Goal: Task Accomplishment & Management: Use online tool/utility

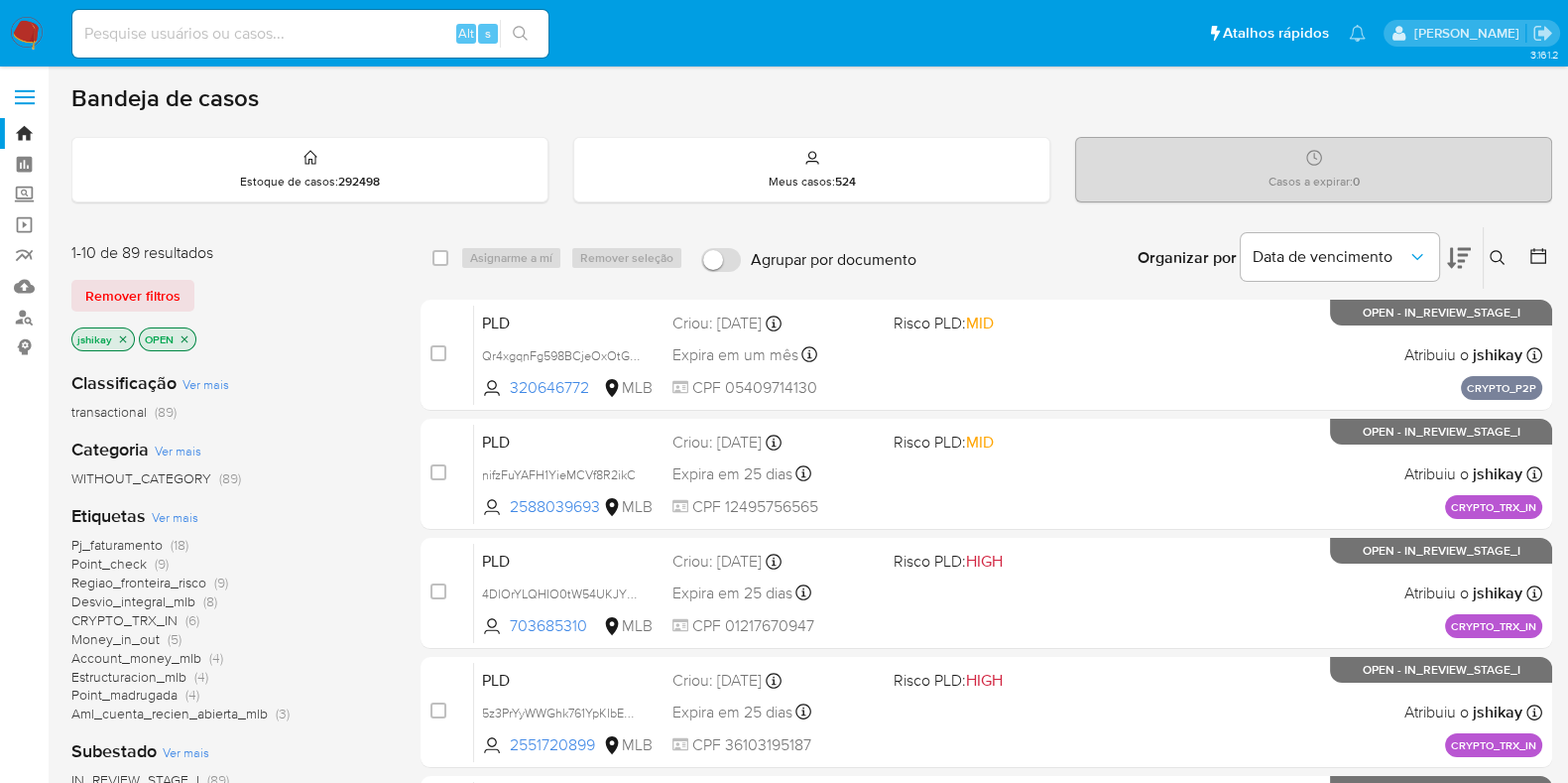
click at [184, 521] on span "Ver mais" at bounding box center [175, 517] width 47 height 18
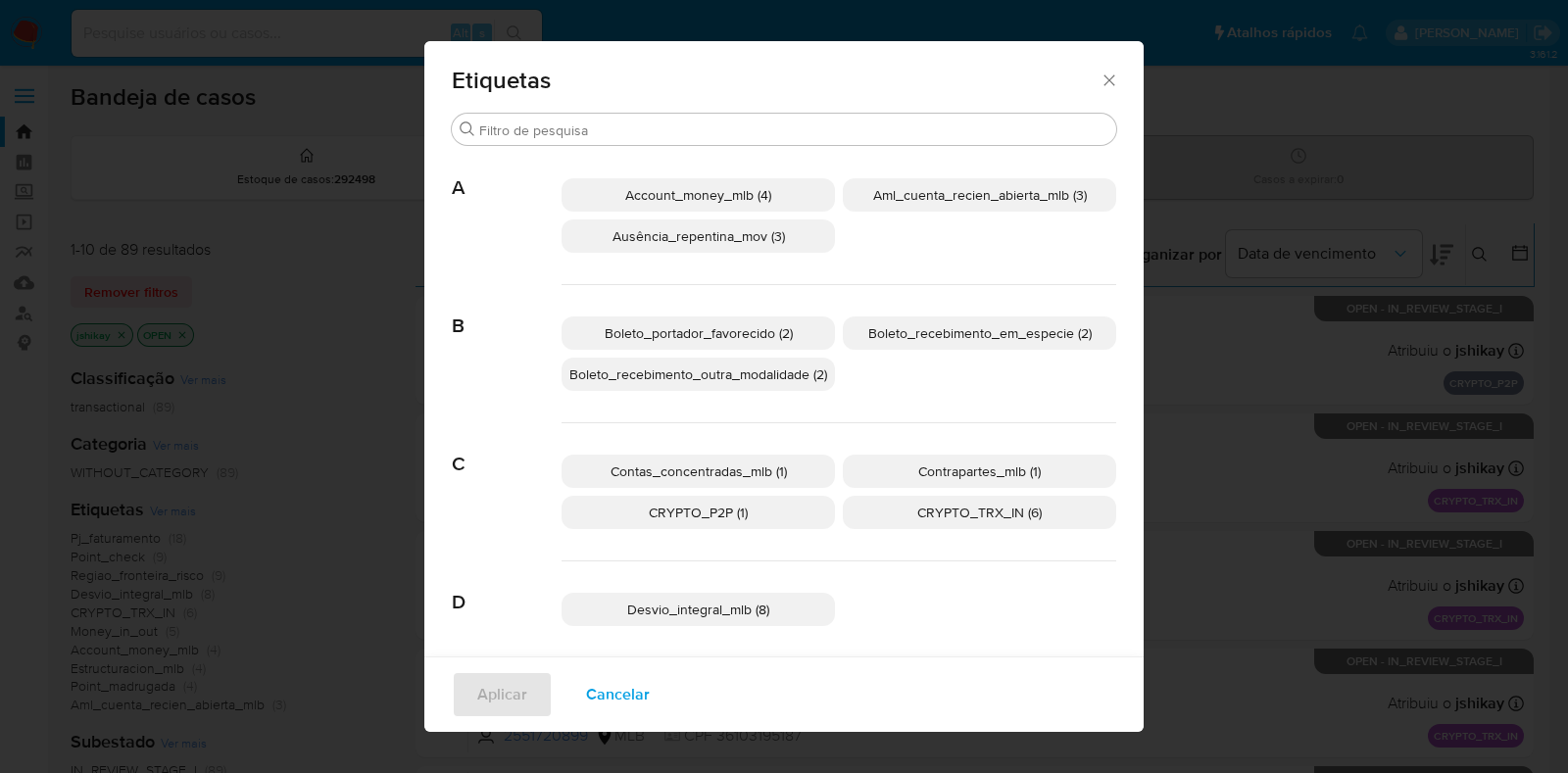
click at [709, 201] on span "Account_money_mlb (4)" at bounding box center [698, 195] width 146 height 20
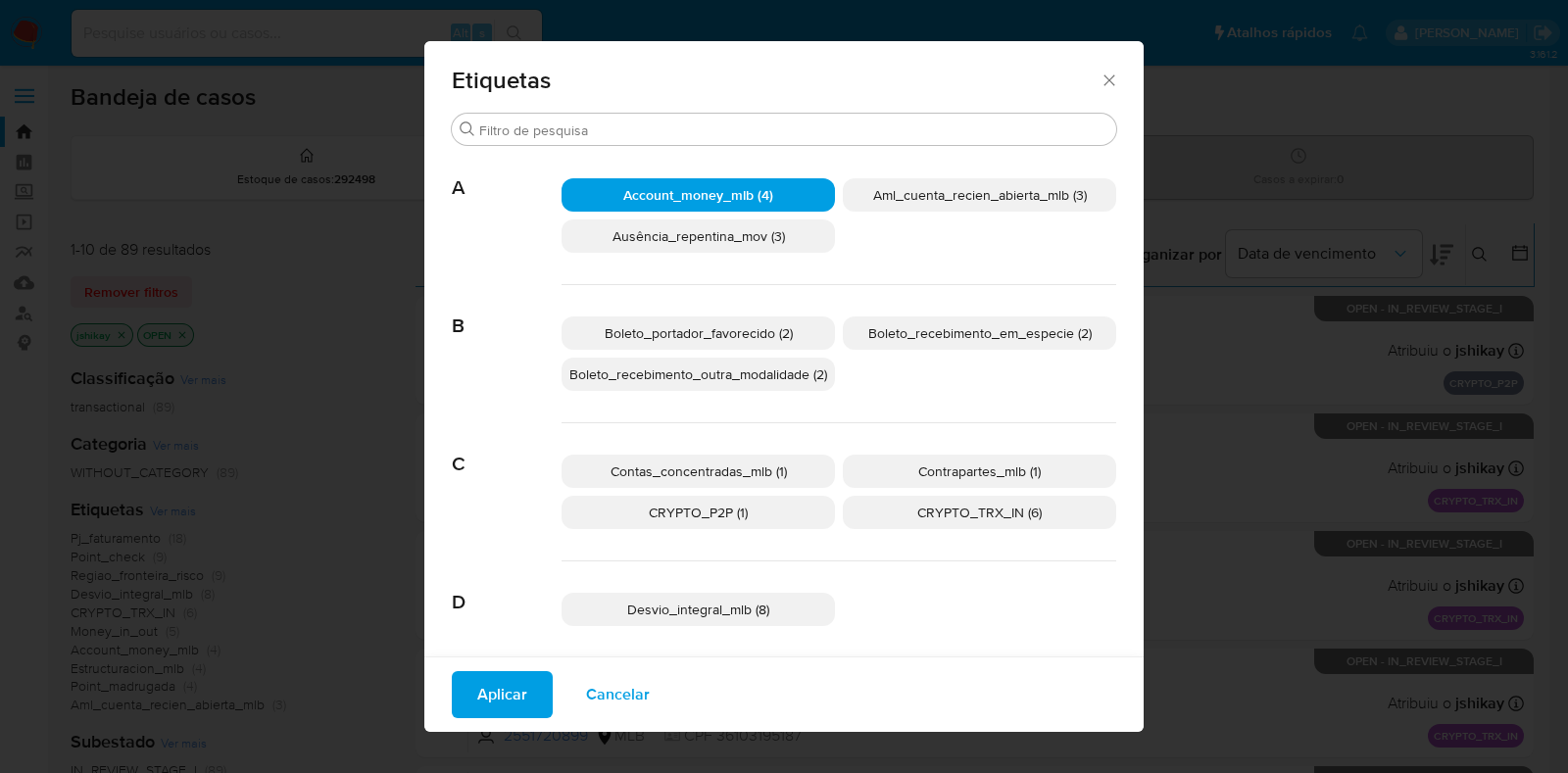
click at [499, 693] on span "Aplicar" at bounding box center [501, 695] width 50 height 43
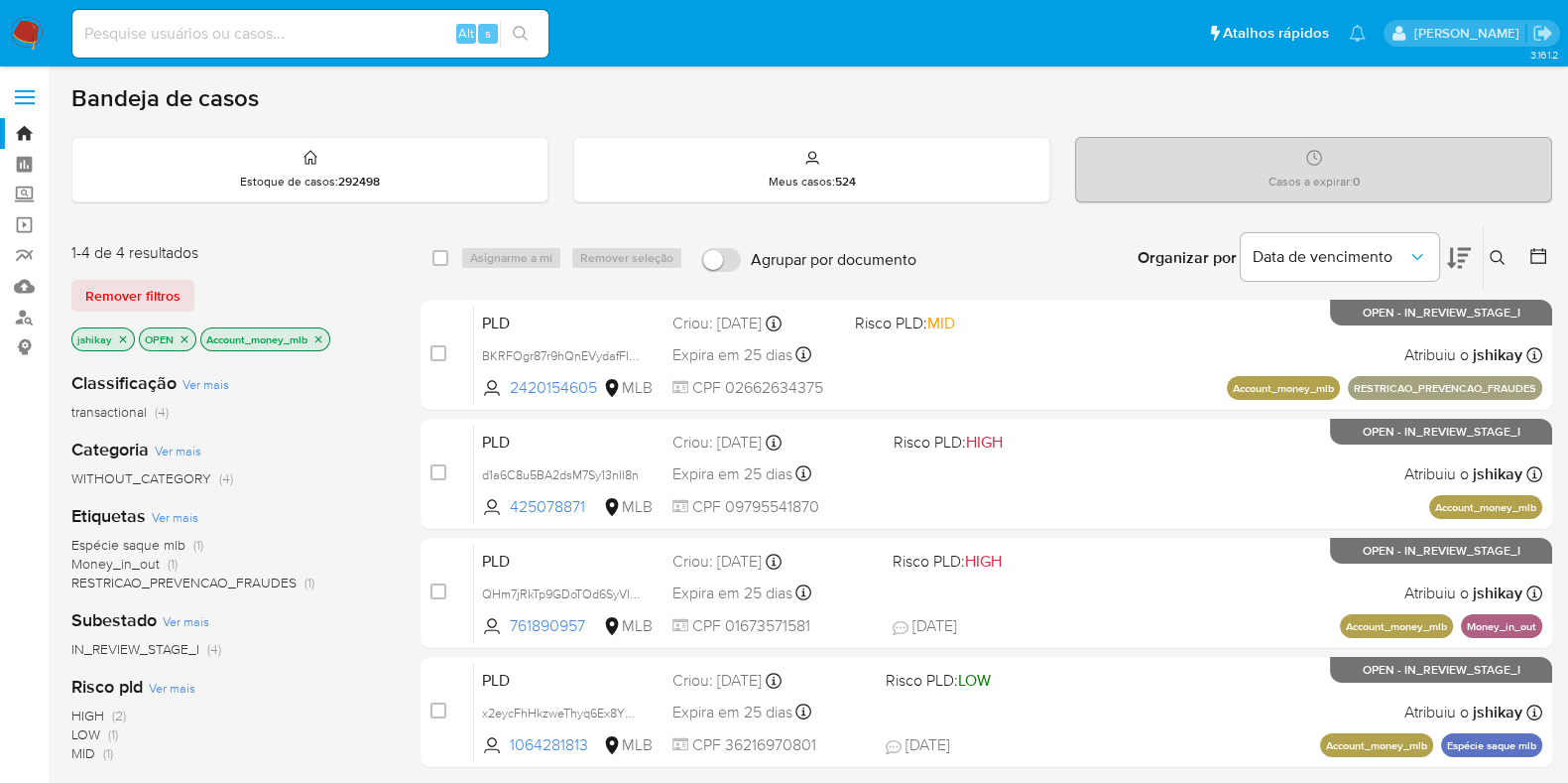
click at [318, 335] on icon "close-filter" at bounding box center [319, 340] width 12 height 12
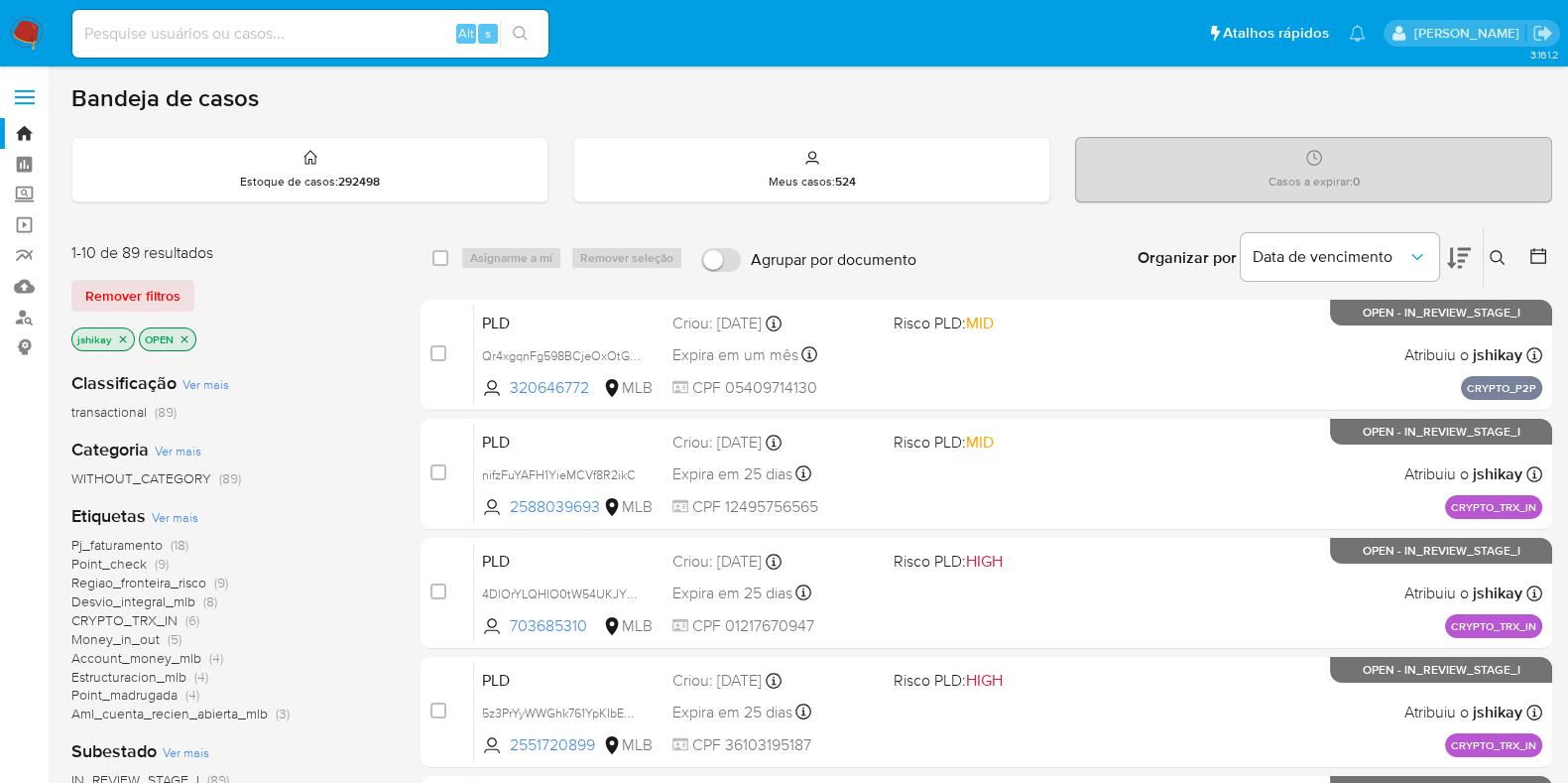
click at [181, 508] on span "Ver mais" at bounding box center [175, 517] width 47 height 18
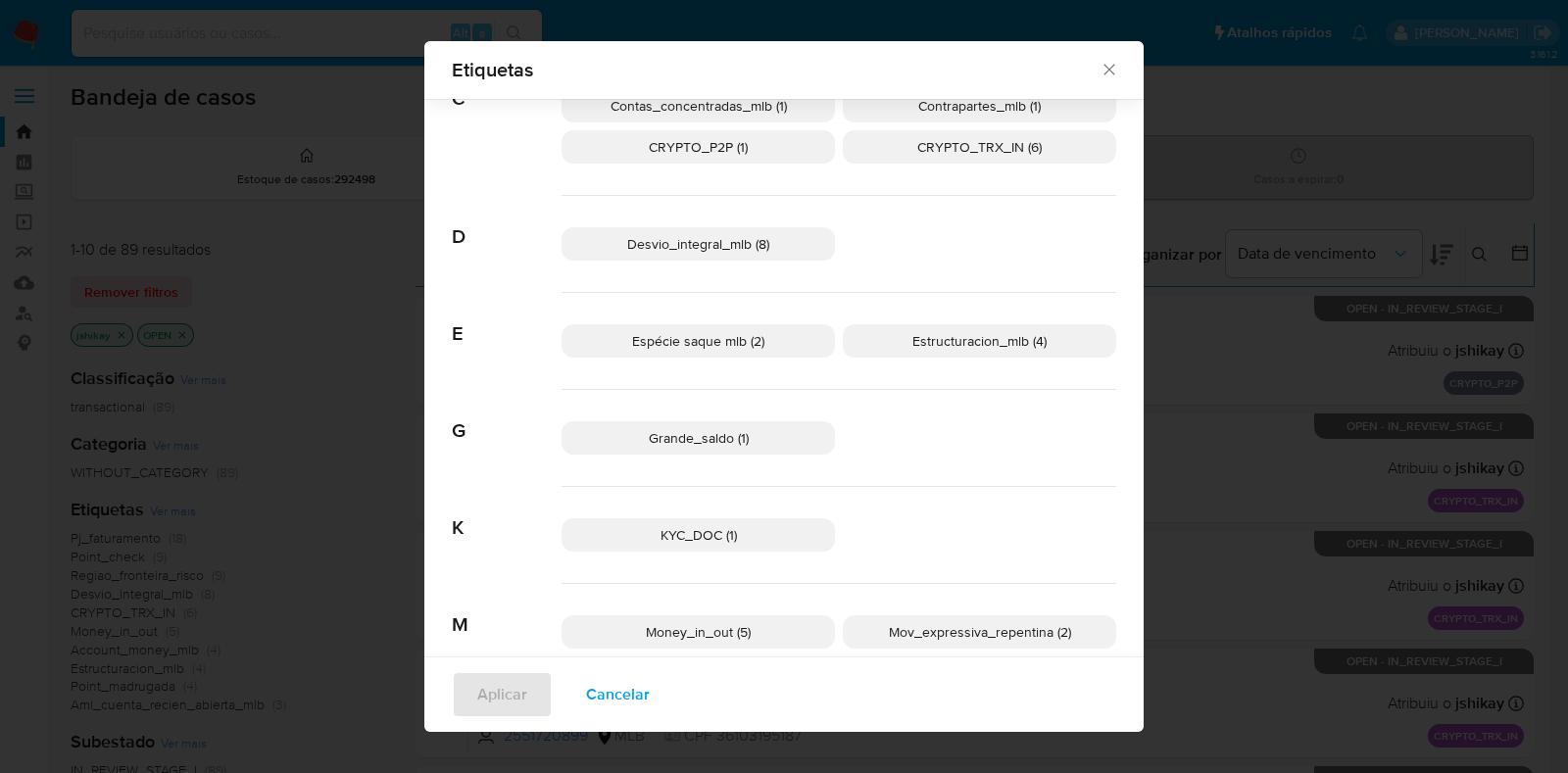
scroll to position [353, 0]
click at [751, 244] on span "Desvio_integral_mlb (8)" at bounding box center [698, 242] width 142 height 20
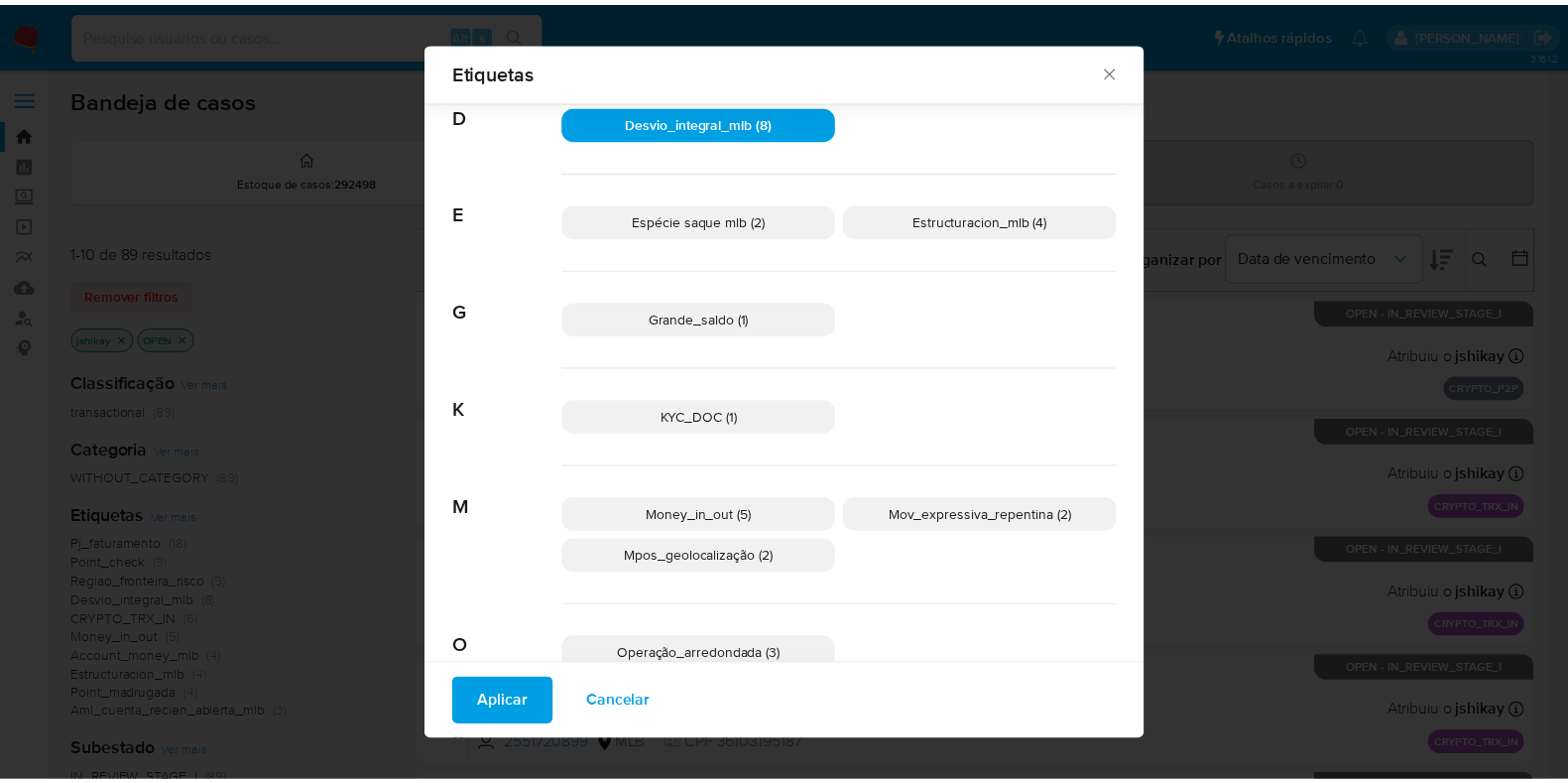
scroll to position [729, 0]
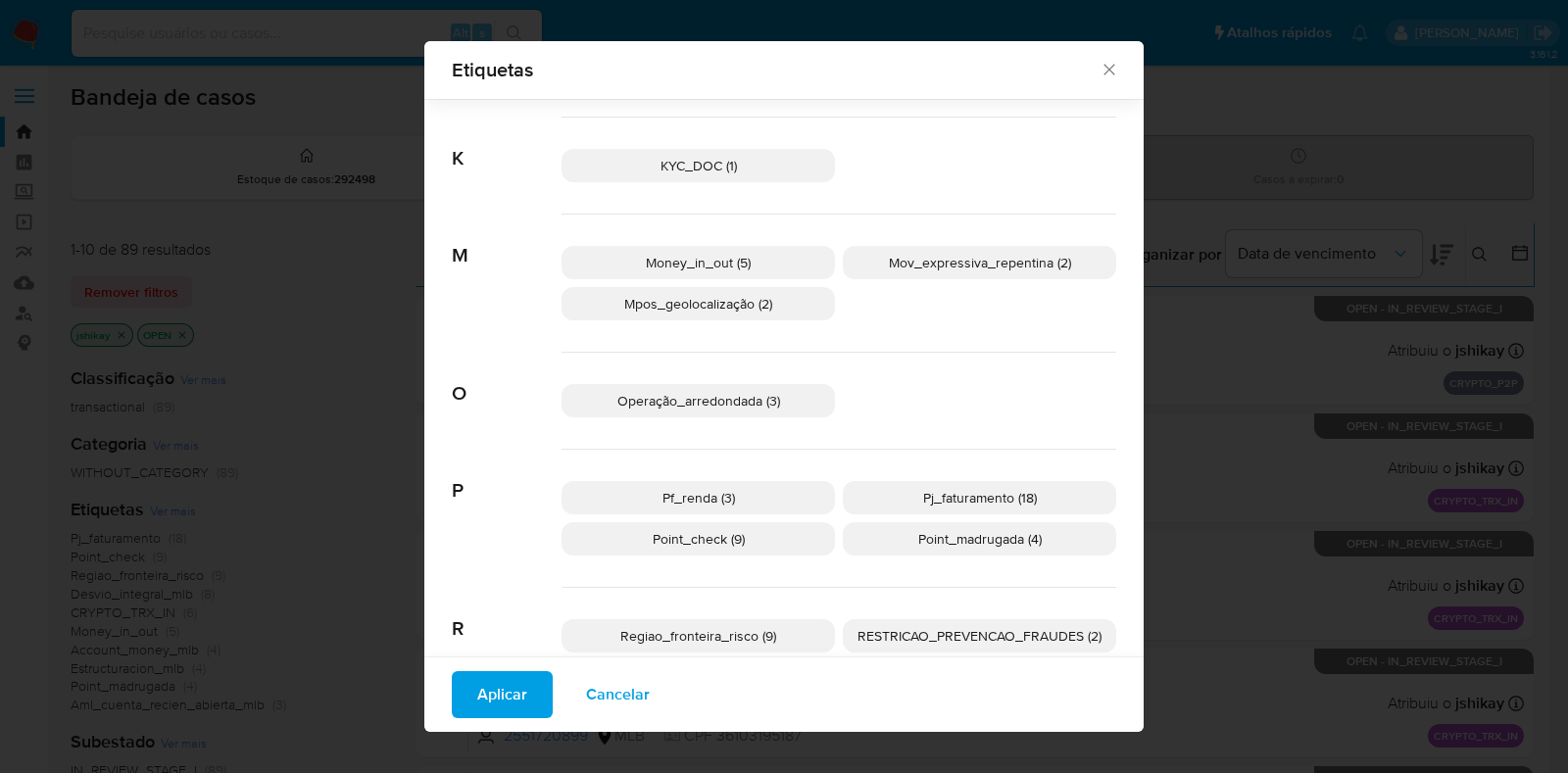
click at [691, 492] on span "Pf_renda (3)" at bounding box center [699, 497] width 73 height 20
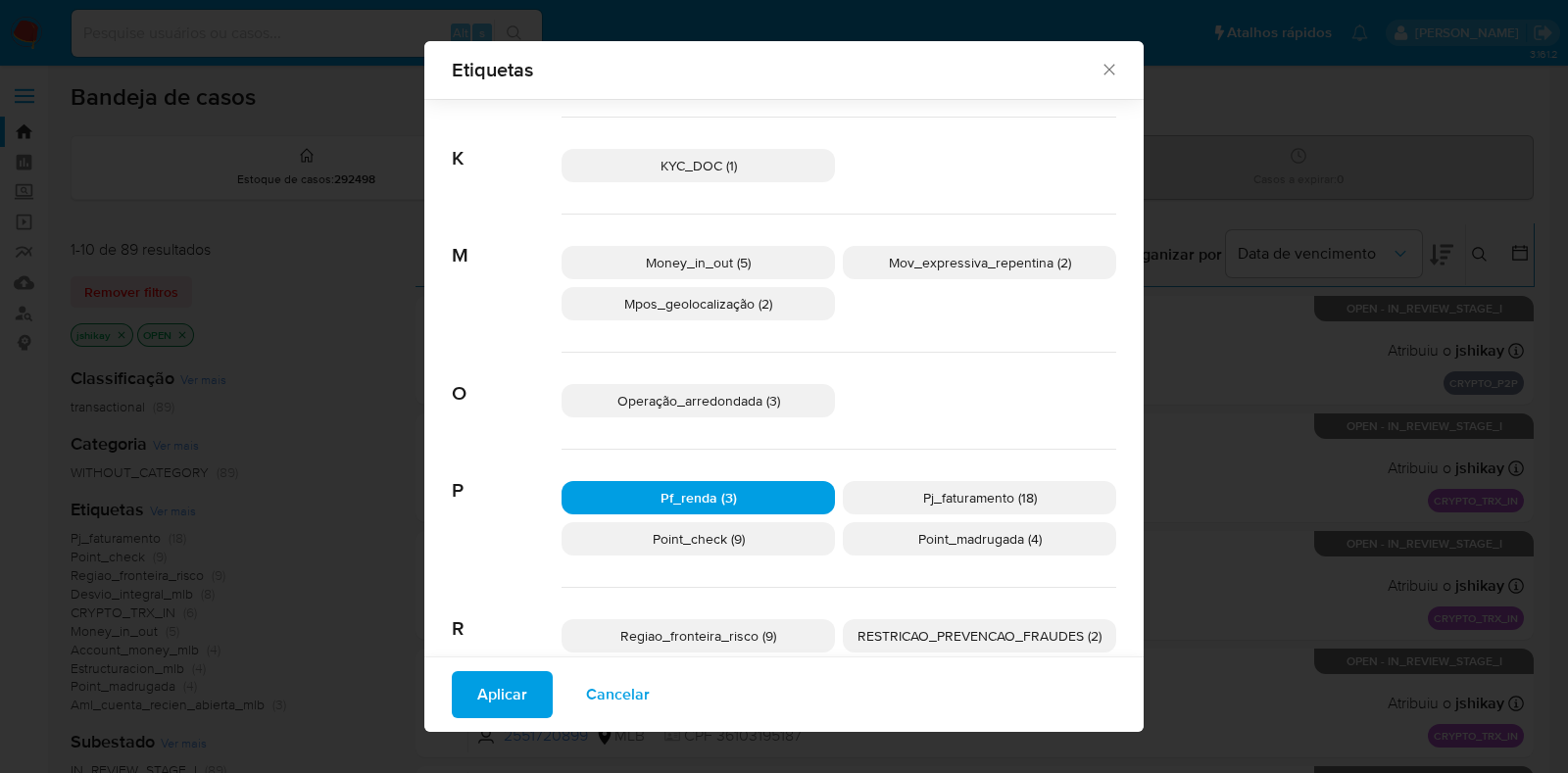
click at [464, 697] on button "Aplicar" at bounding box center [501, 695] width 101 height 47
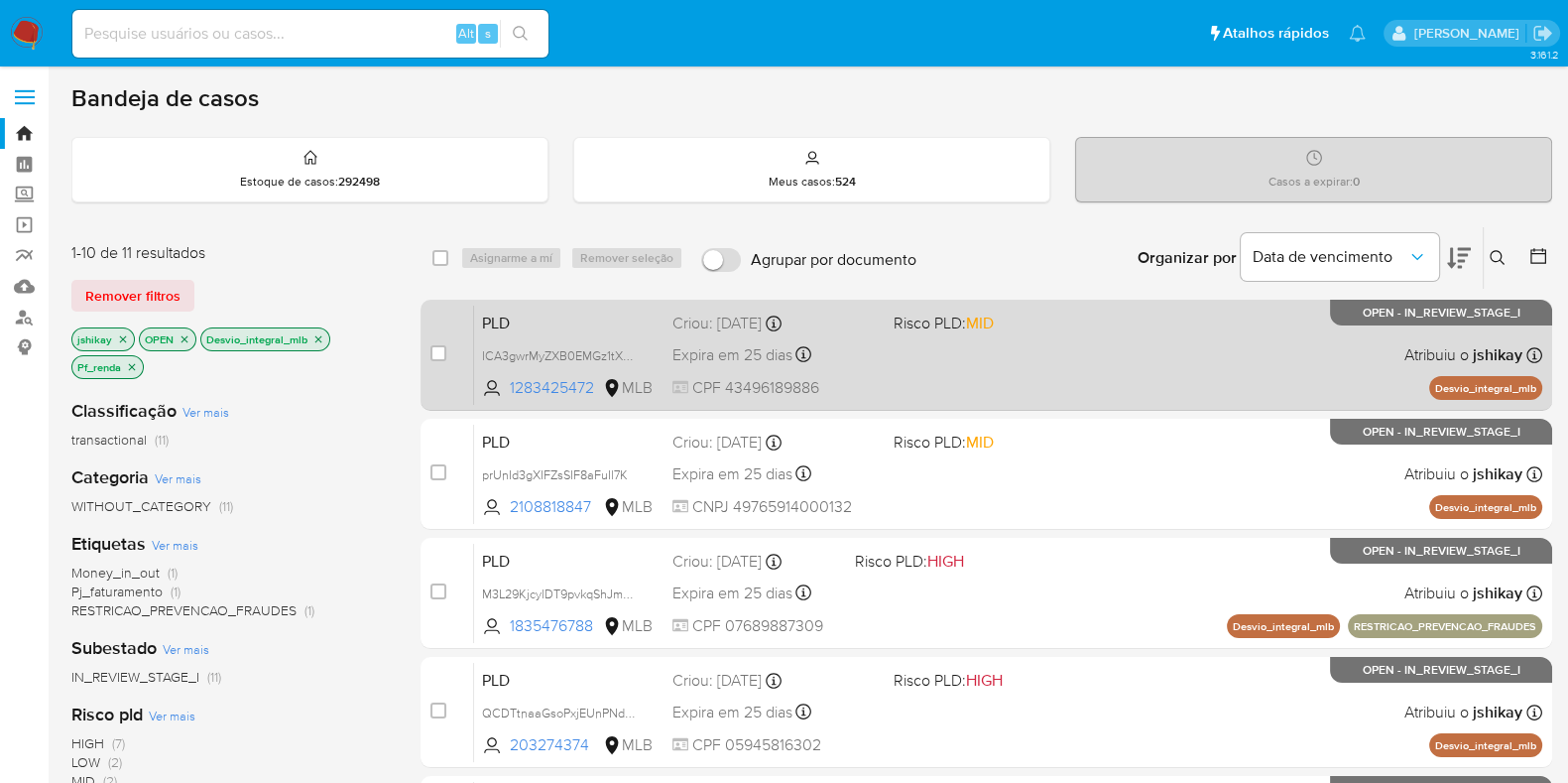
click at [1051, 355] on span at bounding box center [996, 355] width 206 height 4
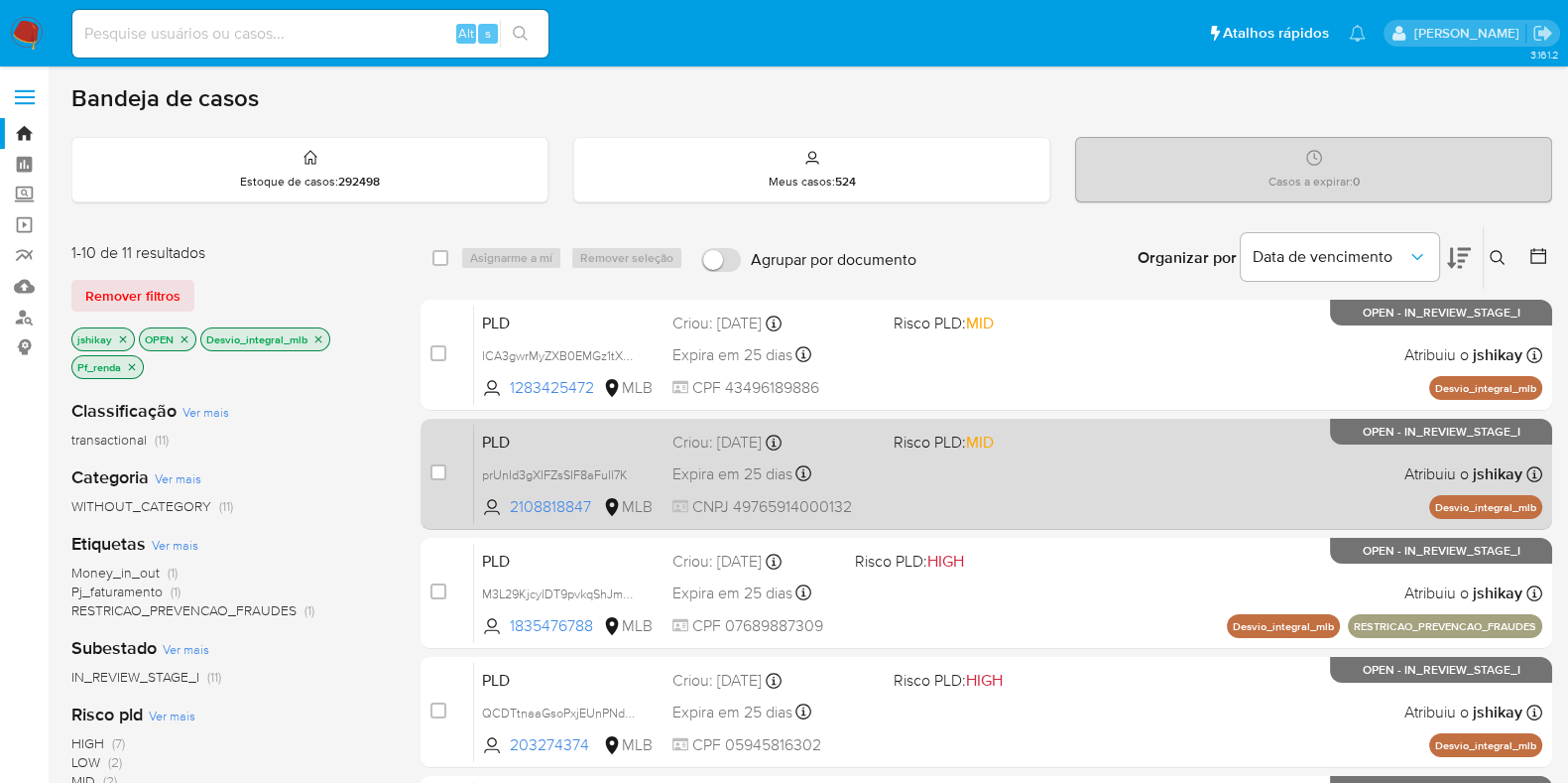
click at [1054, 444] on span "Risco PLD: MID" at bounding box center [996, 441] width 206 height 26
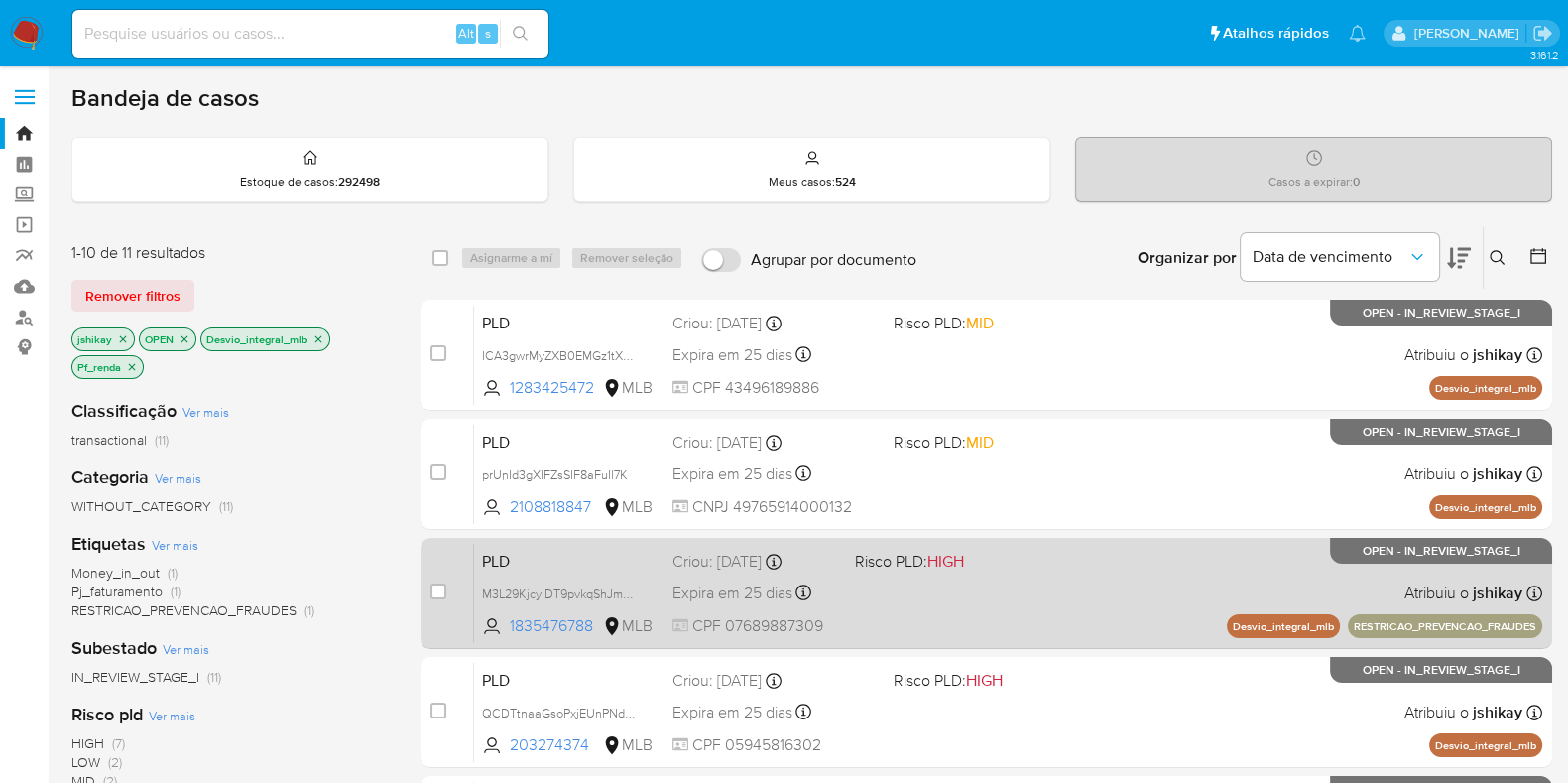
click at [1027, 555] on div "PLD M3L29KjcylDT9pvkqShJmNDk 1835476788 MLB Risco PLD: HIGH Criou: 12/09/2025 C…" at bounding box center [1008, 592] width 1069 height 100
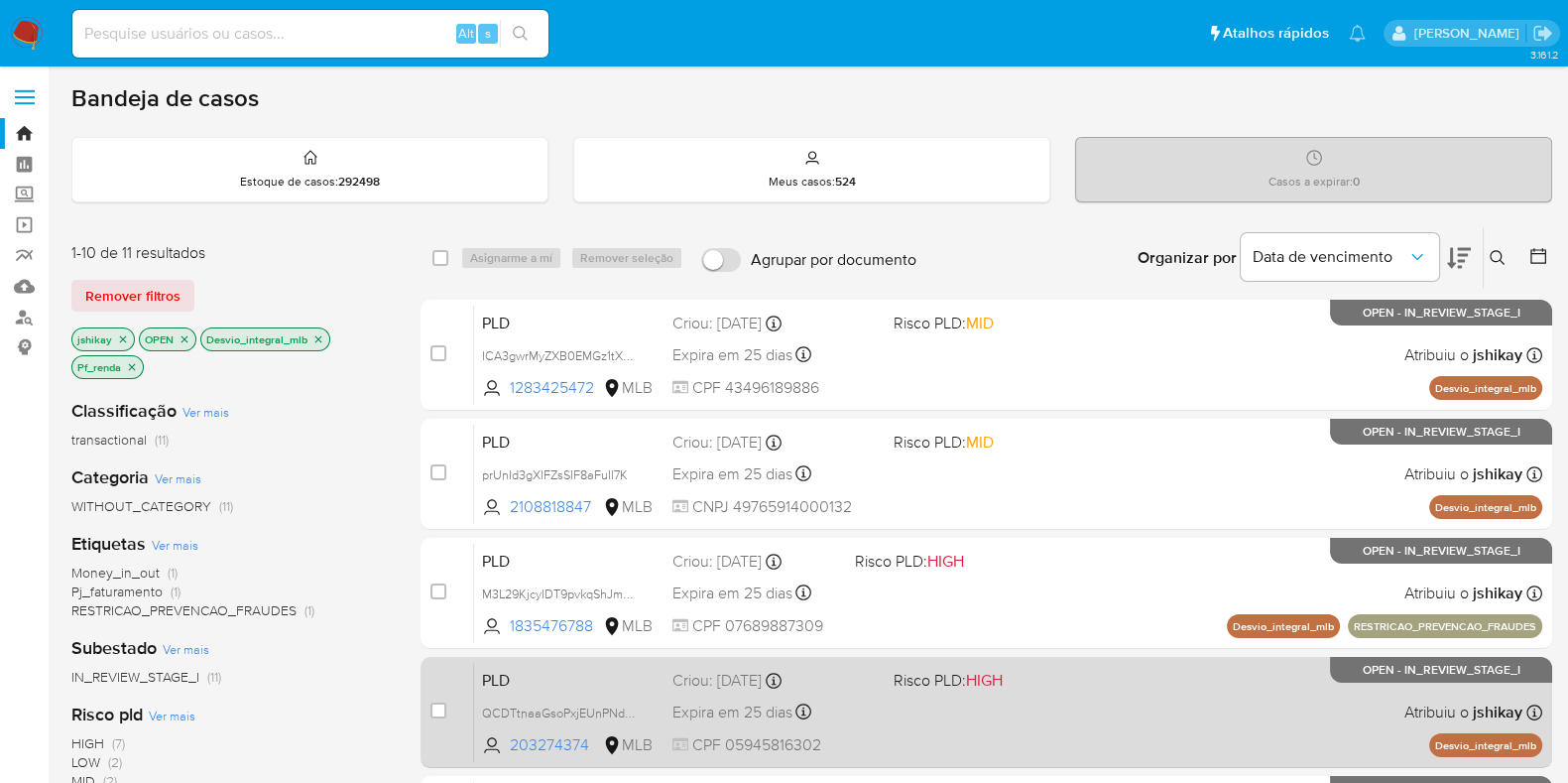
click at [1070, 672] on span "Risco PLD: HIGH" at bounding box center [996, 679] width 206 height 26
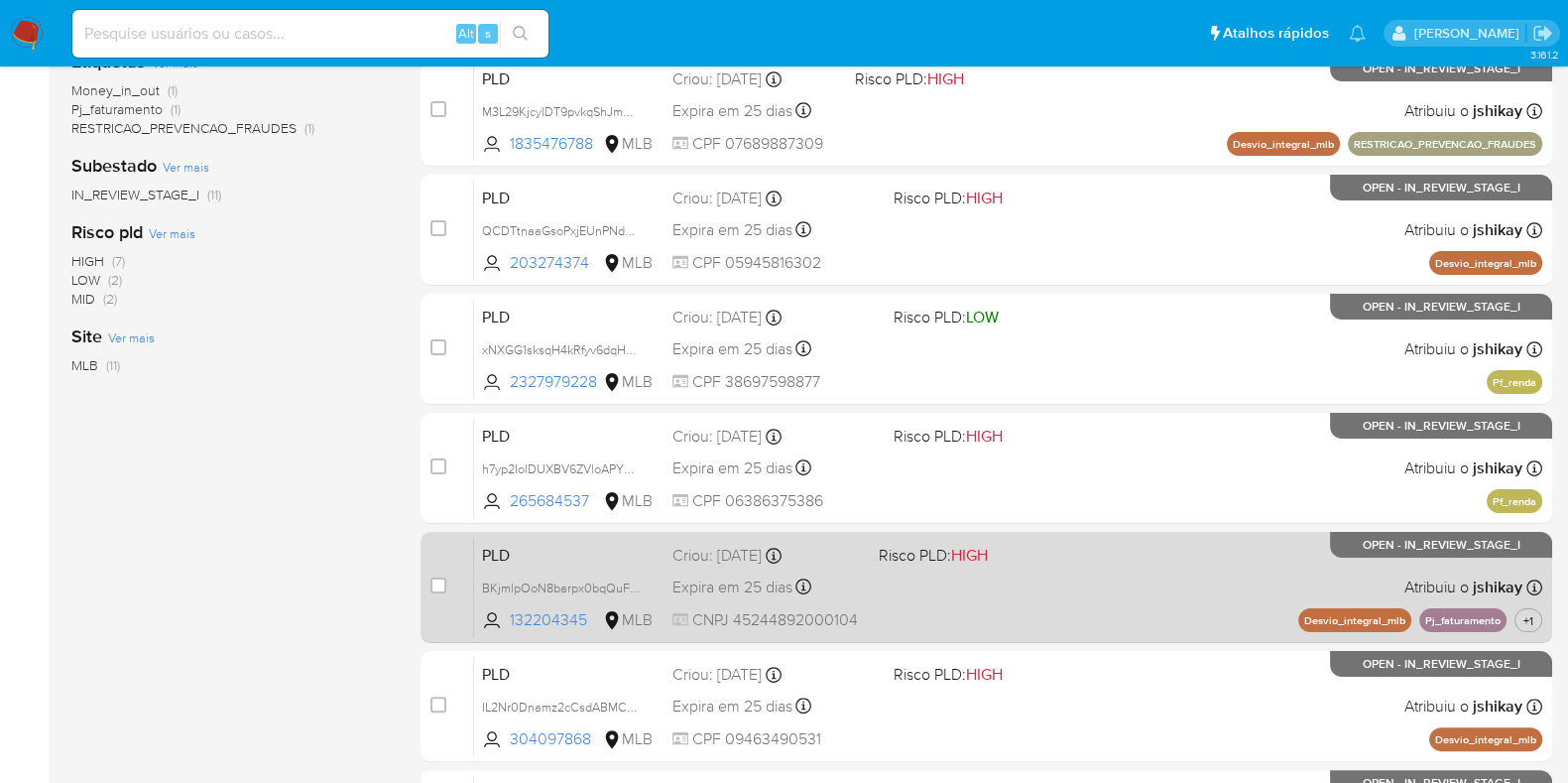
scroll to position [495, 0]
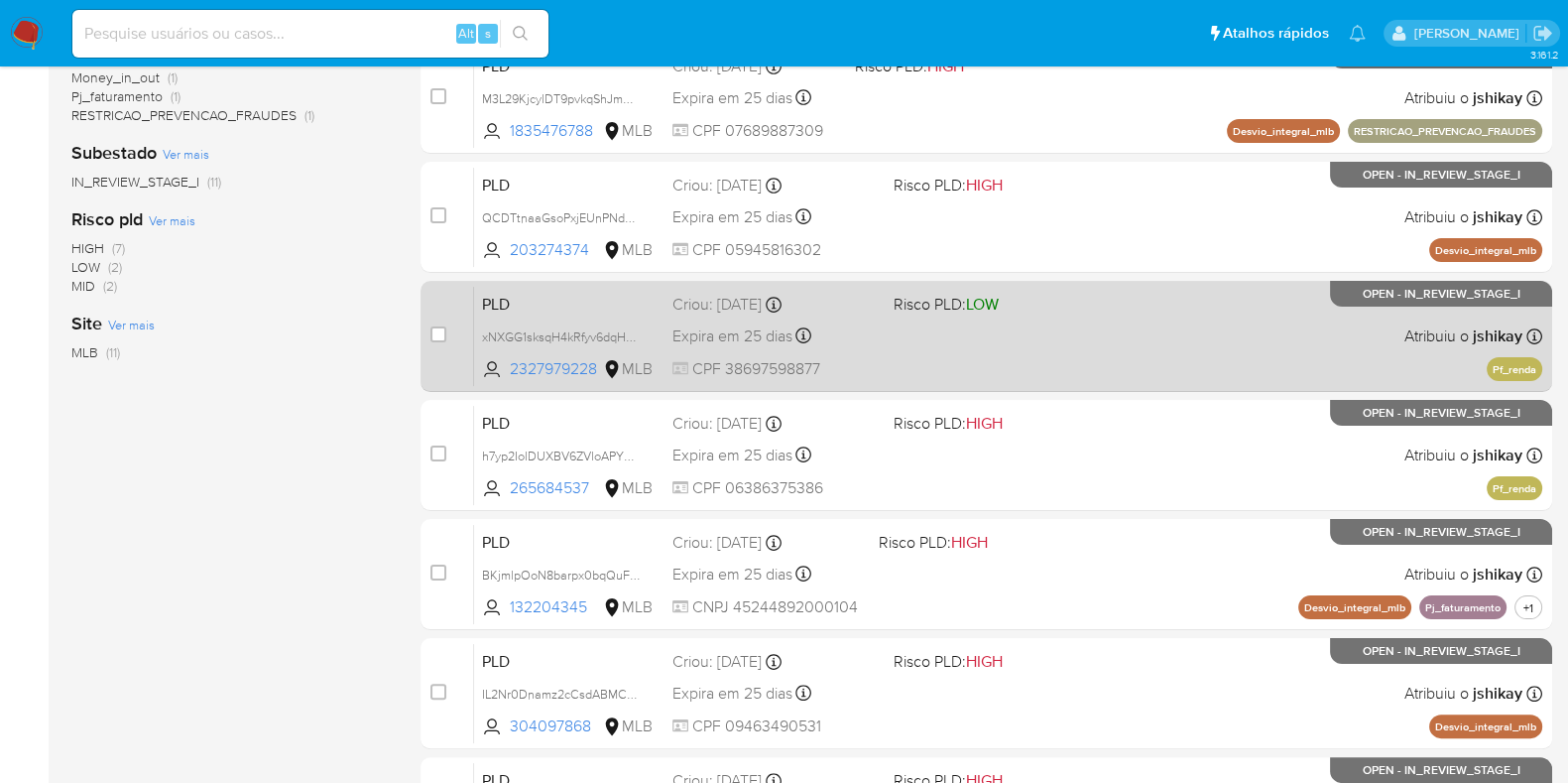
click at [1057, 310] on span "Risco PLD: LOW" at bounding box center [996, 303] width 206 height 26
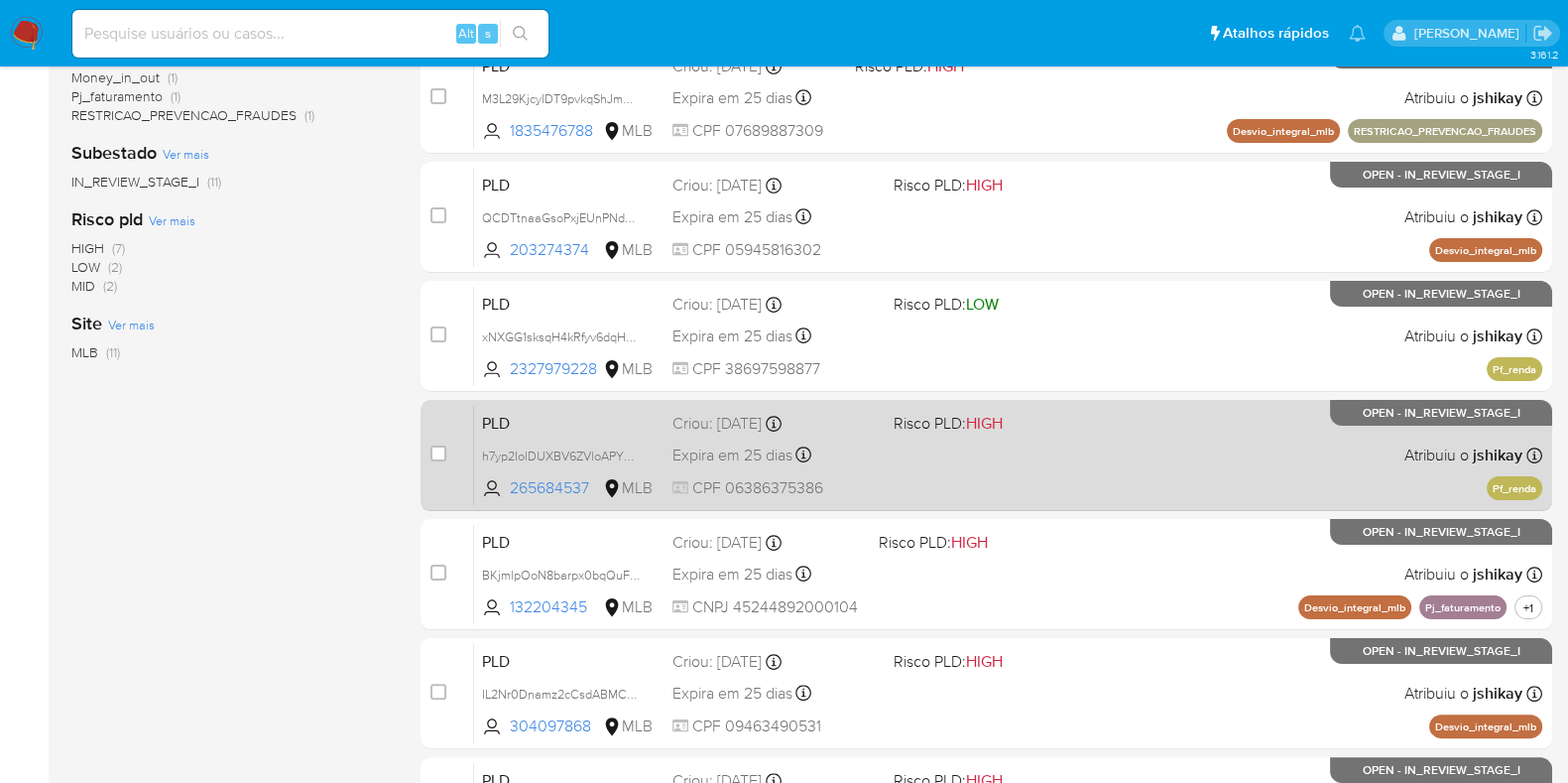
click at [1065, 410] on span "Risco PLD: HIGH" at bounding box center [996, 422] width 206 height 26
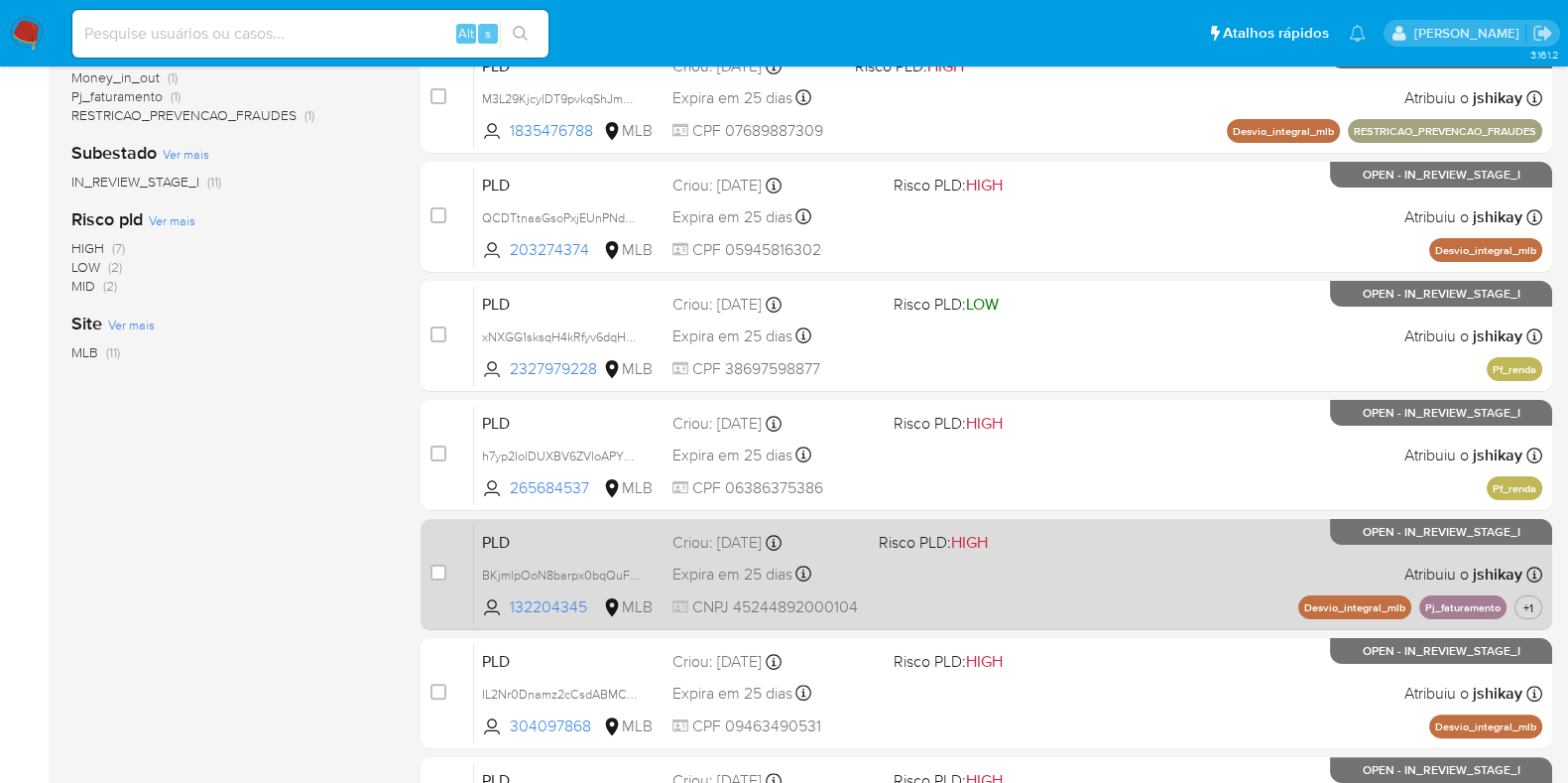
click at [1063, 519] on div "case-item-checkbox Incapaz de atribuir o caso PLD BKjmlpOoN8barpx0bqQuFIBV 1322…" at bounding box center [987, 574] width 1132 height 111
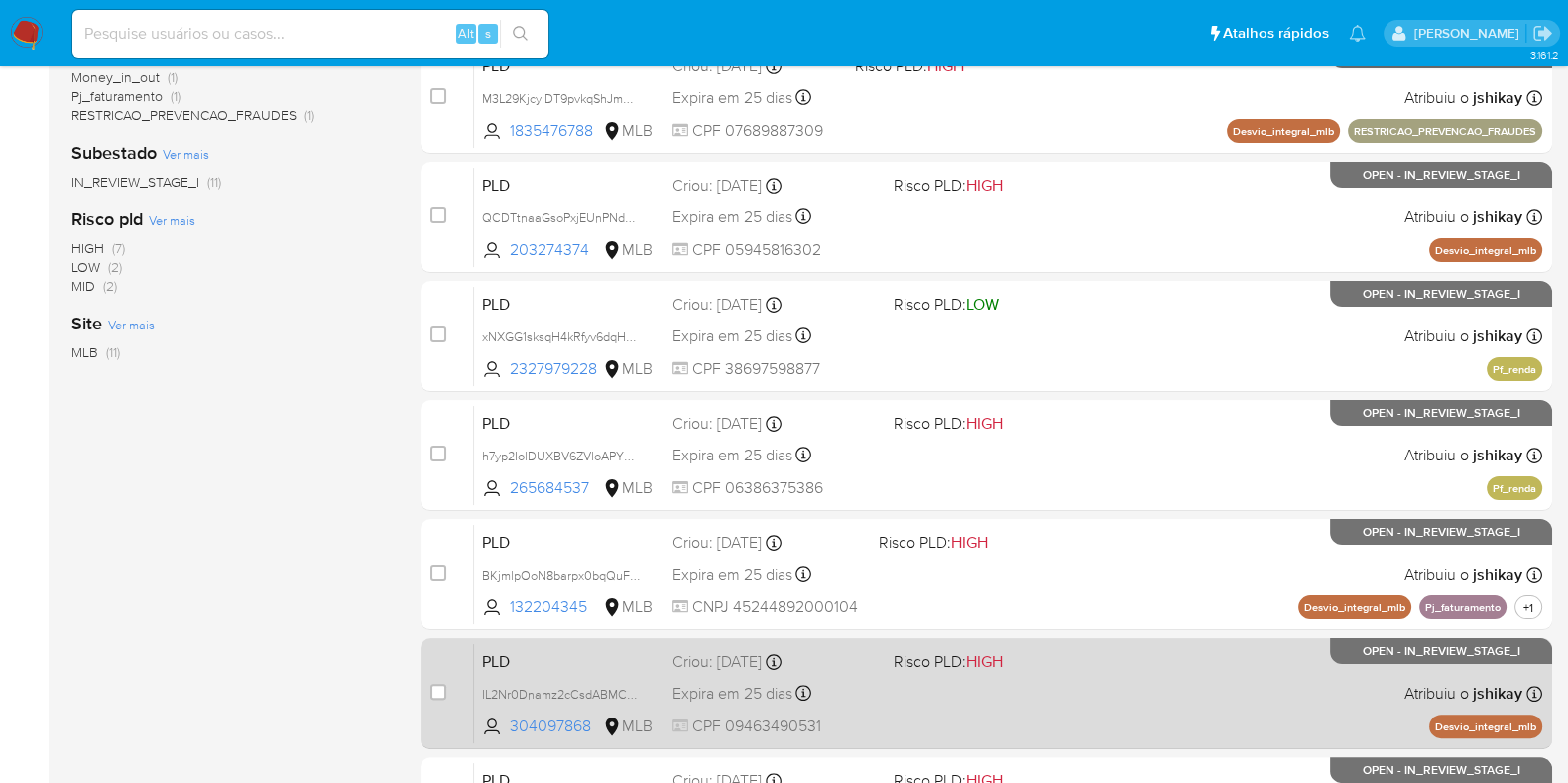
click at [1066, 650] on span "Risco PLD: HIGH" at bounding box center [996, 660] width 206 height 26
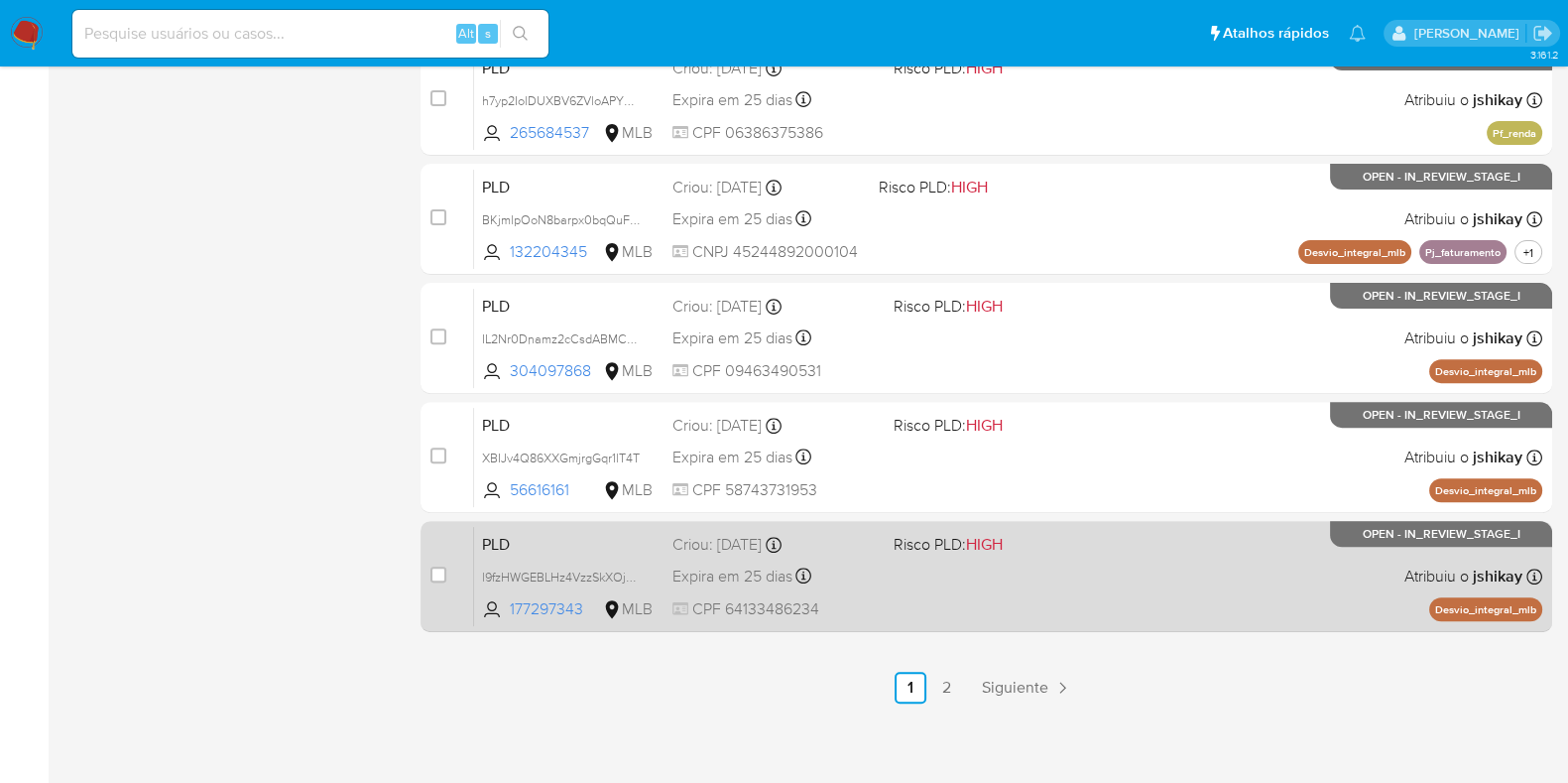
scroll to position [853, 0]
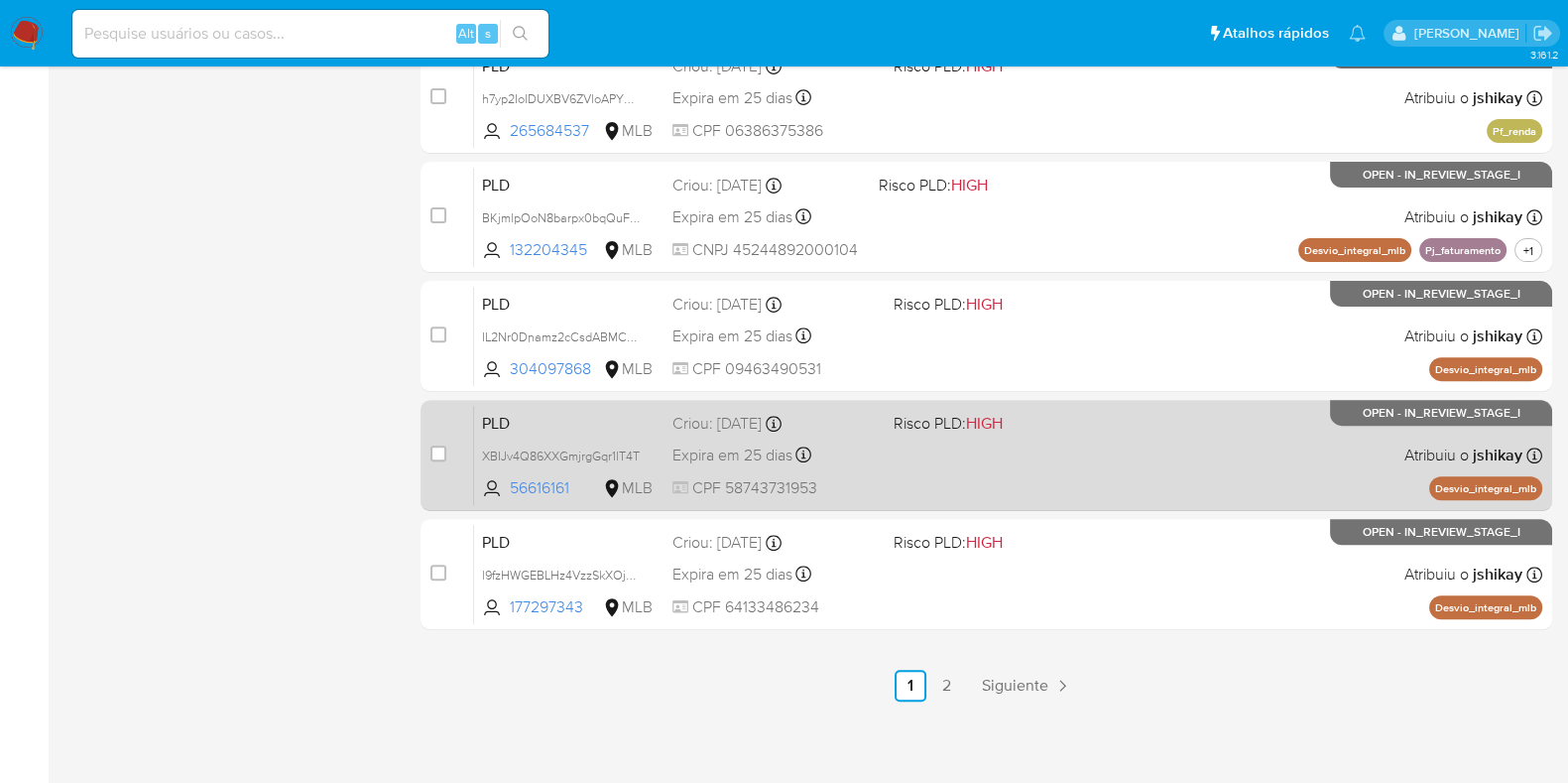
click at [1086, 474] on div "PLD XBIJv4Q86XXGmjrgGqr1lT4T 56616161 MLB Risco PLD: HIGH Criou: 12/09/2025 Cri…" at bounding box center [1008, 455] width 1069 height 100
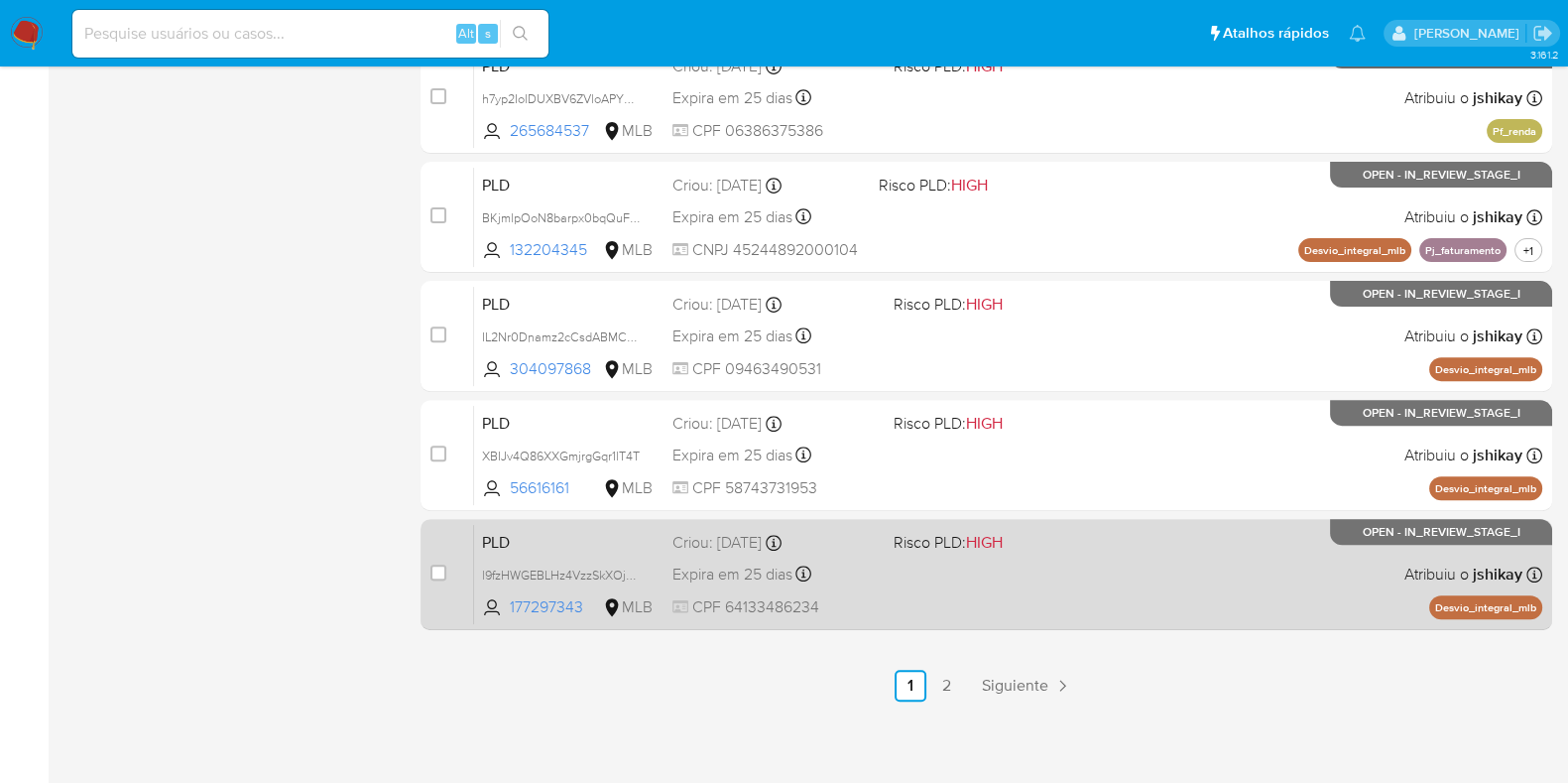
click at [1078, 553] on div "PLD l9fzHWGEBLHz4VzzSkXOjUwO 177297343 MLB Risco PLD: HIGH Criou: 12/09/2025 Cr…" at bounding box center [1008, 573] width 1069 height 100
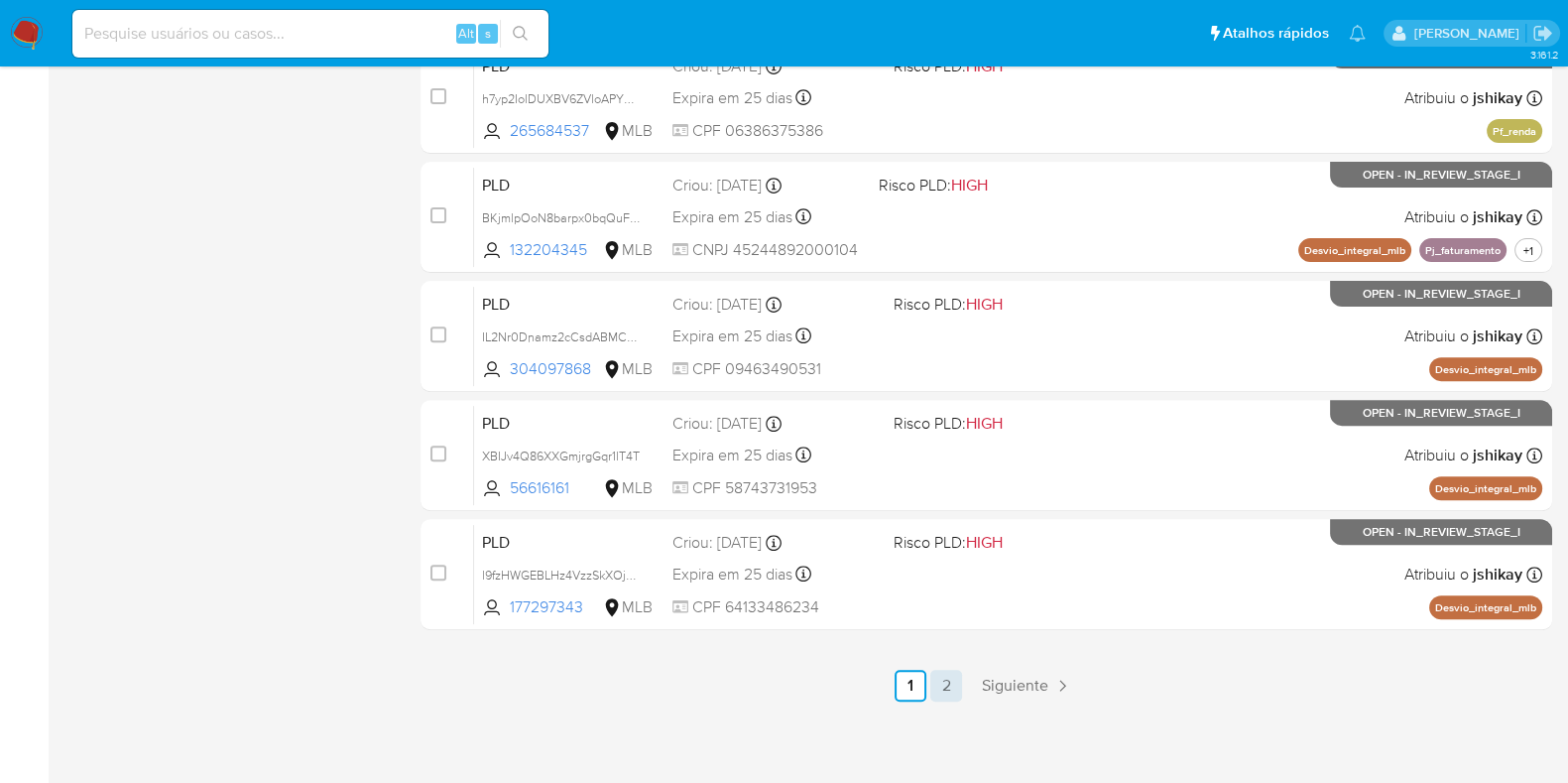
click at [953, 679] on link "2" at bounding box center [946, 686] width 32 height 32
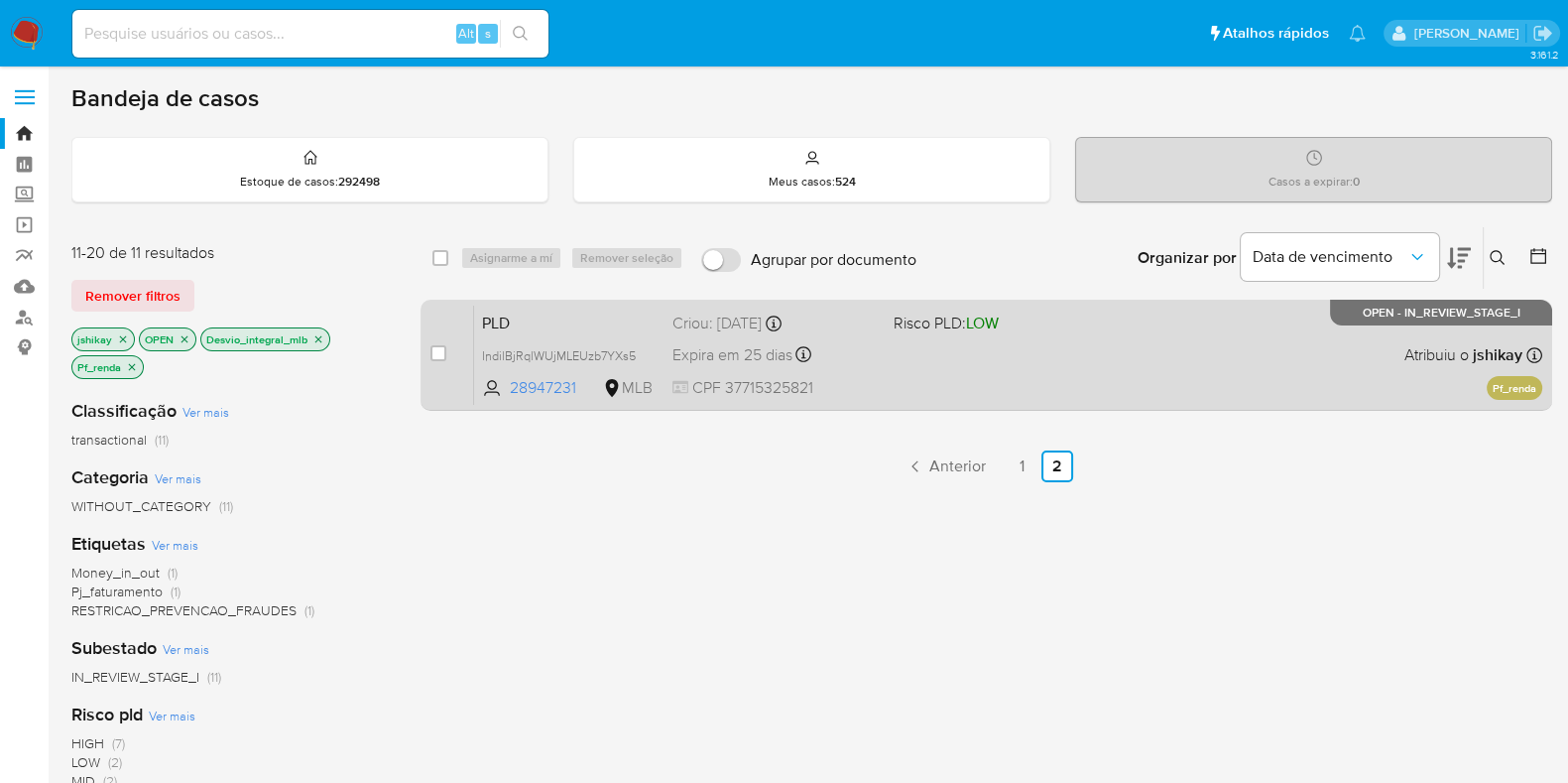
click at [962, 362] on div "PLD IndilBjRqlWUjMLEUzb7YXs5 28947231 MLB Risco PLD: LOW Criou: 12/09/2025 Crio…" at bounding box center [1008, 355] width 1069 height 100
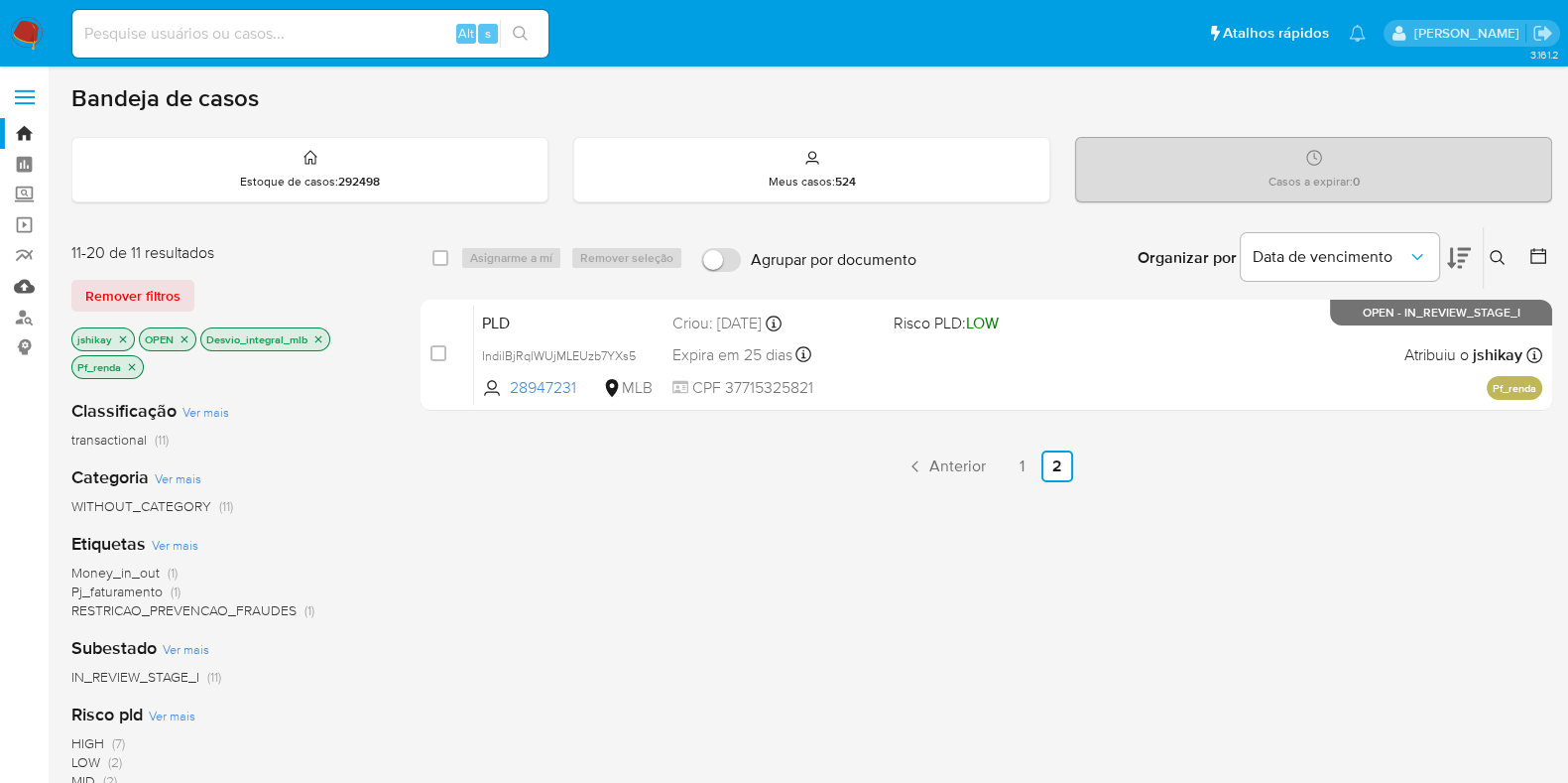
click at [15, 280] on link "Mulan" at bounding box center [118, 286] width 236 height 31
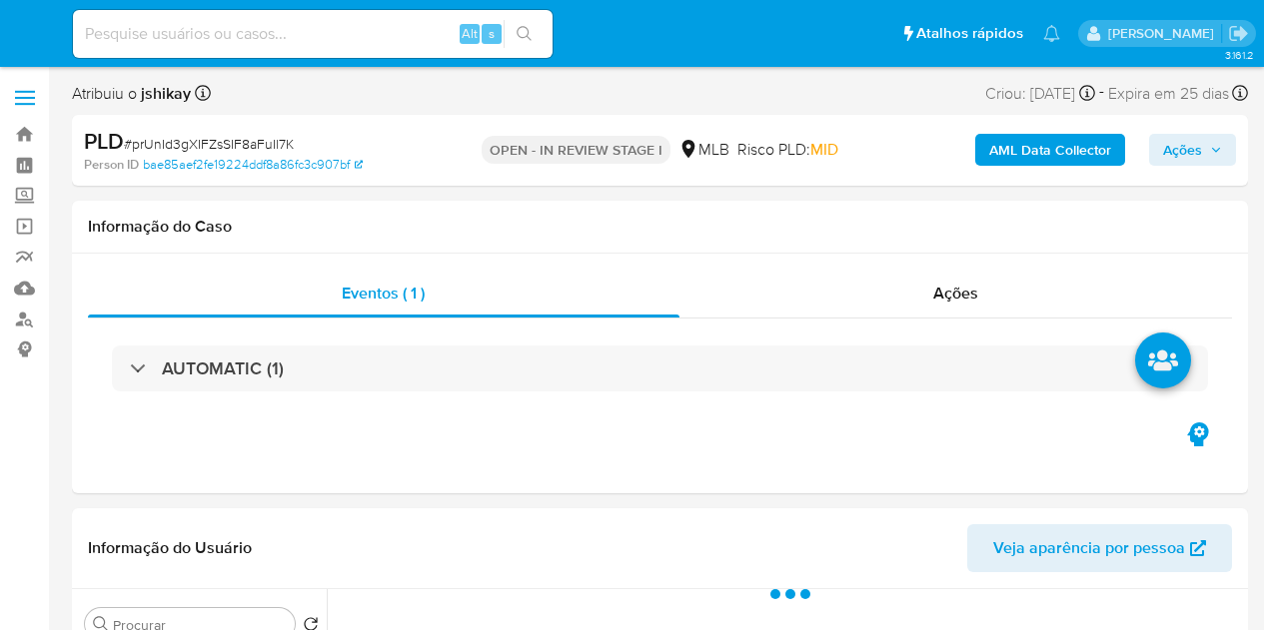
select select "10"
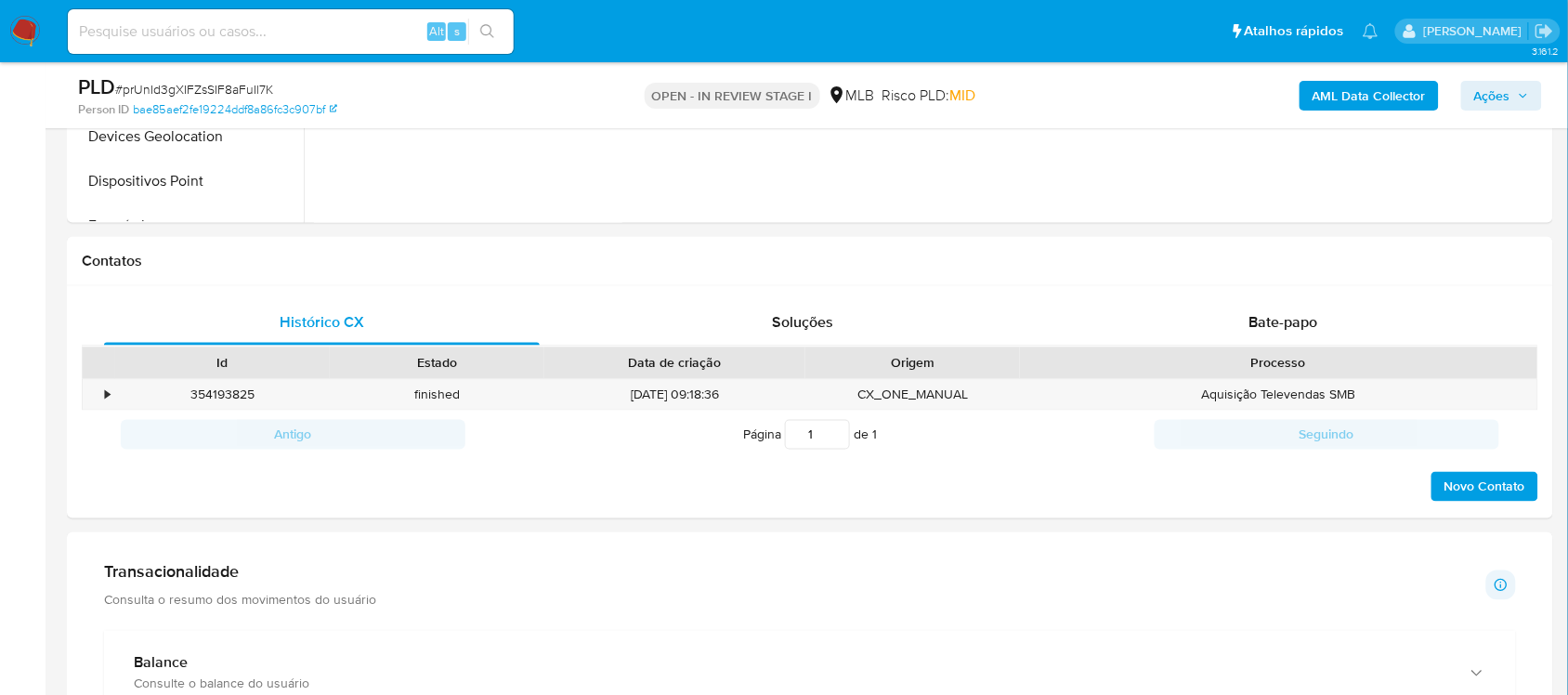
scroll to position [1394, 0]
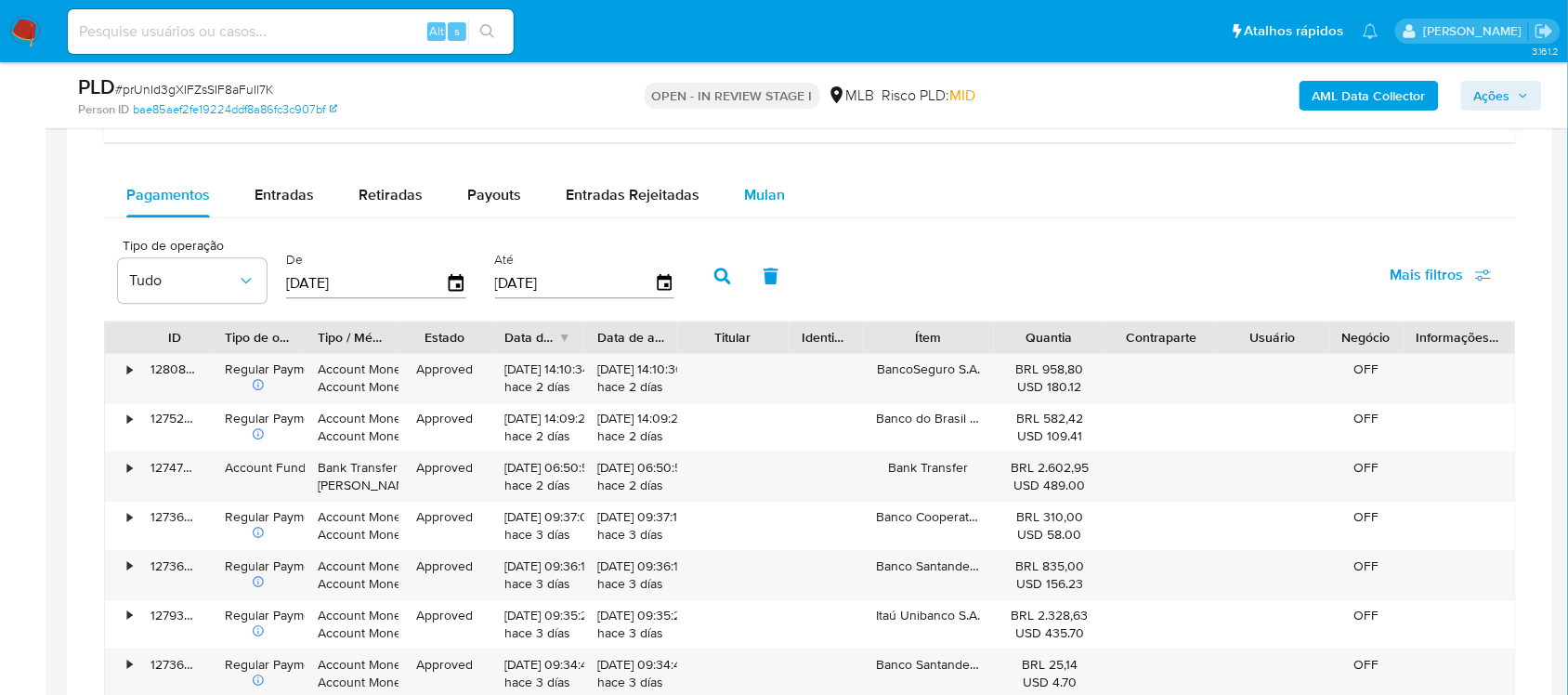
click at [748, 198] on span "Mulan" at bounding box center [764, 194] width 41 height 21
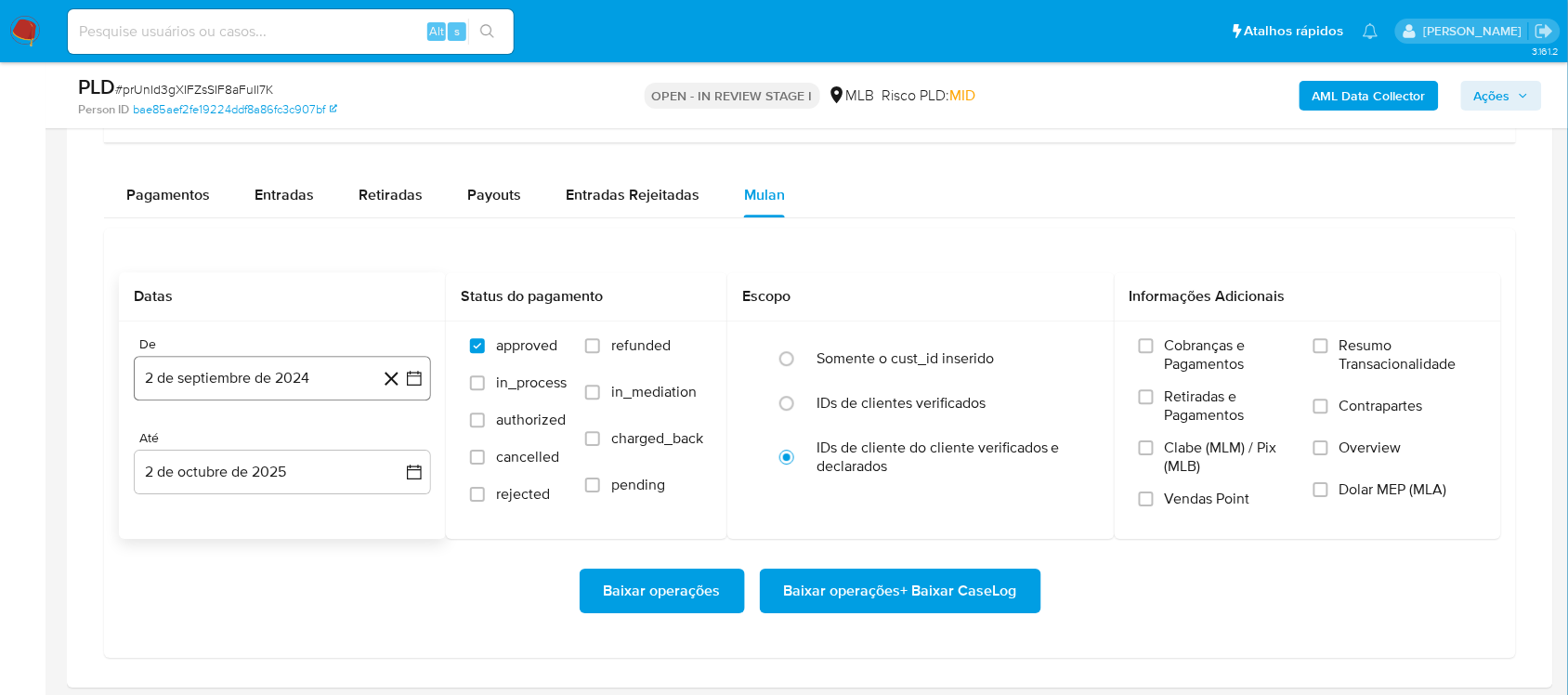
click at [413, 386] on icon "button" at bounding box center [414, 379] width 19 height 19
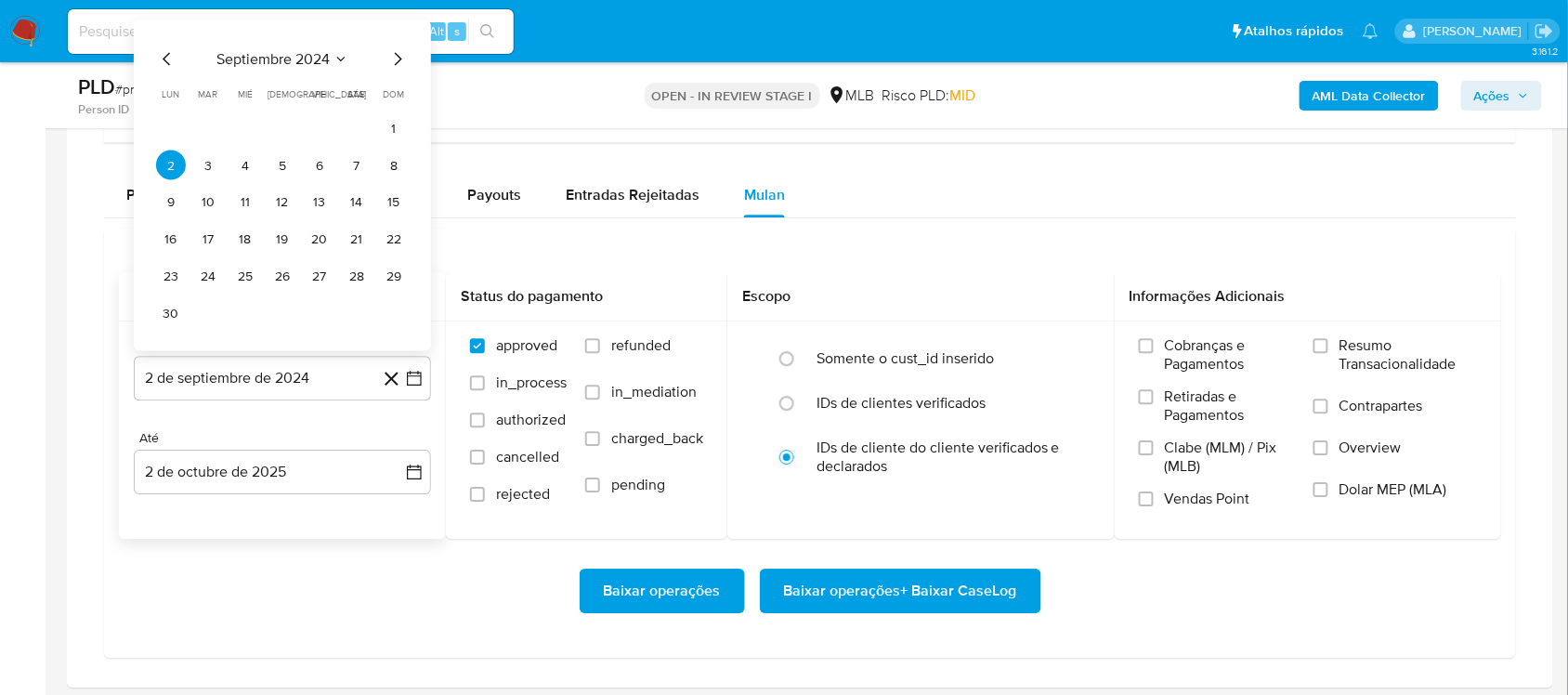
click at [302, 57] on span "septiembre 2024" at bounding box center [273, 60] width 113 height 19
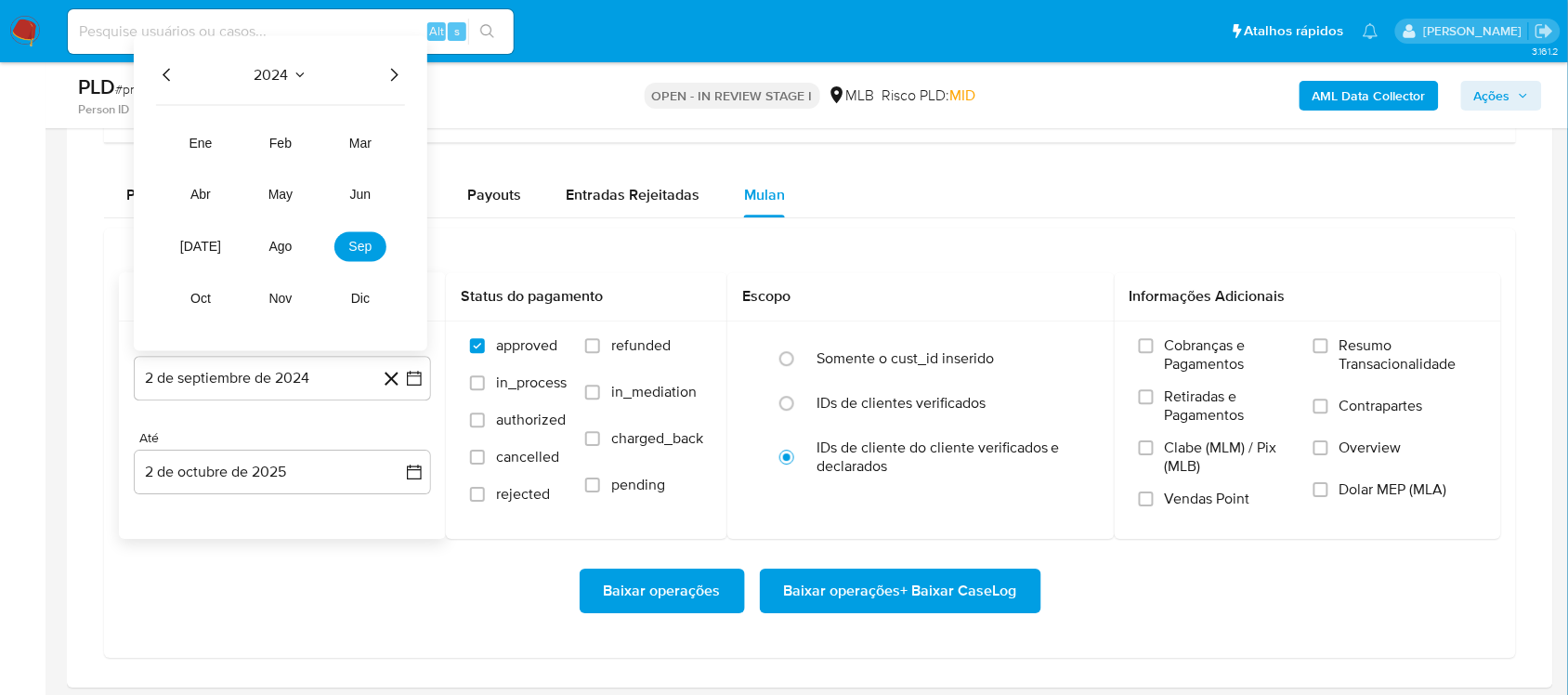
click at [400, 72] on icon "Año siguiente" at bounding box center [394, 75] width 22 height 22
click at [267, 265] on tr "ene feb mar abr may jun jul ago sep oct nov dic" at bounding box center [281, 221] width 212 height 186
click at [276, 247] on span "ago" at bounding box center [281, 247] width 23 height 15
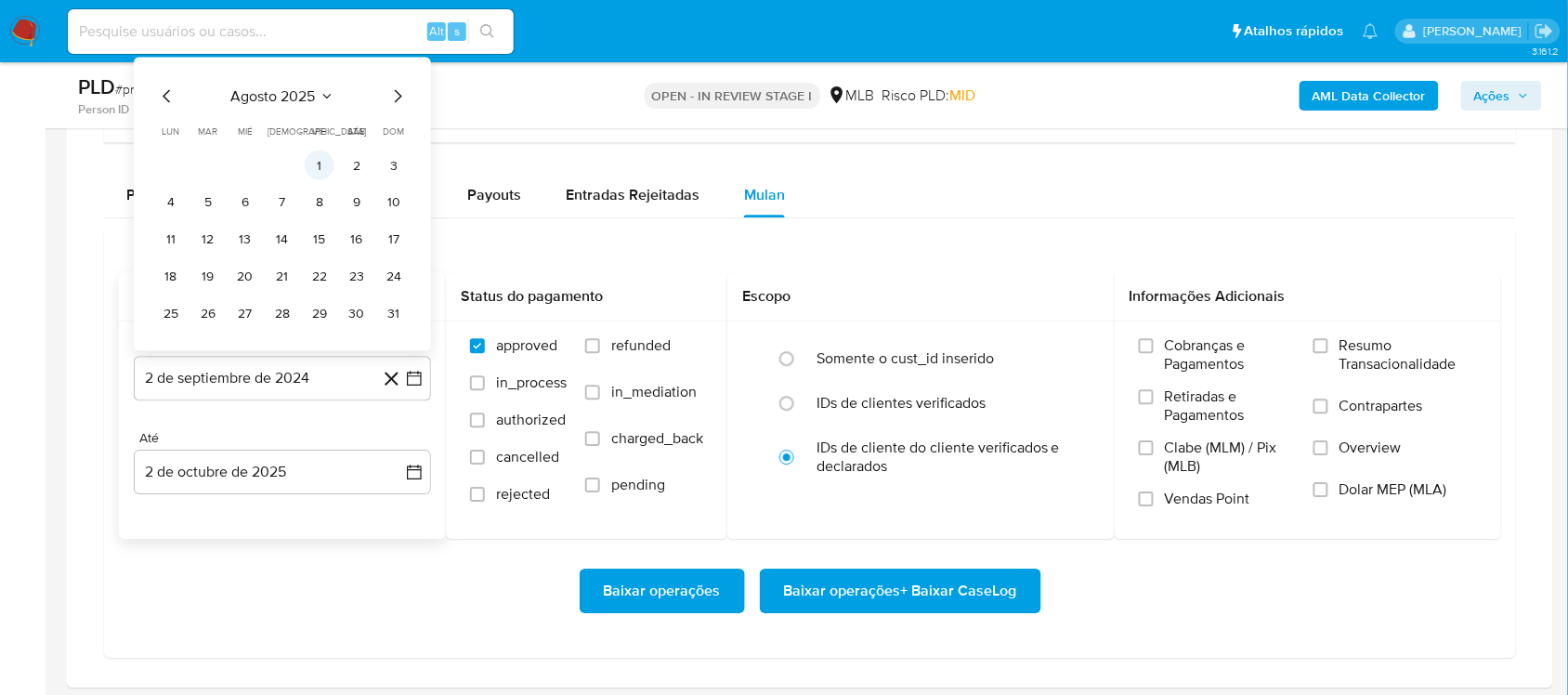
click at [312, 173] on button "1" at bounding box center [320, 166] width 30 height 30
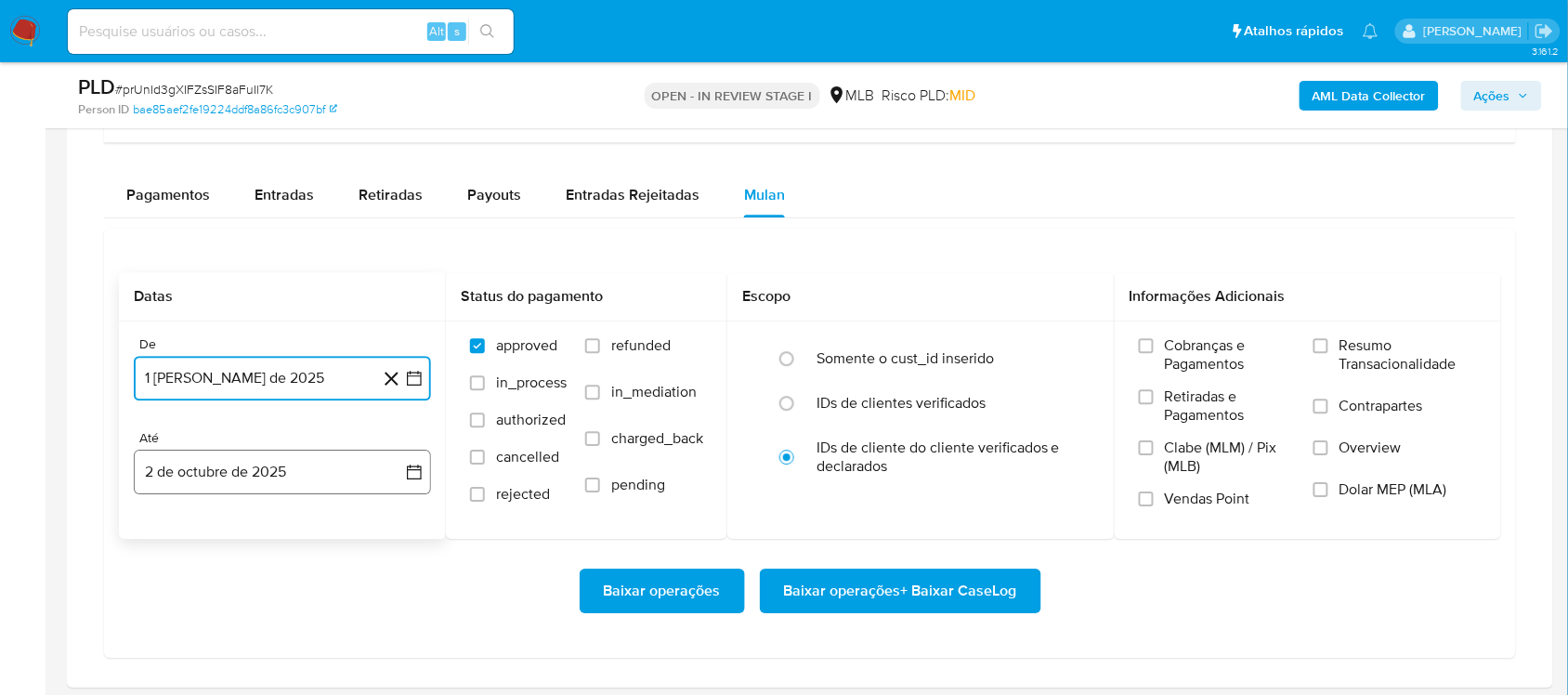
click at [402, 471] on button "2 de octubre de 2025" at bounding box center [283, 472] width 298 height 45
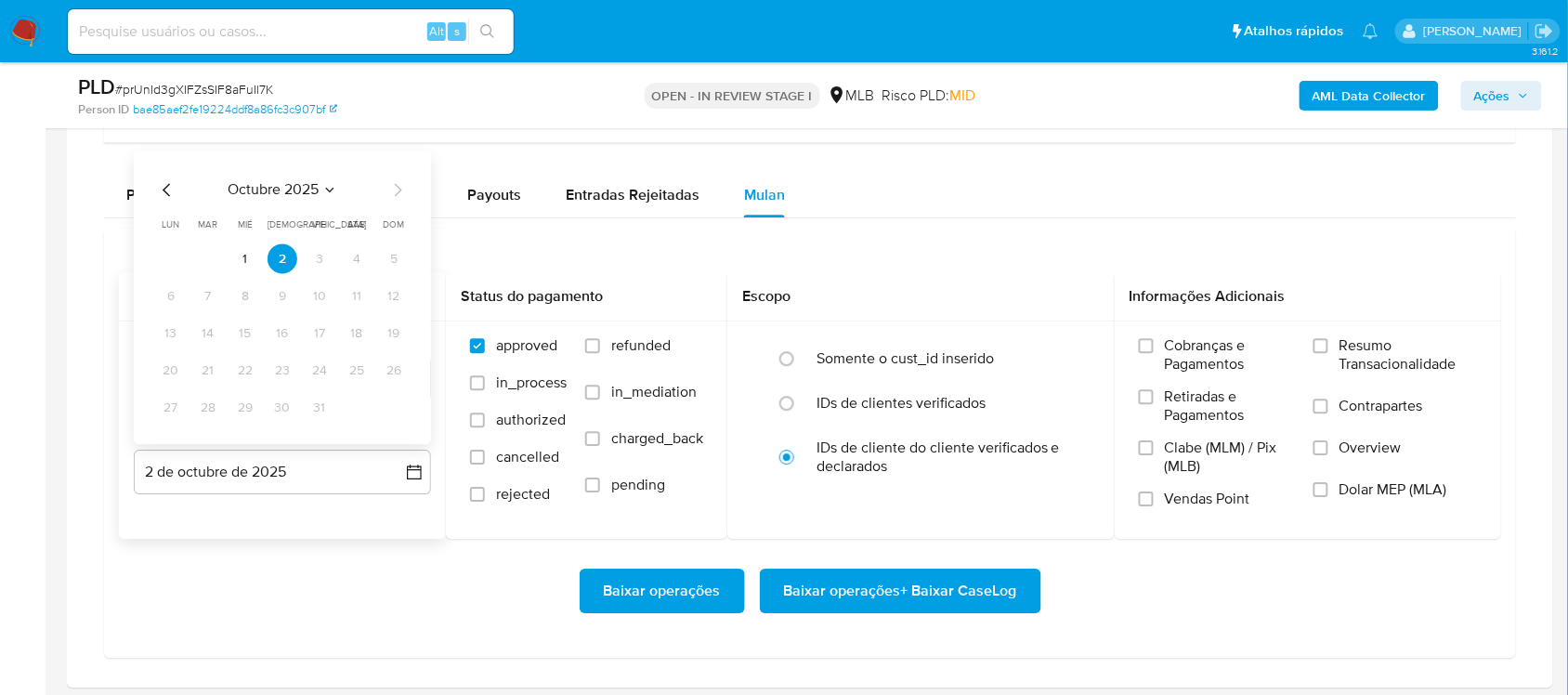
click at [169, 184] on icon "Mes anterior" at bounding box center [167, 191] width 22 height 22
click at [205, 414] on button "30" at bounding box center [208, 408] width 30 height 30
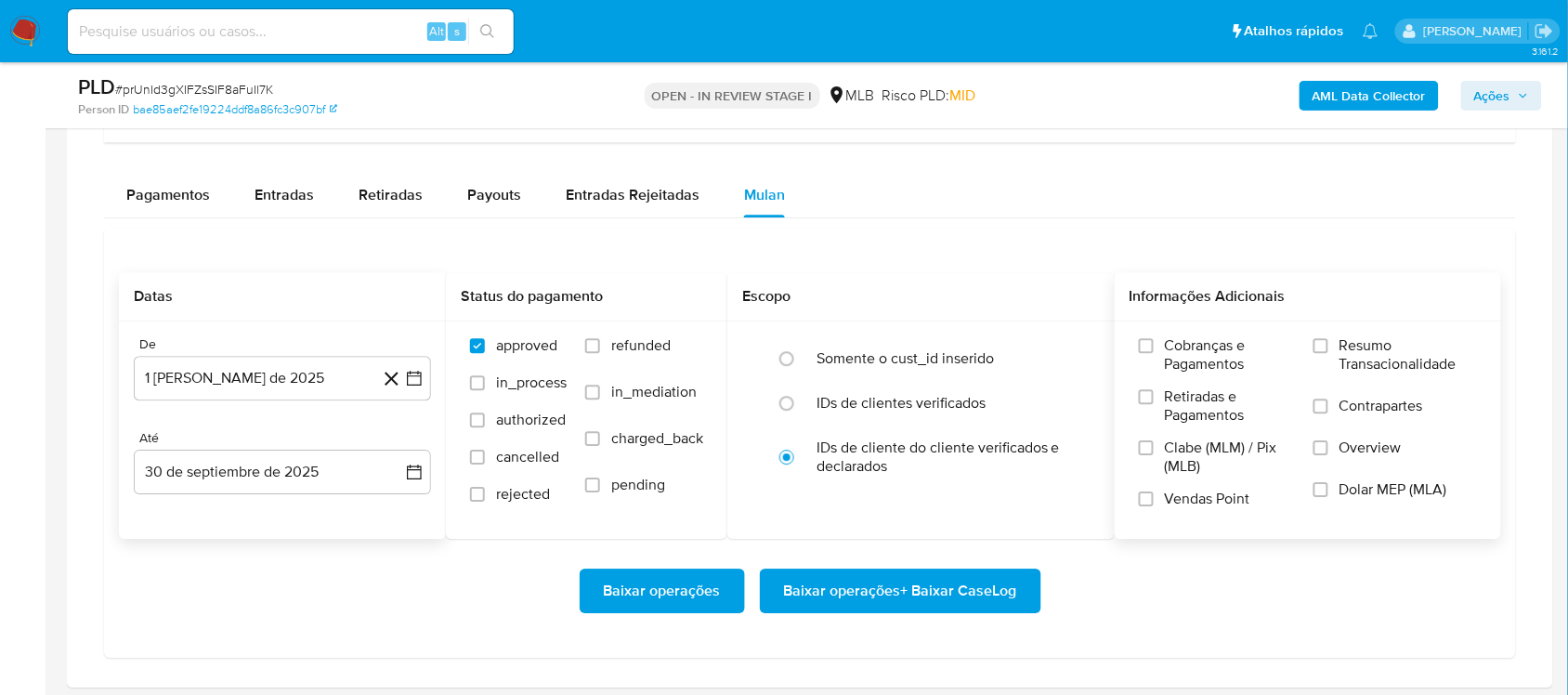
click at [1175, 358] on span "Resumo Transacionalidade" at bounding box center [1408, 355] width 138 height 37
click at [1175, 354] on input "Resumo Transacionalidade" at bounding box center [1321, 346] width 15 height 15
click at [925, 585] on span "Baixar operações + Baixar CaseLog" at bounding box center [900, 591] width 233 height 41
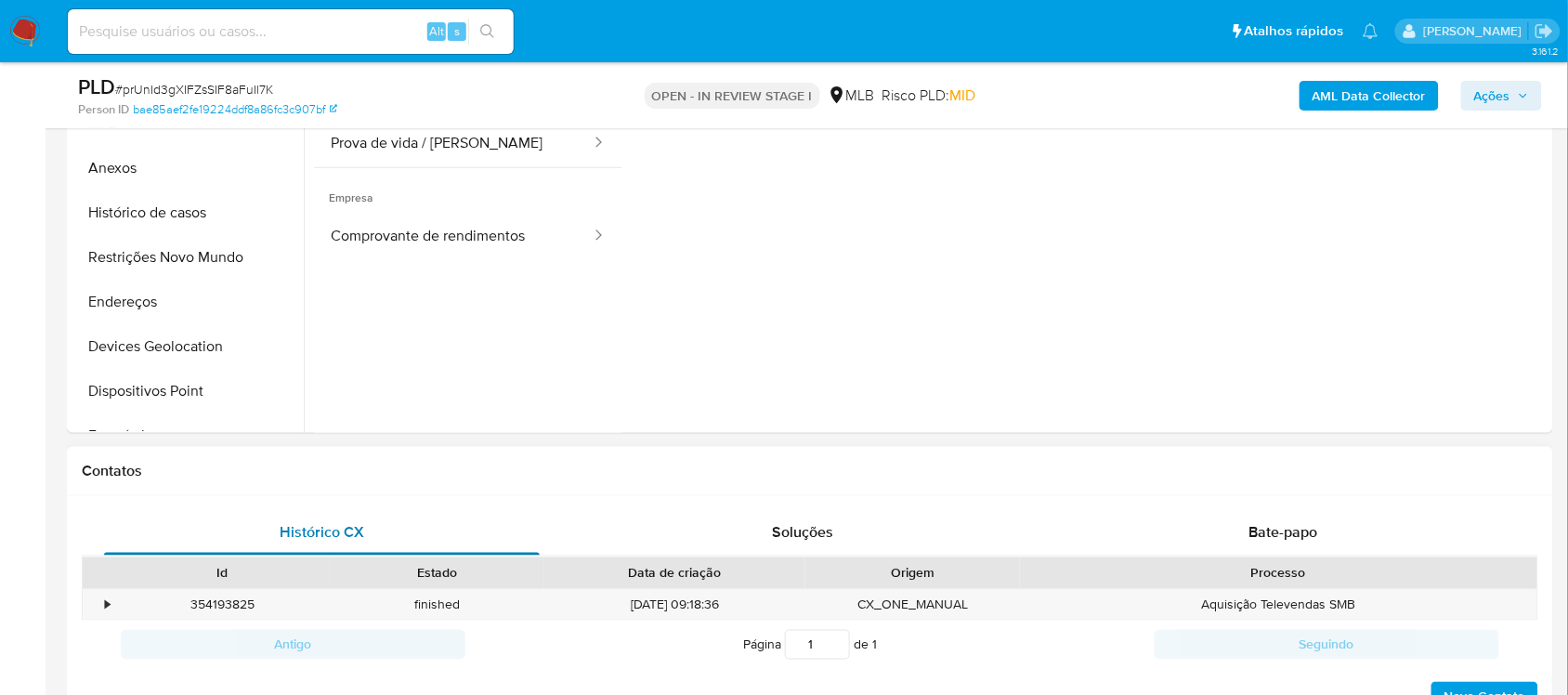
scroll to position [233, 0]
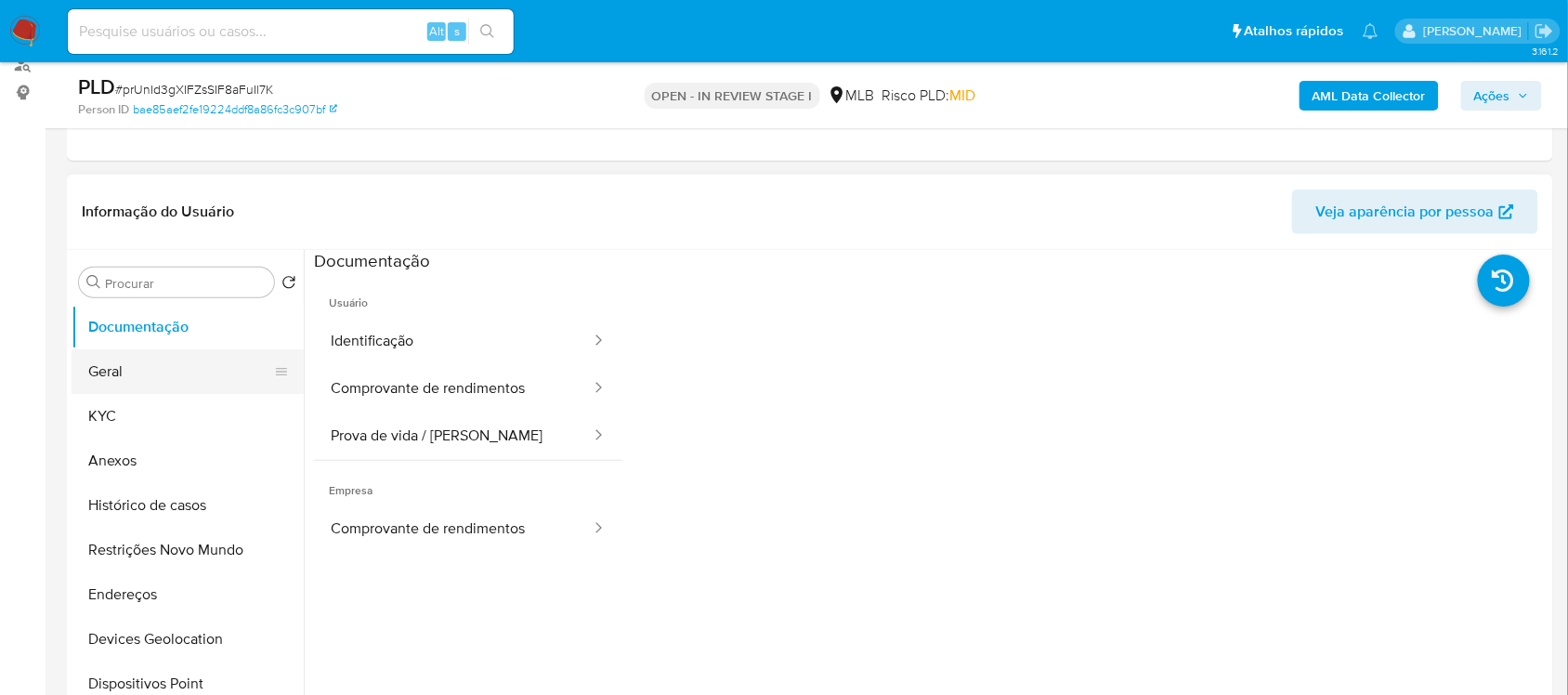
click at [179, 375] on button "Geral" at bounding box center [180, 372] width 218 height 45
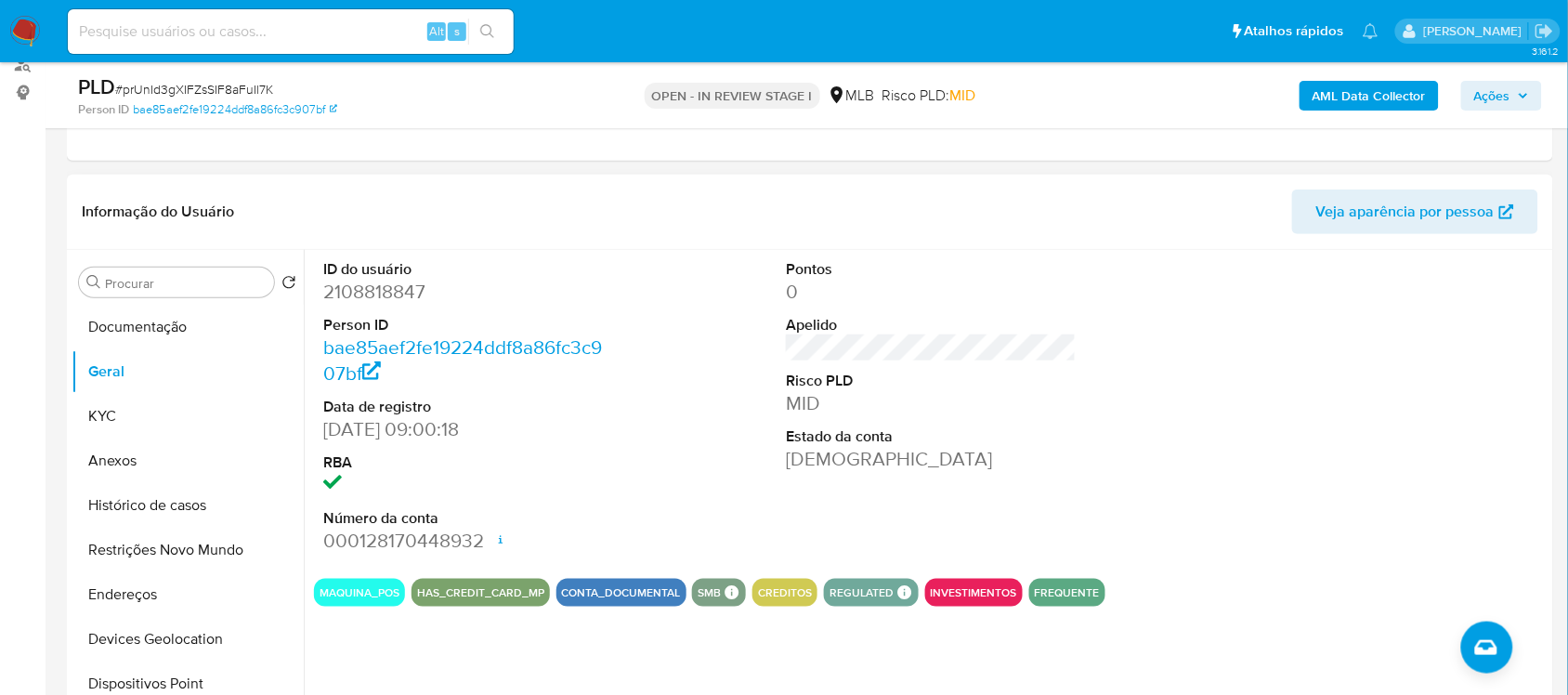
click at [386, 299] on dd "2108818847" at bounding box center [469, 292] width 290 height 26
copy dd "2108818847"
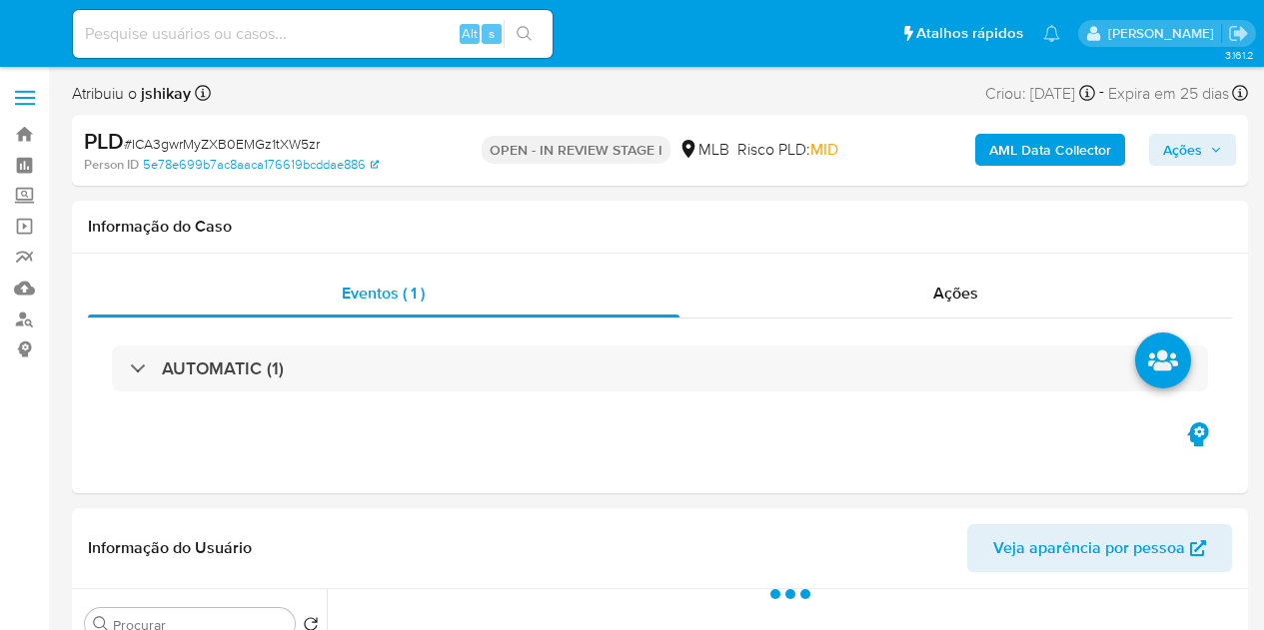
select select "10"
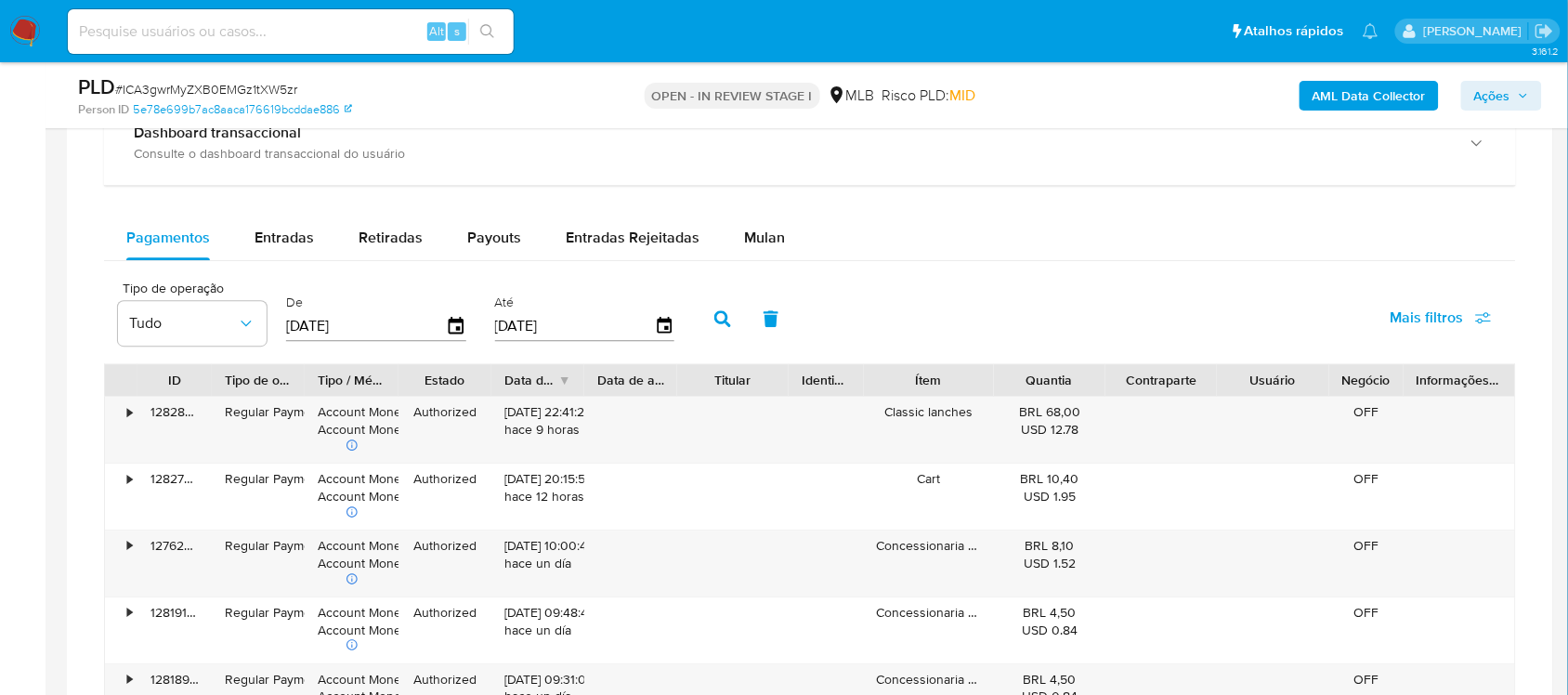
scroll to position [1394, 0]
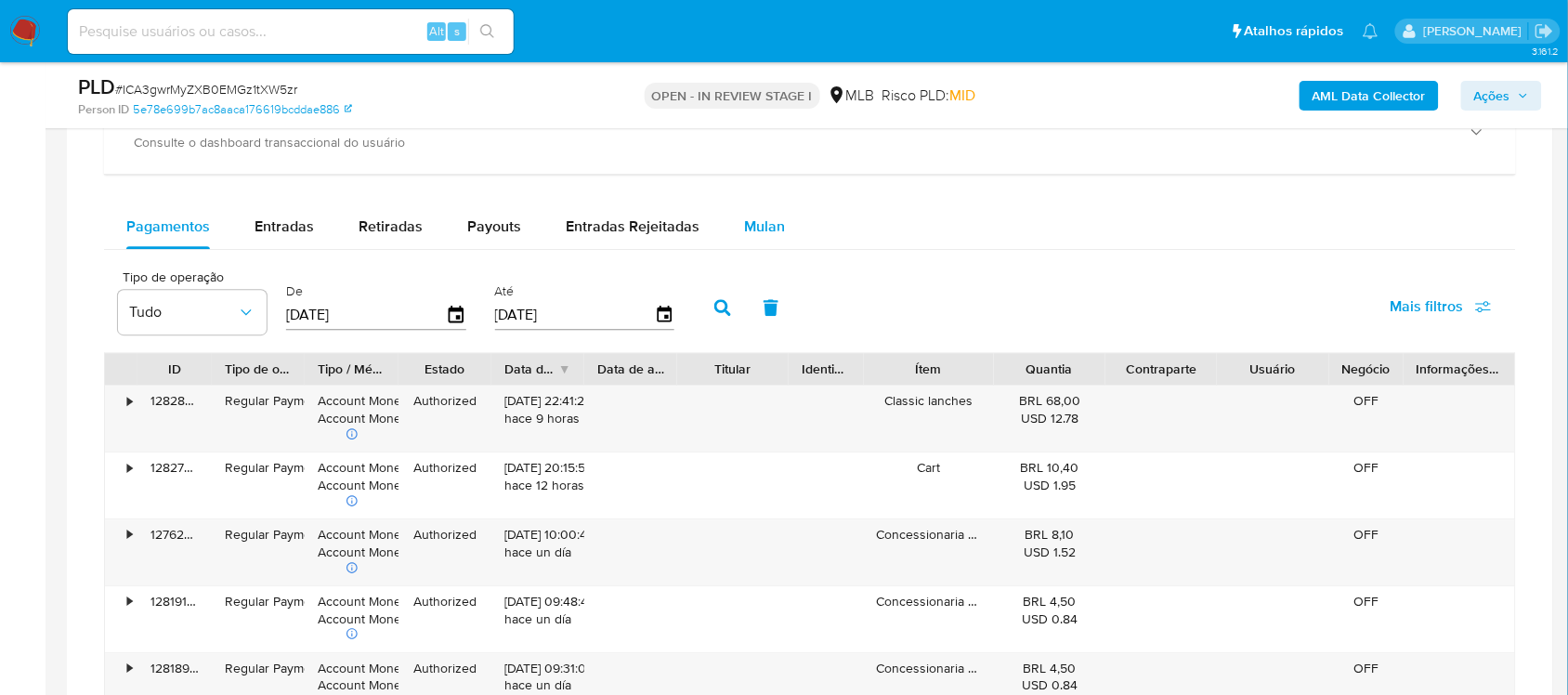
click at [730, 229] on button "Mulan" at bounding box center [764, 227] width 86 height 45
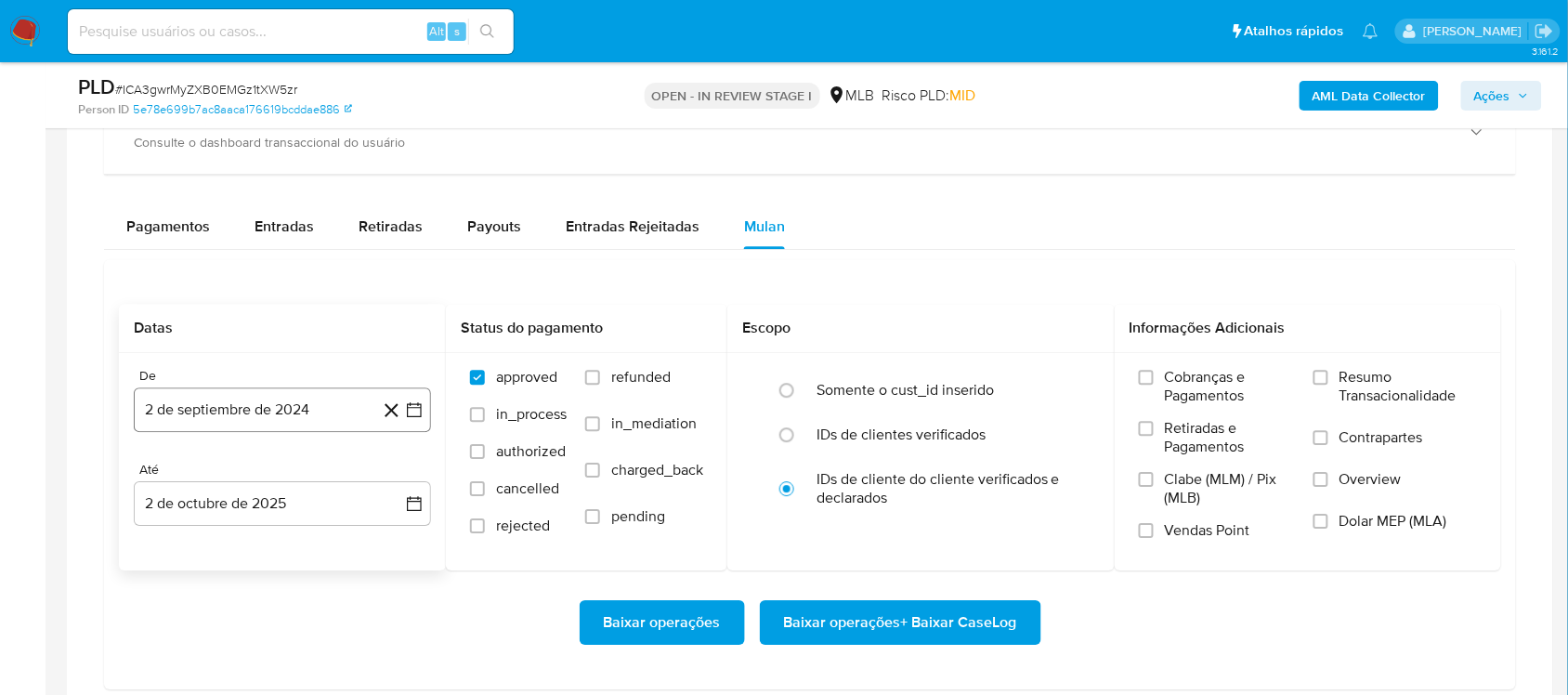
click at [424, 401] on button "2 de septiembre de 2024" at bounding box center [283, 410] width 298 height 45
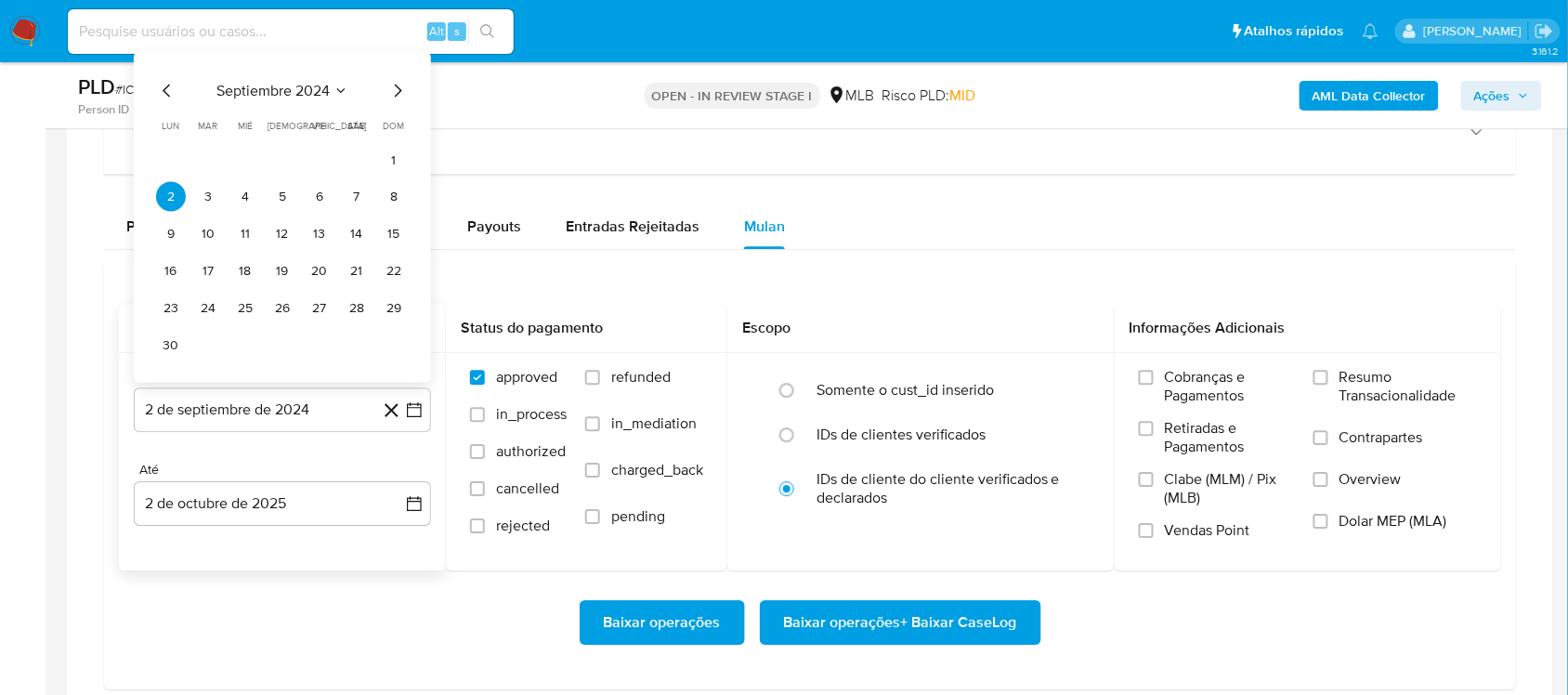
click at [293, 94] on span "septiembre 2024" at bounding box center [273, 91] width 113 height 19
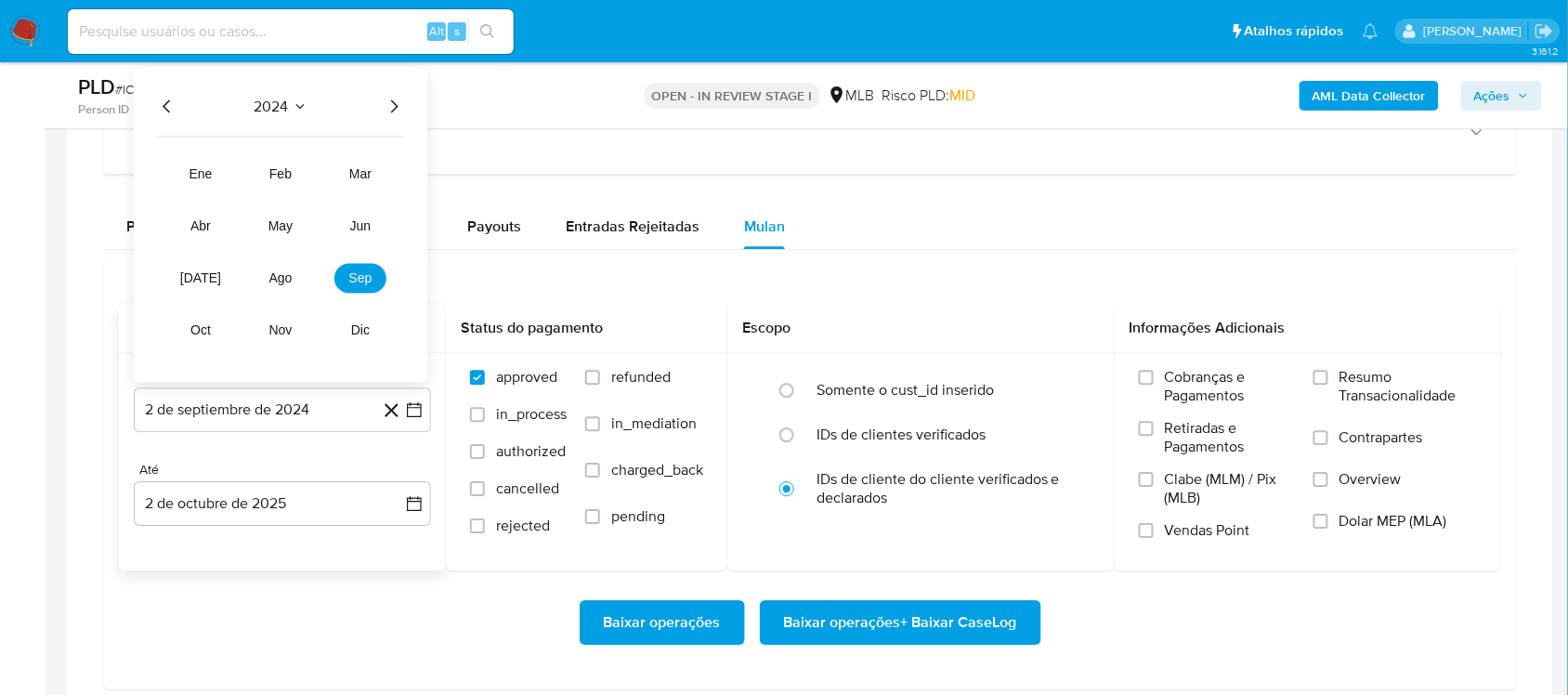
click at [401, 104] on icon "Año siguiente" at bounding box center [394, 107] width 22 height 22
click at [289, 271] on button "ago" at bounding box center [281, 279] width 52 height 30
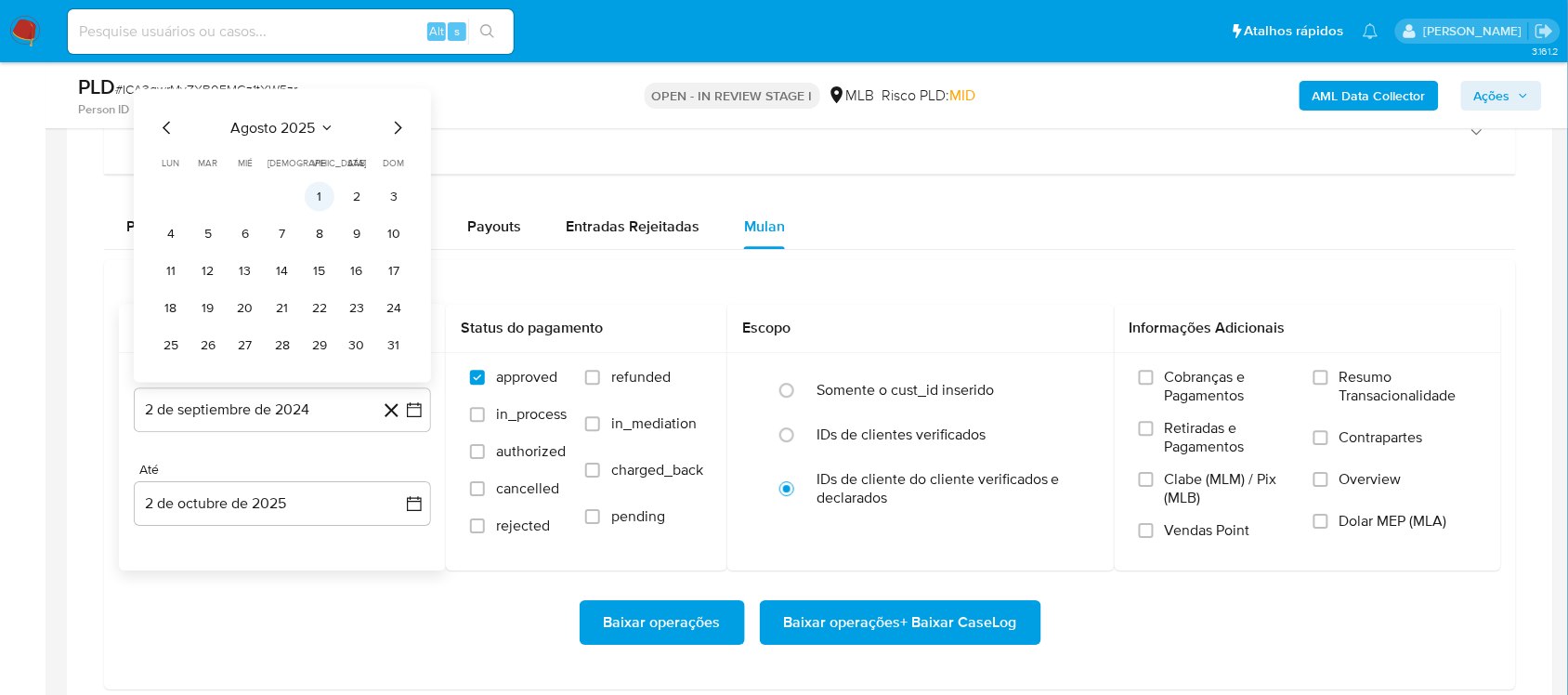
click at [322, 203] on button "1" at bounding box center [320, 197] width 30 height 30
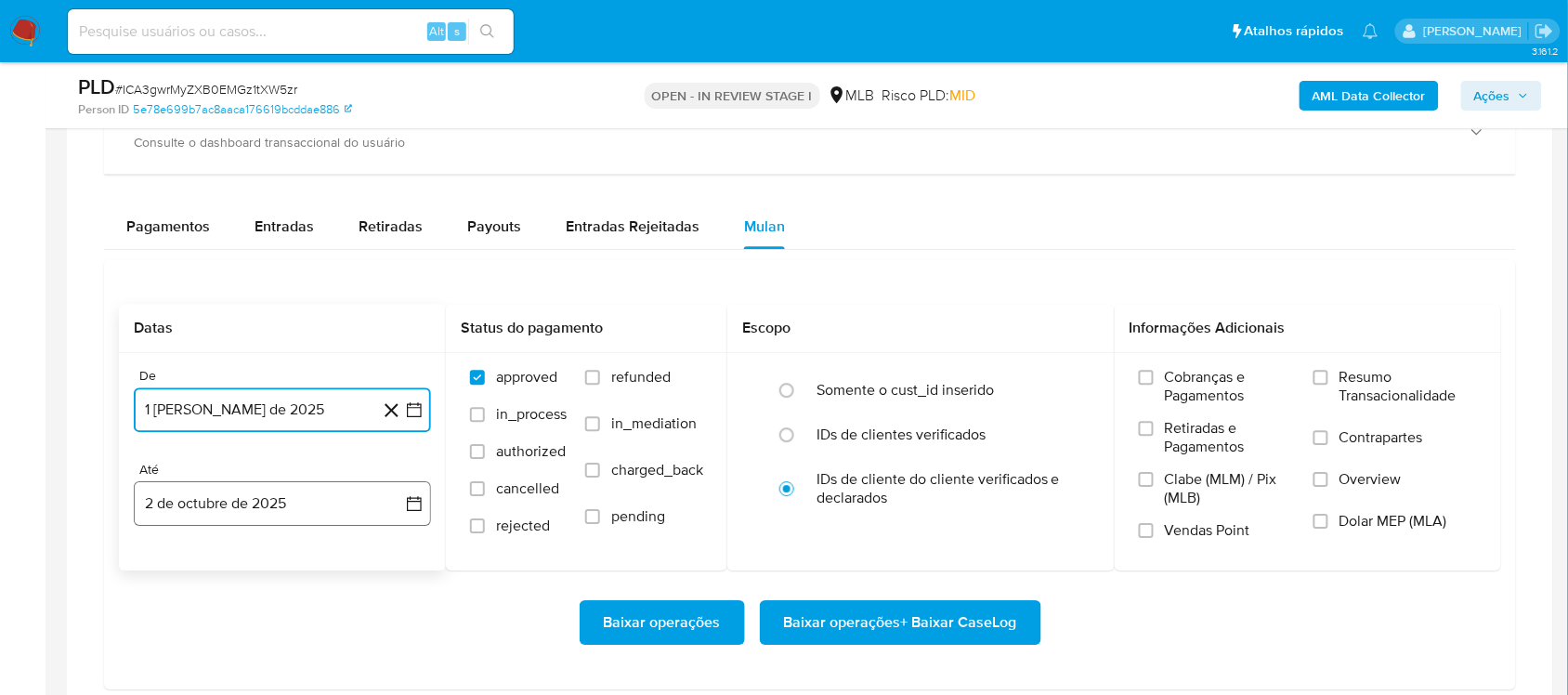
click at [419, 492] on button "2 de octubre de 2025" at bounding box center [283, 503] width 298 height 45
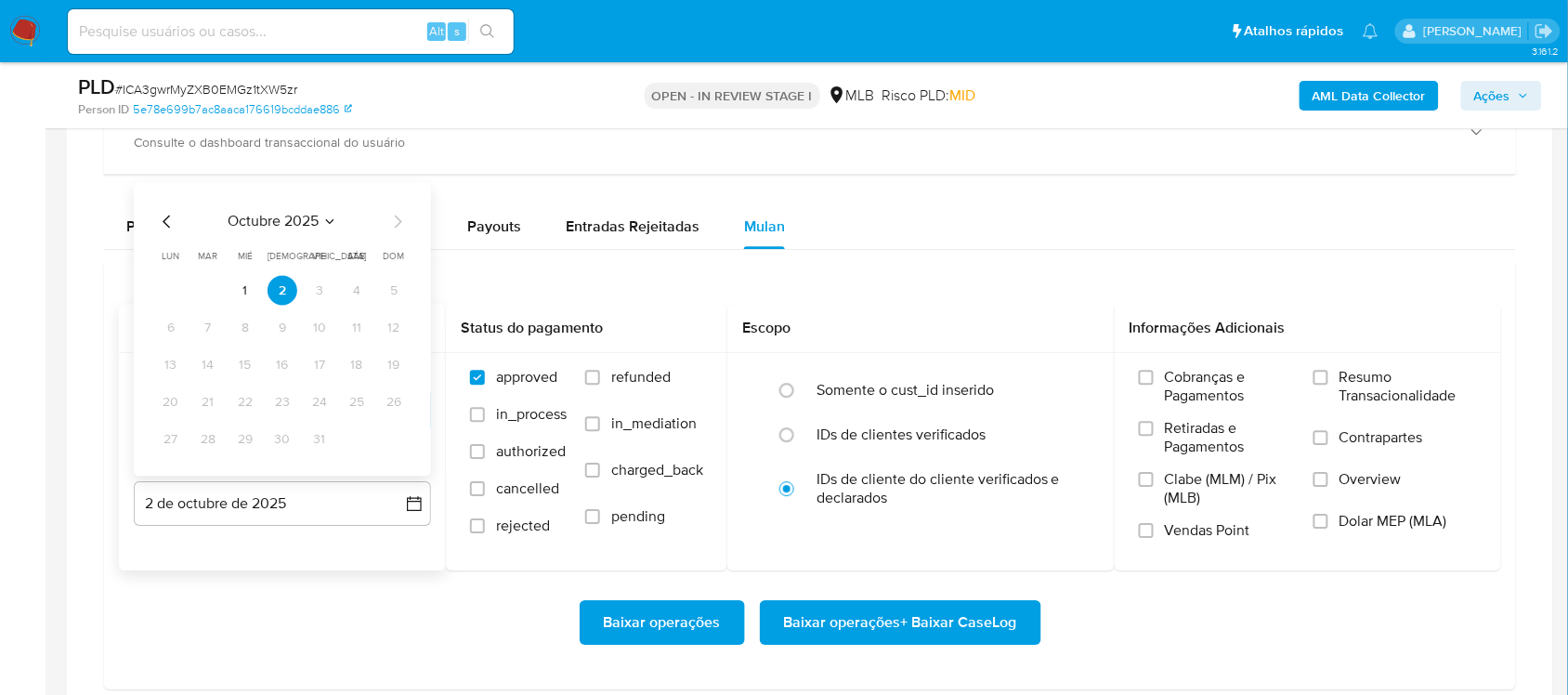
drag, startPoint x: 169, startPoint y: 224, endPoint x: 173, endPoint y: 253, distance: 29.3
click at [168, 224] on icon "Mes anterior" at bounding box center [167, 222] width 22 height 22
click at [226, 450] on tr "29 30" at bounding box center [283, 439] width 253 height 30
click at [216, 446] on button "30" at bounding box center [208, 439] width 30 height 30
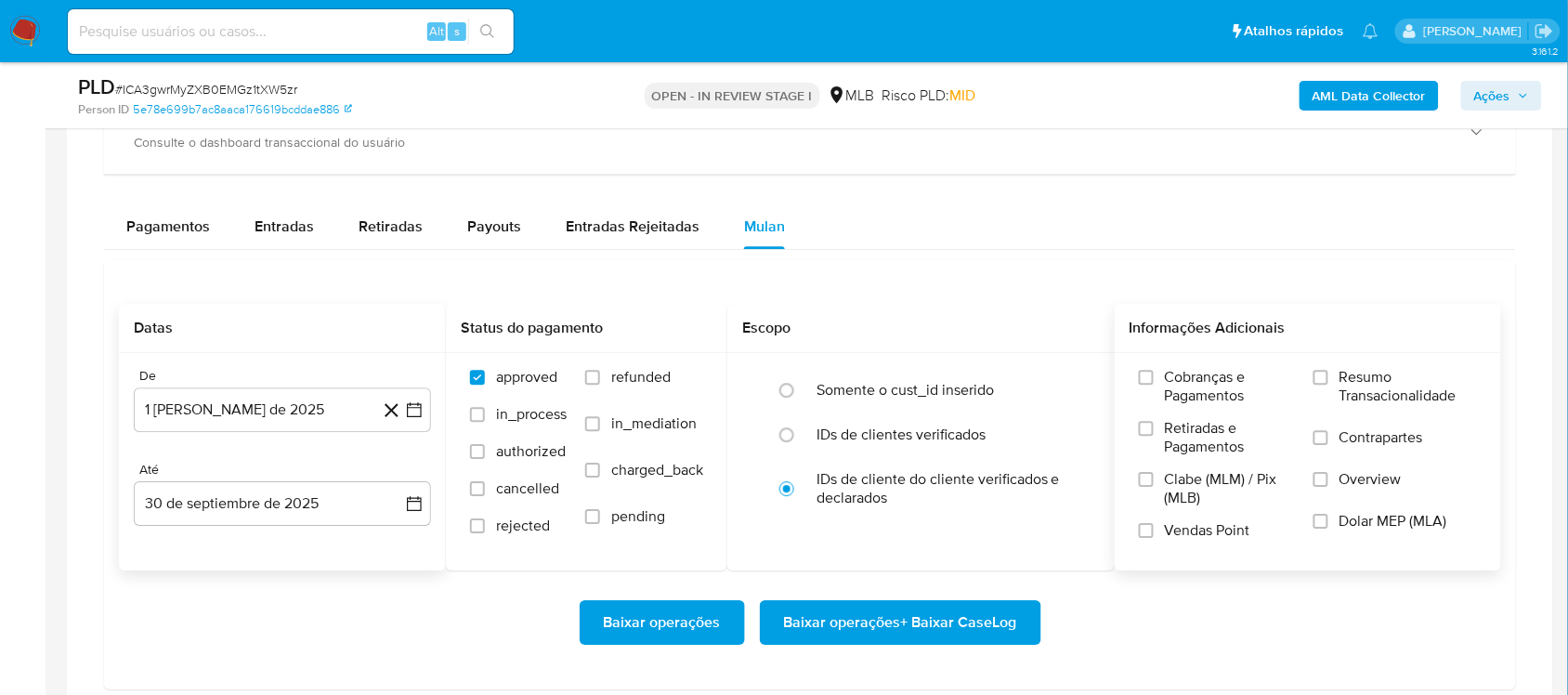
click at [1175, 383] on span "Resumo Transacionalidade" at bounding box center [1408, 387] width 138 height 37
click at [1175, 383] on input "Resumo Transacionalidade" at bounding box center [1321, 378] width 15 height 15
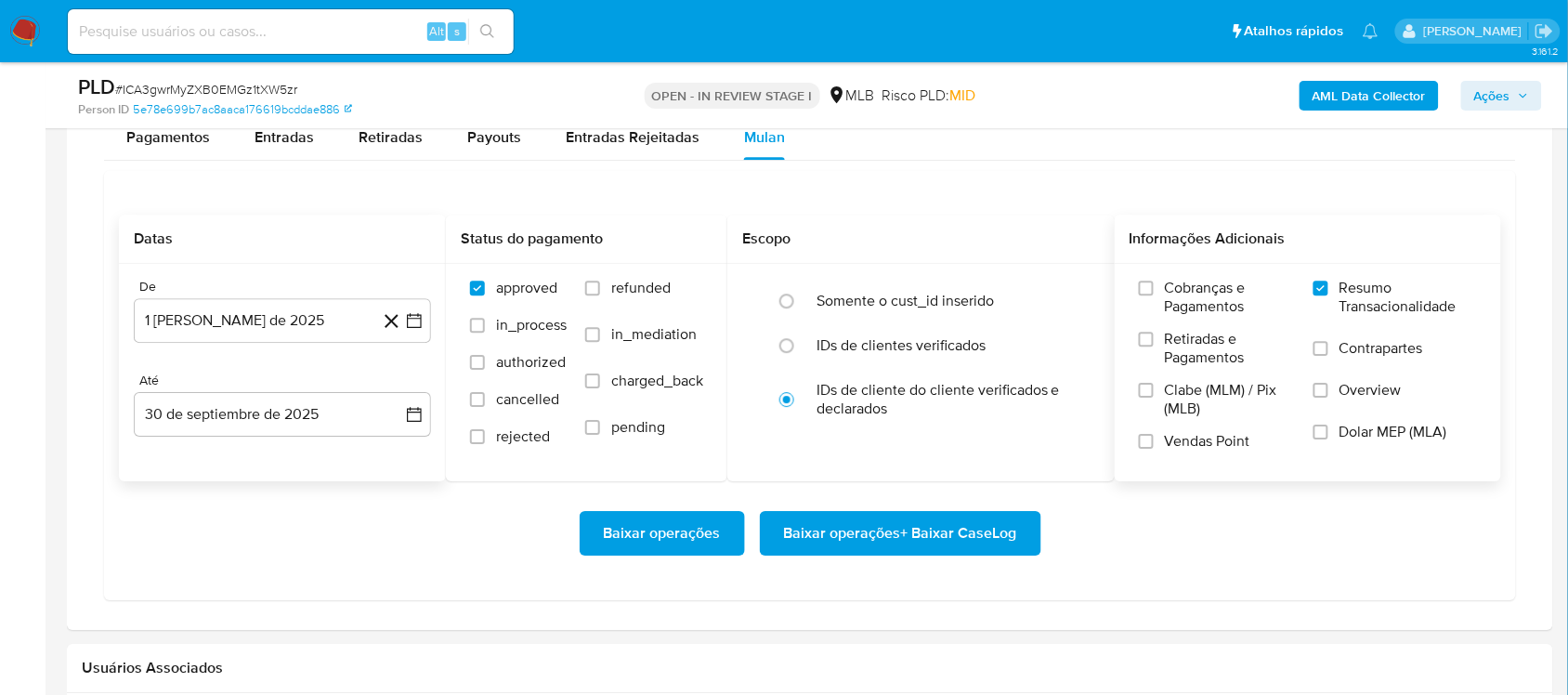
scroll to position [1510, 0]
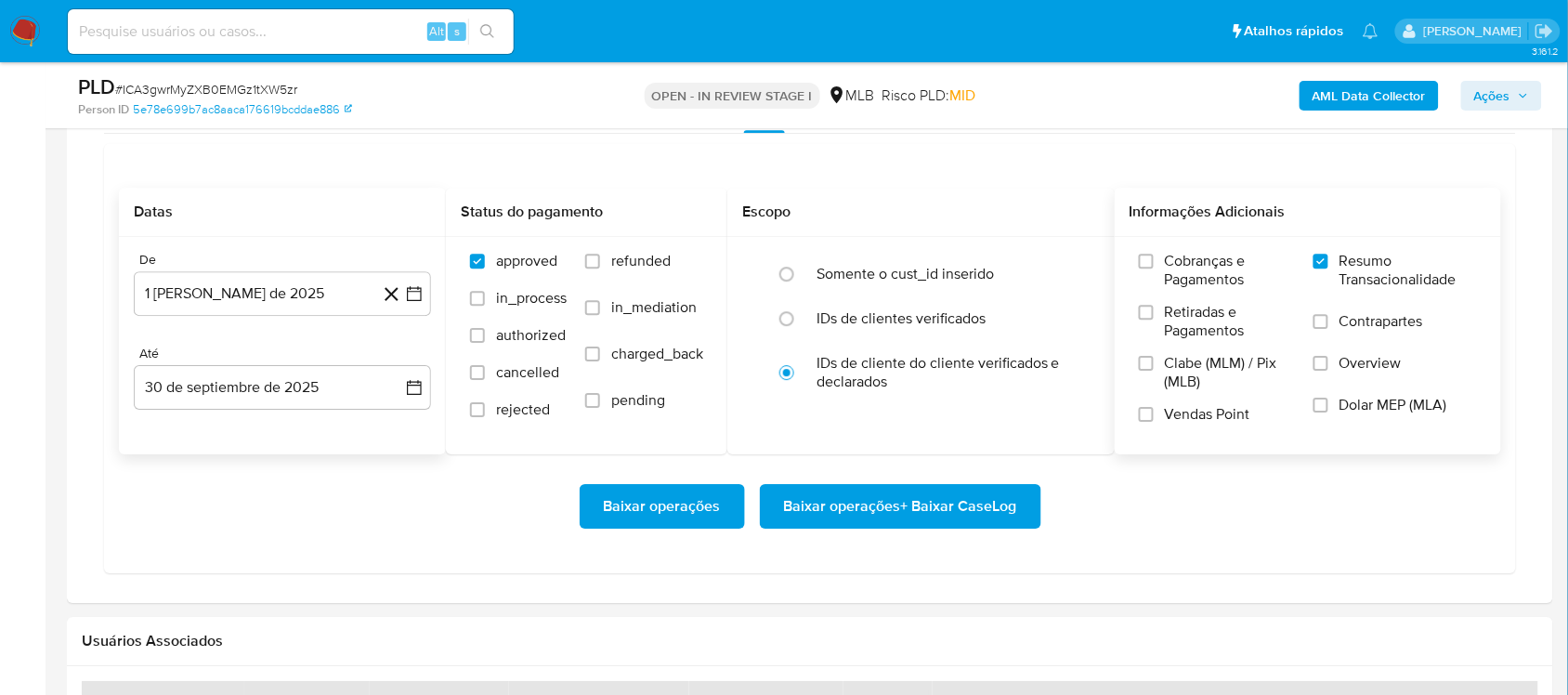
click at [857, 514] on span "Baixar operações + Baixar CaseLog" at bounding box center [900, 506] width 233 height 41
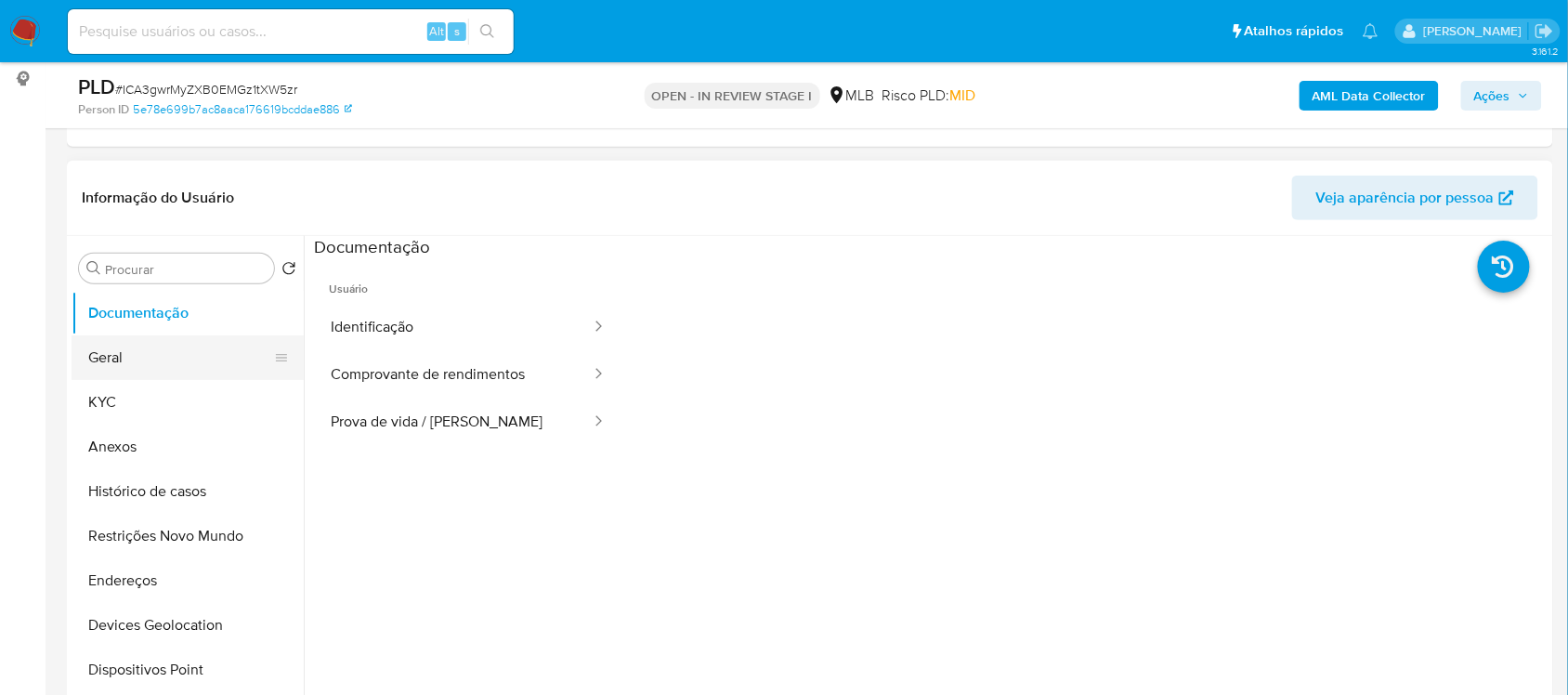
scroll to position [233, 0]
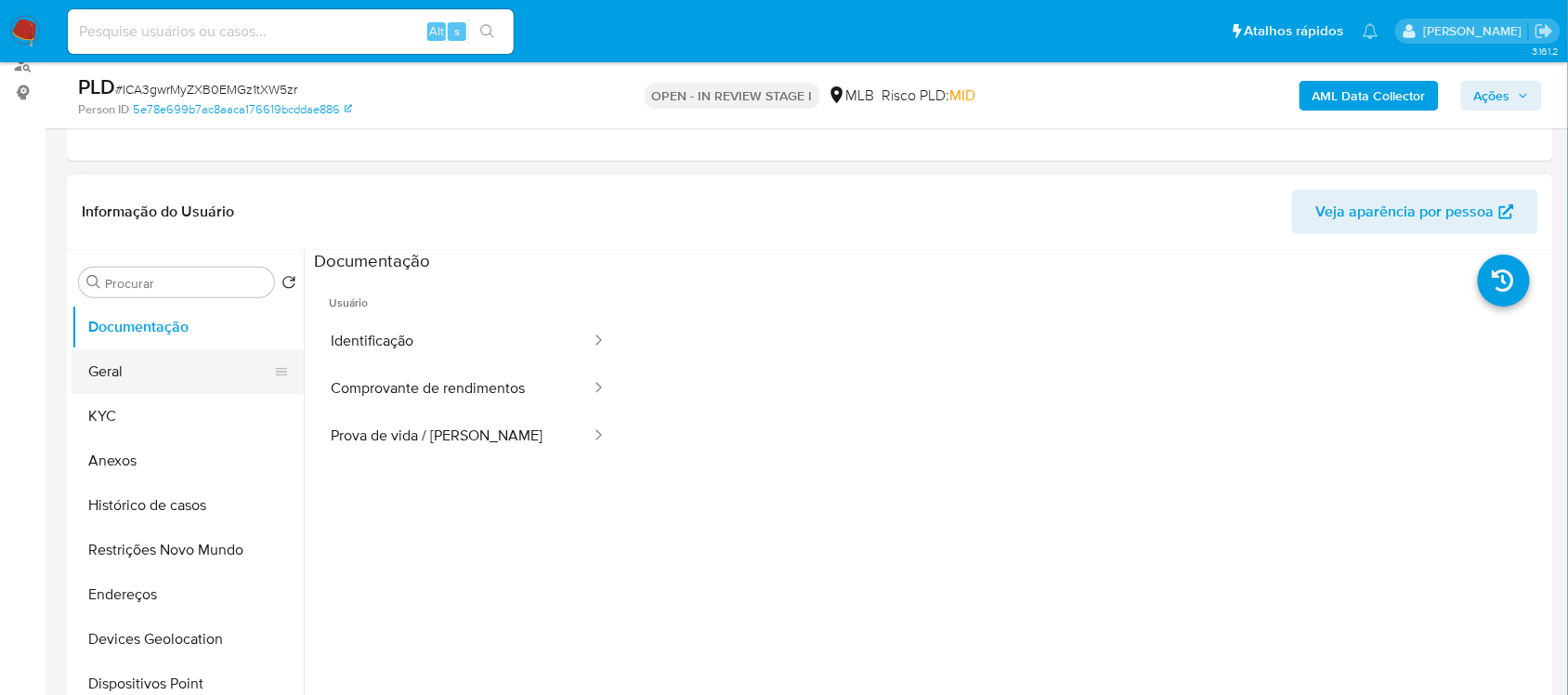
click at [175, 363] on button "Geral" at bounding box center [180, 372] width 218 height 45
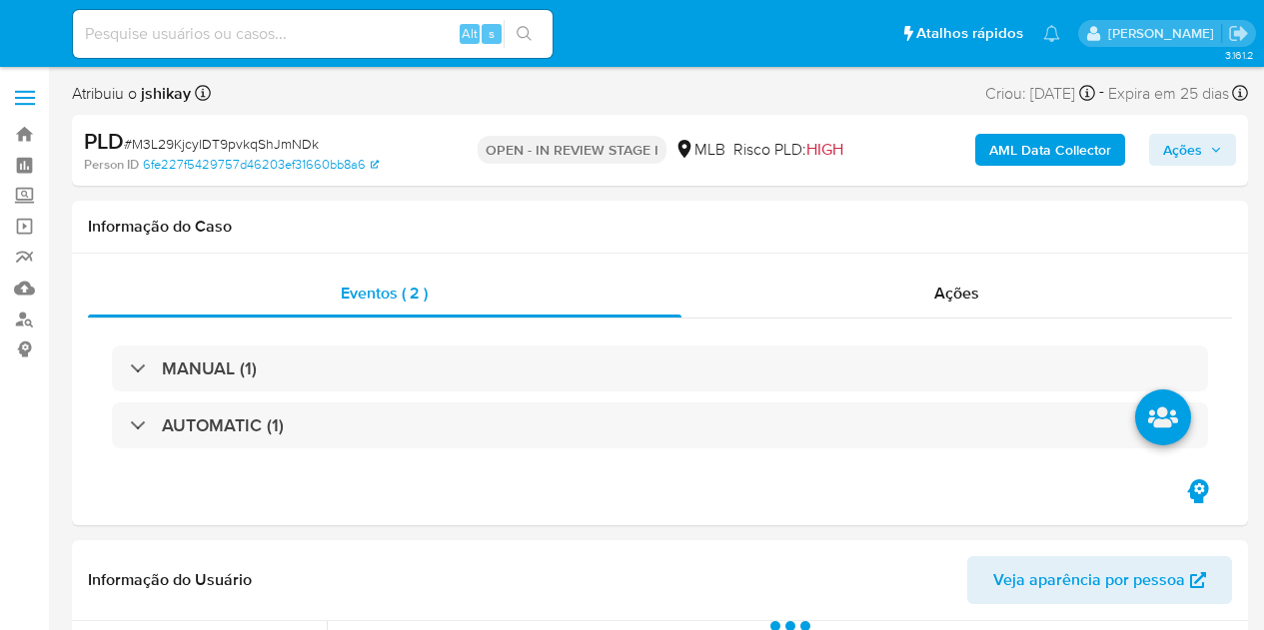
select select "10"
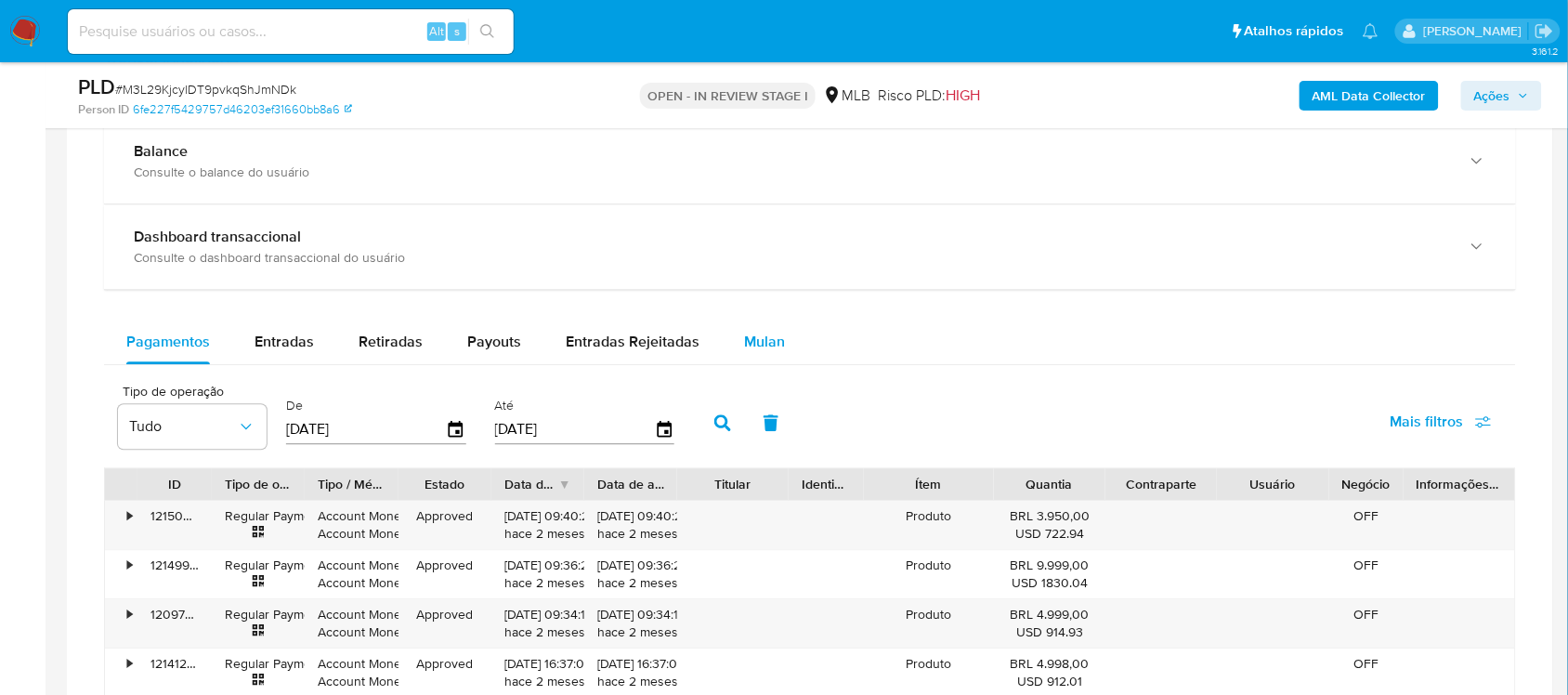
click at [744, 327] on div "Mulan" at bounding box center [764, 342] width 41 height 45
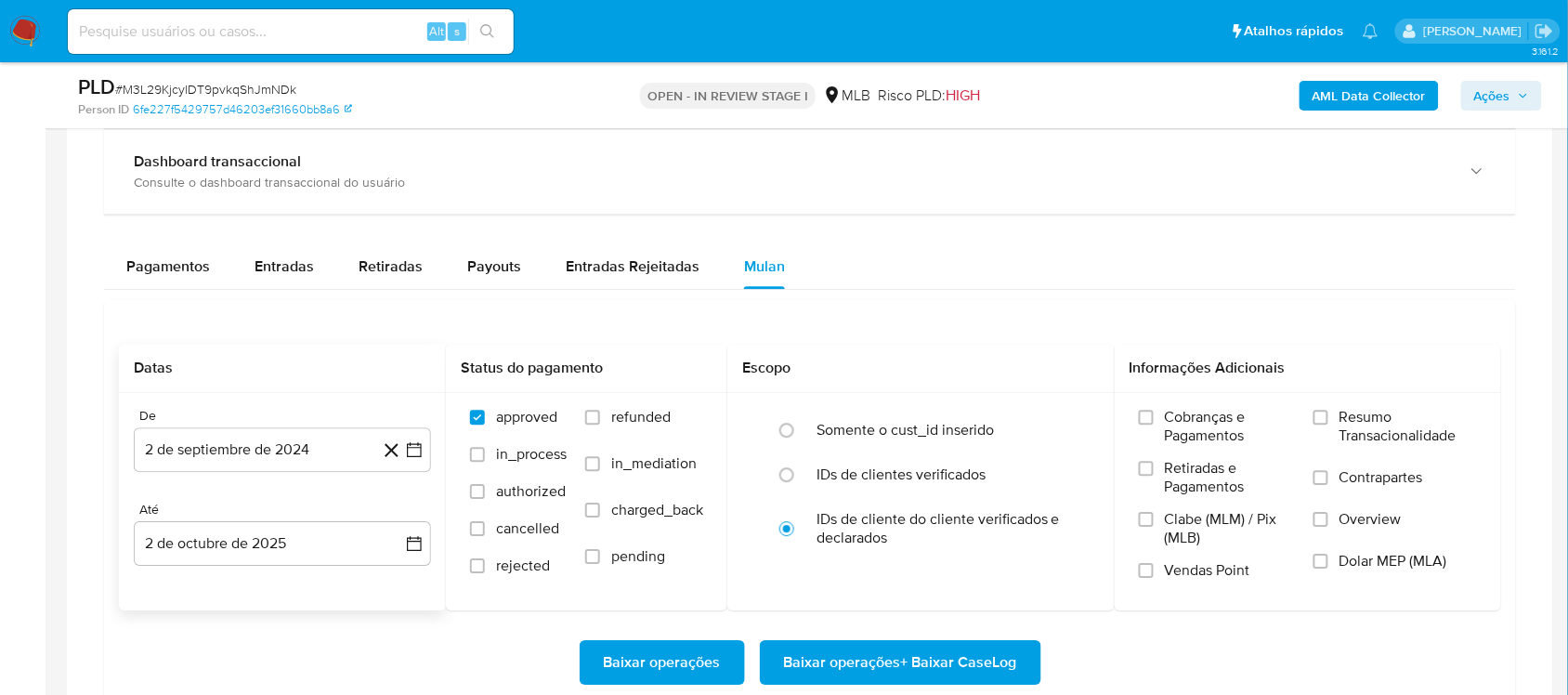
scroll to position [1394, 0]
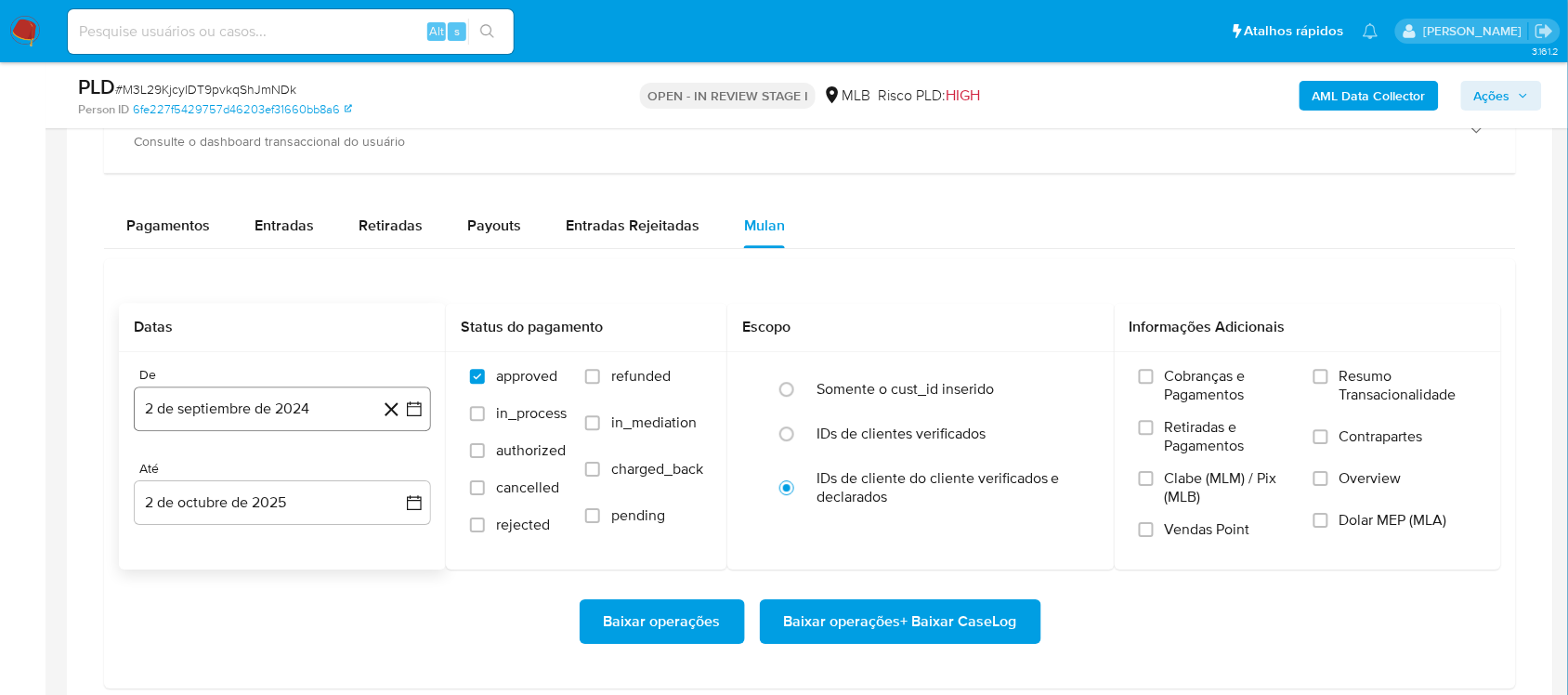
click at [414, 418] on icon "button" at bounding box center [414, 409] width 19 height 19
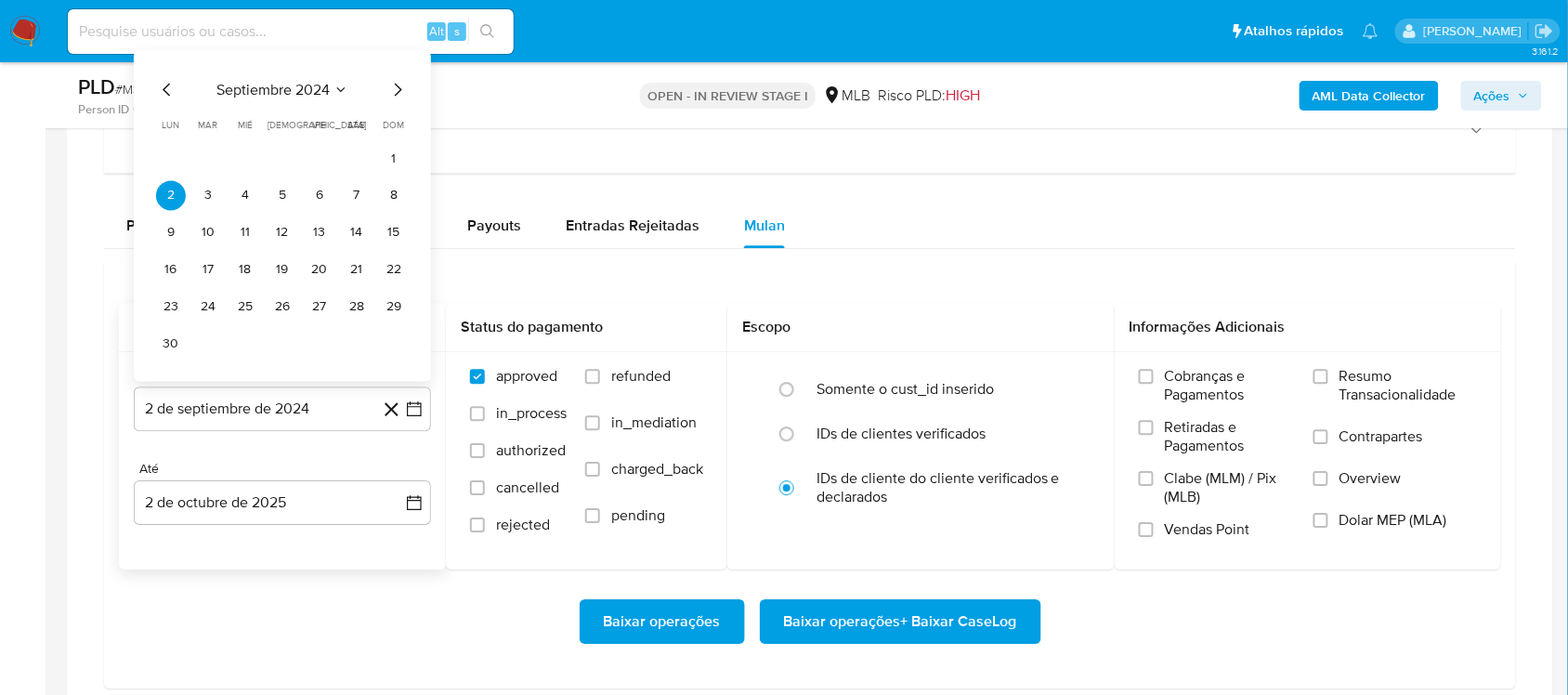
click at [305, 90] on span "septiembre 2024" at bounding box center [273, 89] width 113 height 19
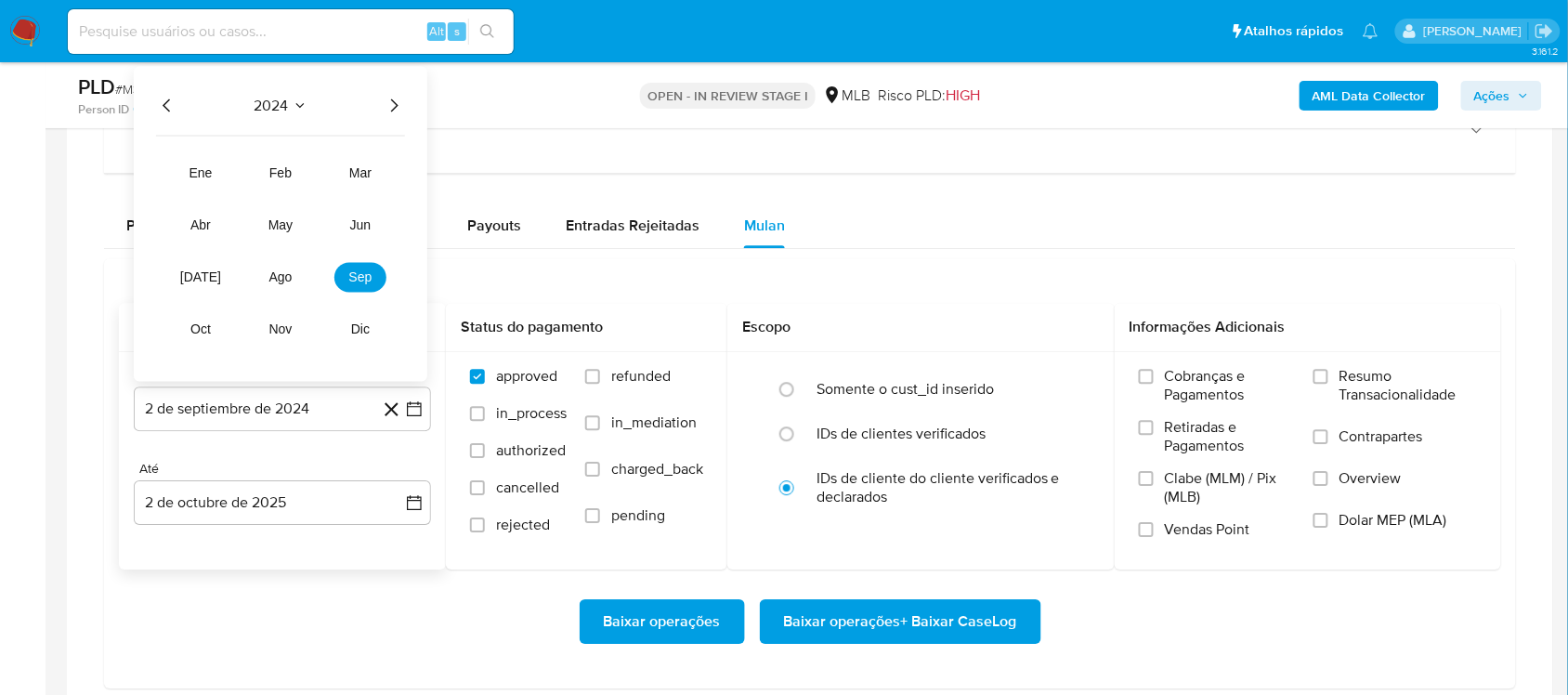
click at [401, 108] on icon "Año siguiente" at bounding box center [394, 105] width 22 height 22
click at [279, 290] on button "ago" at bounding box center [281, 277] width 52 height 30
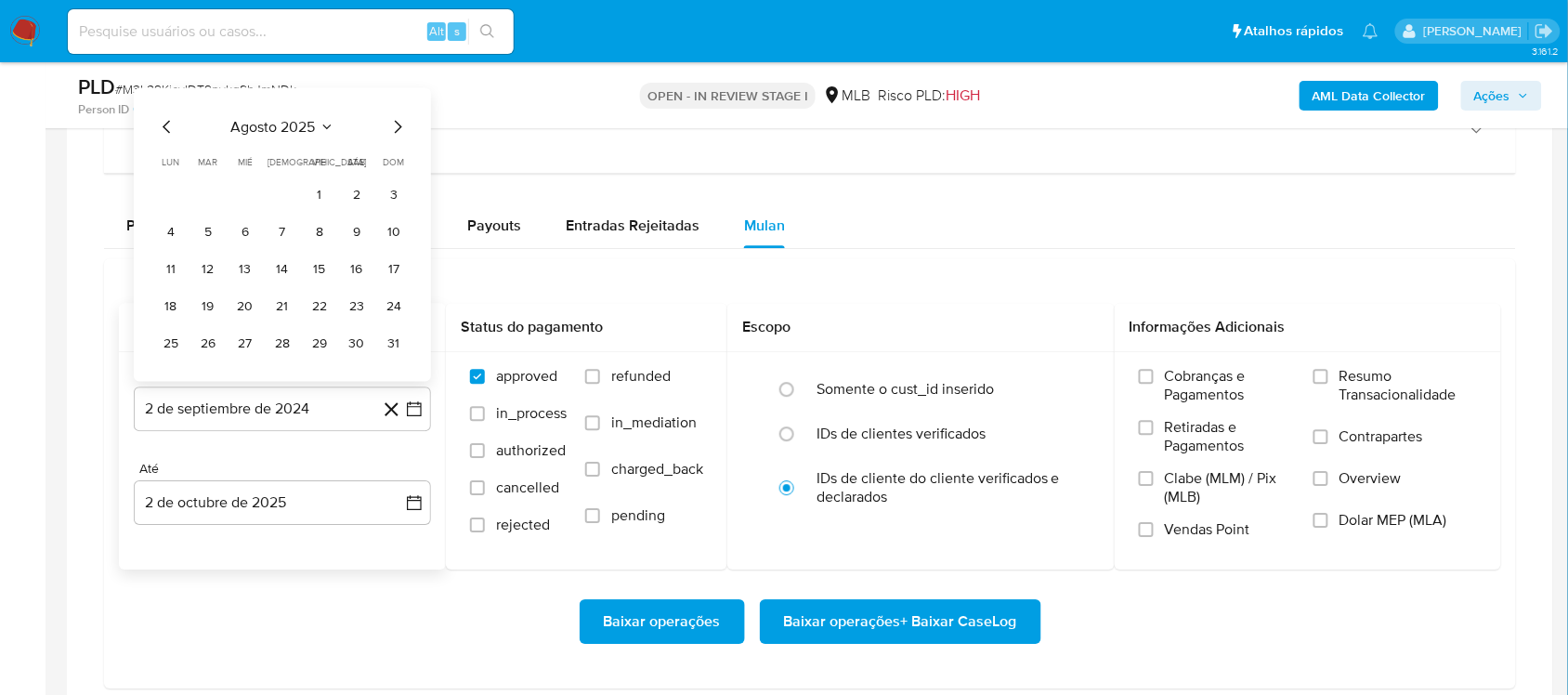
click at [310, 212] on tbody "1 2 3 4 5 6 7 8 9 10 11 12 13 14 15 16 17 18 19 20 21 22 23 24 25 26 27 28 29 3…" at bounding box center [283, 270] width 253 height 179
click at [319, 197] on button "1" at bounding box center [320, 195] width 30 height 30
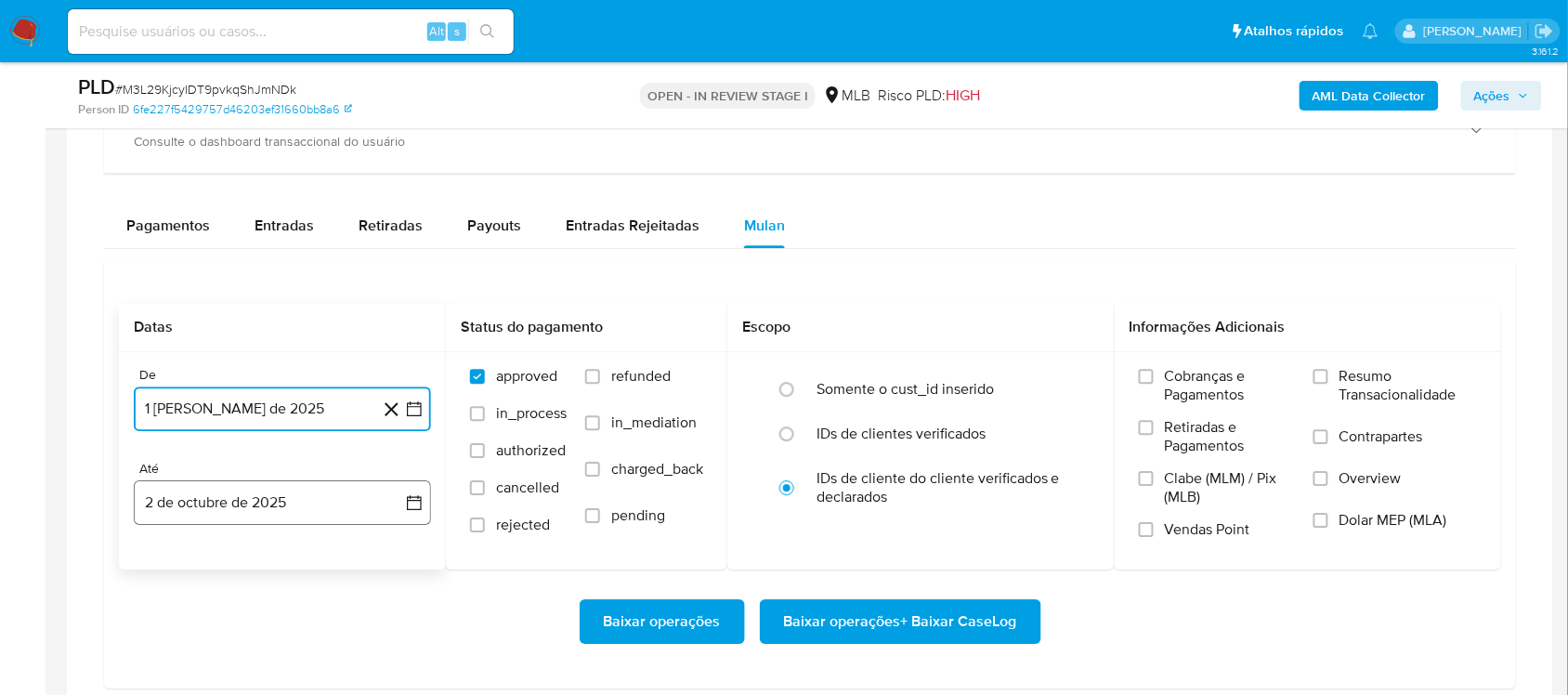
click at [419, 506] on icon "button" at bounding box center [414, 502] width 19 height 19
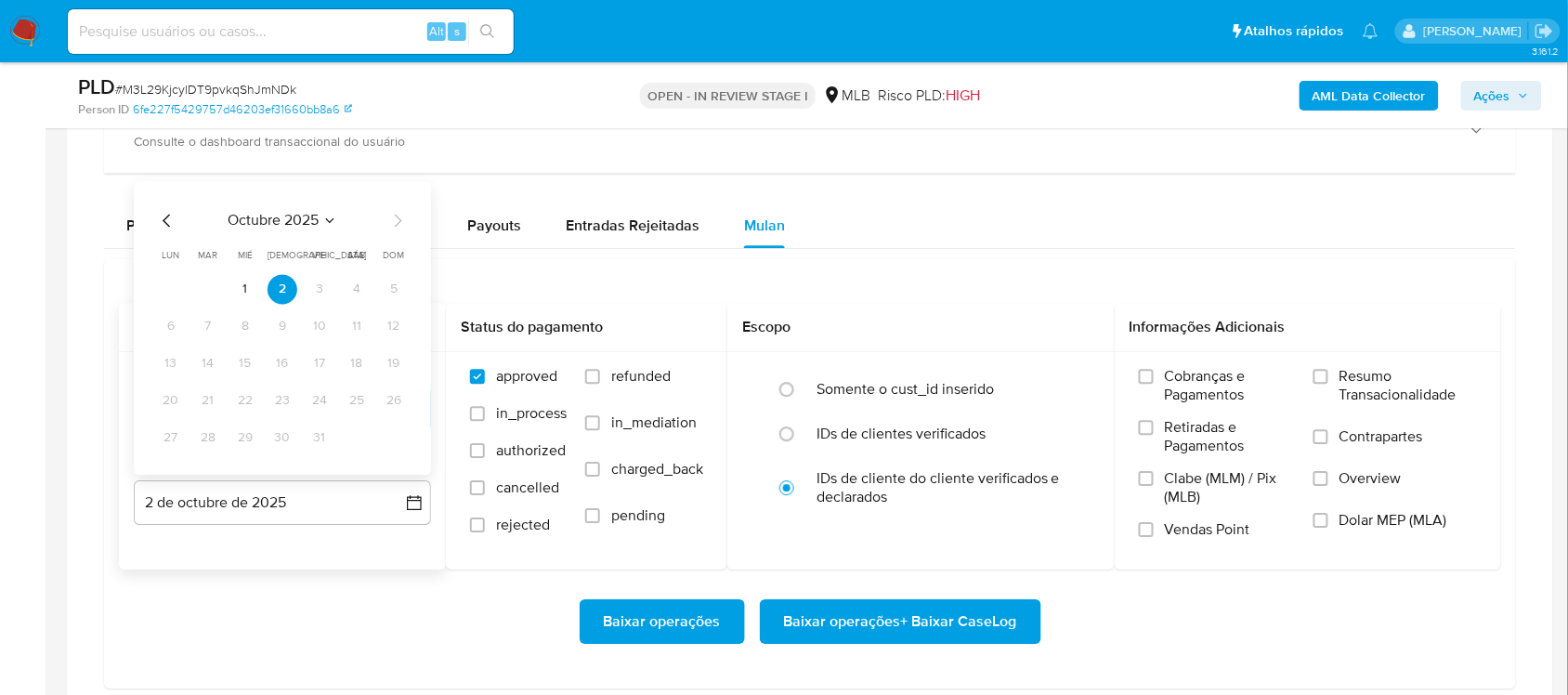
click at [168, 224] on icon "Mes anterior" at bounding box center [167, 221] width 22 height 22
click at [215, 443] on button "30" at bounding box center [208, 437] width 30 height 30
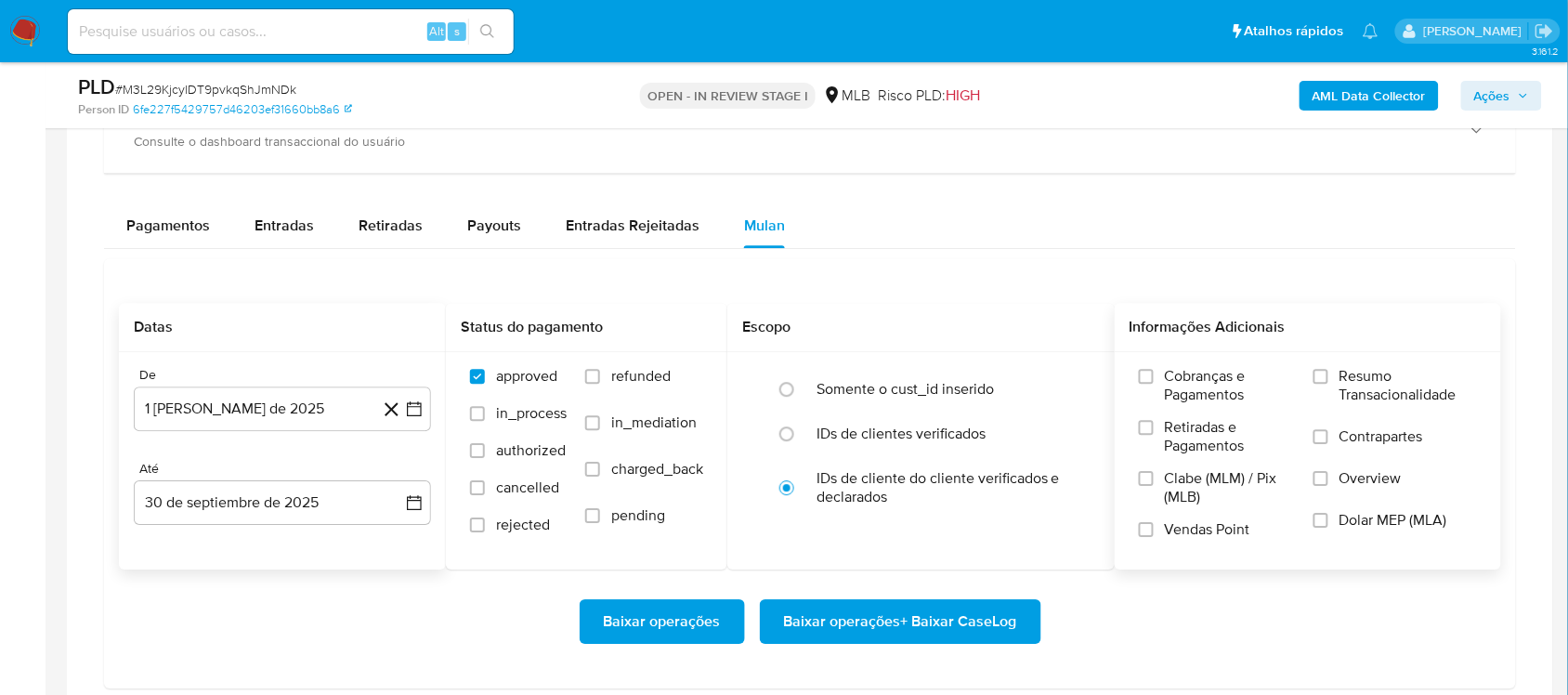
click at [1175, 400] on span "Resumo Transacionalidade" at bounding box center [1408, 386] width 138 height 37
click at [1175, 384] on input "Resumo Transacionalidade" at bounding box center [1321, 377] width 15 height 15
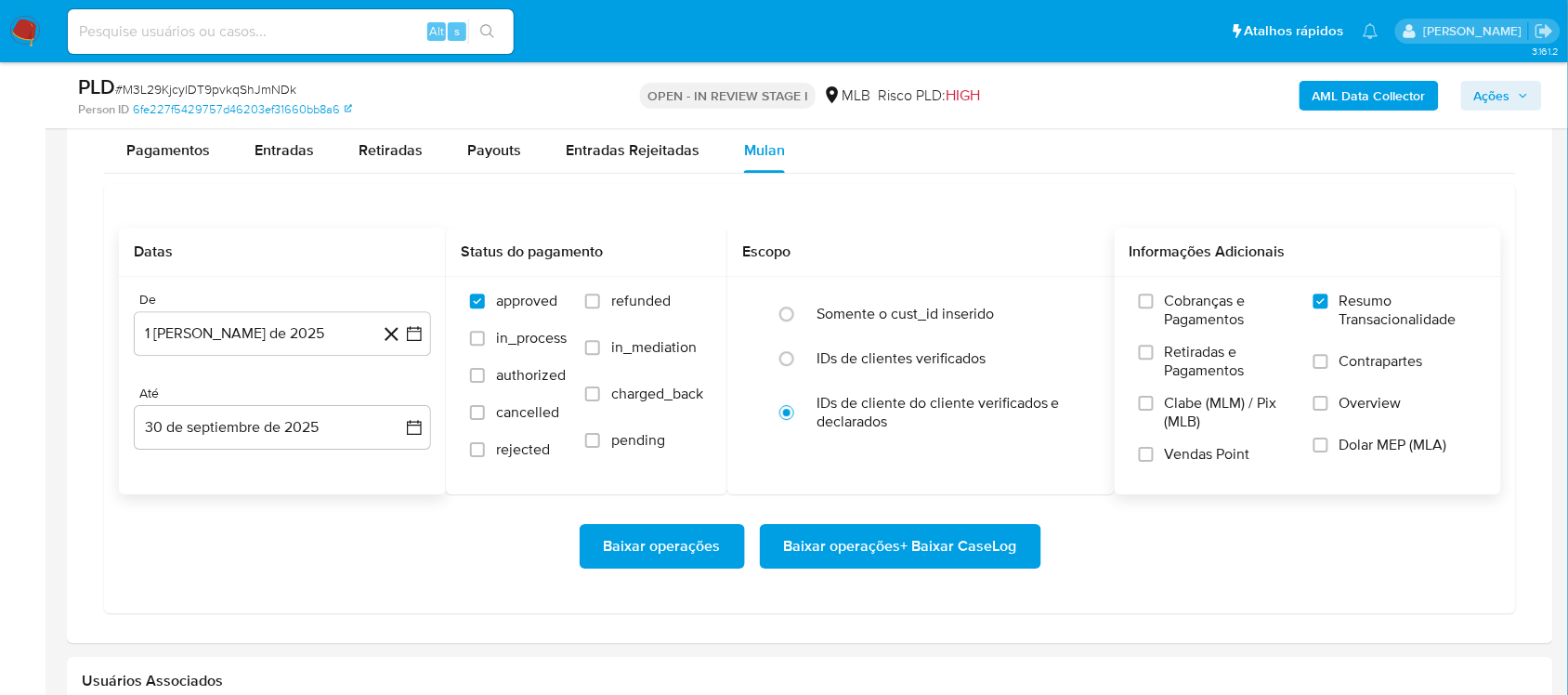
scroll to position [1510, 0]
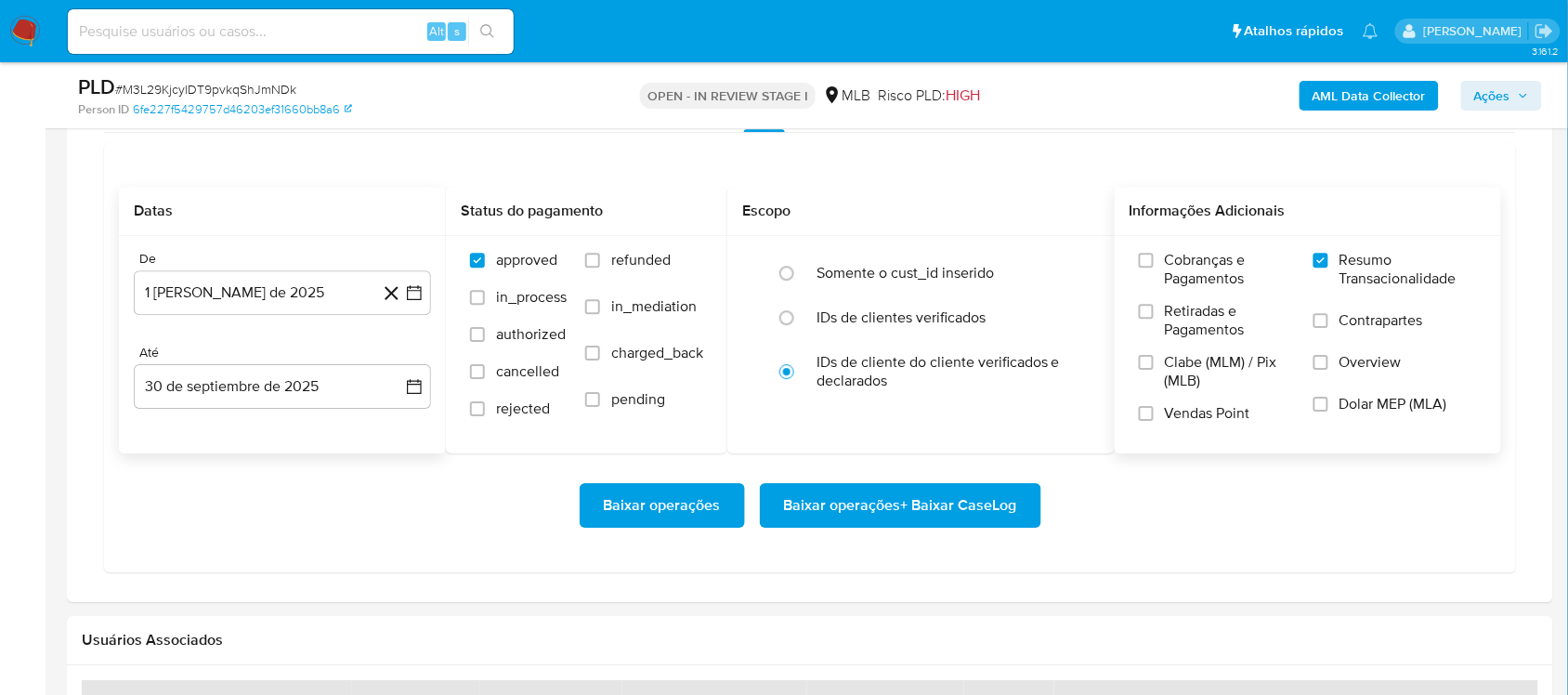
click at [902, 515] on span "Baixar operações + Baixar CaseLog" at bounding box center [900, 505] width 233 height 41
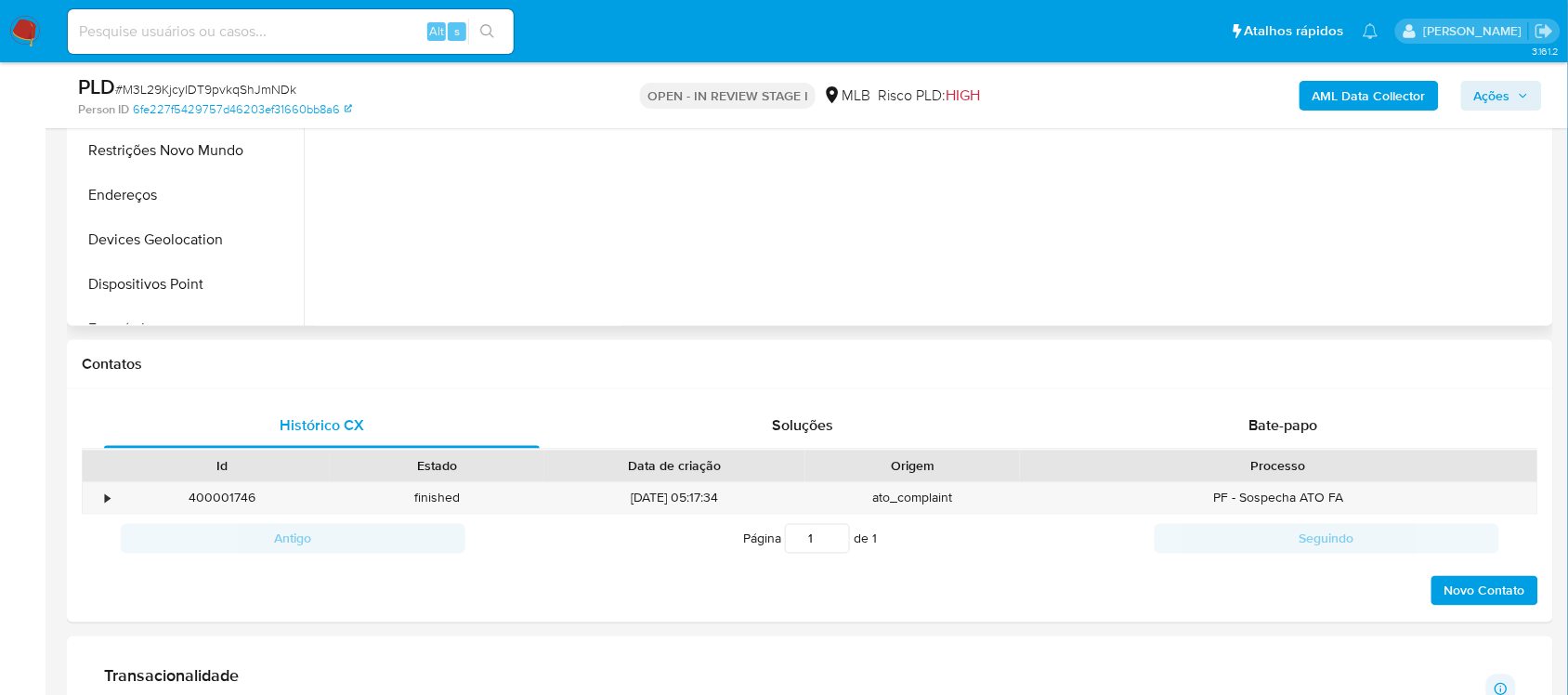
scroll to position [349, 0]
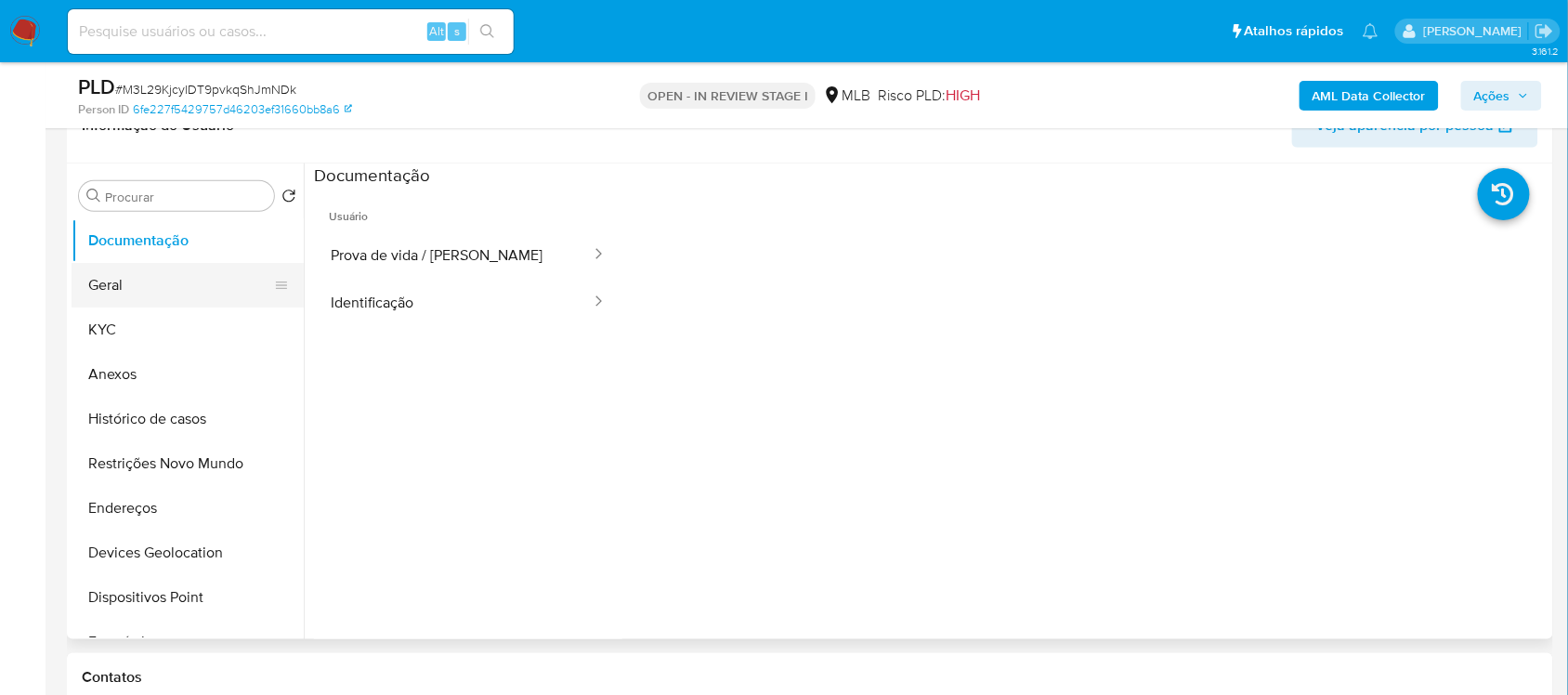
click at [151, 301] on button "Geral" at bounding box center [180, 286] width 218 height 45
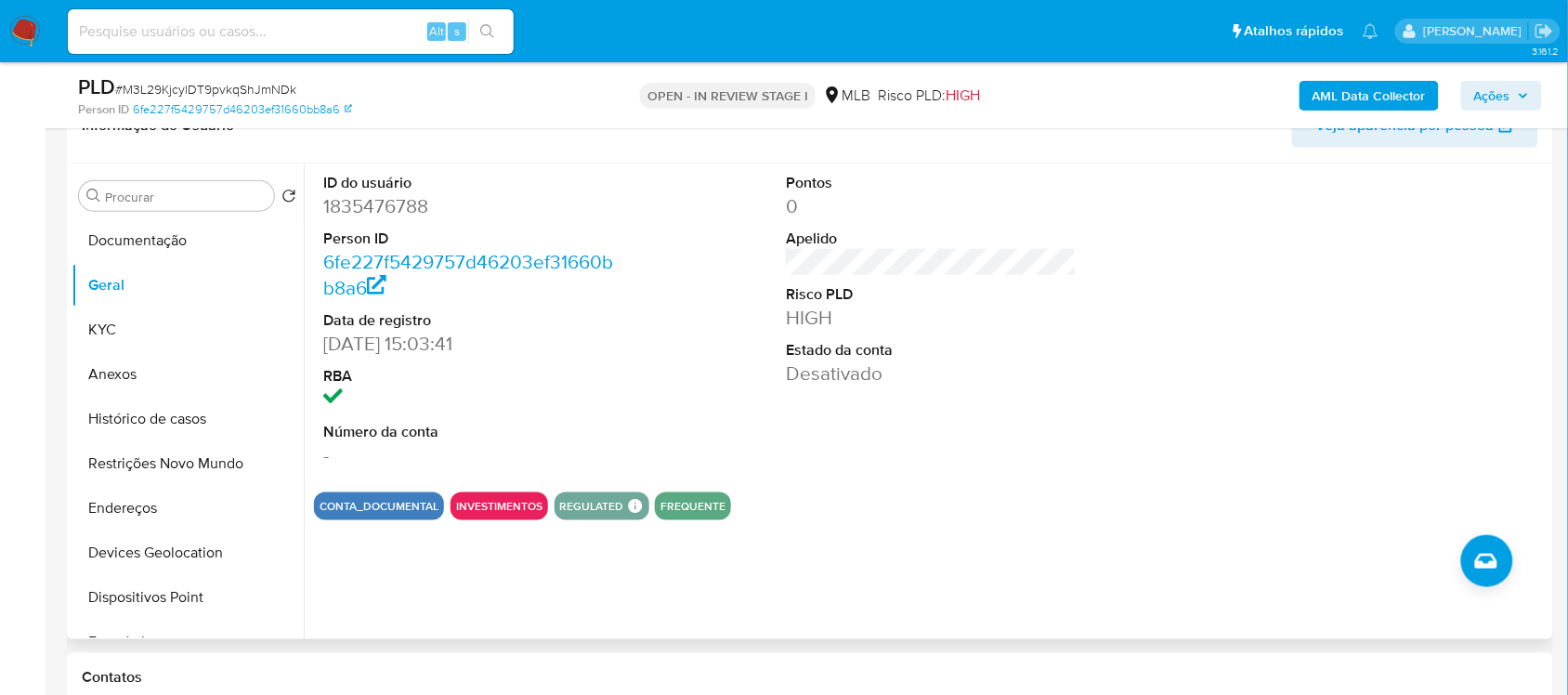
click at [375, 198] on dd "1835476788" at bounding box center [469, 207] width 290 height 26
copy dd "1835476788"
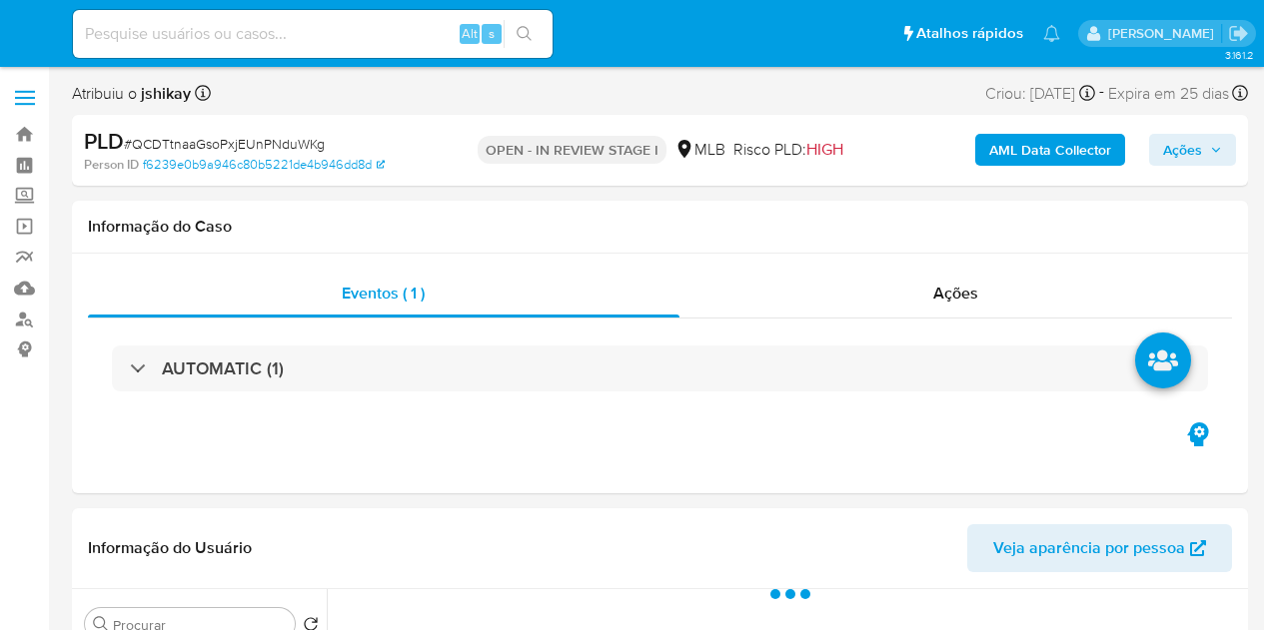
select select "10"
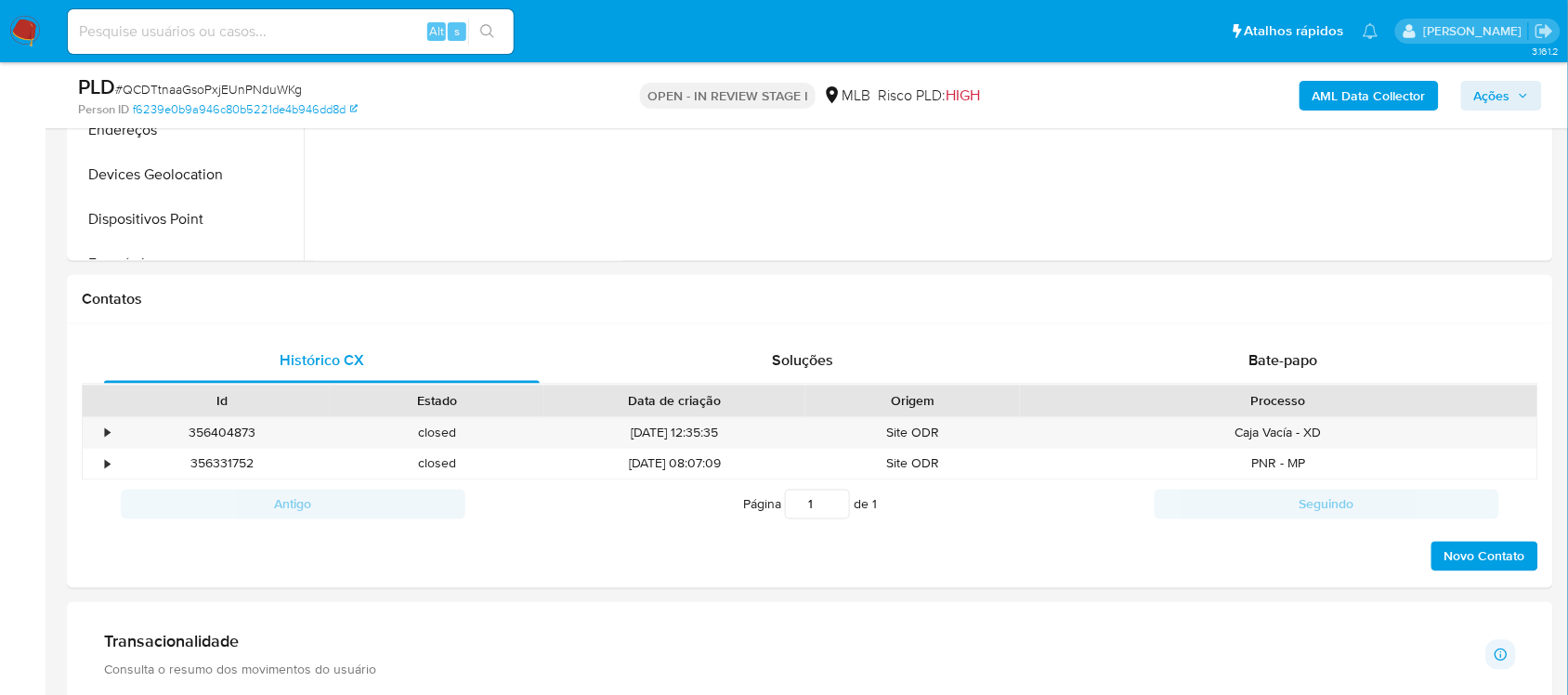
scroll to position [1277, 0]
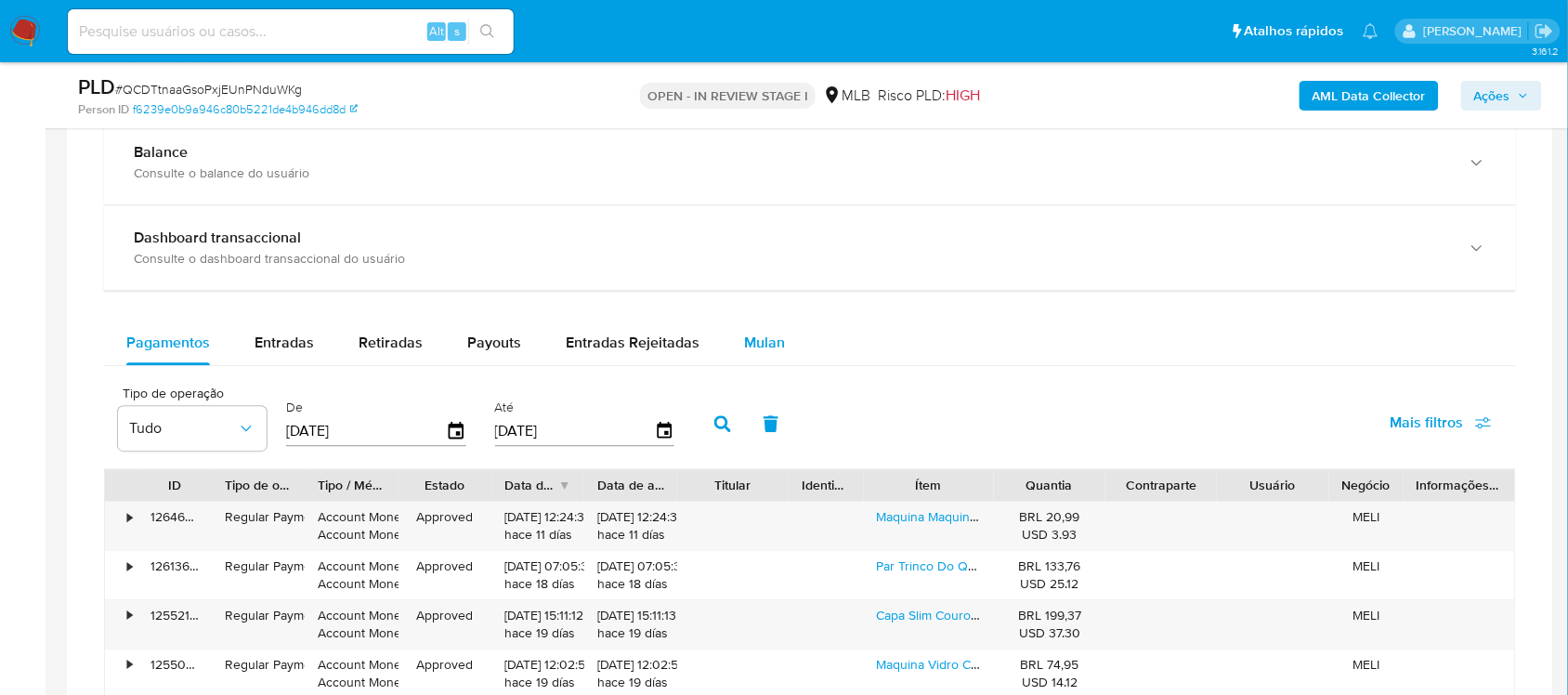
click at [764, 354] on span "Mulan" at bounding box center [764, 342] width 41 height 21
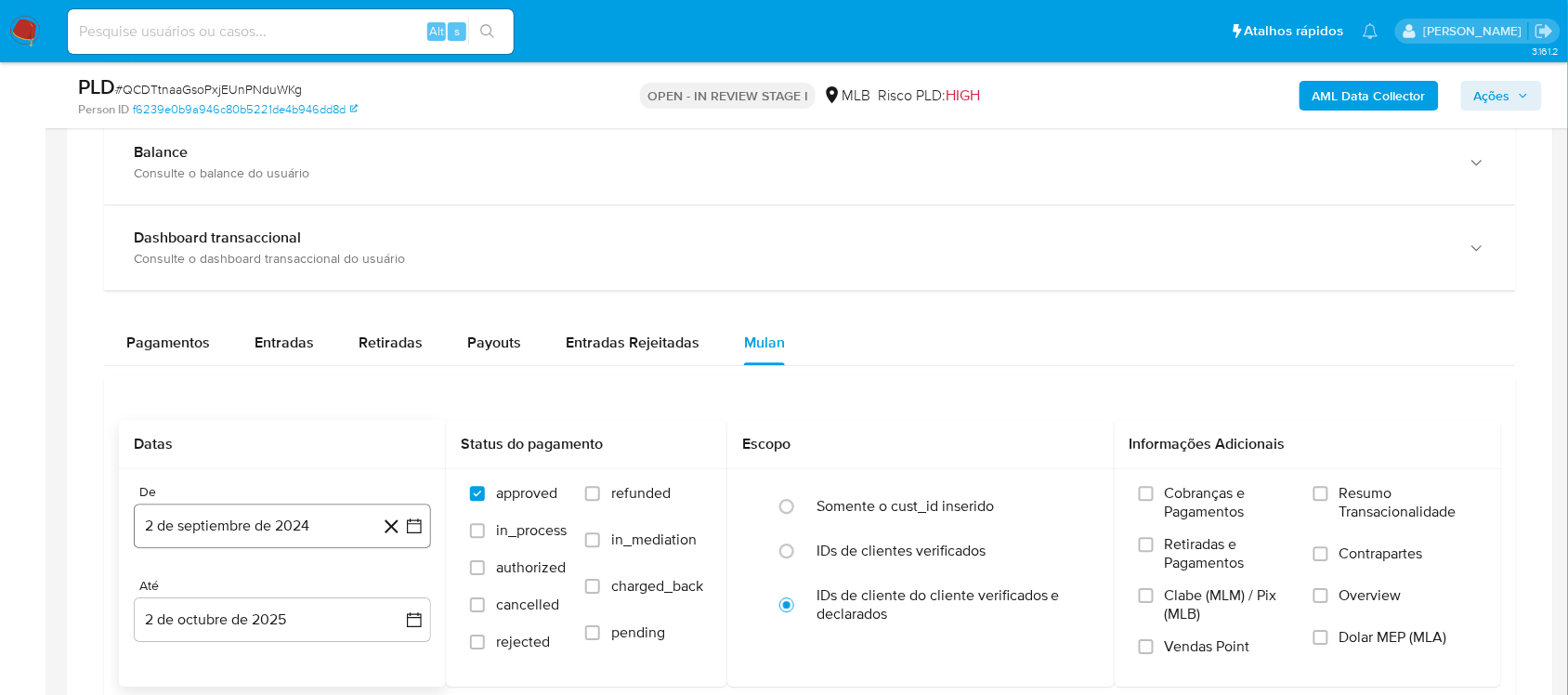
click at [413, 548] on button "2 de septiembre de 2024" at bounding box center [283, 526] width 298 height 45
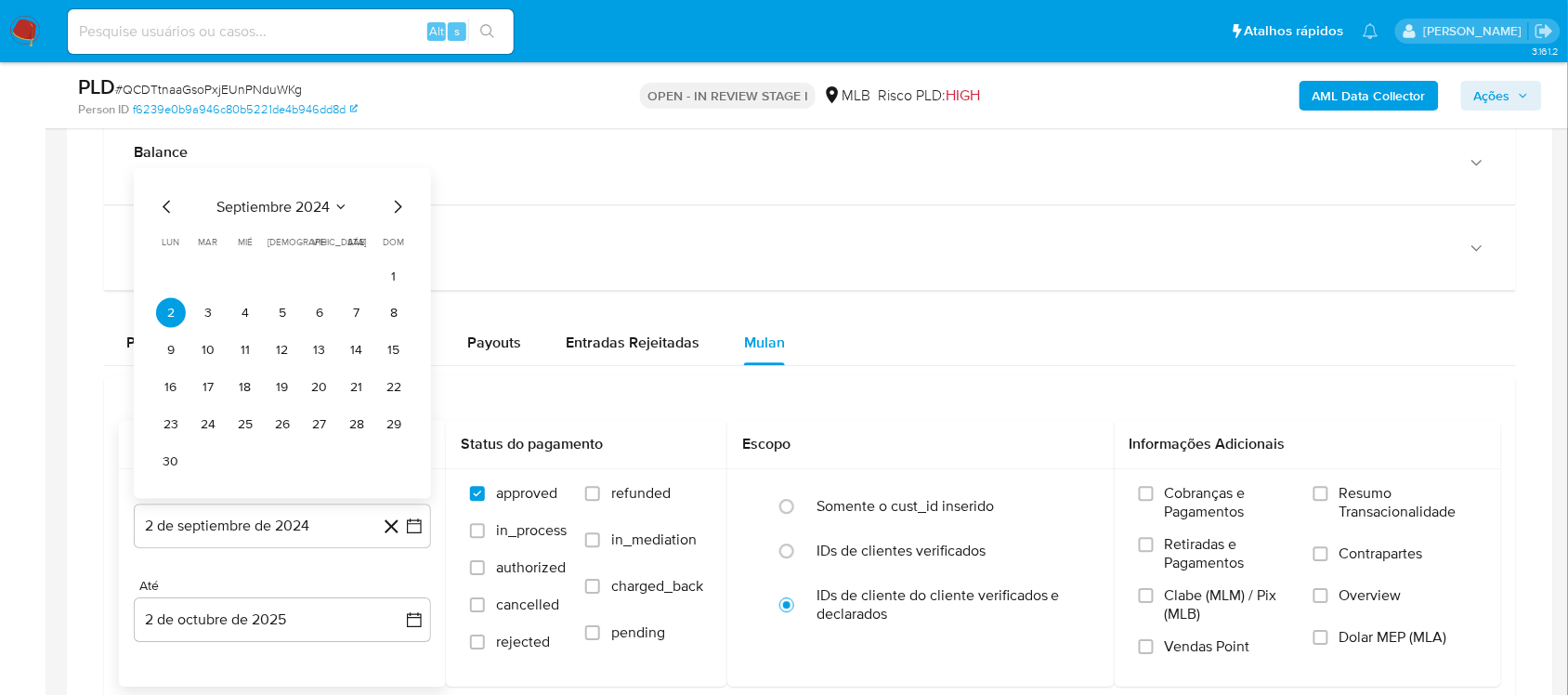
click at [318, 211] on span "septiembre 2024" at bounding box center [273, 207] width 113 height 19
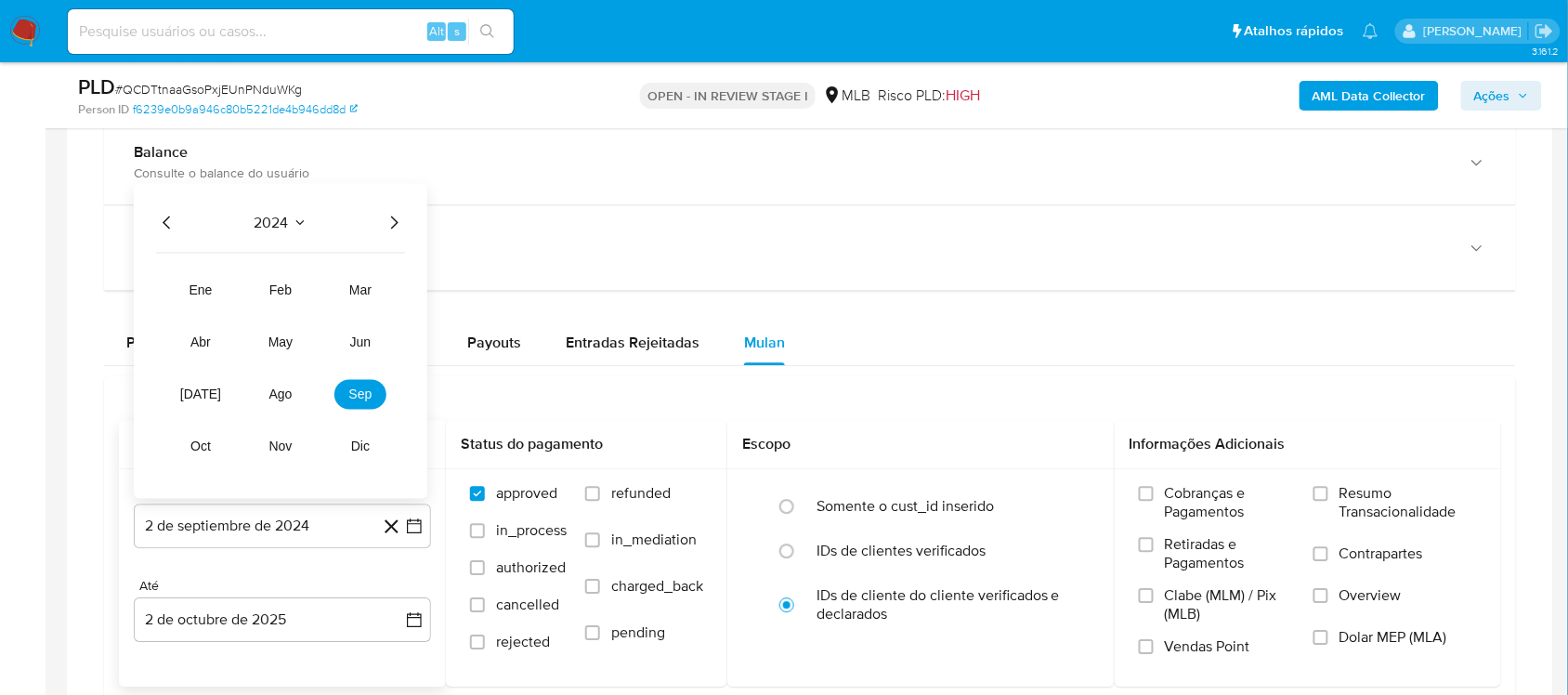
click at [392, 220] on icon "Año siguiente" at bounding box center [394, 223] width 22 height 22
click at [282, 395] on span "ago" at bounding box center [281, 395] width 23 height 15
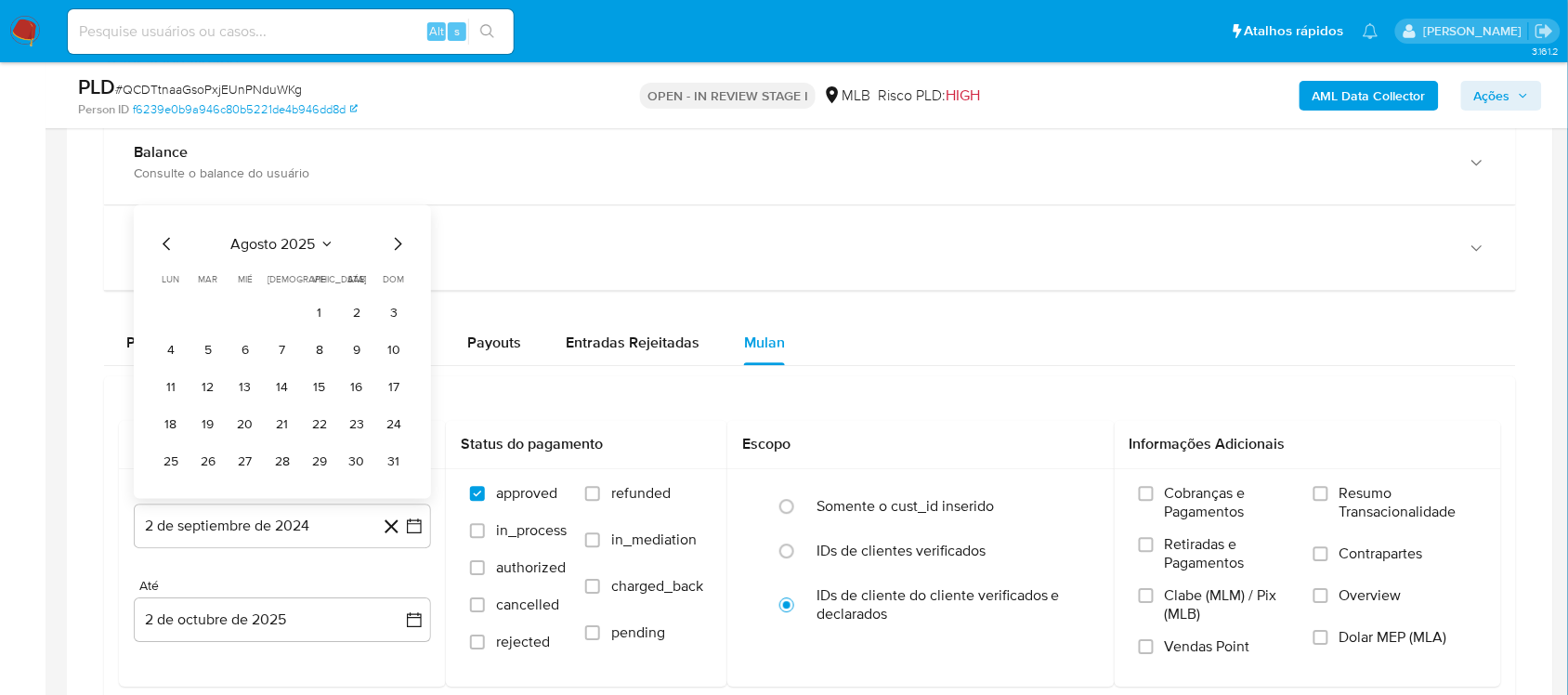
click at [309, 327] on button "1" at bounding box center [320, 314] width 30 height 30
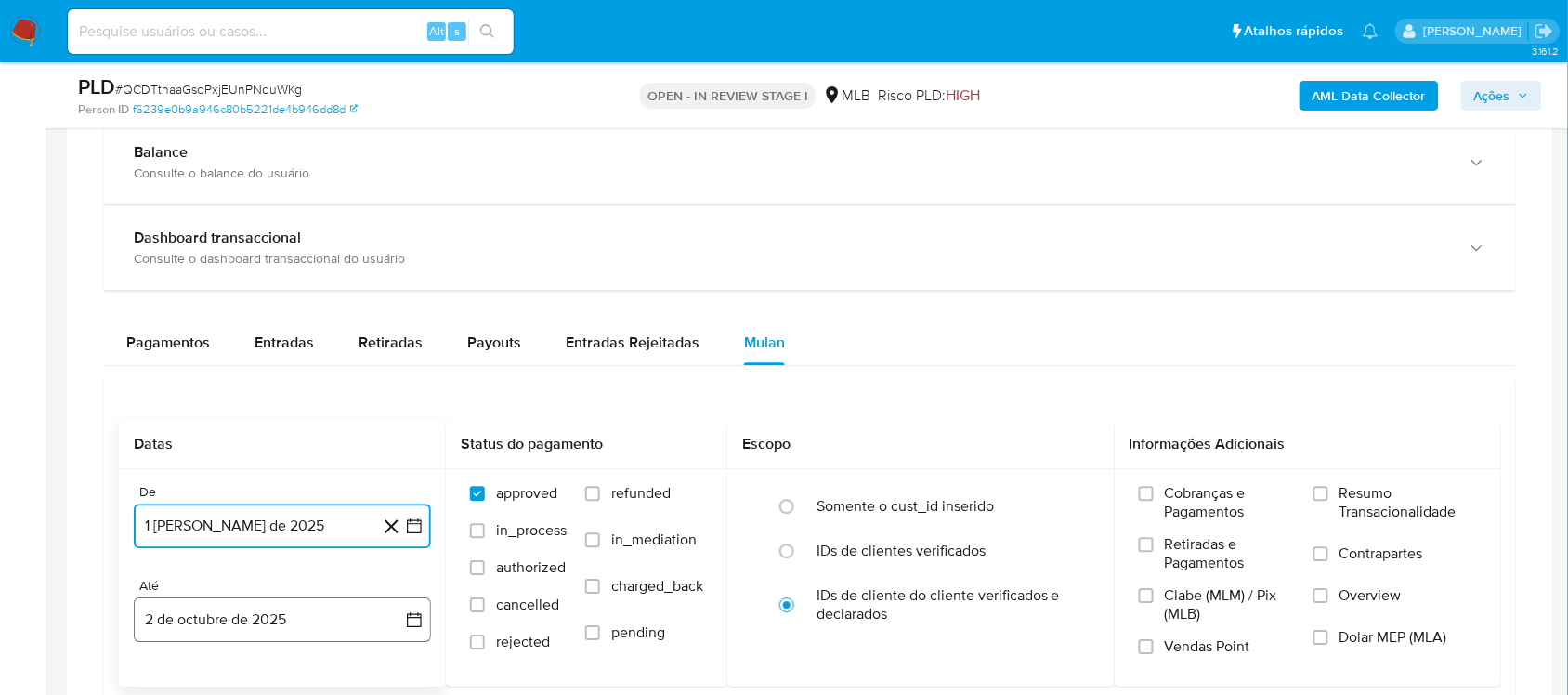
click at [405, 585] on icon "button" at bounding box center [414, 620] width 19 height 19
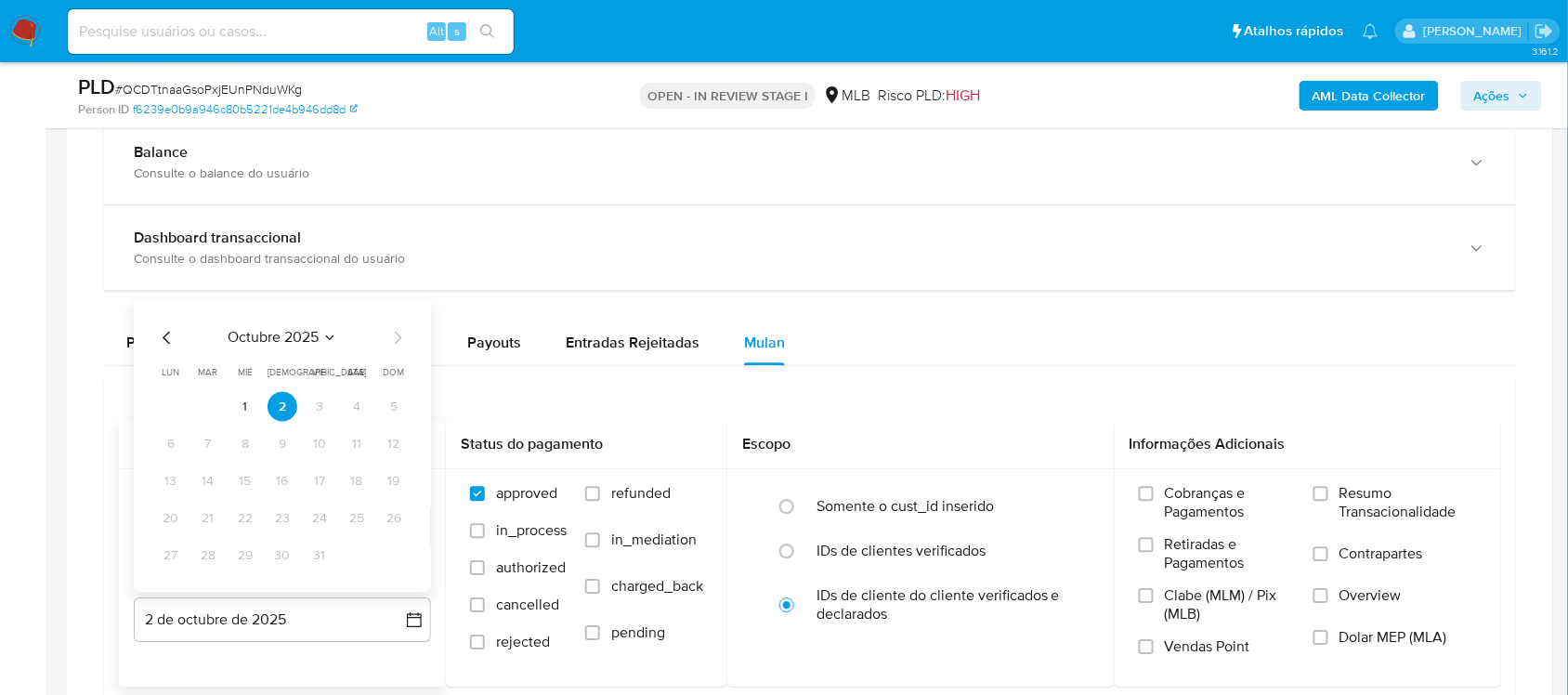
click at [163, 340] on icon "Mes anterior" at bounding box center [167, 339] width 22 height 22
click at [205, 564] on button "30" at bounding box center [208, 555] width 30 height 30
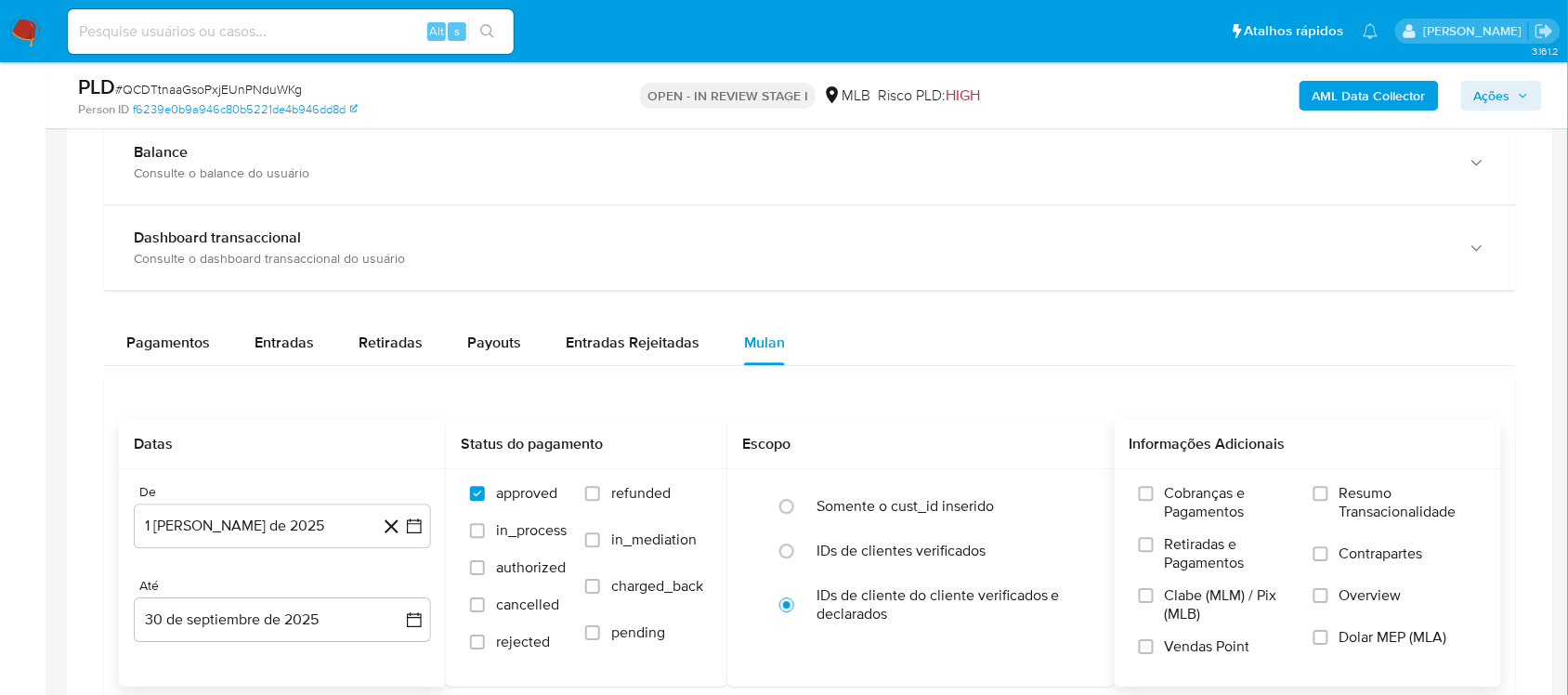
click at [1175, 493] on span "Resumo Transacionalidade" at bounding box center [1408, 502] width 138 height 37
click at [1175, 493] on input "Resumo Transacionalidade" at bounding box center [1321, 493] width 15 height 15
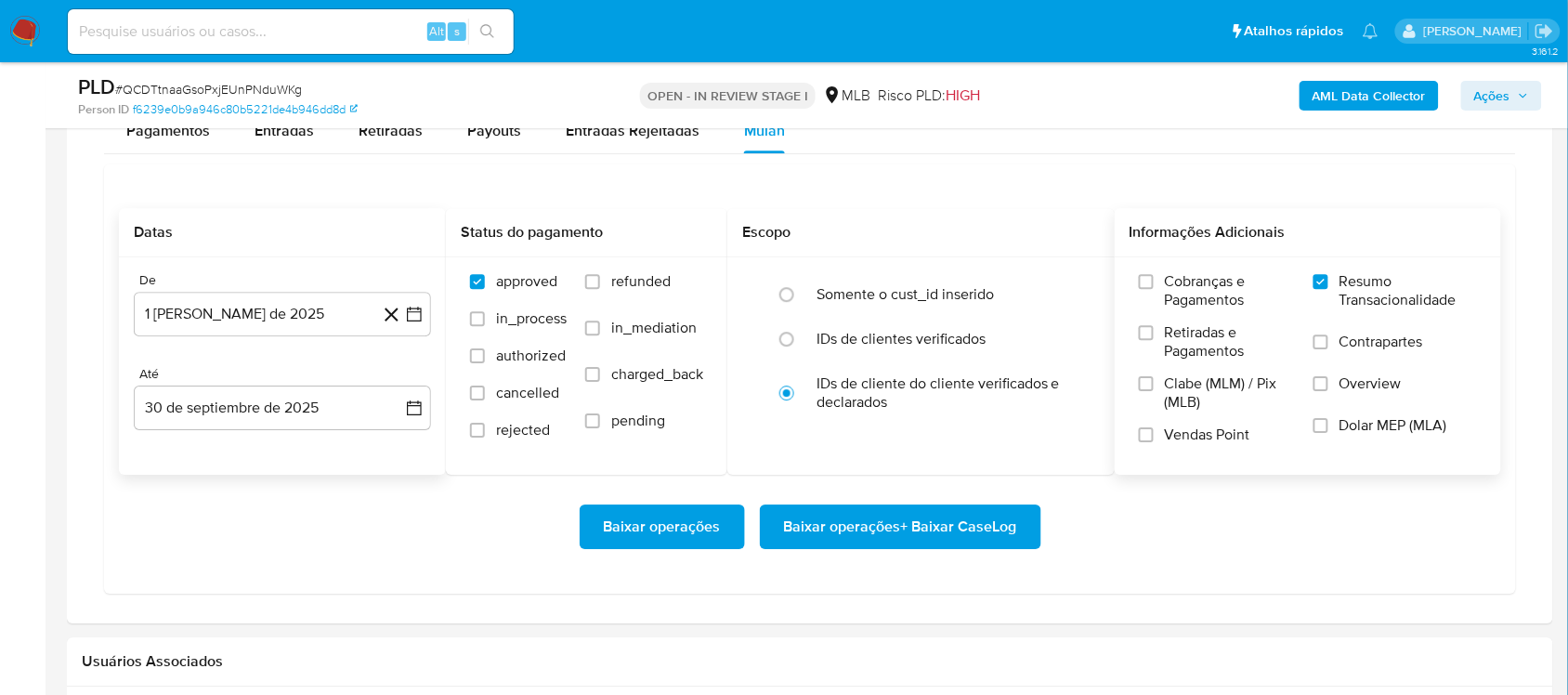
scroll to position [1510, 0]
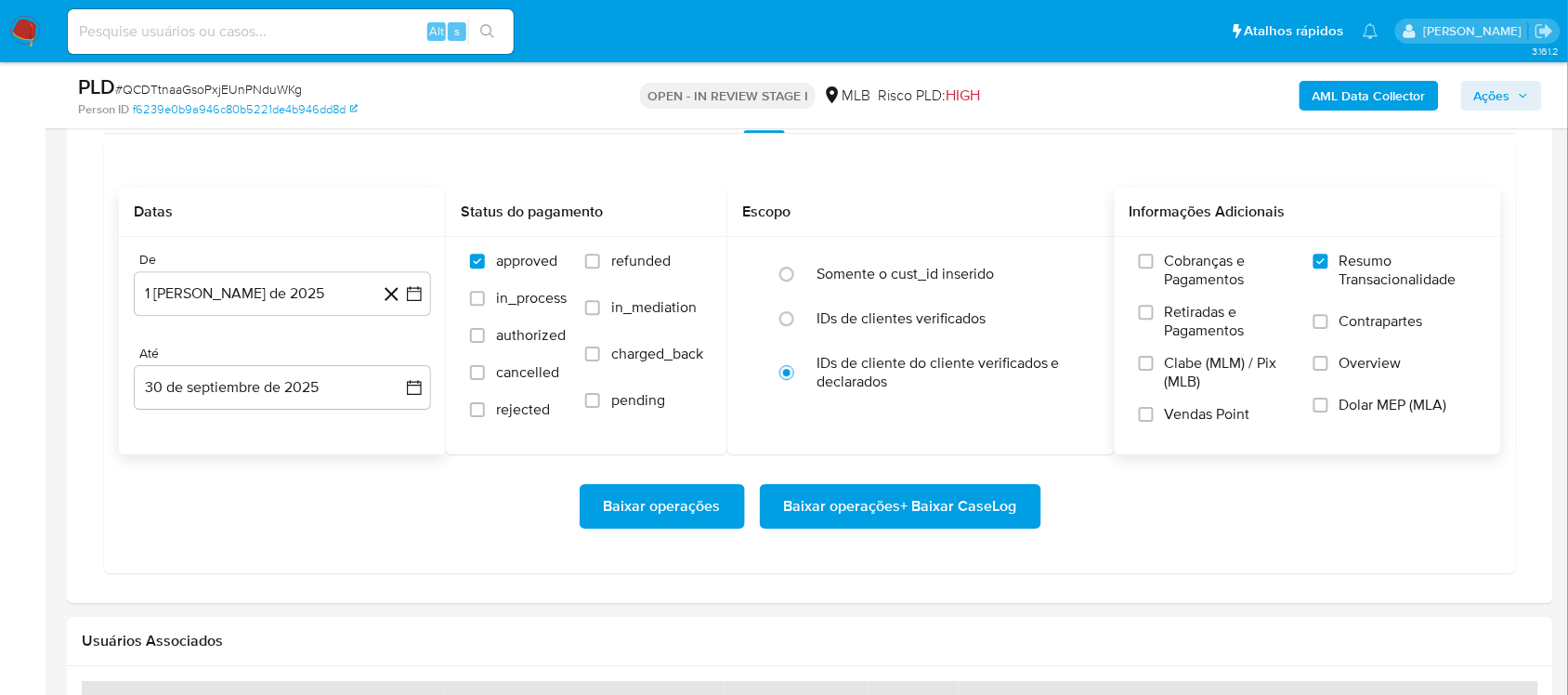
click at [806, 493] on span "Baixar operações + Baixar CaseLog" at bounding box center [900, 506] width 233 height 41
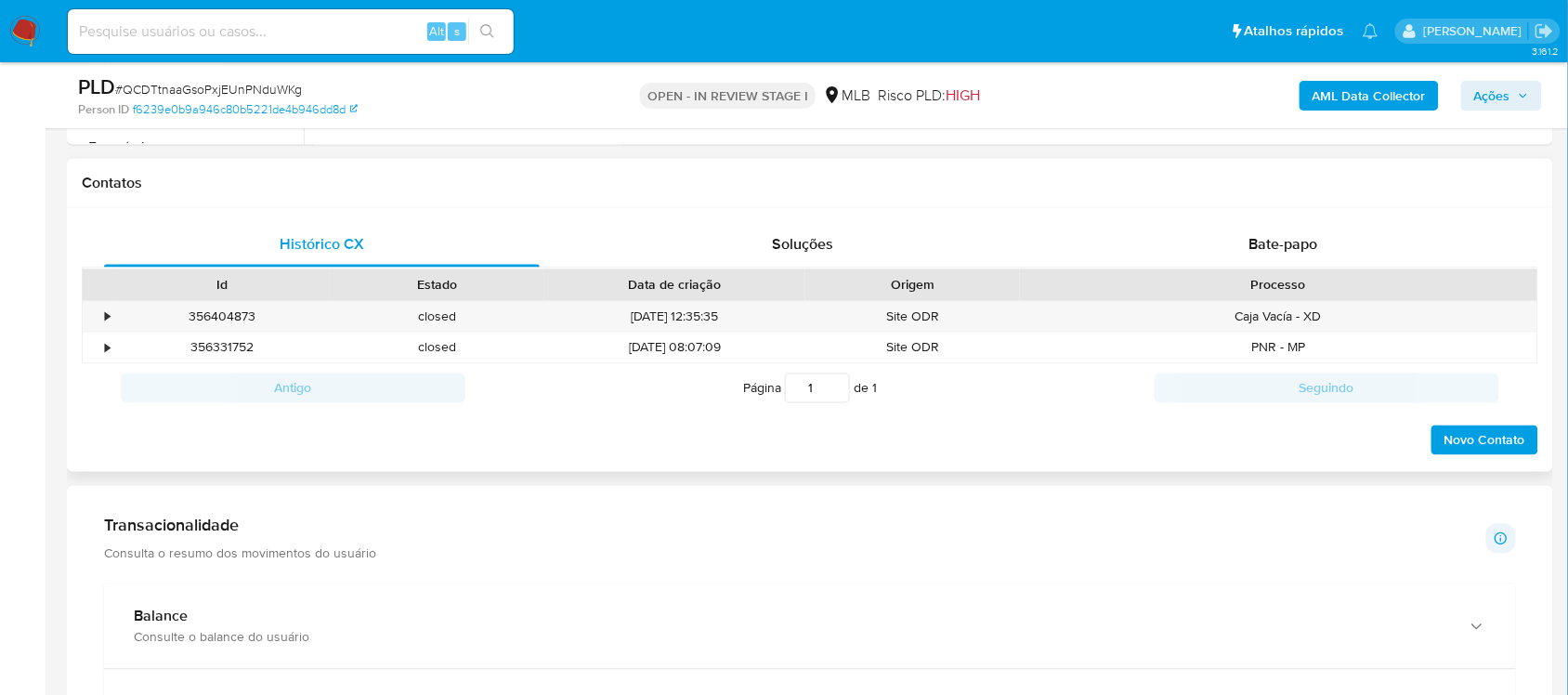
scroll to position [233, 0]
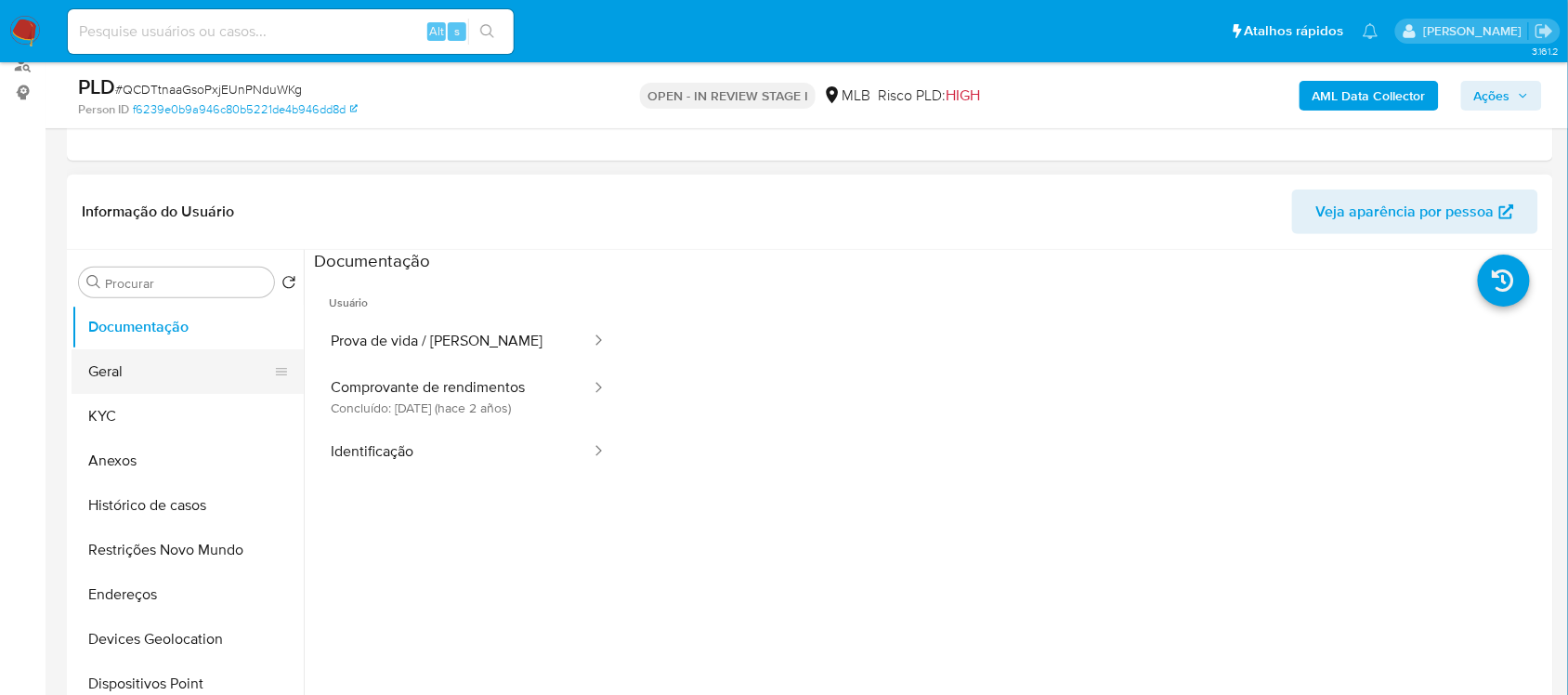
click at [179, 364] on button "Geral" at bounding box center [180, 372] width 218 height 45
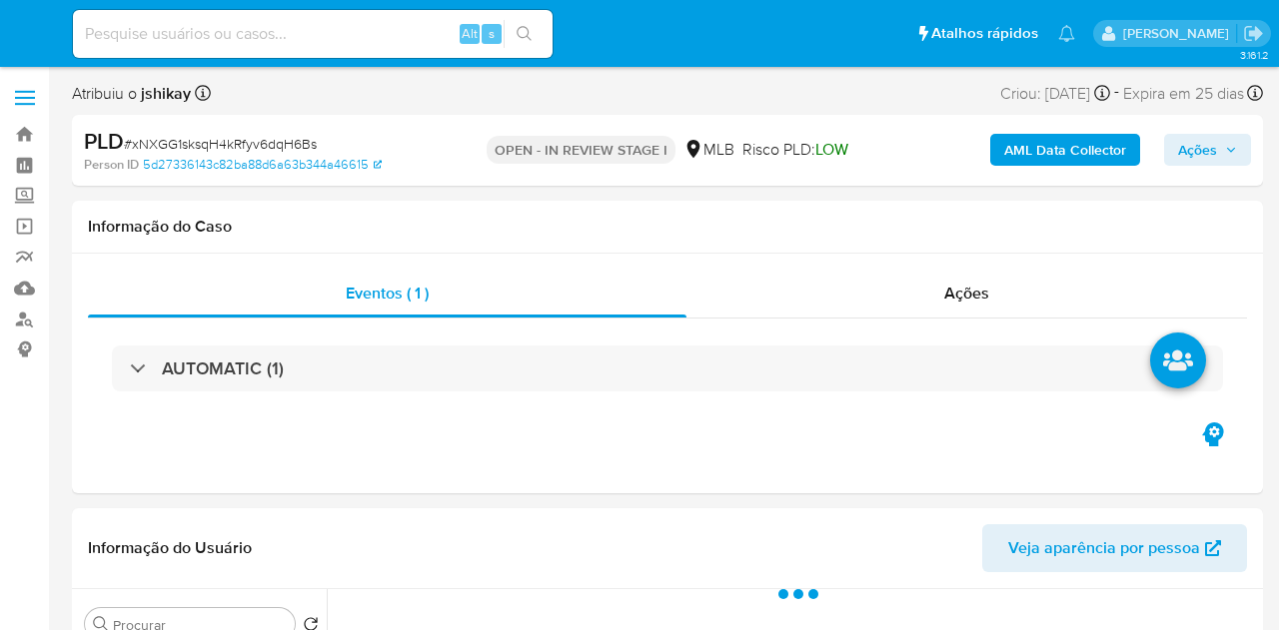
select select "10"
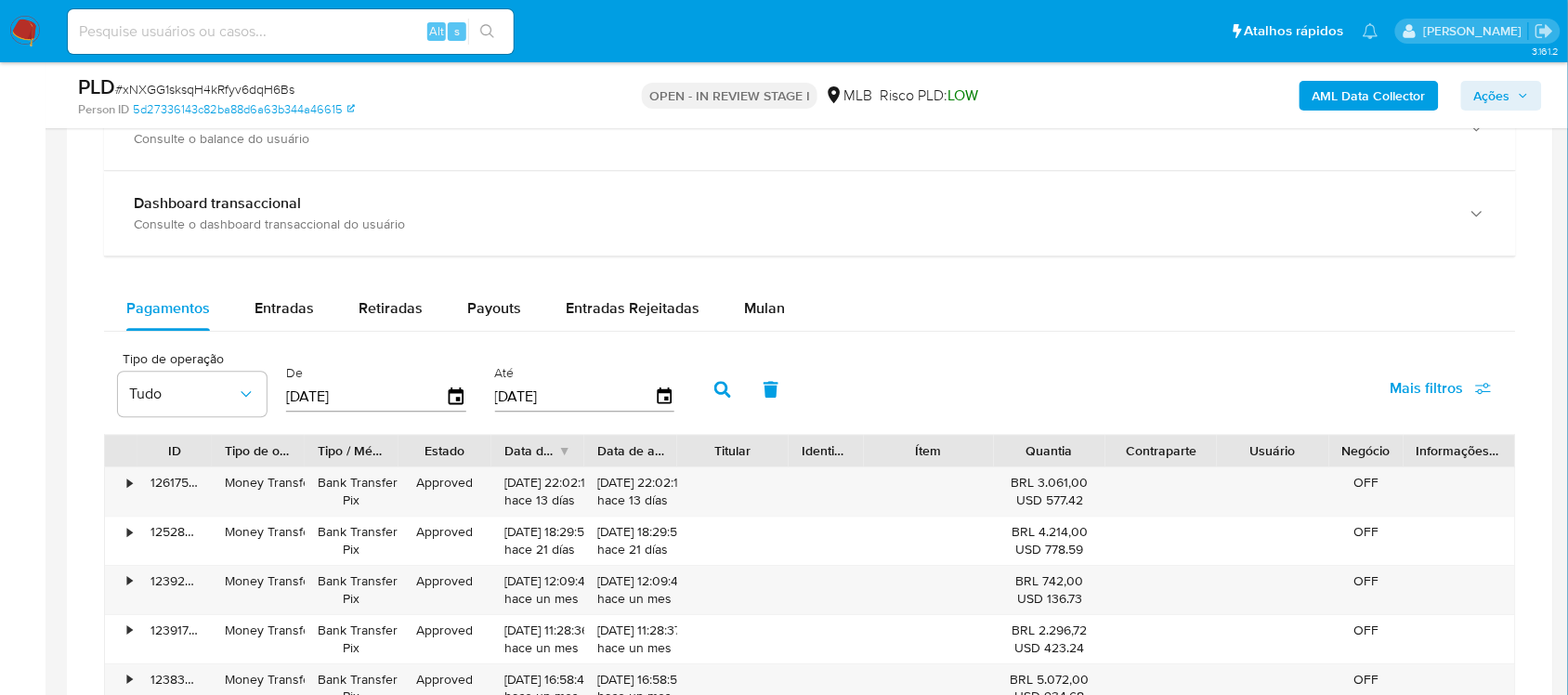
scroll to position [1394, 0]
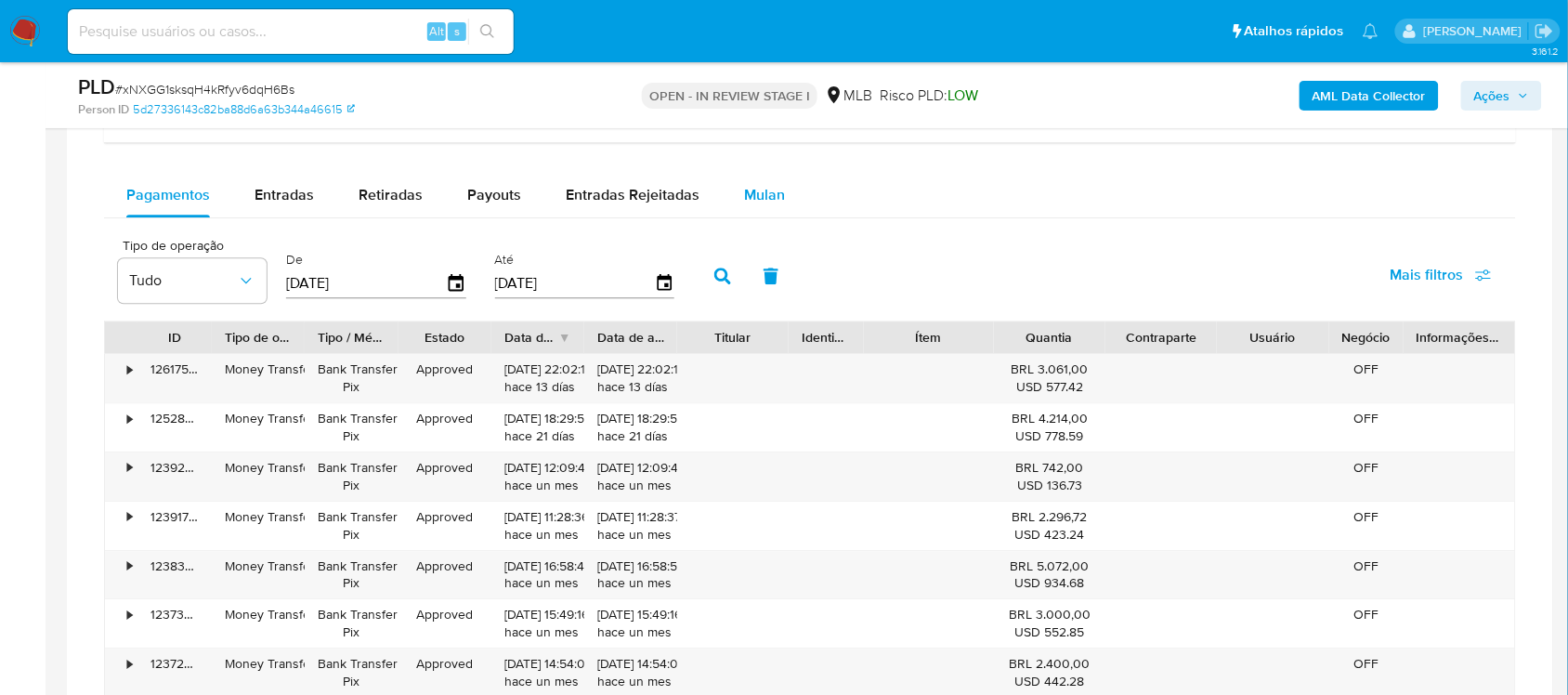
click at [744, 182] on div "Mulan" at bounding box center [764, 195] width 41 height 45
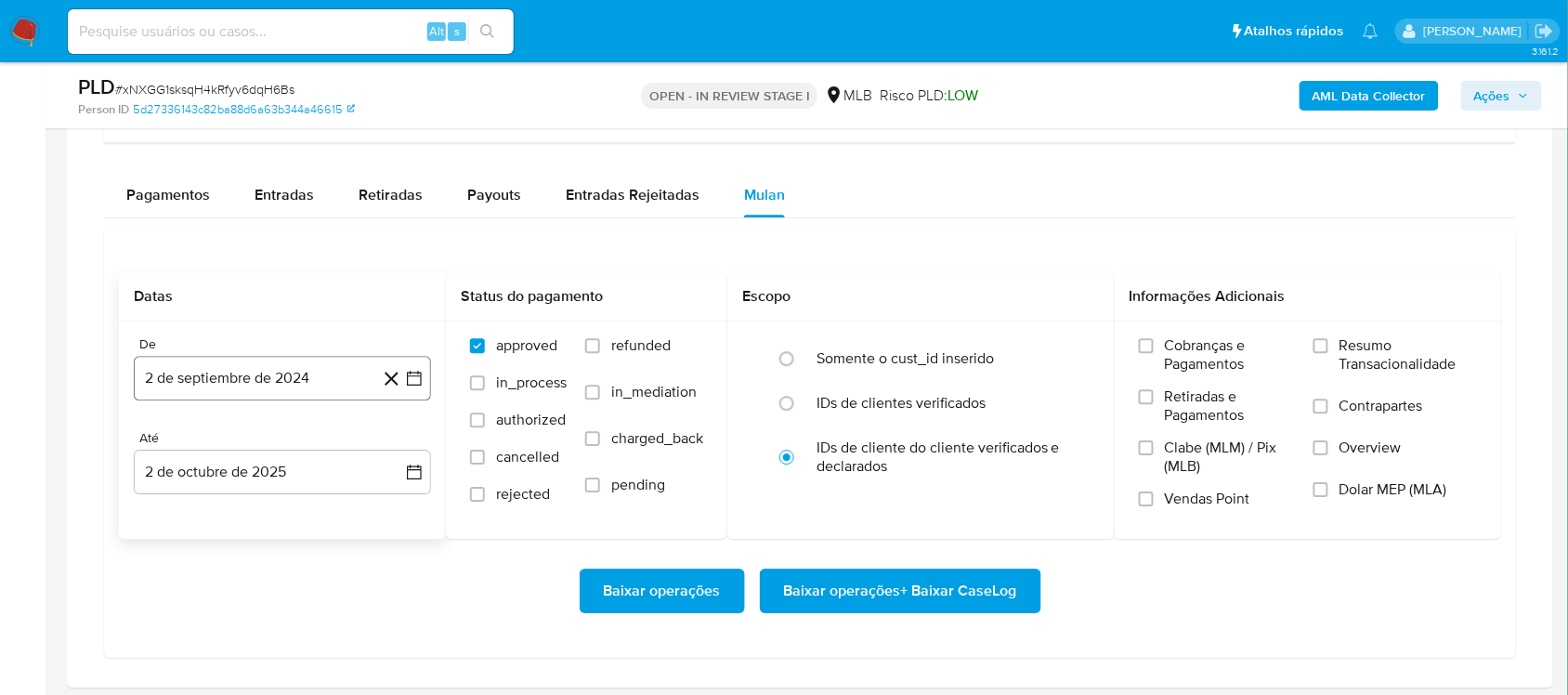
click at [409, 379] on icon "button" at bounding box center [414, 380] width 15 height 15
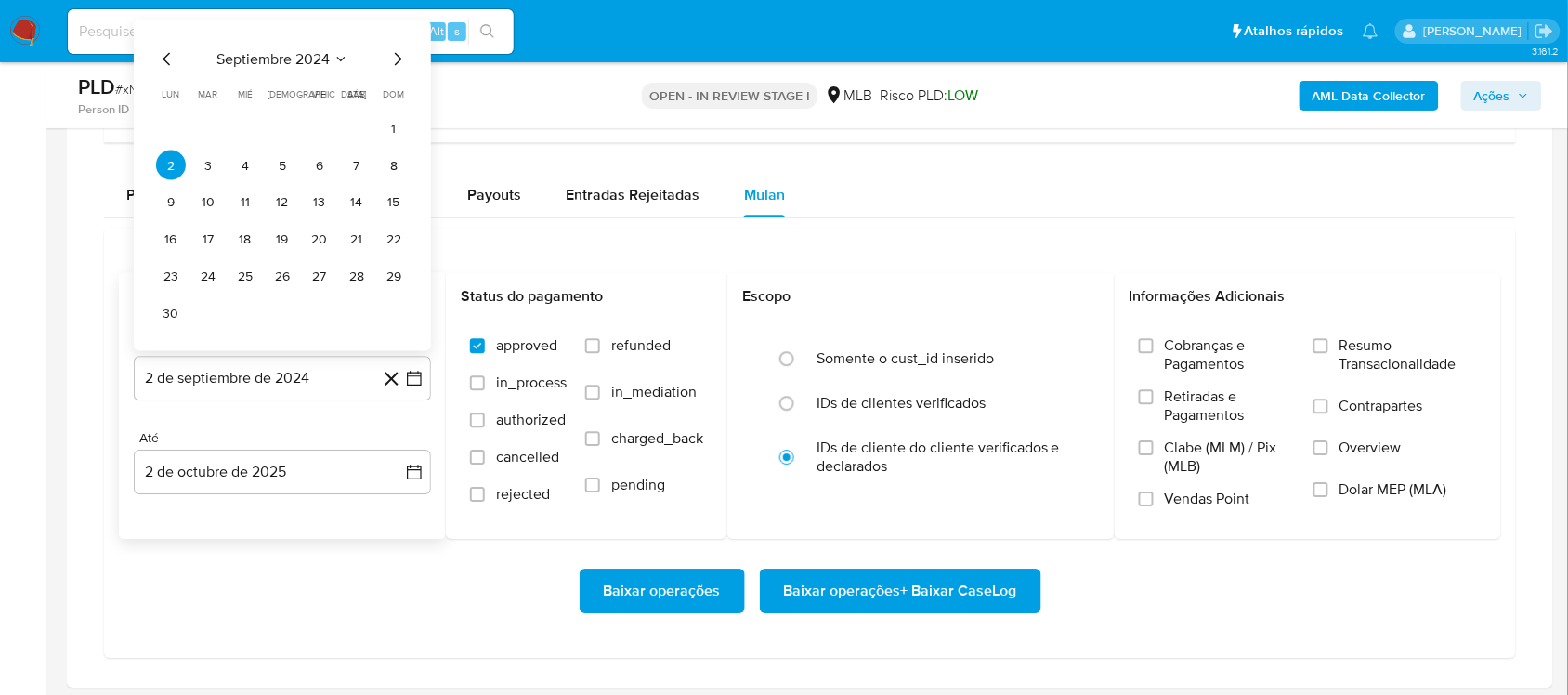
click at [277, 63] on span "septiembre 2024" at bounding box center [273, 60] width 113 height 19
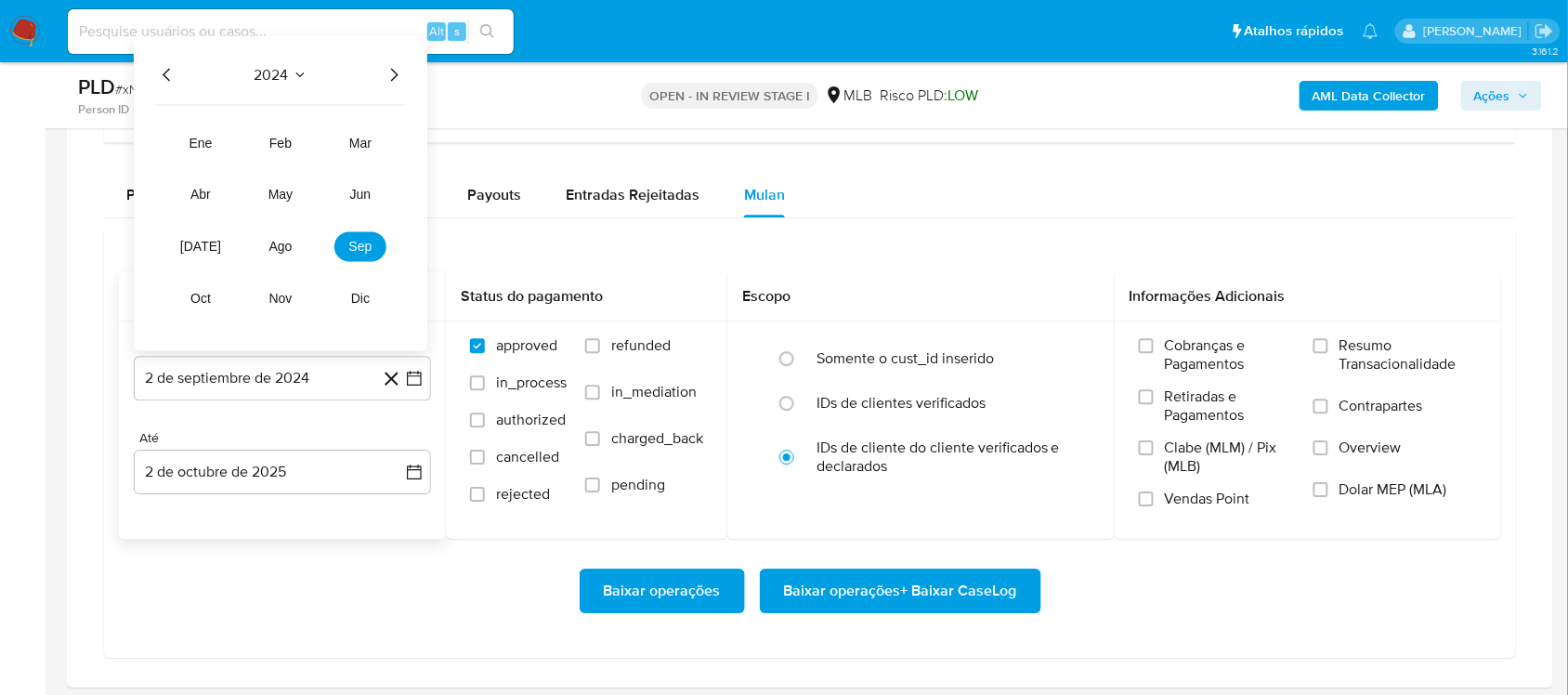
click at [402, 72] on icon "Año siguiente" at bounding box center [394, 75] width 22 height 22
click at [284, 258] on button "ago" at bounding box center [281, 247] width 52 height 30
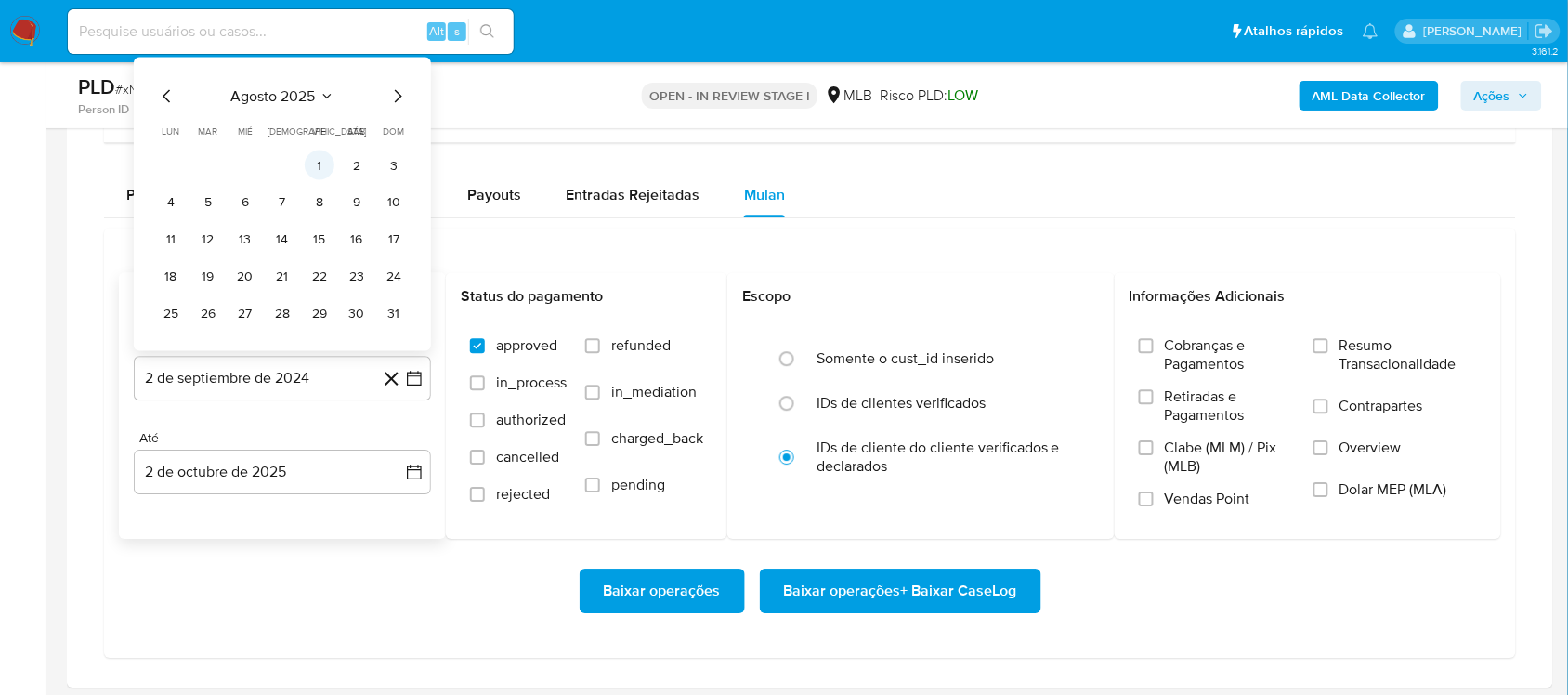
click at [326, 169] on button "1" at bounding box center [320, 166] width 30 height 30
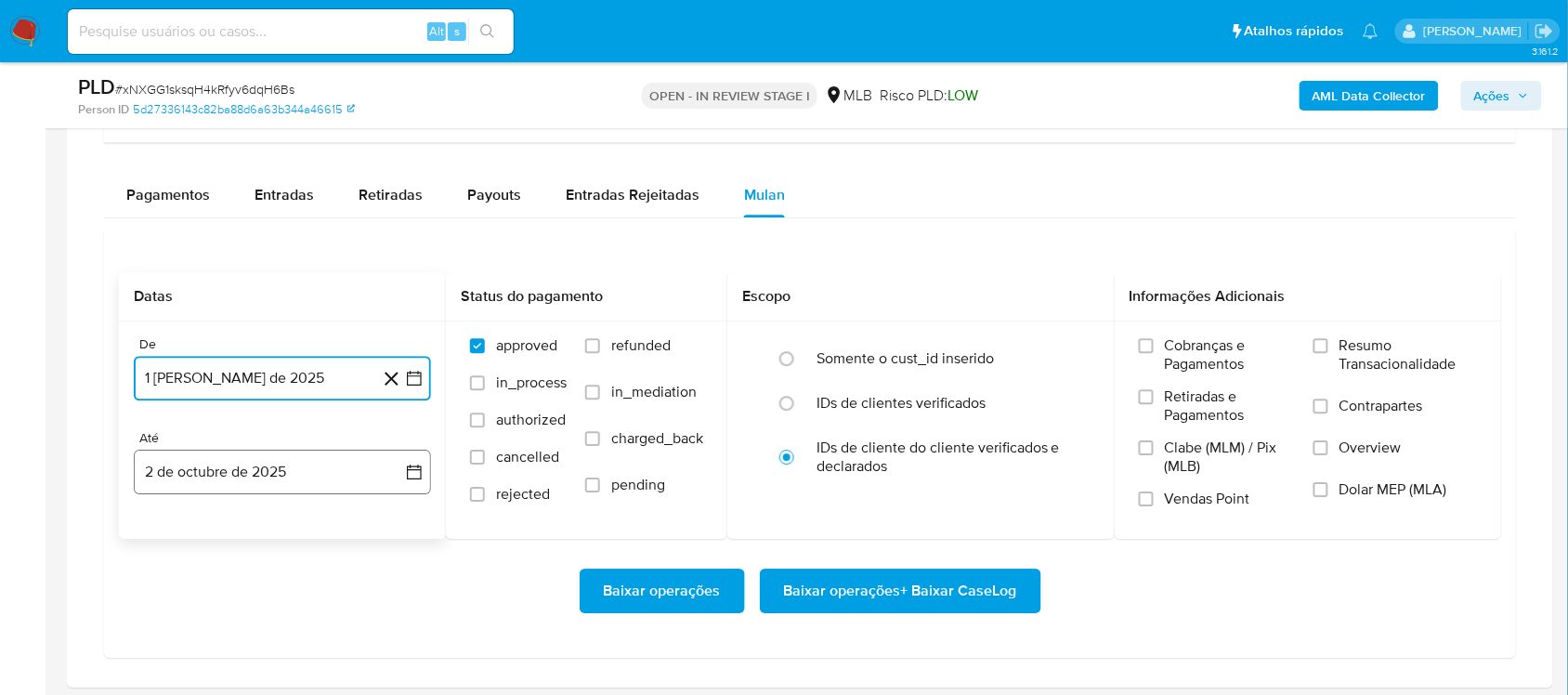
click at [402, 470] on button "2 de octubre de 2025" at bounding box center [283, 472] width 298 height 45
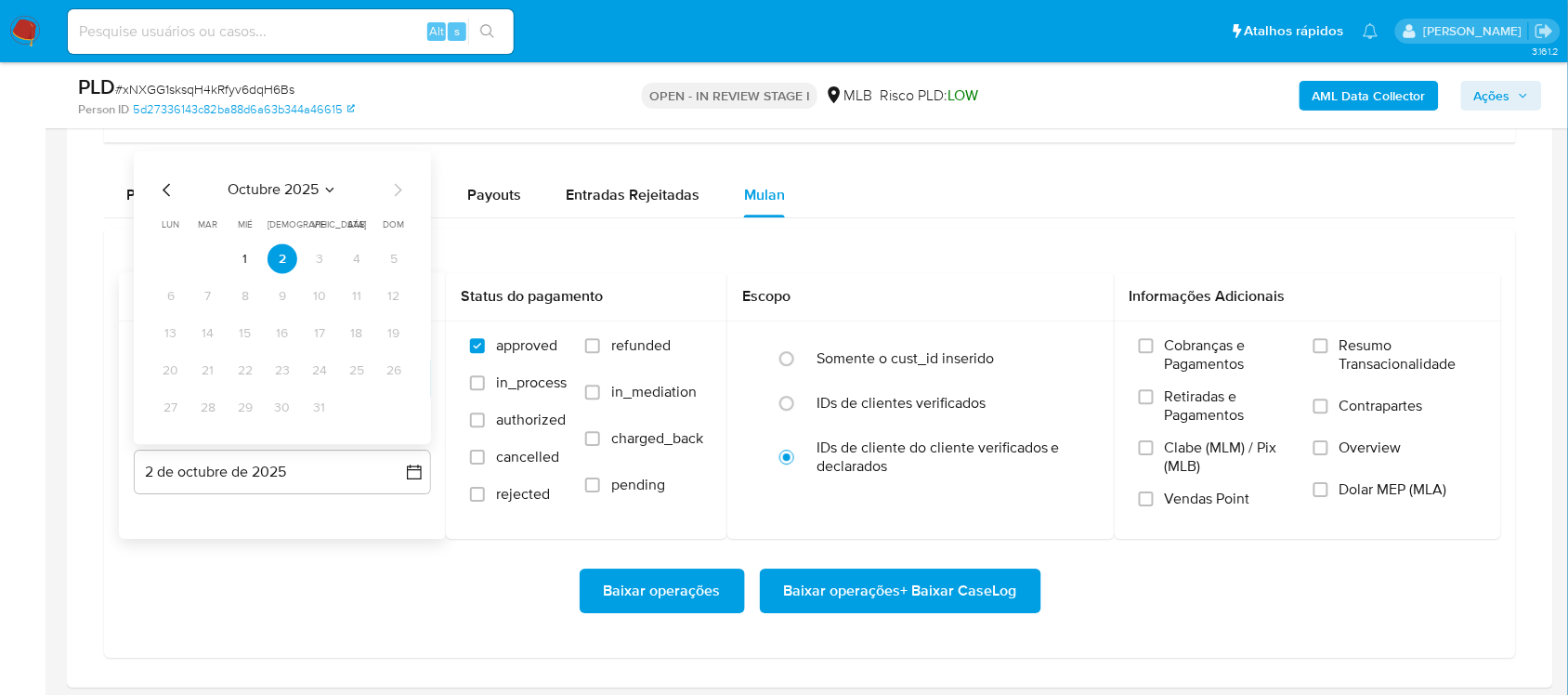
click at [168, 193] on icon "Mes anterior" at bounding box center [167, 191] width 22 height 22
click at [207, 409] on button "30" at bounding box center [208, 408] width 30 height 30
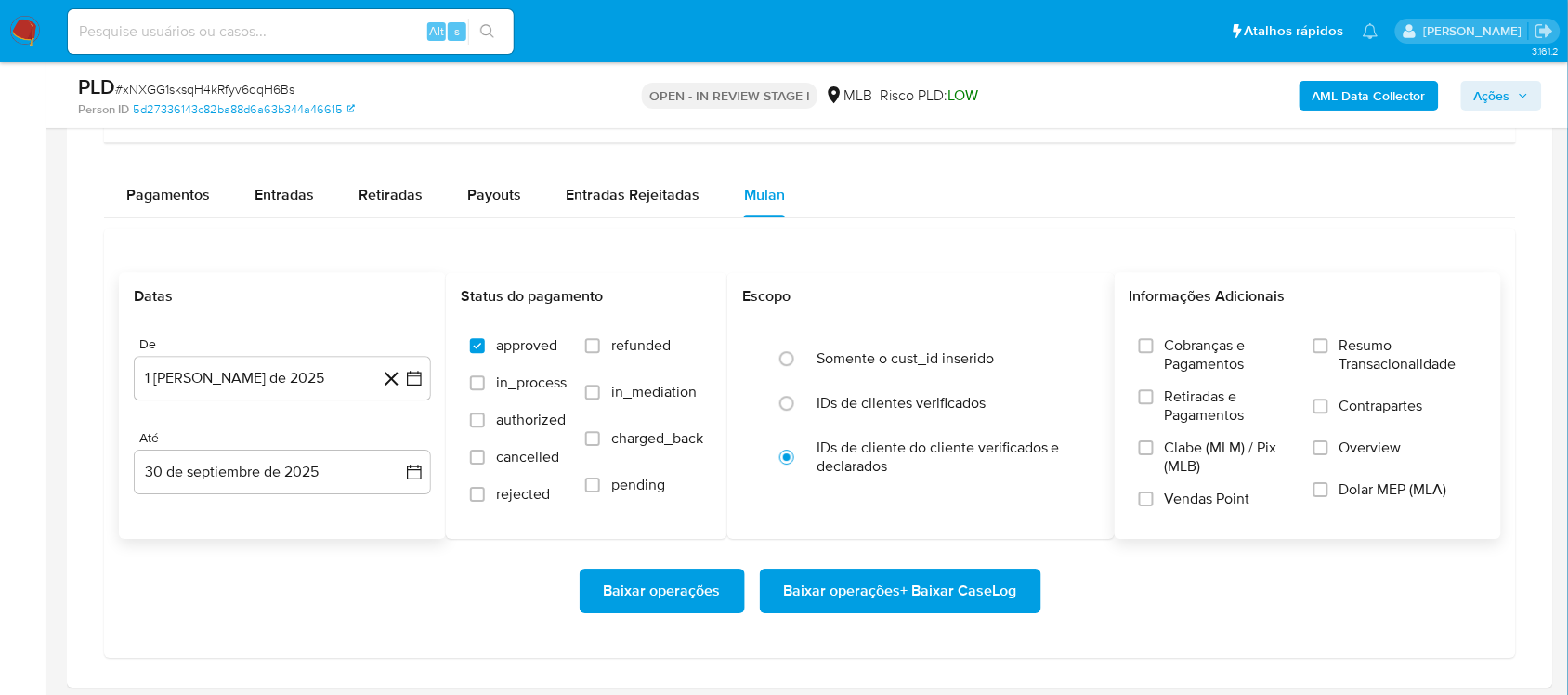
click at [1189, 360] on span "Resumo Transacionalidade" at bounding box center [1408, 355] width 138 height 37
click at [1189, 354] on input "Resumo Transacionalidade" at bounding box center [1321, 346] width 15 height 15
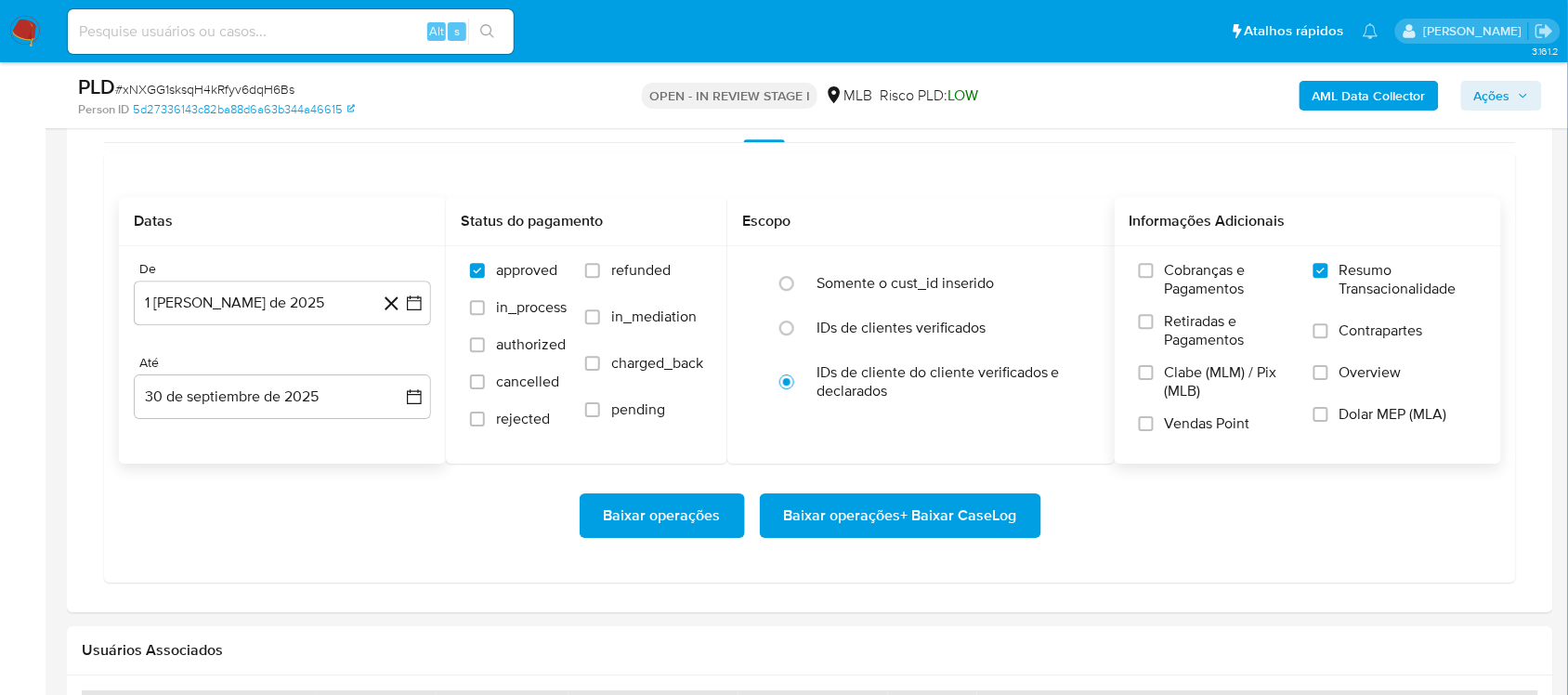
scroll to position [1510, 0]
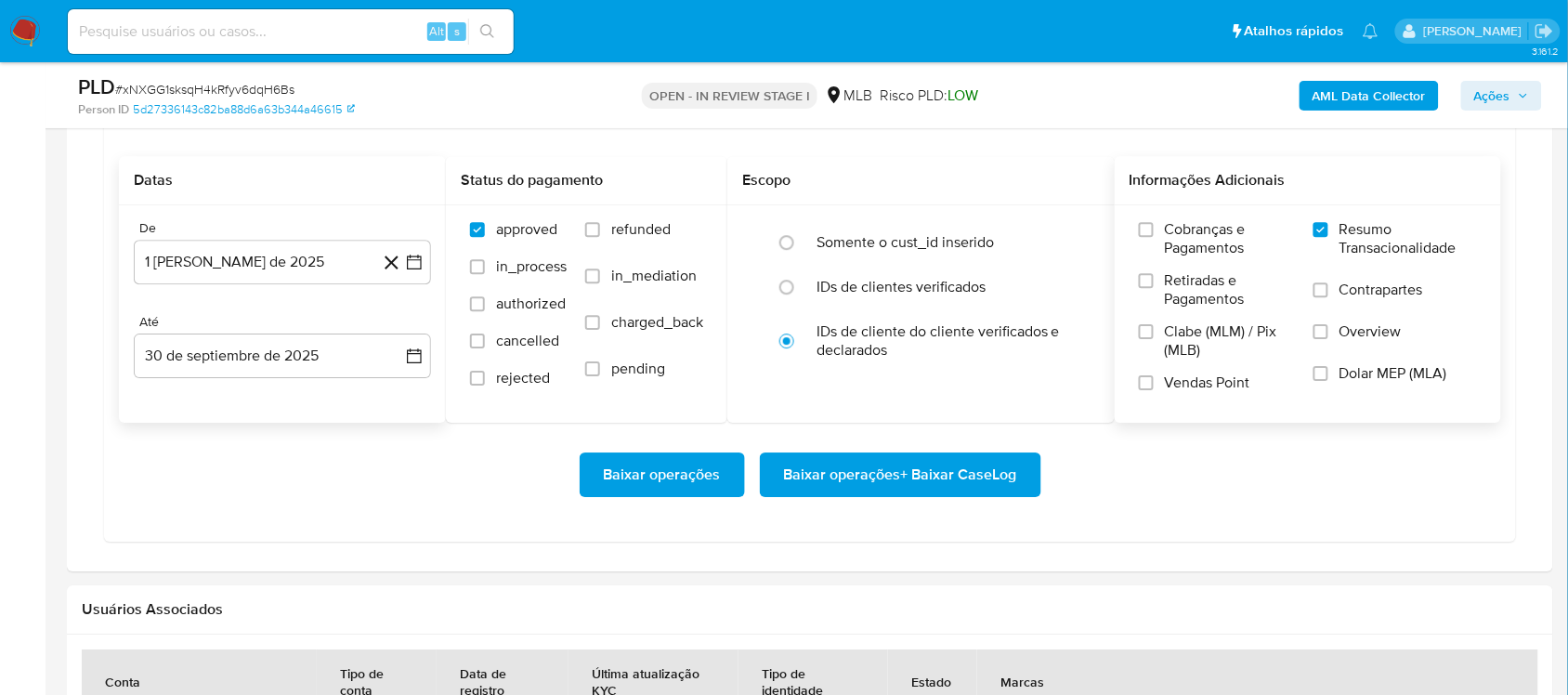
click at [870, 460] on span "Baixar operações + Baixar CaseLog" at bounding box center [900, 474] width 233 height 41
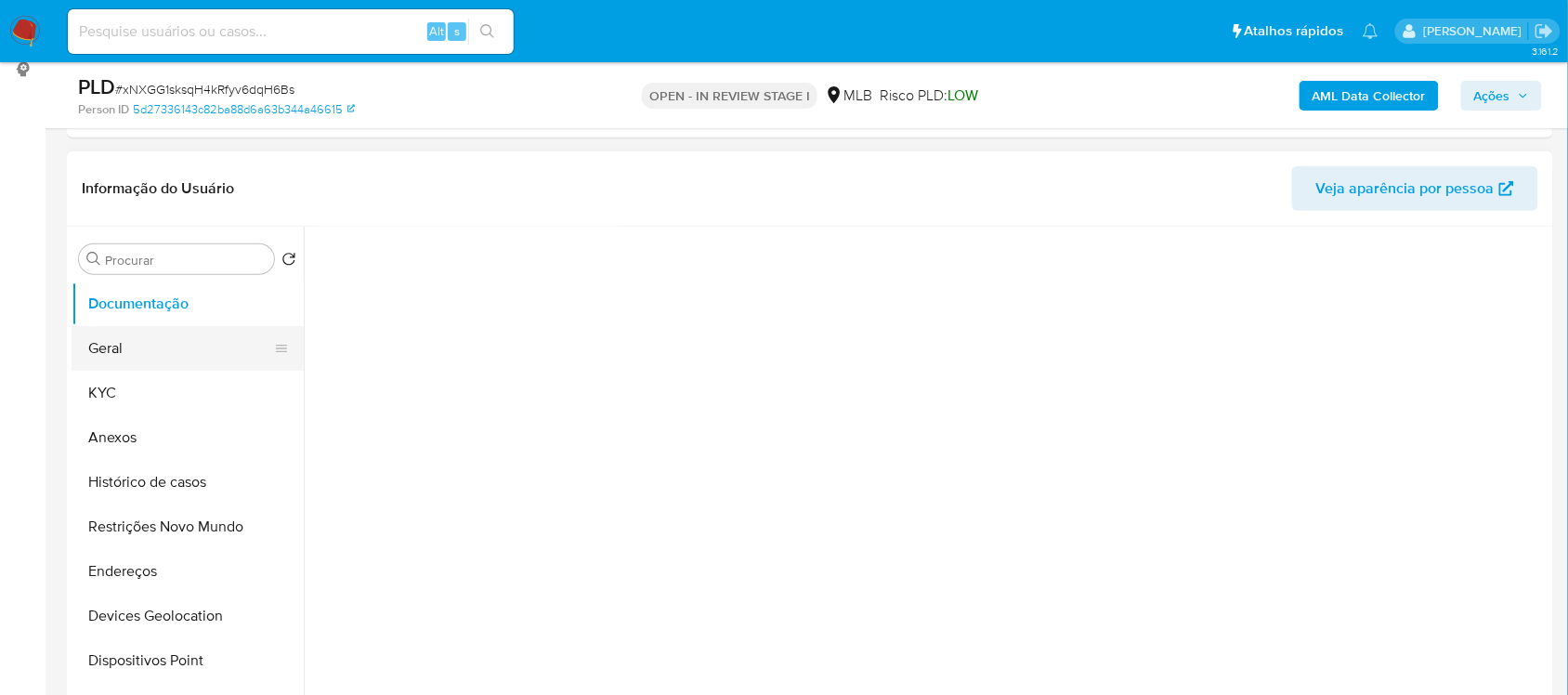
scroll to position [233, 0]
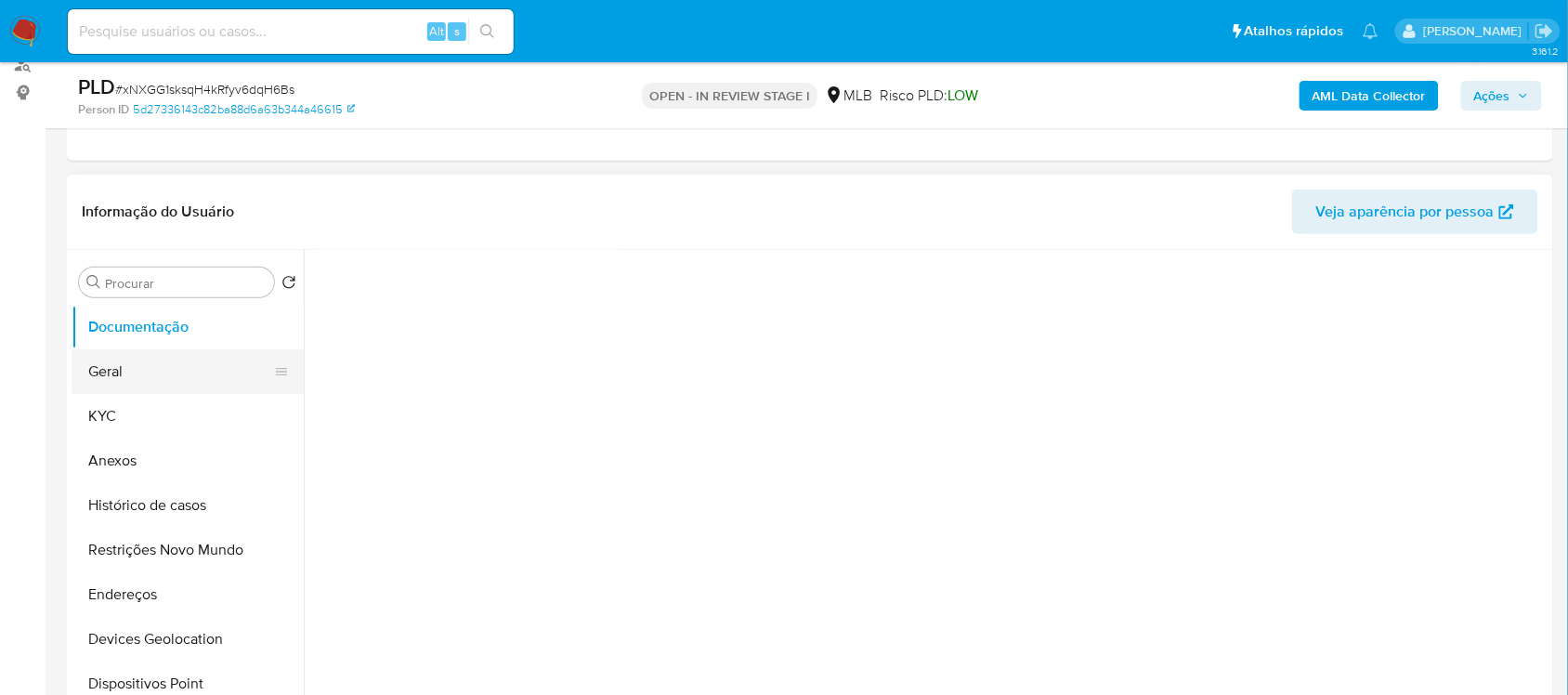
click at [163, 360] on button "Geral" at bounding box center [180, 372] width 218 height 45
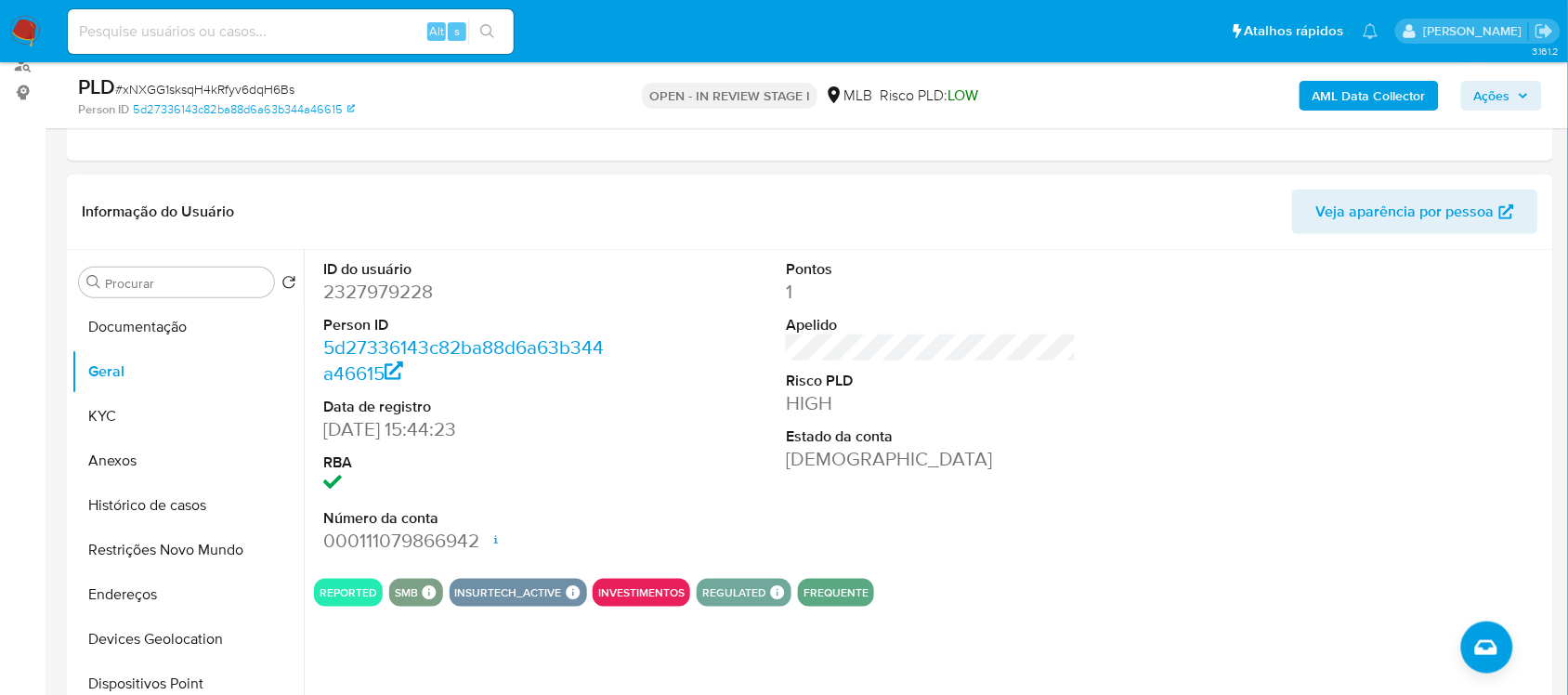
click at [361, 300] on dd "2327979228" at bounding box center [469, 292] width 290 height 26
copy dd "2327979228"
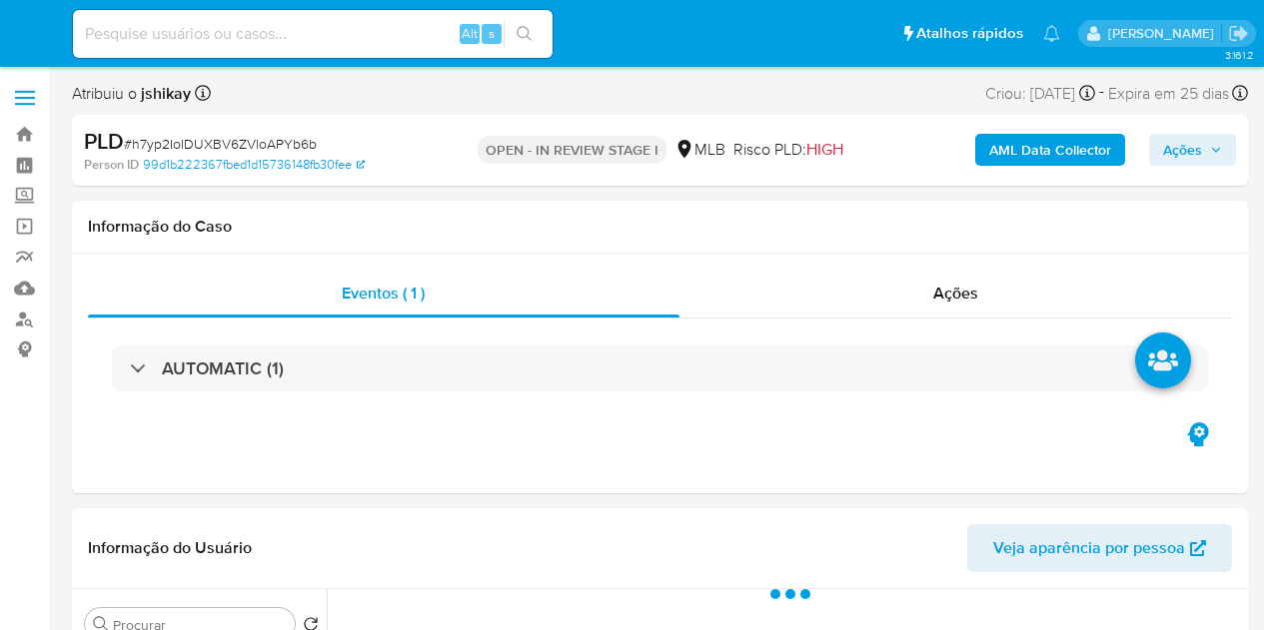
select select "10"
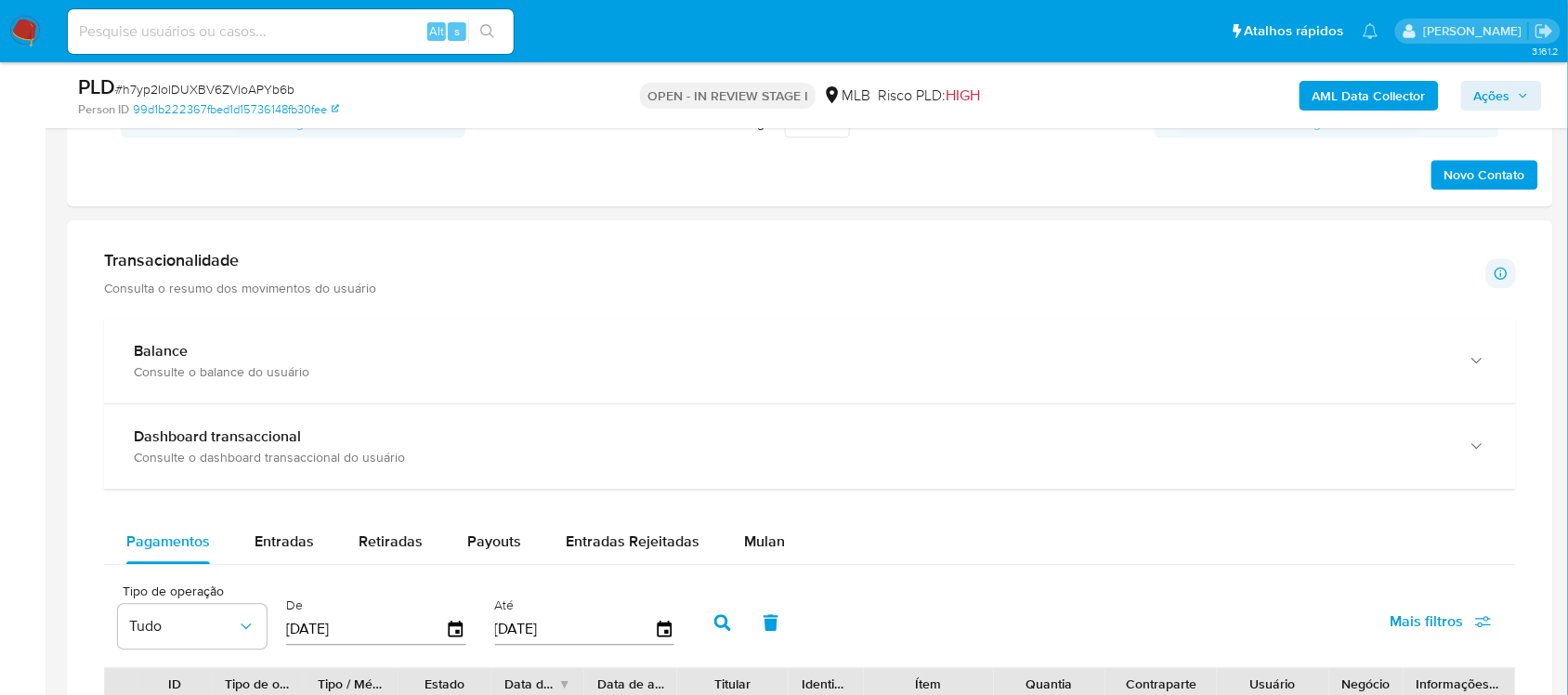
scroll to position [1394, 0]
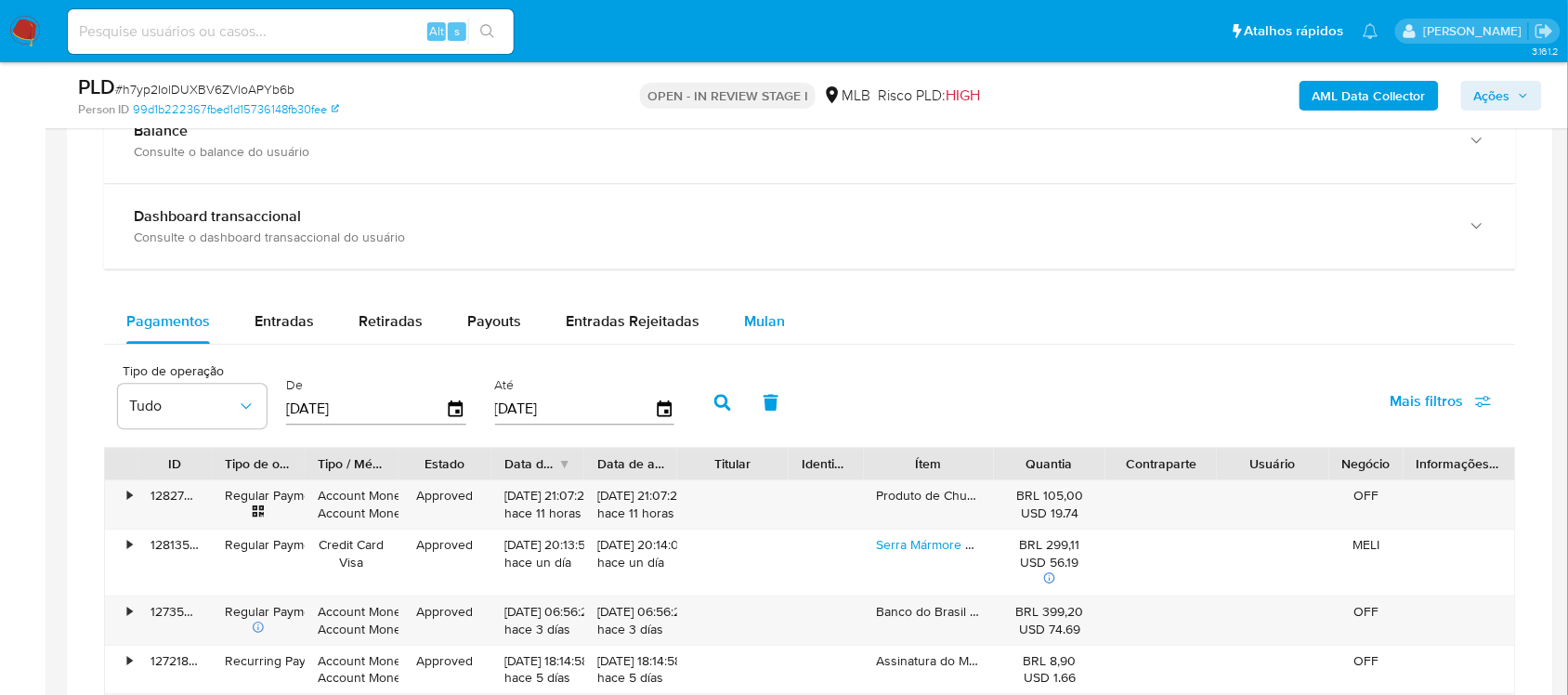
click at [745, 308] on div "Mulan" at bounding box center [764, 322] width 41 height 45
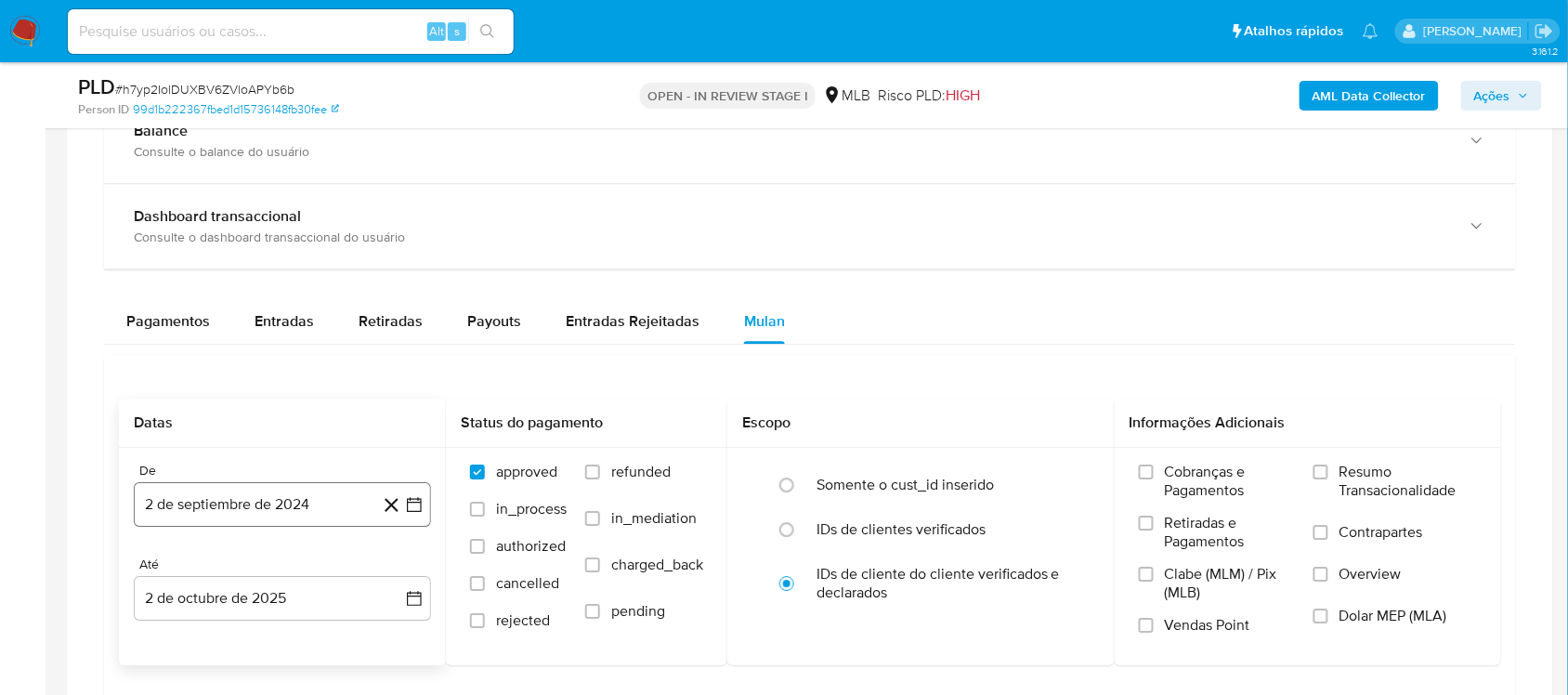
click at [409, 508] on icon "button" at bounding box center [414, 504] width 19 height 19
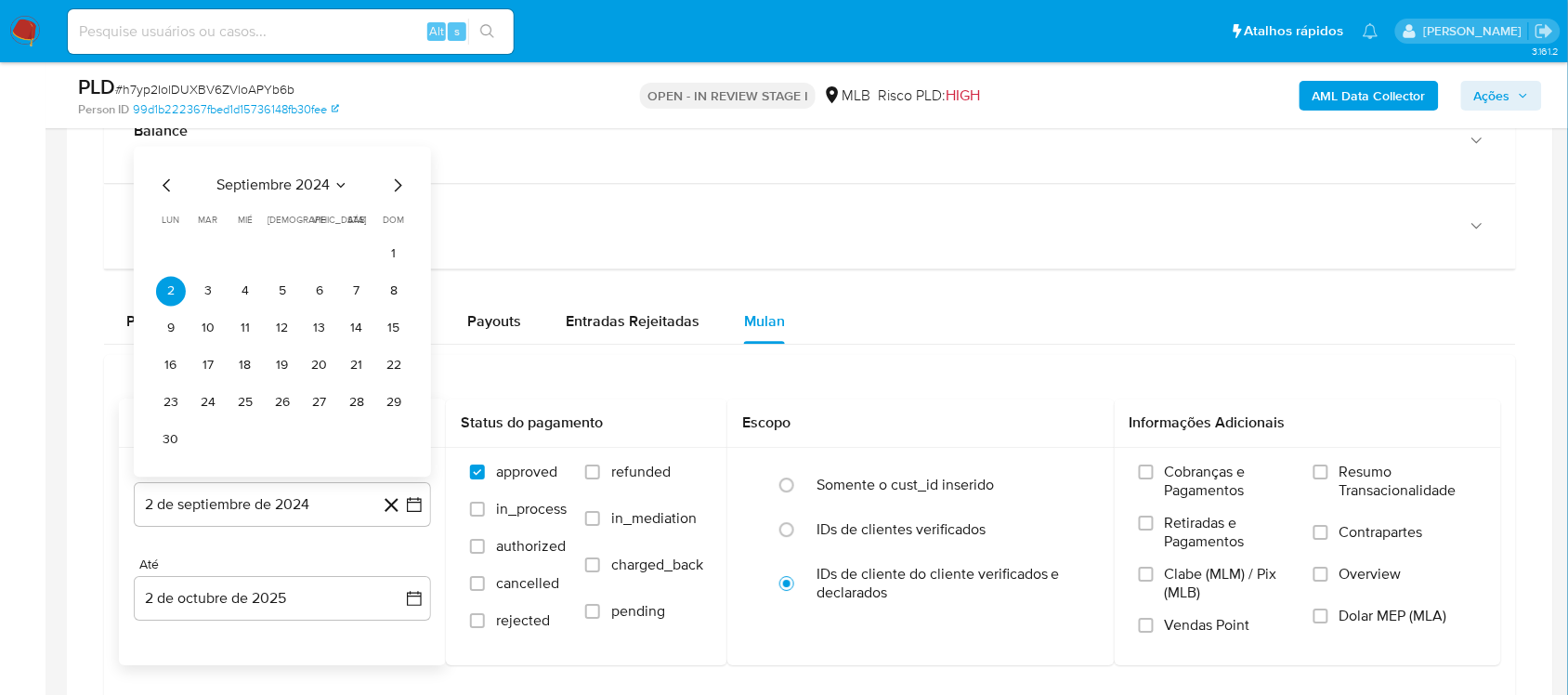
click at [326, 184] on span "septiembre 2024" at bounding box center [273, 185] width 113 height 19
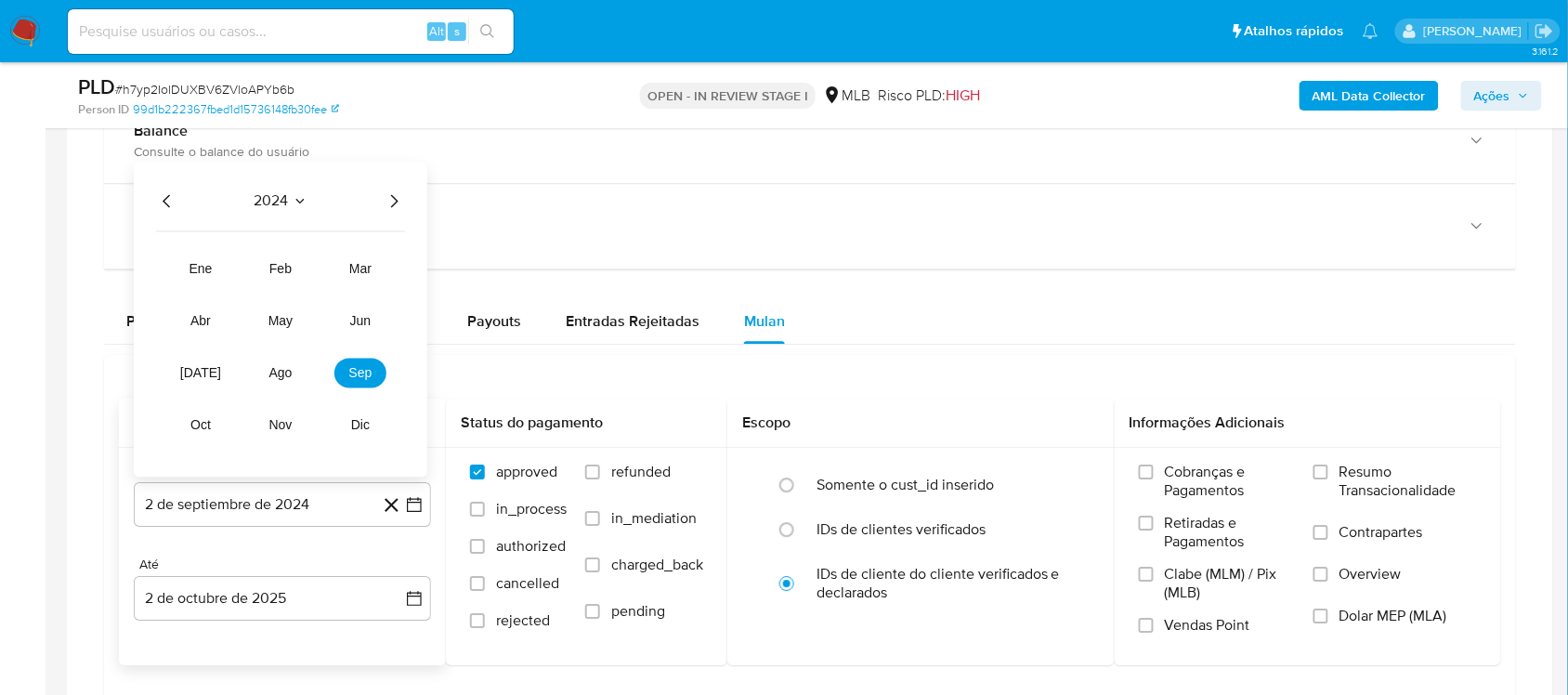
click at [398, 203] on icon "Año siguiente" at bounding box center [394, 201] width 22 height 22
click at [280, 366] on button "ago" at bounding box center [281, 373] width 52 height 30
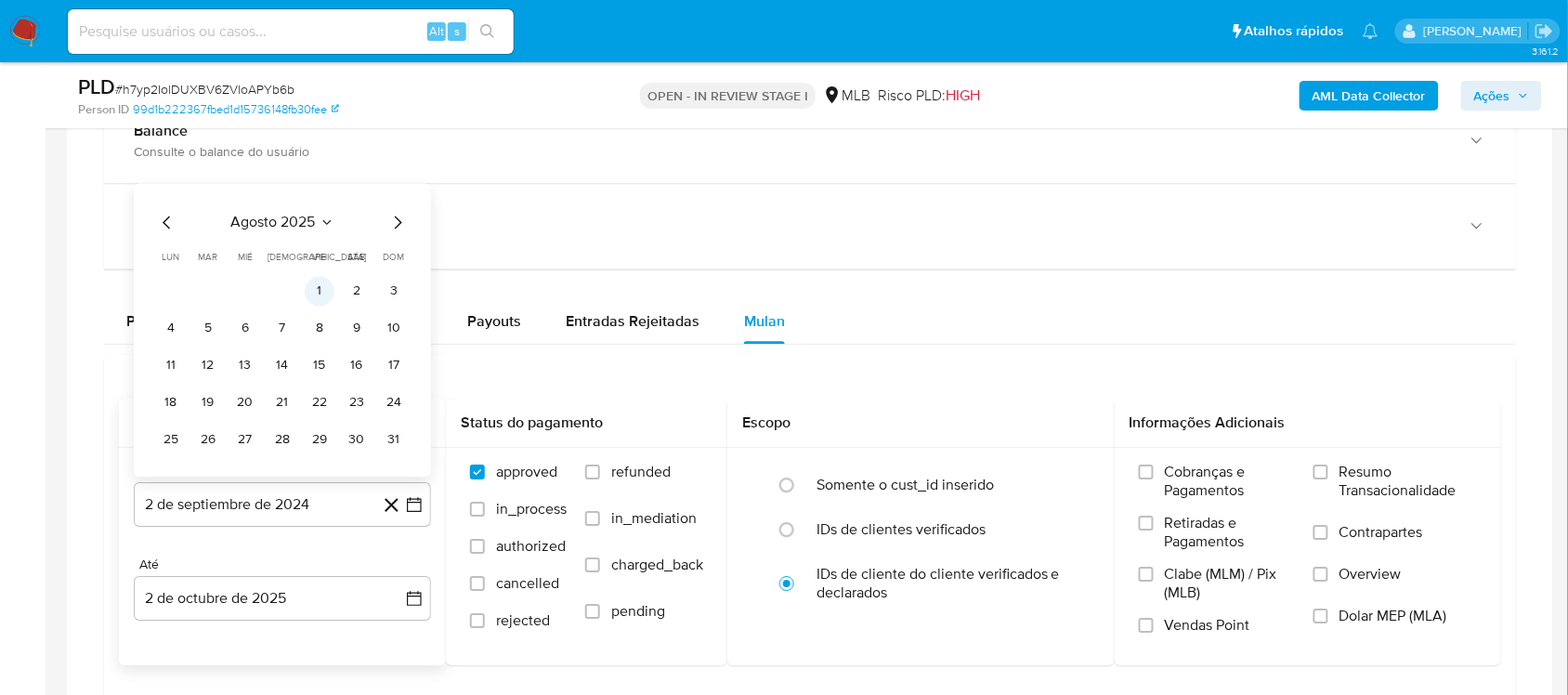
click at [321, 294] on button "1" at bounding box center [320, 291] width 30 height 30
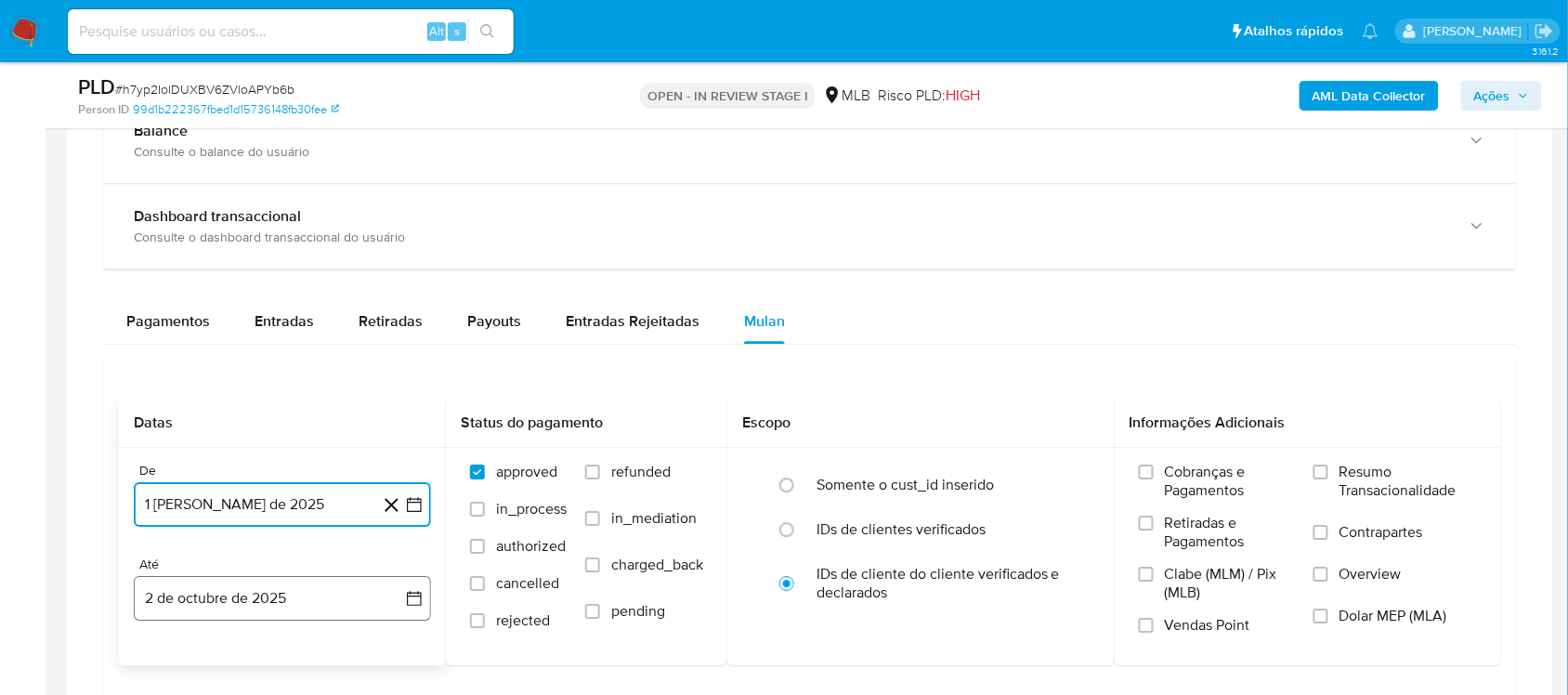
click at [416, 585] on icon "button" at bounding box center [414, 598] width 19 height 19
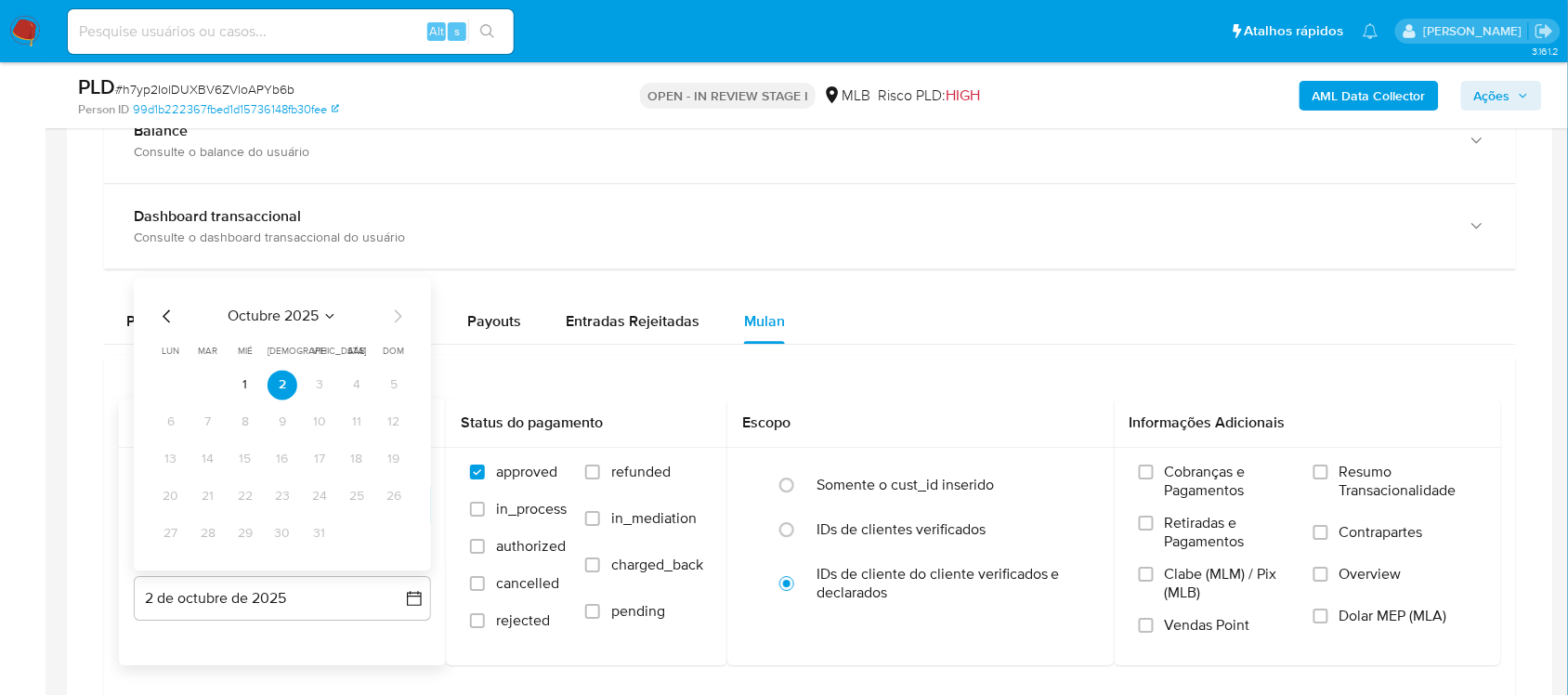
click at [164, 314] on icon "Mes anterior" at bounding box center [167, 316] width 22 height 22
drag, startPoint x: 214, startPoint y: 540, endPoint x: 363, endPoint y: 545, distance: 149.1
click at [216, 543] on button "30" at bounding box center [208, 533] width 30 height 30
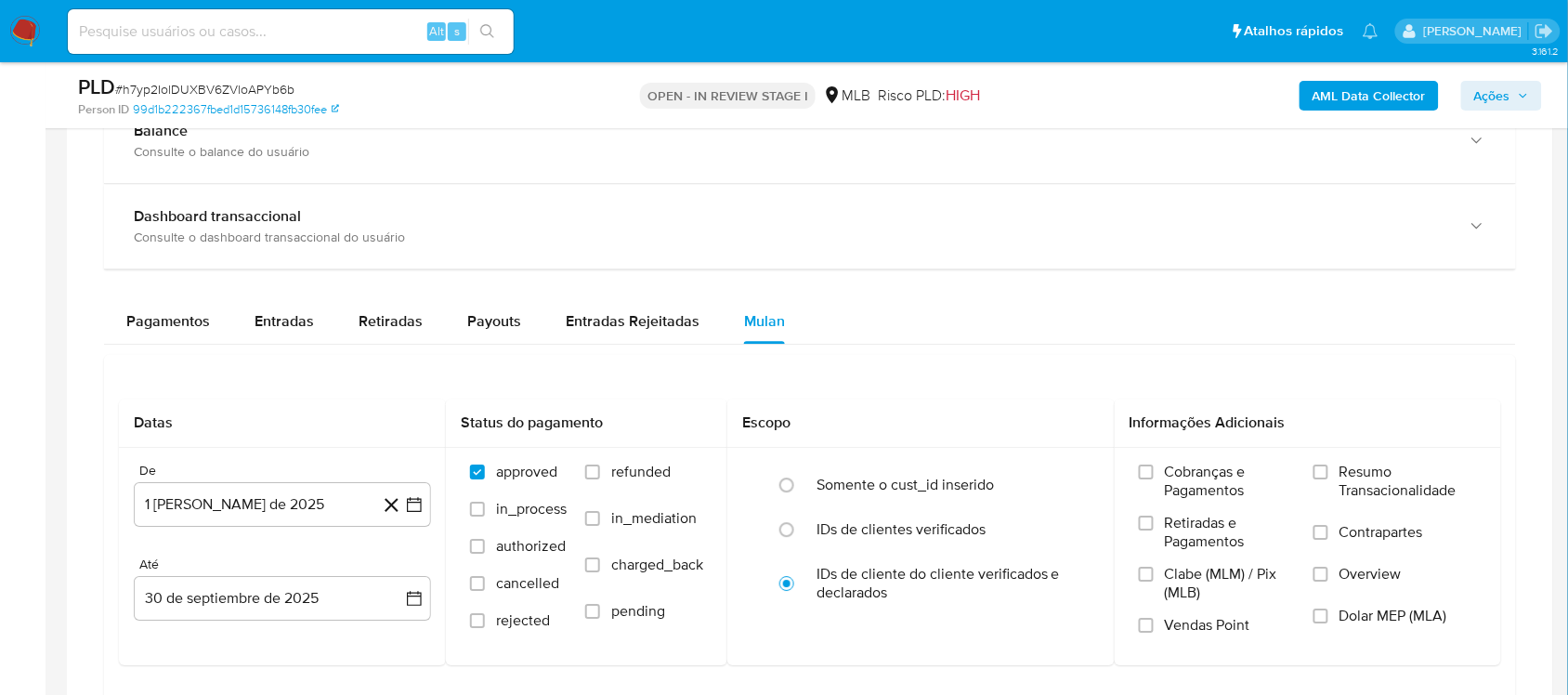
drag, startPoint x: 1359, startPoint y: 476, endPoint x: 1123, endPoint y: 338, distance: 273.4
click at [1175, 474] on span "Resumo Transacionalidade" at bounding box center [1408, 481] width 138 height 37
click at [1175, 474] on input "Resumo Transacionalidade" at bounding box center [1321, 472] width 15 height 15
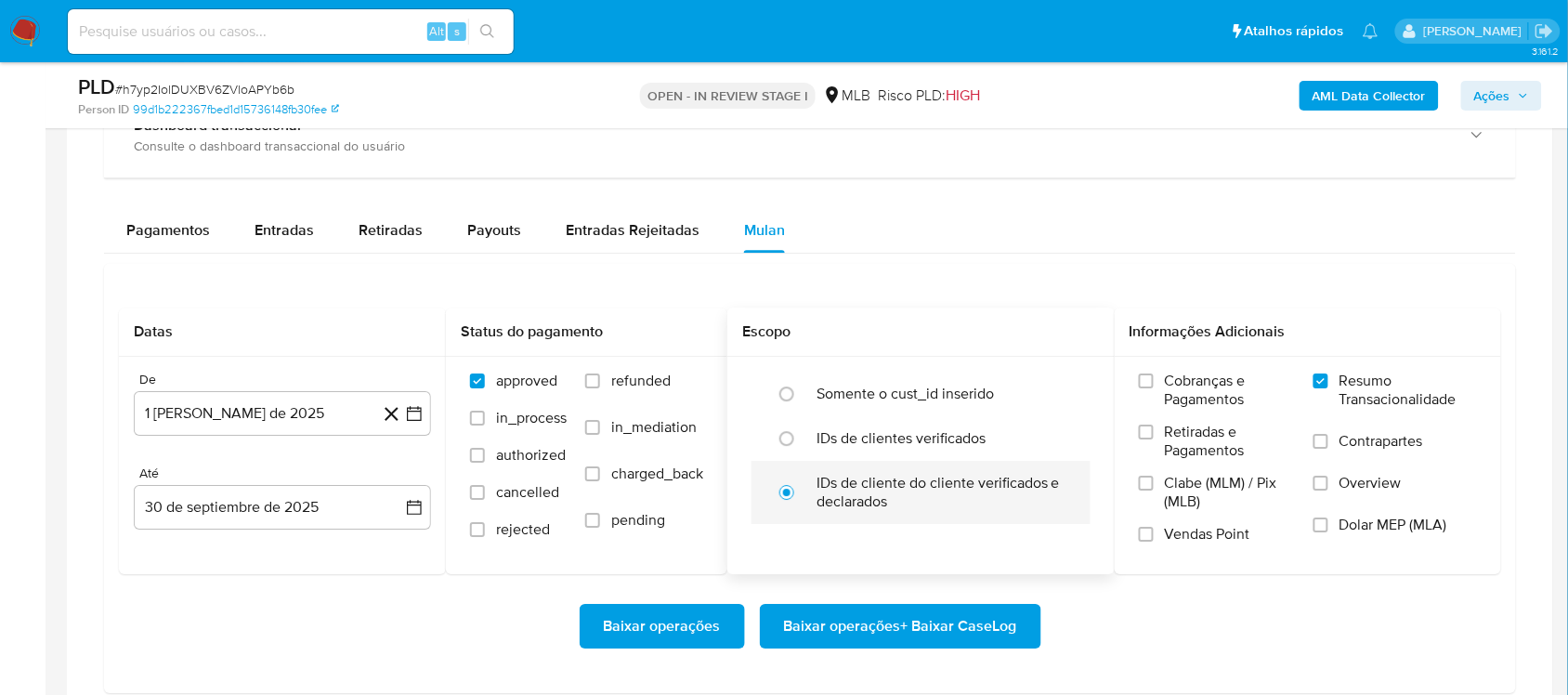
scroll to position [1626, 0]
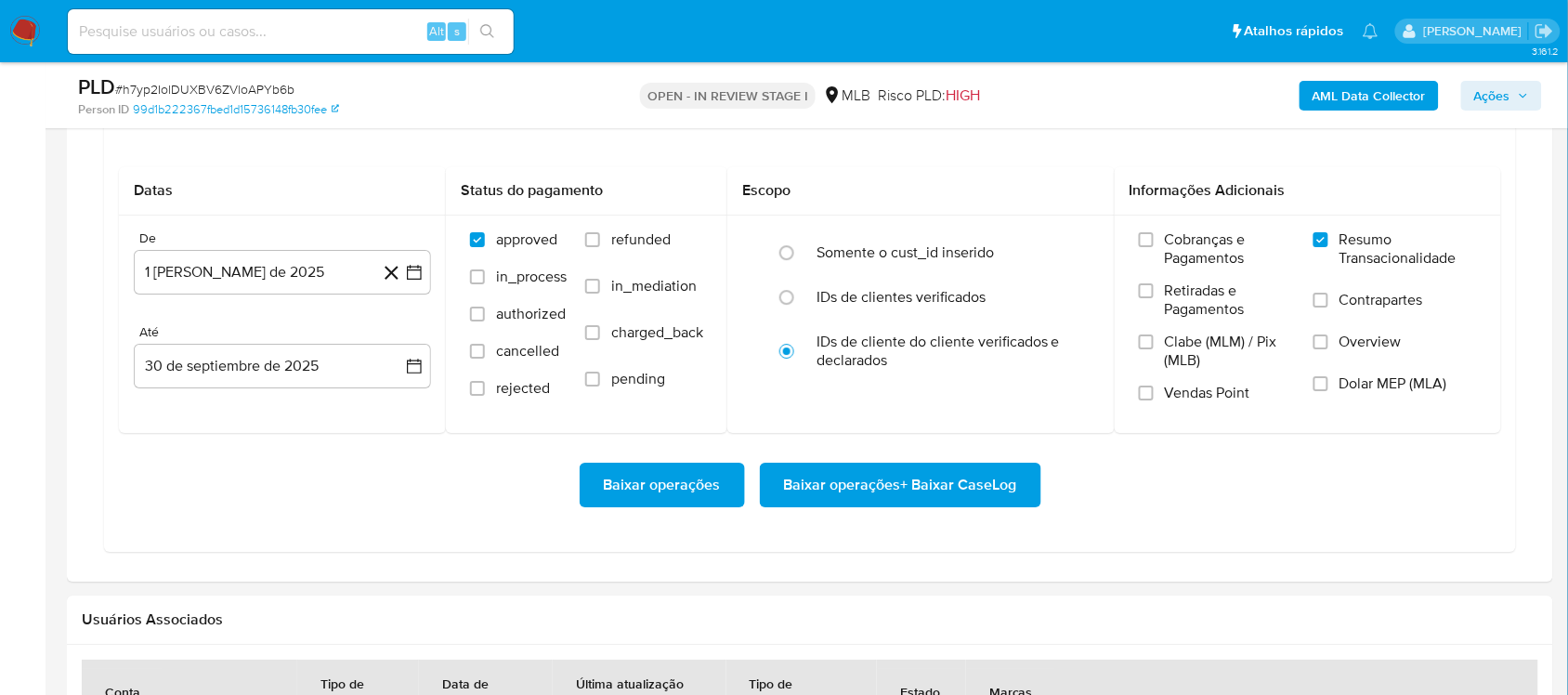
click at [897, 483] on span "Baixar operações + Baixar CaseLog" at bounding box center [900, 485] width 233 height 41
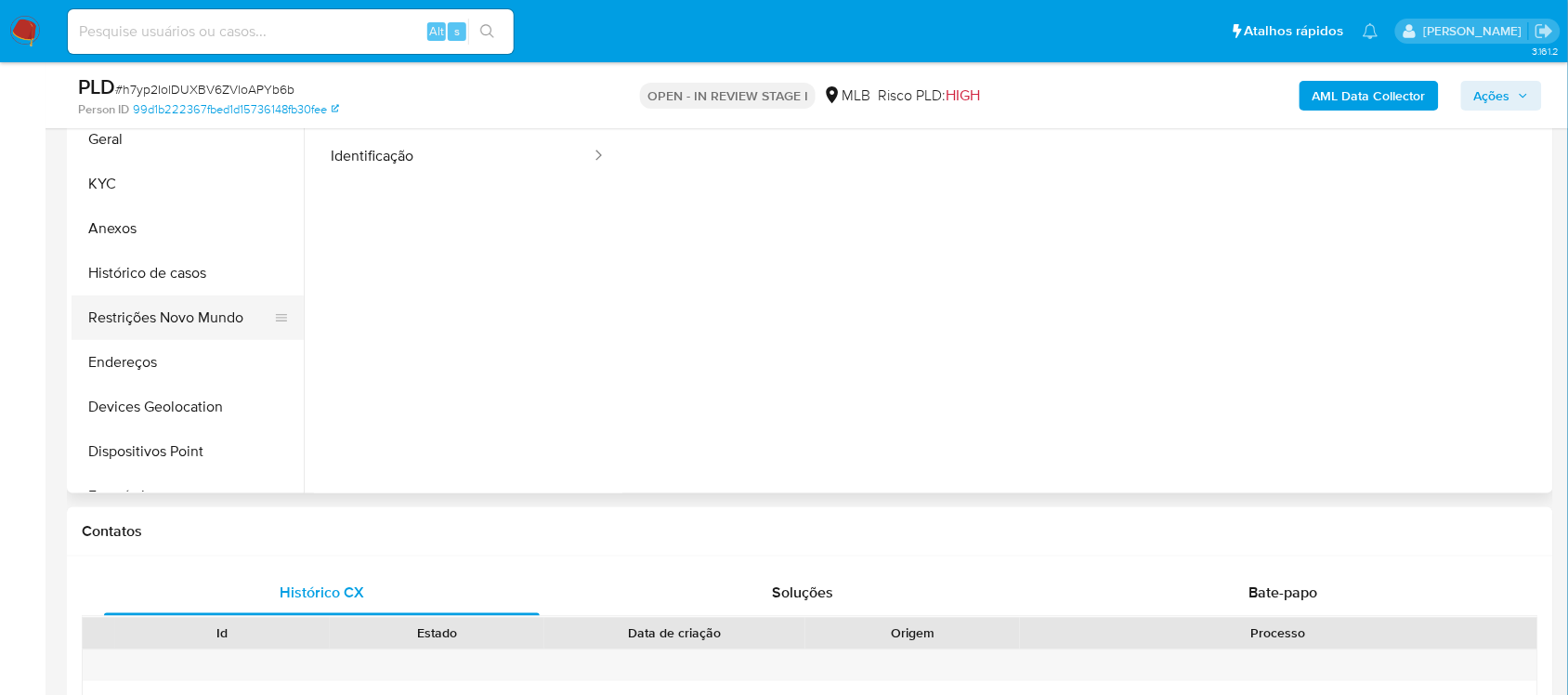
scroll to position [349, 0]
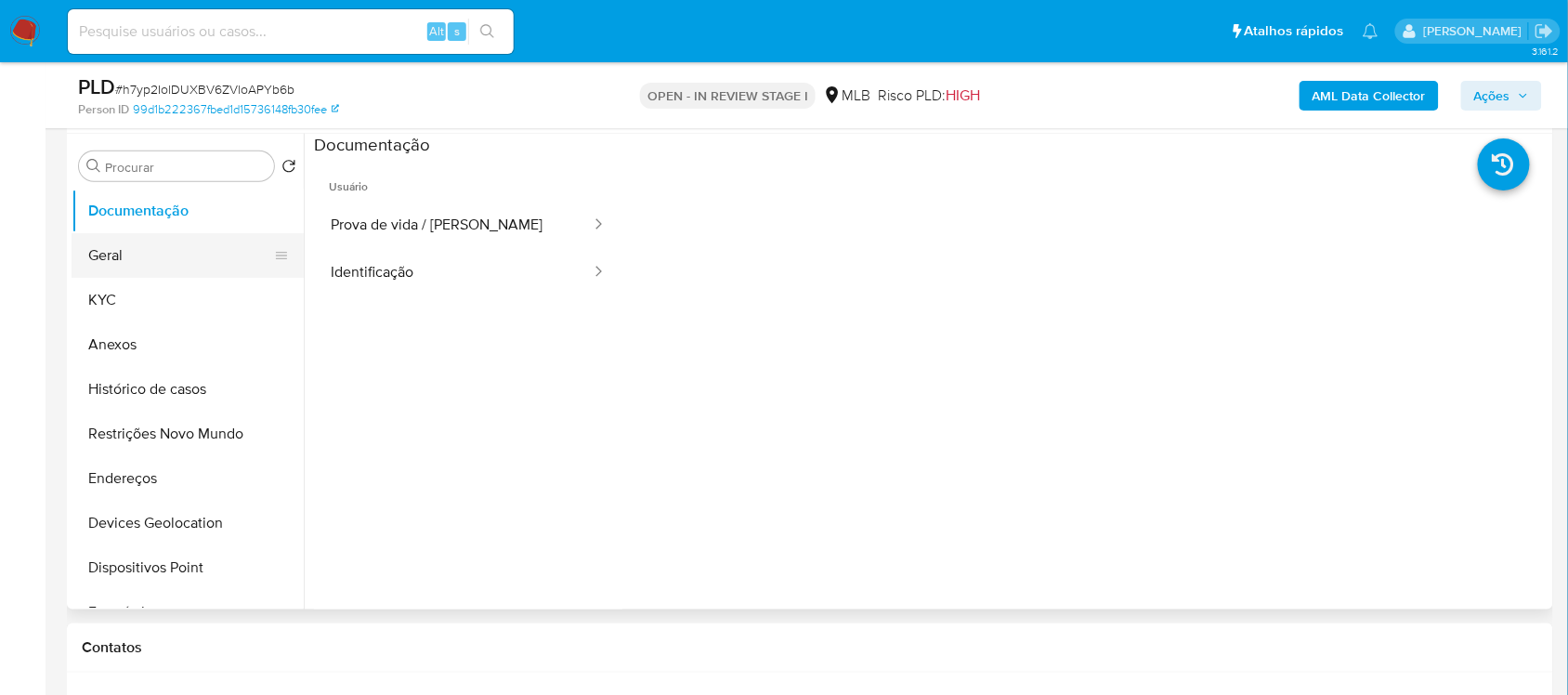
click at [179, 245] on button "Geral" at bounding box center [180, 256] width 218 height 45
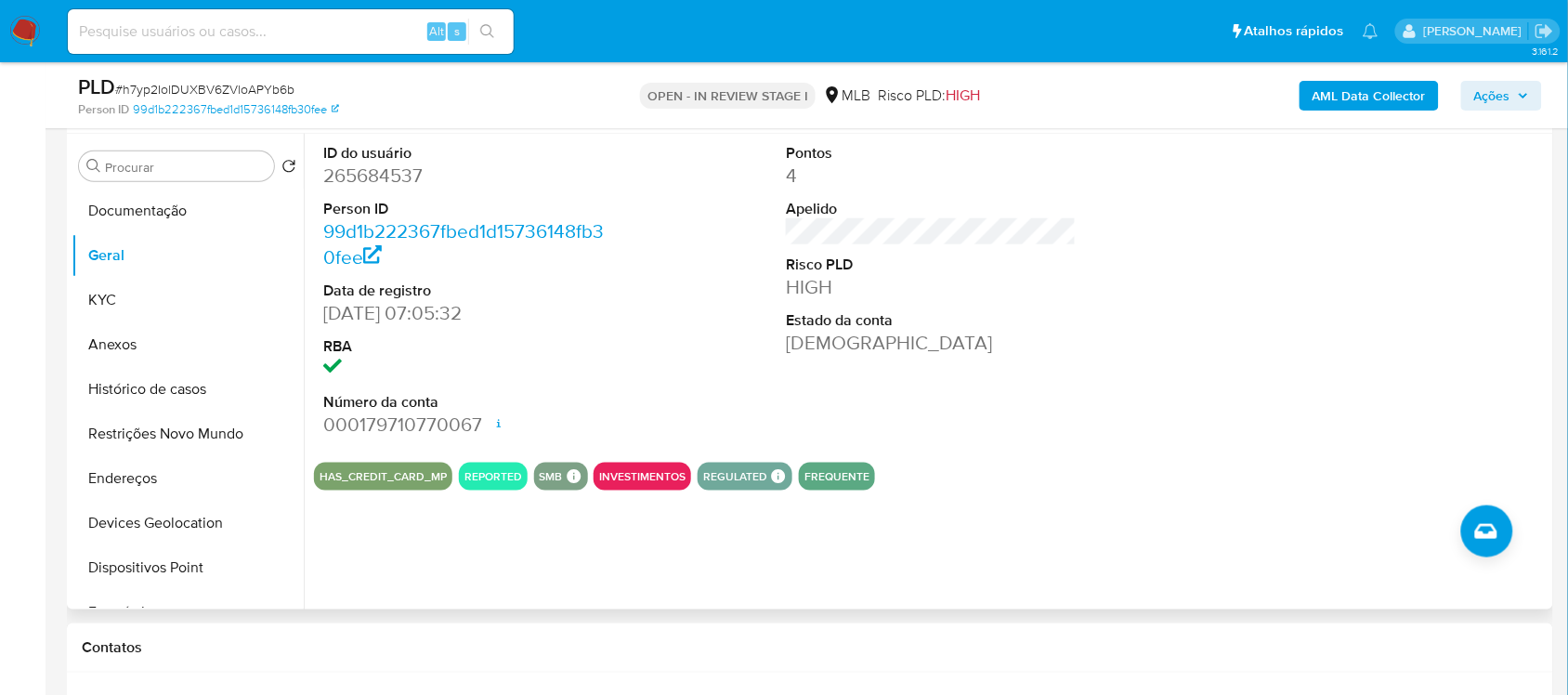
click at [396, 175] on dd "265684537" at bounding box center [469, 176] width 290 height 26
copy dd "265684537"
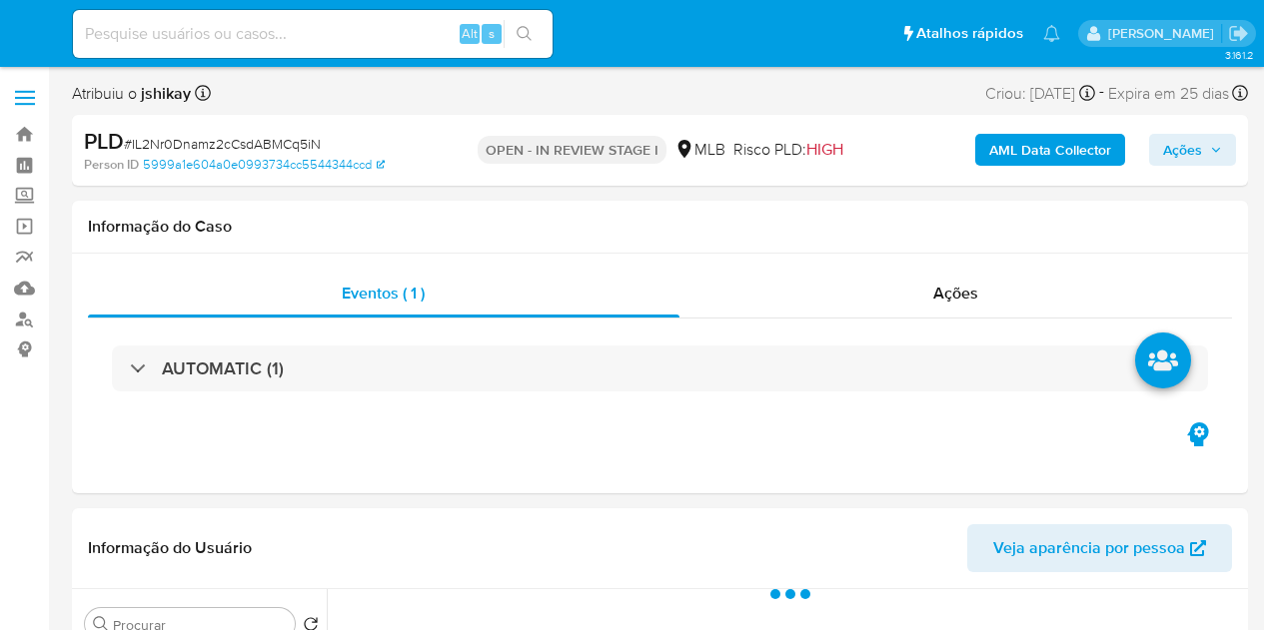
select select "10"
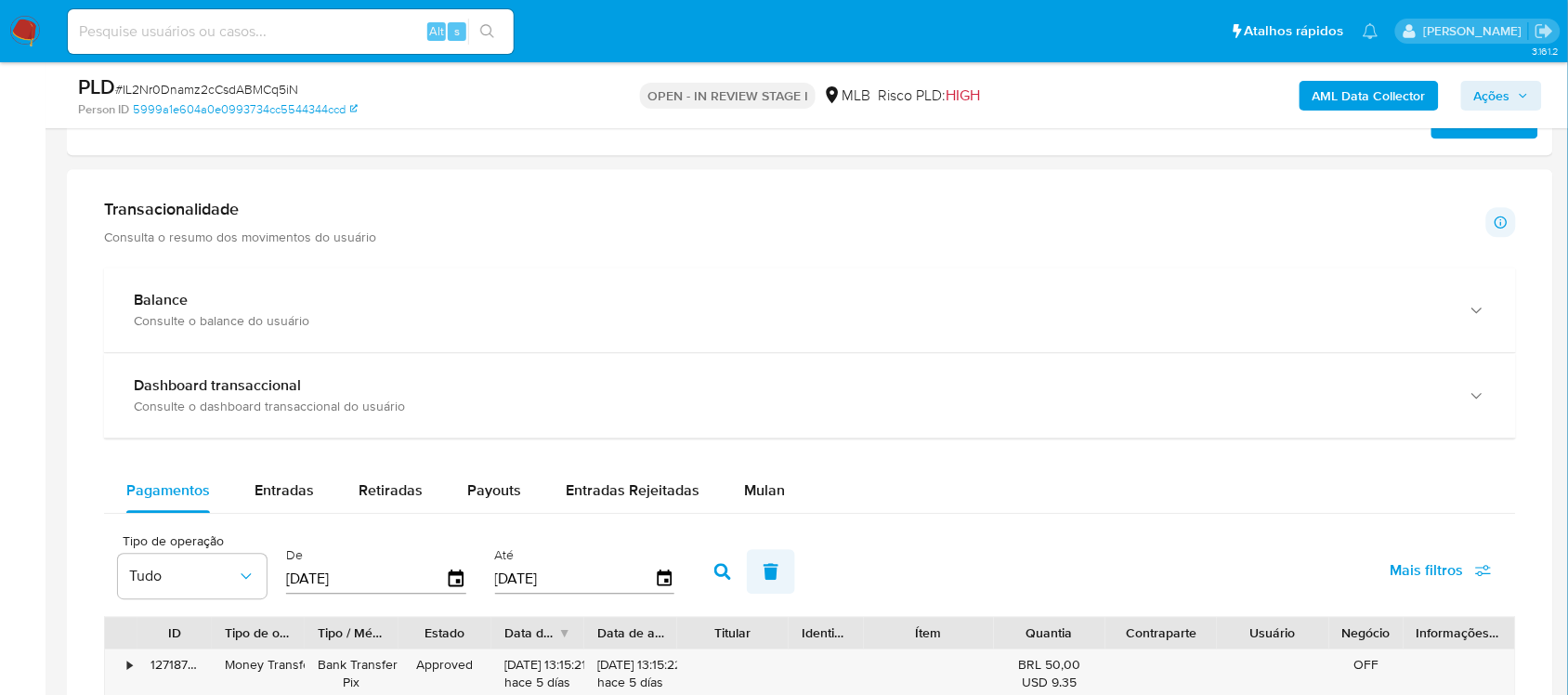
scroll to position [1510, 0]
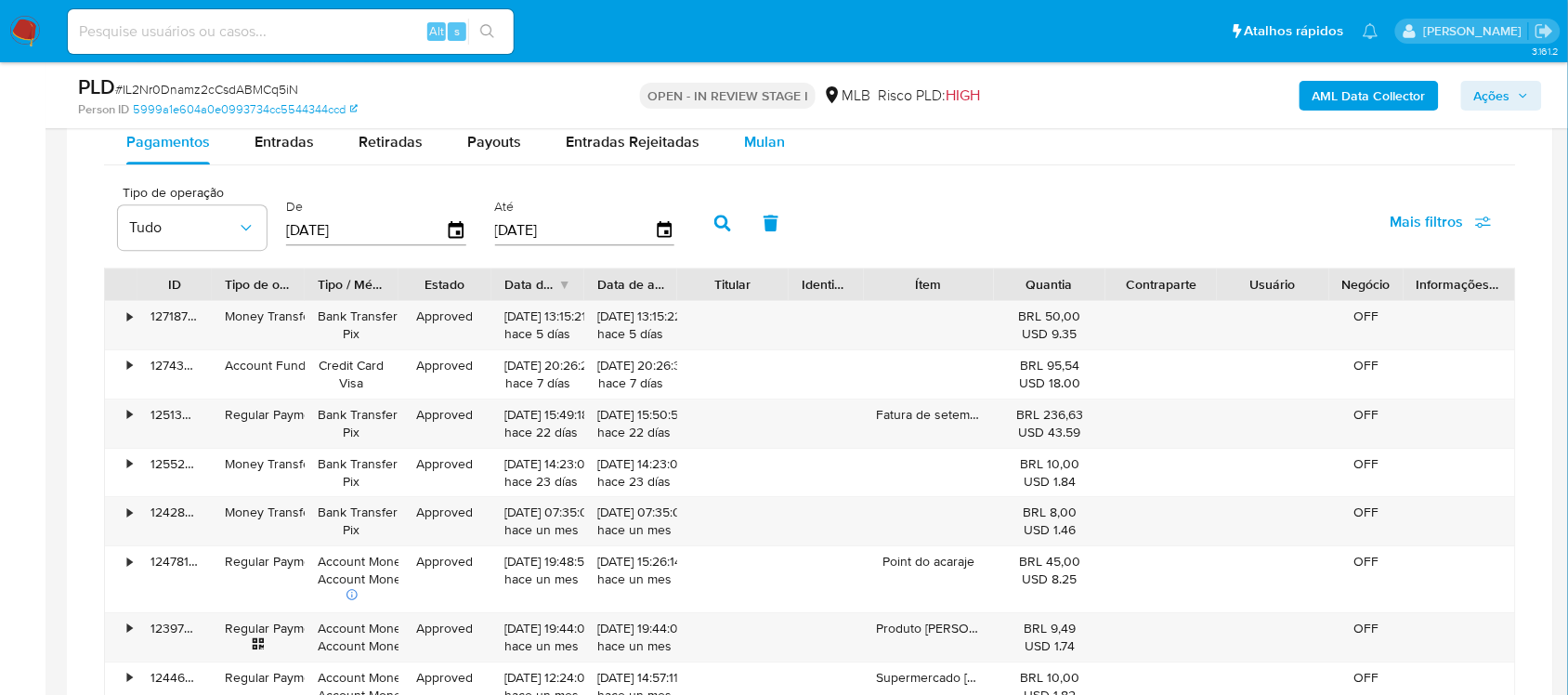
click at [748, 153] on span "Mulan" at bounding box center [764, 141] width 41 height 21
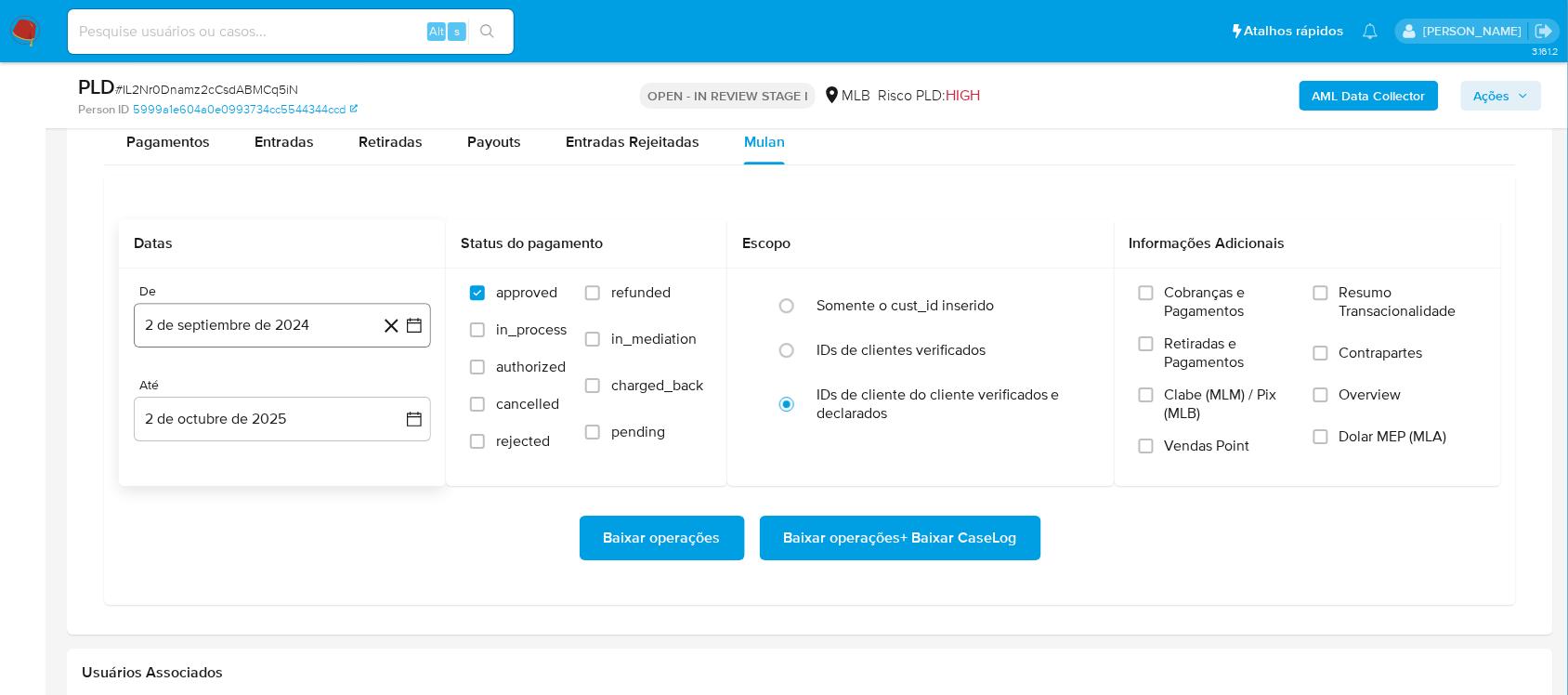
click at [419, 327] on icon "button" at bounding box center [414, 326] width 15 height 15
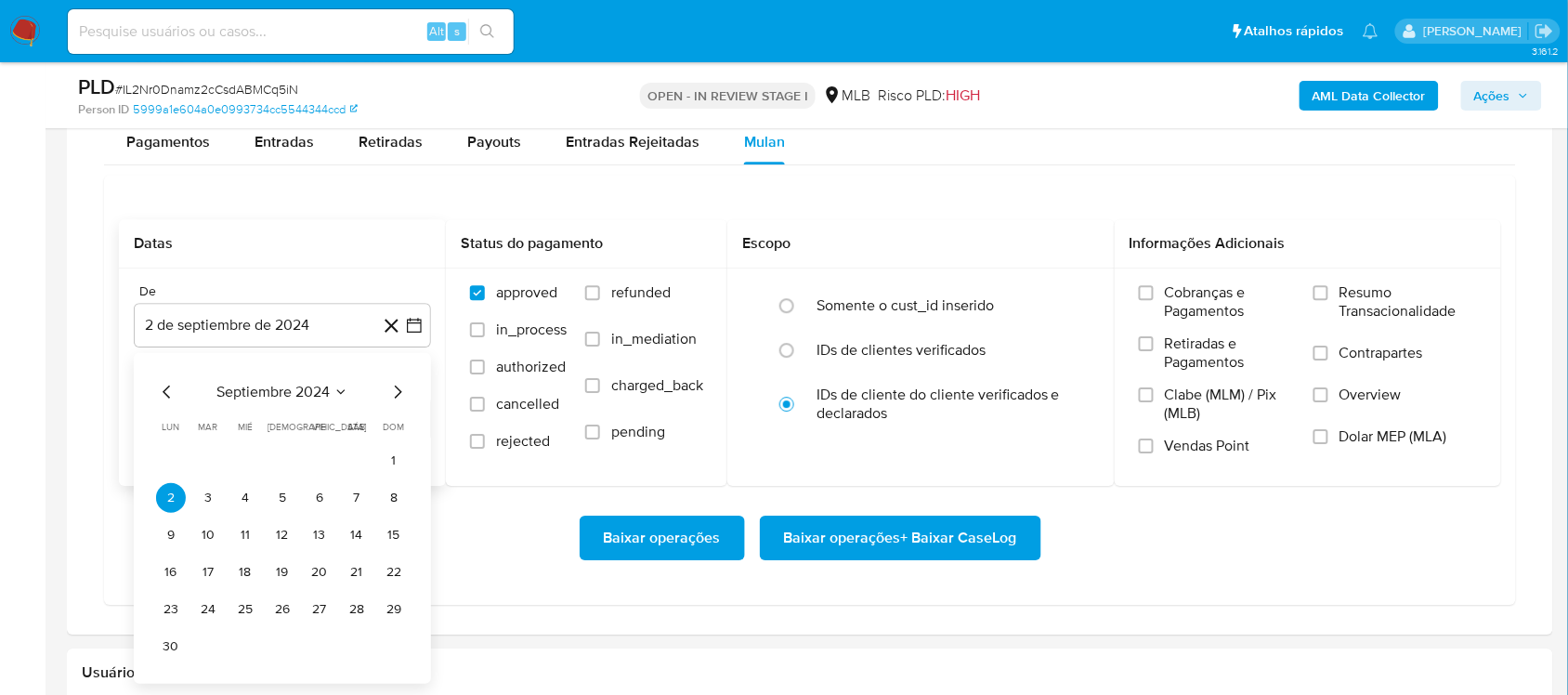
click at [316, 392] on span "septiembre 2024" at bounding box center [273, 393] width 113 height 19
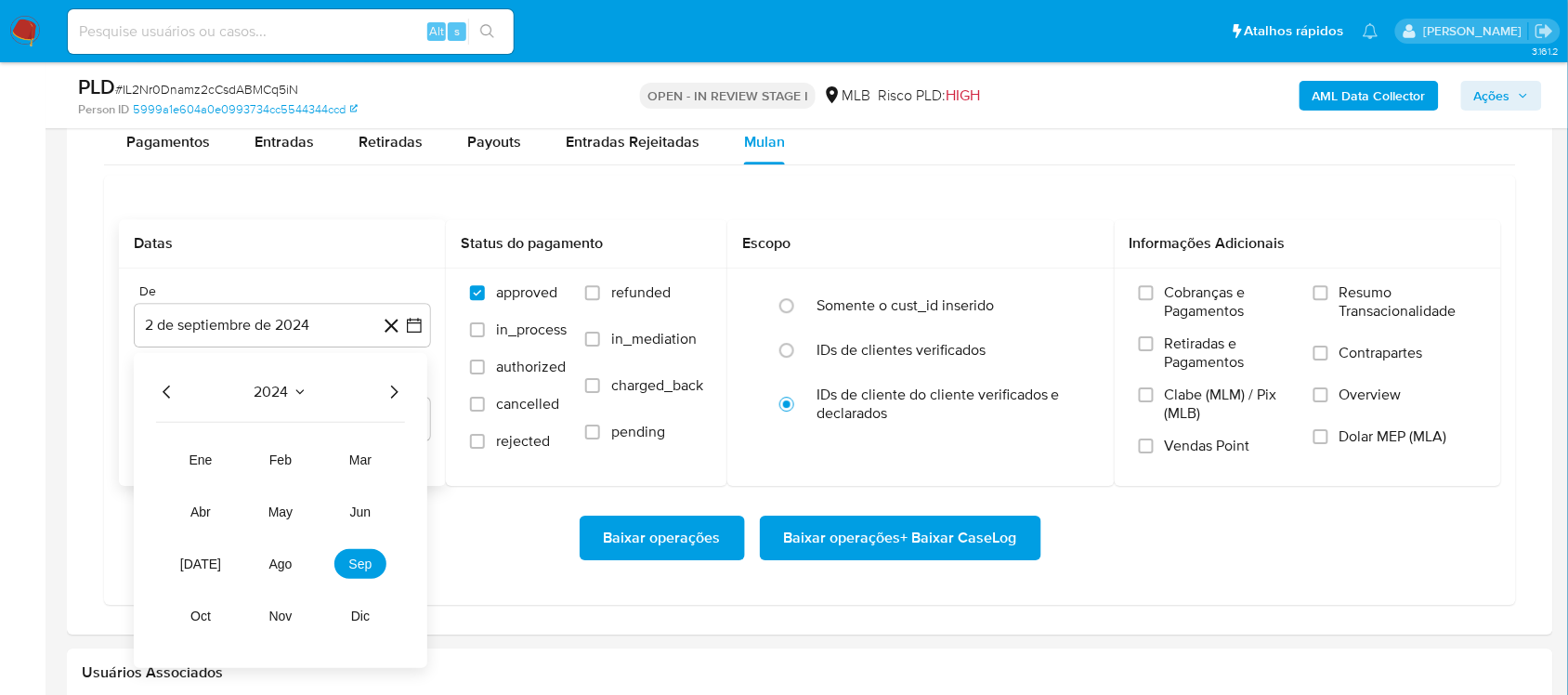
click at [397, 395] on icon "Año siguiente" at bounding box center [395, 393] width 7 height 13
click at [288, 564] on span "ago" at bounding box center [281, 564] width 23 height 15
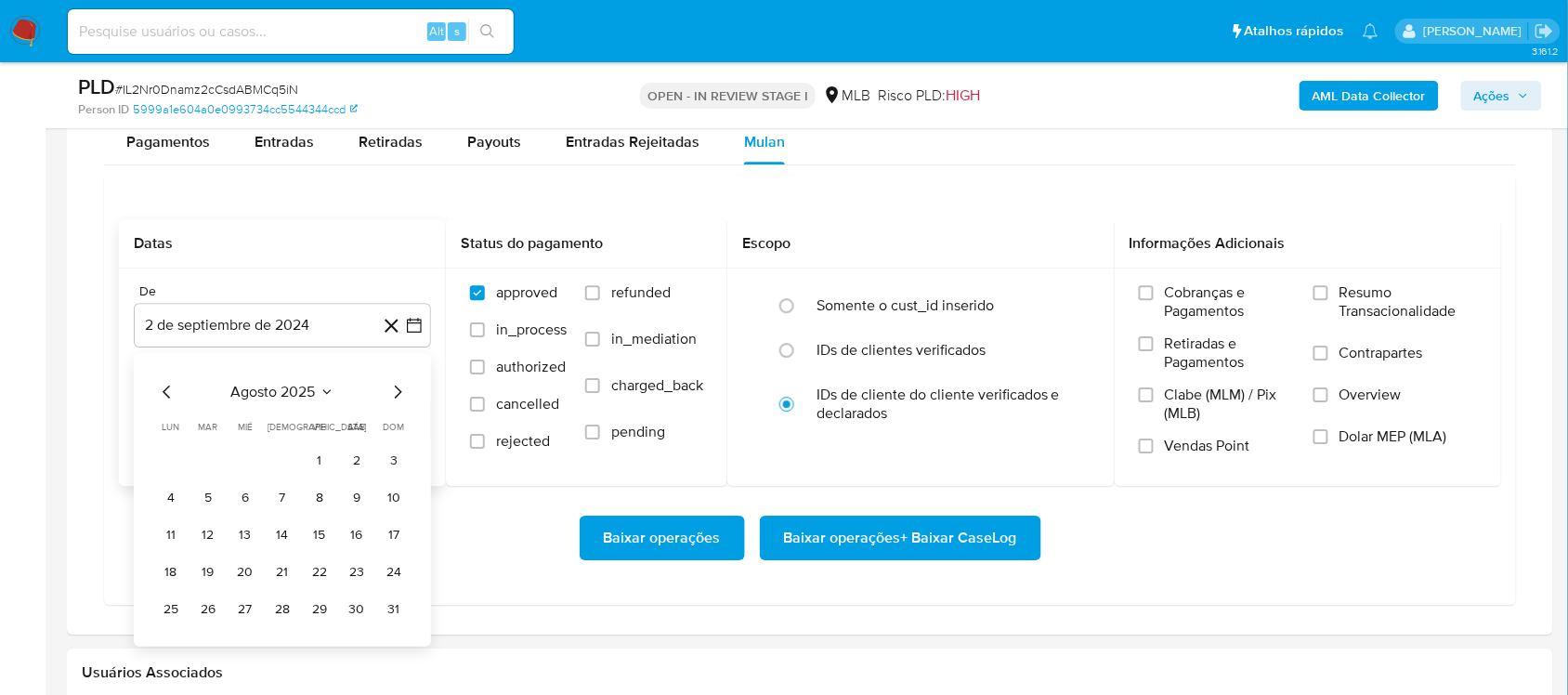
drag, startPoint x: 310, startPoint y: 451, endPoint x: 322, endPoint y: 455, distance: 12.6
click at [312, 451] on button "1" at bounding box center [320, 461] width 30 height 30
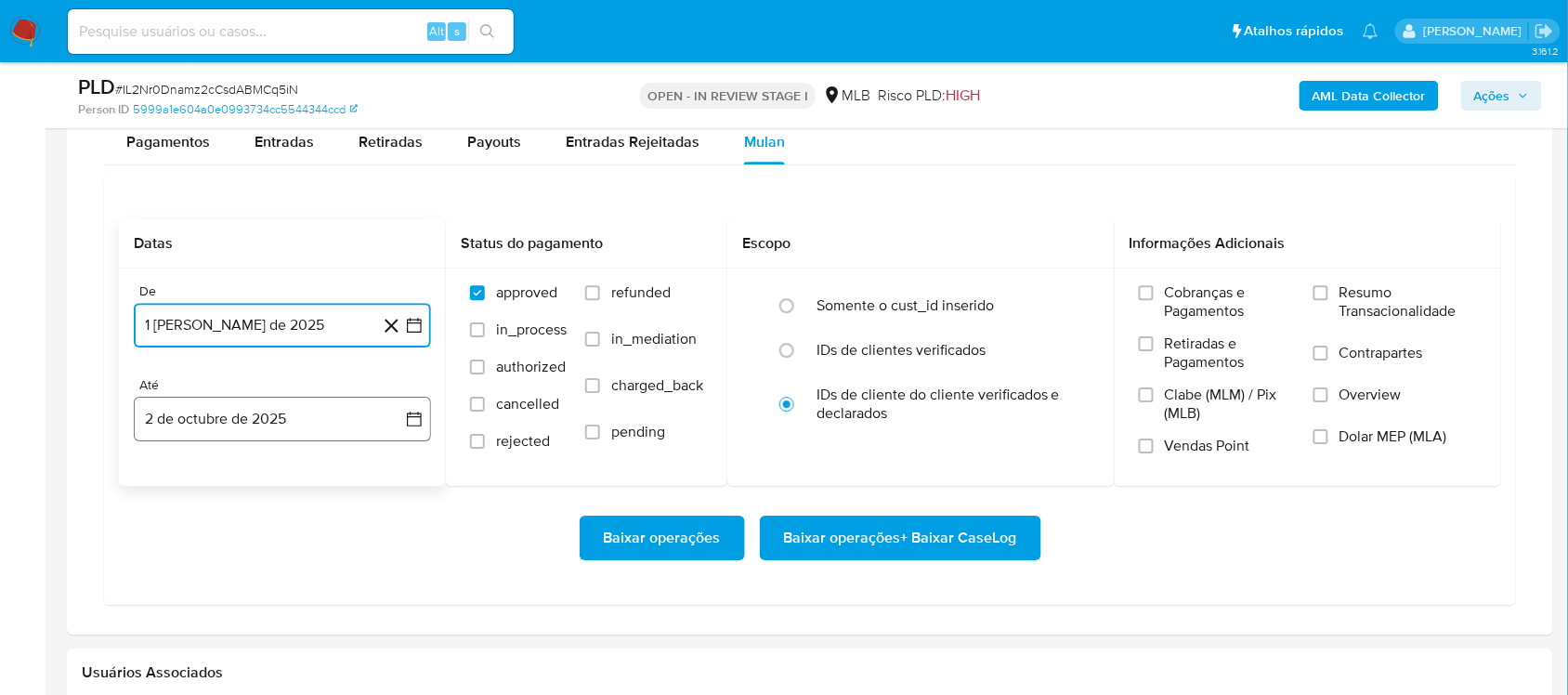
click at [405, 423] on icon "button" at bounding box center [414, 419] width 19 height 19
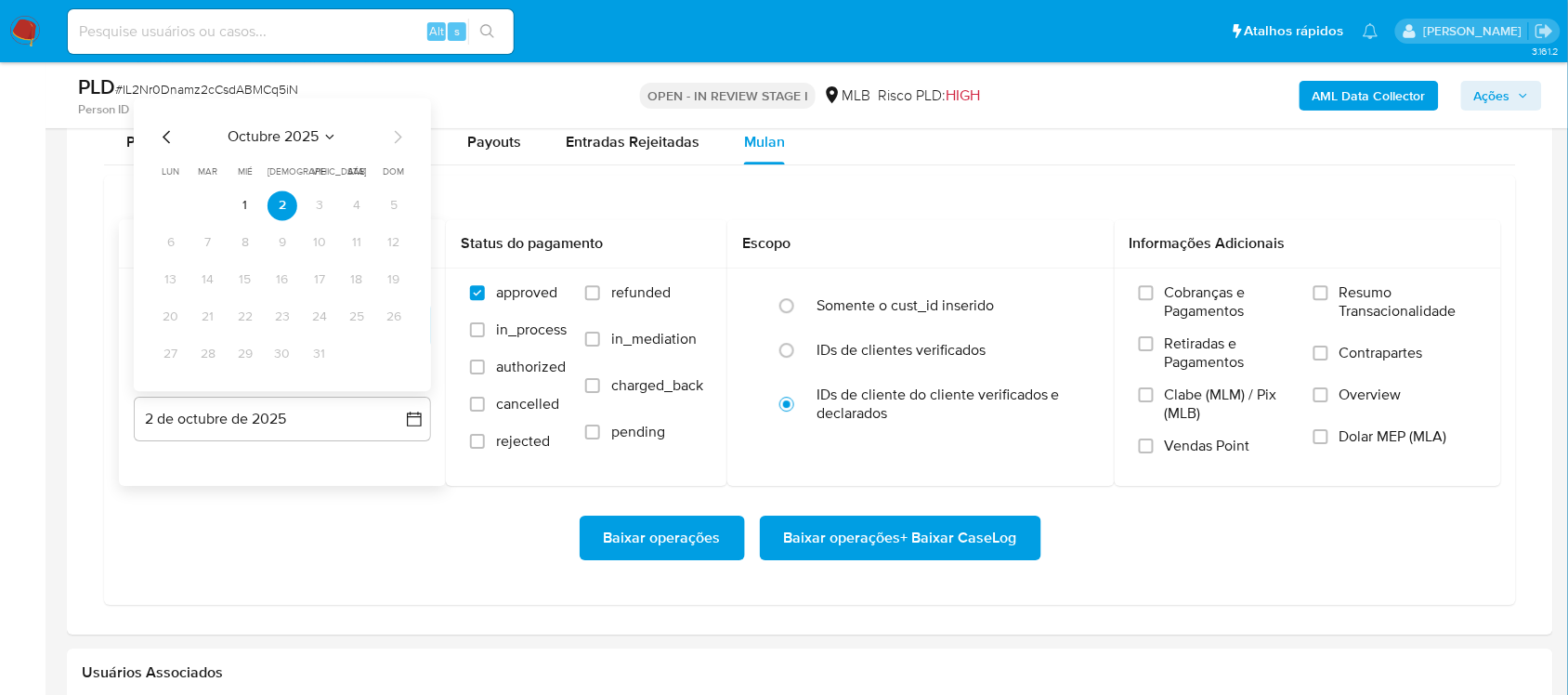
click at [161, 135] on icon "Mes anterior" at bounding box center [167, 137] width 22 height 22
click at [206, 356] on button "30" at bounding box center [208, 354] width 30 height 30
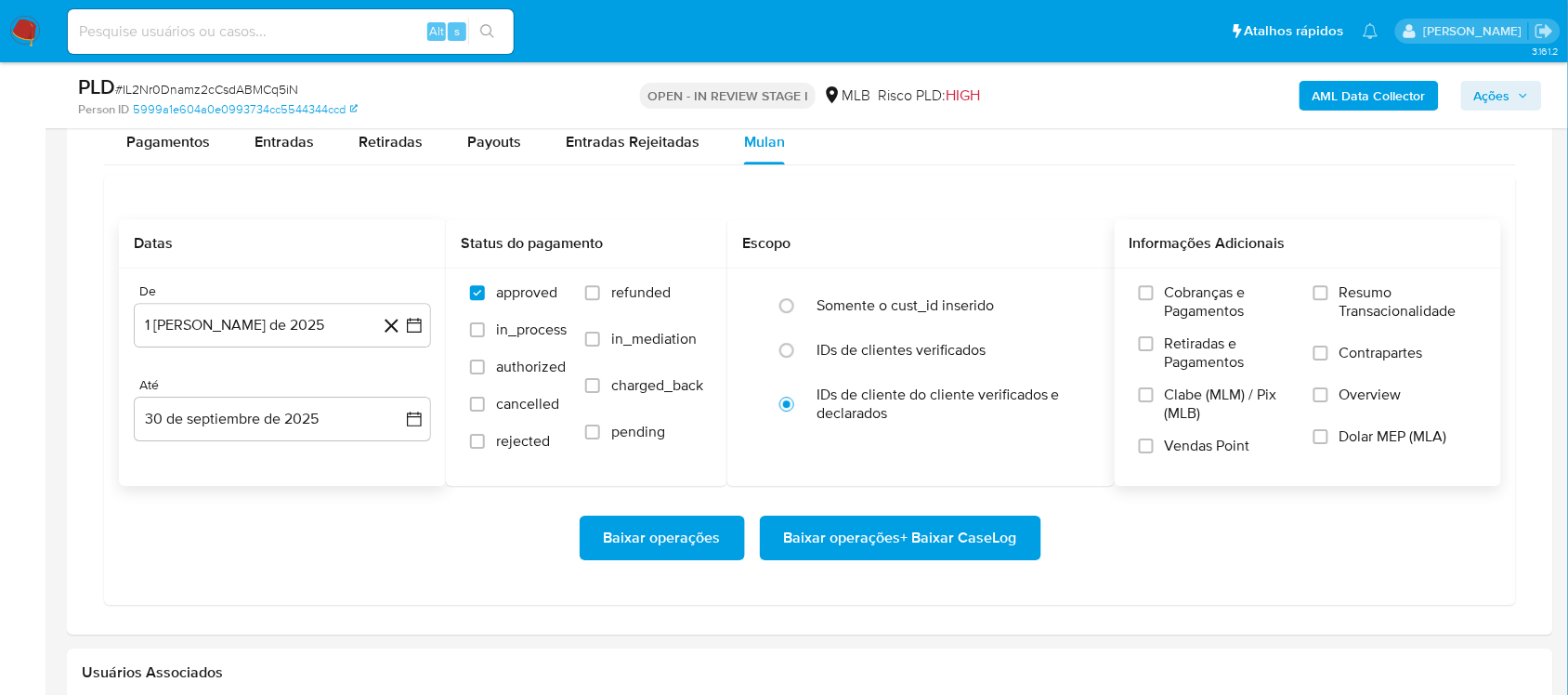
click at [1175, 310] on span "Resumo Transacionalidade" at bounding box center [1408, 302] width 138 height 37
click at [1175, 301] on input "Resumo Transacionalidade" at bounding box center [1321, 293] width 15 height 15
click at [898, 535] on span "Baixar operações + Baixar CaseLog" at bounding box center [900, 538] width 233 height 41
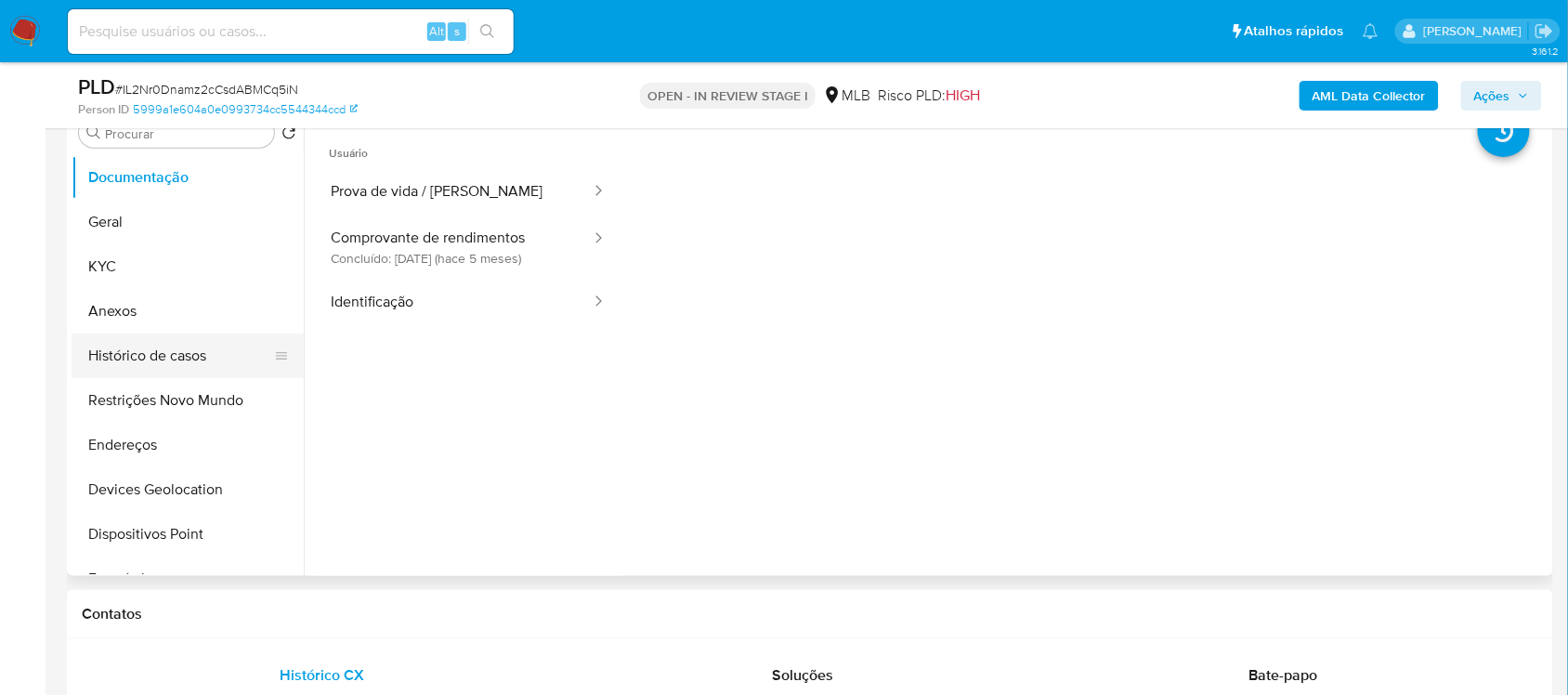
scroll to position [349, 0]
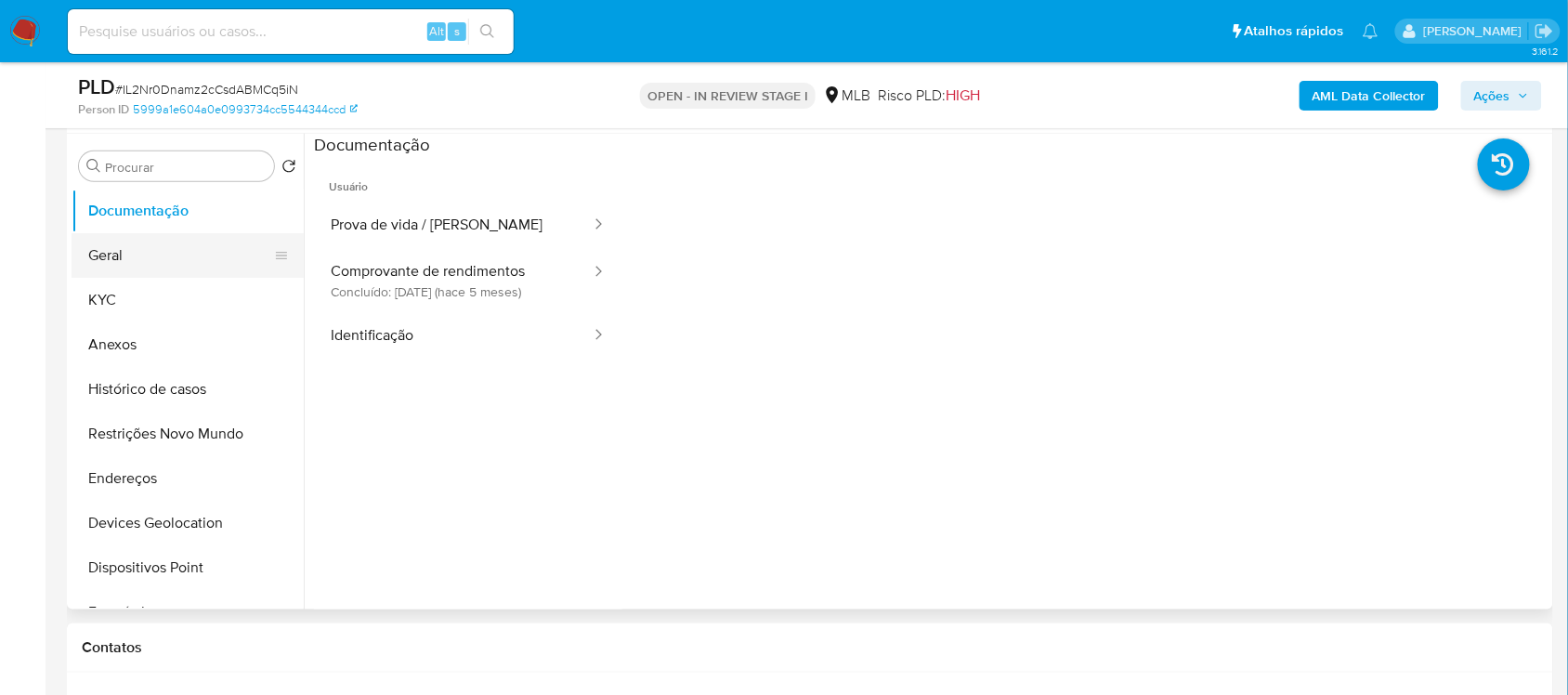
click at [205, 240] on button "Geral" at bounding box center [180, 256] width 218 height 45
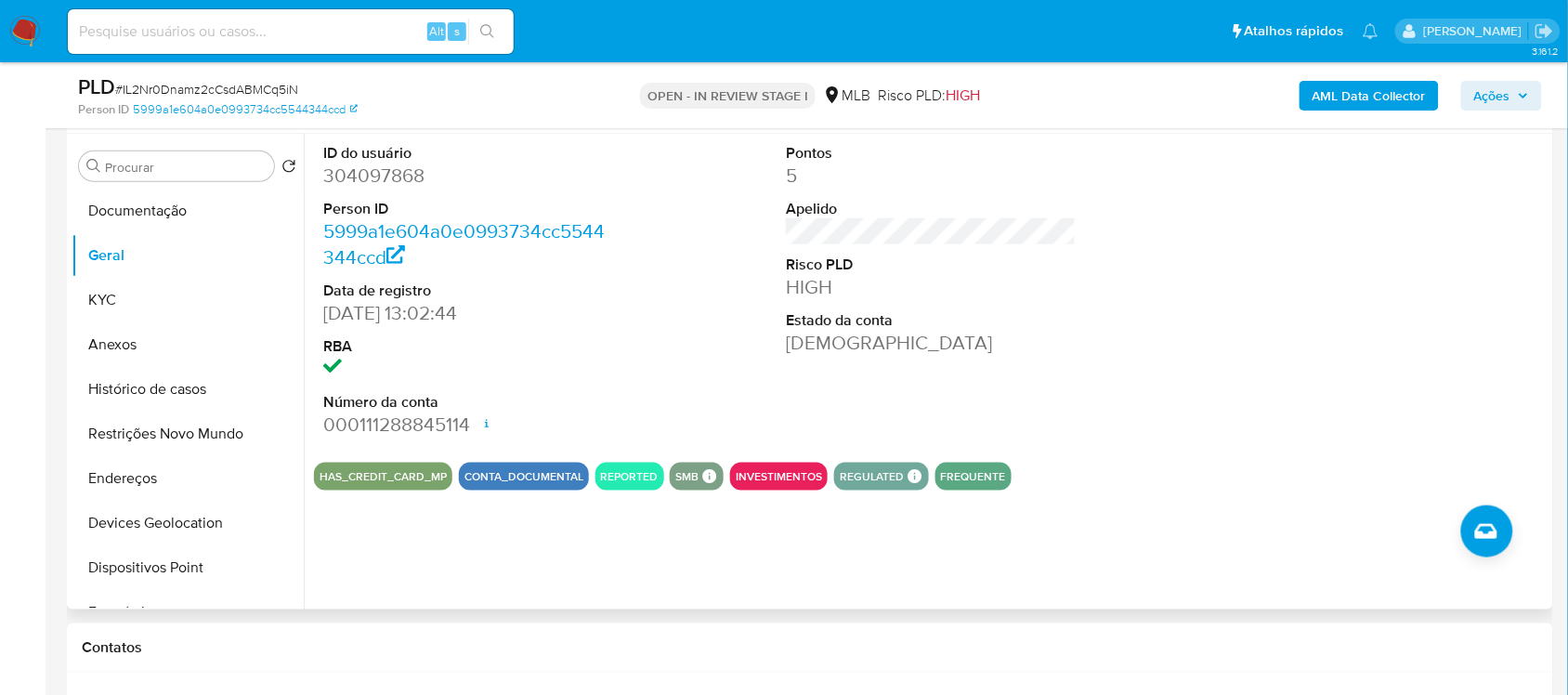
scroll to position [233, 0]
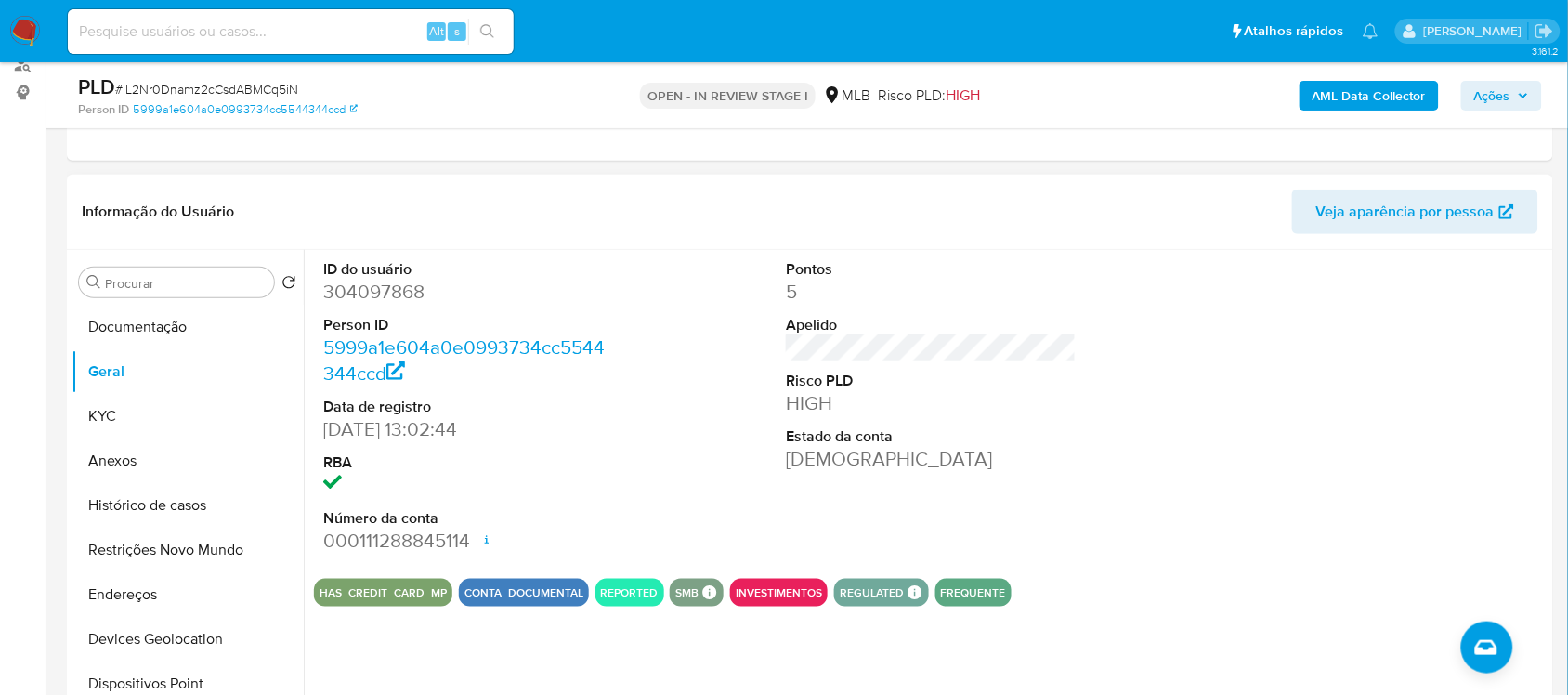
click at [402, 293] on dd "304097868" at bounding box center [469, 292] width 290 height 26
copy dd "304097868"
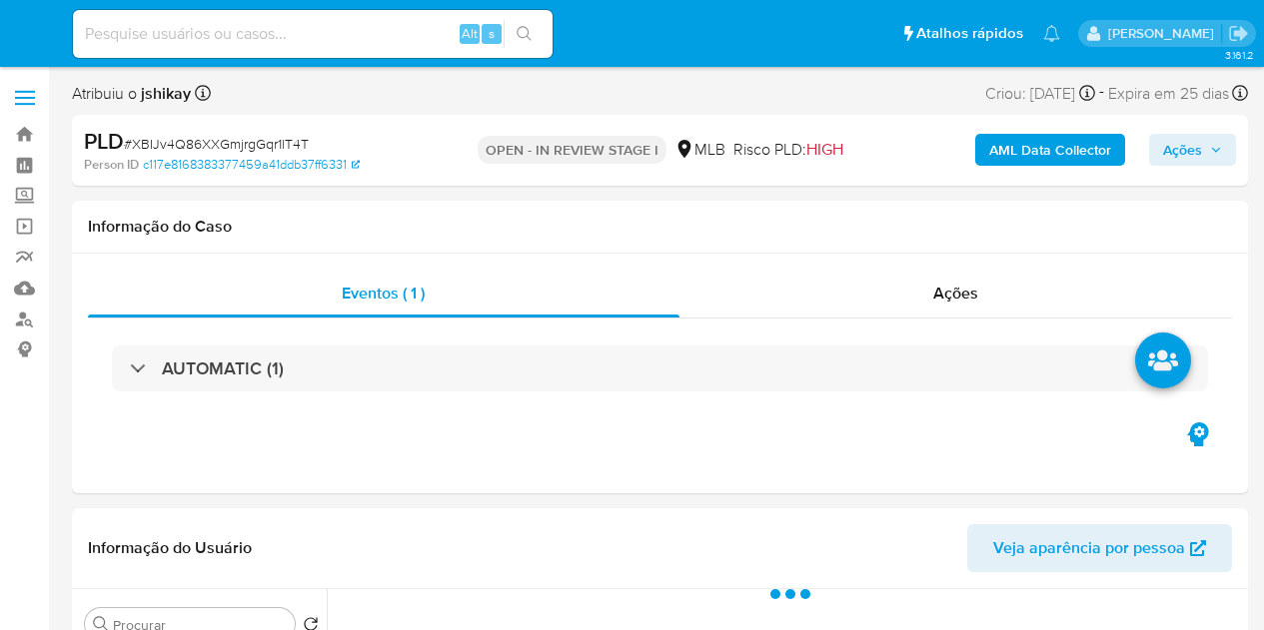
select select "10"
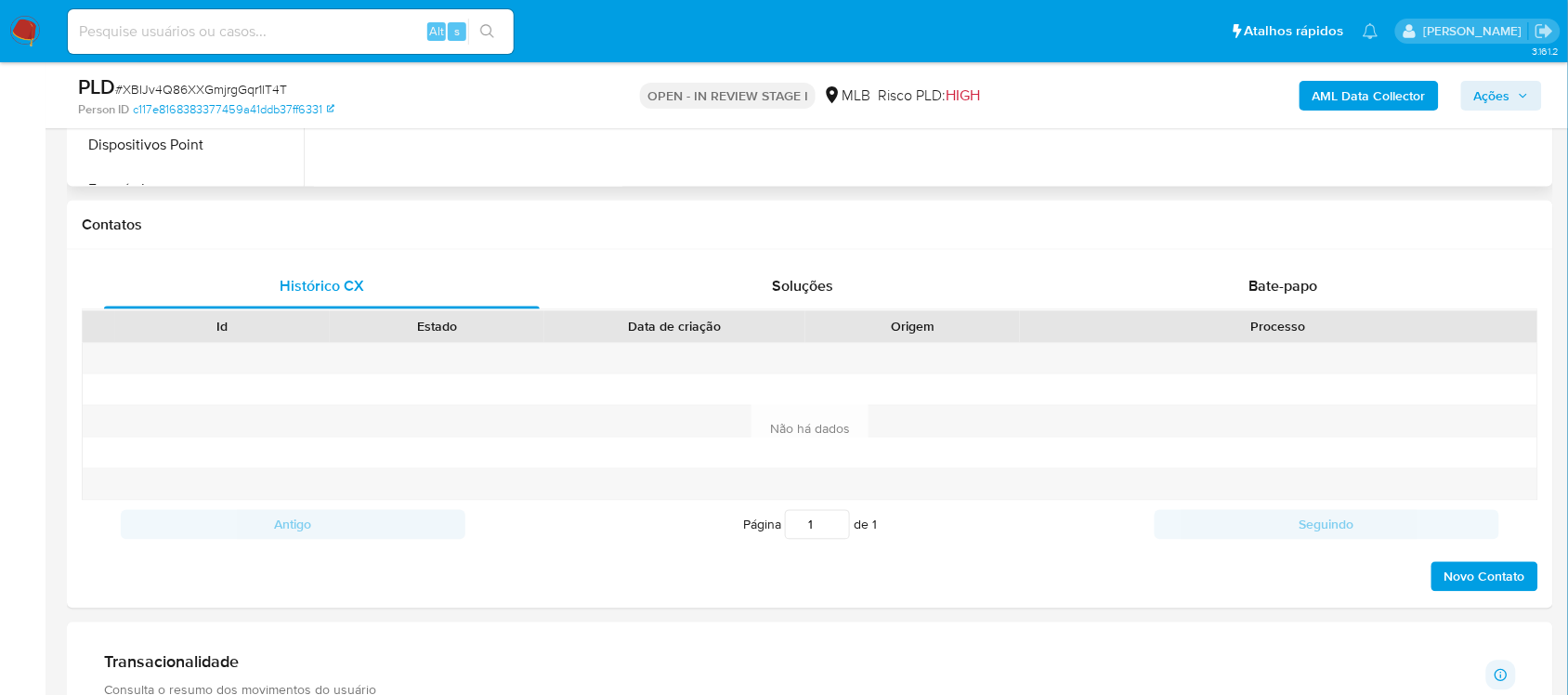
scroll to position [1277, 0]
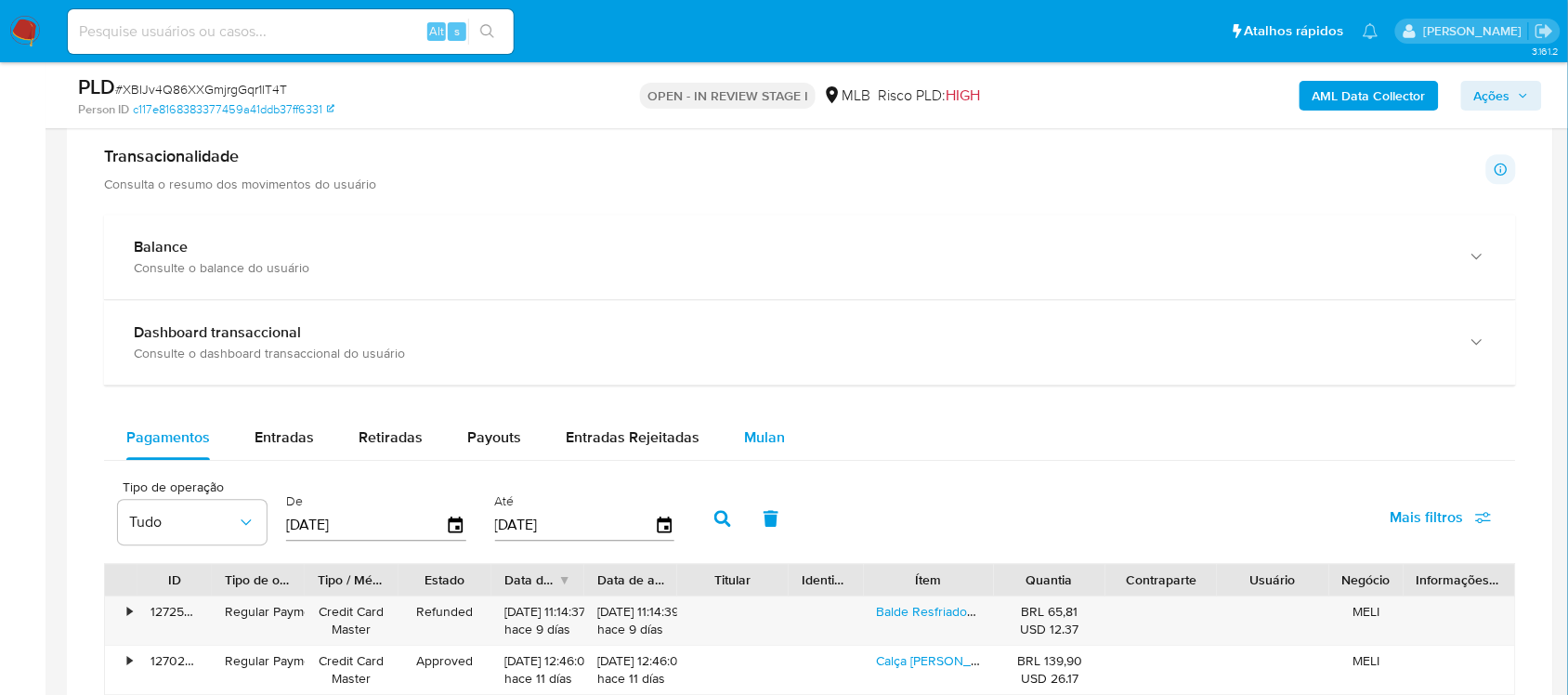
click at [764, 441] on span "Mulan" at bounding box center [764, 436] width 41 height 21
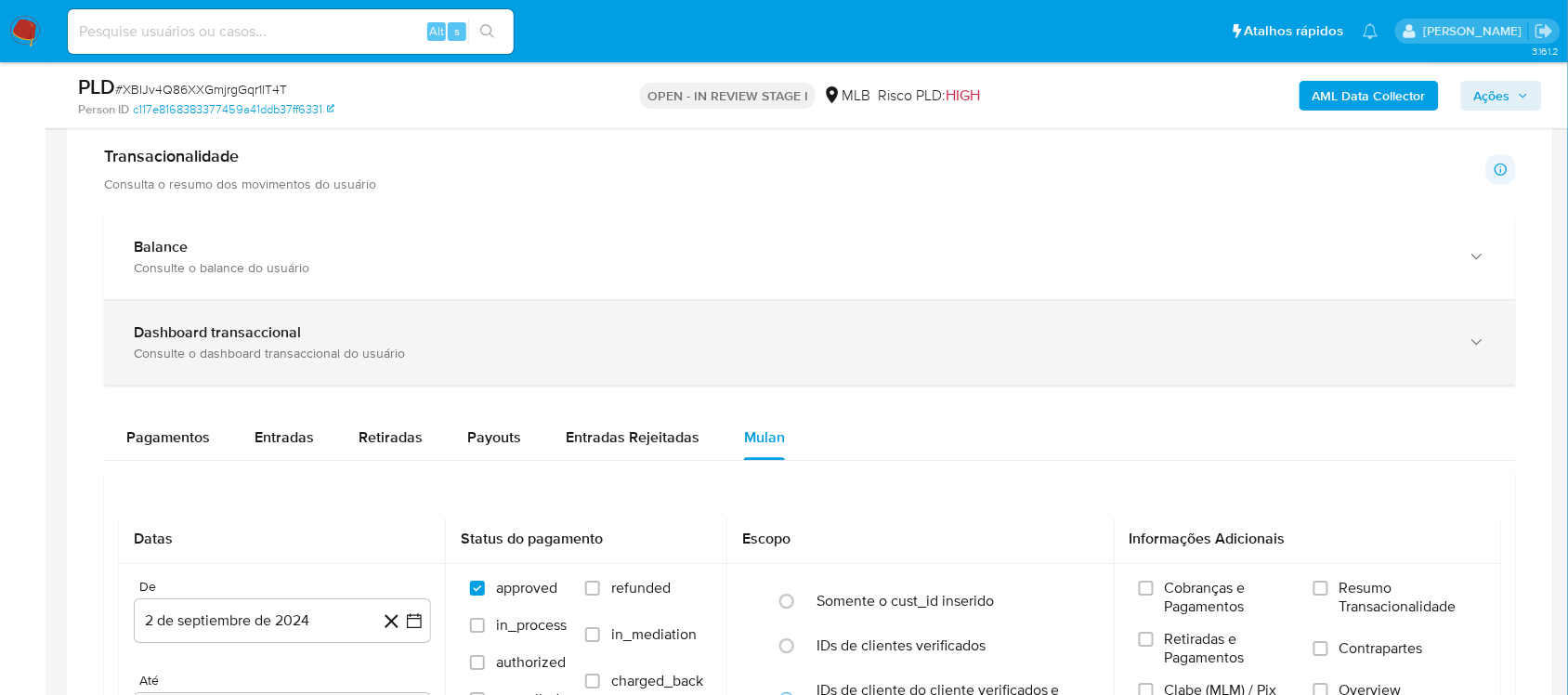
scroll to position [1743, 0]
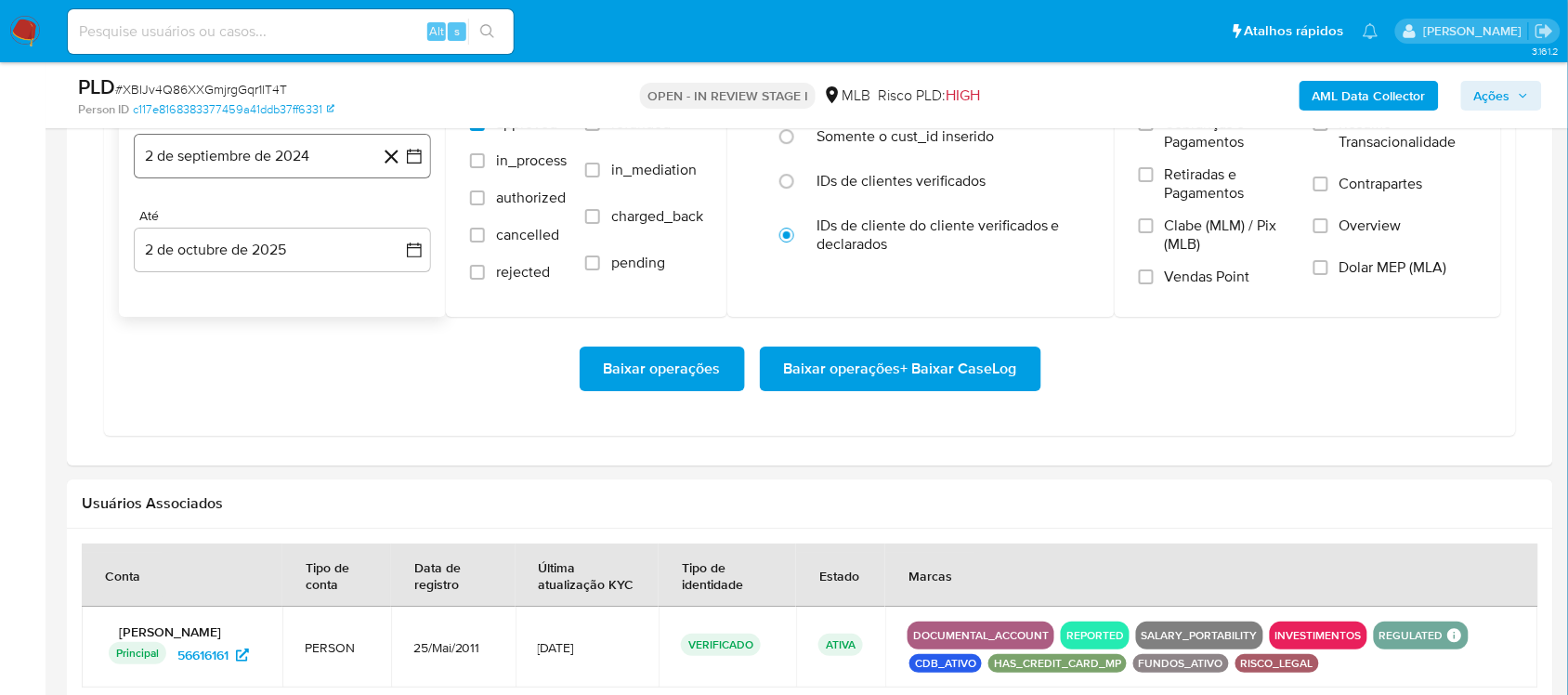
click at [420, 156] on icon "button" at bounding box center [414, 156] width 15 height 15
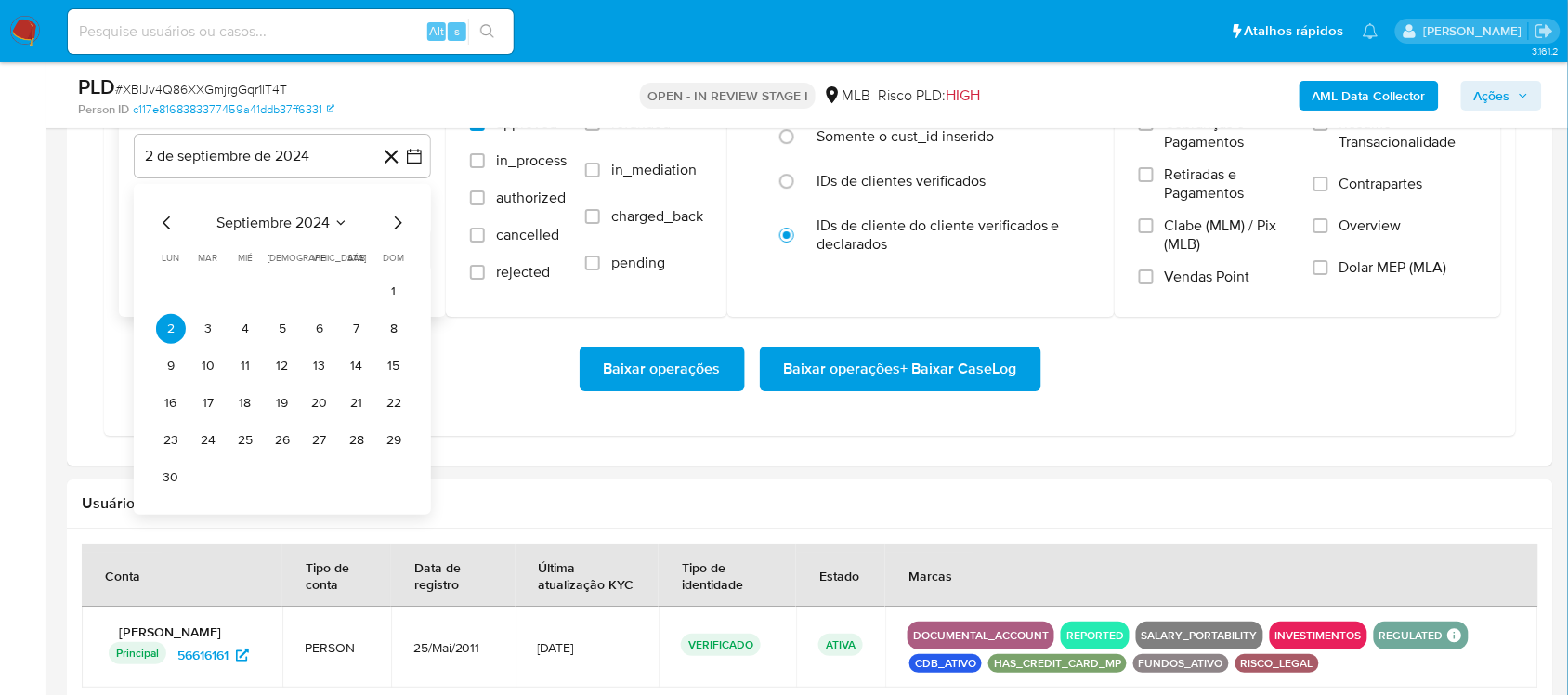
click at [312, 233] on span "septiembre 2024" at bounding box center [273, 223] width 113 height 19
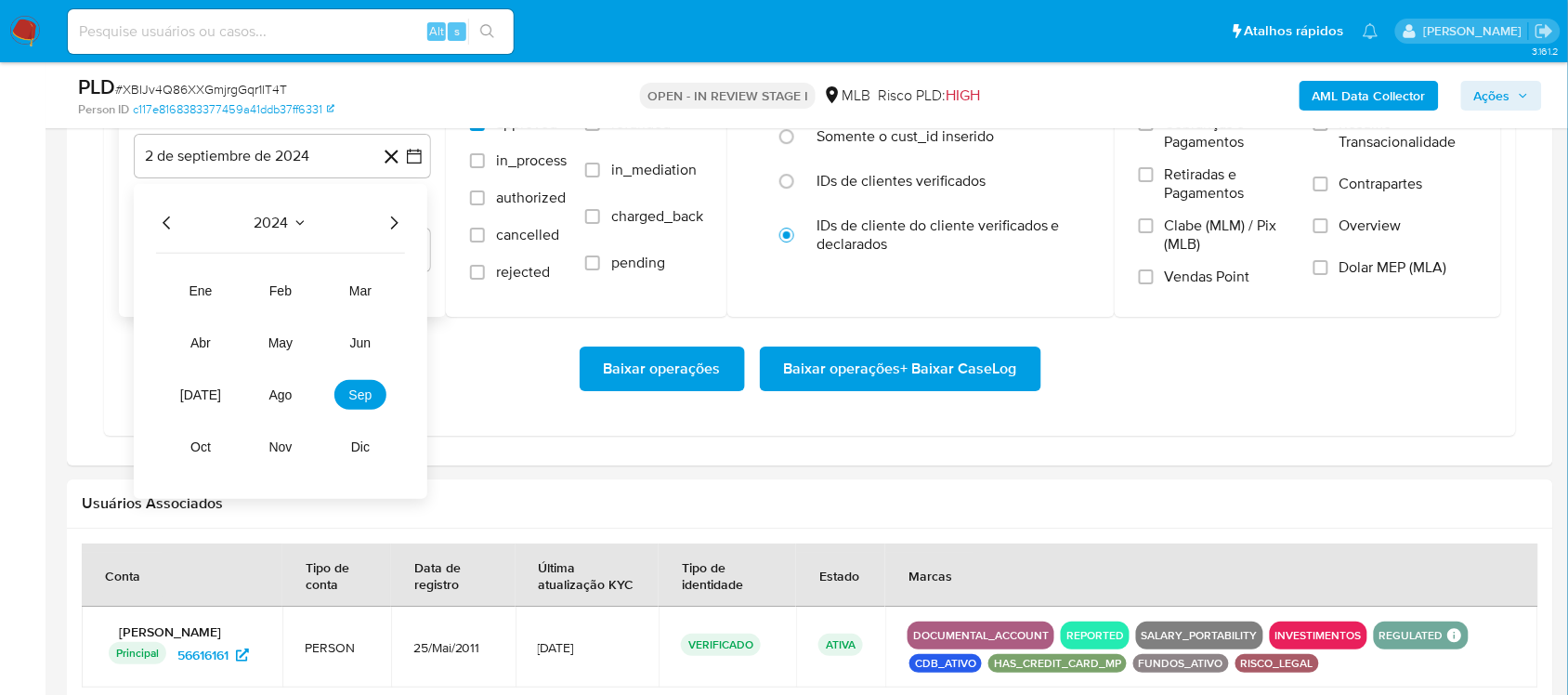
click at [396, 225] on icon "Año siguiente" at bounding box center [395, 223] width 7 height 13
click at [294, 391] on button "ago" at bounding box center [281, 395] width 52 height 30
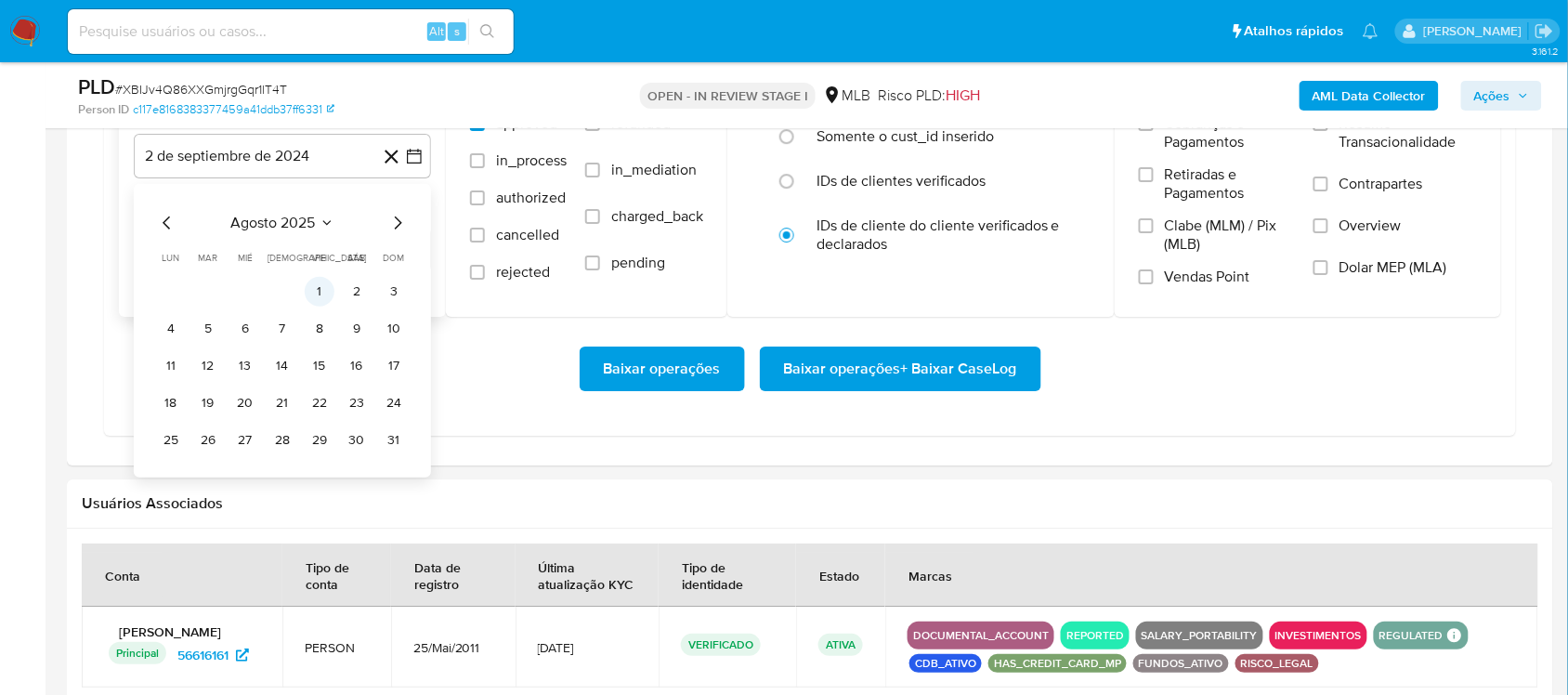
click at [317, 293] on button "1" at bounding box center [320, 292] width 30 height 30
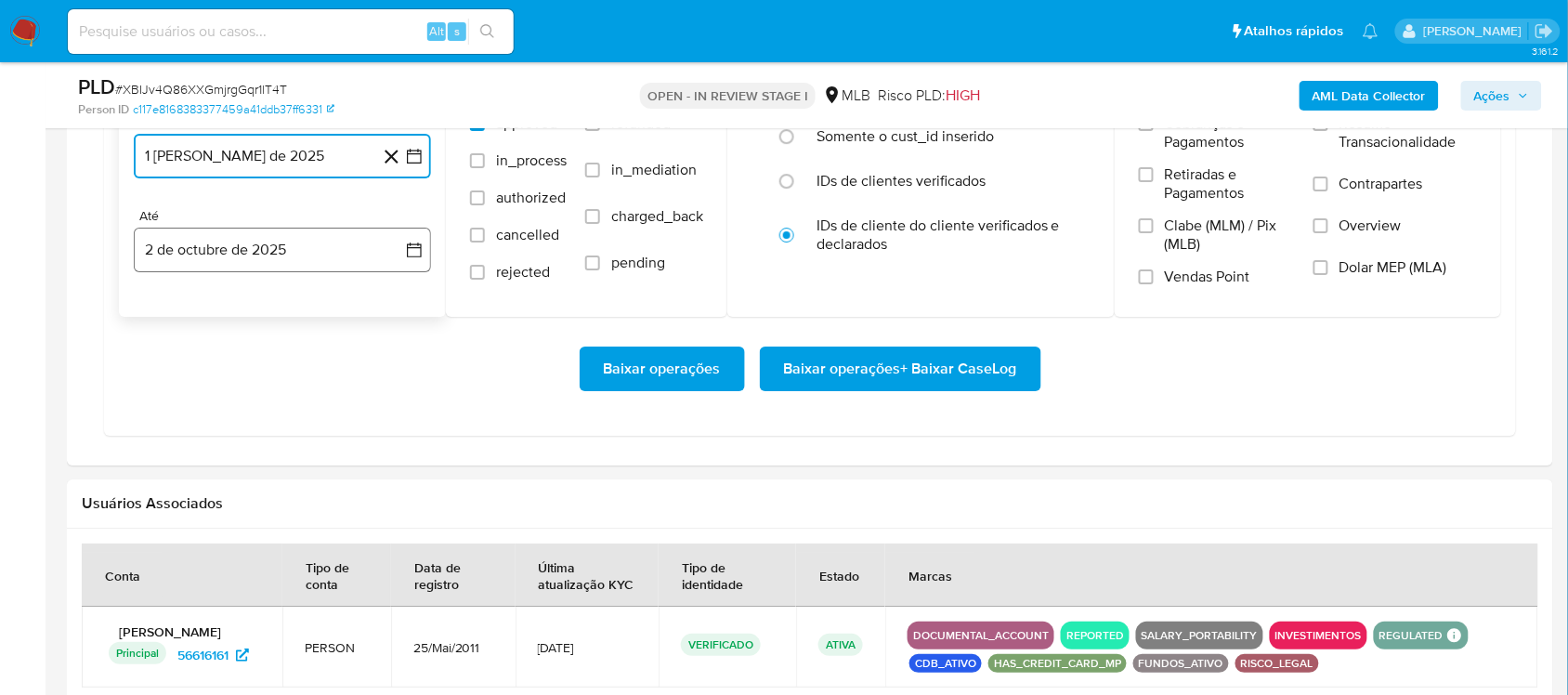
click at [408, 254] on icon "button" at bounding box center [414, 250] width 19 height 19
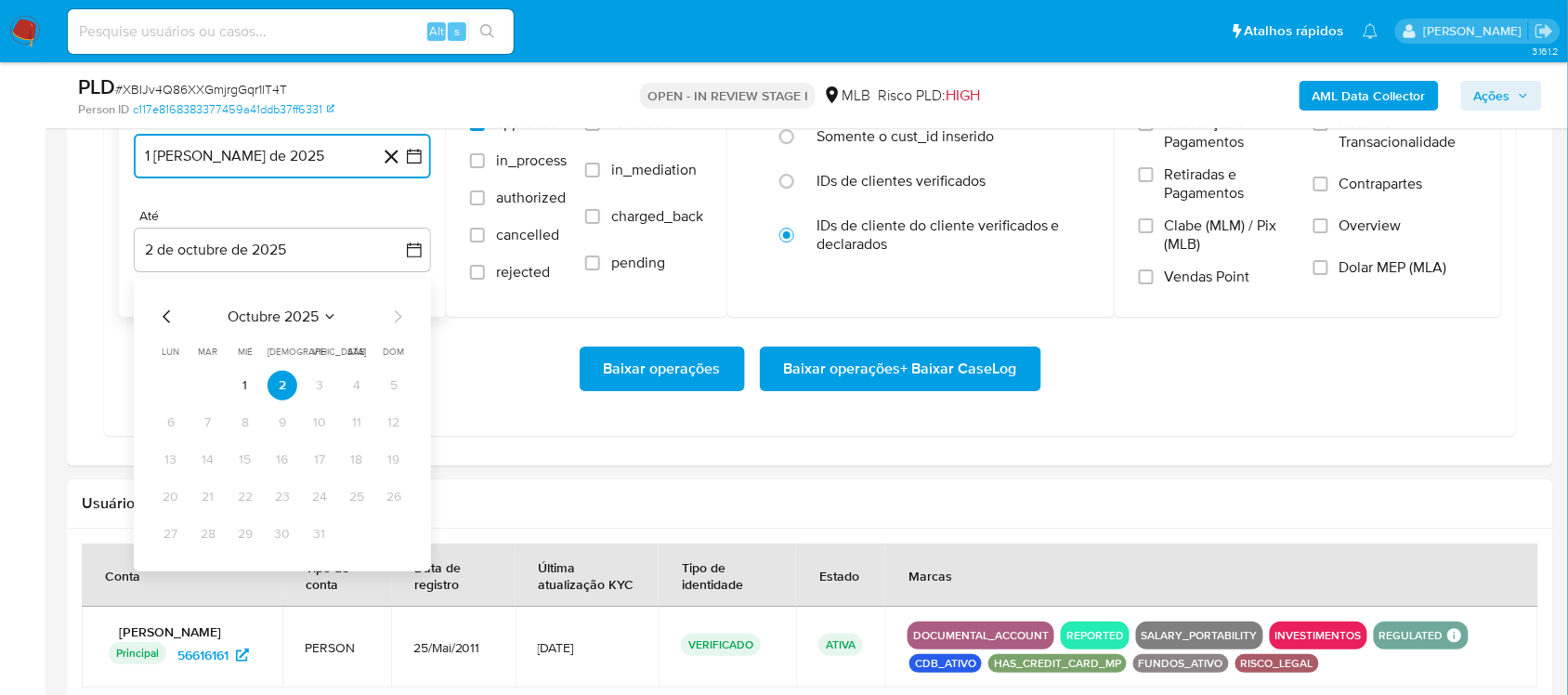
click at [170, 327] on icon "Mes anterior" at bounding box center [167, 317] width 22 height 22
click at [202, 535] on button "30" at bounding box center [208, 534] width 30 height 30
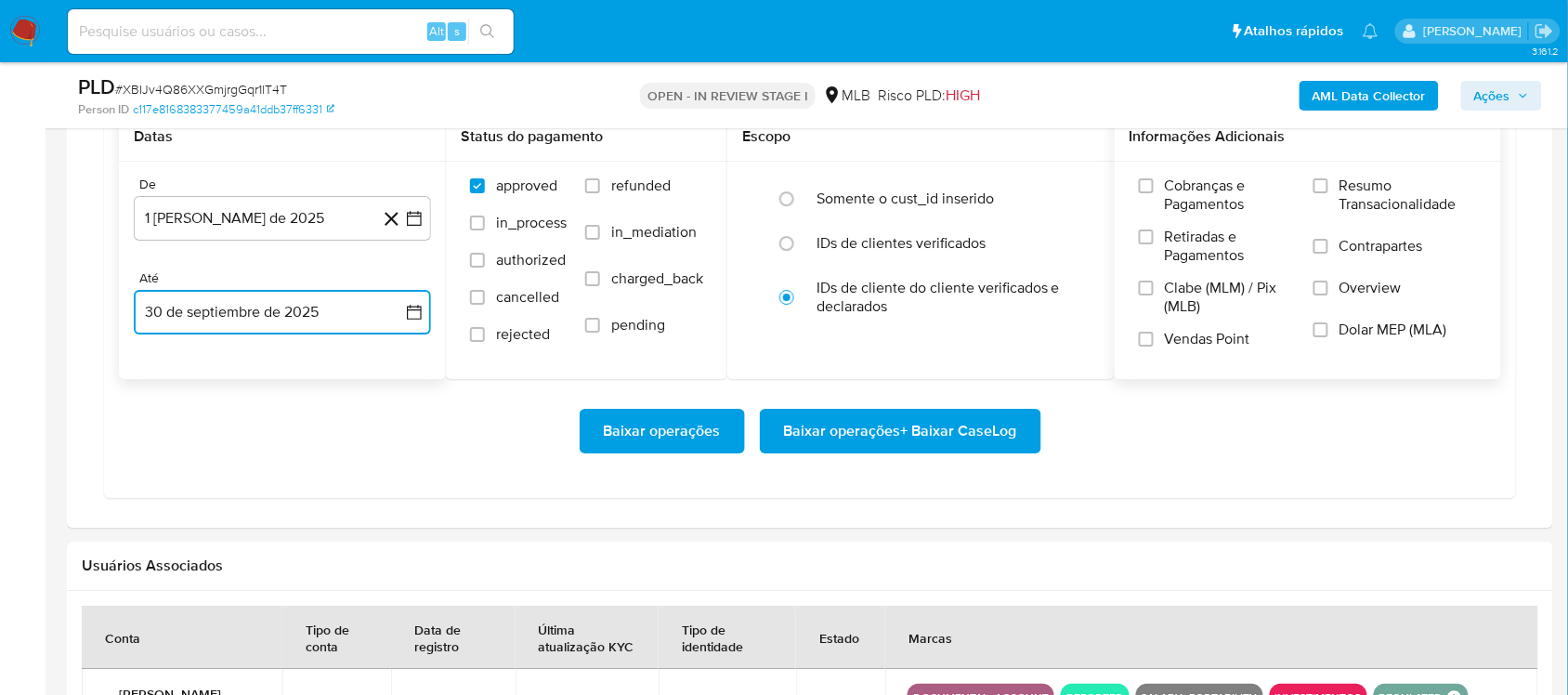
scroll to position [1626, 0]
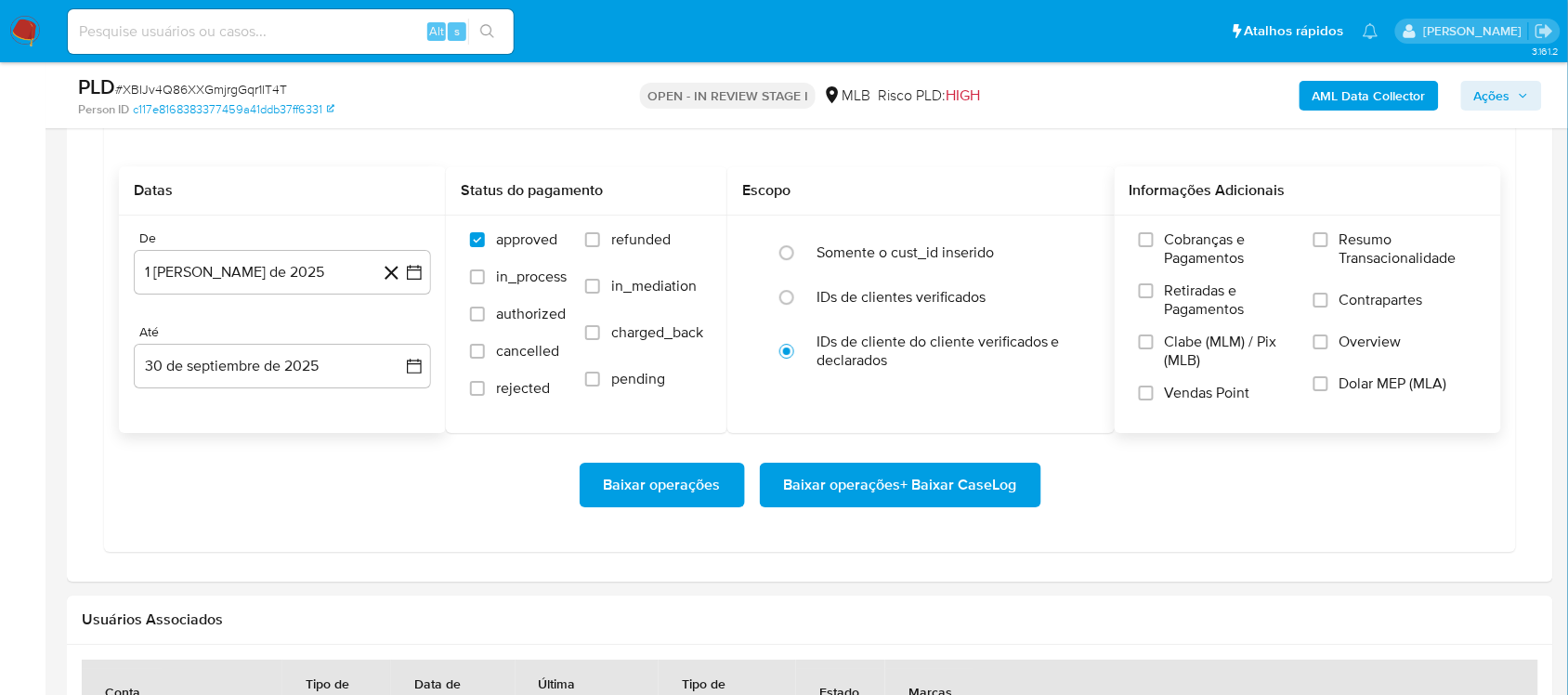
click at [1175, 247] on span "Resumo Transacionalidade" at bounding box center [1408, 249] width 138 height 37
click at [1175, 247] on input "Resumo Transacionalidade" at bounding box center [1321, 240] width 15 height 15
click at [870, 467] on span "Baixar operações + Baixar CaseLog" at bounding box center [900, 485] width 233 height 41
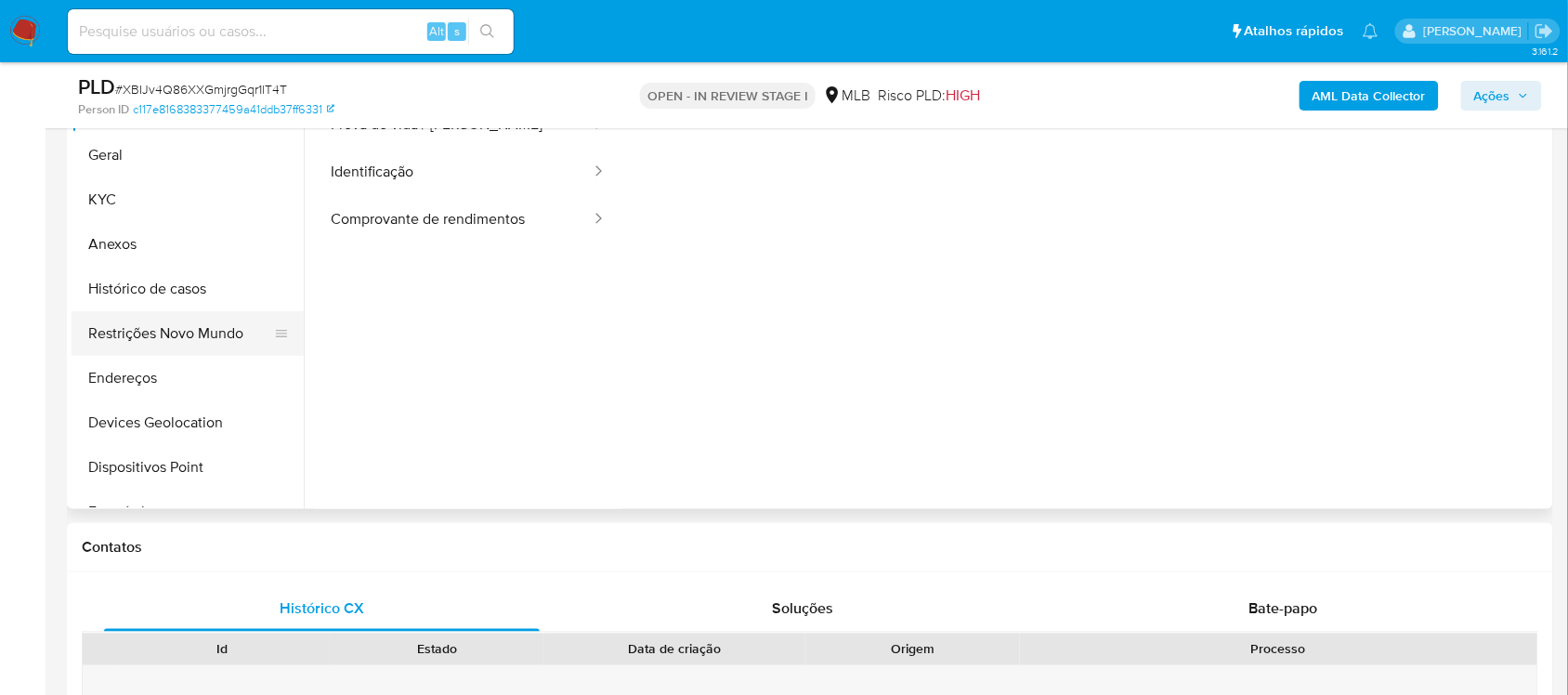
scroll to position [349, 0]
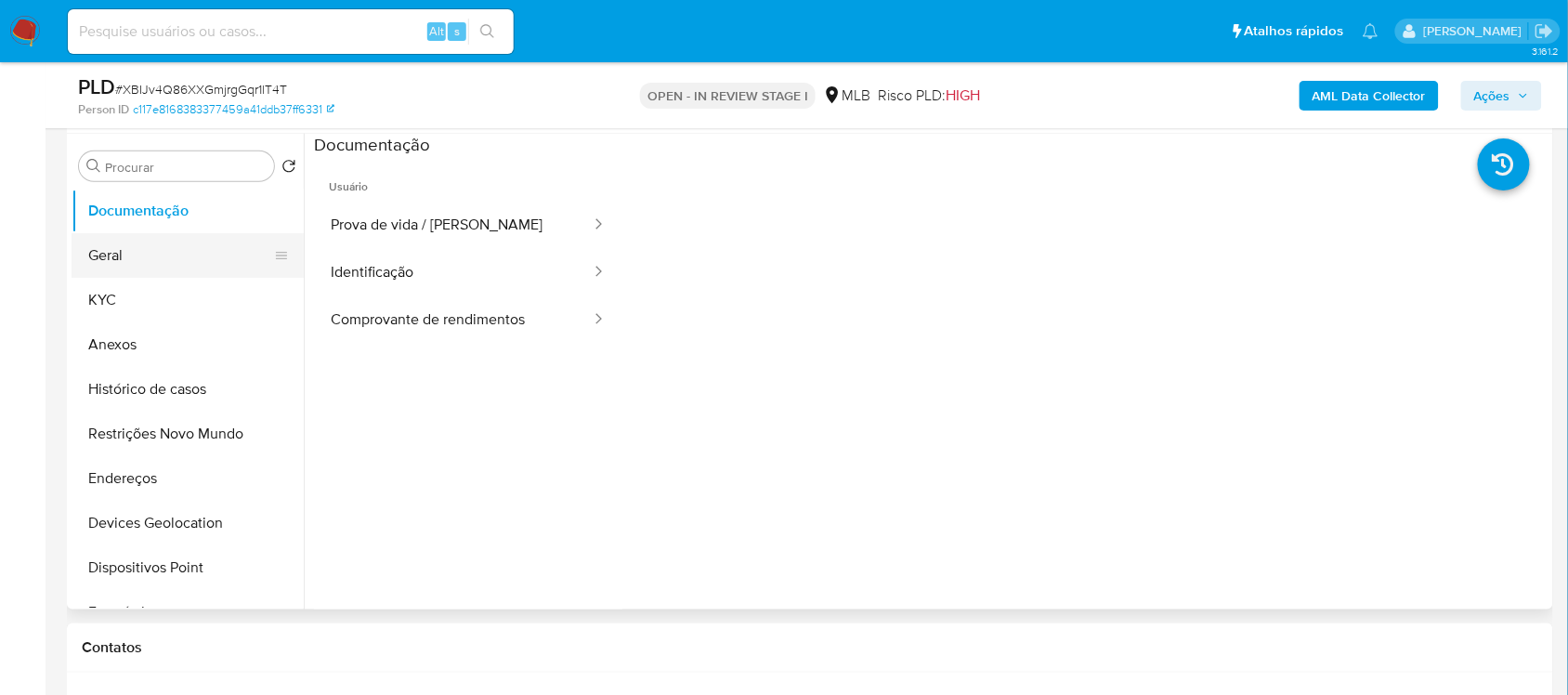
click at [163, 267] on button "Geral" at bounding box center [180, 256] width 218 height 45
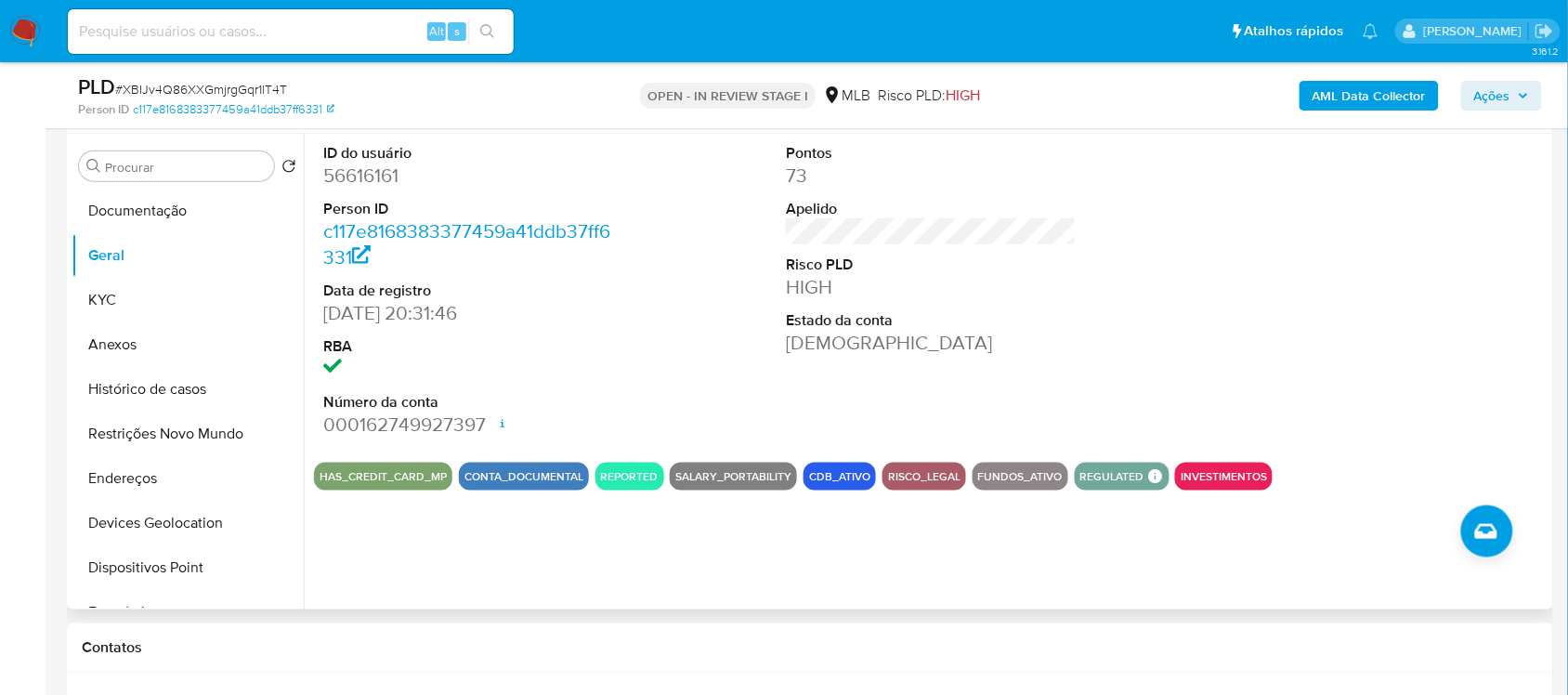
click at [369, 177] on dd "56616161" at bounding box center [469, 176] width 290 height 26
copy dd "56616161"
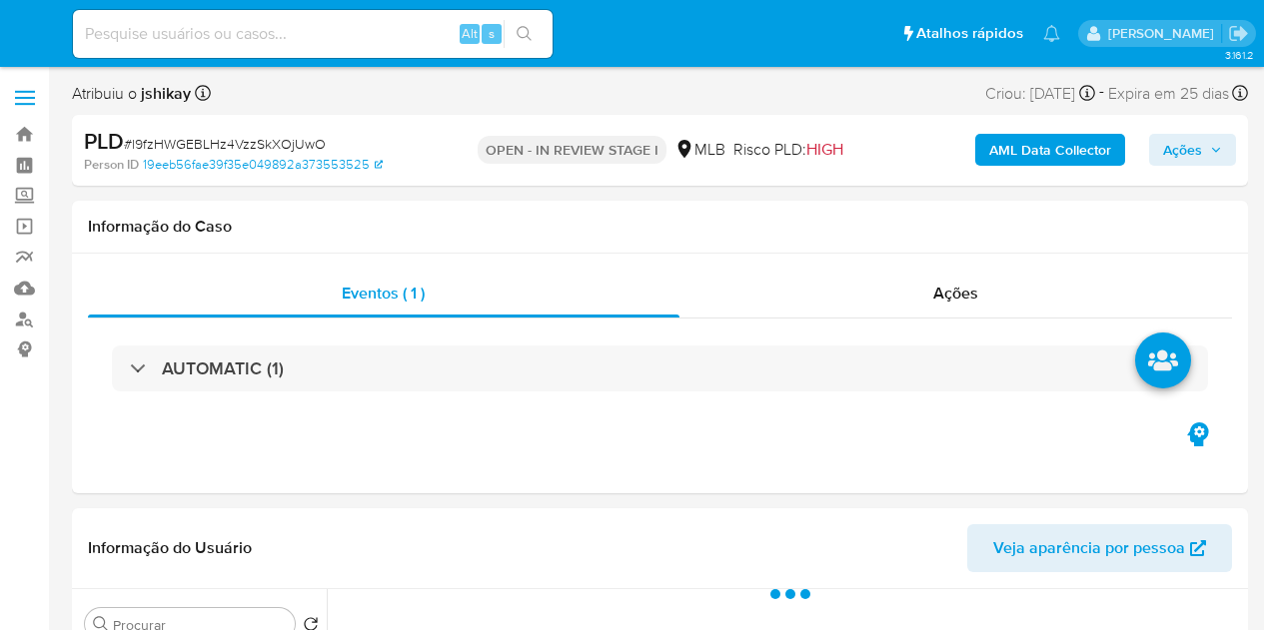
select select "10"
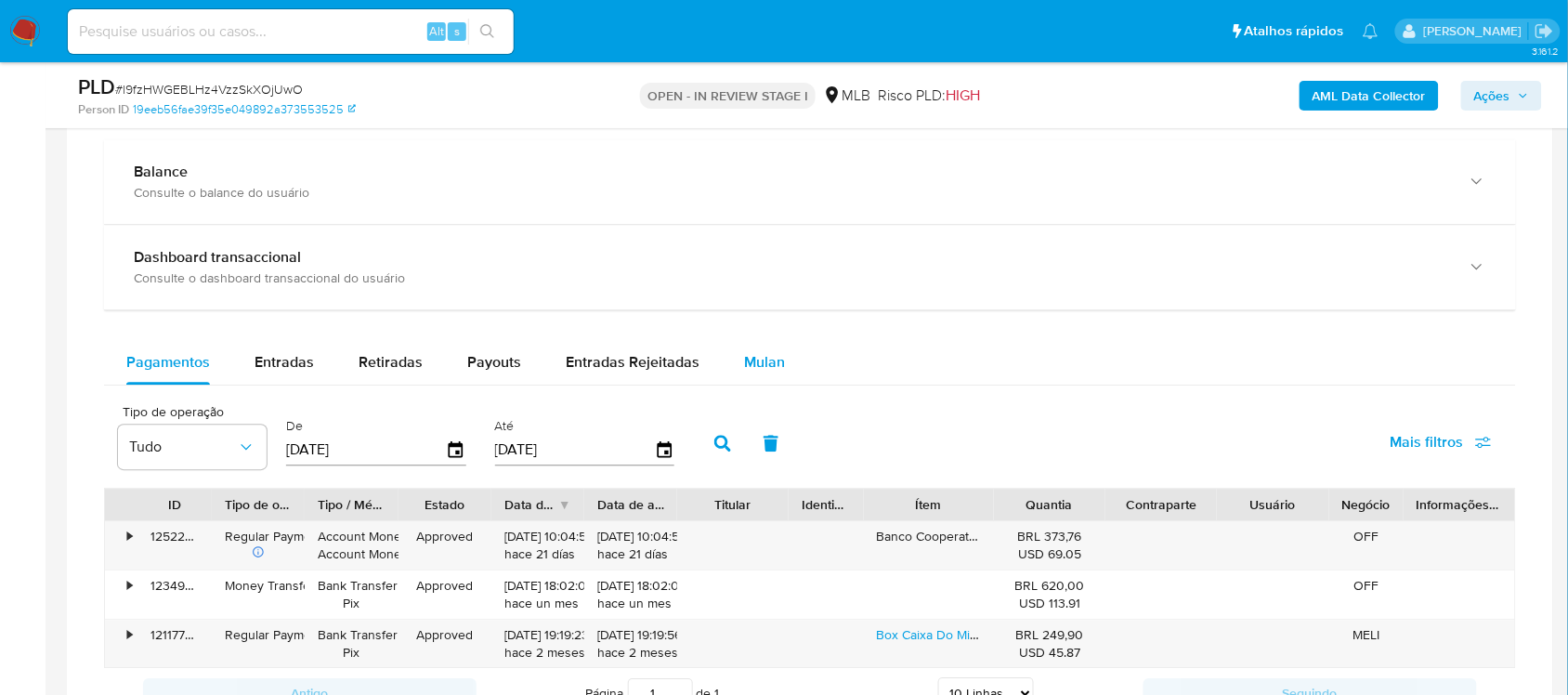
scroll to position [1394, 0]
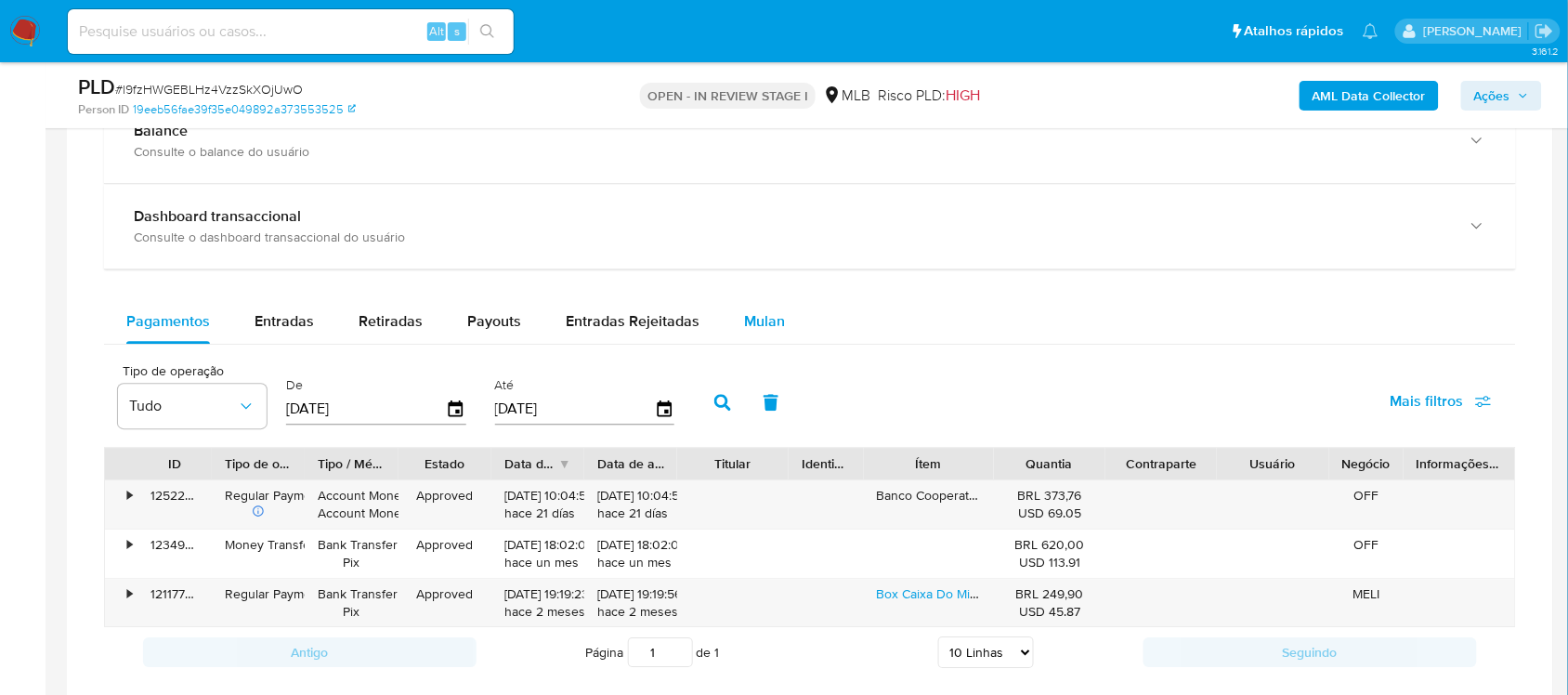
click at [752, 316] on span "Mulan" at bounding box center [764, 321] width 41 height 21
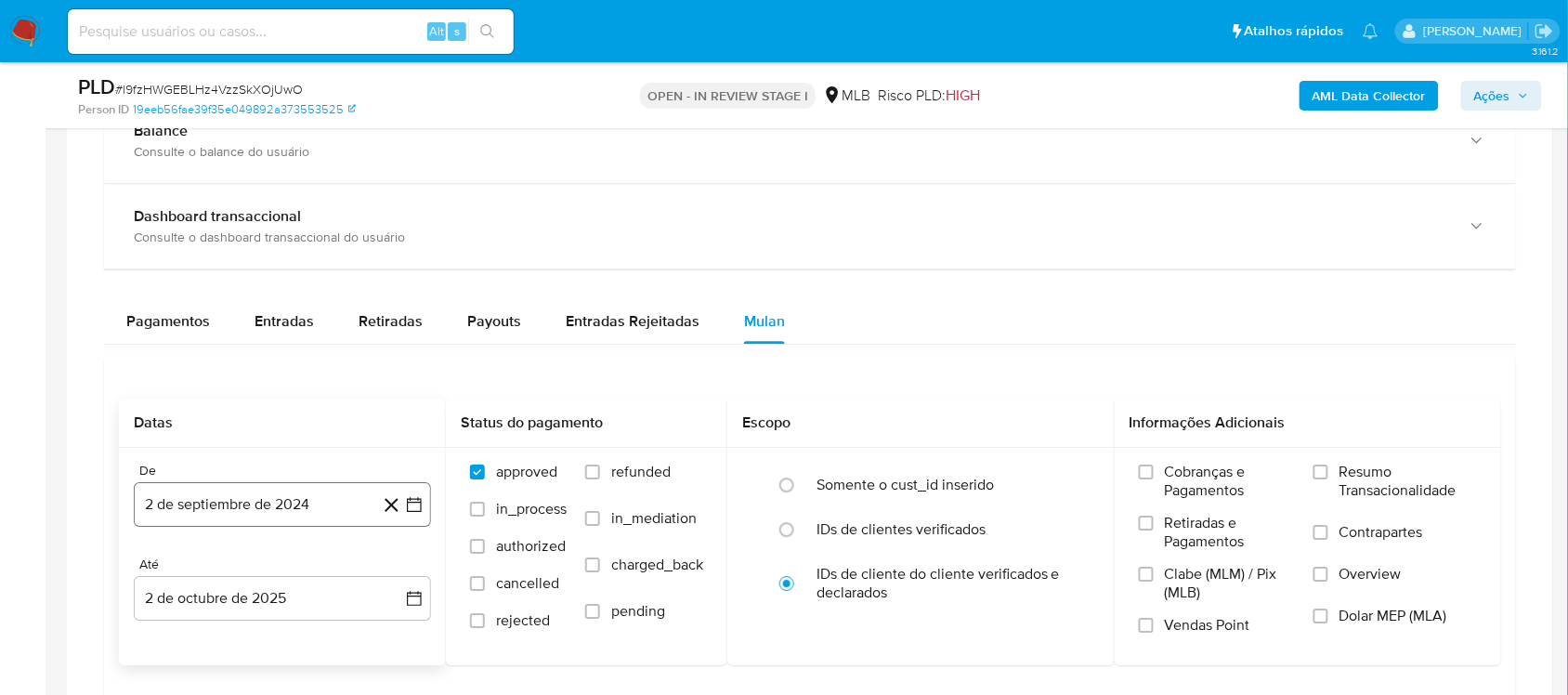
click at [420, 508] on icon "button" at bounding box center [414, 504] width 19 height 19
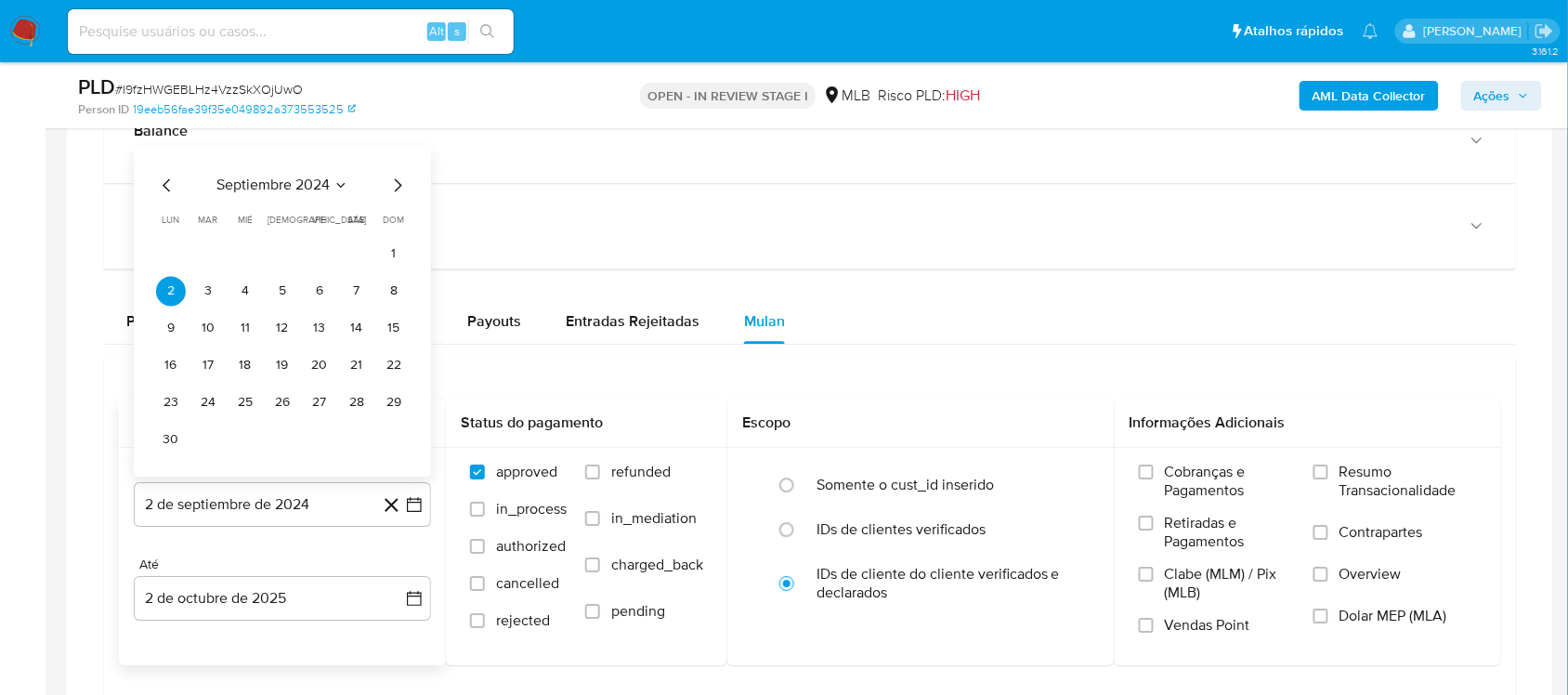
click at [310, 194] on span "septiembre 2024" at bounding box center [273, 185] width 113 height 19
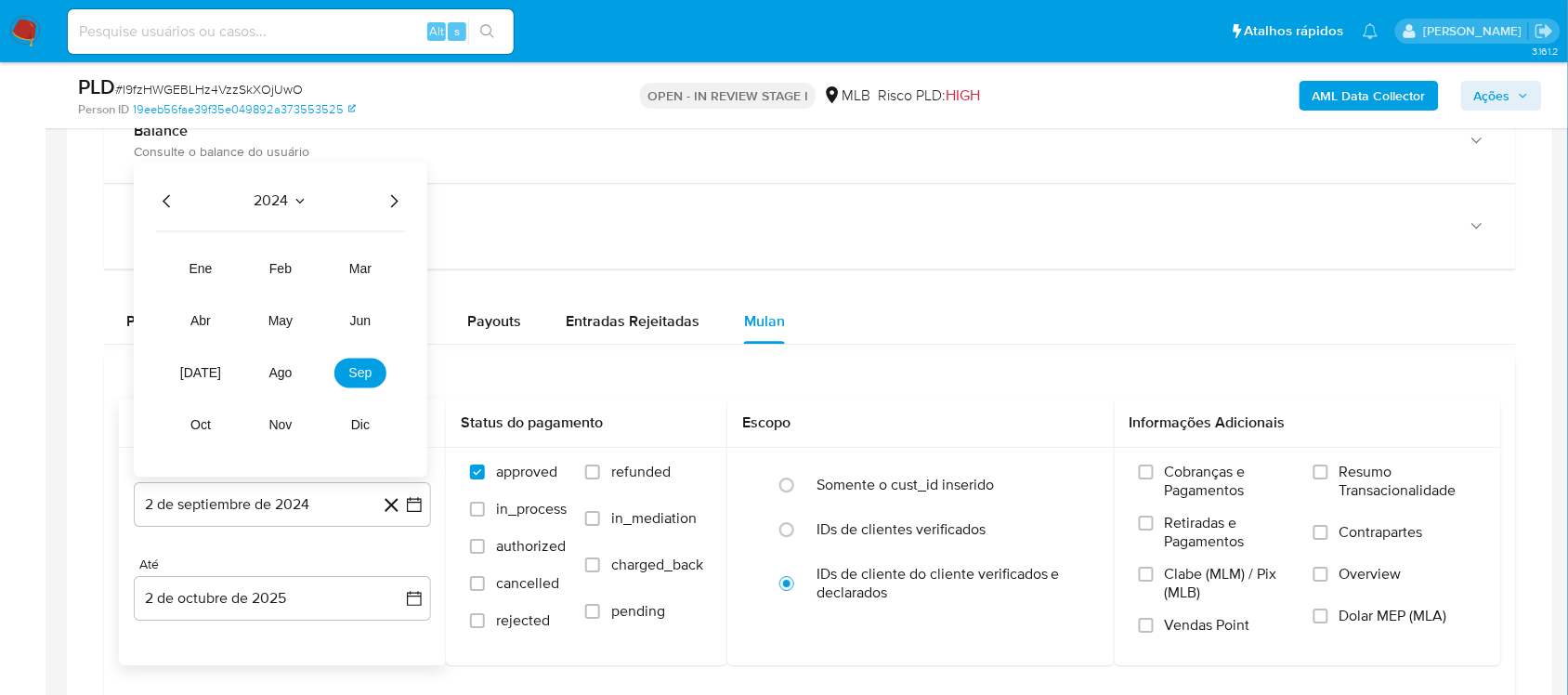
drag, startPoint x: 398, startPoint y: 198, endPoint x: 393, endPoint y: 209, distance: 12.1
click at [398, 201] on icon "Año siguiente" at bounding box center [394, 201] width 22 height 22
click at [284, 380] on span "ago" at bounding box center [281, 373] width 23 height 15
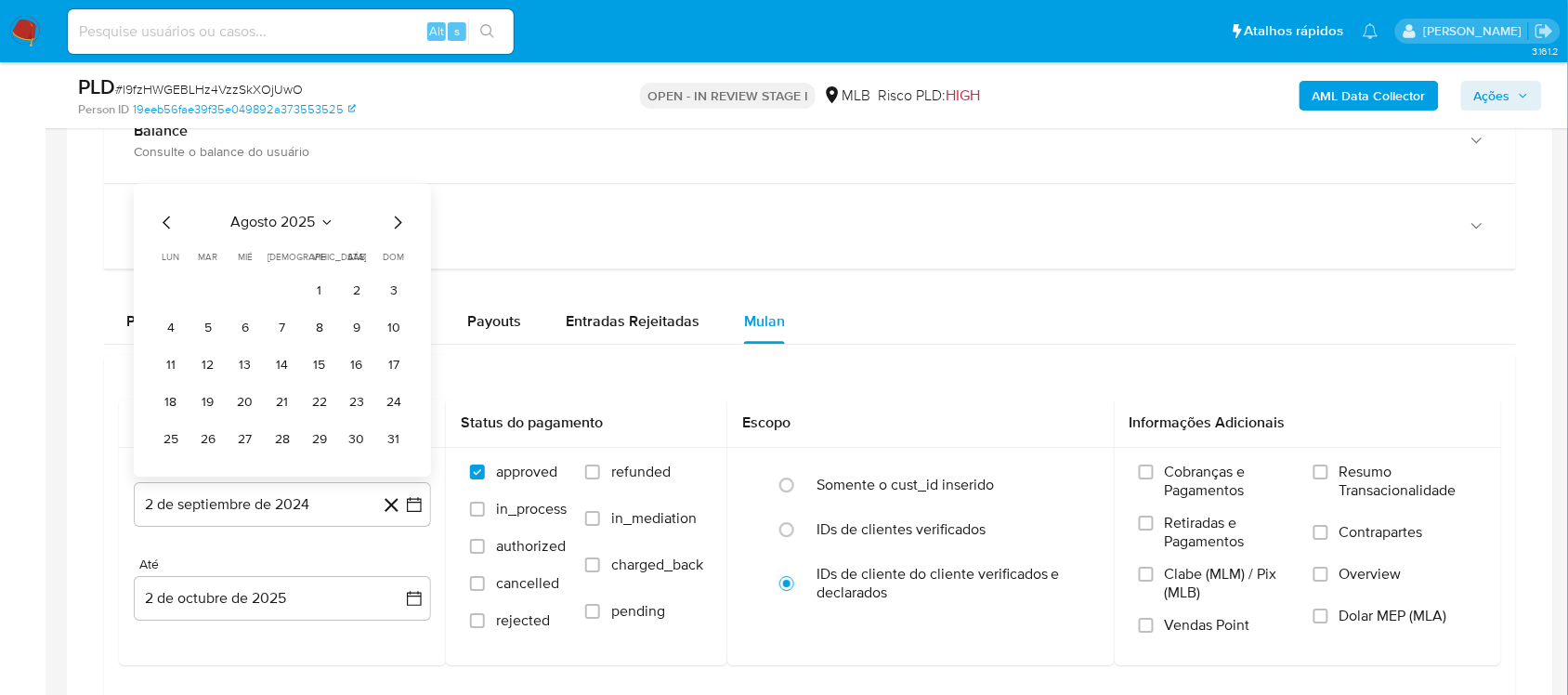
drag, startPoint x: 308, startPoint y: 298, endPoint x: 331, endPoint y: 304, distance: 23.8
click at [309, 298] on button "1" at bounding box center [320, 291] width 30 height 30
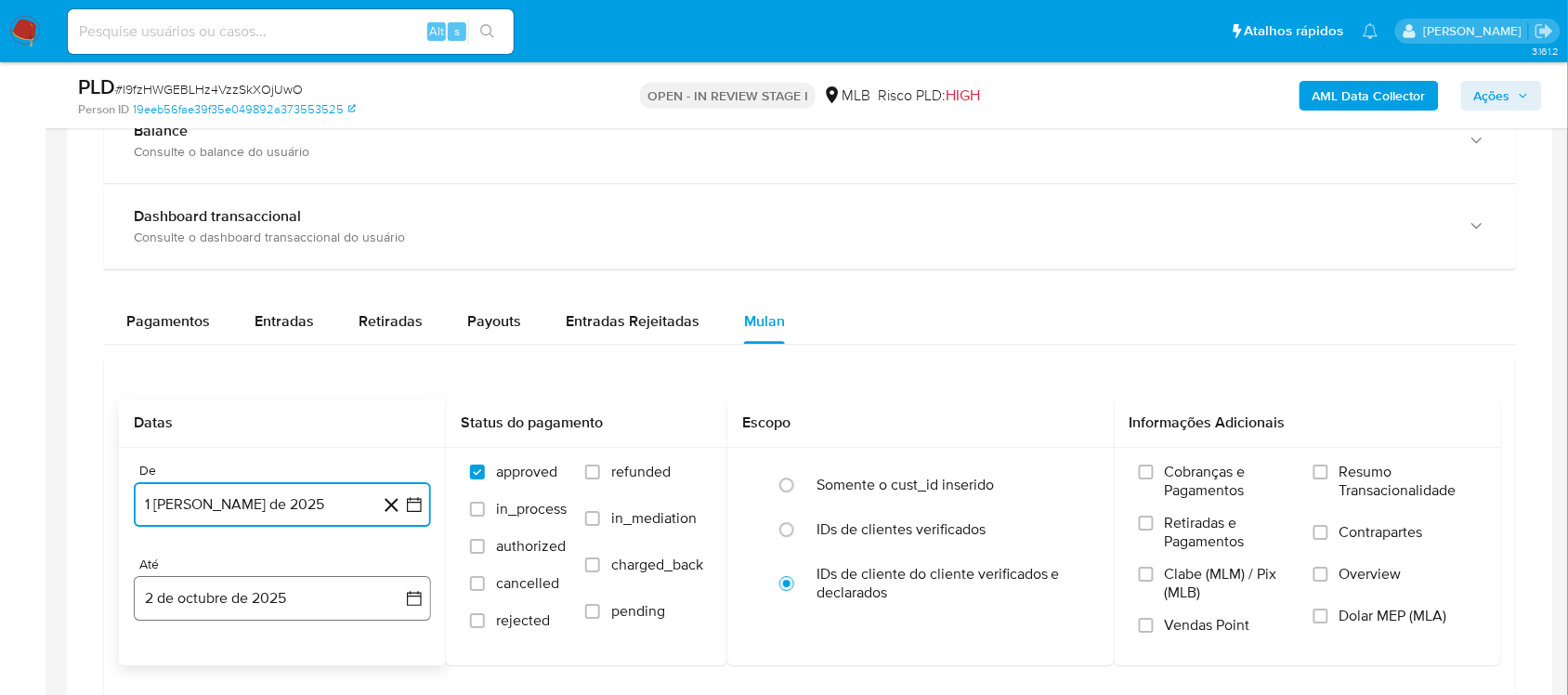
click at [414, 585] on icon "button" at bounding box center [414, 598] width 19 height 19
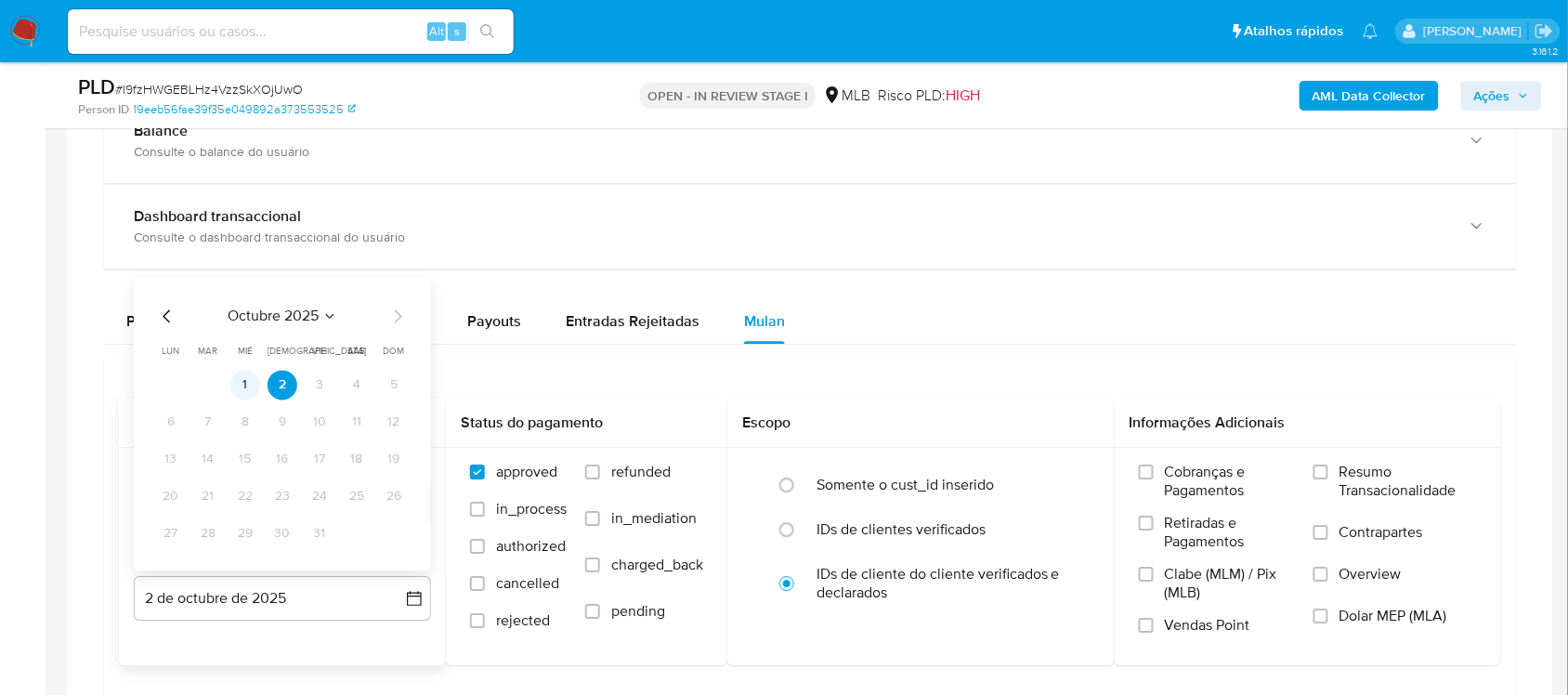
click at [247, 392] on button "1" at bounding box center [246, 385] width 30 height 30
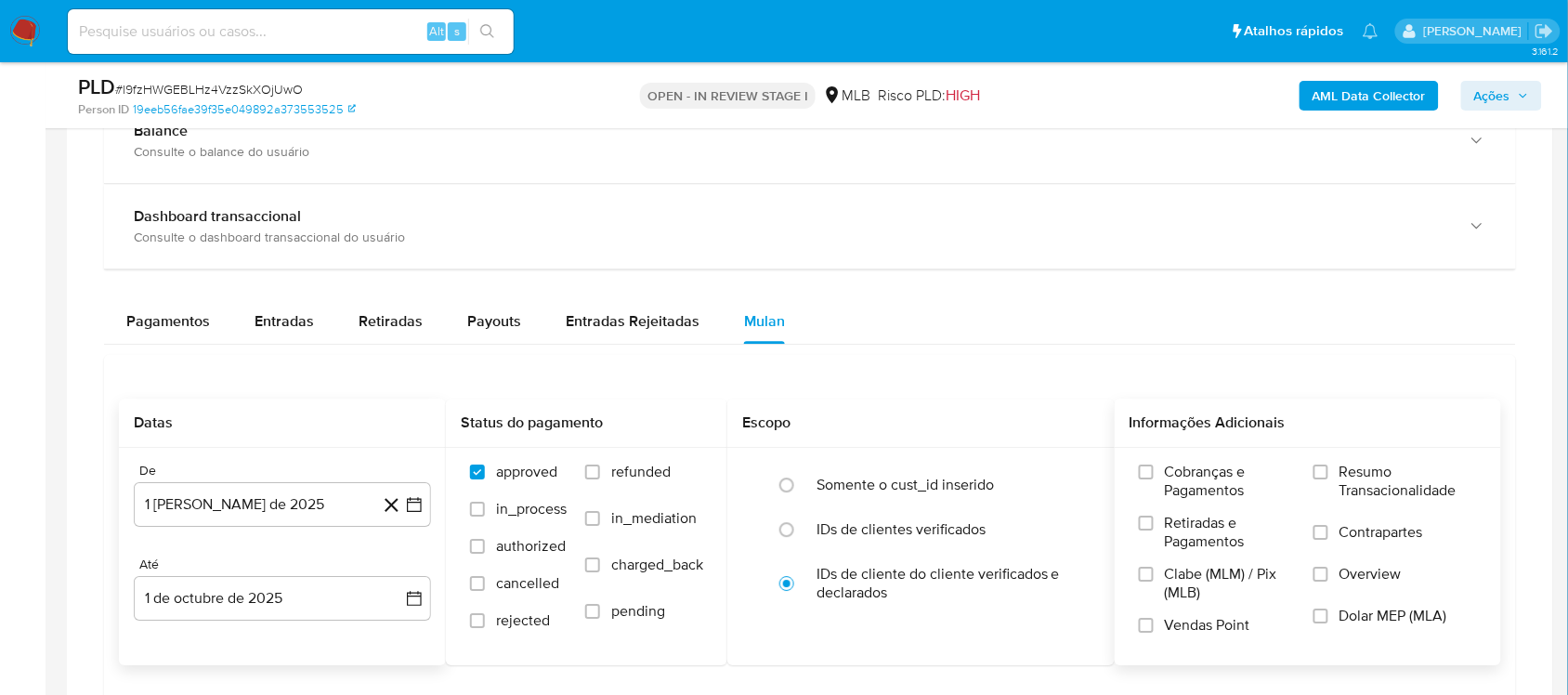
click at [1175, 475] on span "Resumo Transacionalidade" at bounding box center [1408, 481] width 138 height 37
click at [1175, 475] on input "Resumo Transacionalidade" at bounding box center [1321, 472] width 15 height 15
click at [405, 585] on icon "button" at bounding box center [414, 598] width 19 height 19
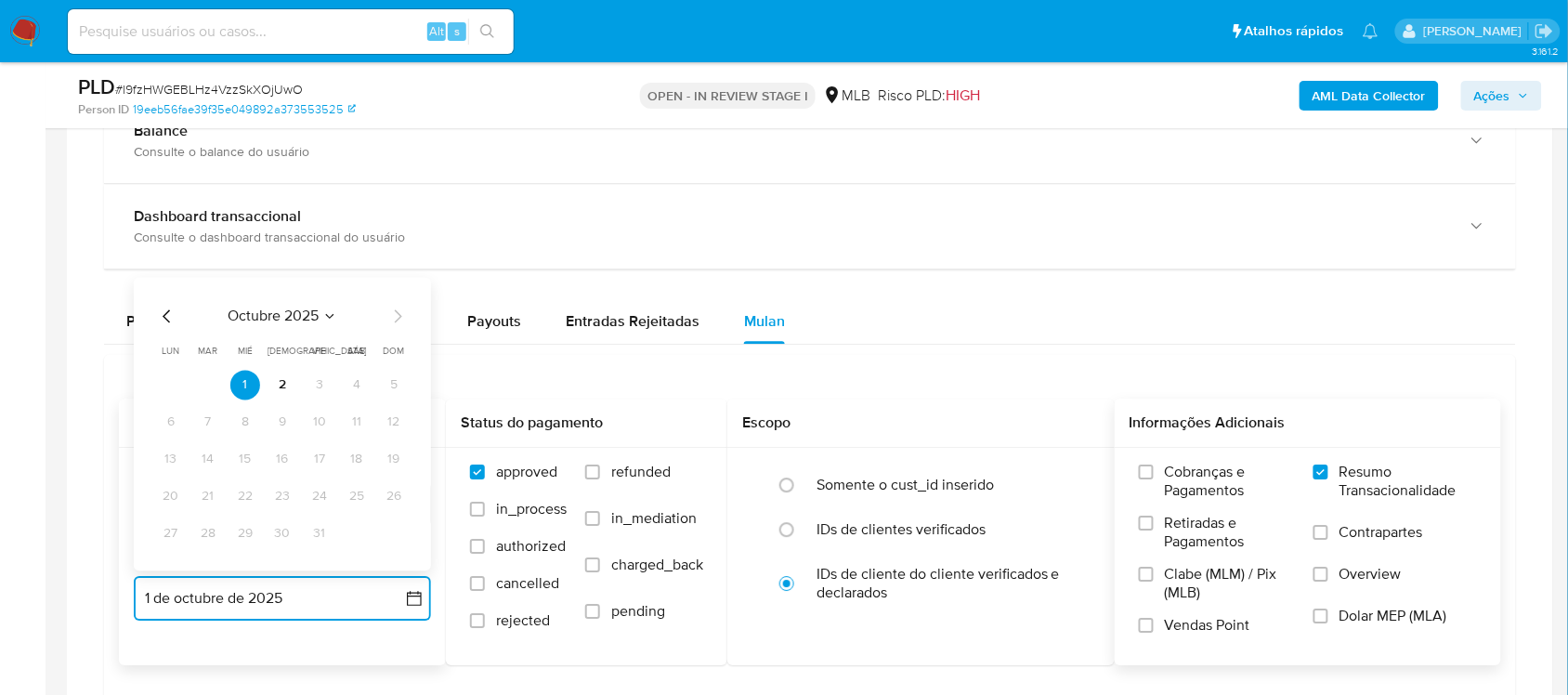
click at [163, 318] on icon "Mes anterior" at bounding box center [167, 316] width 22 height 22
click at [209, 541] on button "30" at bounding box center [208, 533] width 30 height 30
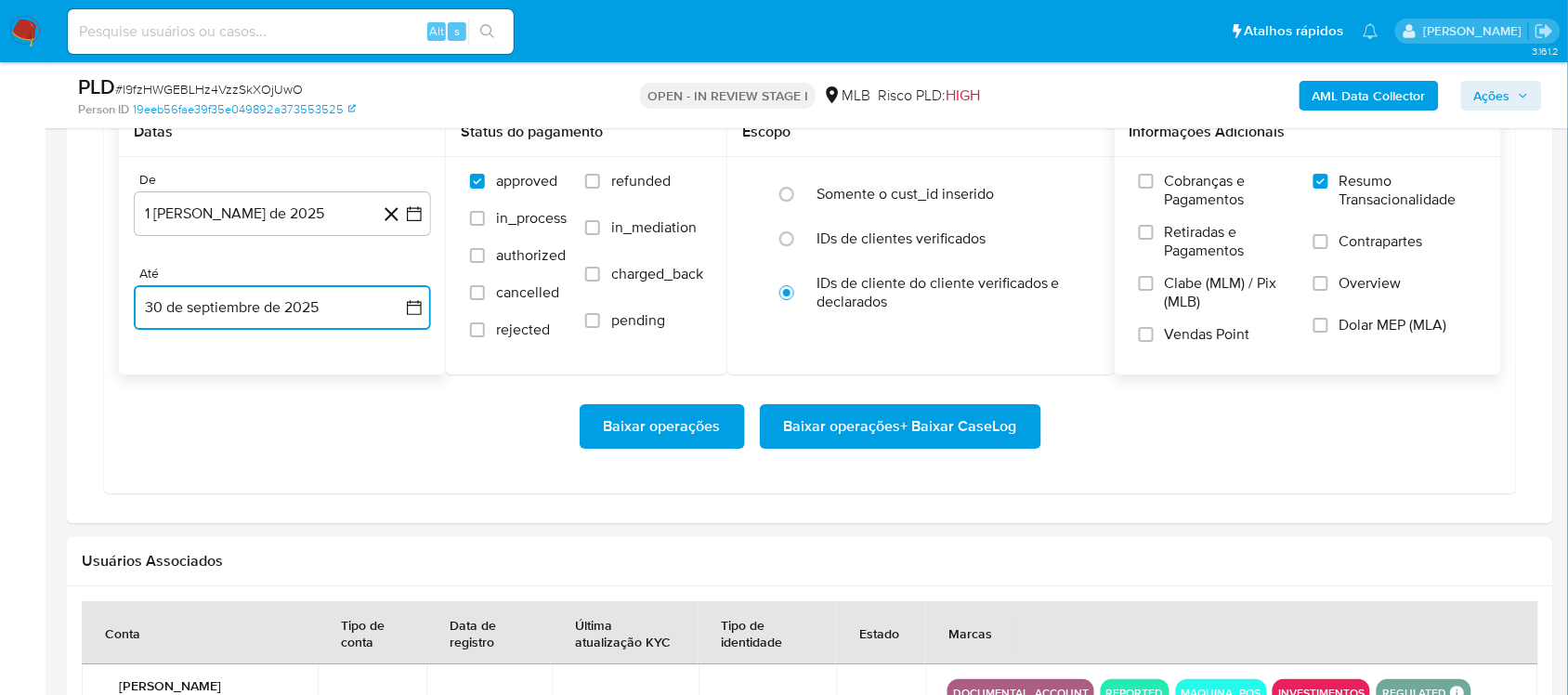
scroll to position [1743, 0]
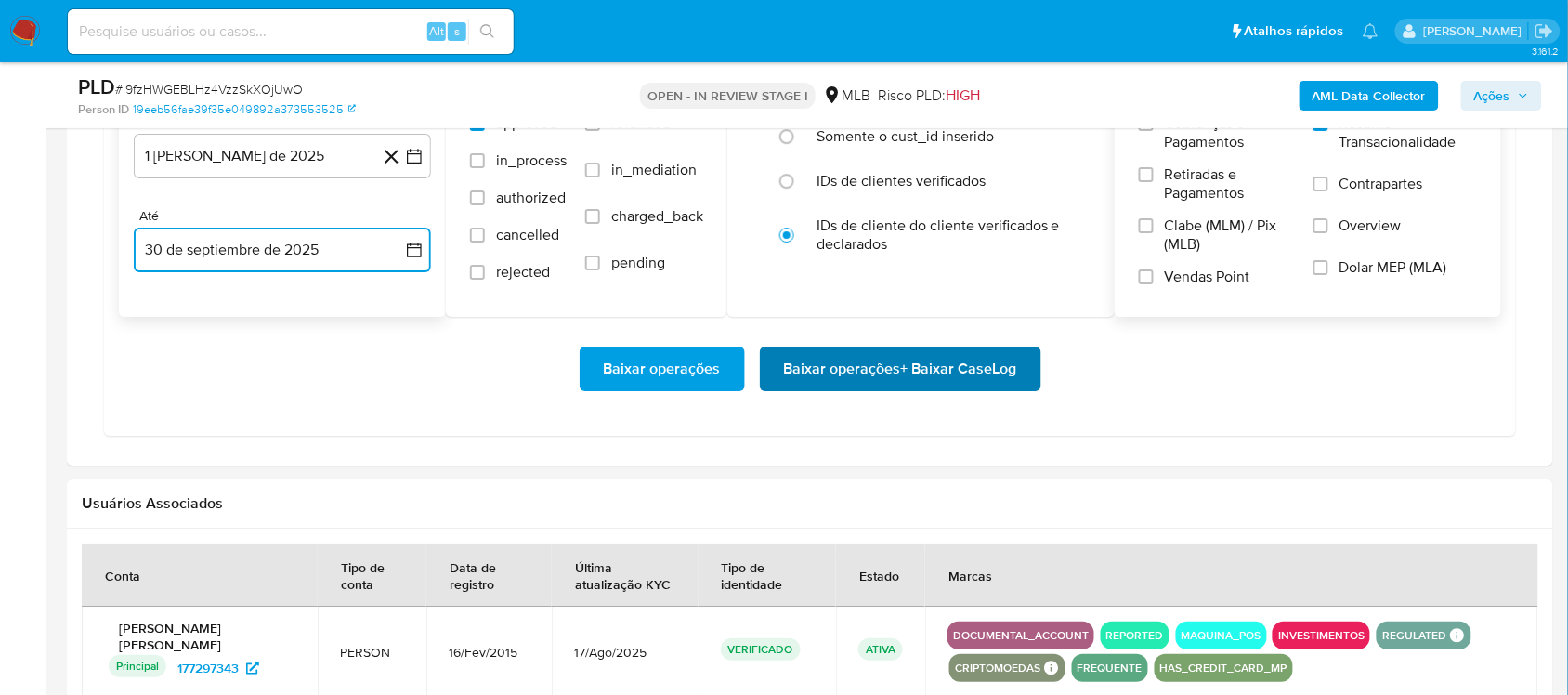
click at [885, 382] on span "Baixar operações + Baixar CaseLog" at bounding box center [900, 369] width 233 height 41
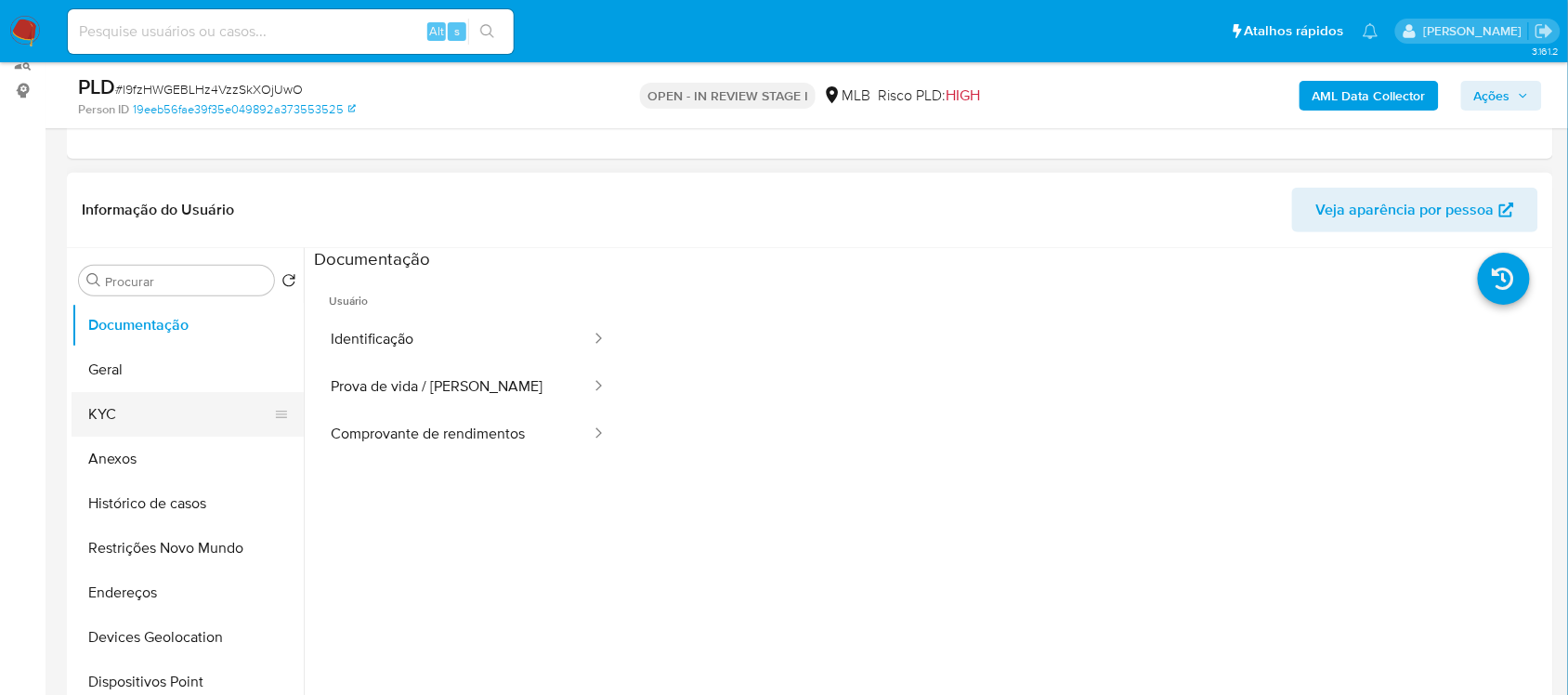
scroll to position [233, 0]
click at [130, 384] on button "Geral" at bounding box center [180, 372] width 218 height 45
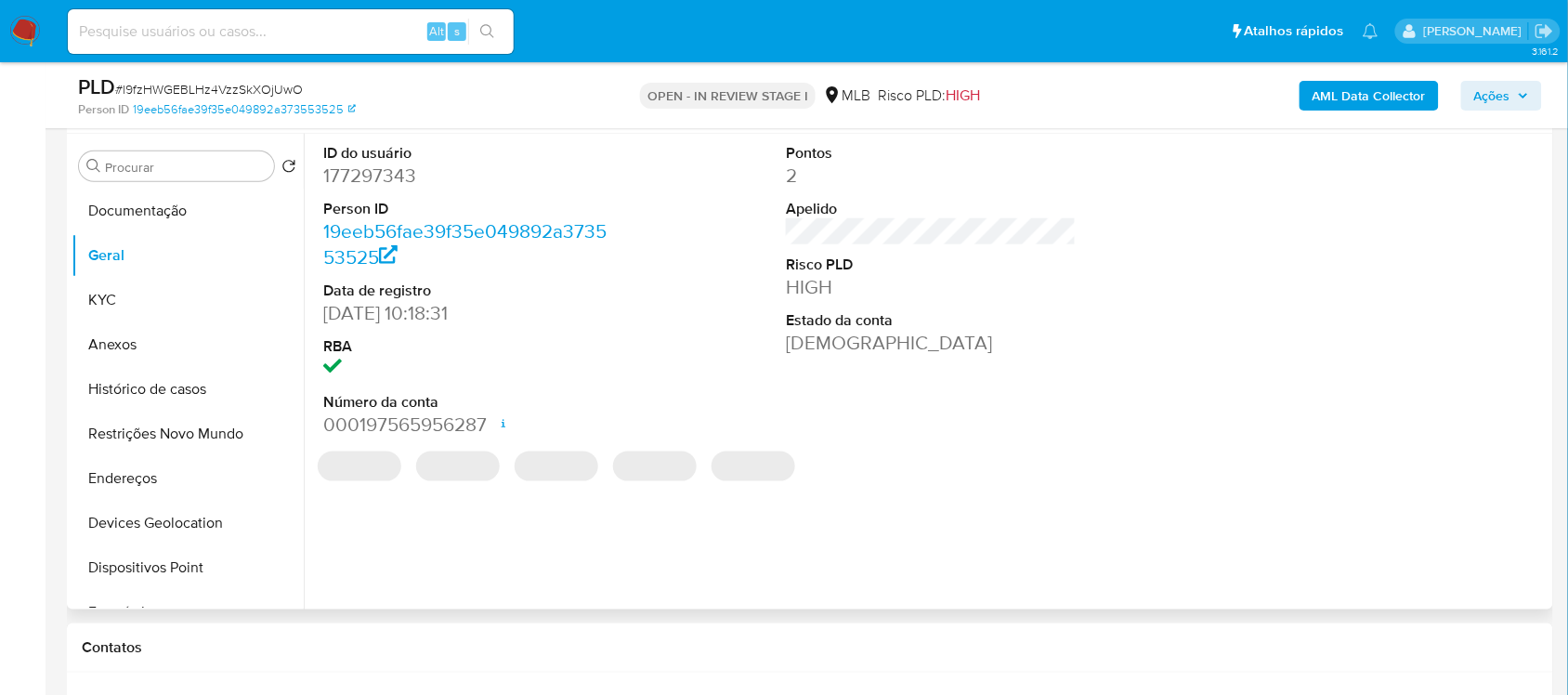
scroll to position [291, 0]
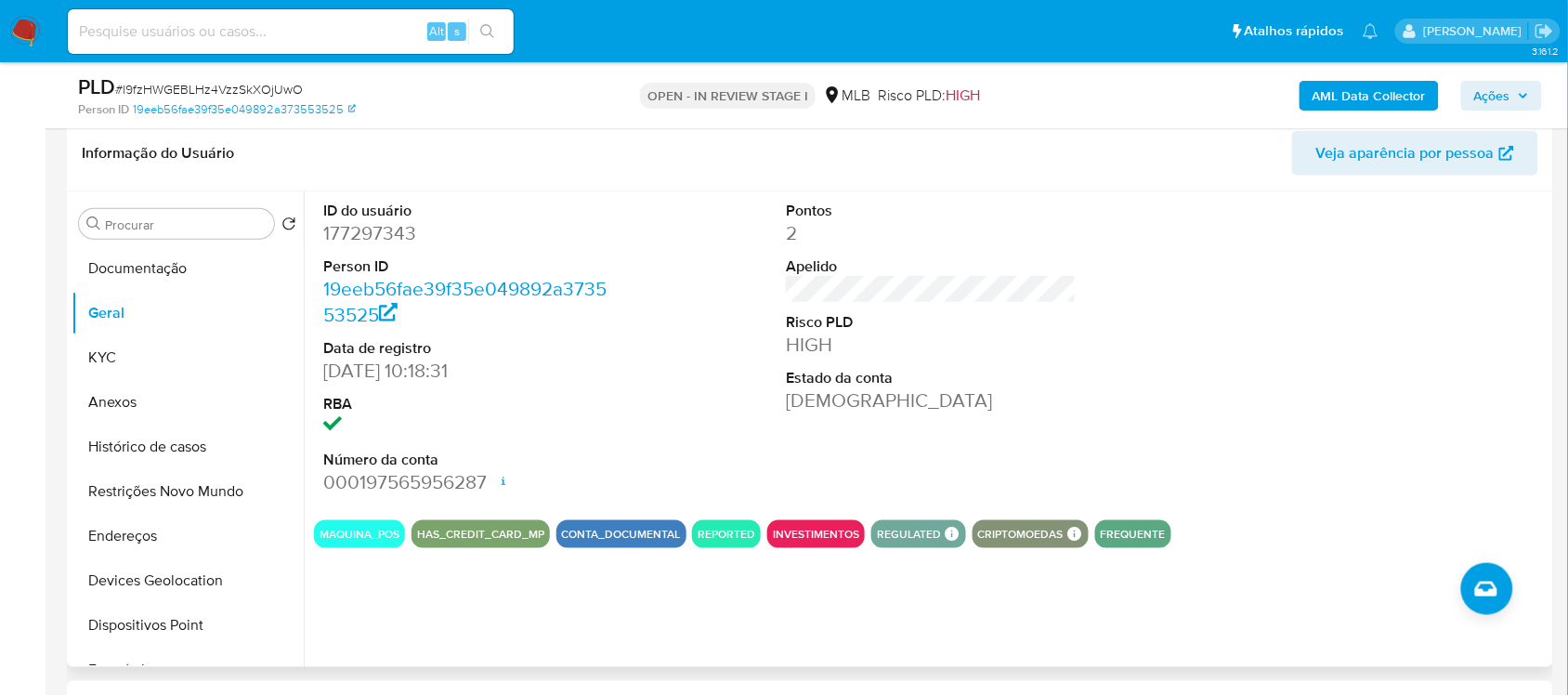
click at [398, 235] on dd "177297343" at bounding box center [469, 234] width 290 height 26
click at [404, 235] on dd "177297343" at bounding box center [469, 234] width 290 height 26
copy dd "177297343"
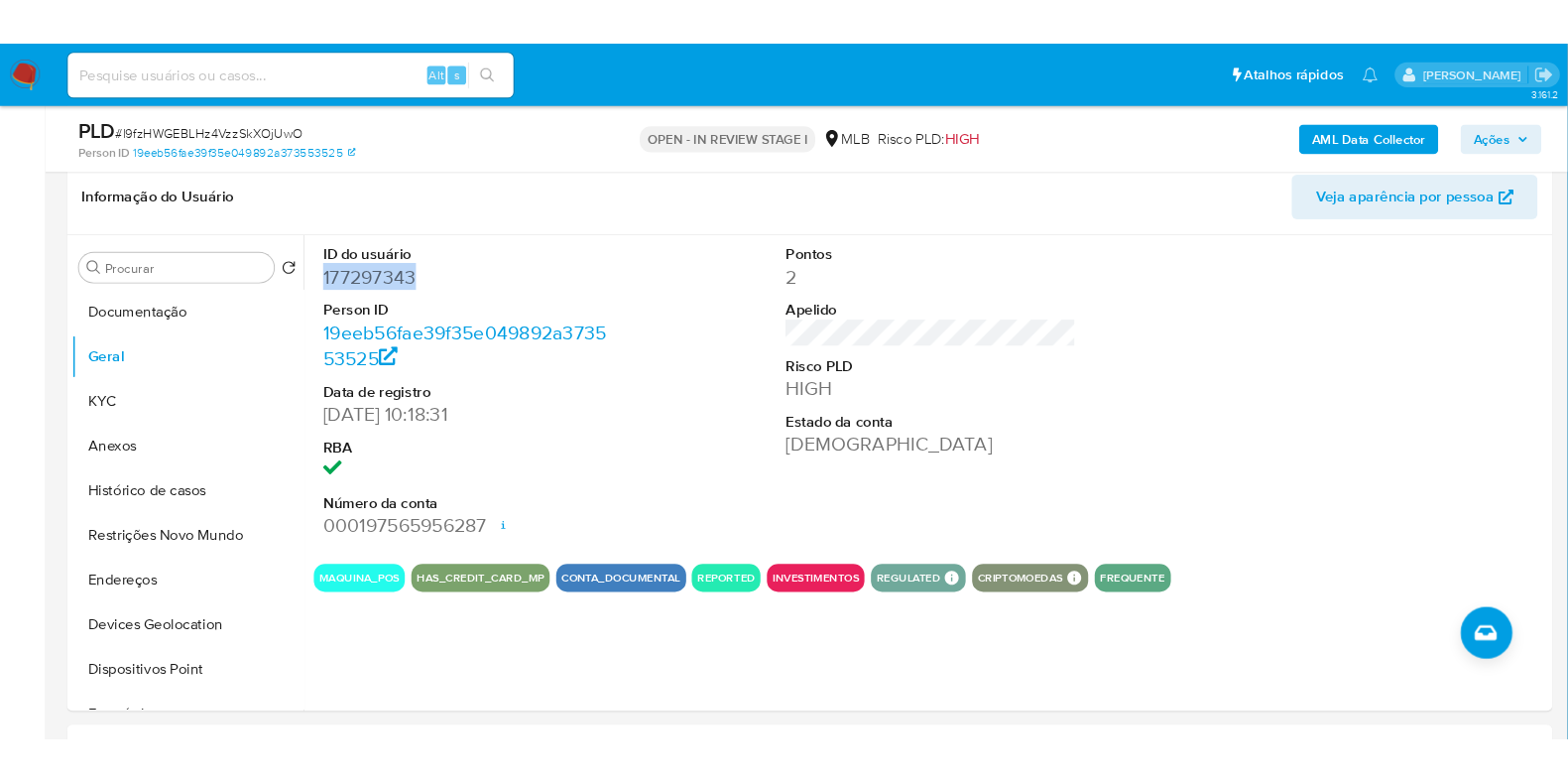
scroll to position [312, 0]
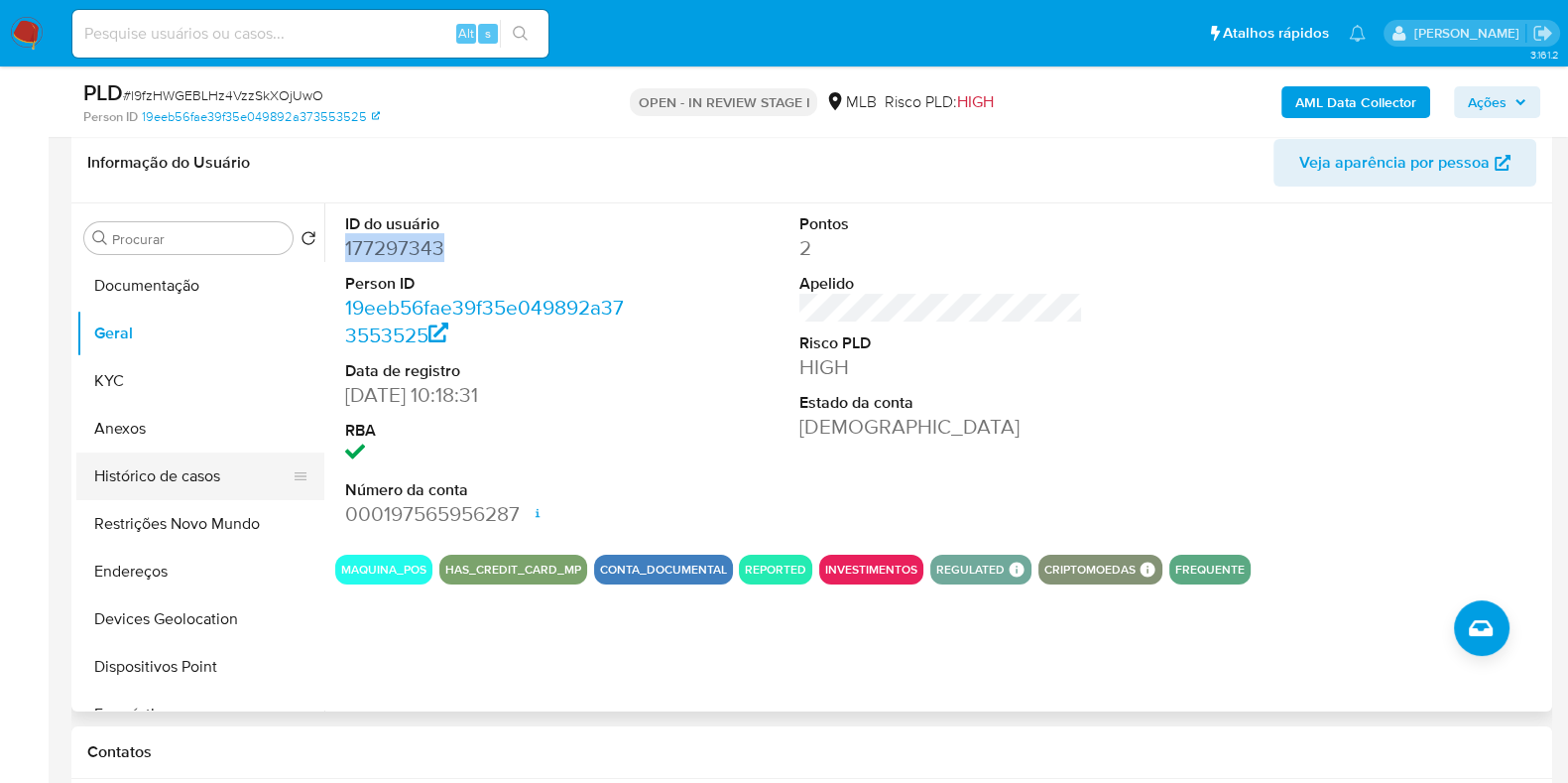
click at [174, 483] on button "Histórico de casos" at bounding box center [193, 476] width 232 height 48
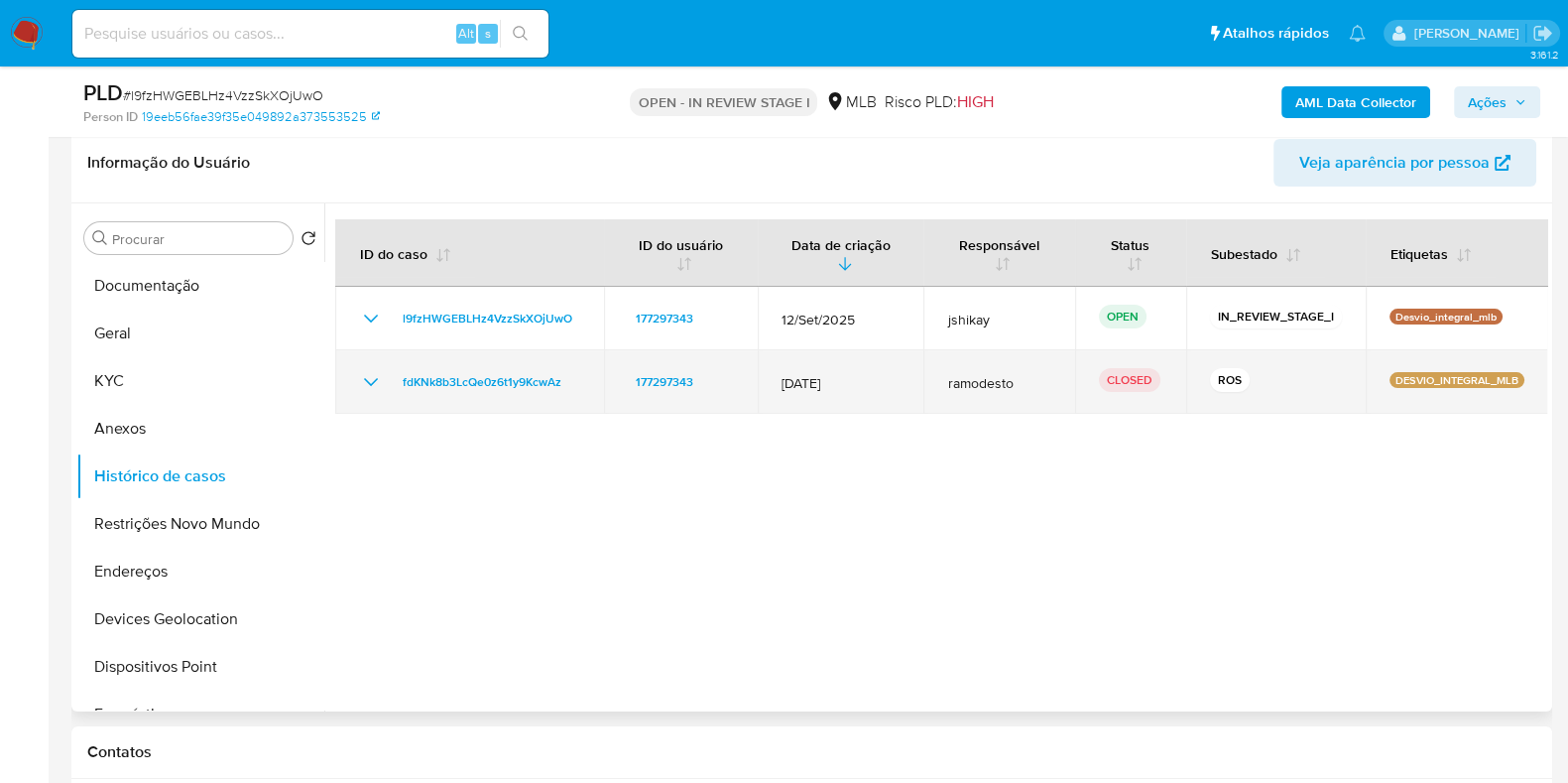
click at [362, 375] on icon "Mostrar/Ocultar" at bounding box center [371, 383] width 24 height 24
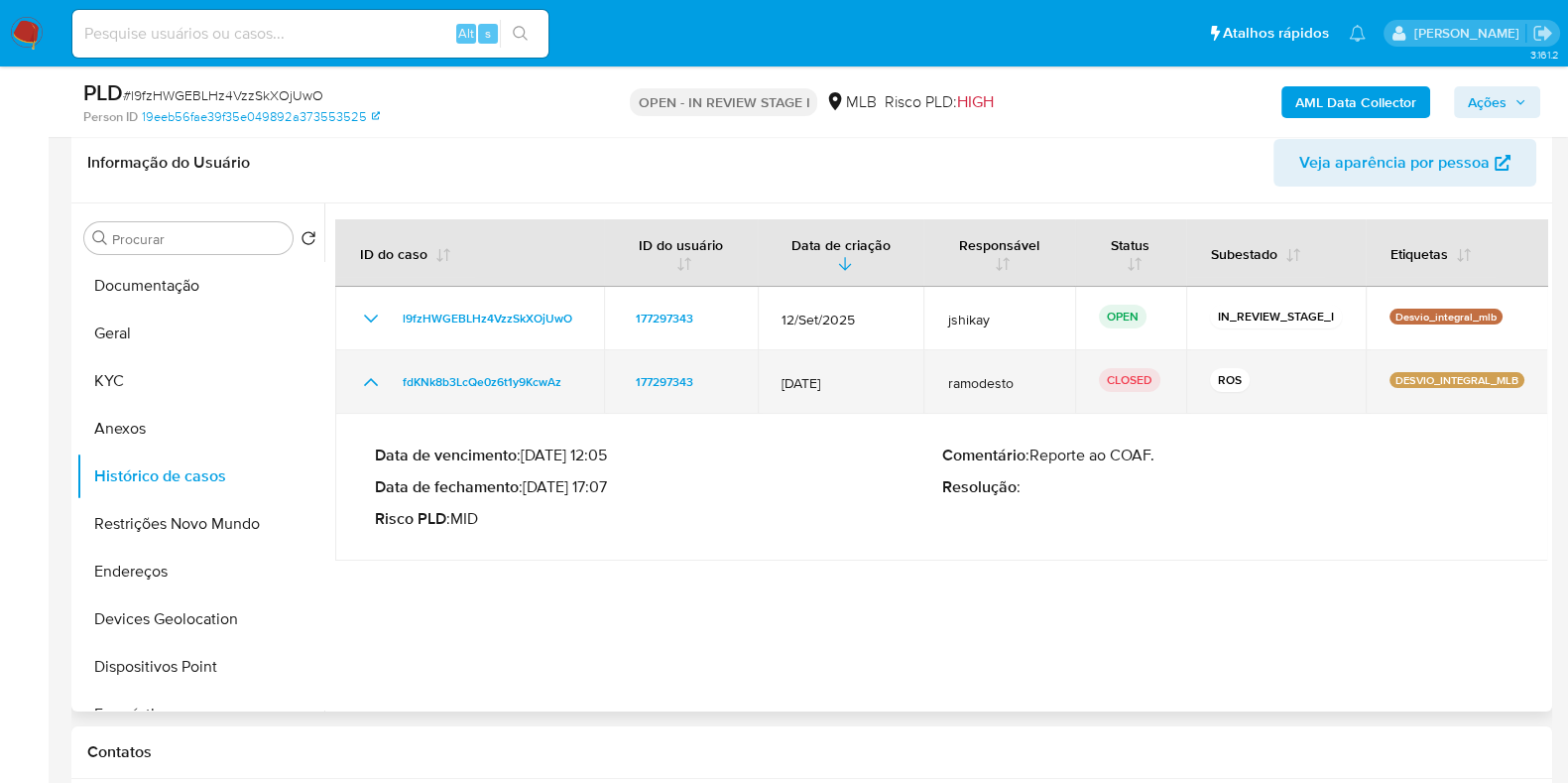
click at [362, 375] on icon "Mostrar/Ocultar" at bounding box center [371, 383] width 24 height 24
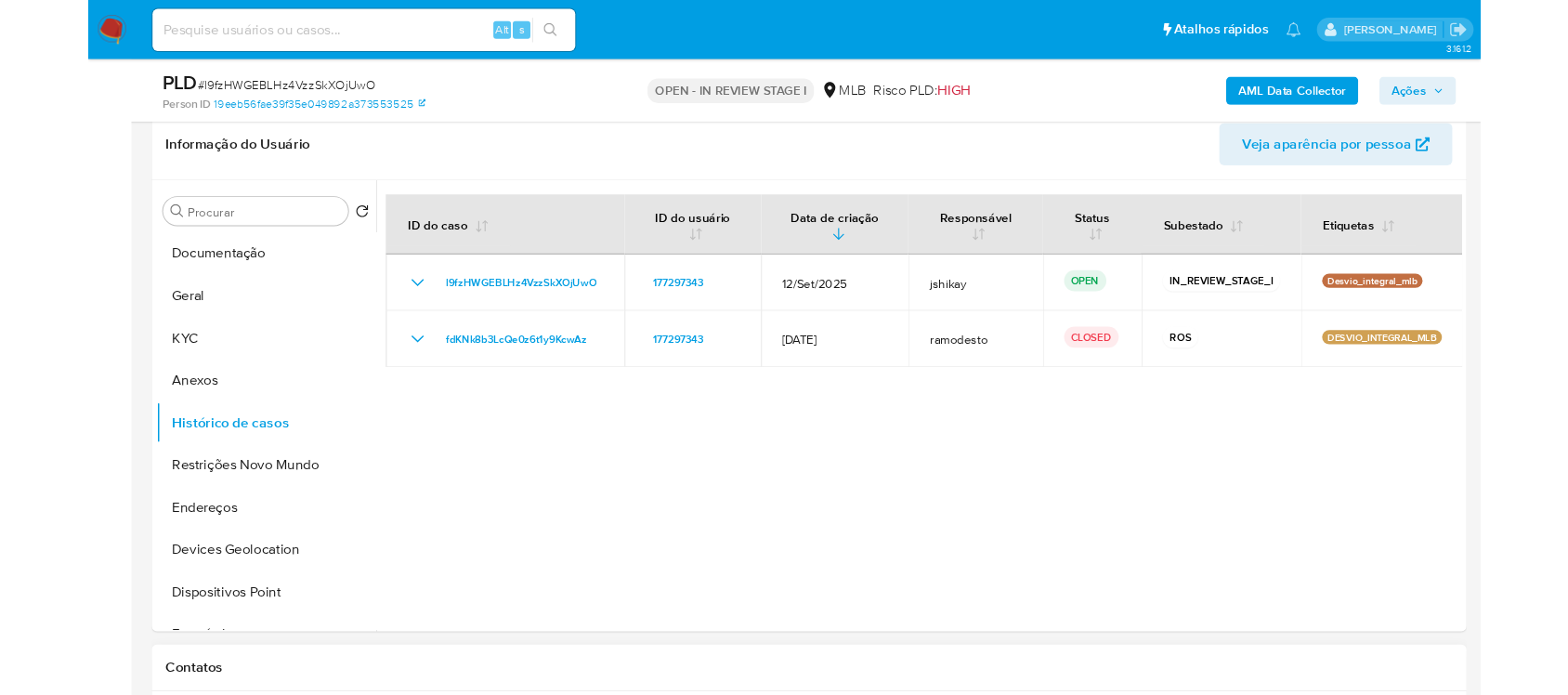
scroll to position [291, 0]
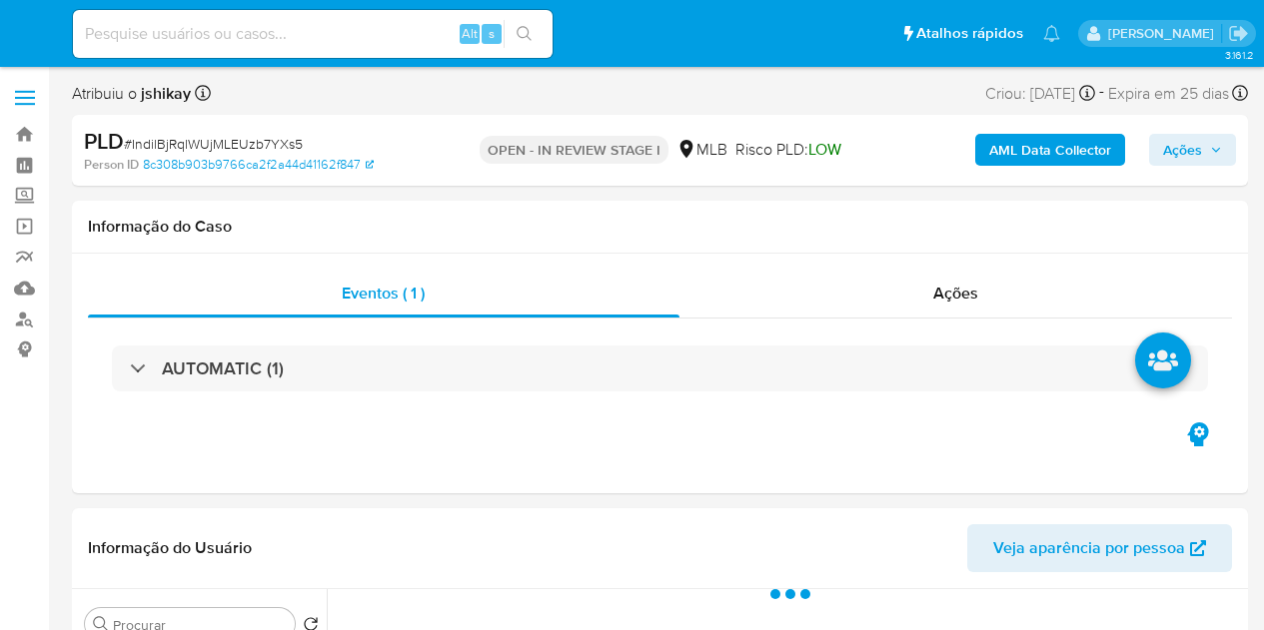
select select "10"
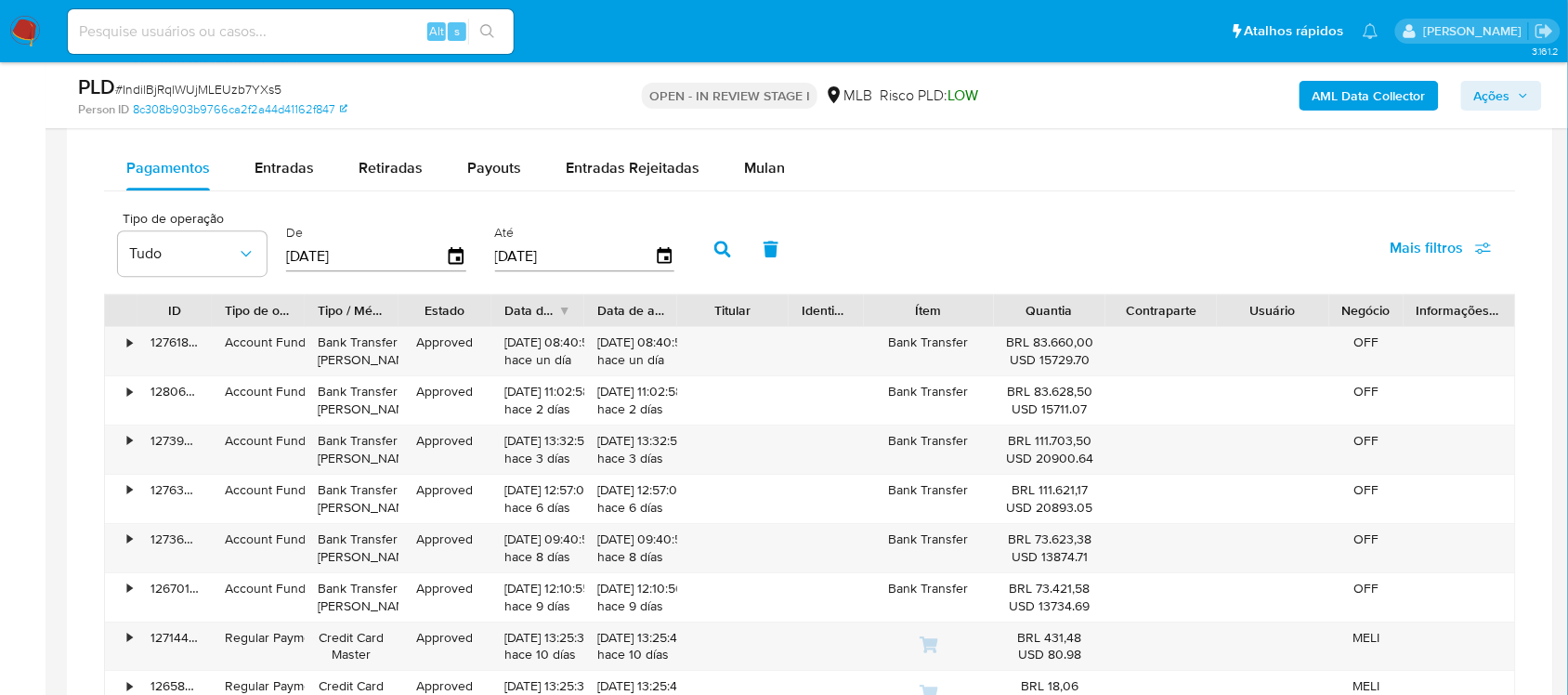
scroll to position [1510, 0]
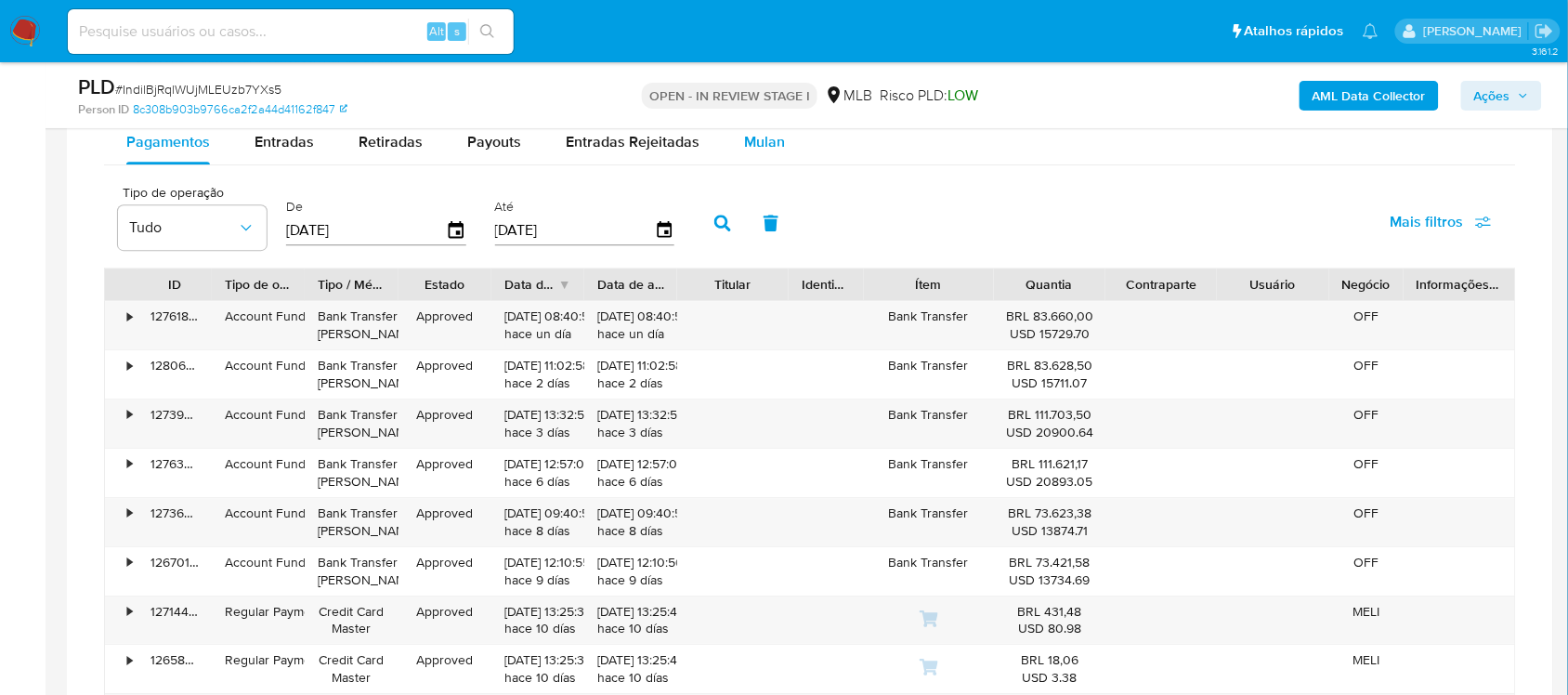
click at [748, 149] on span "Mulan" at bounding box center [764, 141] width 41 height 21
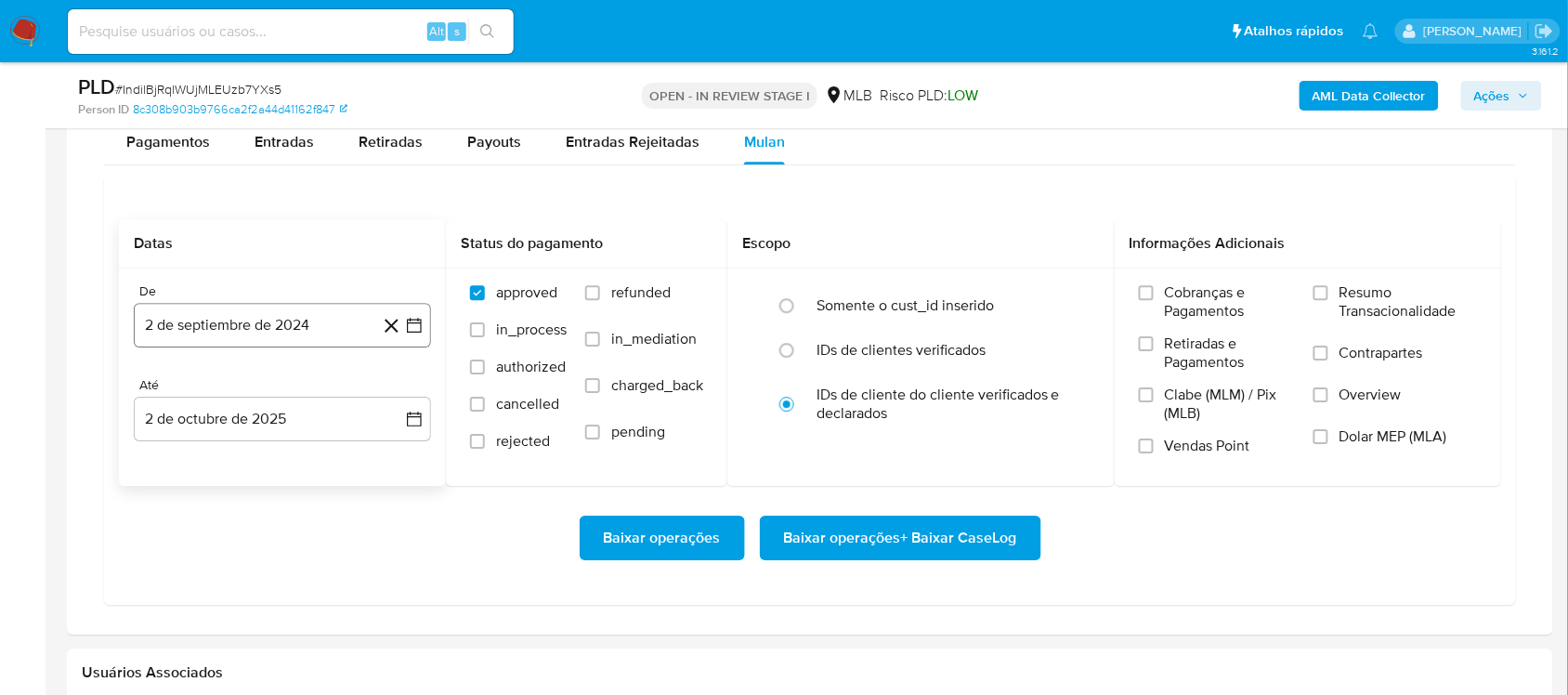
click at [408, 321] on icon "button" at bounding box center [414, 326] width 19 height 19
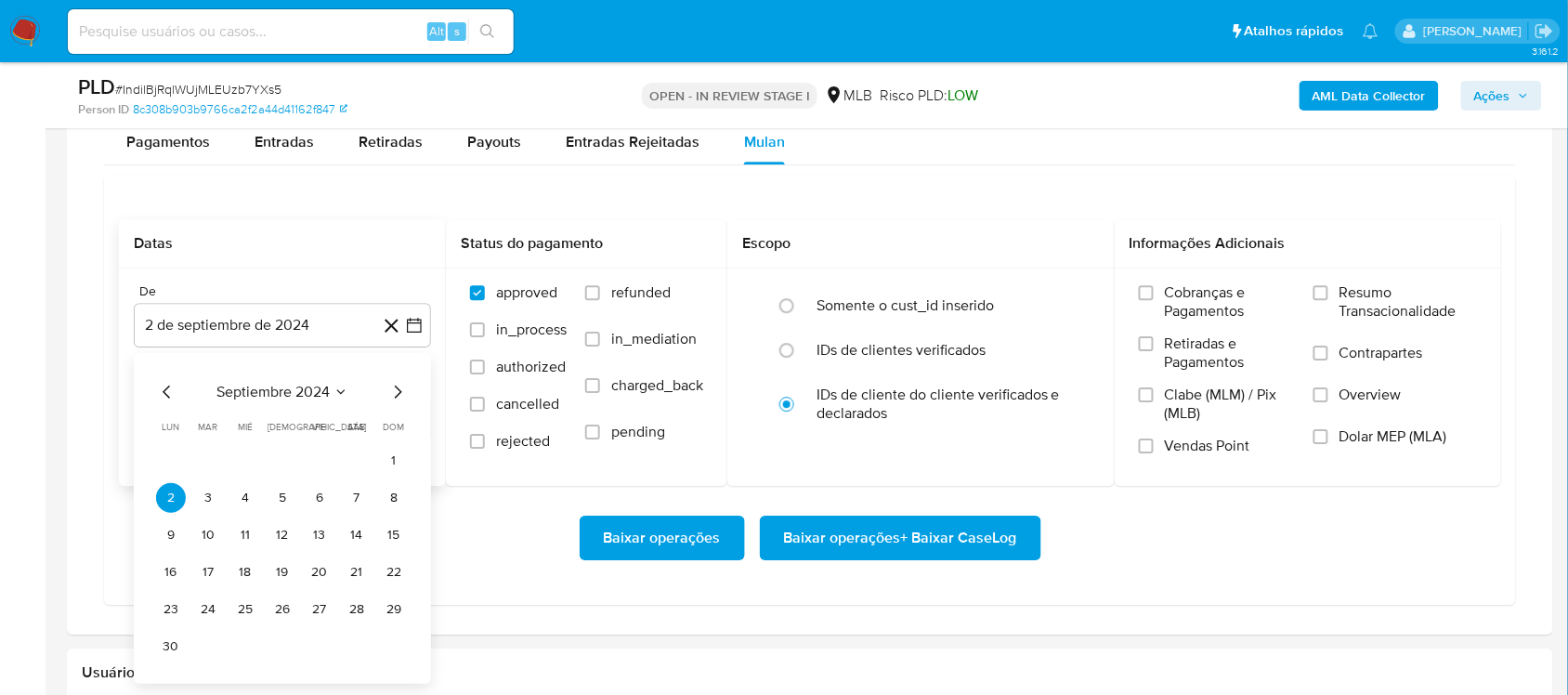
click at [284, 379] on div "septiembre 2024 septiembre 2024 lun lunes mar martes mié miércoles jue jueves v…" at bounding box center [283, 519] width 298 height 331
click at [321, 392] on span "septiembre 2024" at bounding box center [273, 393] width 113 height 19
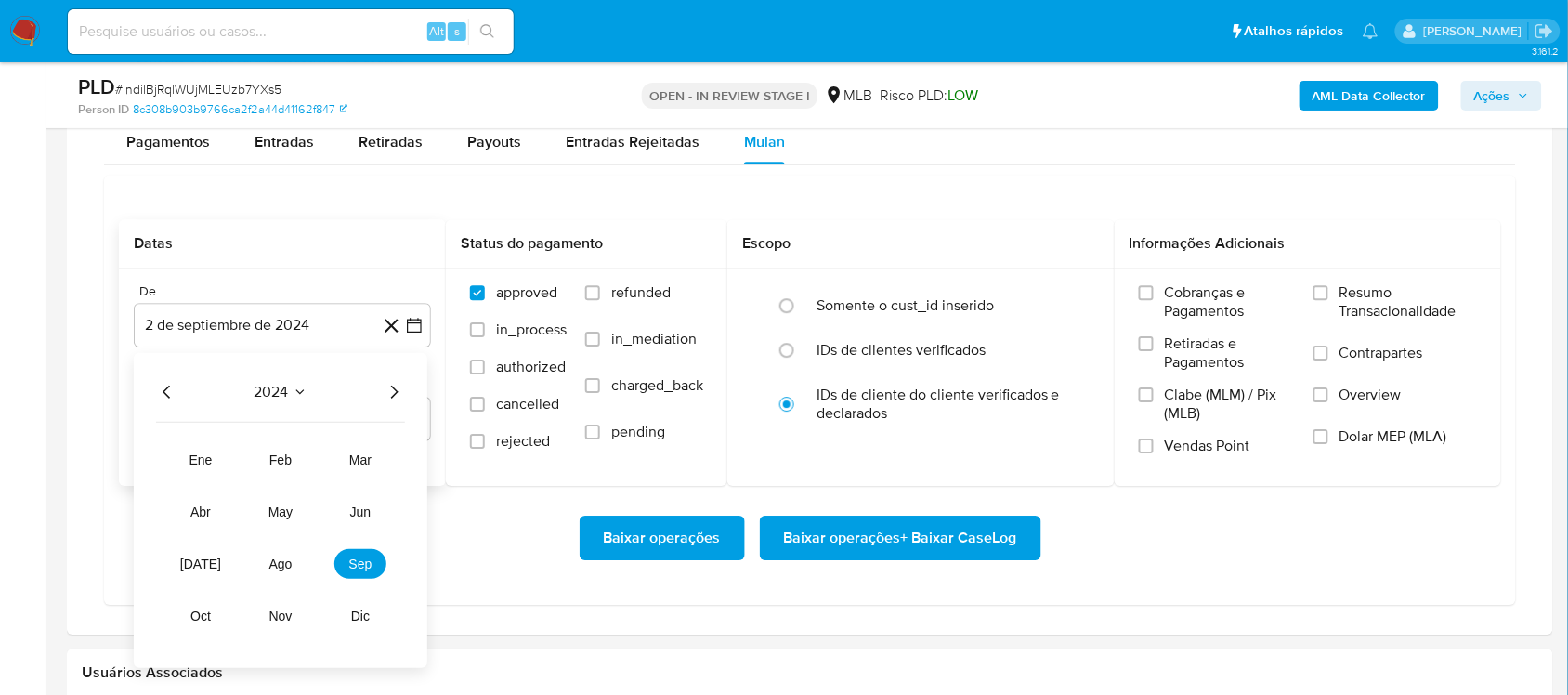
click at [395, 398] on icon "Año siguiente" at bounding box center [394, 393] width 22 height 22
click at [263, 568] on button "ago" at bounding box center [281, 564] width 52 height 30
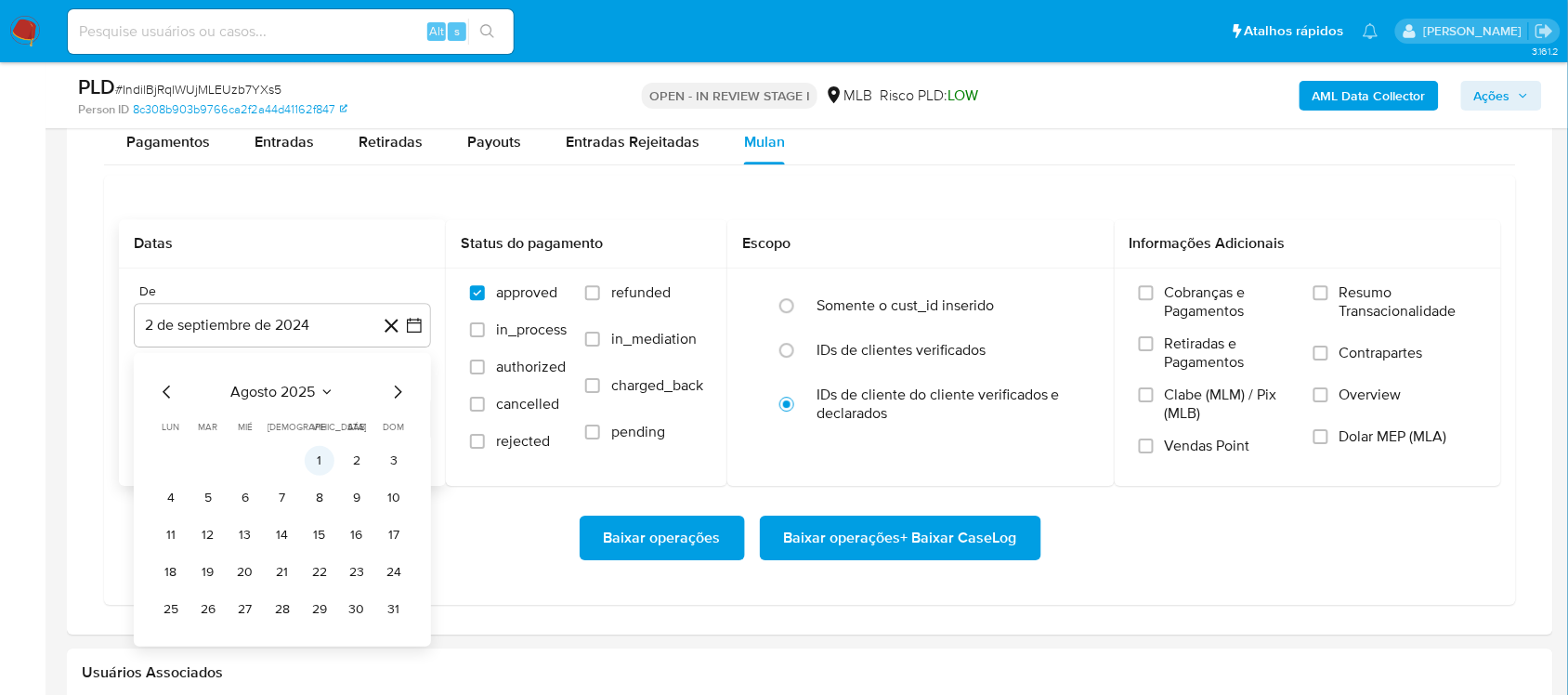
click at [310, 466] on button "1" at bounding box center [320, 461] width 30 height 30
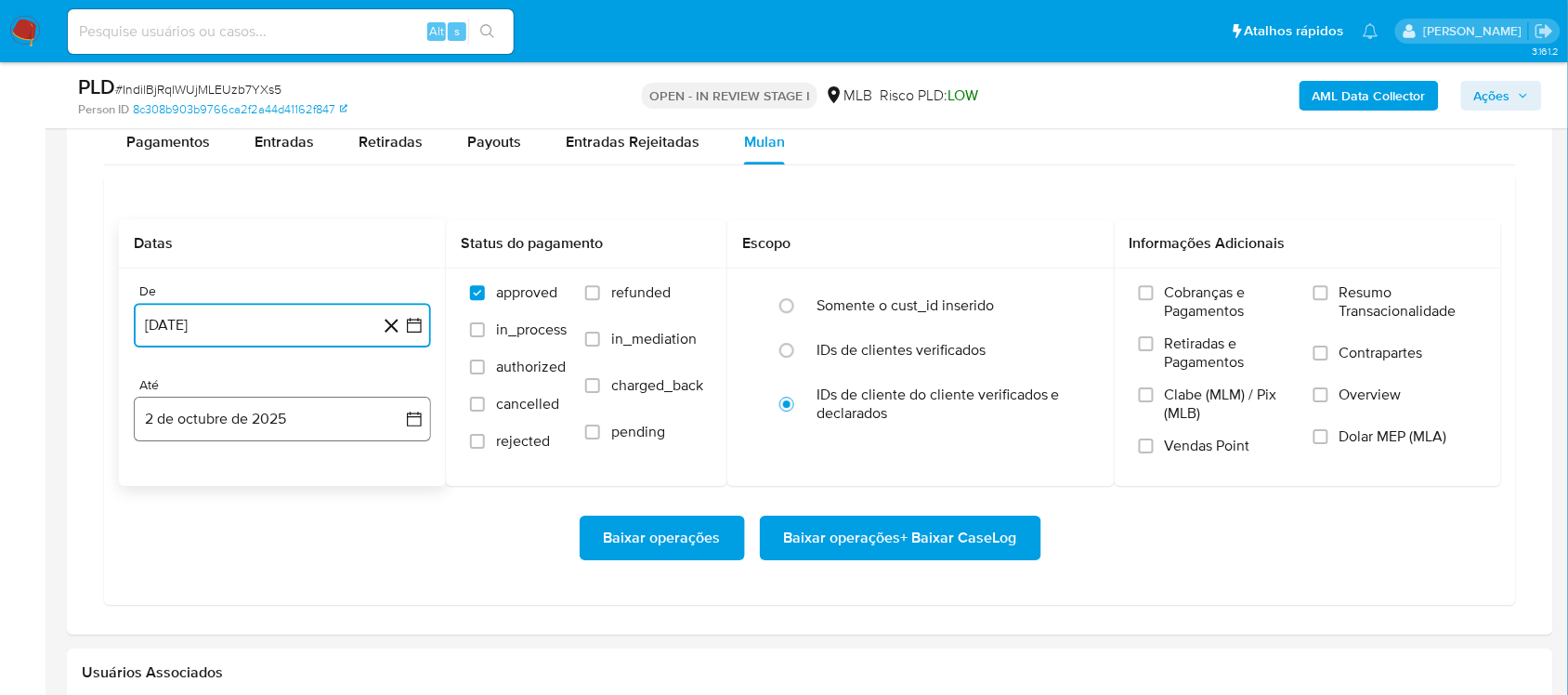
click at [410, 422] on icon "button" at bounding box center [414, 419] width 19 height 19
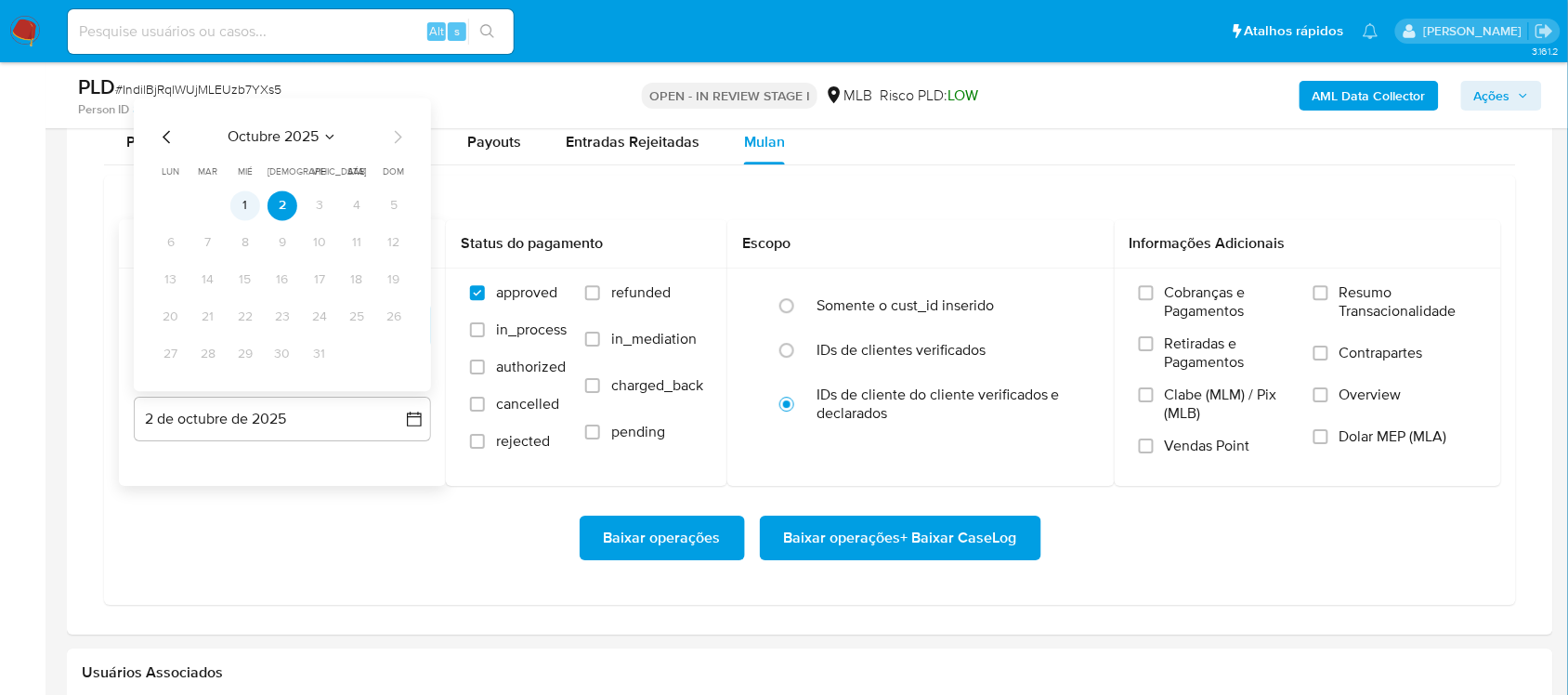
click at [248, 214] on button "1" at bounding box center [246, 206] width 30 height 30
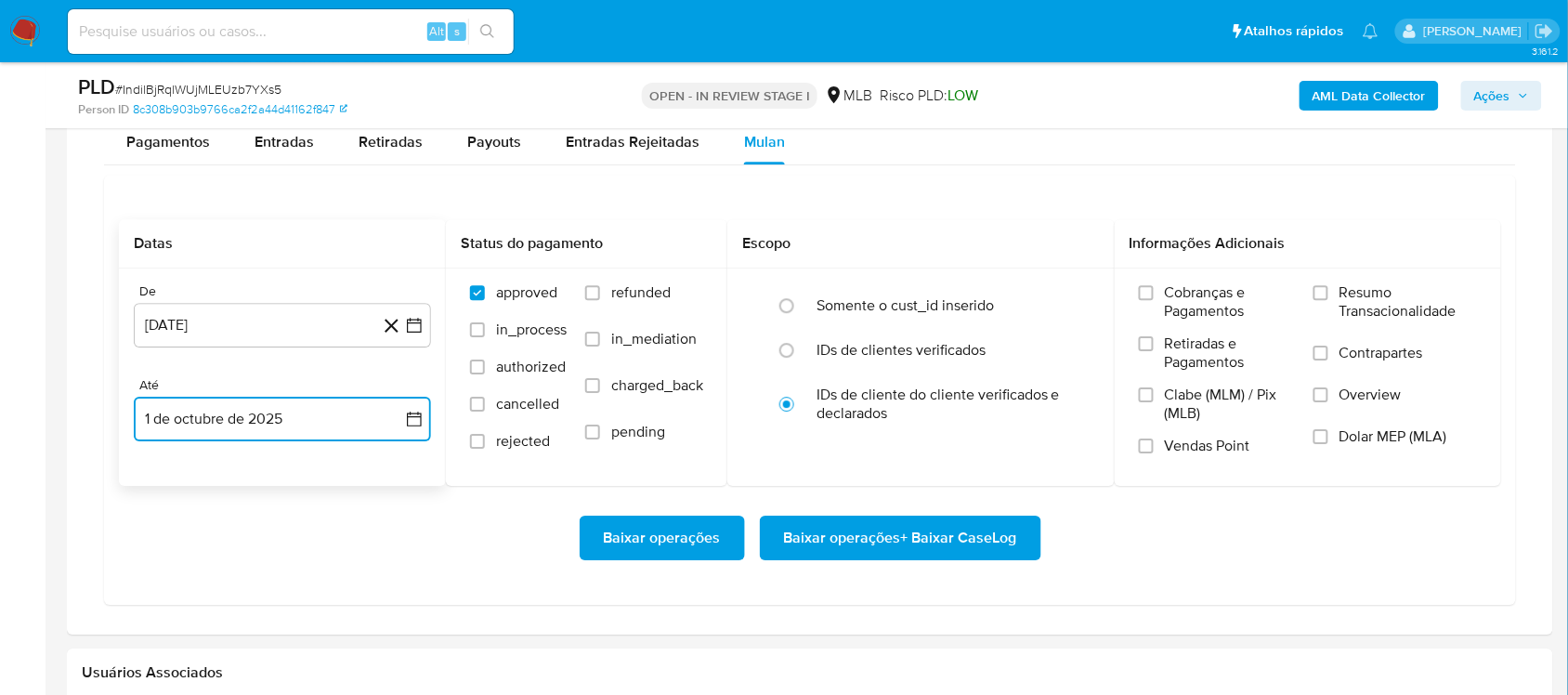
click at [406, 416] on icon "button" at bounding box center [414, 419] width 15 height 15
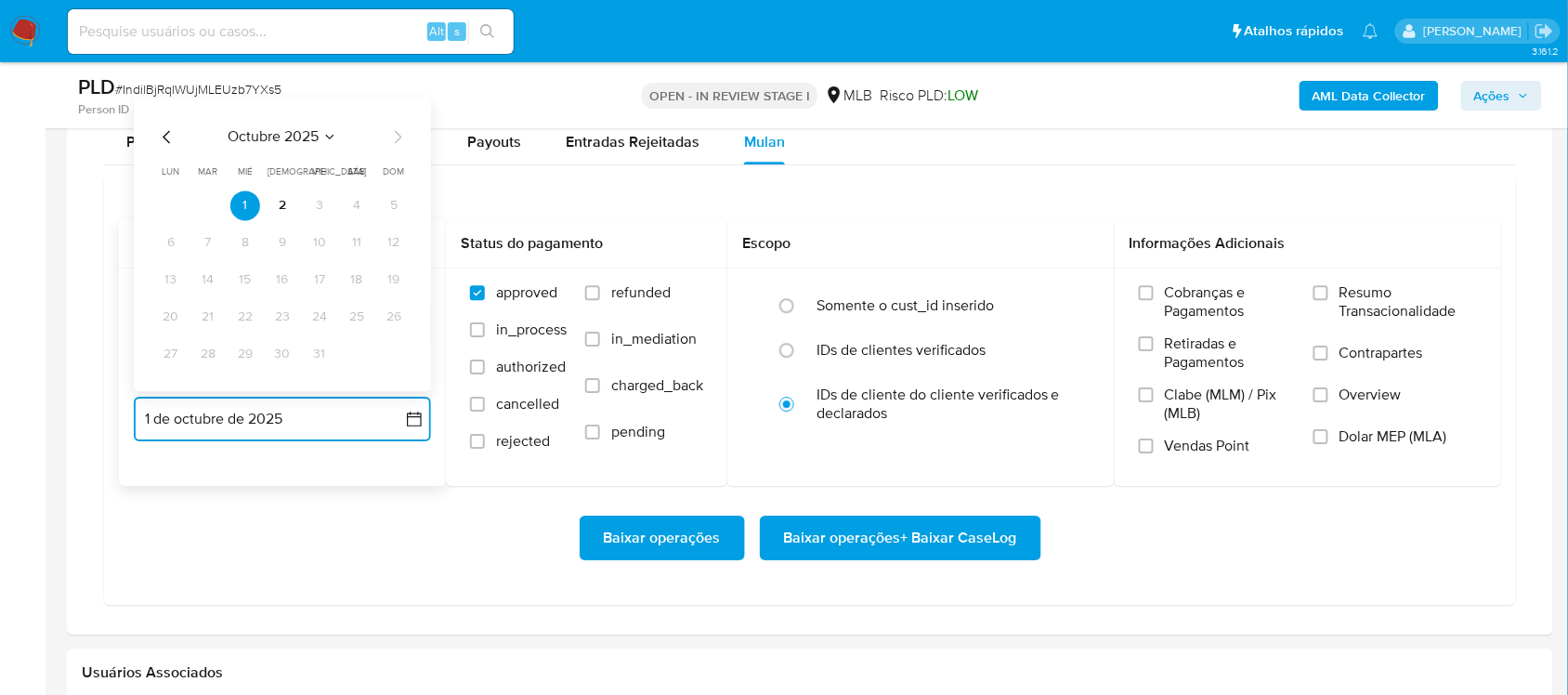
click at [168, 142] on icon "Mes anterior" at bounding box center [167, 137] width 22 height 22
click at [201, 354] on button "30" at bounding box center [208, 354] width 30 height 30
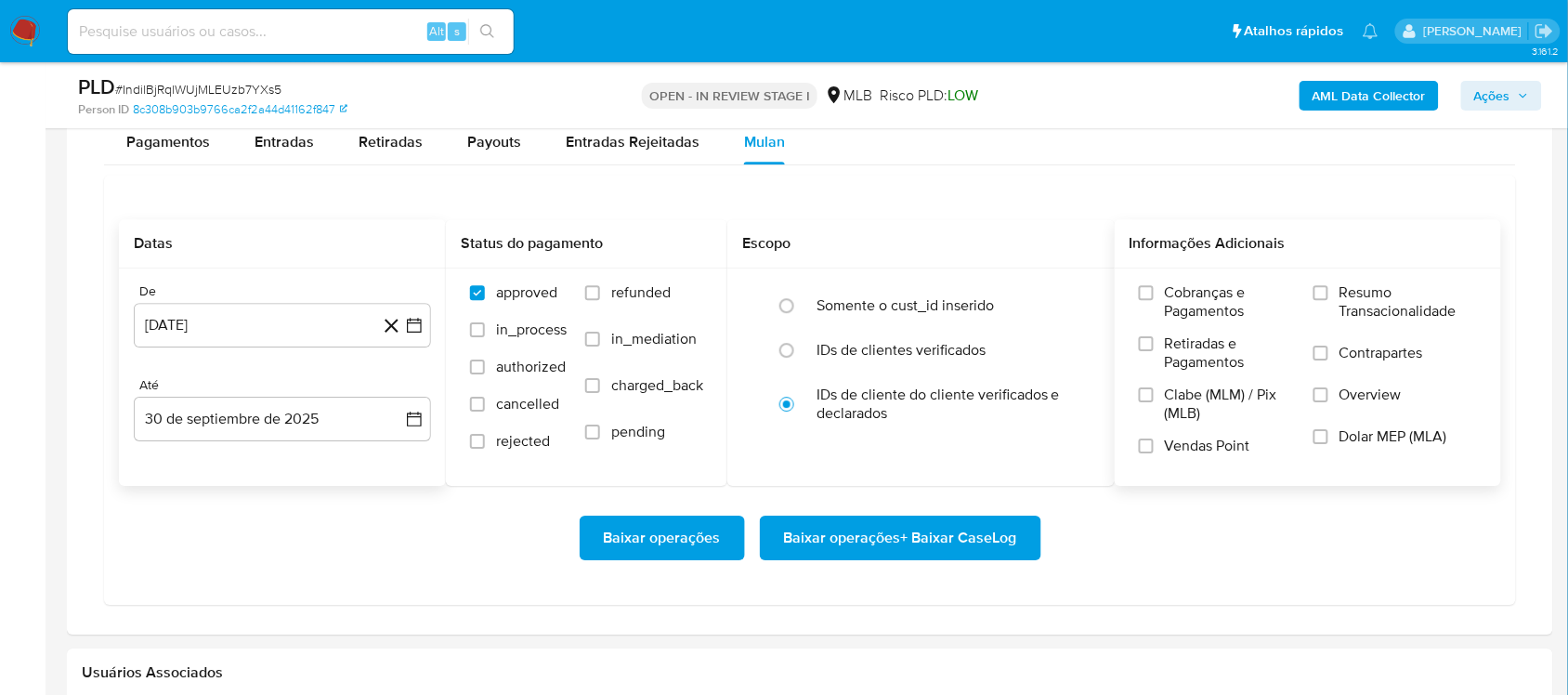
click at [1175, 321] on span "Resumo Transacionalidade" at bounding box center [1408, 302] width 138 height 37
click at [1175, 301] on input "Resumo Transacionalidade" at bounding box center [1321, 293] width 15 height 15
click at [923, 532] on span "Baixar operações + Baixar CaseLog" at bounding box center [900, 538] width 233 height 41
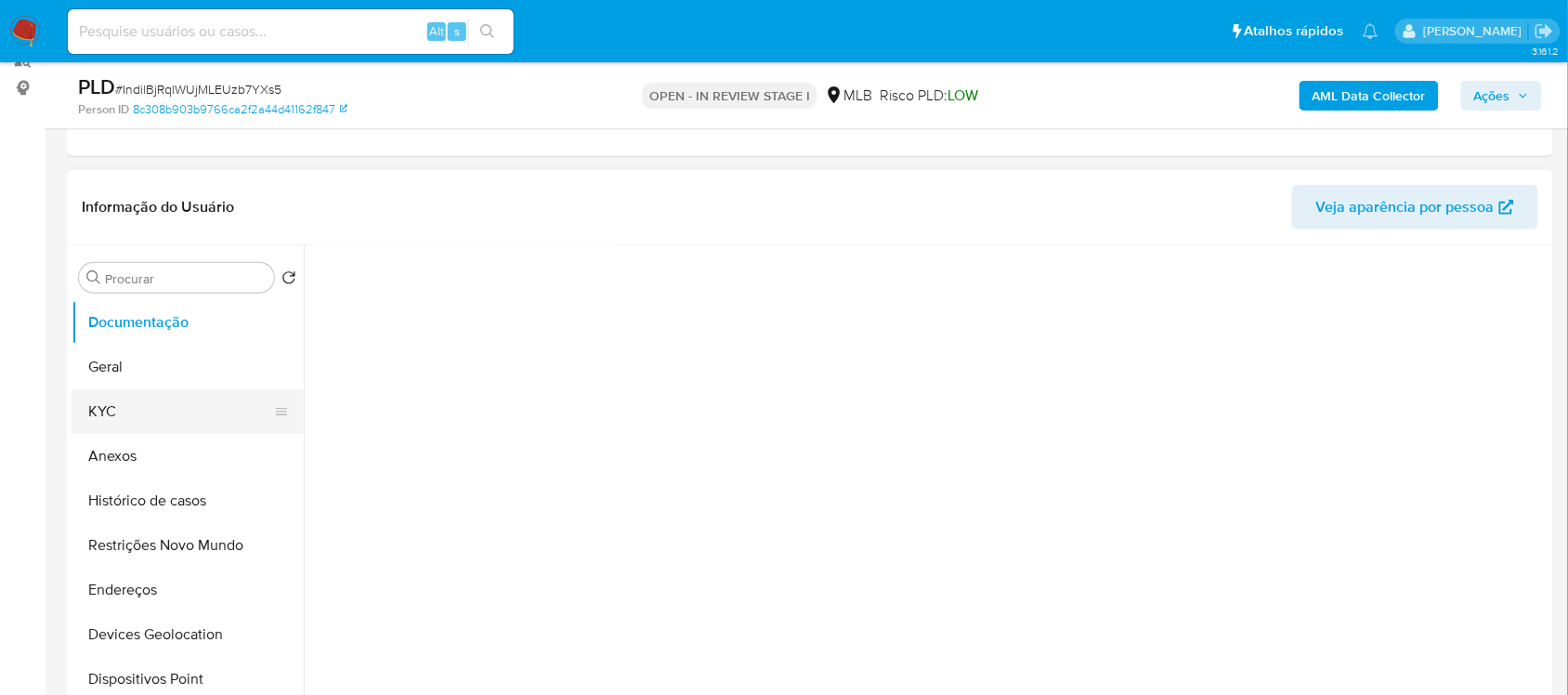
scroll to position [233, 0]
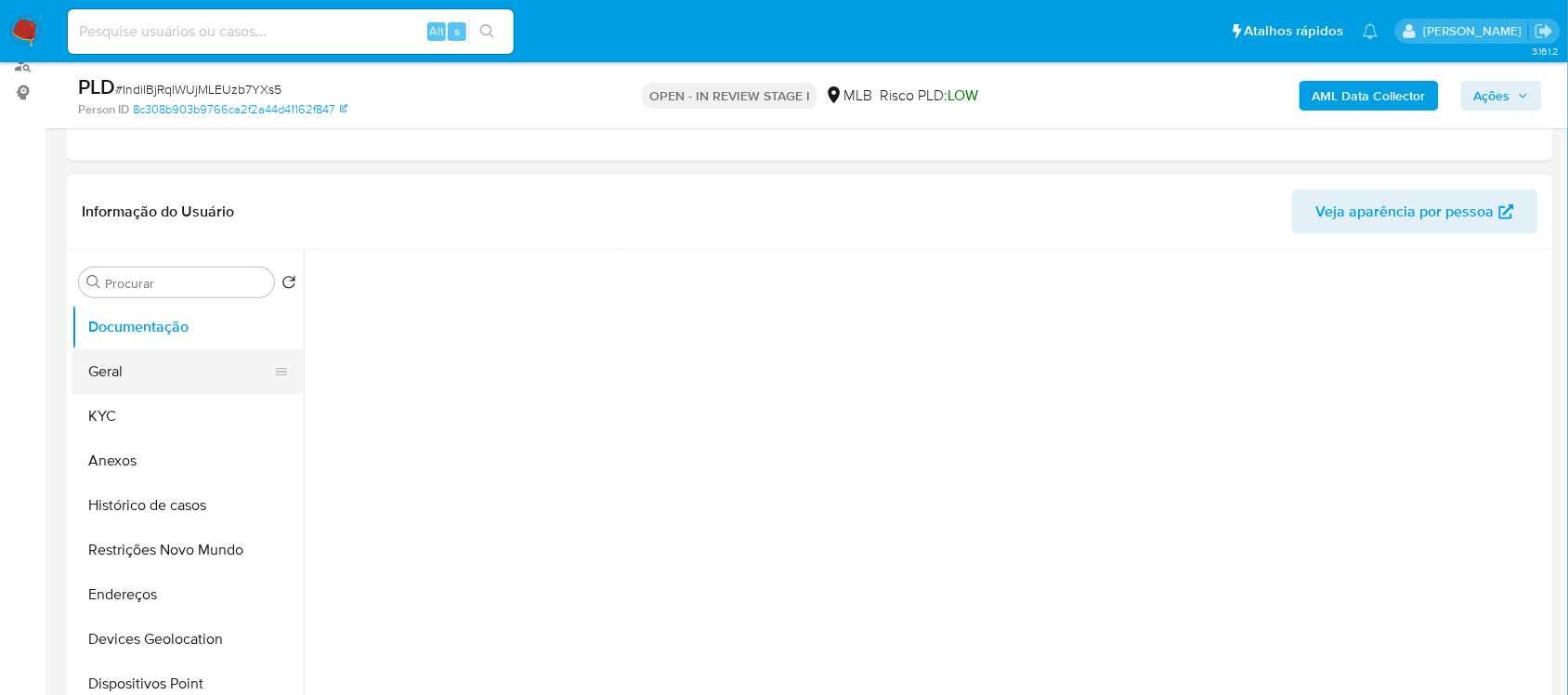
drag, startPoint x: 131, startPoint y: 359, endPoint x: 189, endPoint y: 358, distance: 58.0
click at [131, 359] on button "Geral" at bounding box center [180, 372] width 218 height 45
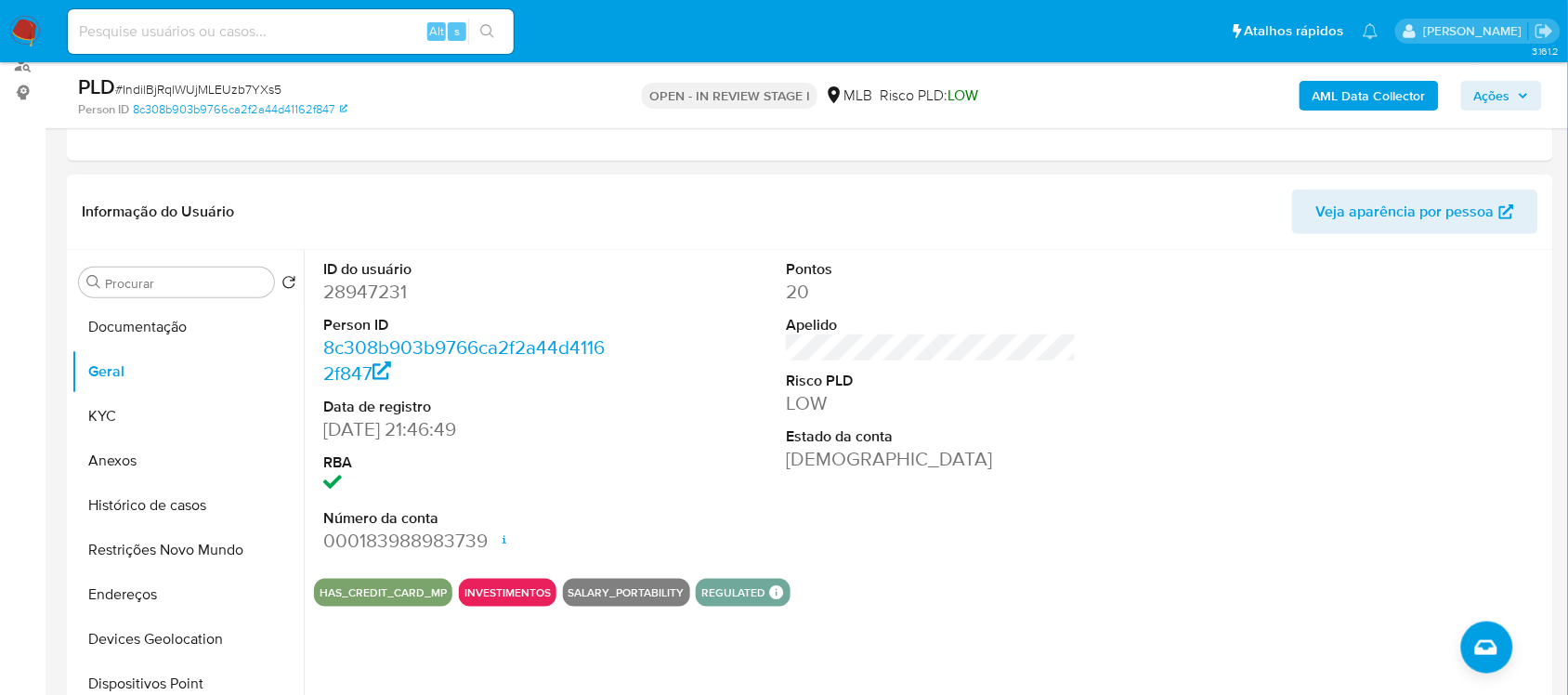
click at [351, 295] on dd "28947231" at bounding box center [469, 292] width 290 height 26
copy dd "28947231"
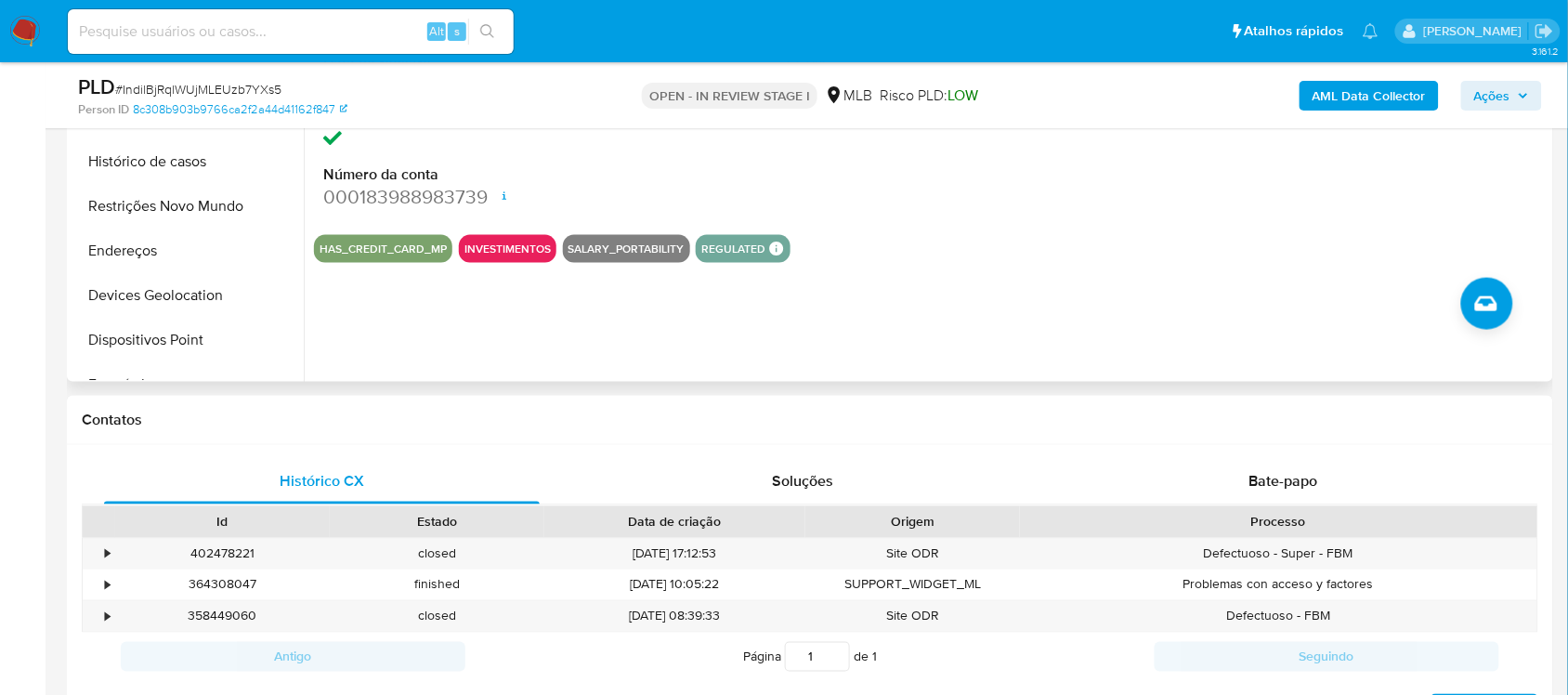
scroll to position [581, 0]
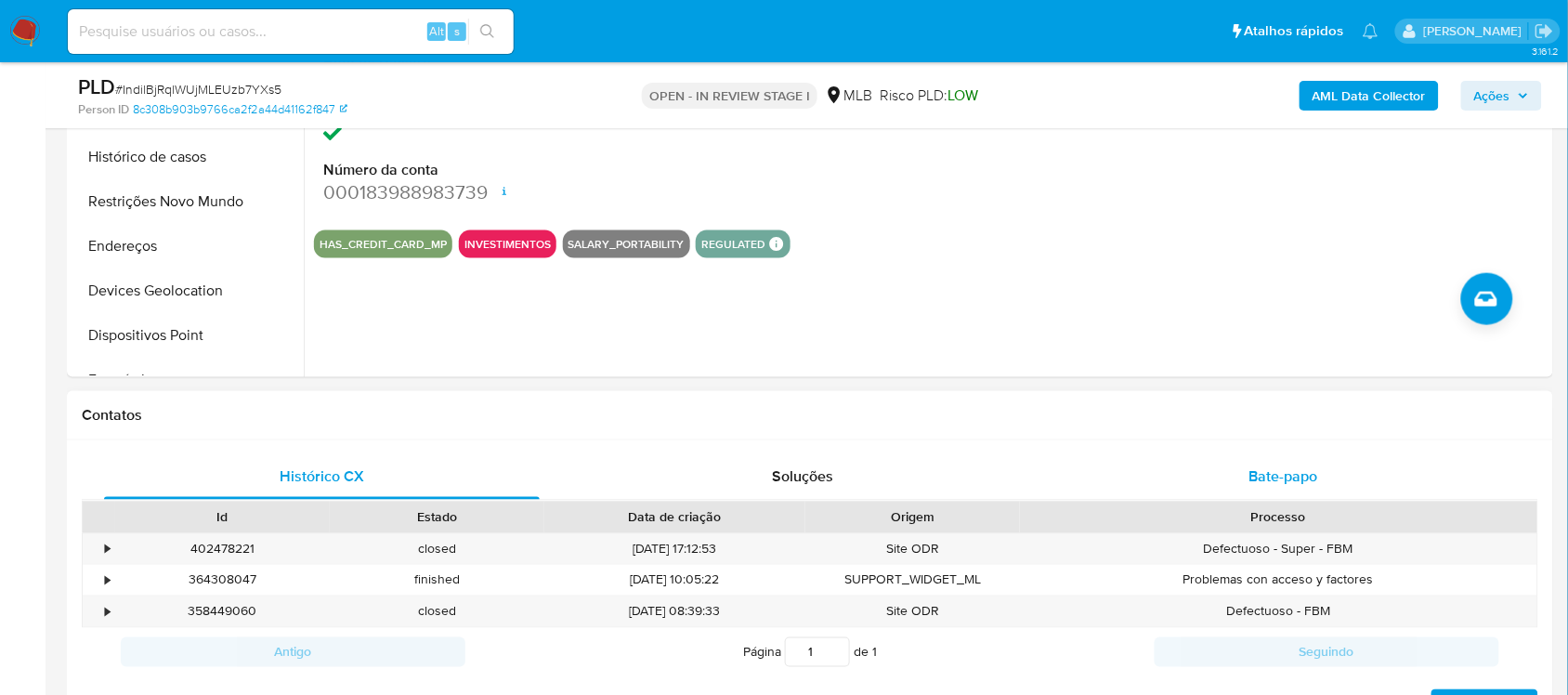
click at [1175, 457] on div "Bate-papo" at bounding box center [1283, 477] width 435 height 45
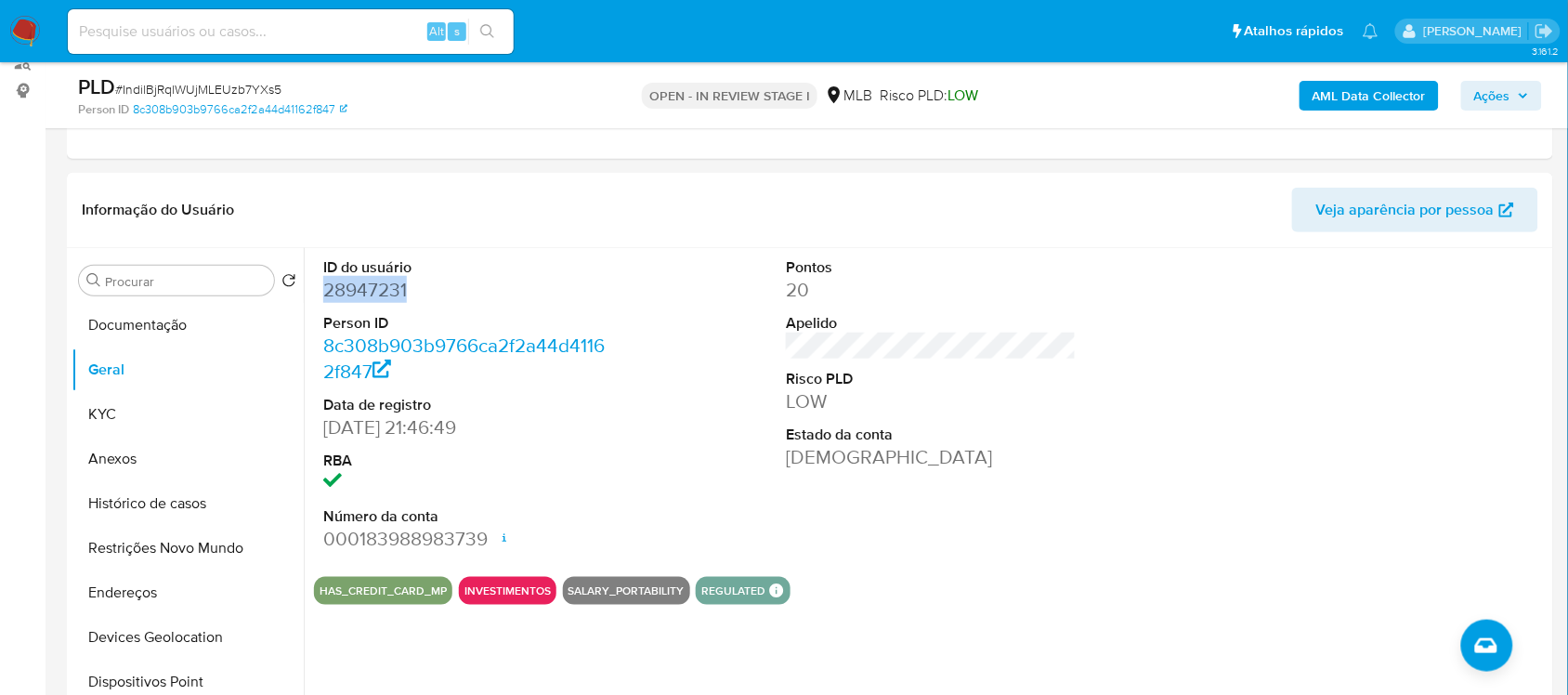
scroll to position [233, 0]
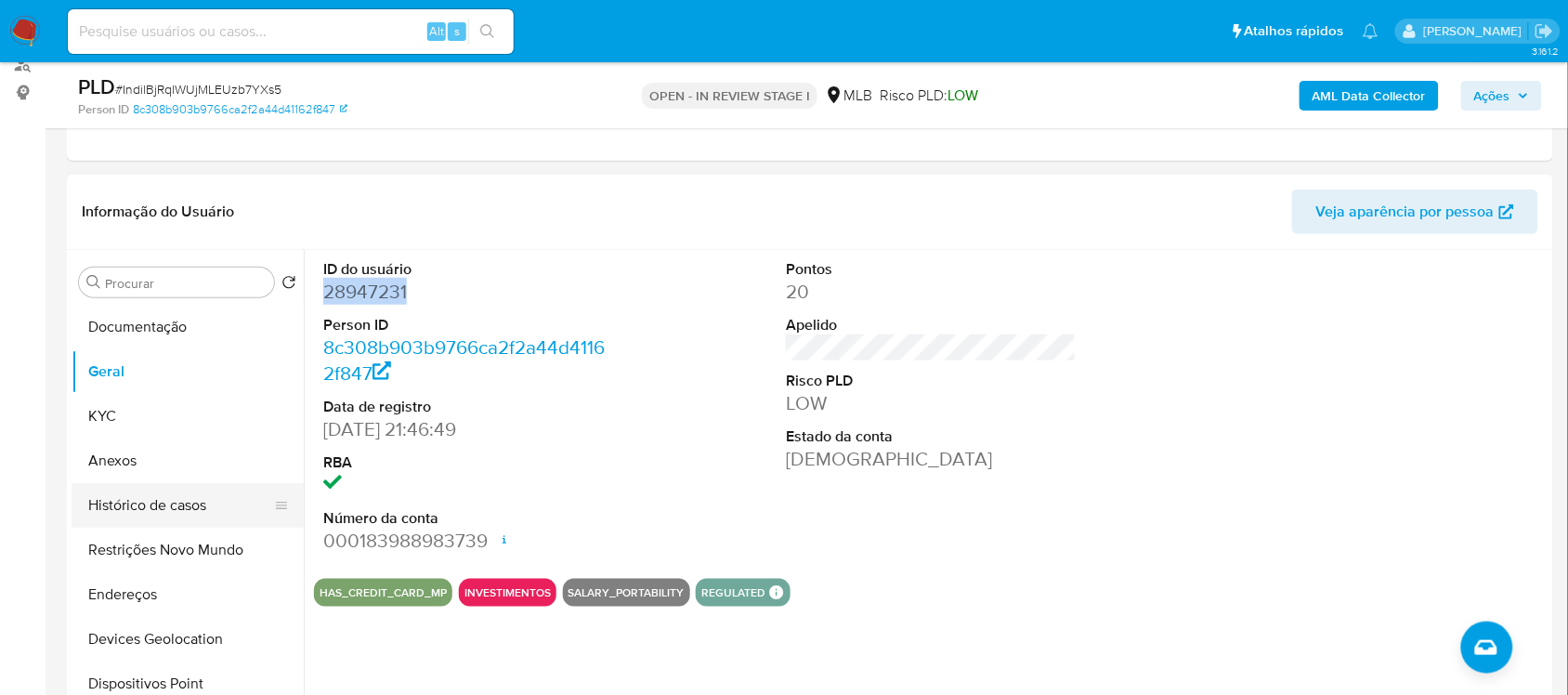
click at [179, 494] on button "Histórico de casos" at bounding box center [180, 505] width 218 height 45
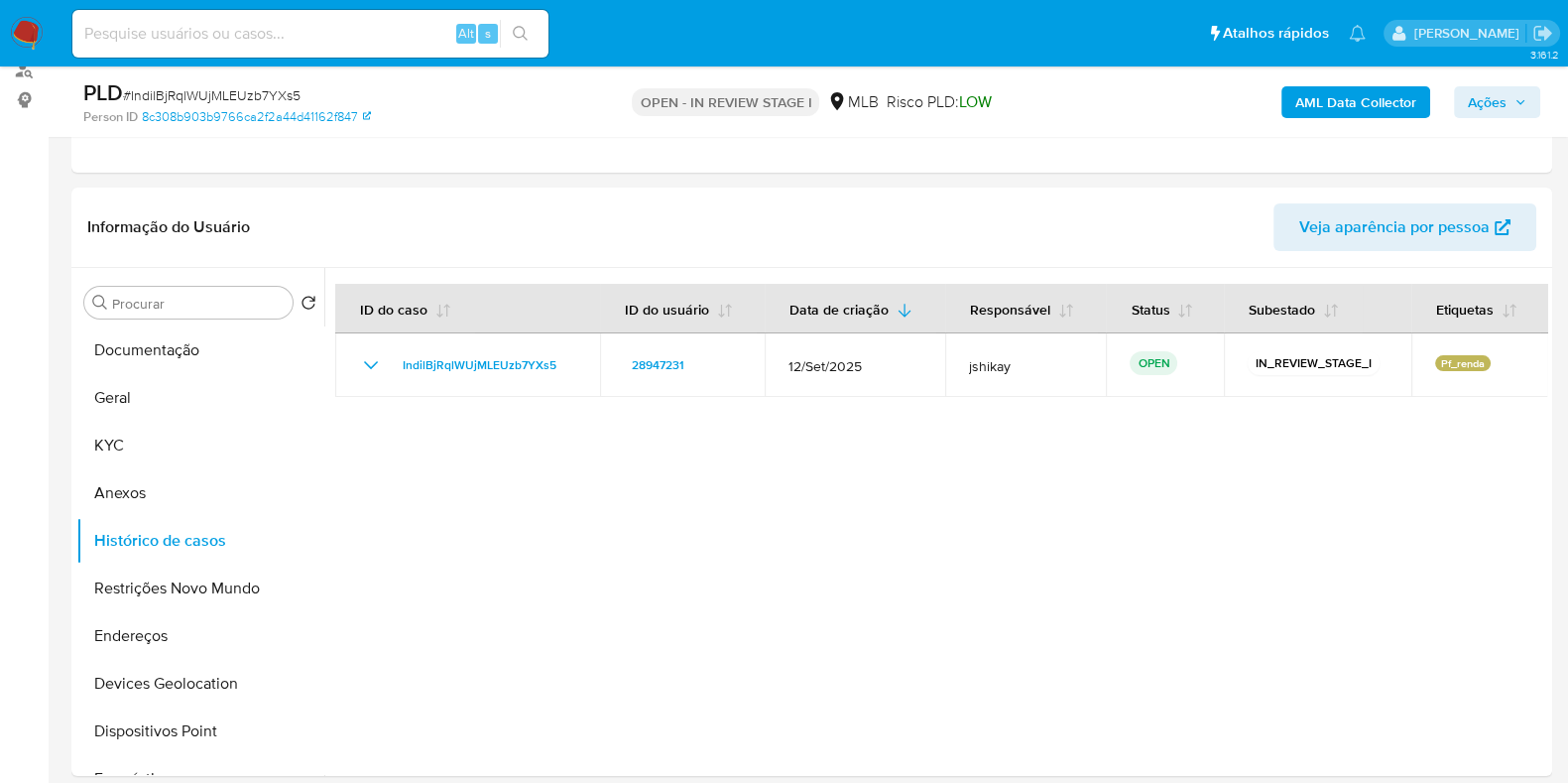
scroll to position [160, 0]
click at [156, 436] on button "KYC" at bounding box center [193, 446] width 232 height 48
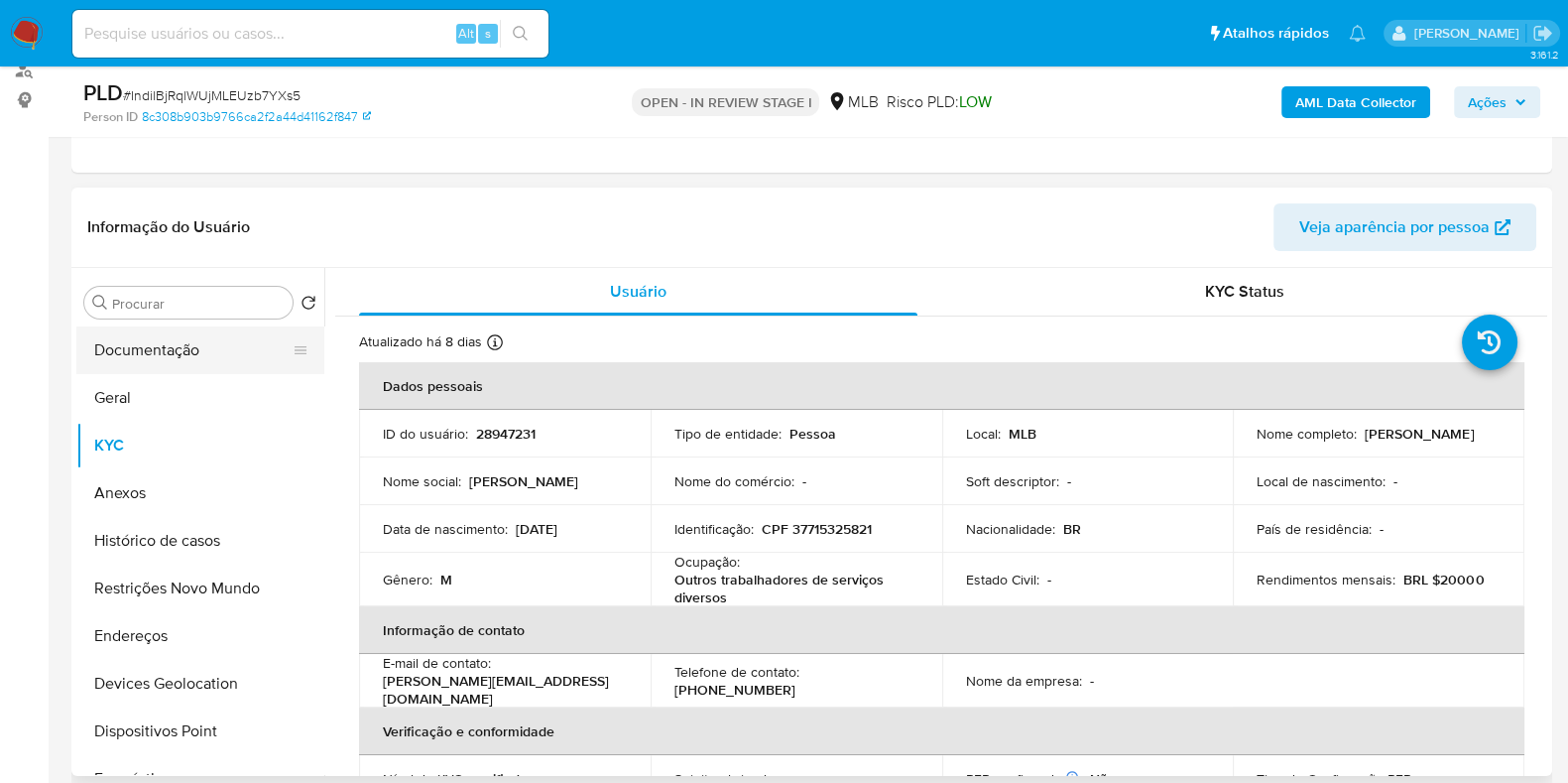
click at [160, 364] on button "Documentação" at bounding box center [193, 351] width 232 height 48
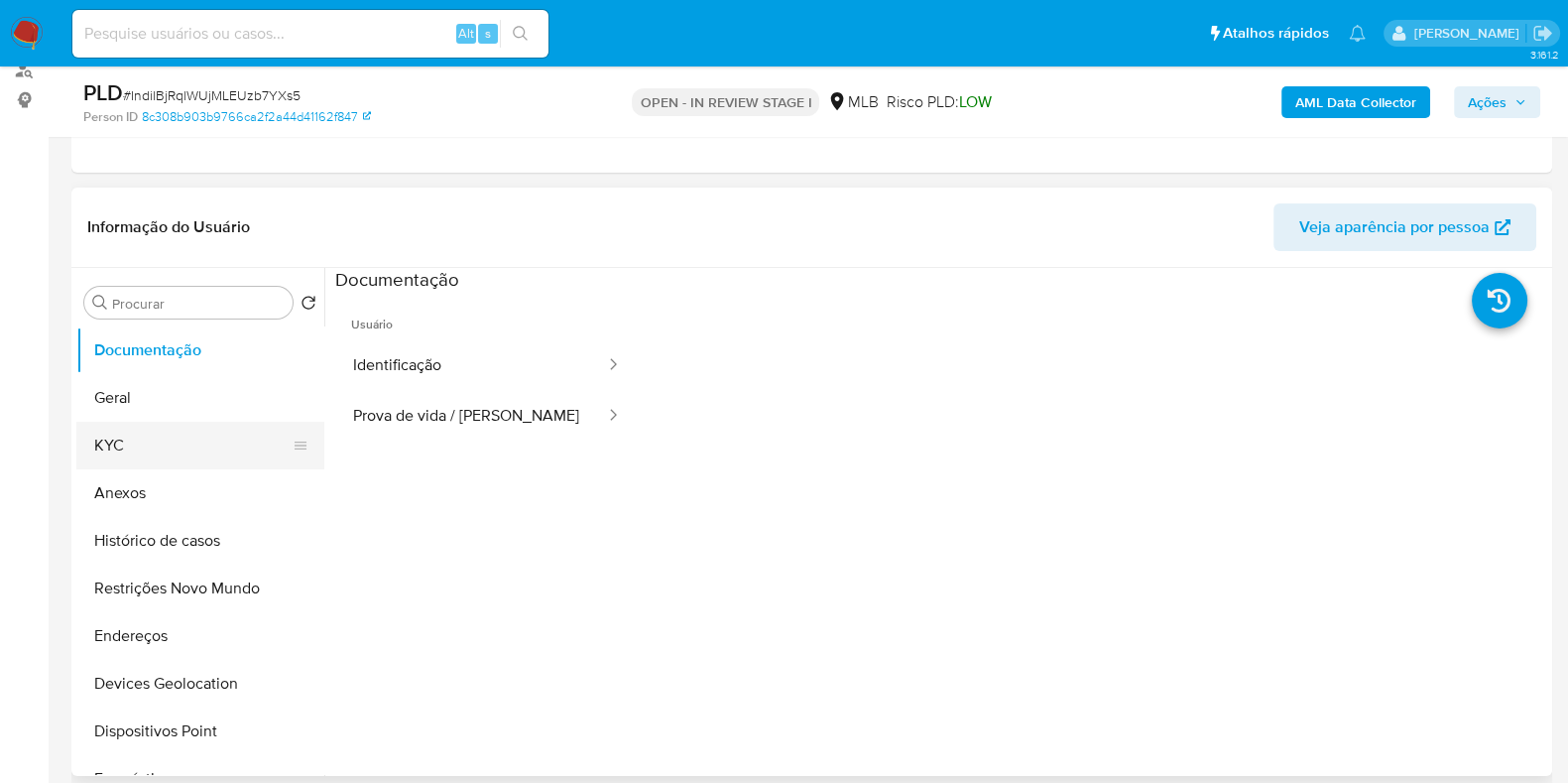
click at [141, 451] on button "KYC" at bounding box center [193, 446] width 232 height 48
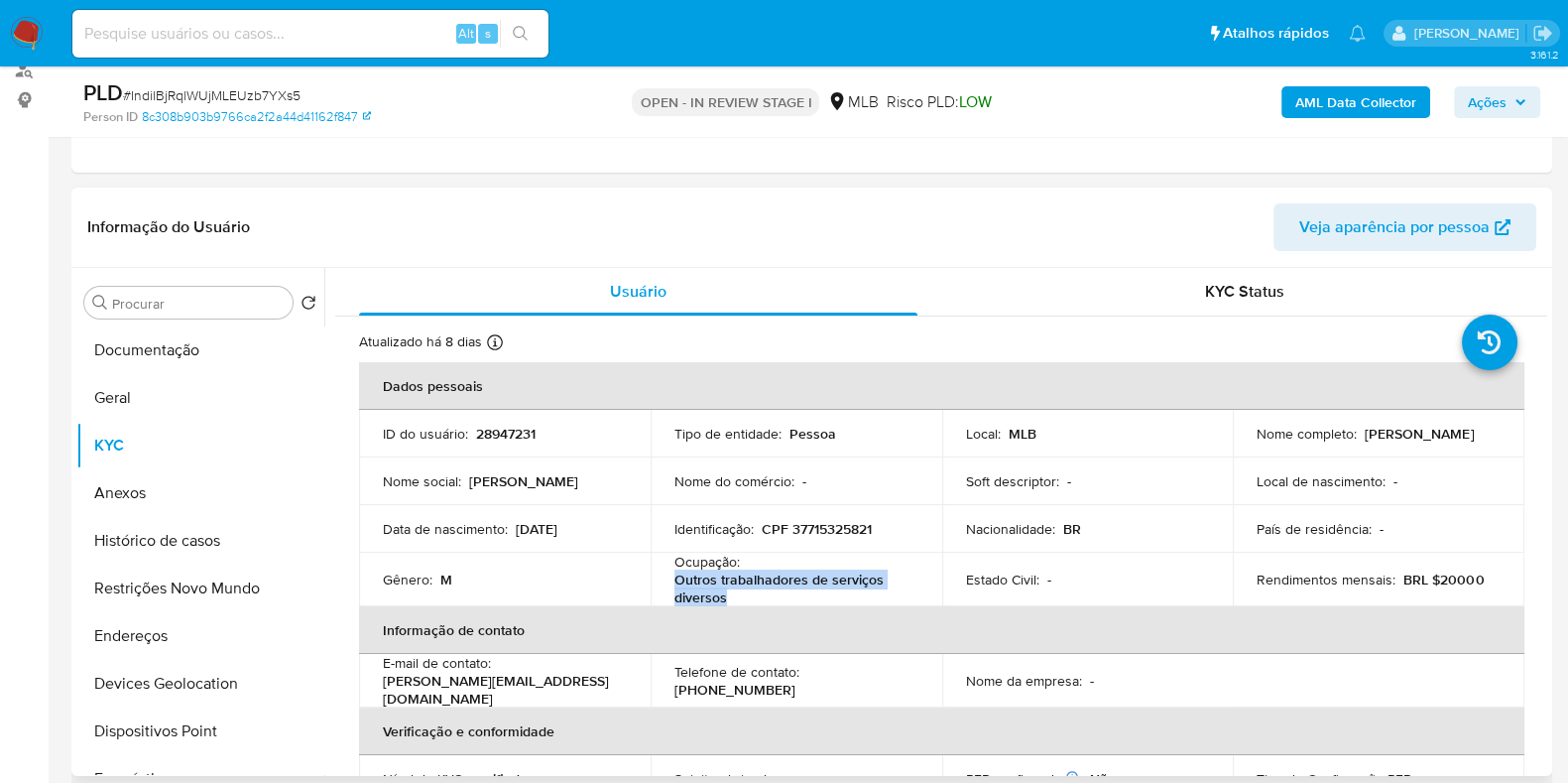
drag, startPoint x: 738, startPoint y: 598, endPoint x: 674, endPoint y: 578, distance: 67.1
click at [674, 578] on p "Outros trabalhadores de serviços diversos" at bounding box center [792, 588] width 236 height 36
copy p "Outros trabalhadores de serviços diversos"
click at [185, 528] on button "Histórico de casos" at bounding box center [193, 541] width 232 height 48
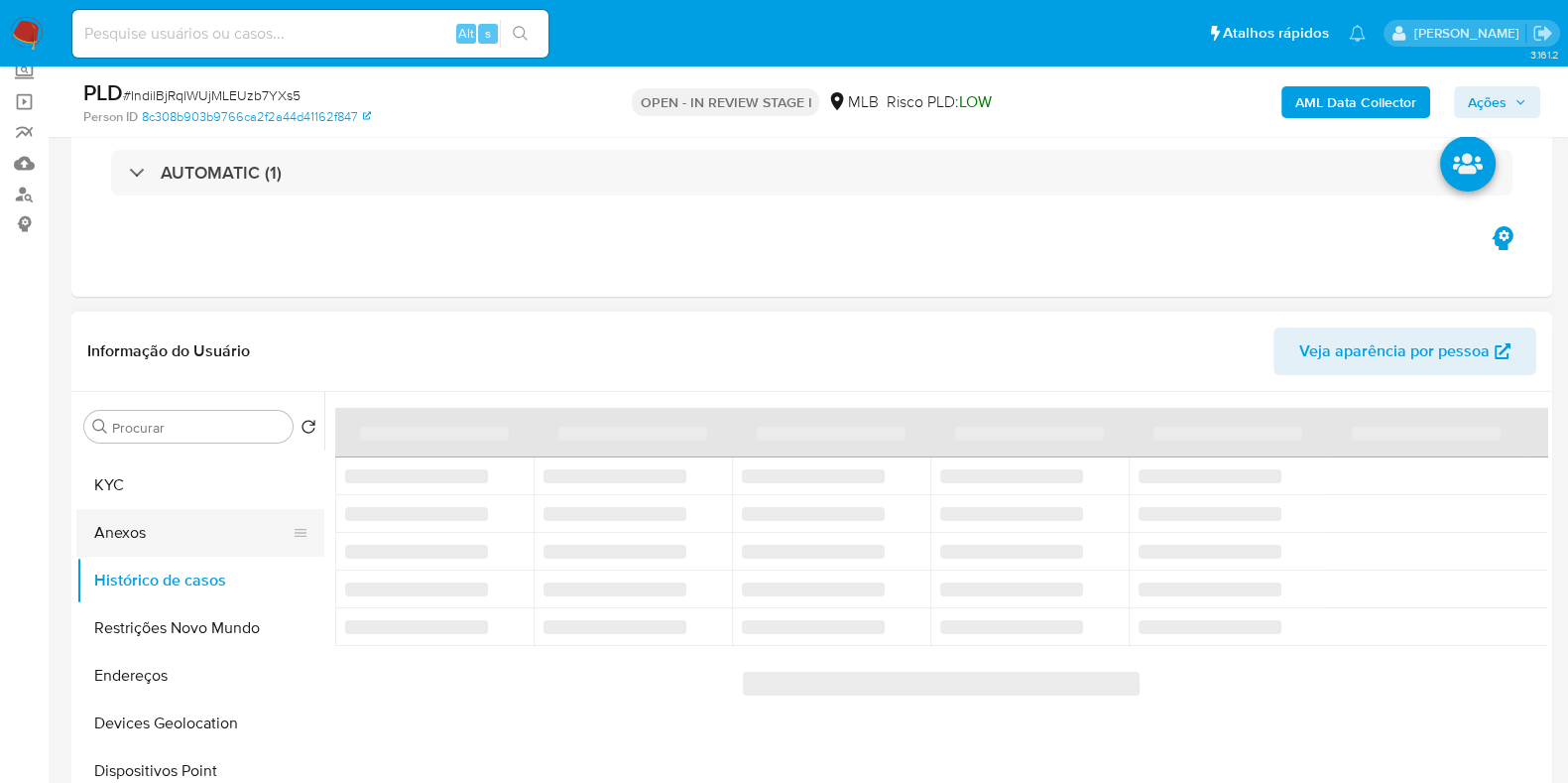
scroll to position [123, 0]
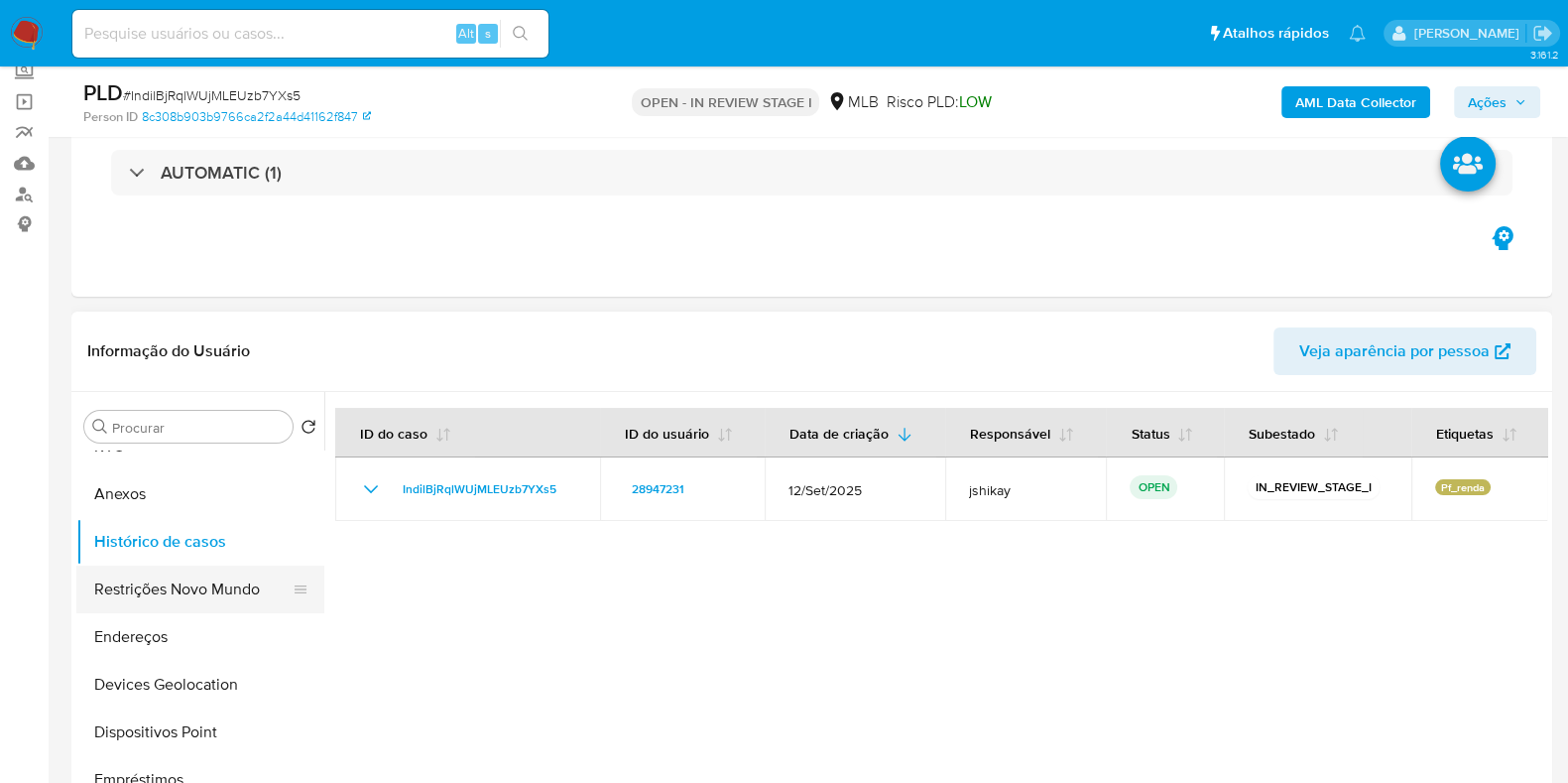
click at [223, 587] on button "Restrições Novo Mundo" at bounding box center [193, 589] width 232 height 48
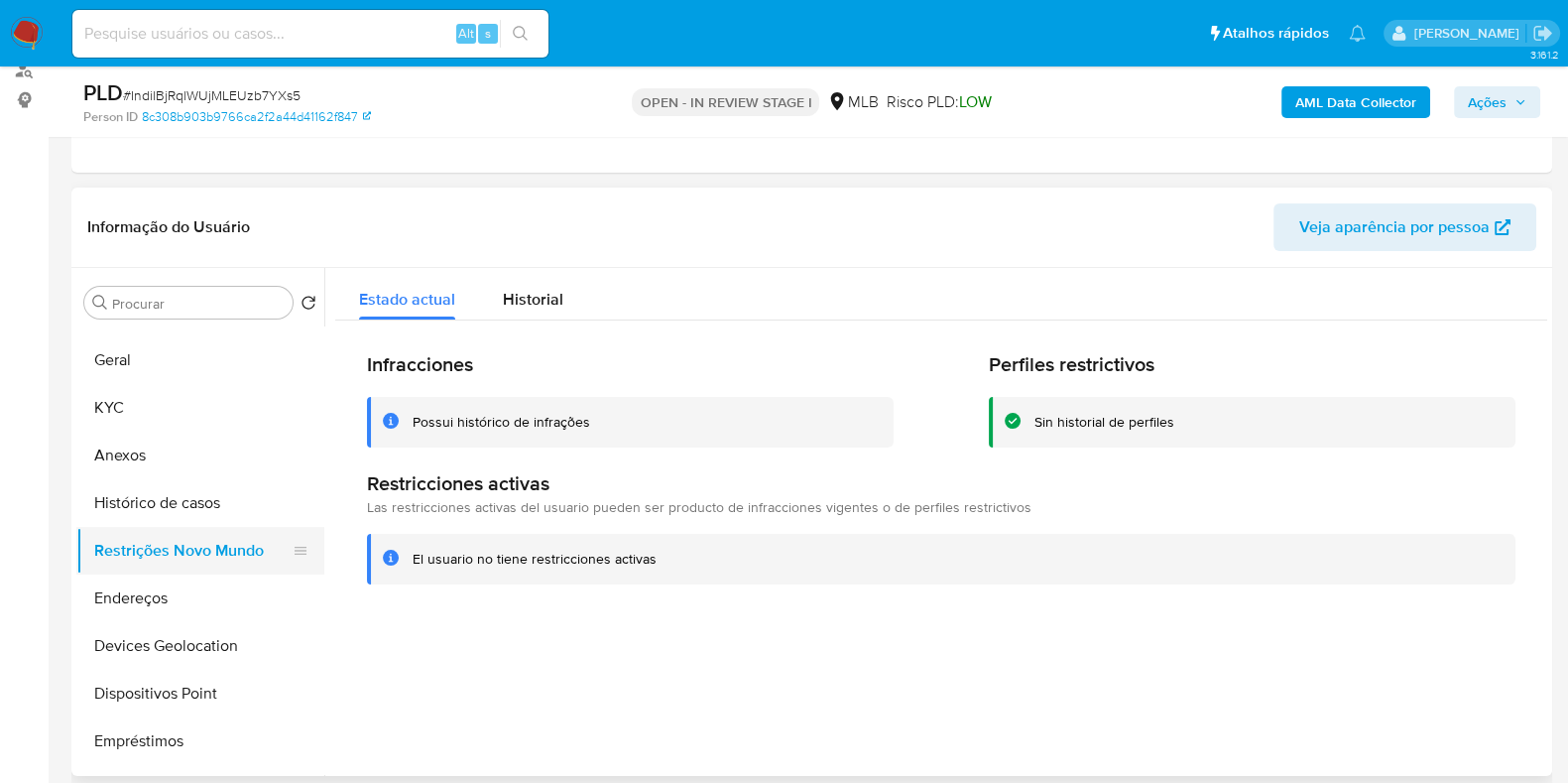
scroll to position [0, 0]
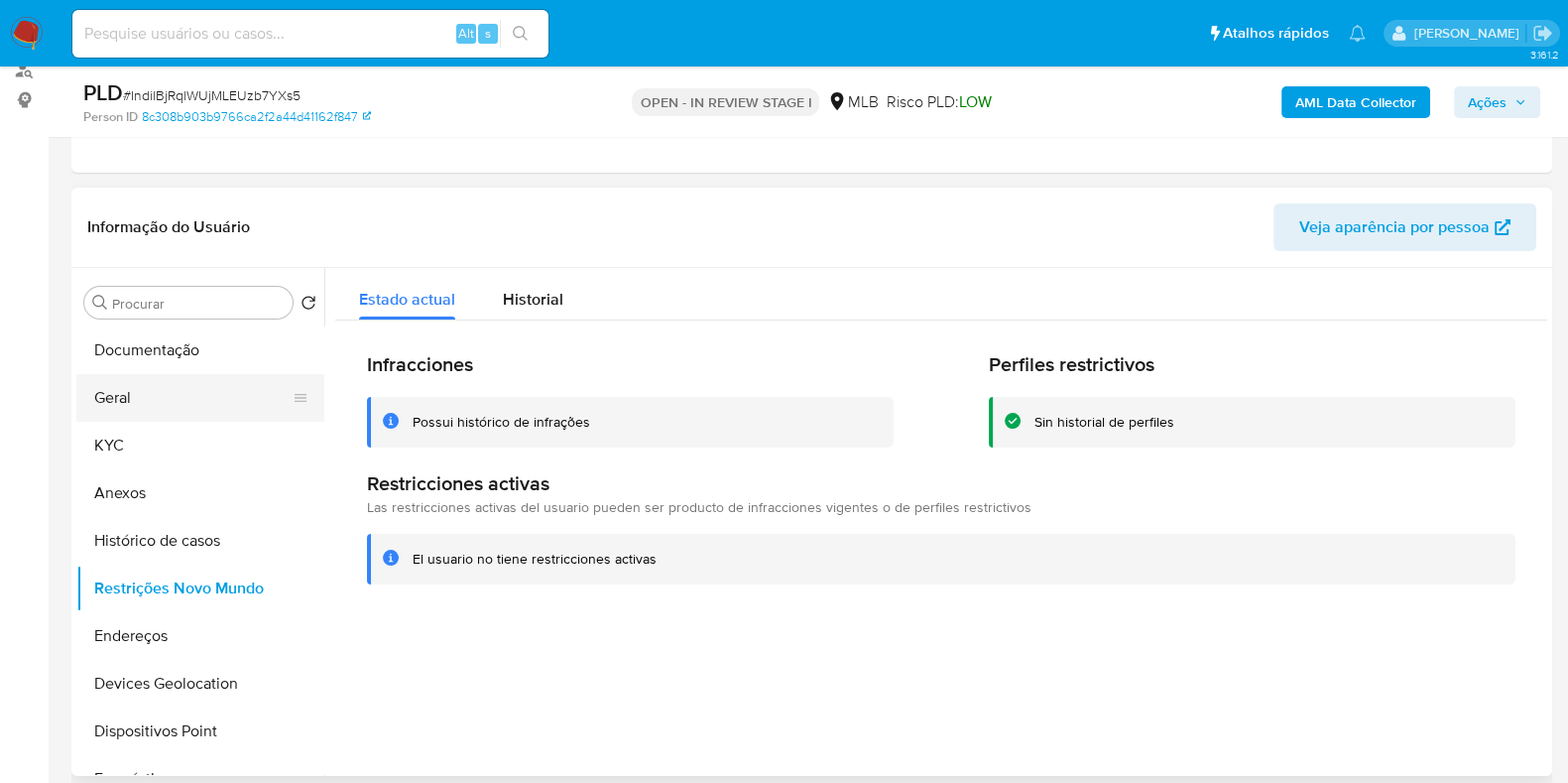
click at [141, 391] on button "Geral" at bounding box center [193, 398] width 232 height 48
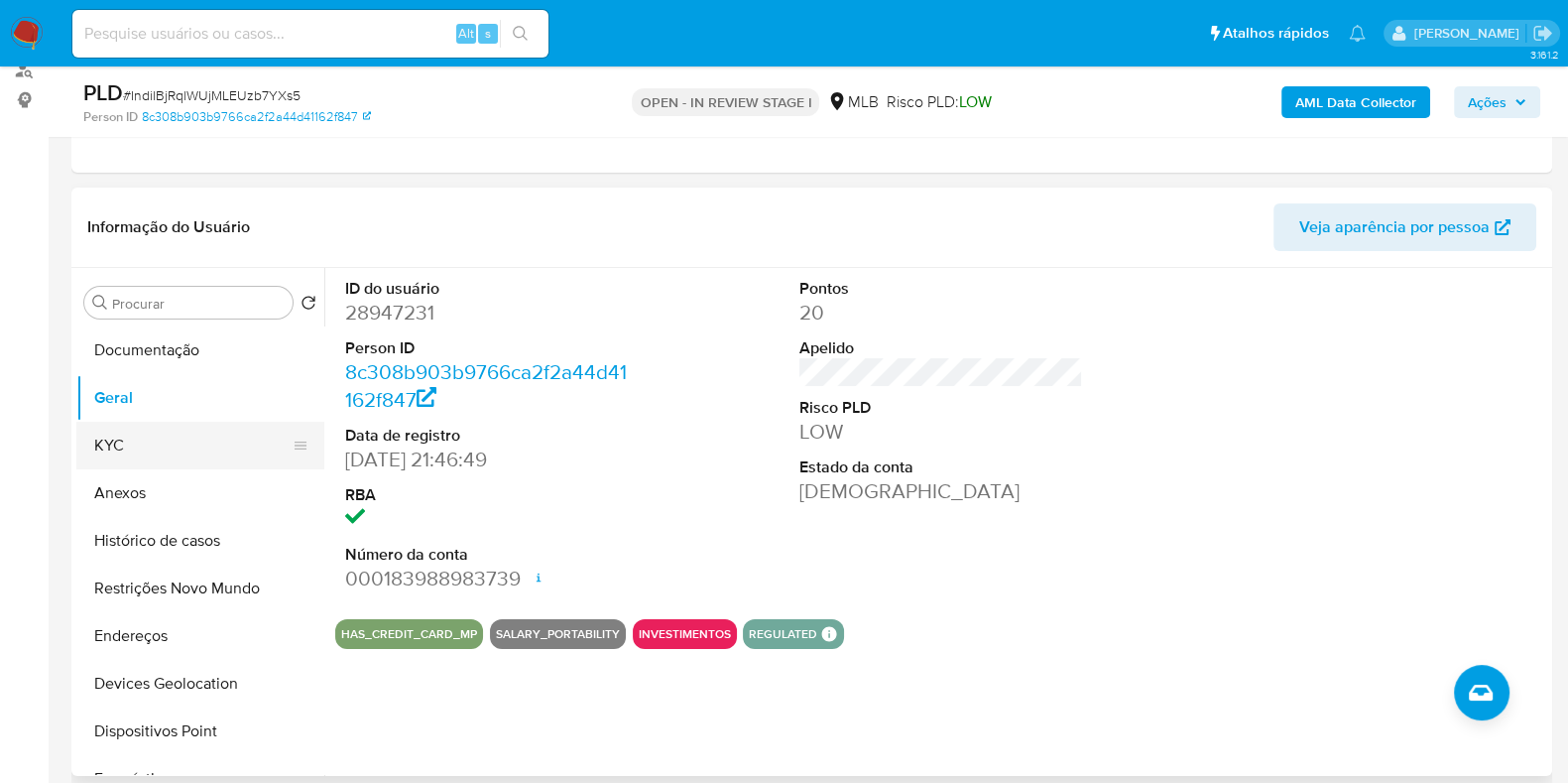
click at [164, 429] on button "KYC" at bounding box center [193, 446] width 232 height 48
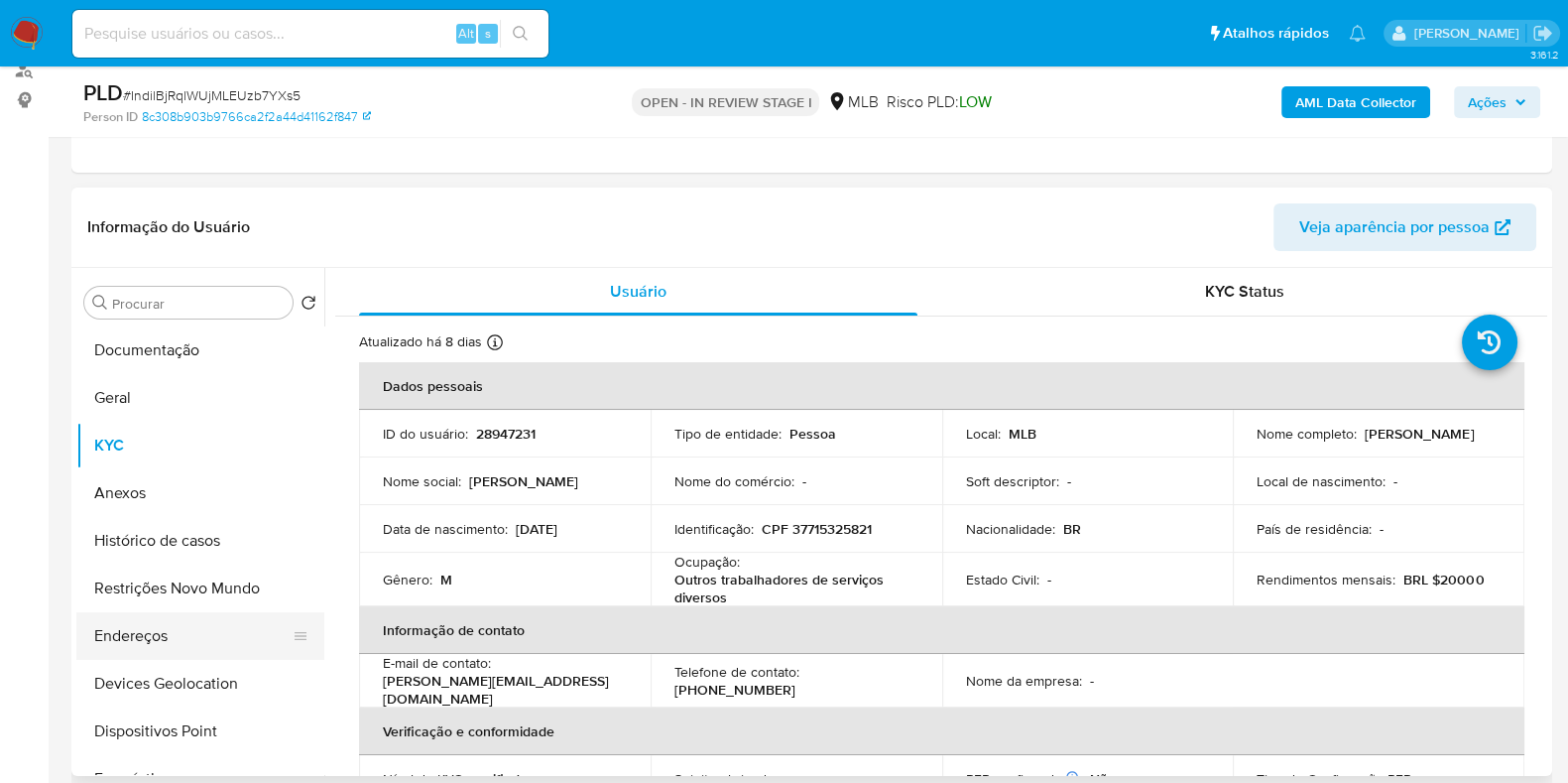
click at [157, 625] on button "Endereços" at bounding box center [193, 636] width 232 height 48
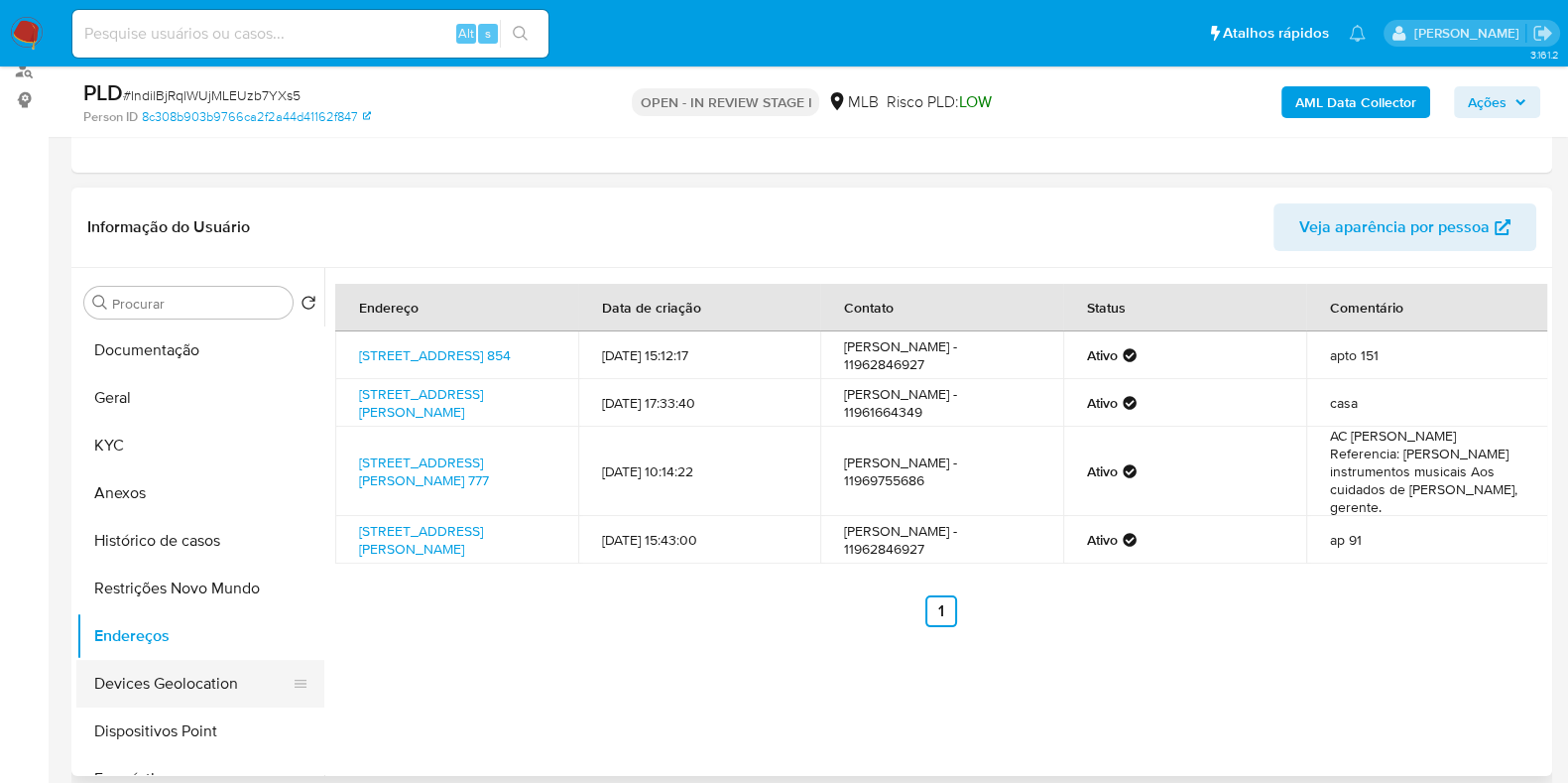
click at [164, 625] on button "Devices Geolocation" at bounding box center [193, 684] width 232 height 48
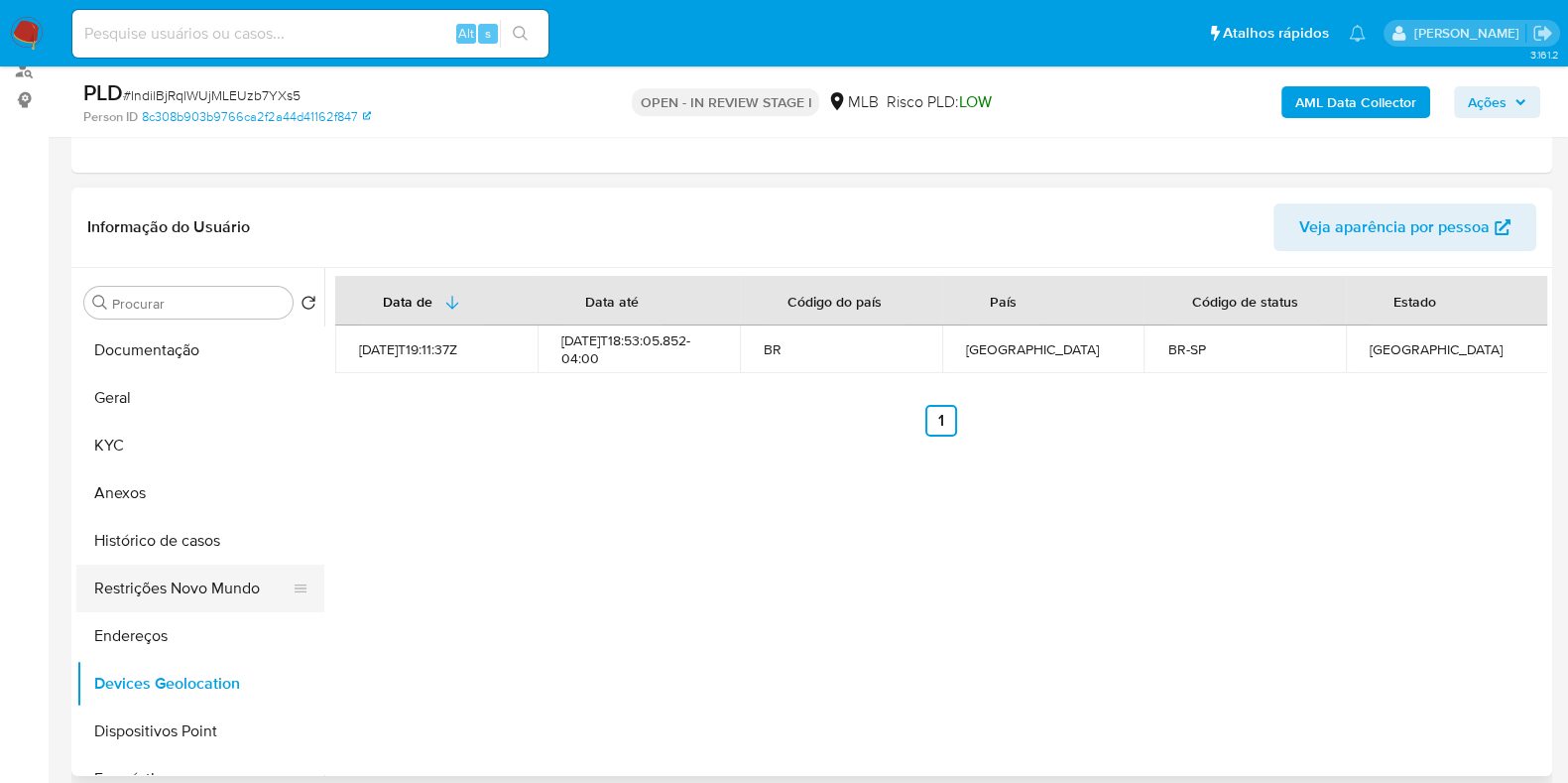
click at [129, 590] on button "Restrições Novo Mundo" at bounding box center [193, 588] width 232 height 48
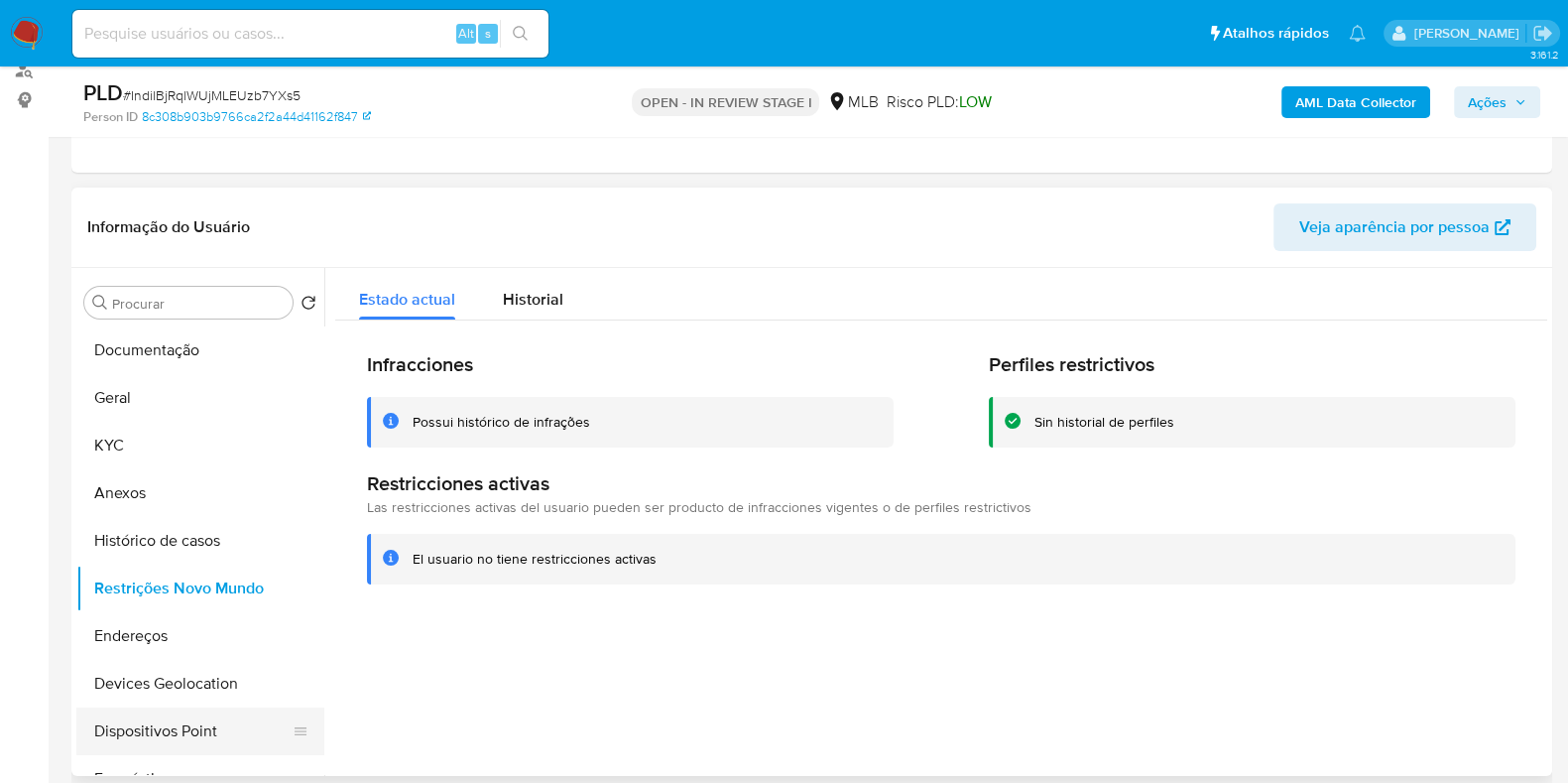
click at [173, 625] on button "Dispositivos Point" at bounding box center [193, 731] width 232 height 48
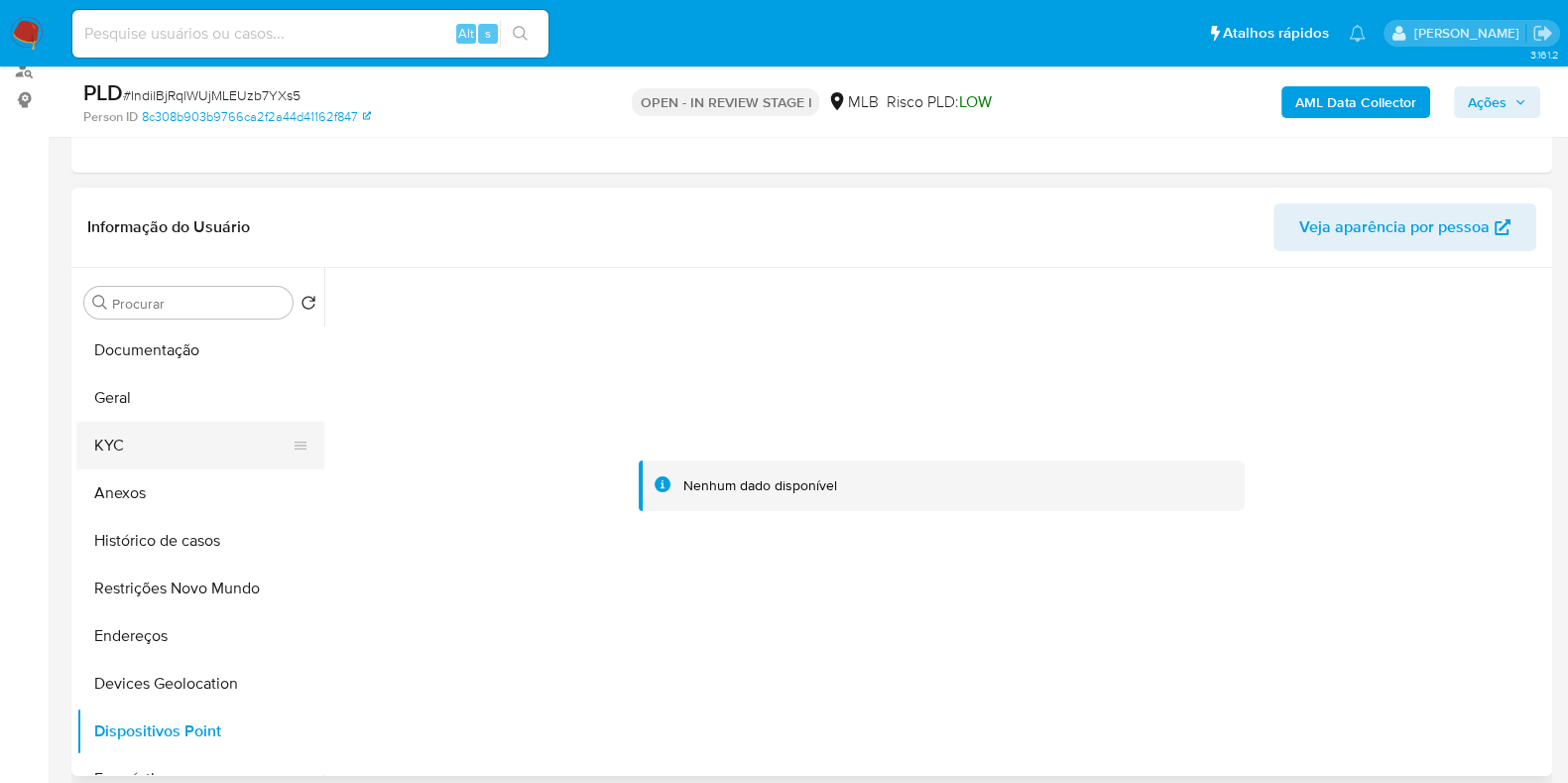
click at [102, 442] on button "KYC" at bounding box center [193, 446] width 232 height 48
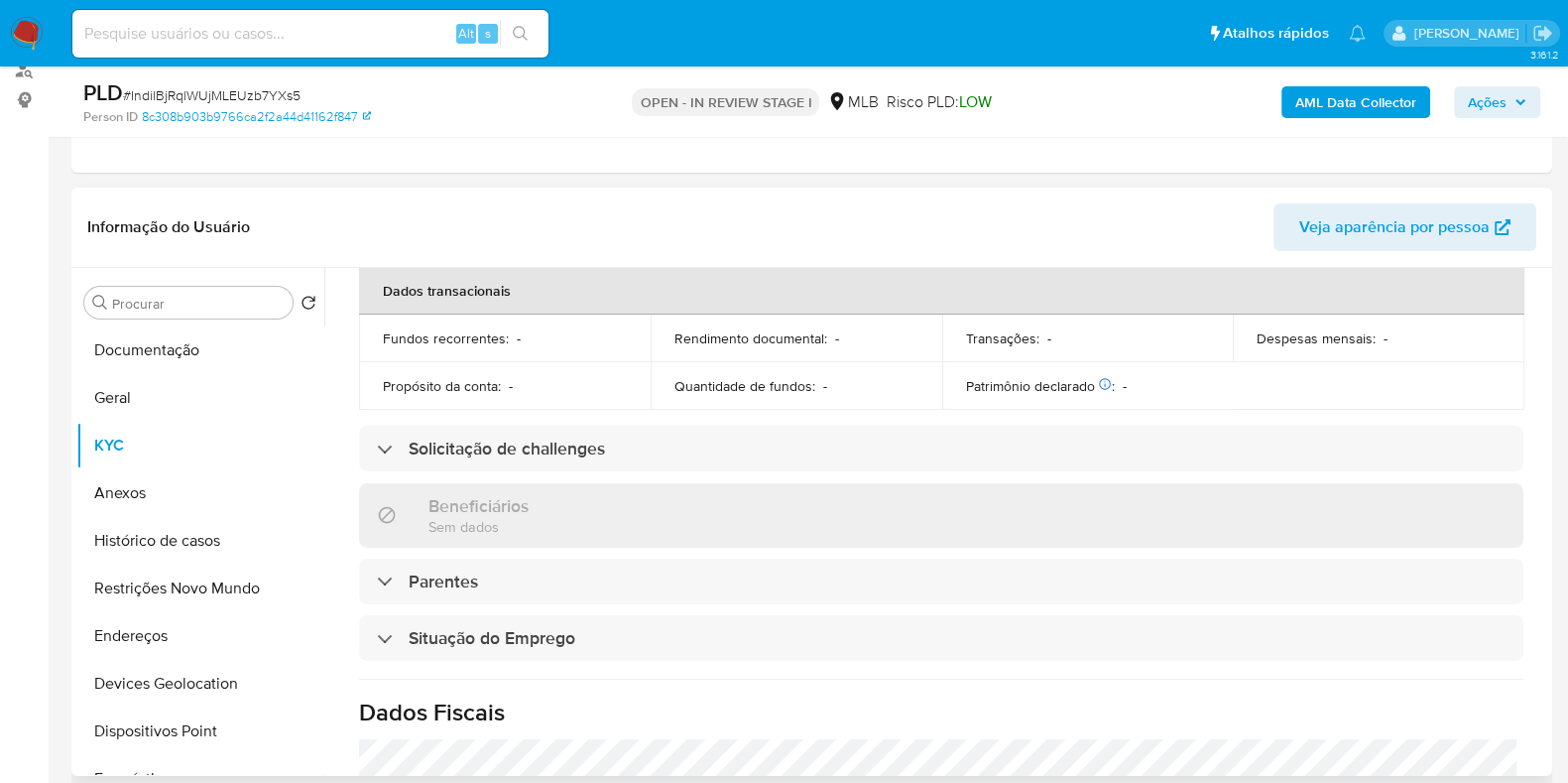
scroll to position [867, 0]
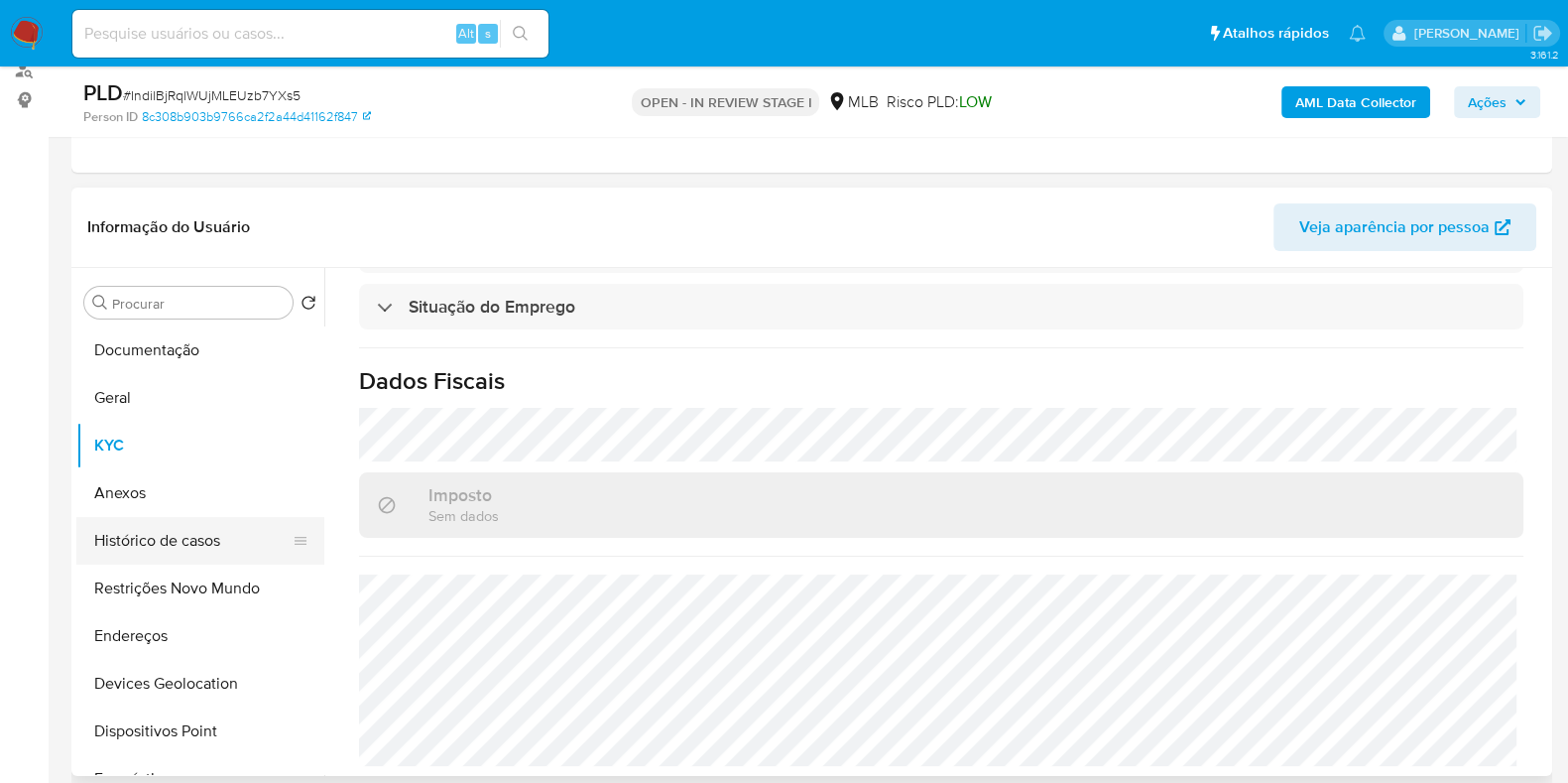
click at [154, 548] on button "Histórico de casos" at bounding box center [193, 541] width 232 height 48
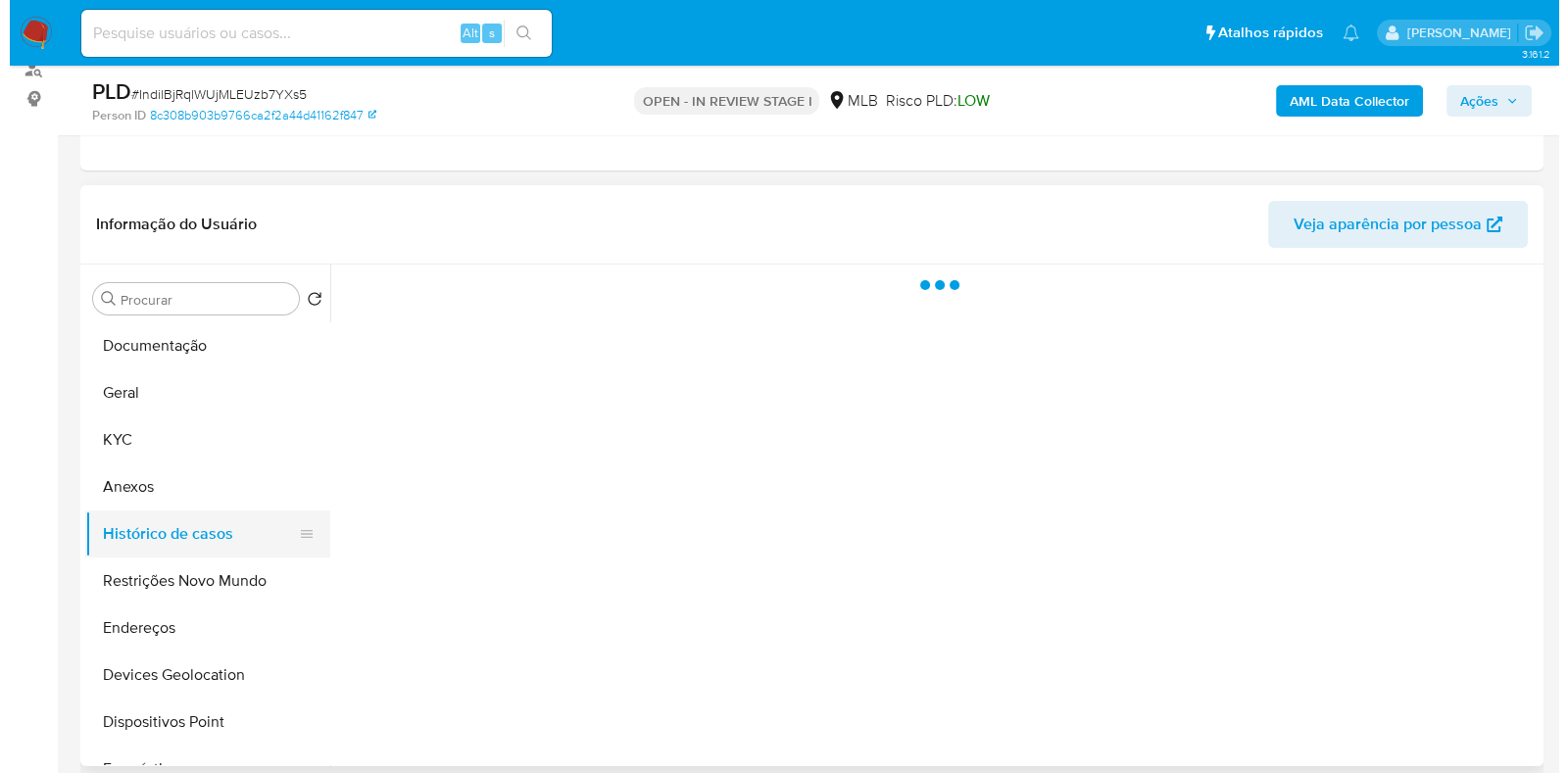
scroll to position [0, 0]
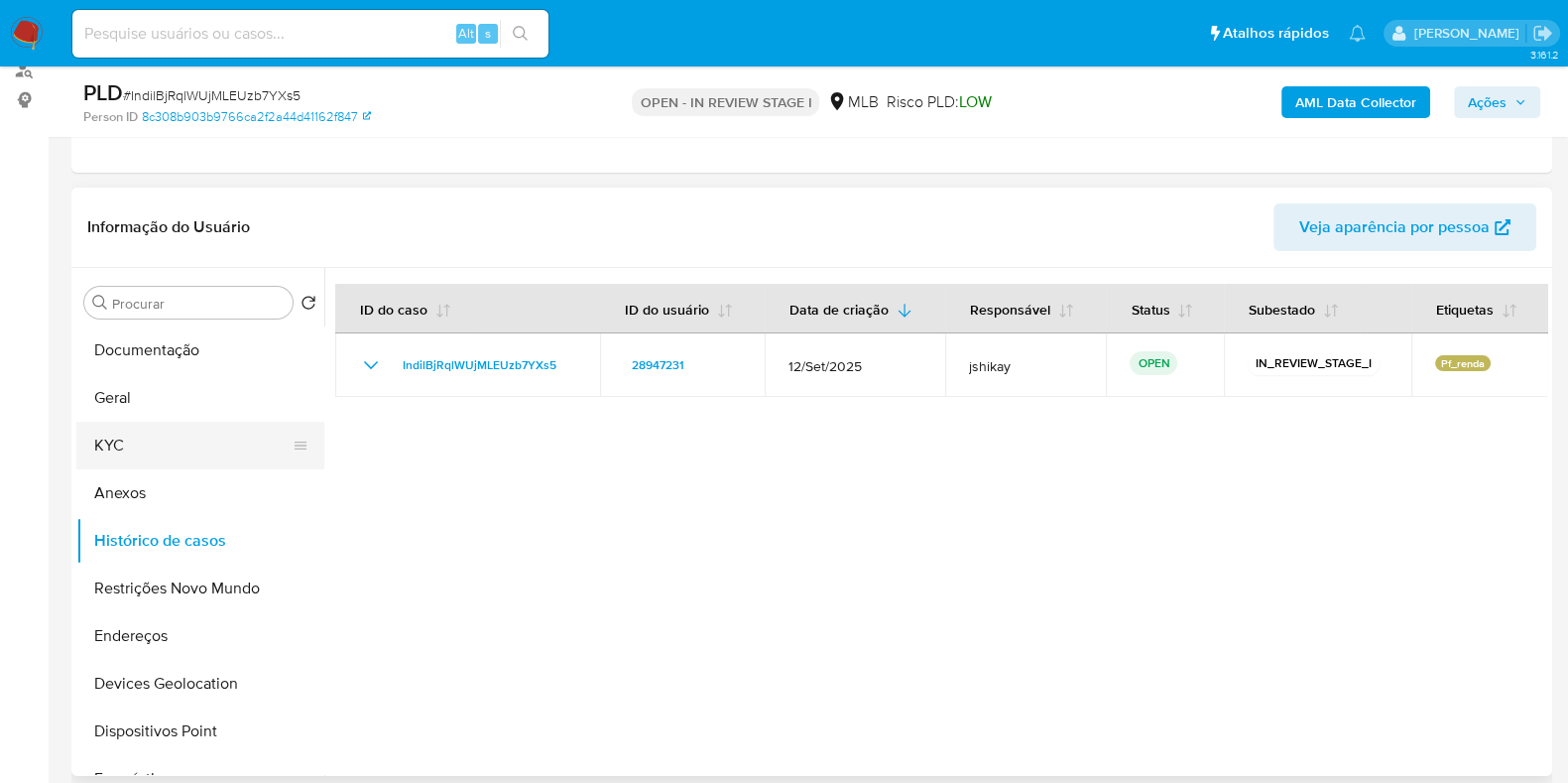
click at [136, 438] on button "KYC" at bounding box center [193, 446] width 232 height 48
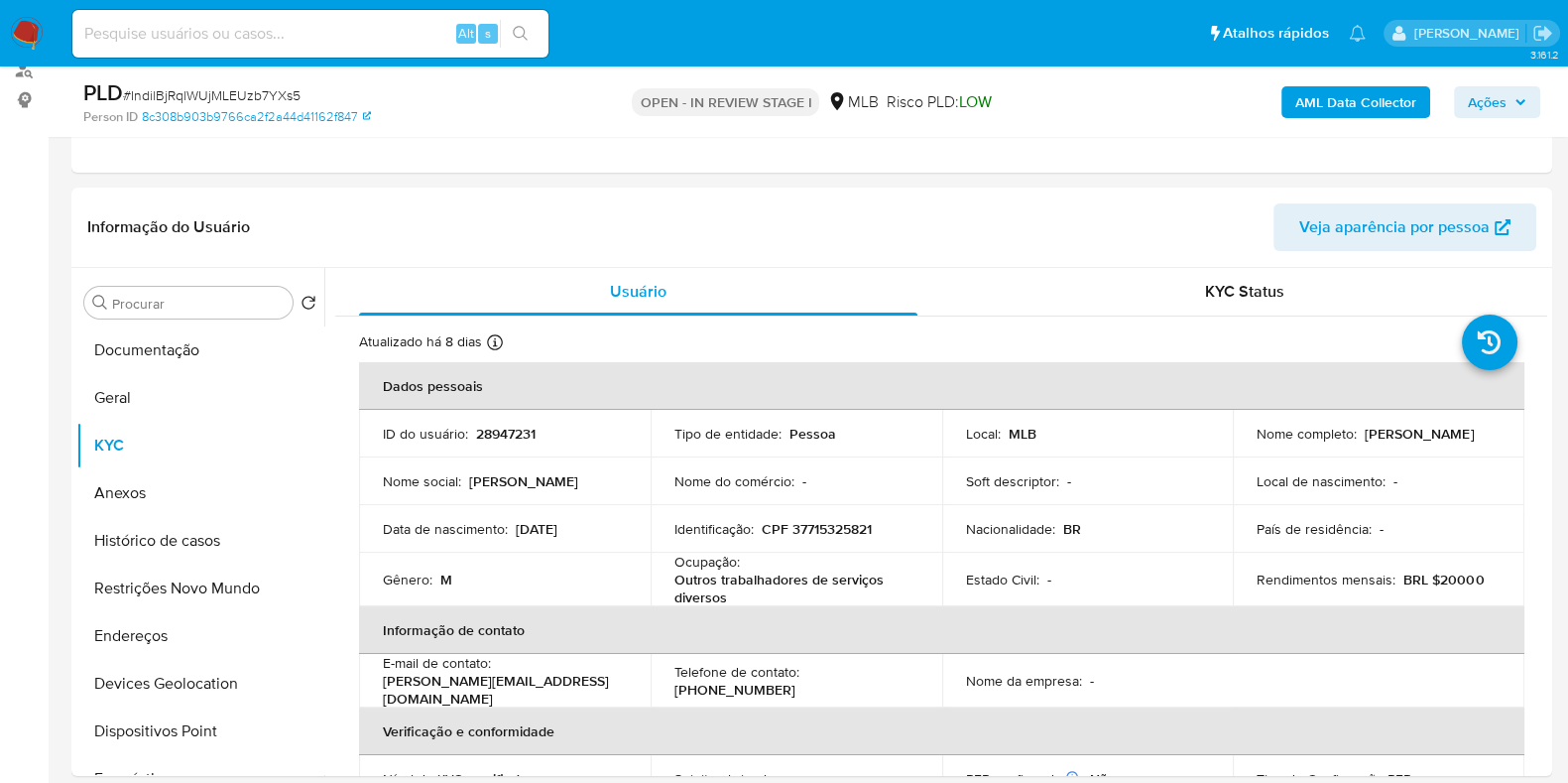
click at [1254, 107] on button "AML Data Collector" at bounding box center [1356, 102] width 149 height 32
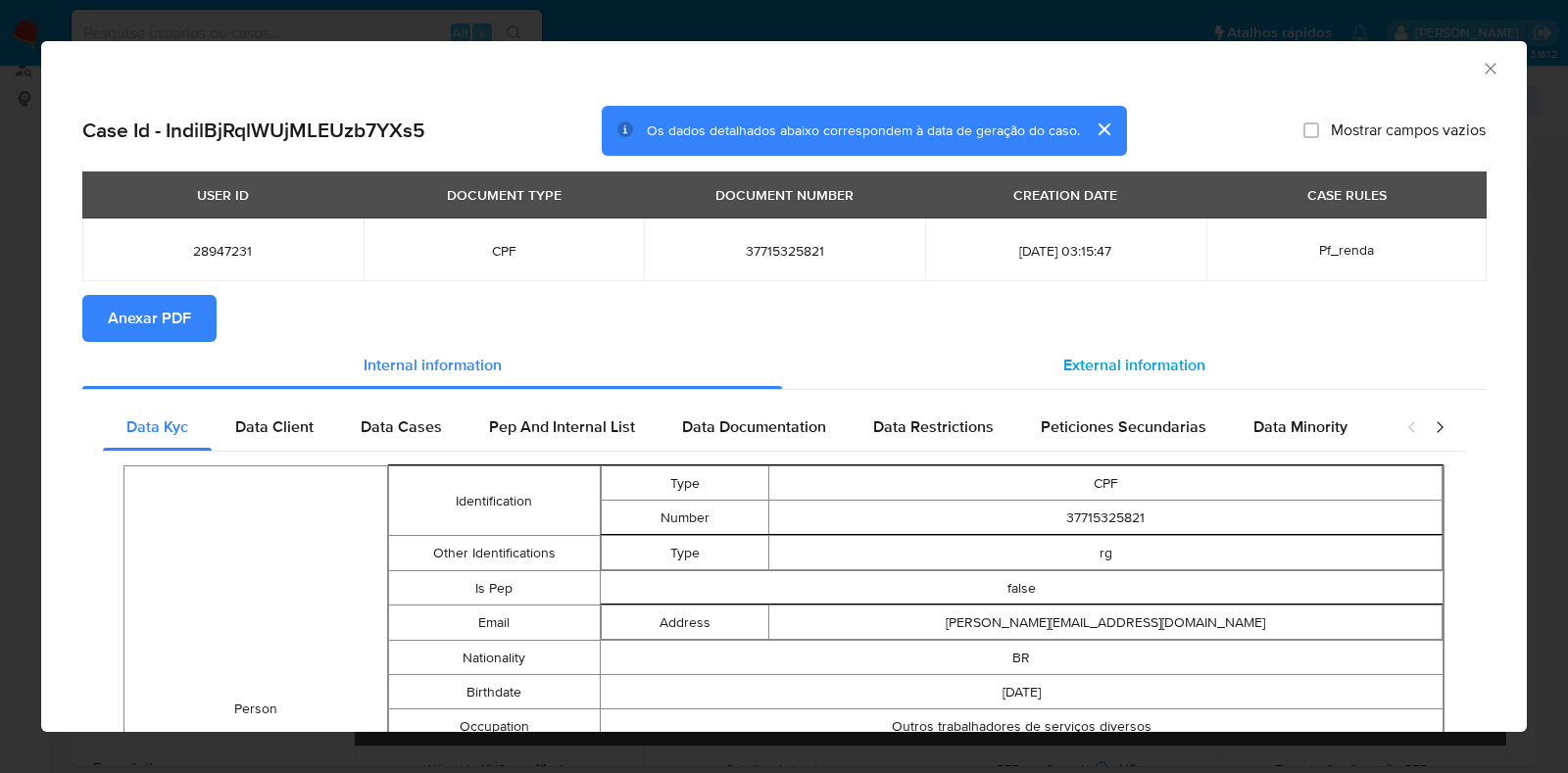
click at [1098, 378] on div "External information" at bounding box center [1133, 366] width 704 height 47
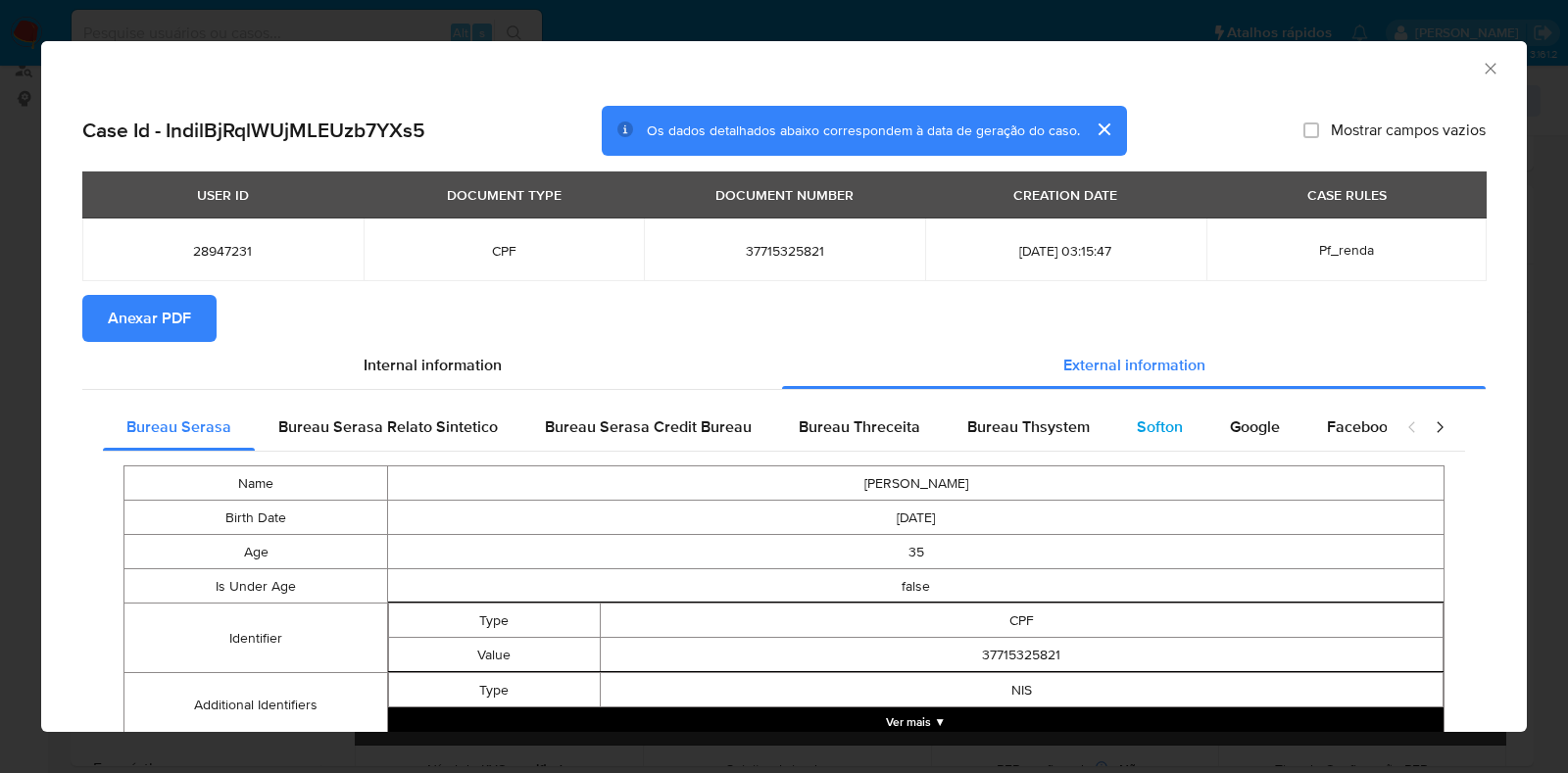
click at [1116, 443] on div "Softon" at bounding box center [1160, 428] width 93 height 47
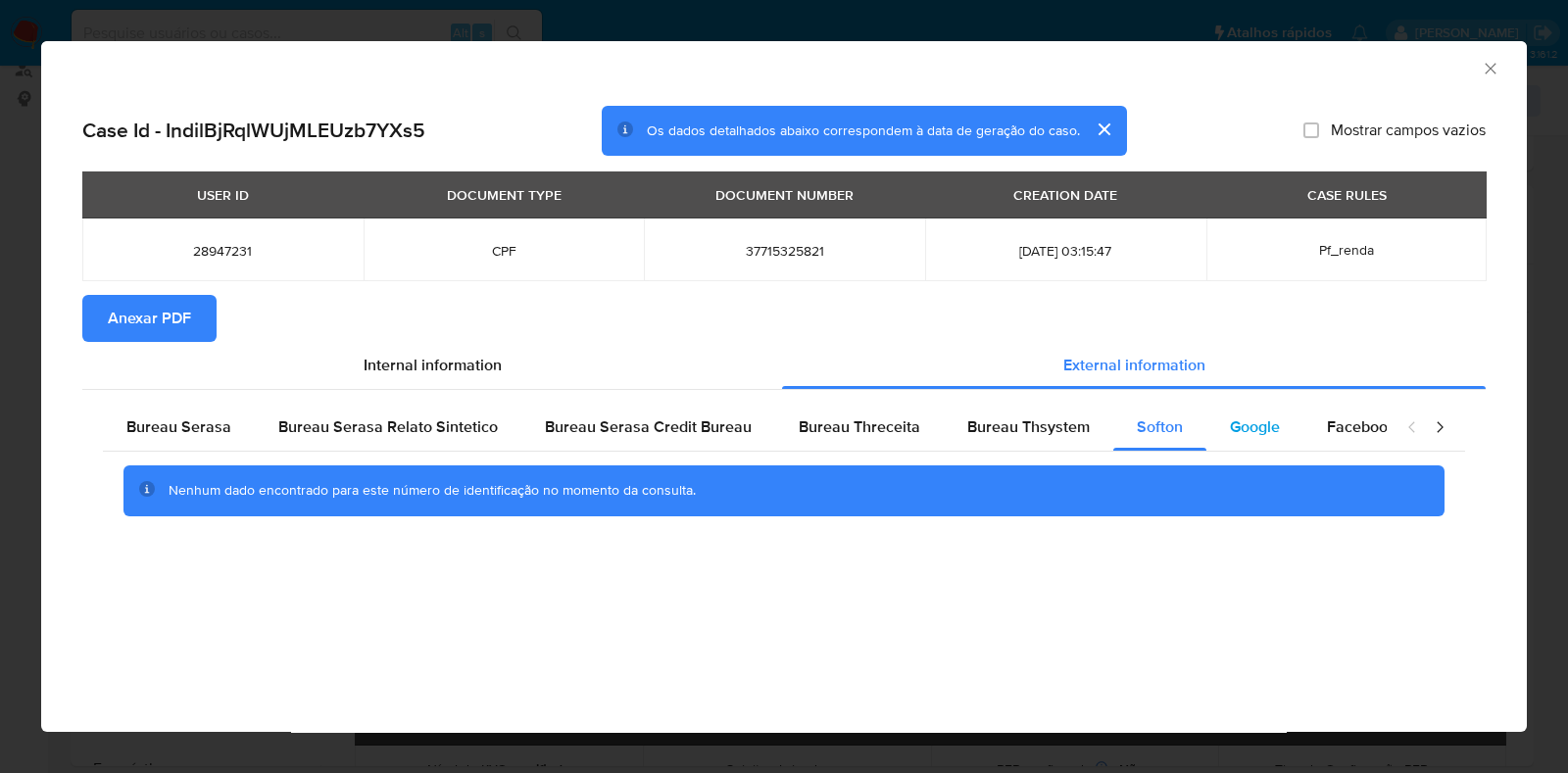
click at [1239, 428] on span "Google" at bounding box center [1255, 427] width 50 height 23
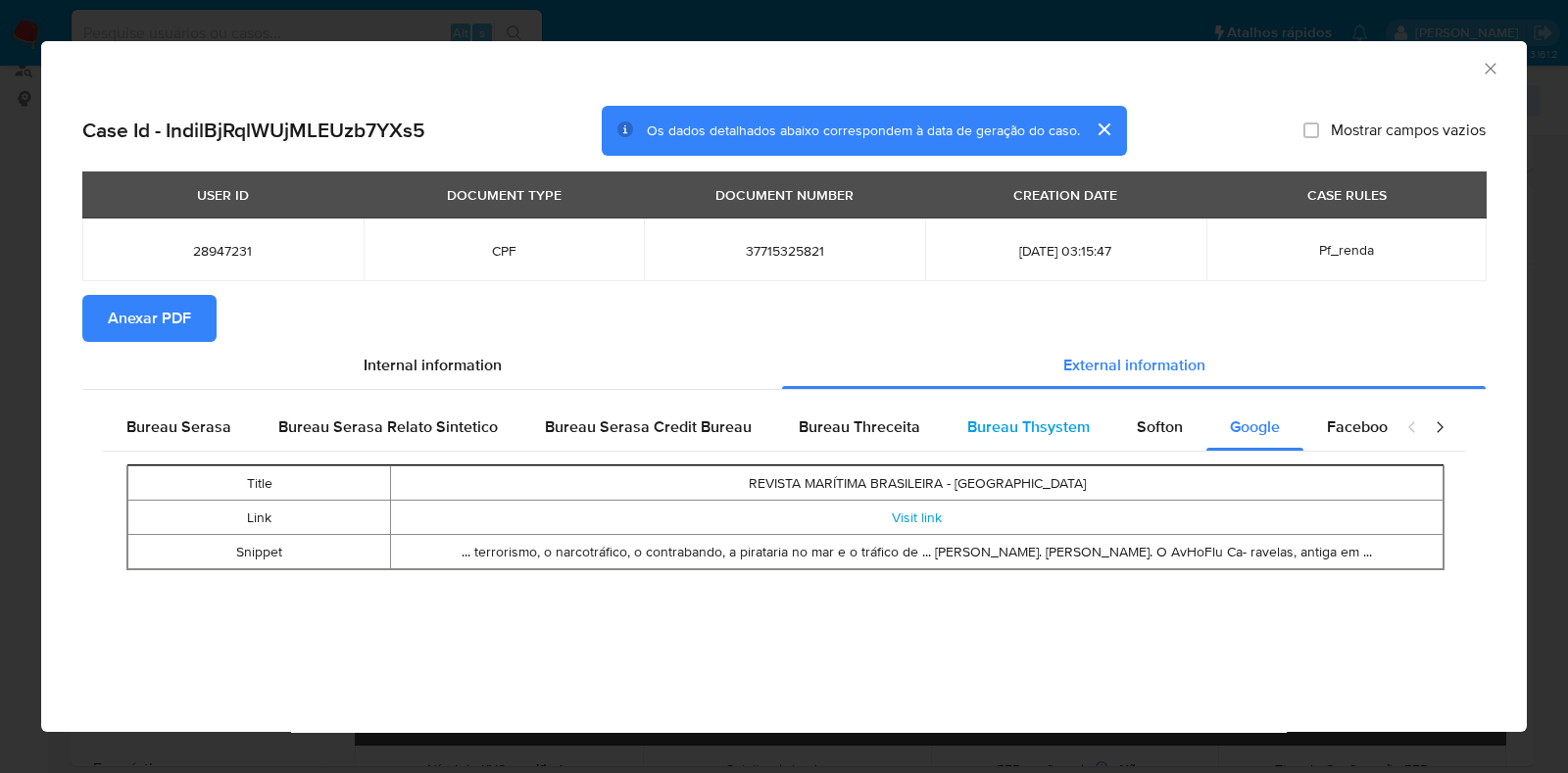
click at [971, 427] on span "Bureau Thsystem" at bounding box center [1028, 427] width 123 height 23
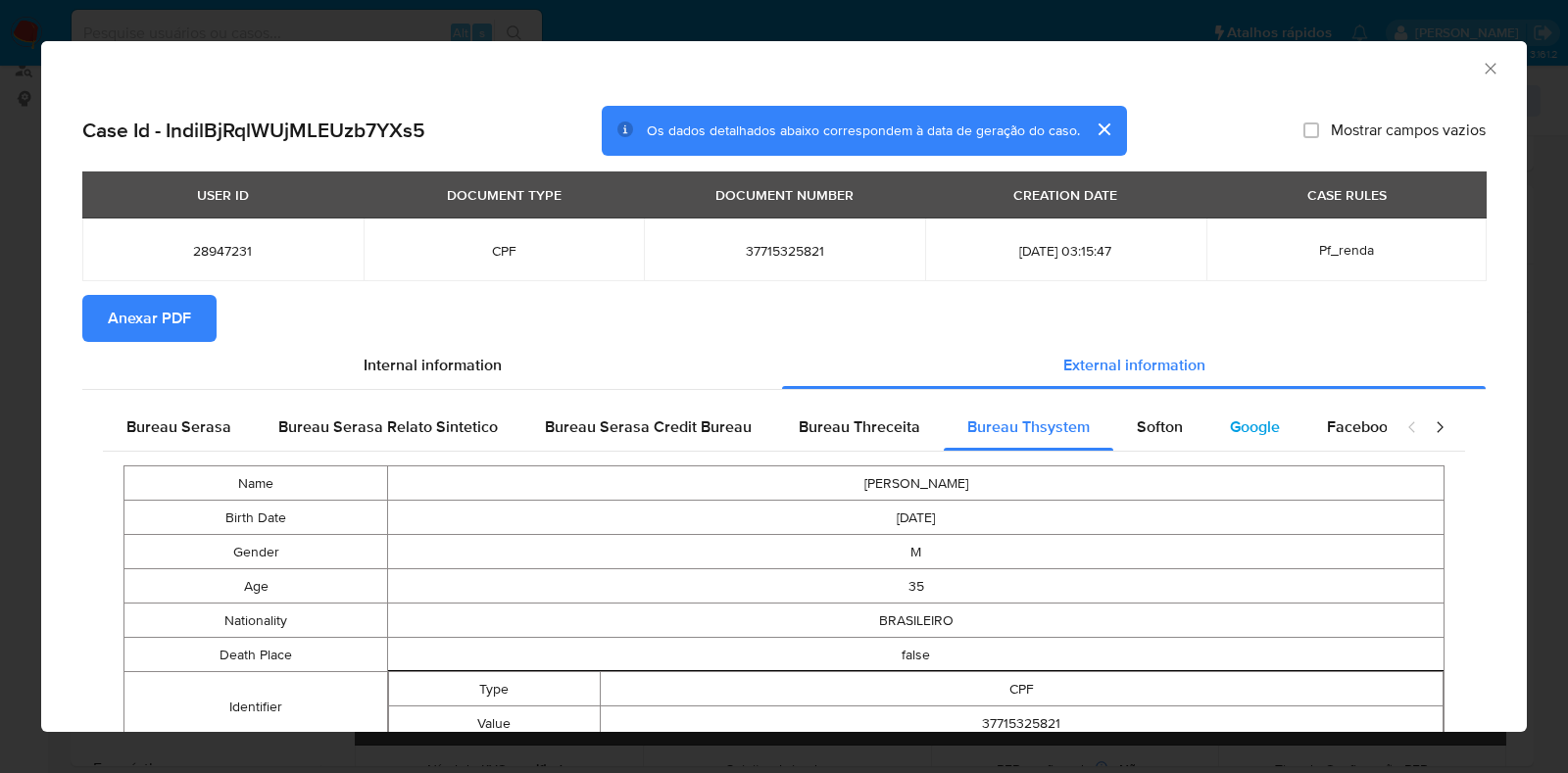
click at [1239, 428] on span "Google" at bounding box center [1255, 427] width 50 height 23
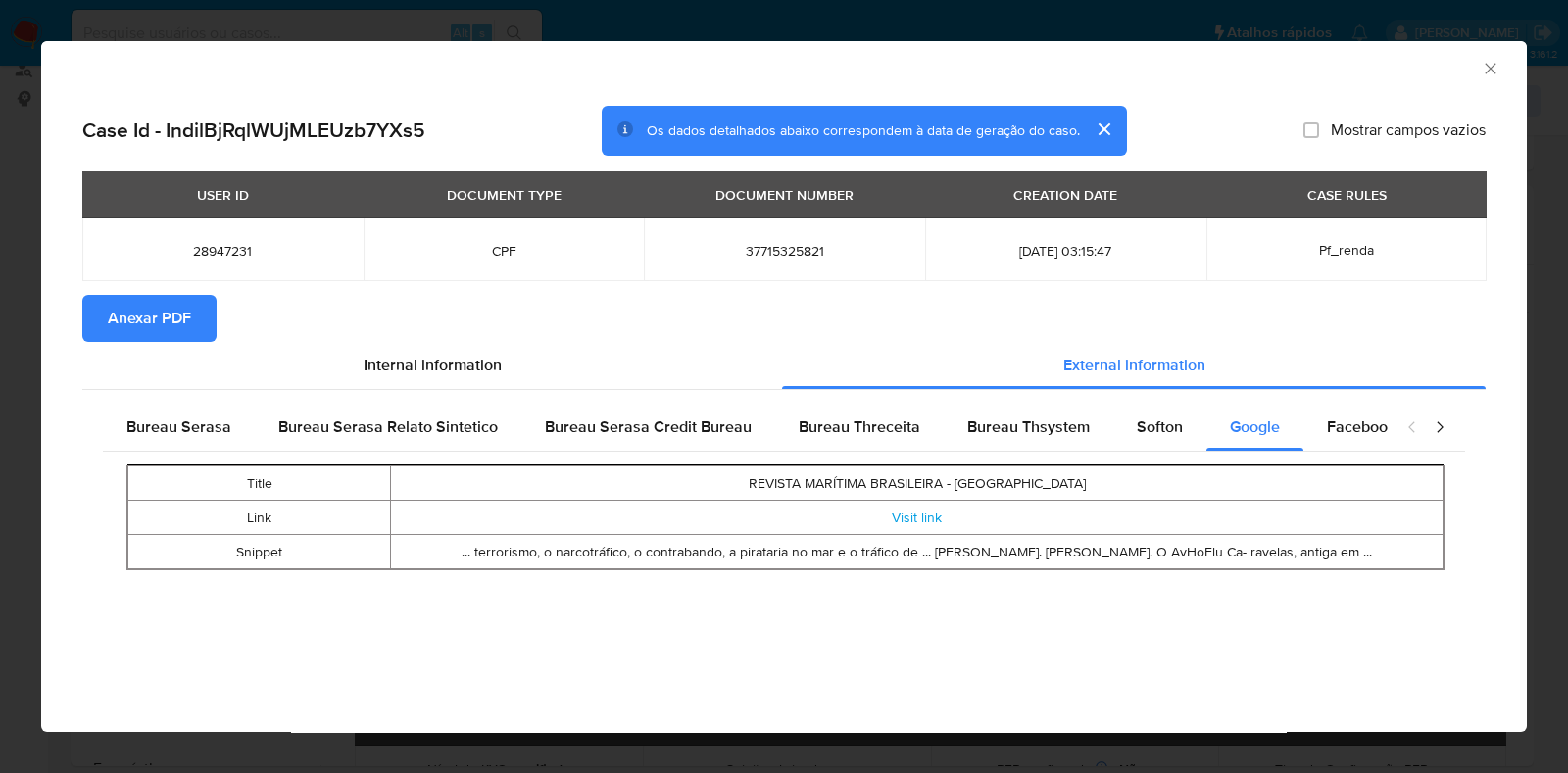
click at [122, 301] on span "Anexar PDF" at bounding box center [149, 319] width 83 height 43
click at [1239, 66] on icon "Fechar a janela" at bounding box center [1490, 68] width 11 height 11
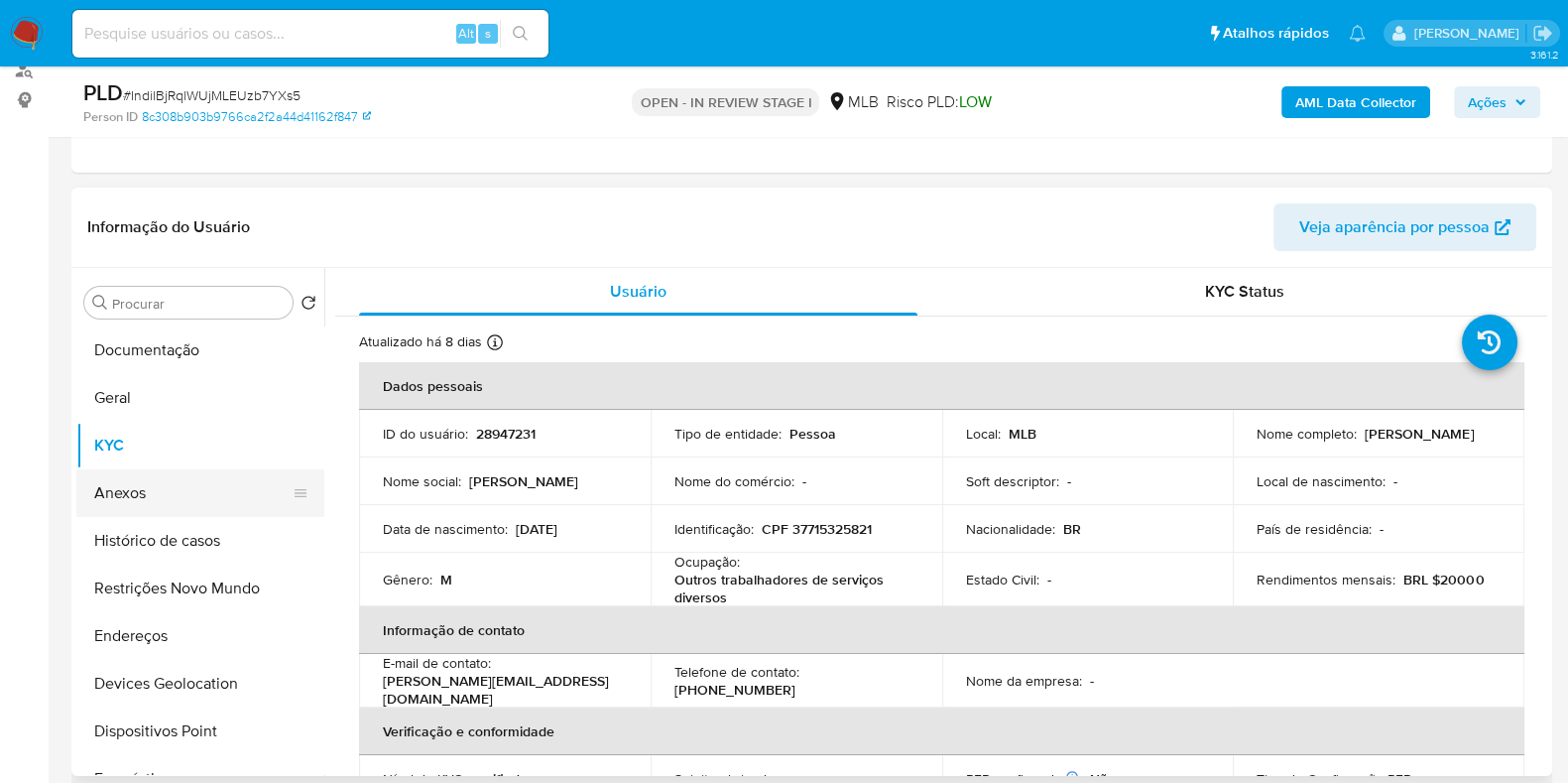
click at [171, 480] on button "Anexos" at bounding box center [193, 493] width 232 height 48
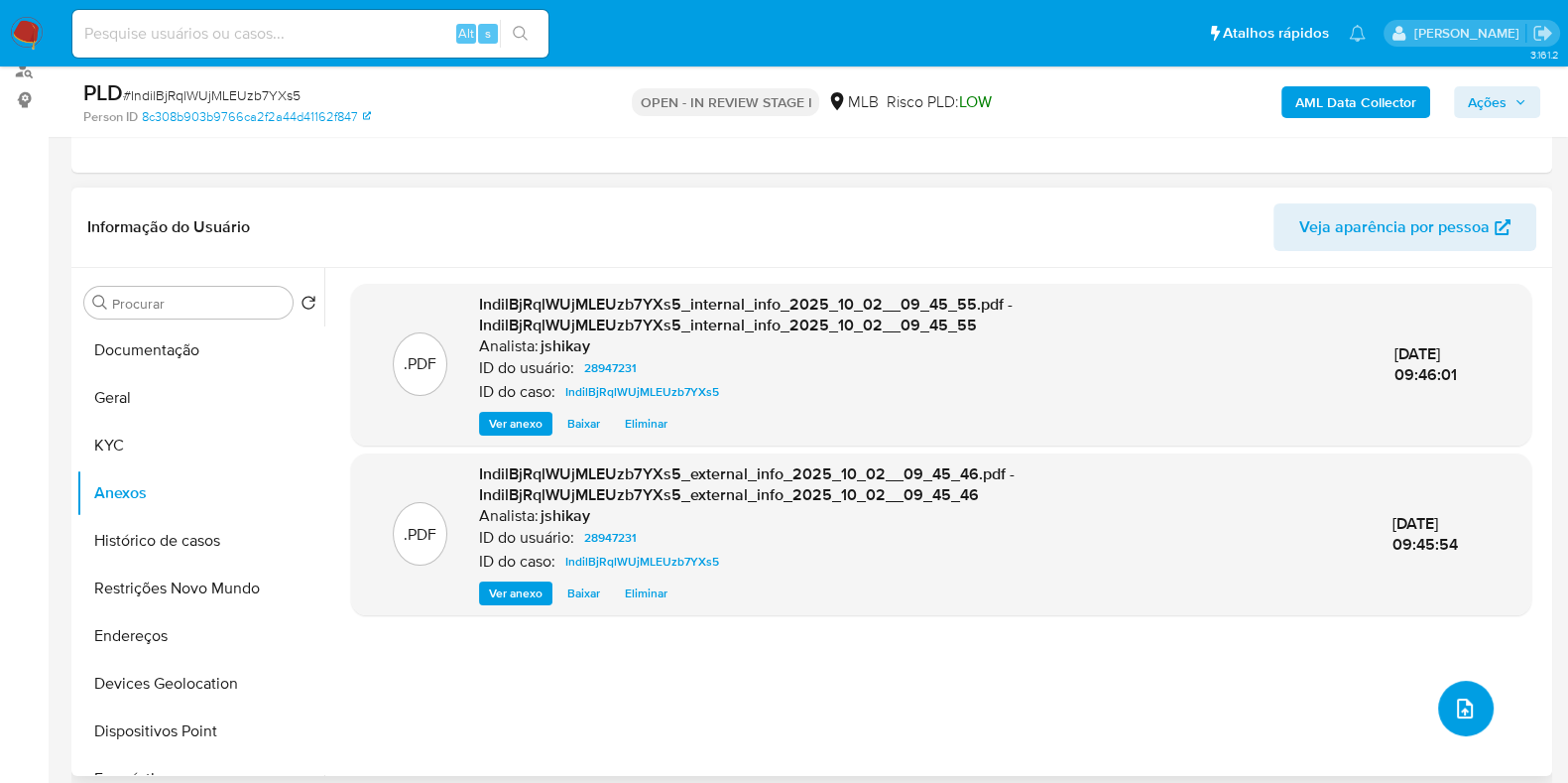
click at [1254, 625] on icon "upload-file" at bounding box center [1465, 708] width 24 height 24
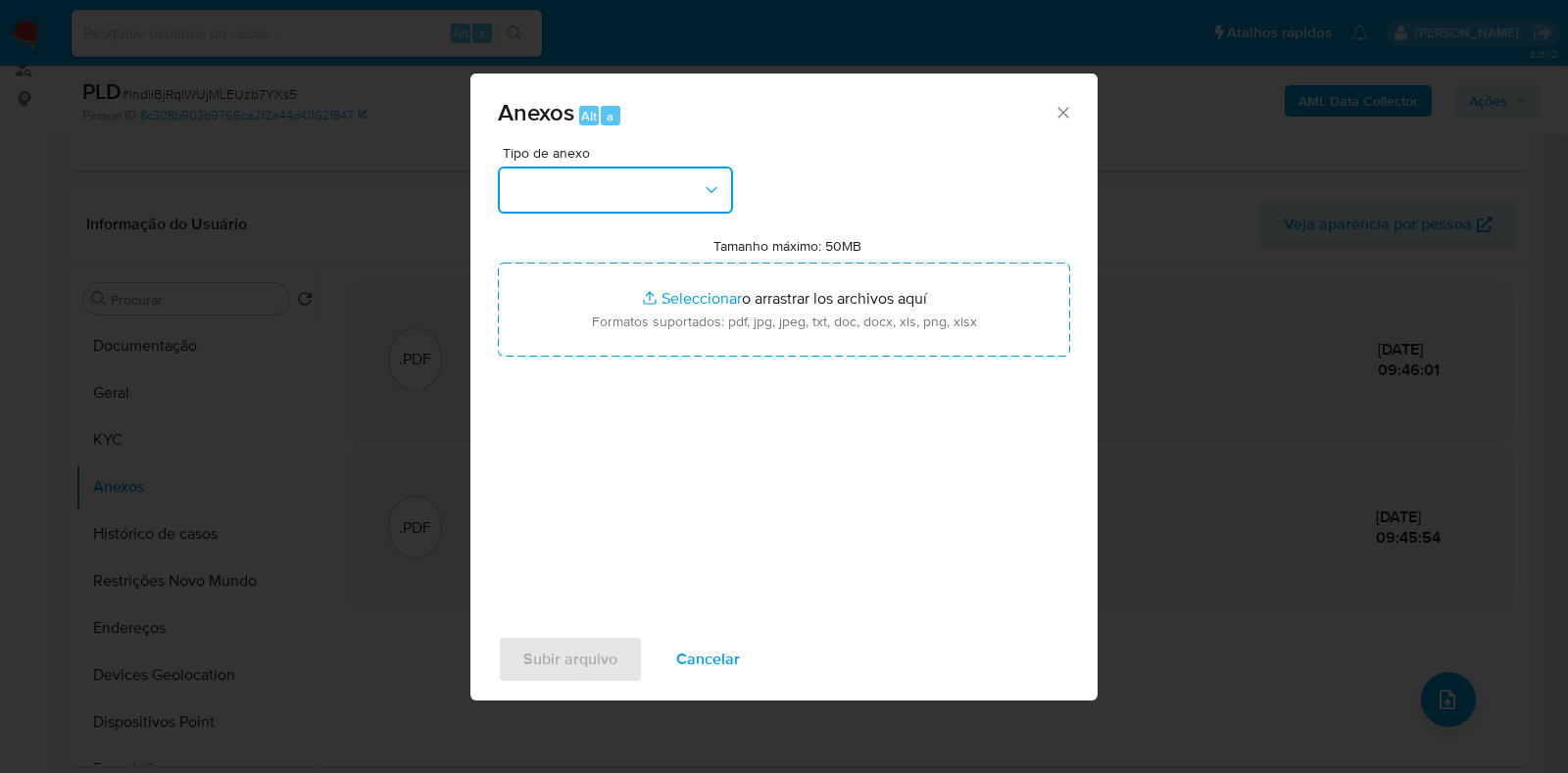
click at [617, 188] on button "button" at bounding box center [615, 190] width 235 height 47
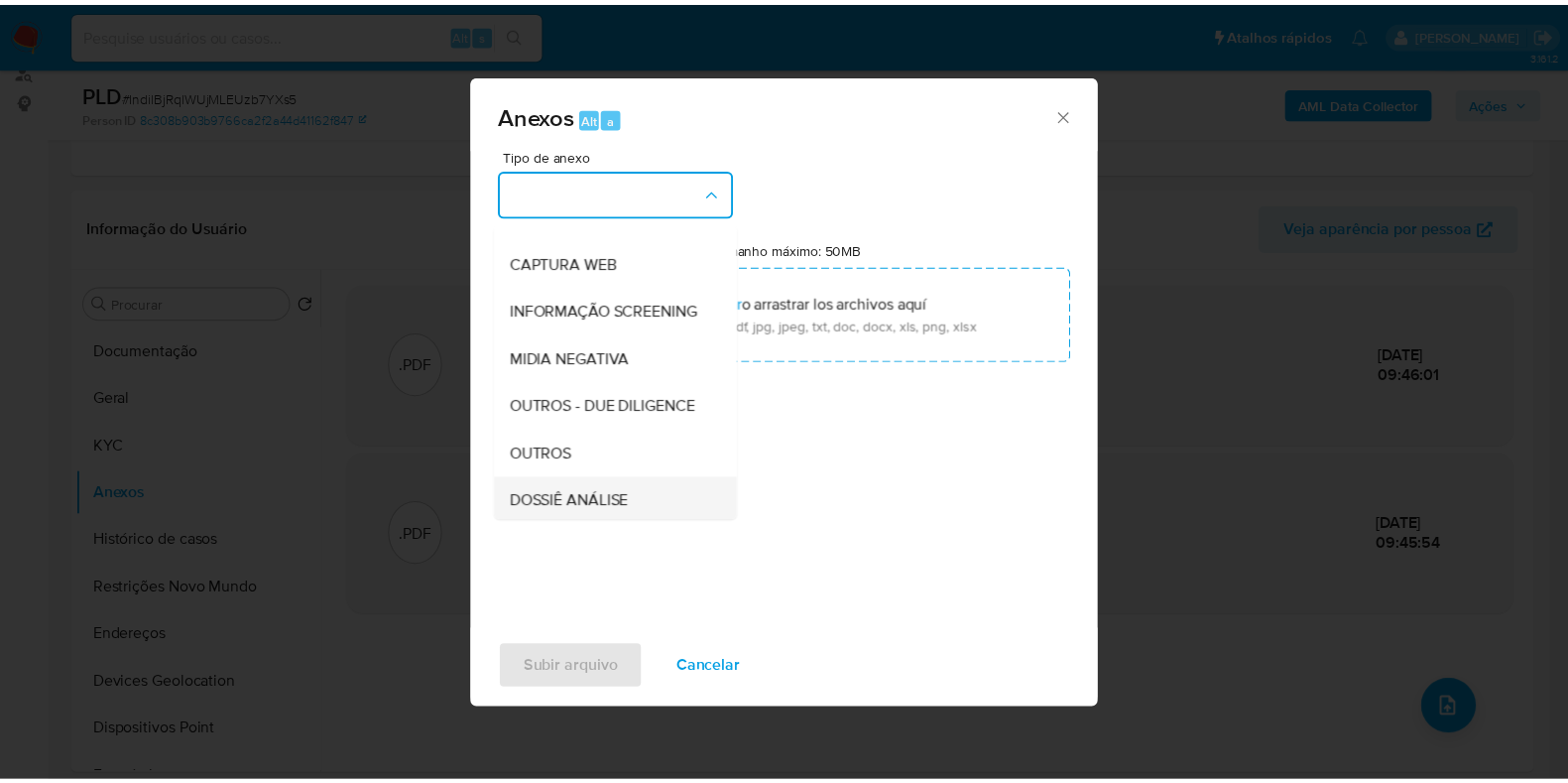
scroll to position [247, 0]
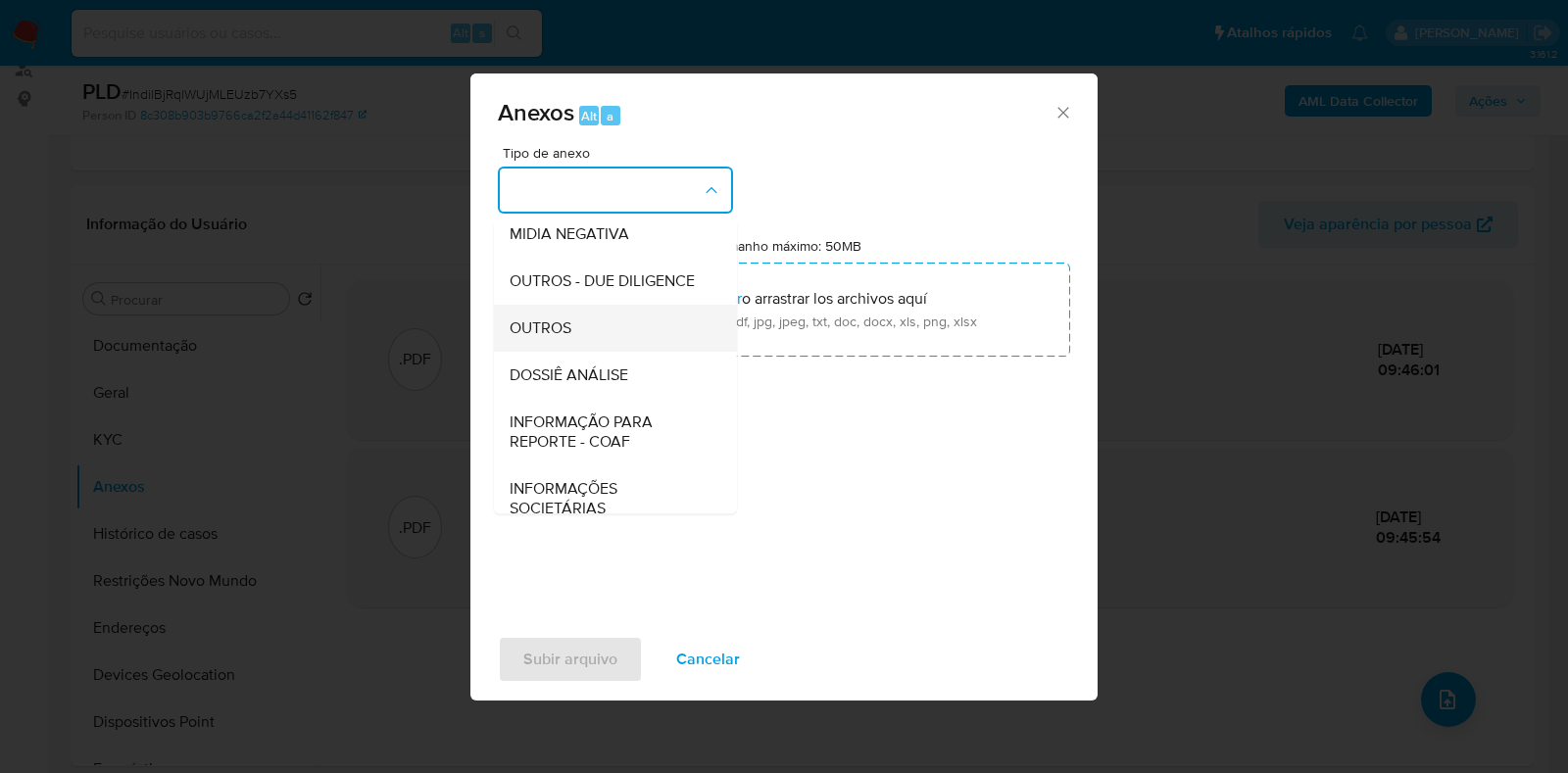
click at [558, 338] on span "OUTROS" at bounding box center [540, 329] width 62 height 20
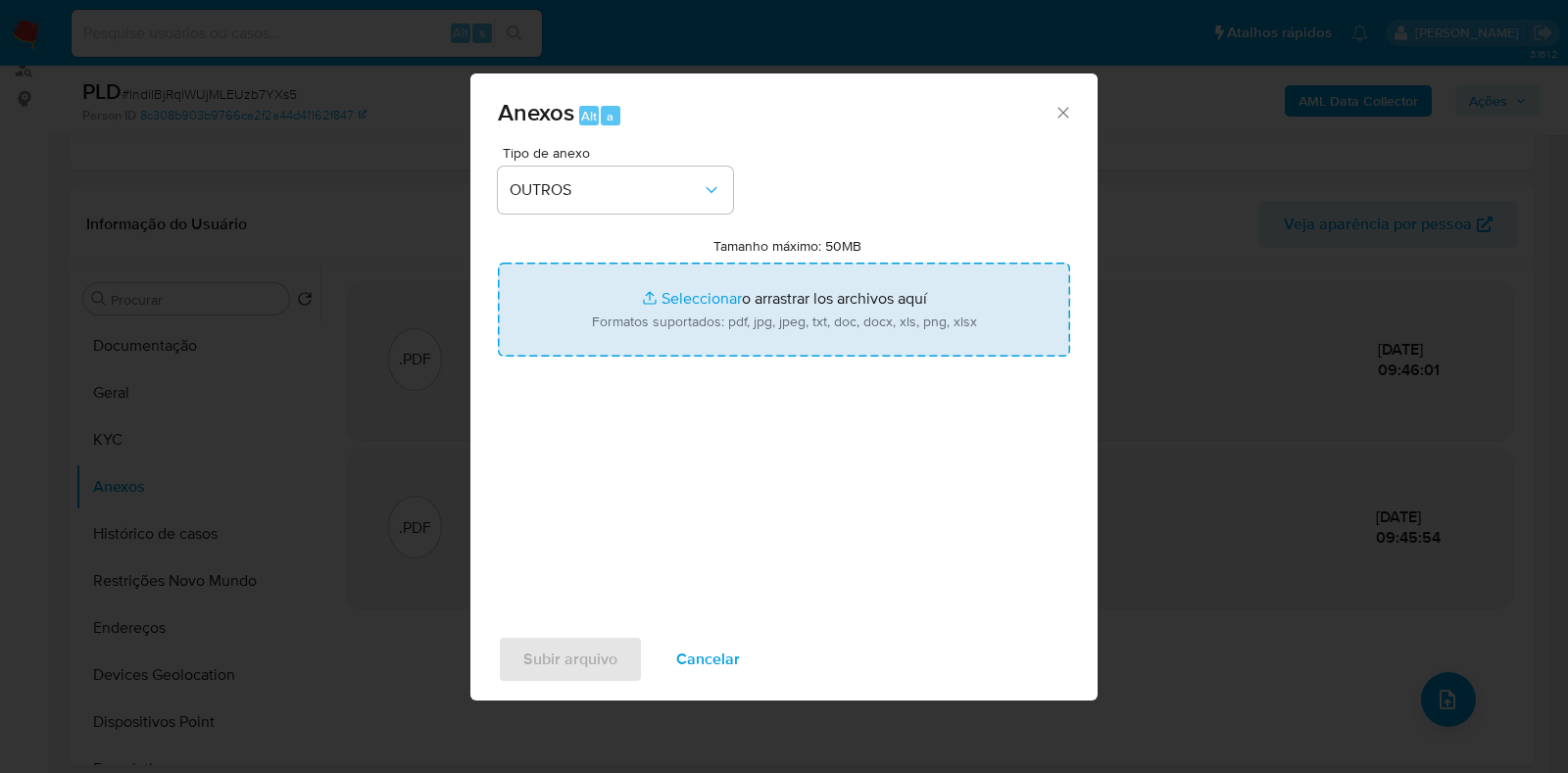
click at [676, 306] on input "Tamanho máximo: 50MB Seleccionar archivos" at bounding box center [783, 310] width 572 height 94
type input "C:\fakepath\SAR - XXXX - CPF 37715325821 - FABIO LUIS MOREIRA.pdf"
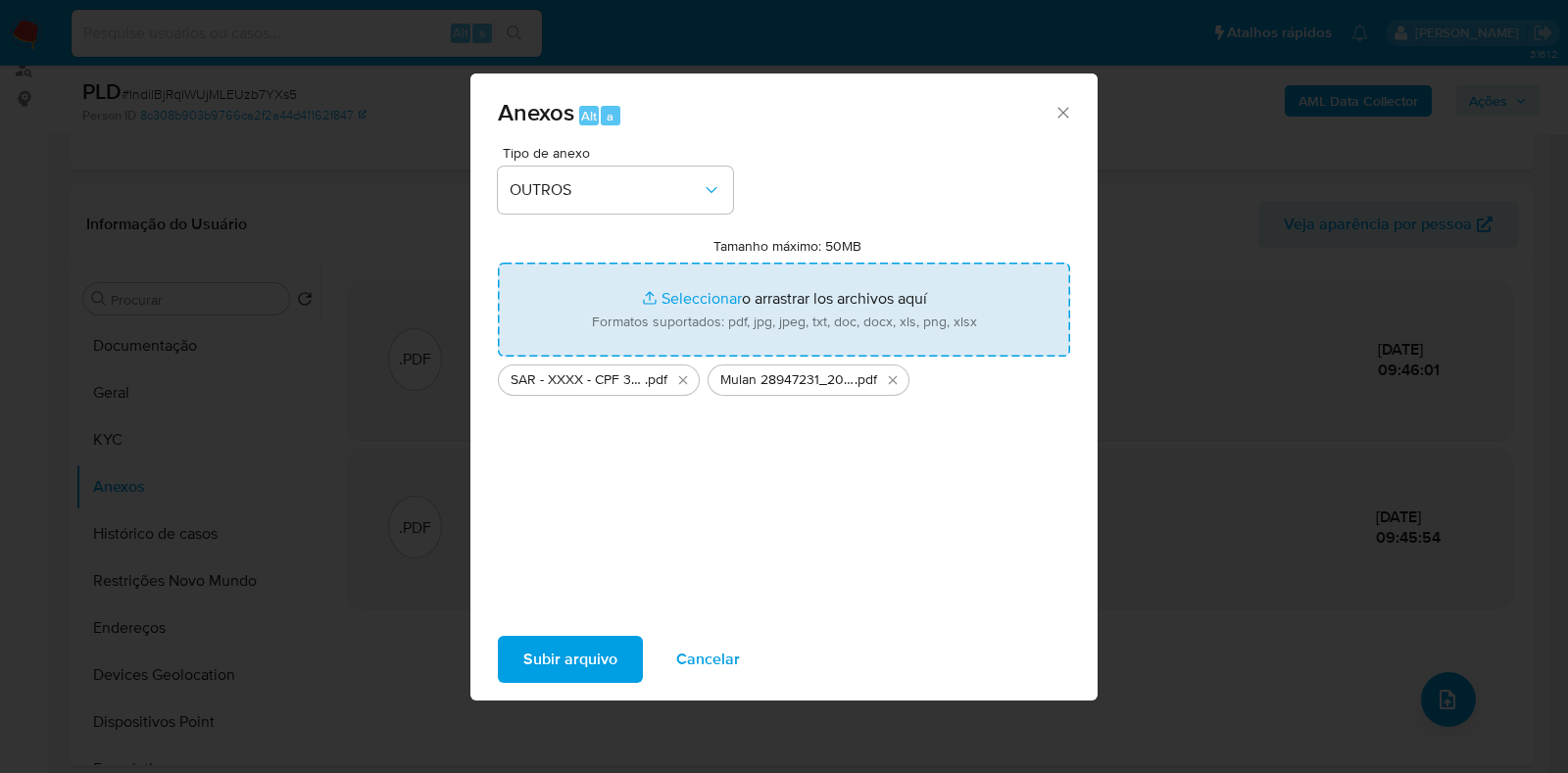
click at [593, 617] on span "Subir arquivo" at bounding box center [570, 659] width 94 height 43
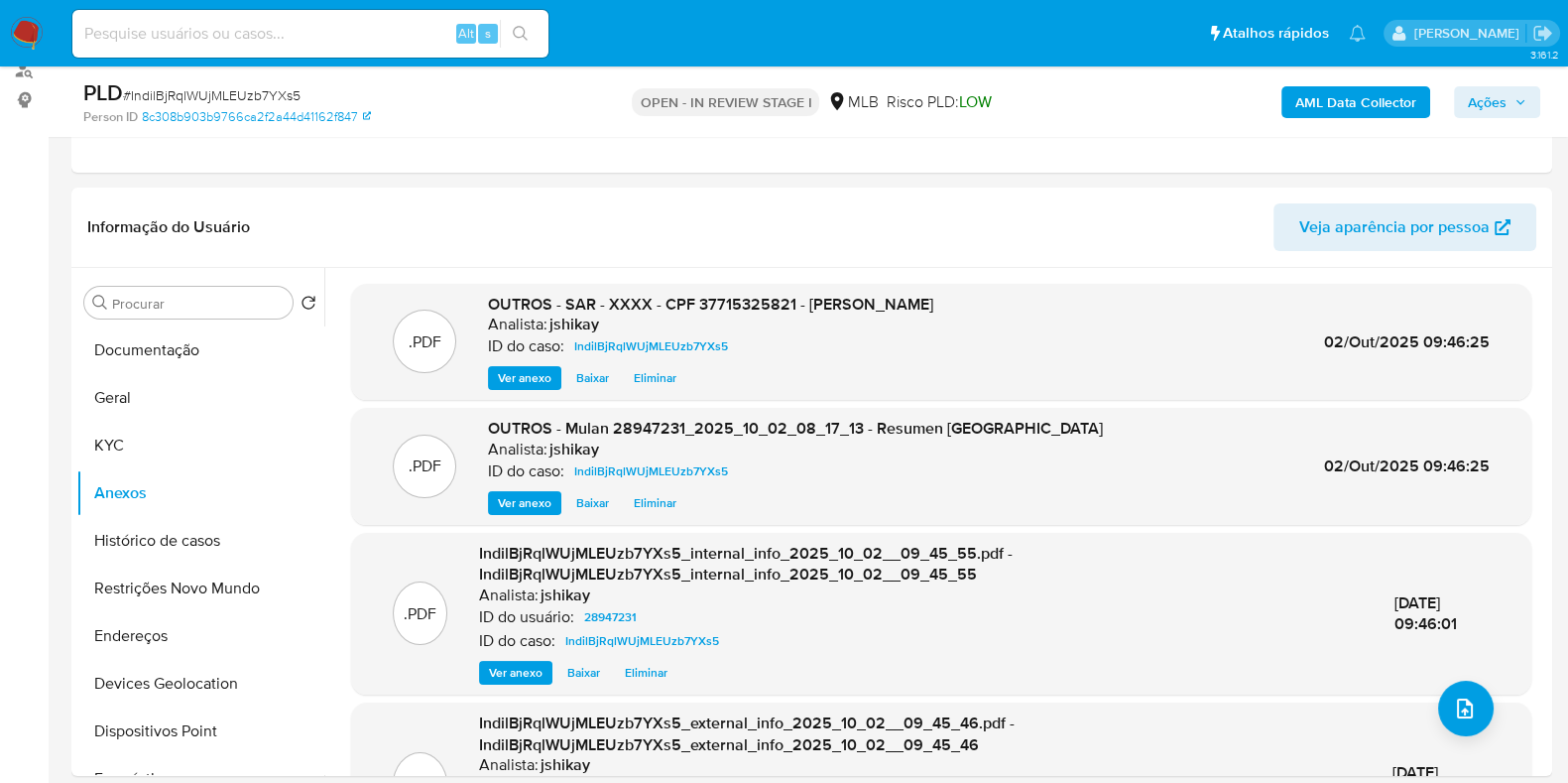
click at [1254, 101] on span "Ações" at bounding box center [1487, 102] width 39 height 32
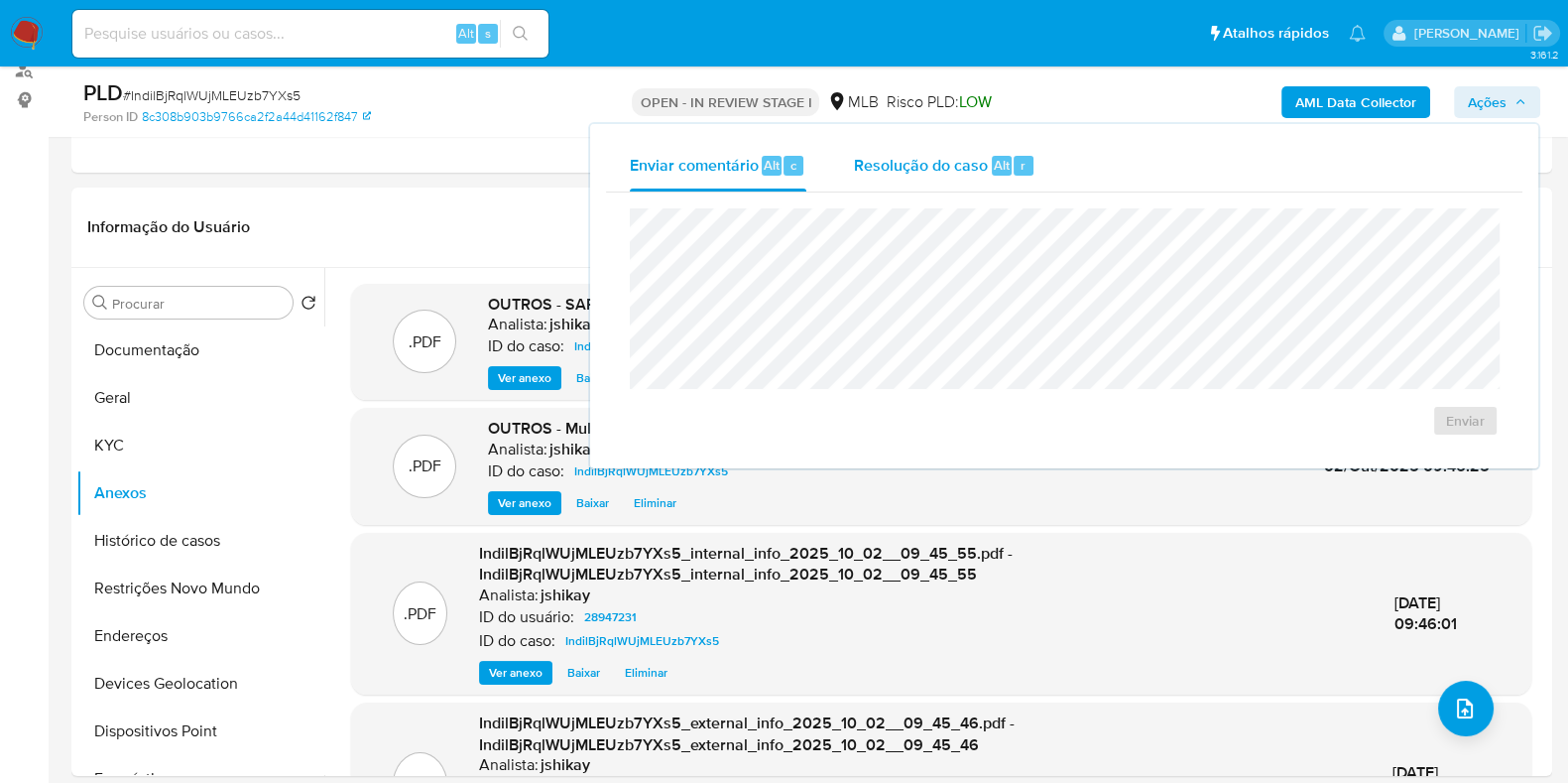
click at [845, 167] on button "Resolução do caso Alt r" at bounding box center [944, 166] width 229 height 52
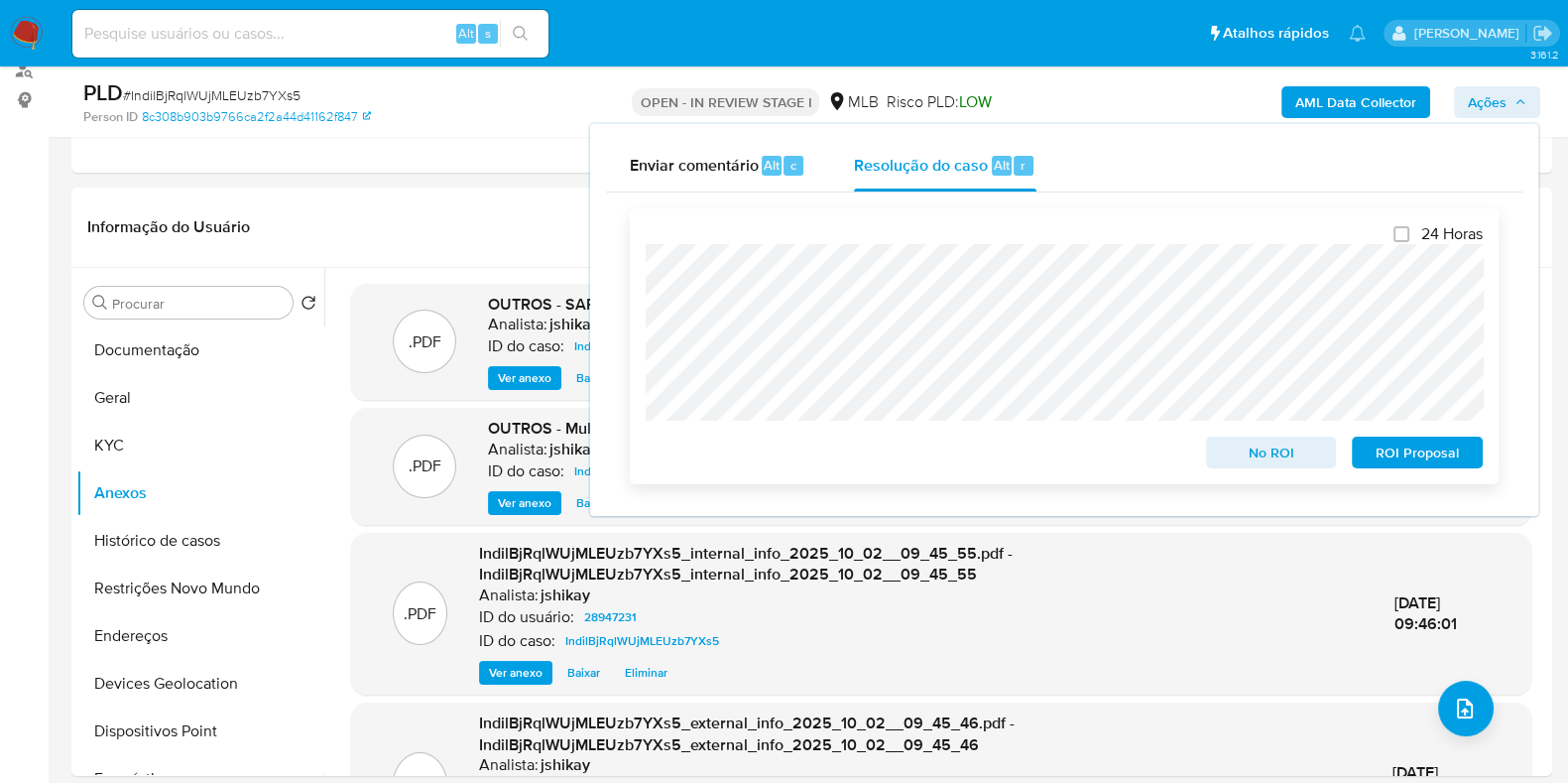
click at [1254, 445] on span "ROI Proposal" at bounding box center [1417, 452] width 103 height 28
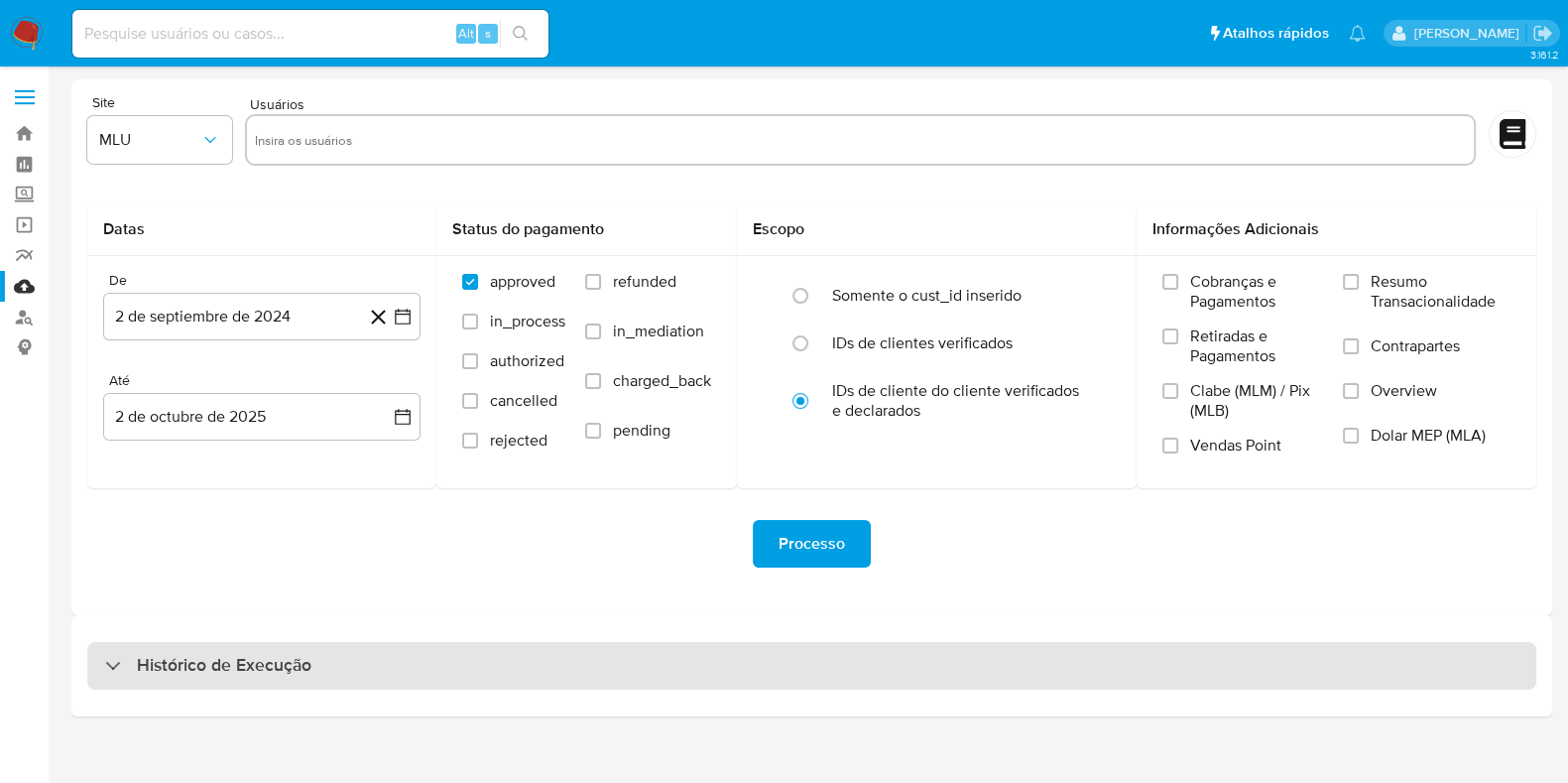
click at [402, 651] on div "Histórico de Execução" at bounding box center [811, 666] width 1449 height 48
select select "10"
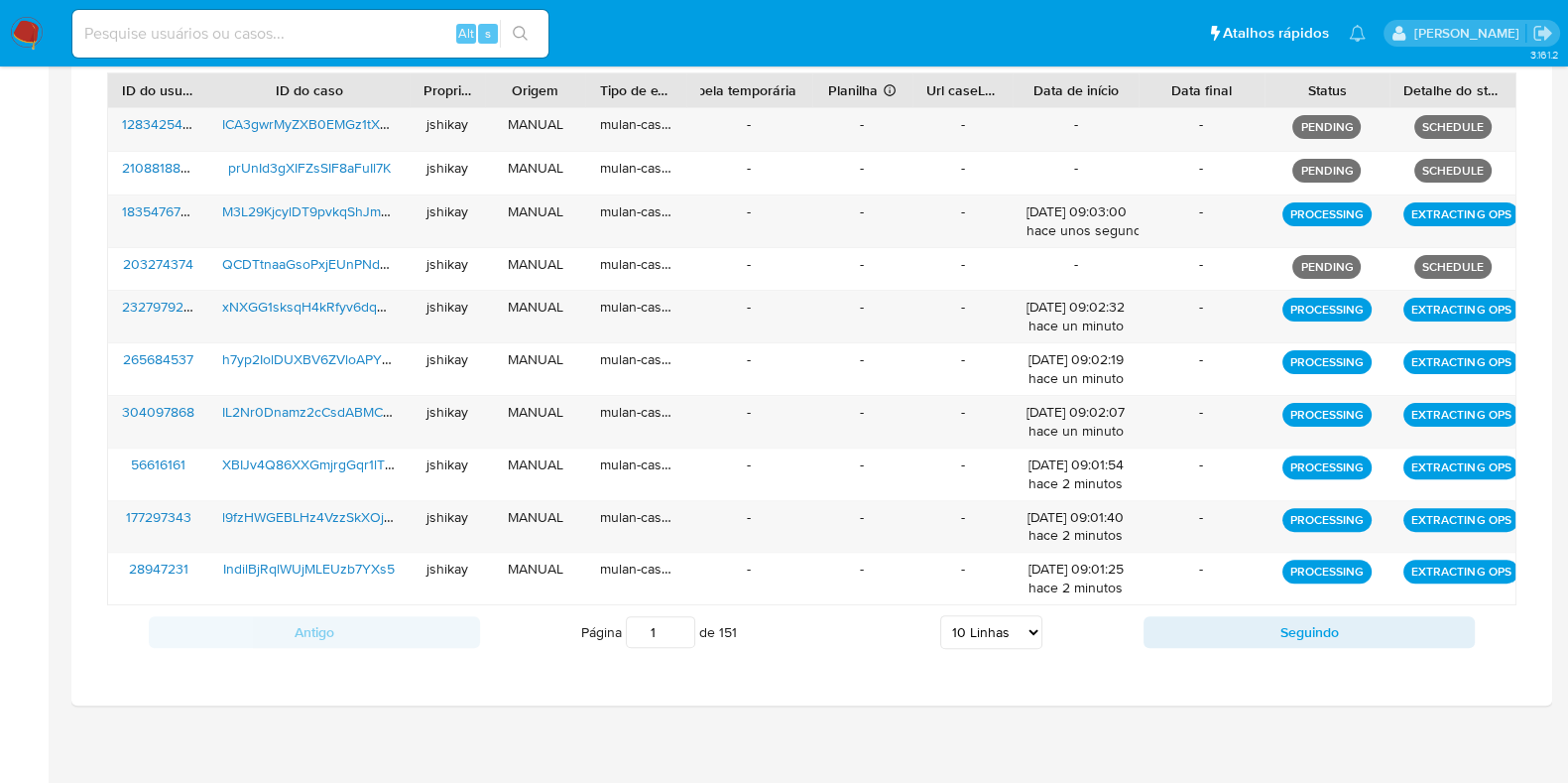
scroll to position [736, 0]
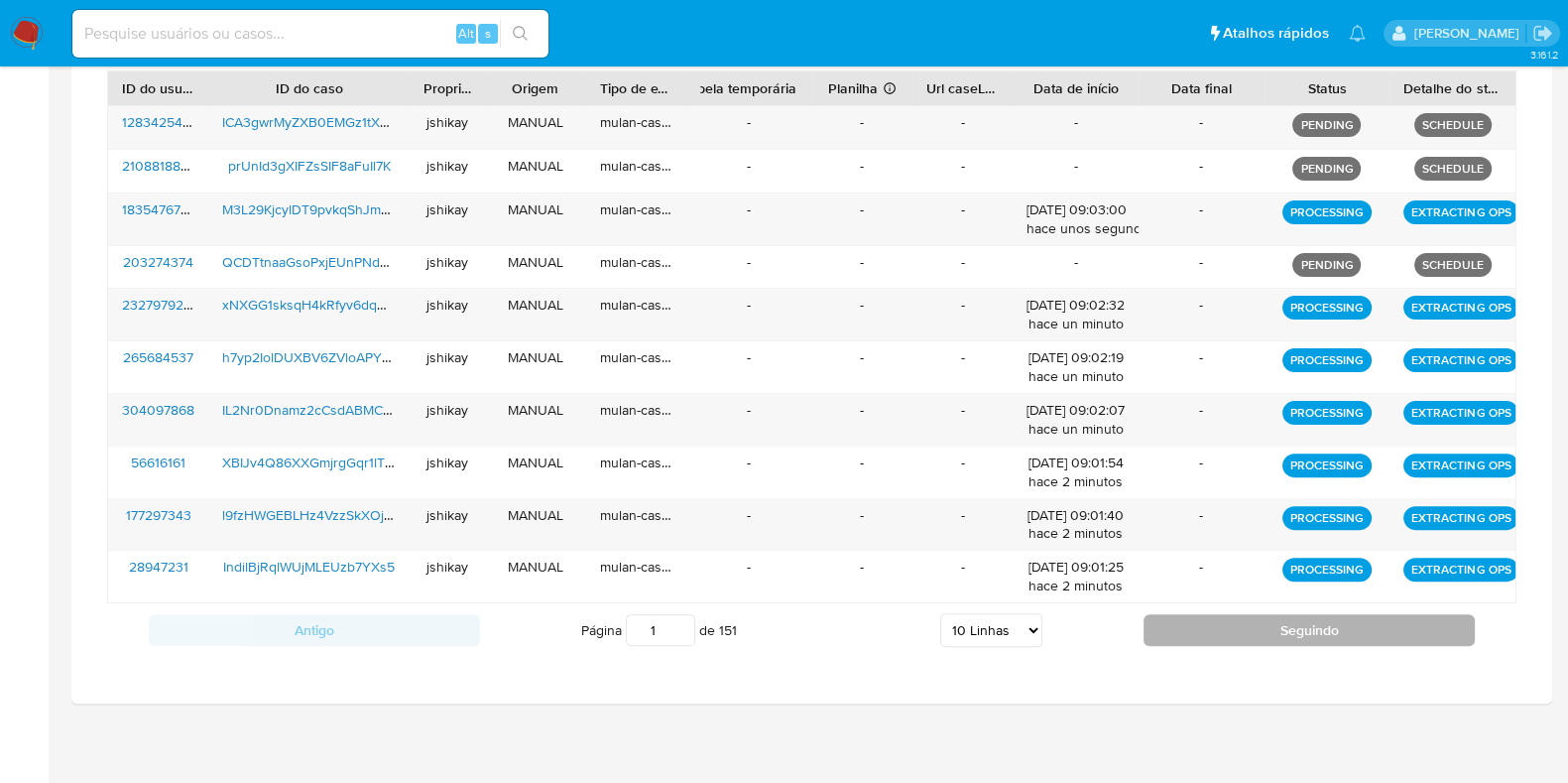
click at [1155, 623] on button "Seguindo" at bounding box center [1310, 630] width 332 height 32
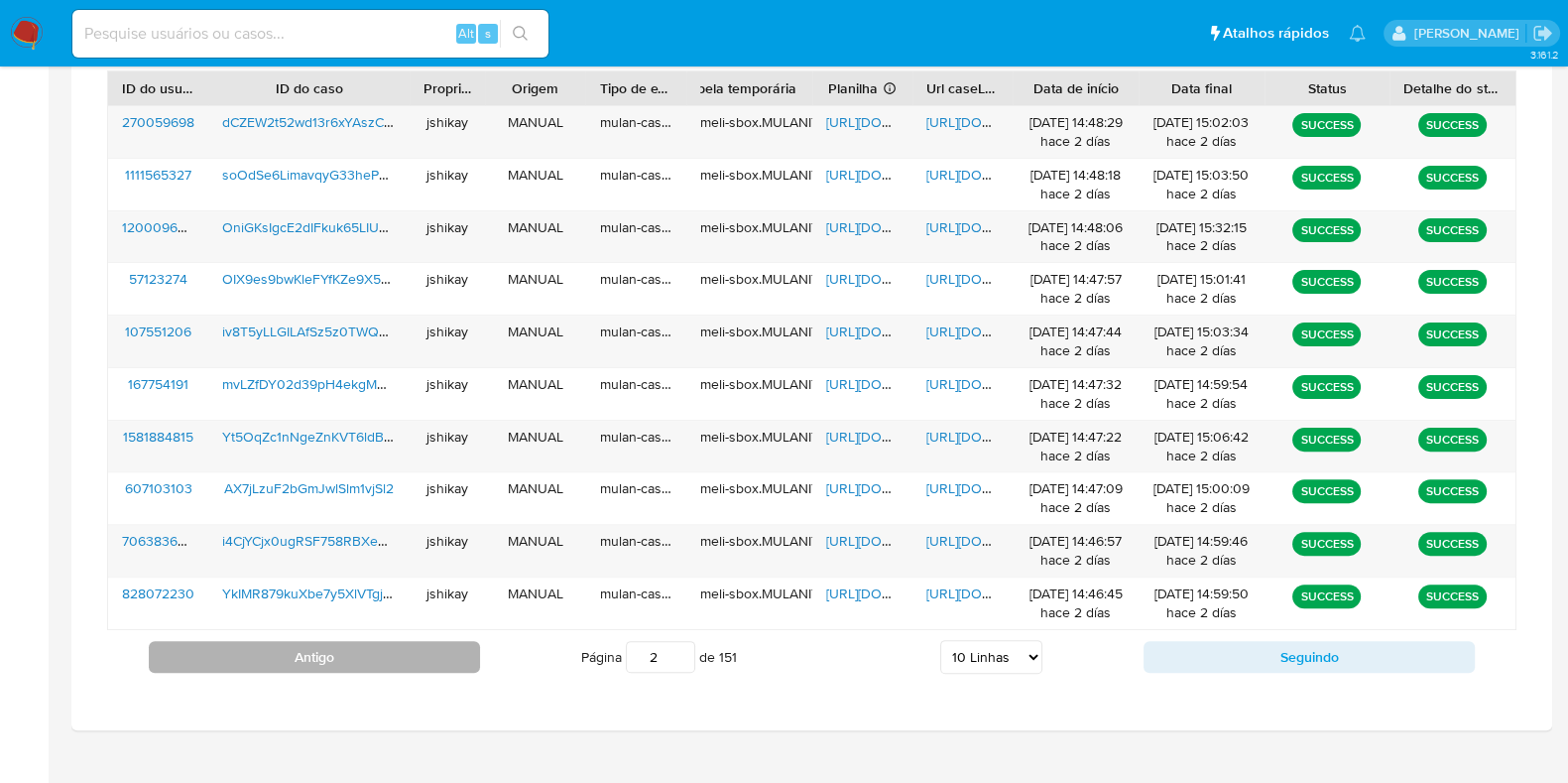
click at [382, 662] on button "Antigo" at bounding box center [315, 657] width 332 height 32
type input "1"
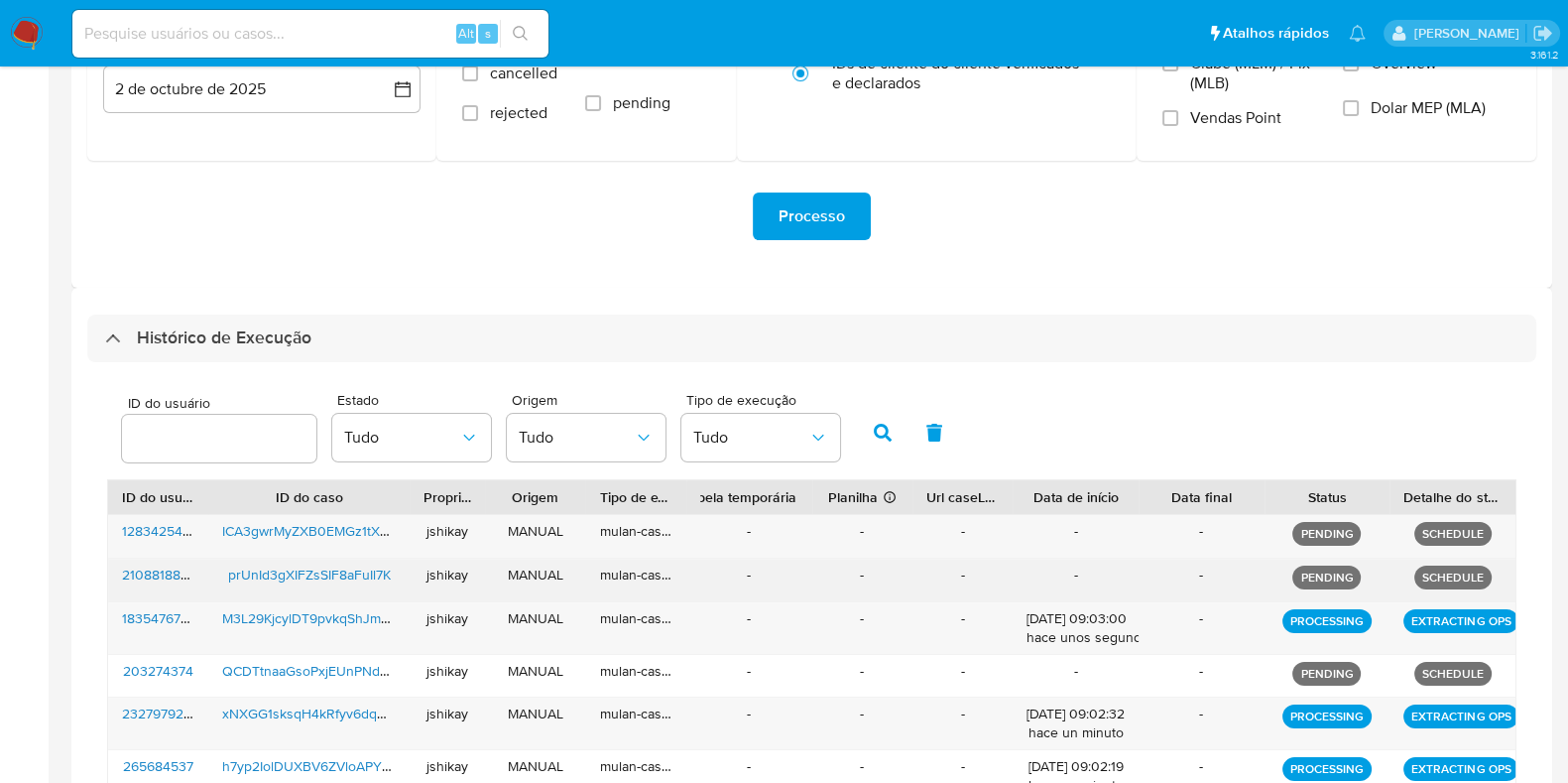
scroll to position [0, 0]
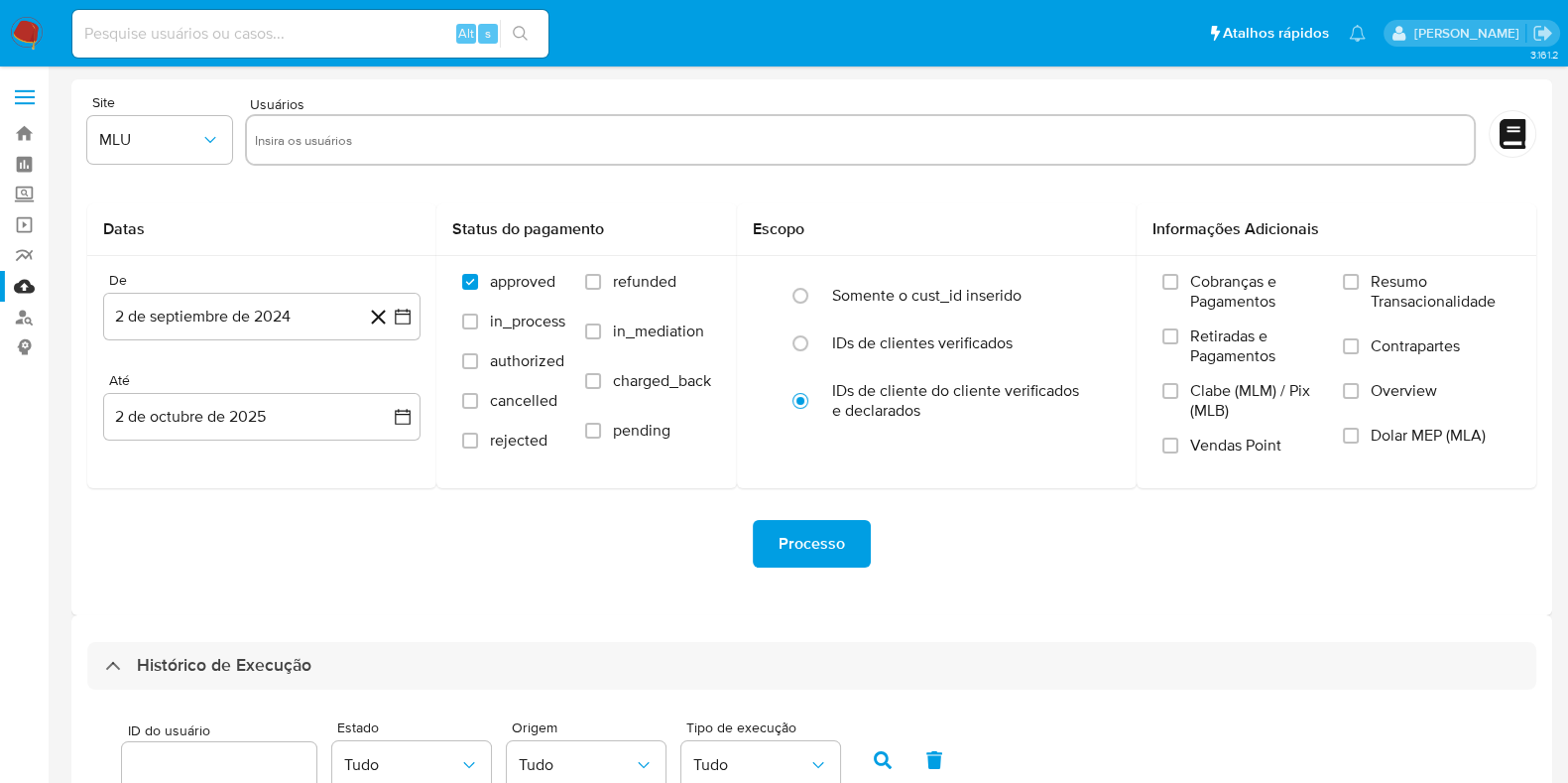
click at [37, 27] on img at bounding box center [27, 34] width 34 height 34
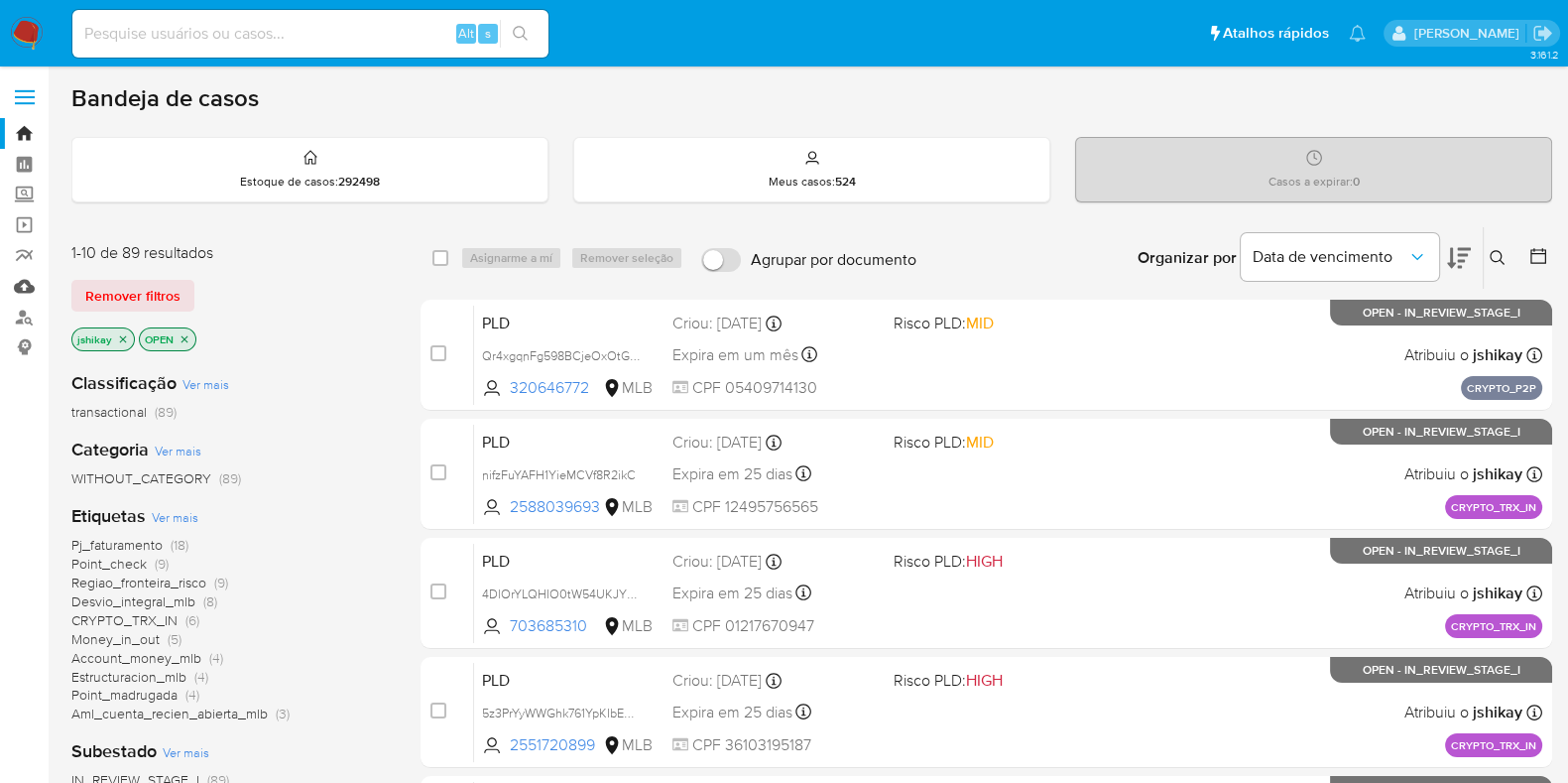
click at [18, 275] on link "Mulan" at bounding box center [118, 286] width 236 height 31
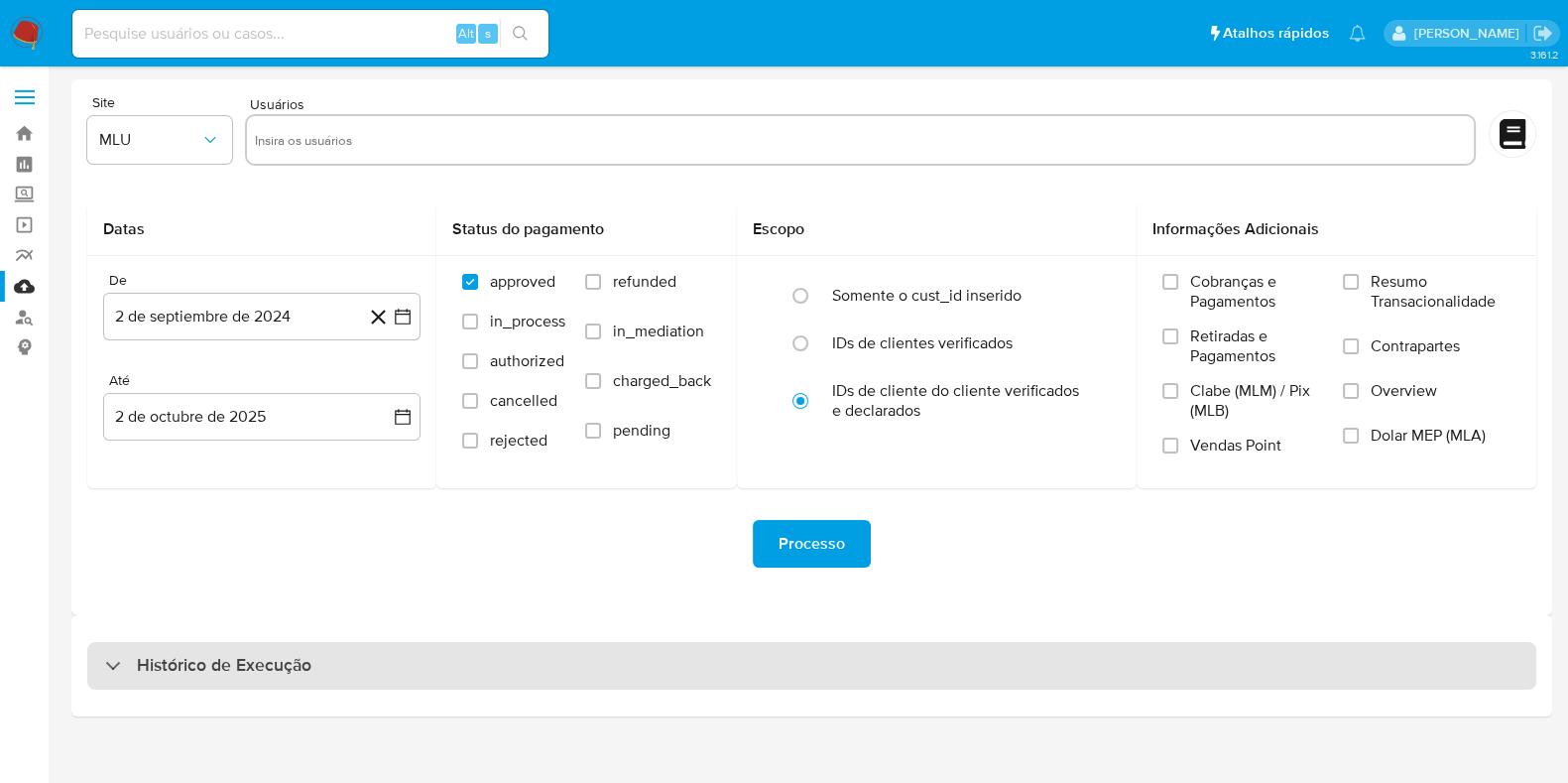
click at [268, 687] on div "Histórico de Execução" at bounding box center [811, 666] width 1449 height 48
select select "10"
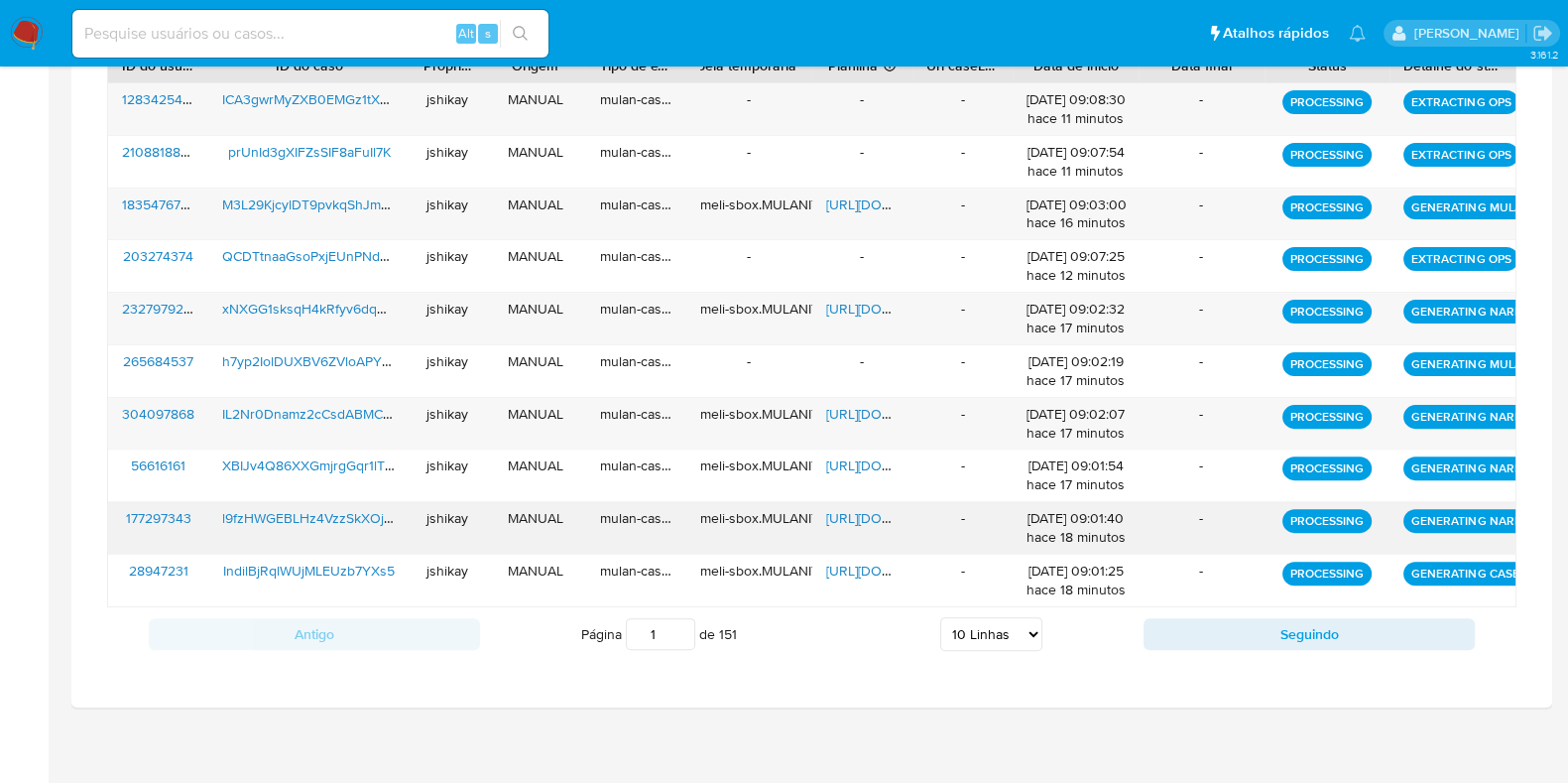
scroll to position [763, 0]
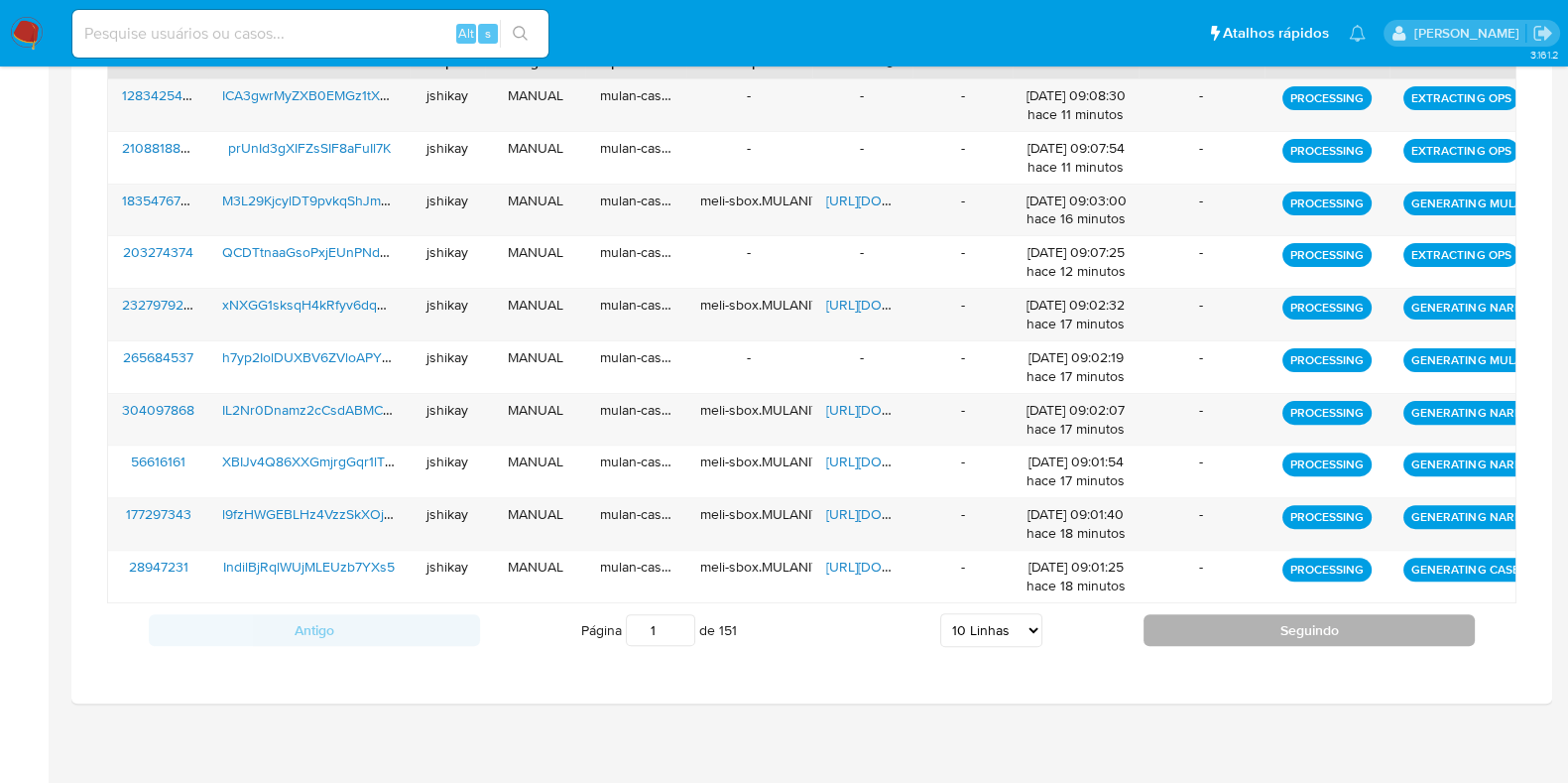
click at [1168, 619] on button "Seguindo" at bounding box center [1310, 630] width 332 height 32
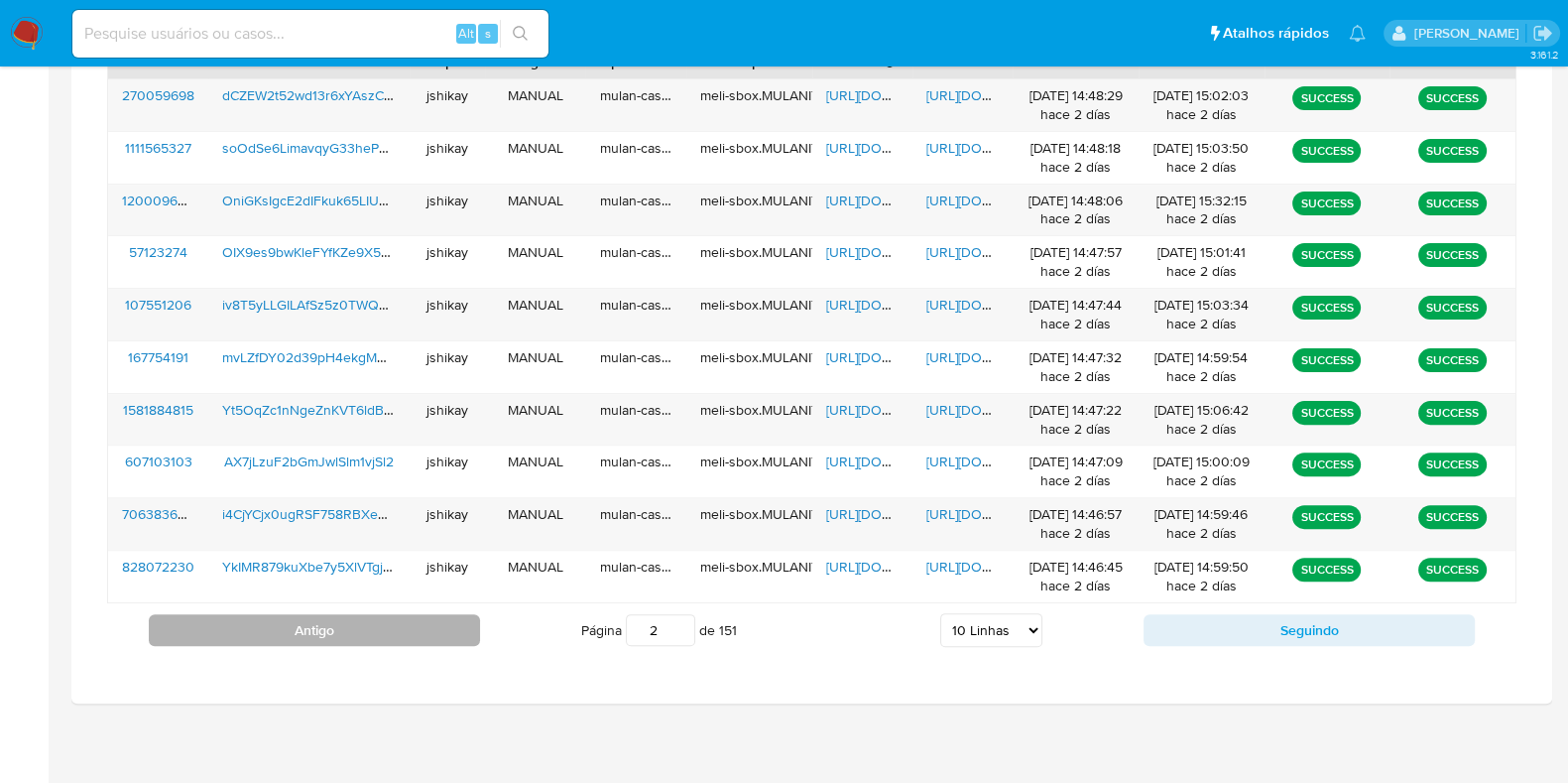
click at [346, 628] on button "Antigo" at bounding box center [315, 630] width 332 height 32
type input "1"
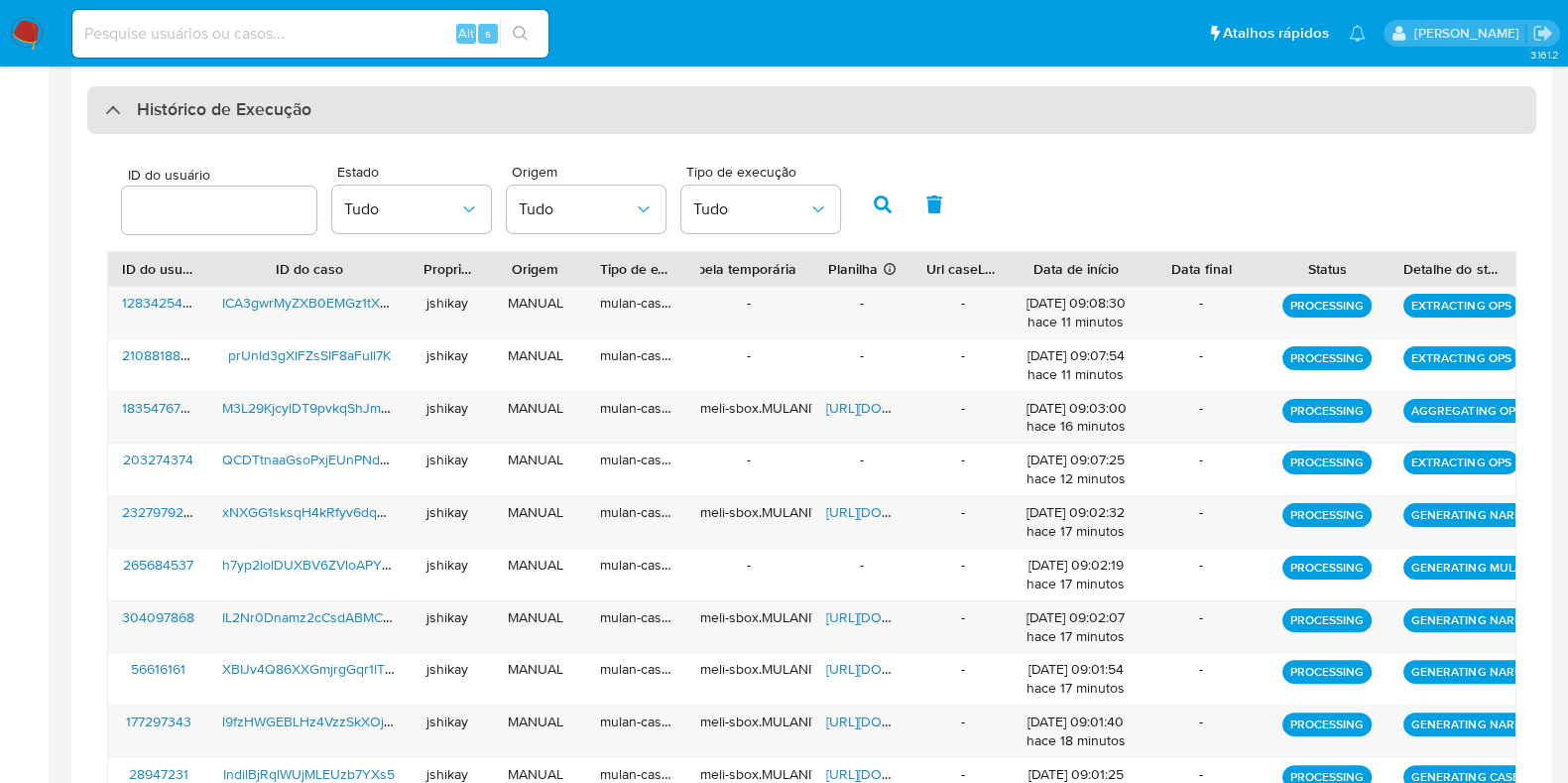
scroll to position [516, 0]
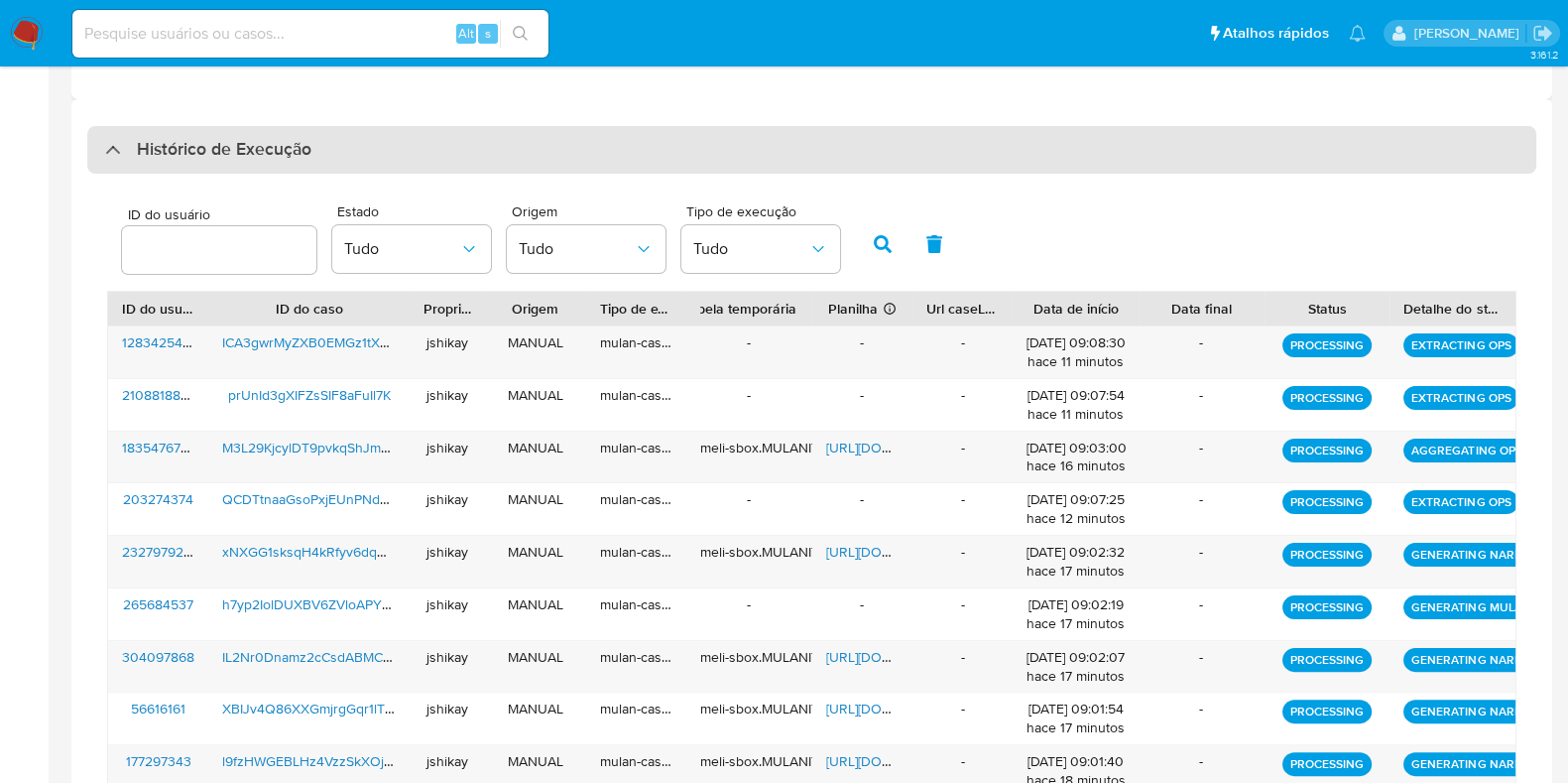
click at [169, 148] on h3 "Histórico de Execução" at bounding box center [224, 150] width 175 height 24
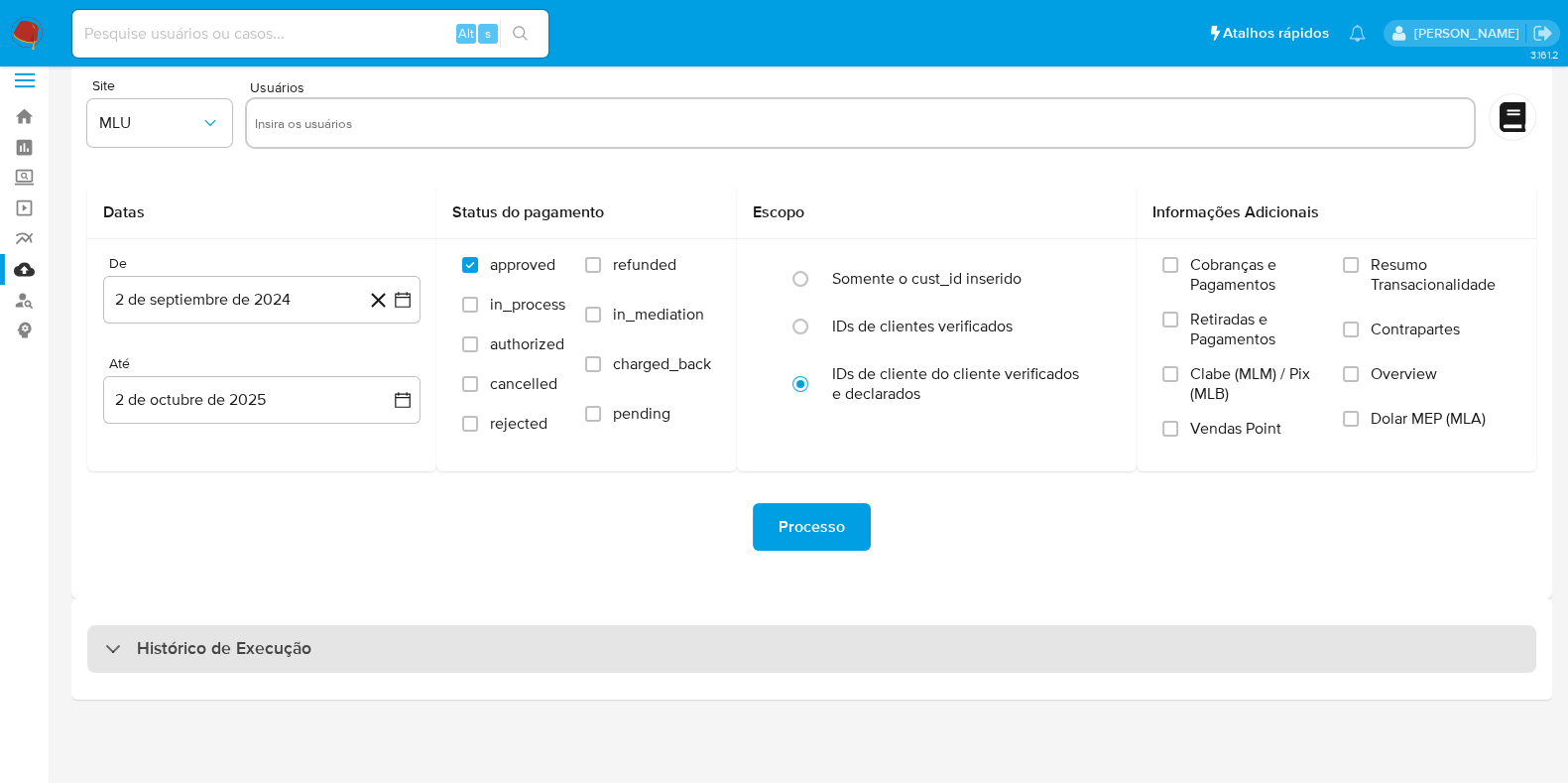
click at [174, 653] on h3 "Histórico de Execução" at bounding box center [224, 649] width 175 height 24
select select "10"
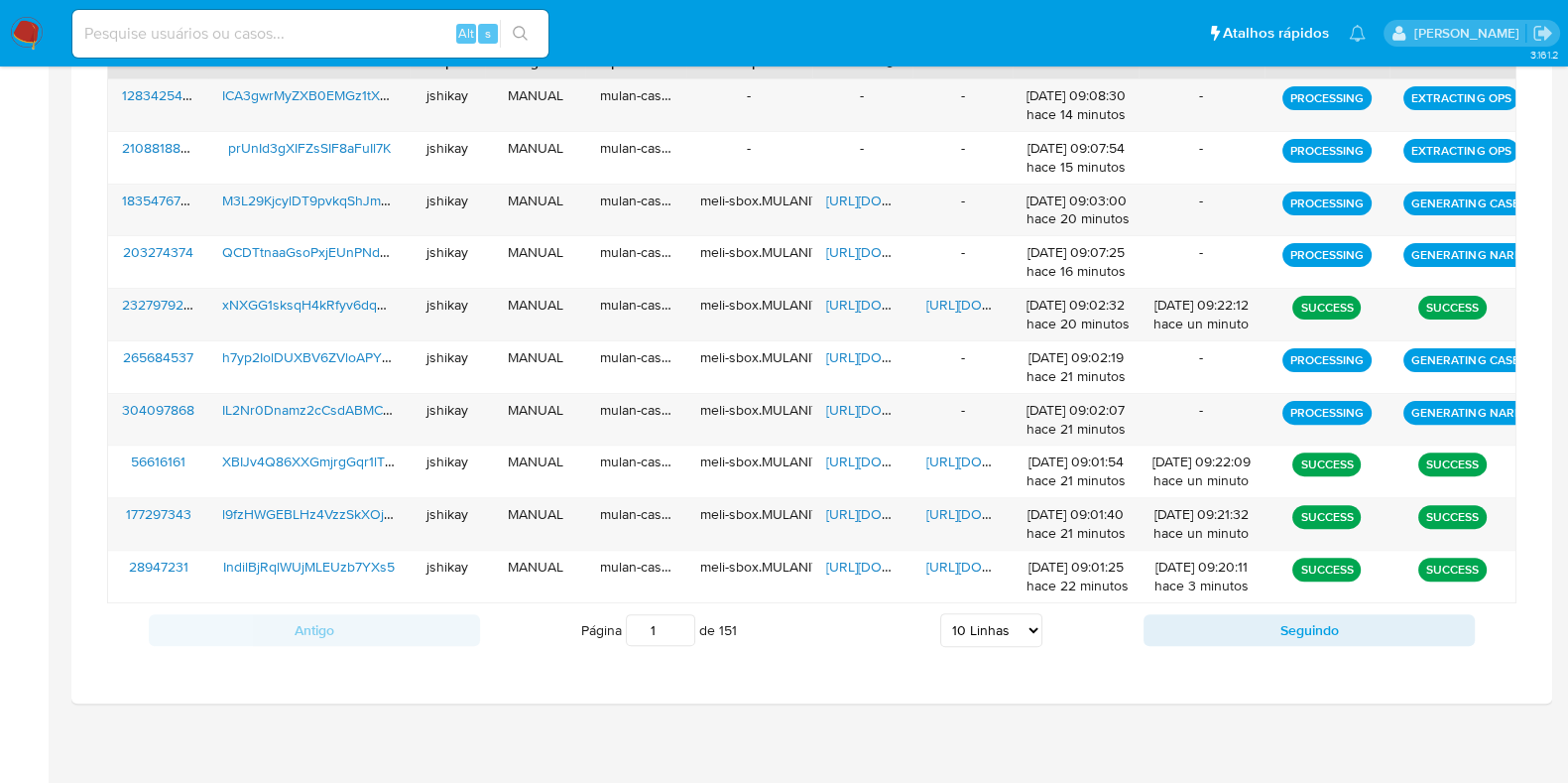
scroll to position [640, 0]
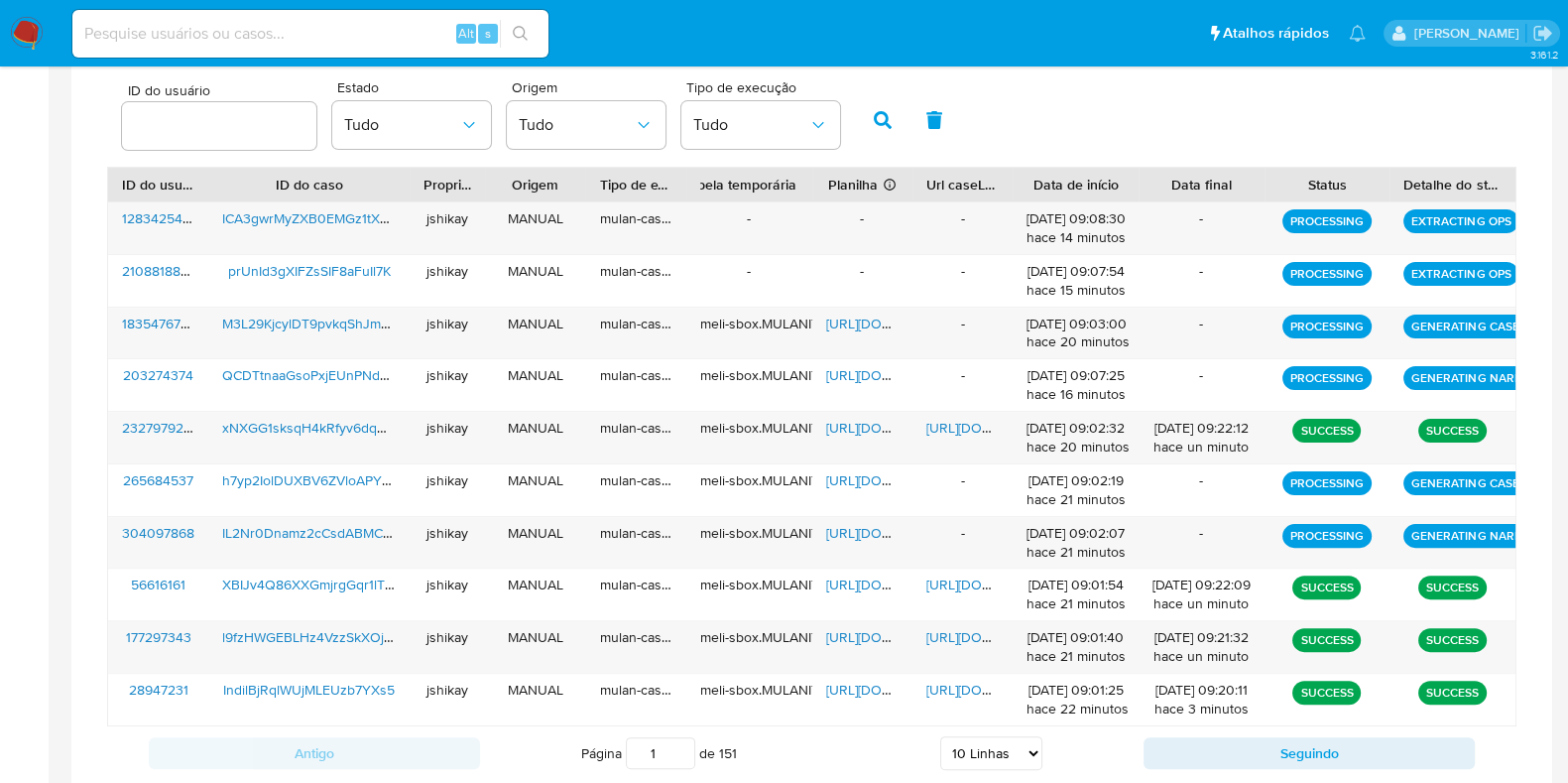
click at [41, 347] on aside "Bandeja Painel Screening Pesquisa em Listas Watchlist Ferramentas Operações em …" at bounding box center [24, 135] width 49 height 1551
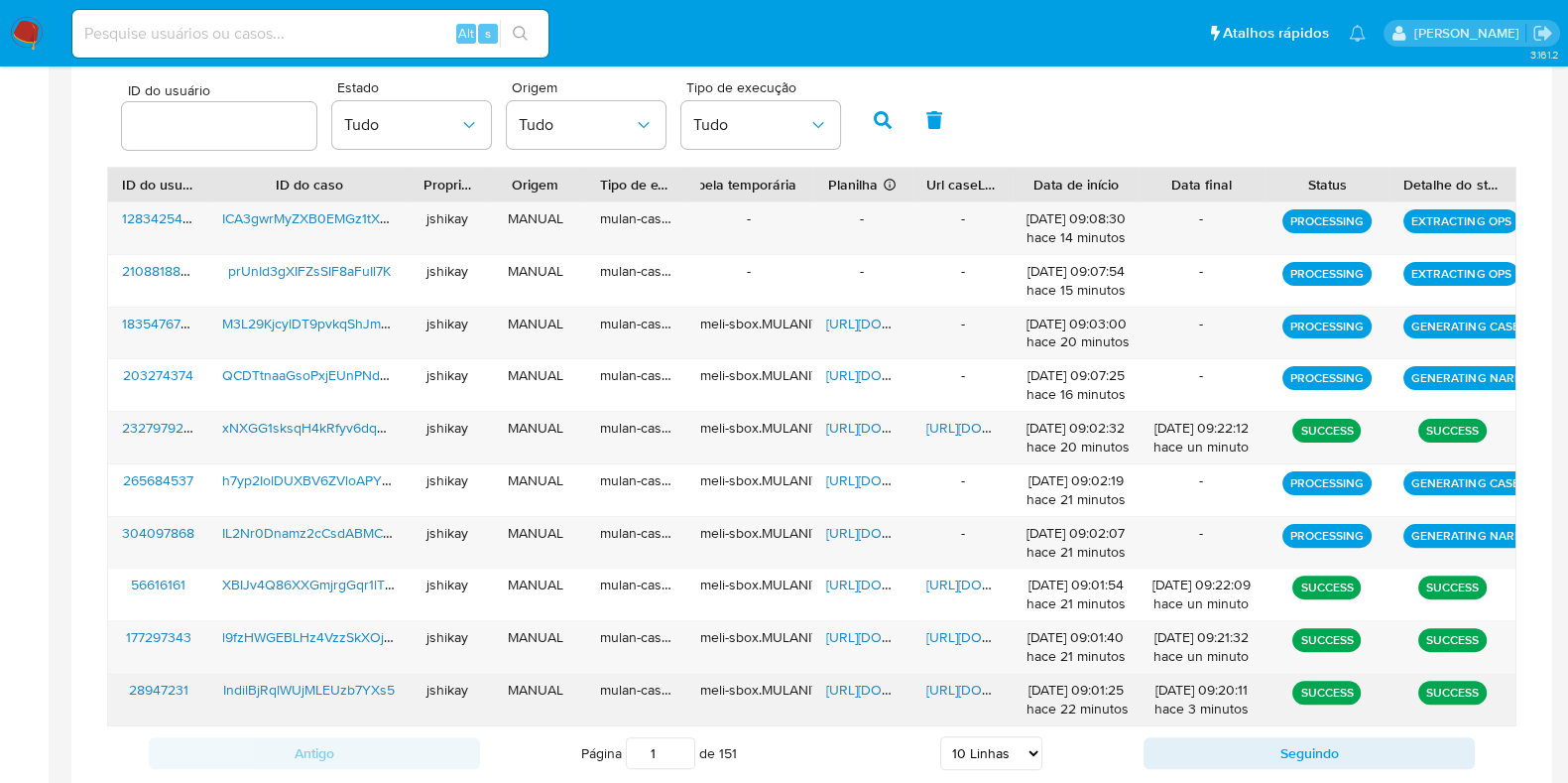
click at [854, 684] on span "[URL][DOMAIN_NAME]" at bounding box center [895, 690] width 137 height 20
click at [967, 682] on span "[URL][DOMAIN_NAME]" at bounding box center [995, 690] width 137 height 20
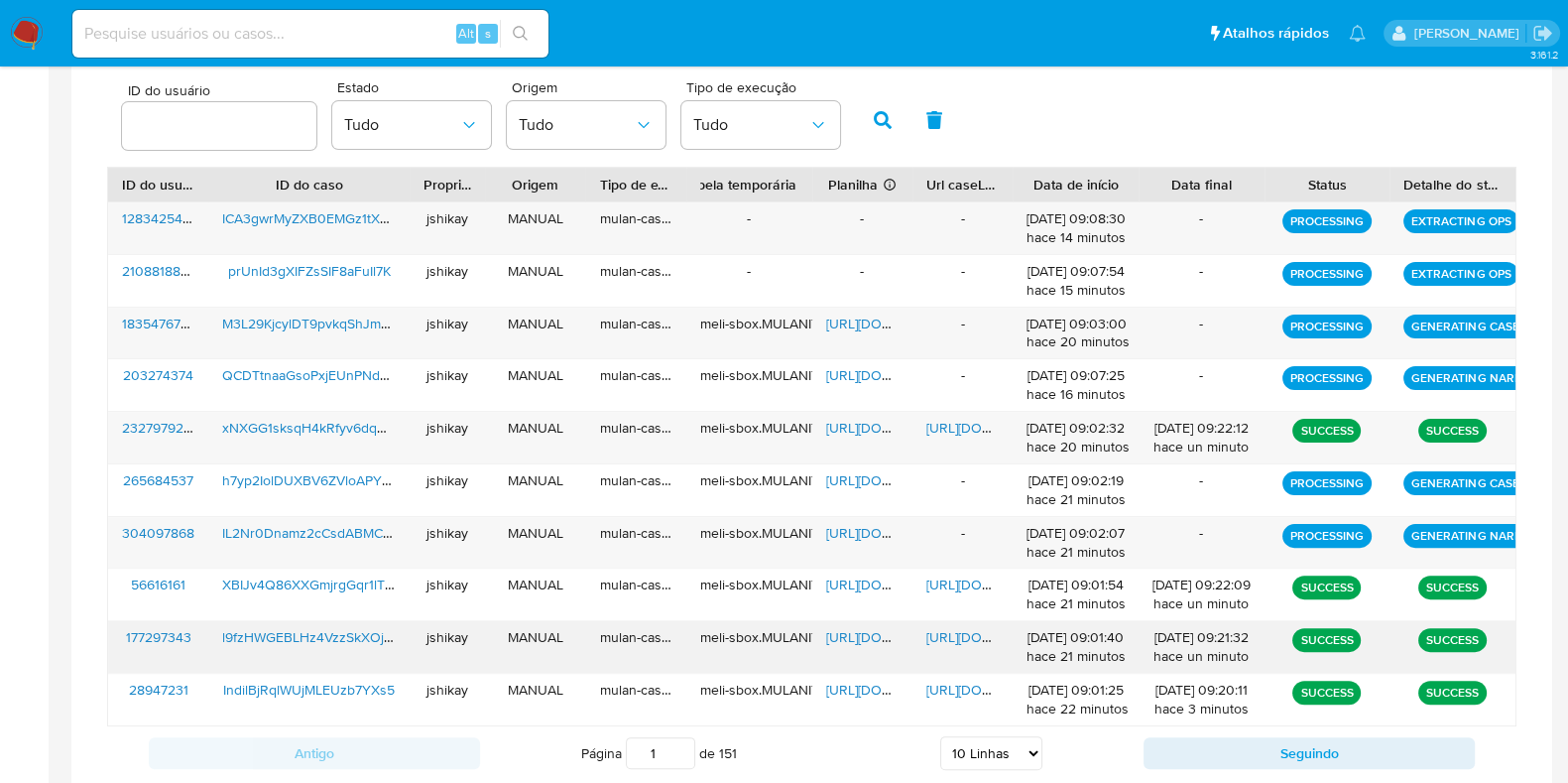
click at [878, 637] on span "[URL][DOMAIN_NAME]" at bounding box center [895, 637] width 137 height 20
click at [940, 634] on span "[URL][DOMAIN_NAME]" at bounding box center [995, 637] width 137 height 20
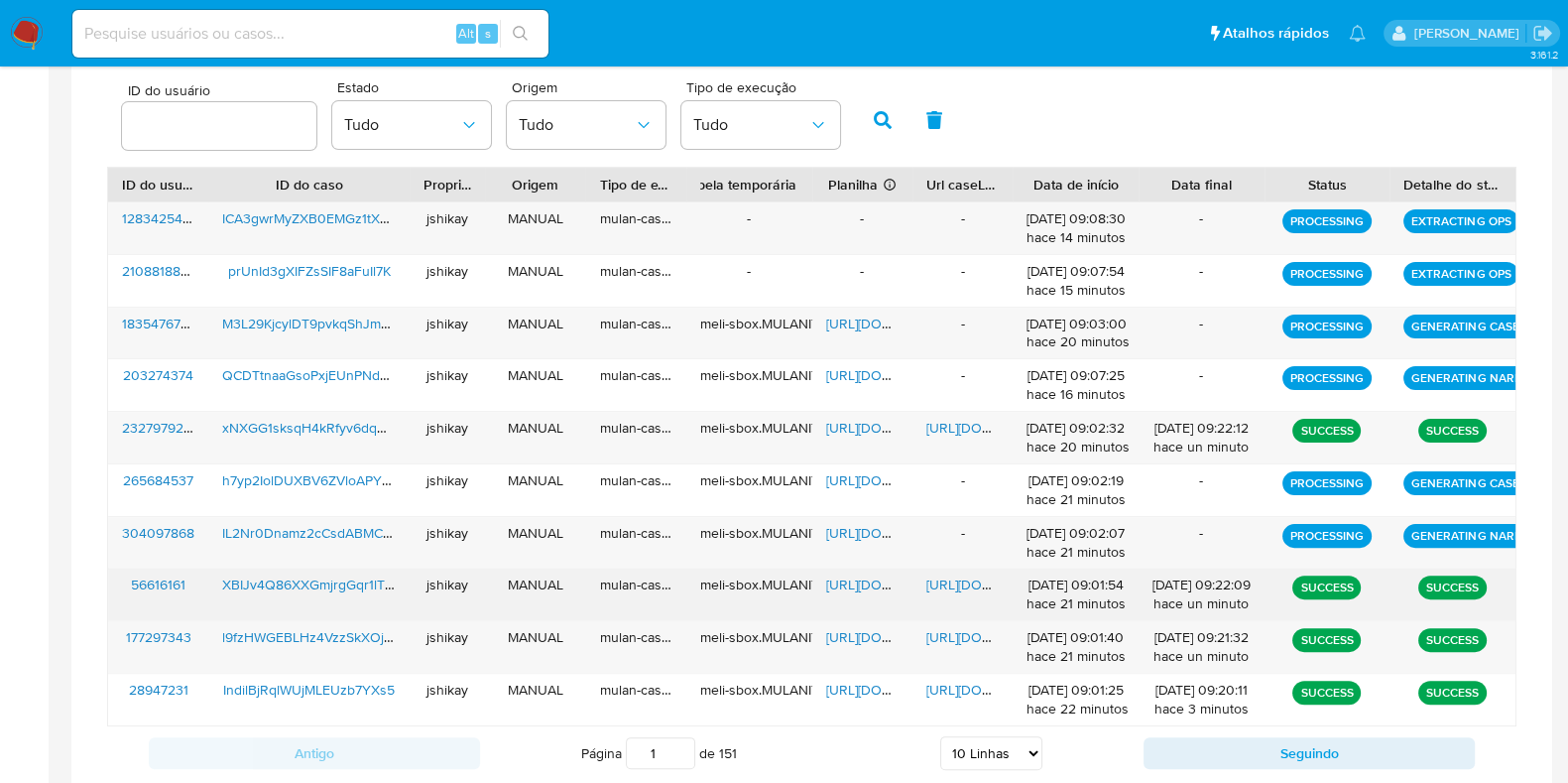
click at [851, 582] on span "[URL][DOMAIN_NAME]" at bounding box center [895, 584] width 137 height 20
click at [933, 580] on span "[URL][DOMAIN_NAME]" at bounding box center [995, 584] width 137 height 20
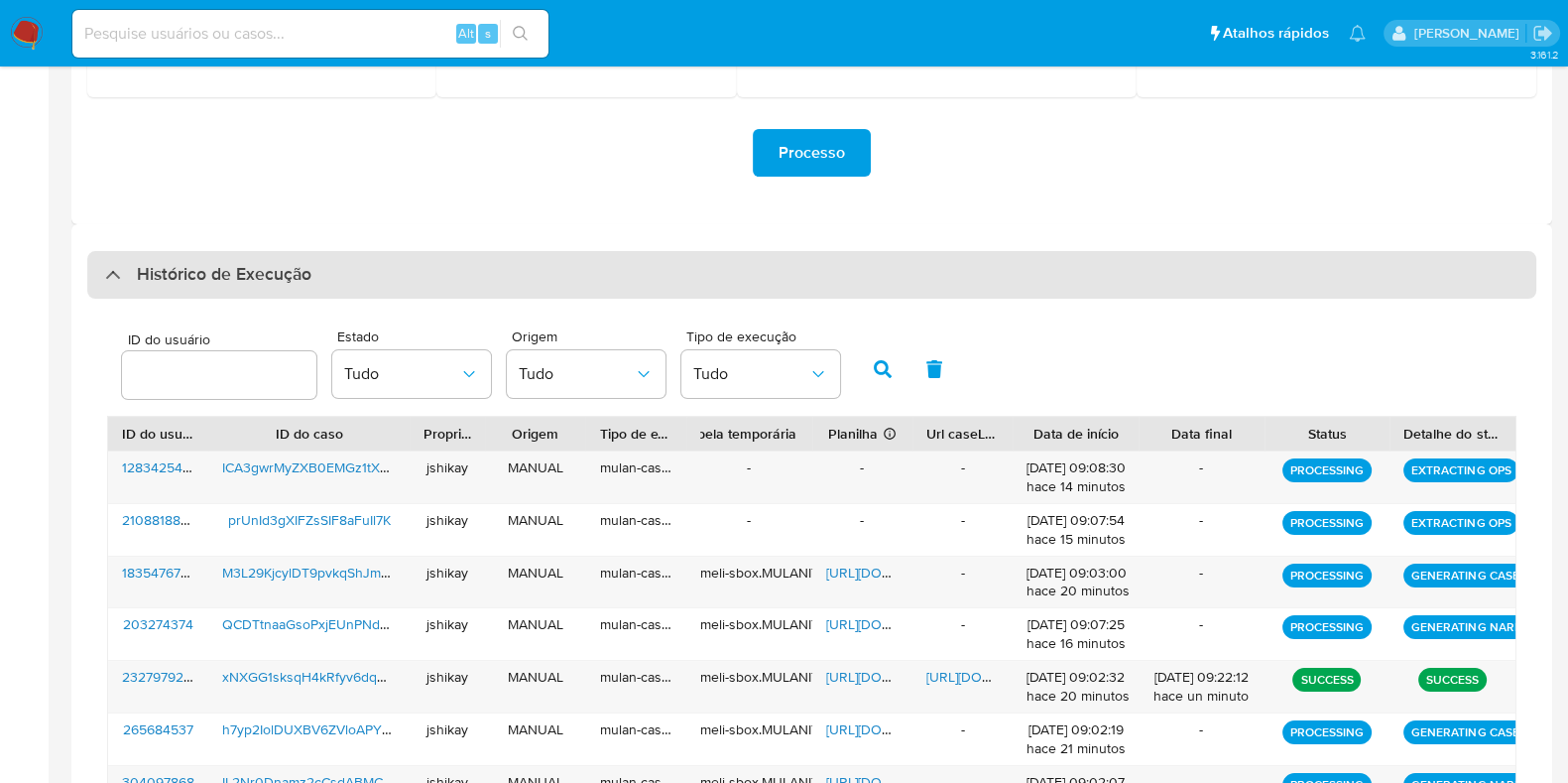
click at [169, 285] on h3 "Histórico de Execução" at bounding box center [224, 275] width 175 height 24
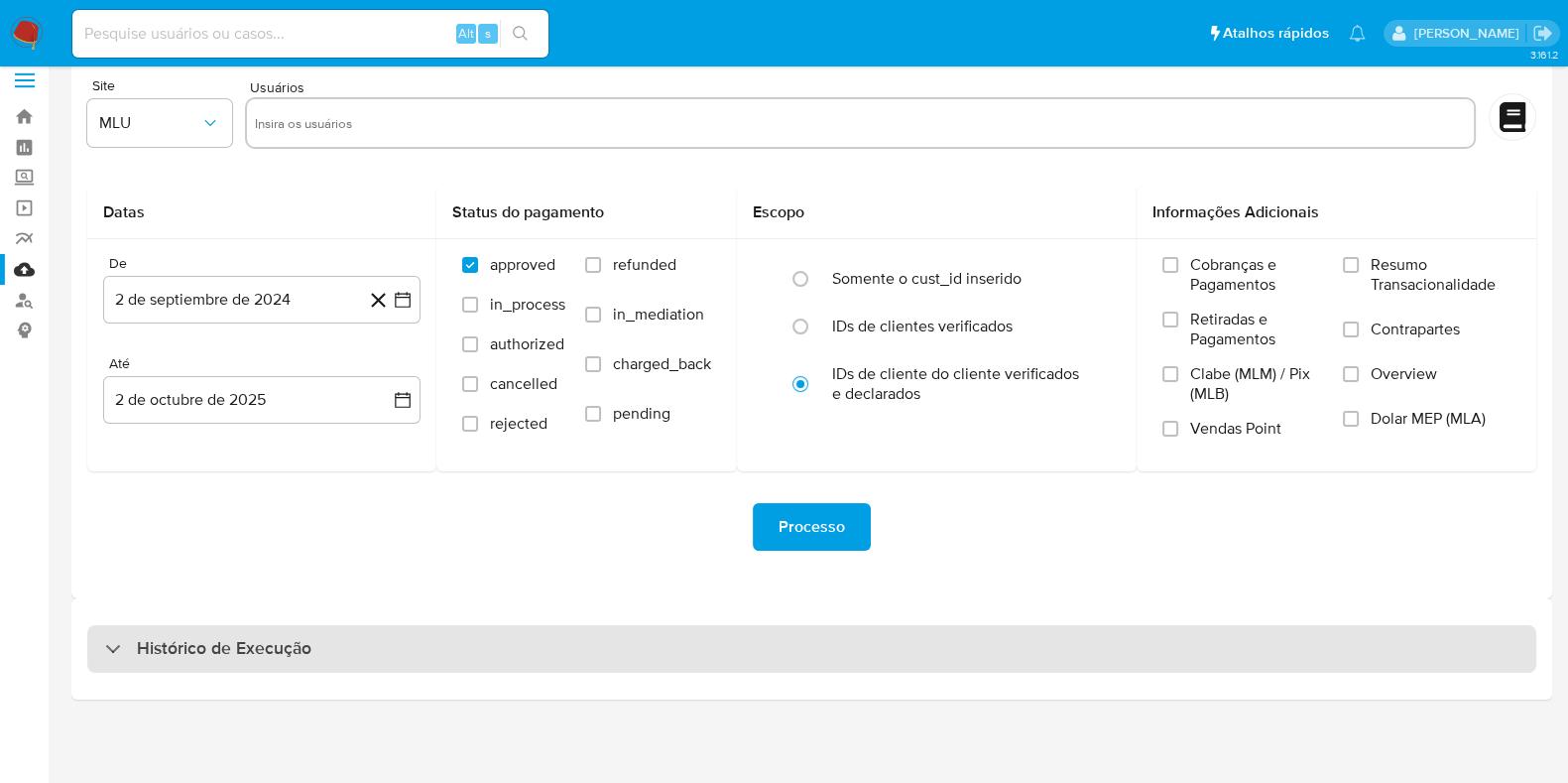
click at [185, 646] on h3 "Histórico de Execução" at bounding box center [224, 649] width 175 height 24
select select "10"
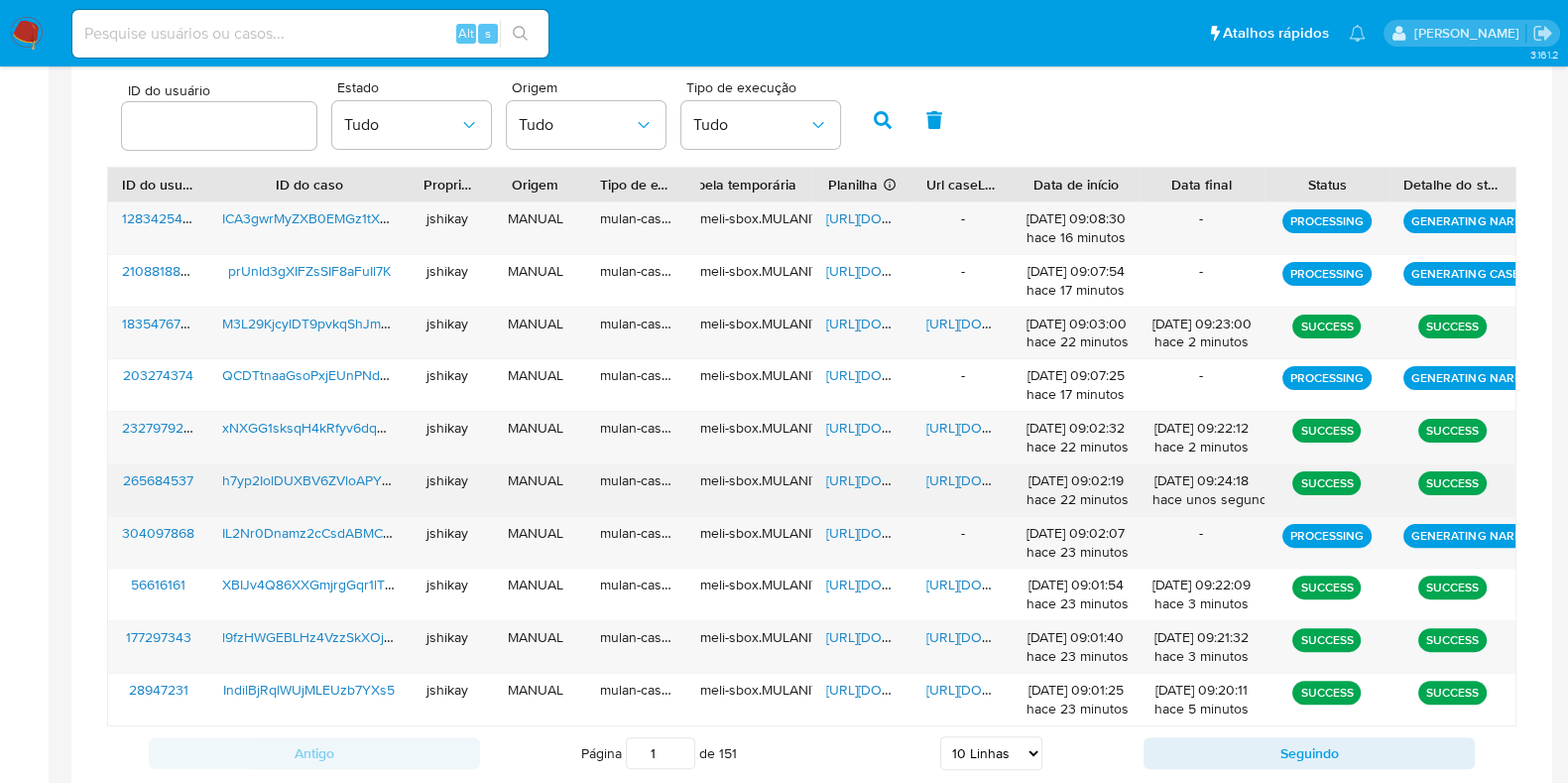
click at [853, 477] on span "[URL][DOMAIN_NAME]" at bounding box center [895, 480] width 137 height 20
click at [946, 478] on span "[URL][DOMAIN_NAME]" at bounding box center [995, 480] width 137 height 20
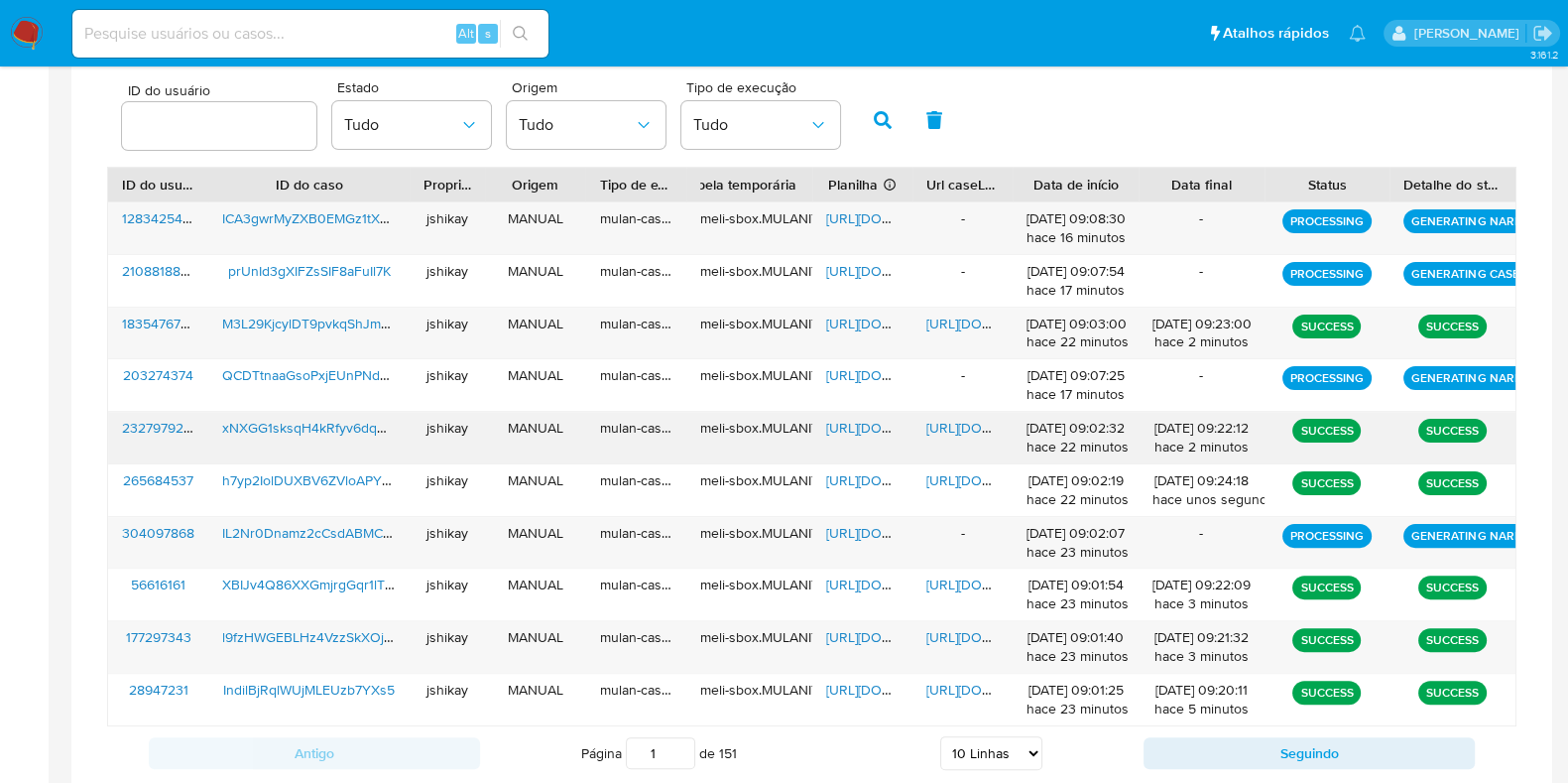
click at [857, 433] on span "[URL][DOMAIN_NAME]" at bounding box center [895, 428] width 137 height 20
click at [938, 428] on span "[URL][DOMAIN_NAME]" at bounding box center [995, 428] width 137 height 20
click at [858, 323] on span "[URL][DOMAIN_NAME]" at bounding box center [895, 324] width 137 height 20
click at [958, 316] on span "[URL][DOMAIN_NAME]" at bounding box center [995, 324] width 137 height 20
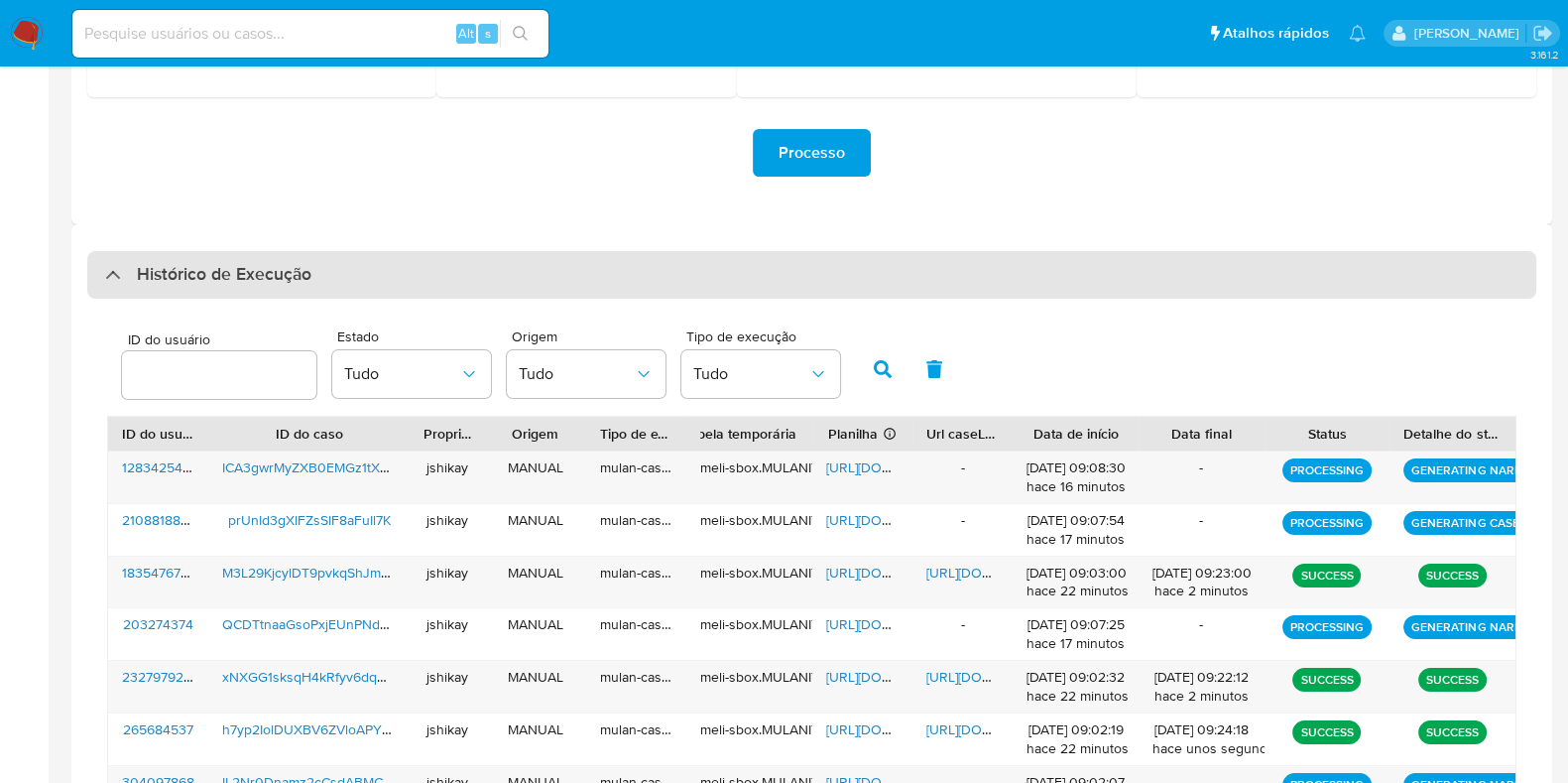
click at [192, 253] on div "Histórico de Execução" at bounding box center [811, 275] width 1449 height 48
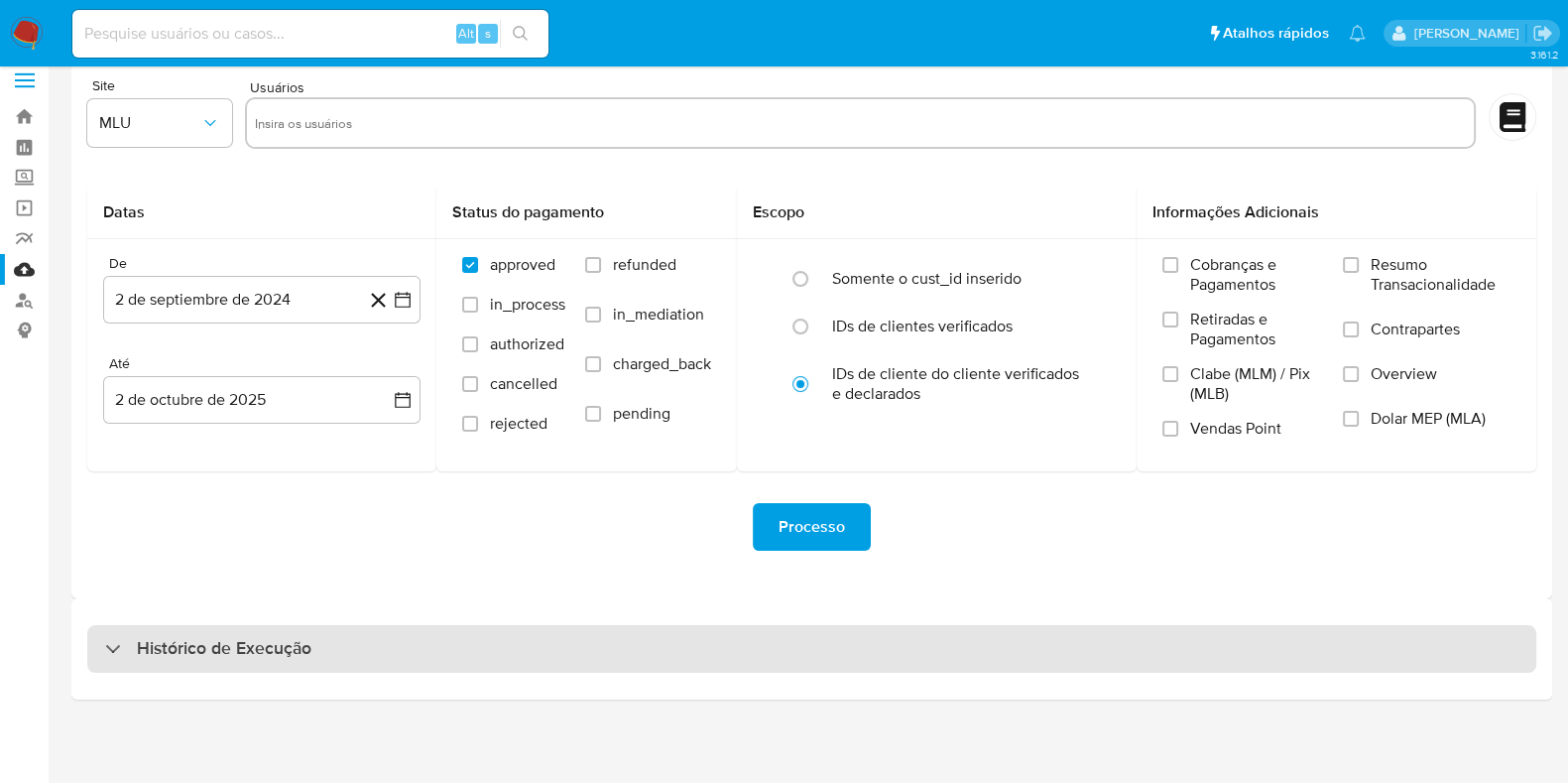
click at [184, 642] on h3 "Histórico de Execução" at bounding box center [224, 649] width 175 height 24
select select "10"
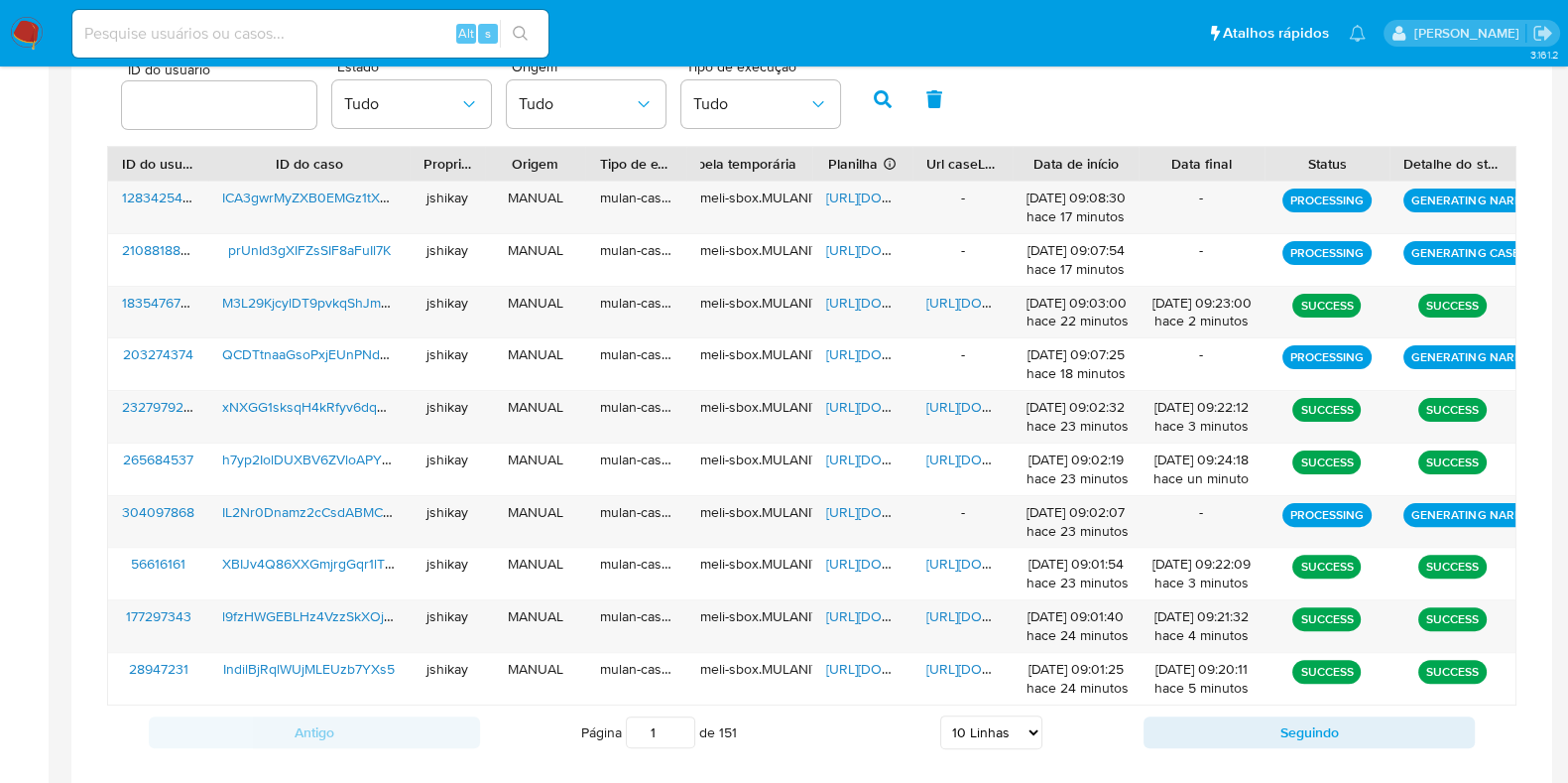
scroll to position [700, 0]
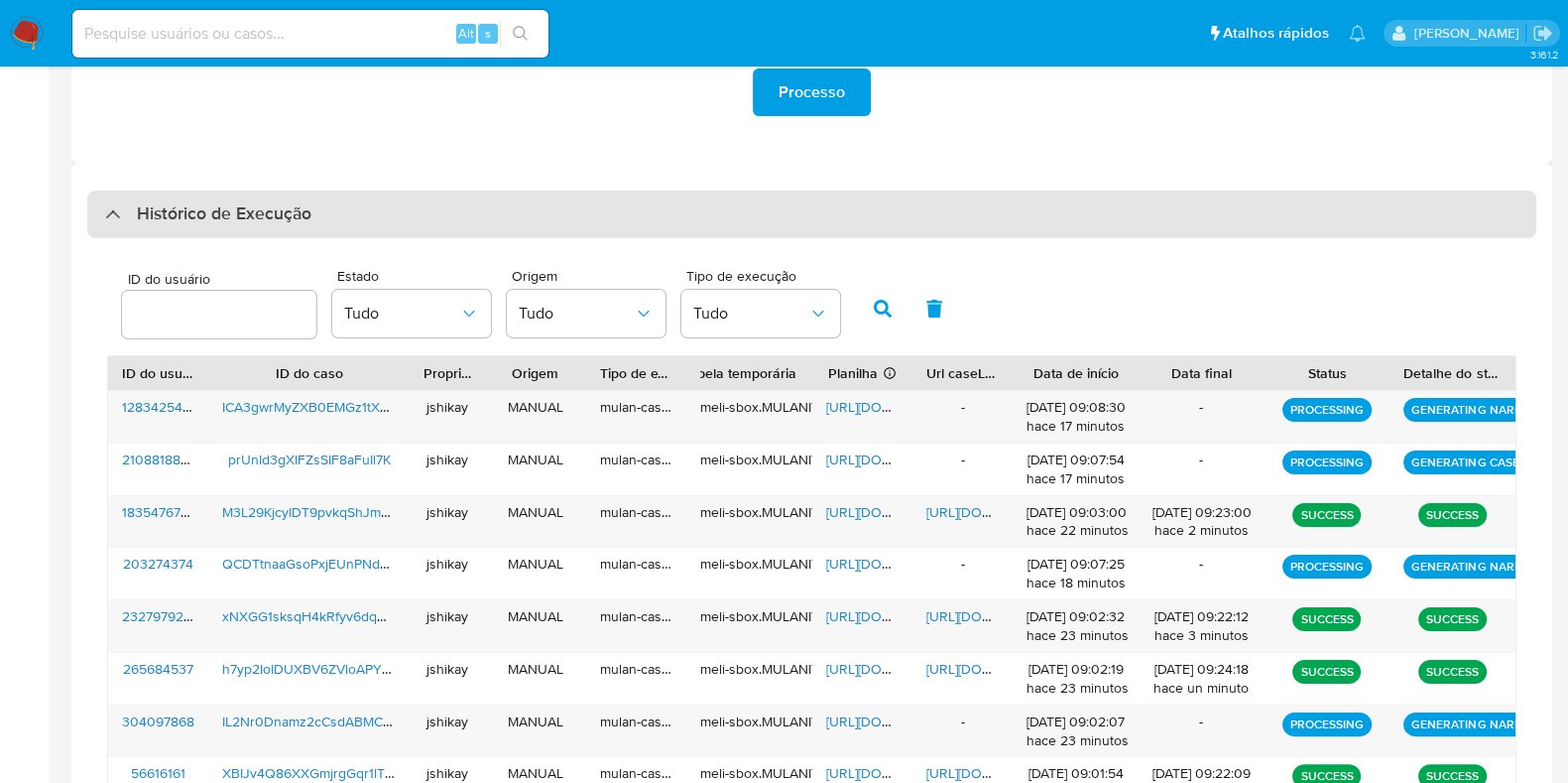
click at [192, 221] on h3 "Histórico de Execução" at bounding box center [224, 215] width 175 height 24
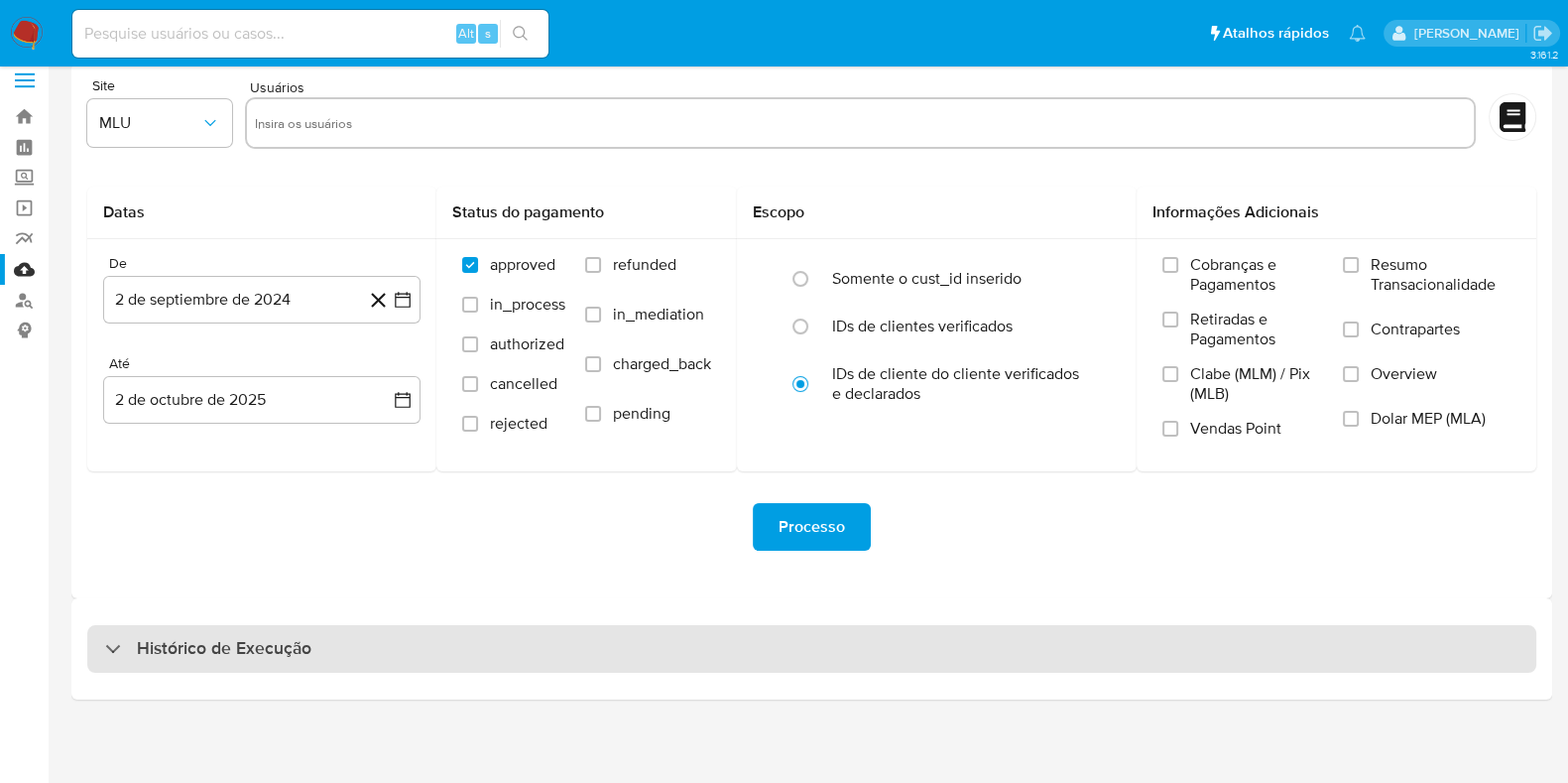
click at [218, 632] on div "Histórico de Execução" at bounding box center [811, 649] width 1449 height 48
select select "10"
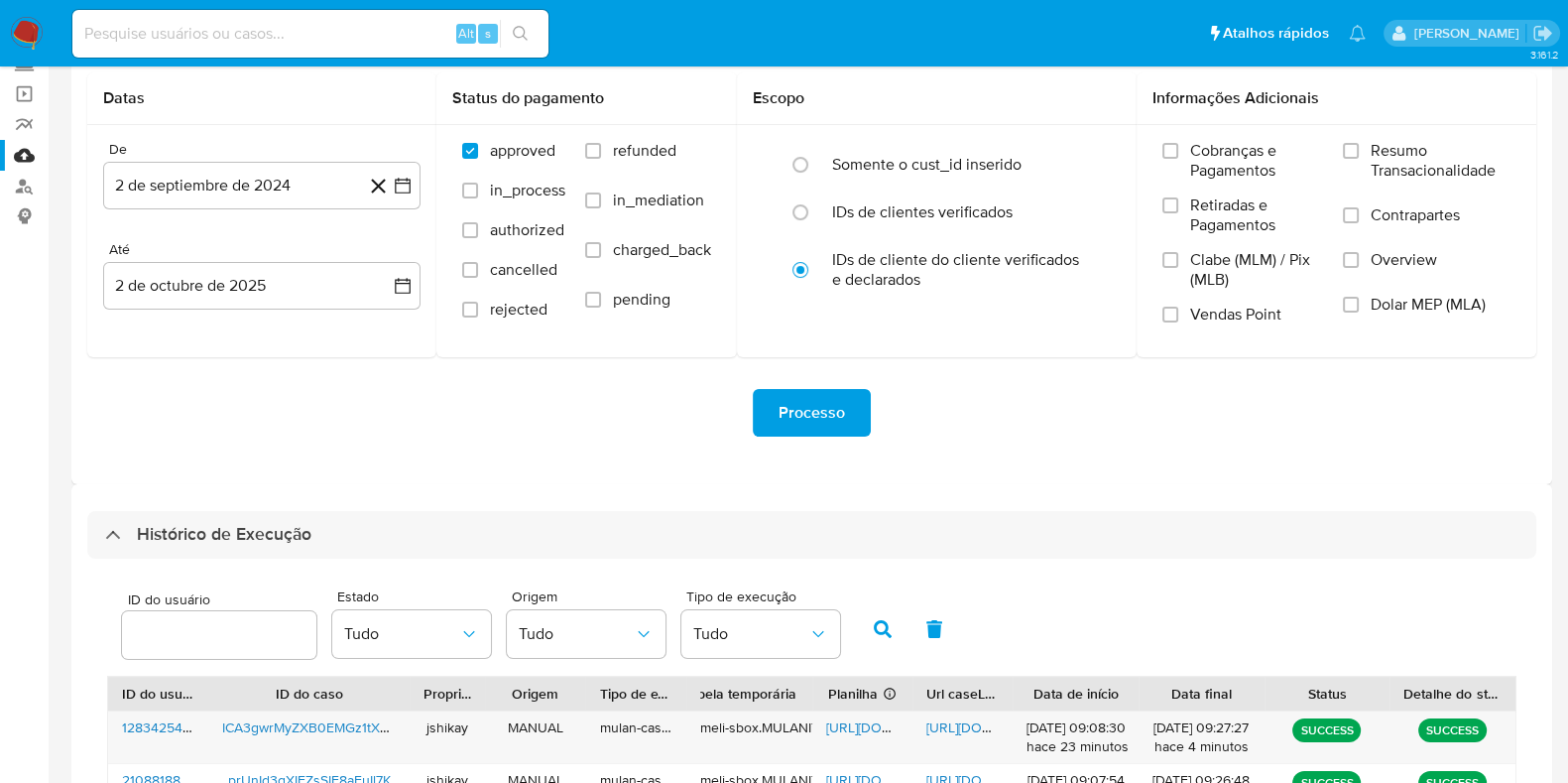
scroll to position [0, 0]
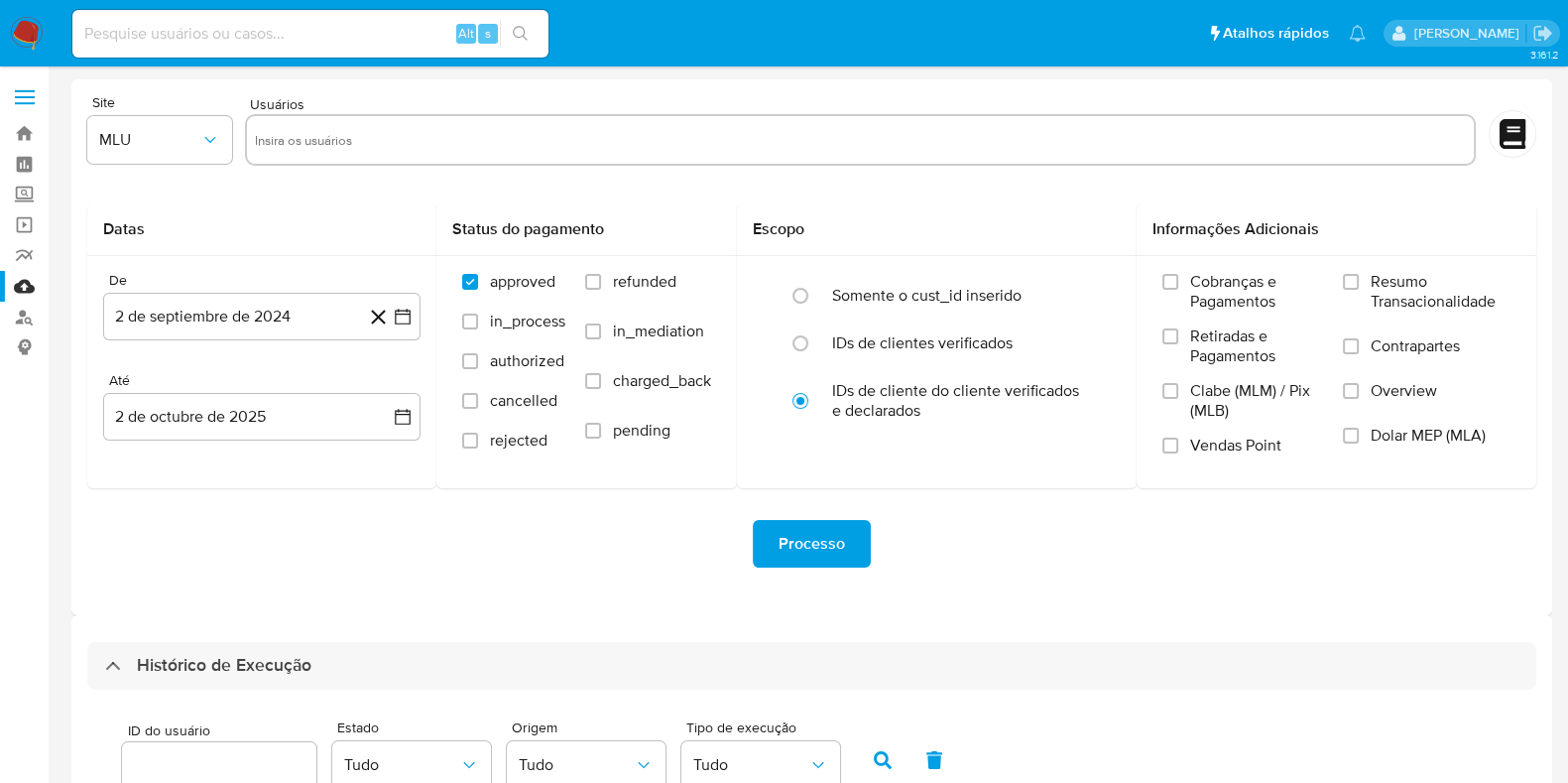
click at [38, 25] on img at bounding box center [27, 34] width 34 height 34
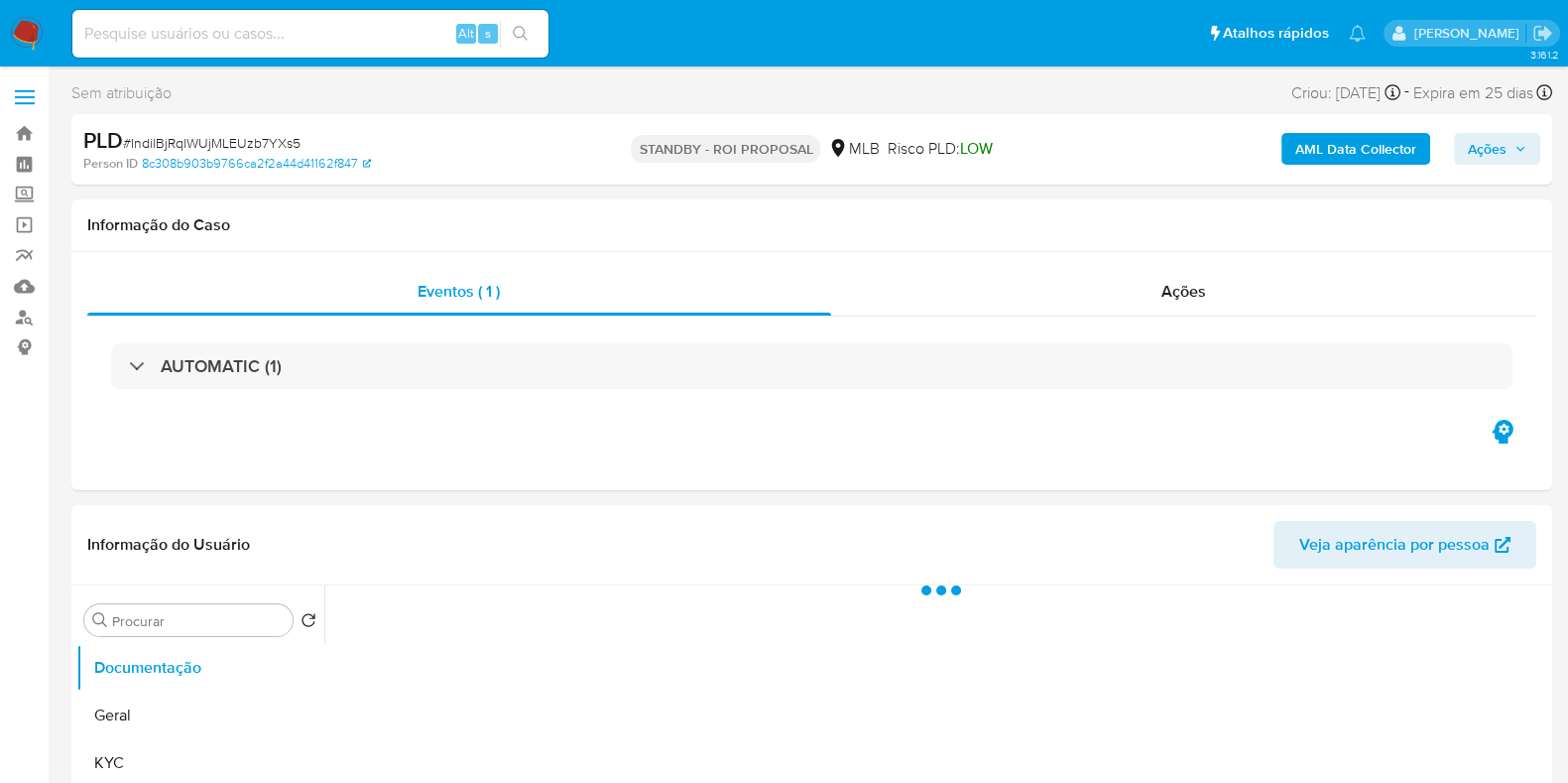
select select "10"
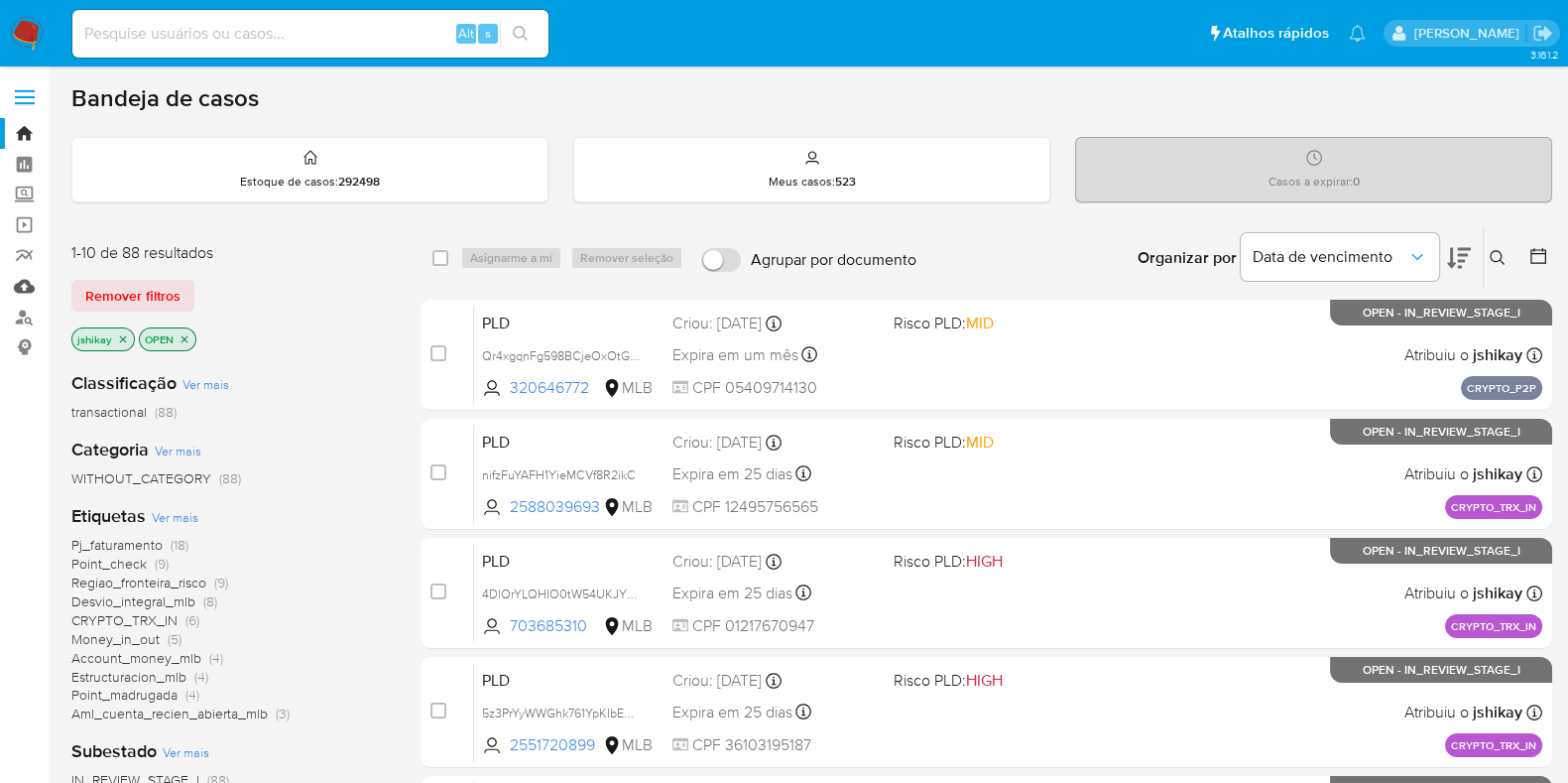
click at [17, 285] on link "Mulan" at bounding box center [118, 286] width 236 height 31
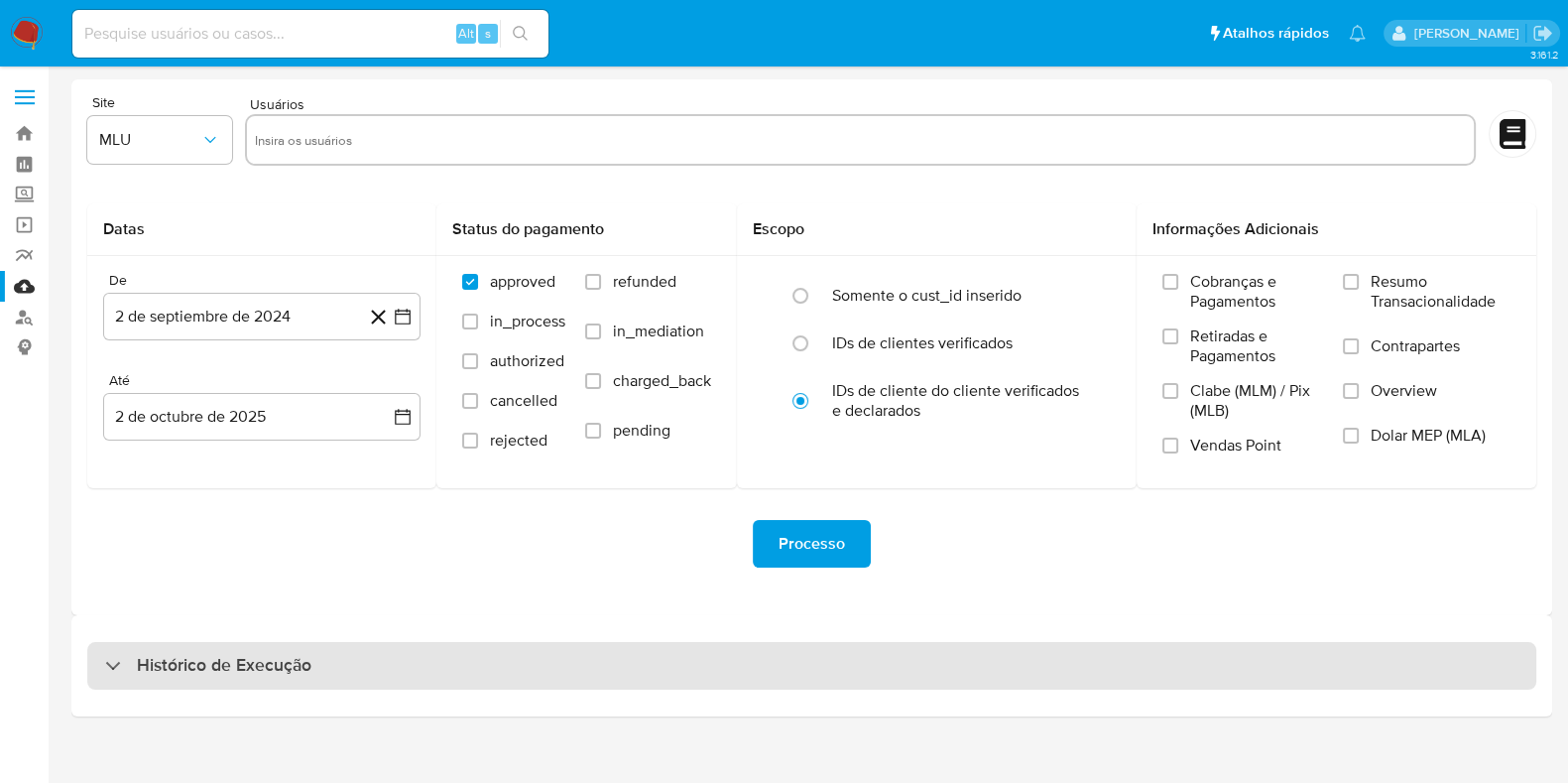
click at [350, 652] on div "Histórico de Execução" at bounding box center [811, 666] width 1449 height 48
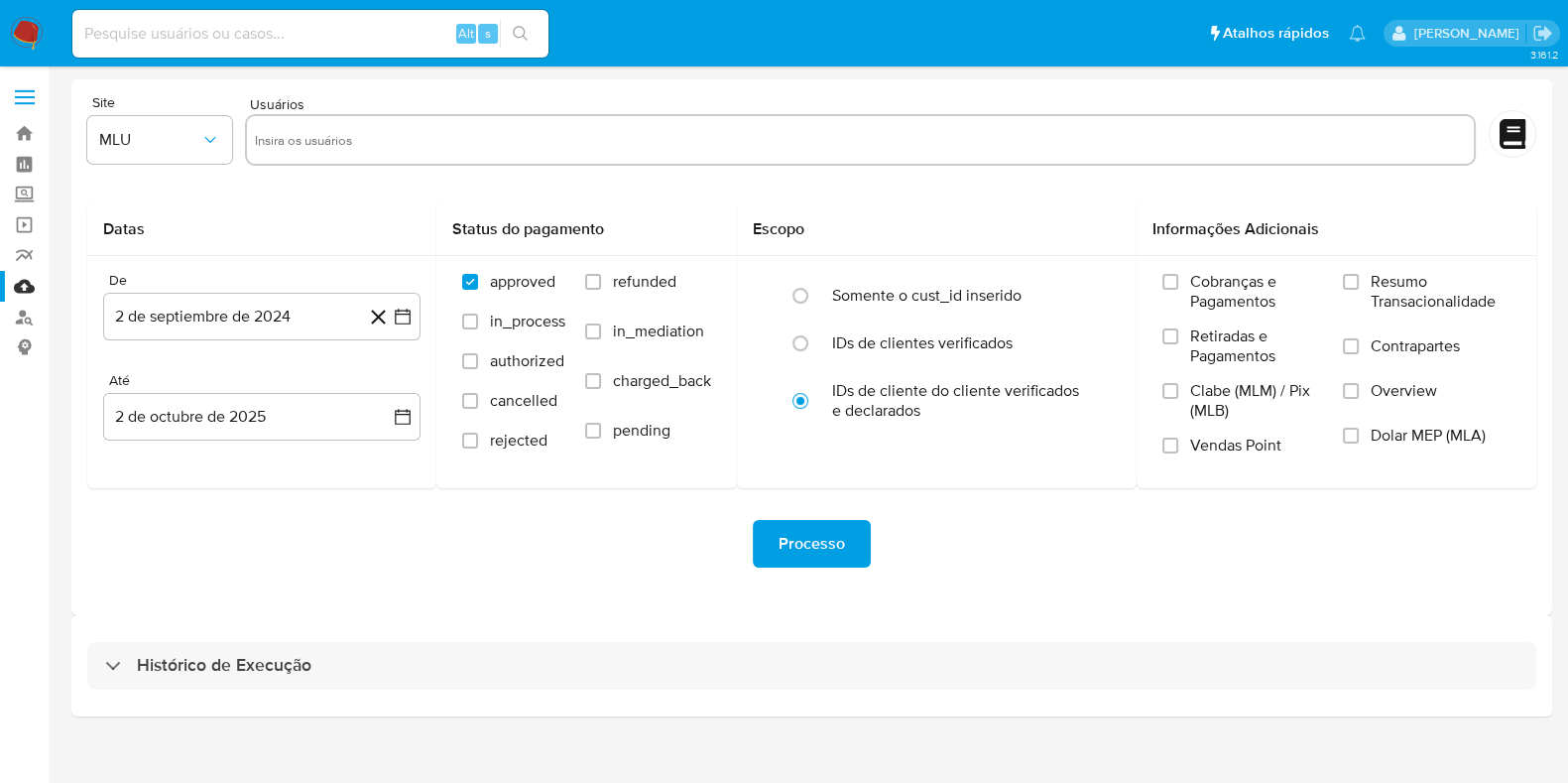
select select "10"
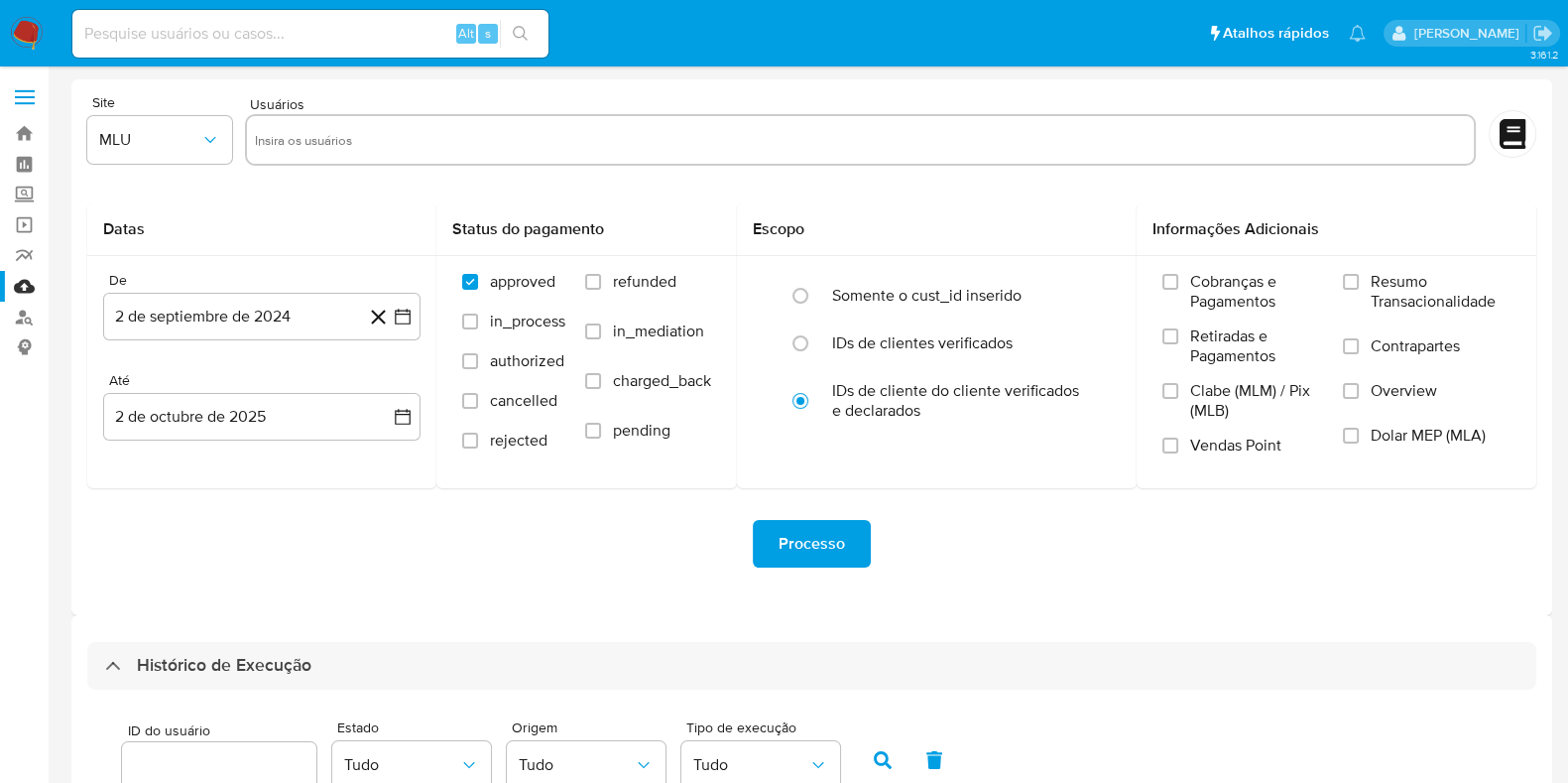
click at [454, 525] on div "Processo" at bounding box center [811, 544] width 1449 height 48
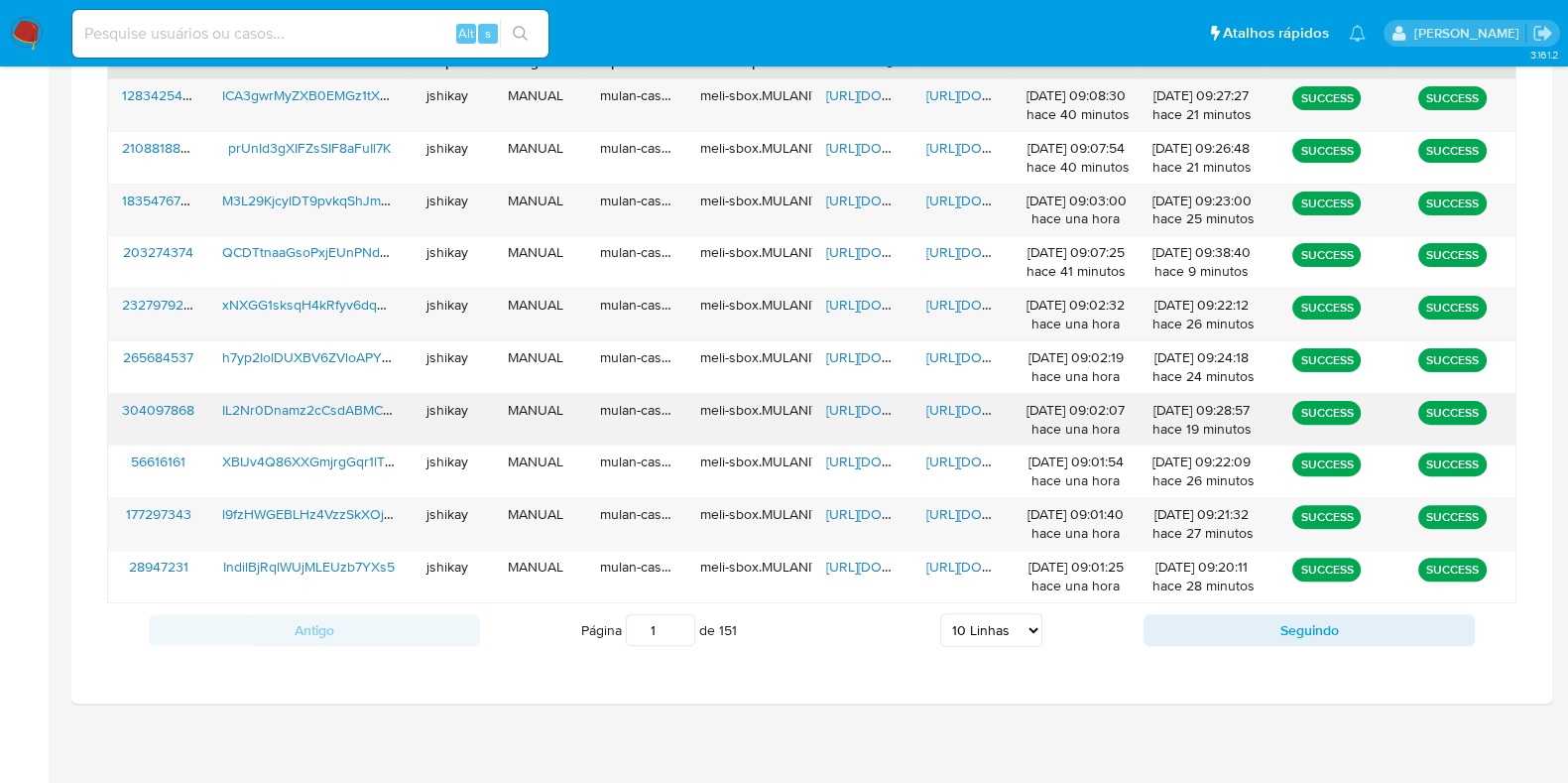
click at [863, 404] on span "https://docs.google.com/spreadsheets/d/17ZjTfao9JdBoFpSR4Am3ptsUUwVh5U9PIHUYf9X…" at bounding box center [895, 410] width 137 height 20
click at [955, 403] on span "https://docs.google.com/document/d/1L4s6f_yLJVOAyLvyTMj7kZ4FZwJRS3RrYi3GZzrhntc…" at bounding box center [995, 410] width 137 height 20
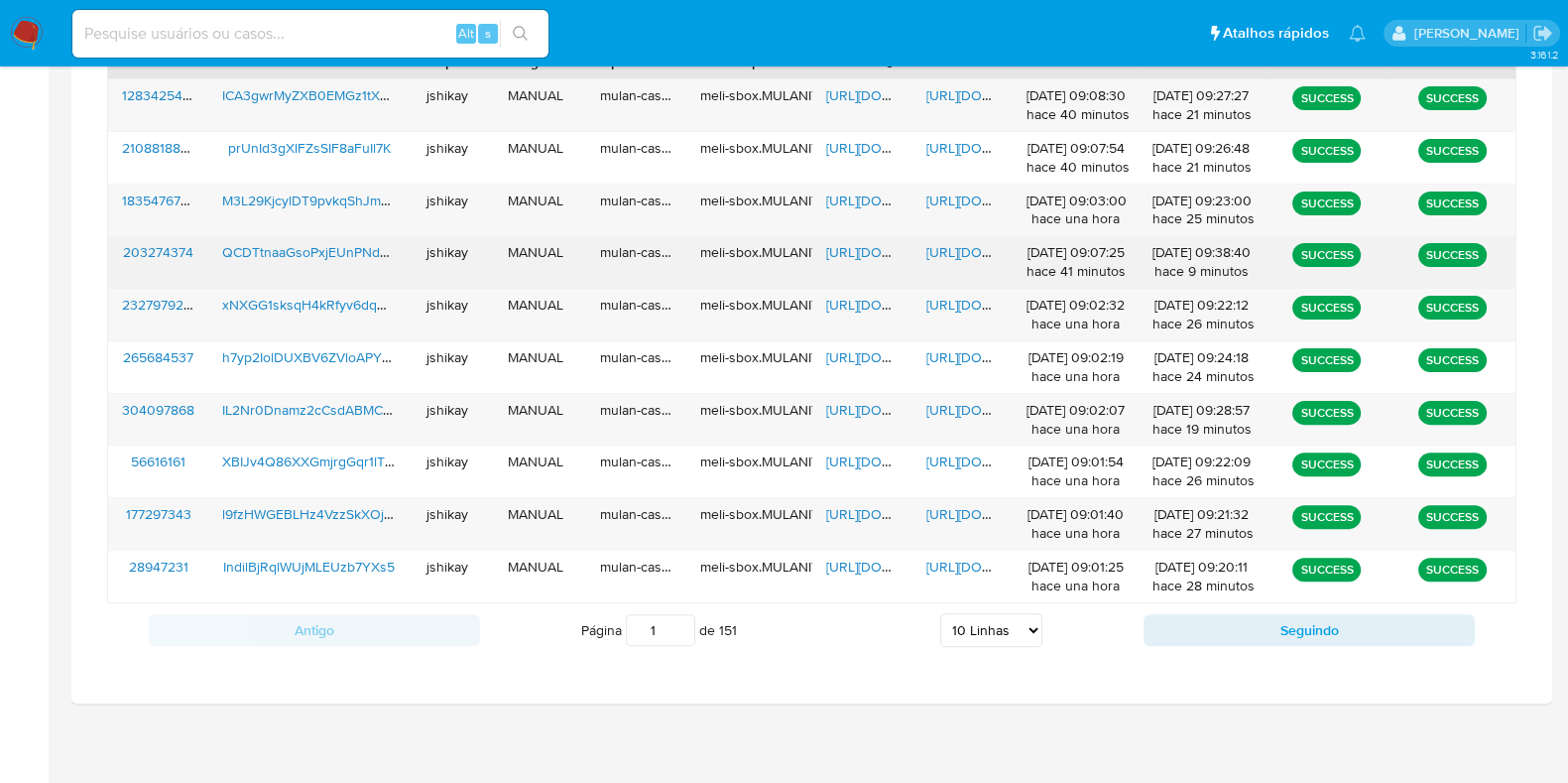
click at [842, 249] on span "https://docs.google.com/spreadsheets/d/1IOJNasj39o6RzNRYKmPQIQosQSkCpYTtV6bsc4u…" at bounding box center [895, 252] width 137 height 20
click at [932, 245] on span "https://docs.google.com/document/d/1ZPh0R7TIrr659PwauHr45nPheZiioOT2CFyM37CglLY…" at bounding box center [995, 252] width 137 height 20
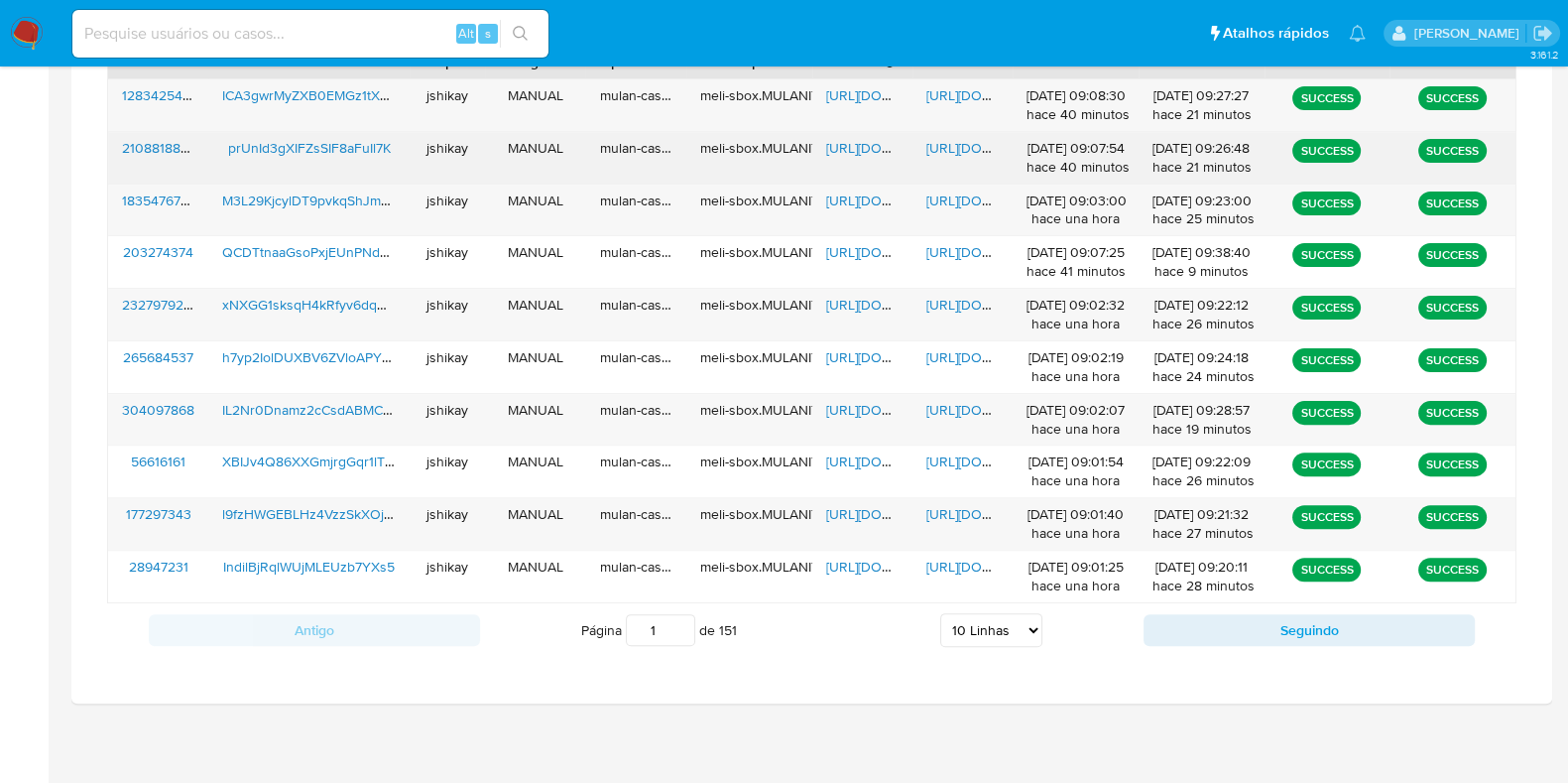
click at [867, 141] on span "https://docs.google.com/spreadsheets/d/11OxOtFue_zWEzw-ofIxcnWsGk5hQUZB6vNDMza7…" at bounding box center [895, 148] width 137 height 20
click at [967, 138] on span "https://docs.google.com/document/d/1YmnsMpO5d8i_ucaoabW1RQzCyPdU9s-RIWclcIYOl4Y…" at bounding box center [995, 148] width 137 height 20
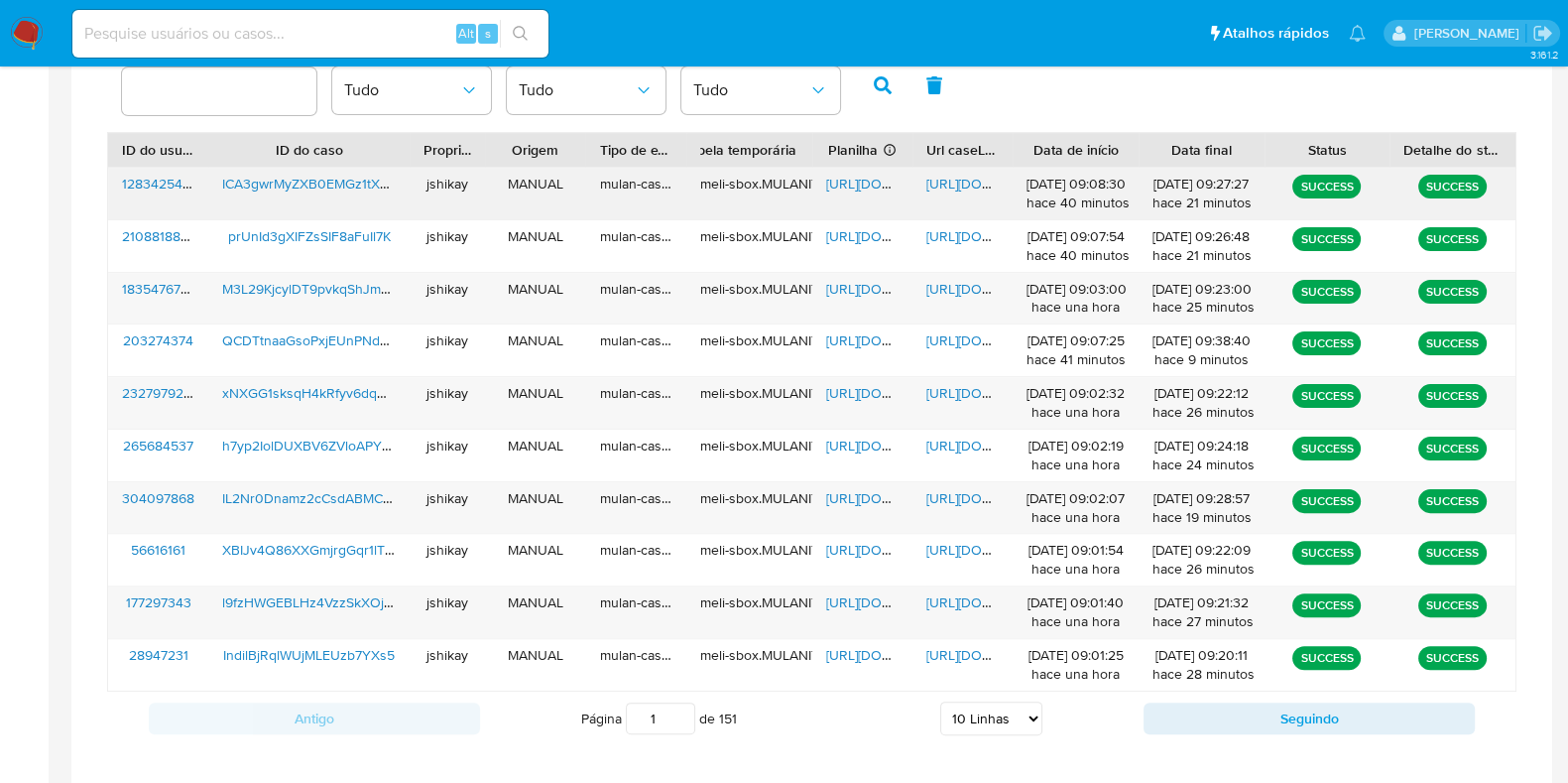
scroll to position [640, 0]
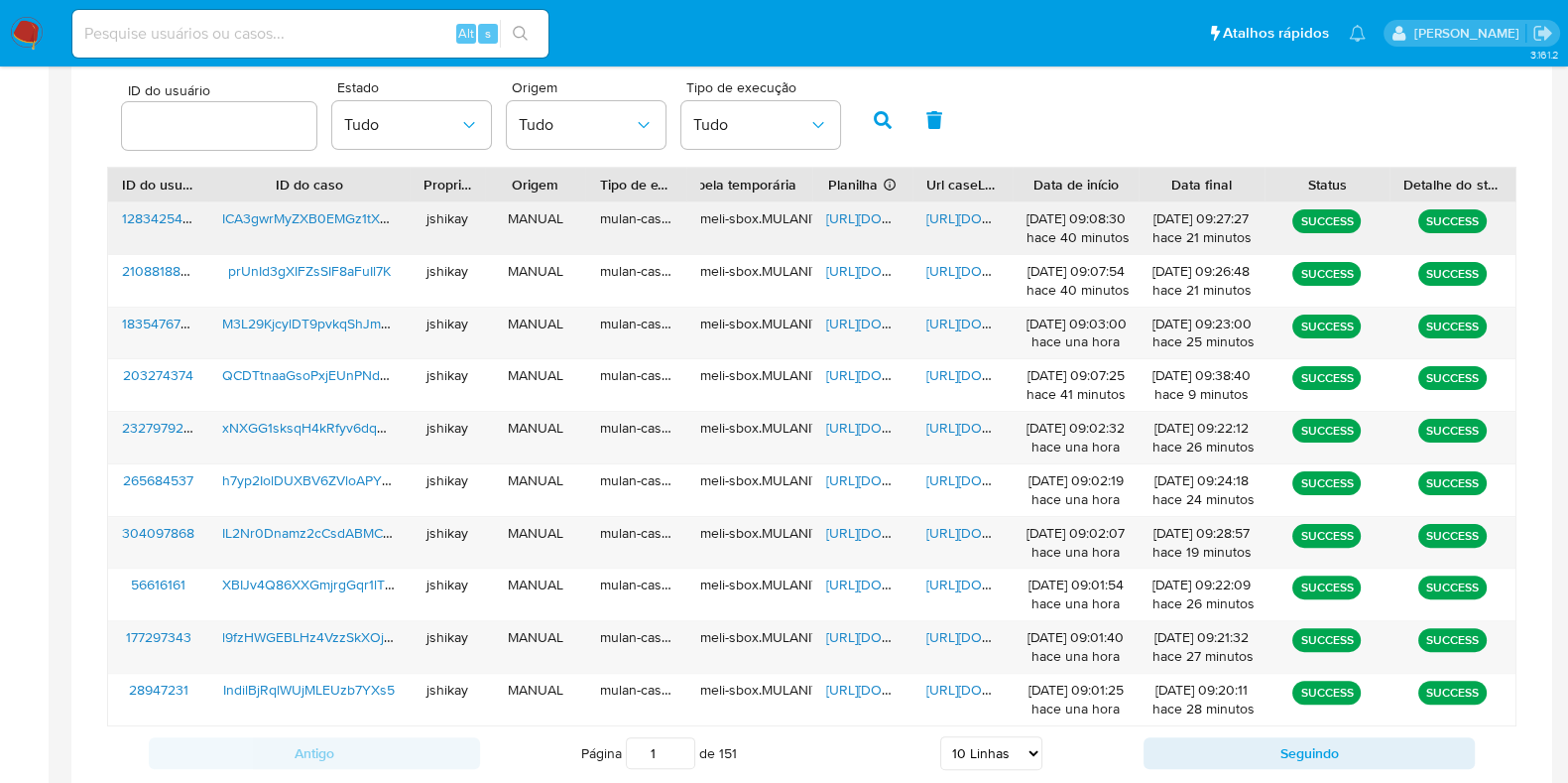
click at [854, 212] on span "https://docs.google.com/spreadsheets/d/1jGeNnPsSnC0UIUy9rh-WiqrozVitbfkq7javpVu…" at bounding box center [895, 219] width 137 height 20
click at [976, 215] on span "https://docs.google.com/document/d/1caMkaLvI4TFCxBvSTd139VOUYFnyh6Bu2HiC0dhedO8…" at bounding box center [995, 219] width 137 height 20
click at [37, 29] on img at bounding box center [27, 34] width 34 height 34
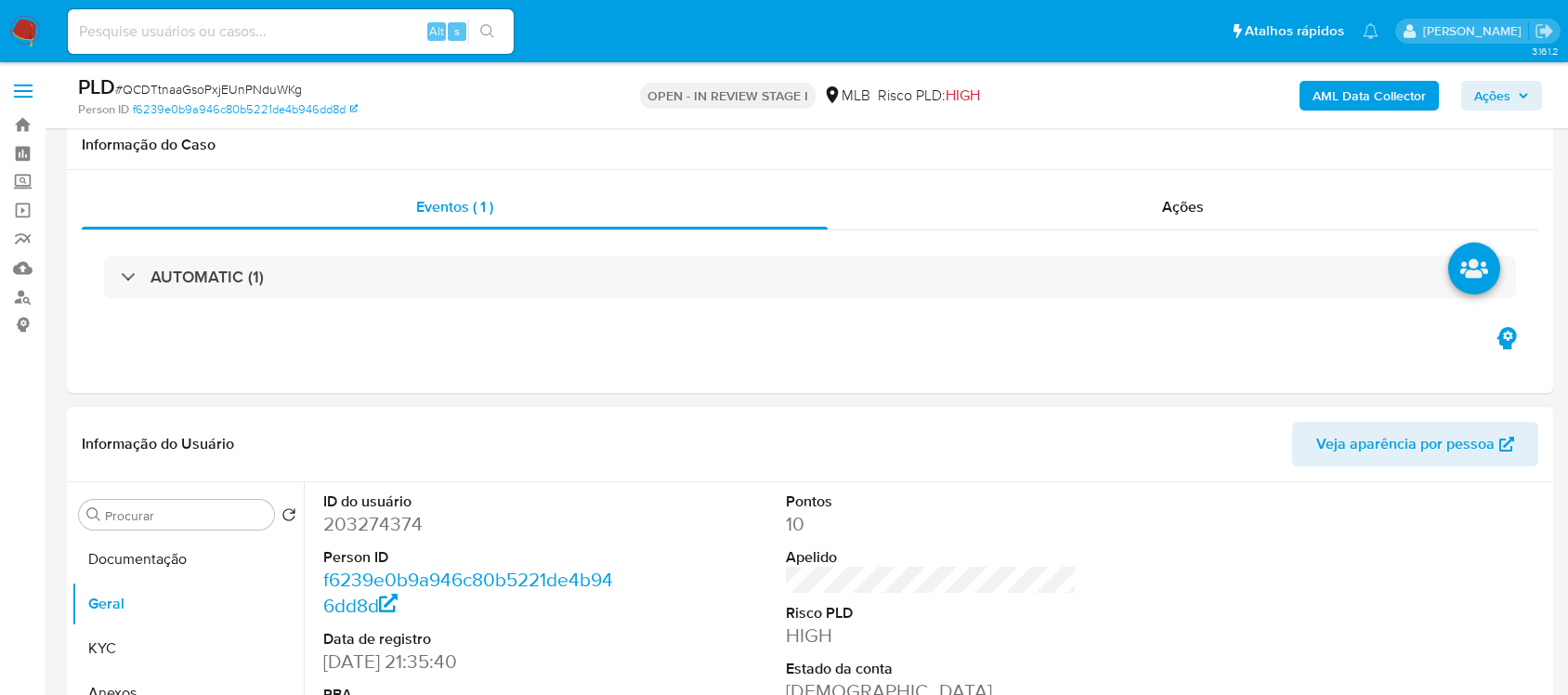
scroll to position [233, 0]
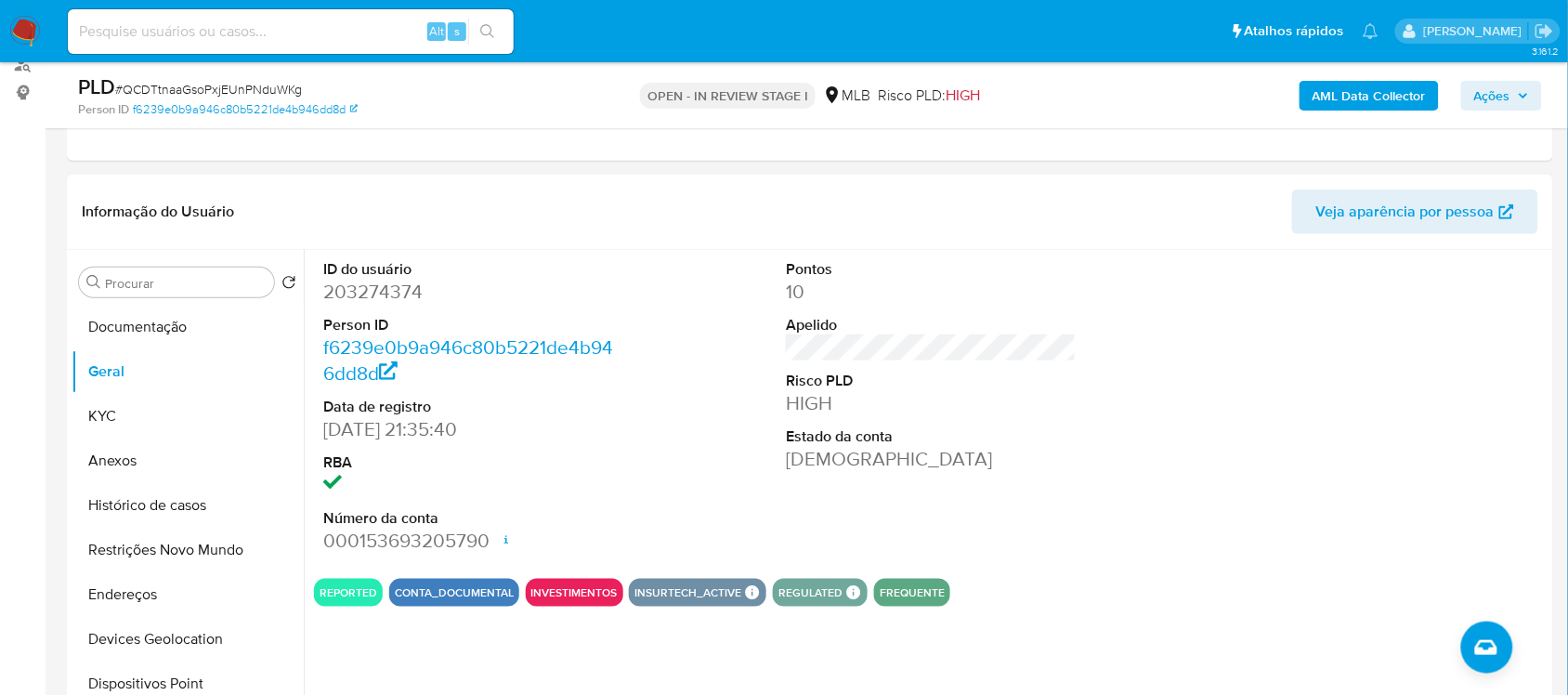
click at [355, 300] on dd "203274374" at bounding box center [469, 292] width 290 height 26
copy dd "203274374"
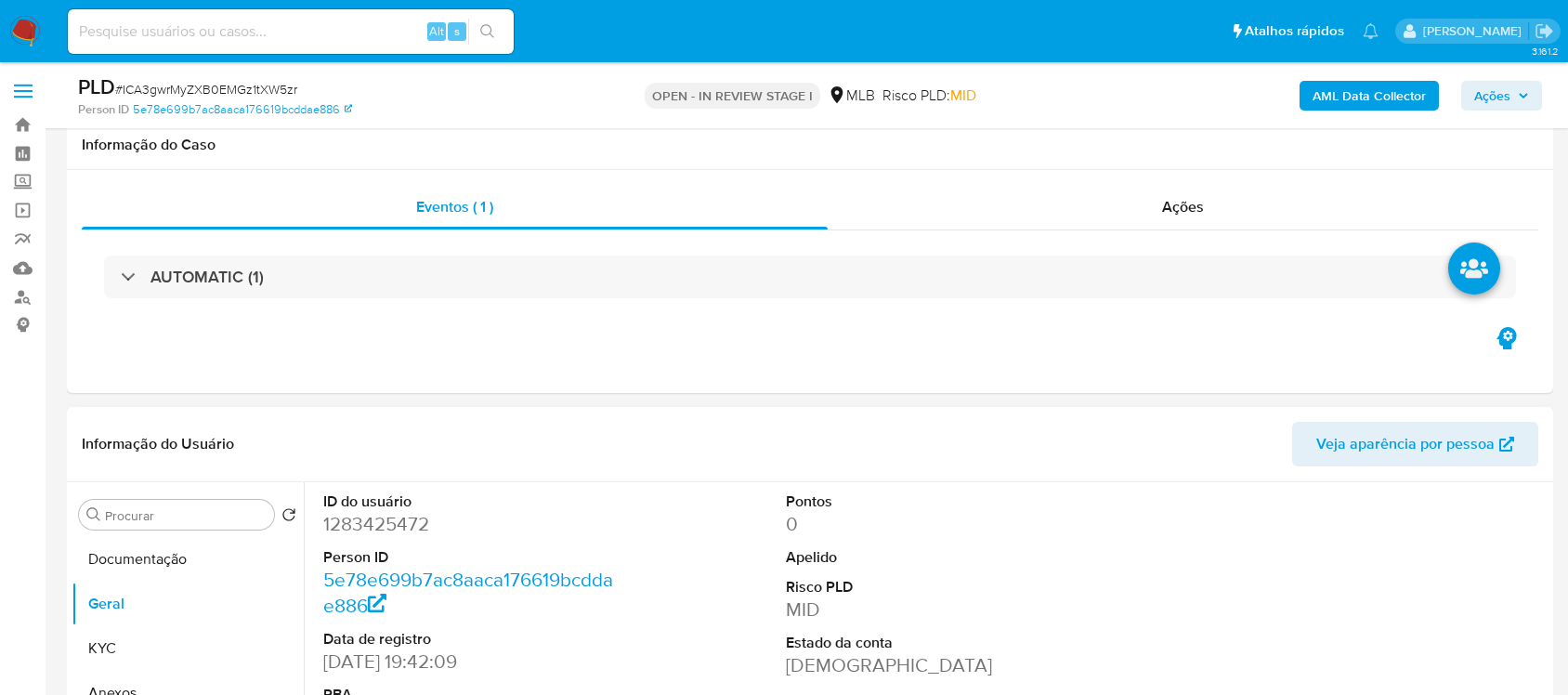
scroll to position [233, 0]
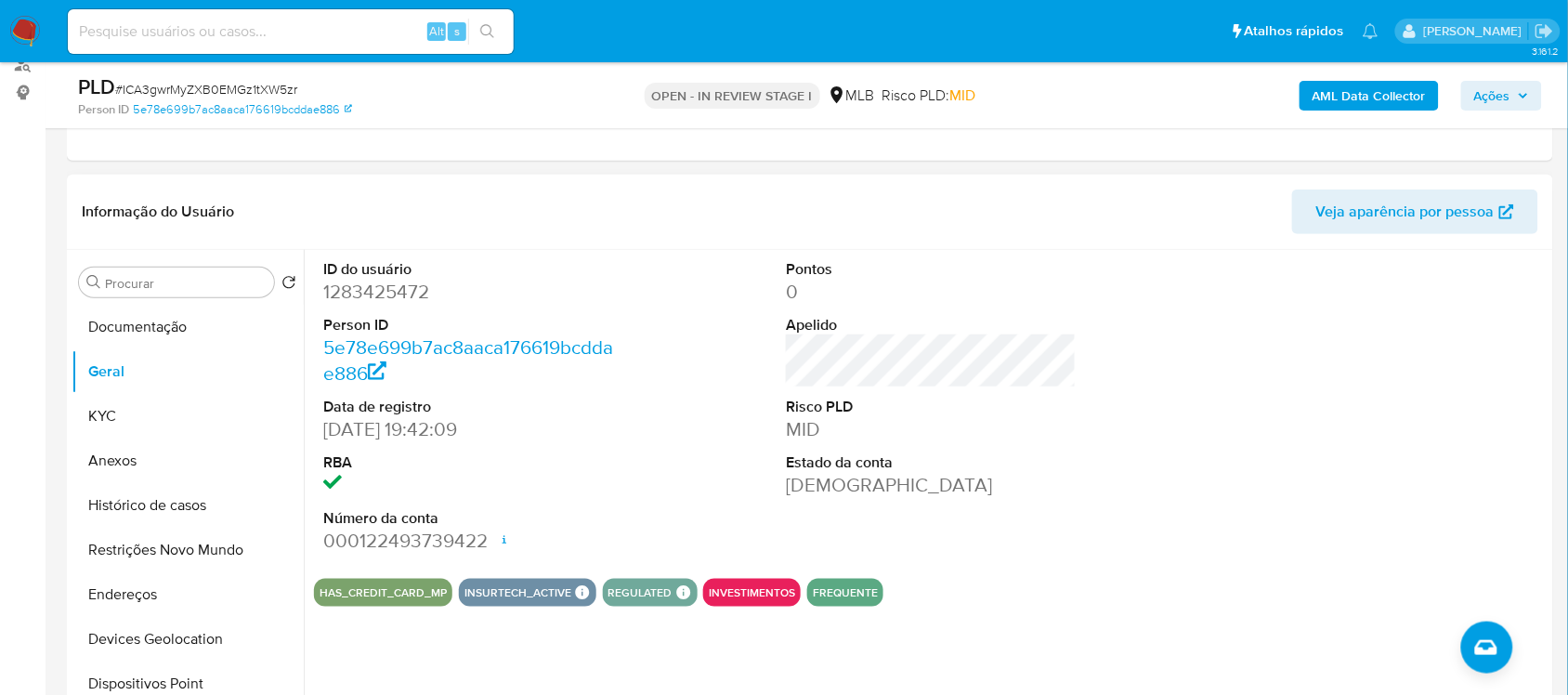
click at [392, 296] on dd "1283425472" at bounding box center [469, 292] width 290 height 26
copy dd "1283425472"
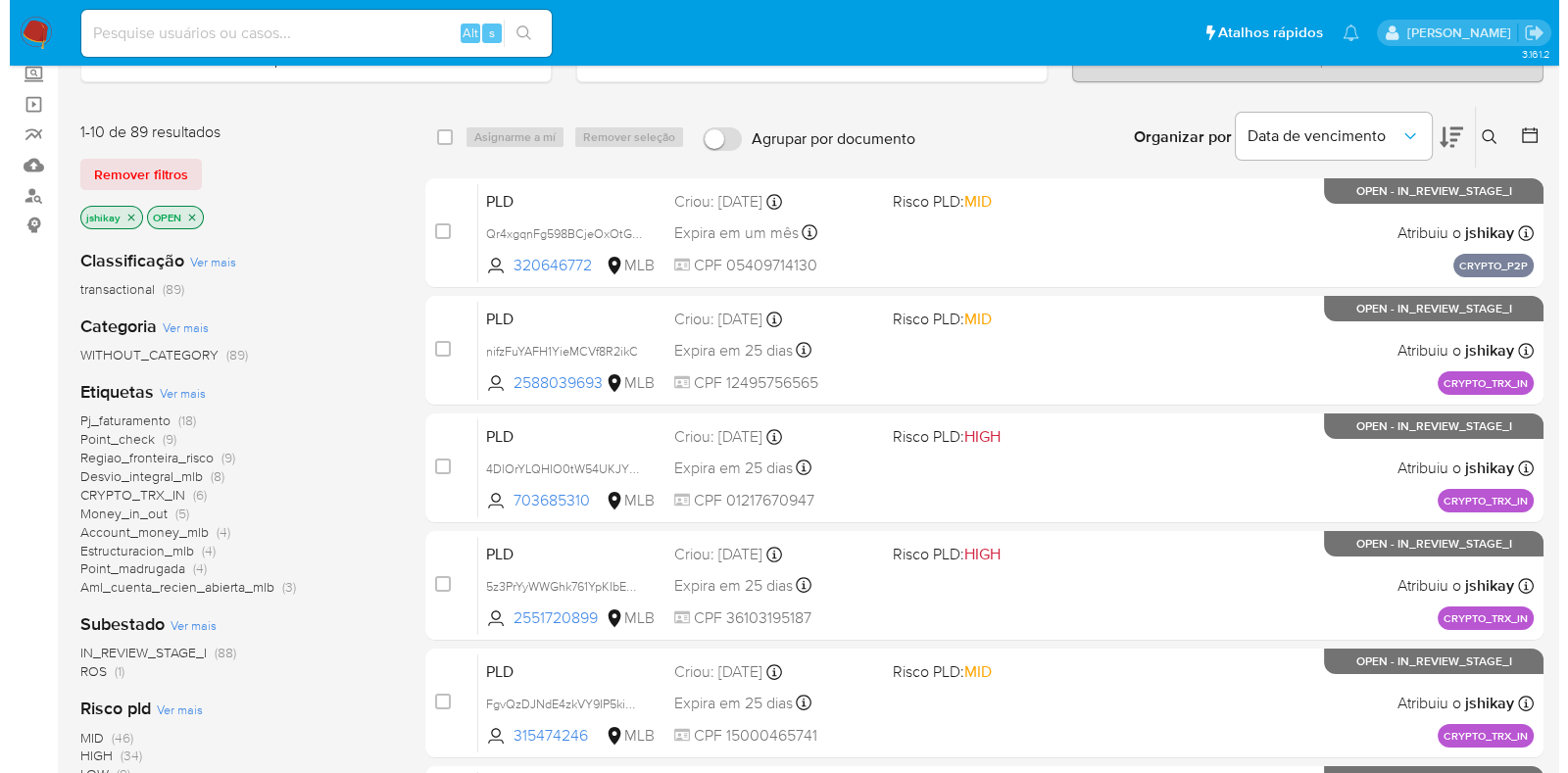
scroll to position [244, 0]
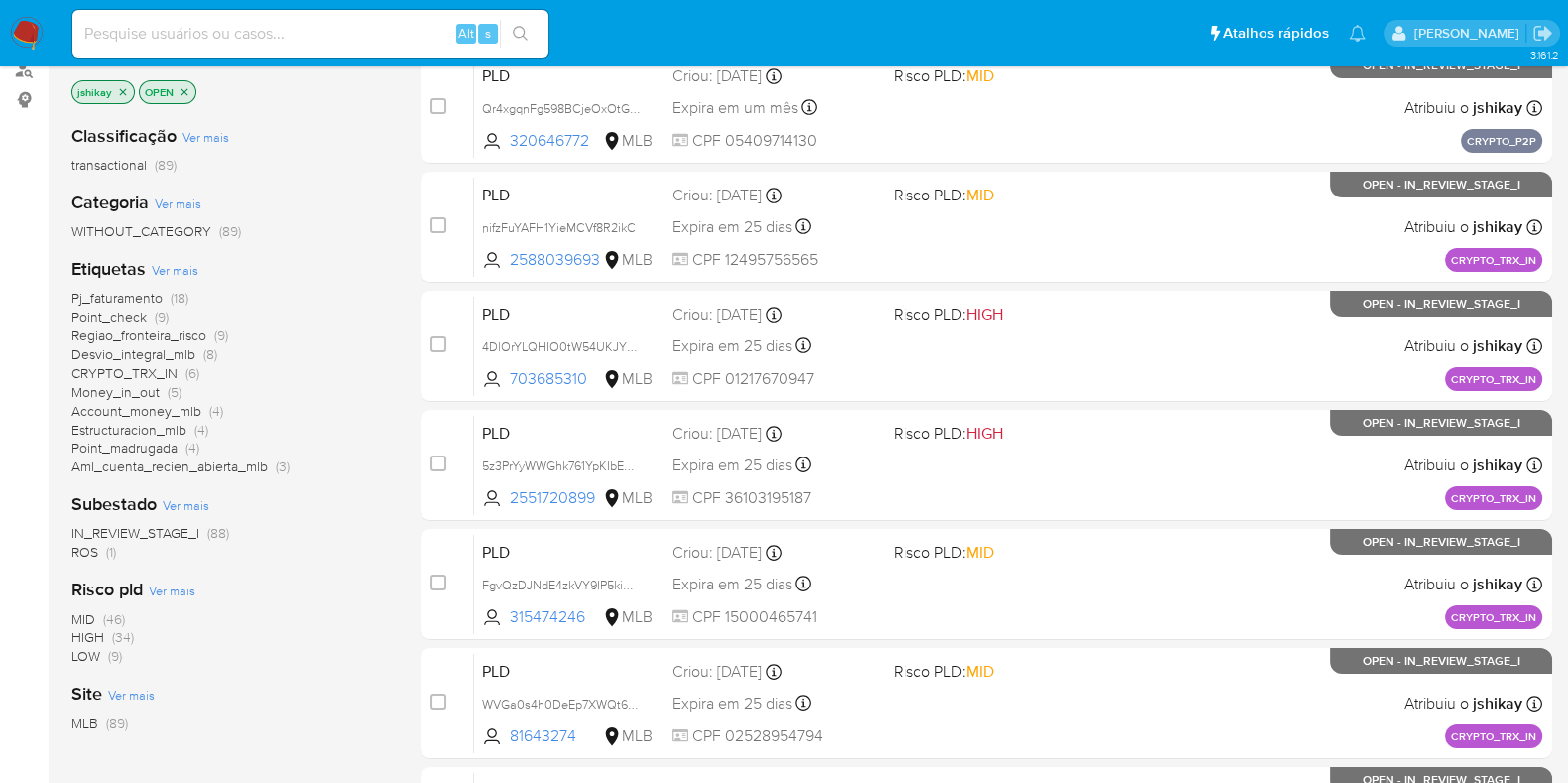
click at [172, 270] on span "Ver mais" at bounding box center [175, 270] width 47 height 18
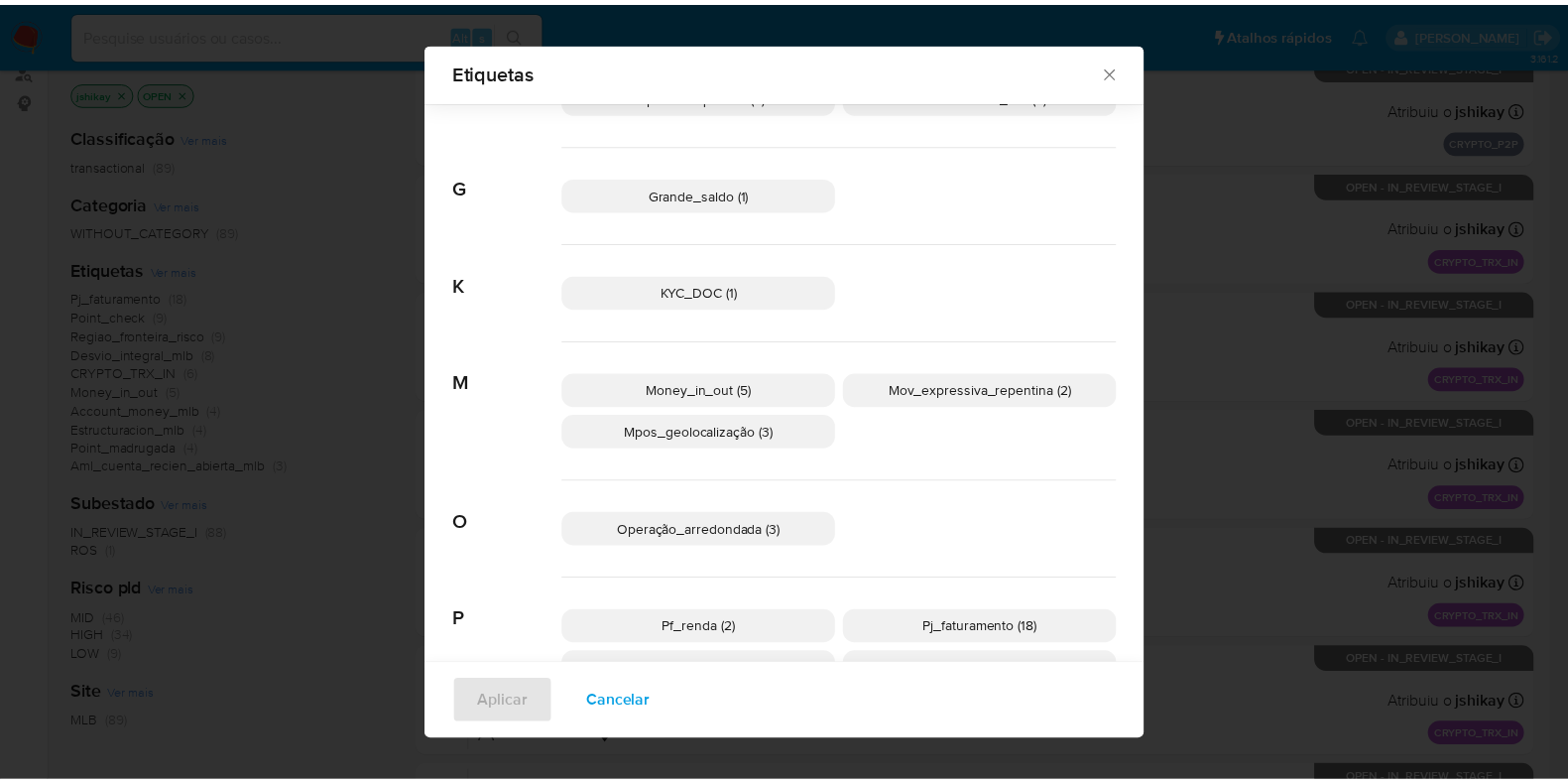
scroll to position [729, 0]
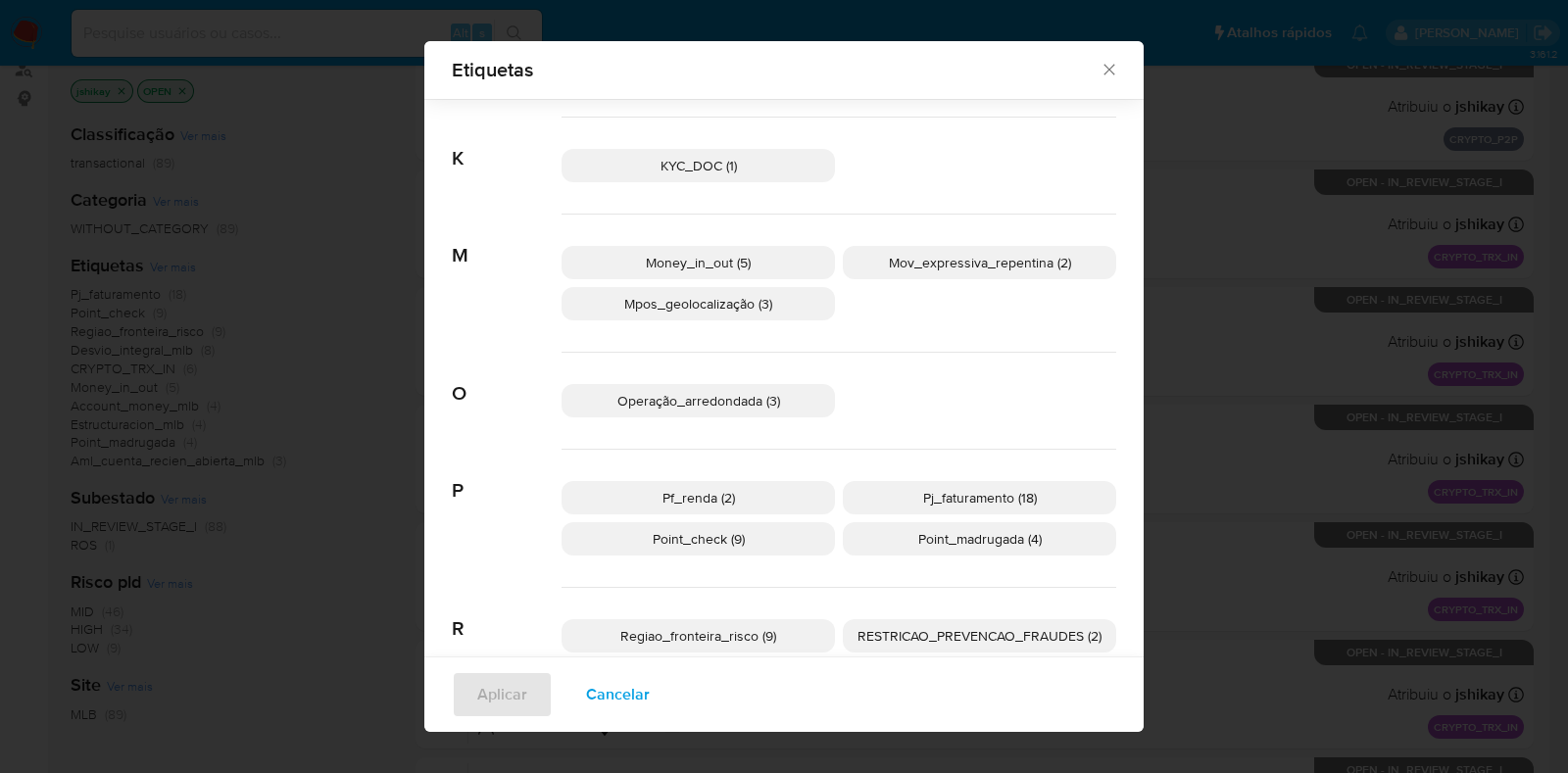
click at [1104, 72] on icon "Fechar" at bounding box center [1109, 70] width 11 height 11
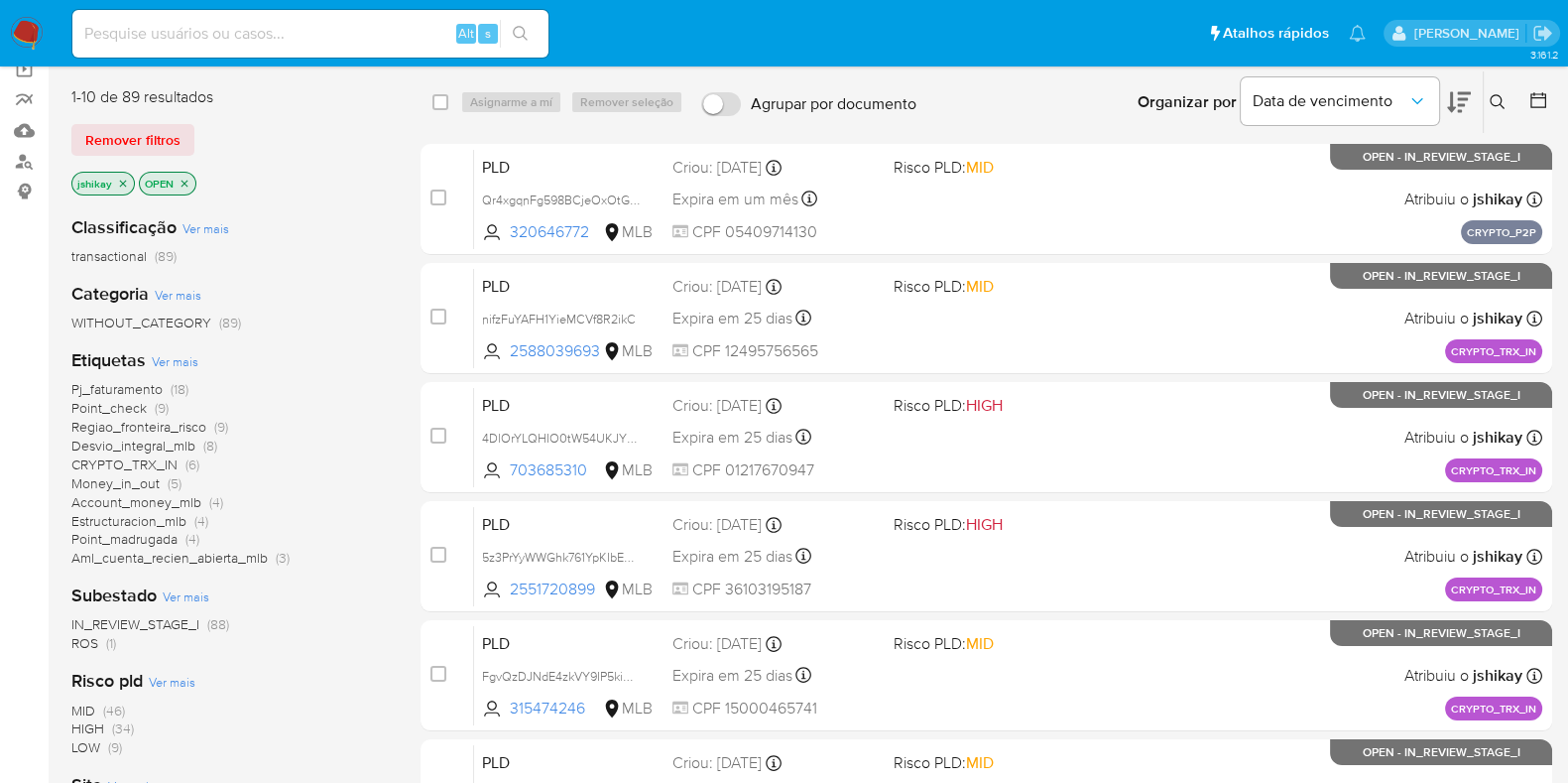
scroll to position [0, 0]
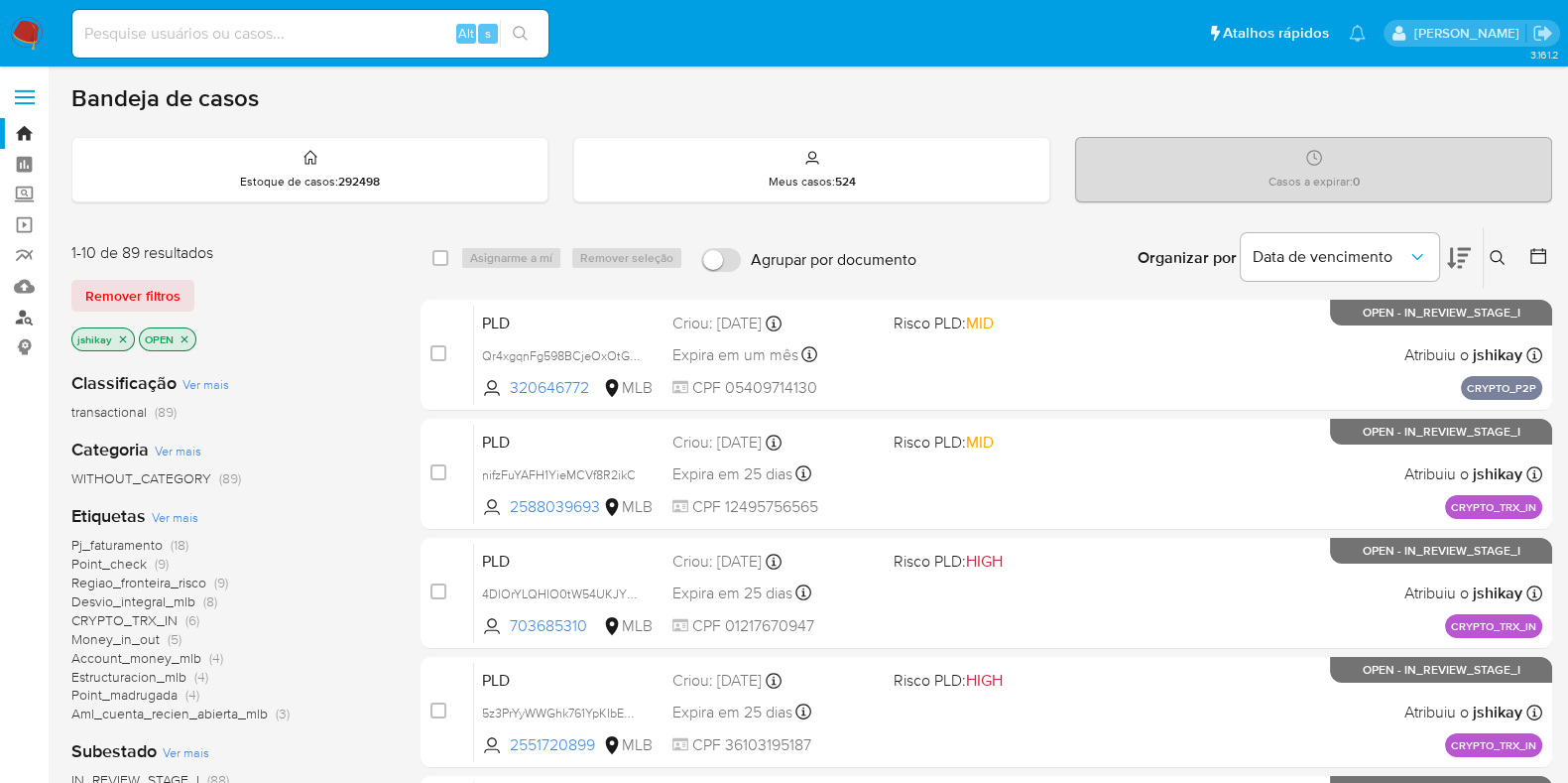
click at [24, 319] on link "Localizador de pessoas" at bounding box center [118, 317] width 236 height 31
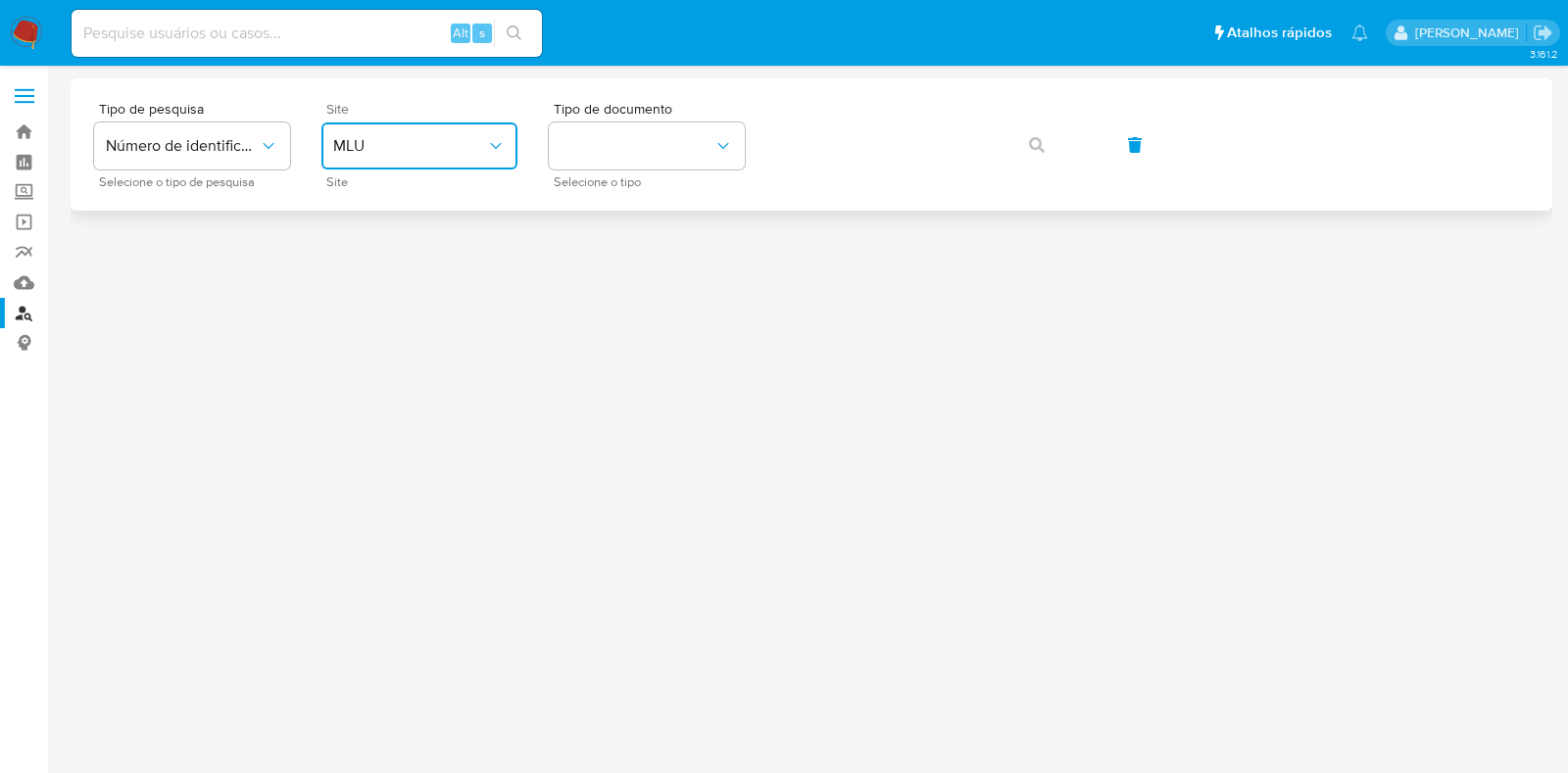
click at [359, 166] on button "MLU" at bounding box center [420, 146] width 196 height 47
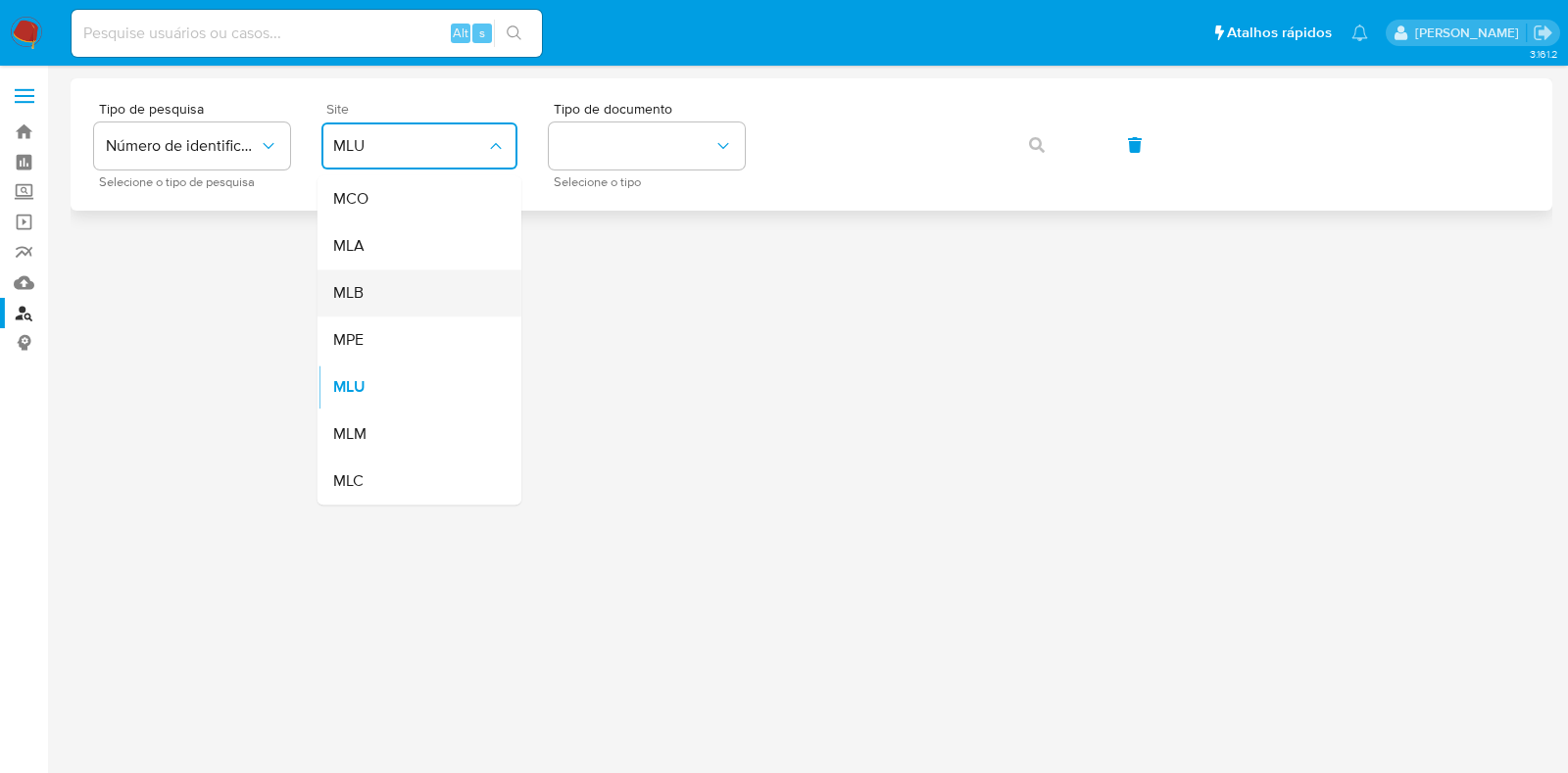
click at [382, 293] on div "MLB" at bounding box center [414, 293] width 161 height 47
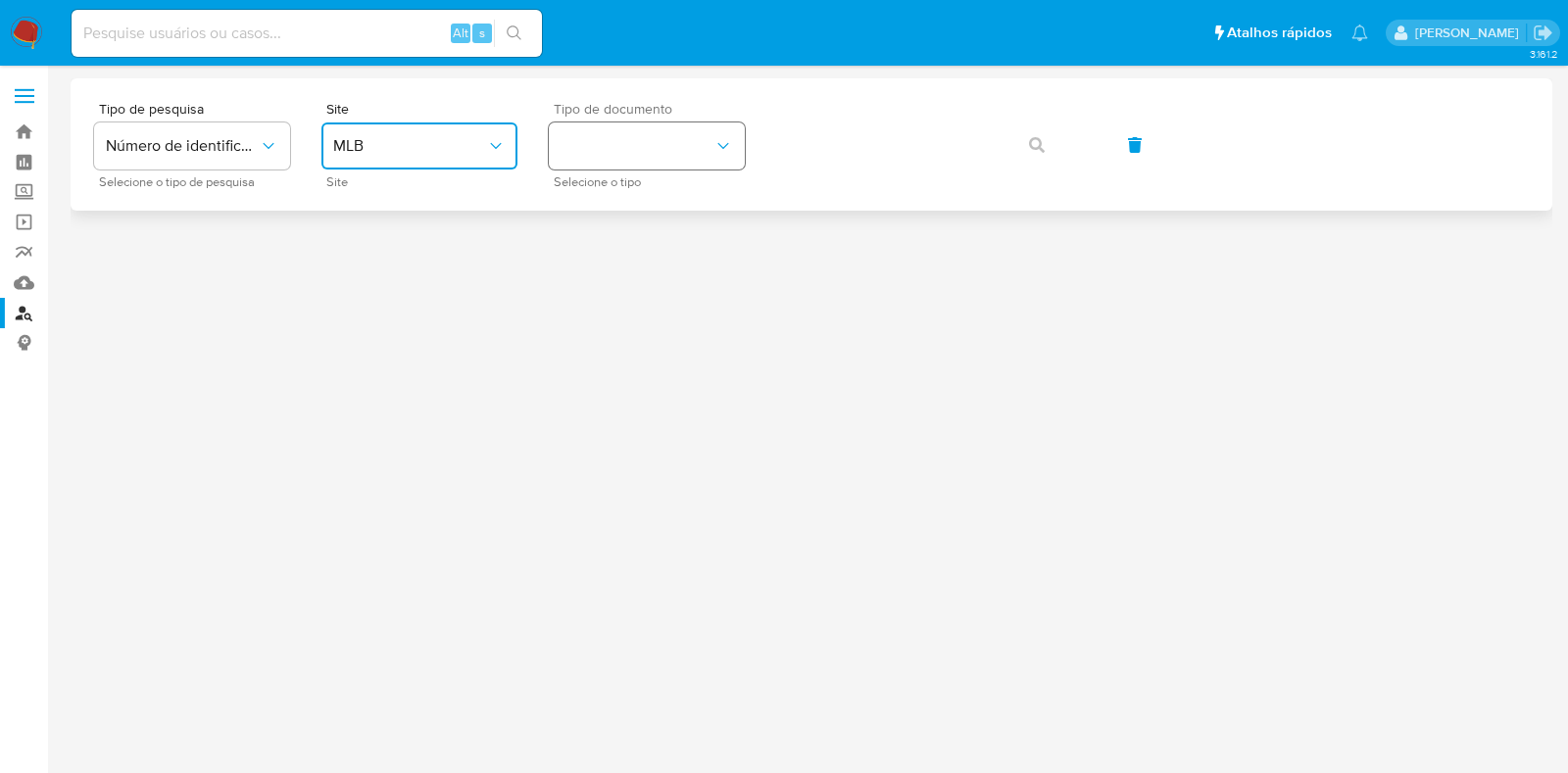
click at [685, 149] on button "identificationType" at bounding box center [647, 146] width 196 height 47
click at [654, 267] on div "CPF CPF" at bounding box center [641, 276] width 161 height 67
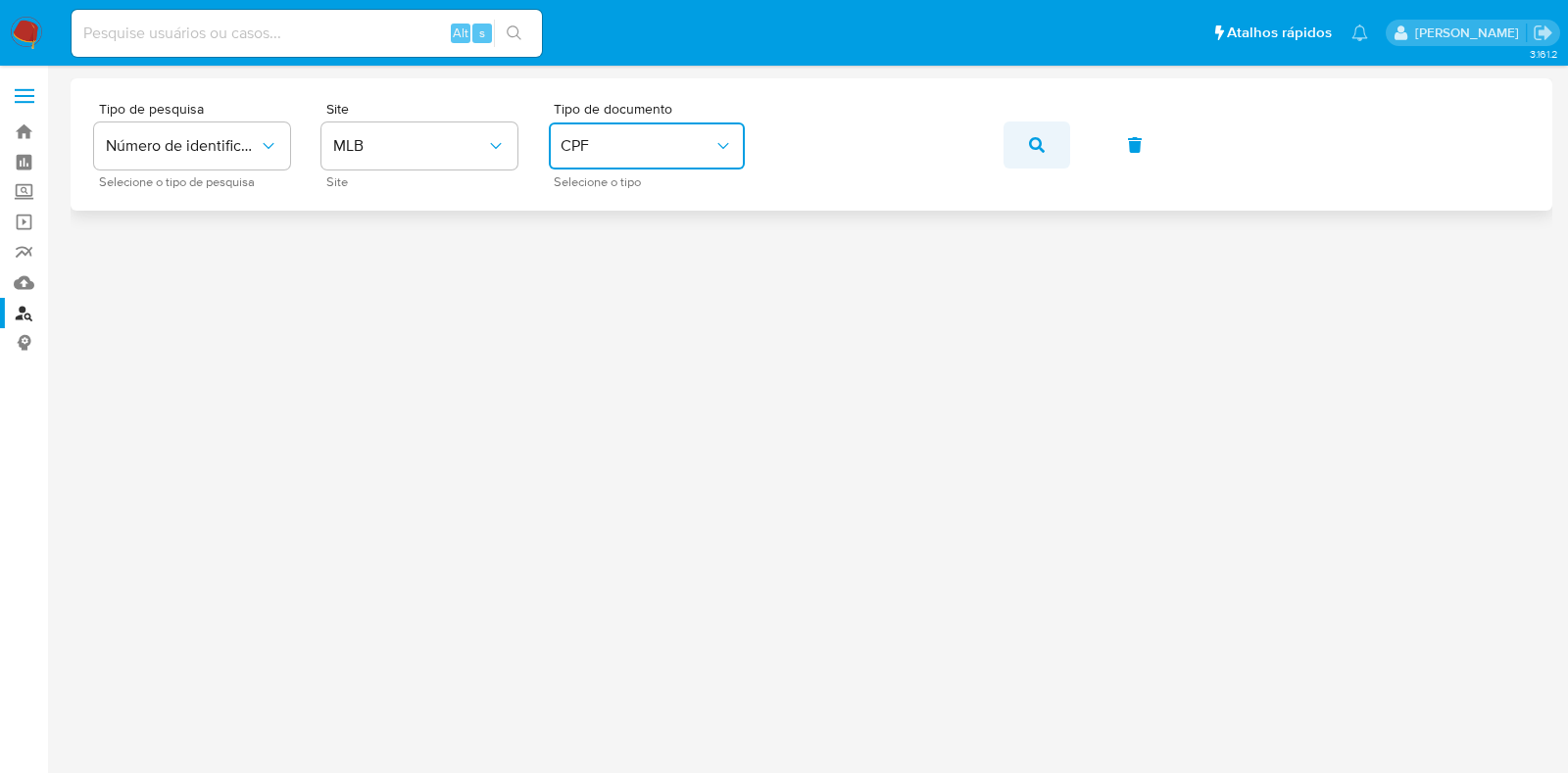
click at [1034, 145] on icon "button" at bounding box center [1037, 145] width 16 height 16
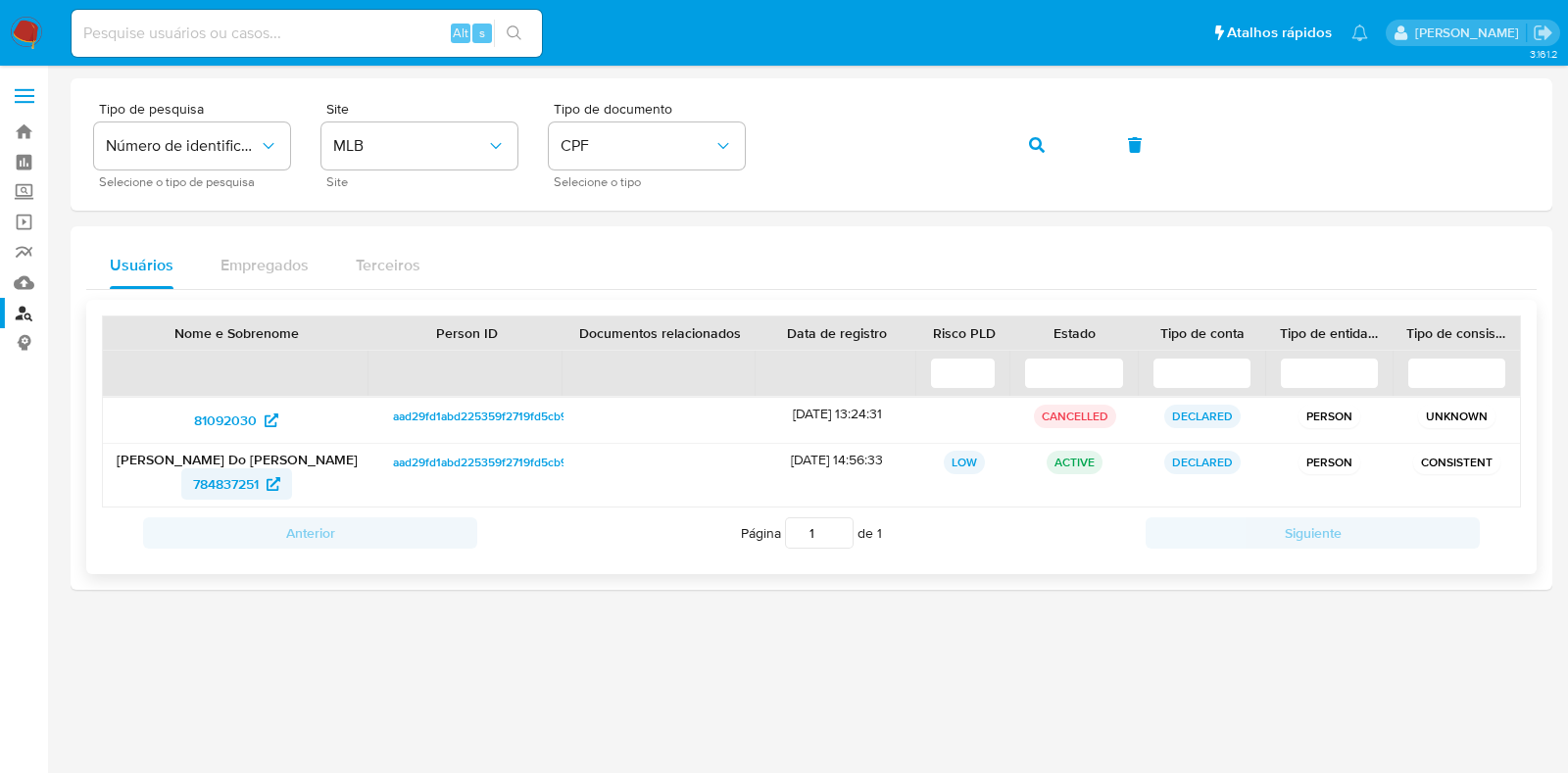
click at [234, 479] on span "784837251" at bounding box center [226, 484] width 66 height 31
click at [235, 421] on span "81092030" at bounding box center [226, 421] width 63 height 31
click at [1040, 148] on icon "button" at bounding box center [1037, 145] width 16 height 16
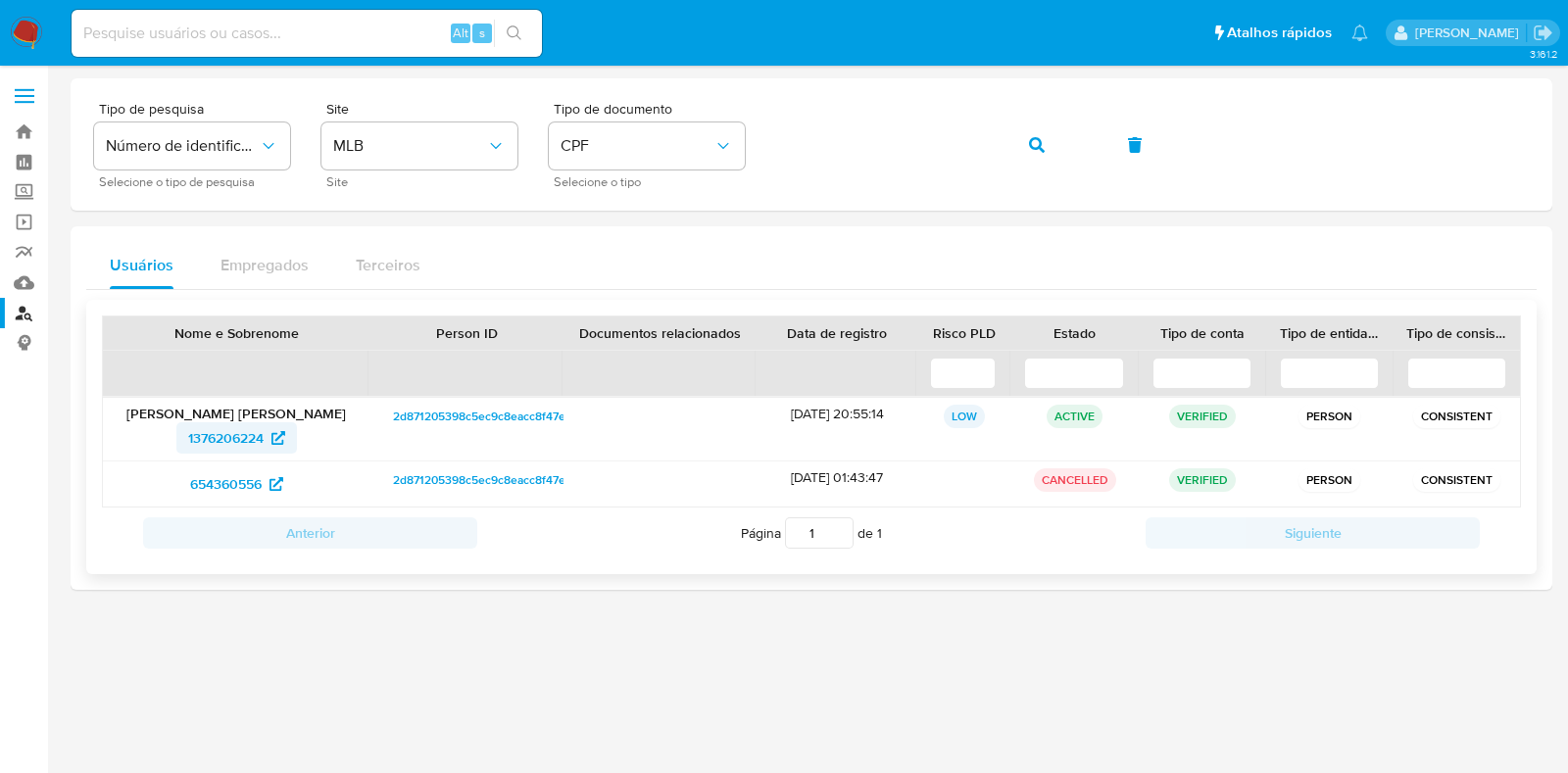
click at [223, 438] on span "1376206224" at bounding box center [226, 438] width 76 height 31
click at [1039, 142] on icon "button" at bounding box center [1037, 145] width 16 height 16
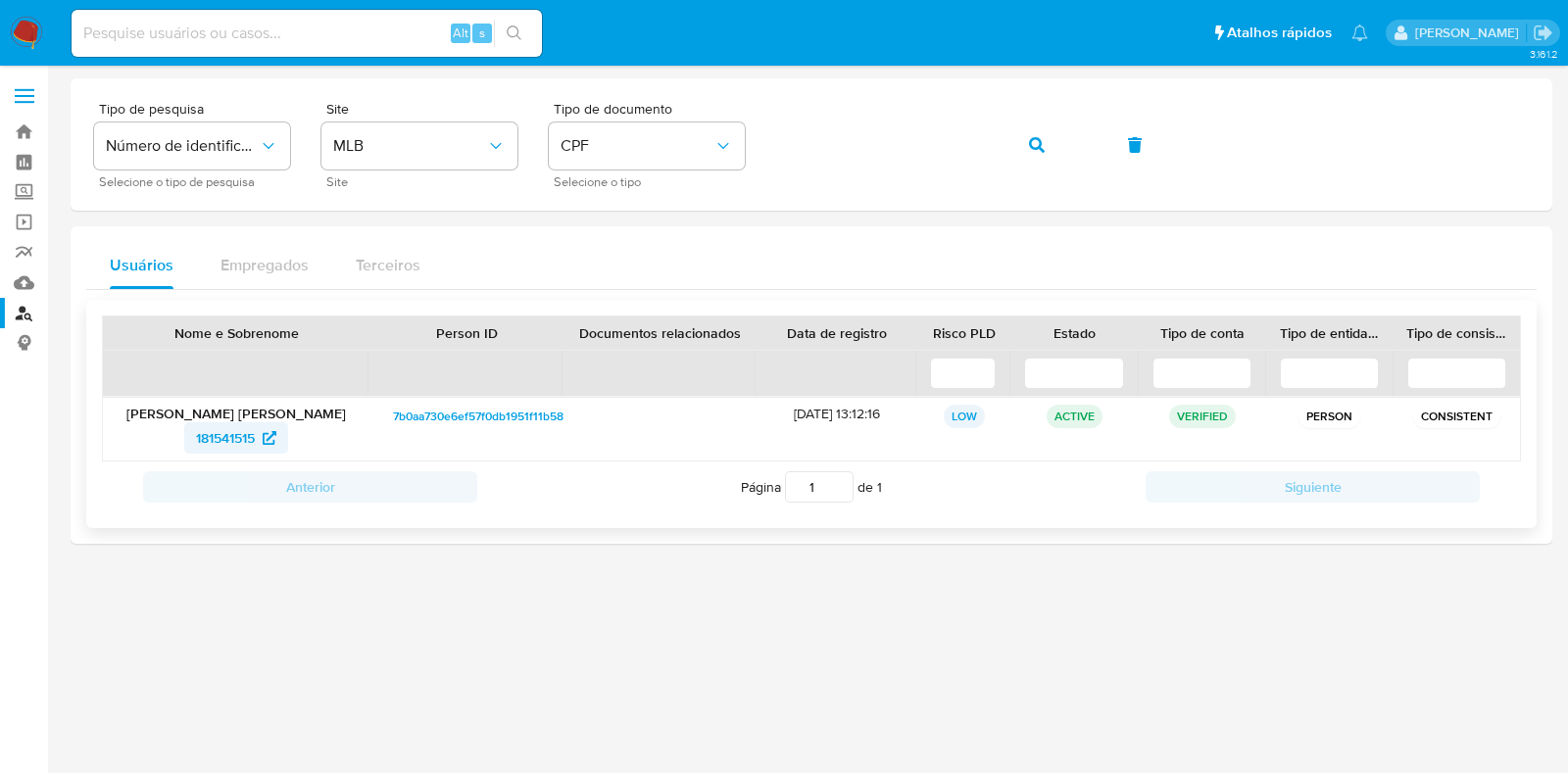
click at [226, 438] on span "181541515" at bounding box center [226, 438] width 59 height 31
click at [310, 30] on input at bounding box center [306, 33] width 470 height 26
paste input "1376206224"
type input "1376206224"
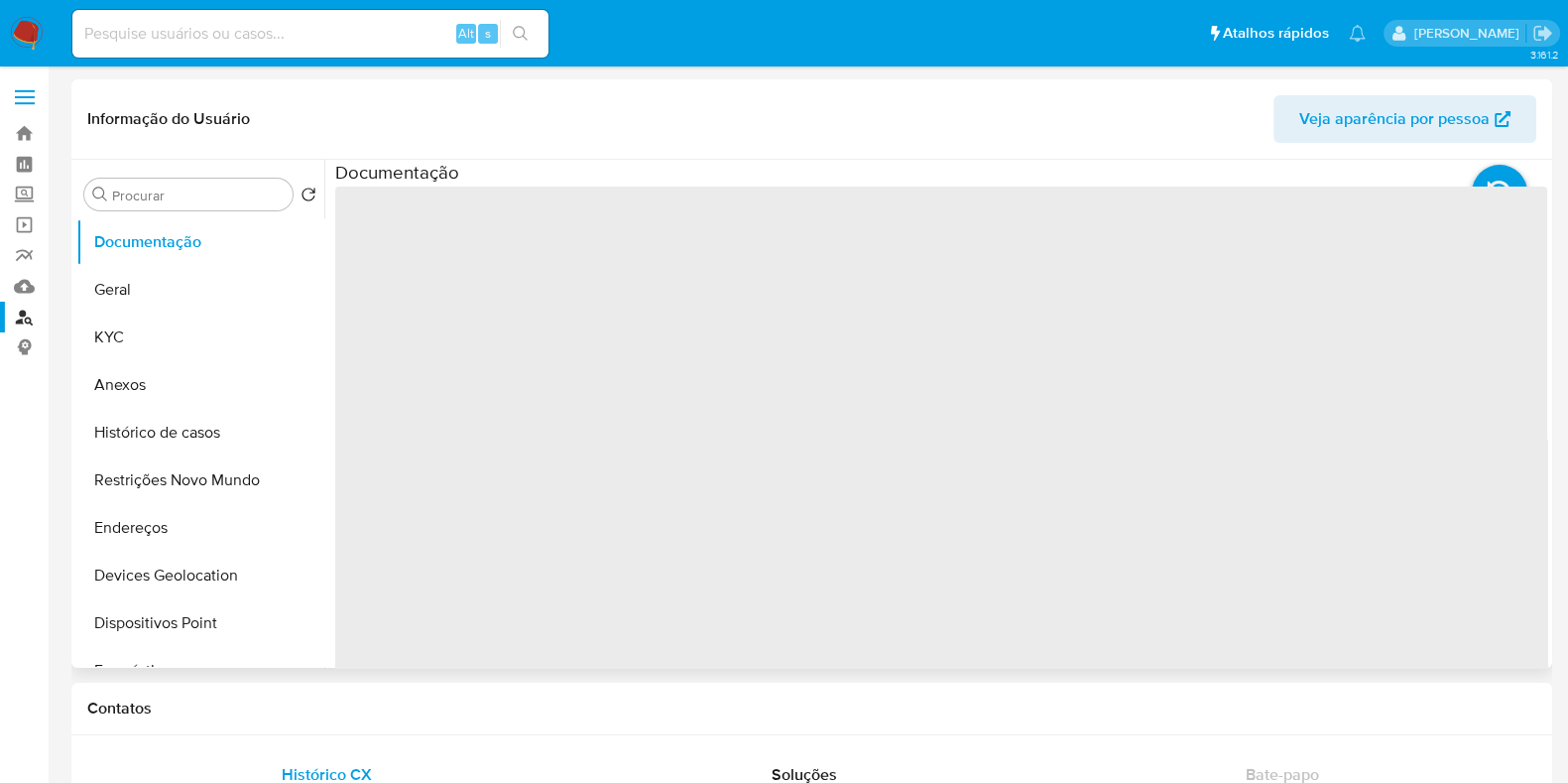
select select "10"
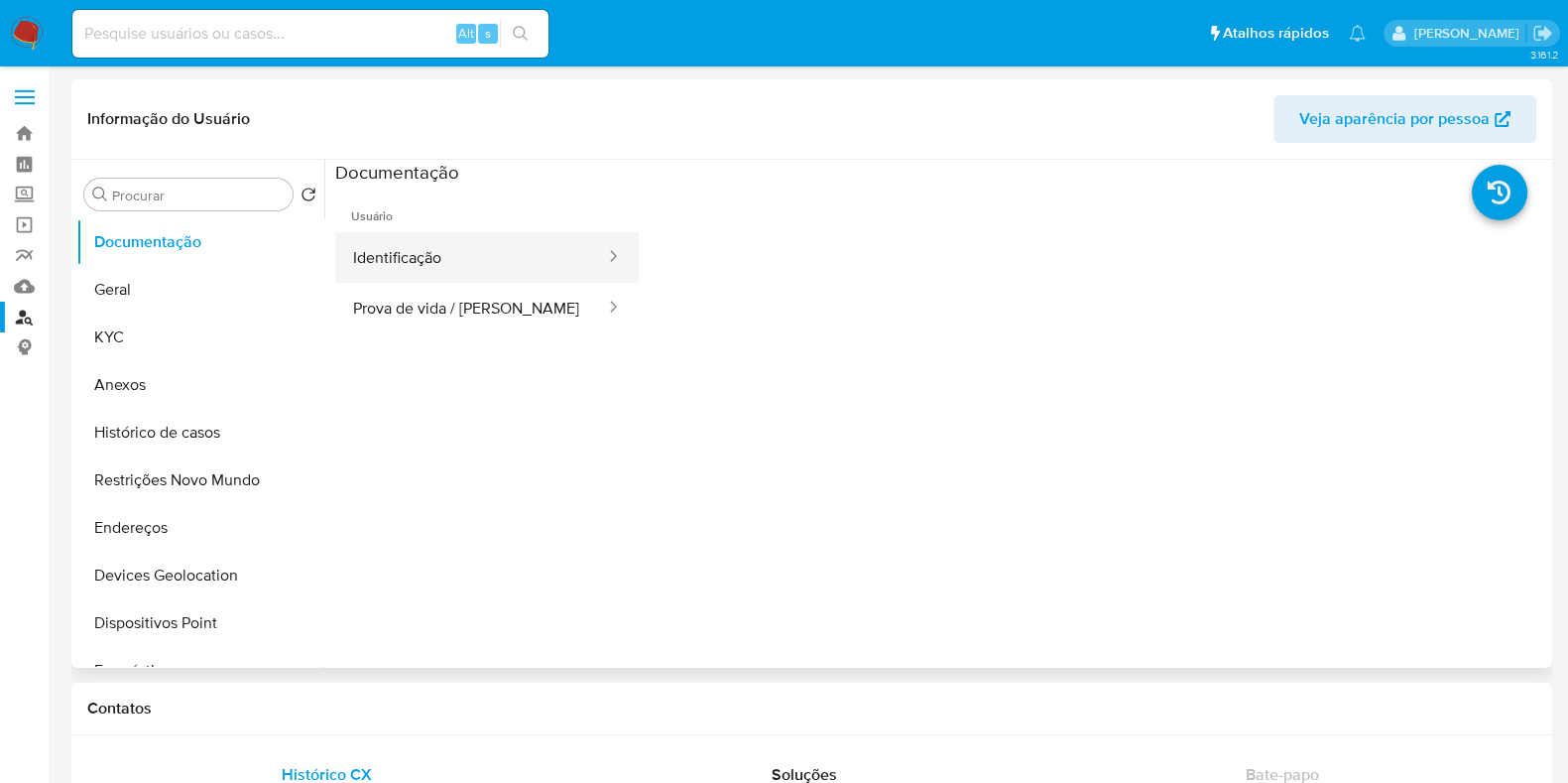
click at [499, 270] on button "Identificação" at bounding box center [472, 257] width 272 height 51
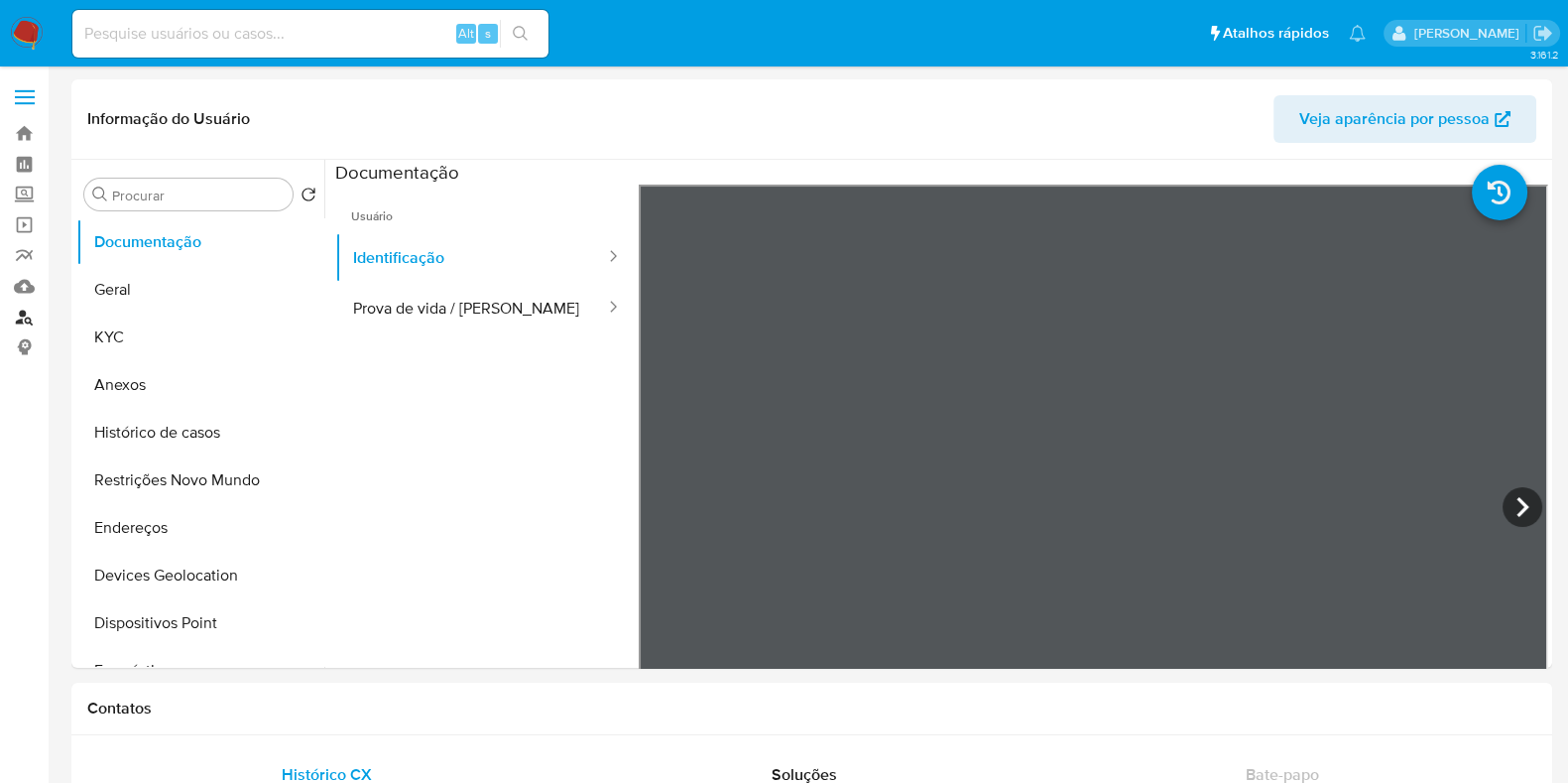
click at [30, 320] on link "Localizador de pessoas" at bounding box center [118, 317] width 236 height 31
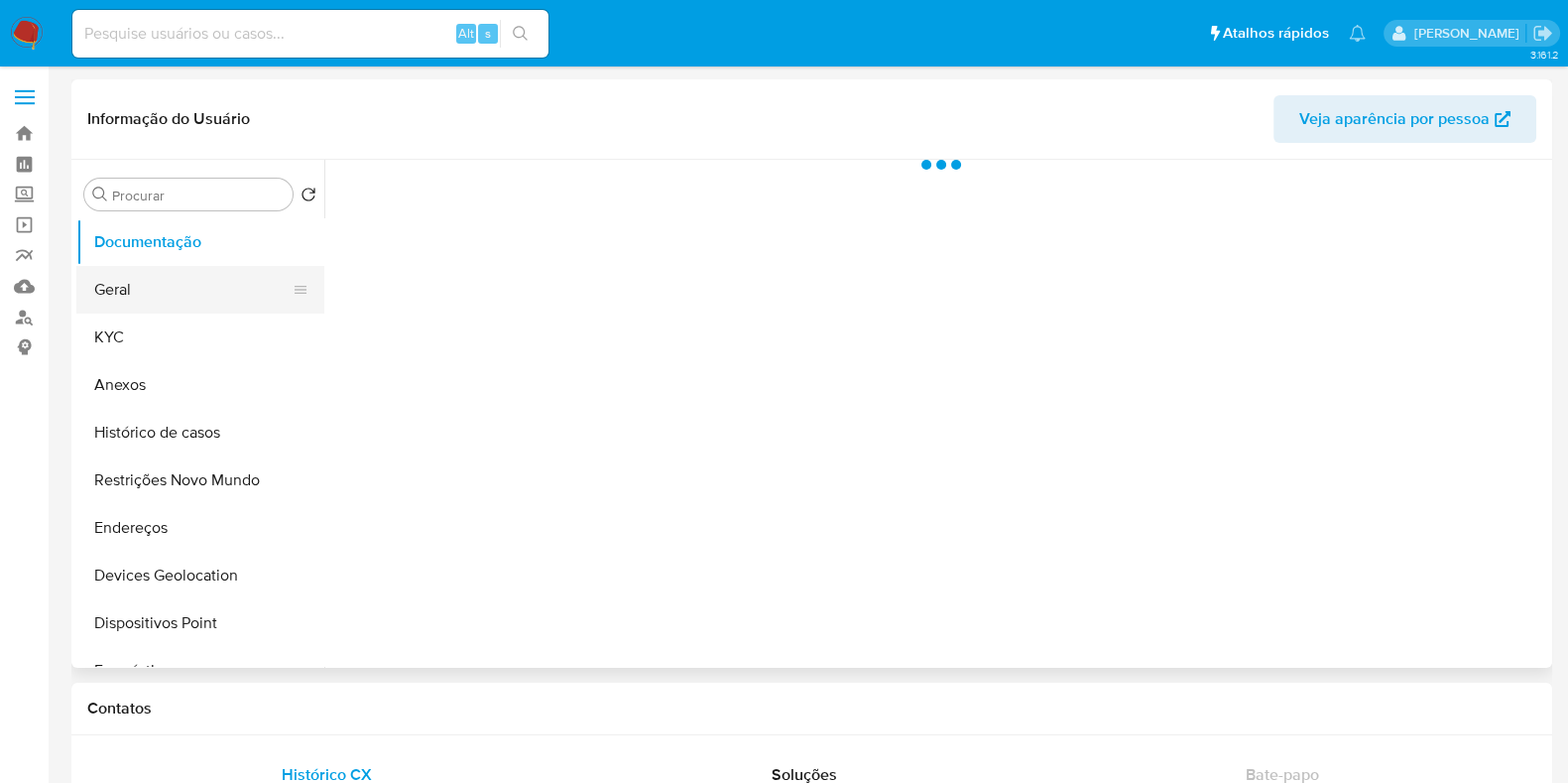
select select "10"
click at [164, 303] on button "Geral" at bounding box center [193, 290] width 232 height 48
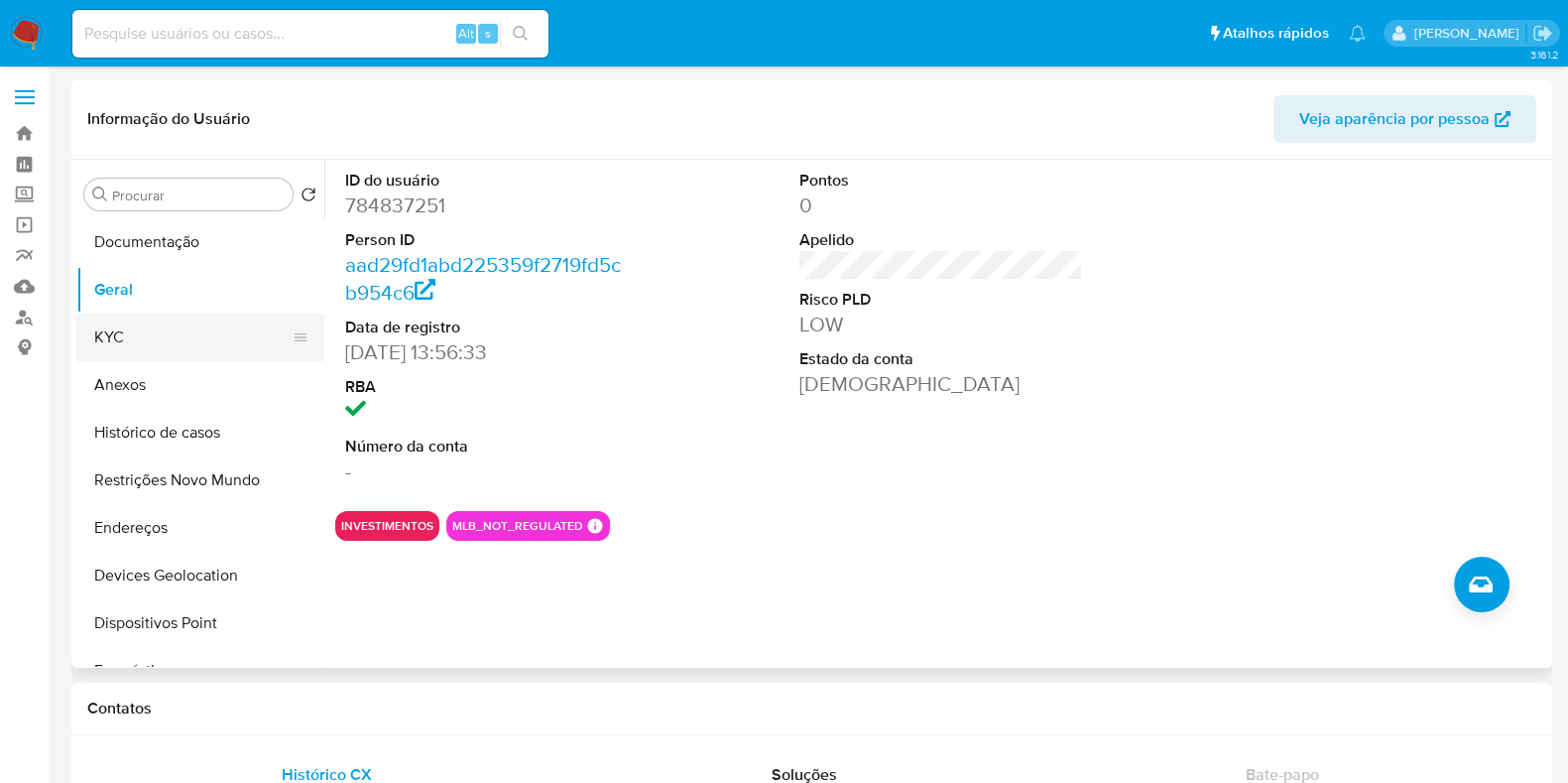
click at [179, 348] on button "KYC" at bounding box center [193, 338] width 232 height 48
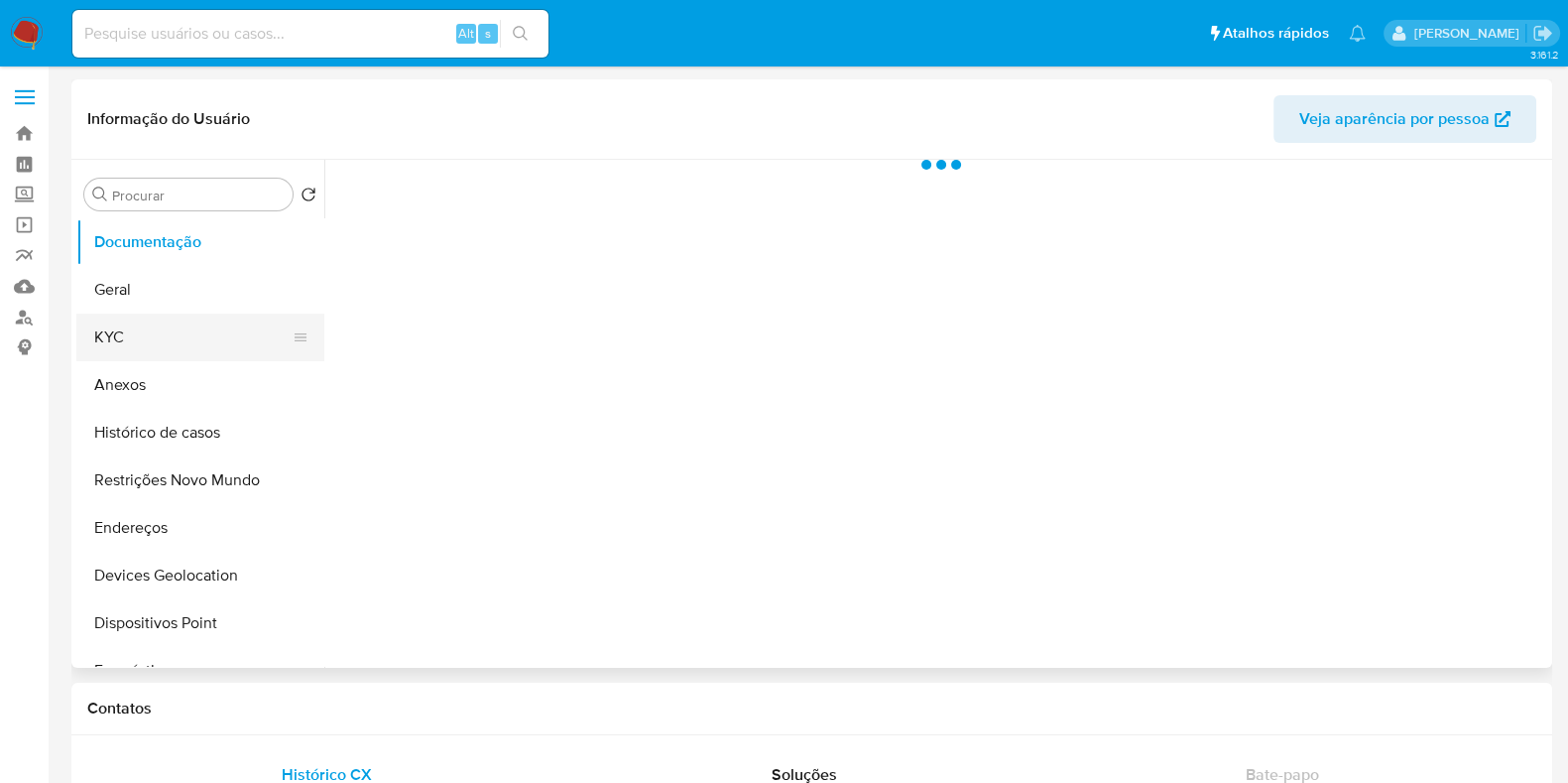
select select "10"
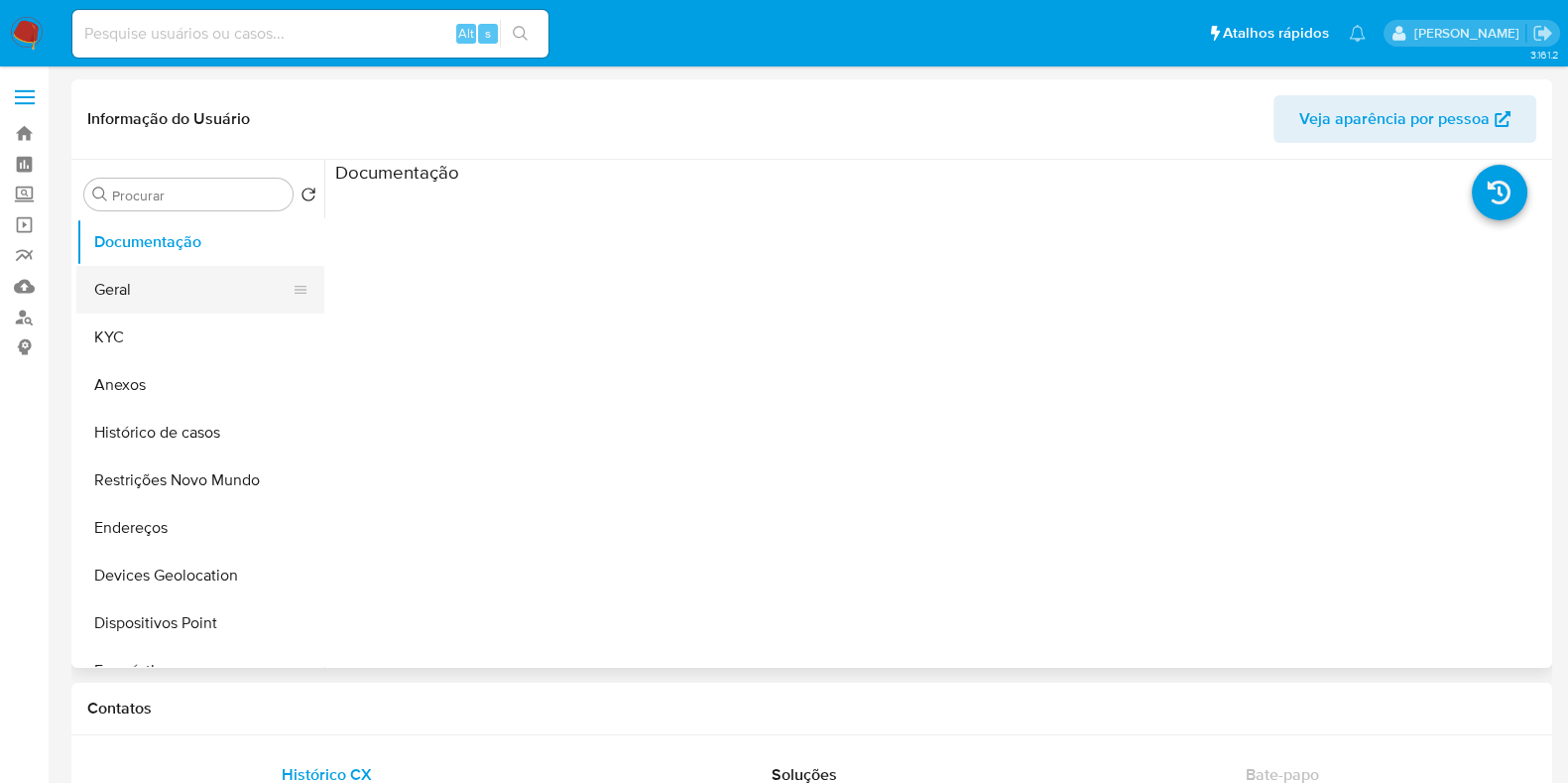
click at [211, 300] on button "Geral" at bounding box center [193, 290] width 232 height 48
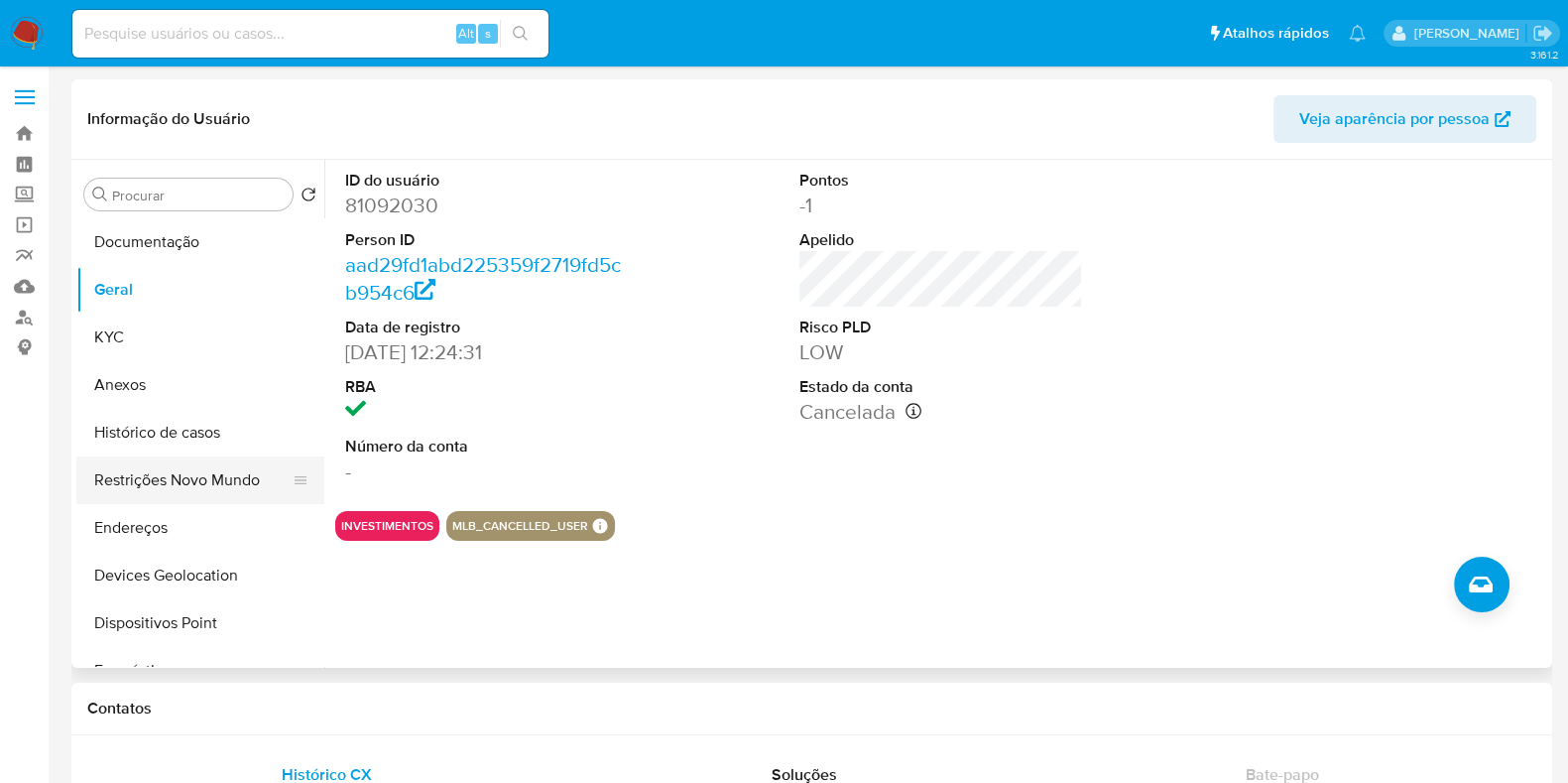
click at [210, 468] on button "Restrições Novo Mundo" at bounding box center [193, 480] width 232 height 48
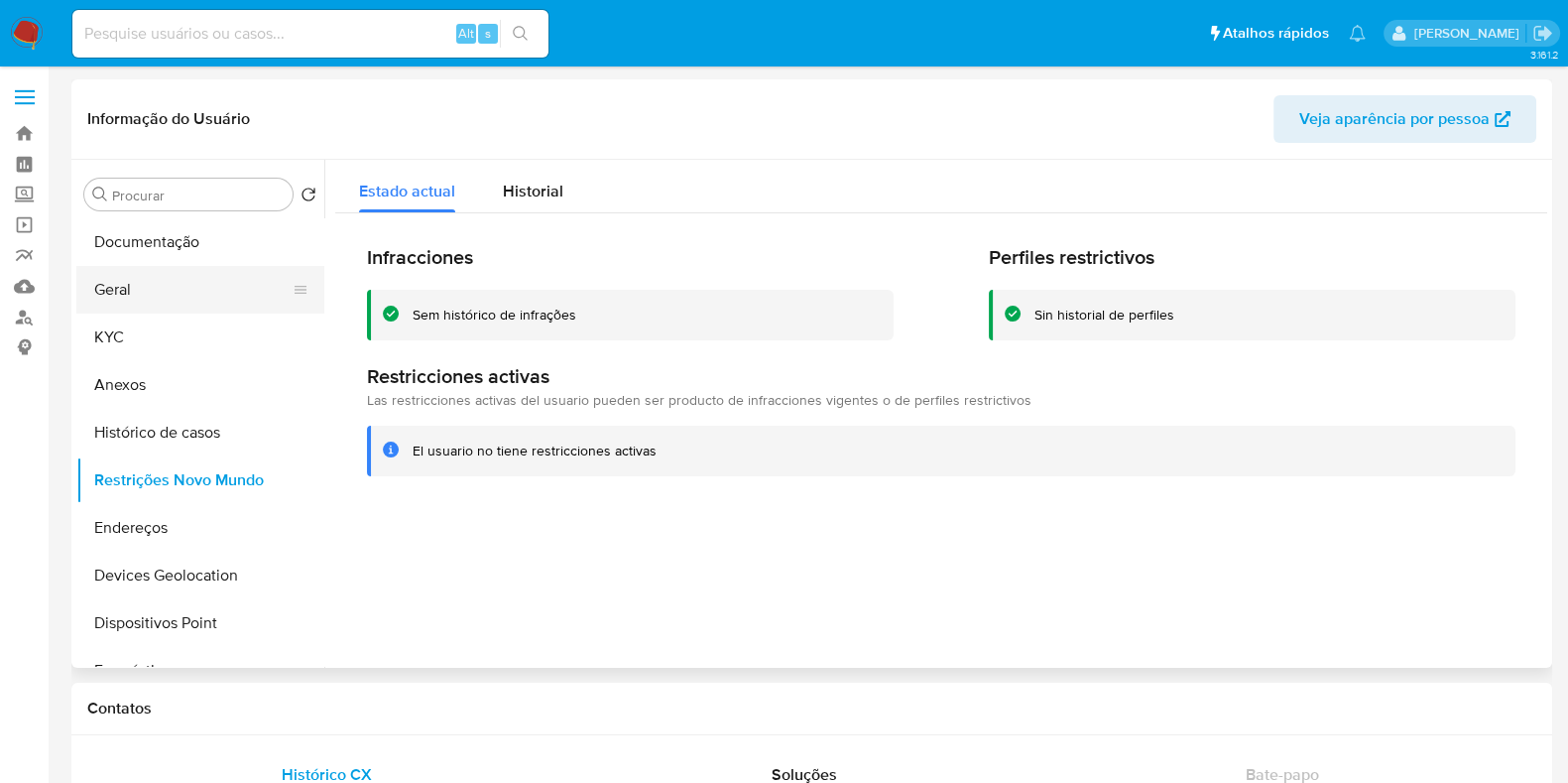
click at [183, 297] on button "Geral" at bounding box center [193, 290] width 232 height 48
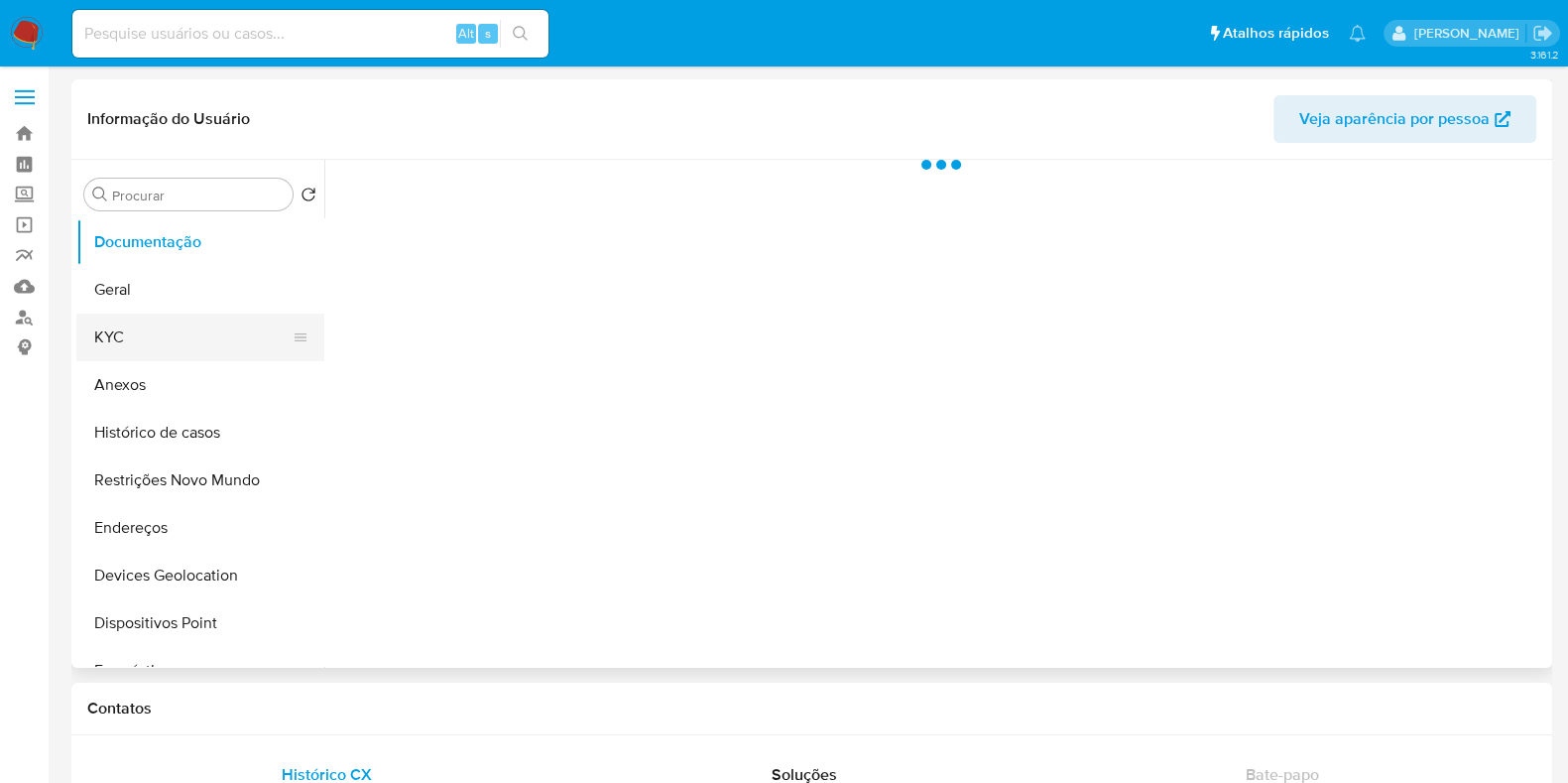
select select "10"
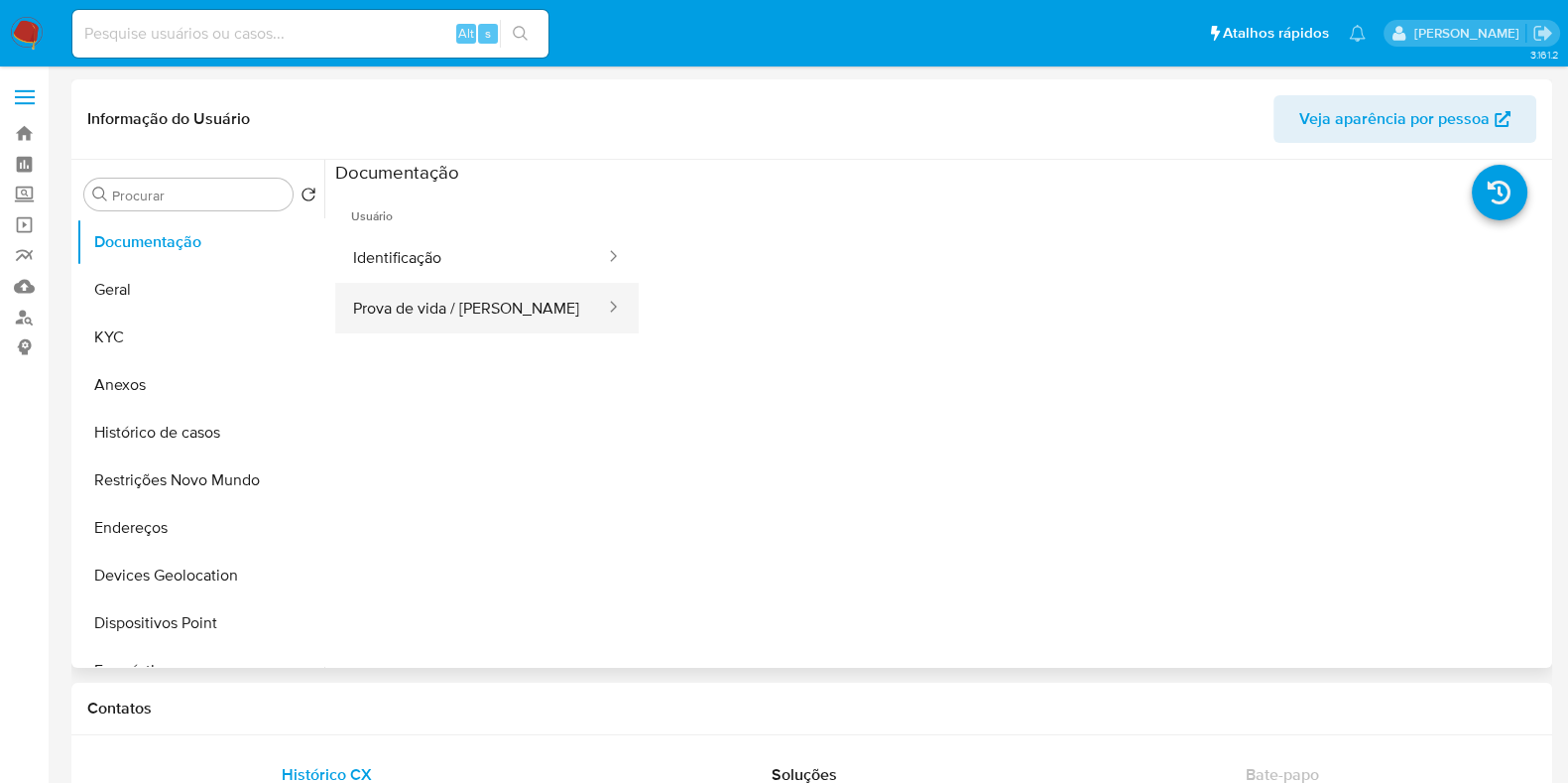
click at [425, 283] on button "Prova de vida / [PERSON_NAME]" at bounding box center [472, 308] width 272 height 51
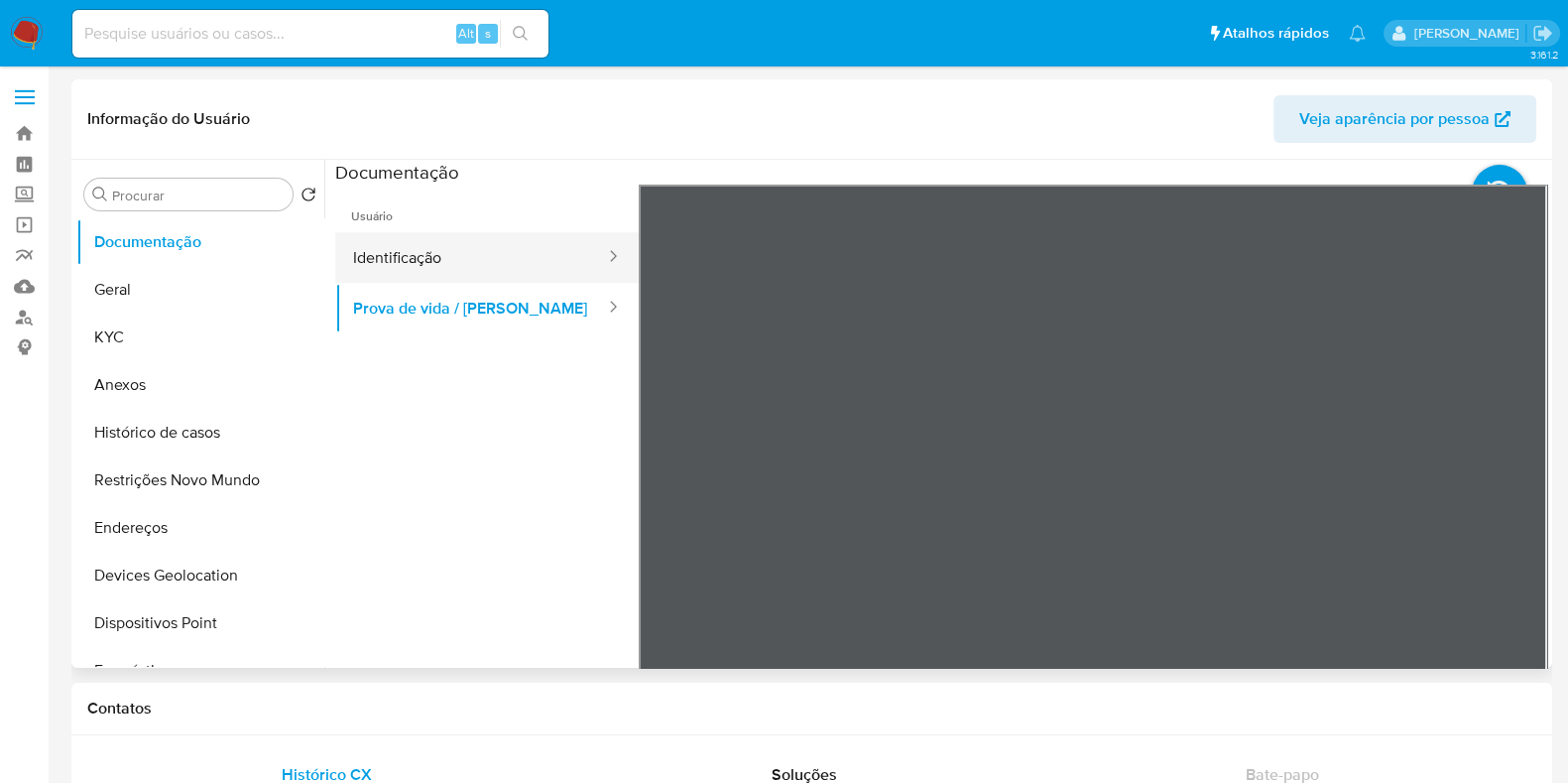
click at [591, 242] on div at bounding box center [607, 257] width 32 height 51
click at [485, 257] on button "Identificação" at bounding box center [472, 257] width 272 height 51
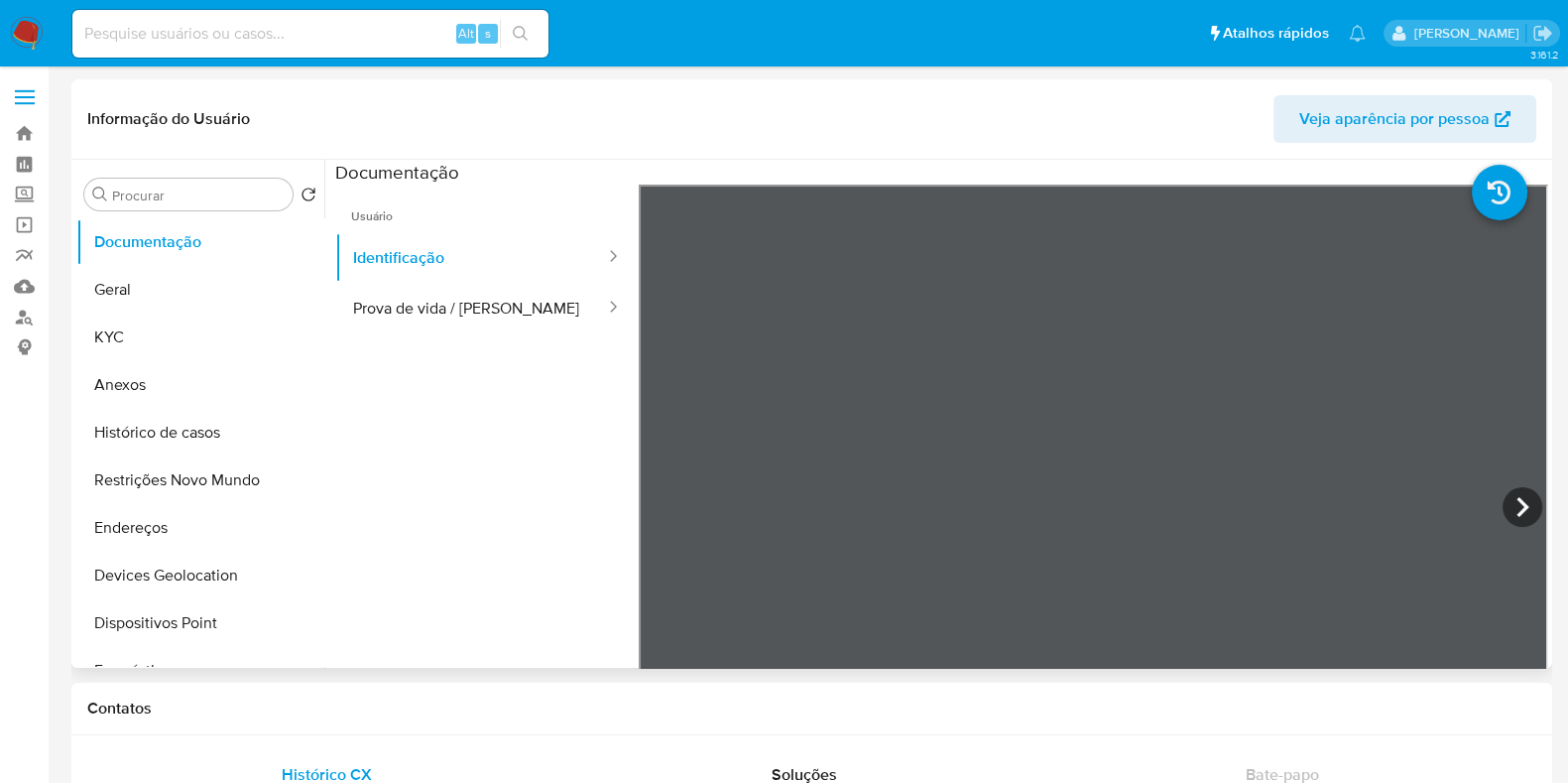
scroll to position [122, 0]
click at [167, 428] on button "Histórico de casos" at bounding box center [193, 433] width 232 height 48
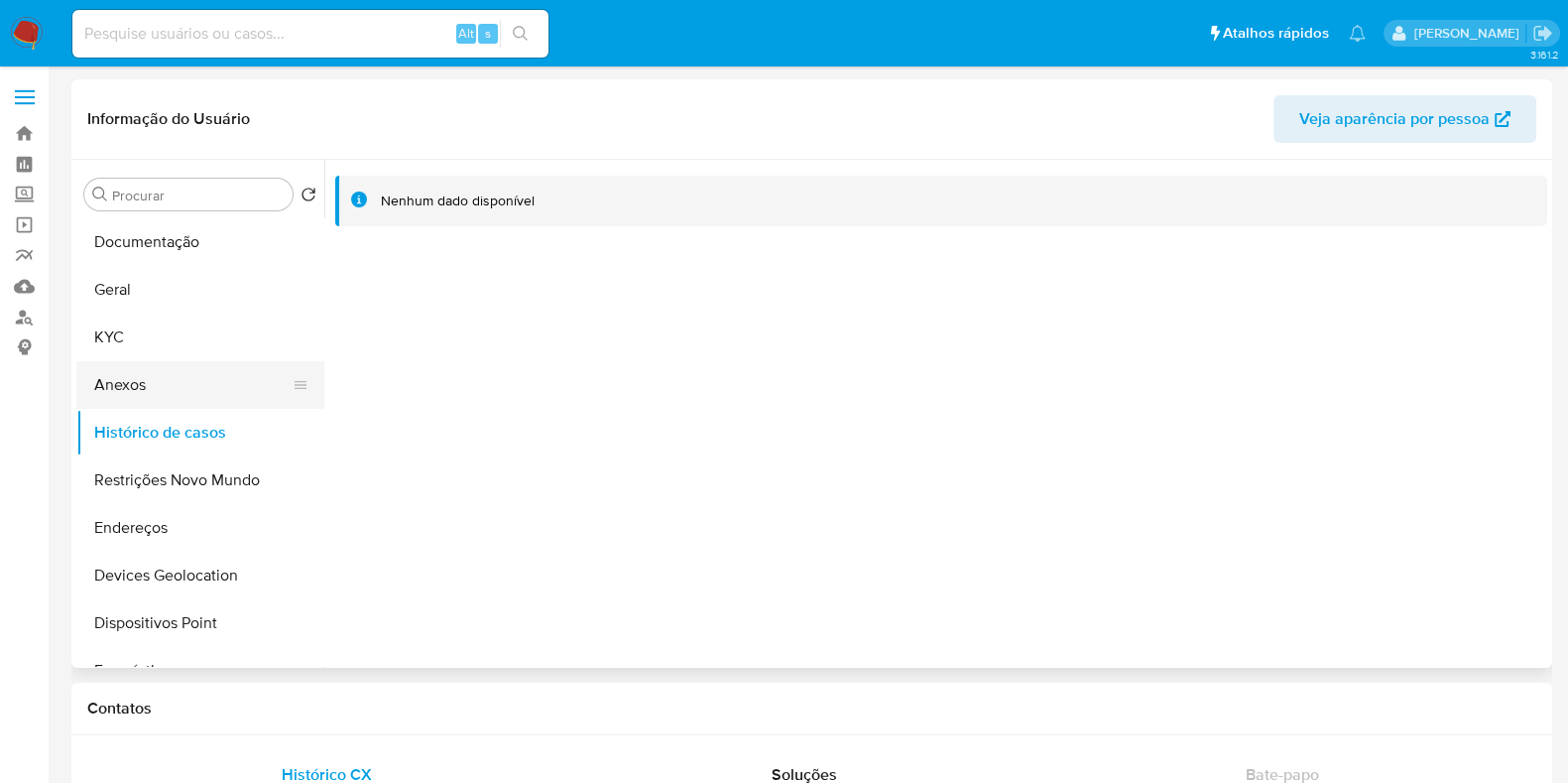
click at [194, 374] on button "Anexos" at bounding box center [193, 386] width 232 height 48
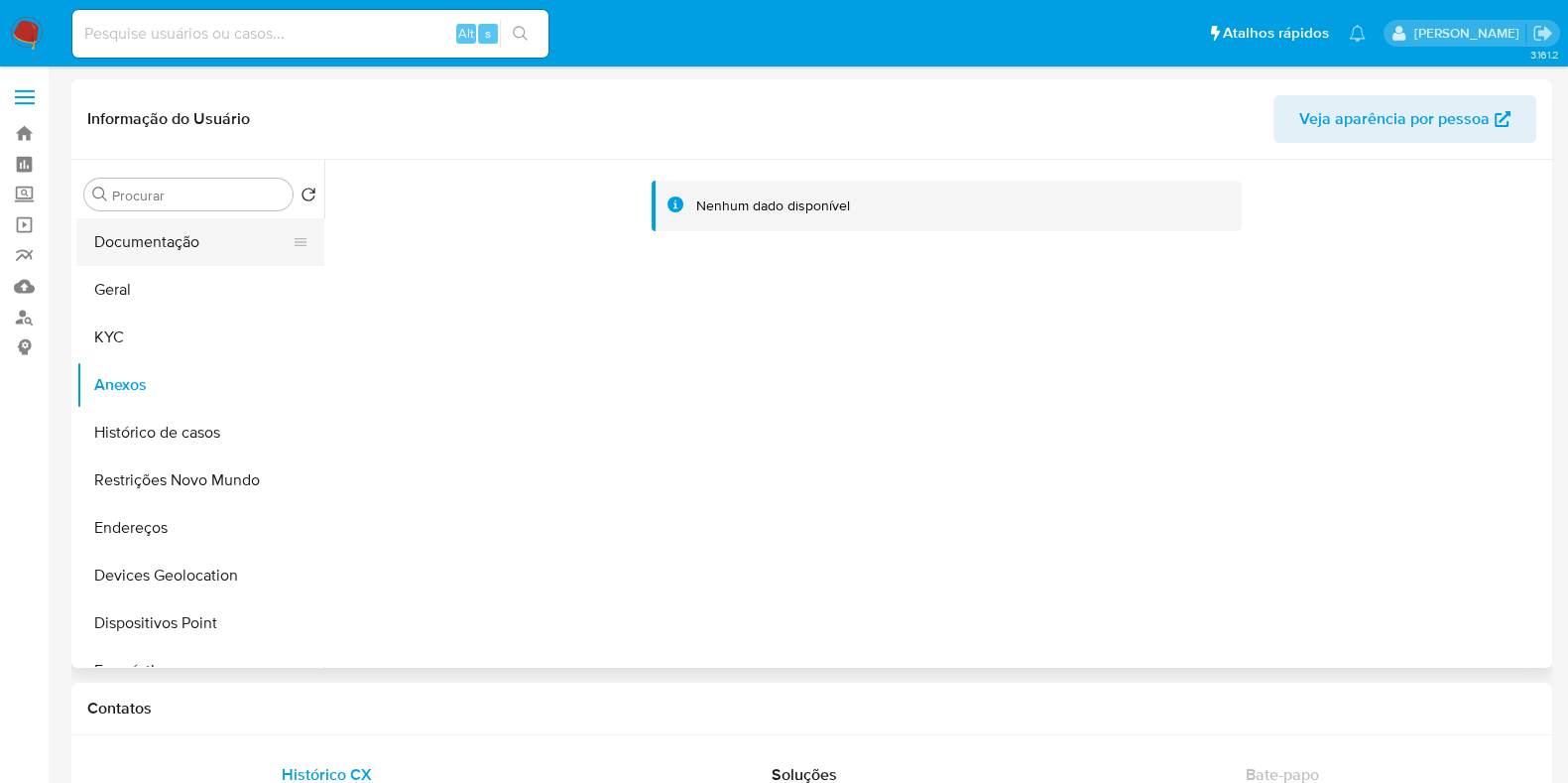
click at [164, 251] on button "Documentação" at bounding box center [193, 242] width 232 height 48
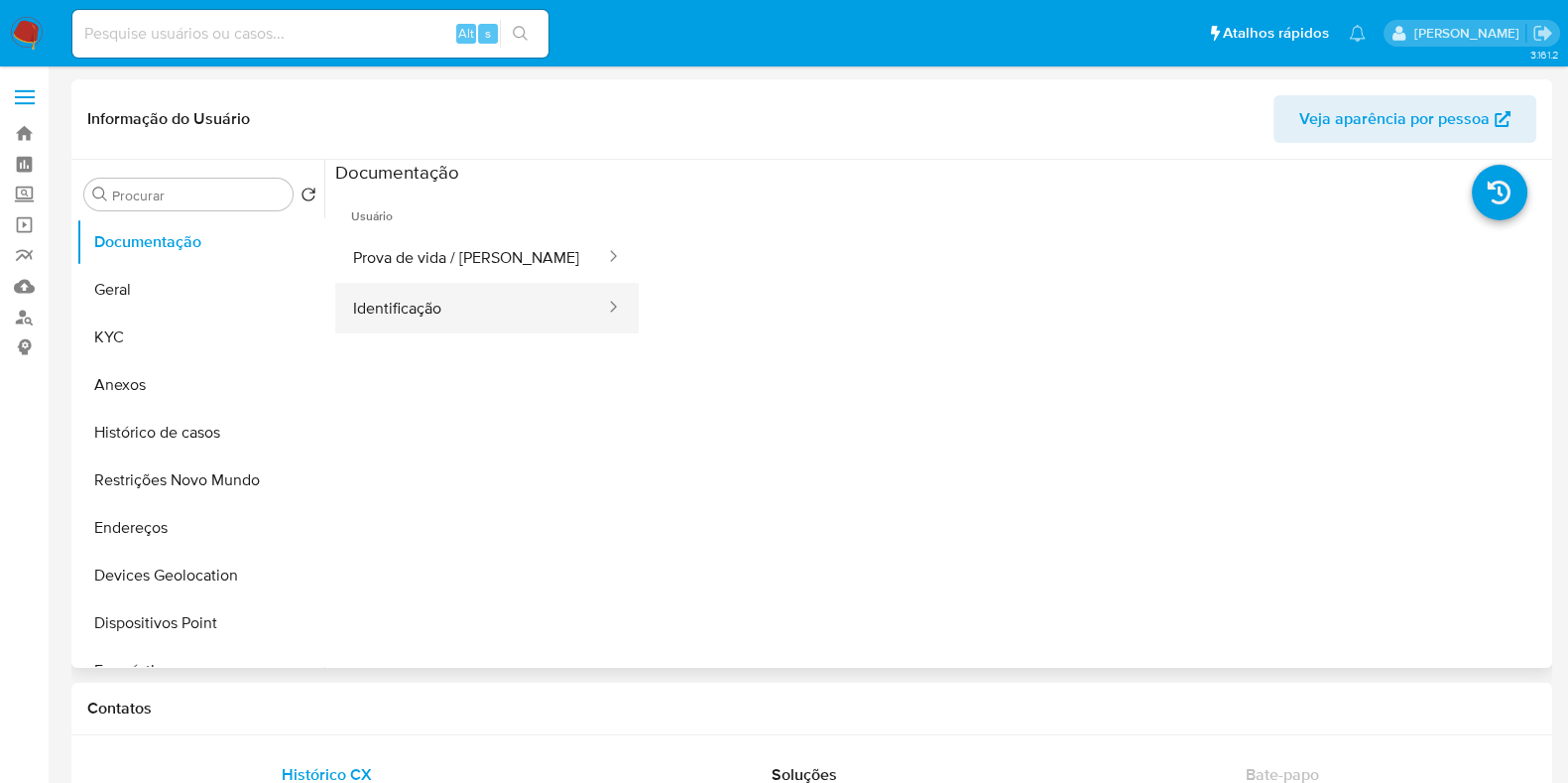
click at [409, 295] on button "Identificação" at bounding box center [472, 308] width 272 height 51
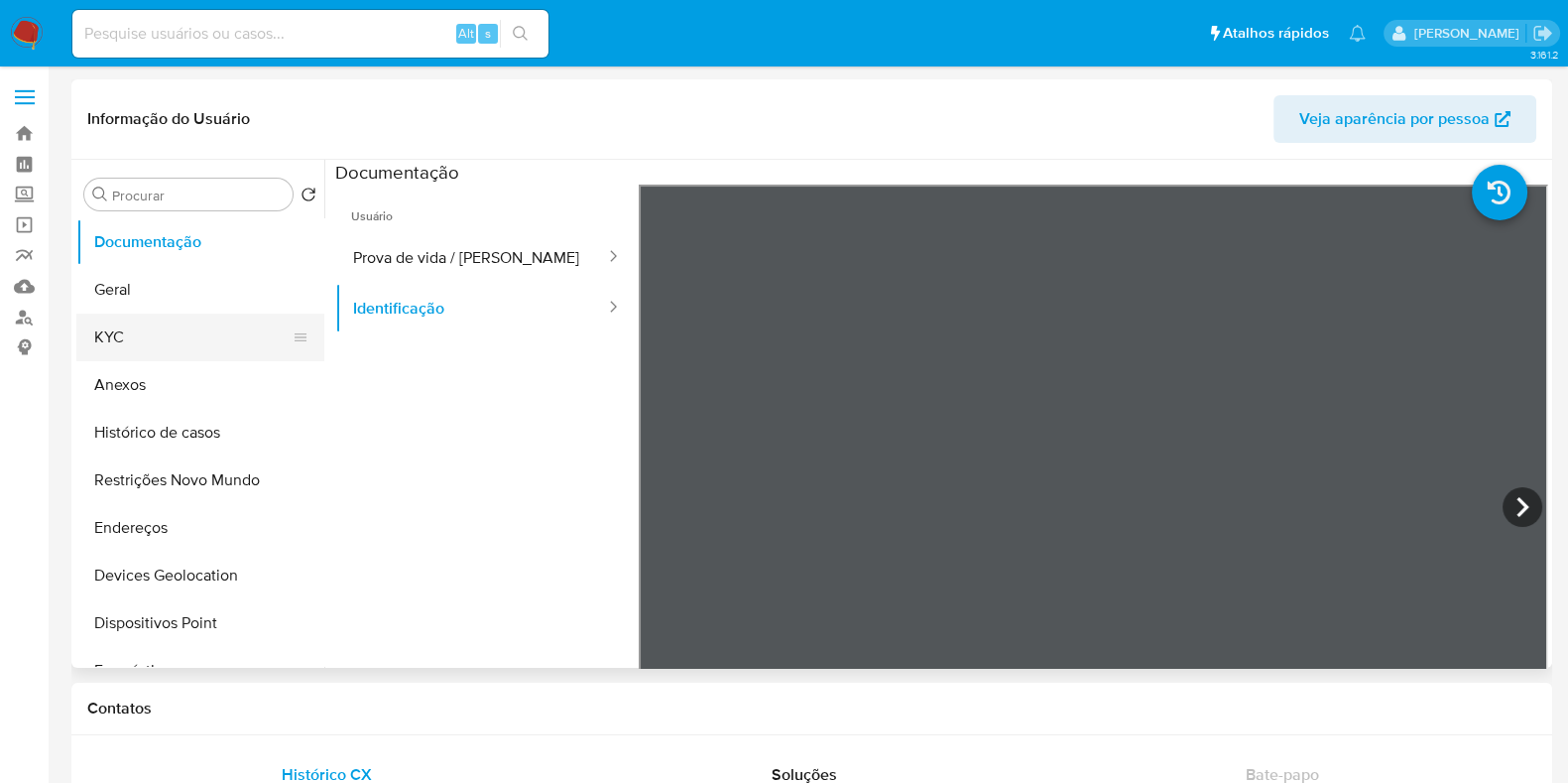
click at [189, 345] on button "KYC" at bounding box center [193, 338] width 232 height 48
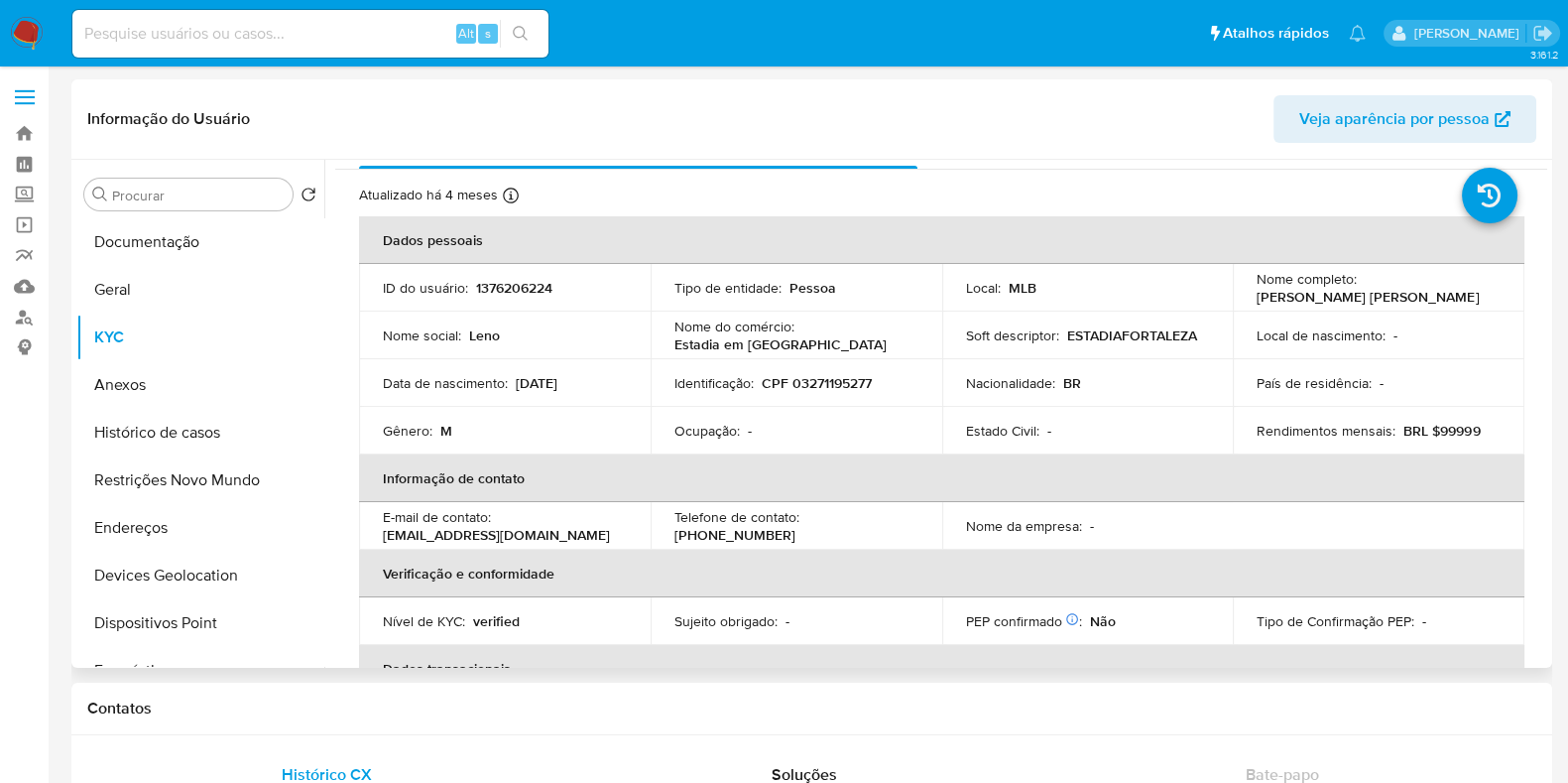
scroll to position [0, 0]
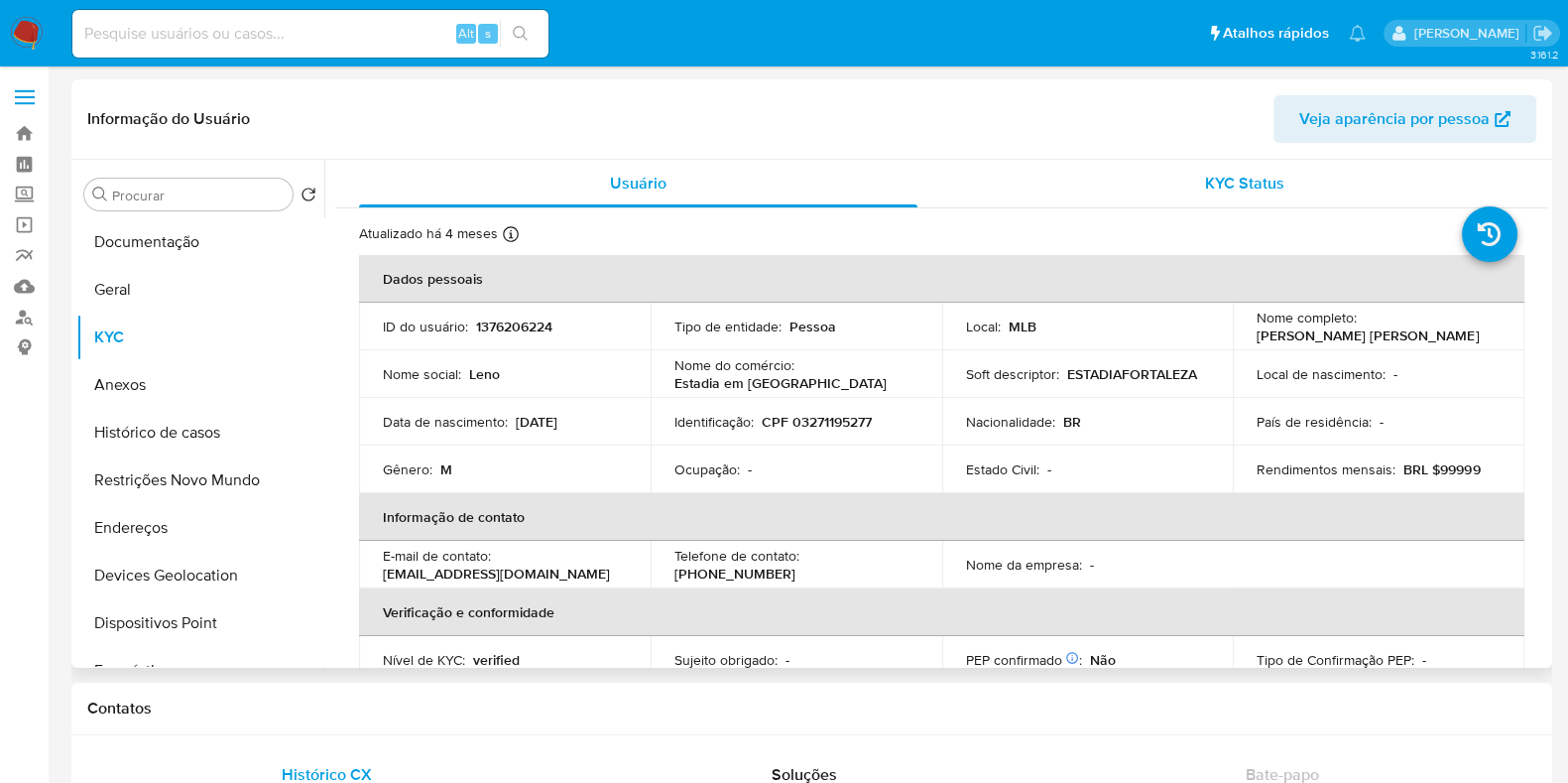
click at [1220, 196] on div "KYC Status" at bounding box center [1244, 184] width 558 height 48
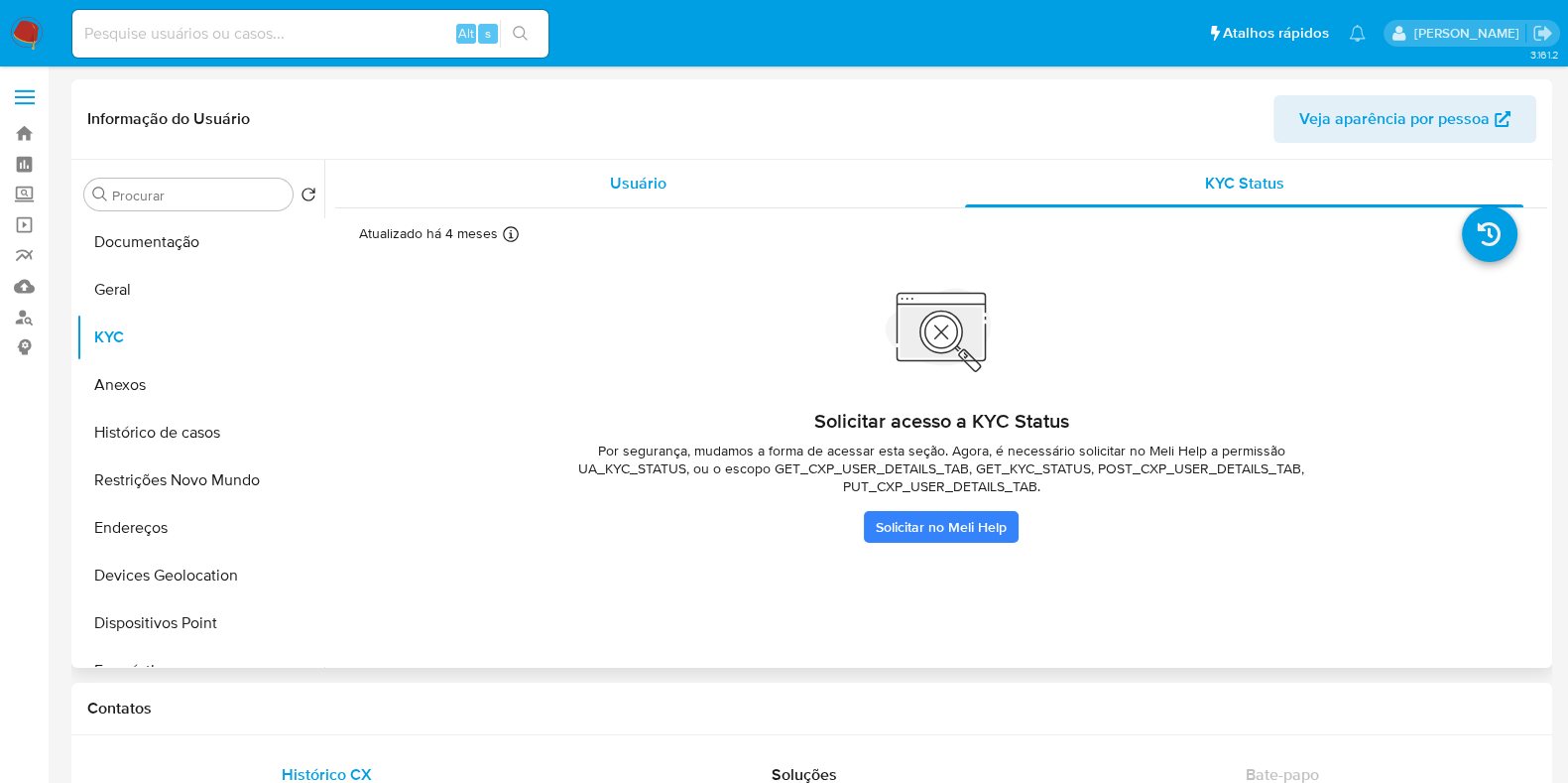
click at [630, 186] on span "Usuário" at bounding box center [638, 183] width 57 height 23
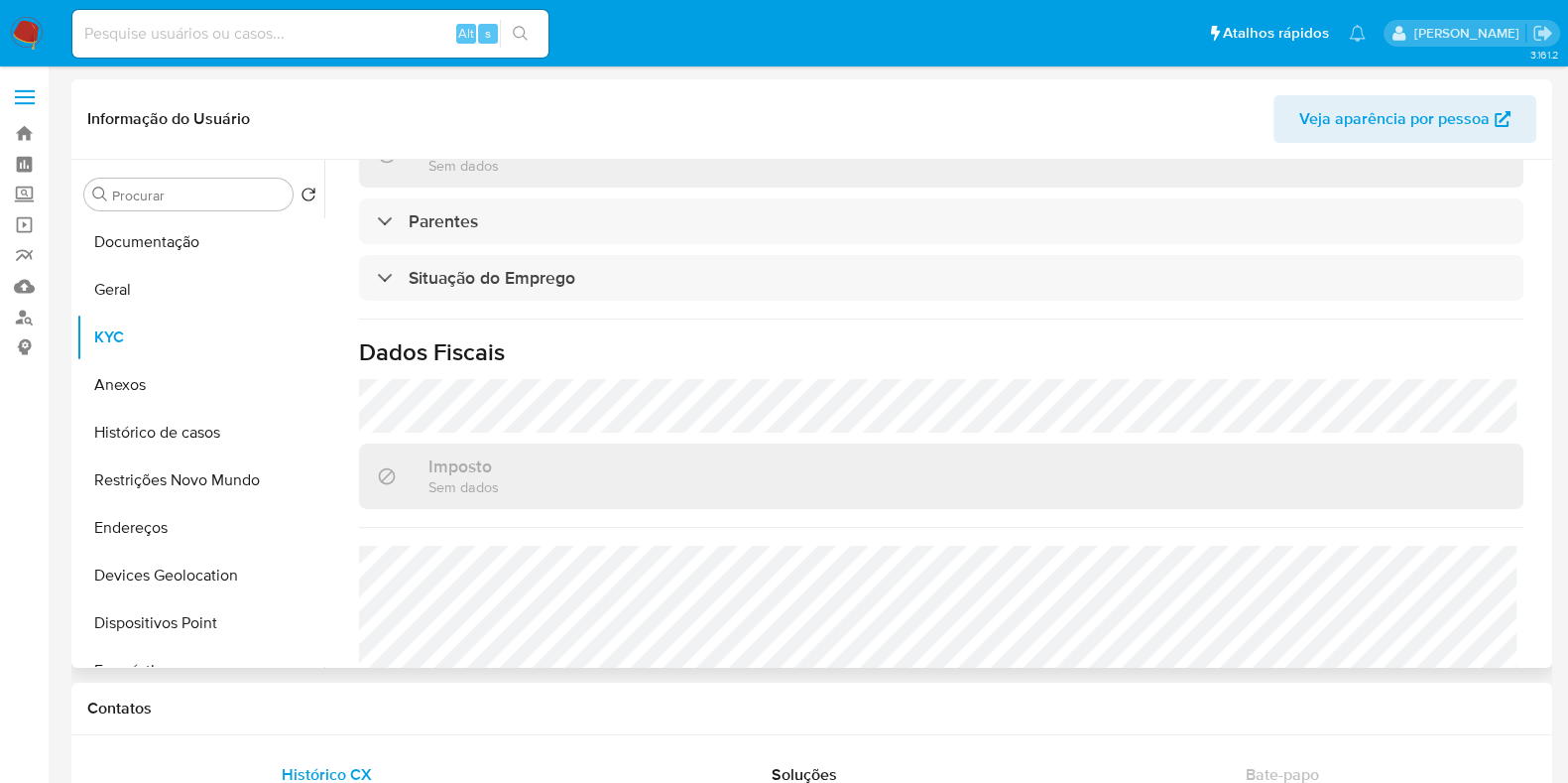
scroll to position [757, 0]
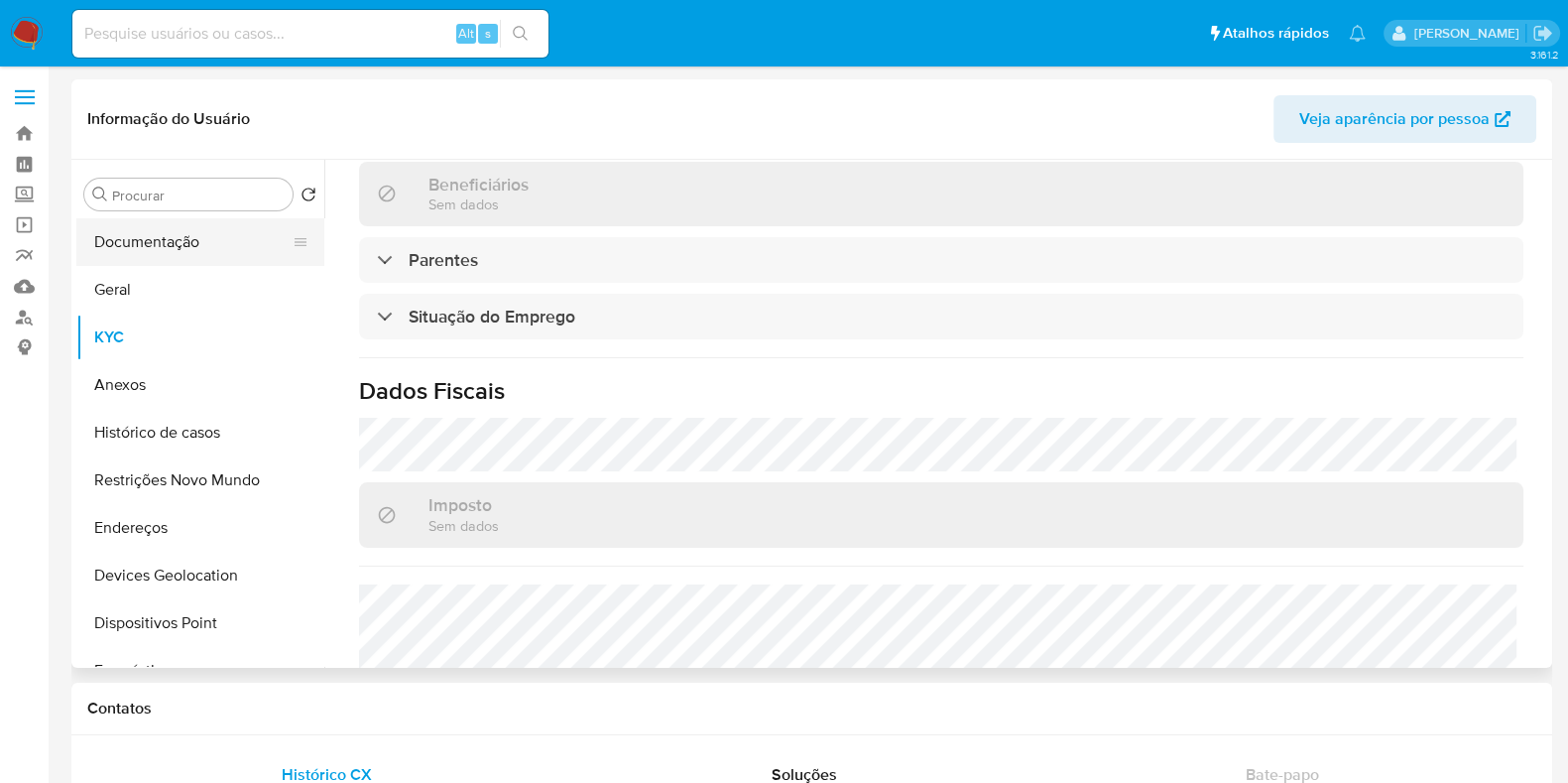
click at [201, 242] on button "Documentação" at bounding box center [193, 242] width 232 height 48
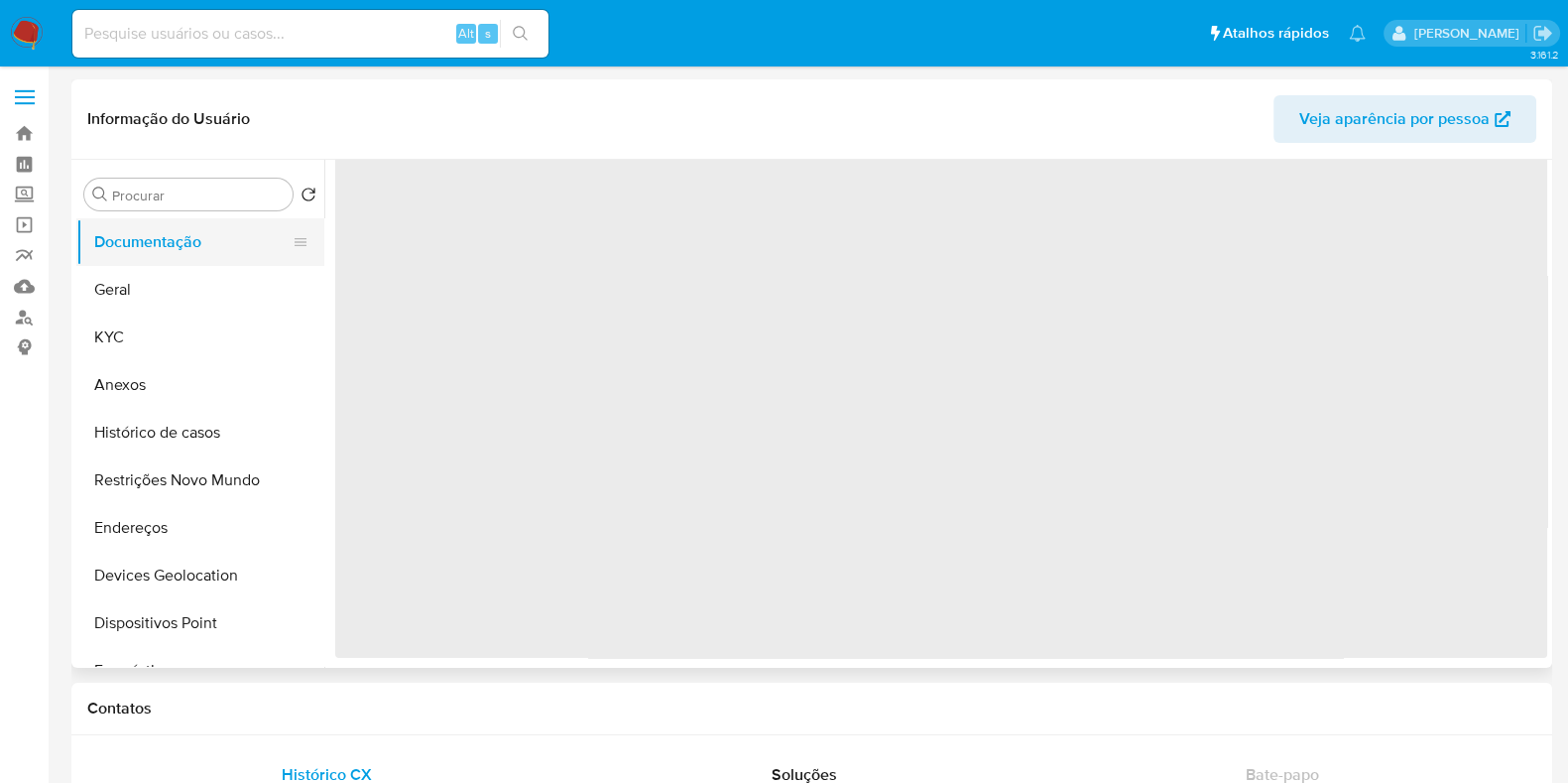
scroll to position [0, 0]
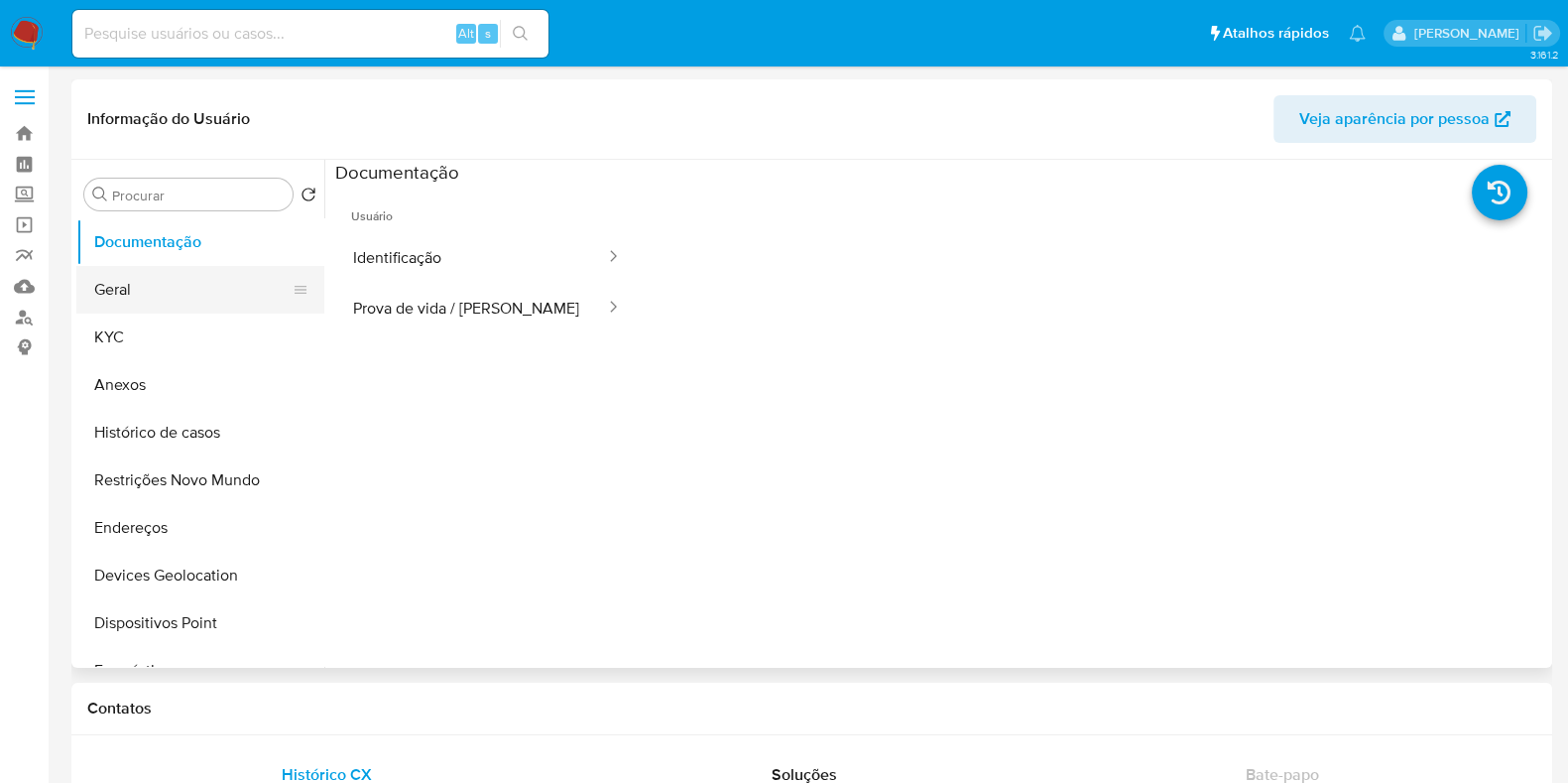
click at [149, 293] on button "Geral" at bounding box center [193, 290] width 232 height 48
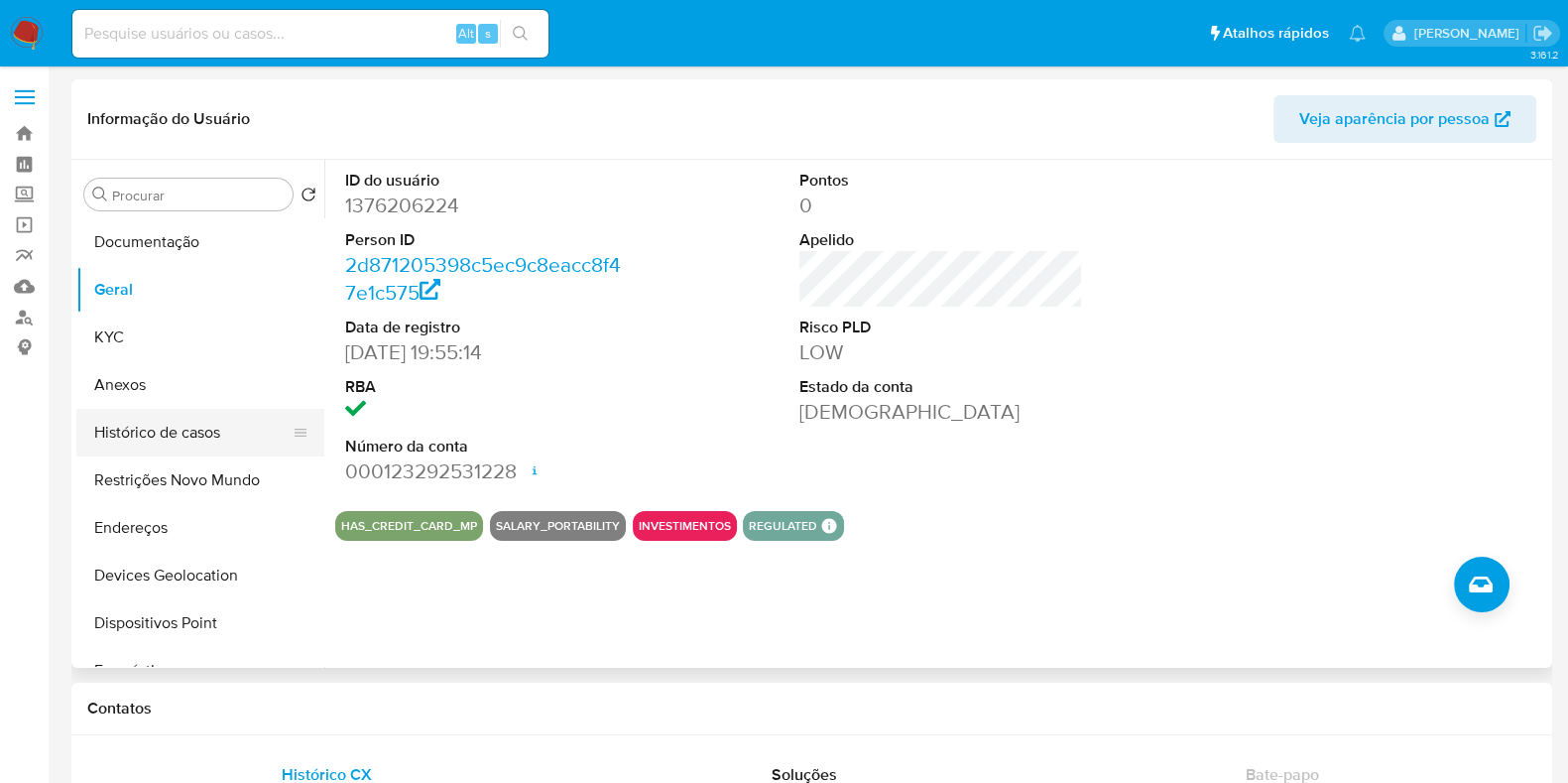
click at [179, 433] on button "Histórico de casos" at bounding box center [193, 433] width 232 height 48
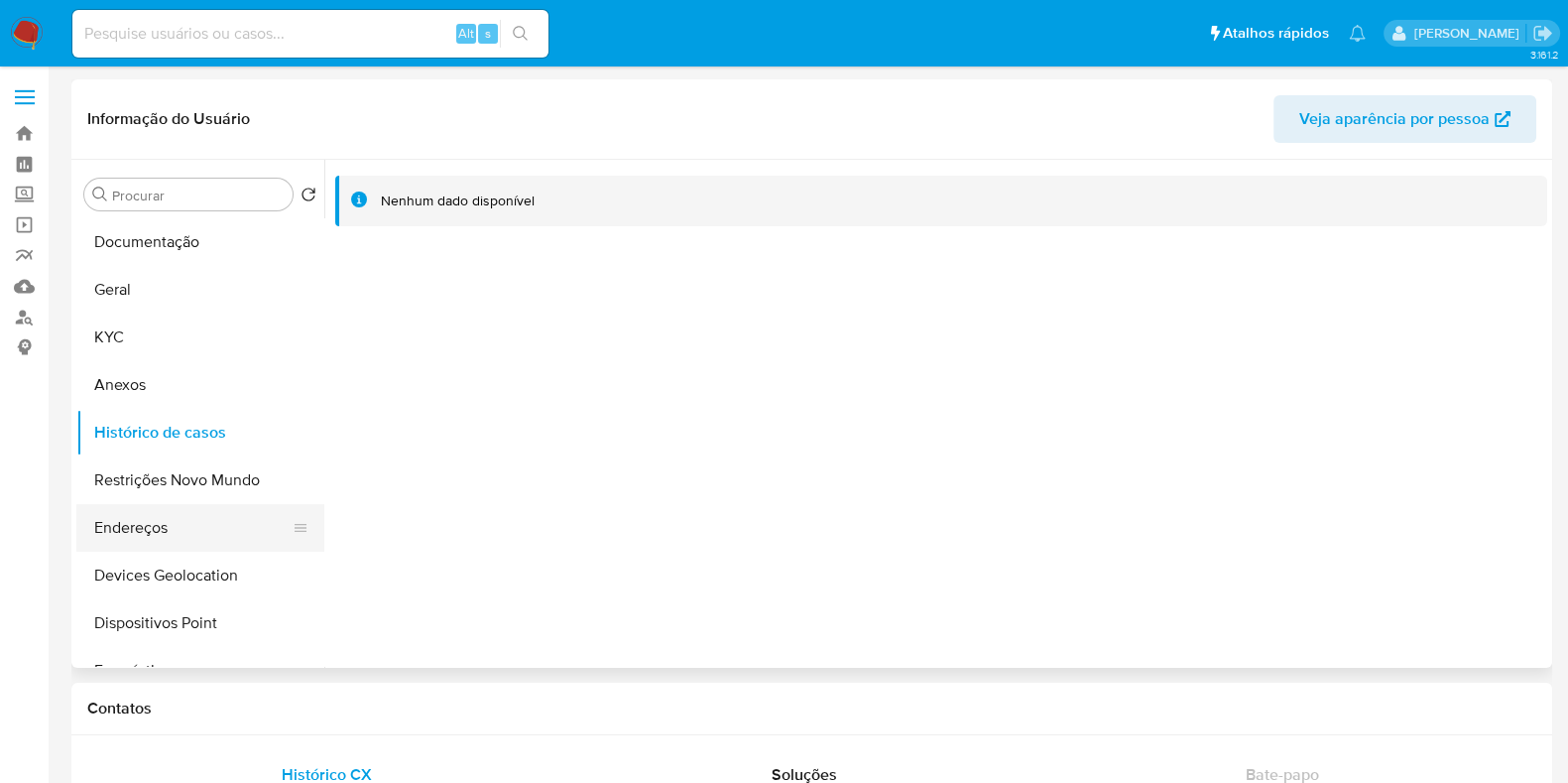
click at [199, 540] on button "Endereços" at bounding box center [193, 528] width 232 height 48
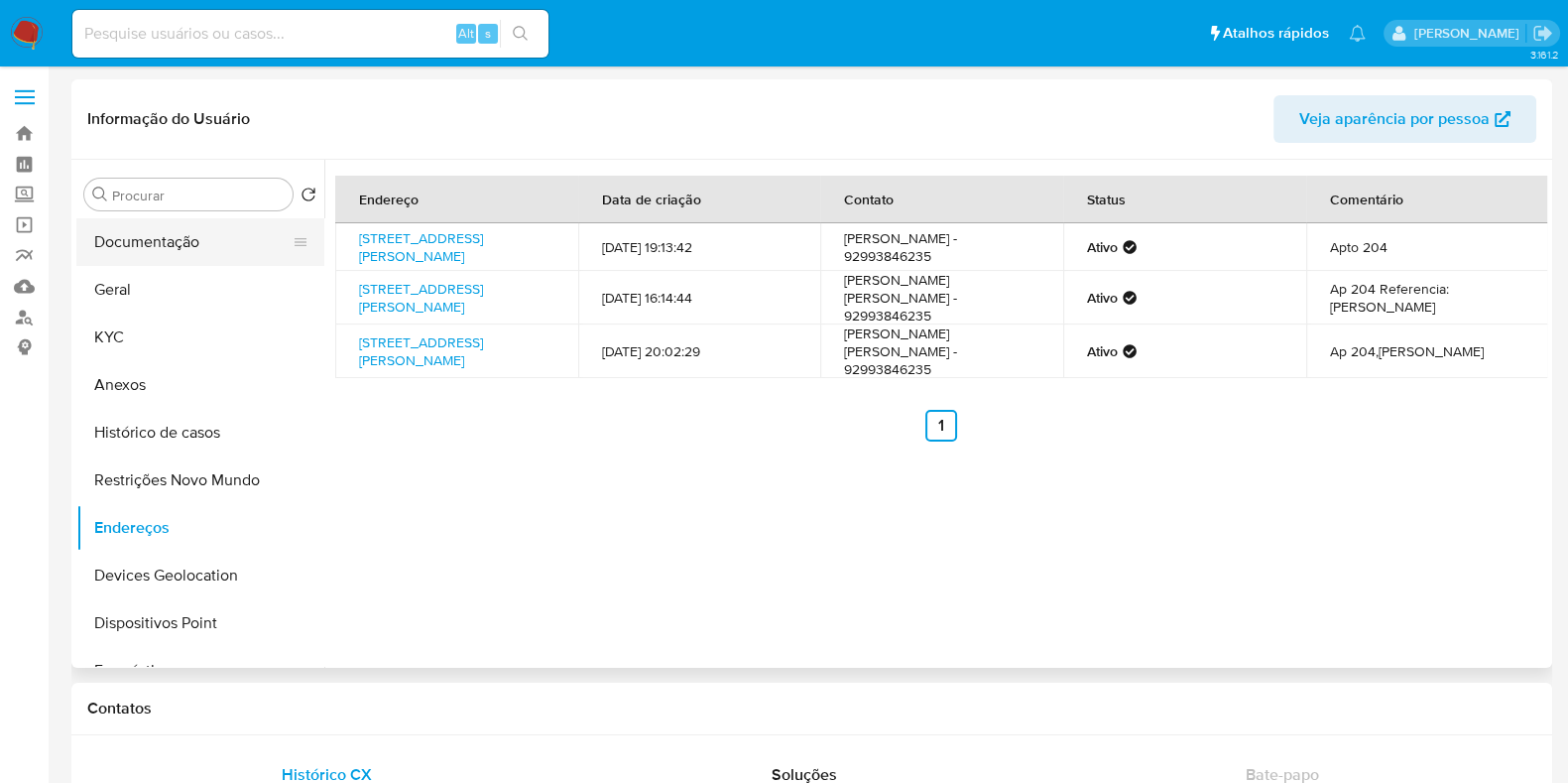
click at [207, 235] on button "Documentação" at bounding box center [193, 242] width 232 height 48
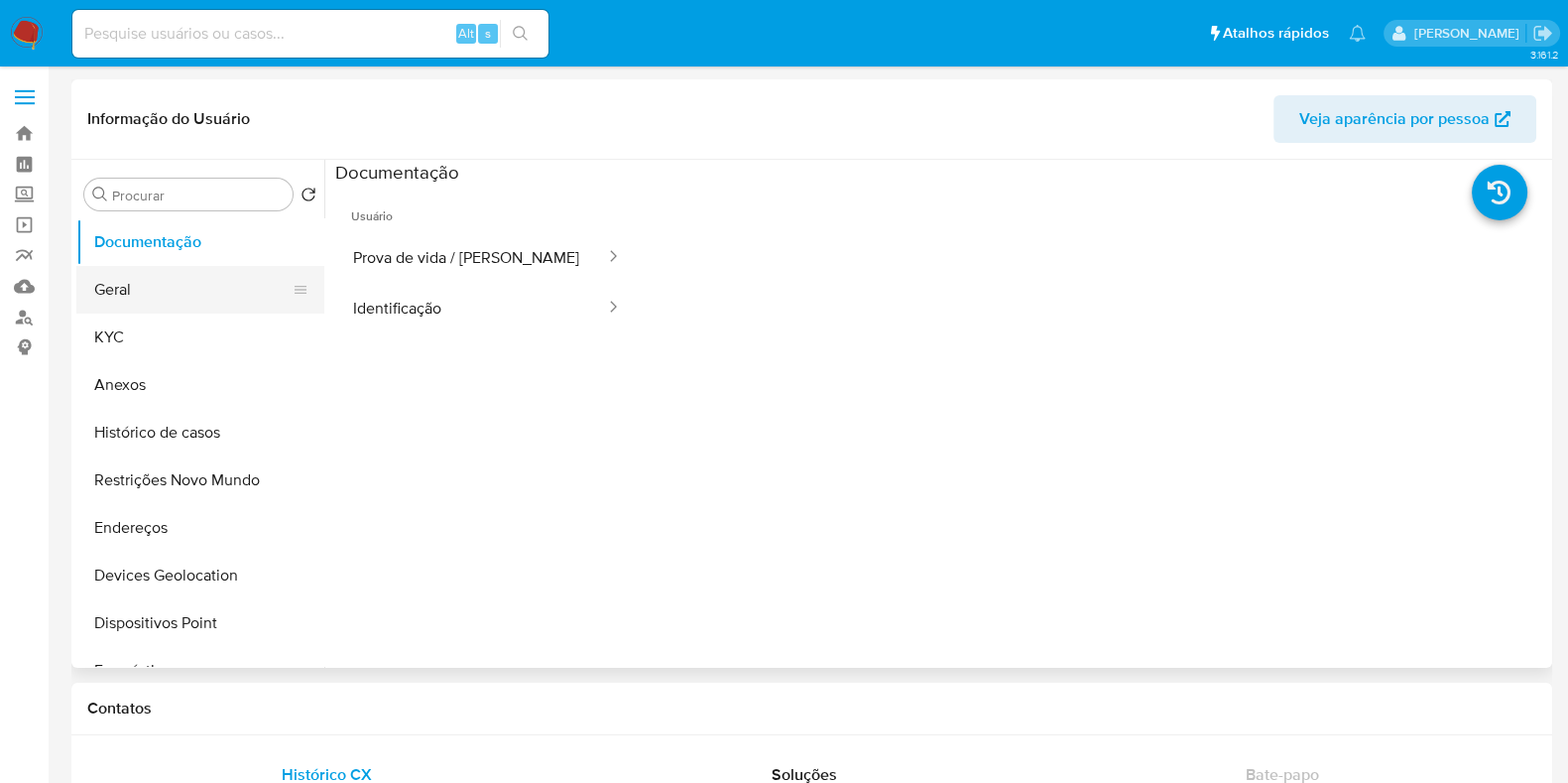
click at [158, 313] on button "Geral" at bounding box center [193, 290] width 232 height 48
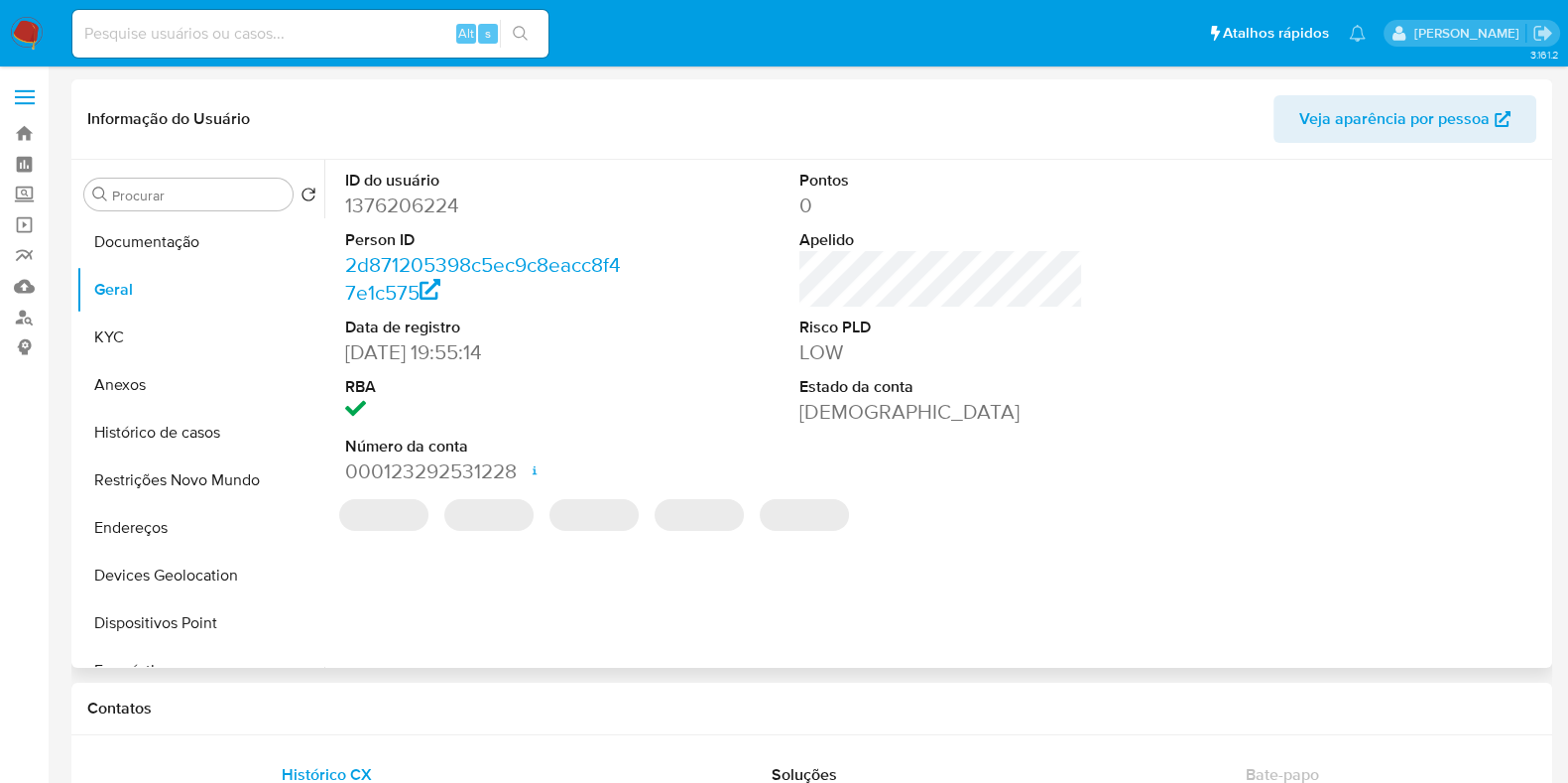
click at [420, 206] on dd "1376206224" at bounding box center [488, 206] width 284 height 28
copy dd "1376206224"
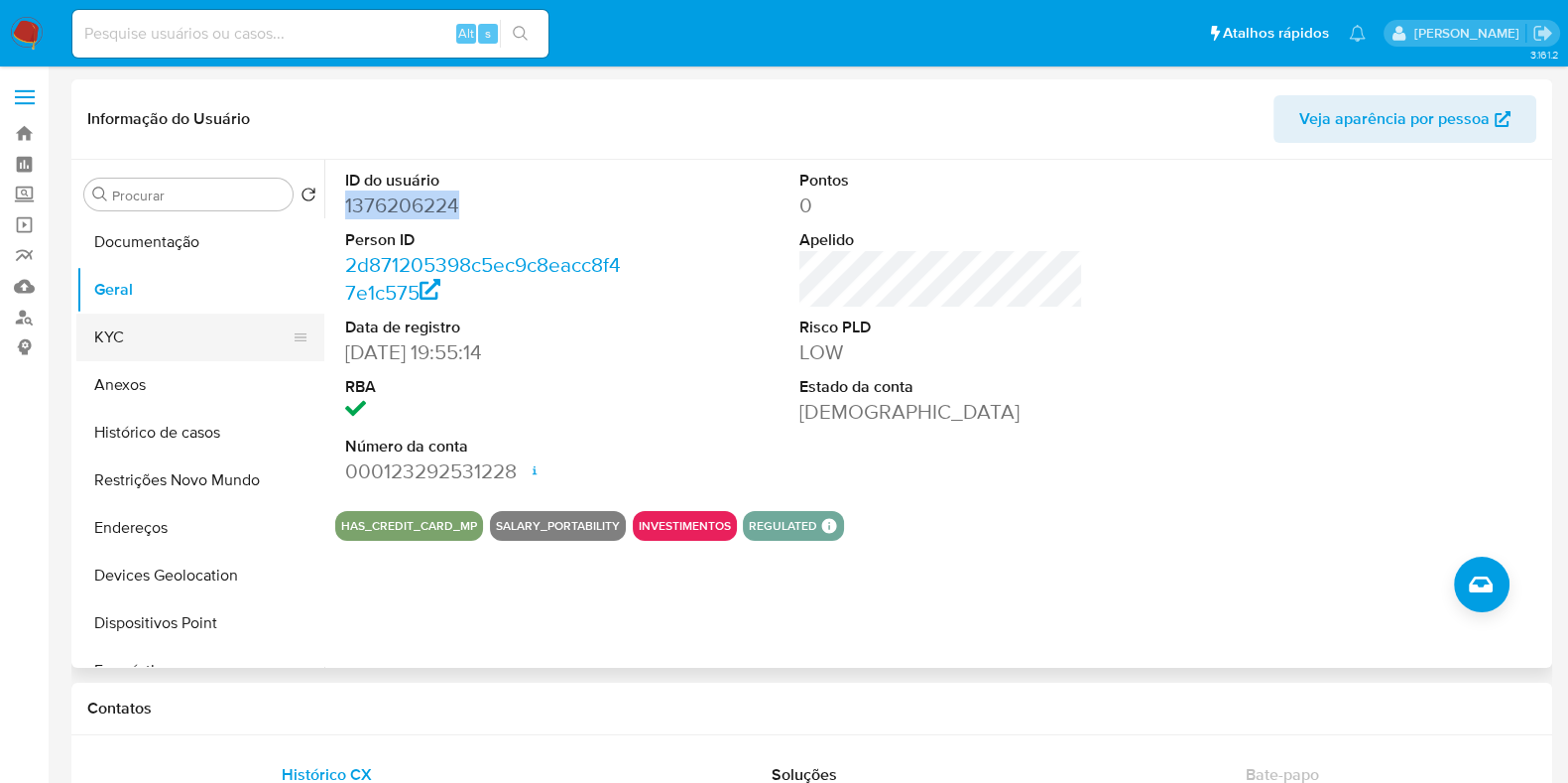
click at [147, 342] on button "KYC" at bounding box center [193, 338] width 232 height 48
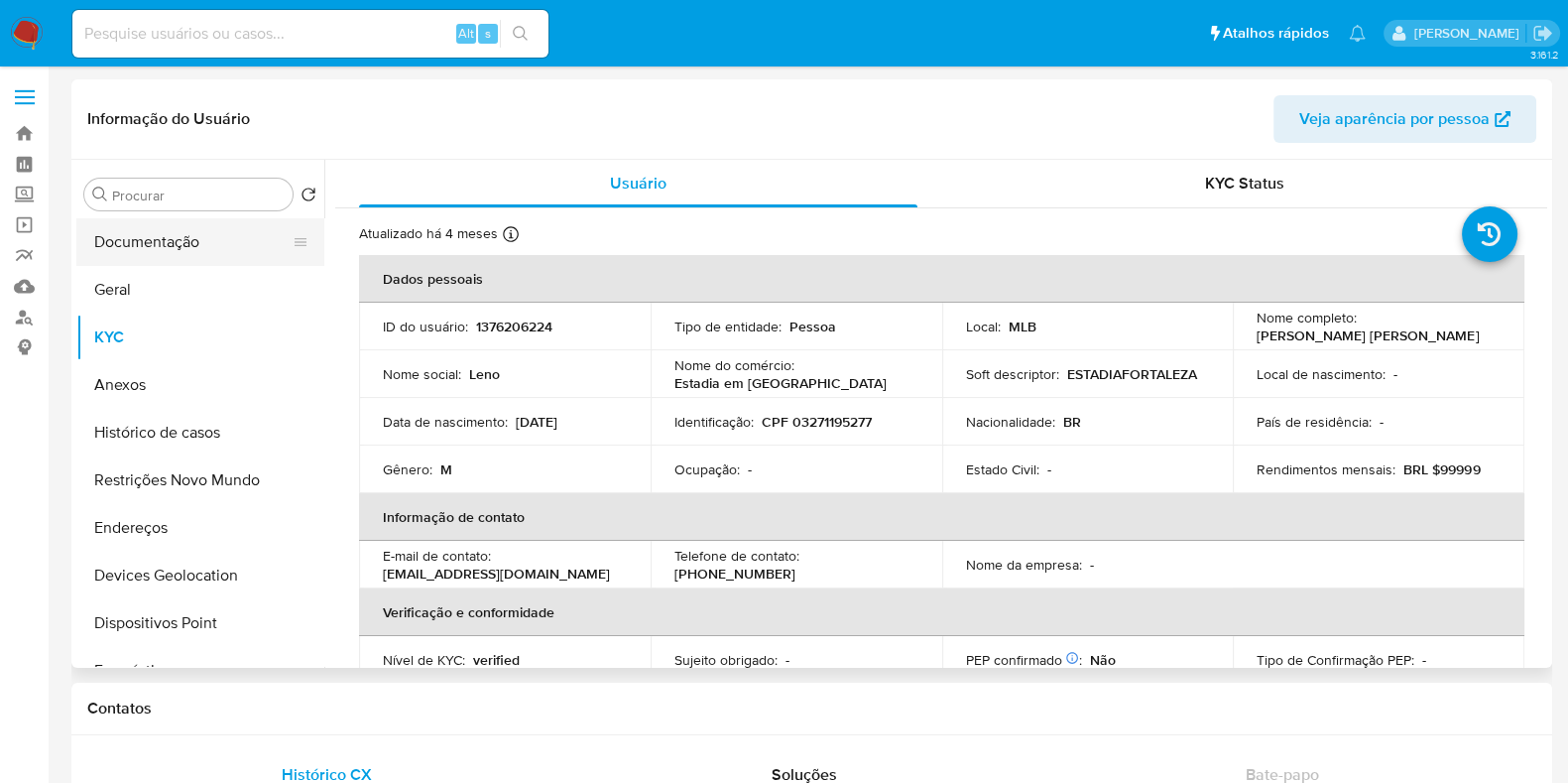
click at [198, 227] on button "Documentação" at bounding box center [193, 242] width 232 height 48
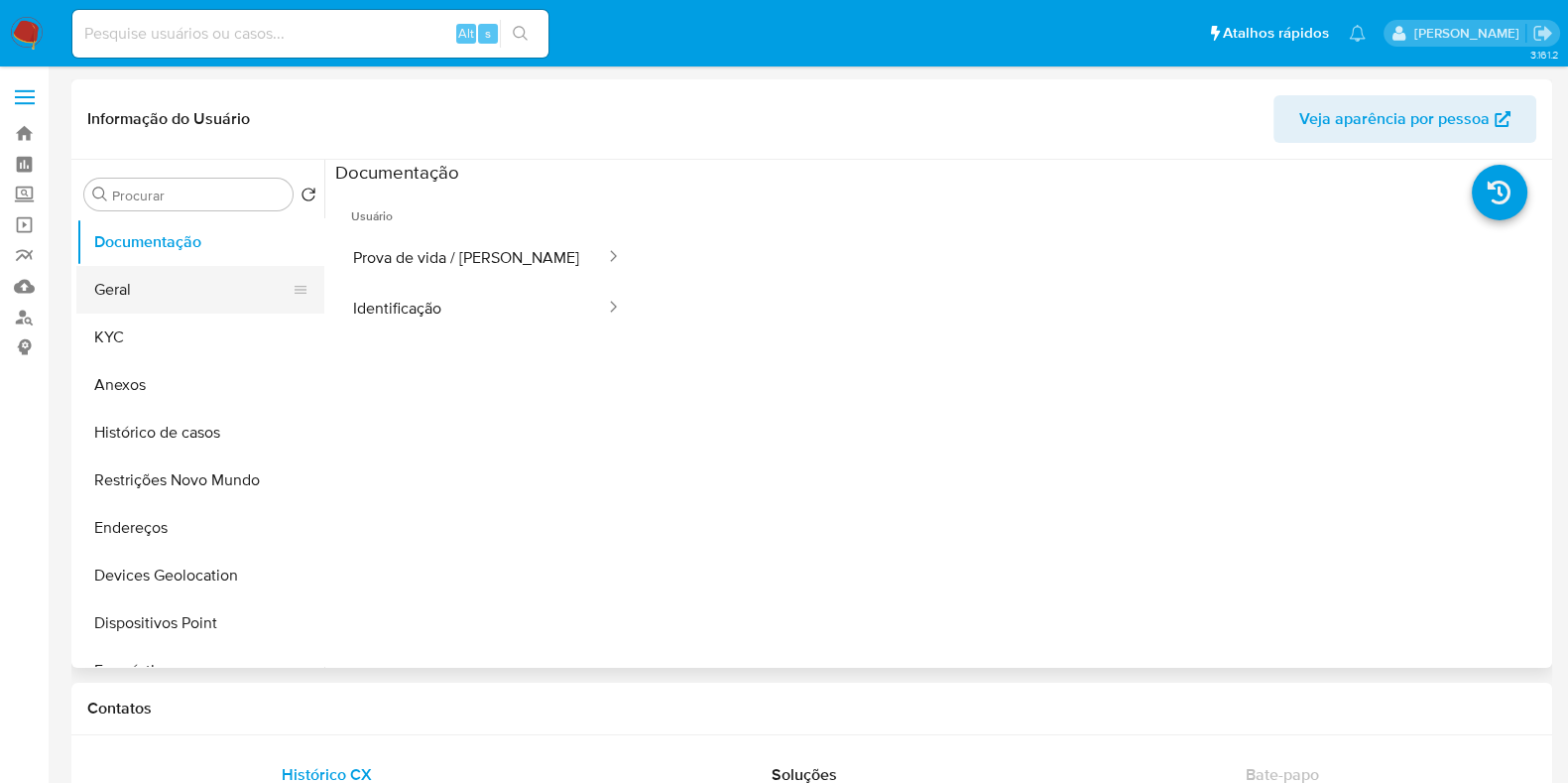
click at [209, 308] on button "Geral" at bounding box center [193, 290] width 232 height 48
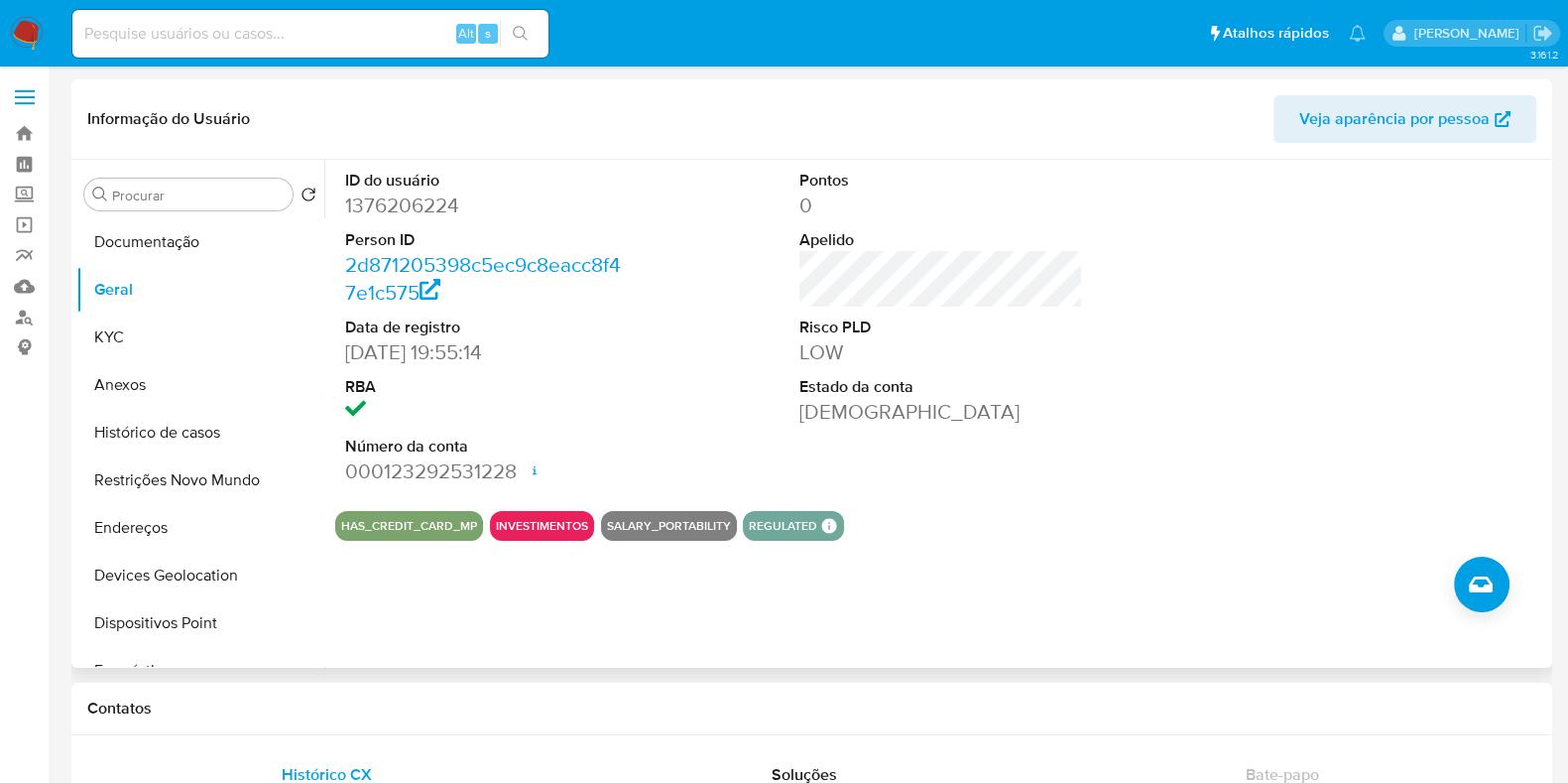
click at [408, 201] on dd "1376206224" at bounding box center [488, 206] width 284 height 28
copy dd "1376206224"
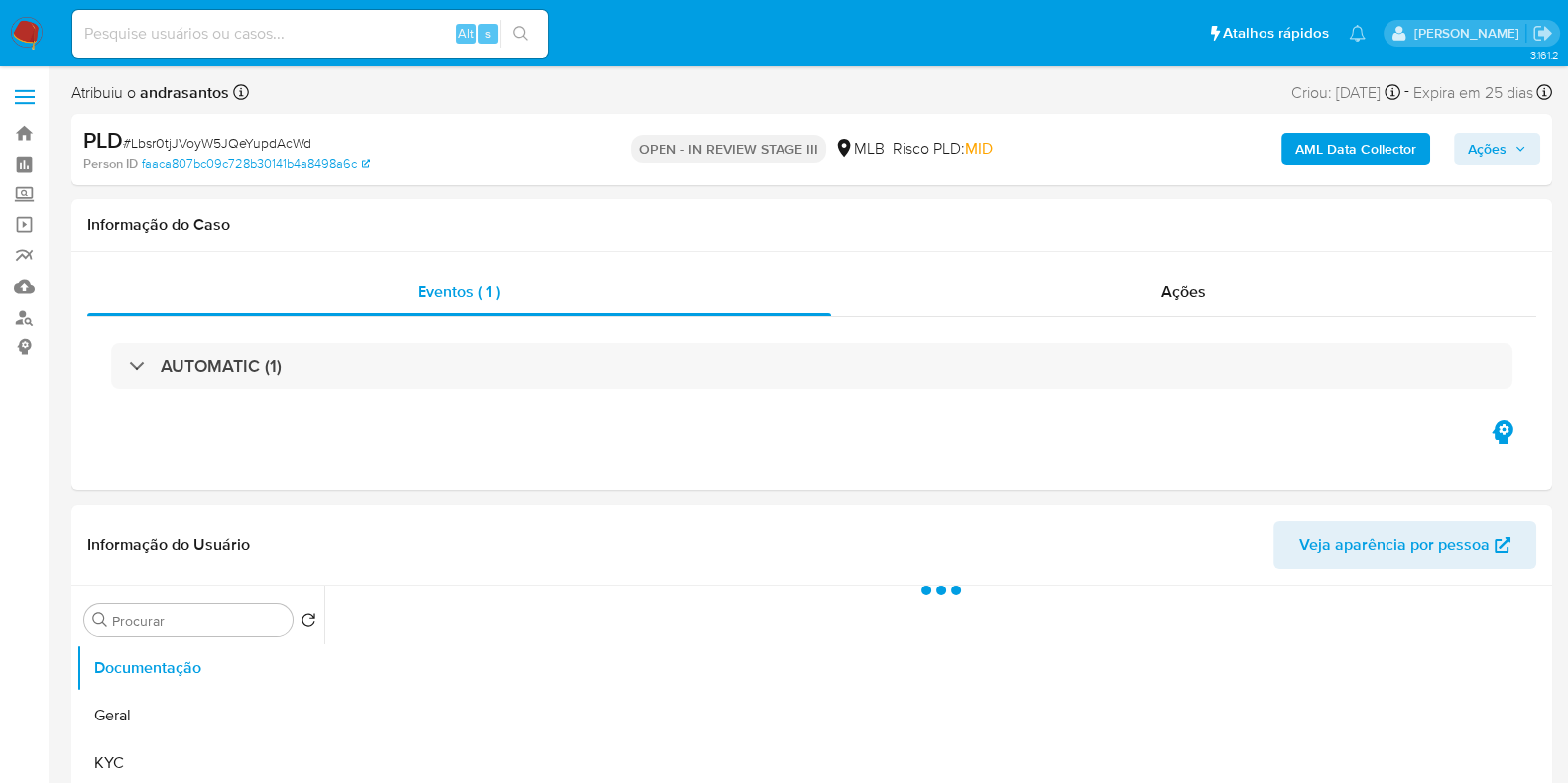
select select "10"
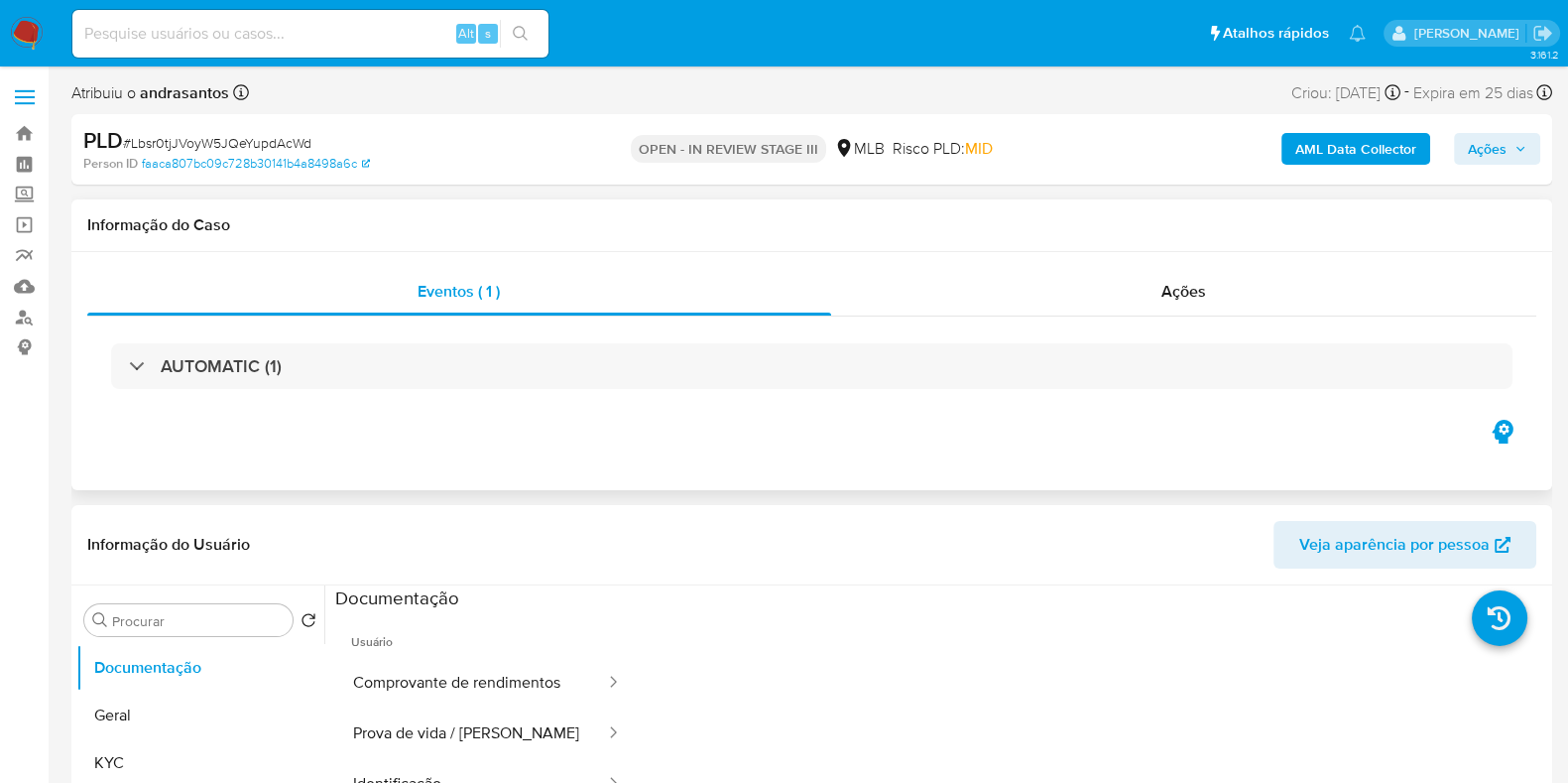
scroll to position [123, 0]
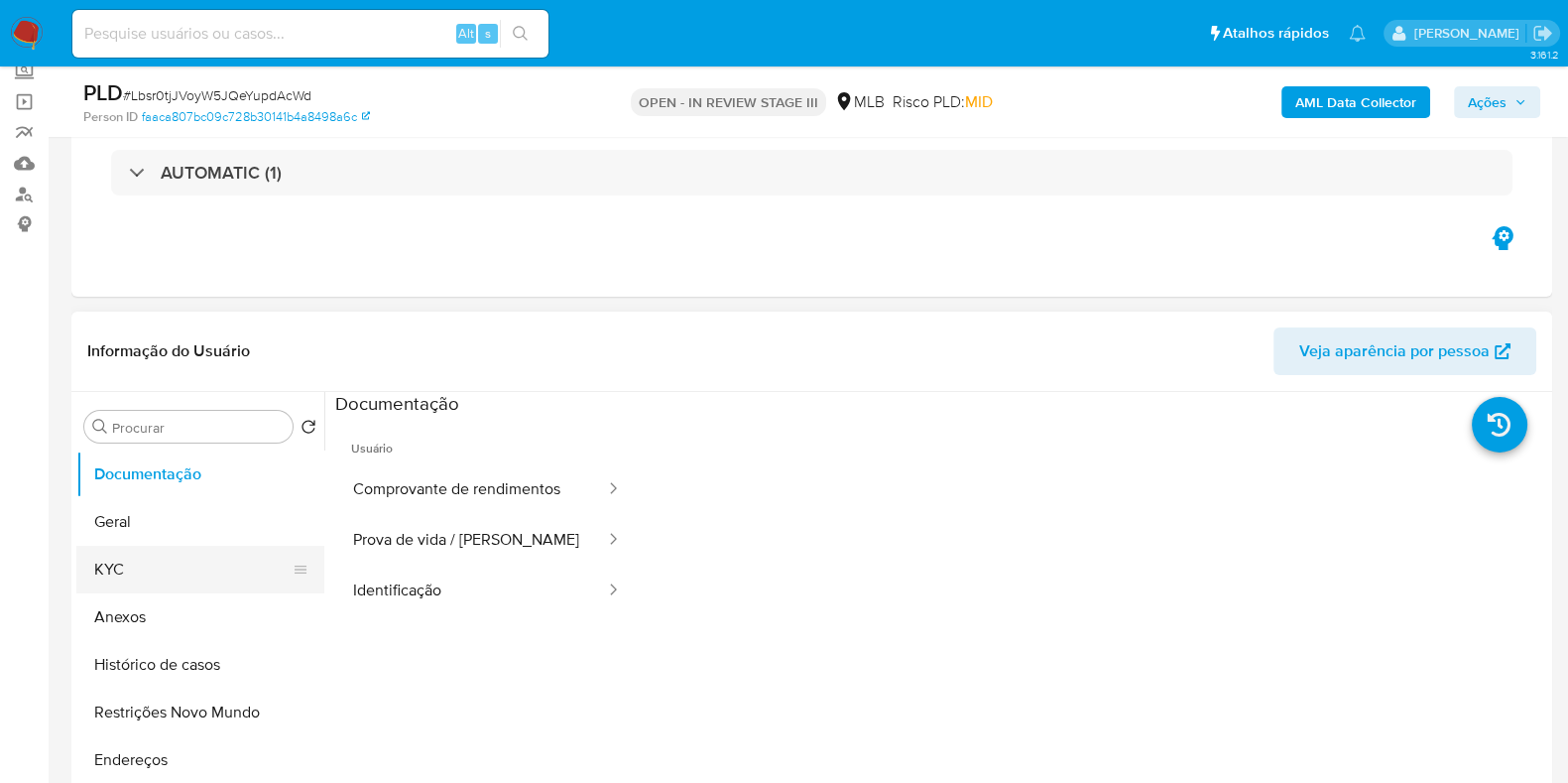
click at [159, 564] on button "KYC" at bounding box center [193, 569] width 232 height 48
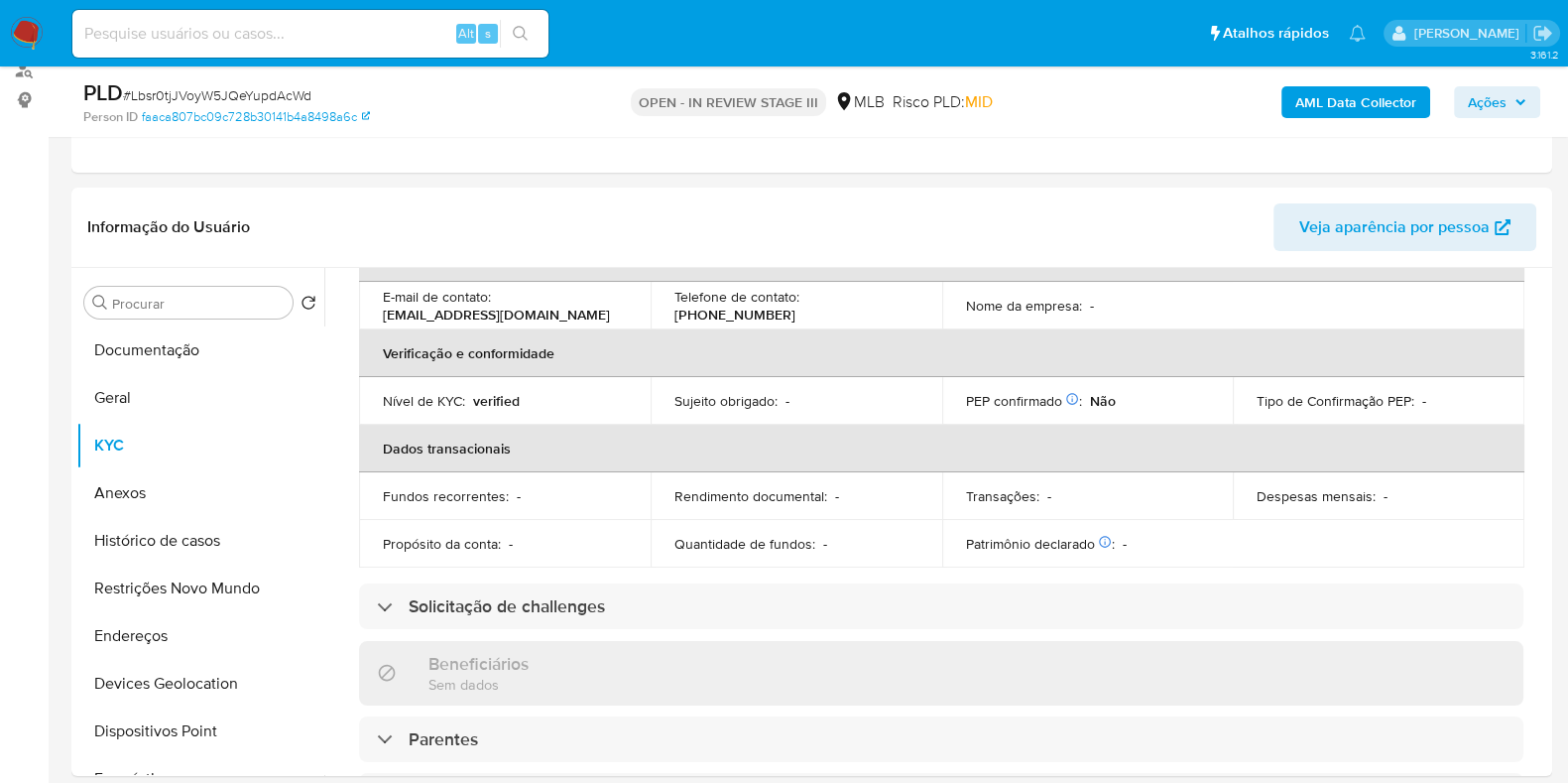
scroll to position [0, 0]
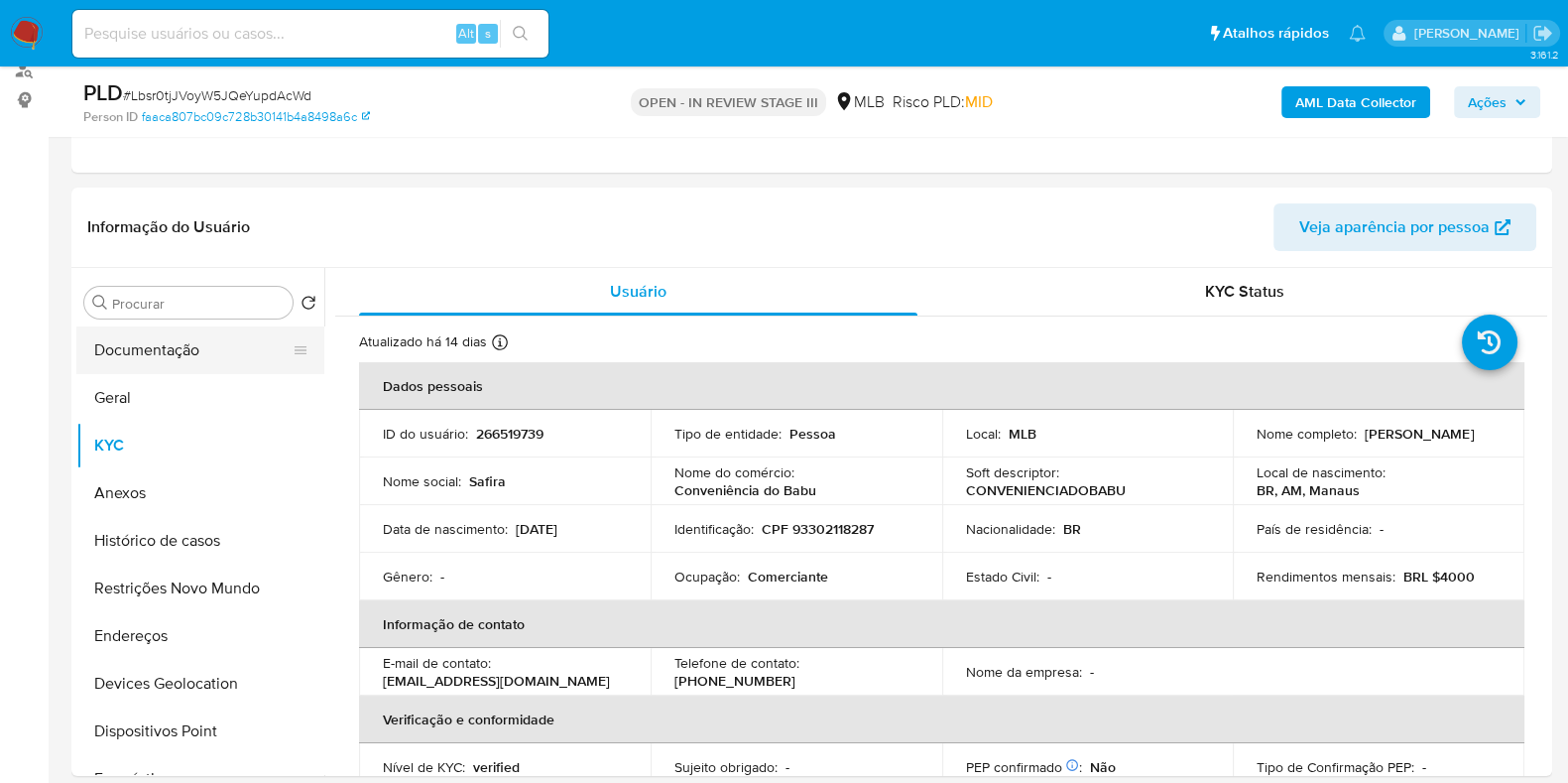
click at [201, 343] on button "Documentação" at bounding box center [193, 351] width 232 height 48
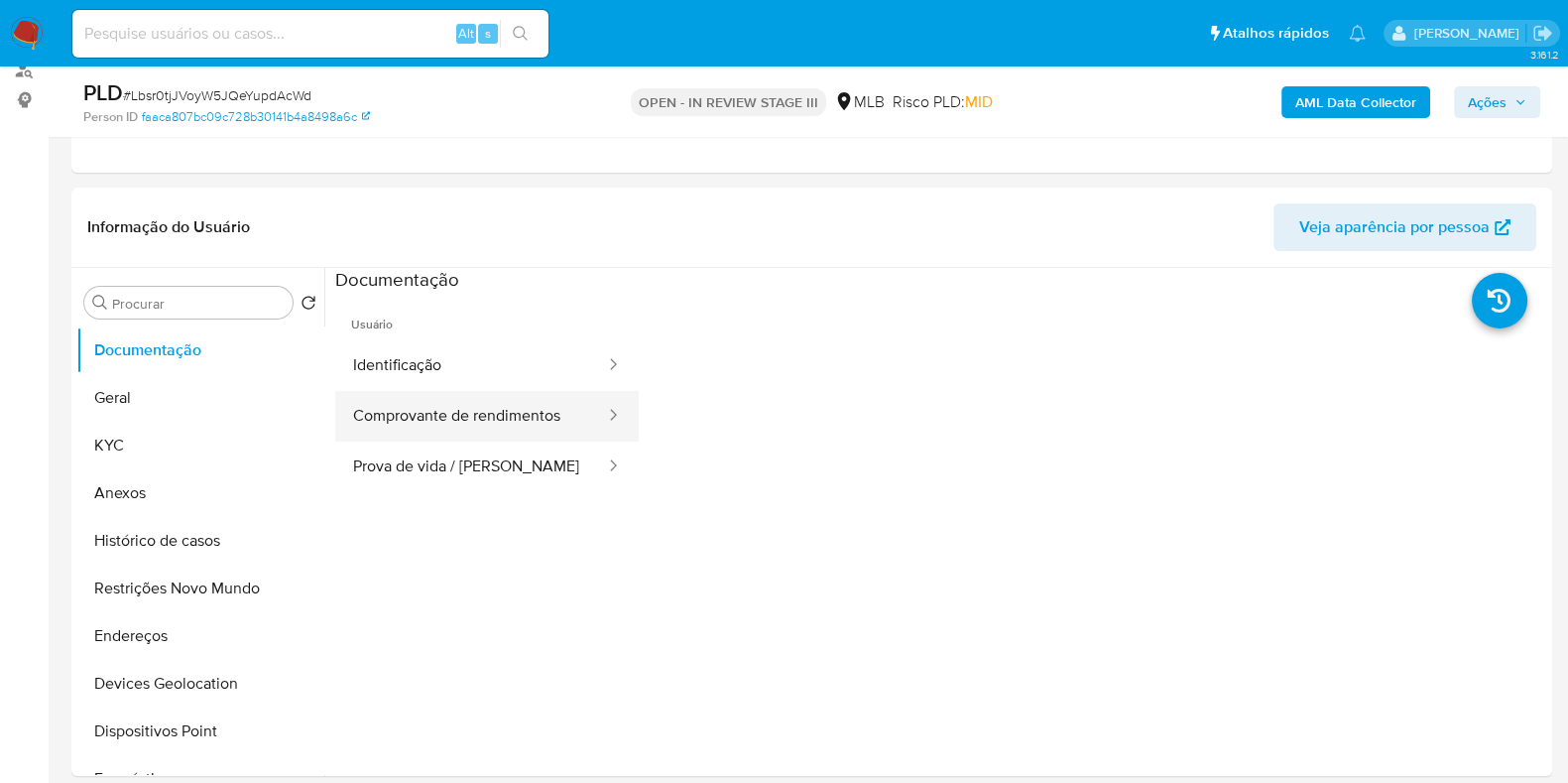
click at [476, 426] on button "Comprovante de rendimentos" at bounding box center [472, 416] width 272 height 51
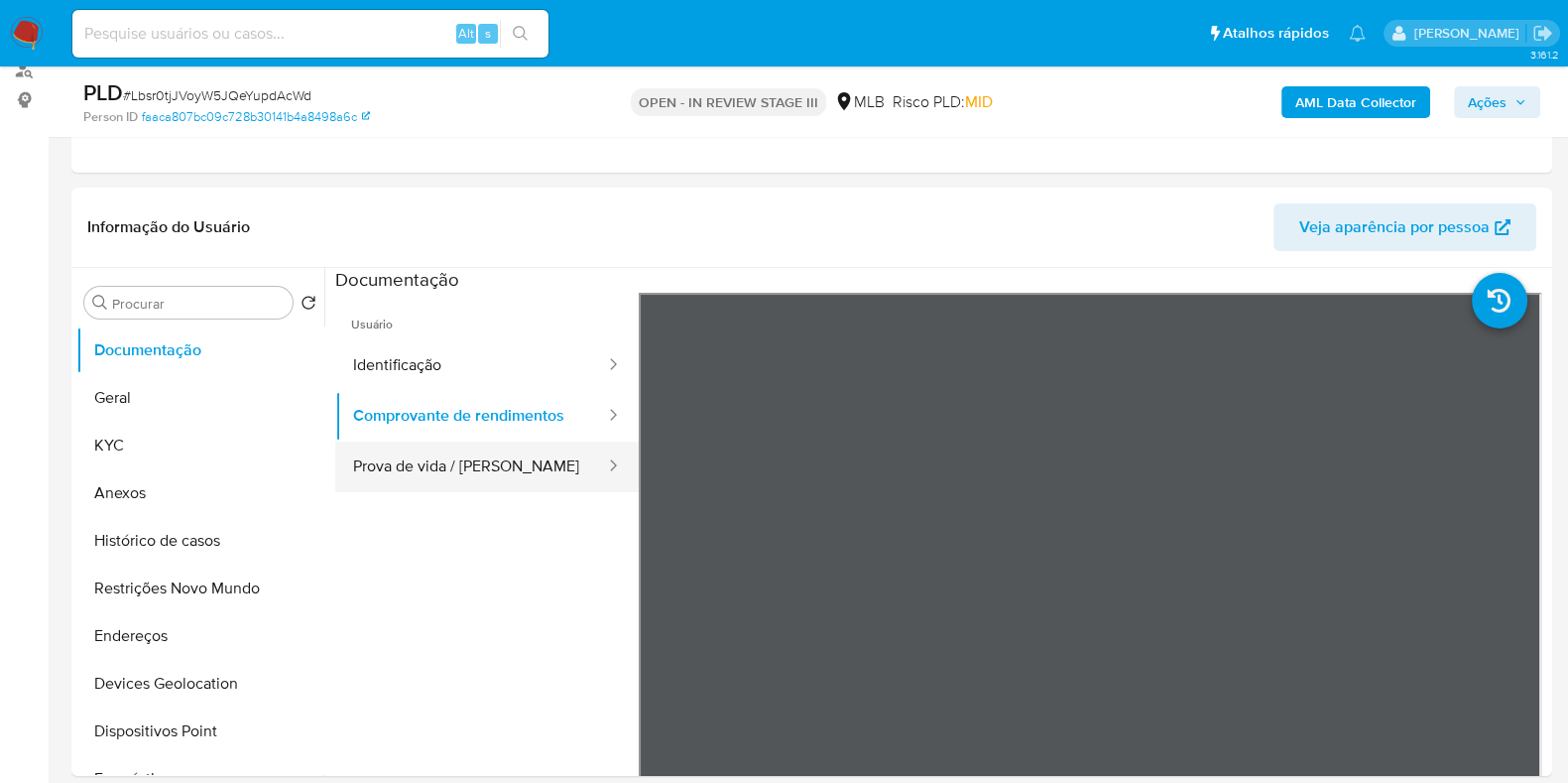
click at [500, 460] on button "Prova de vida / [PERSON_NAME]" at bounding box center [472, 466] width 272 height 51
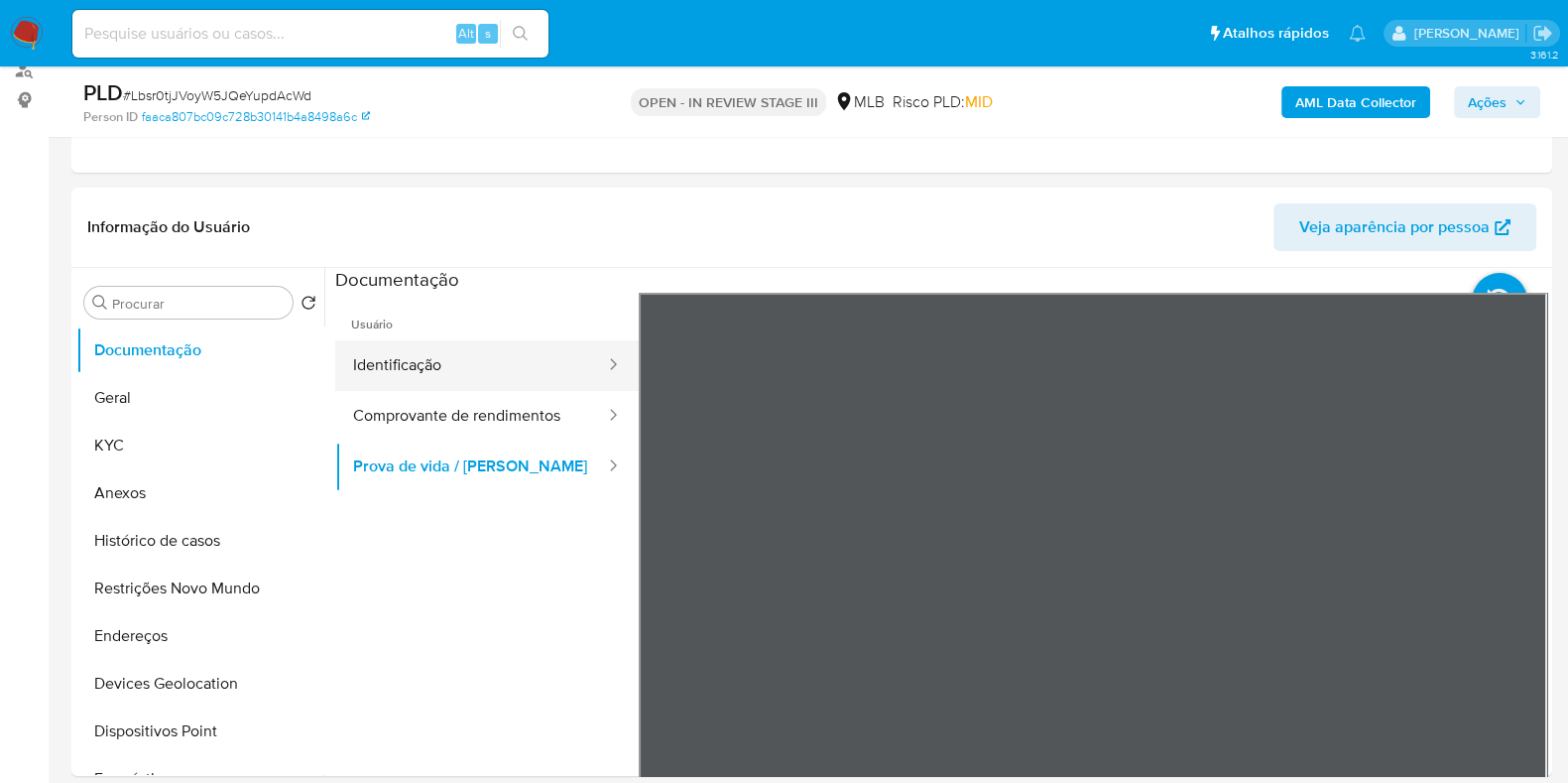
click at [510, 361] on button "Identificação" at bounding box center [472, 366] width 272 height 51
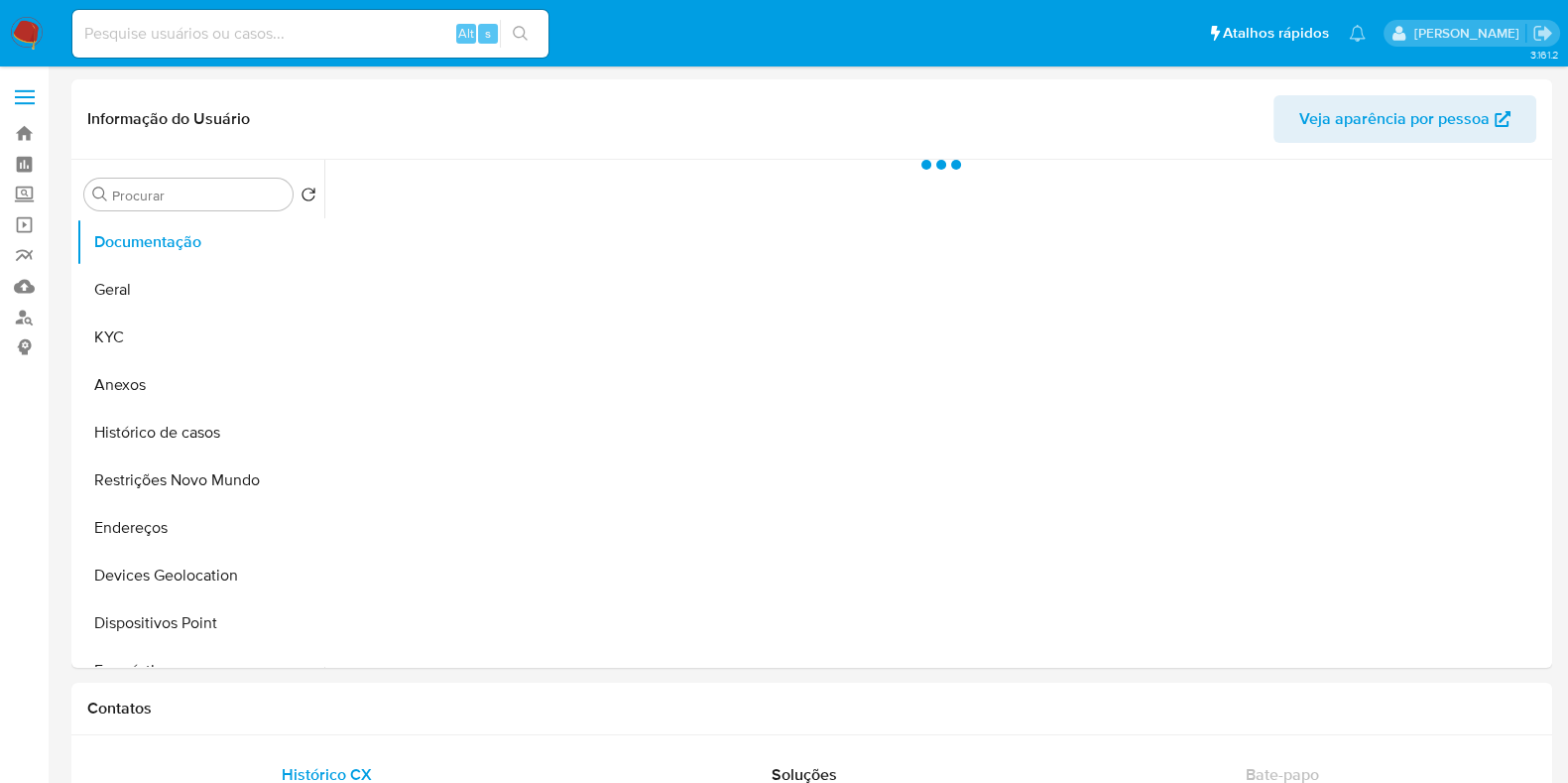
select select "10"
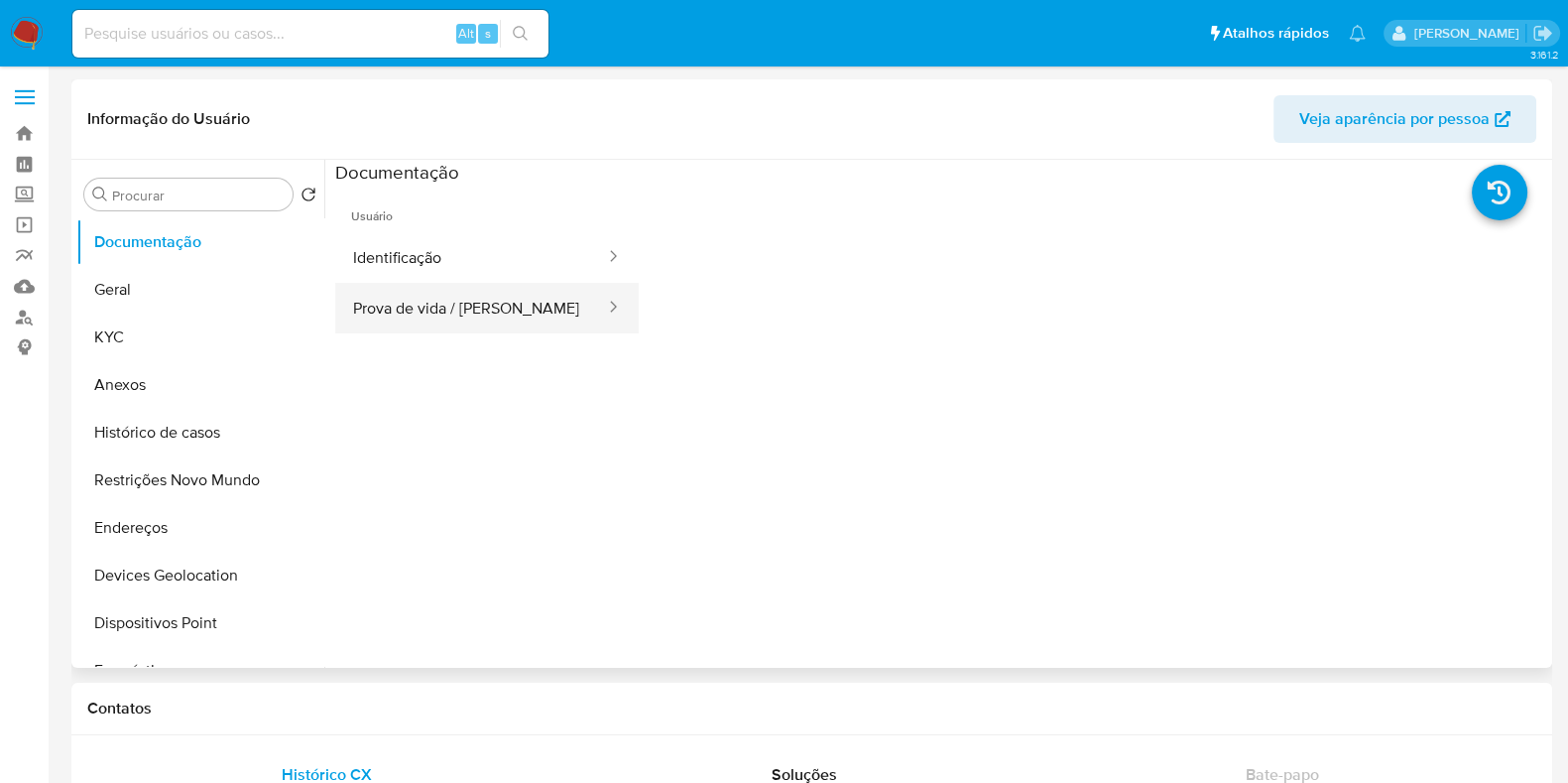
click at [511, 303] on button "Prova de vida / [PERSON_NAME]" at bounding box center [472, 308] width 272 height 51
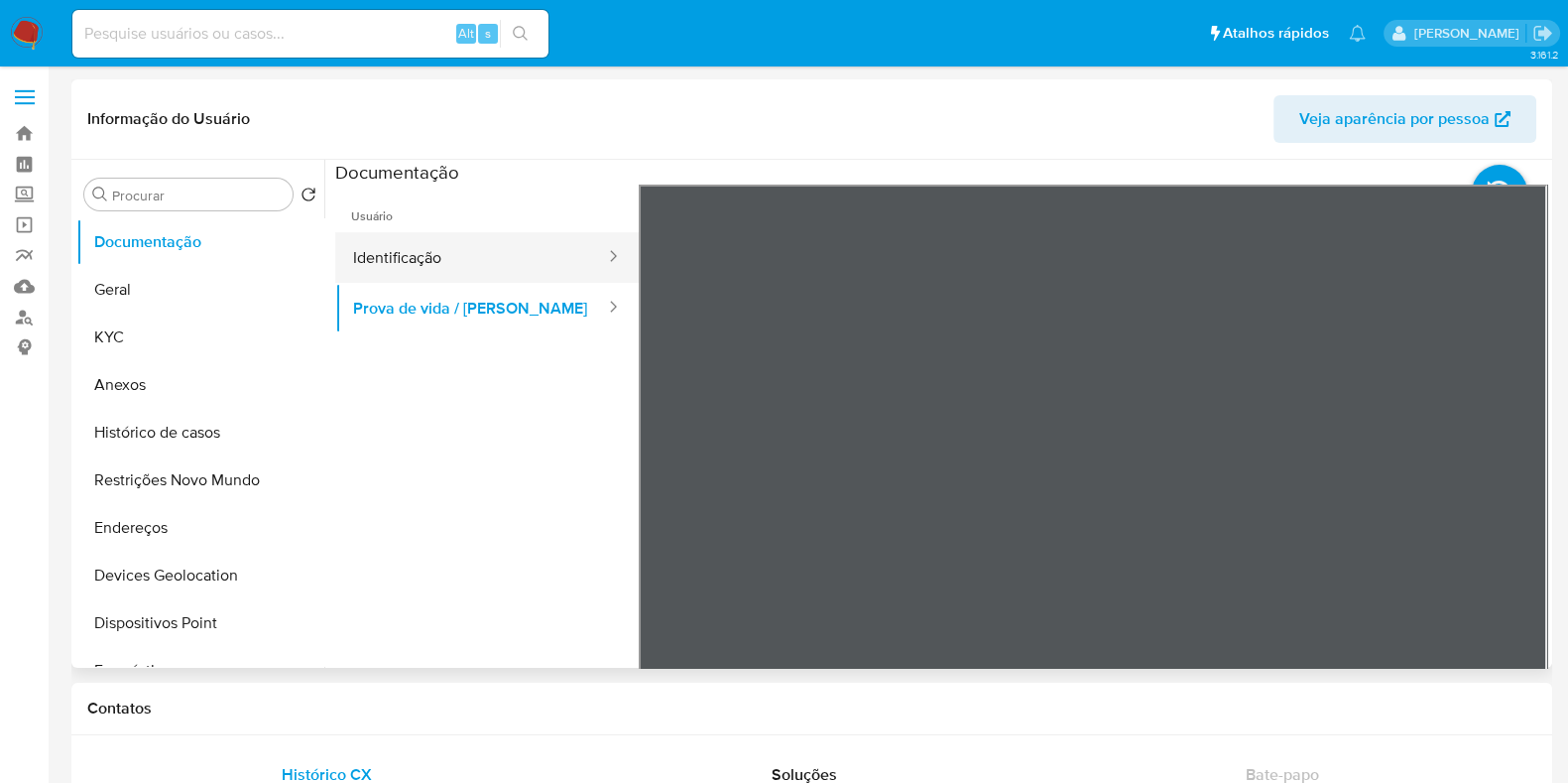
click at [506, 264] on button "Identificação" at bounding box center [472, 257] width 272 height 51
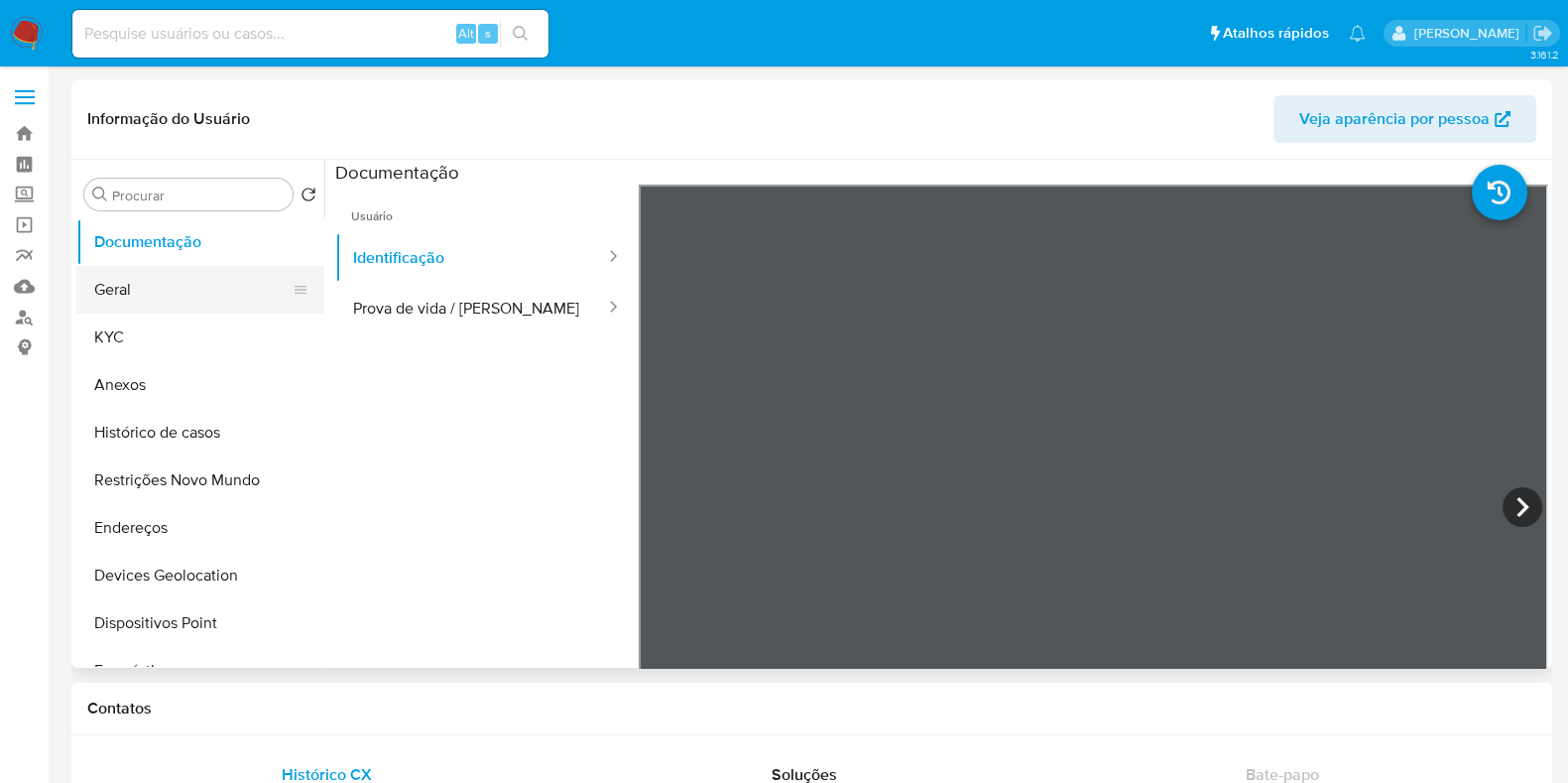
click at [161, 279] on button "Geral" at bounding box center [193, 290] width 232 height 48
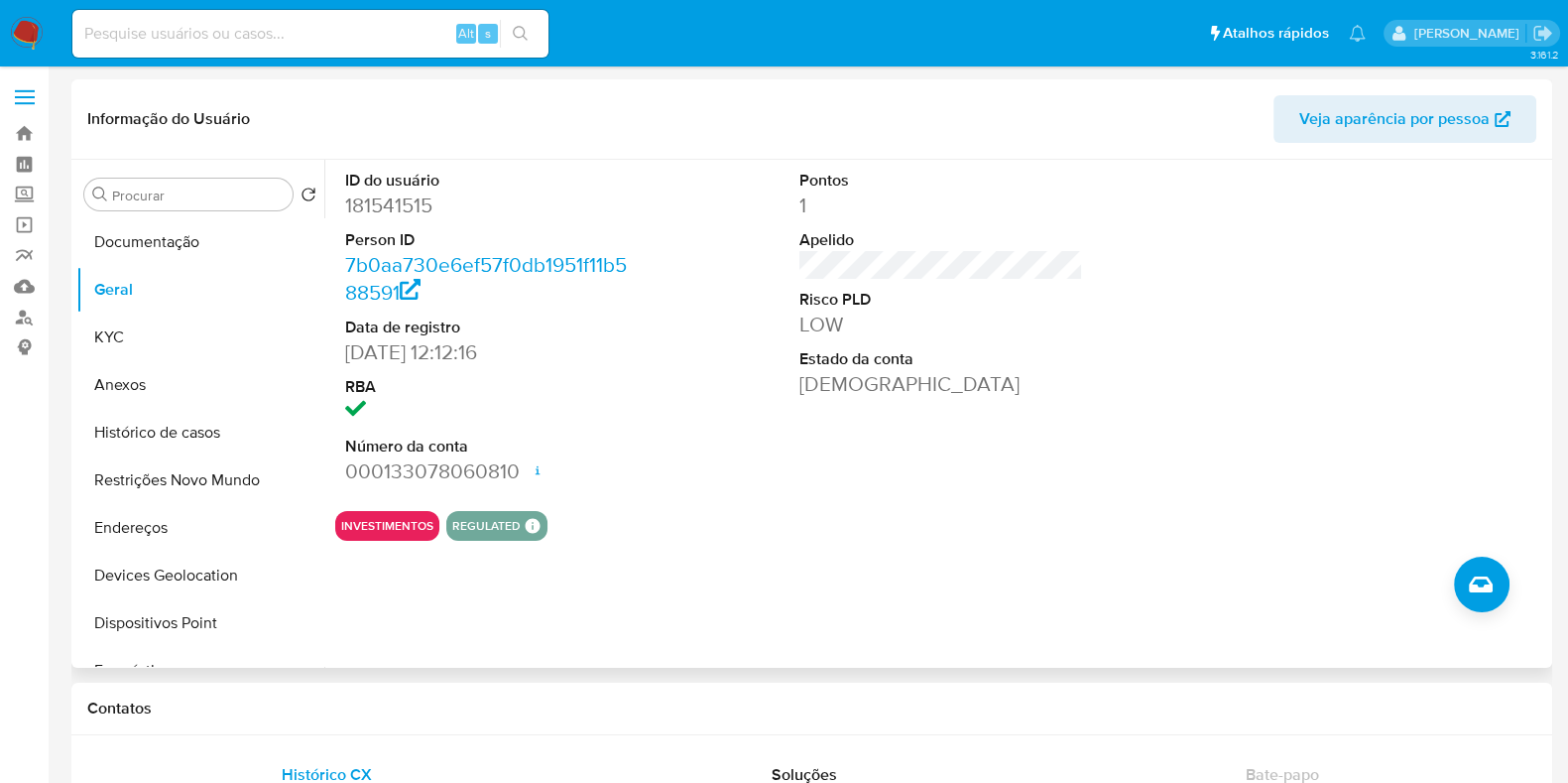
drag, startPoint x: 144, startPoint y: 345, endPoint x: 426, endPoint y: 242, distance: 300.2
click at [424, 244] on div "Procurar Retornar ao pedido padrão Documentação Geral KYC Anexos Histórico de c…" at bounding box center [811, 413] width 1471 height 508
click at [142, 320] on button "KYC" at bounding box center [193, 338] width 232 height 48
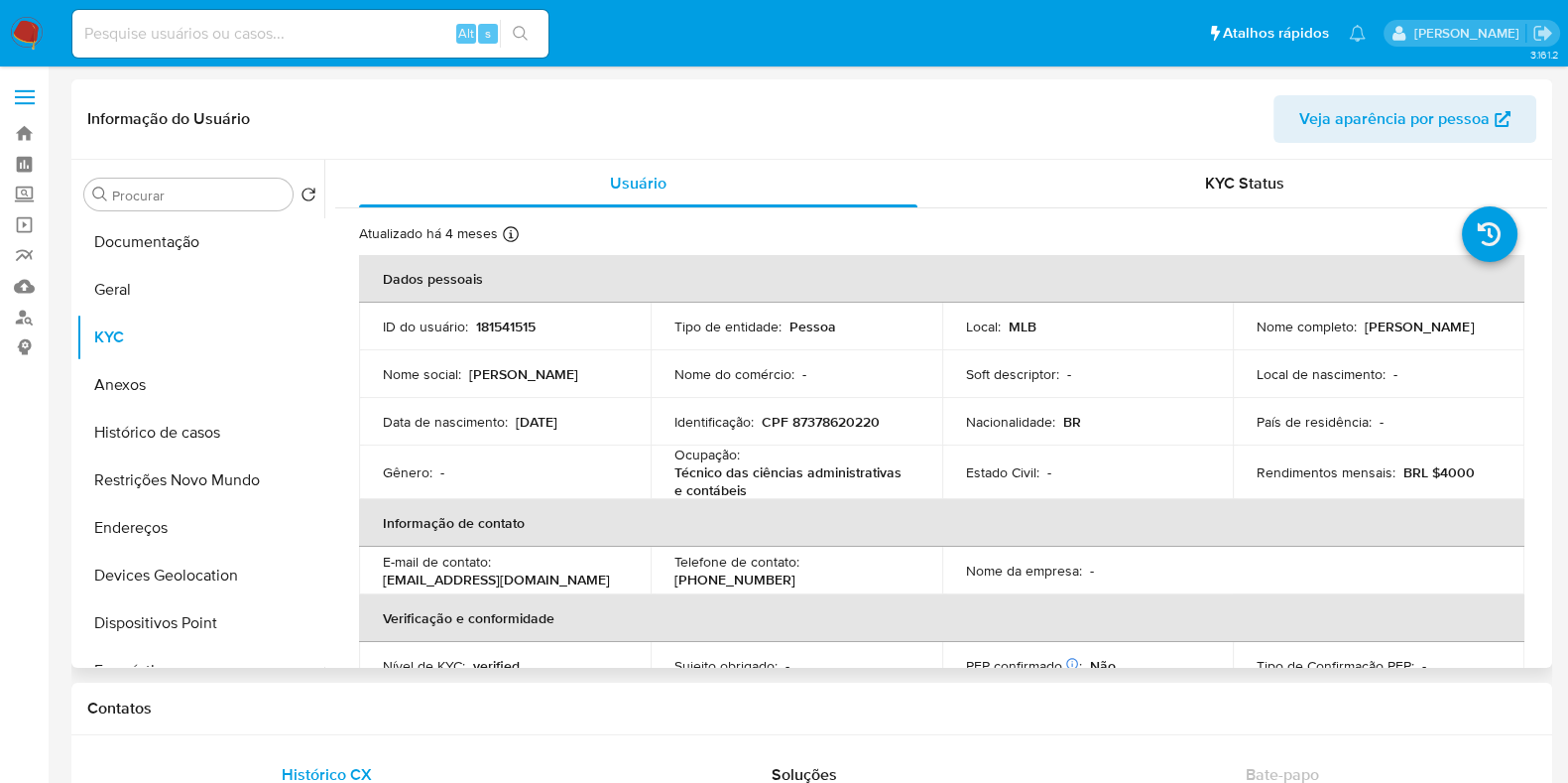
click at [810, 418] on p "CPF 87378620220" at bounding box center [820, 422] width 118 height 18
copy p "87378620220"
click at [98, 297] on button "Geral" at bounding box center [193, 290] width 232 height 48
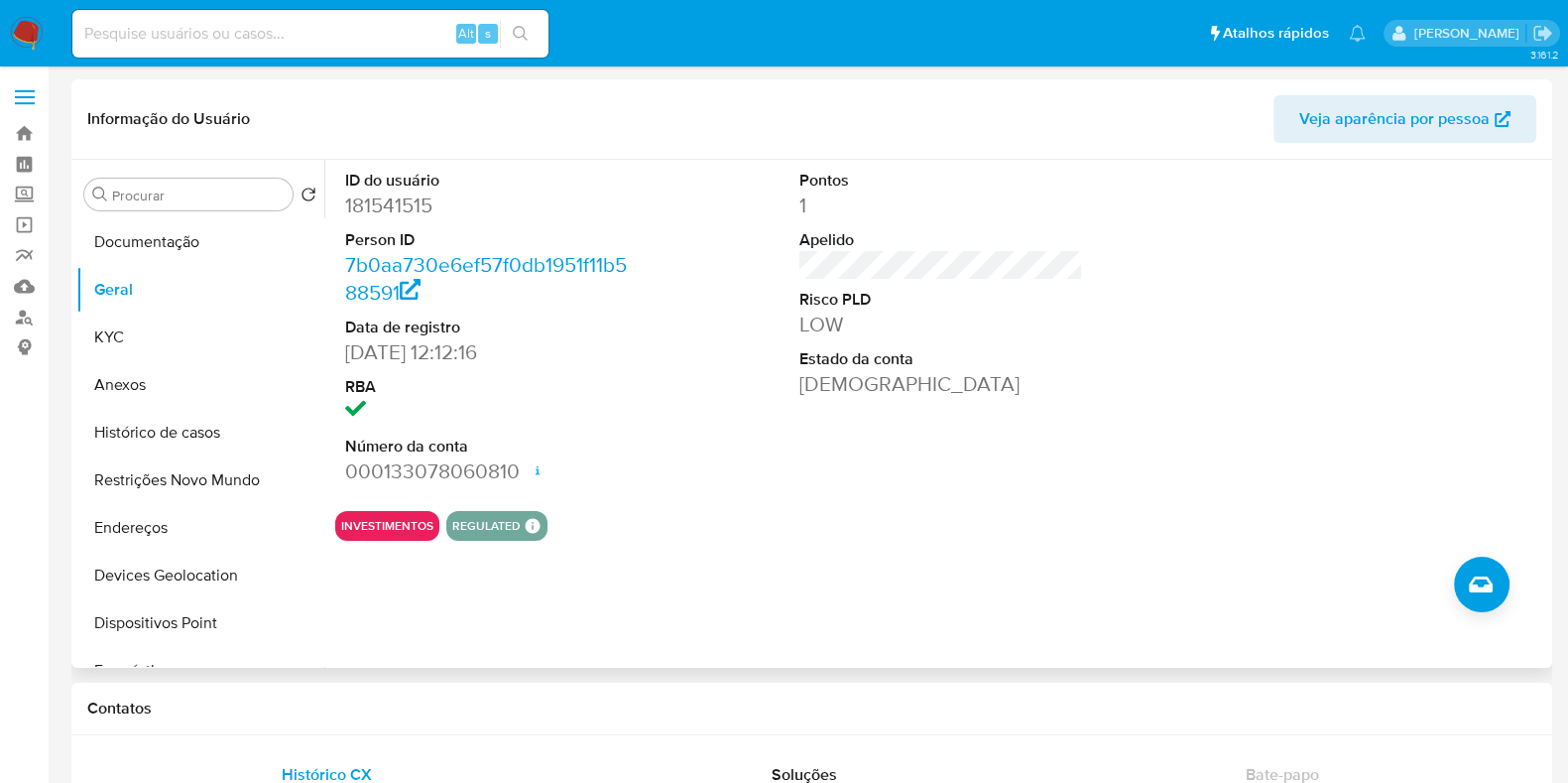
click at [395, 211] on dd "181541515" at bounding box center [488, 206] width 284 height 28
copy dd "181541515"
click at [154, 317] on button "KYC" at bounding box center [193, 338] width 232 height 48
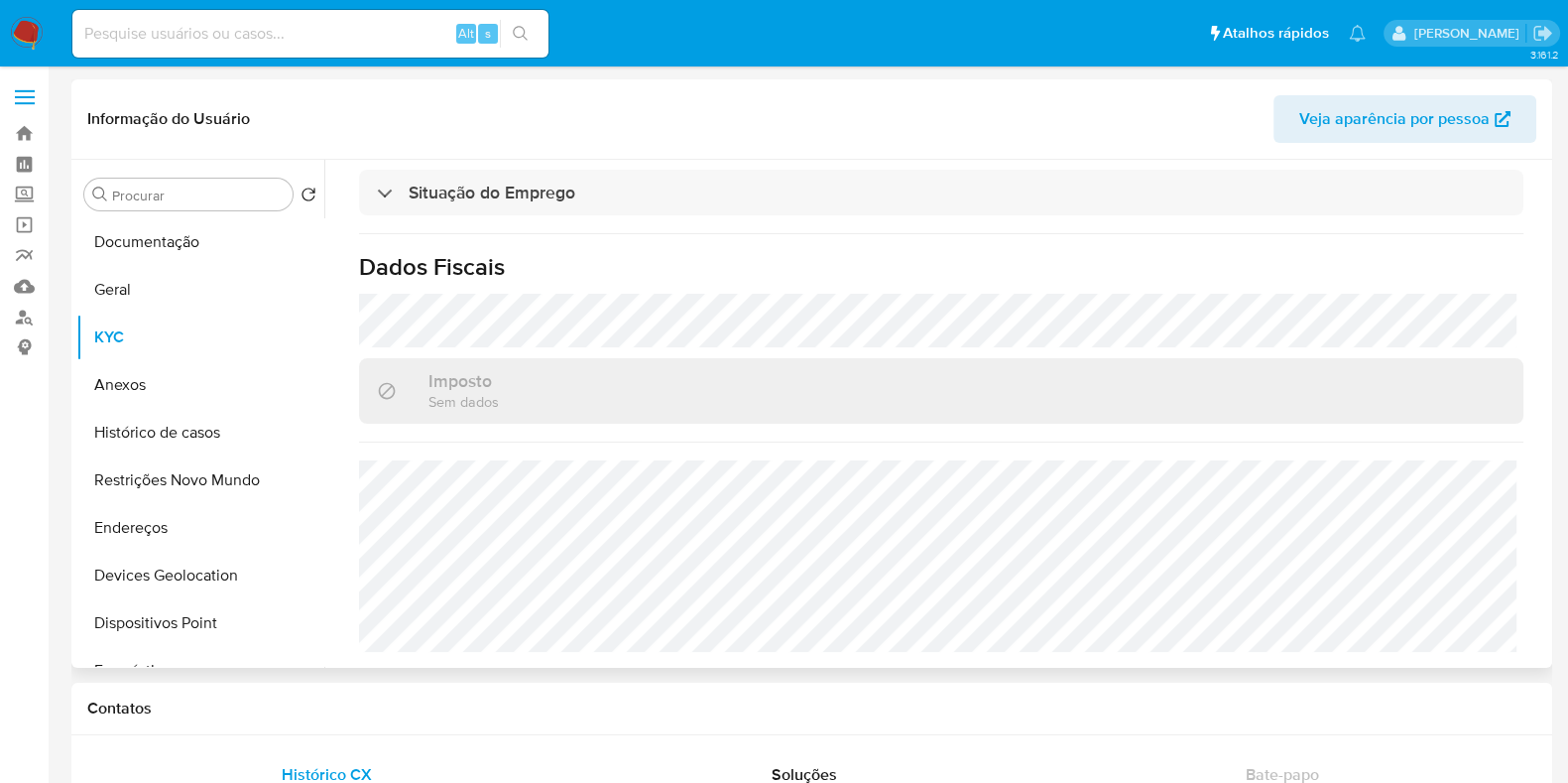
scroll to position [887, 0]
click at [146, 254] on button "Documentação" at bounding box center [193, 242] width 232 height 48
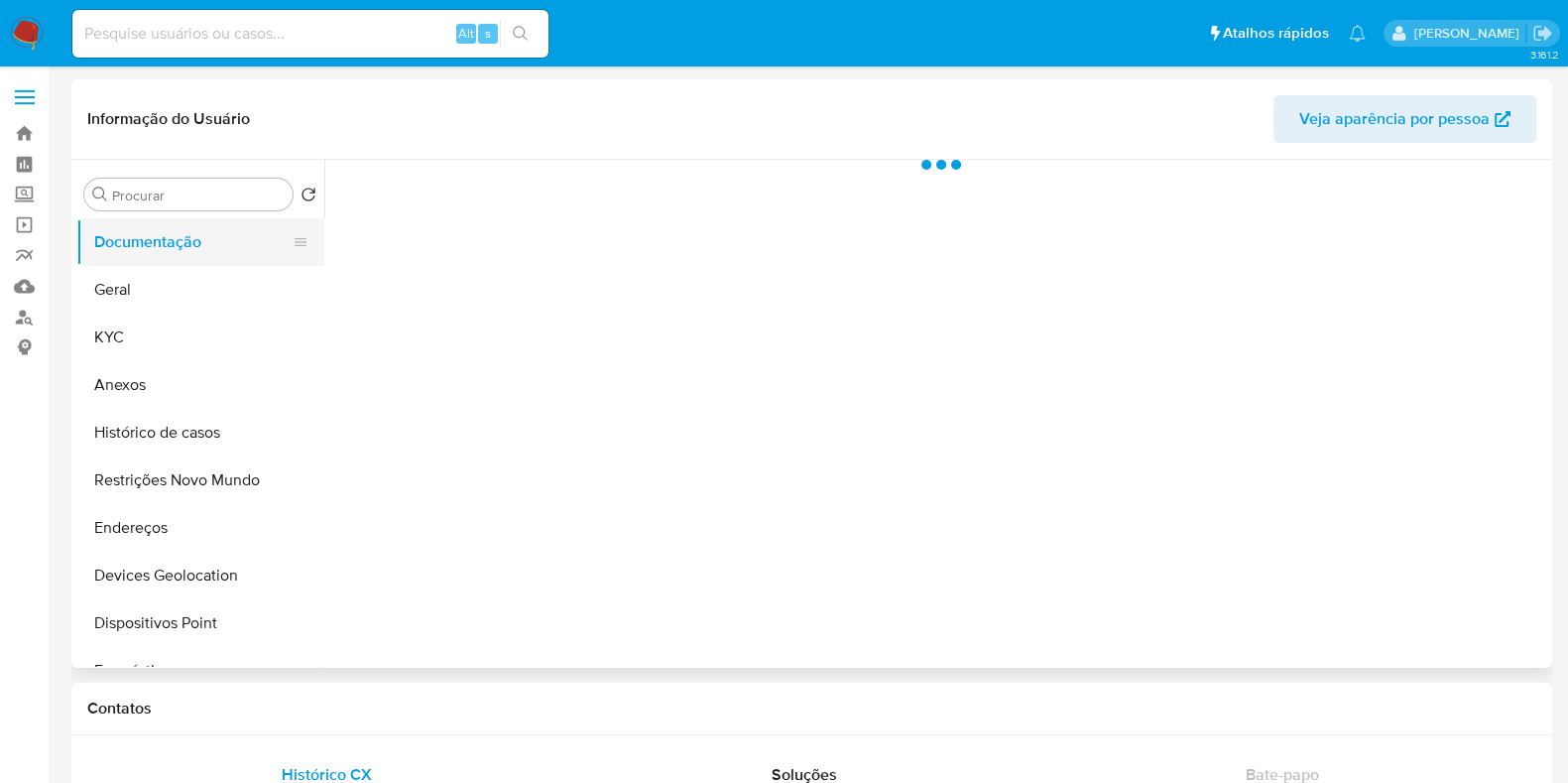
scroll to position [0, 0]
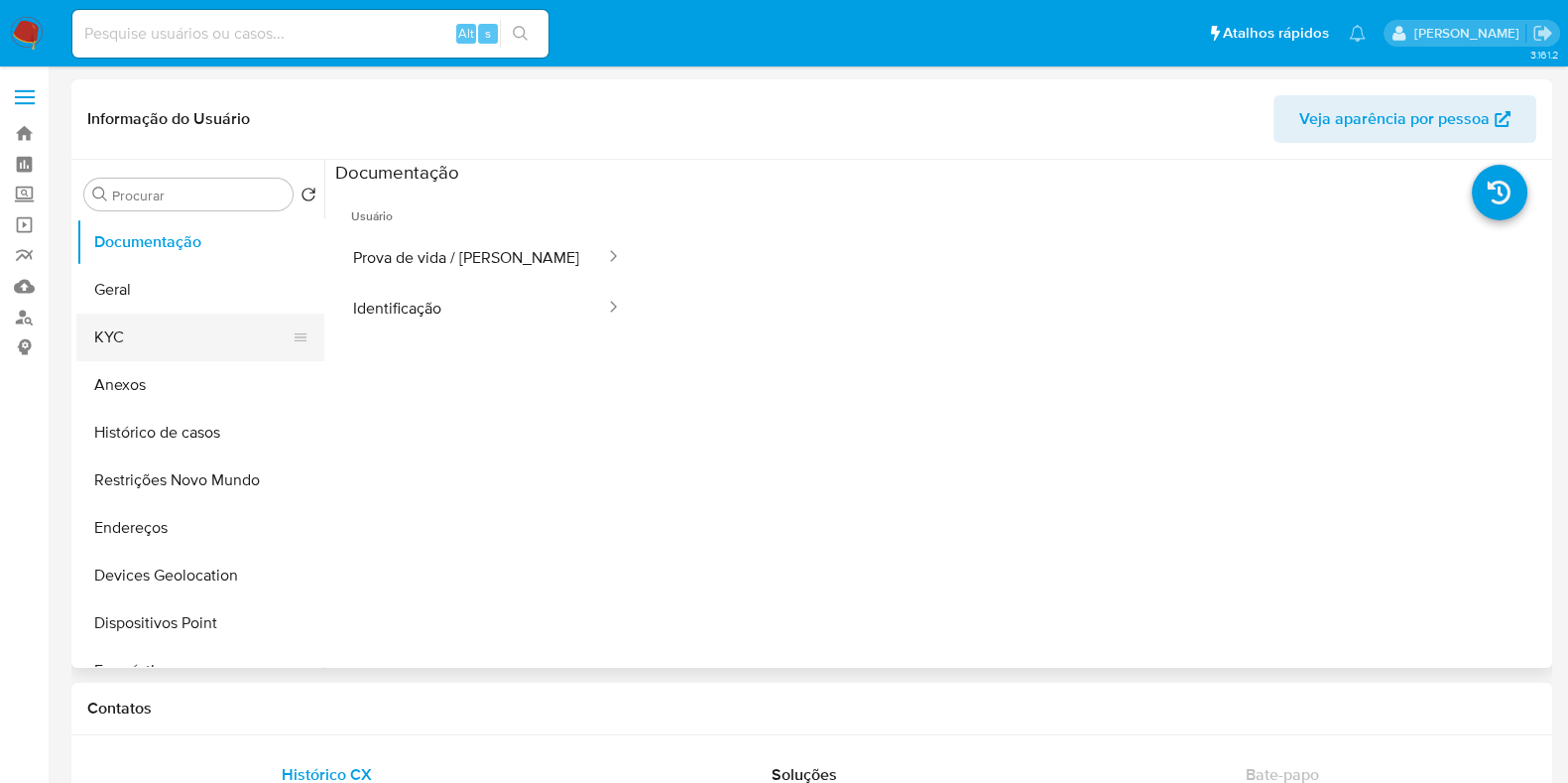
click at [173, 347] on button "KYC" at bounding box center [193, 338] width 232 height 48
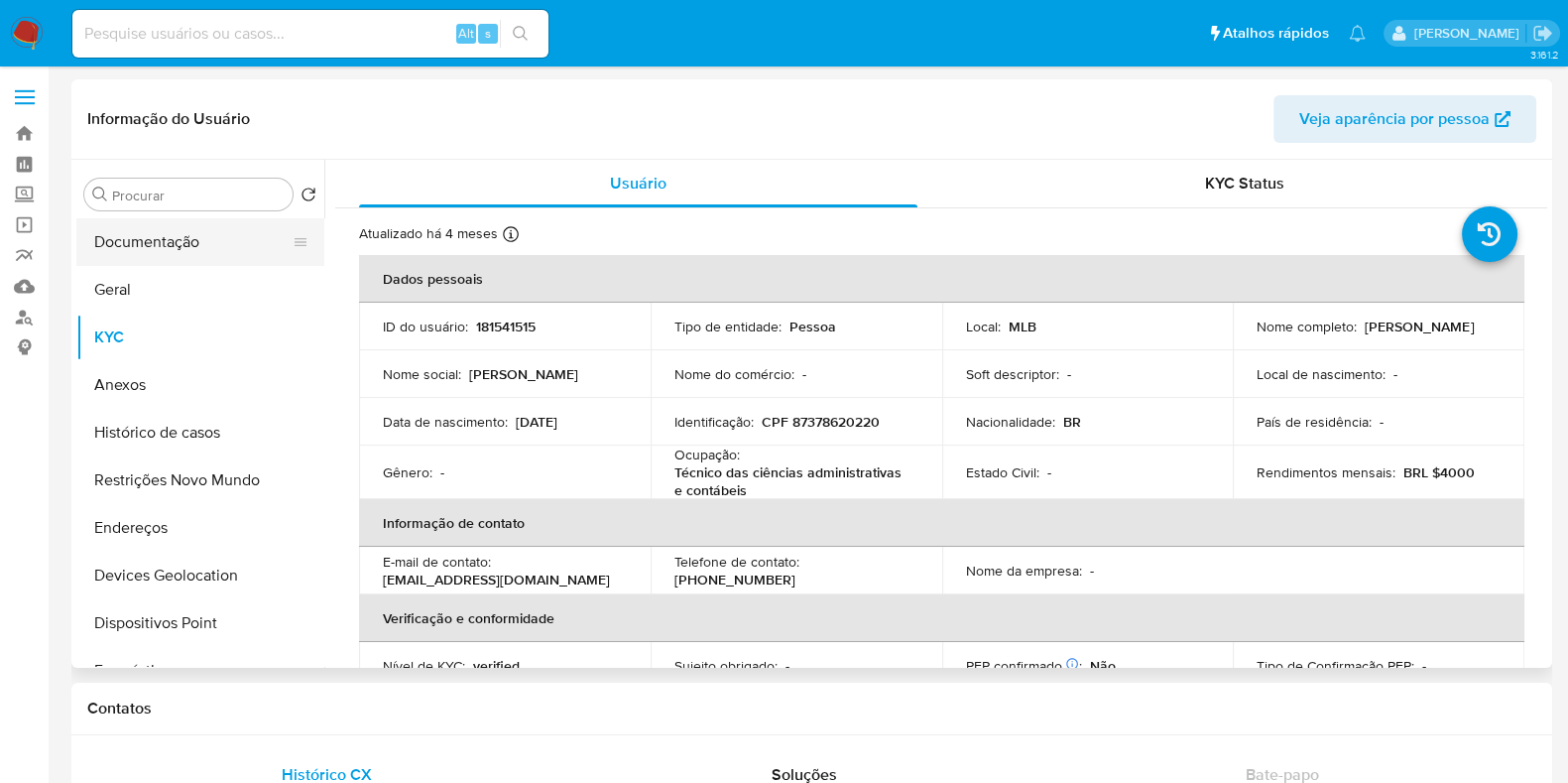
click at [169, 240] on button "Documentação" at bounding box center [193, 242] width 232 height 48
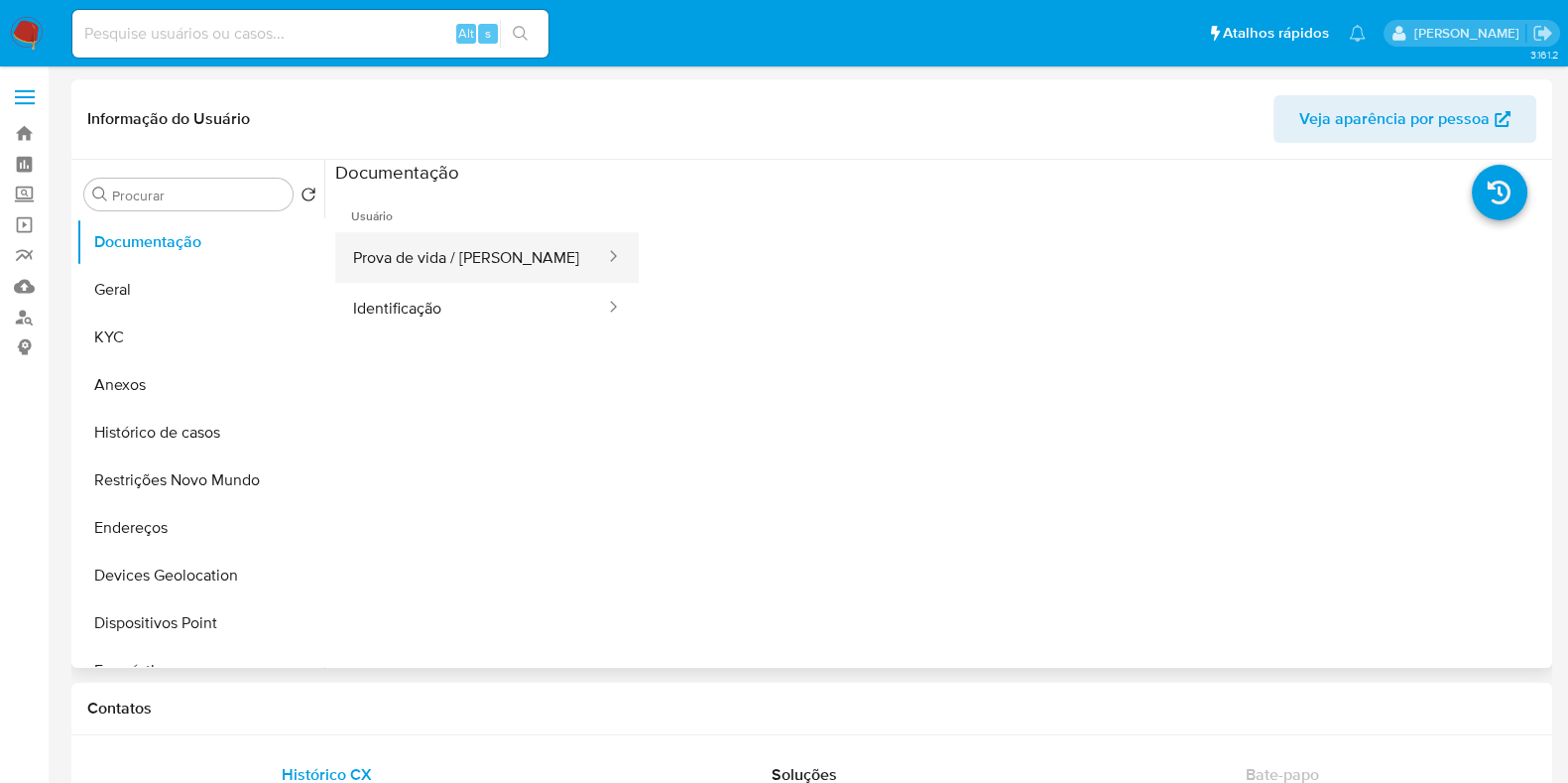
click at [520, 264] on button "Prova de vida / [PERSON_NAME]" at bounding box center [472, 257] width 272 height 51
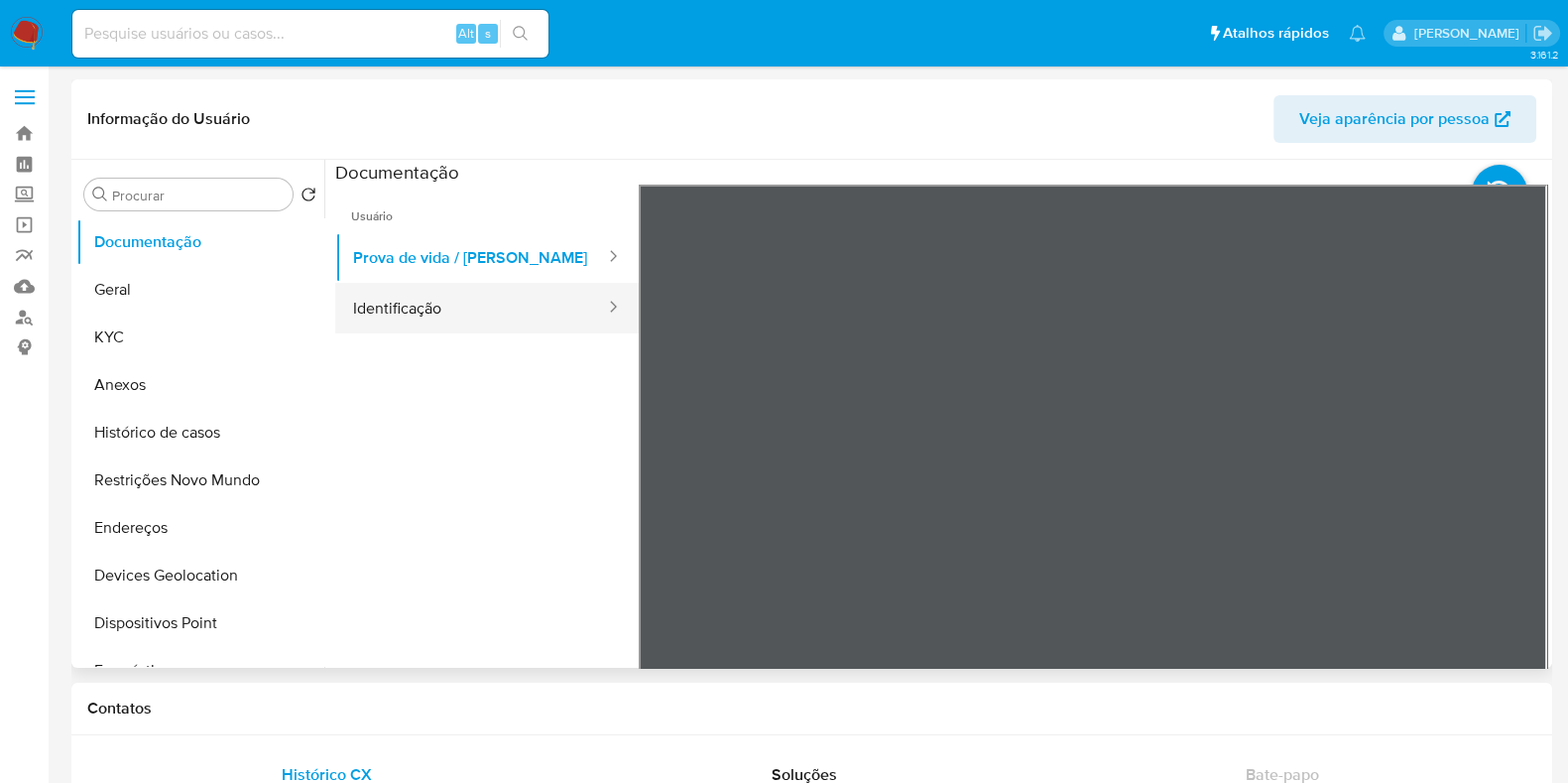
click at [519, 318] on button "Identificação" at bounding box center [472, 308] width 272 height 51
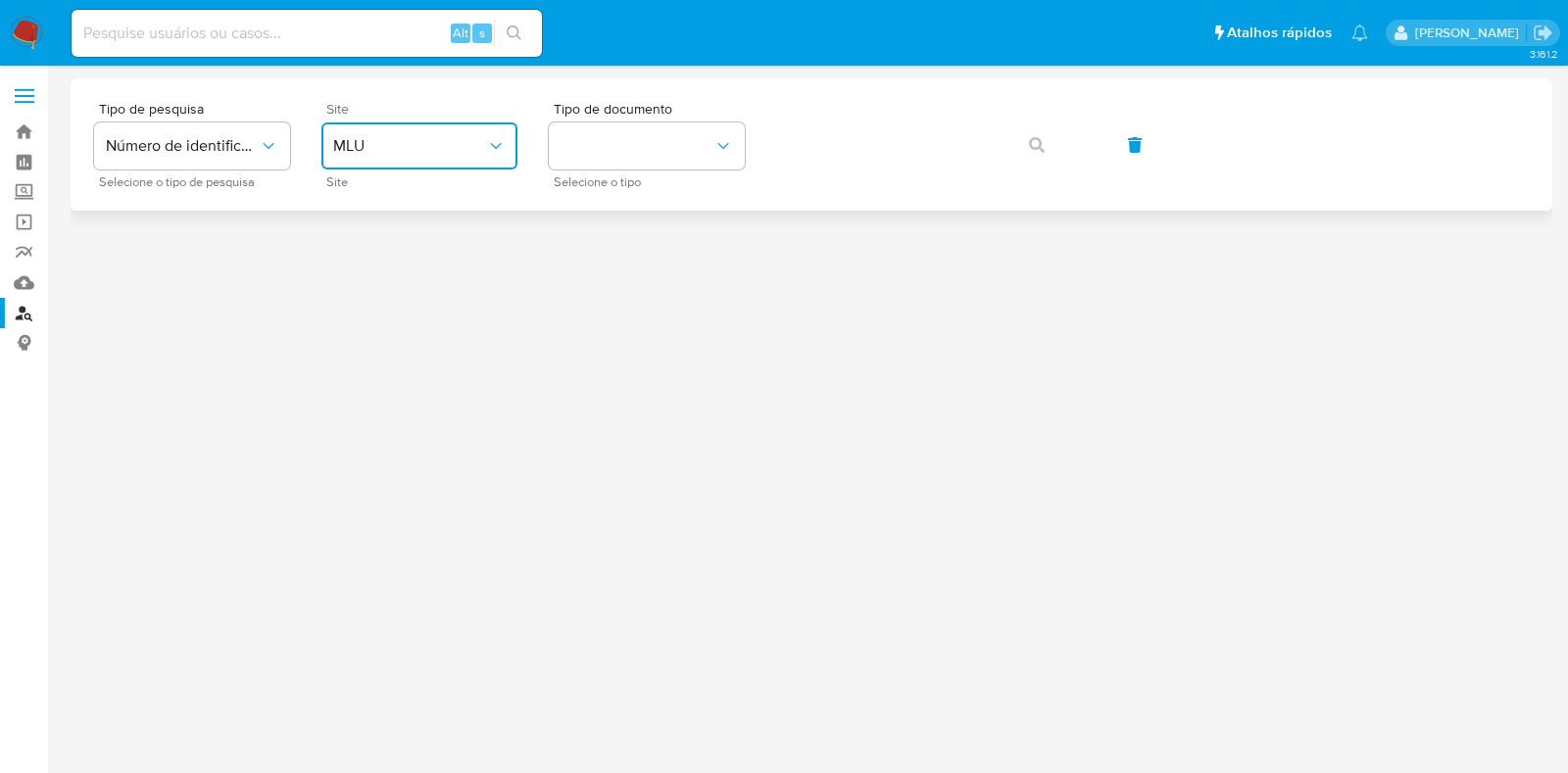
click at [461, 152] on span "MLU" at bounding box center [410, 146] width 153 height 20
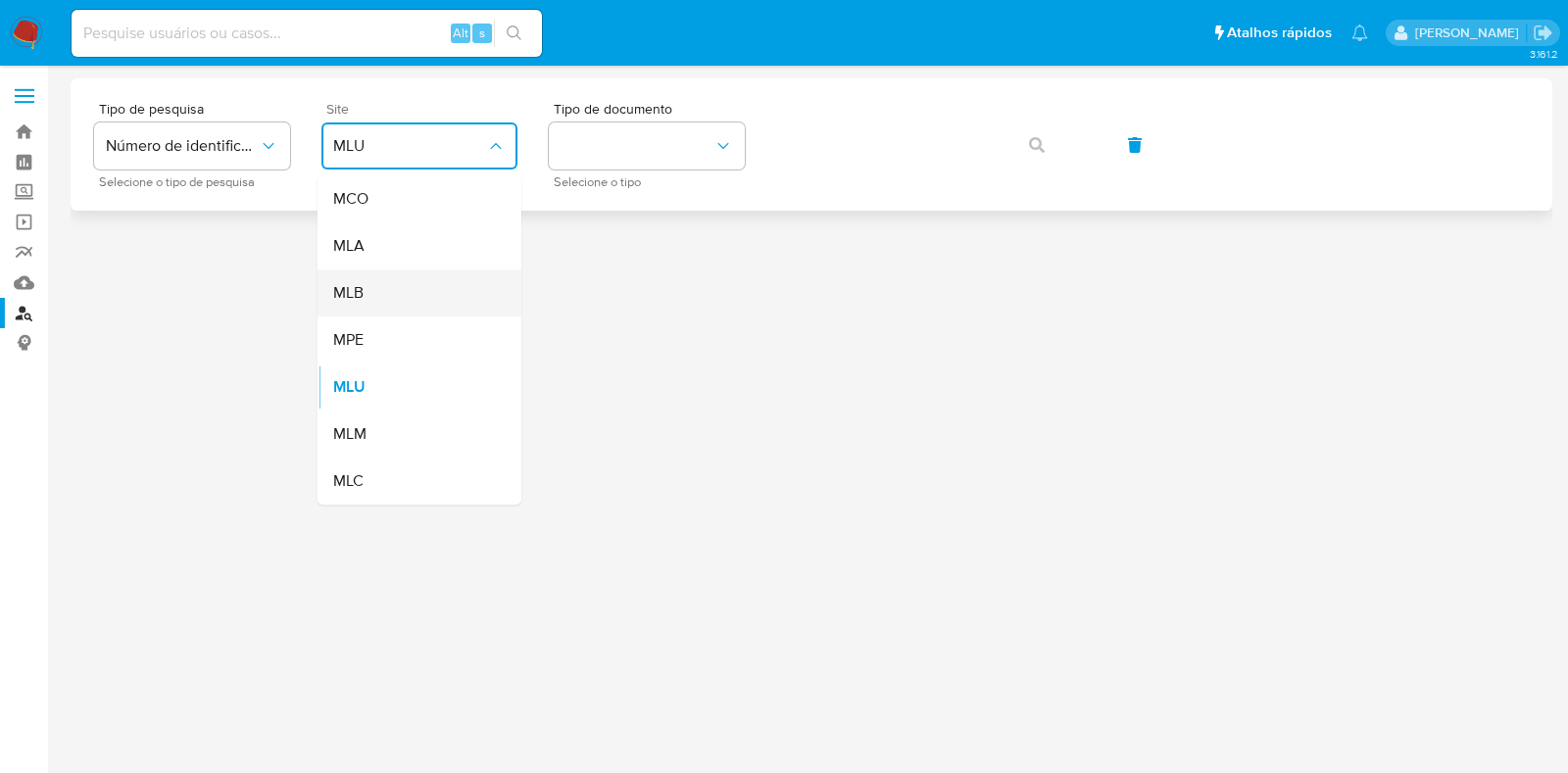
click at [432, 303] on div "MLB" at bounding box center [414, 293] width 161 height 47
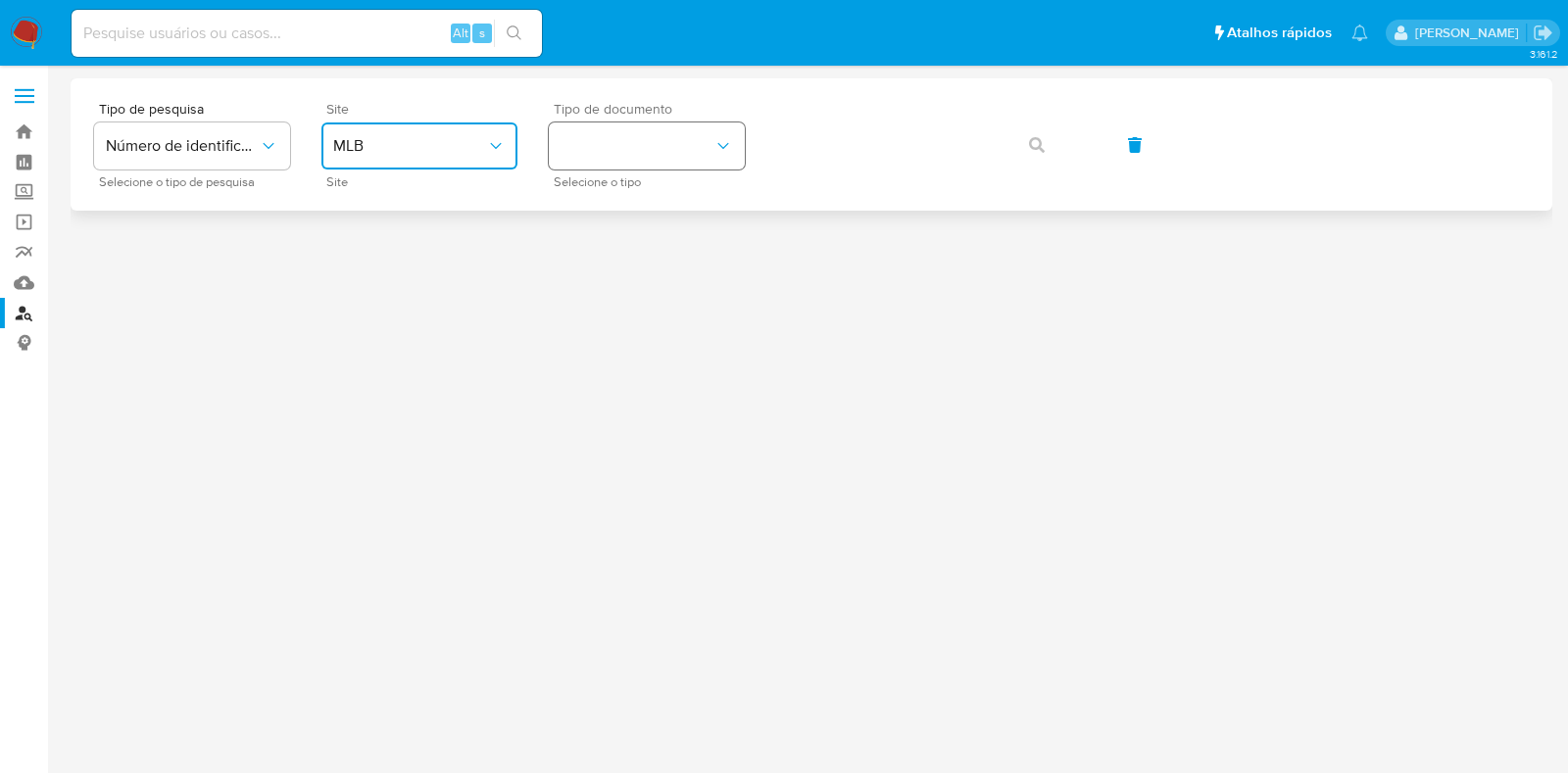
click at [662, 146] on button "identificationType" at bounding box center [647, 146] width 196 height 47
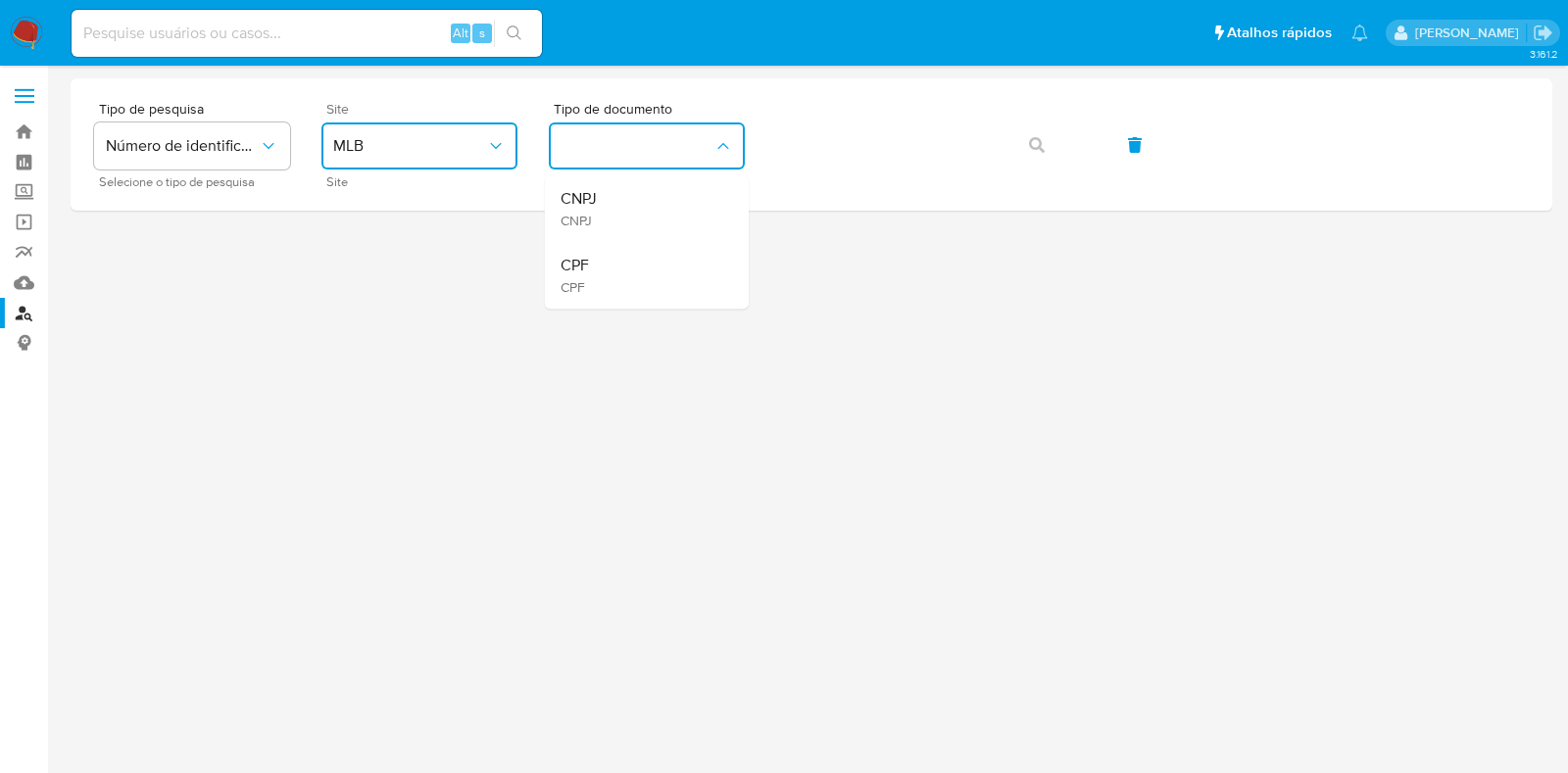
drag, startPoint x: 644, startPoint y: 271, endPoint x: 666, endPoint y: 253, distance: 28.4
click at [645, 271] on div "CPF CPF" at bounding box center [641, 276] width 161 height 67
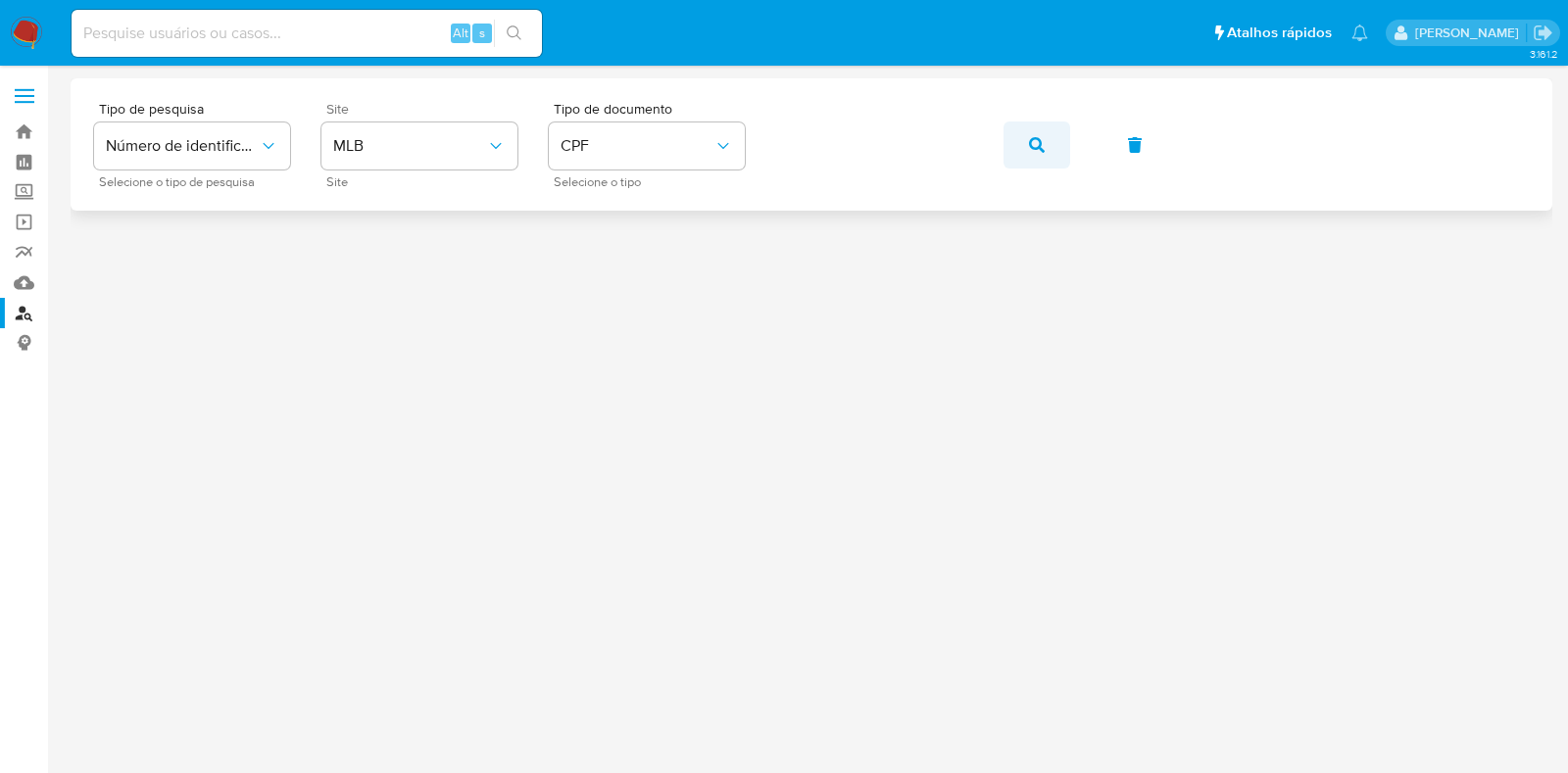
click at [1046, 141] on button "button" at bounding box center [1037, 145] width 67 height 47
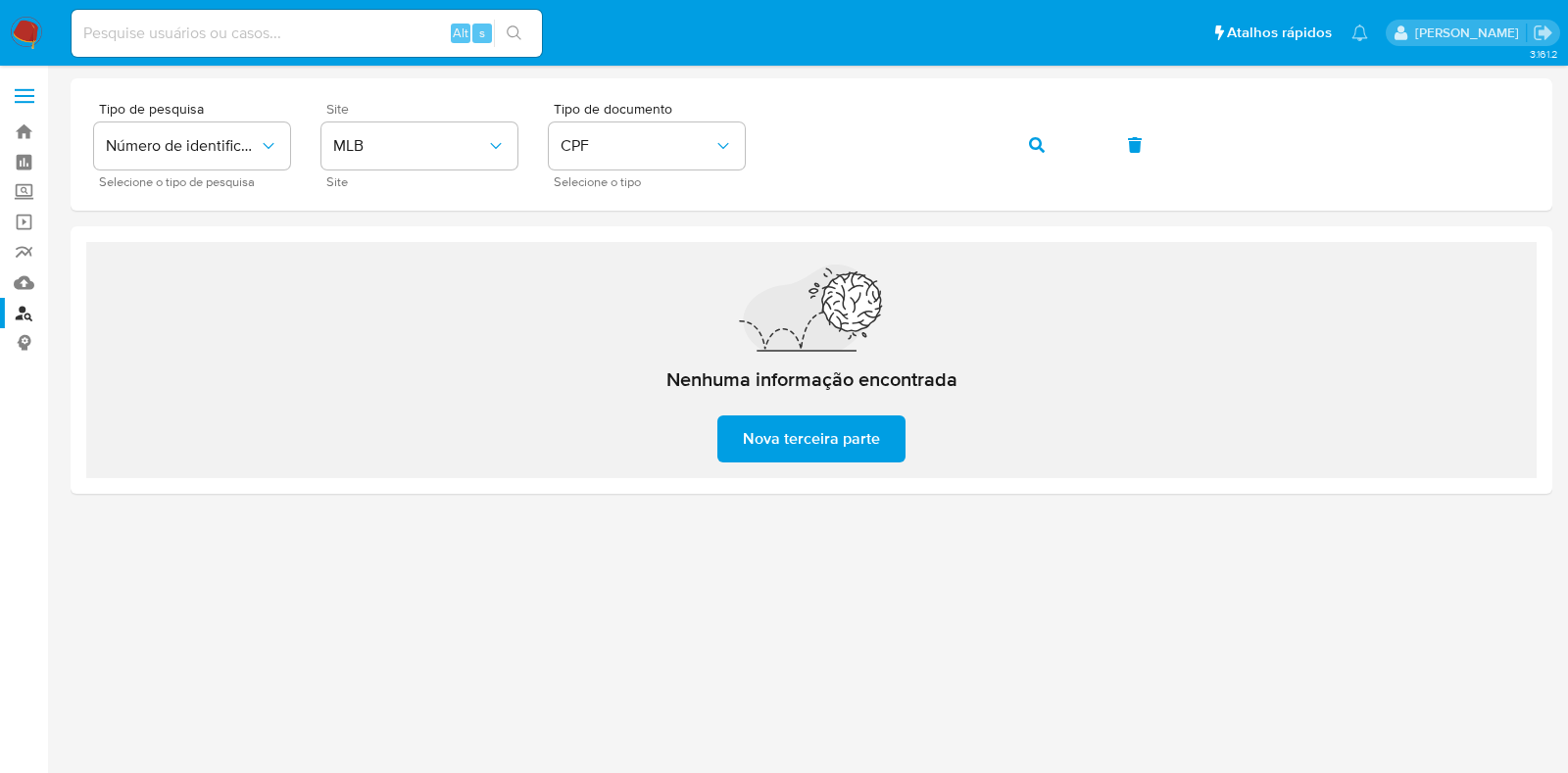
click at [15, 37] on img at bounding box center [26, 33] width 33 height 33
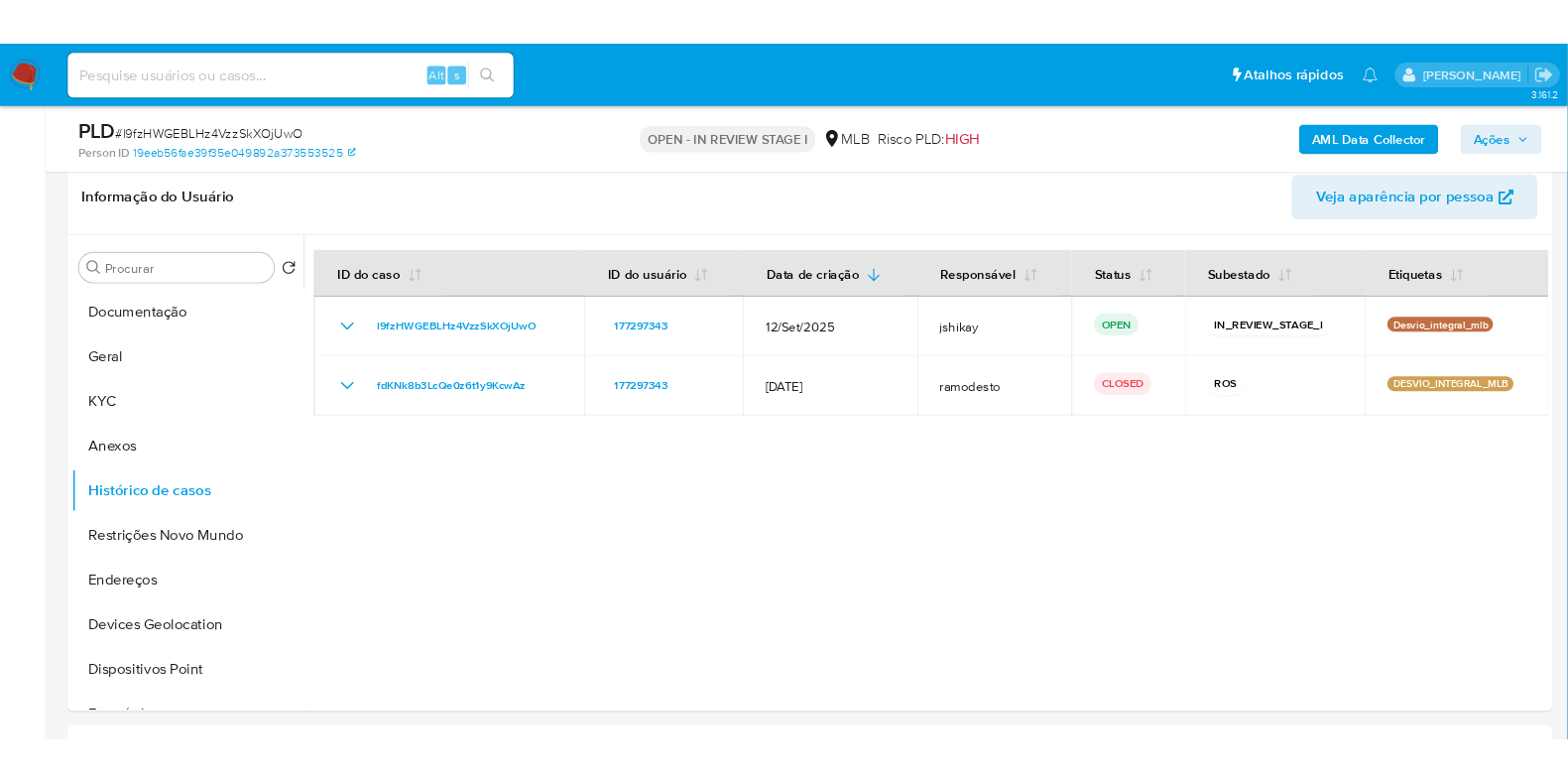
scroll to position [312, 0]
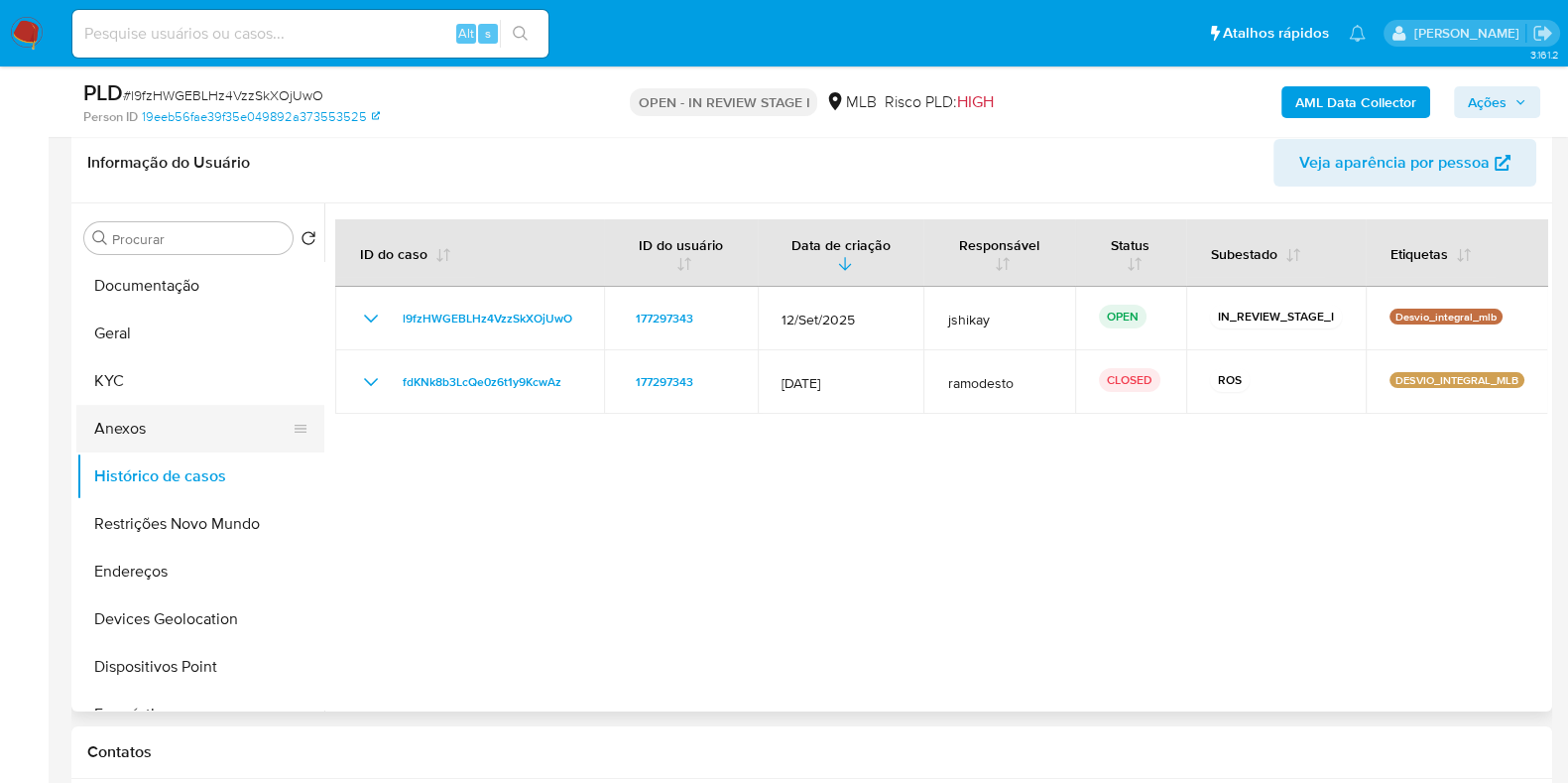
click at [169, 429] on button "Anexos" at bounding box center [193, 429] width 232 height 48
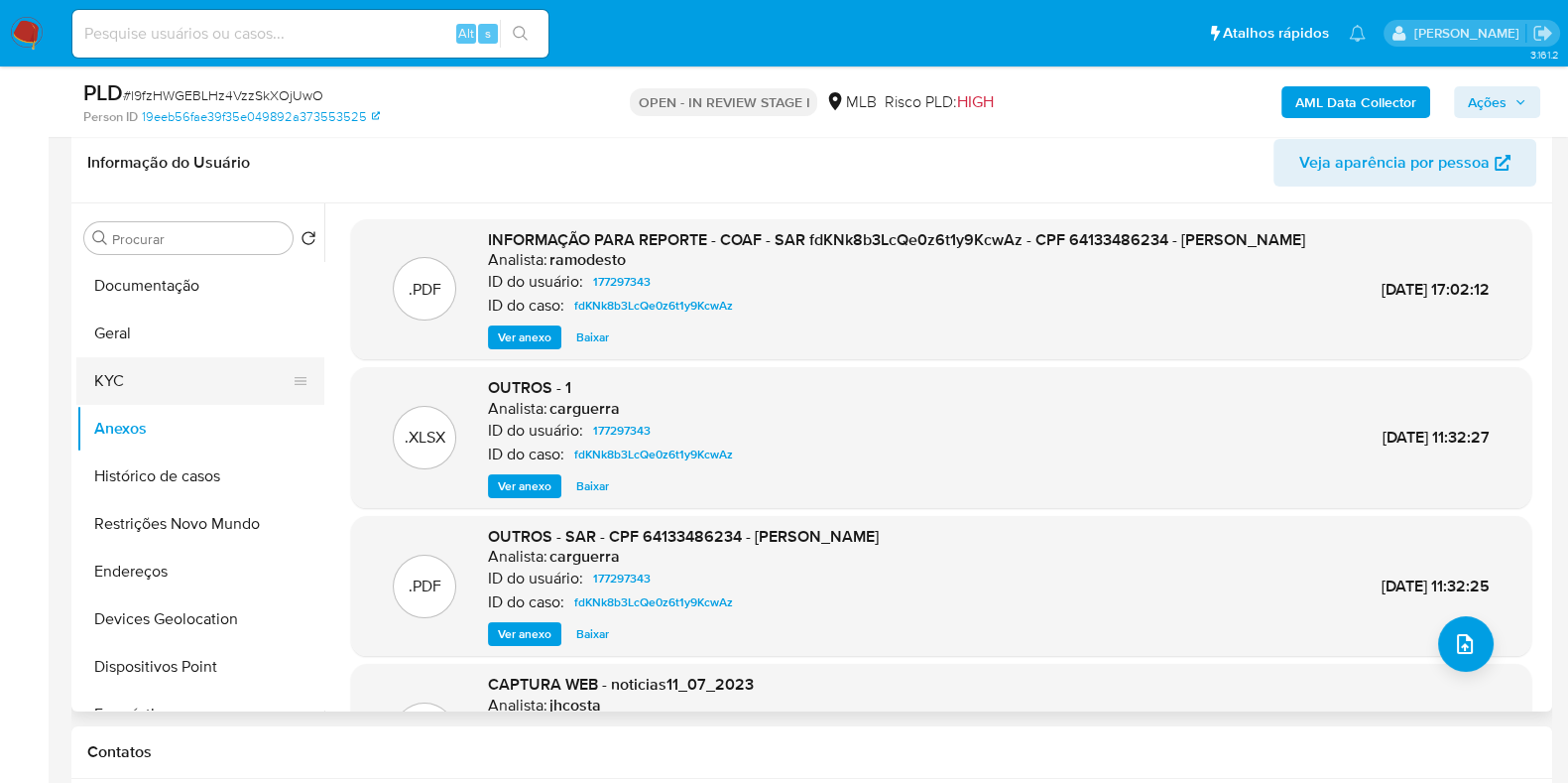
click at [132, 358] on button "KYC" at bounding box center [193, 382] width 232 height 48
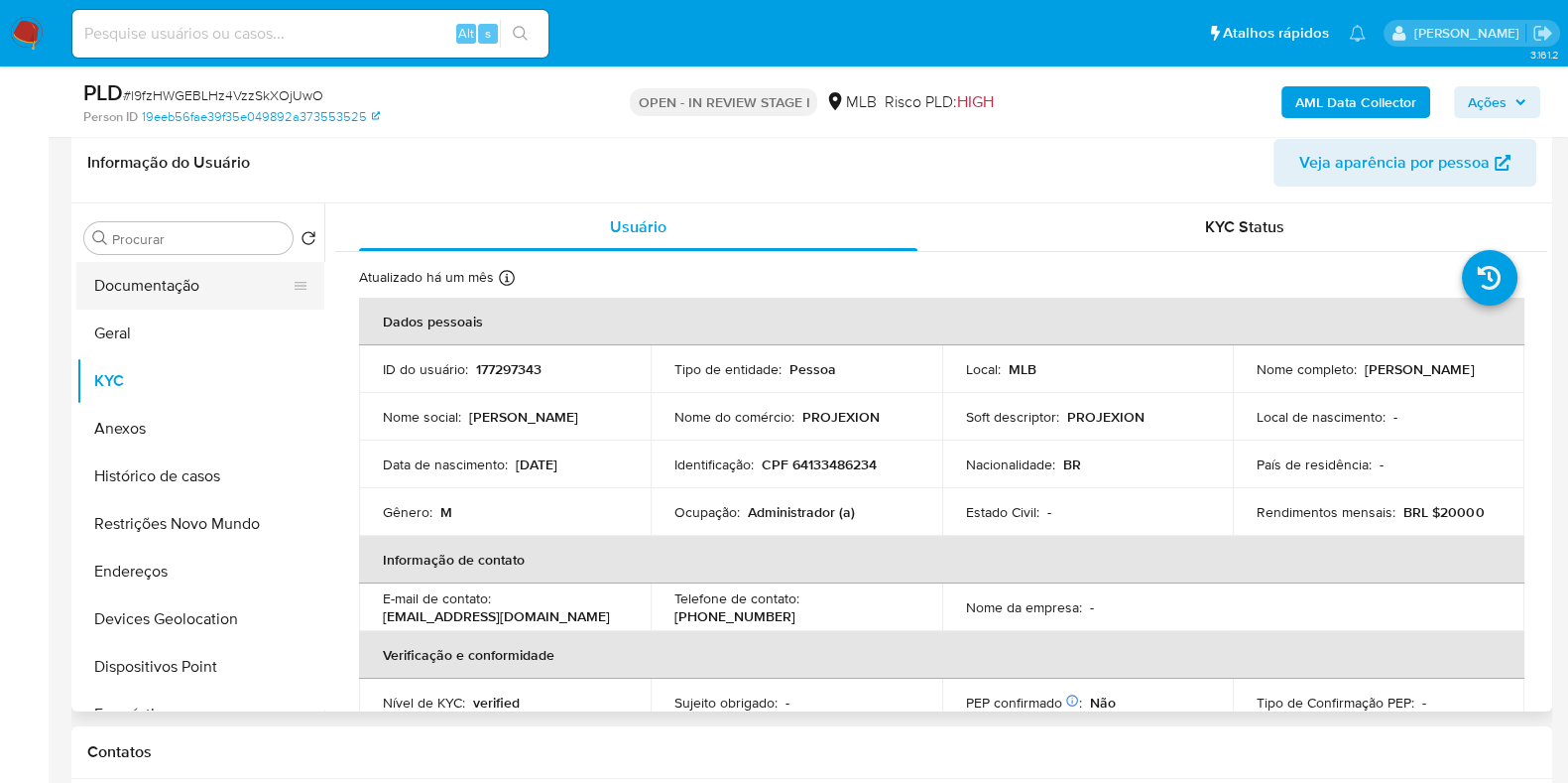
click at [229, 285] on button "Documentação" at bounding box center [193, 286] width 232 height 48
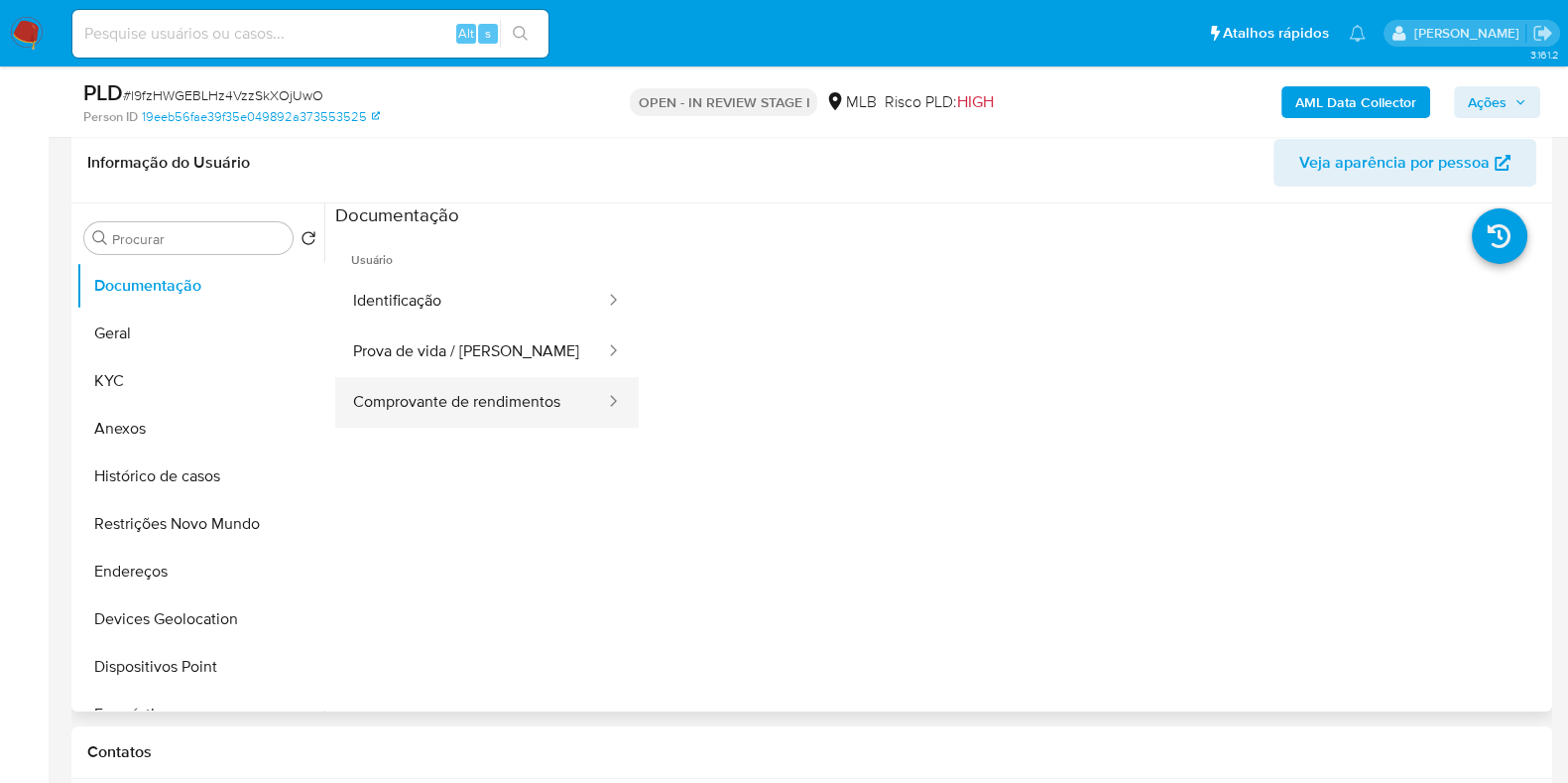
click at [517, 409] on button "Comprovante de rendimentos" at bounding box center [472, 402] width 272 height 51
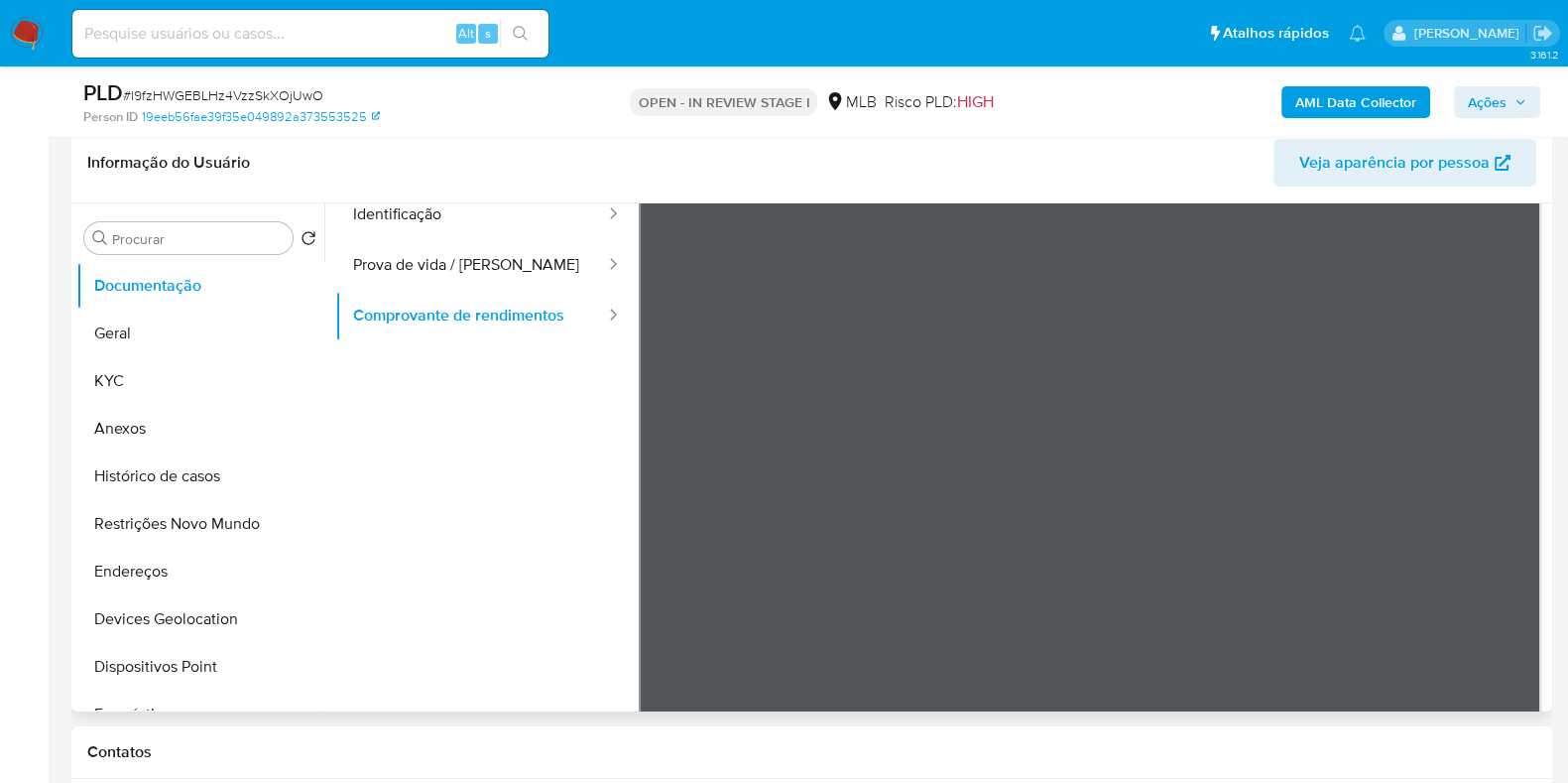
scroll to position [49, 0]
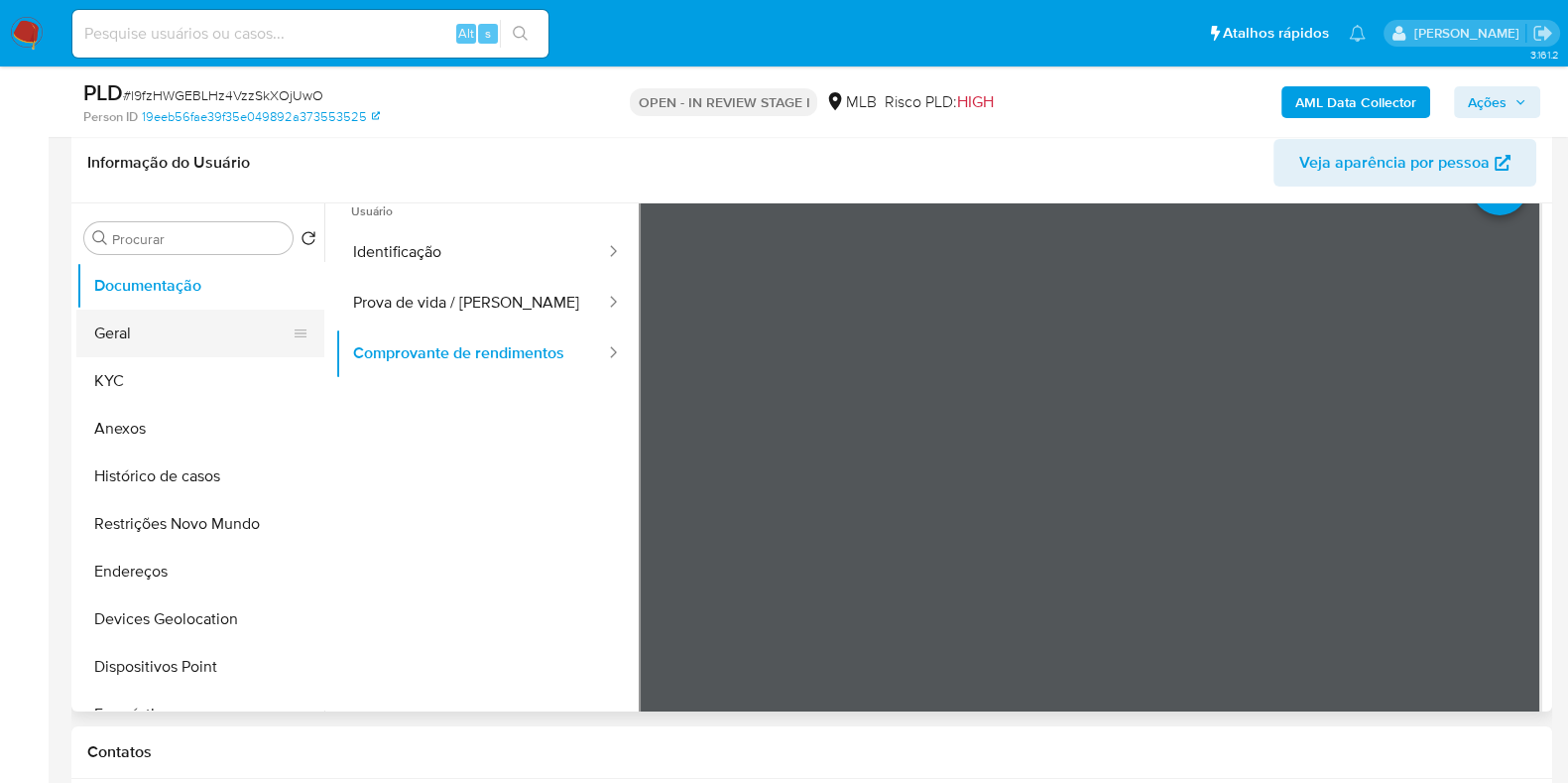
click at [99, 336] on button "Geral" at bounding box center [193, 334] width 232 height 48
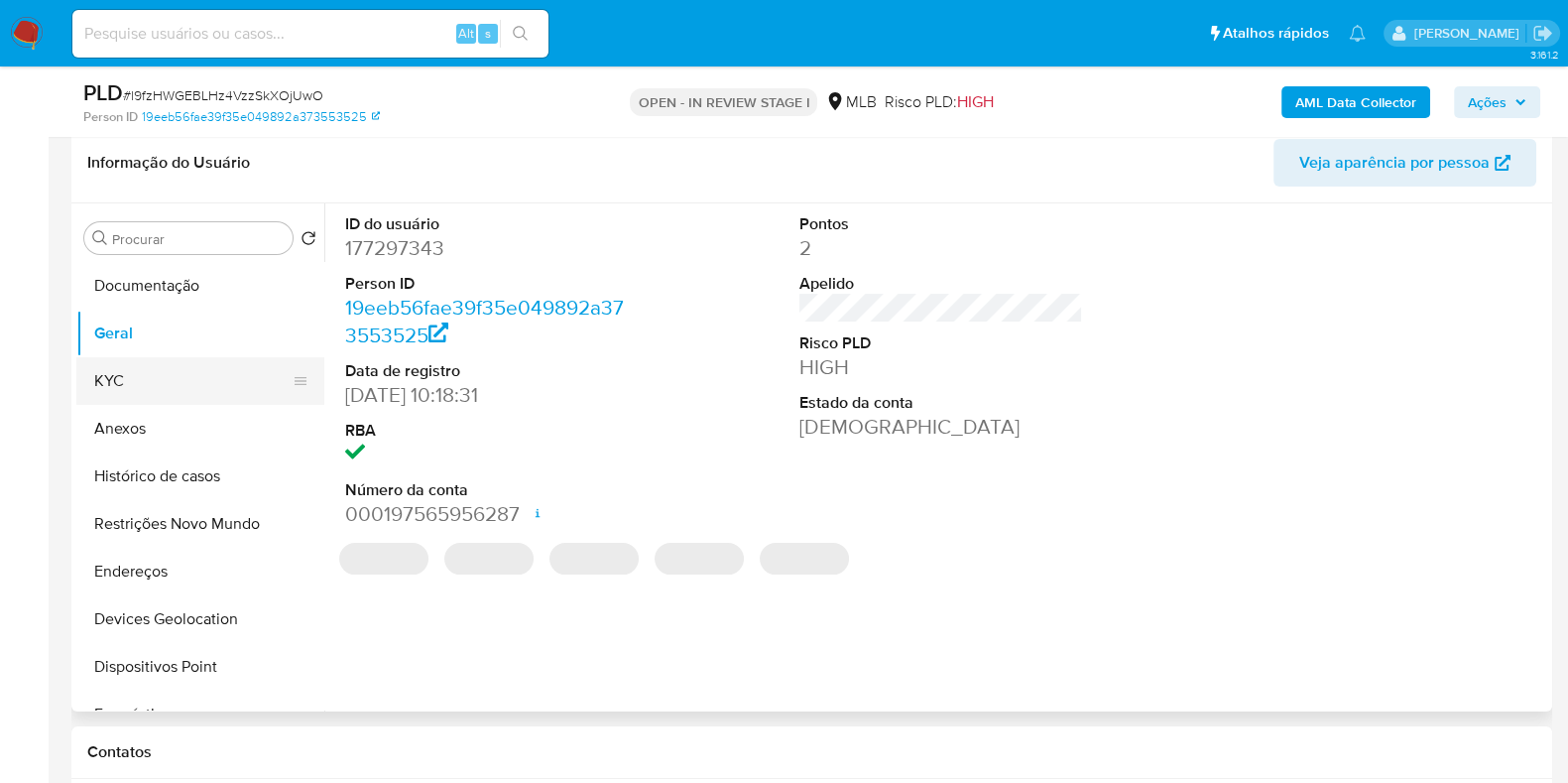
click at [141, 384] on button "KYC" at bounding box center [193, 382] width 232 height 48
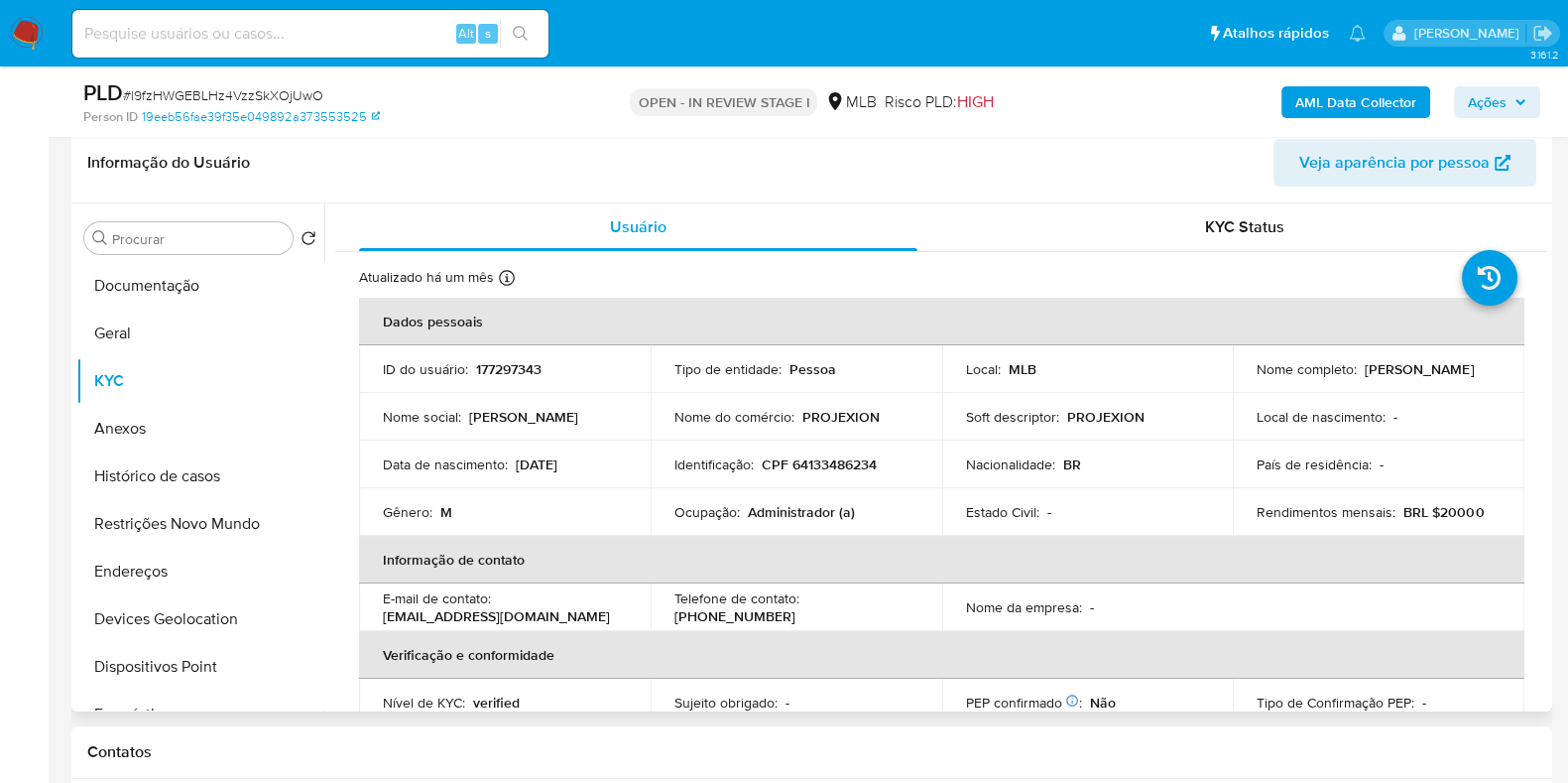
click at [807, 524] on td "Ocupação : Administrador (a)" at bounding box center [796, 512] width 292 height 48
click at [798, 513] on p "Administrador (a)" at bounding box center [801, 512] width 107 height 18
copy p "Administrador"
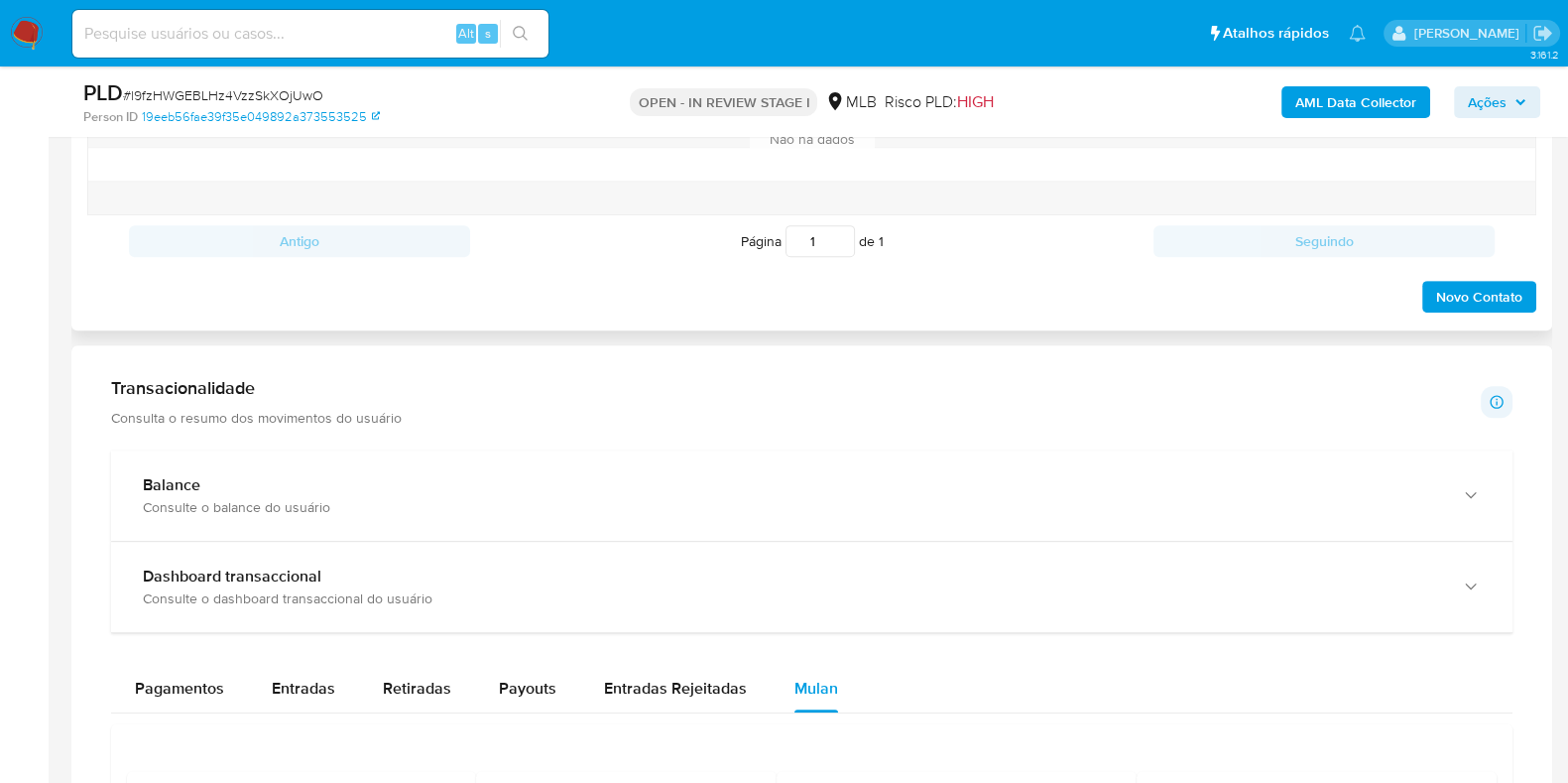
scroll to position [1304, 0]
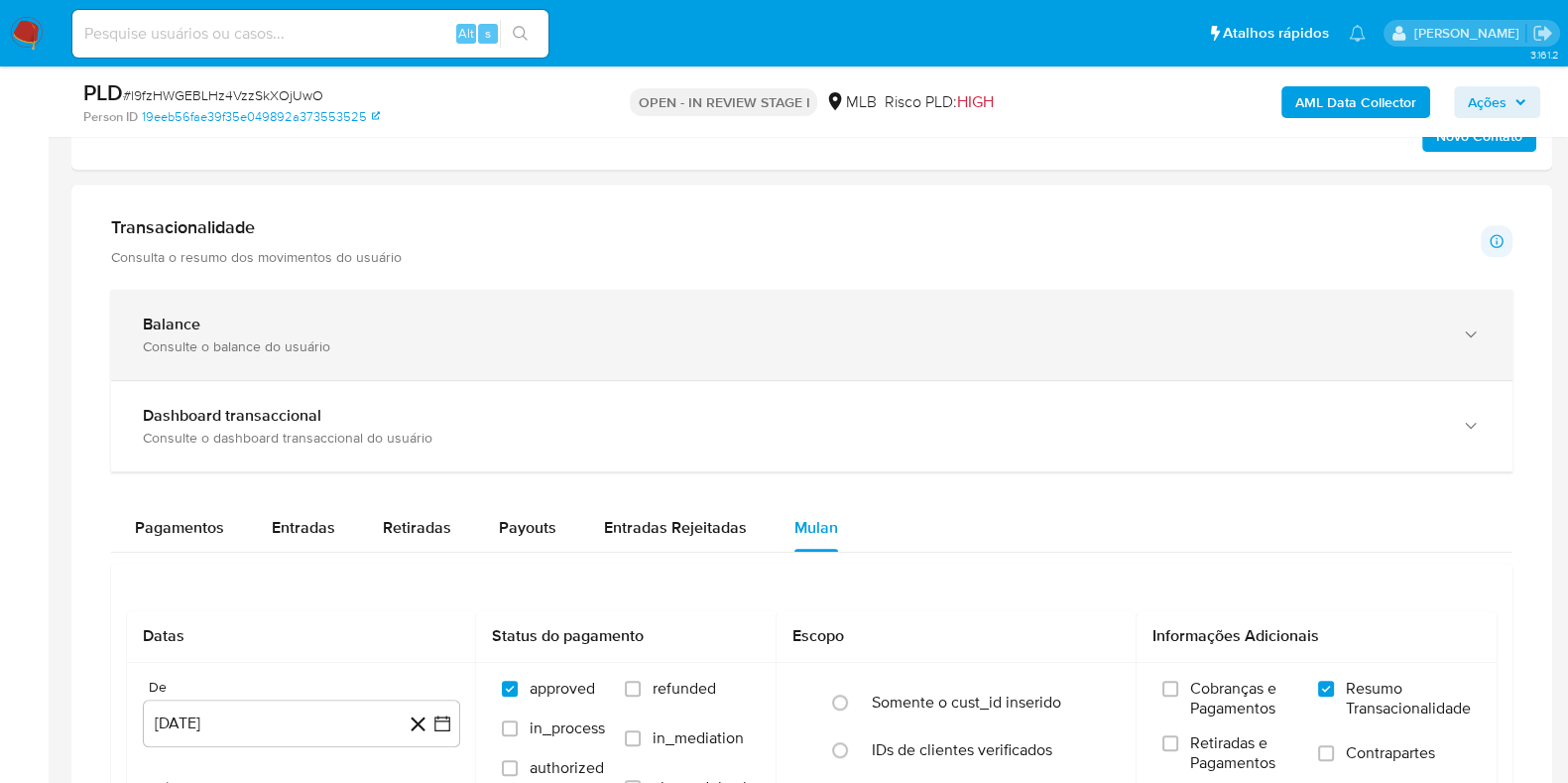
click at [510, 300] on div "Balance Consulte o balance do usuário" at bounding box center [811, 335] width 1401 height 90
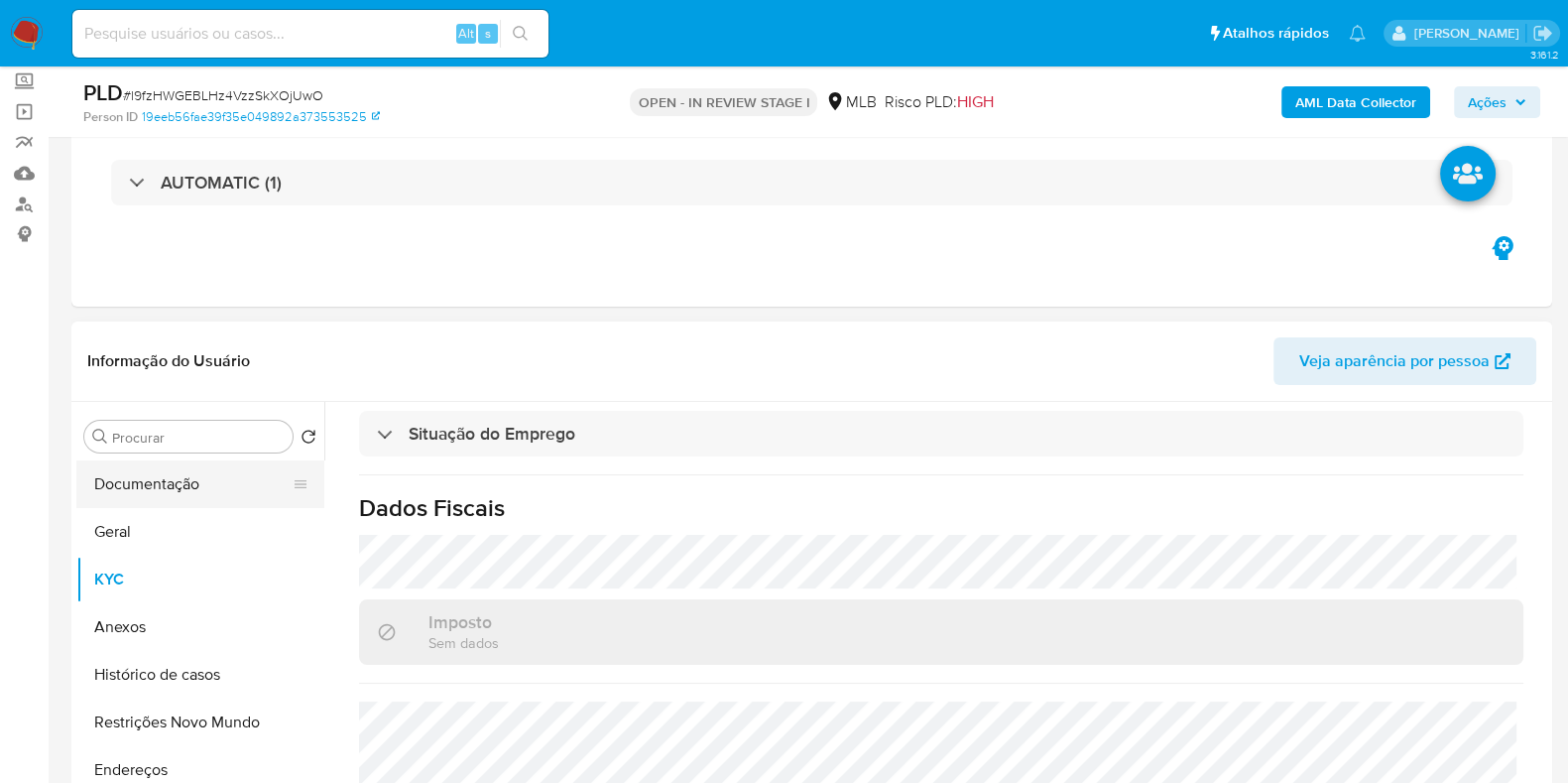
scroll to position [0, 0]
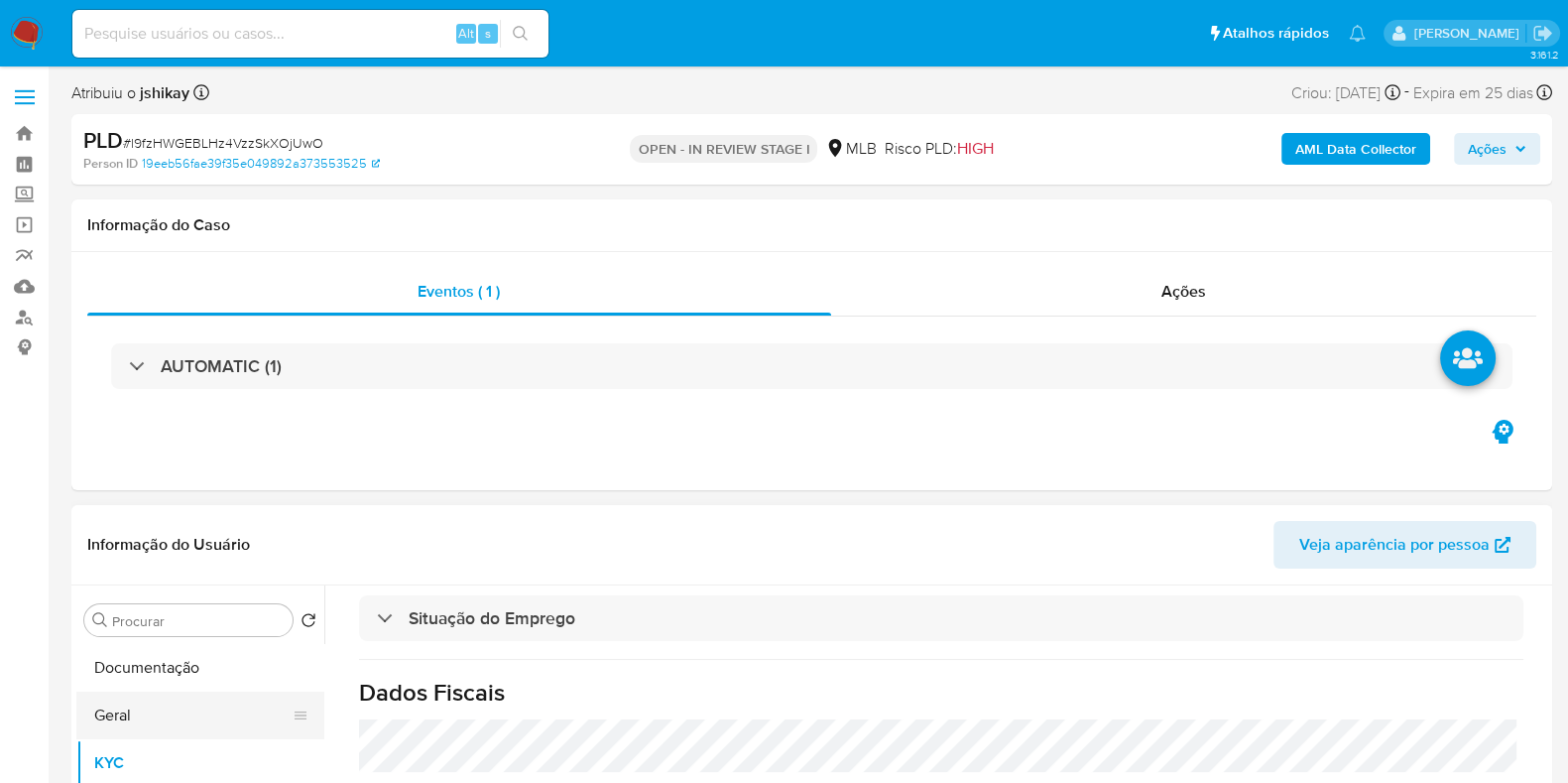
click at [178, 700] on button "Geral" at bounding box center [193, 715] width 232 height 48
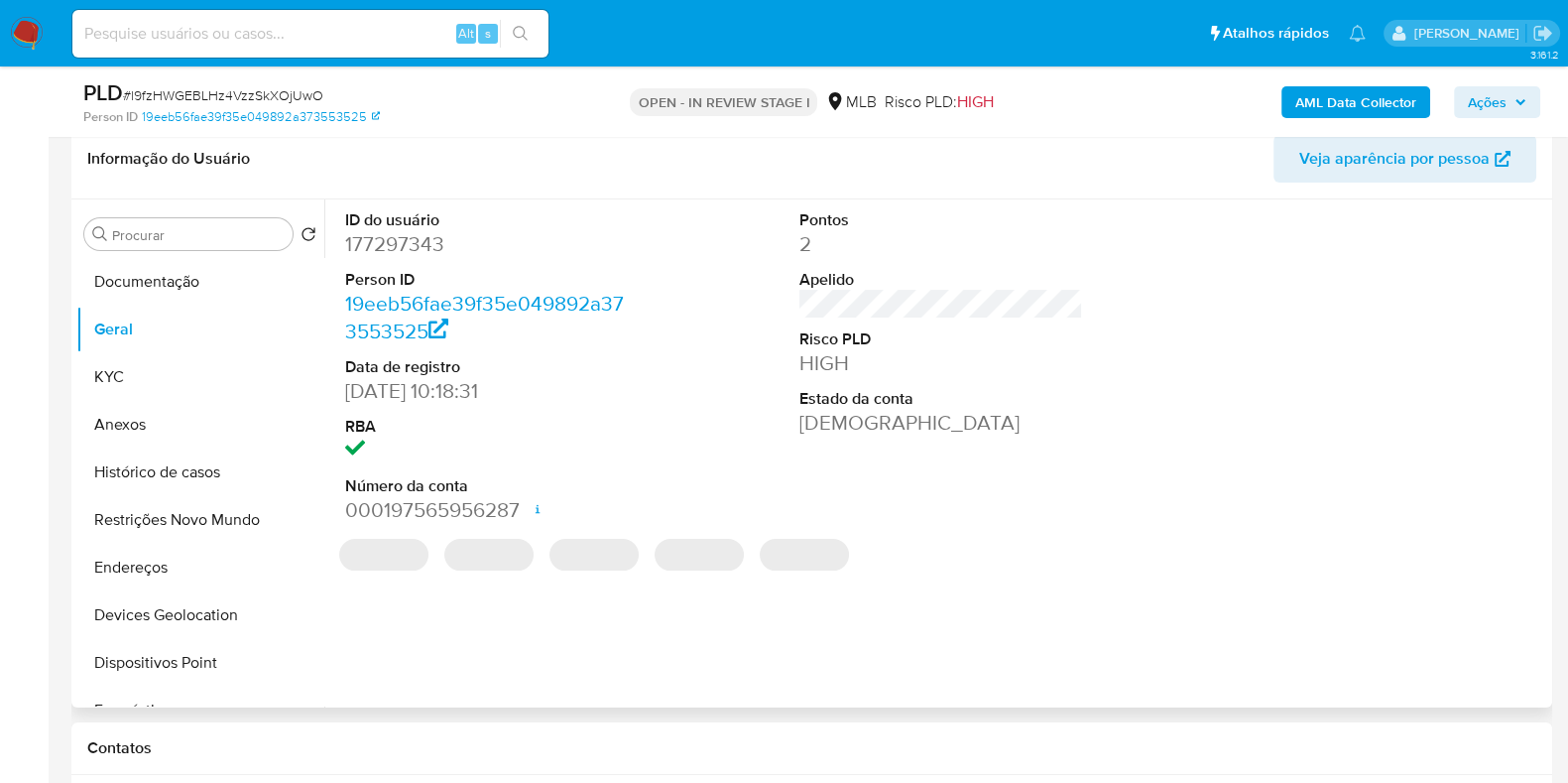
scroll to position [302, 0]
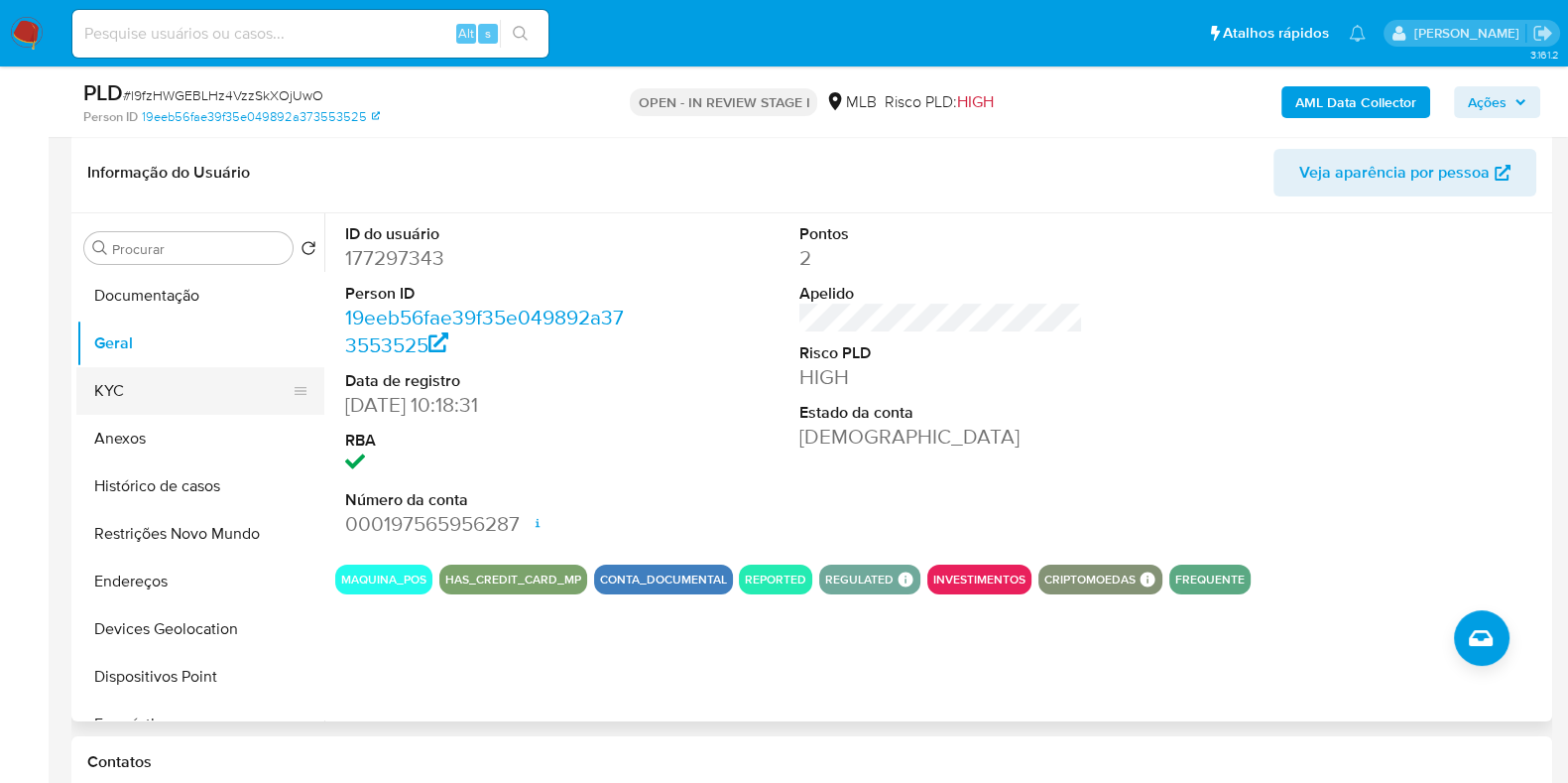
click at [181, 372] on button "KYC" at bounding box center [193, 392] width 232 height 48
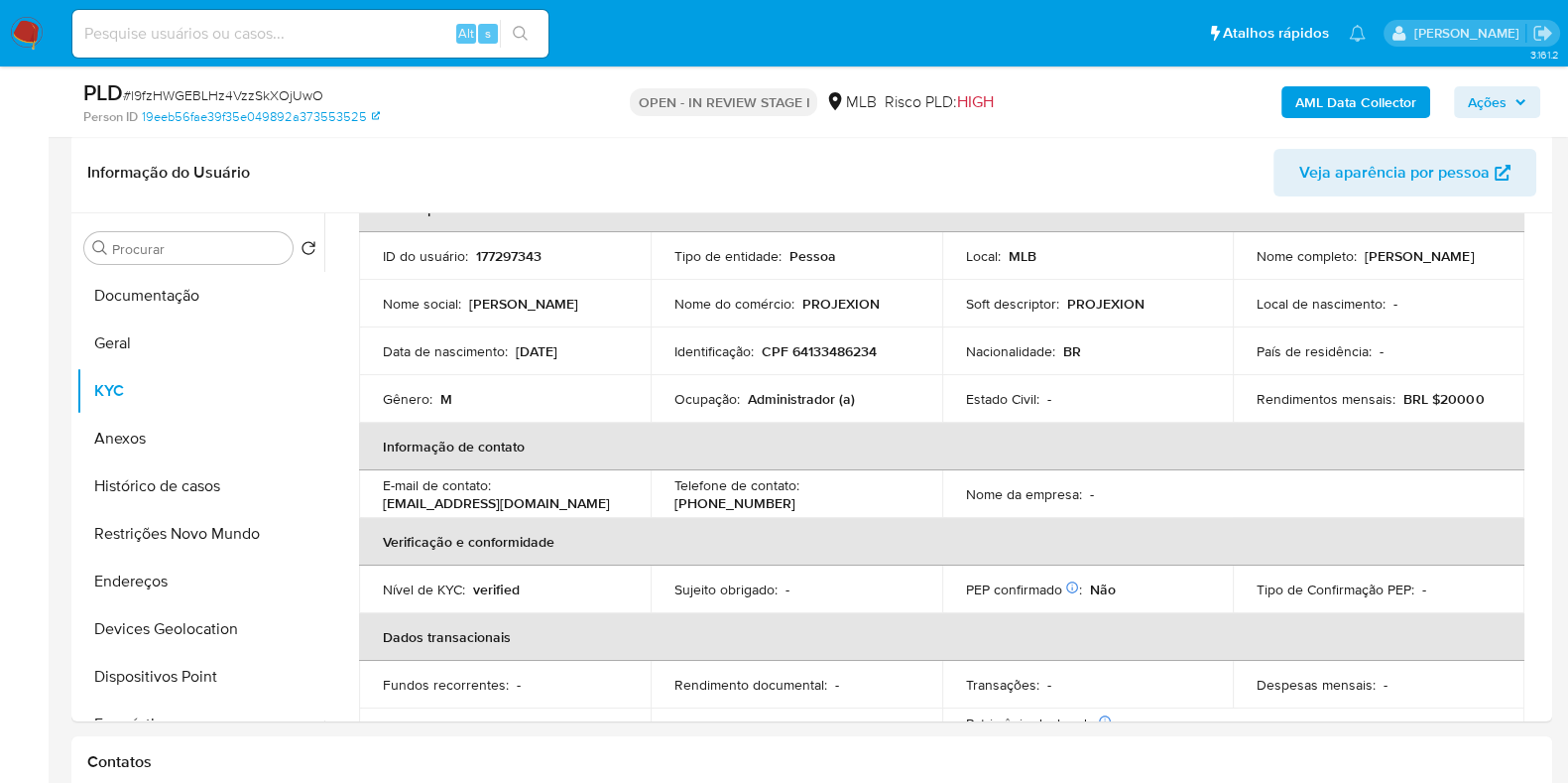
scroll to position [0, 0]
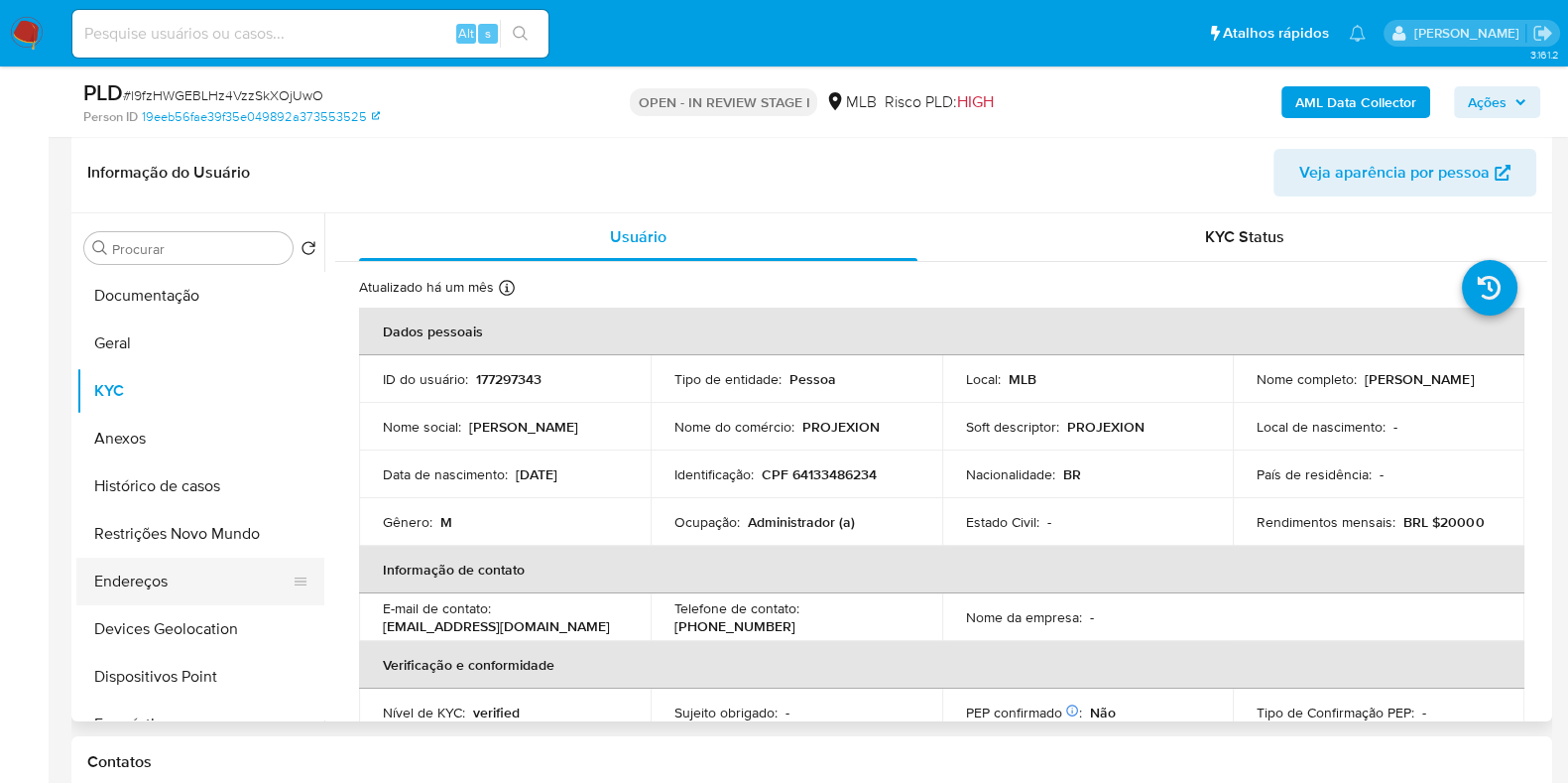
click at [177, 582] on button "Endereços" at bounding box center [193, 581] width 232 height 48
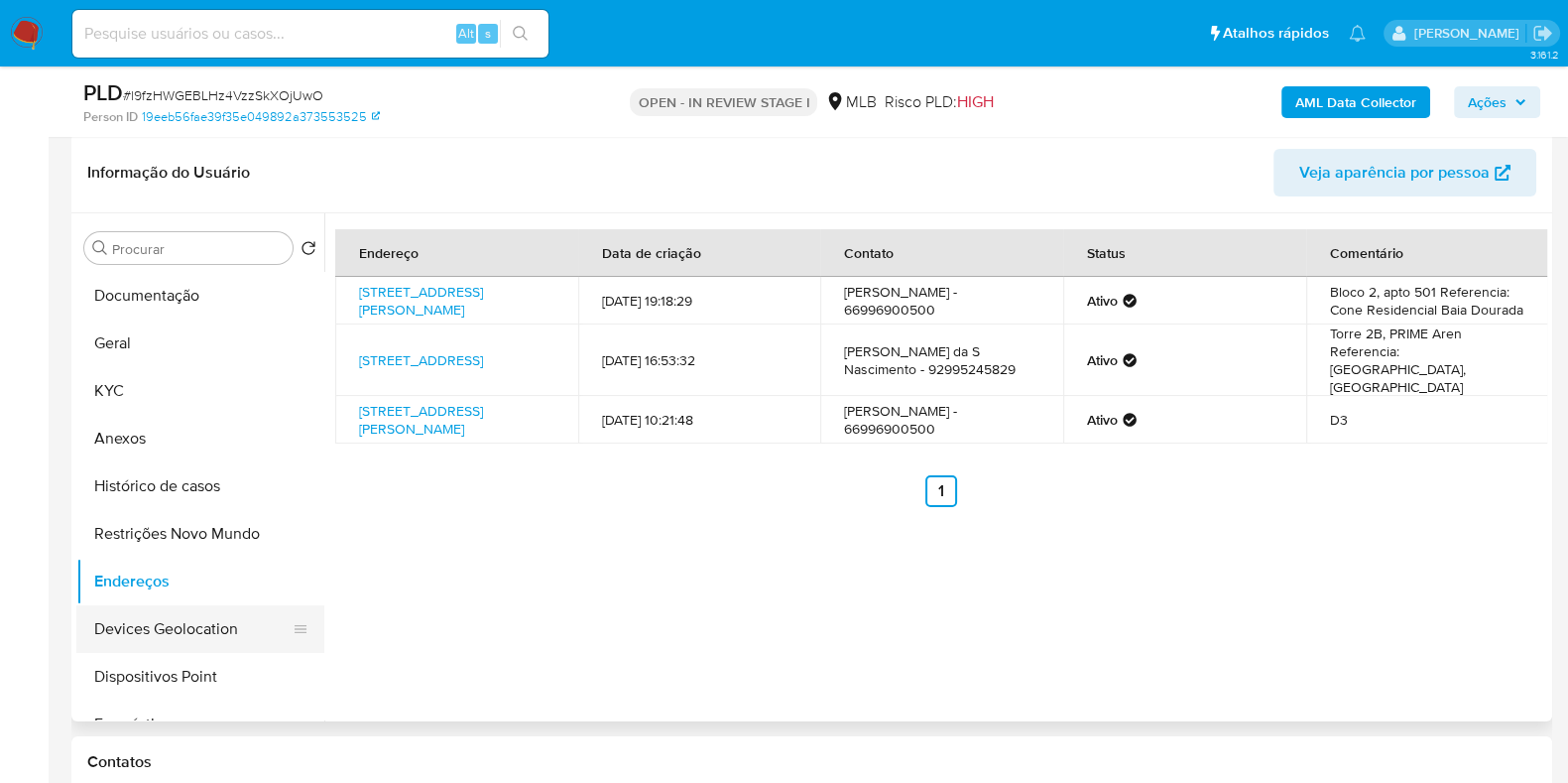
click at [152, 629] on button "Devices Geolocation" at bounding box center [193, 629] width 232 height 48
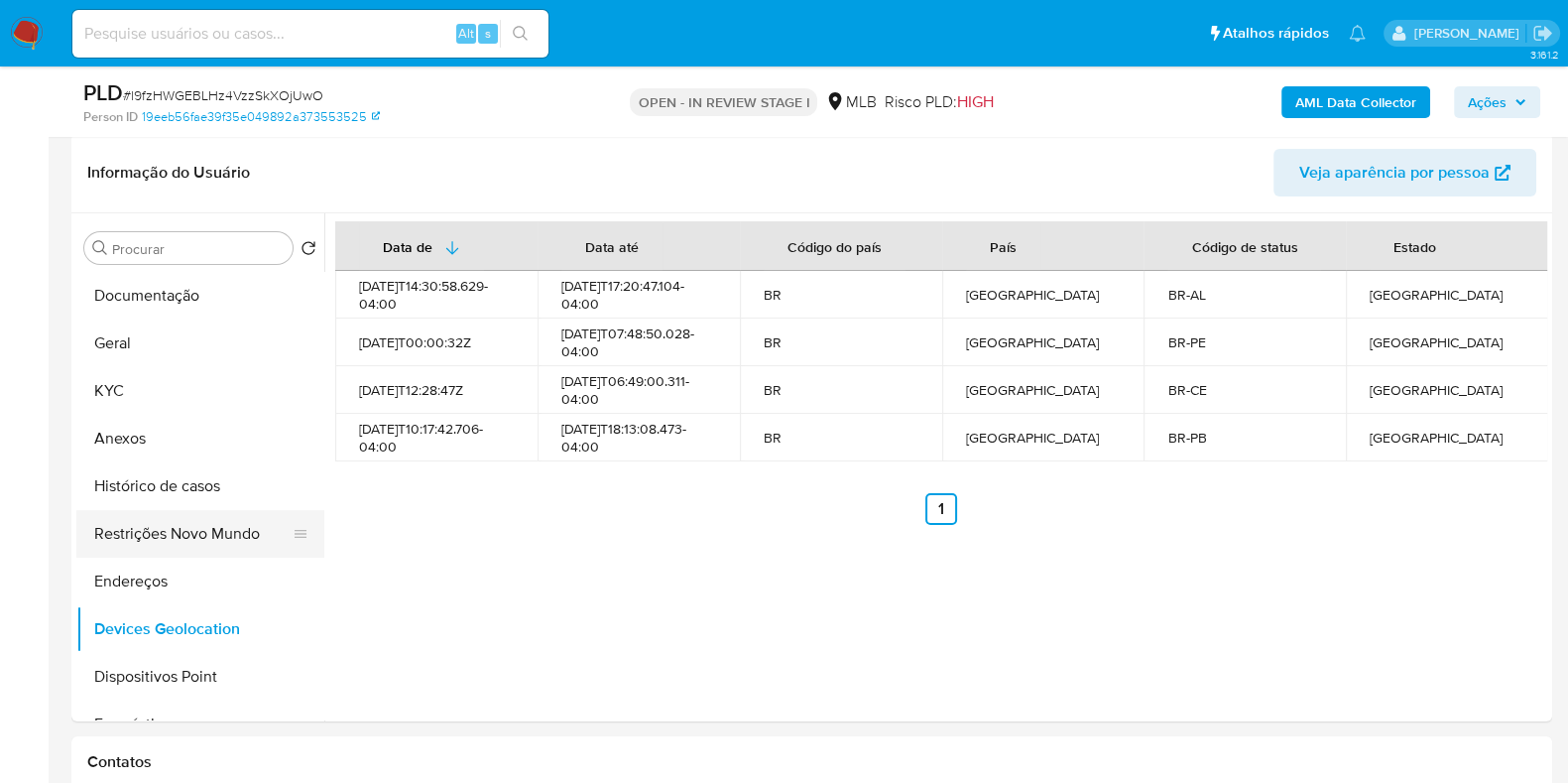
click at [155, 530] on button "Restrições Novo Mundo" at bounding box center [193, 534] width 232 height 48
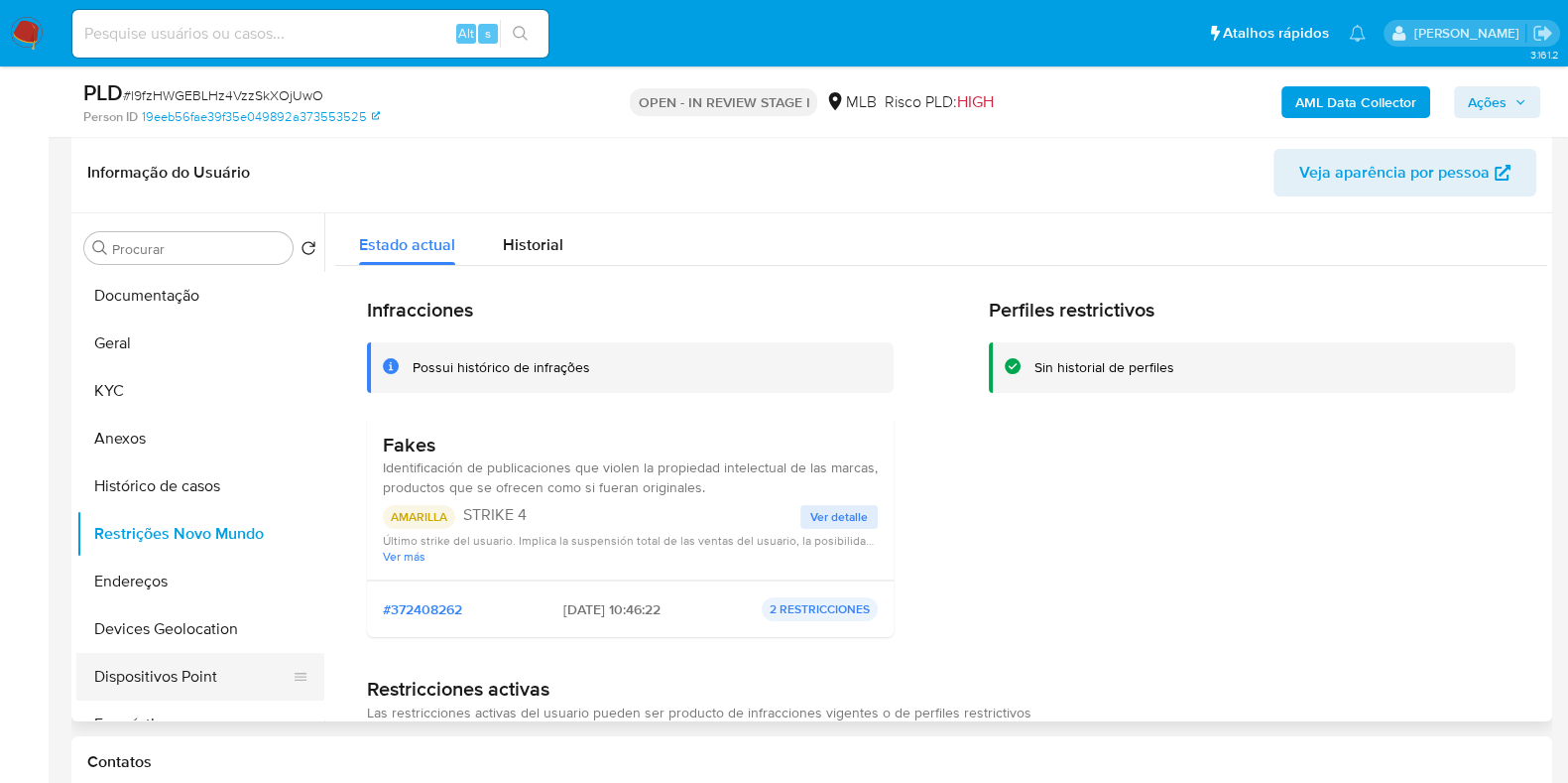
click at [170, 677] on button "Dispositivos Point" at bounding box center [193, 677] width 232 height 48
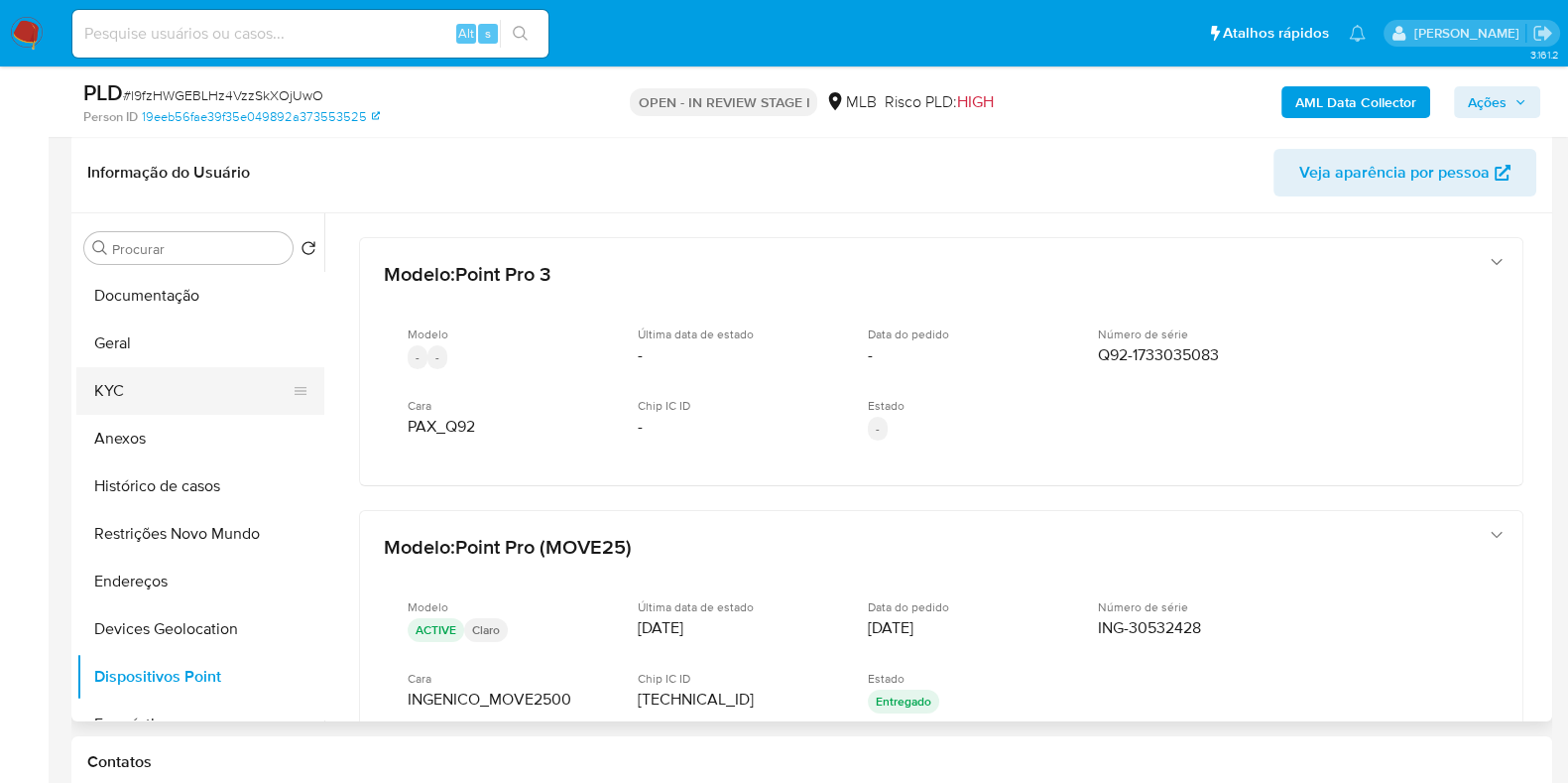
click at [169, 389] on button "KYC" at bounding box center [193, 392] width 232 height 48
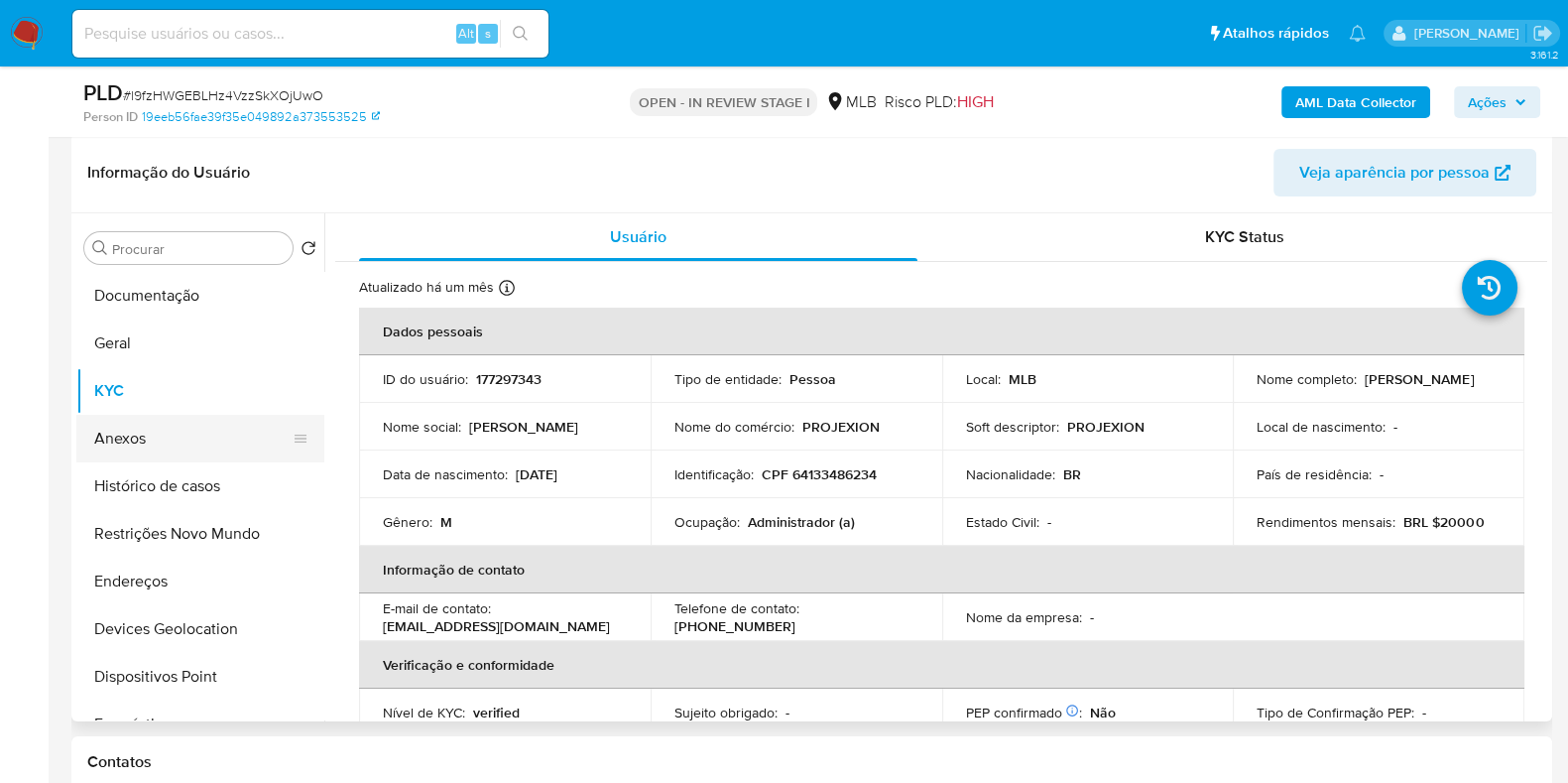
click at [169, 431] on button "Anexos" at bounding box center [193, 439] width 232 height 48
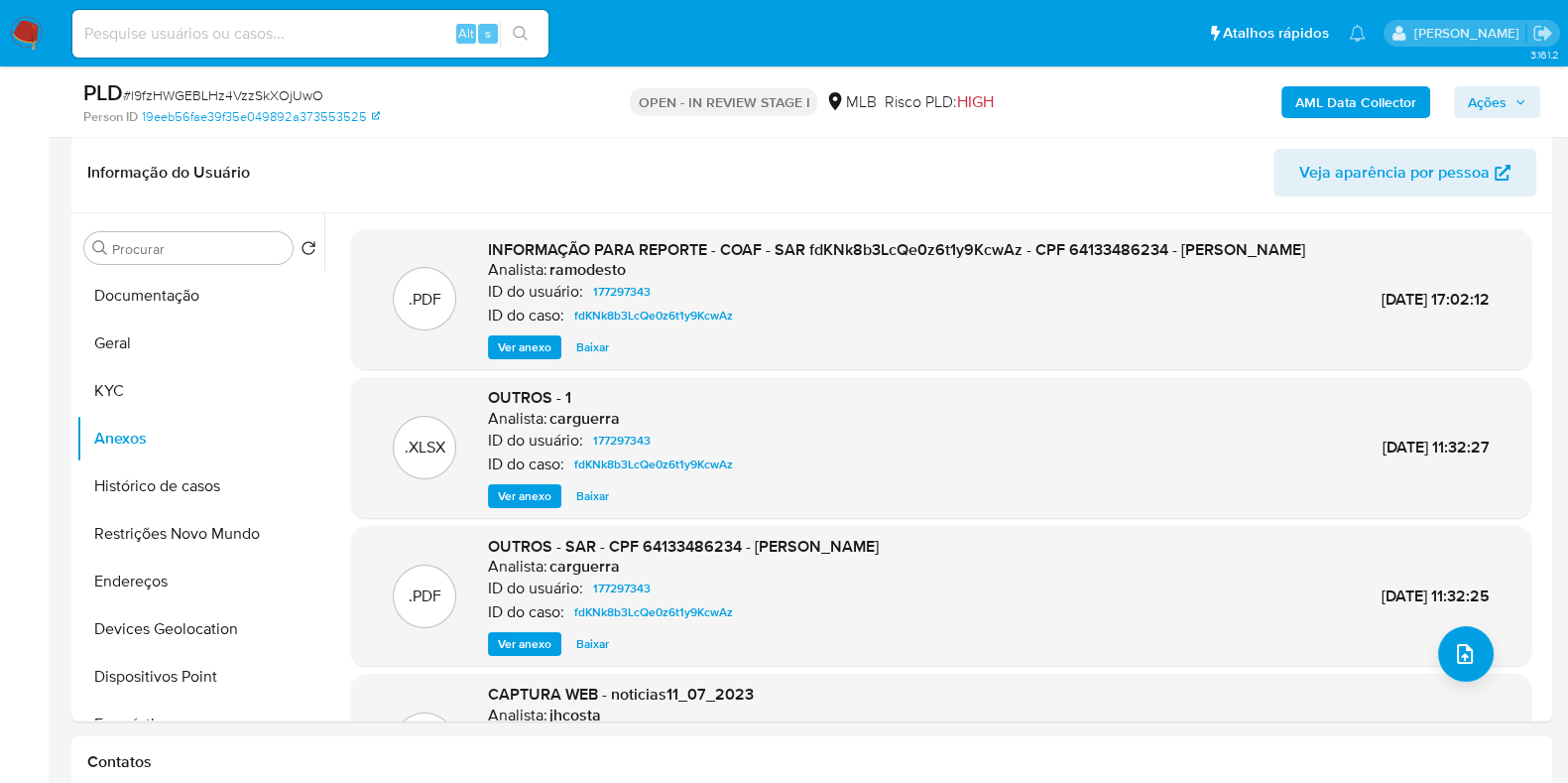
click at [1332, 92] on b "AML Data Collector" at bounding box center [1355, 102] width 121 height 32
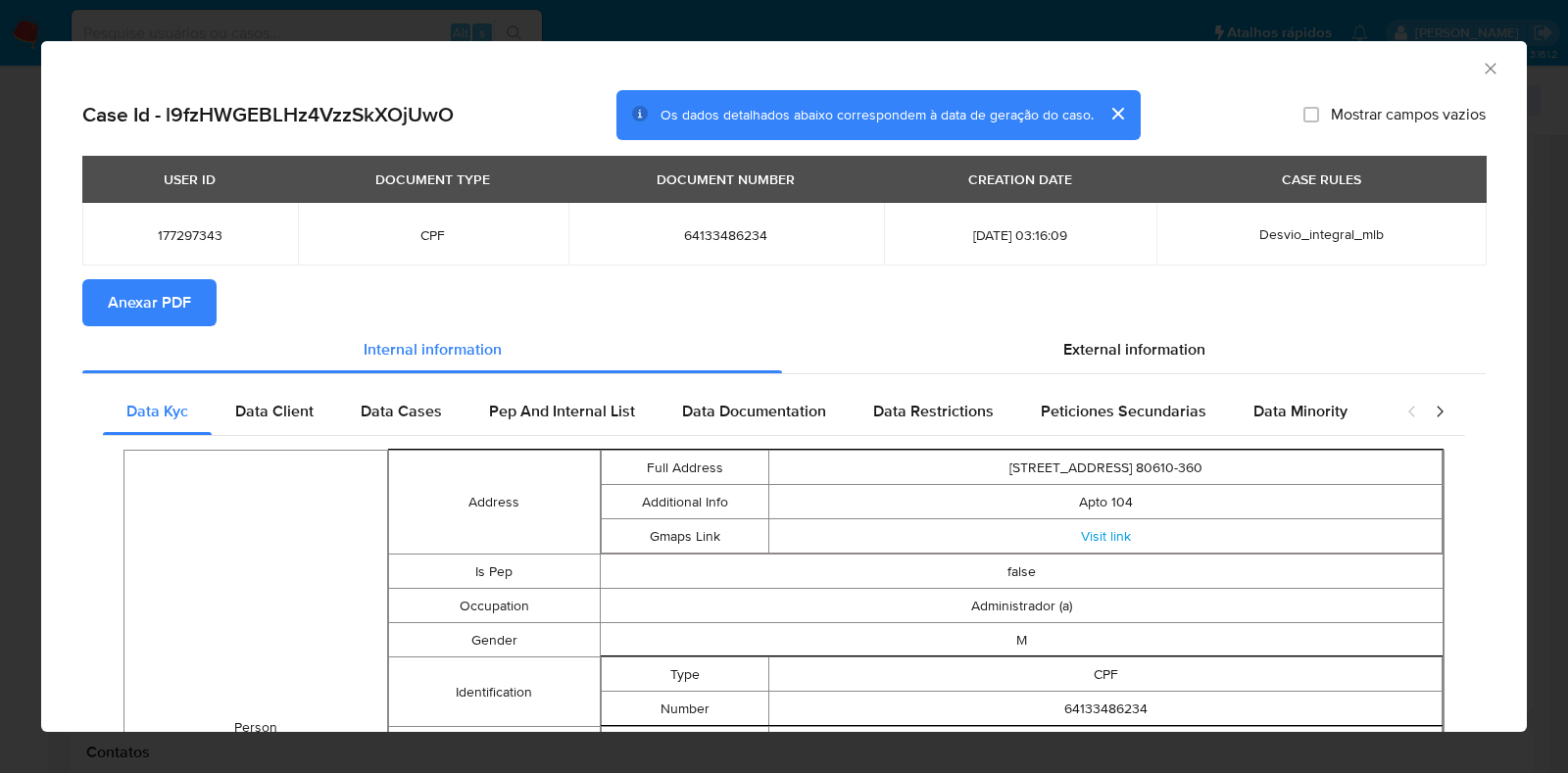
click at [153, 310] on span "Anexar PDF" at bounding box center [149, 303] width 83 height 43
click at [1481, 63] on icon "Fechar a janela" at bounding box center [1490, 69] width 20 height 20
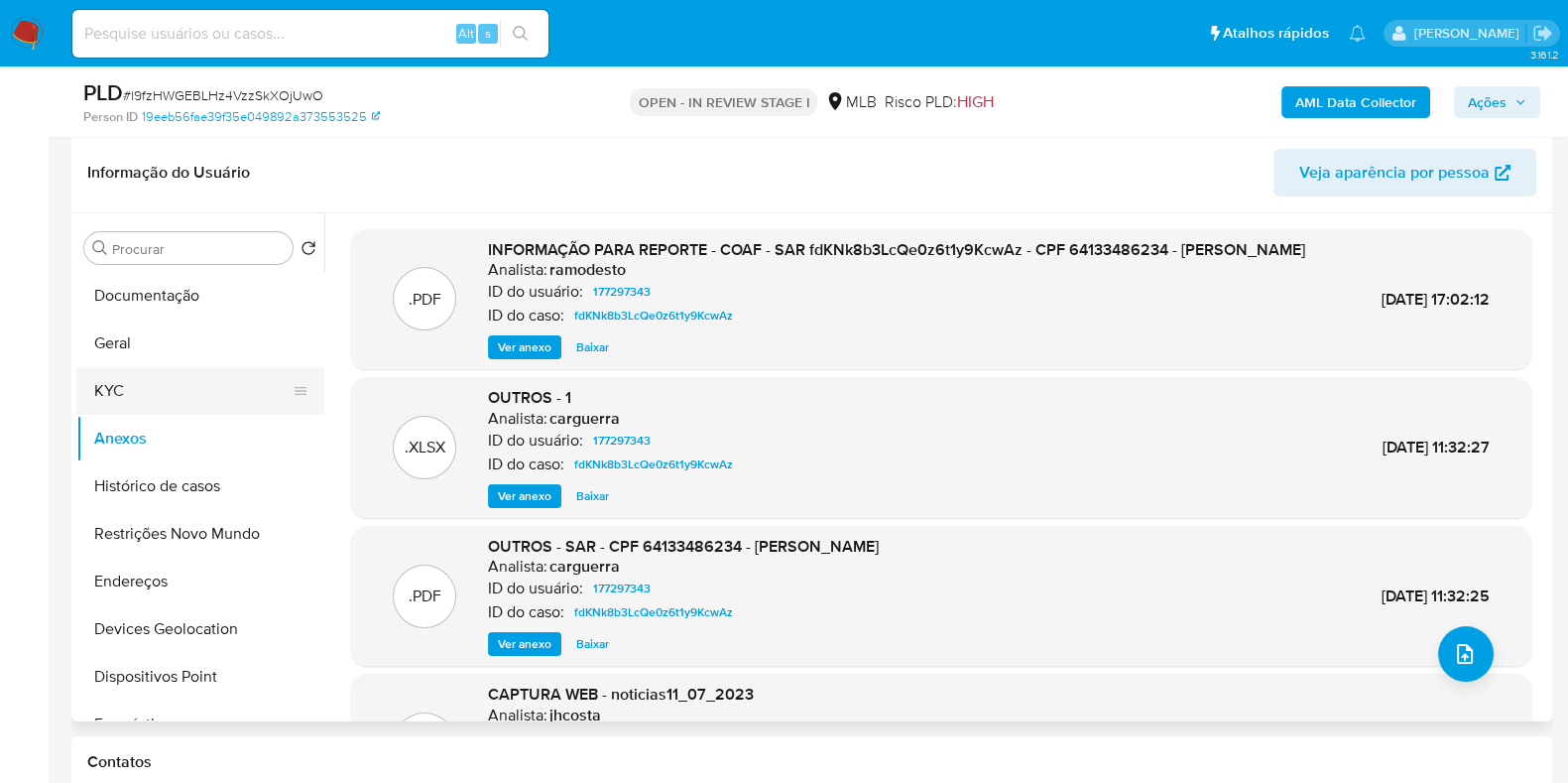
click at [131, 385] on button "KYC" at bounding box center [193, 392] width 232 height 48
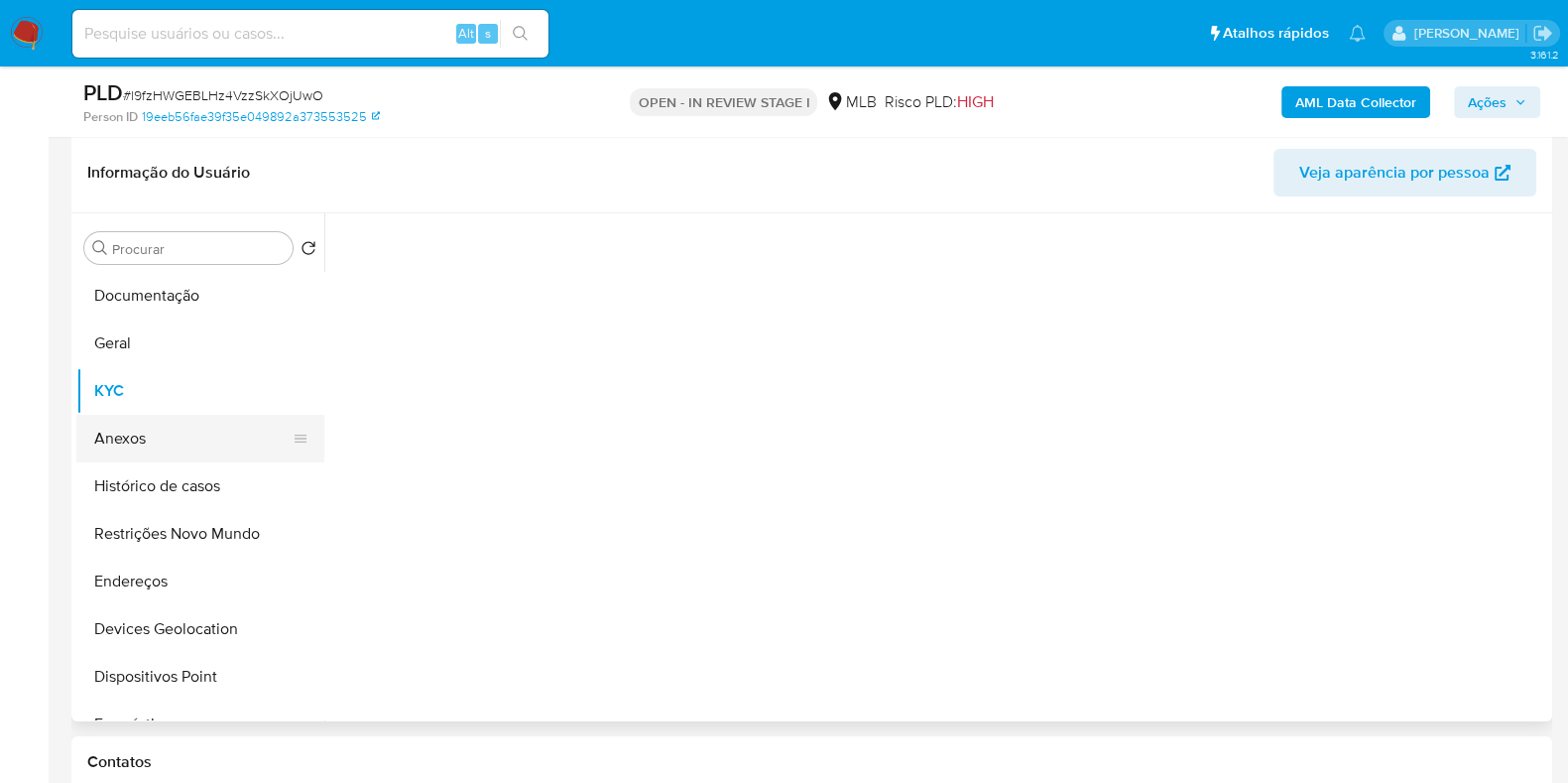
click at [146, 428] on button "Anexos" at bounding box center [193, 439] width 232 height 48
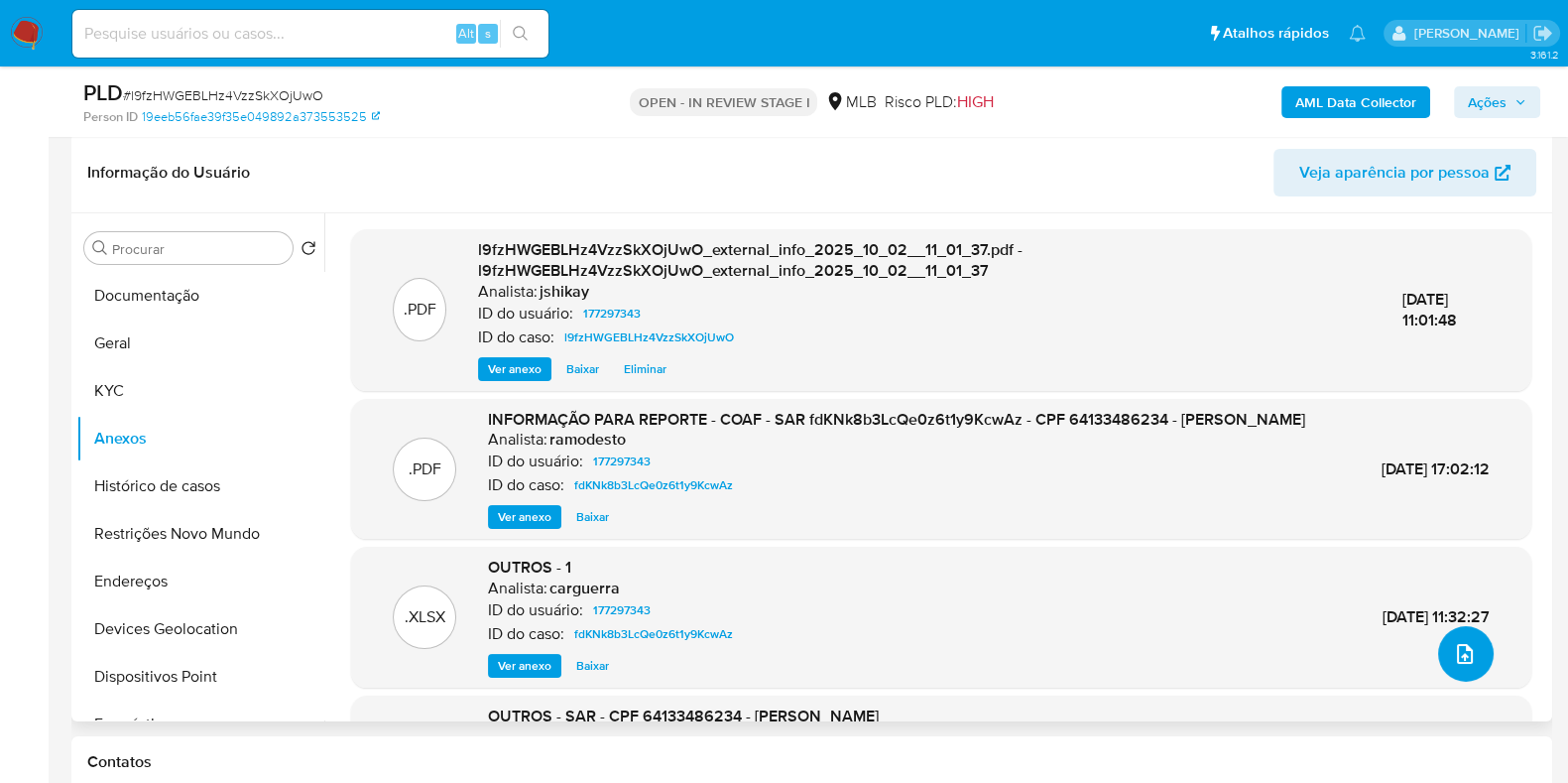
click at [1470, 660] on button "upload-file" at bounding box center [1466, 654] width 56 height 56
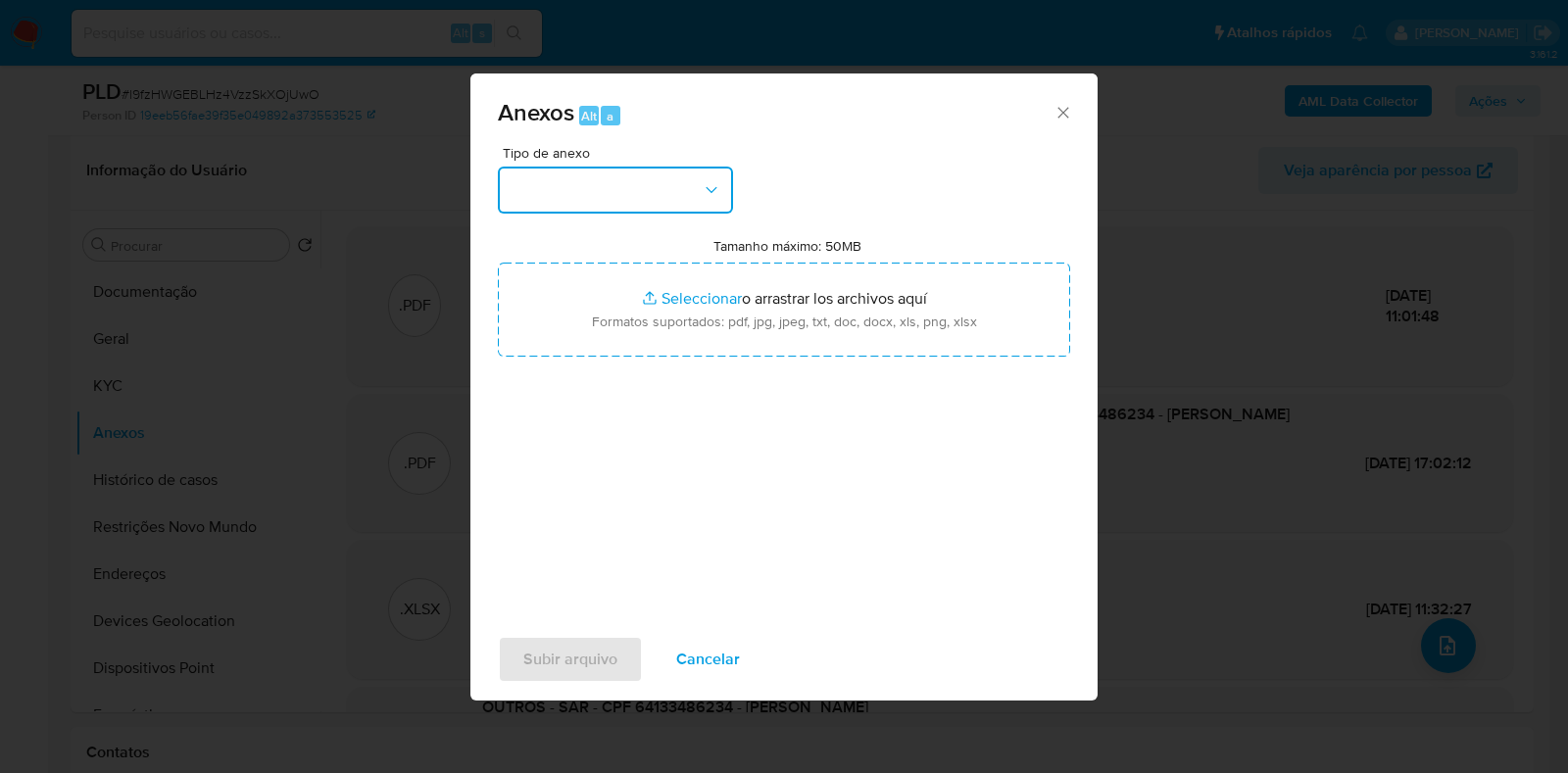
click at [499, 174] on button "button" at bounding box center [615, 190] width 235 height 47
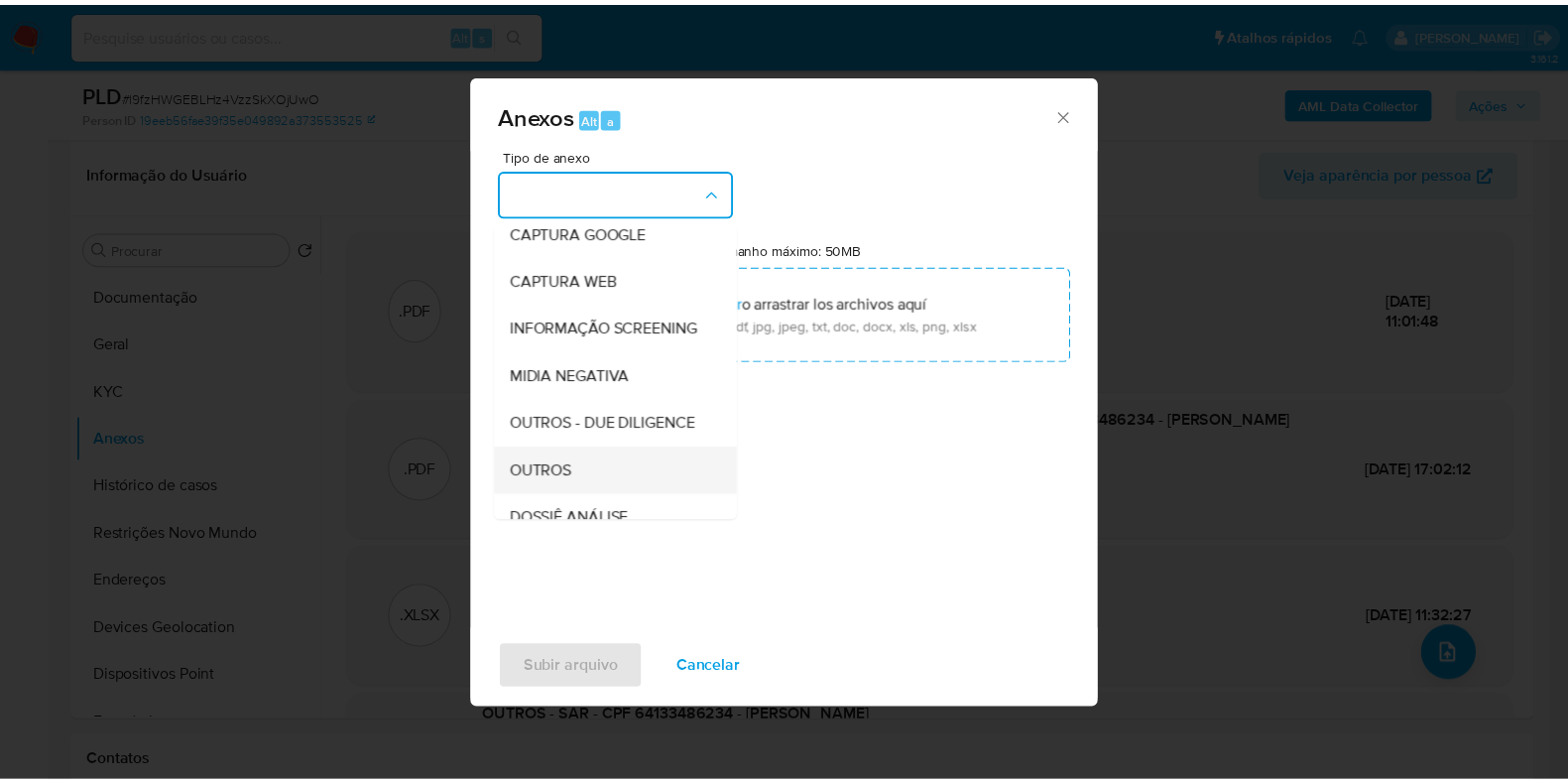
scroll to position [247, 0]
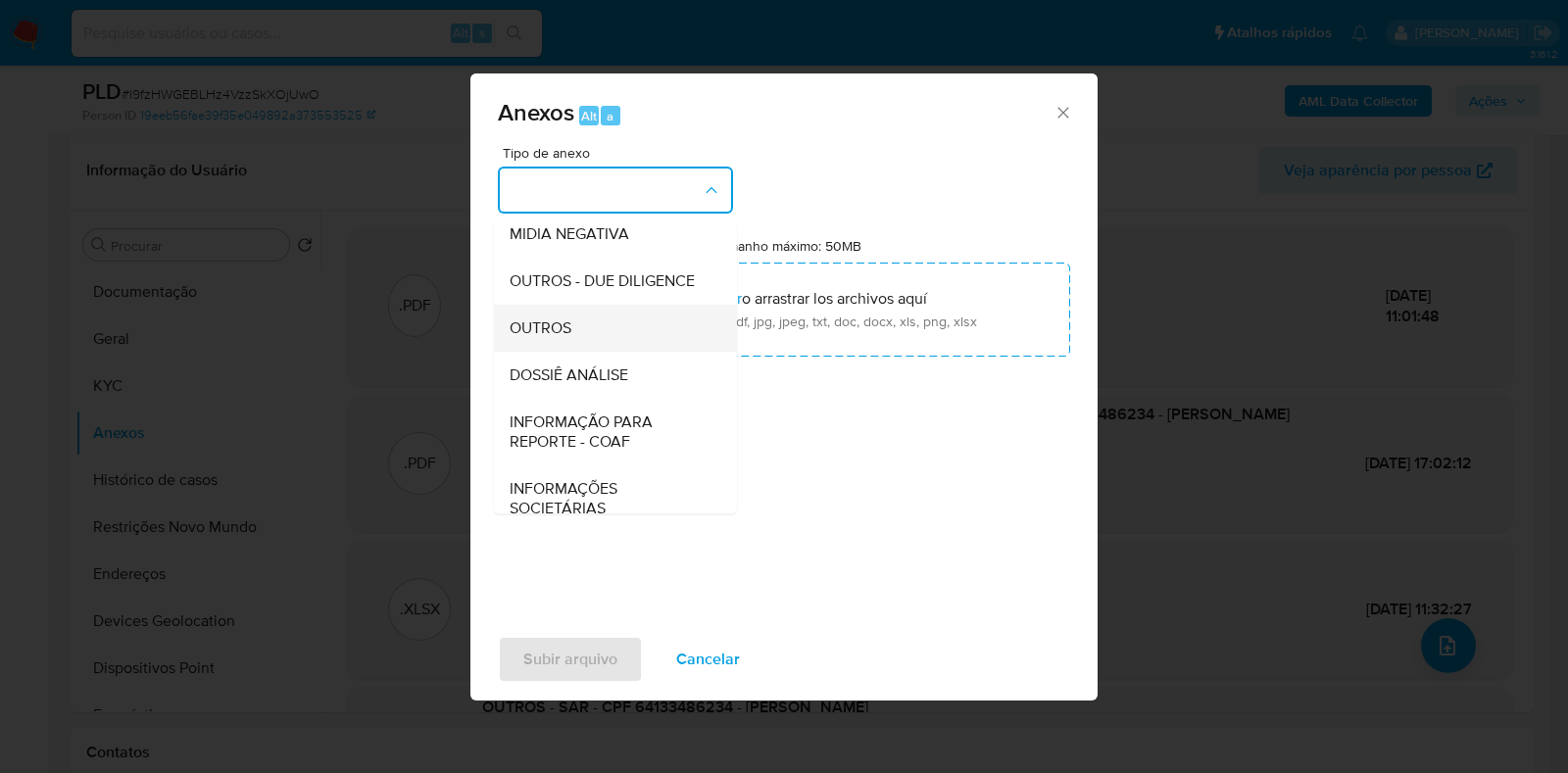
click at [565, 338] on span "OUTROS" at bounding box center [540, 329] width 62 height 20
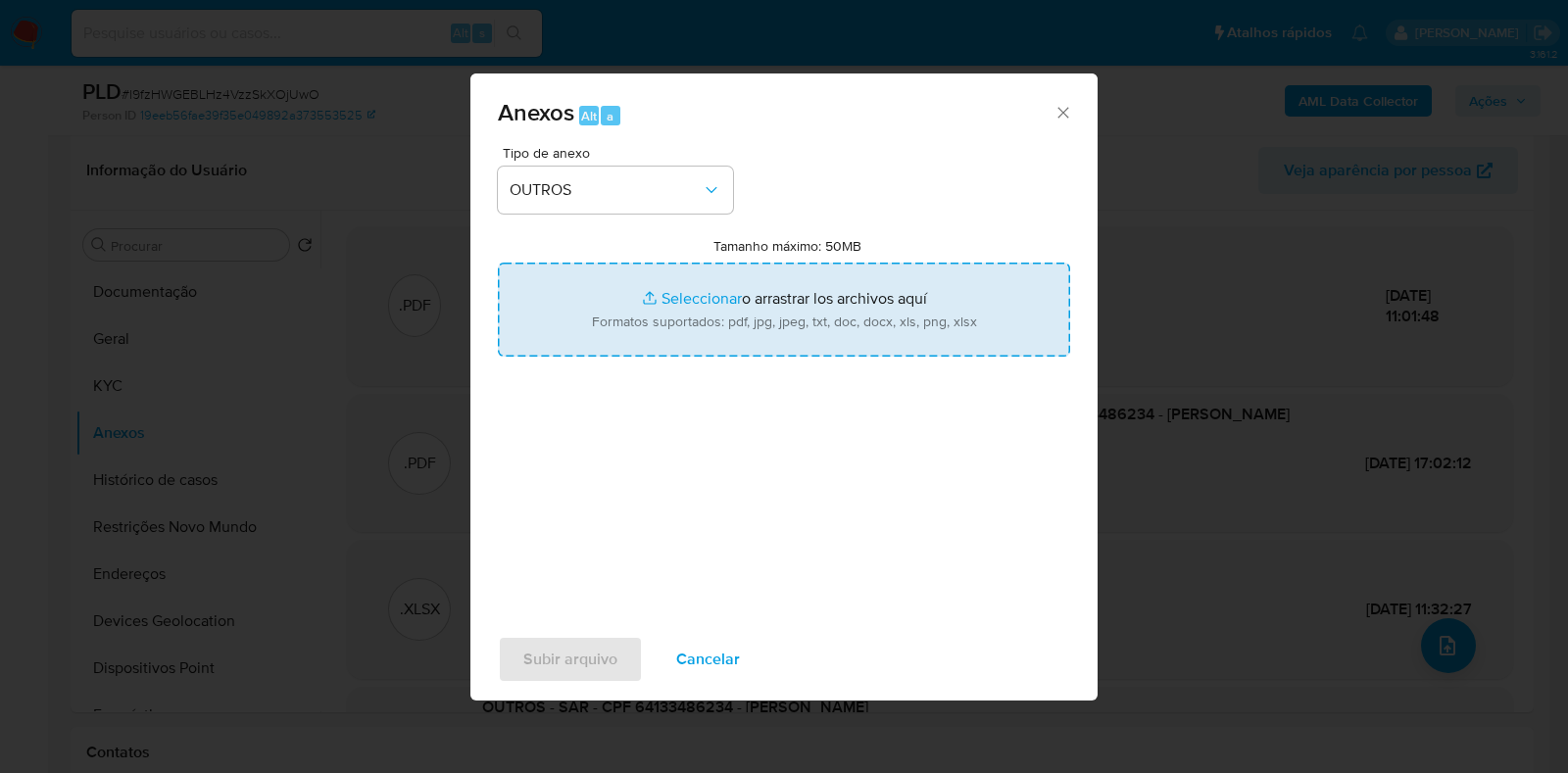
click at [636, 316] on input "Tamanho máximo: 50MB Seleccionar archivos" at bounding box center [783, 310] width 572 height 94
type input "C:\fakepath\2° SAR - XXXX - CPF 64133486234 - JAIRO DA SILVA NASCIMENTO.pdf"
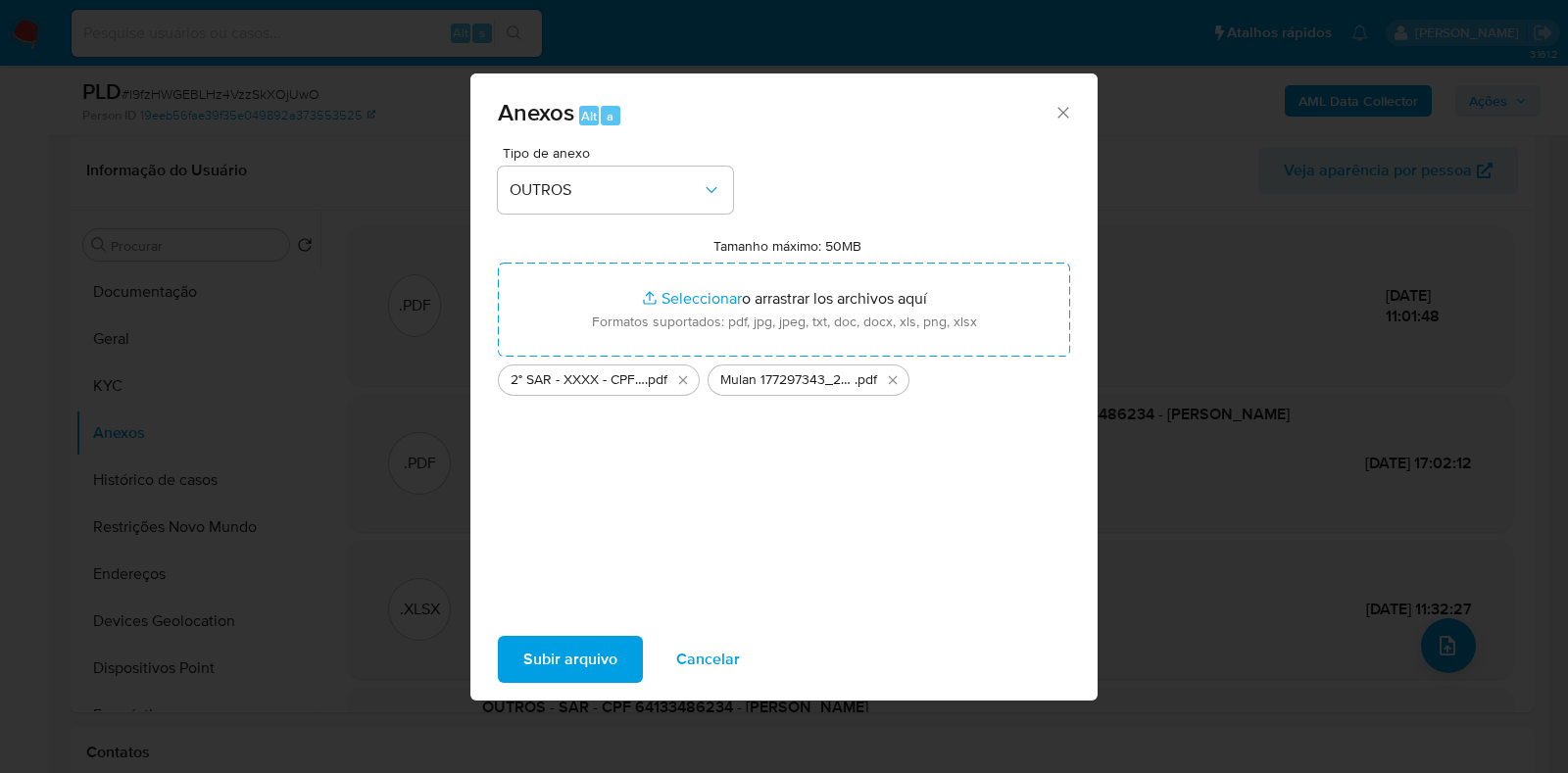
click at [577, 648] on span "Subir arquivo" at bounding box center [570, 659] width 94 height 43
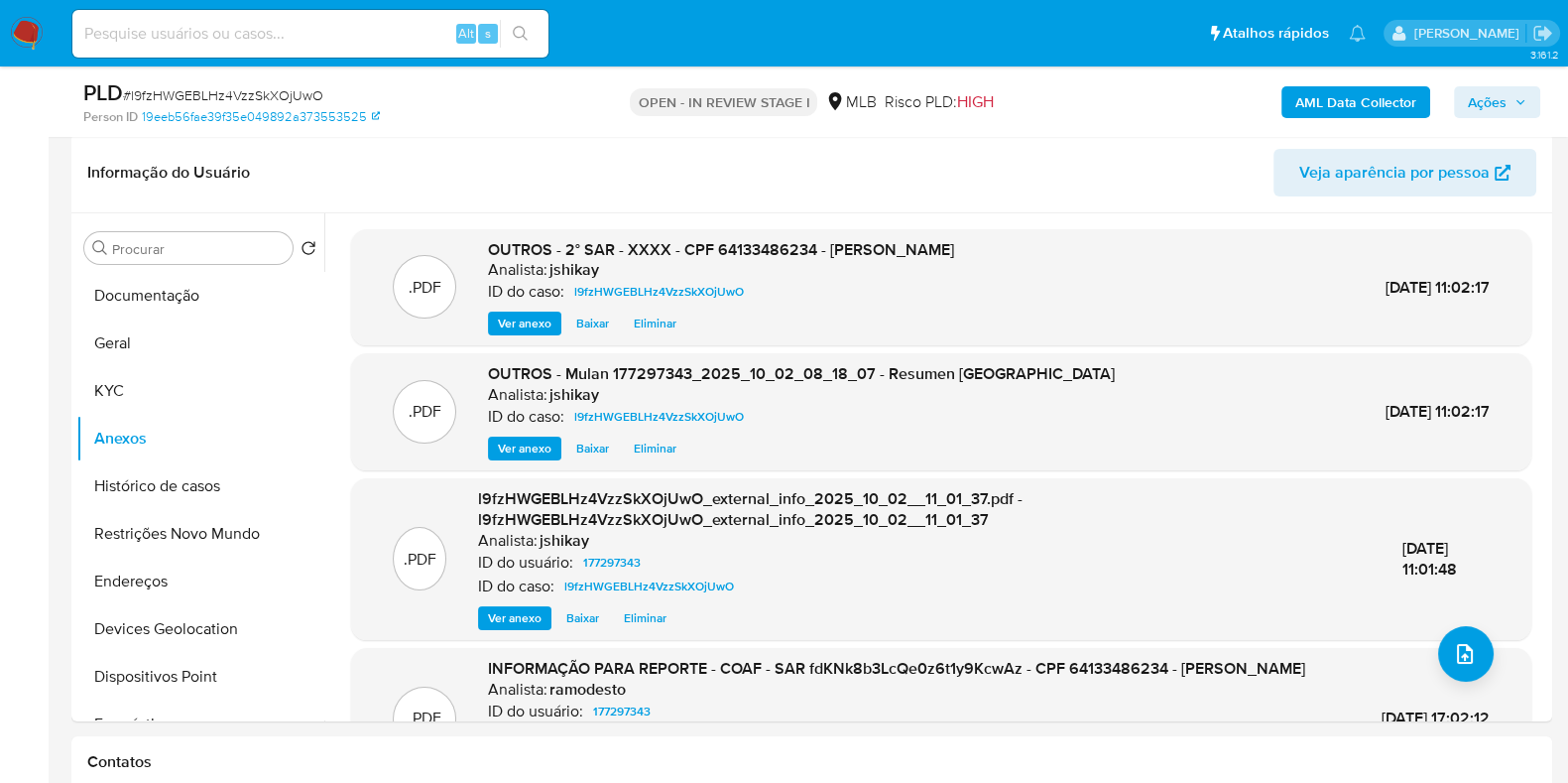
click at [1522, 103] on icon "button" at bounding box center [1520, 102] width 12 height 12
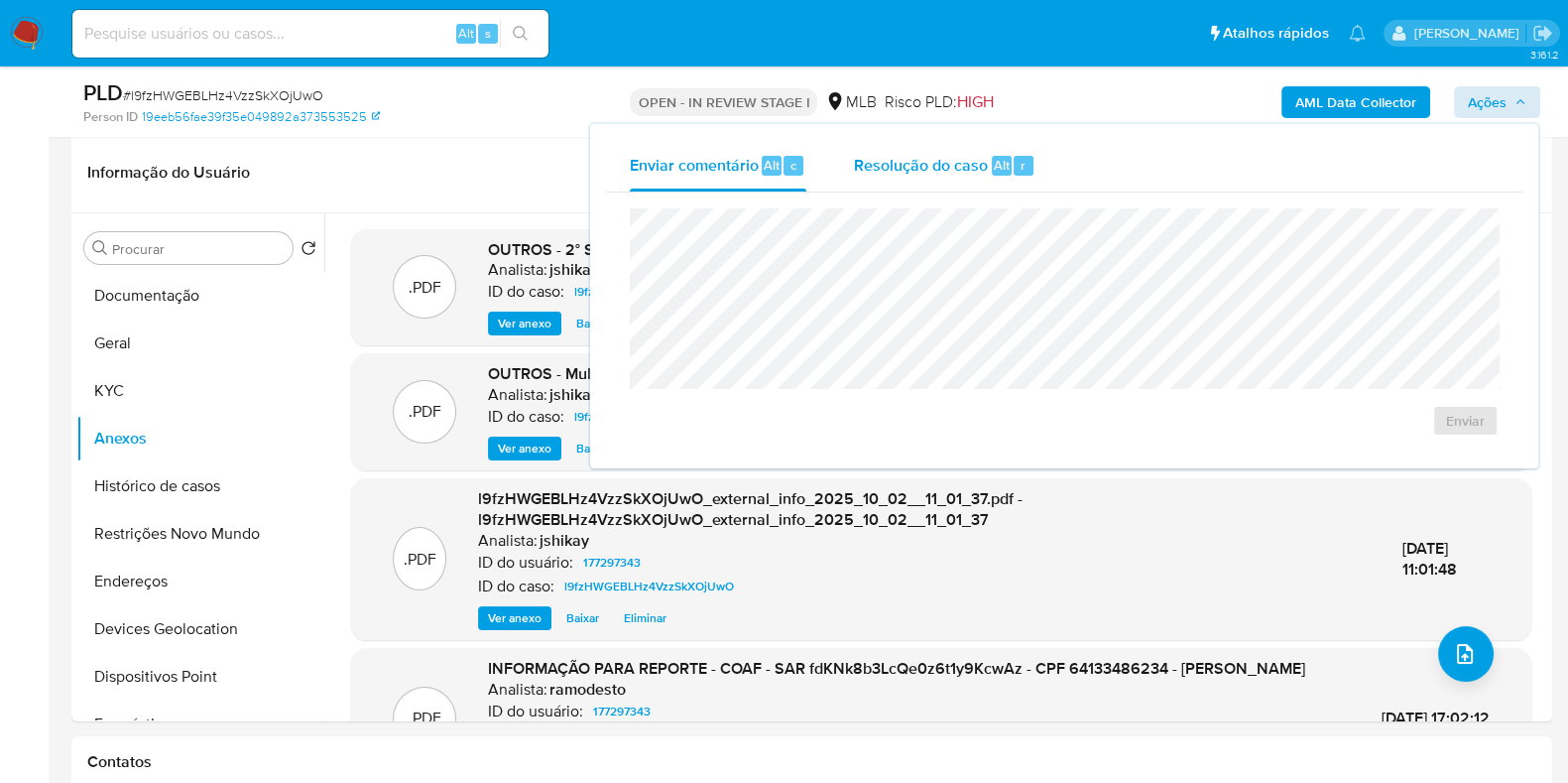
click at [994, 156] on span "Alt" at bounding box center [1002, 165] width 16 height 19
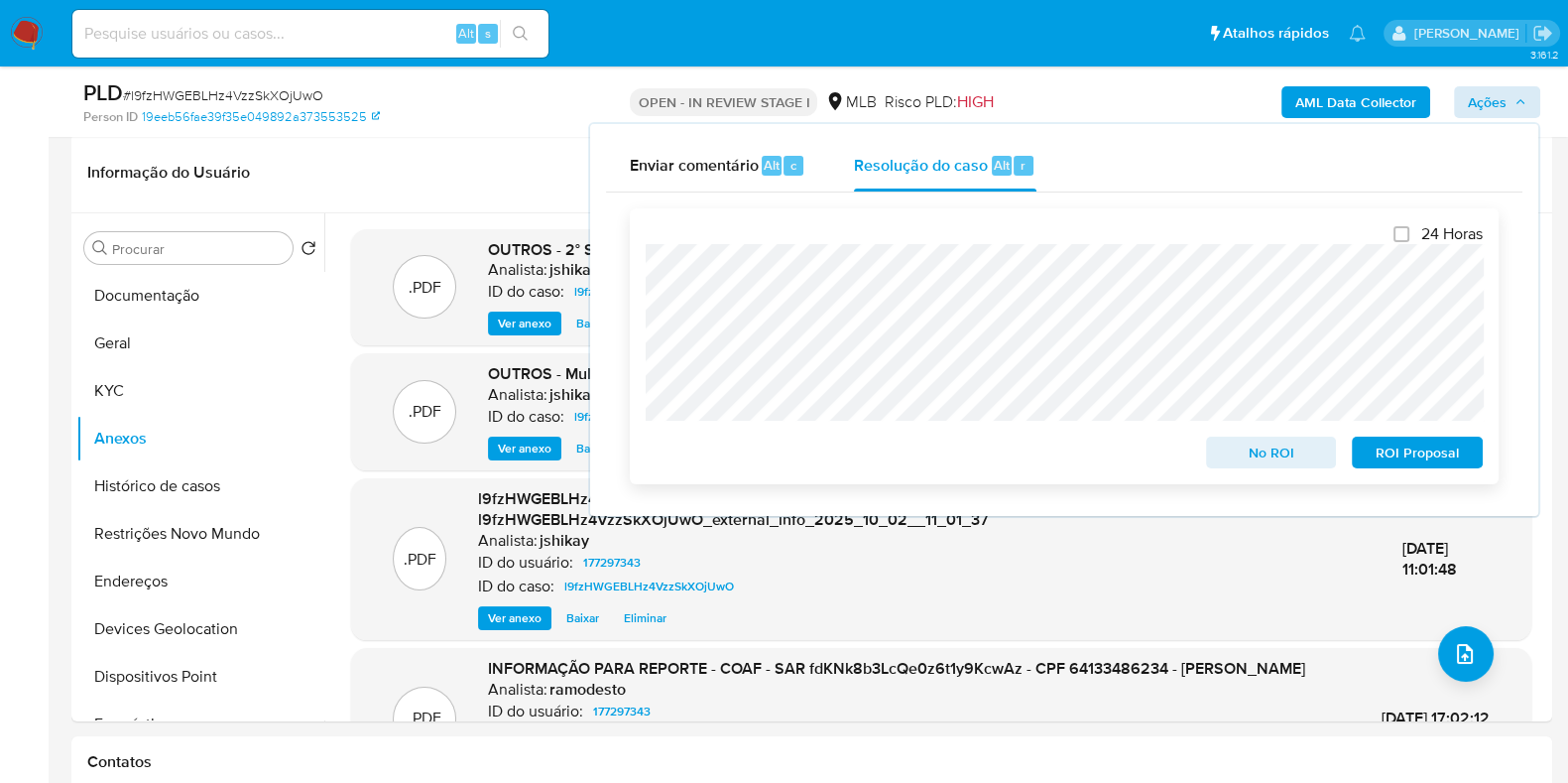
click at [1430, 453] on span "ROI Proposal" at bounding box center [1417, 452] width 103 height 28
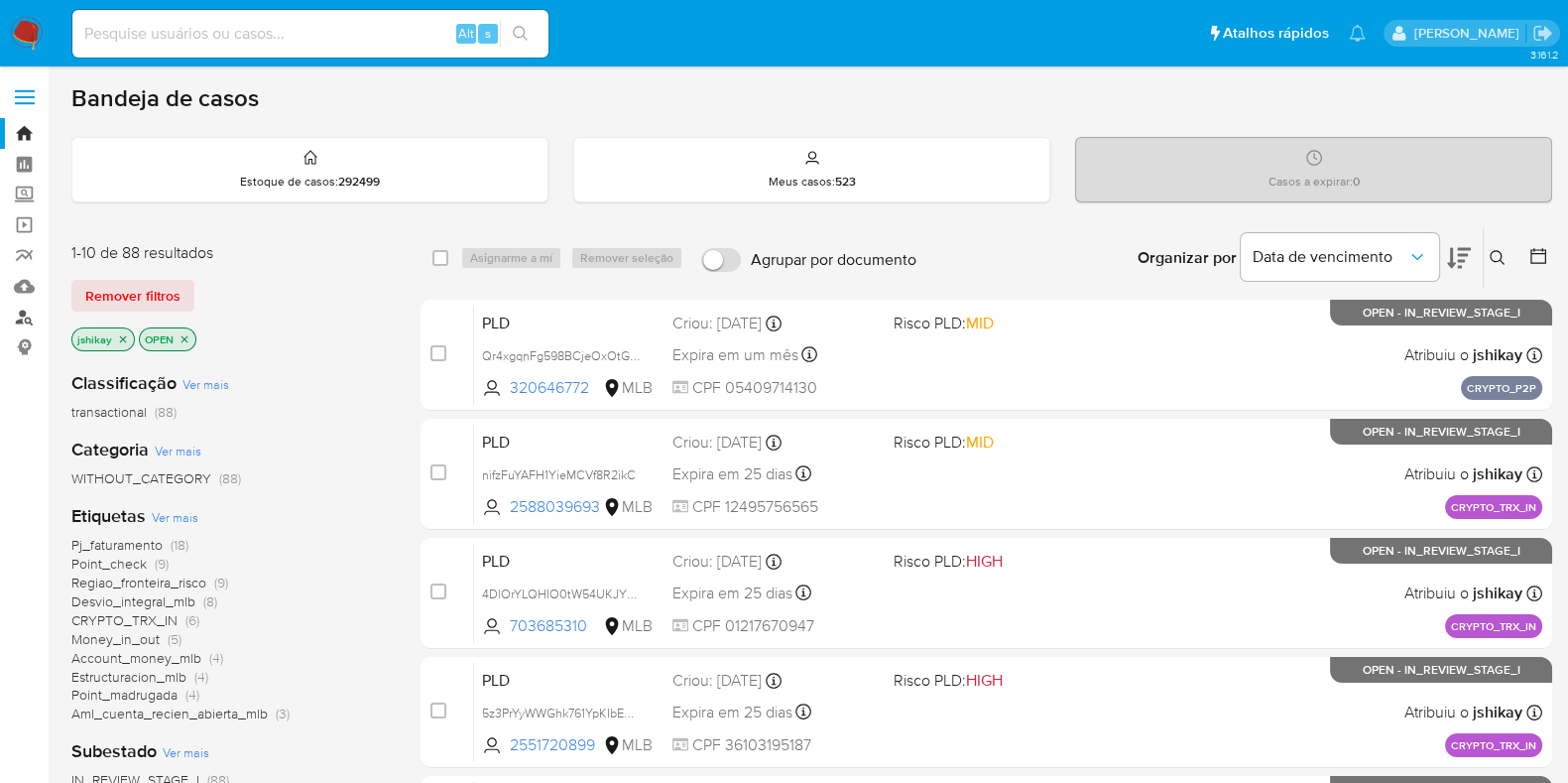
click at [18, 306] on link "Localizador de pessoas" at bounding box center [118, 317] width 236 height 31
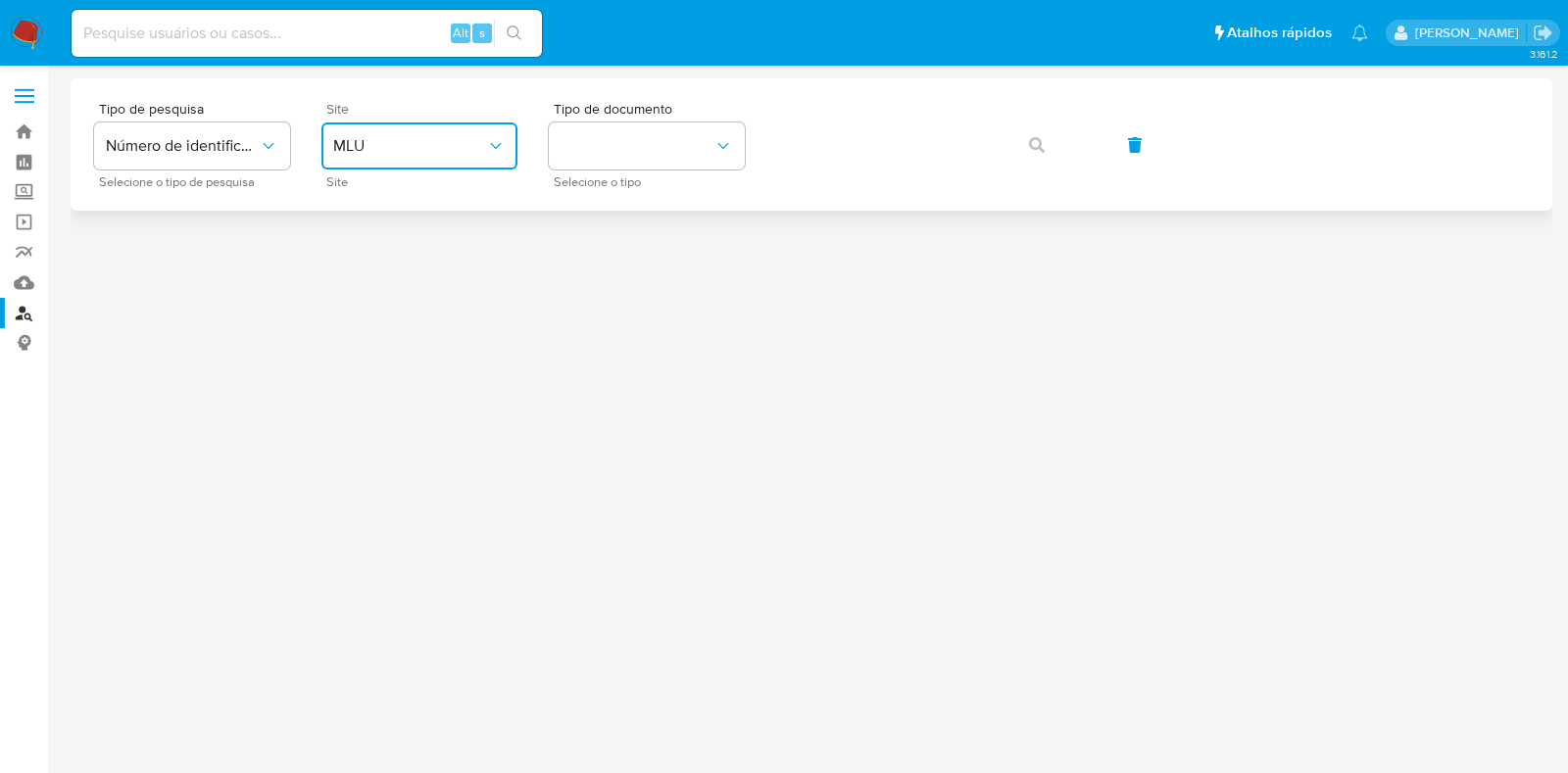
drag, startPoint x: 393, startPoint y: 134, endPoint x: 389, endPoint y: 162, distance: 28.3
click at [393, 133] on button "MLU" at bounding box center [420, 146] width 196 height 47
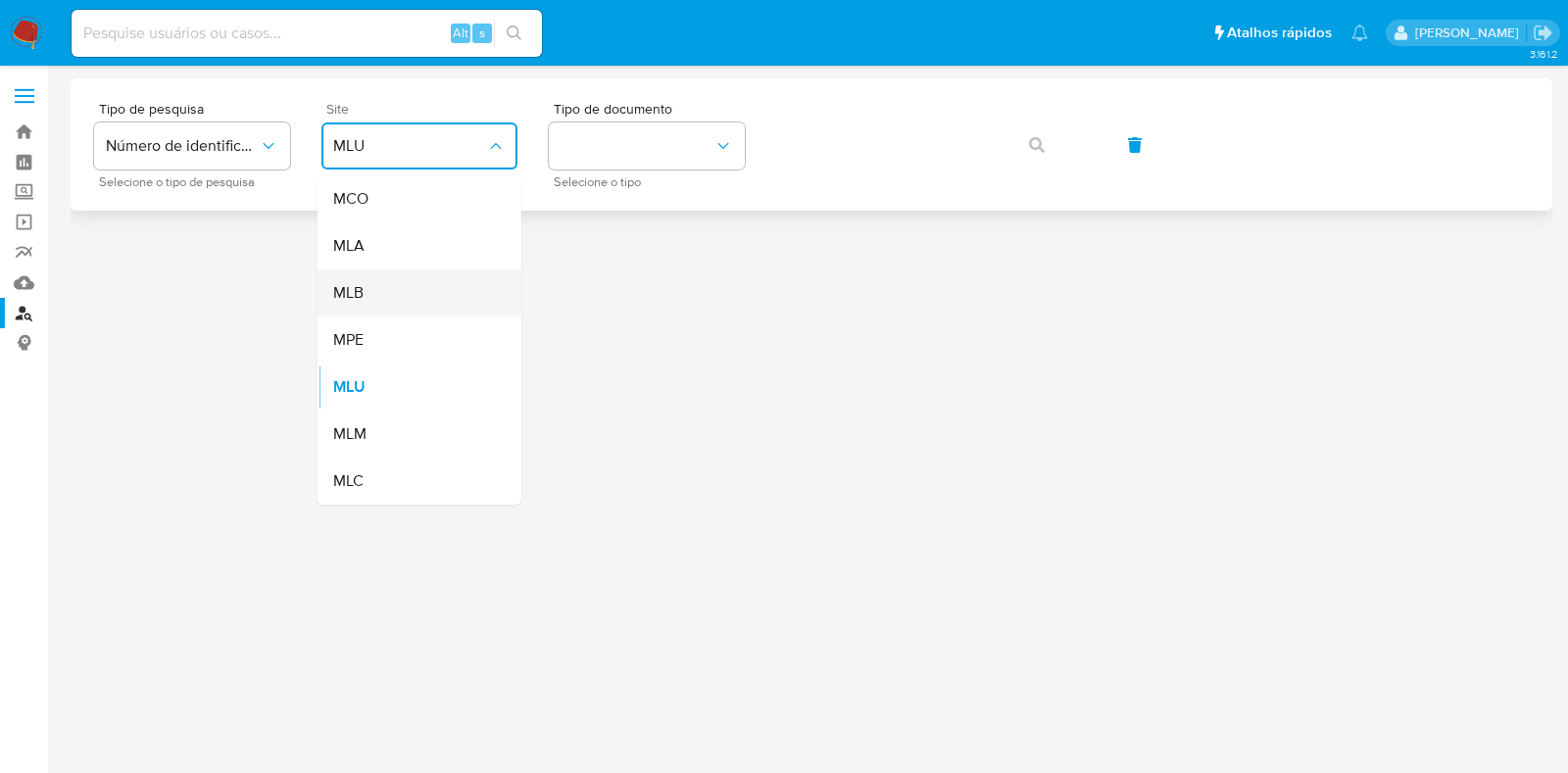
click at [394, 291] on div "MLB" at bounding box center [414, 293] width 161 height 47
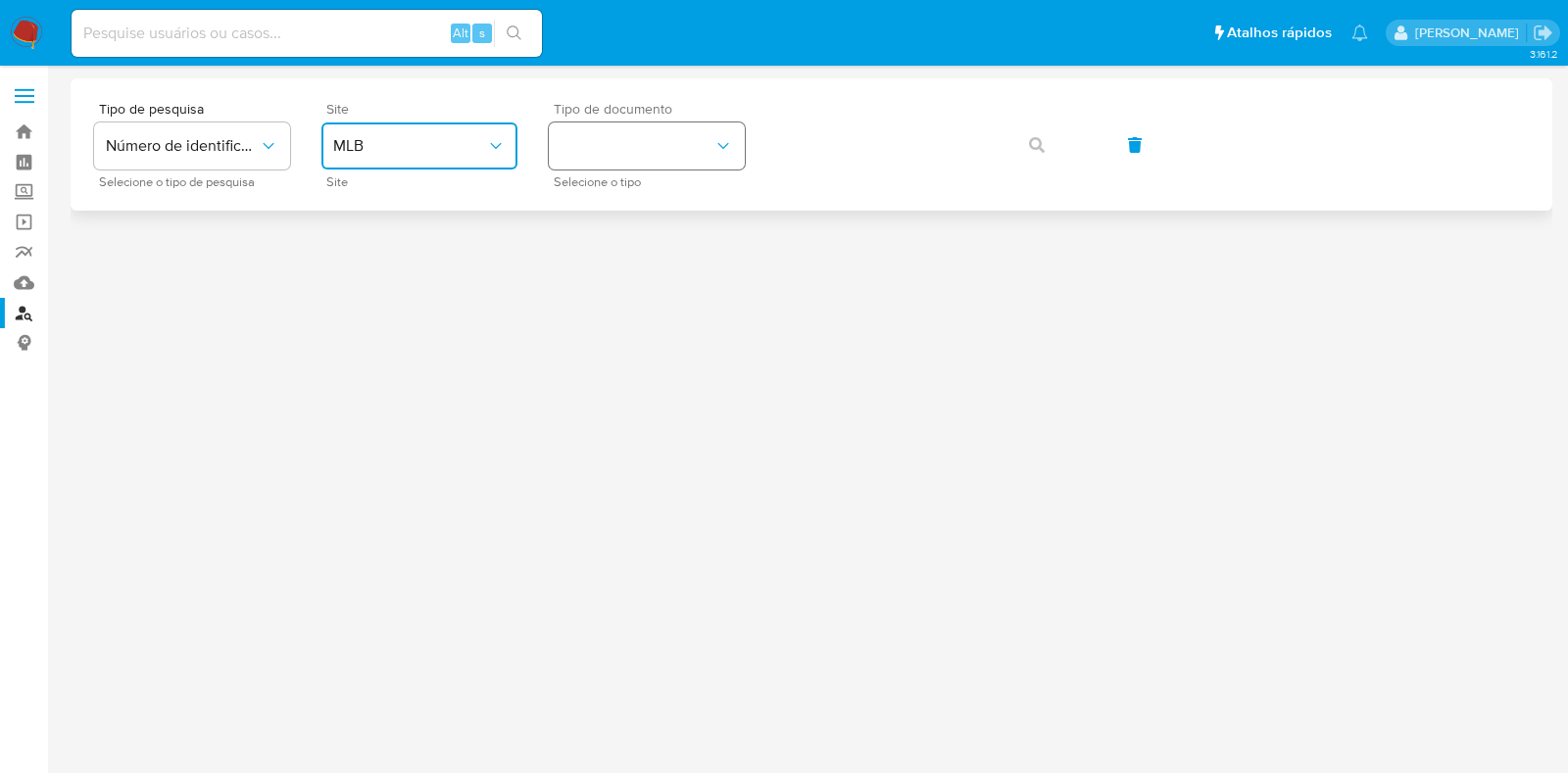
click at [622, 133] on button "identificationType" at bounding box center [647, 146] width 196 height 47
click at [617, 278] on div "CPF CPF" at bounding box center [641, 276] width 161 height 67
click at [976, 105] on div "Tipo de pesquisa Número de identificação Selecione o tipo de pesquisa Site MLB …" at bounding box center [811, 144] width 1435 height 85
click at [1022, 146] on button "button" at bounding box center [1037, 145] width 67 height 47
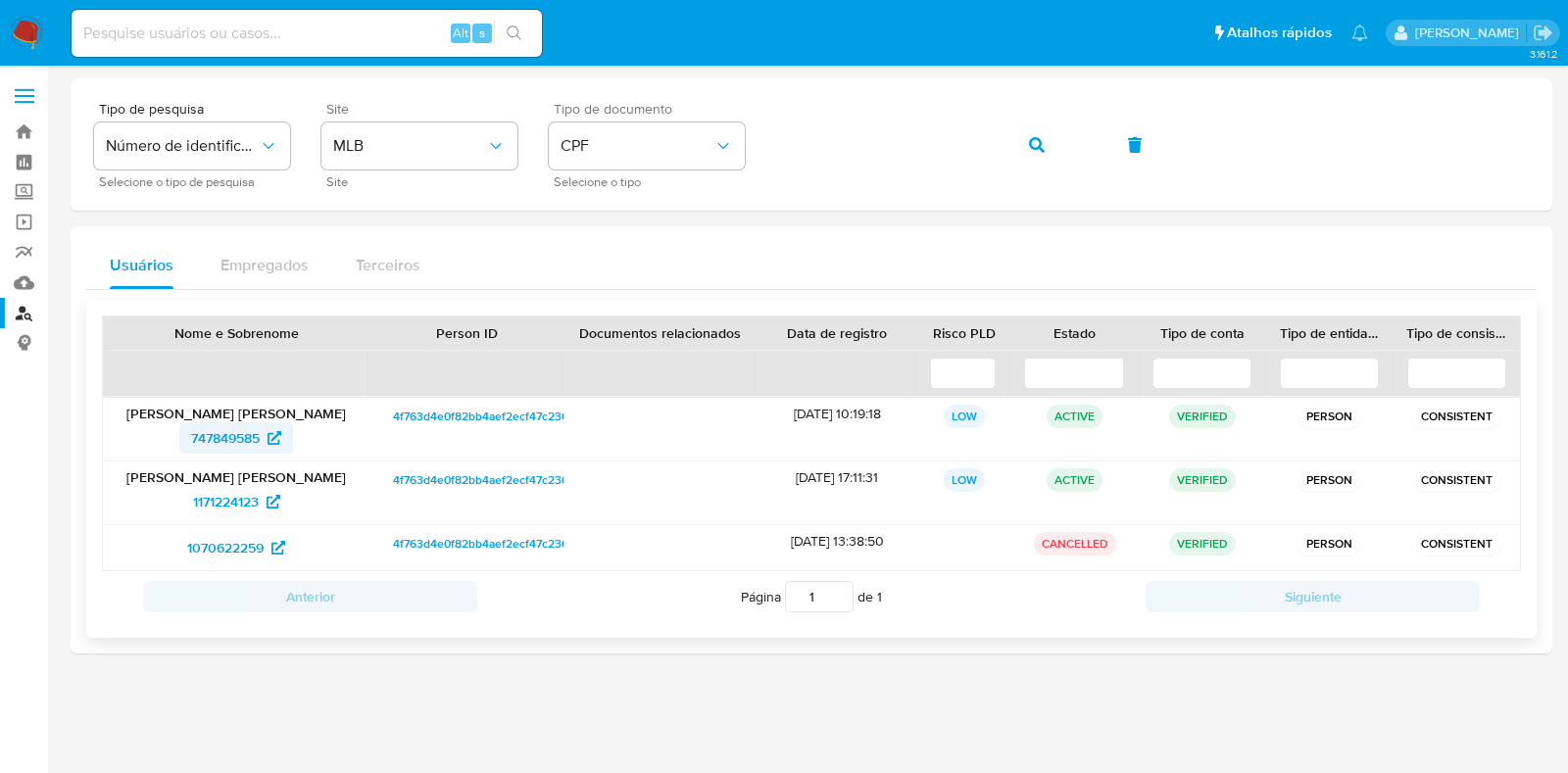
click at [223, 438] on span "747849585" at bounding box center [226, 438] width 69 height 31
click at [1030, 142] on icon "button" at bounding box center [1037, 145] width 16 height 16
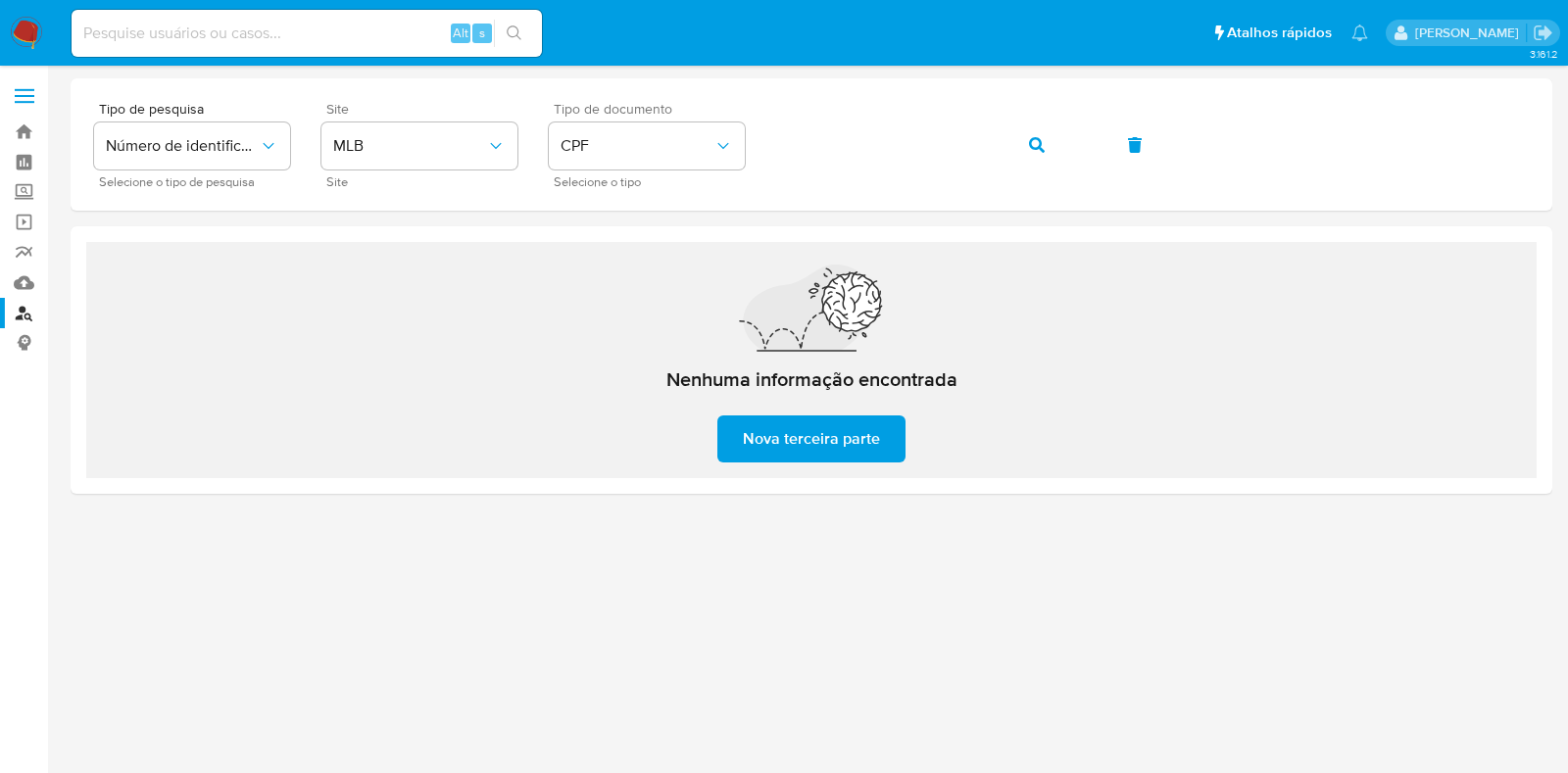
click at [25, 28] on img at bounding box center [26, 33] width 33 height 33
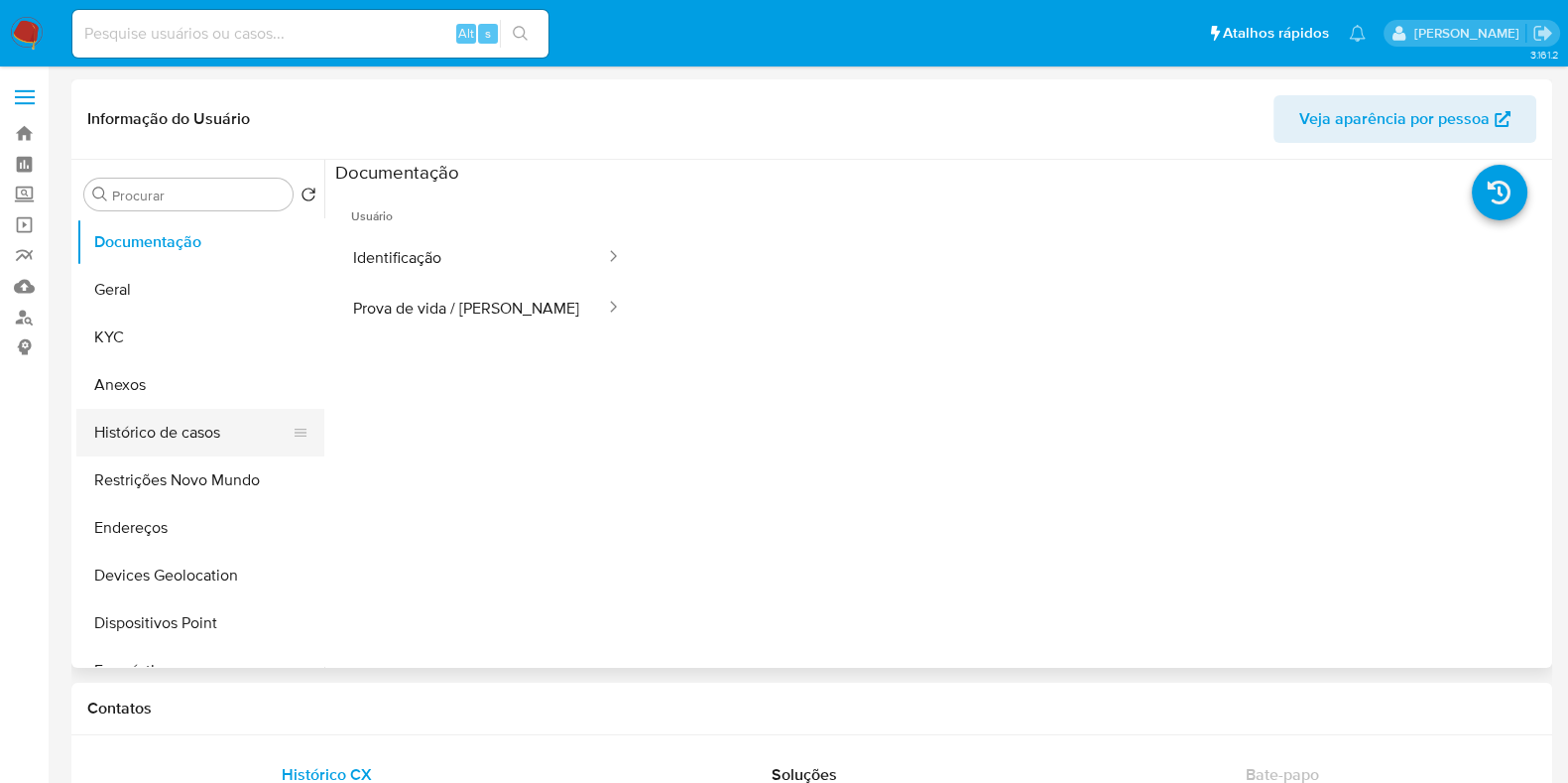
select select "10"
click at [436, 252] on button "Identificação" at bounding box center [472, 257] width 272 height 51
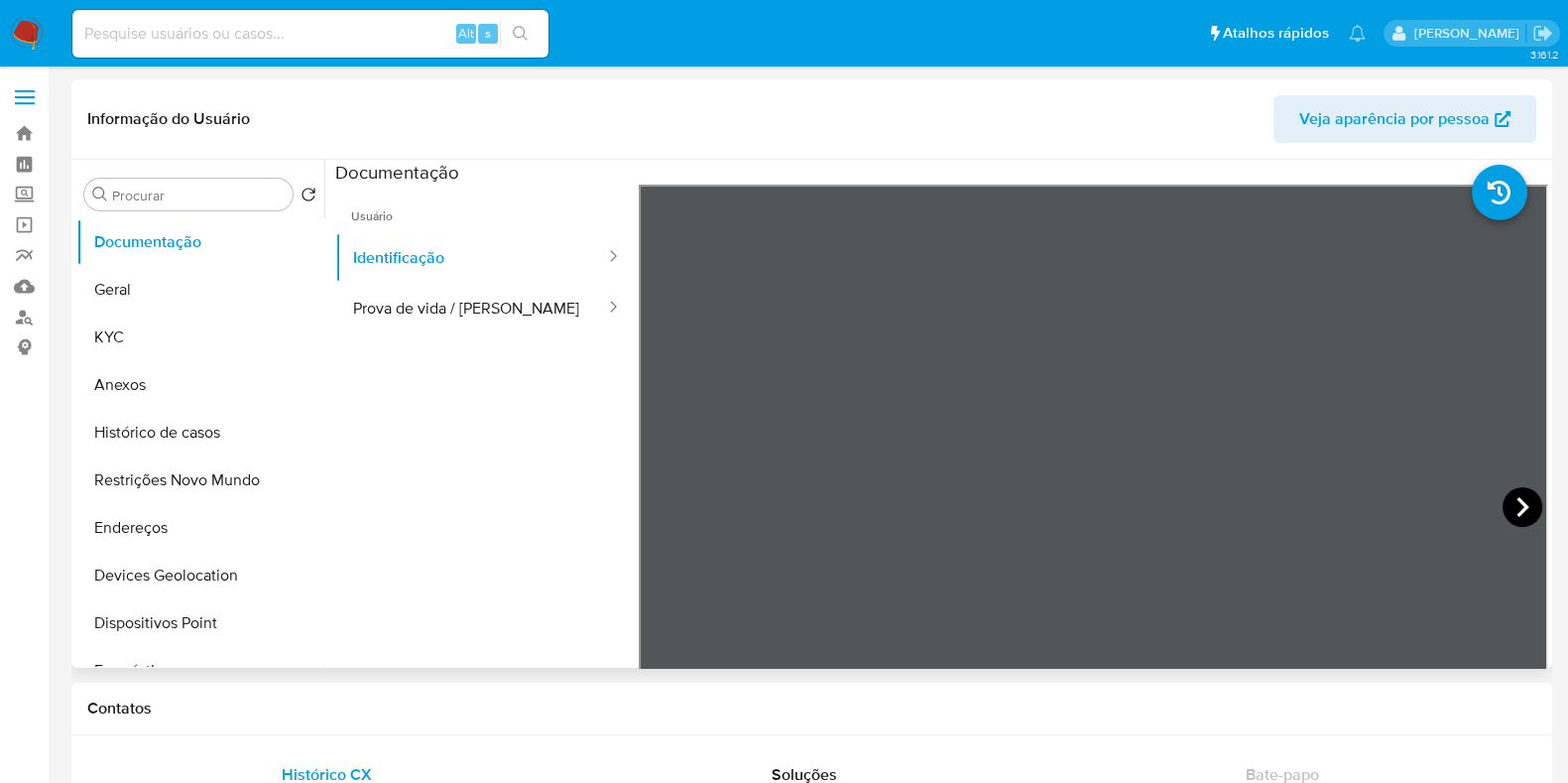
click at [1523, 505] on icon at bounding box center [1522, 507] width 40 height 40
click at [199, 320] on button "KYC" at bounding box center [193, 338] width 232 height 48
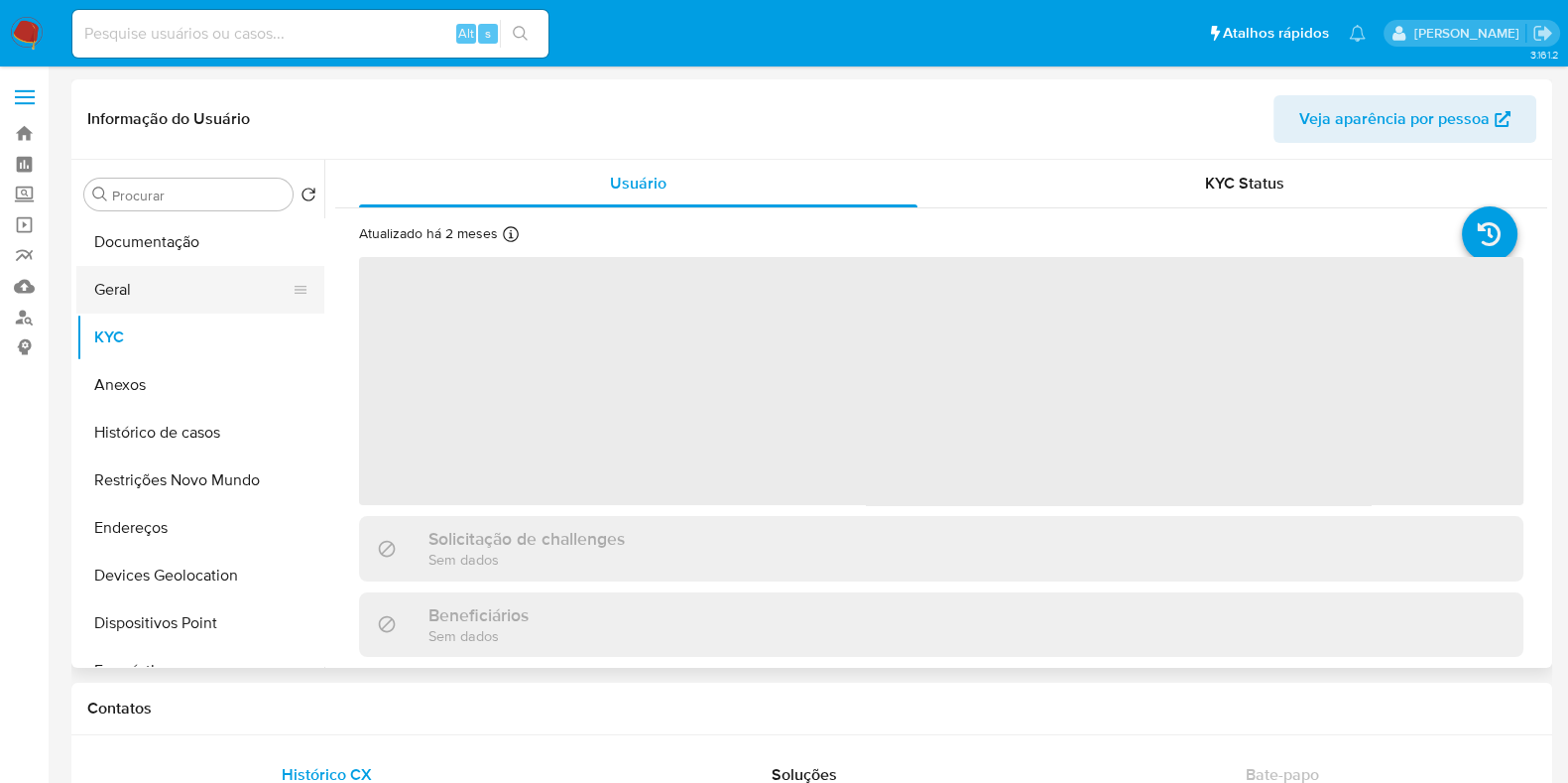
click at [214, 290] on button "Geral" at bounding box center [193, 290] width 232 height 48
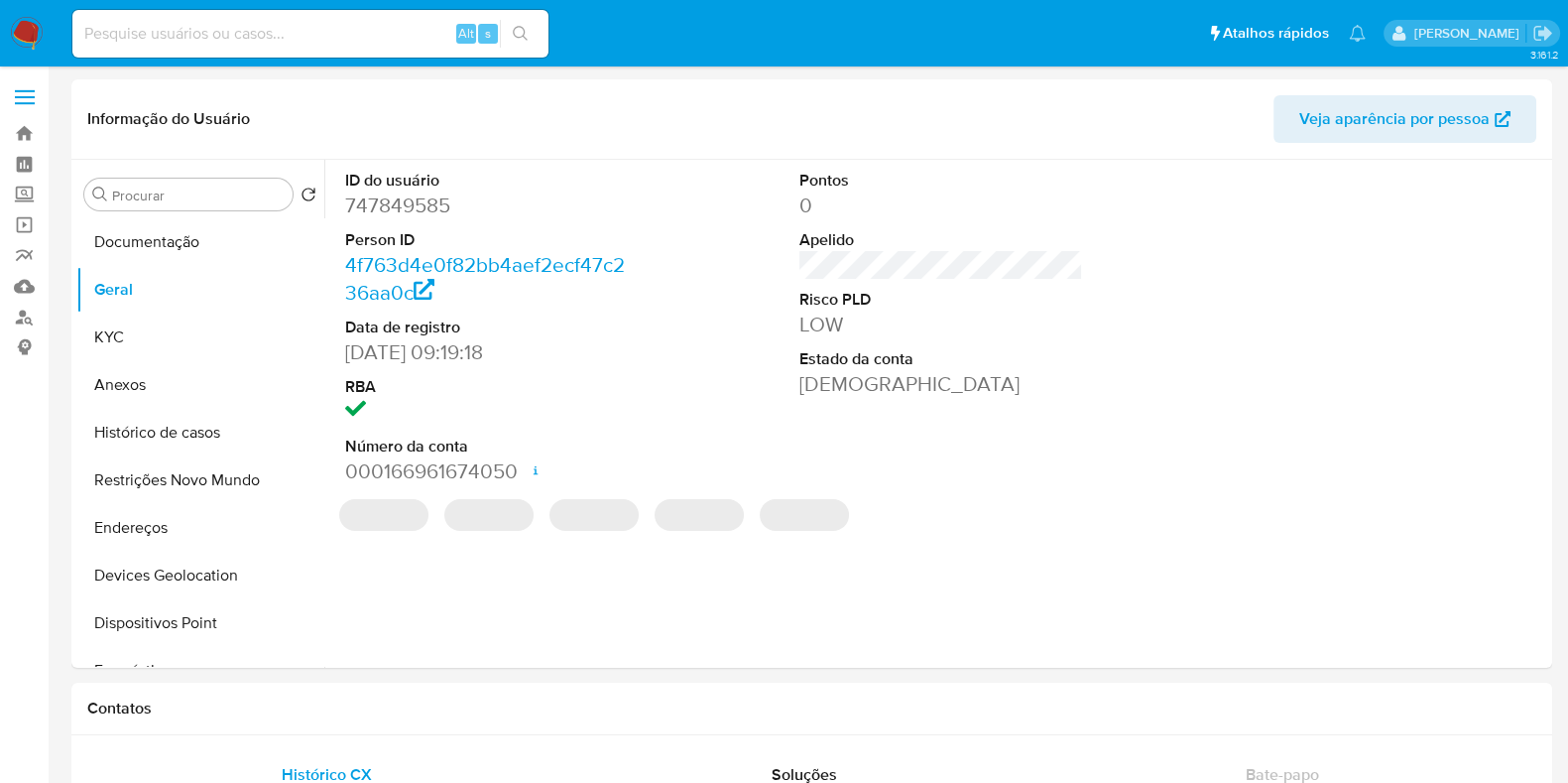
click at [398, 198] on dd "747849585" at bounding box center [488, 206] width 284 height 28
copy dd "747849585"
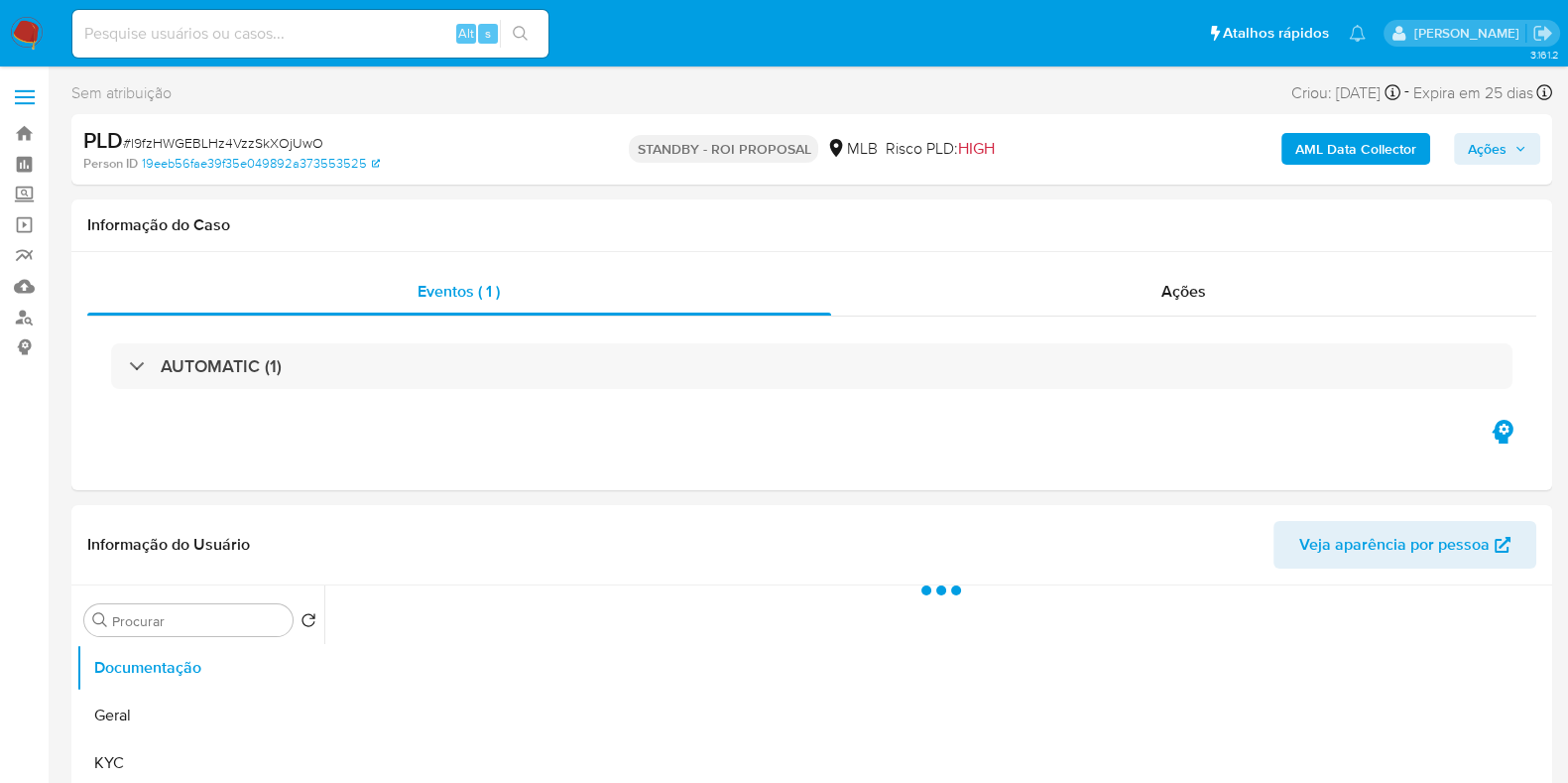
select select "10"
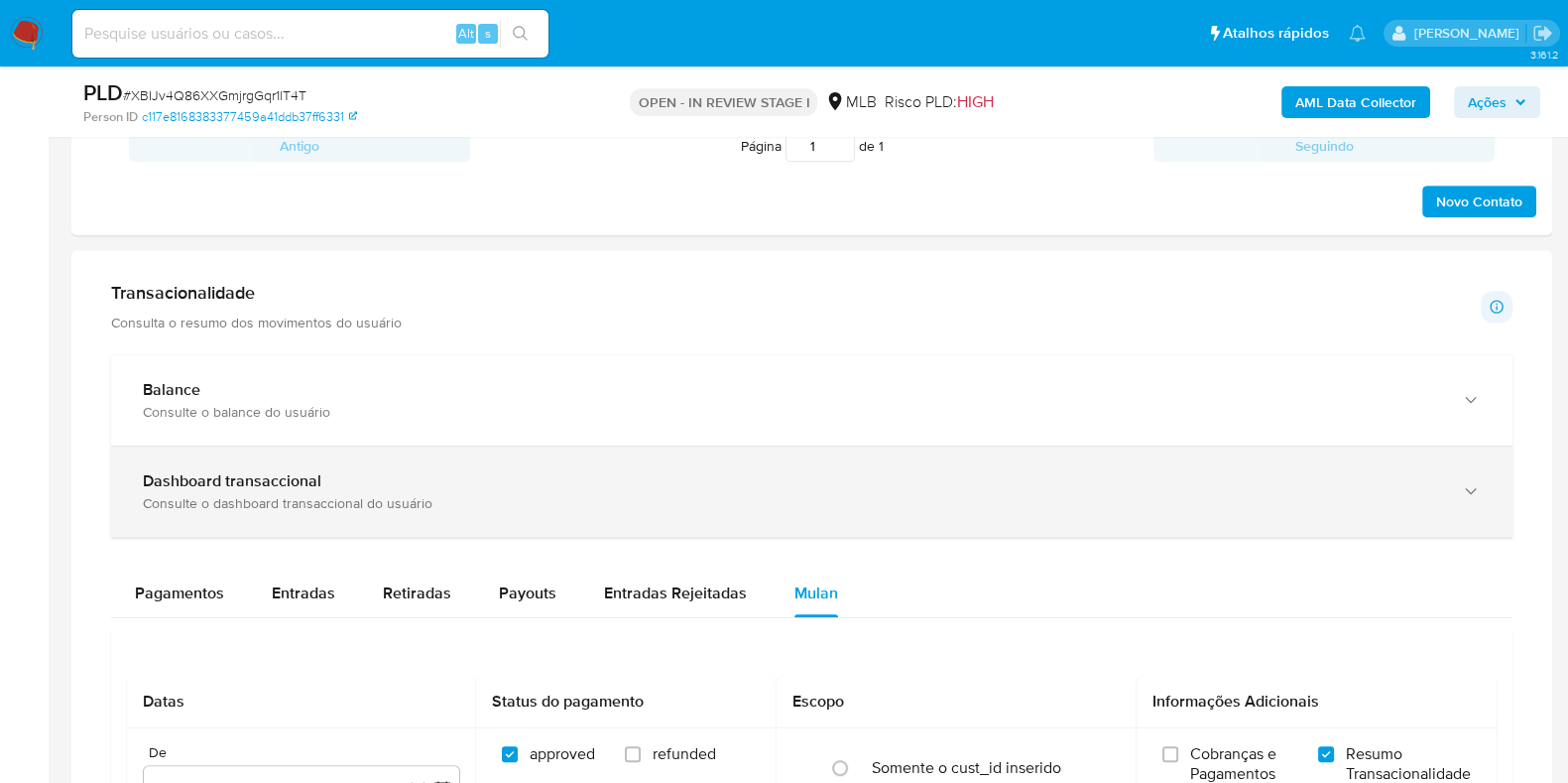
scroll to position [1241, 0]
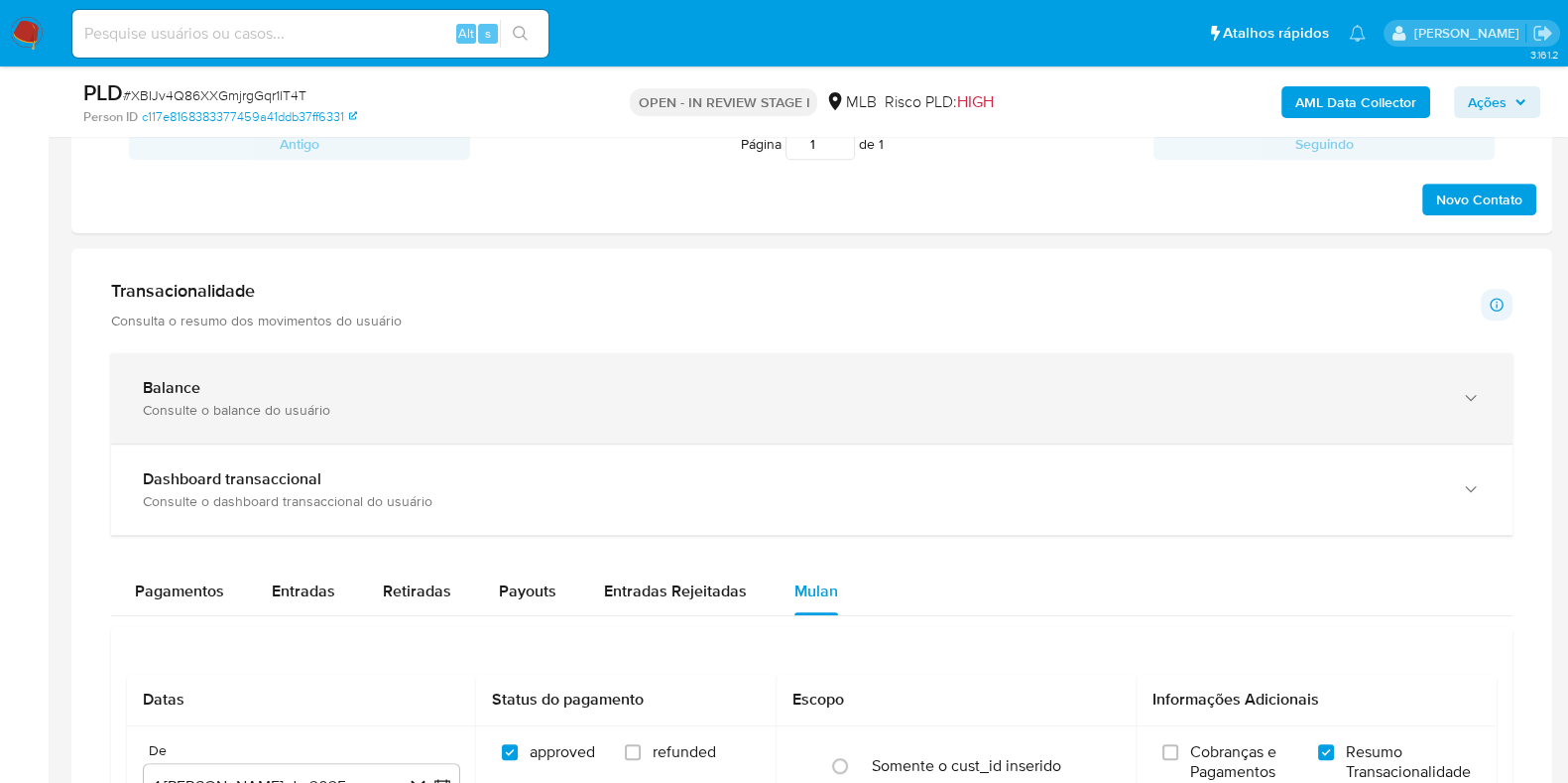
click at [540, 432] on div "Balance Consulte o balance do usuário" at bounding box center [811, 398] width 1401 height 90
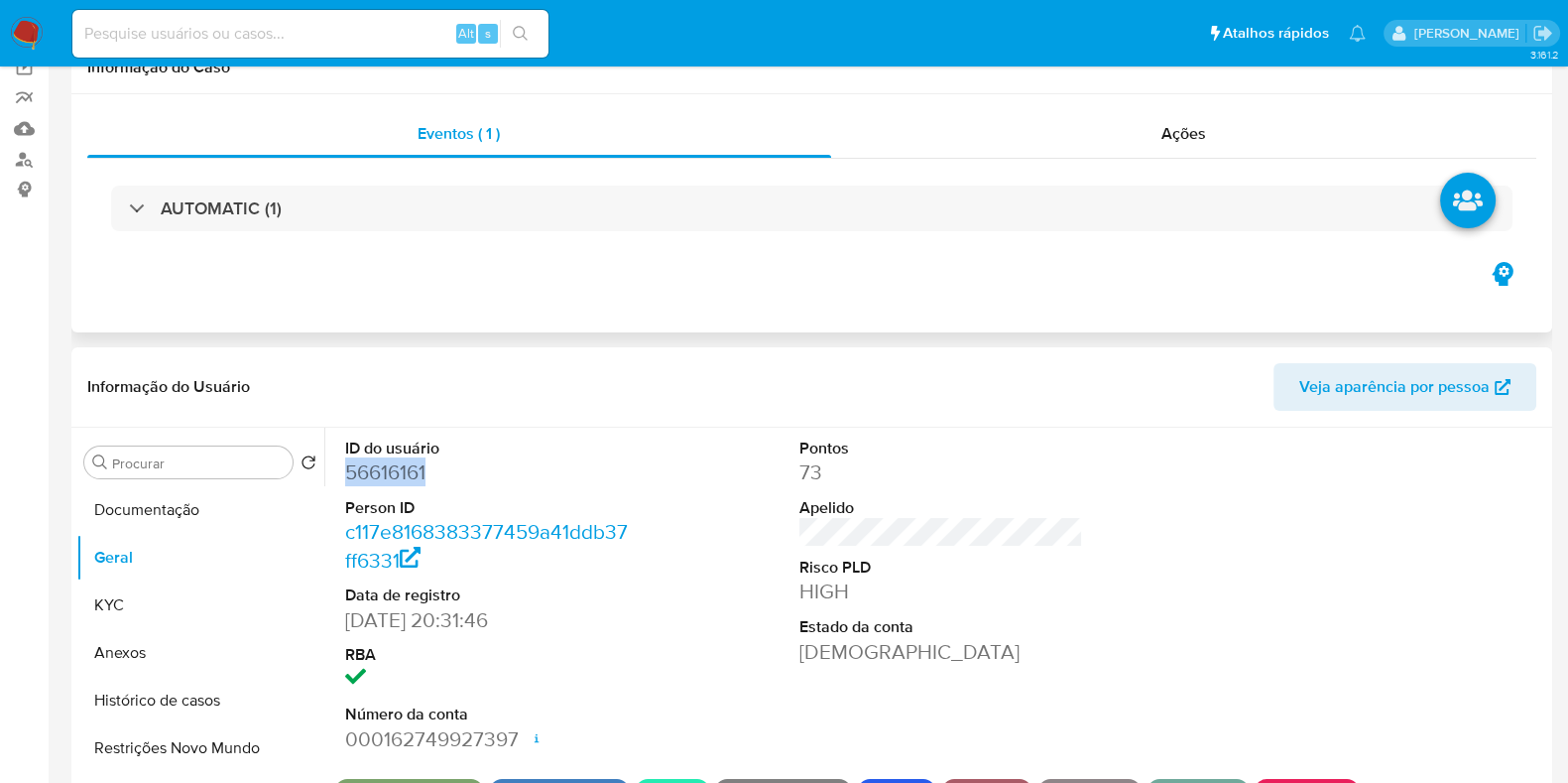
scroll to position [247, 0]
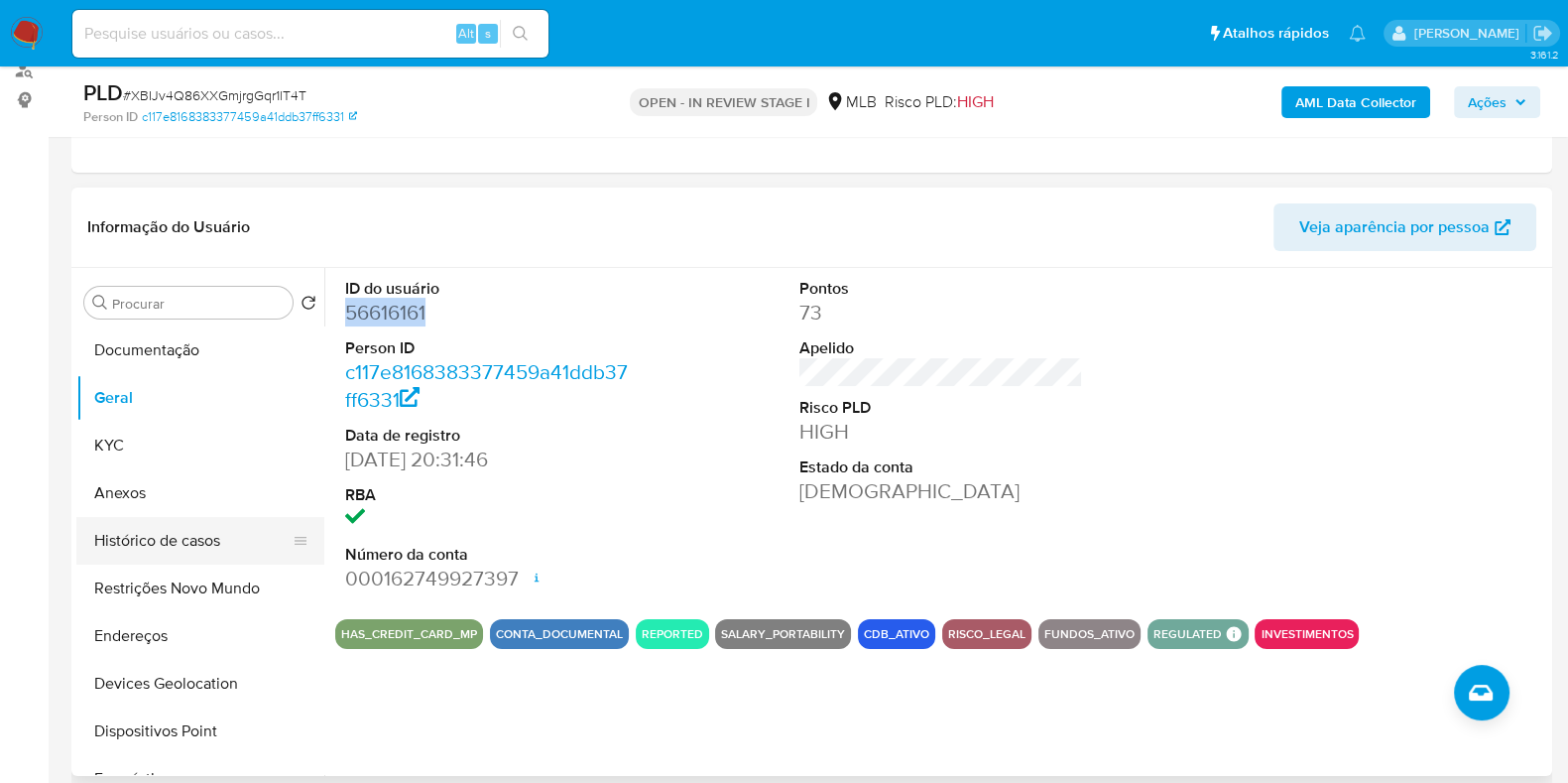
click at [184, 531] on button "Histórico de casos" at bounding box center [193, 541] width 232 height 48
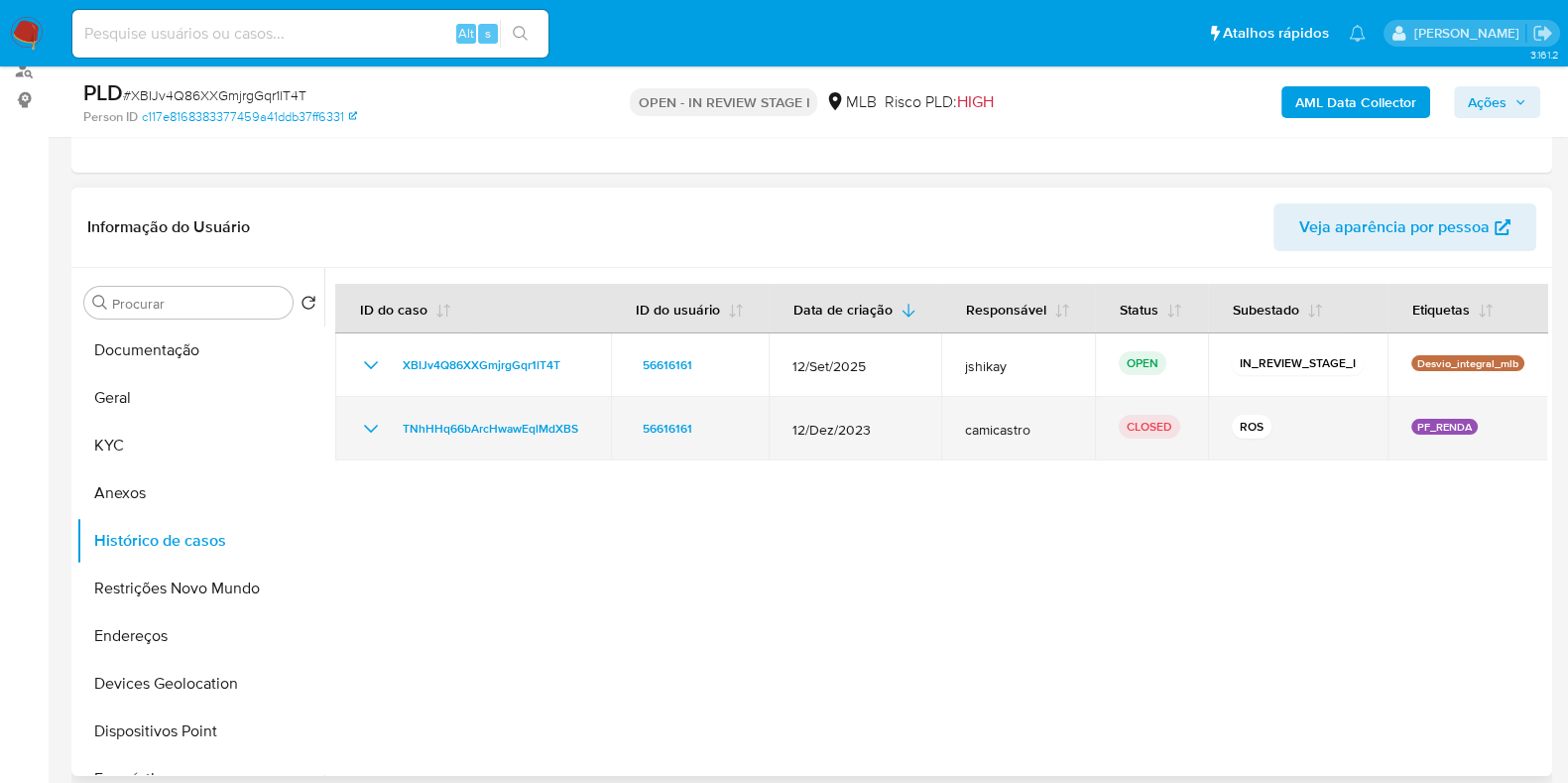
click at [359, 428] on icon "Mostrar/Ocultar" at bounding box center [371, 429] width 24 height 24
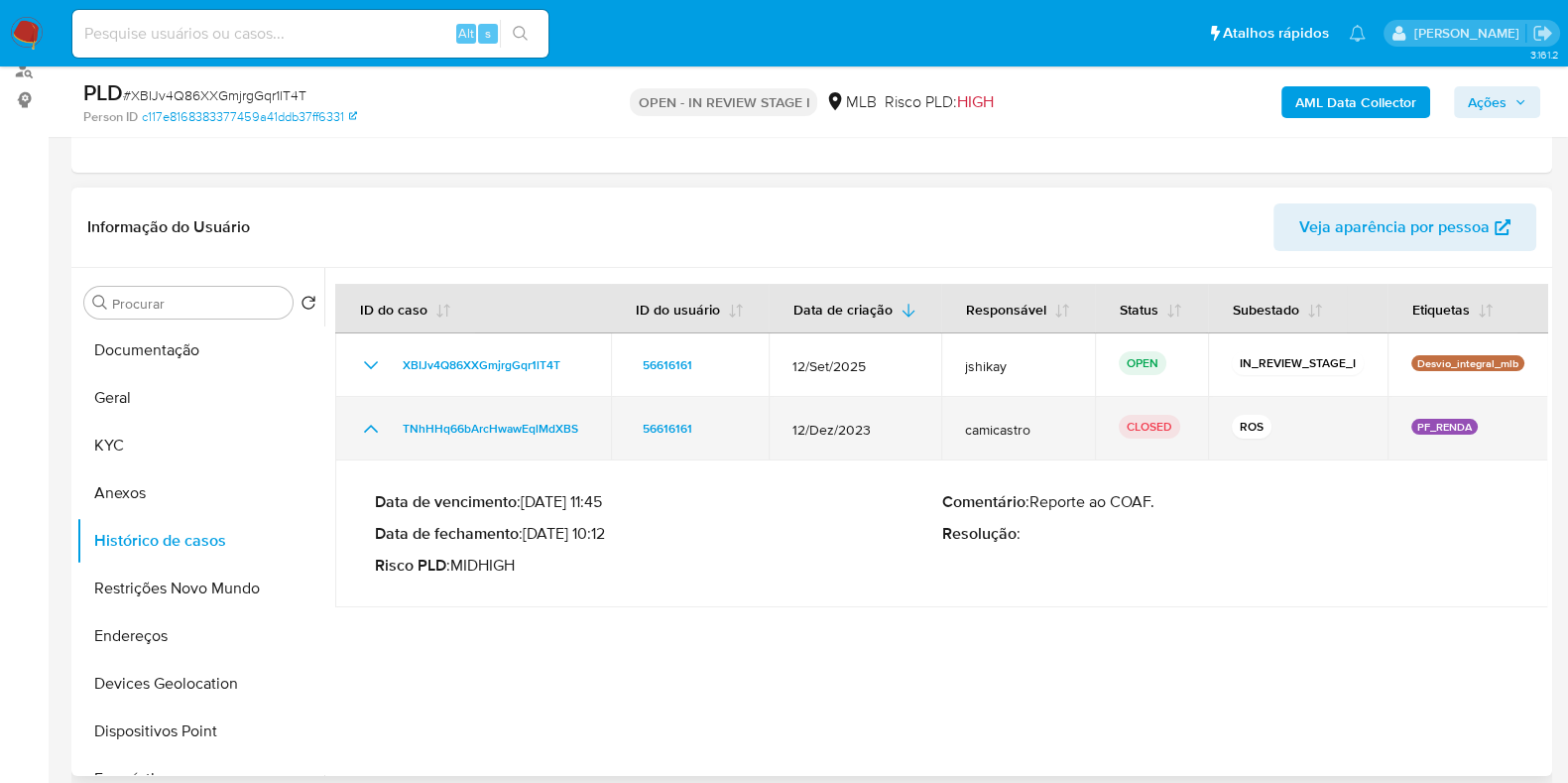
click at [364, 428] on icon "Mostrar/Ocultar" at bounding box center [371, 429] width 24 height 24
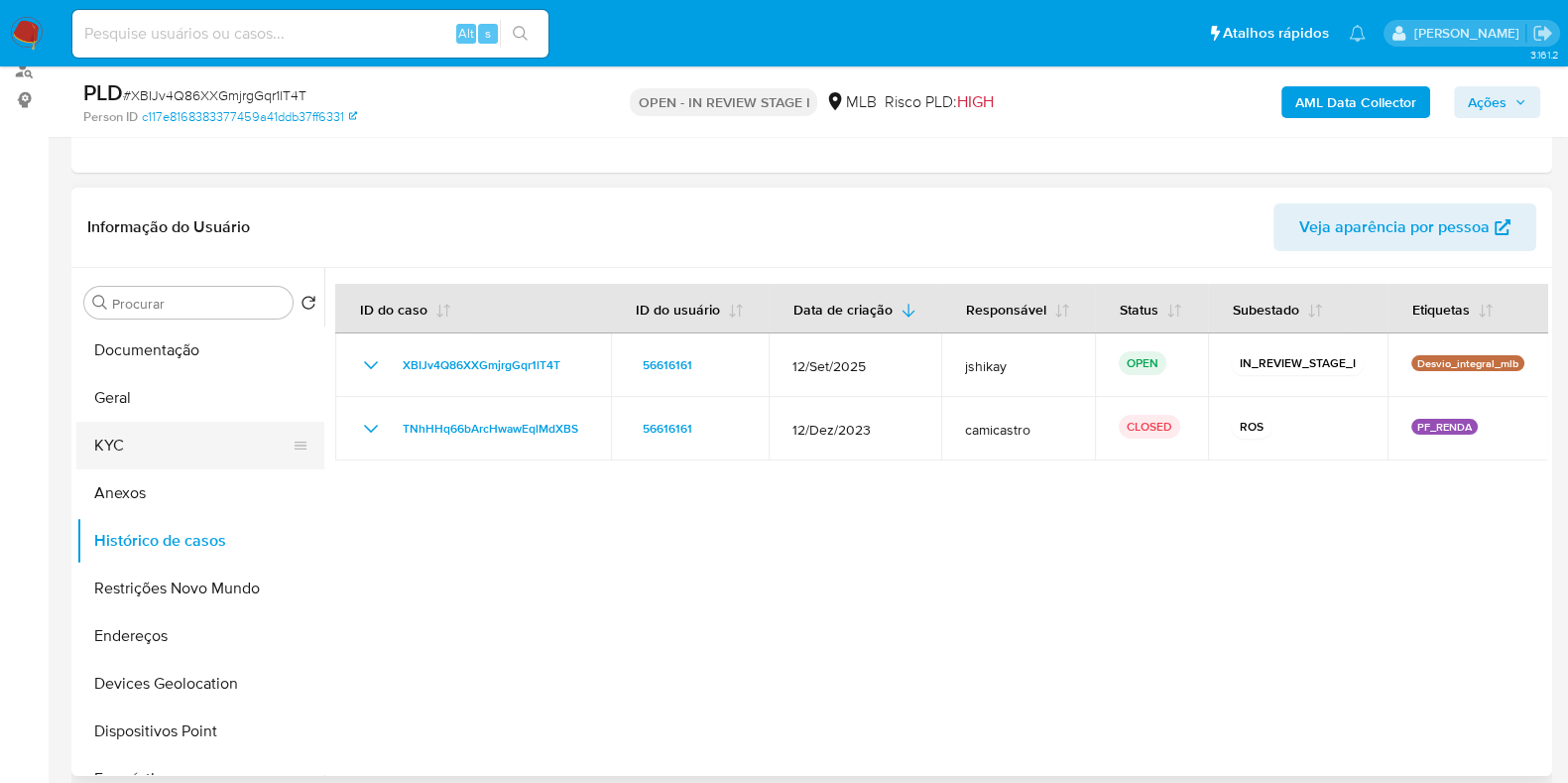
click at [193, 423] on button "KYC" at bounding box center [193, 446] width 232 height 48
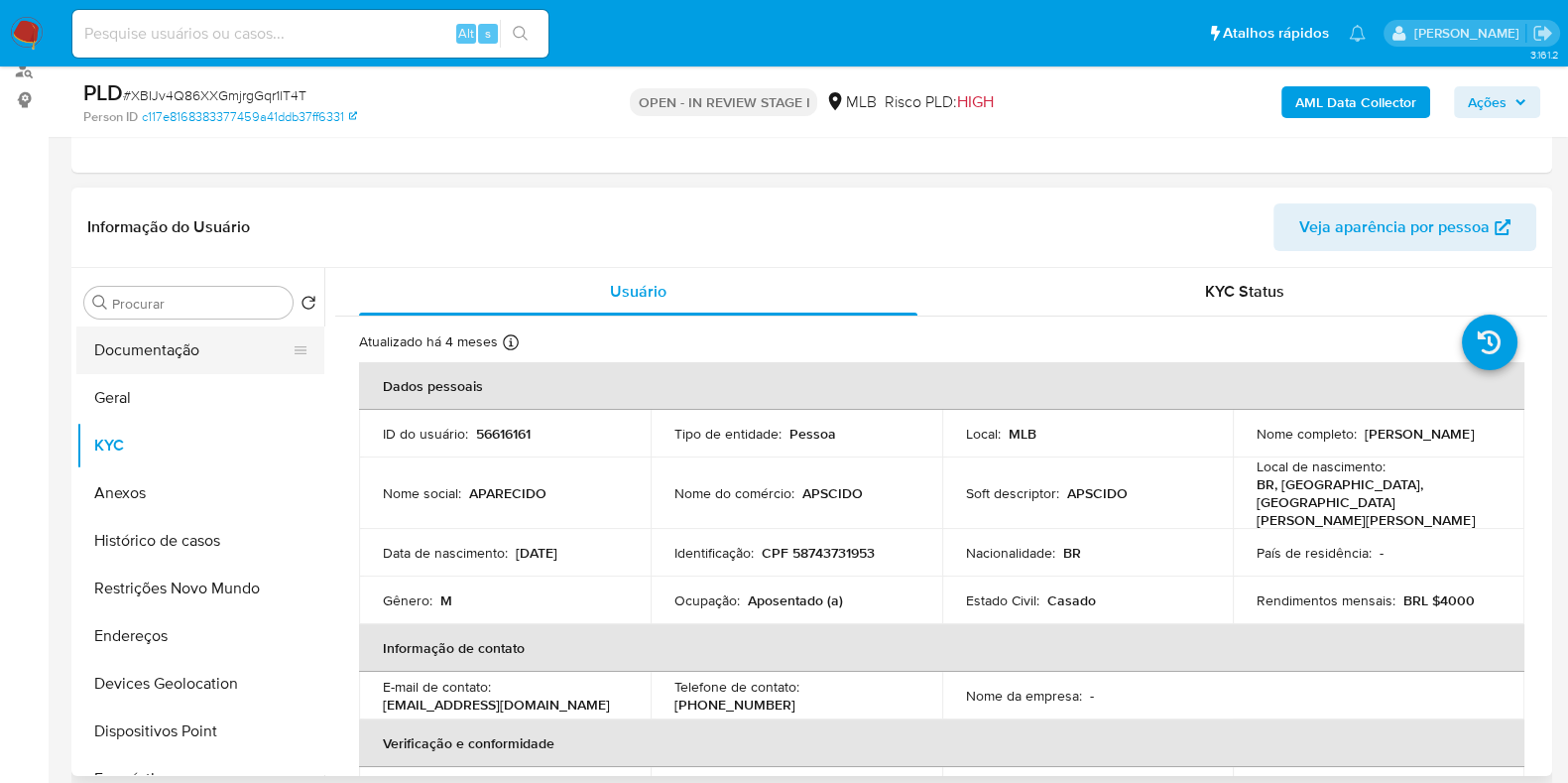
click at [179, 337] on button "Documentação" at bounding box center [193, 351] width 232 height 48
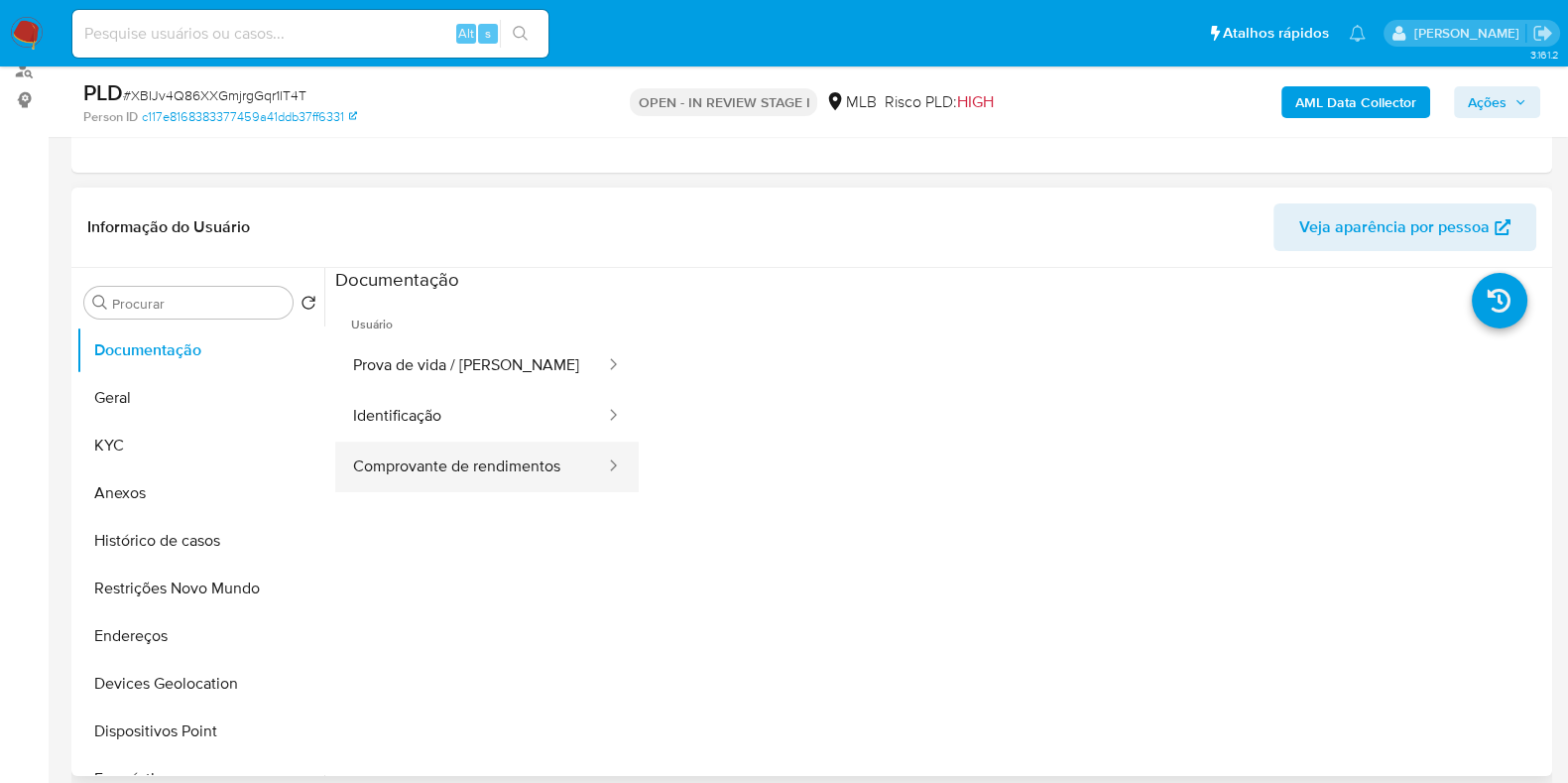
click at [525, 465] on button "Comprovante de rendimentos" at bounding box center [472, 466] width 272 height 51
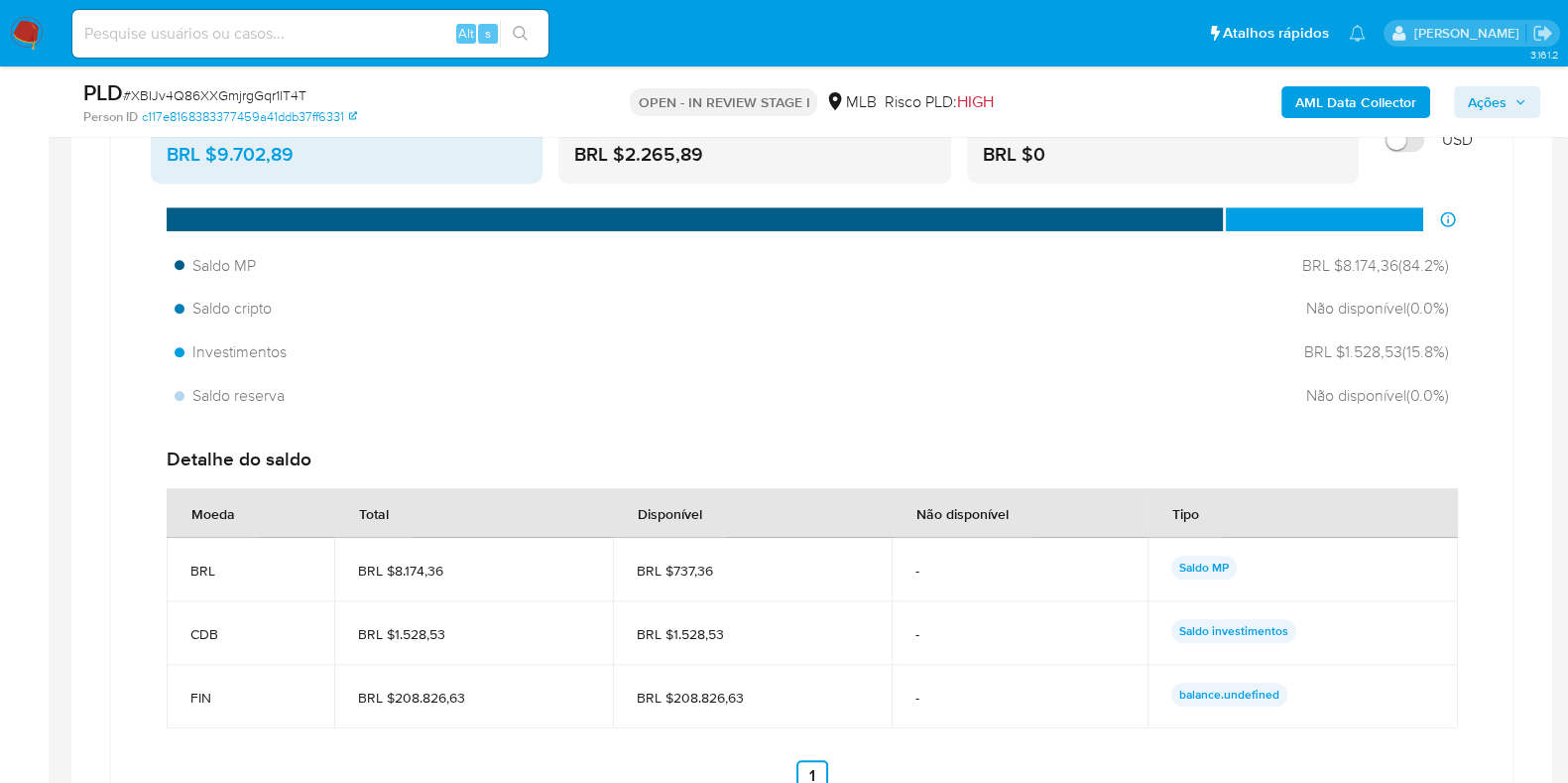
scroll to position [1736, 0]
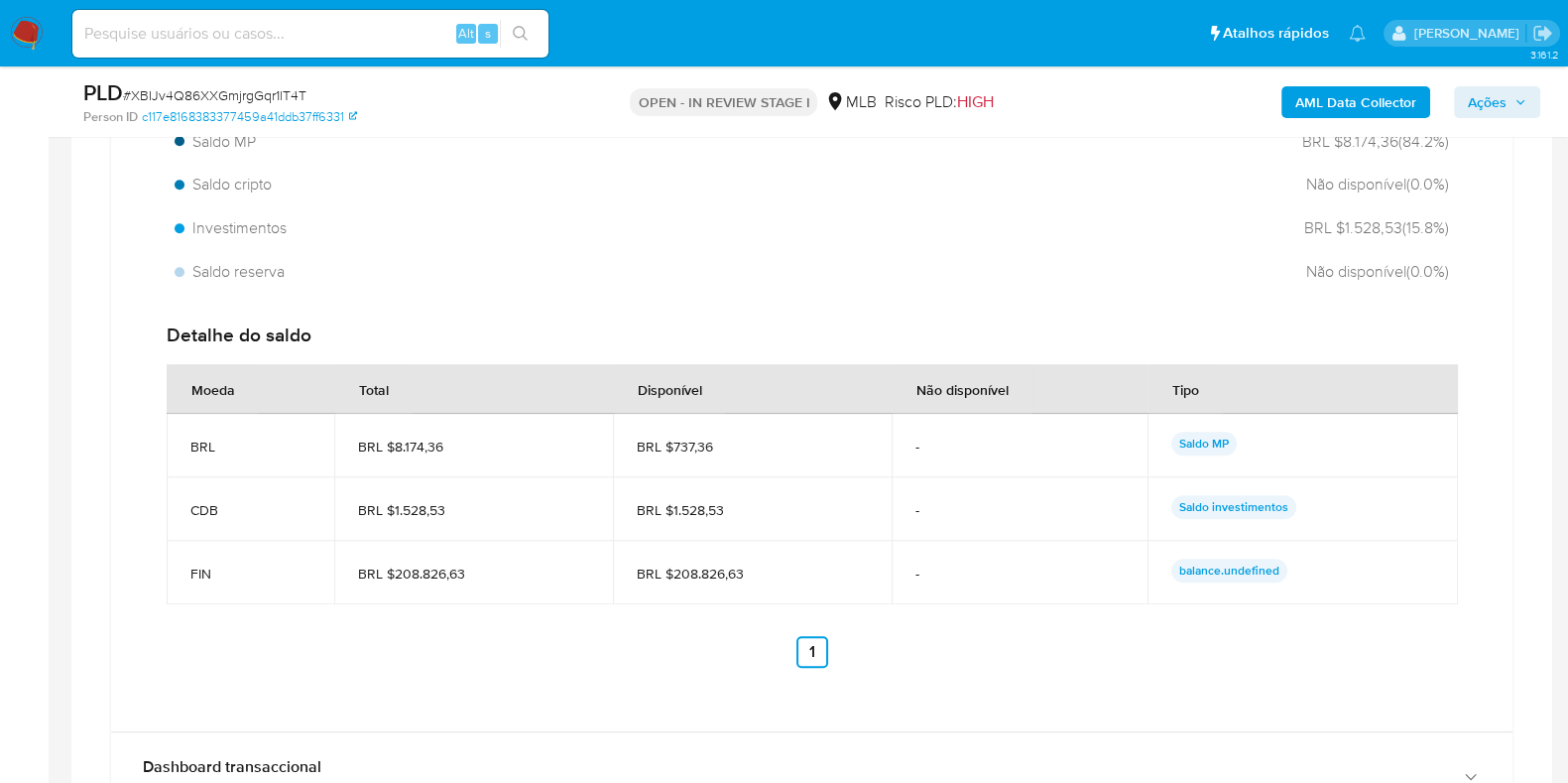
drag, startPoint x: 680, startPoint y: 445, endPoint x: 709, endPoint y: 446, distance: 29.0
click at [709, 446] on span "BRL $737,36" at bounding box center [752, 446] width 231 height 18
drag, startPoint x: 673, startPoint y: 443, endPoint x: 711, endPoint y: 442, distance: 38.0
click at [711, 442] on span "BRL $737,36" at bounding box center [752, 446] width 231 height 18
drag, startPoint x: 673, startPoint y: 504, endPoint x: 731, endPoint y: 507, distance: 58.1
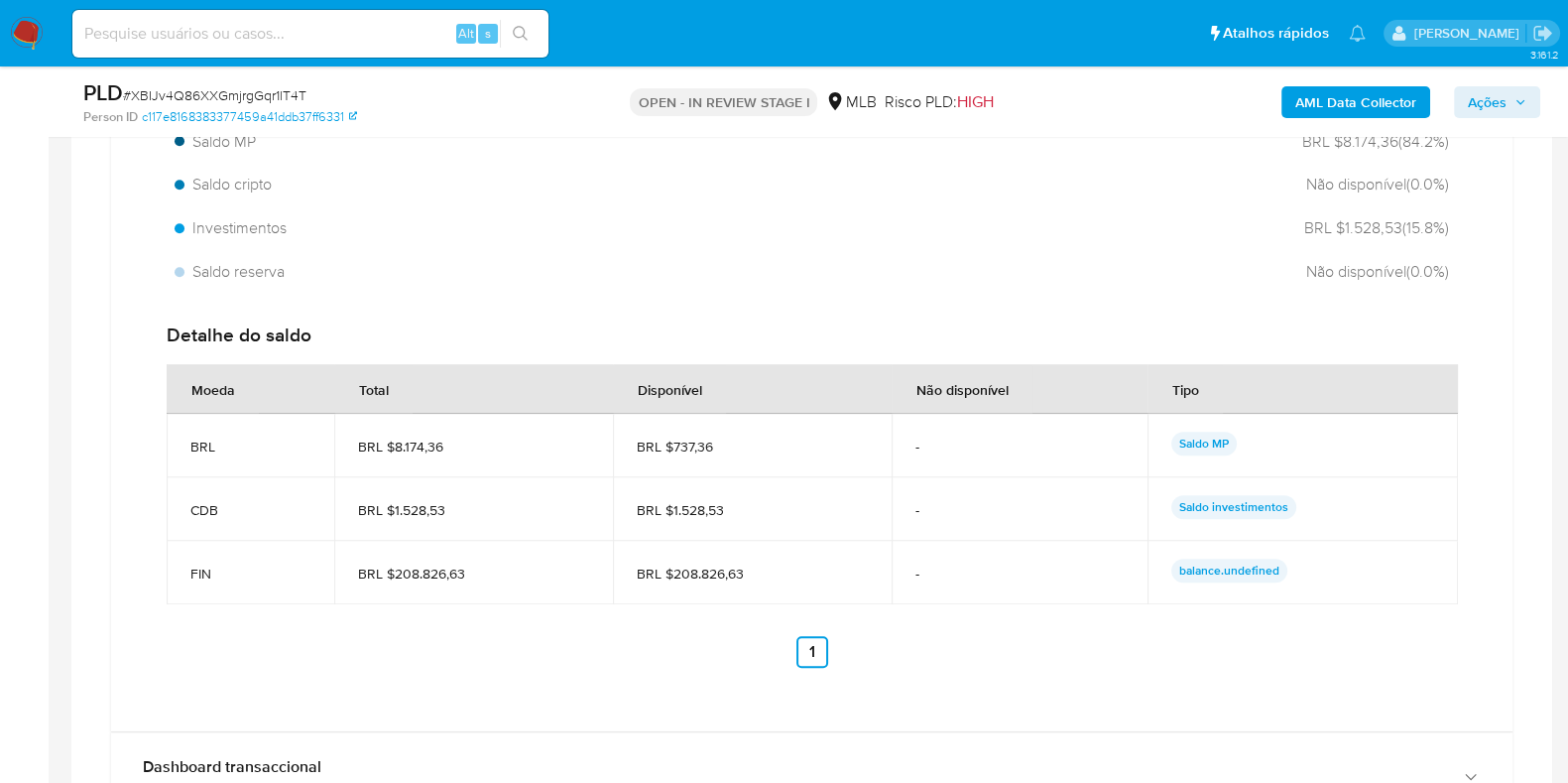
click at [731, 507] on span "BRL $1.528,53" at bounding box center [752, 510] width 231 height 18
drag, startPoint x: 674, startPoint y: 571, endPoint x: 744, endPoint y: 572, distance: 70.0
click at [744, 572] on span "BRL $208.826,63" at bounding box center [752, 573] width 231 height 18
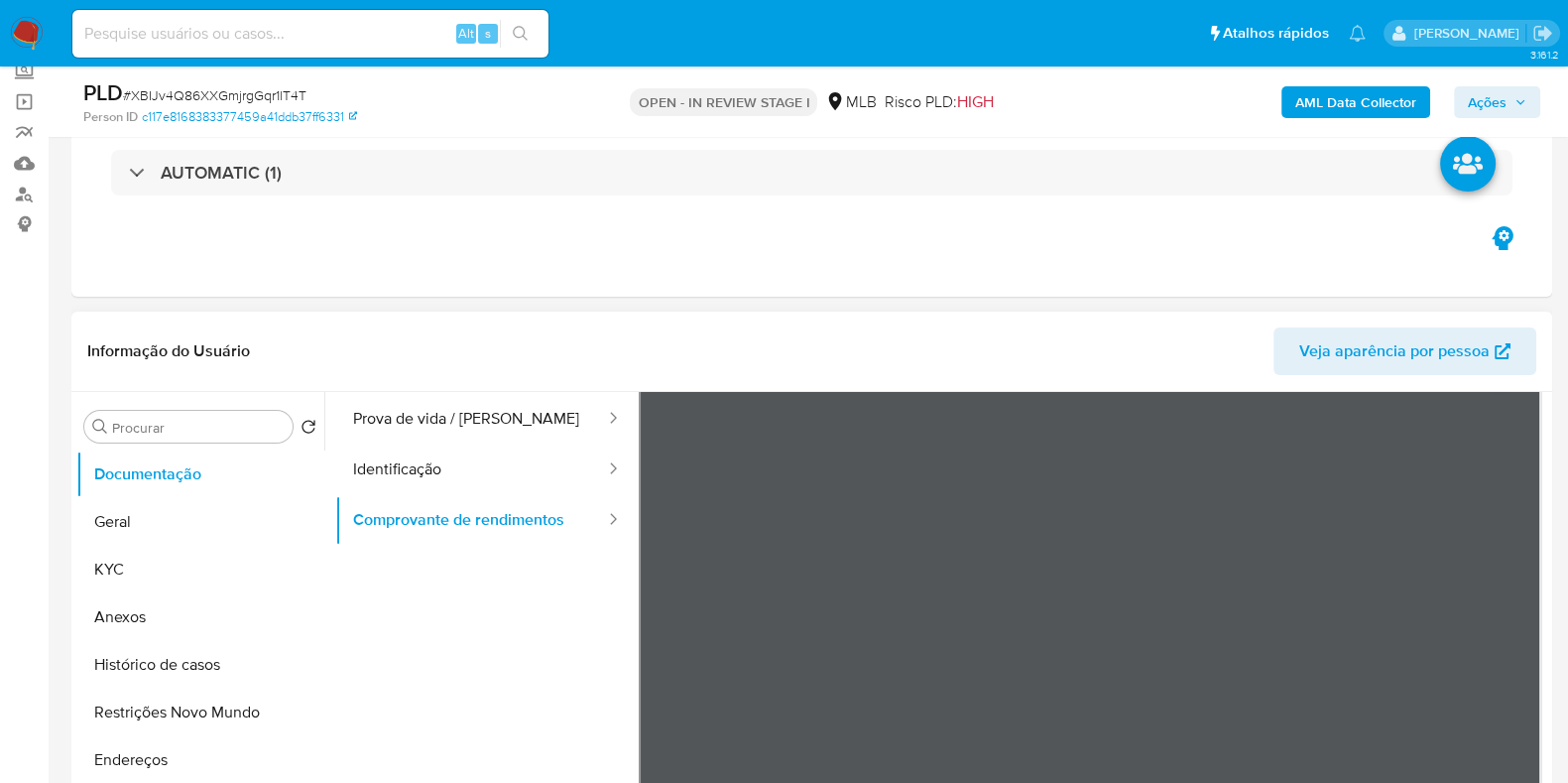
scroll to position [0, 0]
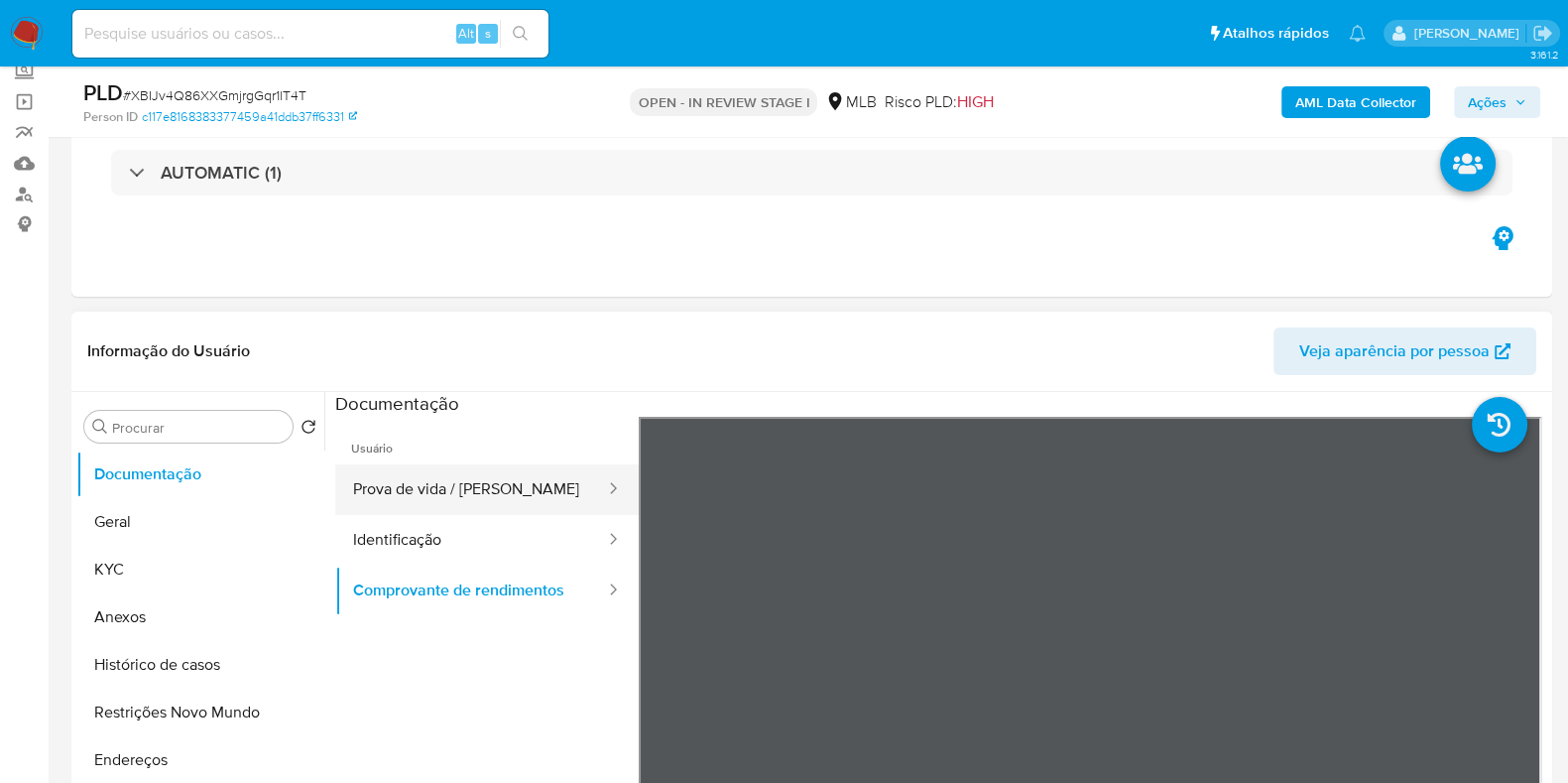
click at [499, 478] on button "Prova de vida / Selfie" at bounding box center [472, 489] width 272 height 51
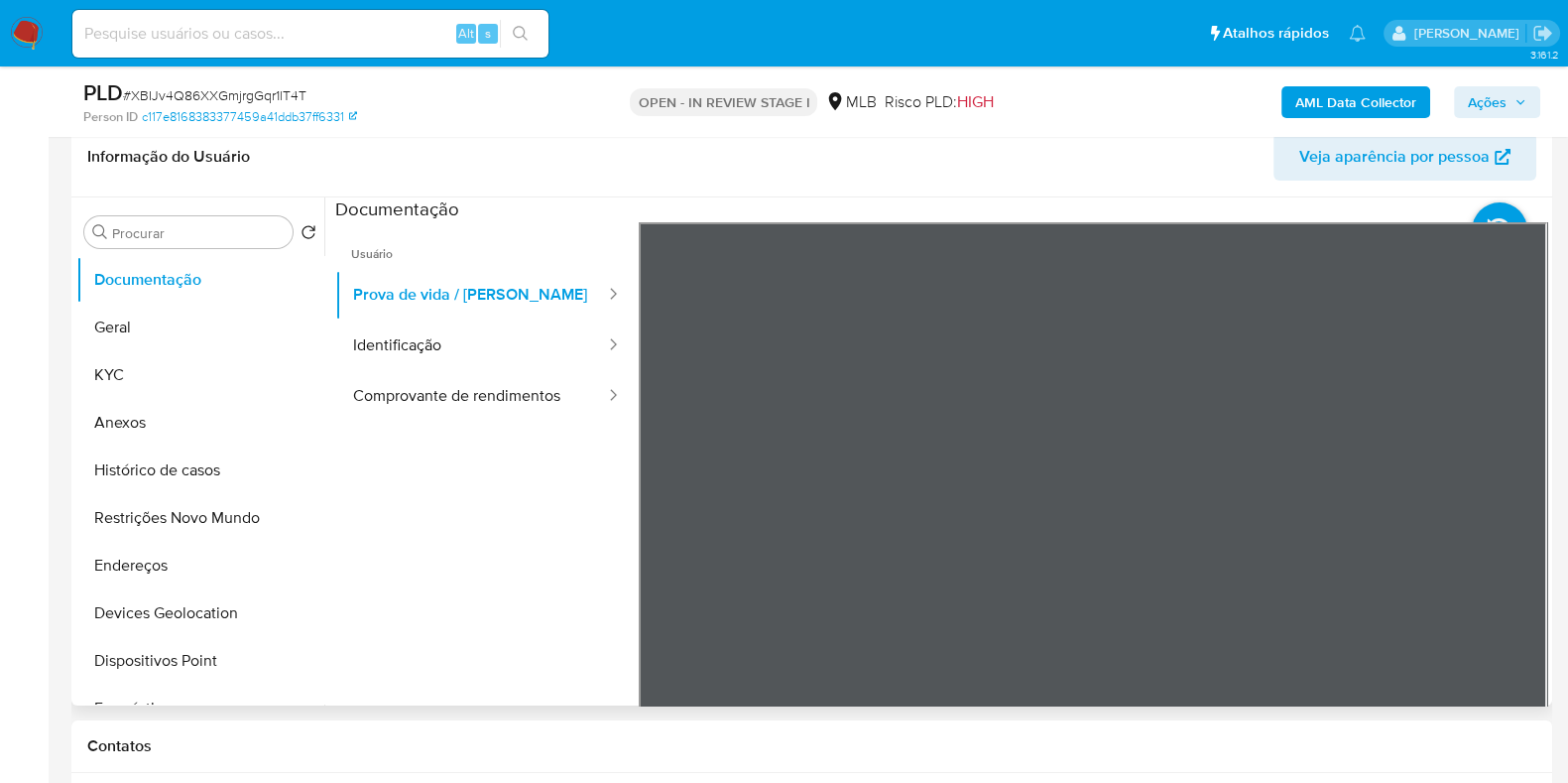
scroll to position [373, 0]
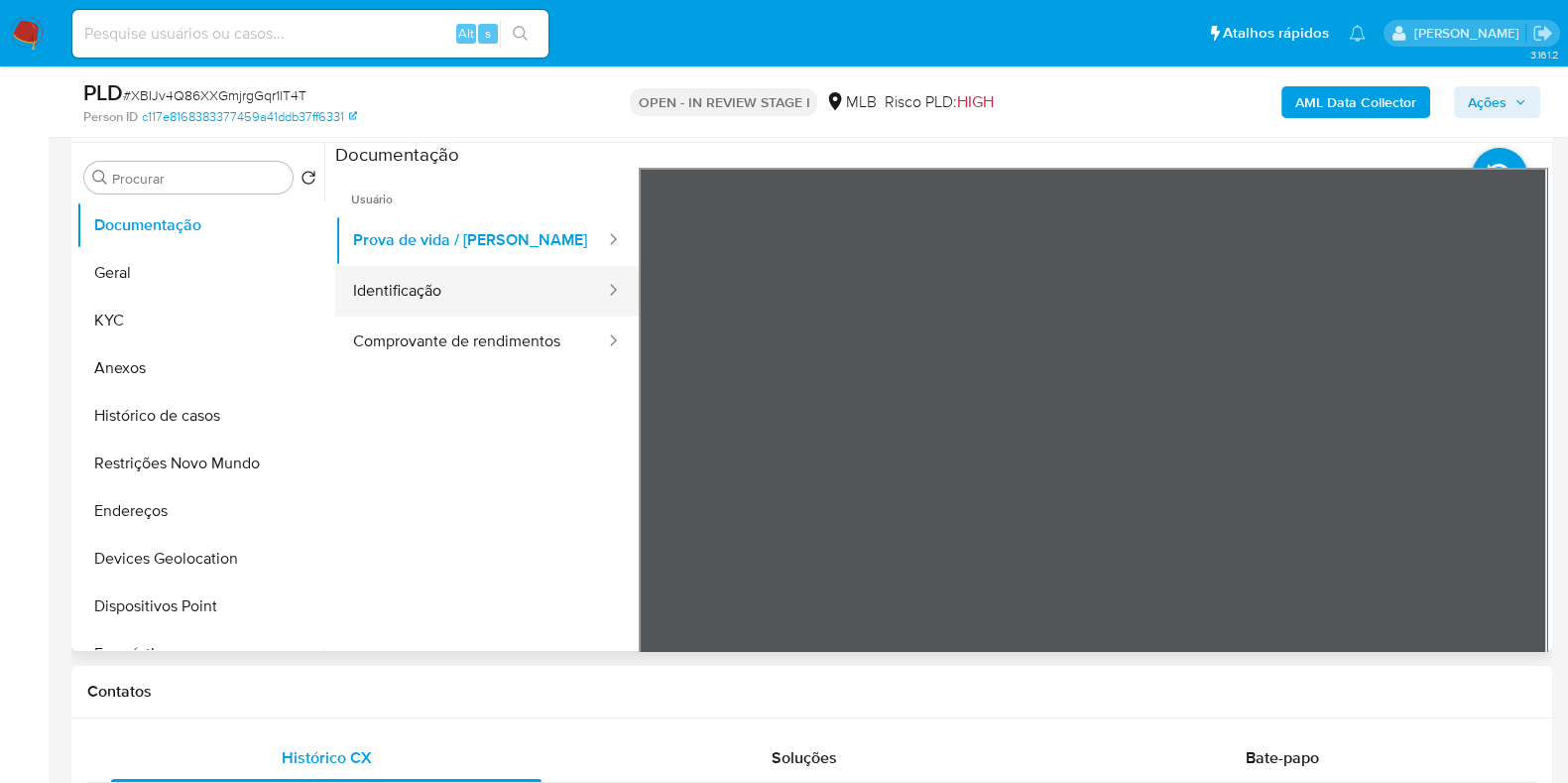
click at [401, 285] on button "Identificação" at bounding box center [472, 291] width 272 height 51
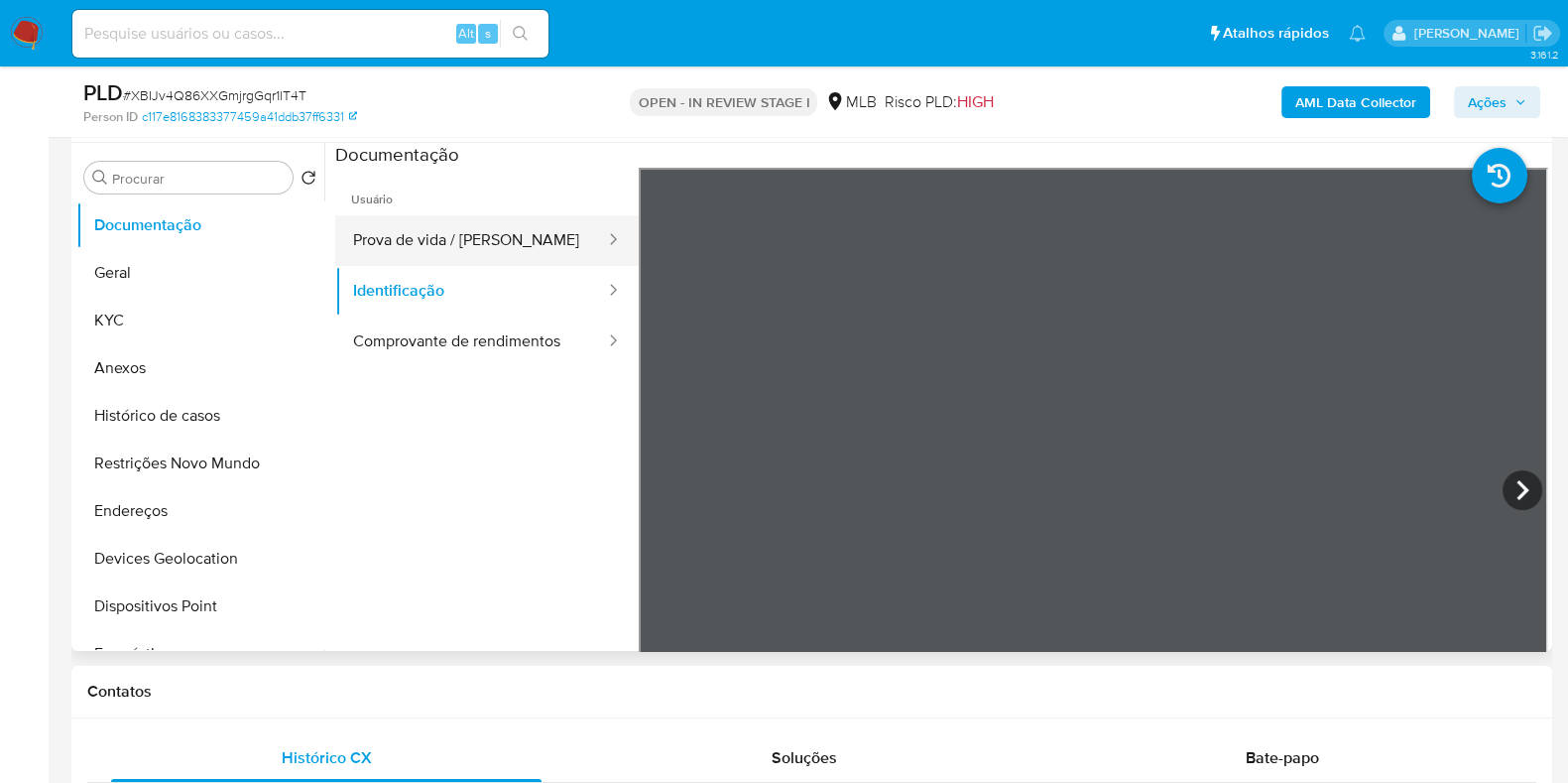
click at [525, 220] on button "Prova de vida / Selfie" at bounding box center [472, 240] width 272 height 51
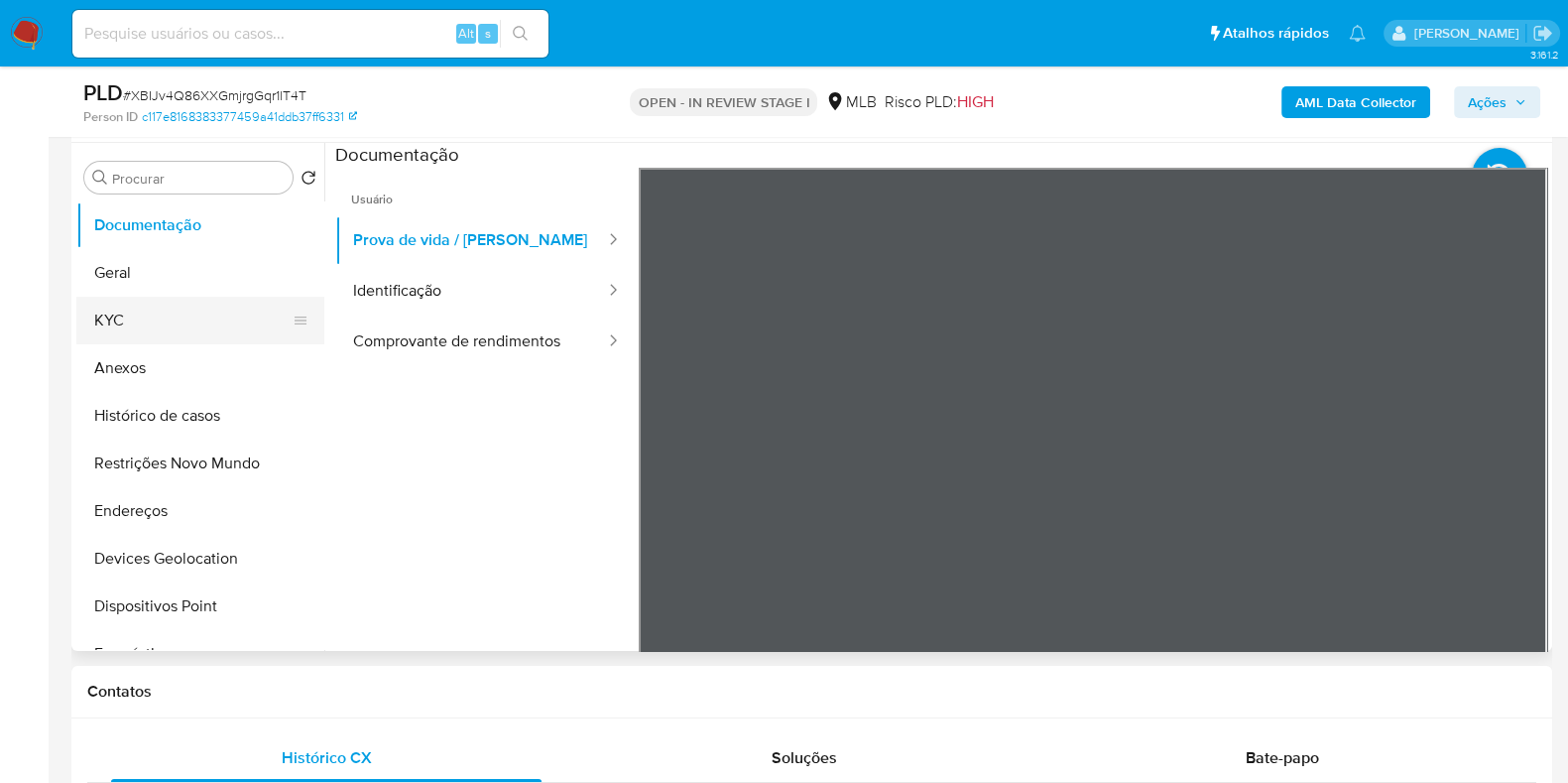
click at [172, 325] on button "KYC" at bounding box center [193, 321] width 232 height 48
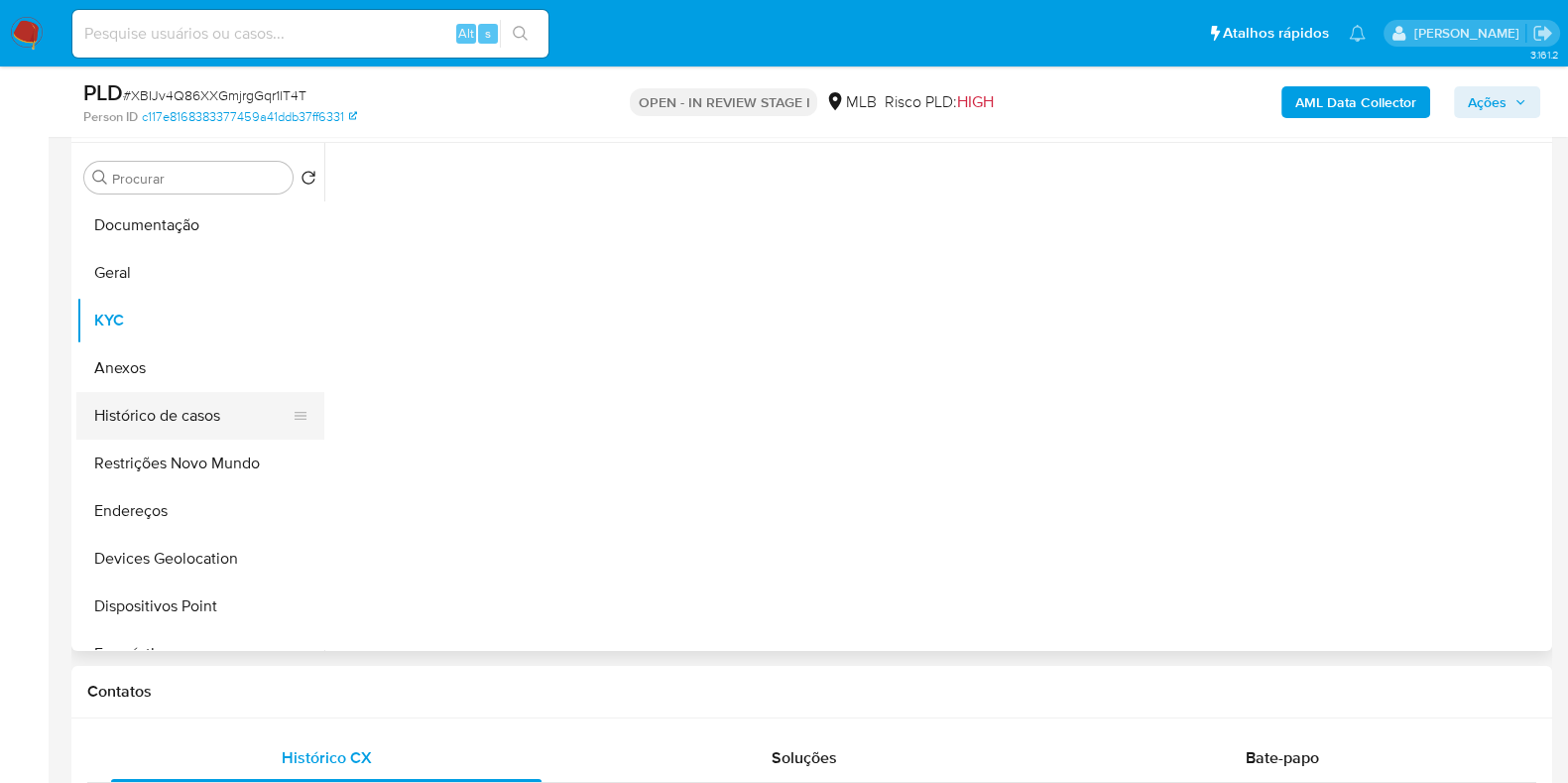
drag, startPoint x: 145, startPoint y: 424, endPoint x: 140, endPoint y: 393, distance: 31.4
click at [143, 422] on button "Histórico de casos" at bounding box center [193, 416] width 232 height 48
click at [144, 373] on button "Anexos" at bounding box center [193, 369] width 232 height 48
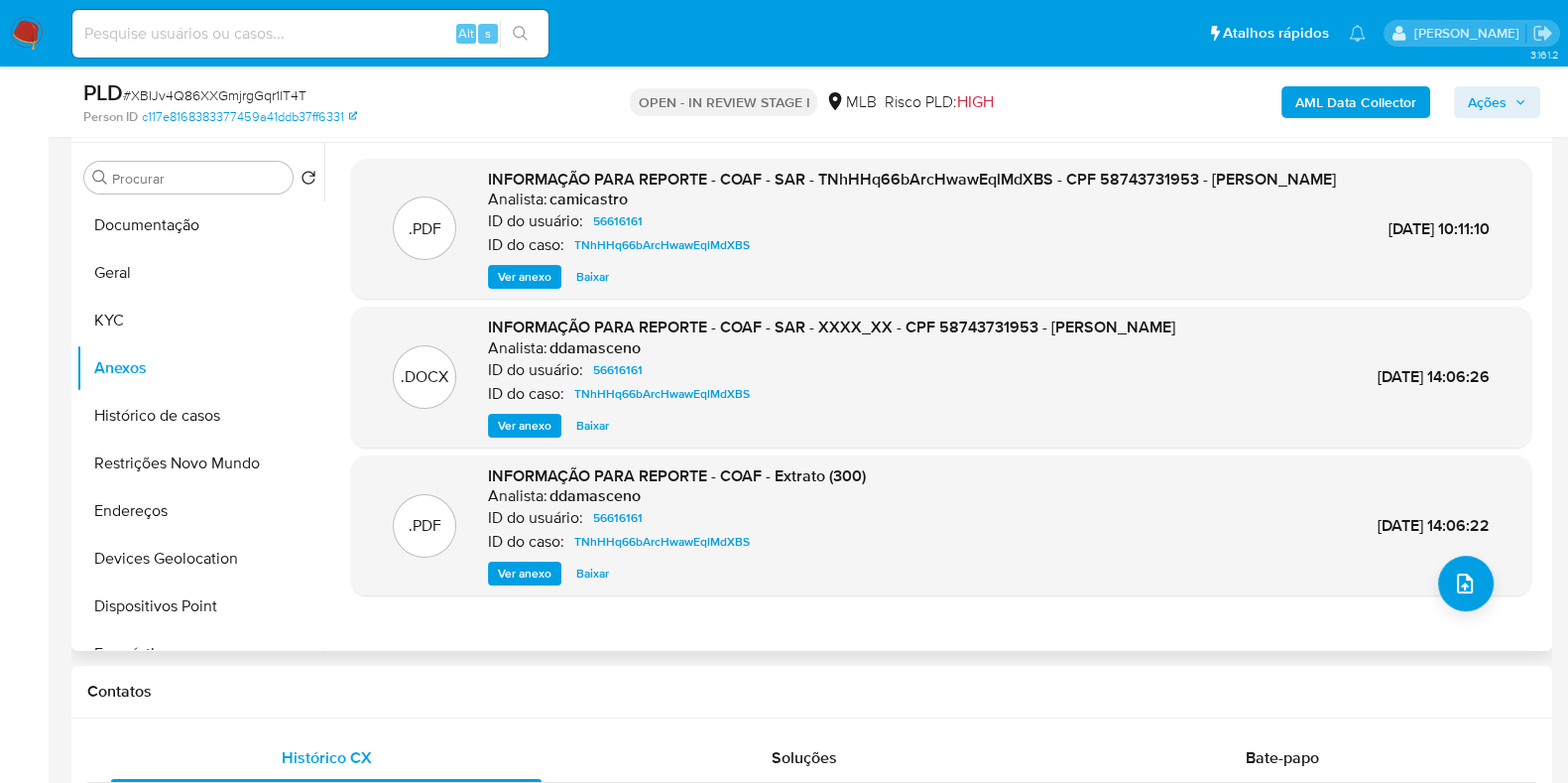
click at [513, 287] on span "Ver anexo" at bounding box center [524, 277] width 54 height 20
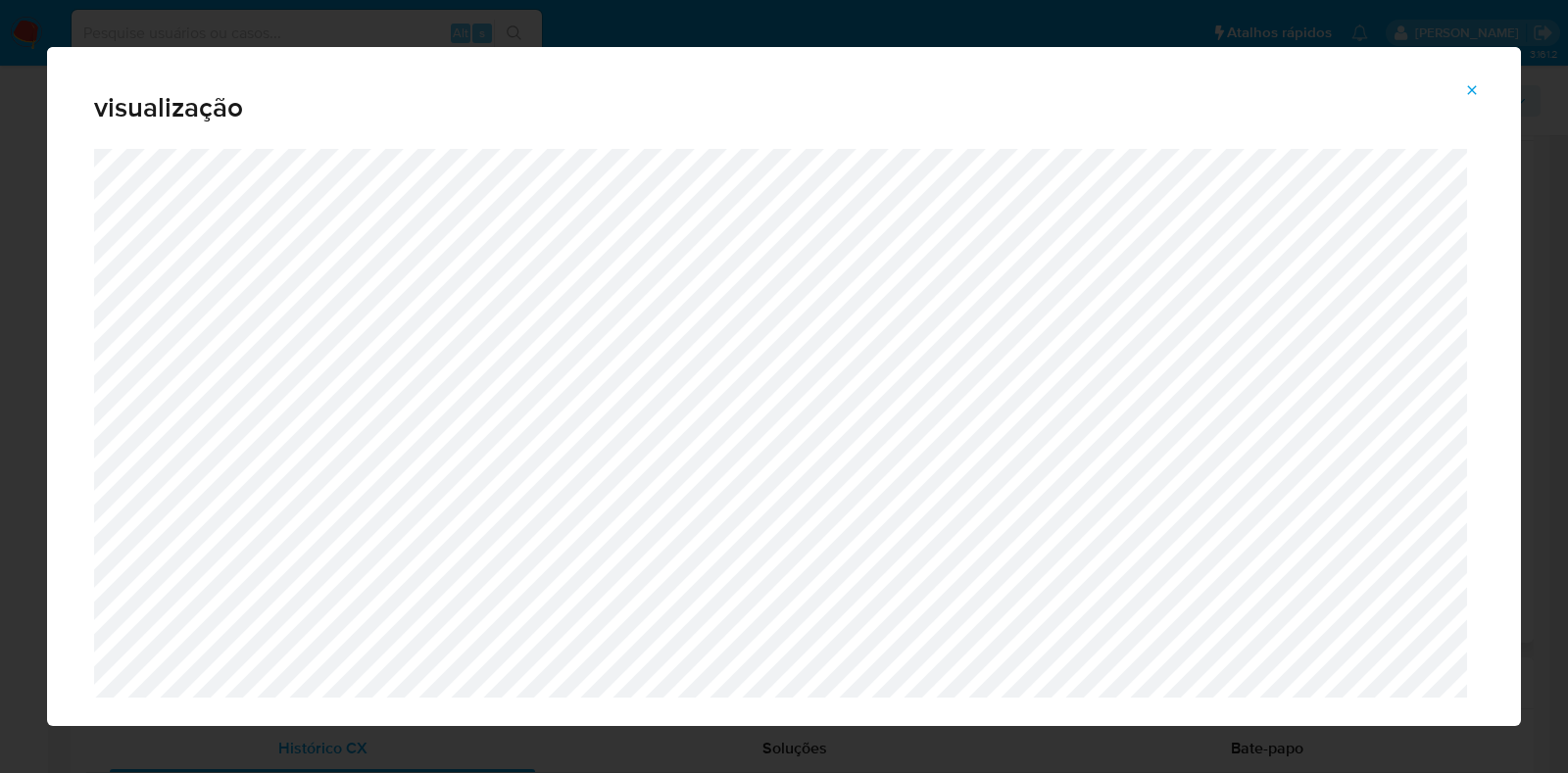
click at [1475, 93] on icon "Attachment preview" at bounding box center [1472, 89] width 9 height 9
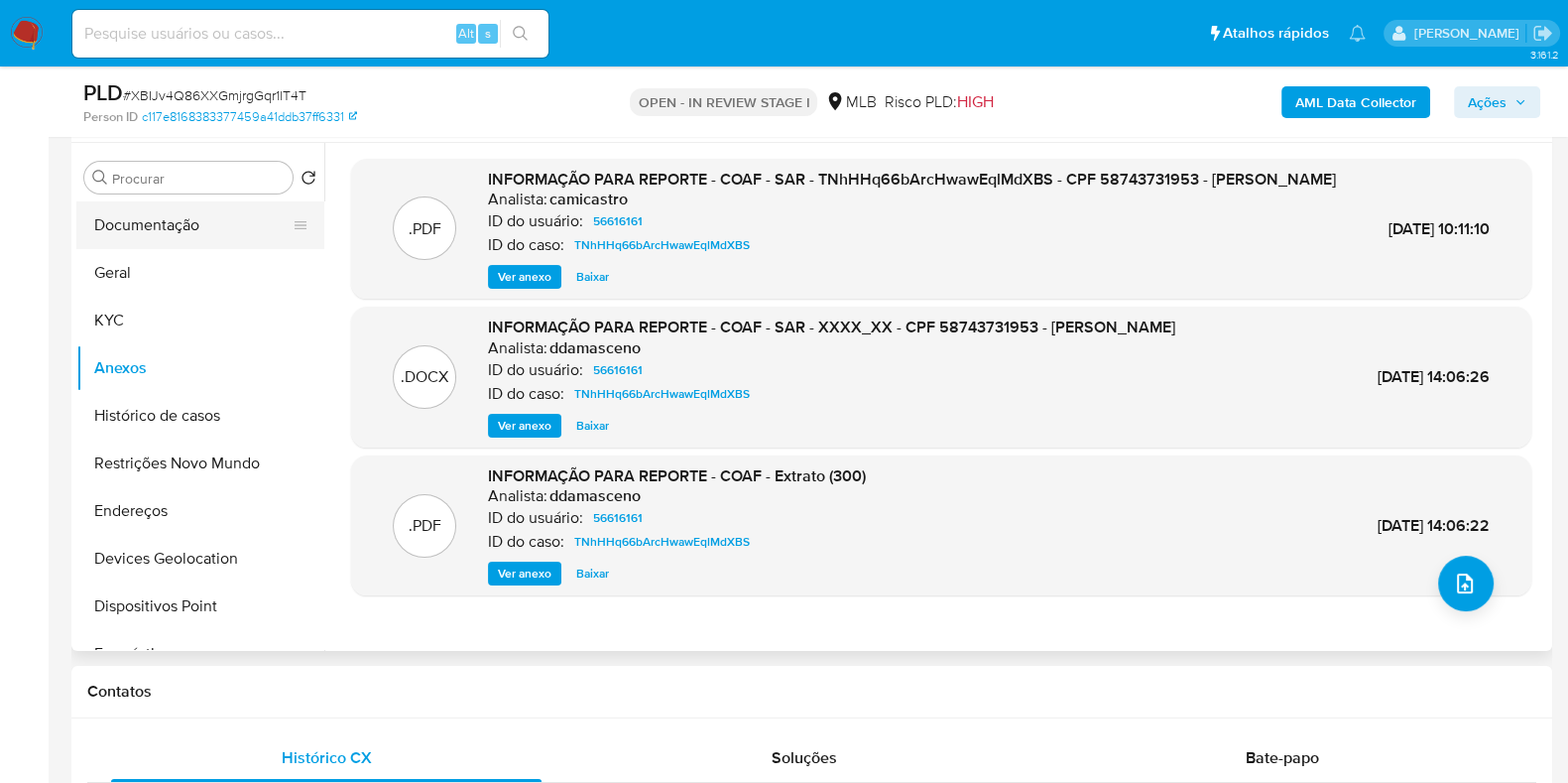
click at [174, 224] on button "Documentação" at bounding box center [193, 226] width 232 height 48
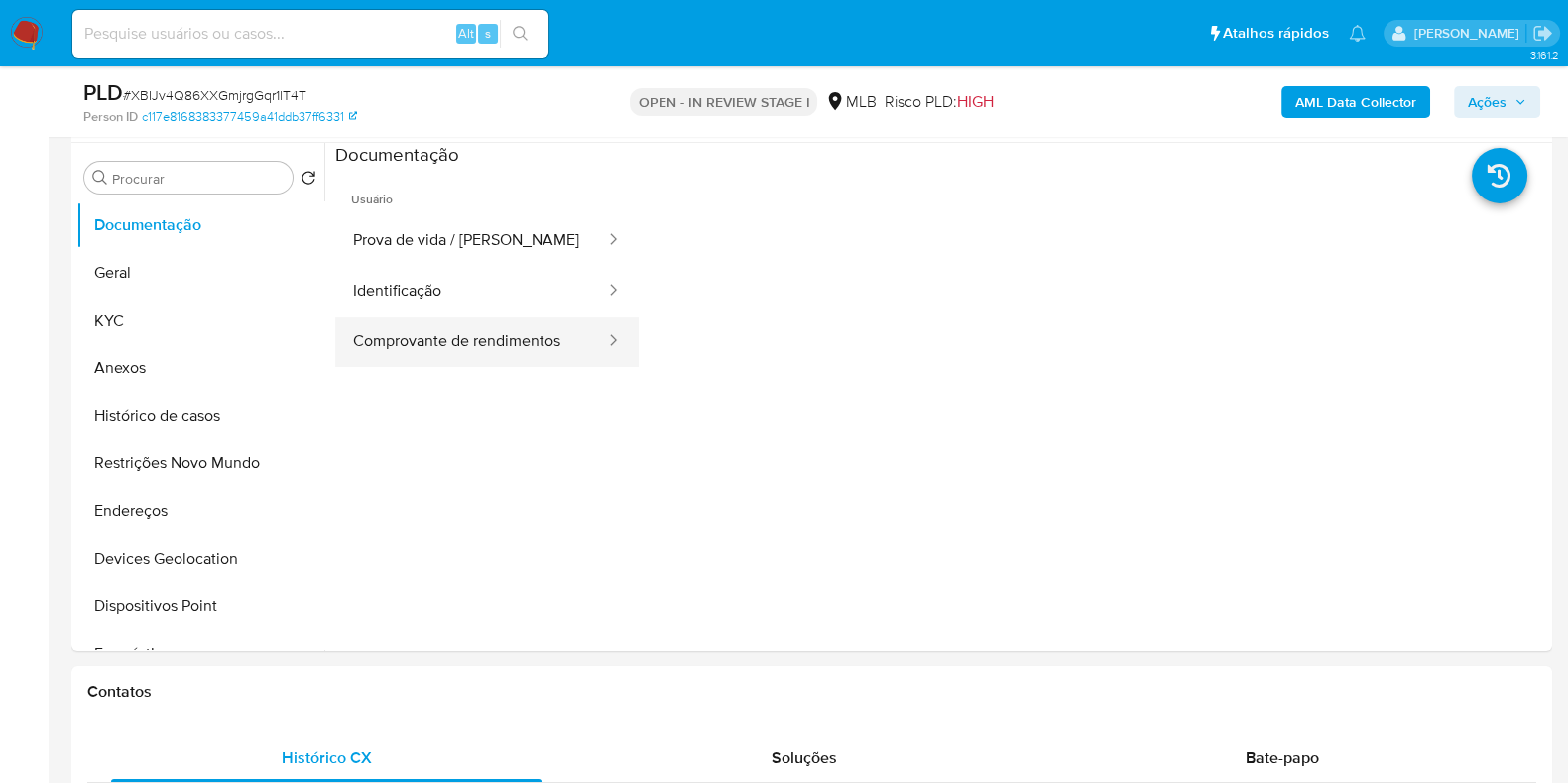
click at [456, 354] on button "Comprovante de rendimentos" at bounding box center [472, 342] width 272 height 51
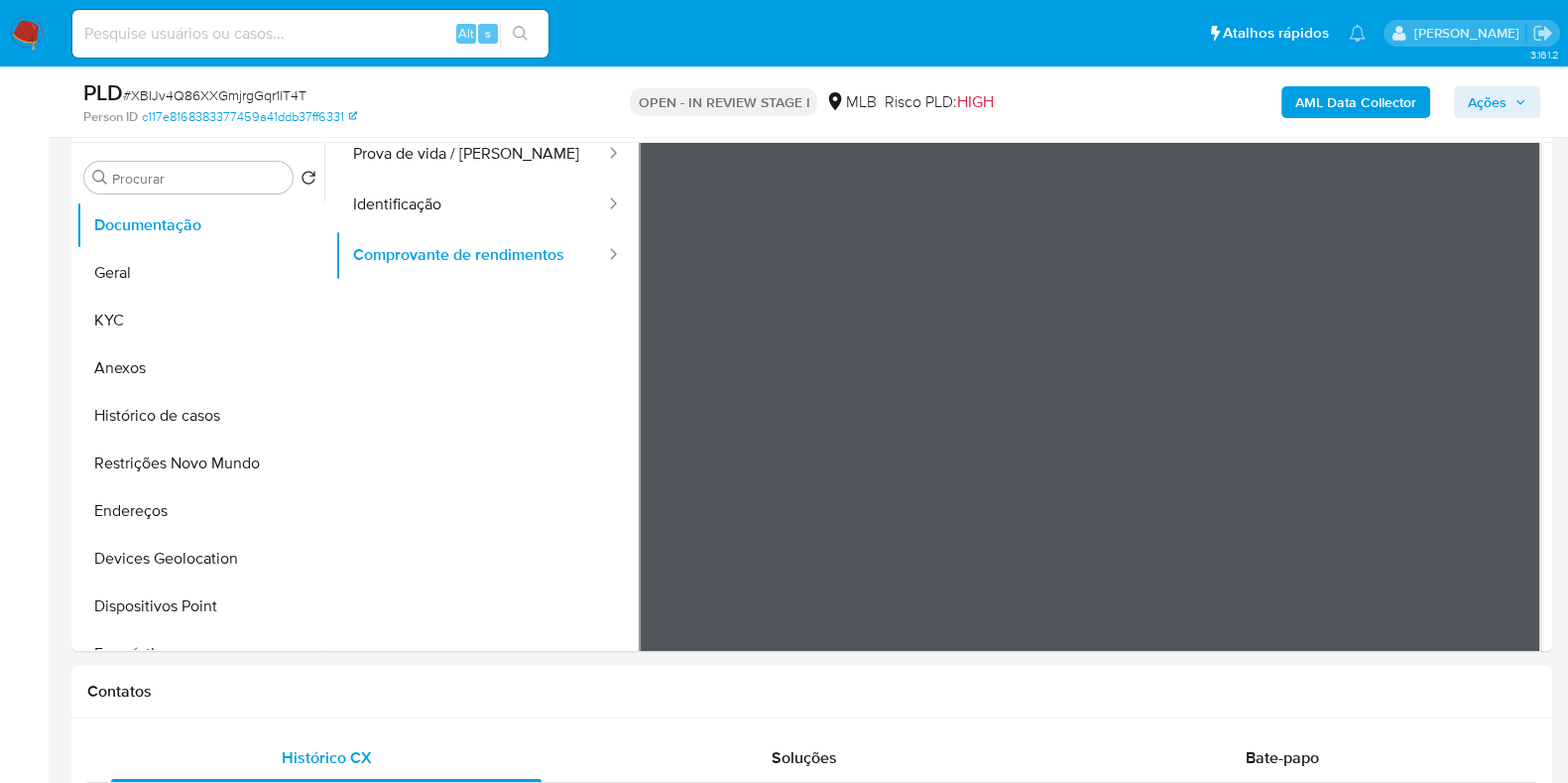
scroll to position [123, 0]
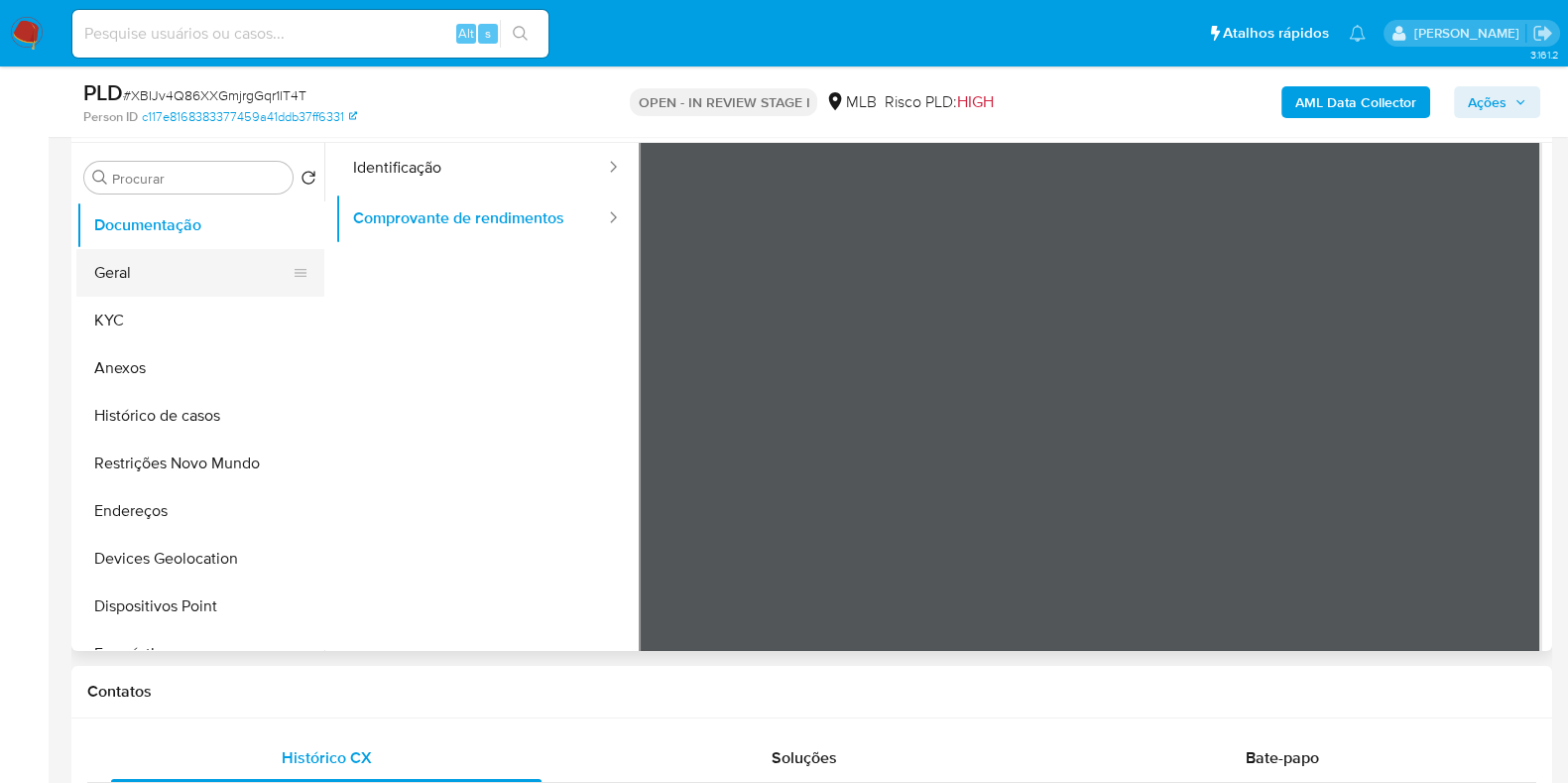
click at [110, 261] on button "Geral" at bounding box center [193, 273] width 232 height 48
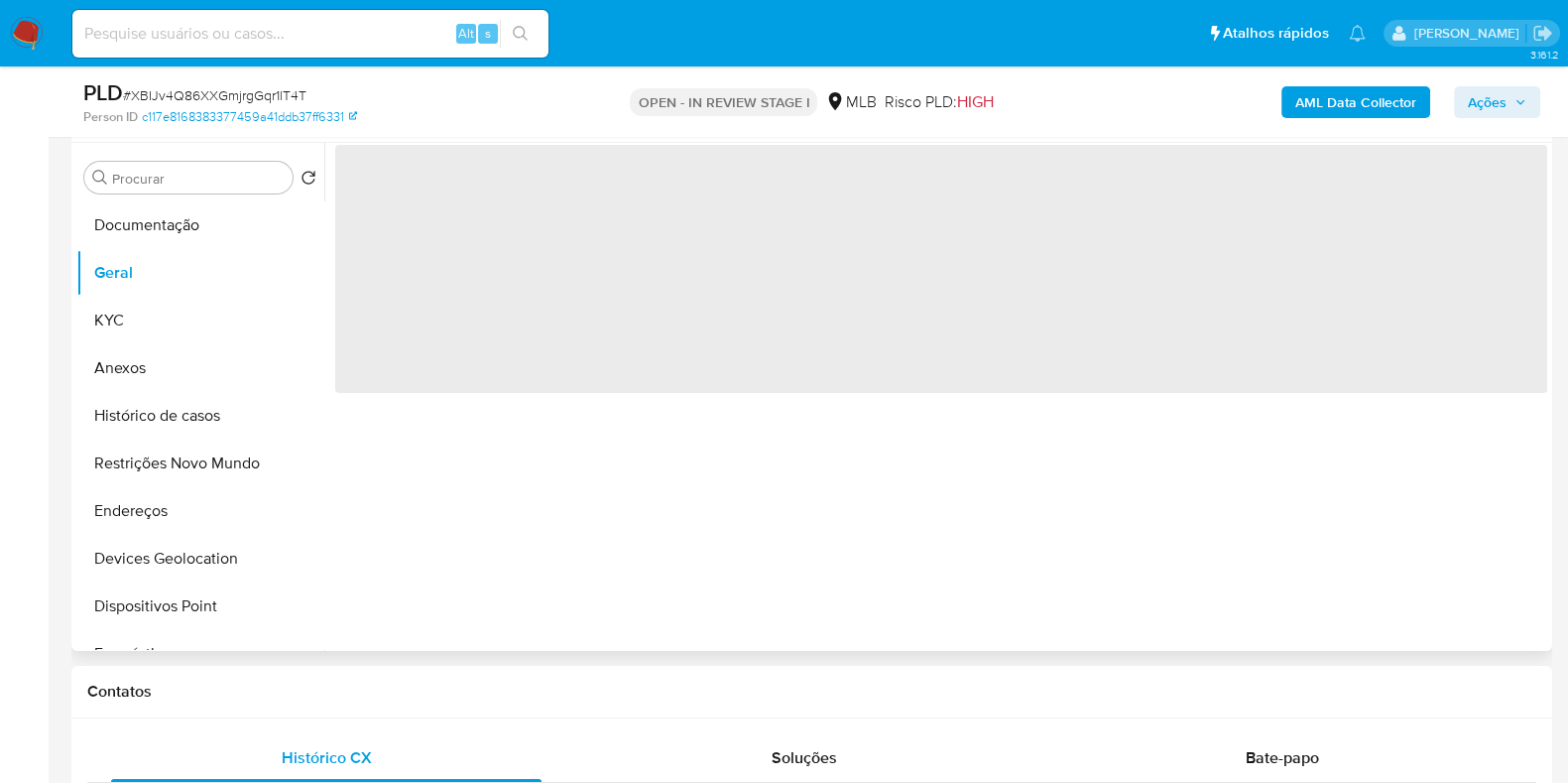
scroll to position [0, 0]
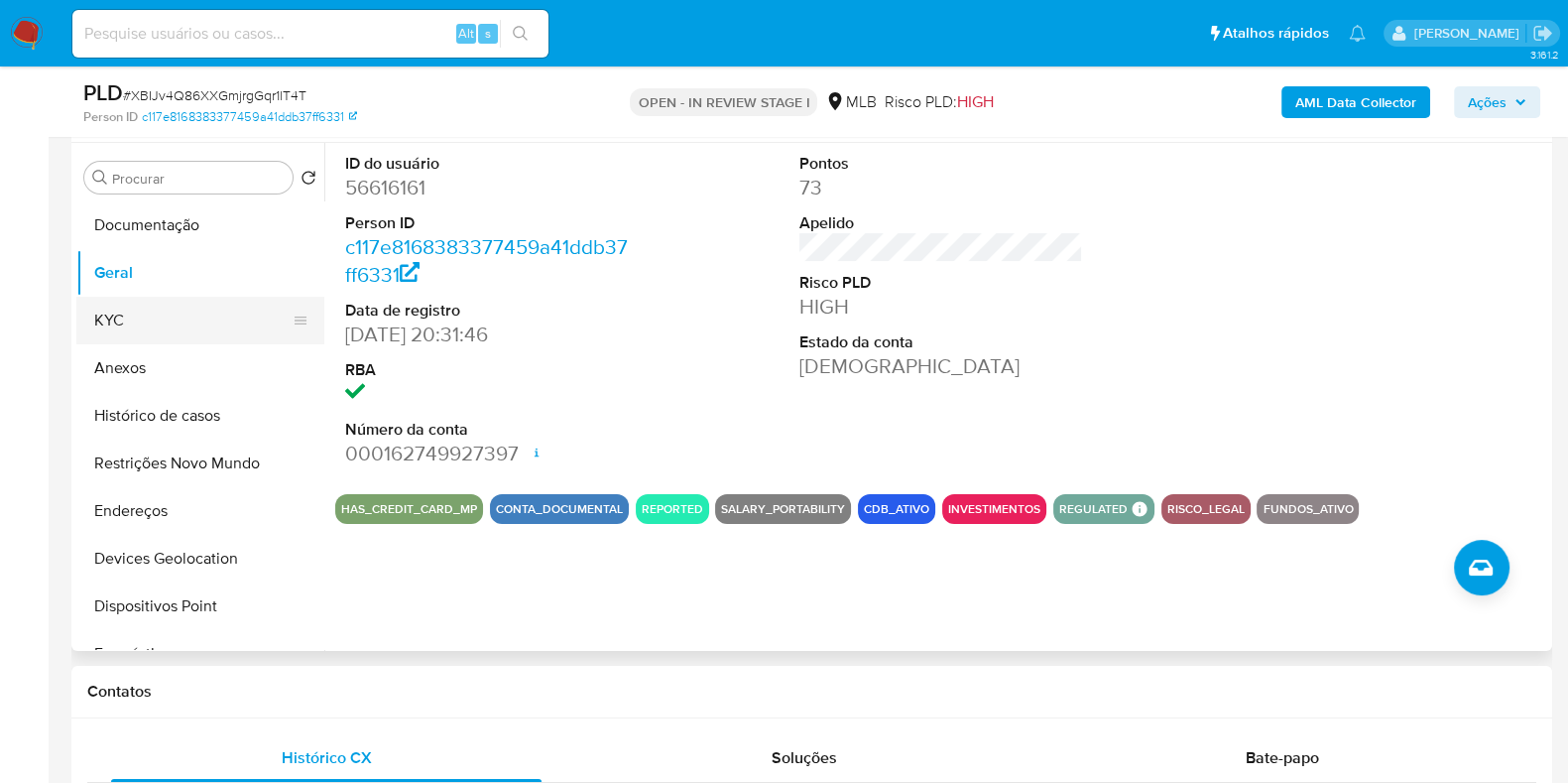
click at [225, 327] on button "KYC" at bounding box center [193, 321] width 232 height 48
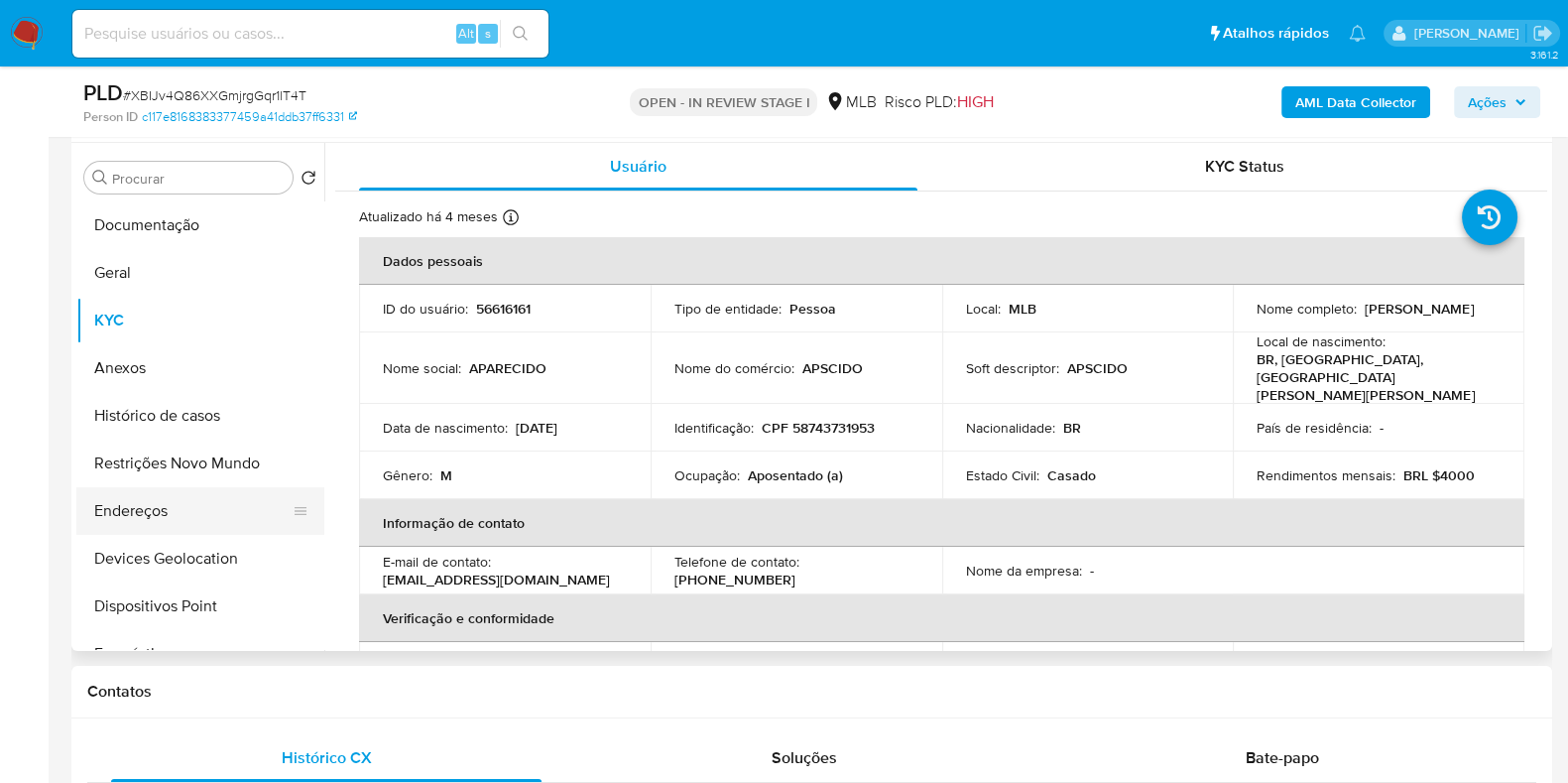
click at [104, 509] on button "Endereços" at bounding box center [193, 511] width 232 height 48
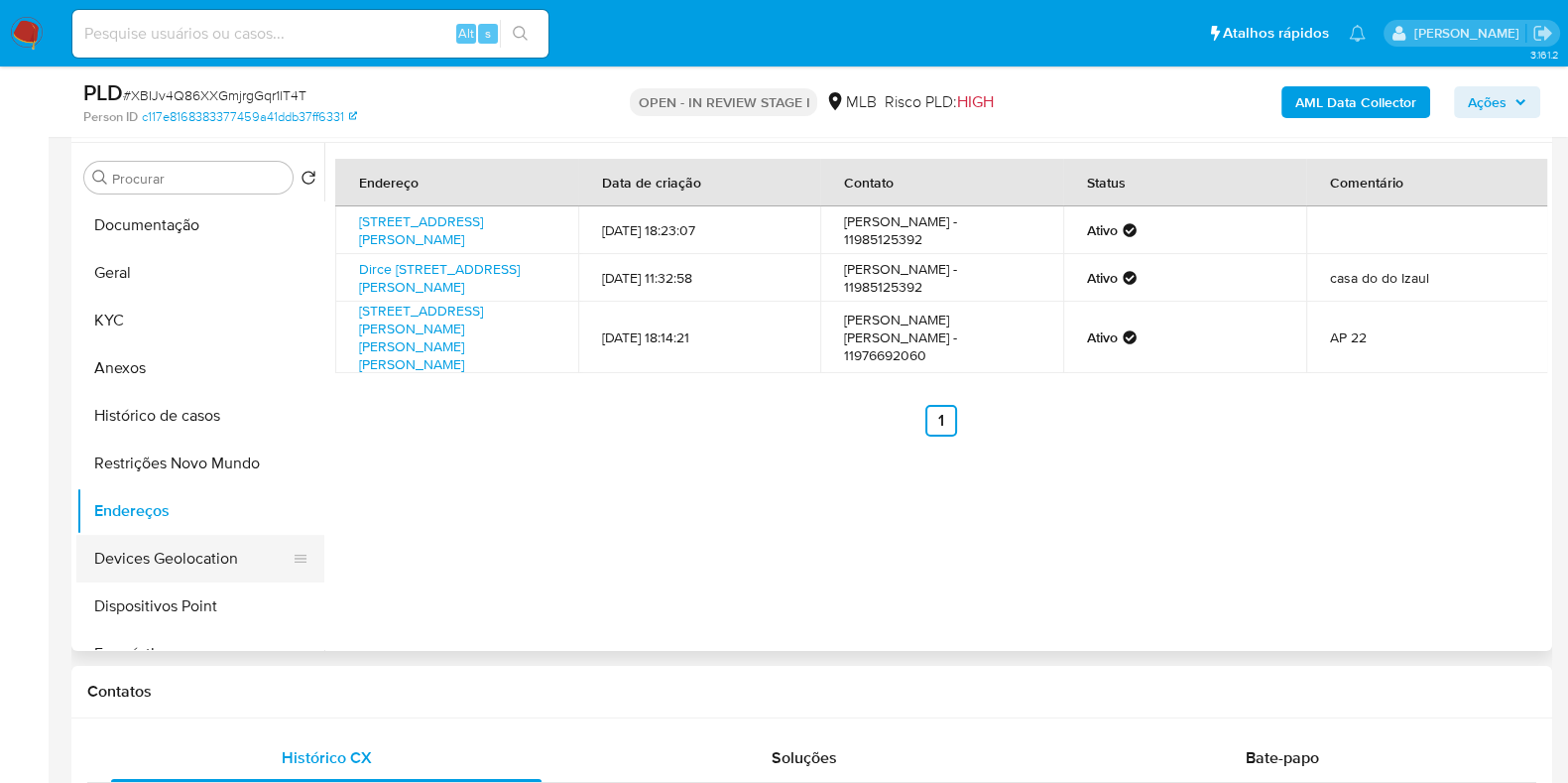
click at [179, 566] on button "Devices Geolocation" at bounding box center [193, 558] width 232 height 48
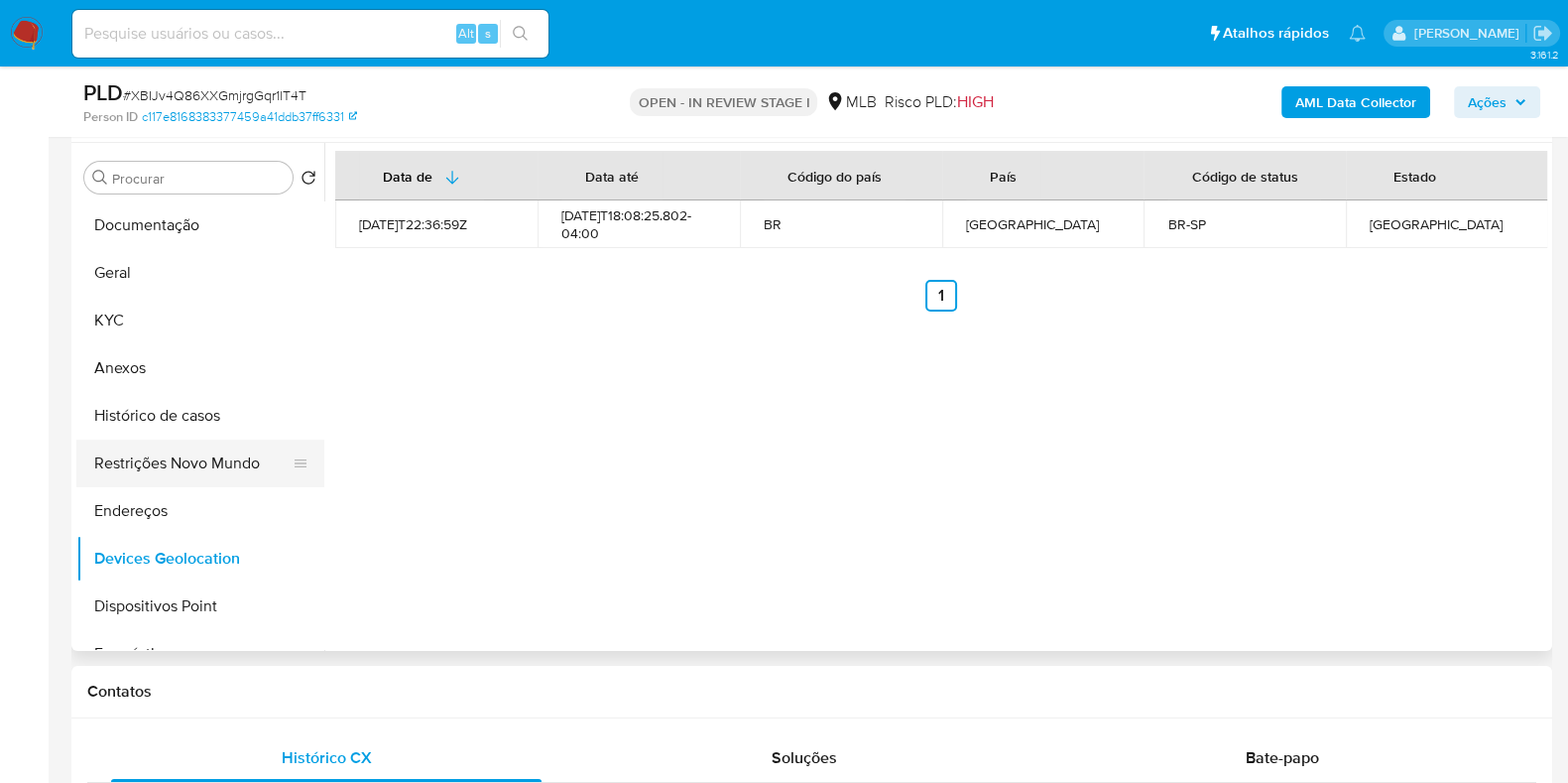
click at [166, 457] on button "Restrições Novo Mundo" at bounding box center [193, 463] width 232 height 48
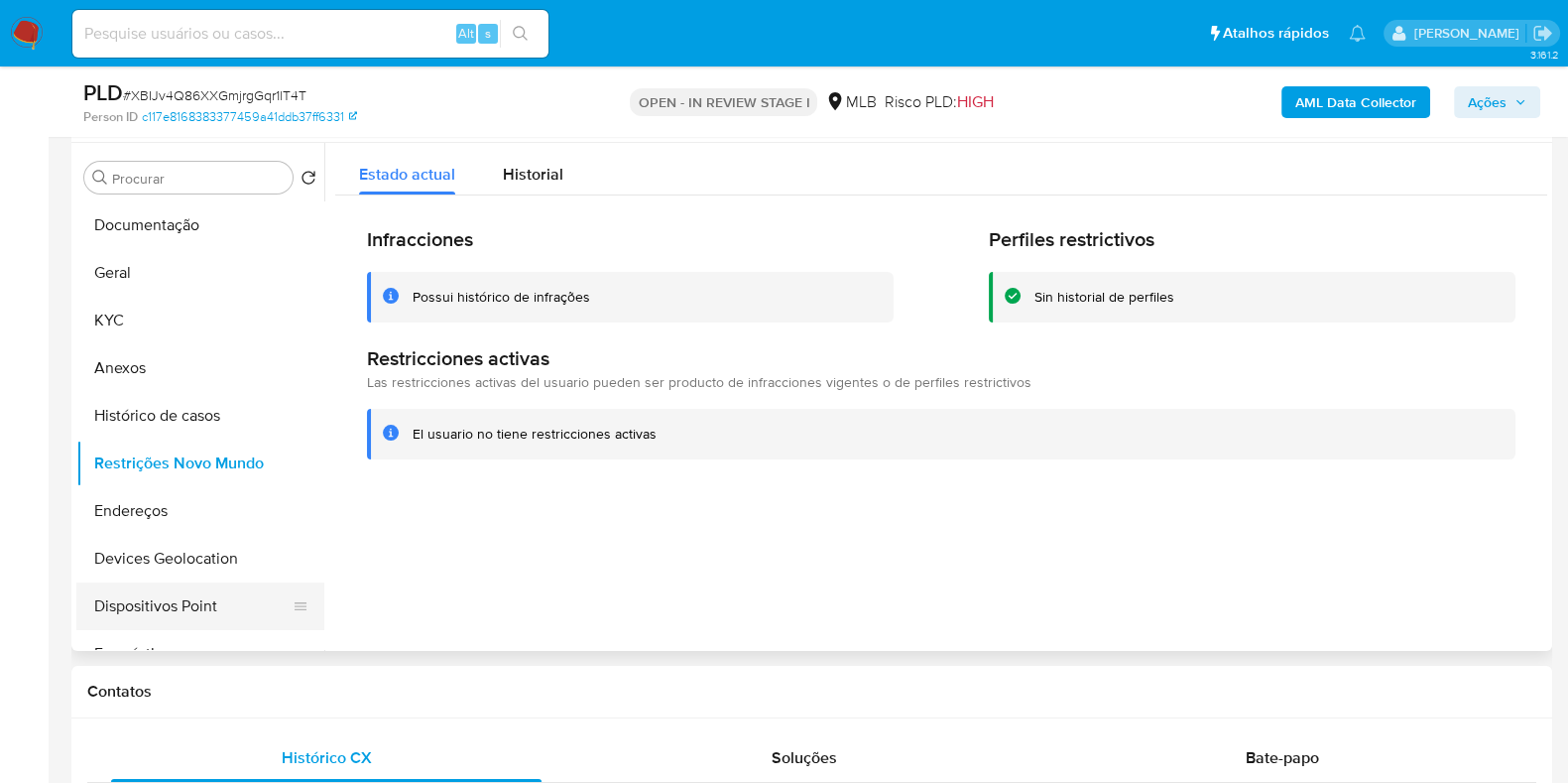
click at [186, 601] on button "Dispositivos Point" at bounding box center [193, 606] width 232 height 48
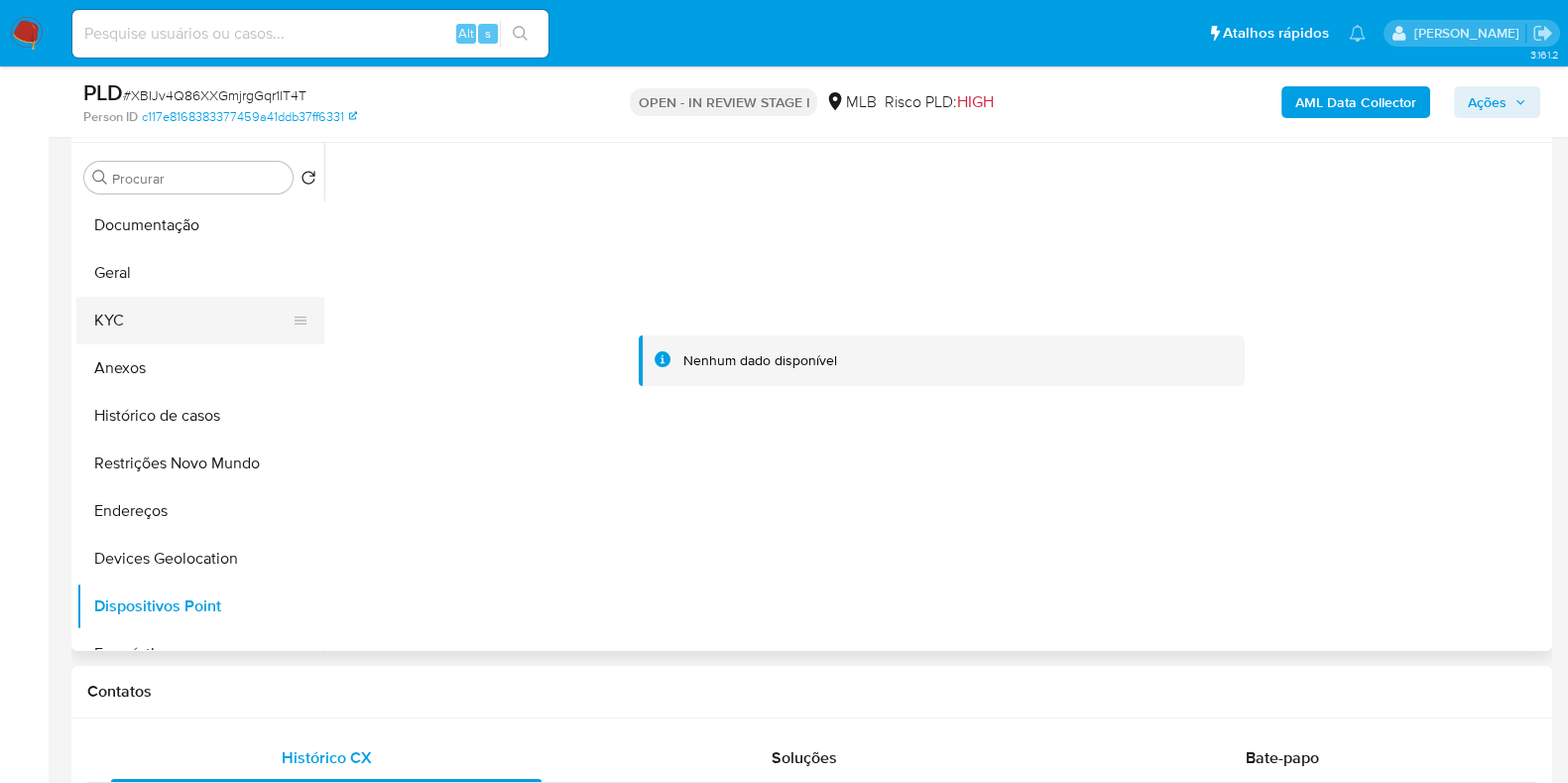
click at [171, 331] on button "KYC" at bounding box center [193, 321] width 232 height 48
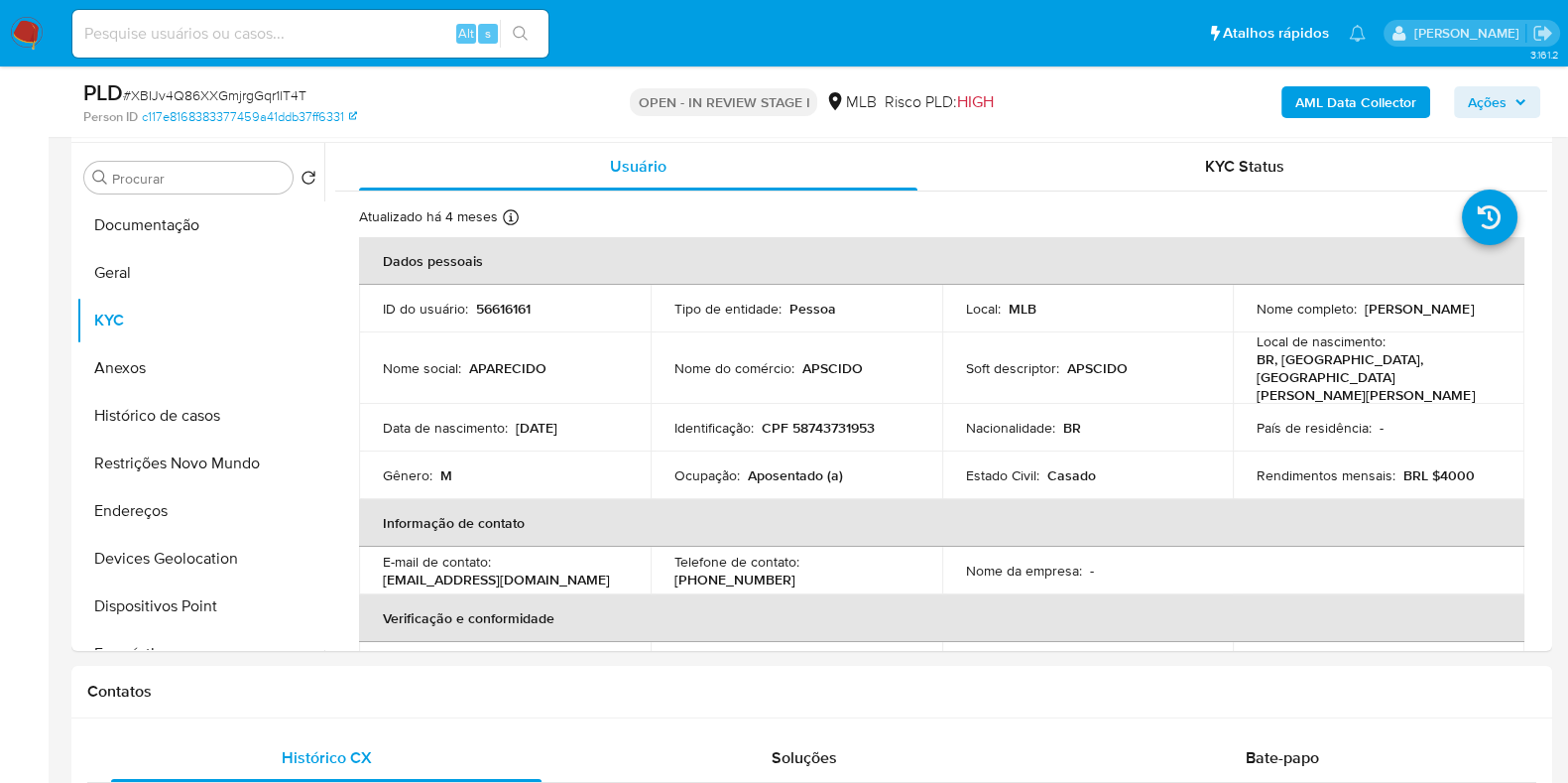
click at [1360, 101] on b "AML Data Collector" at bounding box center [1355, 102] width 121 height 32
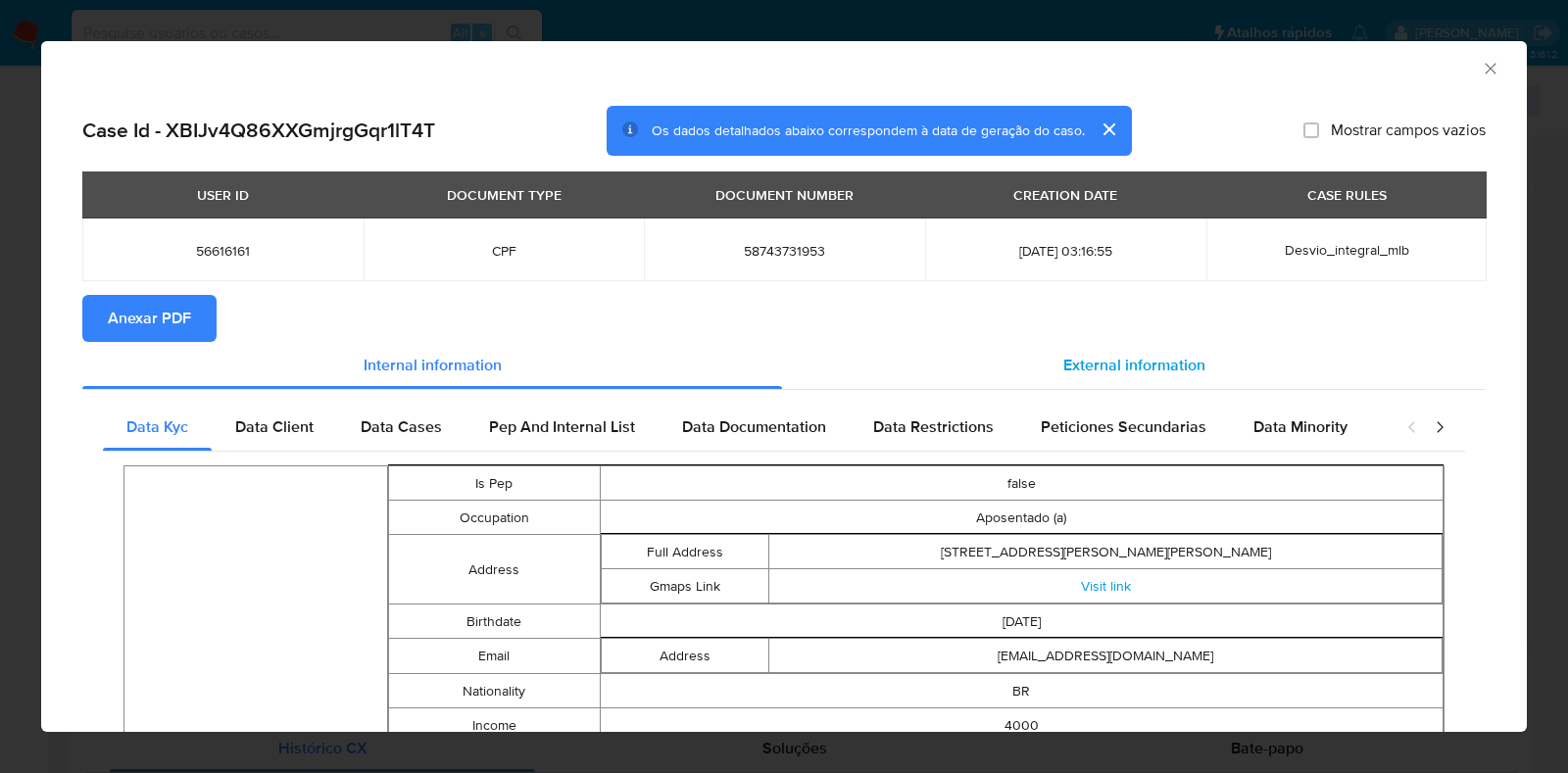
click at [1104, 357] on span "External information" at bounding box center [1134, 365] width 142 height 23
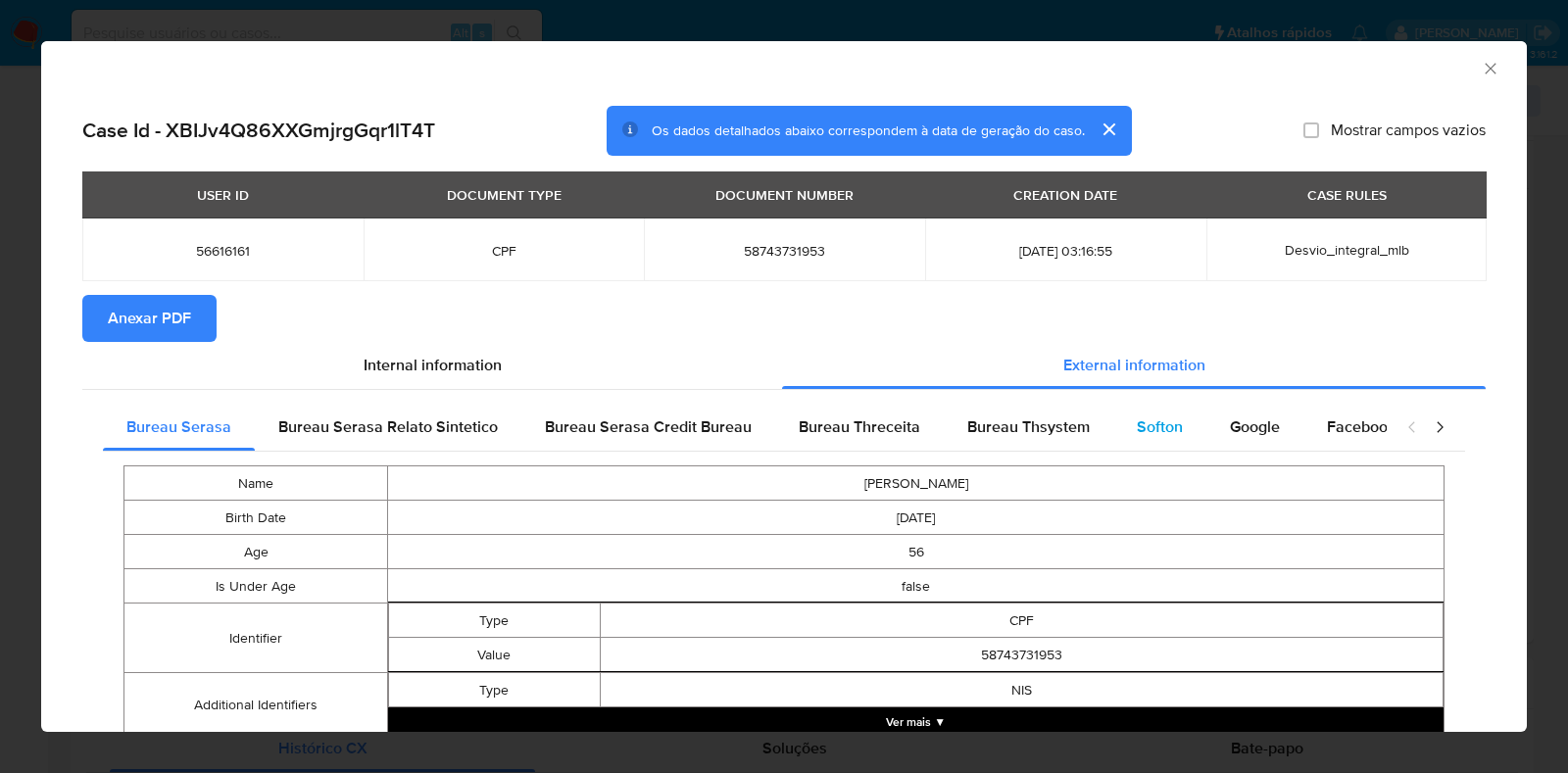
click at [1142, 419] on span "Softon" at bounding box center [1160, 427] width 46 height 23
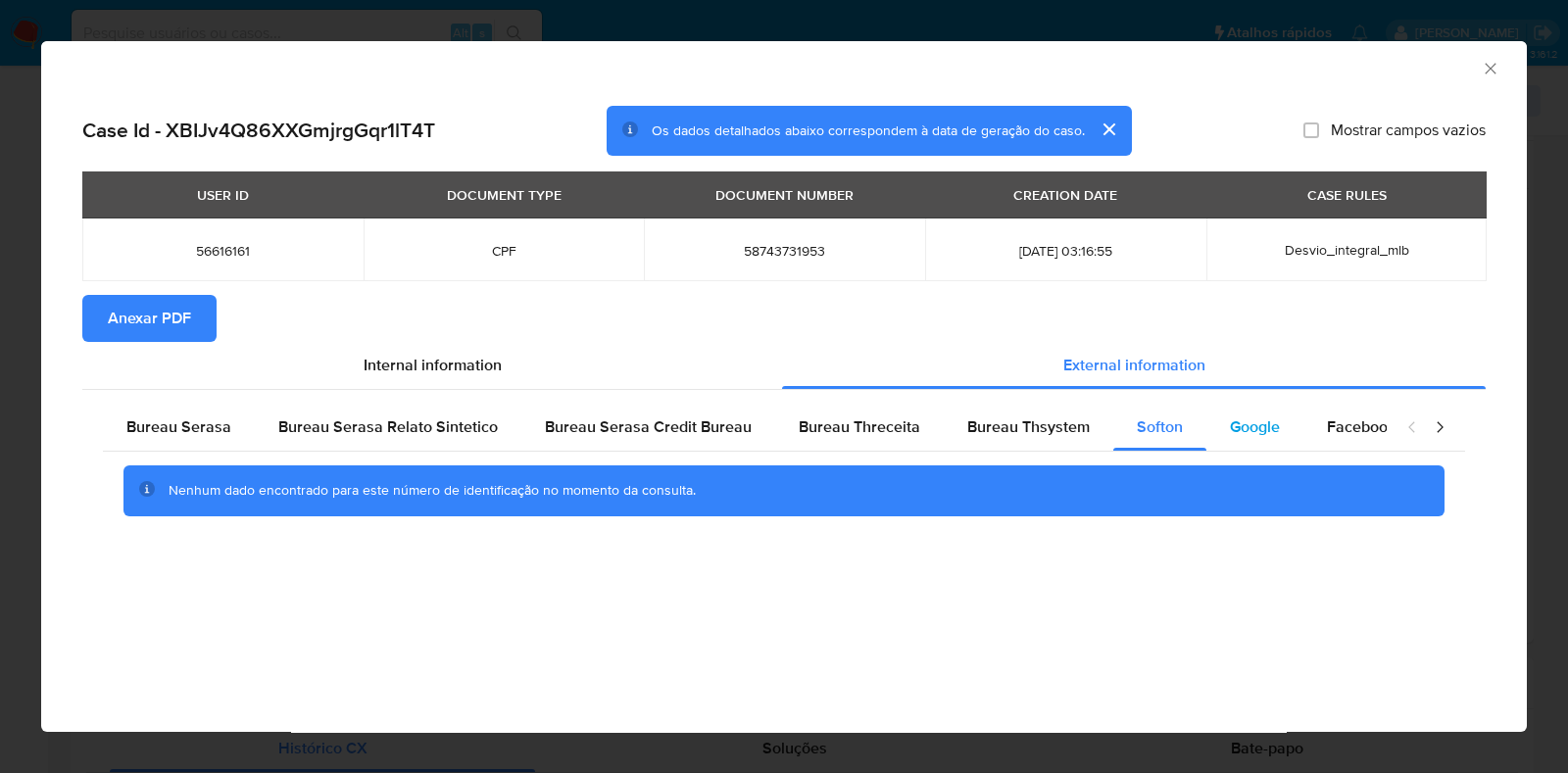
click at [1213, 424] on div "Google" at bounding box center [1255, 428] width 97 height 47
click at [101, 310] on button "Anexar PDF" at bounding box center [149, 319] width 134 height 47
click at [1494, 57] on div "AML Data Collector" at bounding box center [784, 66] width 1486 height 49
click at [1492, 66] on icon "Fechar a janela" at bounding box center [1490, 69] width 20 height 20
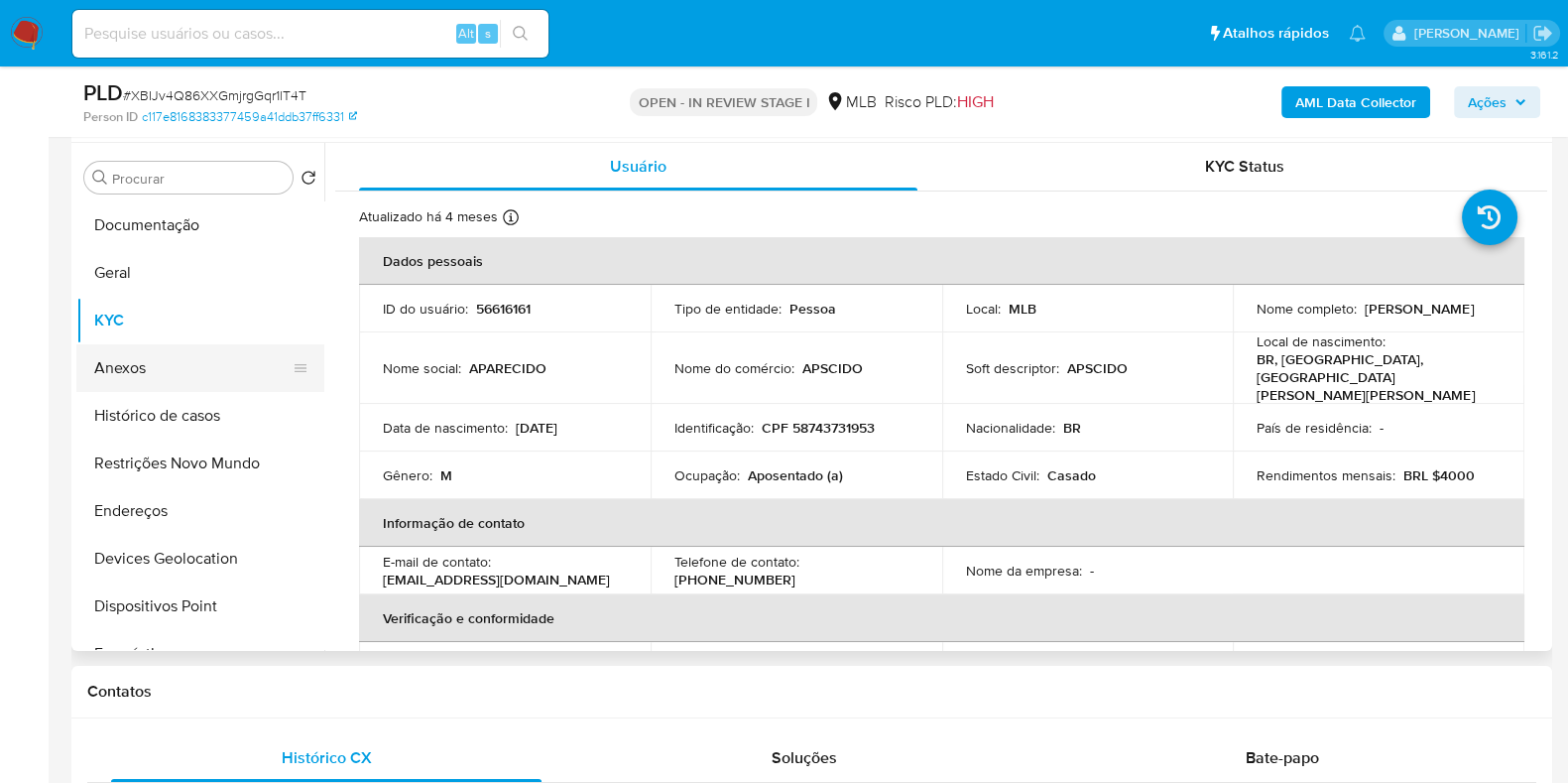
click at [160, 345] on button "Anexos" at bounding box center [193, 369] width 232 height 48
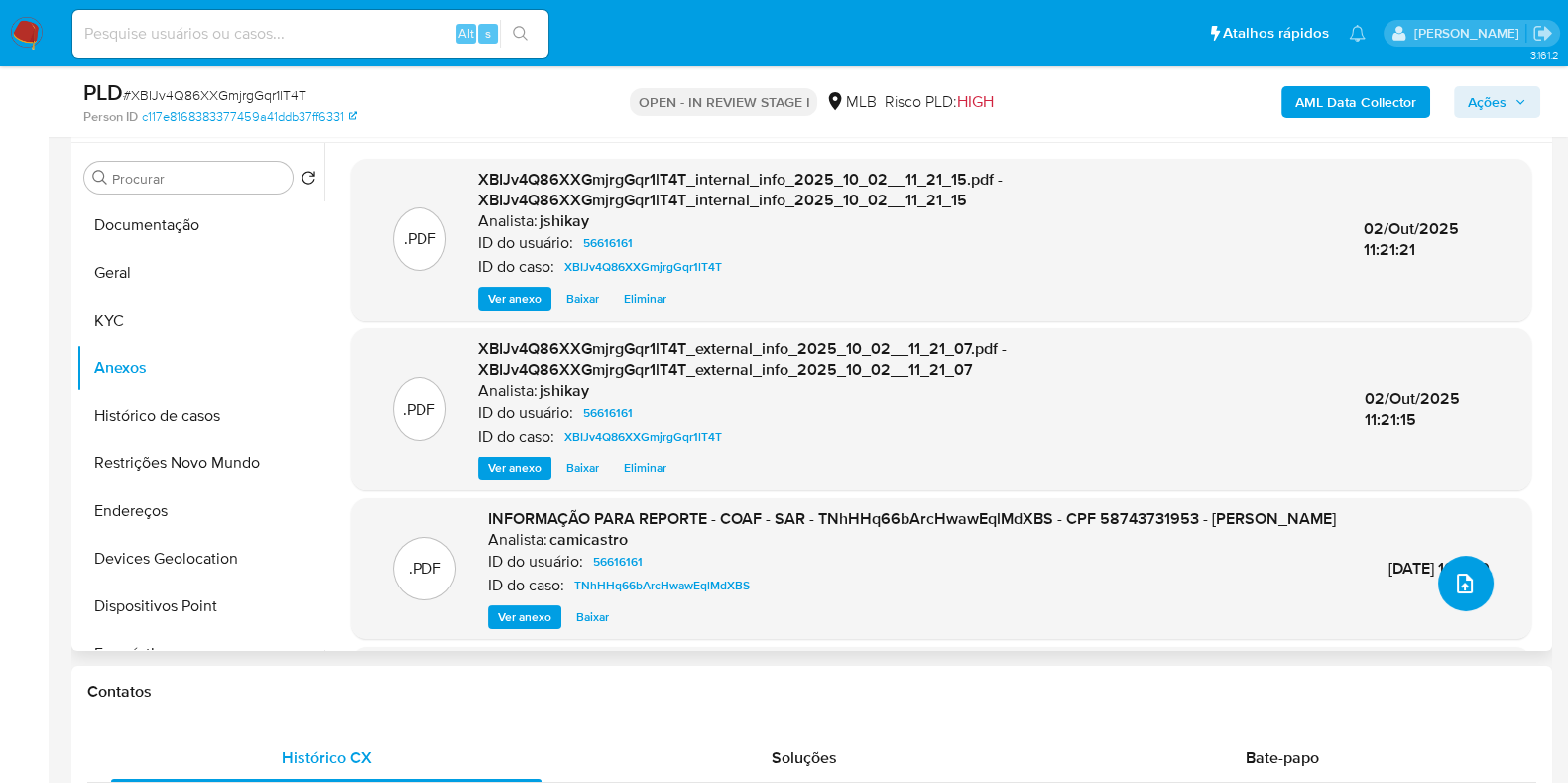
click at [1458, 577] on icon "upload-file" at bounding box center [1465, 583] width 24 height 24
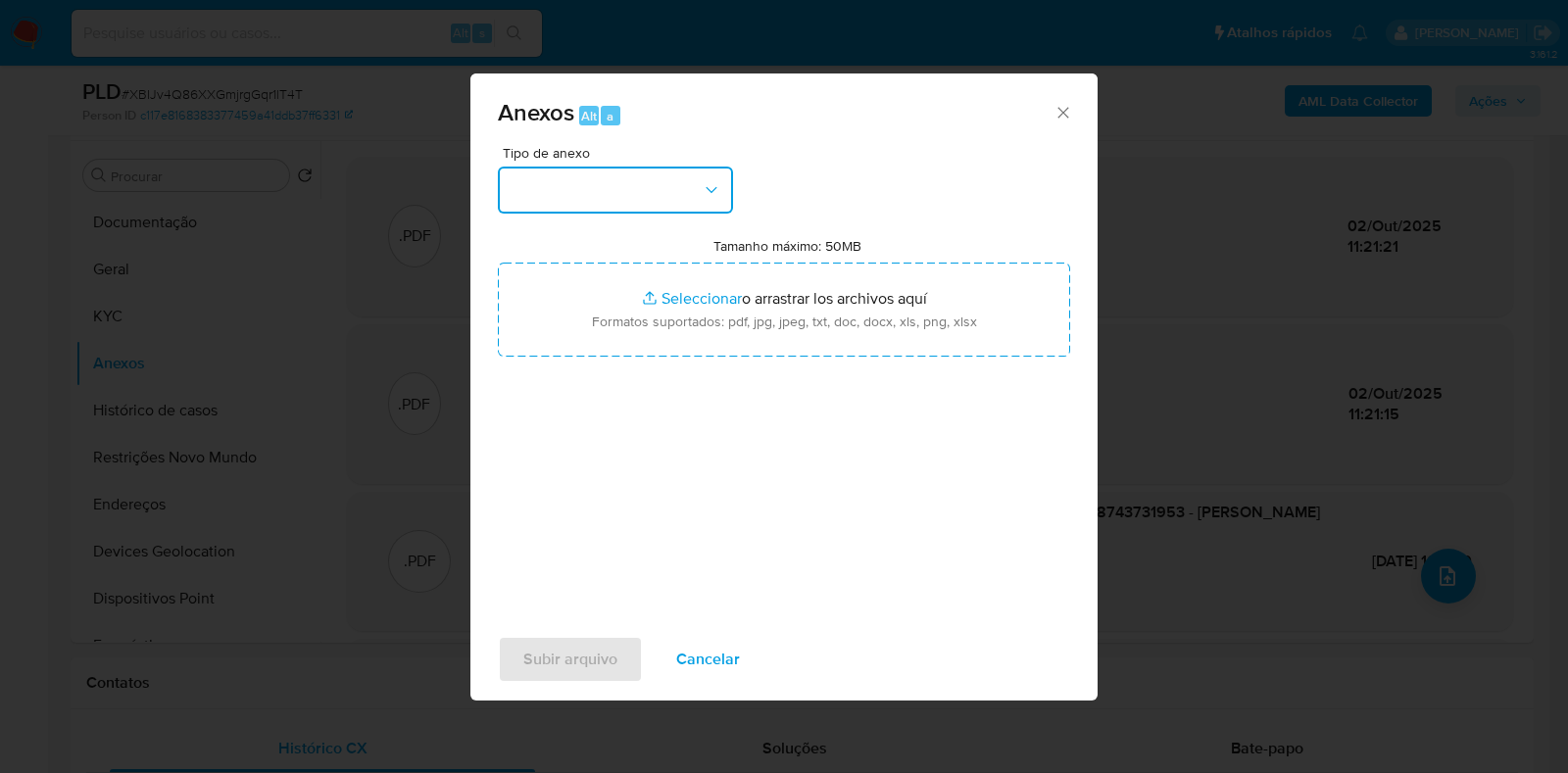
click at [535, 190] on button "button" at bounding box center [615, 190] width 235 height 47
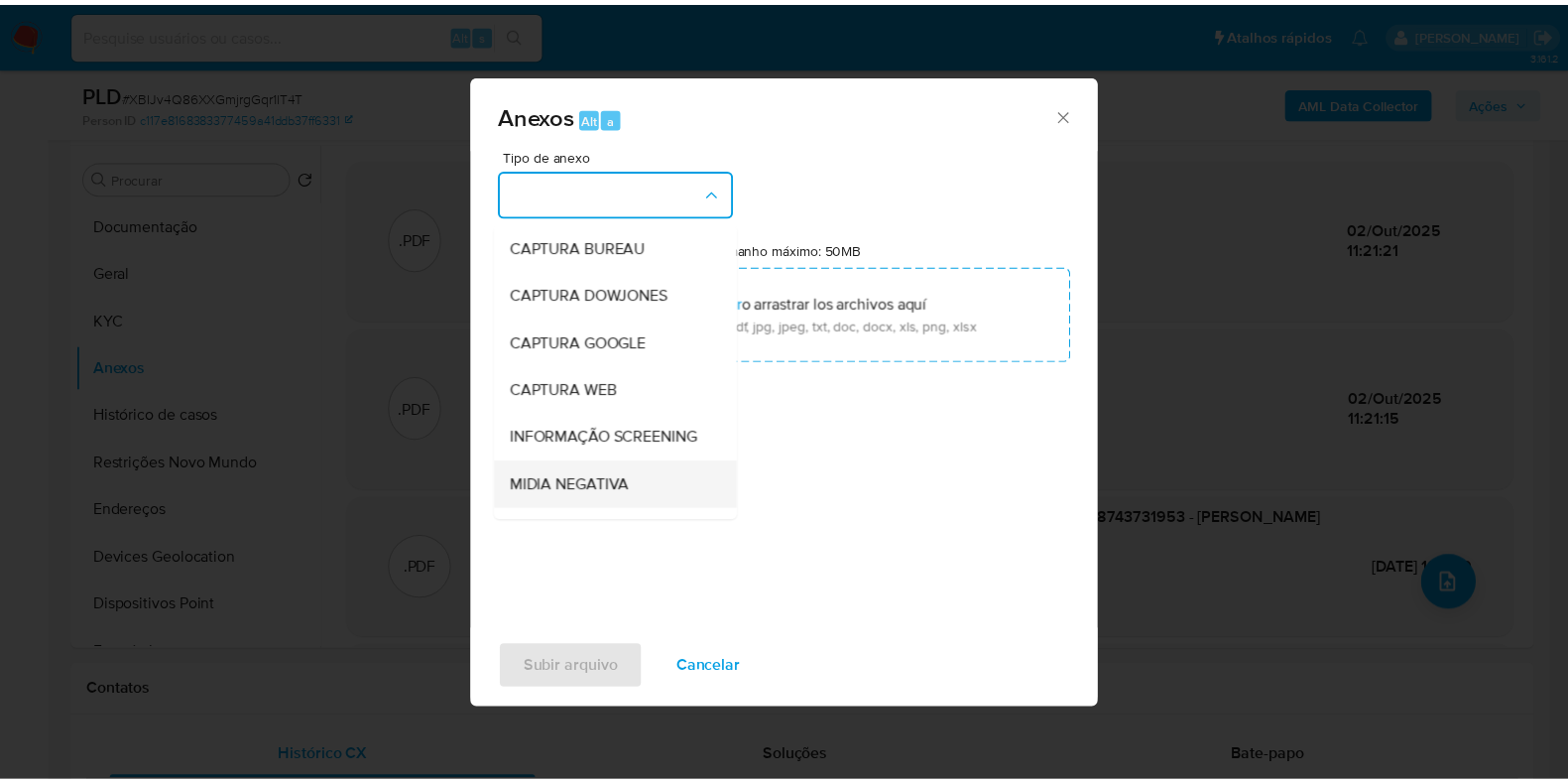
scroll to position [123, 0]
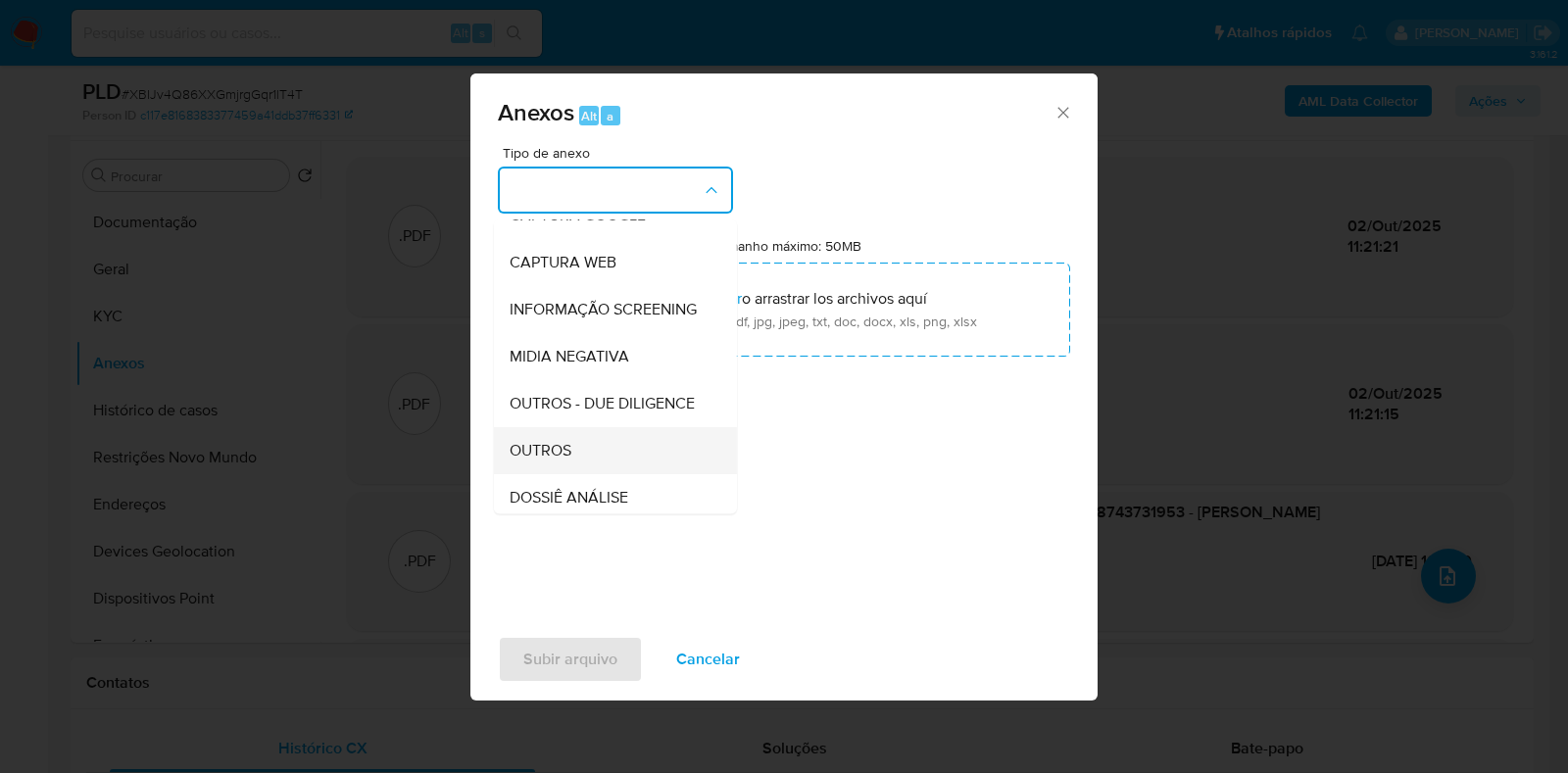
click at [559, 474] on div "OUTROS" at bounding box center [609, 450] width 200 height 47
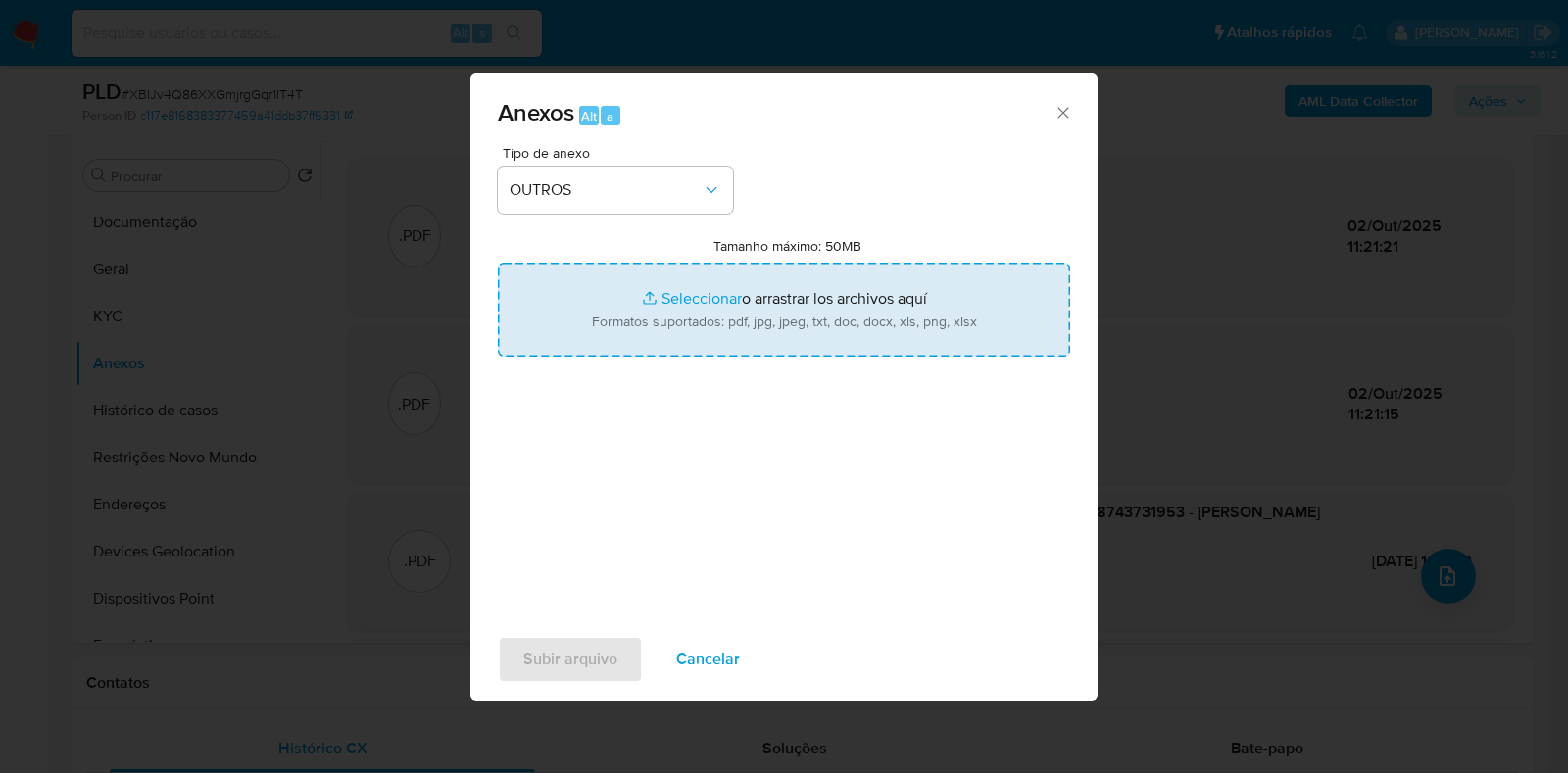
click at [642, 326] on input "Tamanho máximo: 50MB Seleccionar archivos" at bounding box center [783, 310] width 572 height 94
type input "C:\fakepath\2° SAR - XXXX - CPF 58743731953 - APARECIDO PINHEIRO DE SOUSA.pdf"
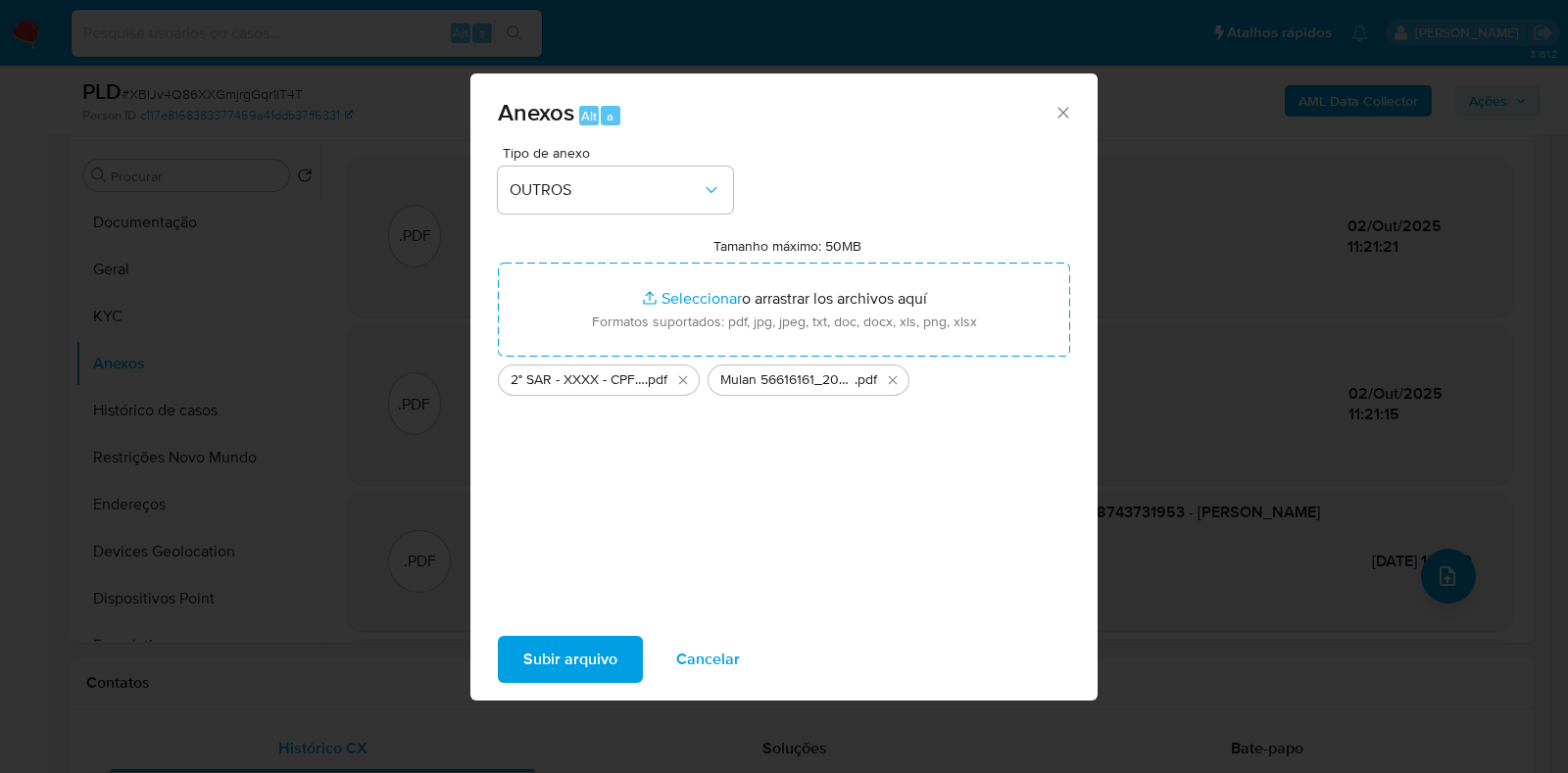
click at [530, 664] on span "Subir arquivo" at bounding box center [570, 659] width 94 height 43
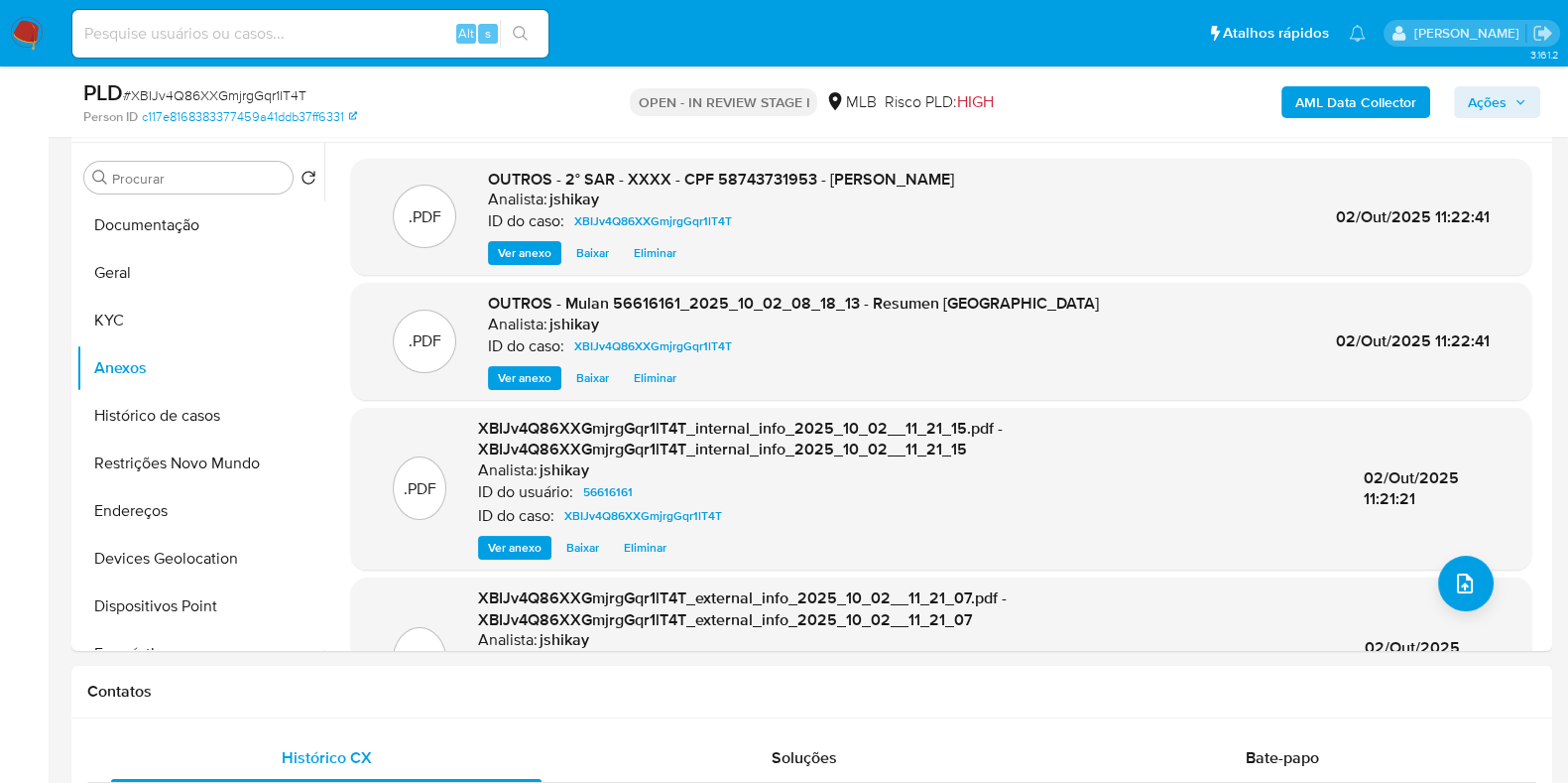
click at [1490, 95] on span "Ações" at bounding box center [1487, 102] width 39 height 32
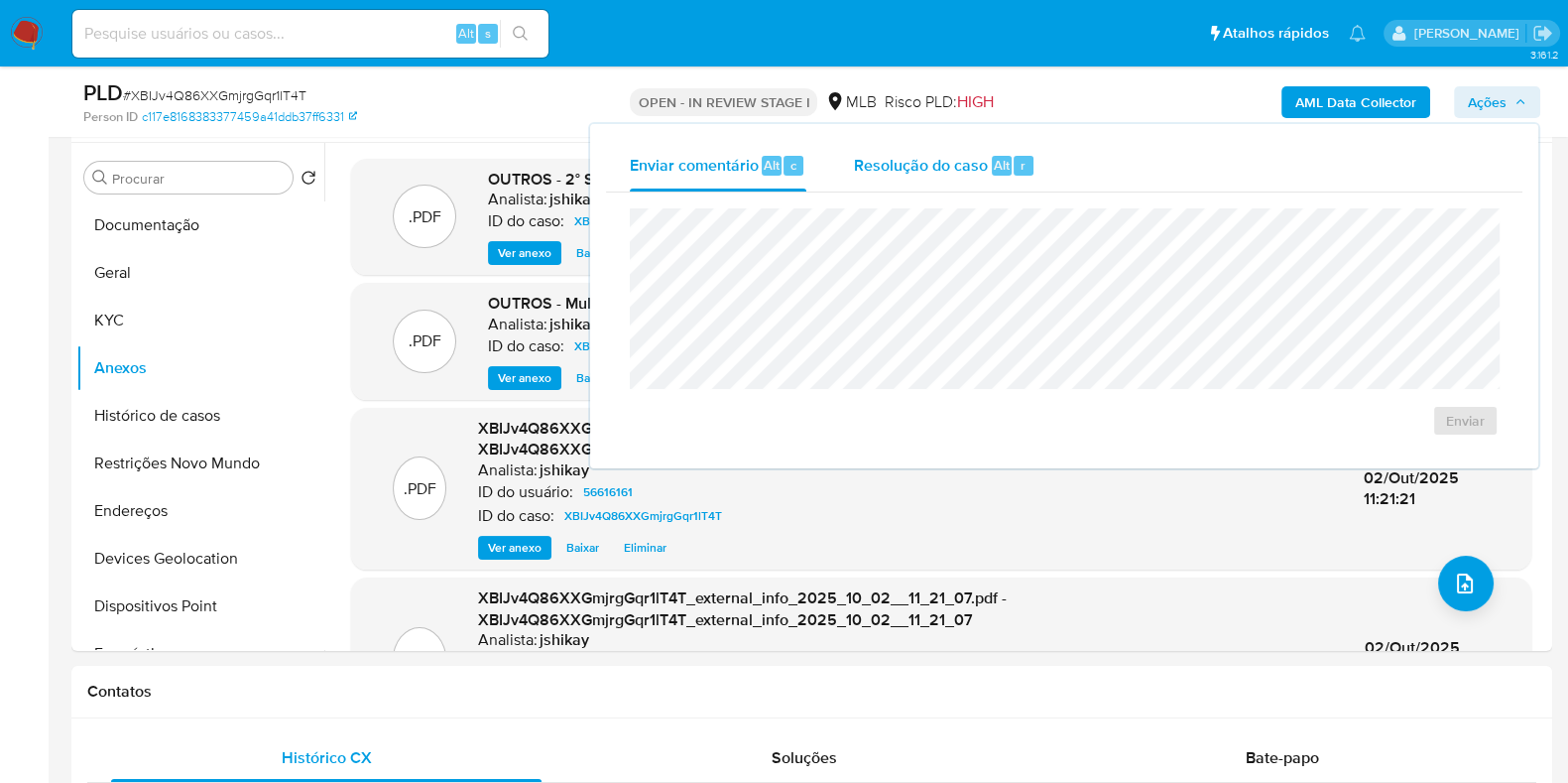
click at [863, 171] on span "Resolução do caso" at bounding box center [921, 164] width 134 height 23
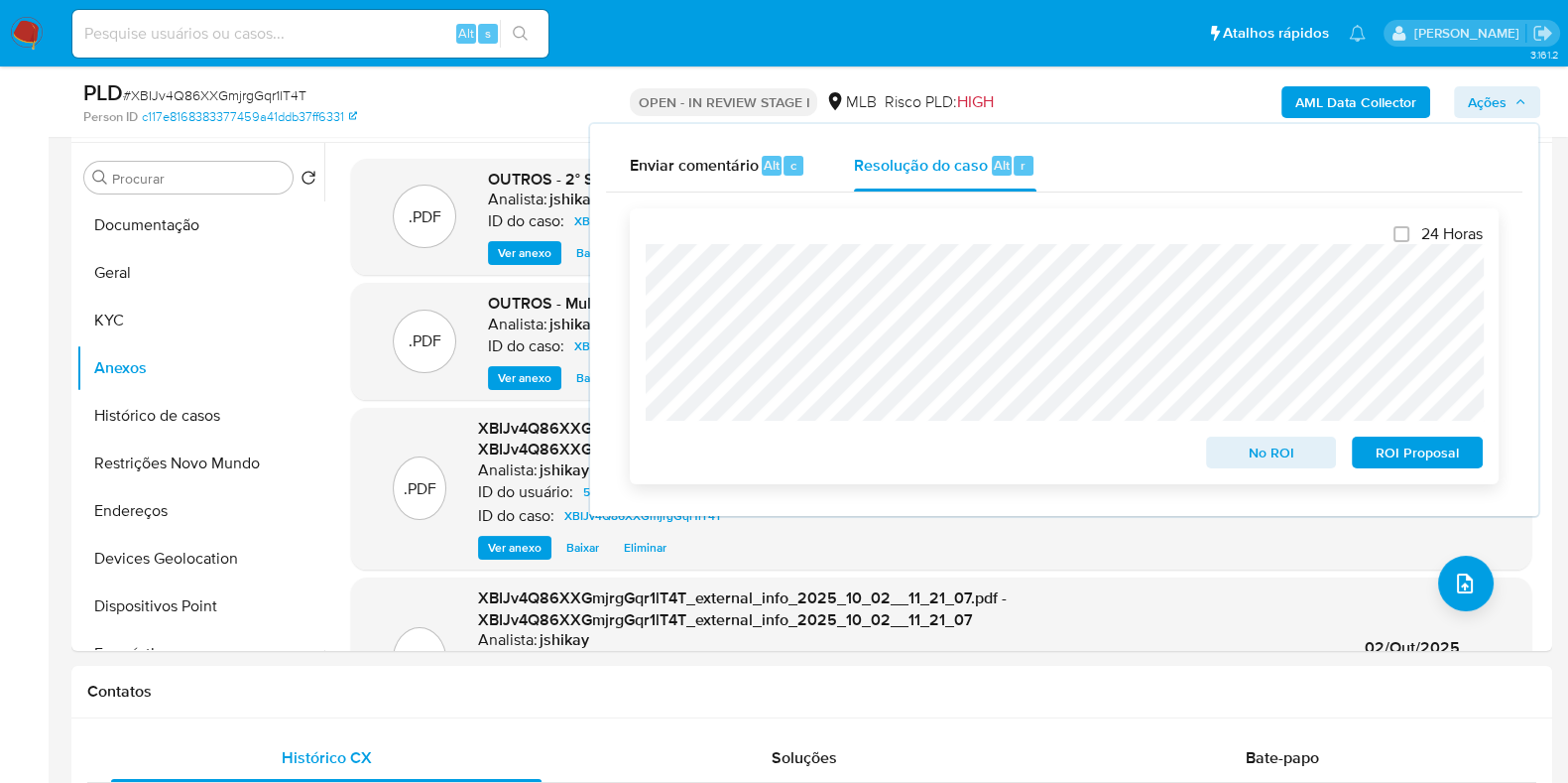
click at [1448, 465] on span "ROI Proposal" at bounding box center [1417, 452] width 103 height 28
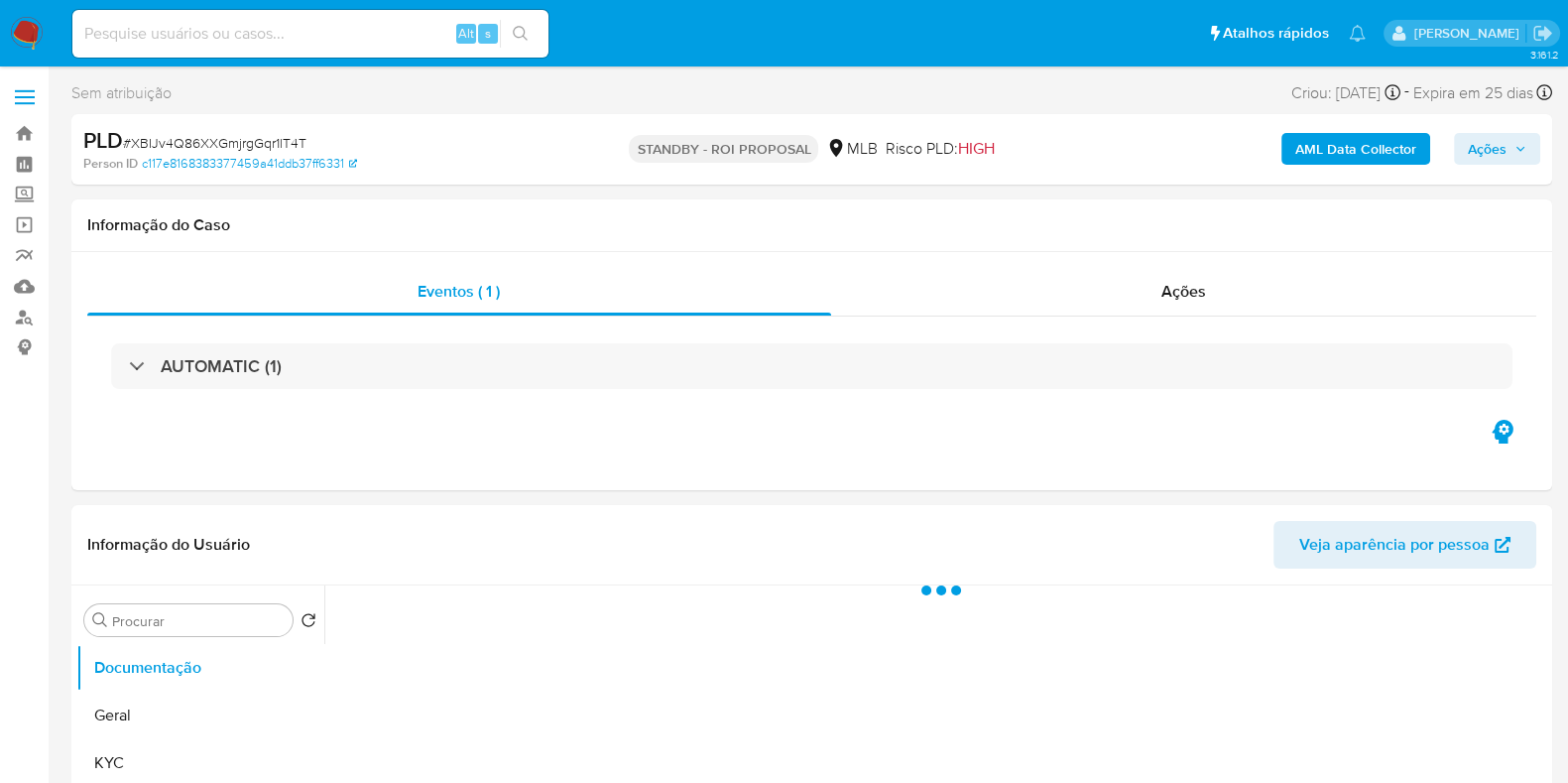
select select "10"
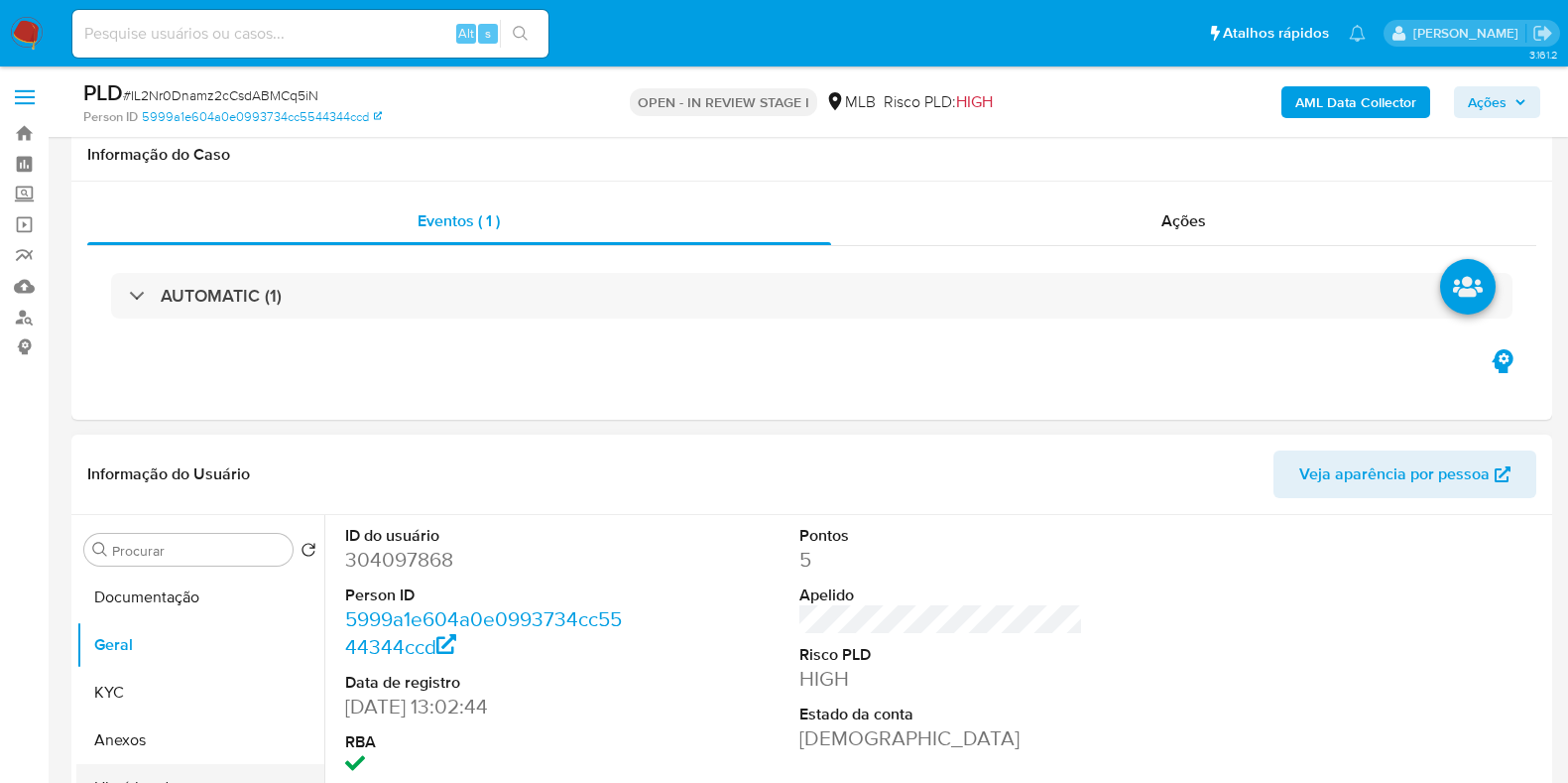
scroll to position [247, 0]
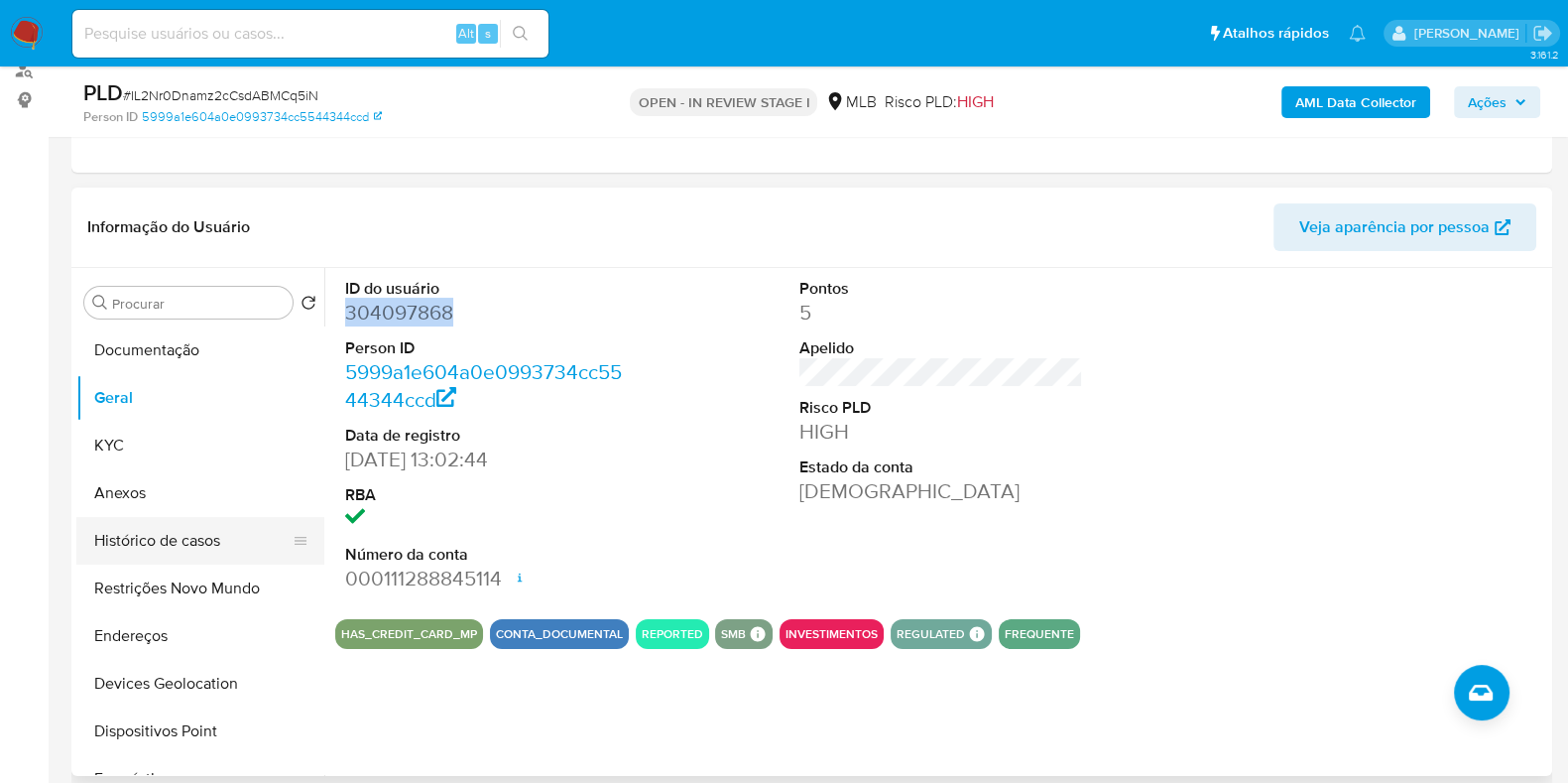
click at [165, 547] on button "Histórico de casos" at bounding box center [193, 541] width 232 height 48
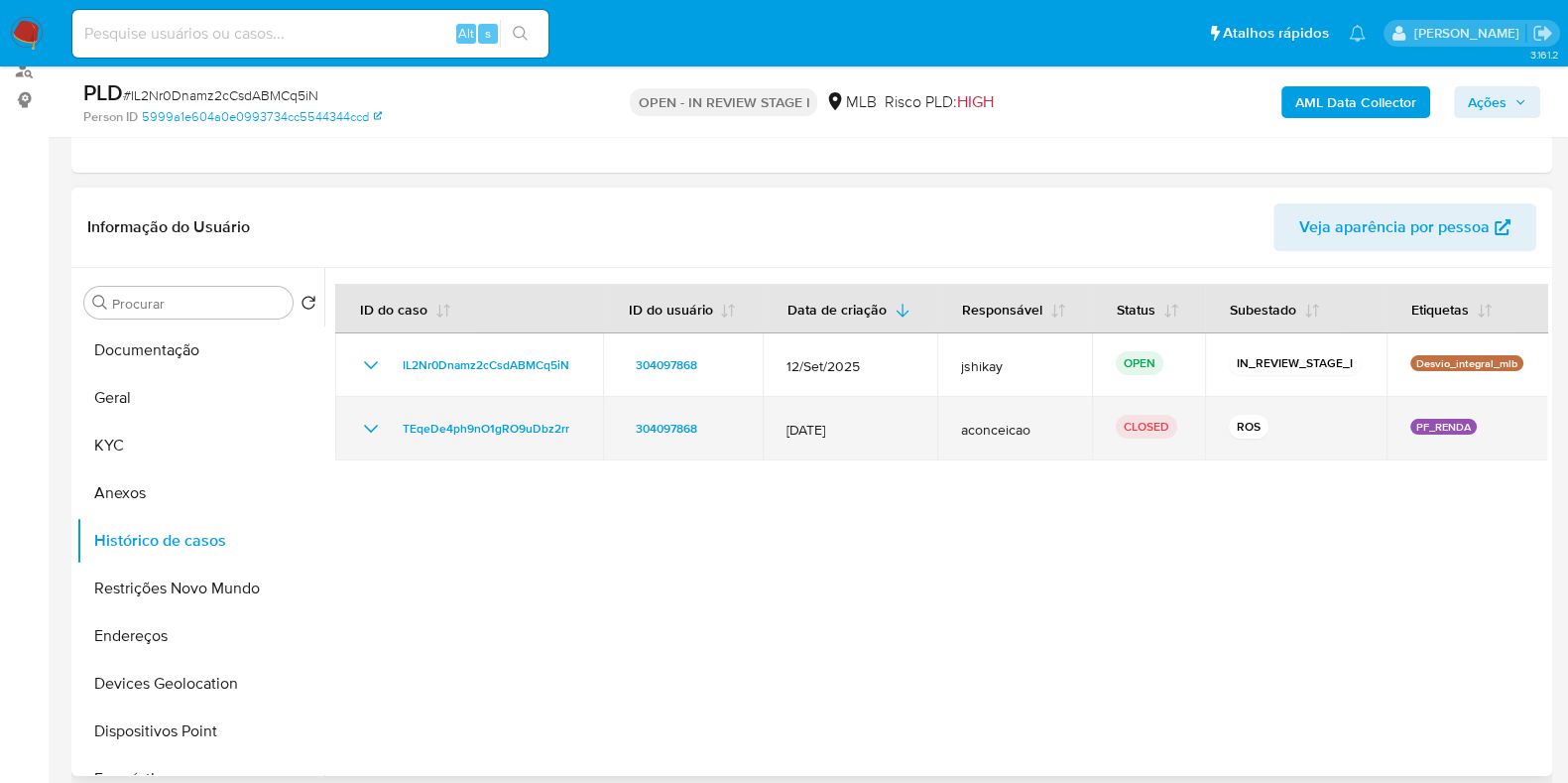
click at [370, 417] on icon "Mostrar/Ocultar" at bounding box center [371, 429] width 24 height 24
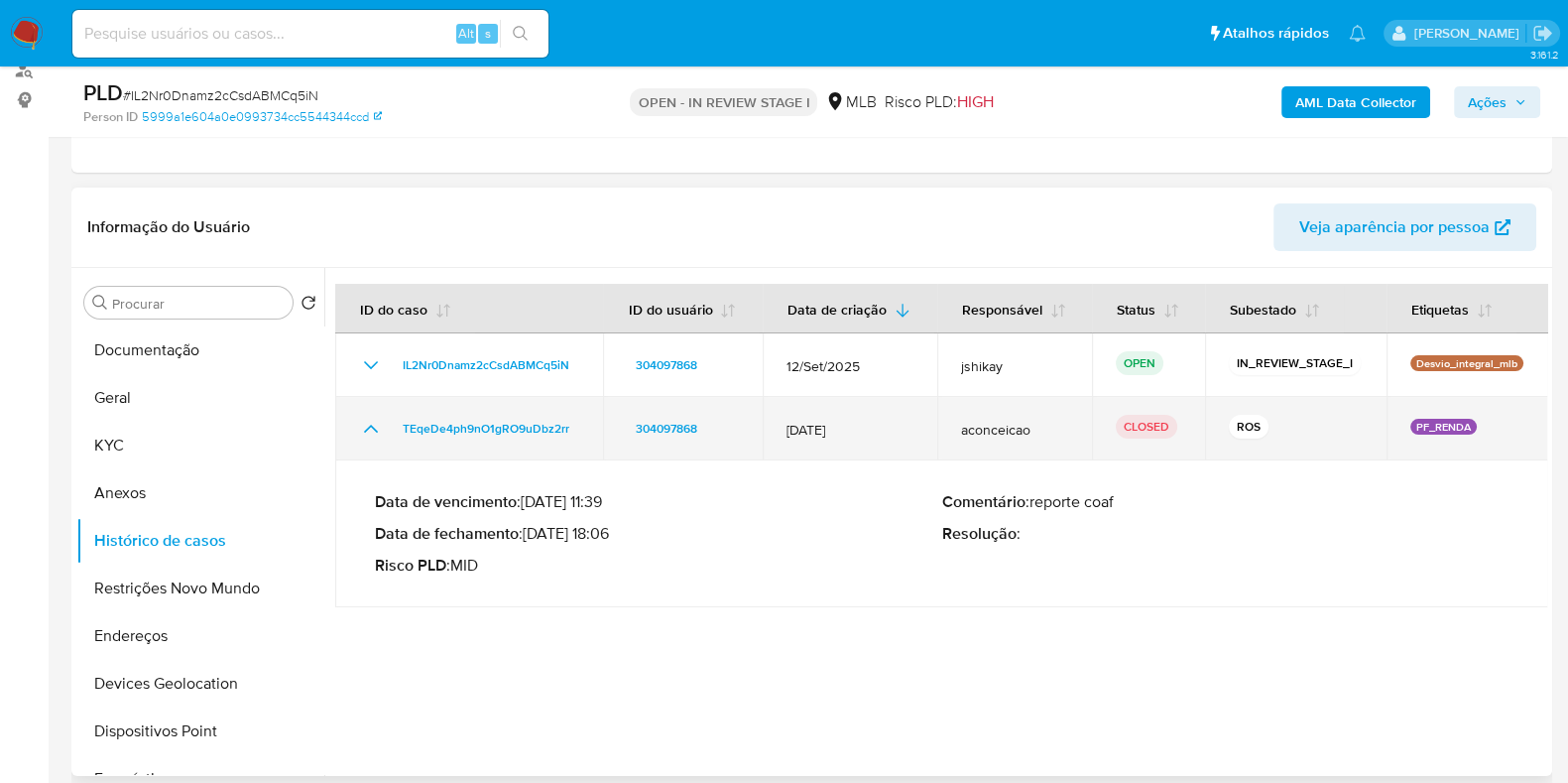
click at [370, 417] on icon "Mostrar/Ocultar" at bounding box center [371, 429] width 24 height 24
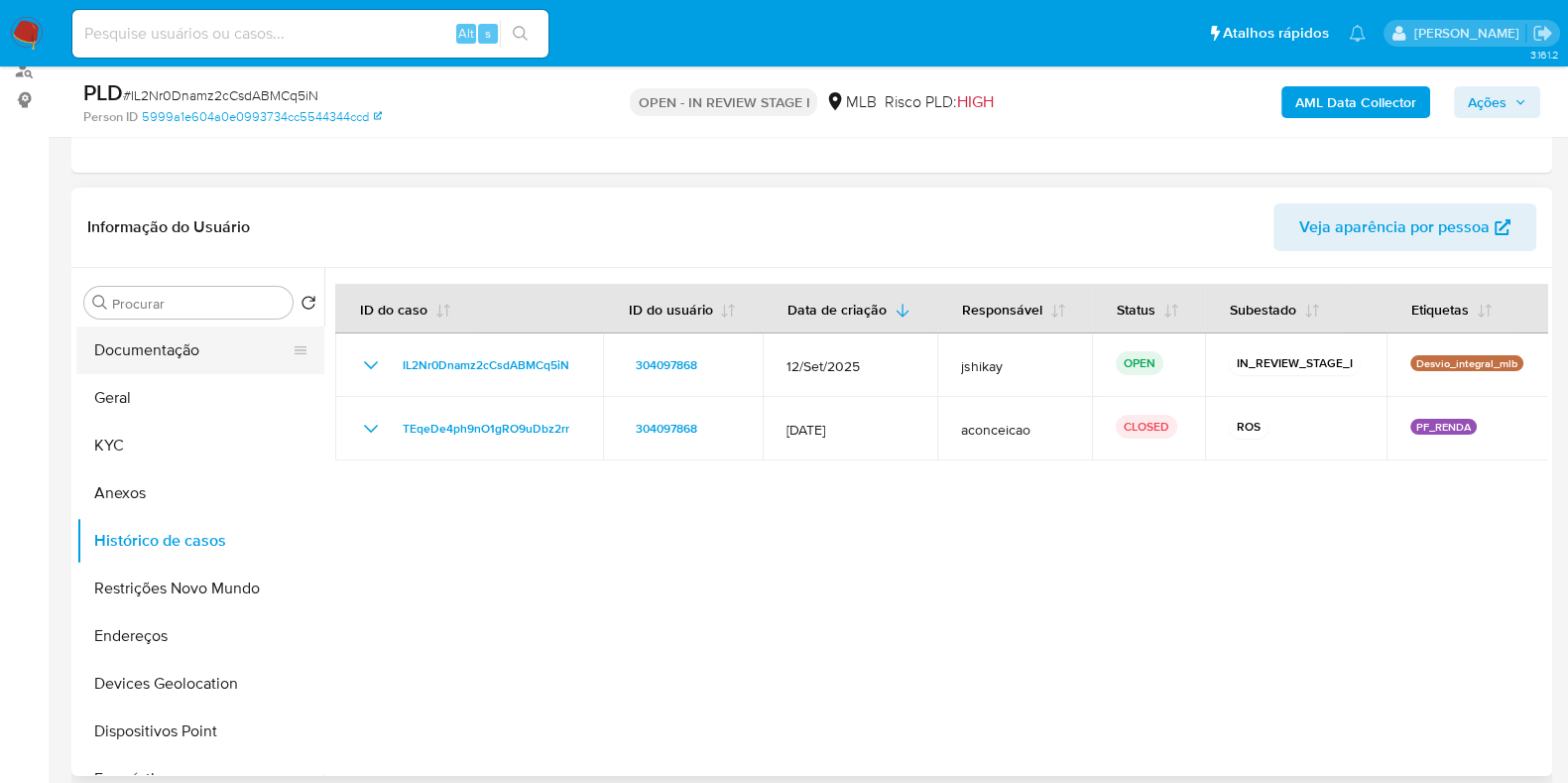
click at [203, 352] on button "Documentação" at bounding box center [193, 351] width 232 height 48
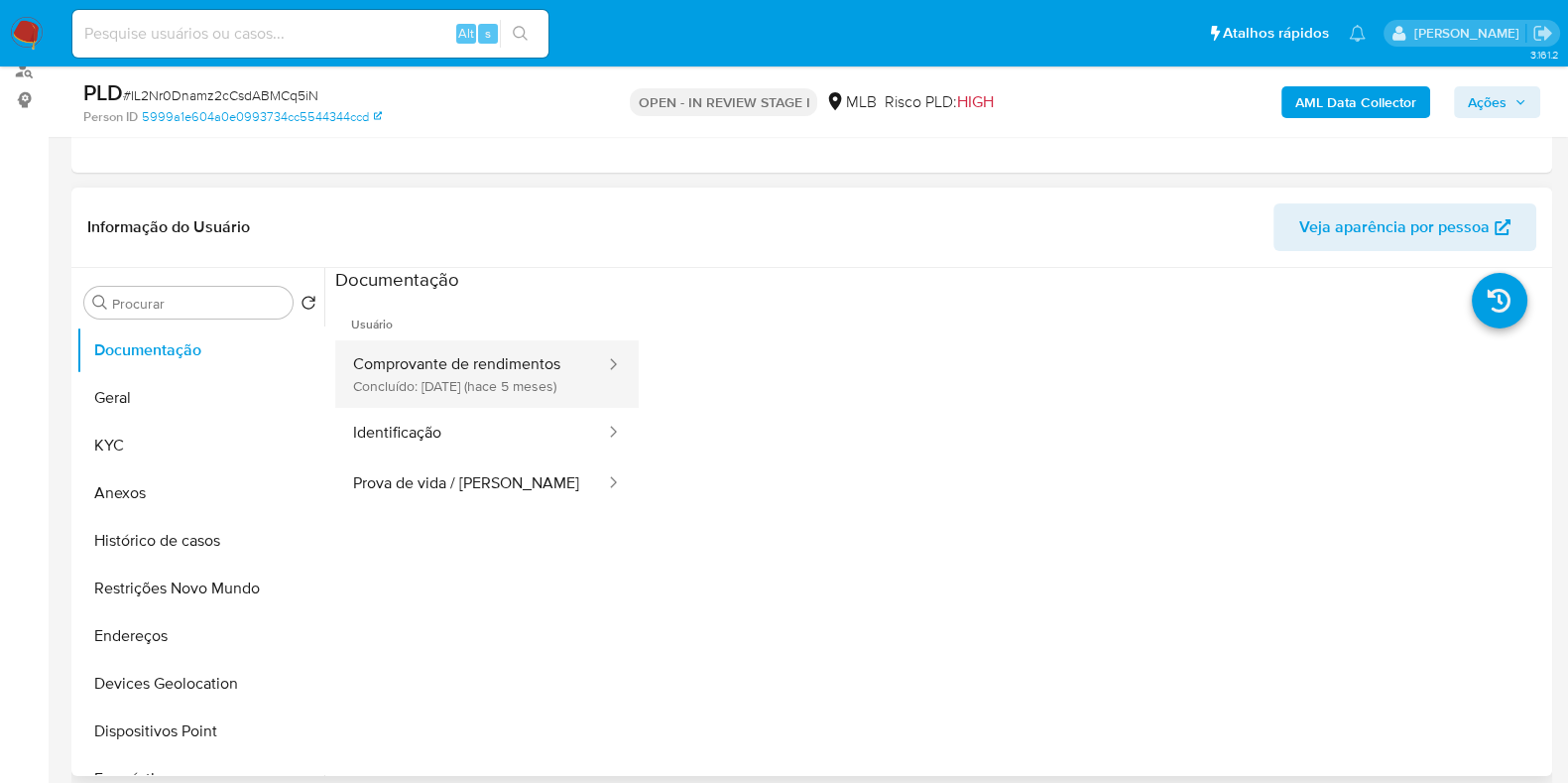
click at [452, 358] on button "Comprovante de rendimentos Concluído: [DATE] (hace 5 meses)" at bounding box center [472, 375] width 272 height 68
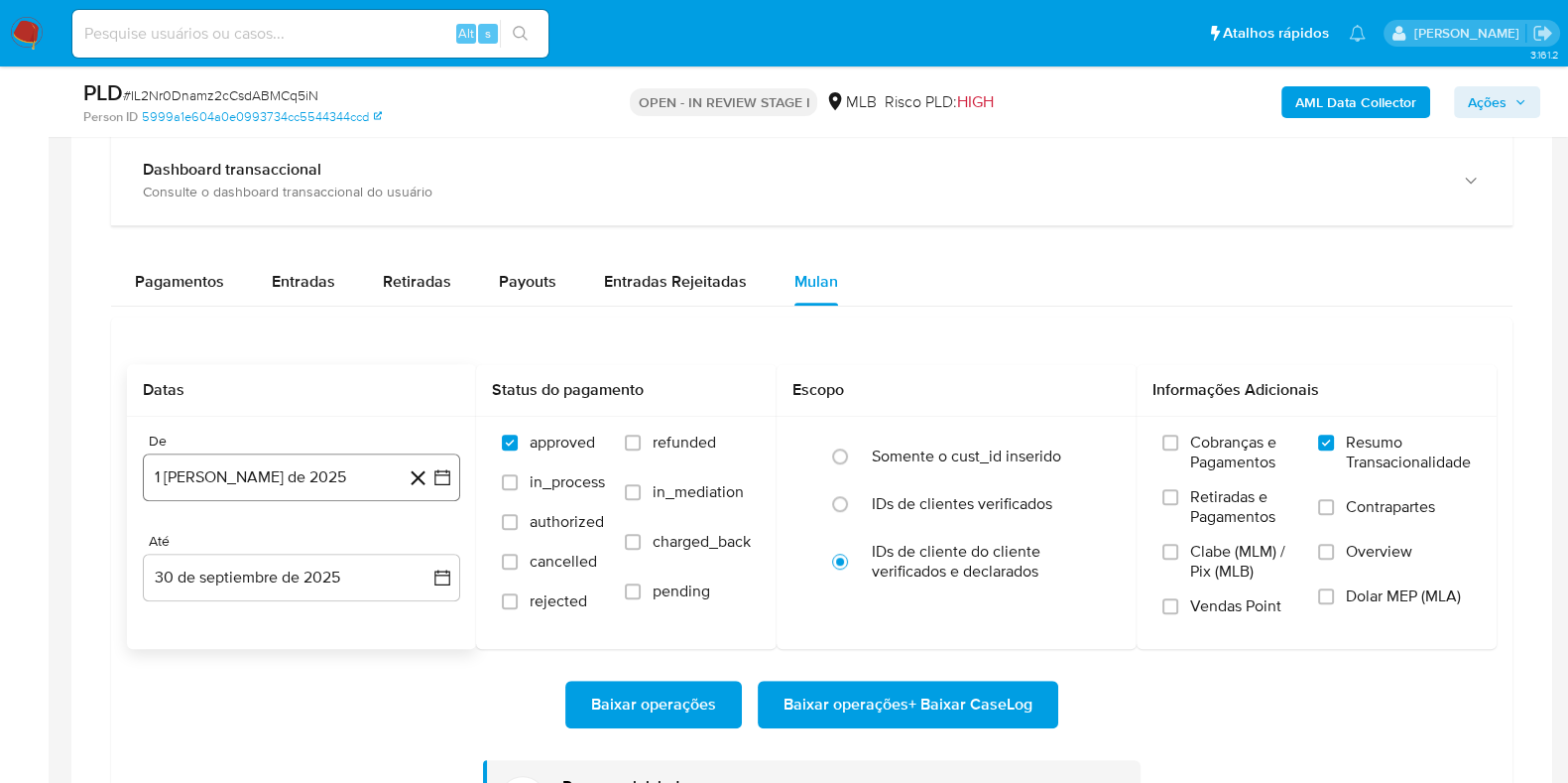
scroll to position [1488, 0]
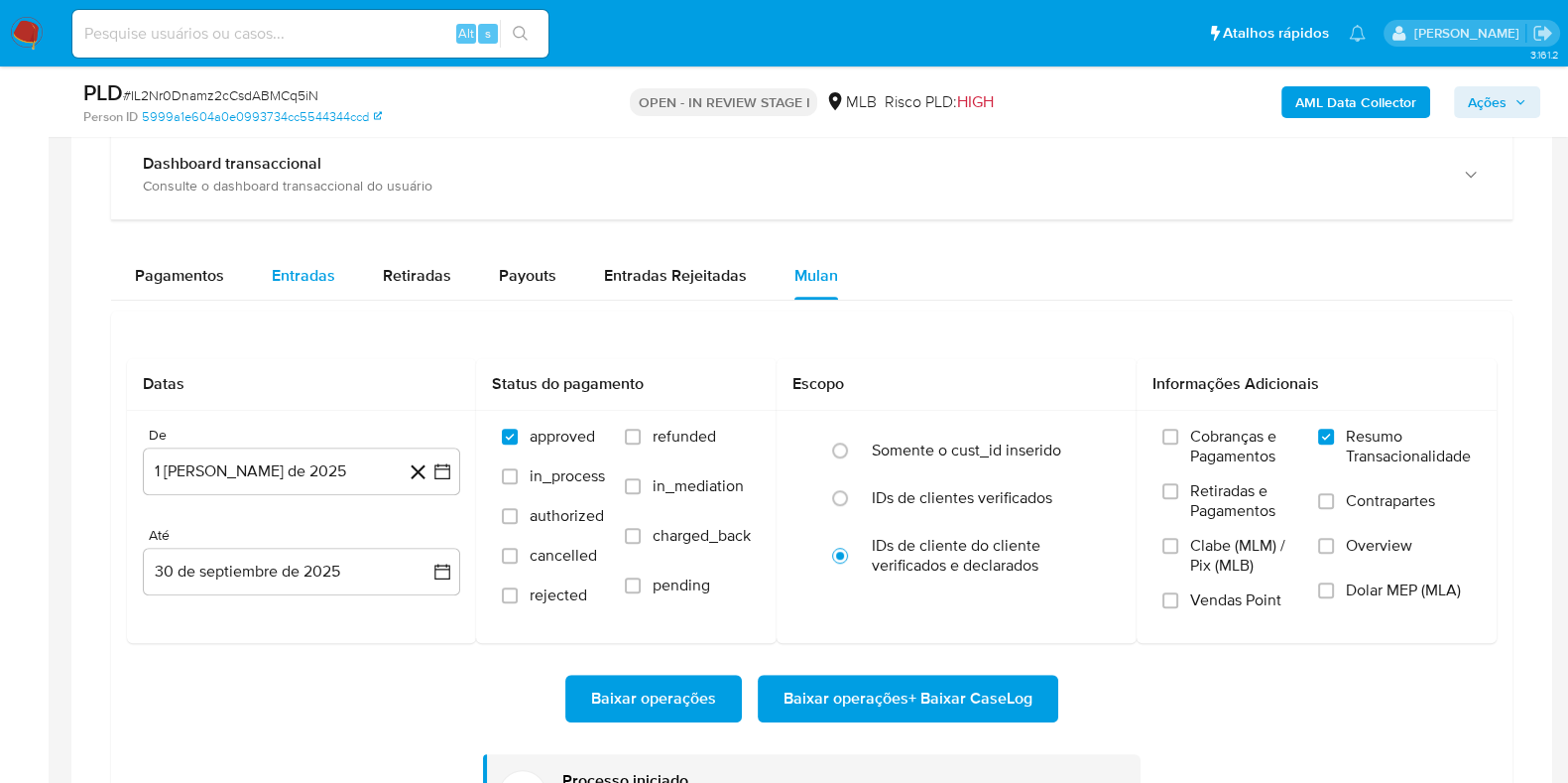
click at [303, 270] on span "Entradas" at bounding box center [304, 275] width 64 height 23
select select "10"
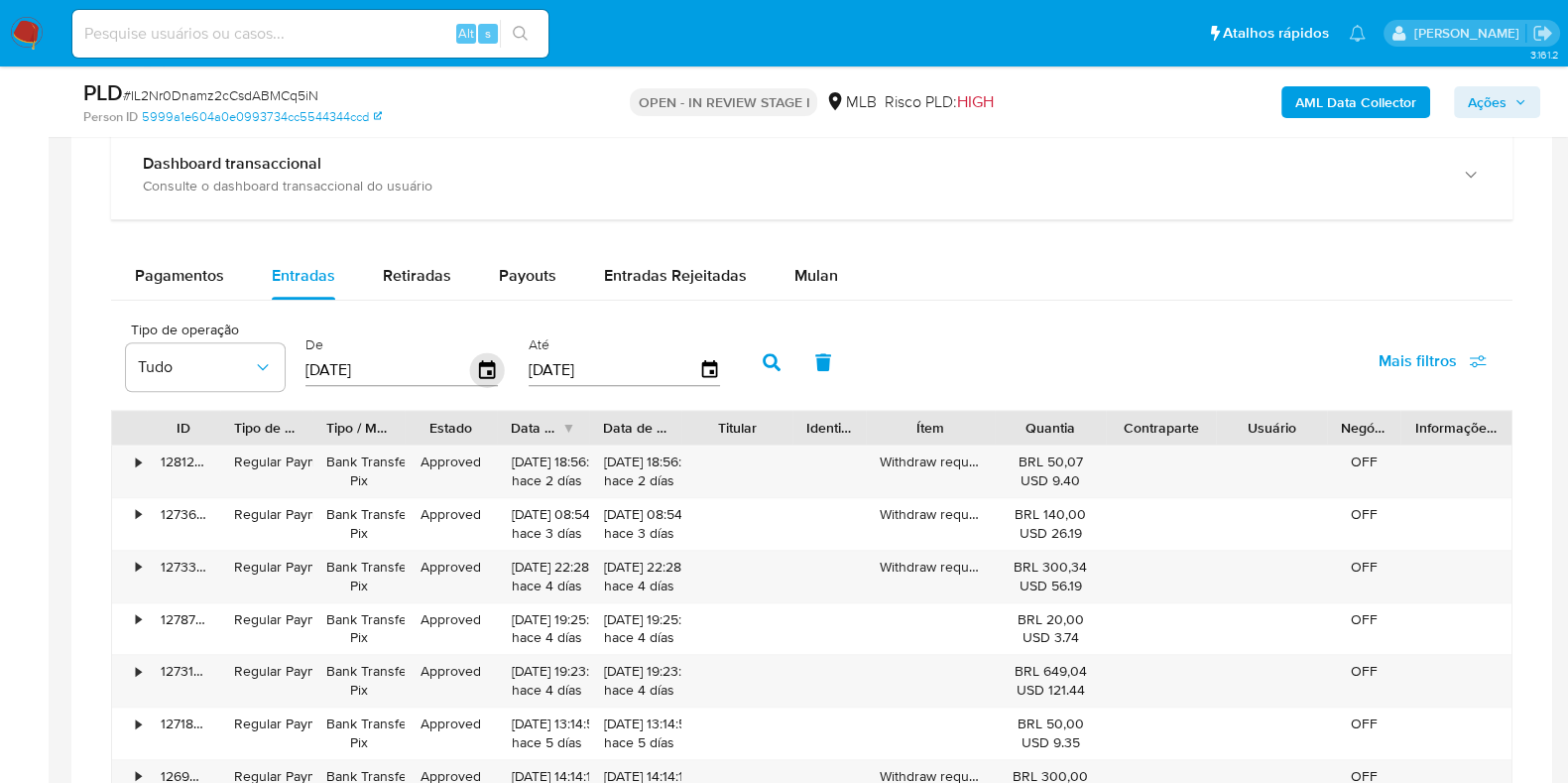
click at [484, 374] on icon "button" at bounding box center [487, 371] width 35 height 35
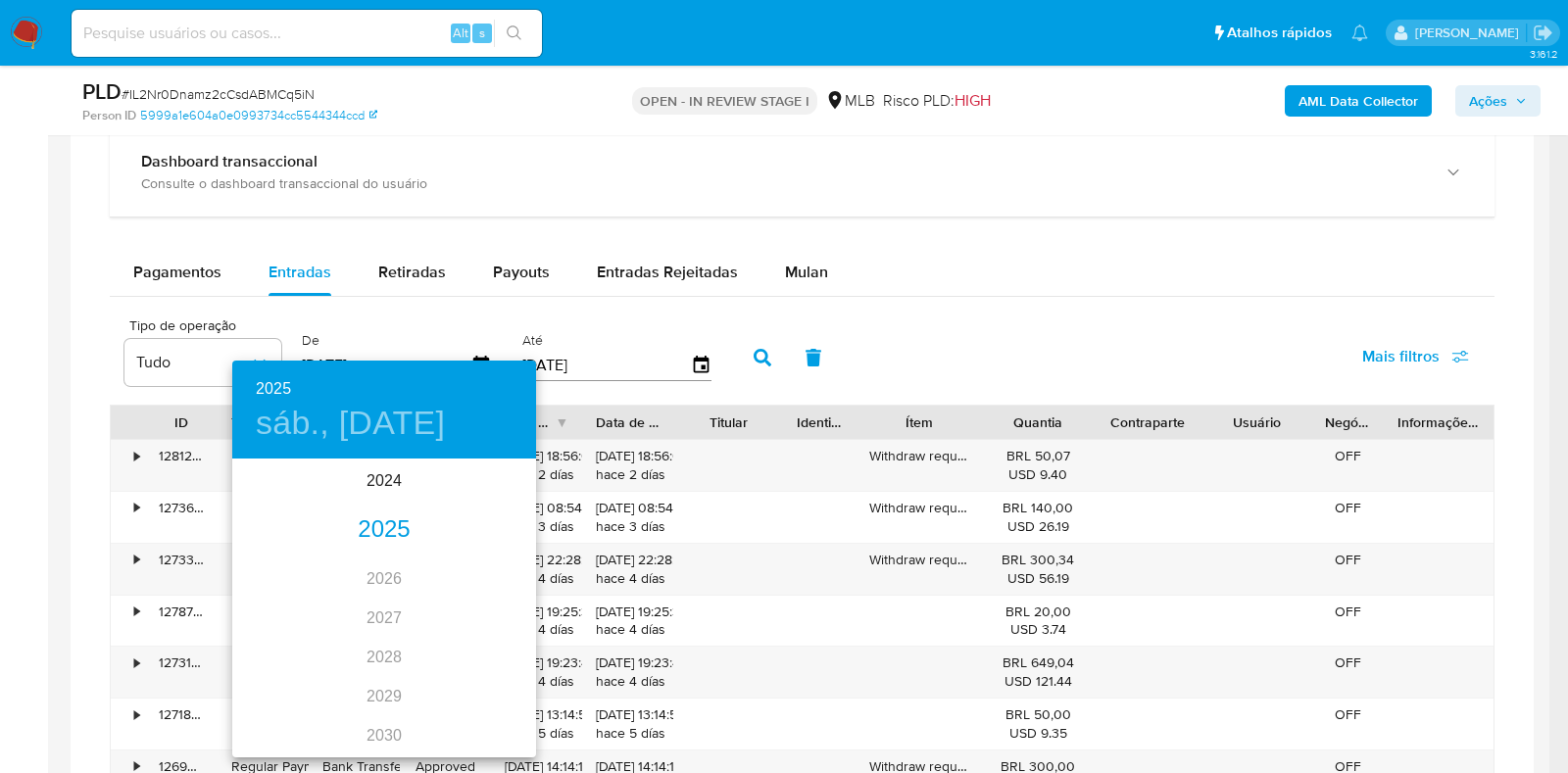
click at [385, 528] on div "2025" at bounding box center [385, 530] width 304 height 39
click at [281, 649] on div "[DATE]." at bounding box center [283, 644] width 101 height 74
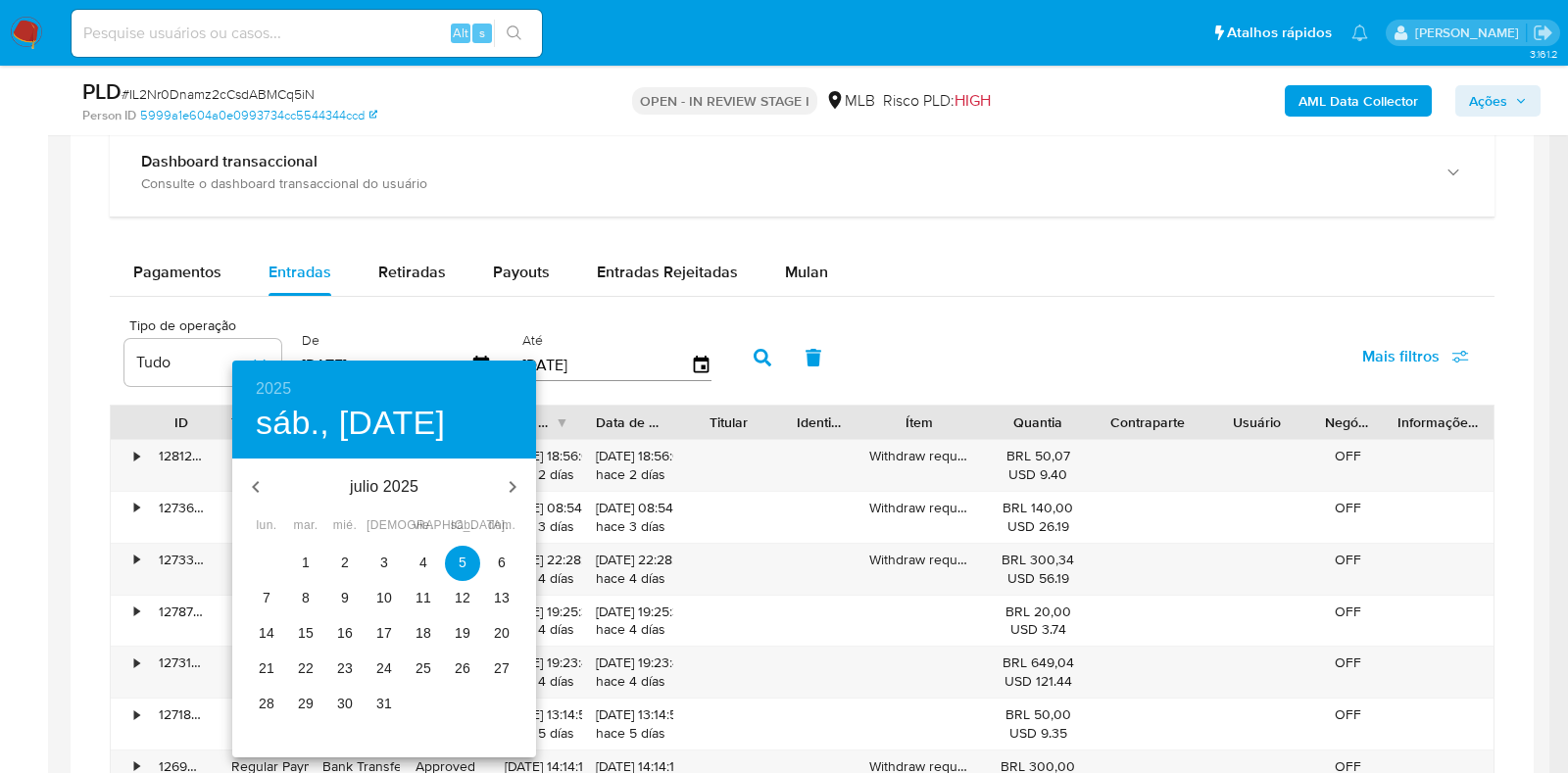
click at [309, 553] on p "1" at bounding box center [306, 562] width 8 height 20
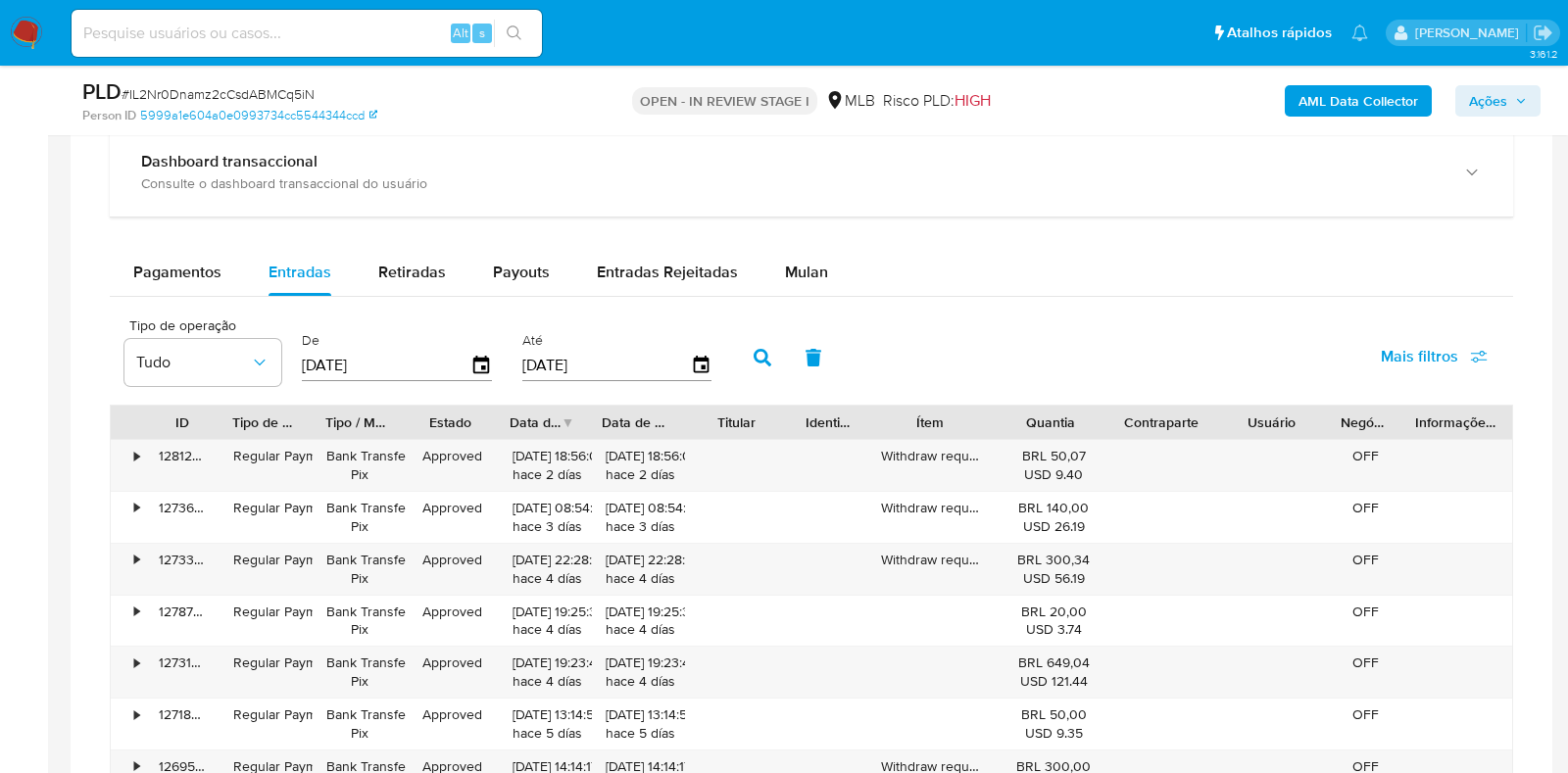
type input "[DATE]"
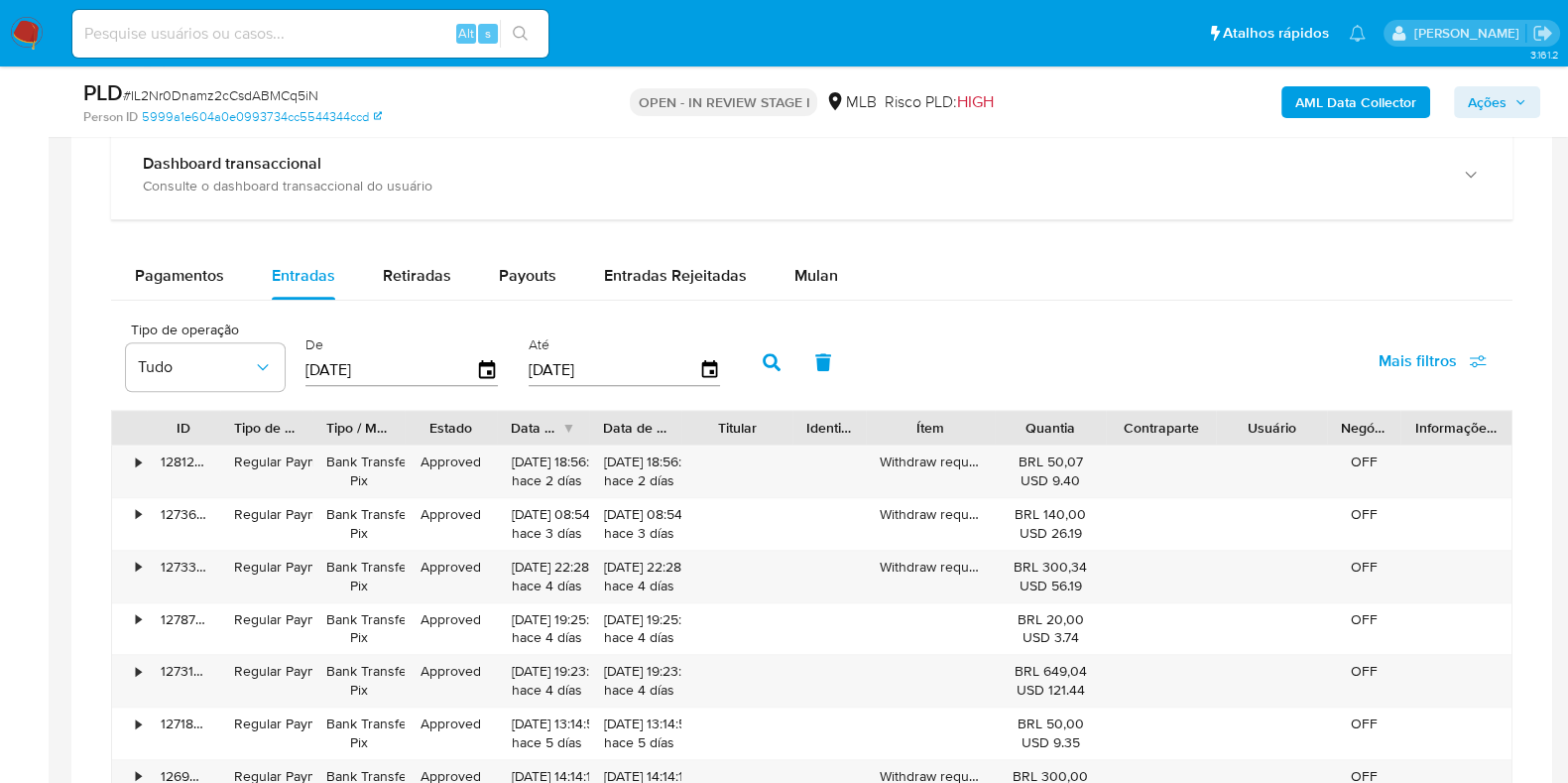
click at [714, 375] on div "Até [DATE]" at bounding box center [627, 361] width 208 height 79
click at [684, 383] on input "[DATE]" at bounding box center [614, 371] width 171 height 32
click at [701, 371] on icon "button" at bounding box center [709, 370] width 16 height 18
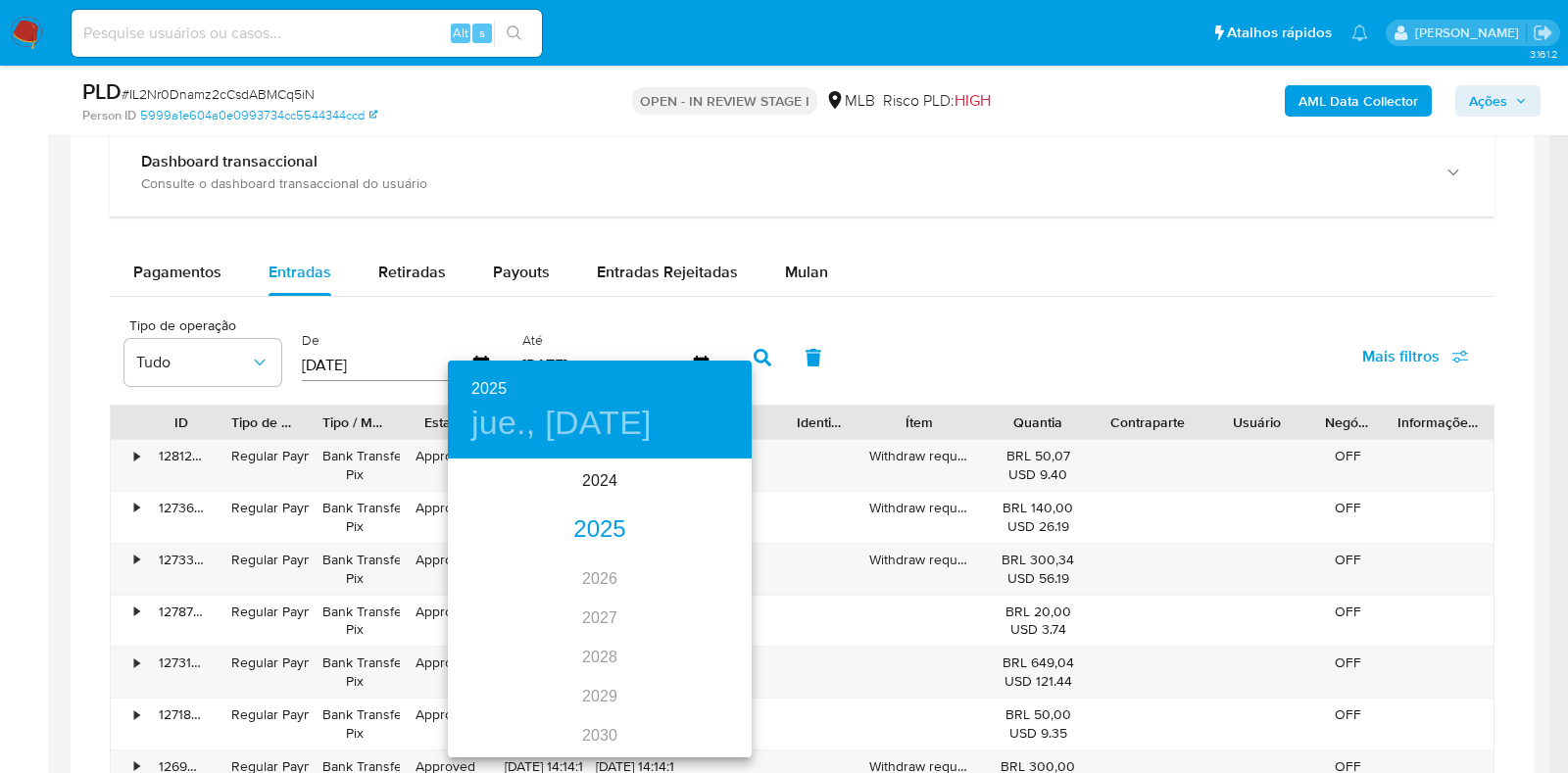
click at [588, 520] on div "2025" at bounding box center [600, 530] width 304 height 39
click at [492, 647] on div "jul." at bounding box center [497, 644] width 101 height 74
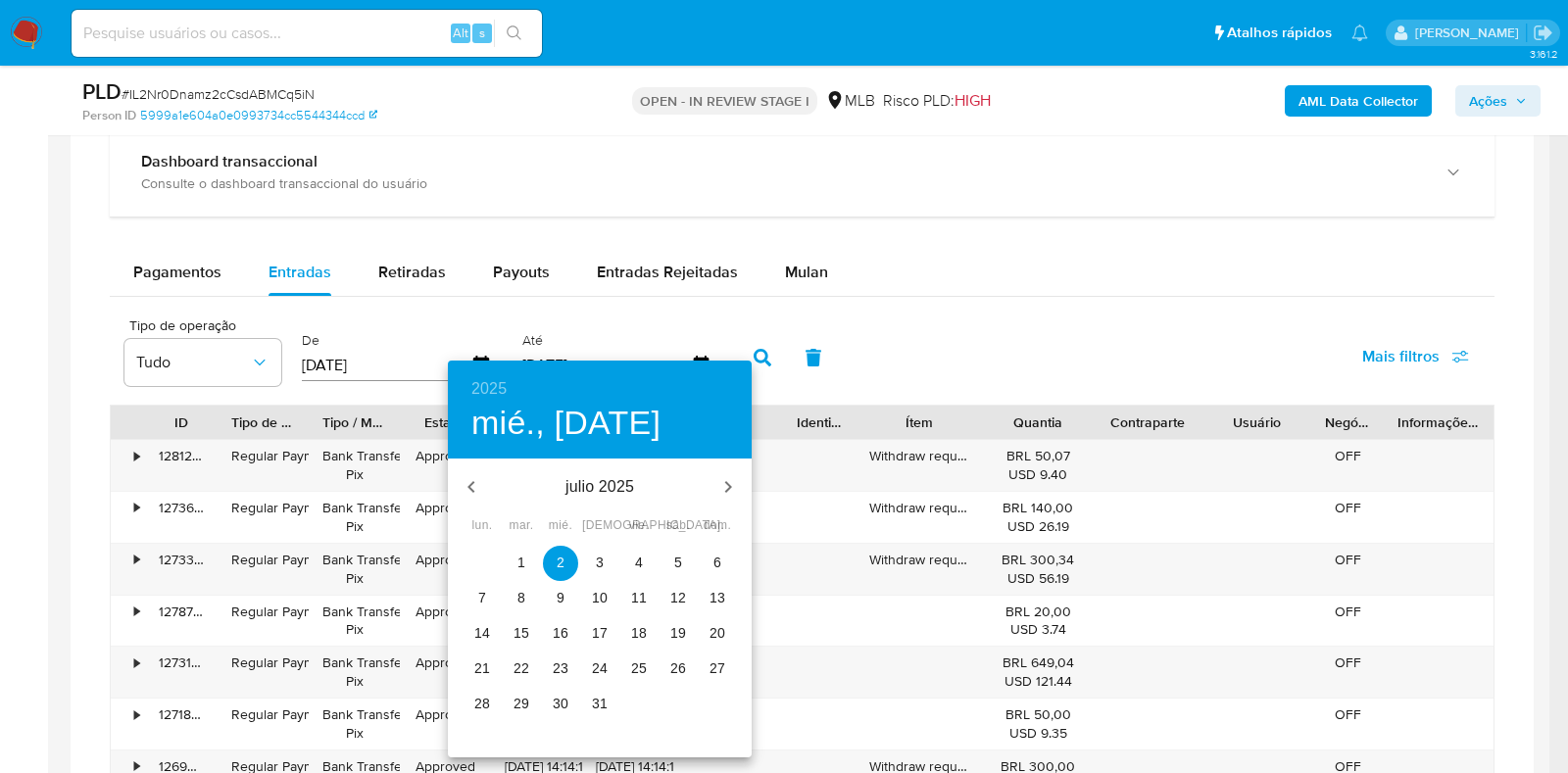
click at [603, 701] on p "31" at bounding box center [600, 703] width 16 height 20
type input "31/07/2025"
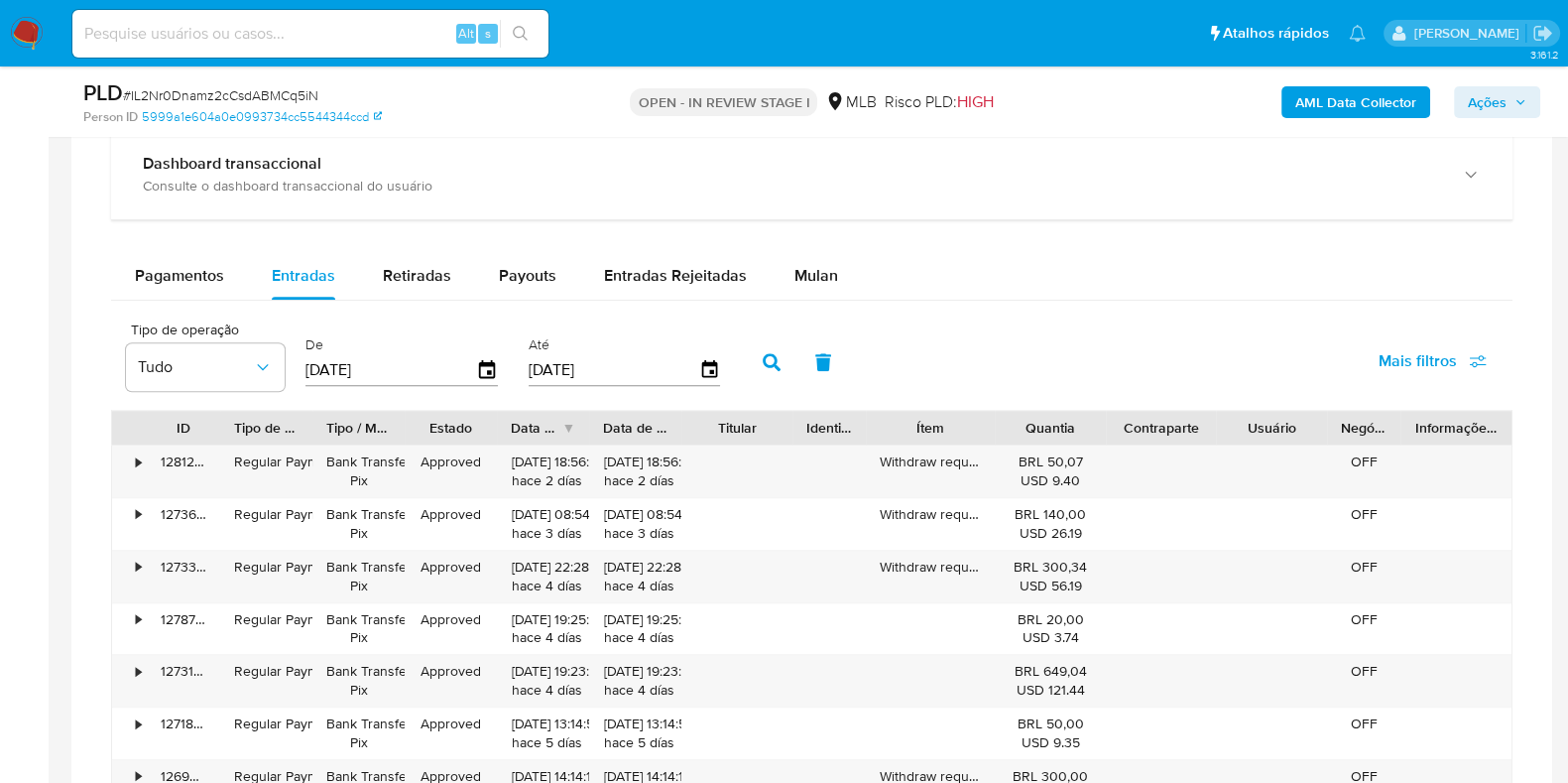
click at [773, 351] on button "button" at bounding box center [772, 363] width 52 height 48
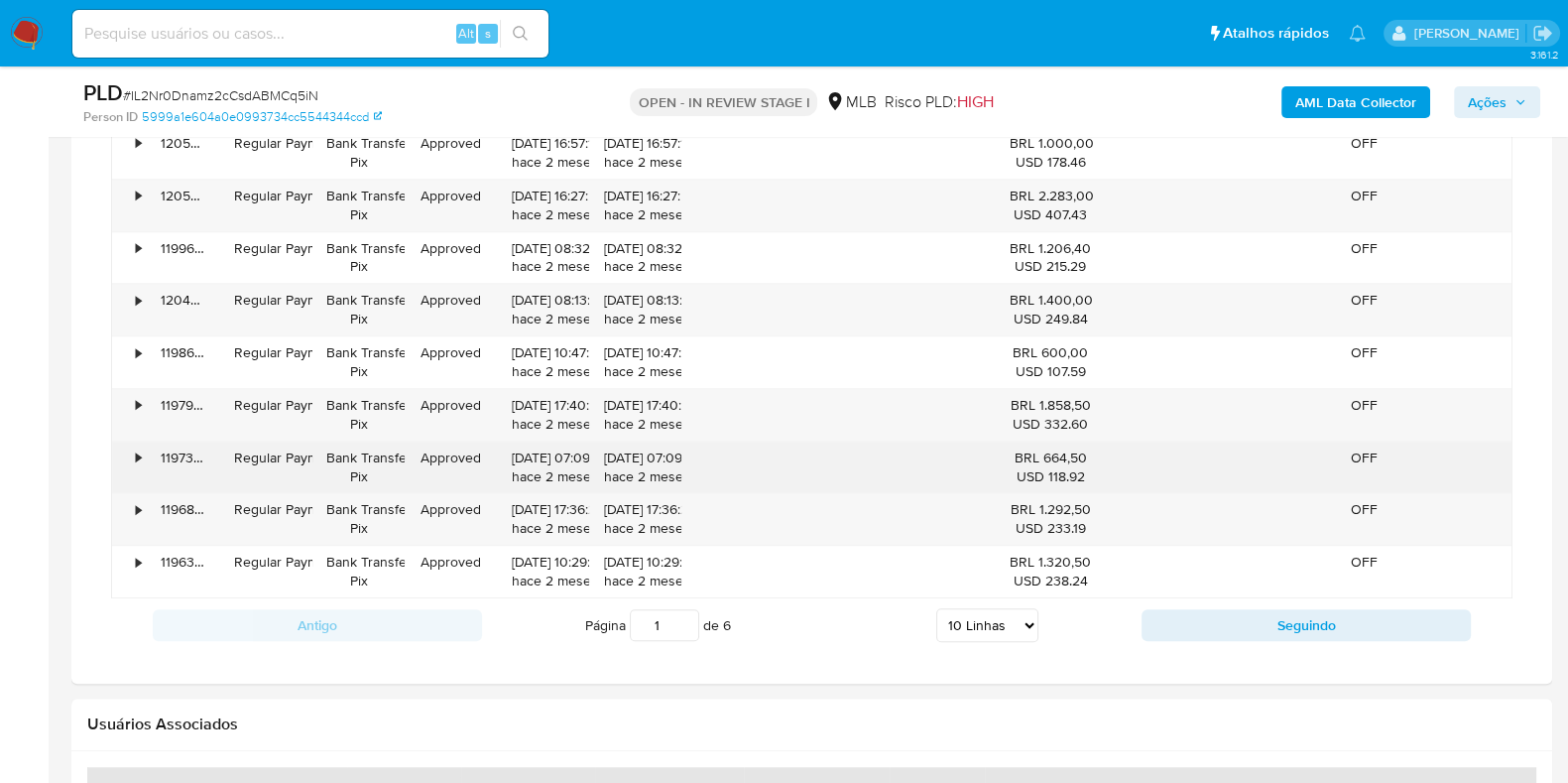
scroll to position [1860, 0]
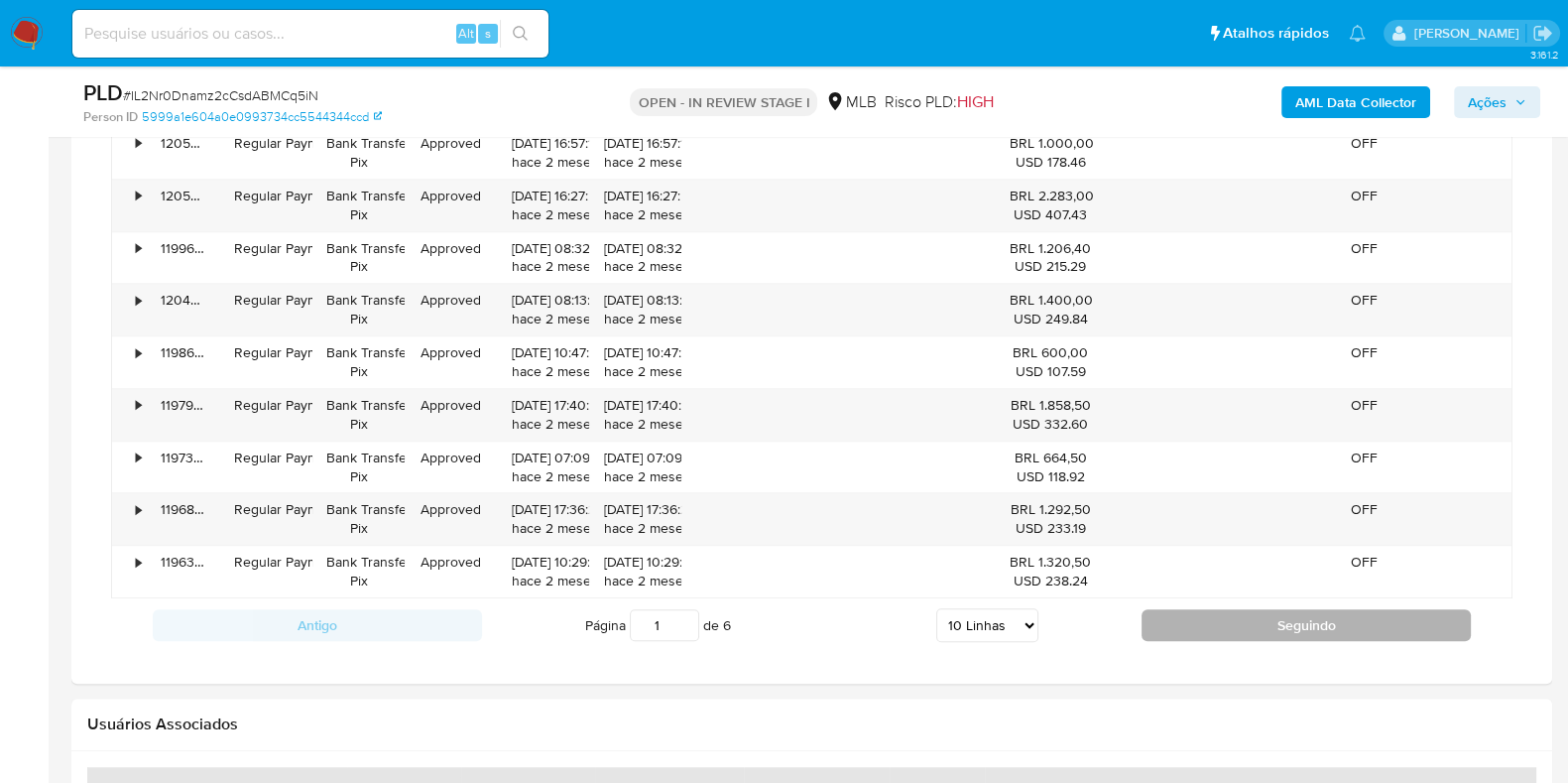
click at [1158, 609] on button "Seguindo" at bounding box center [1307, 625] width 330 height 32
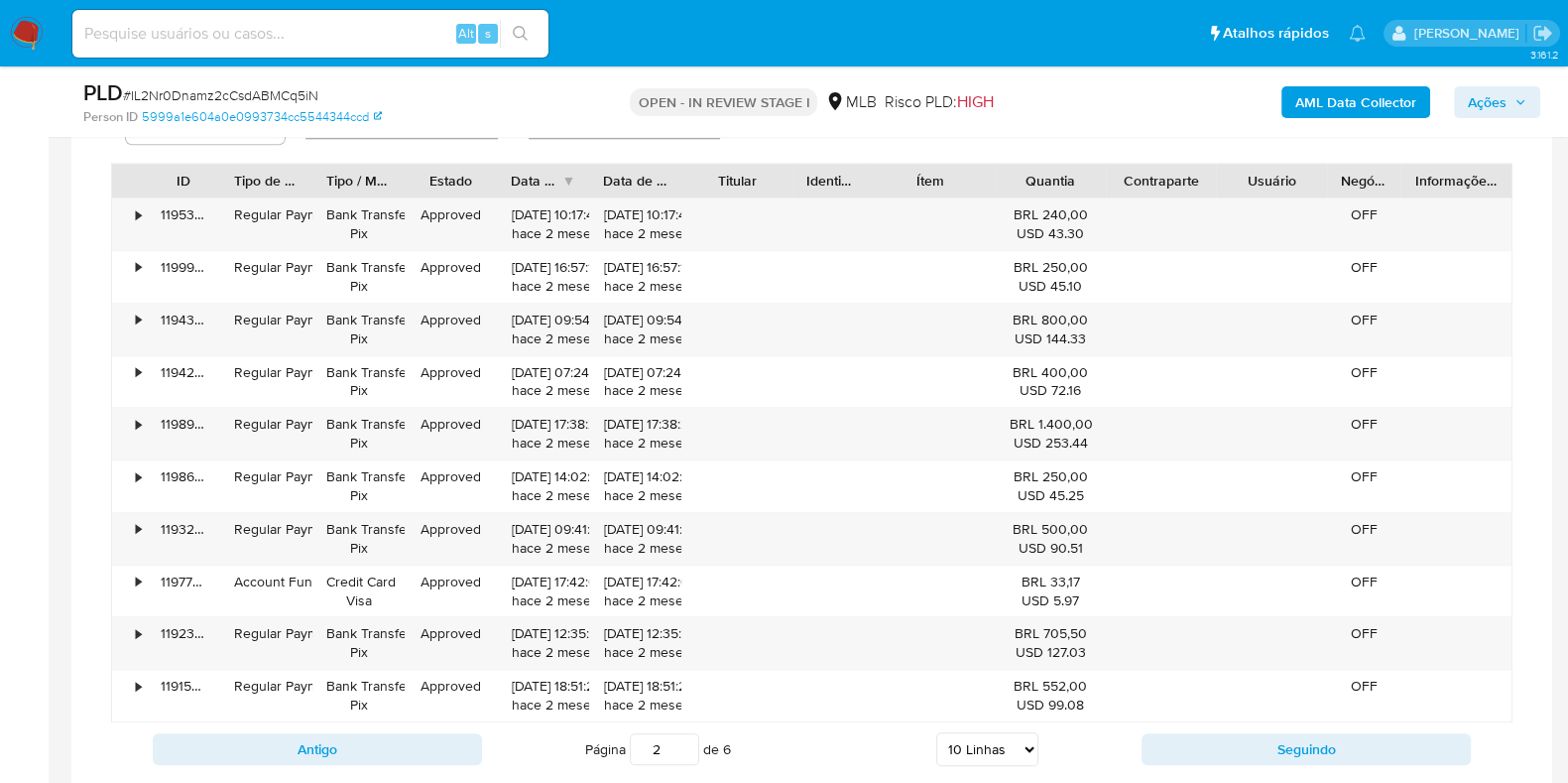
click at [1192, 722] on div "Antigo Página 2 de 6 5 Linhas 10 Linhas 20 Linhas 25 Linhas 50 Linhas 100 Linha…" at bounding box center [811, 749] width 1401 height 54
click at [1192, 733] on button "Seguindo" at bounding box center [1307, 749] width 330 height 32
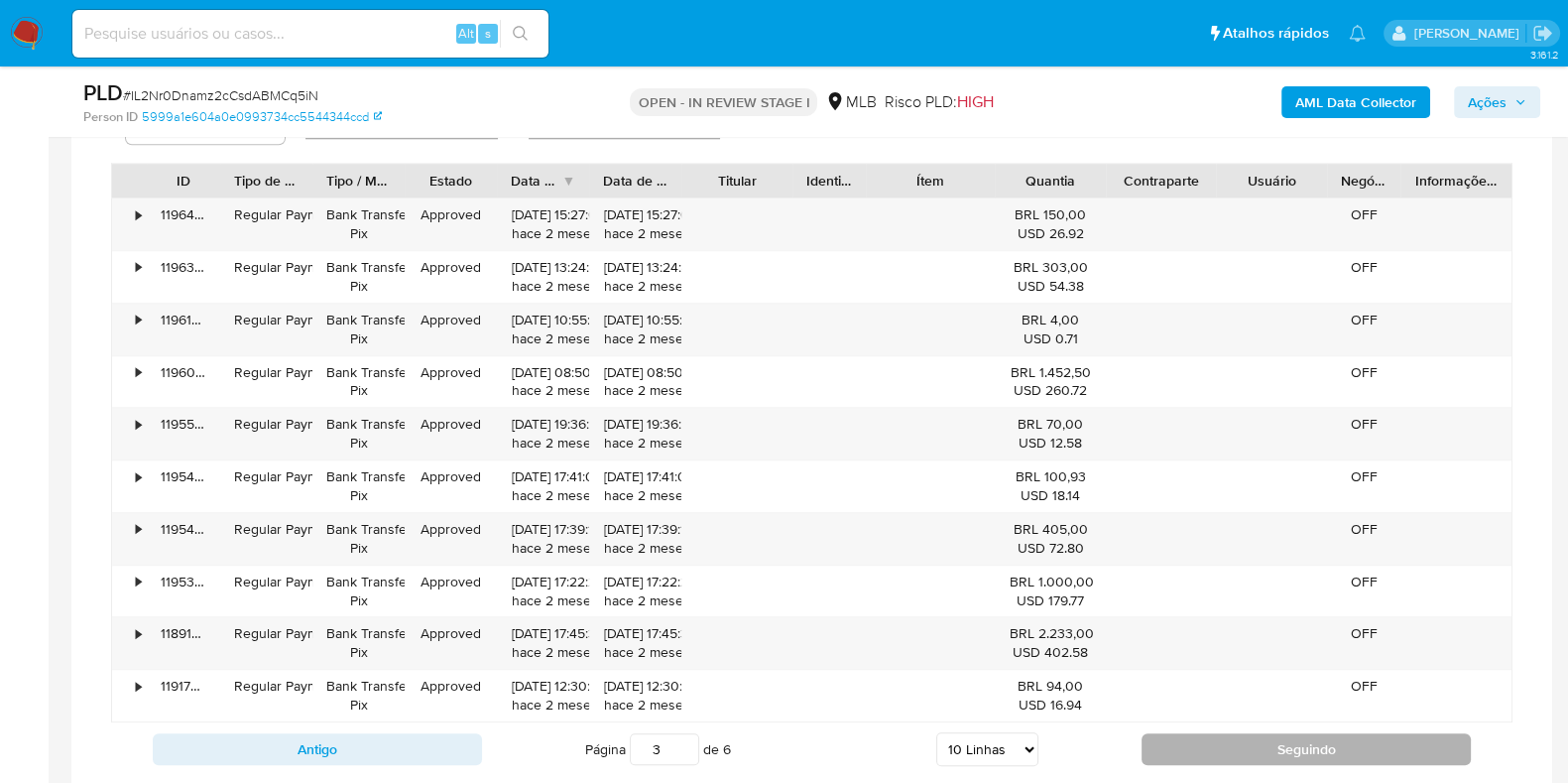
click at [1192, 737] on button "Seguindo" at bounding box center [1307, 749] width 330 height 32
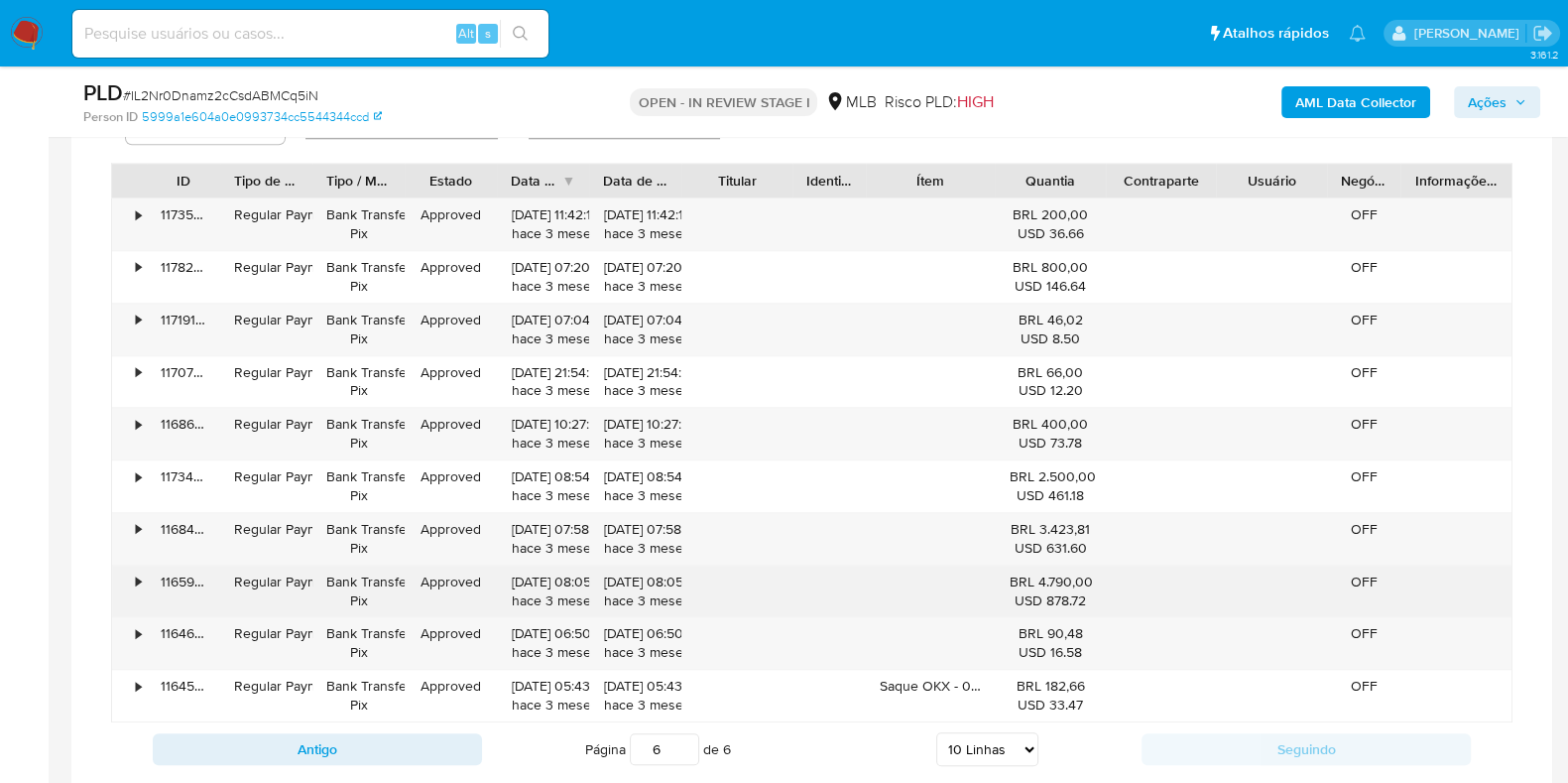
click at [131, 581] on div "•" at bounding box center [129, 591] width 35 height 52
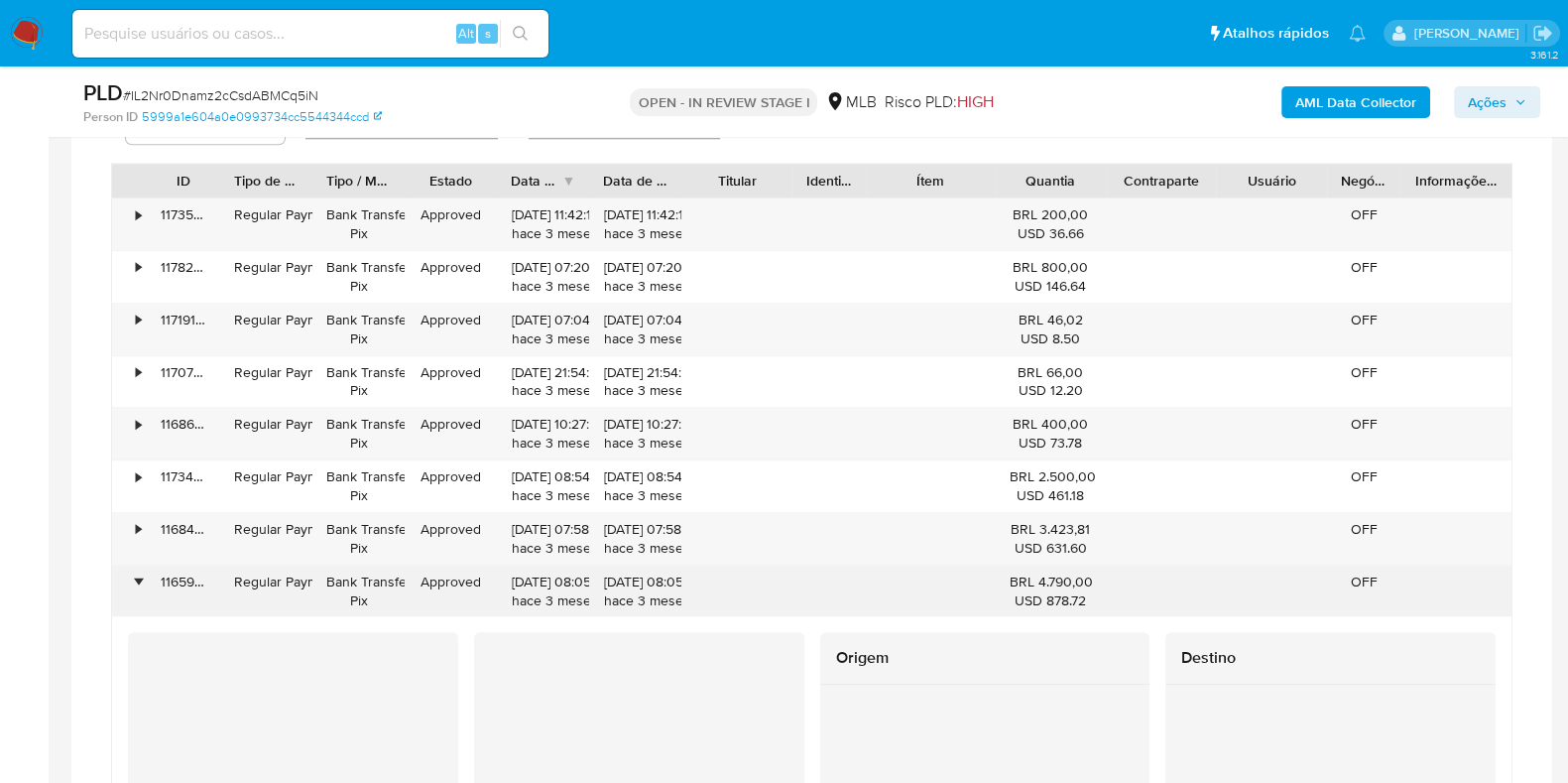
click at [131, 581] on div "•" at bounding box center [129, 591] width 35 height 52
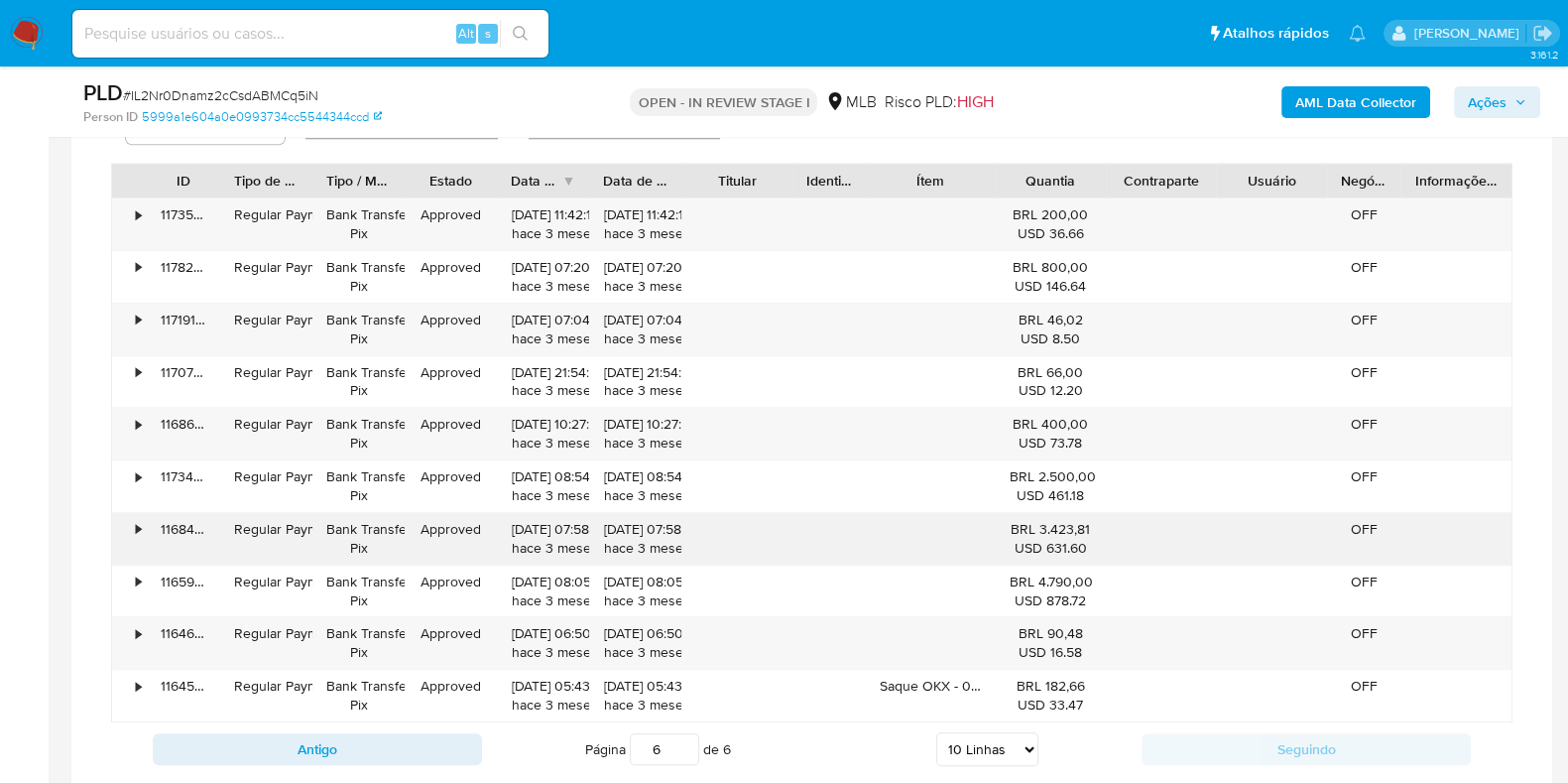
click at [140, 532] on div "•" at bounding box center [138, 529] width 5 height 19
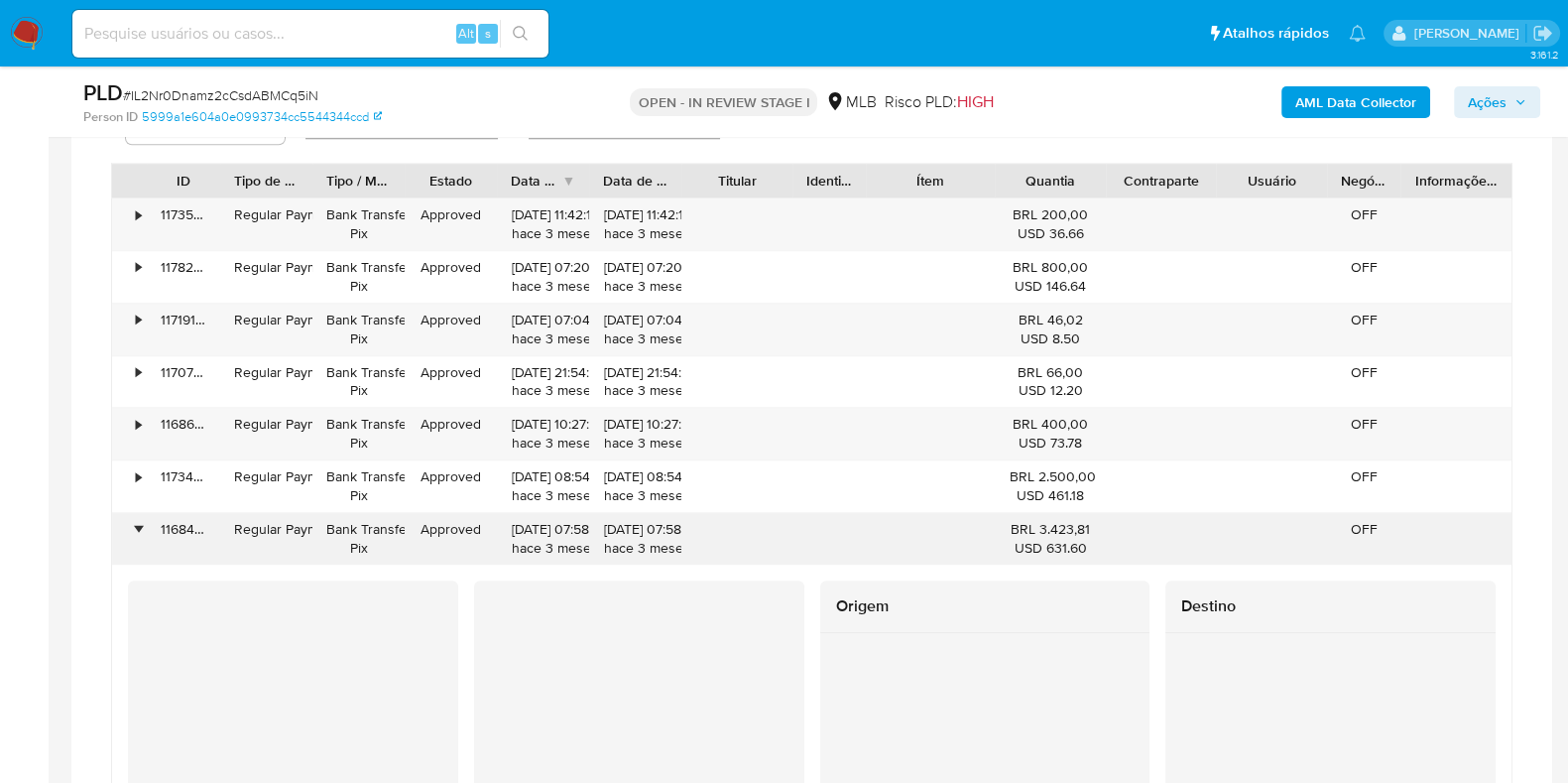
click at [140, 532] on div "•" at bounding box center [138, 529] width 5 height 19
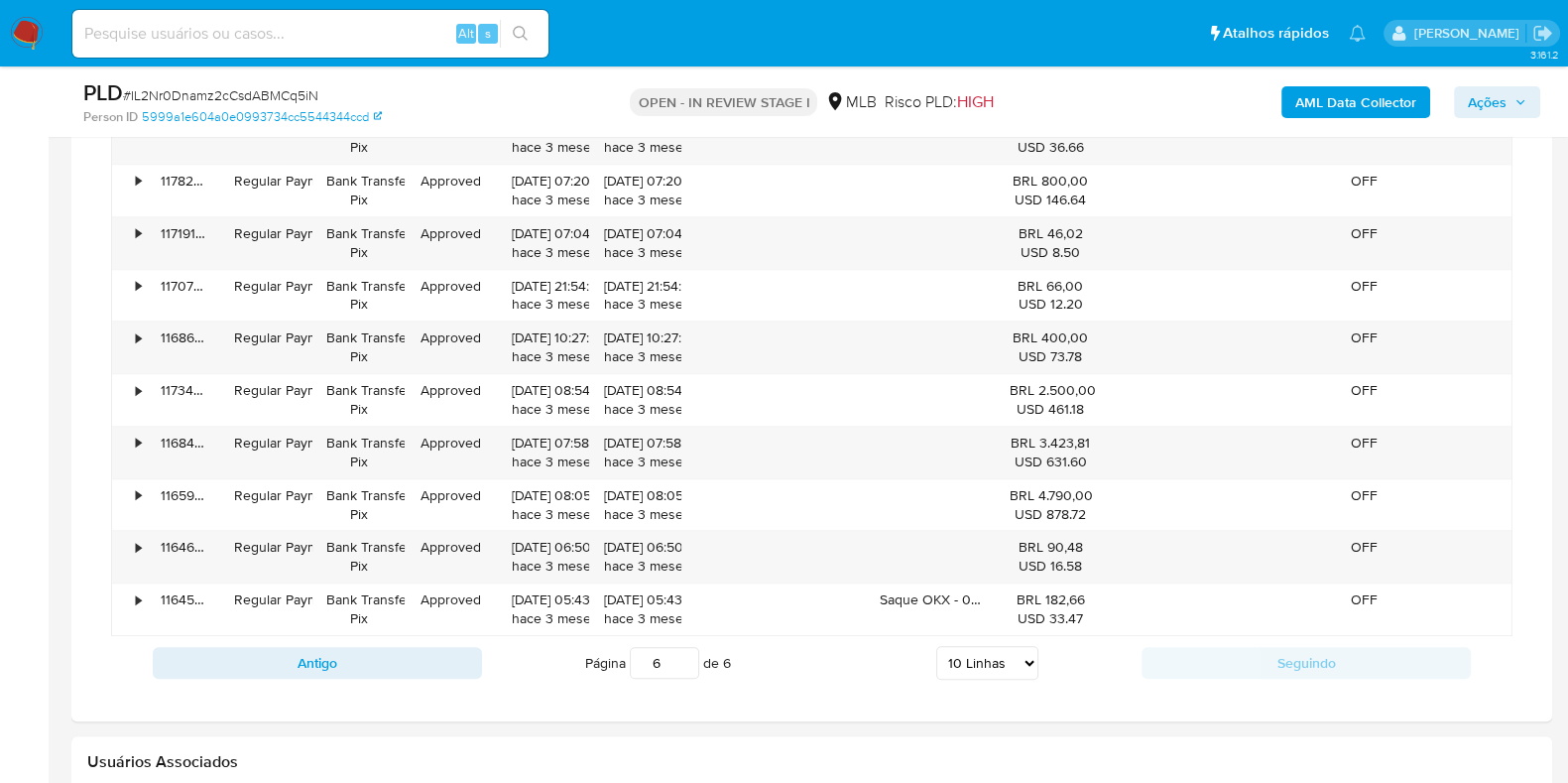
scroll to position [1860, 0]
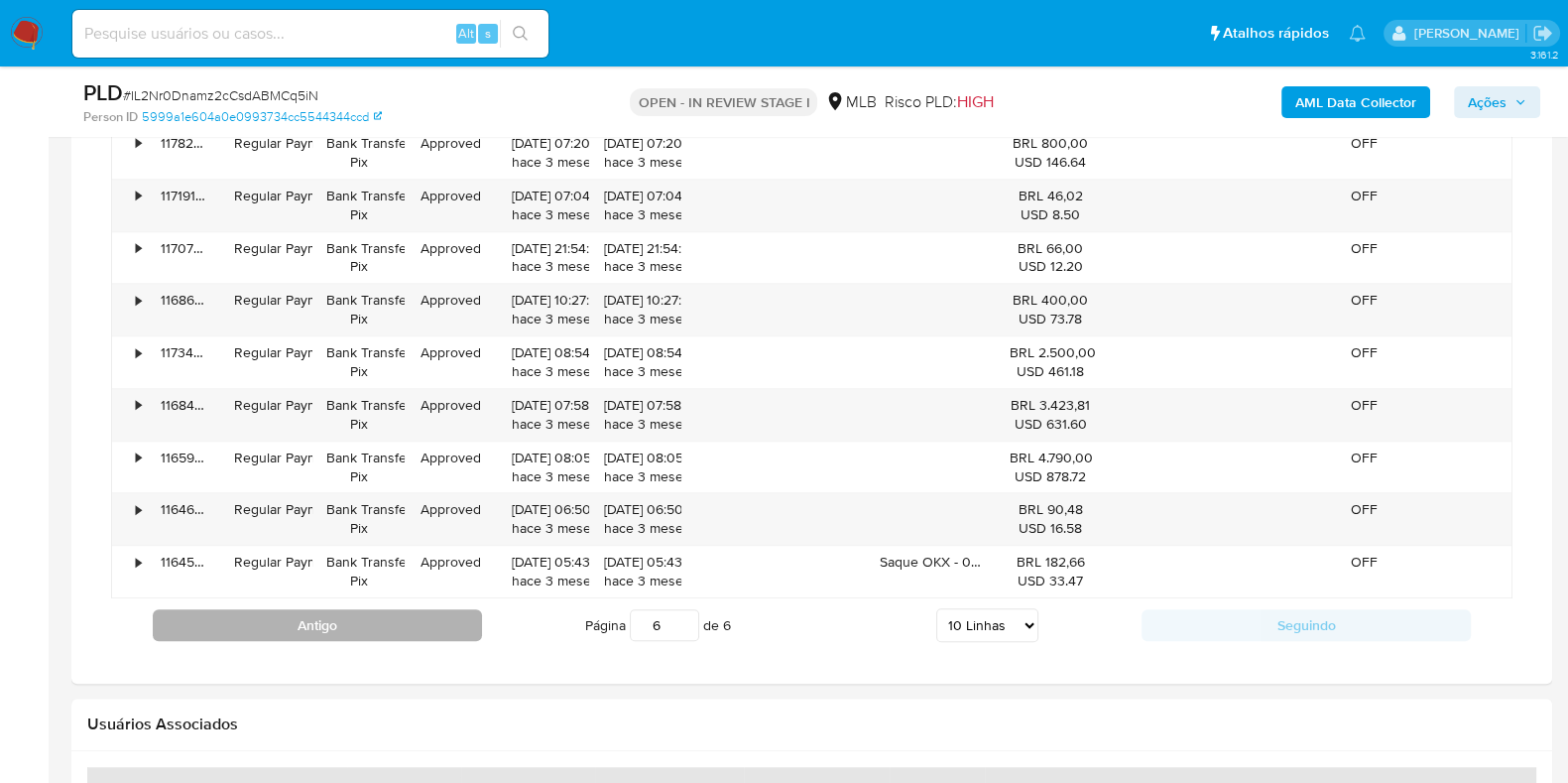
click at [404, 619] on button "Antigo" at bounding box center [318, 625] width 330 height 32
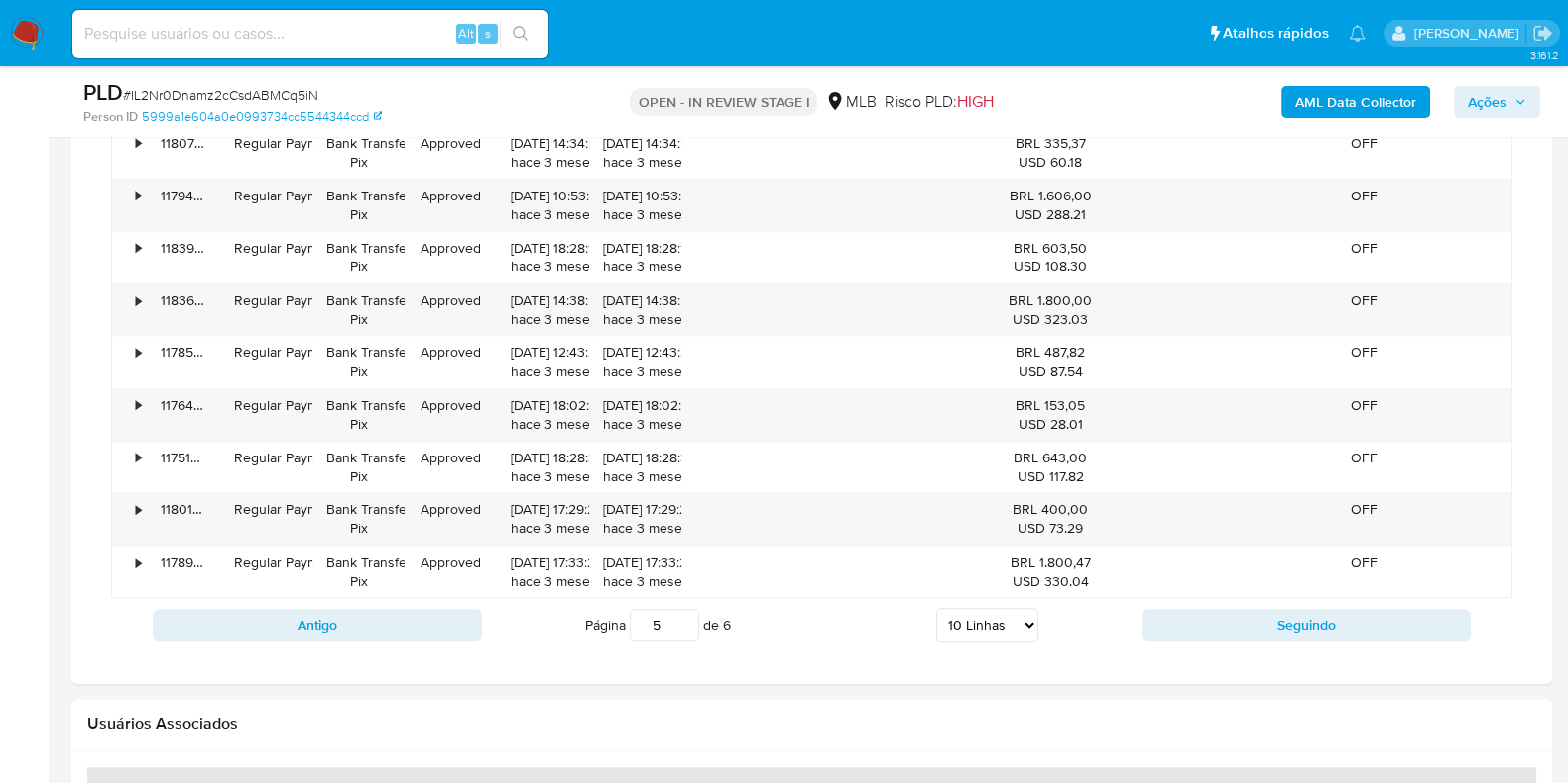
scroll to position [1736, 0]
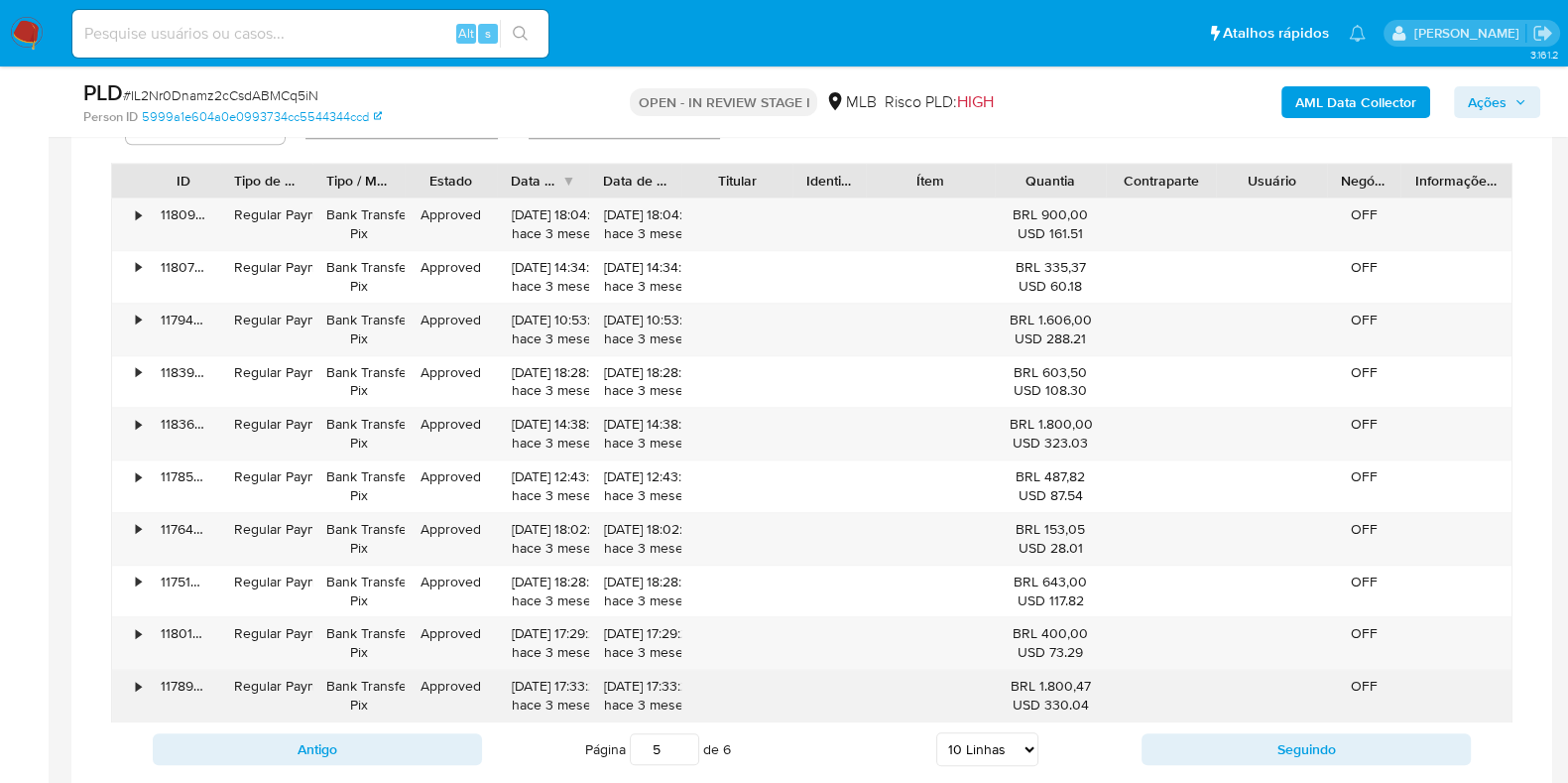
click at [139, 682] on div "•" at bounding box center [138, 686] width 5 height 19
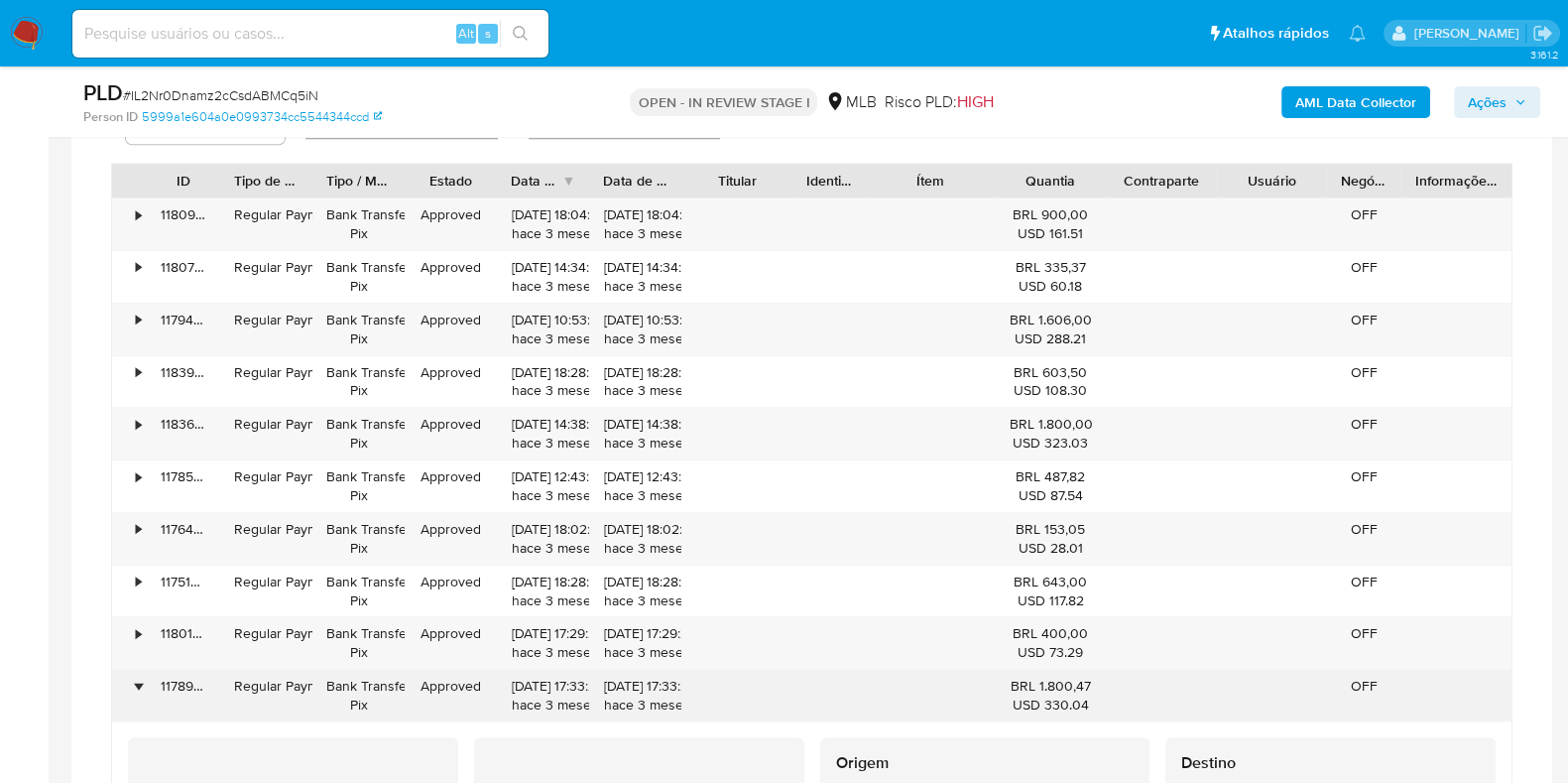
scroll to position [1860, 0]
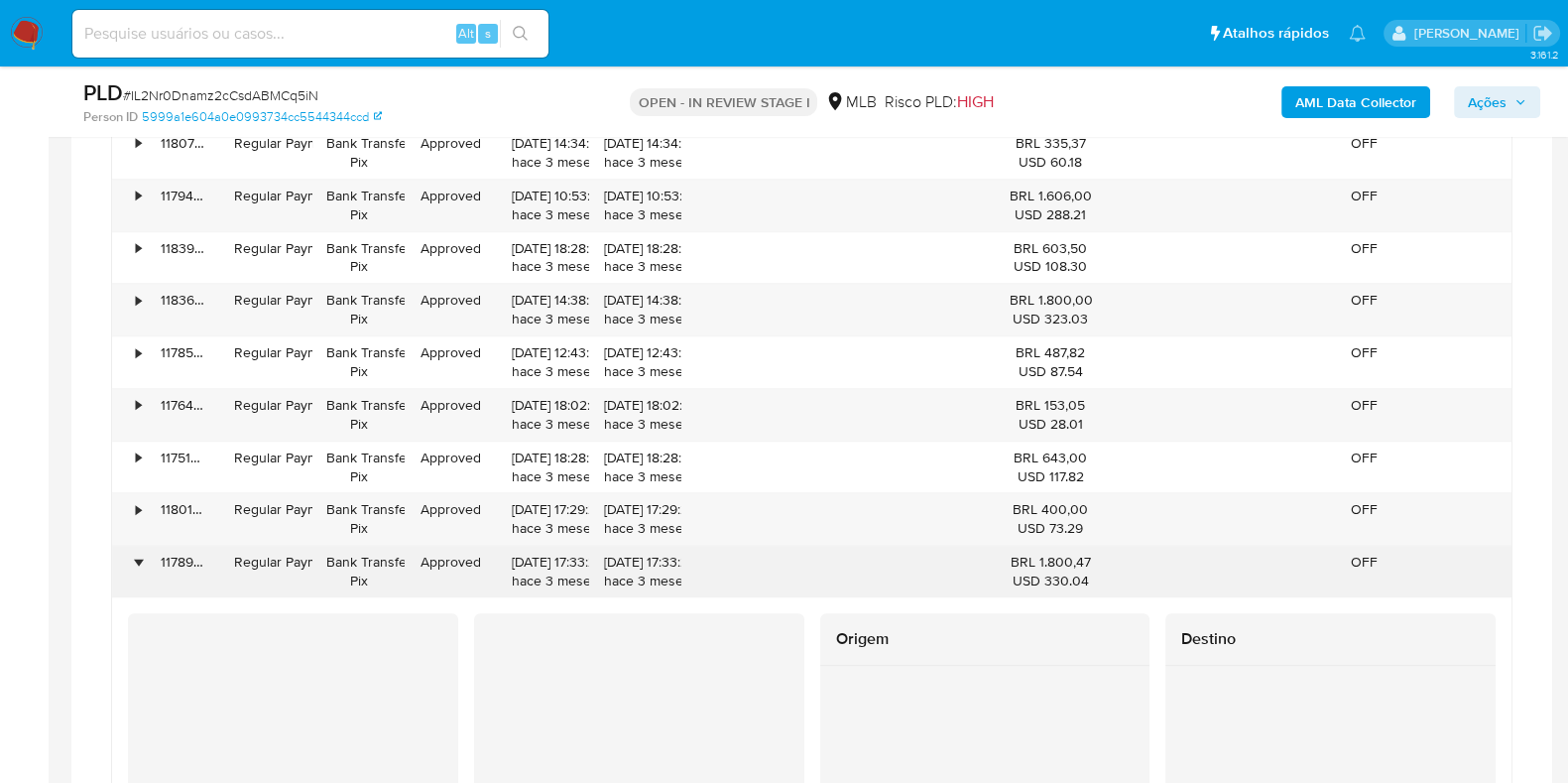
click at [134, 548] on div "•" at bounding box center [129, 571] width 35 height 52
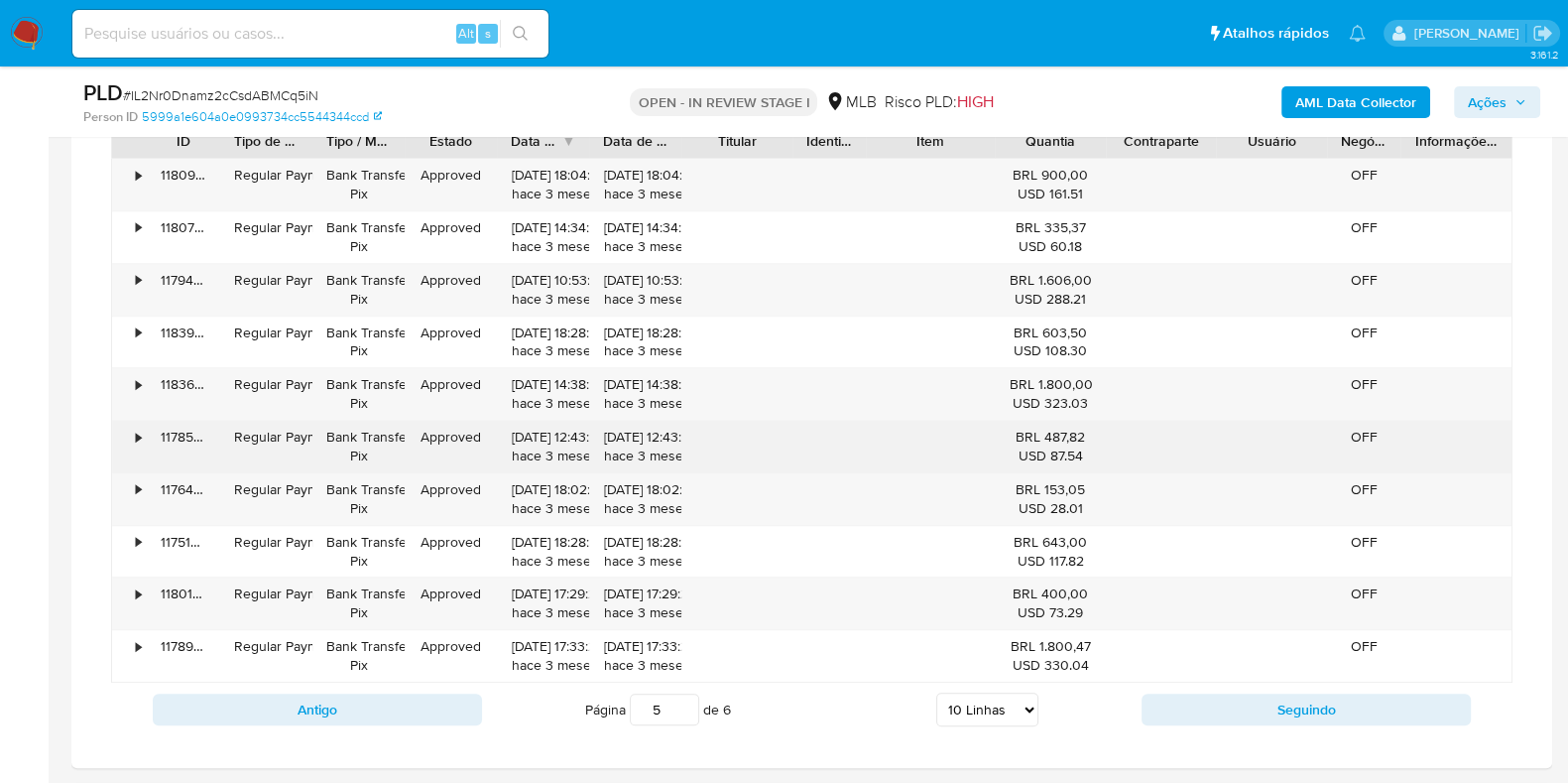
scroll to position [1736, 0]
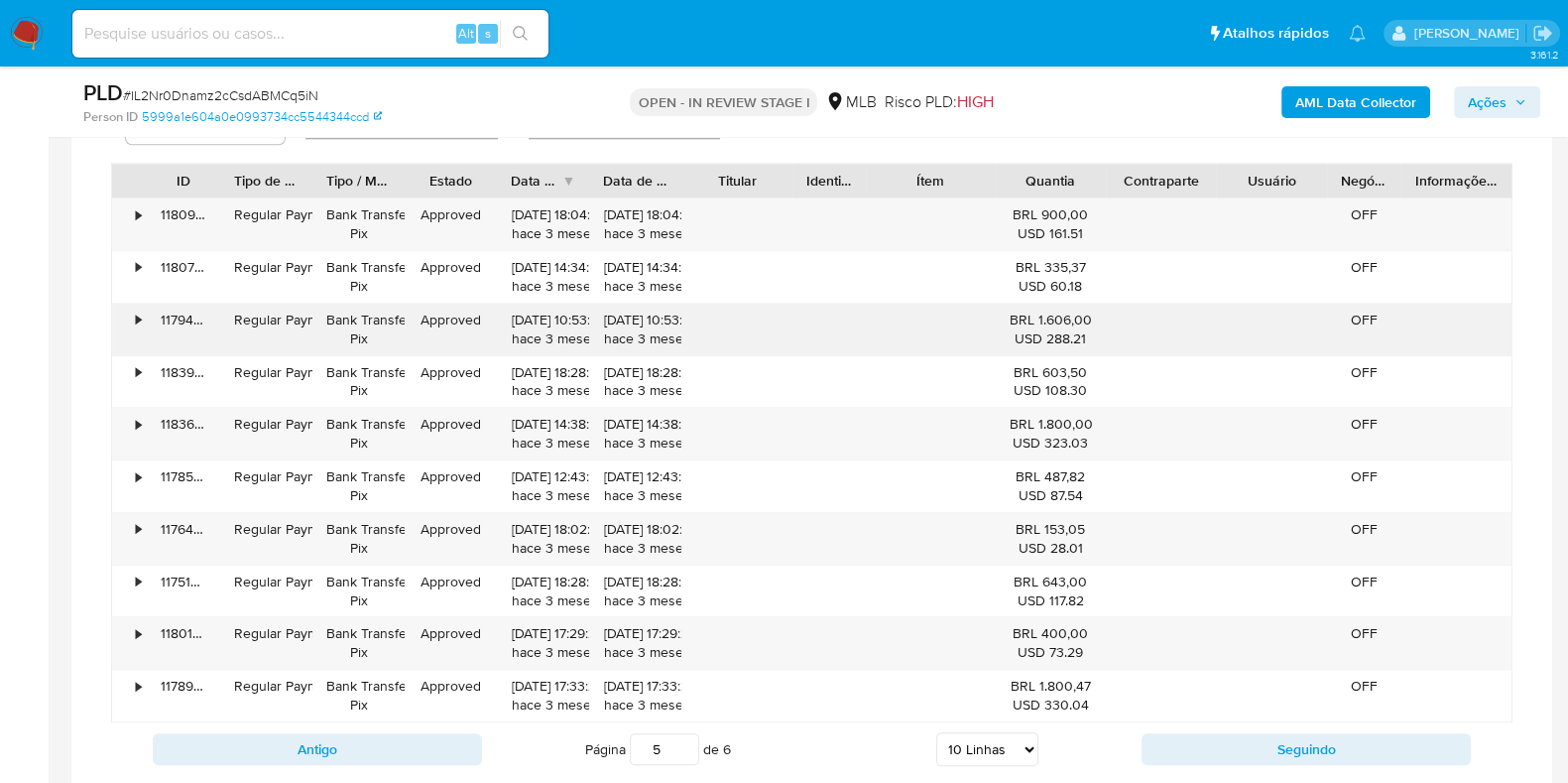
click at [133, 320] on div "•" at bounding box center [129, 330] width 35 height 52
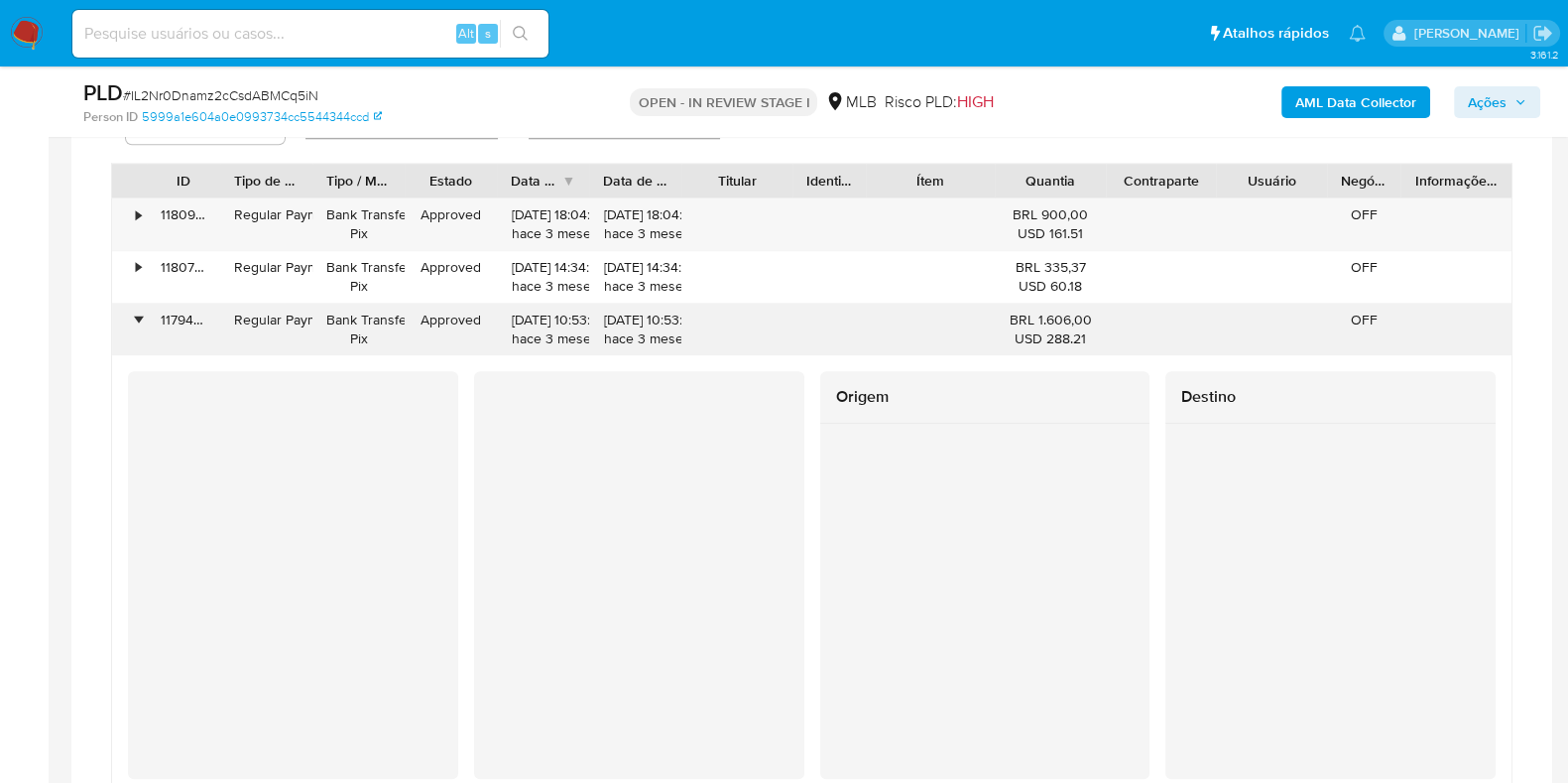
click at [133, 320] on div "•" at bounding box center [129, 330] width 35 height 52
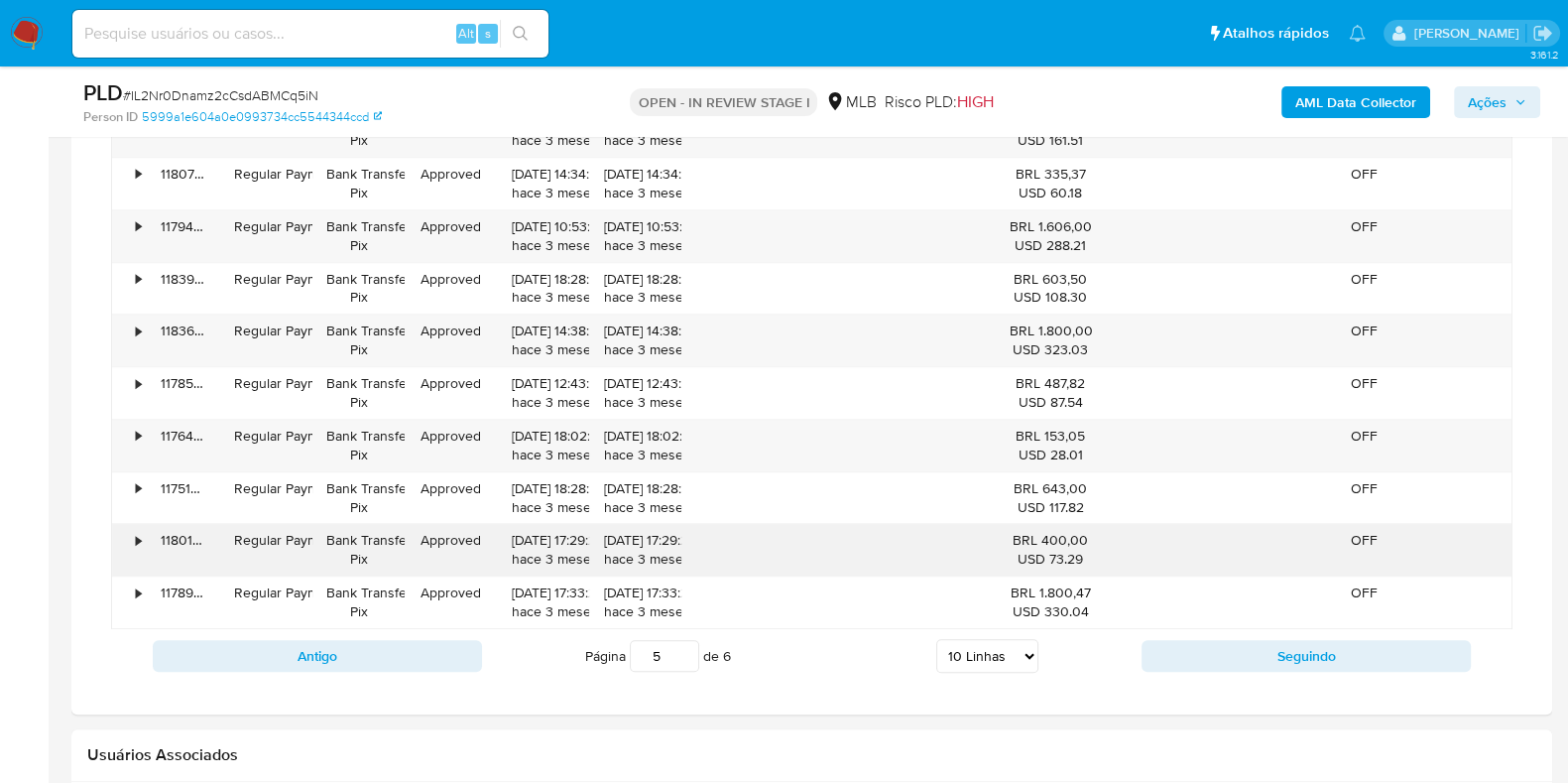
scroll to position [1860, 0]
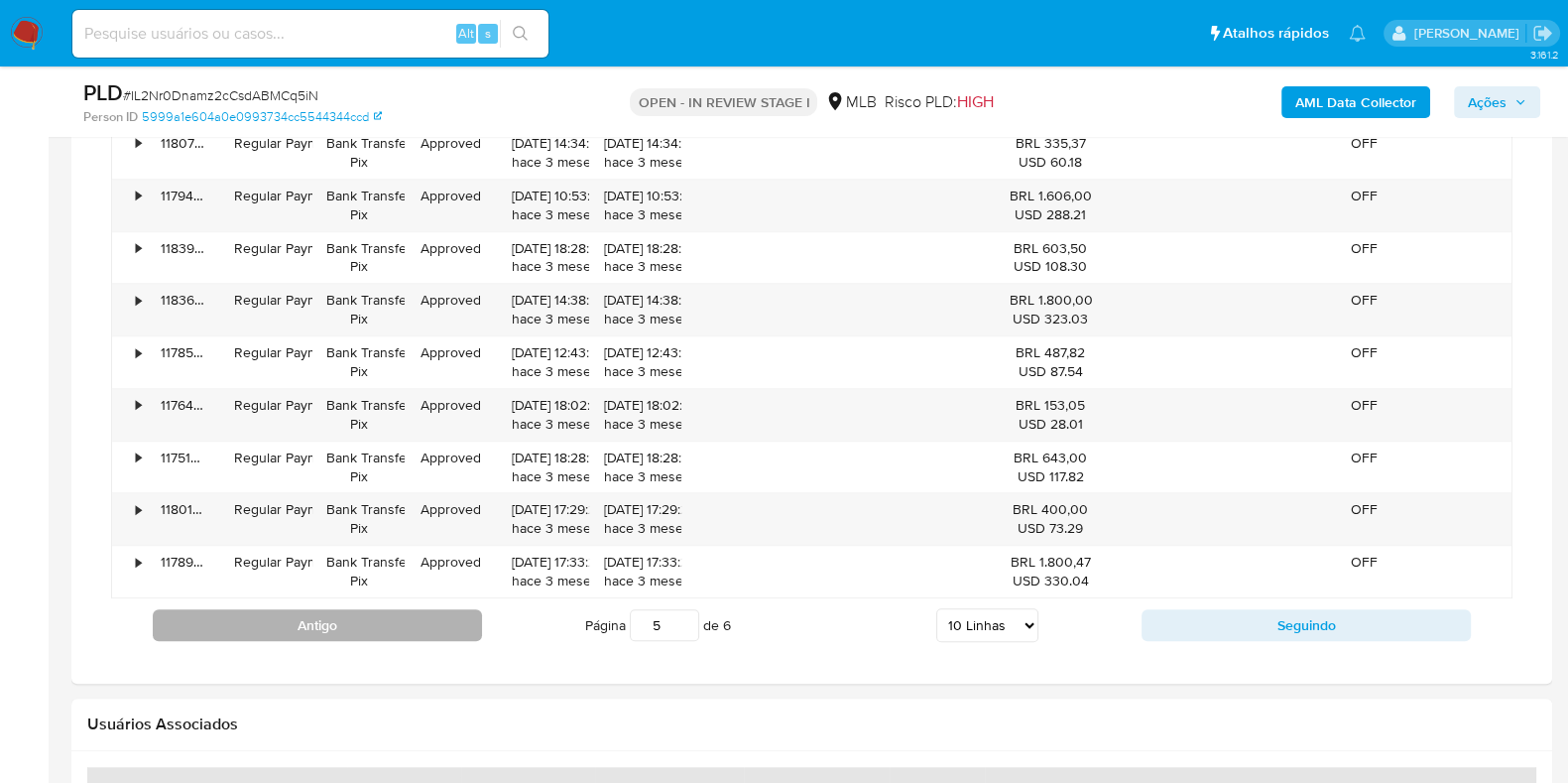
click at [331, 617] on button "Antigo" at bounding box center [318, 625] width 330 height 32
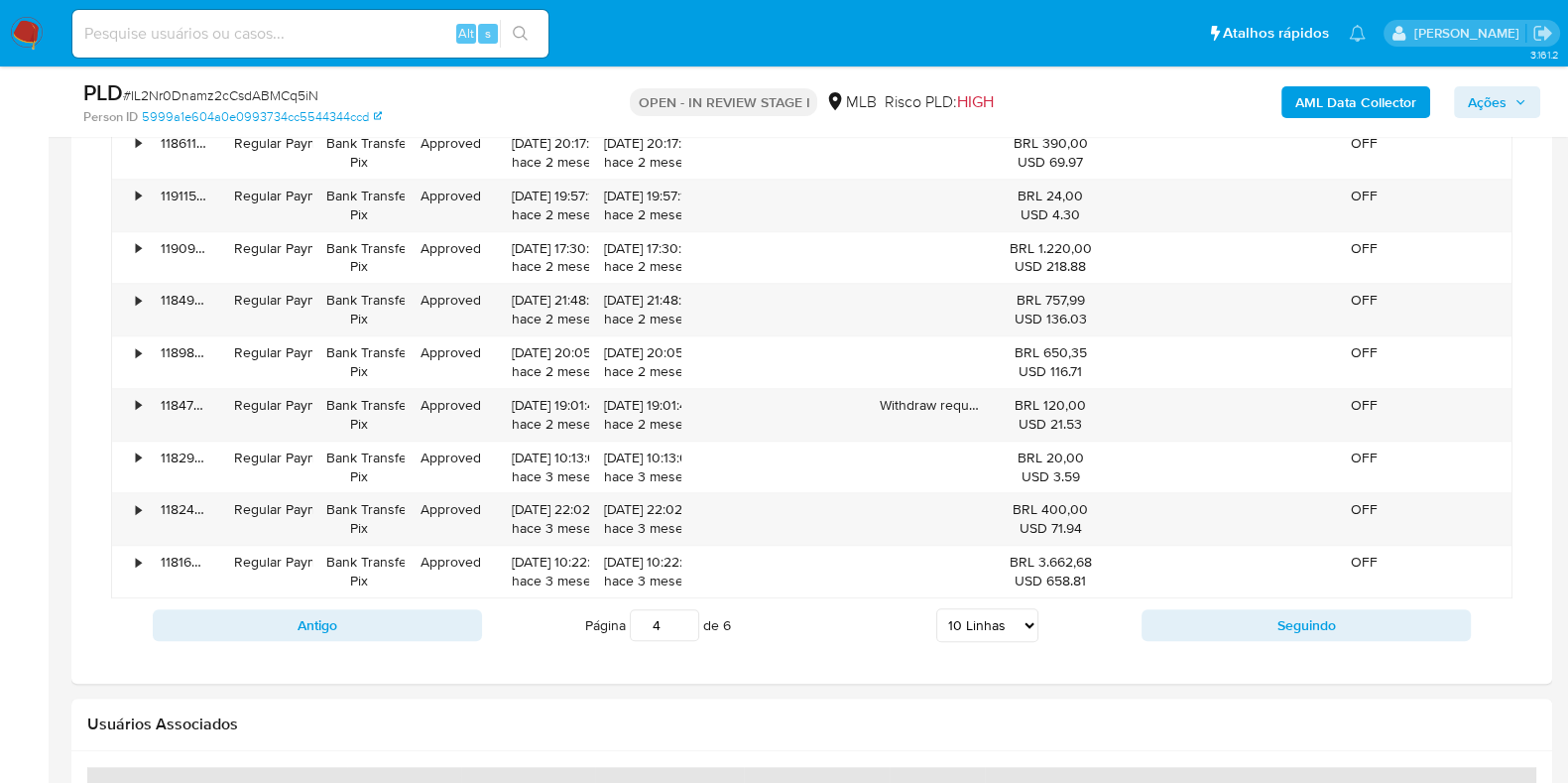
scroll to position [1736, 0]
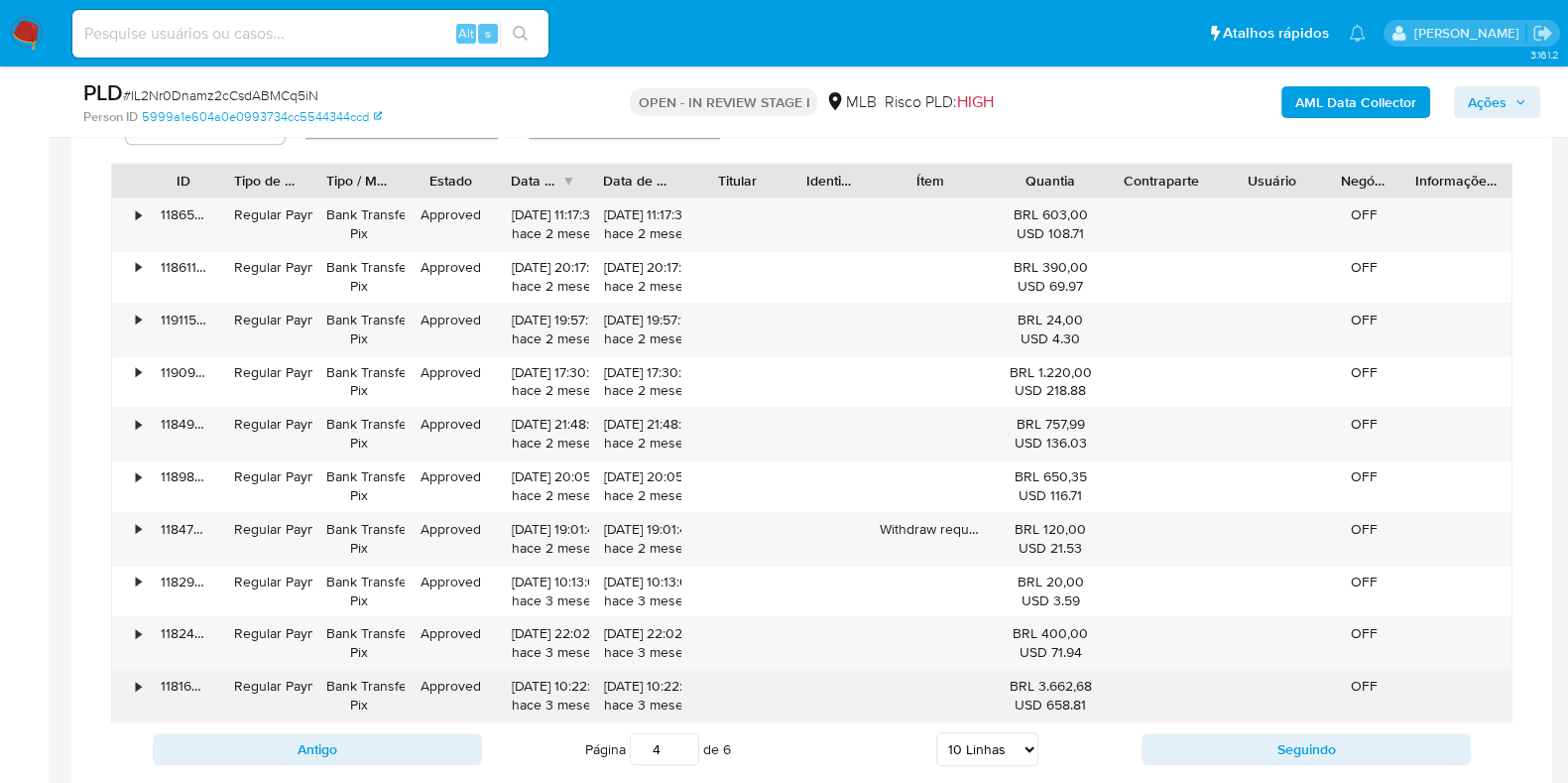
click at [138, 677] on div "•" at bounding box center [138, 686] width 5 height 19
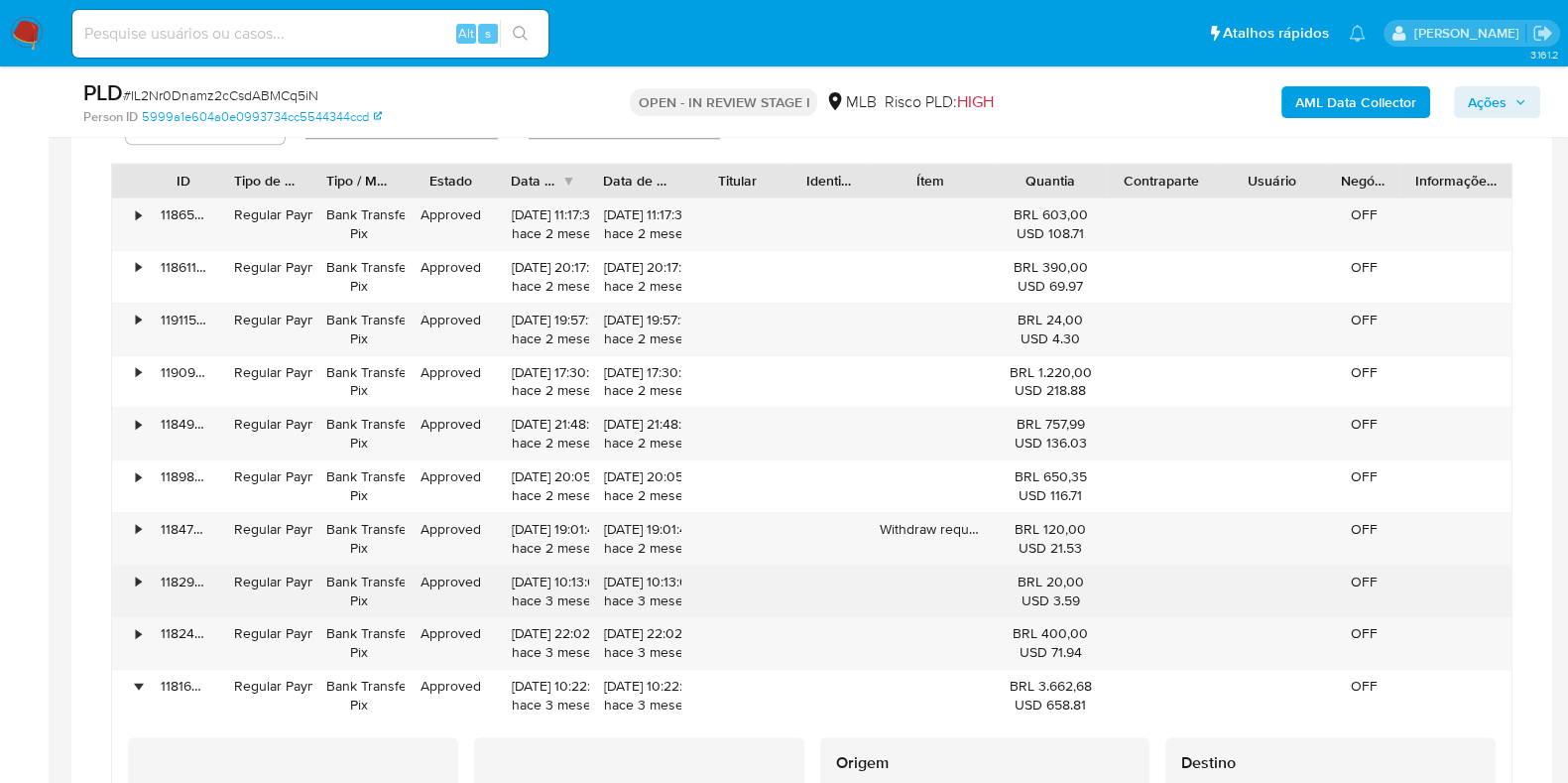
scroll to position [1860, 0]
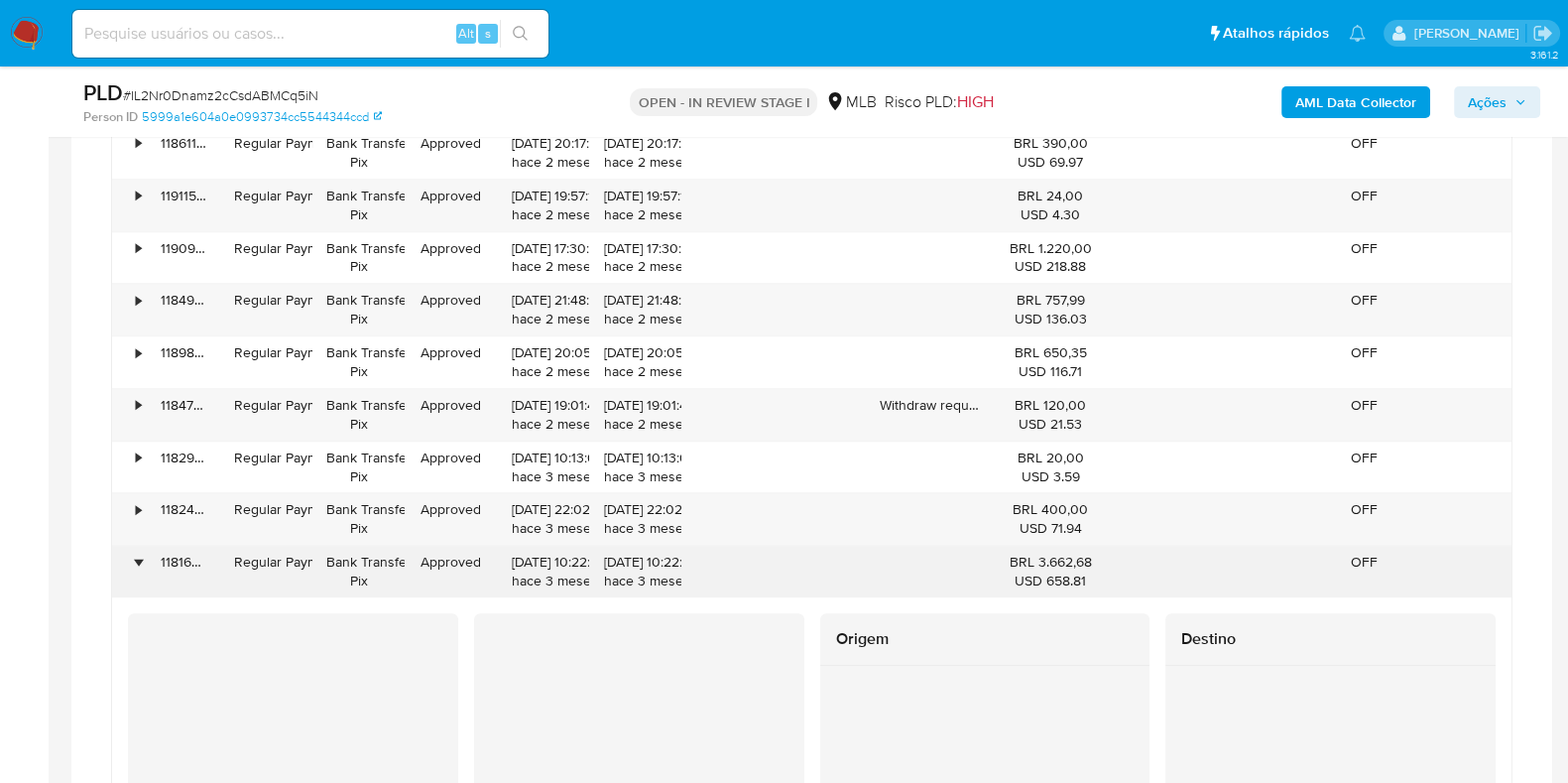
click at [143, 551] on div "•" at bounding box center [129, 571] width 35 height 52
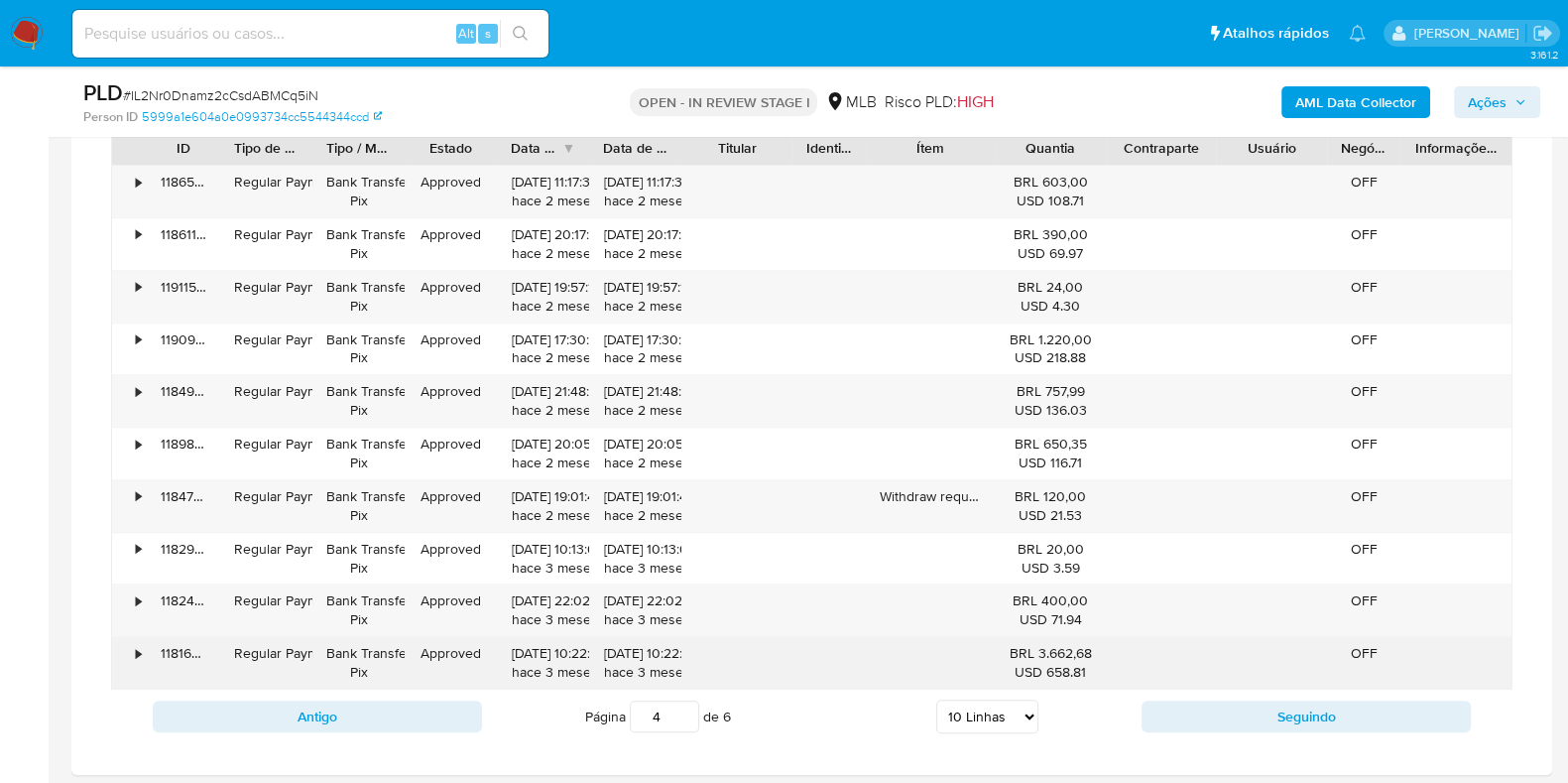
scroll to position [1736, 0]
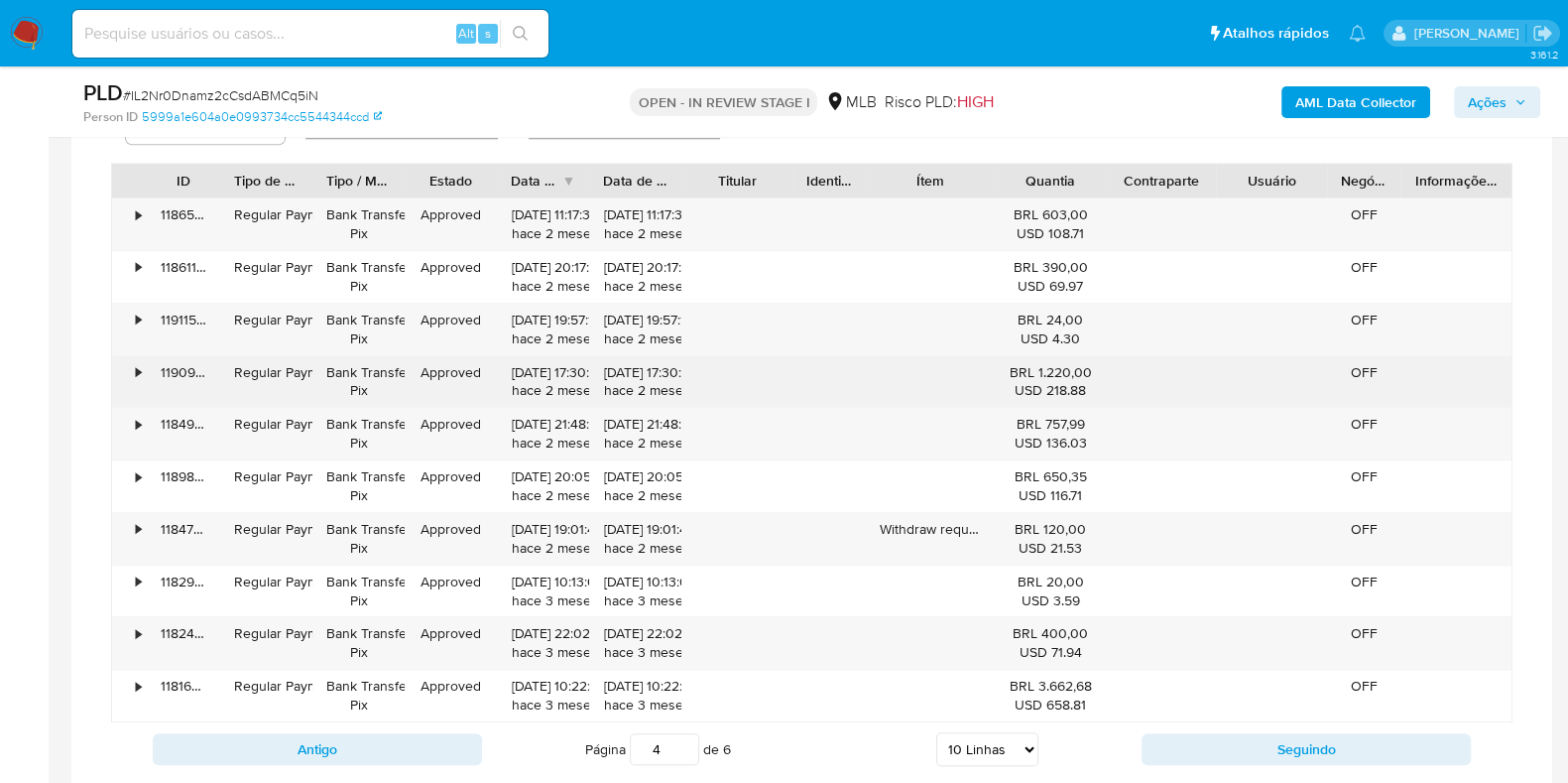
click at [131, 370] on div "•" at bounding box center [129, 383] width 35 height 52
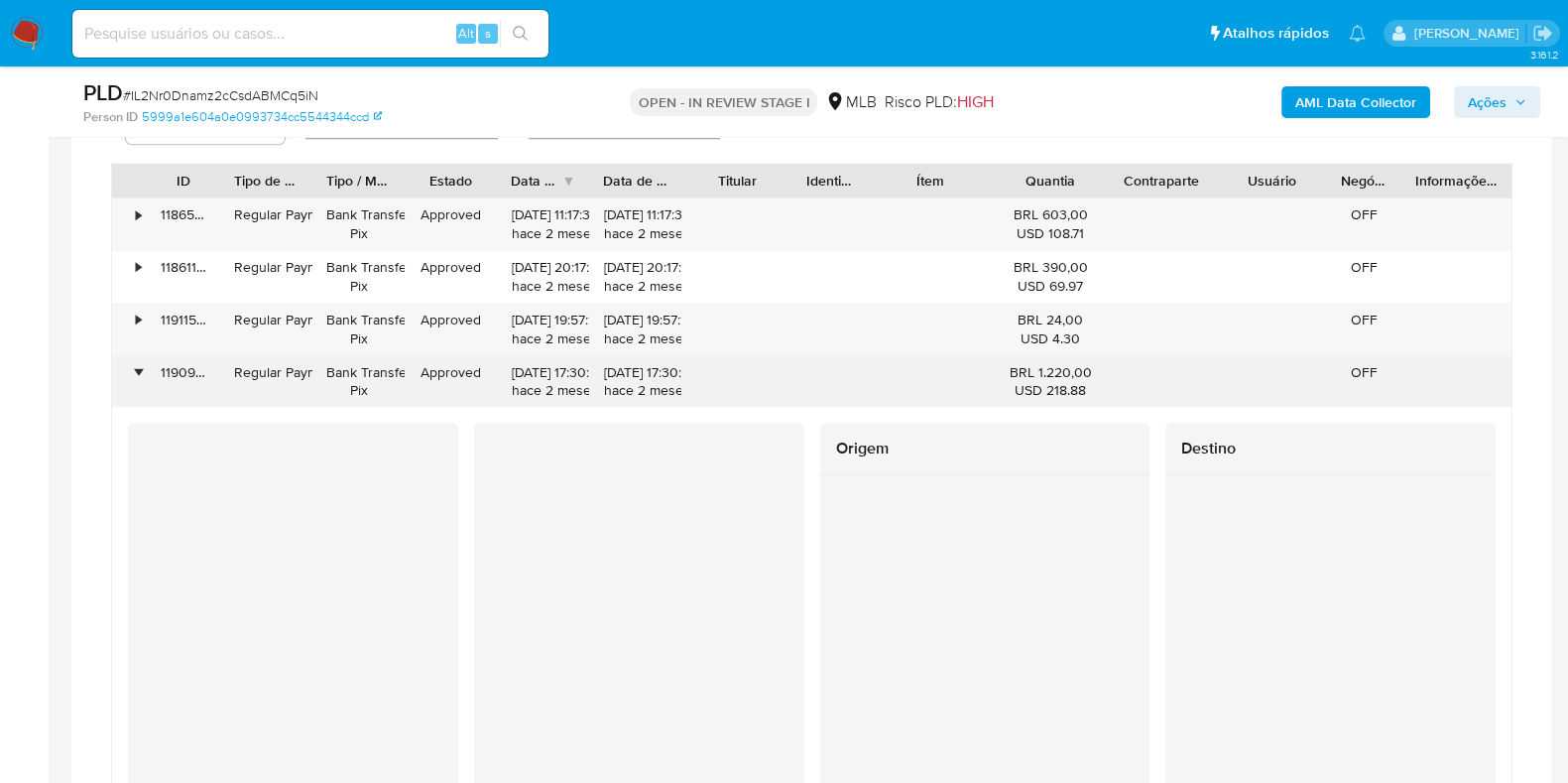
click at [131, 370] on div "•" at bounding box center [129, 383] width 35 height 52
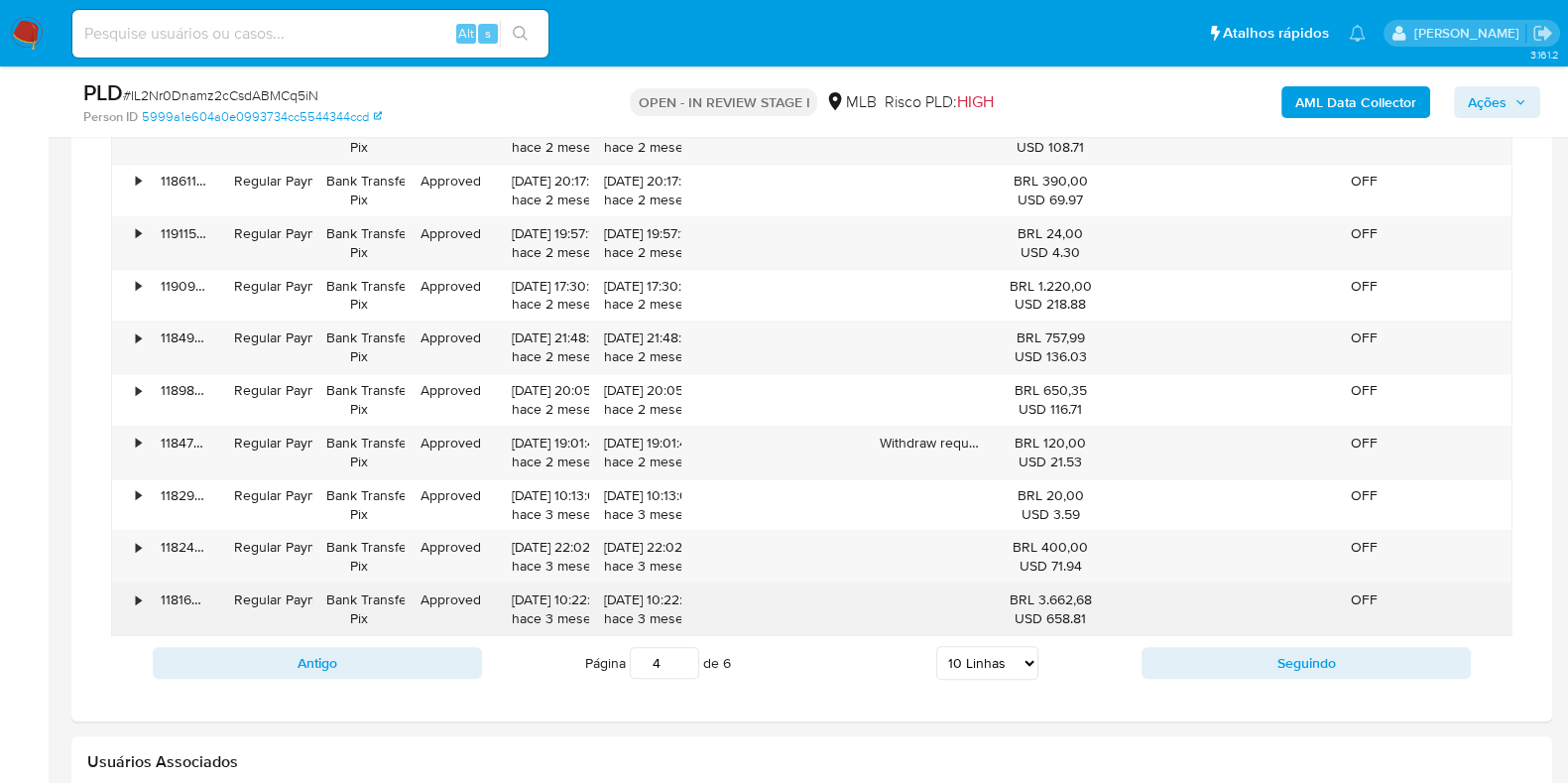
scroll to position [1860, 0]
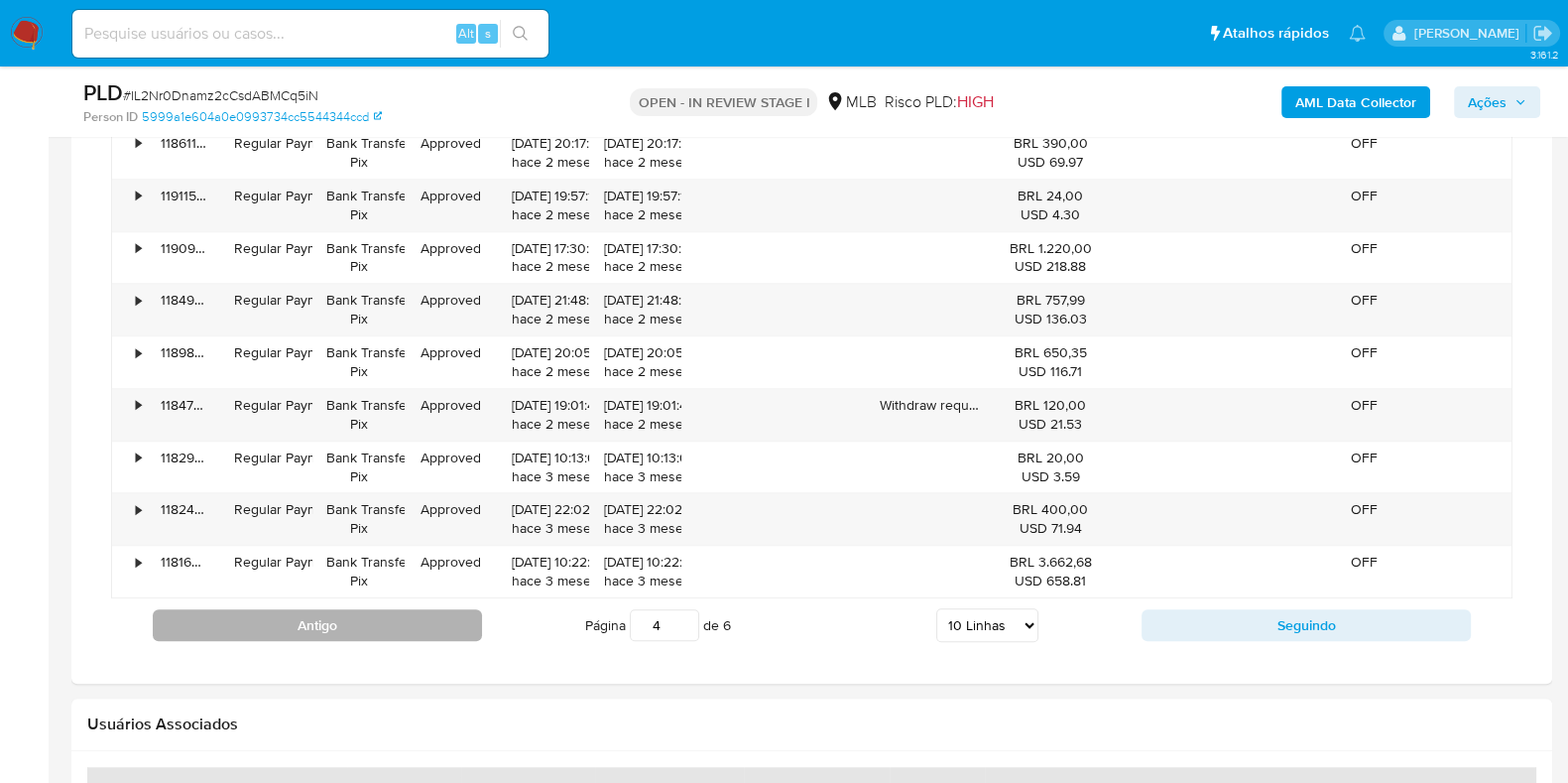
click at [357, 617] on button "Antigo" at bounding box center [318, 625] width 330 height 32
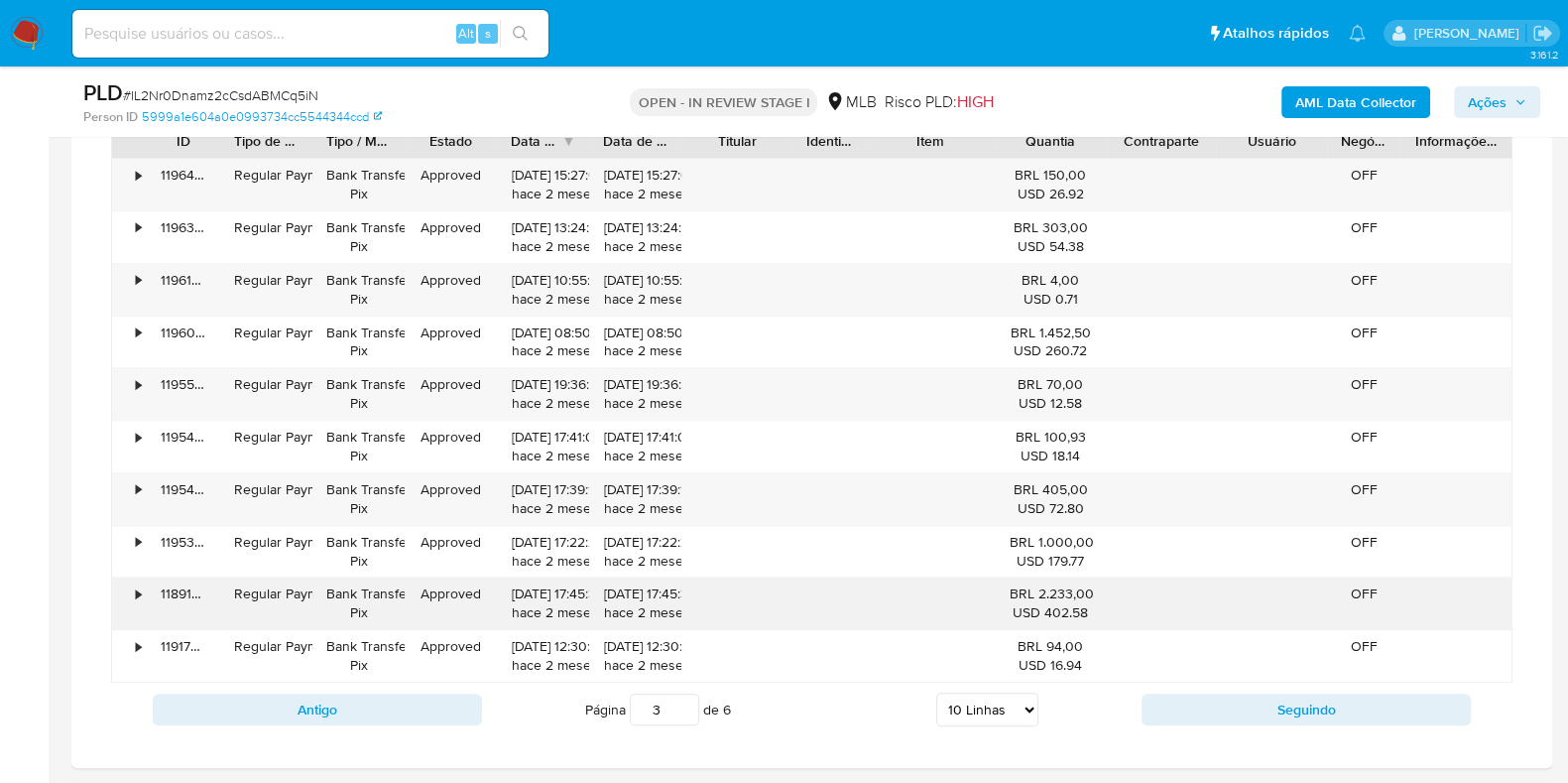
scroll to position [1736, 0]
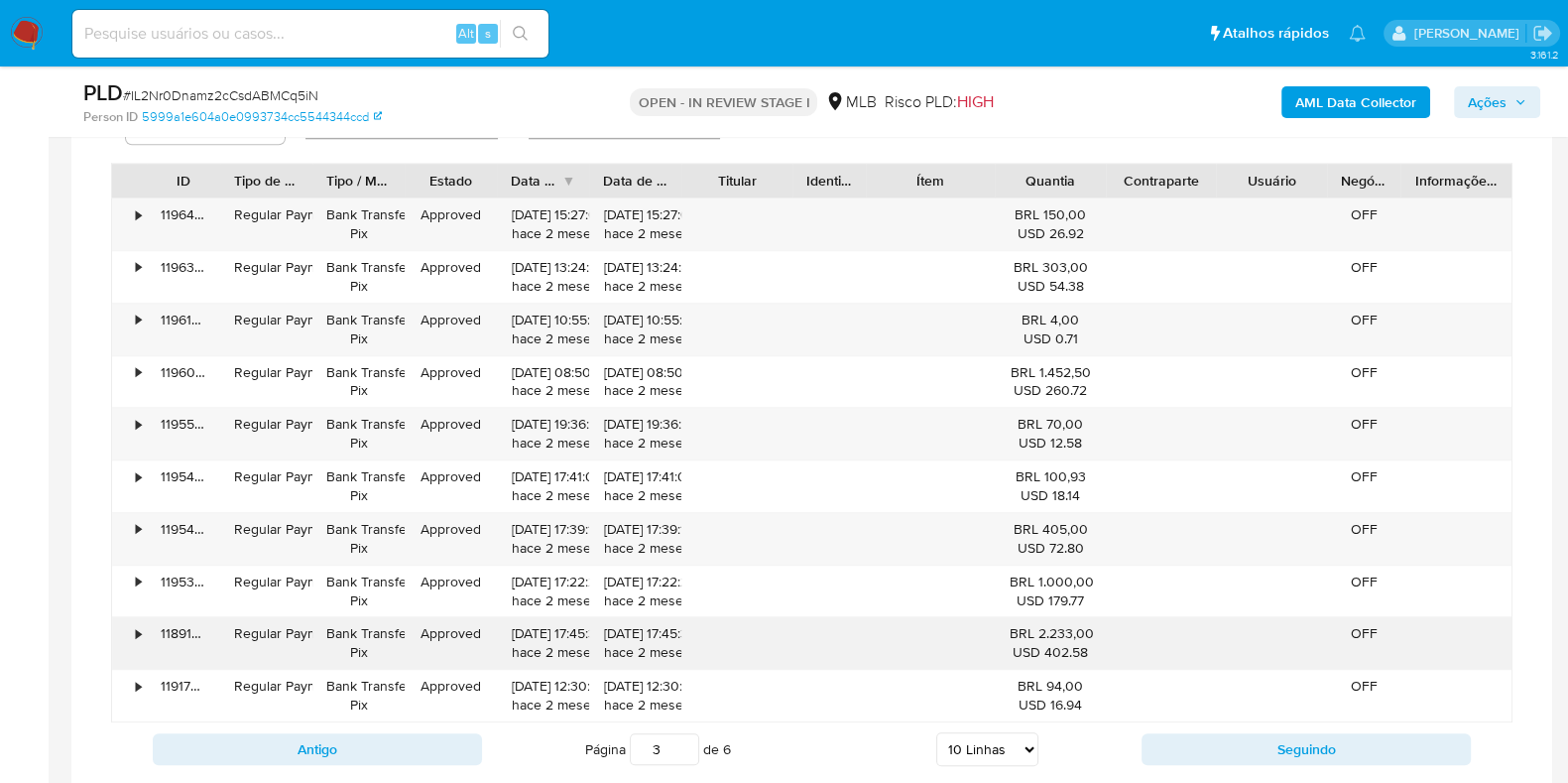
click at [132, 623] on div "•" at bounding box center [129, 643] width 35 height 52
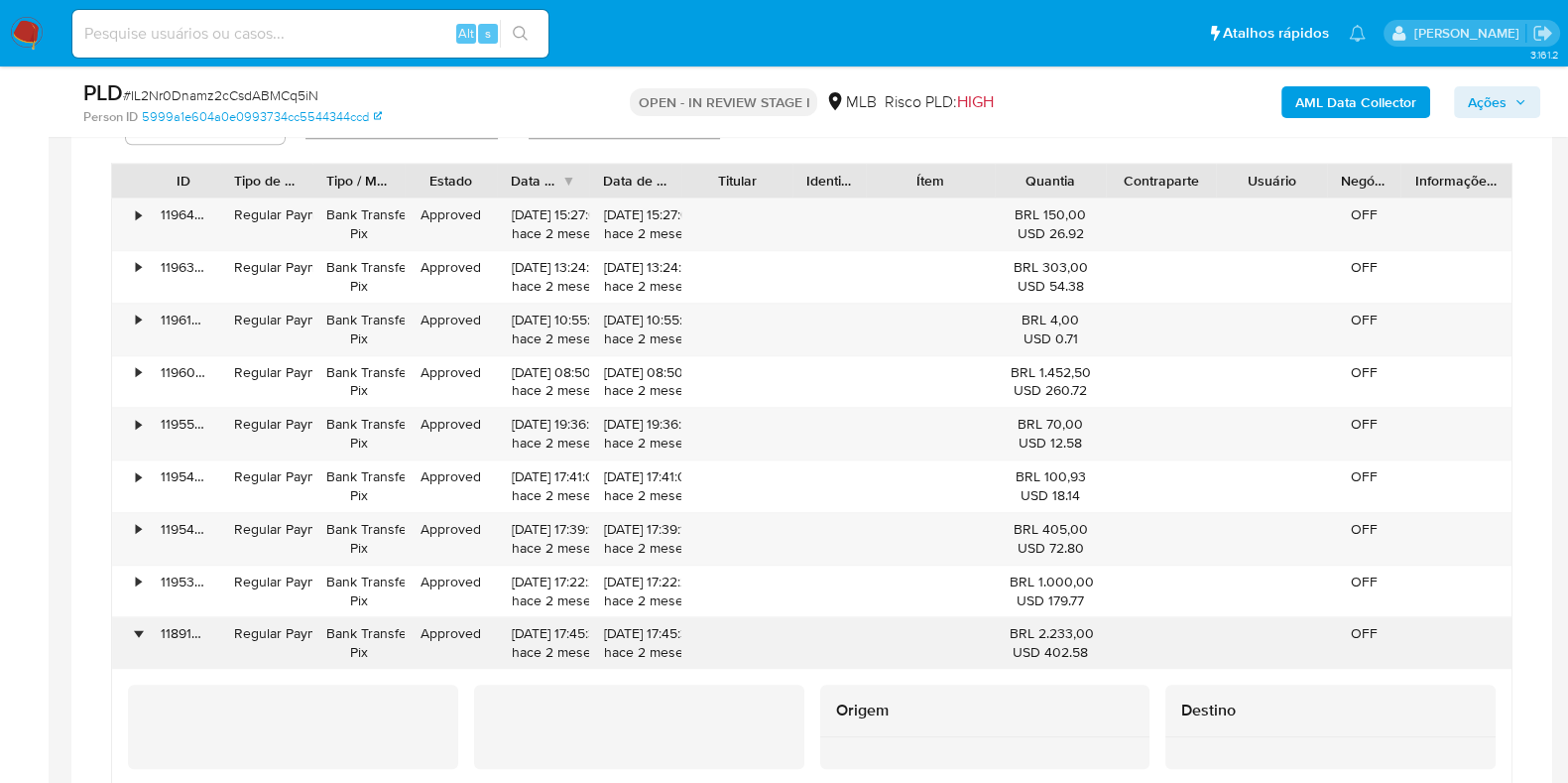
scroll to position [1860, 0]
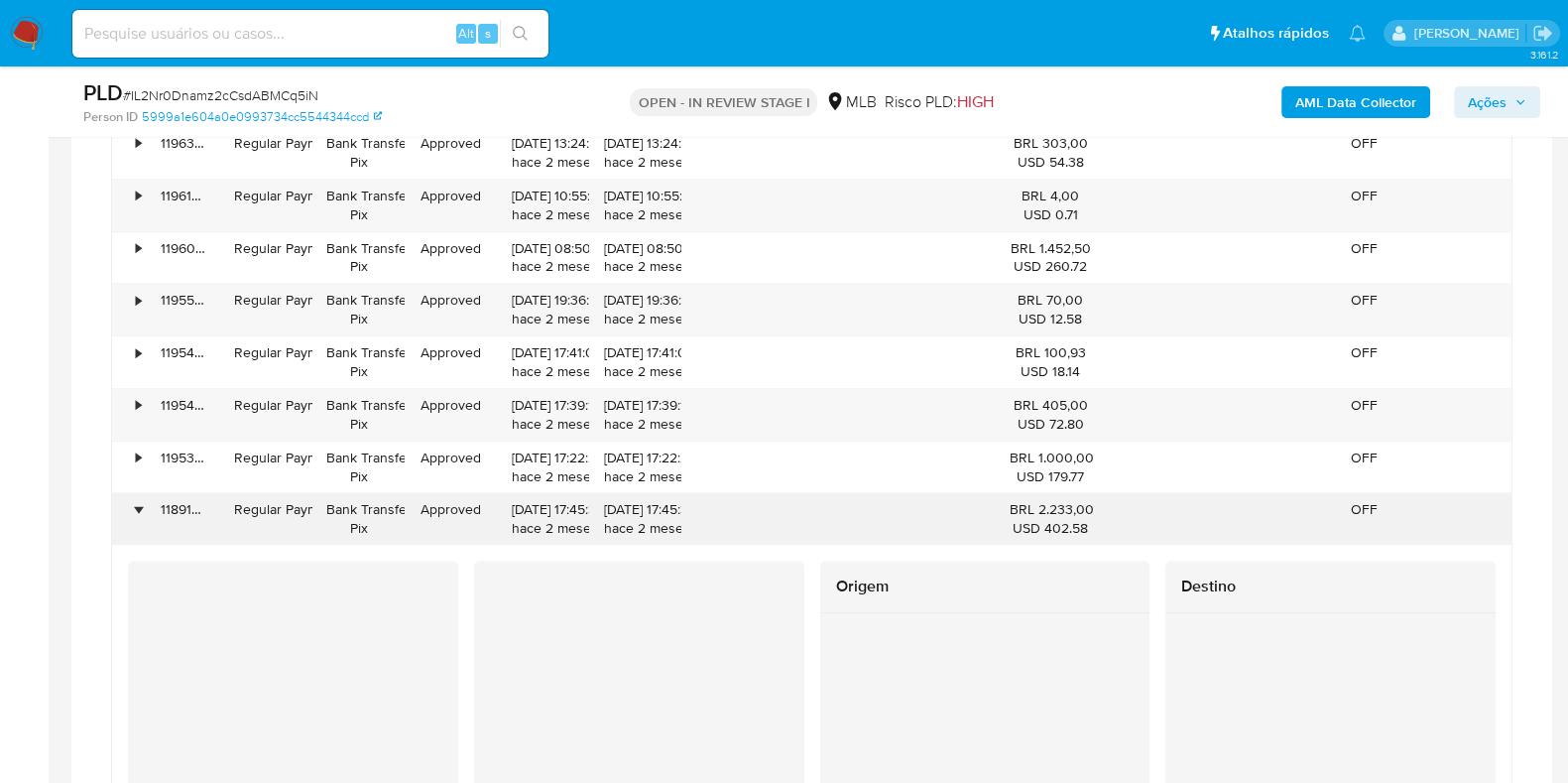
drag, startPoint x: 133, startPoint y: 508, endPoint x: 133, endPoint y: 496, distance: 12.0
click at [136, 507] on div "•" at bounding box center [138, 509] width 5 height 19
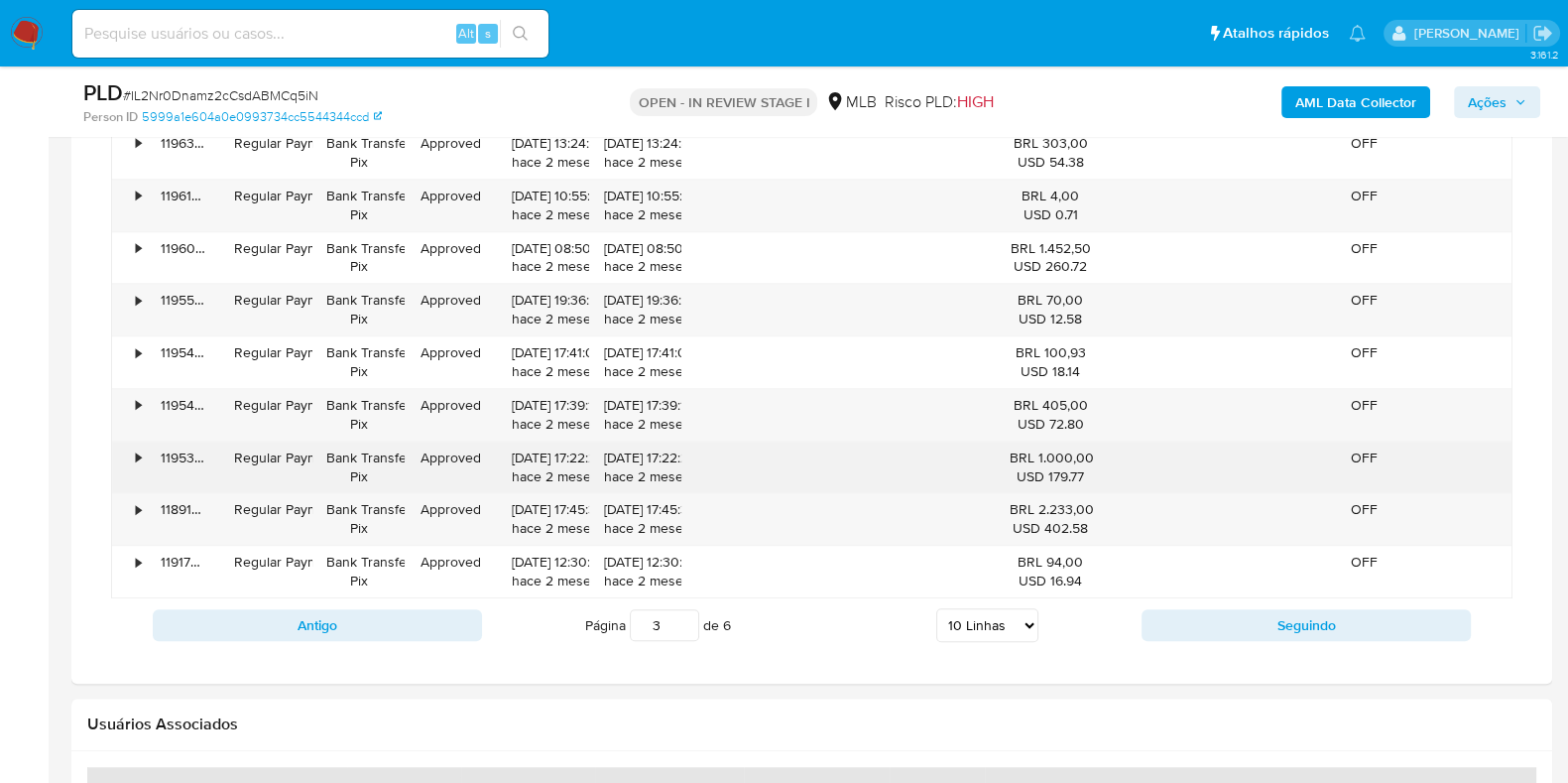
click at [149, 441] on div "119538955102" at bounding box center [184, 467] width 73 height 52
click at [129, 447] on div "•" at bounding box center [129, 467] width 35 height 52
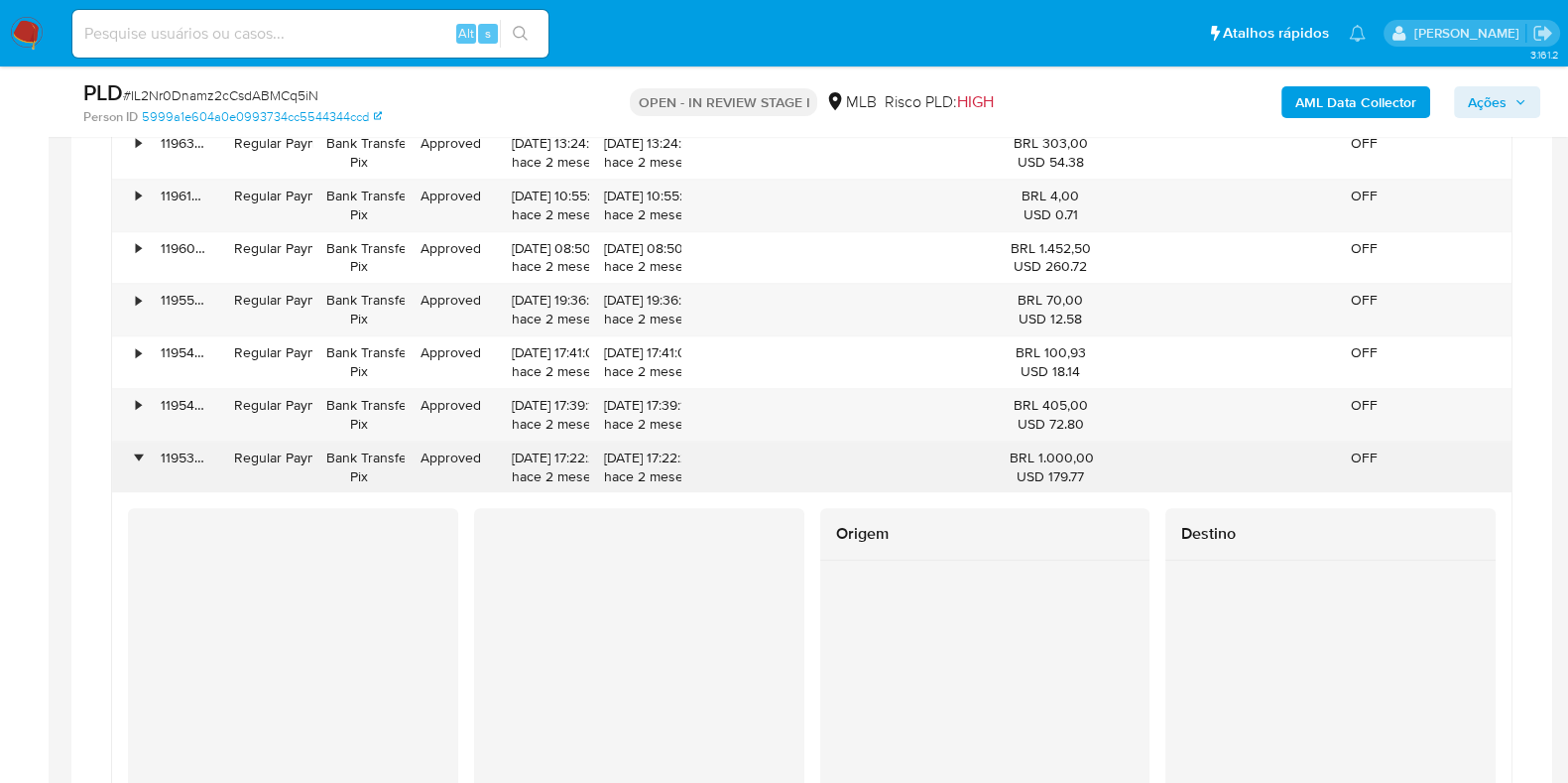
click at [129, 447] on div "•" at bounding box center [129, 467] width 35 height 52
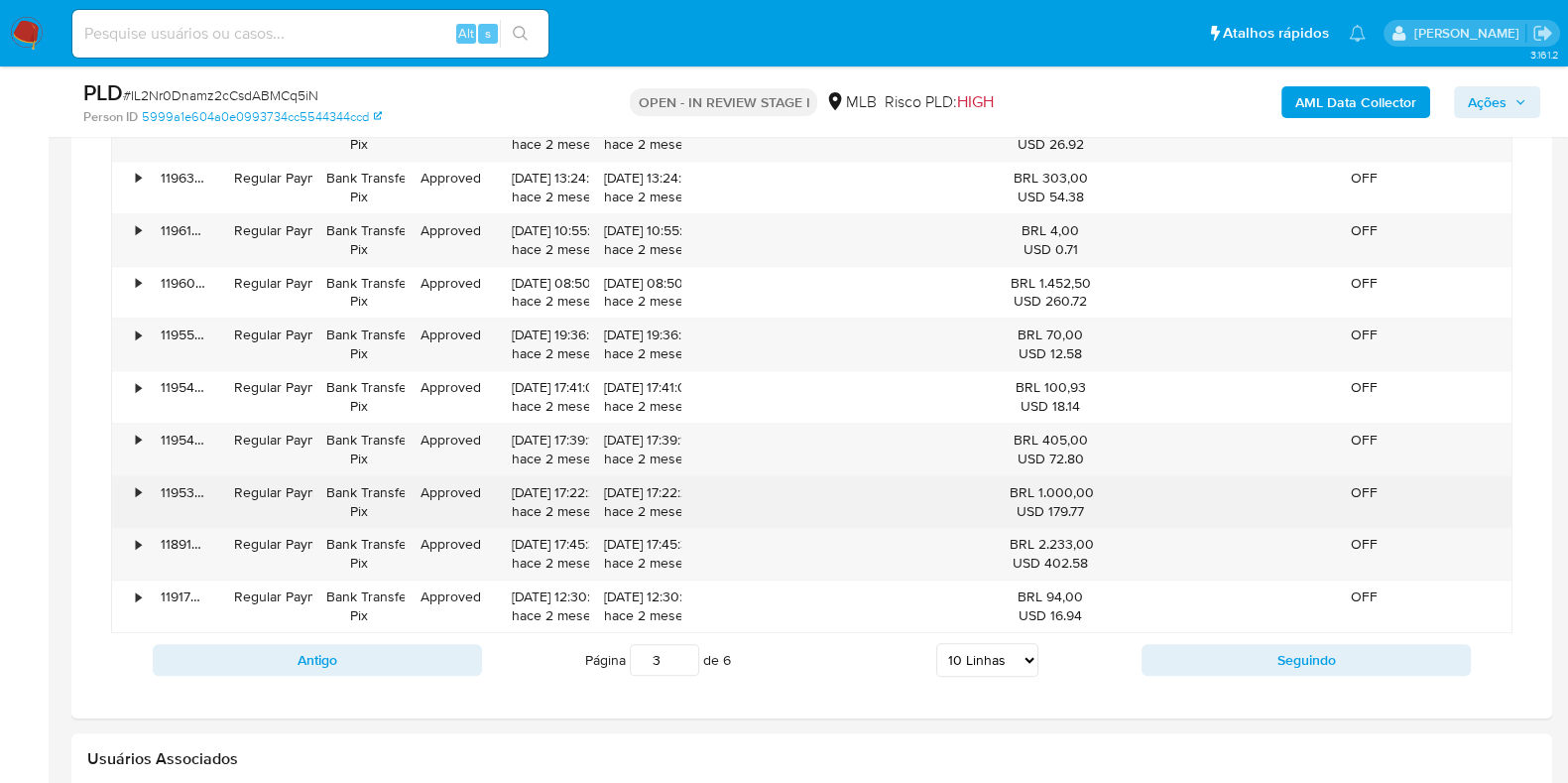
scroll to position [1736, 0]
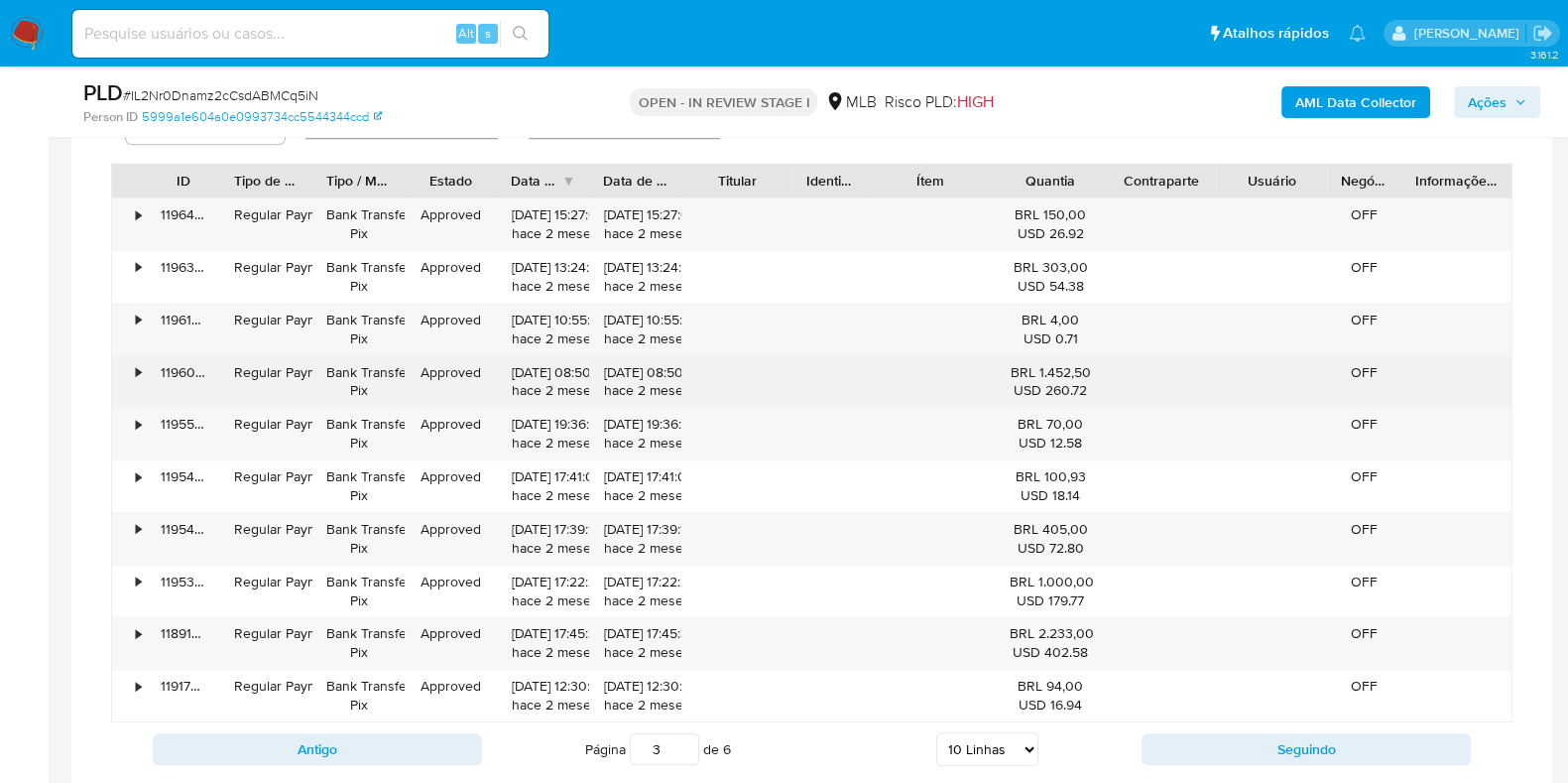
click at [136, 401] on div "•" at bounding box center [129, 383] width 35 height 52
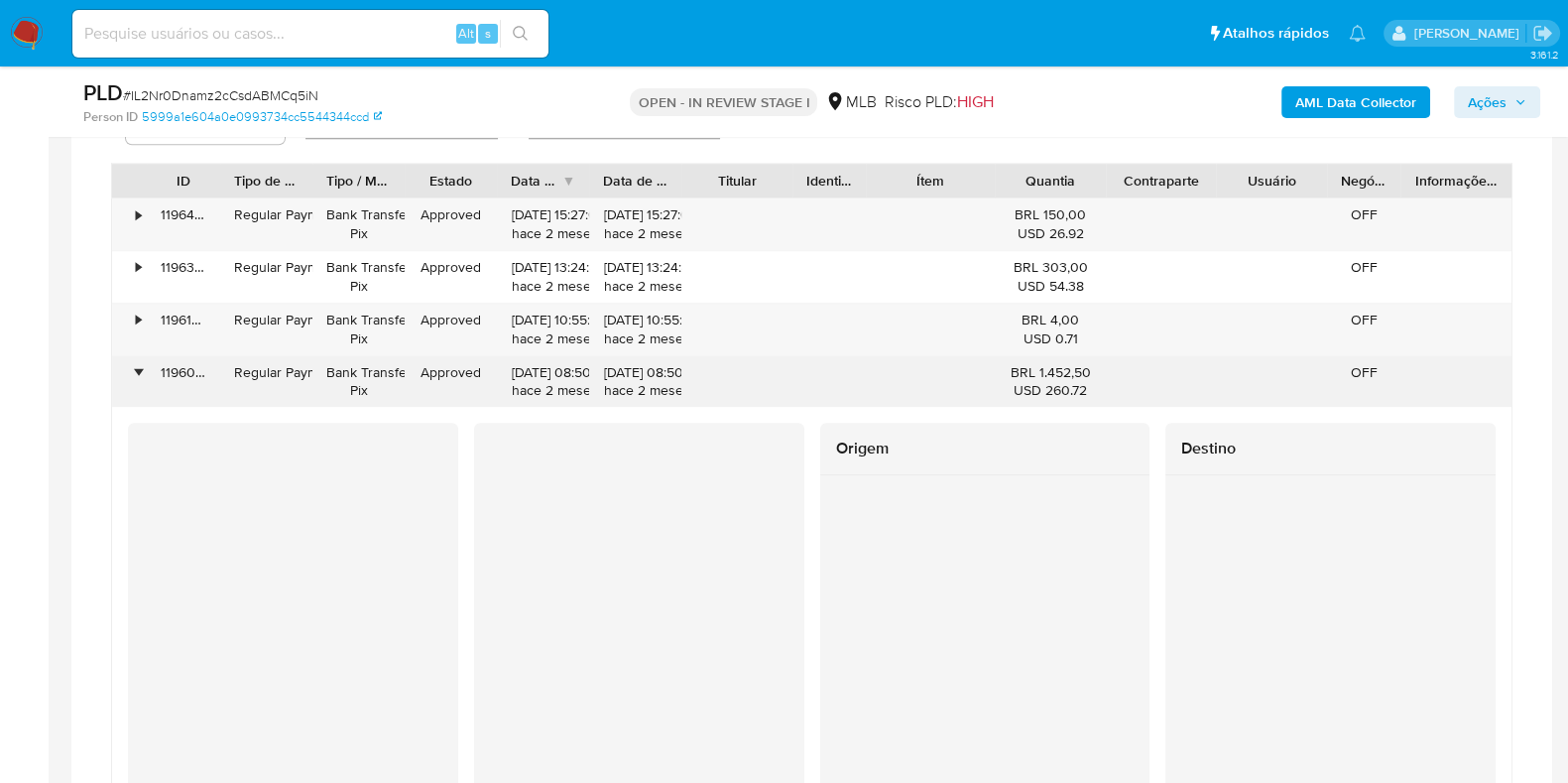
click at [136, 401] on div "•" at bounding box center [129, 383] width 35 height 52
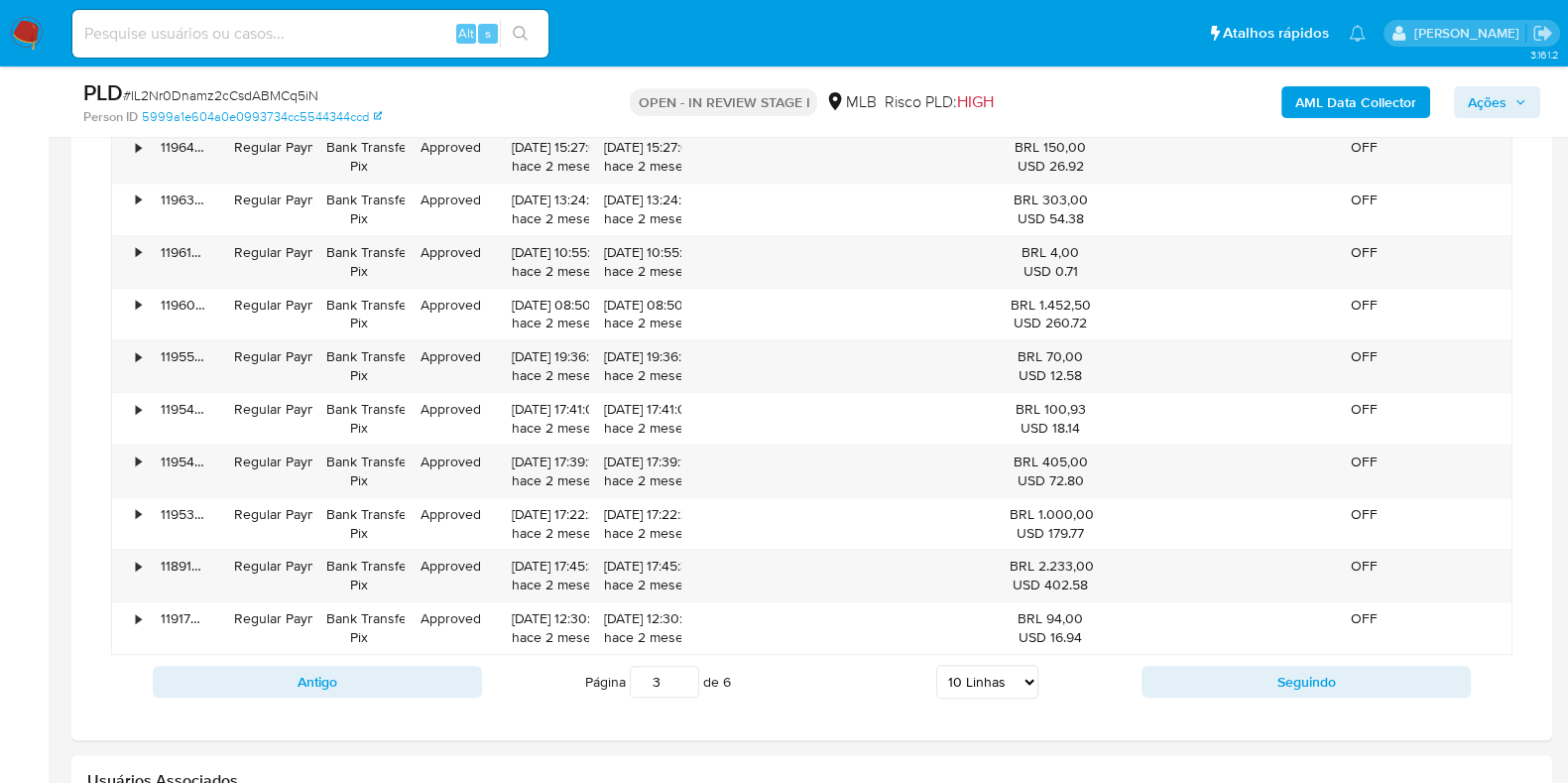
scroll to position [1860, 0]
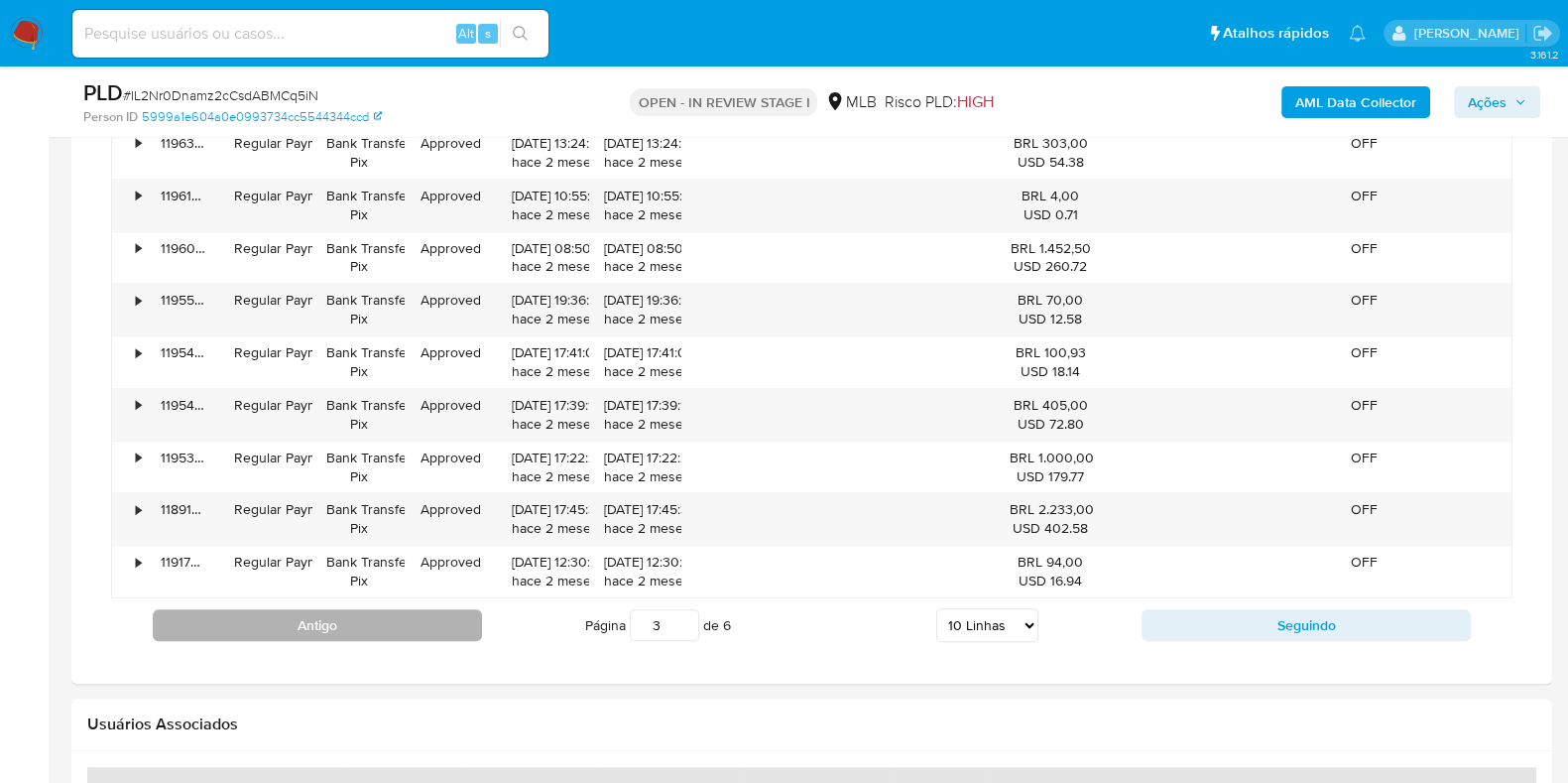
drag, startPoint x: 392, startPoint y: 596, endPoint x: 392, endPoint y: 608, distance: 12.0
click at [392, 598] on div "Antigo Página 3 de 6 5 Linhas 10 Linhas 20 Linhas 25 Linhas 50 Linhas 100 Linha…" at bounding box center [811, 625] width 1401 height 54
click at [392, 611] on button "Antigo" at bounding box center [318, 625] width 330 height 32
click at [343, 612] on button "Antigo" at bounding box center [318, 625] width 330 height 32
type input "1"
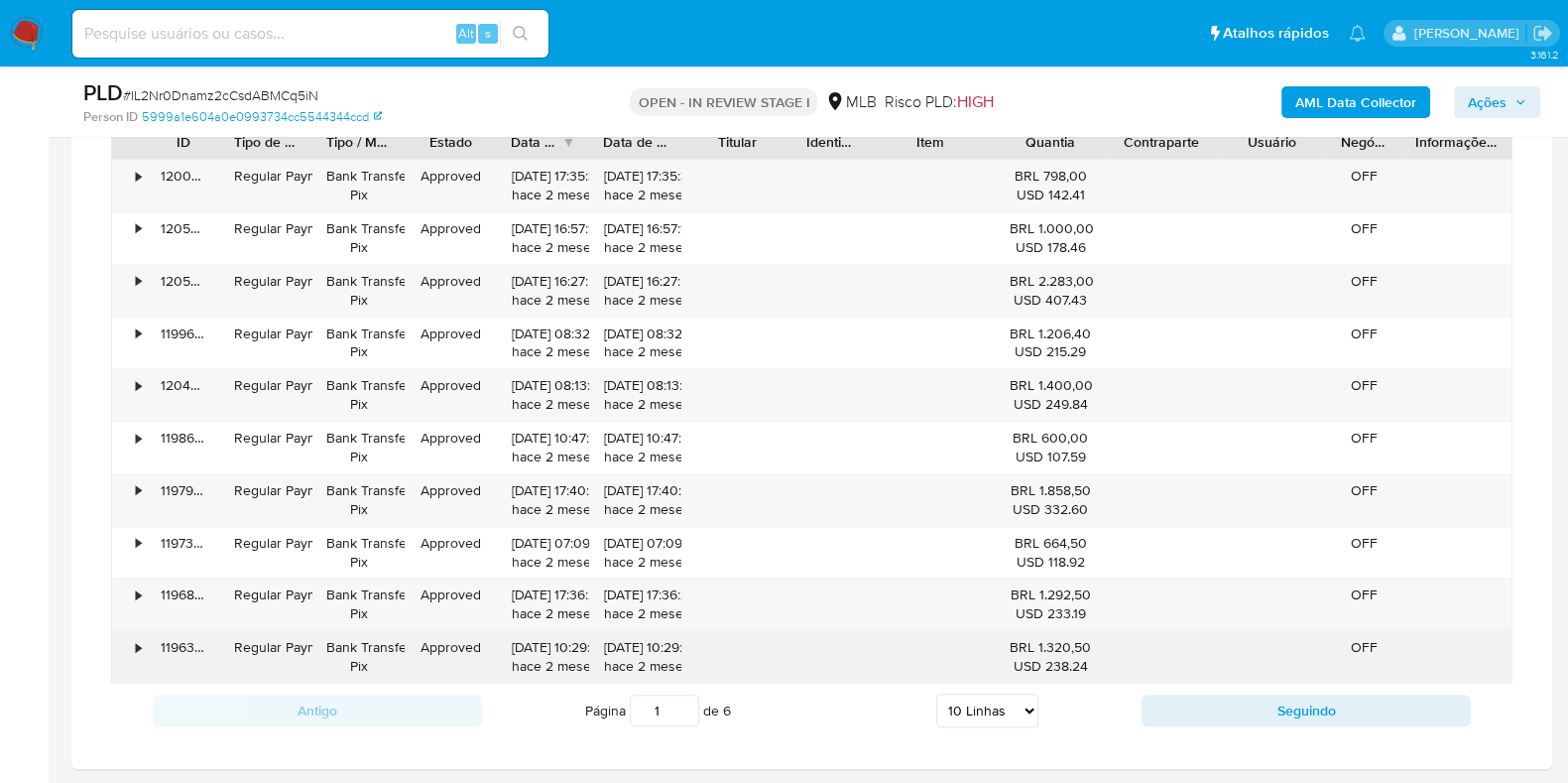
scroll to position [1736, 0]
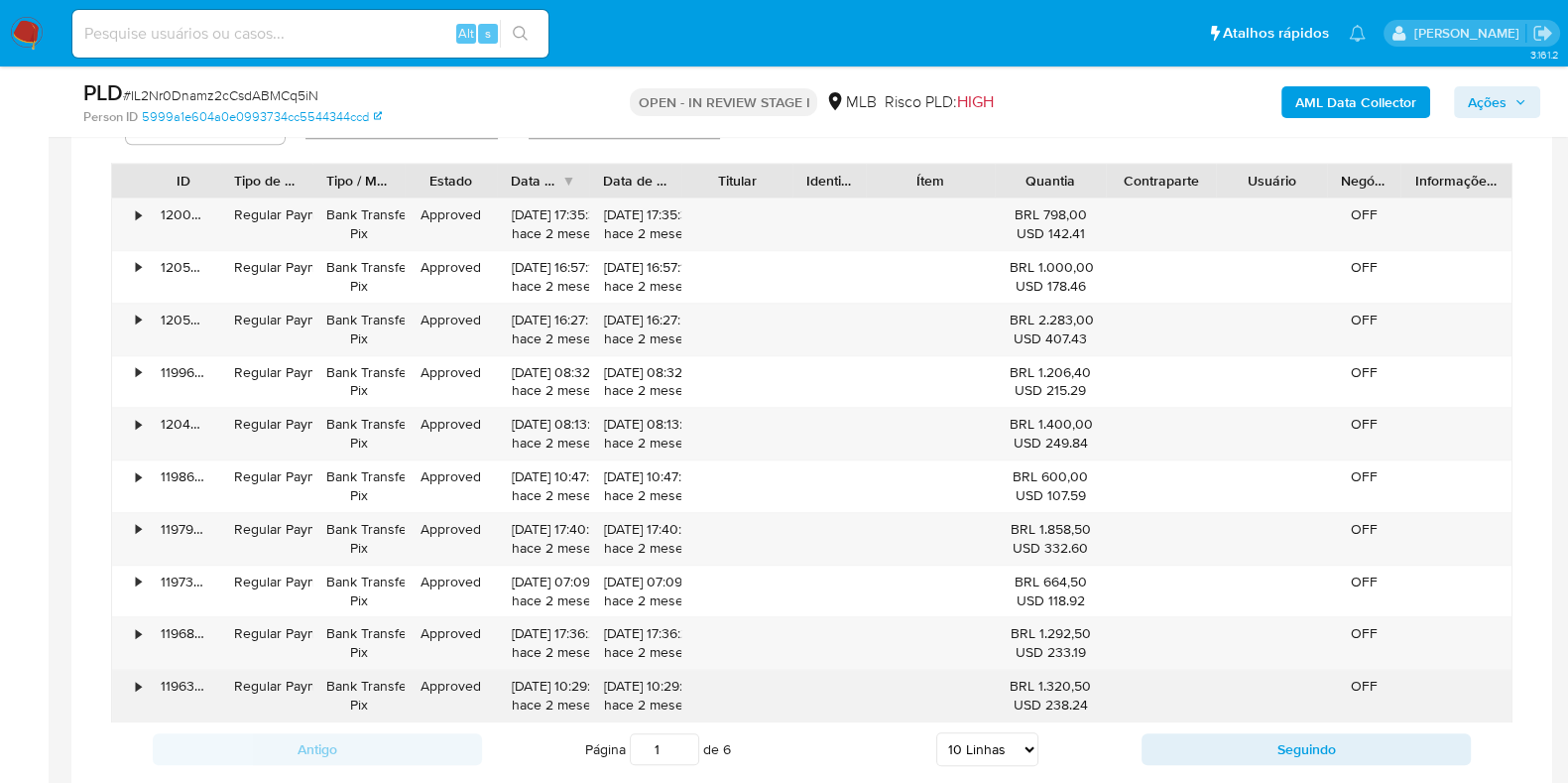
click at [142, 681] on div "•" at bounding box center [129, 696] width 35 height 52
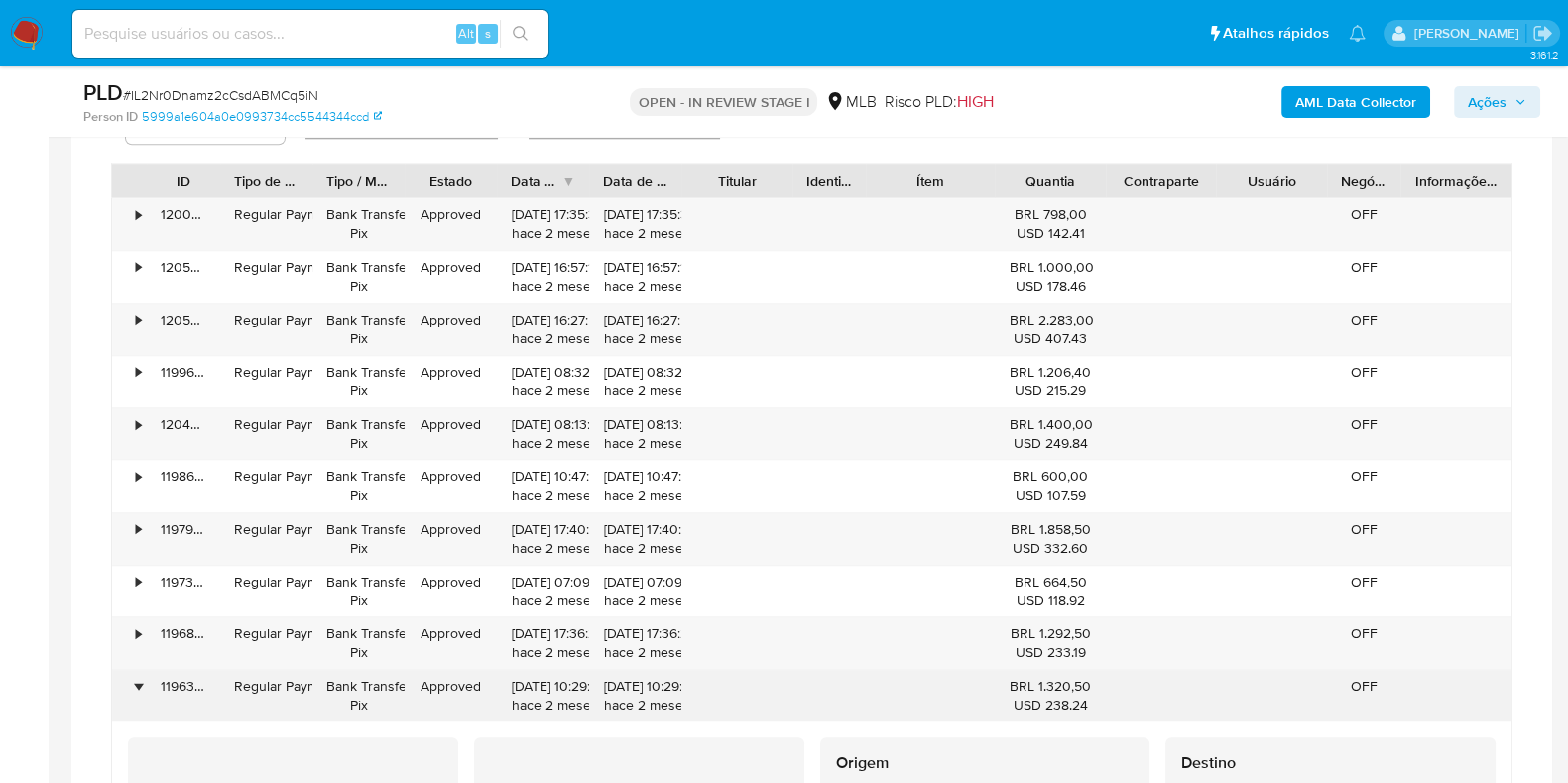
scroll to position [1860, 0]
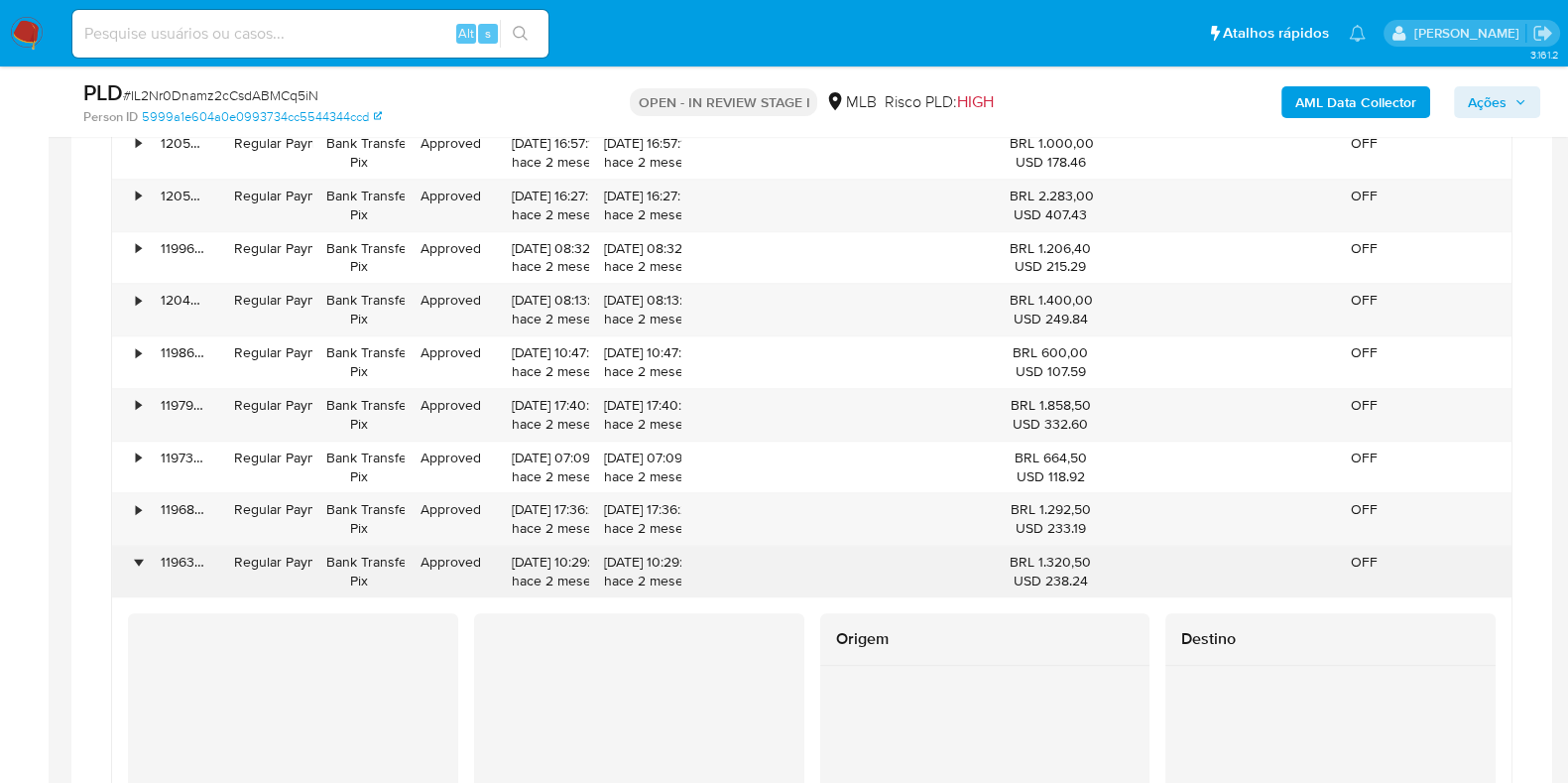
click at [132, 554] on div "•" at bounding box center [129, 571] width 35 height 52
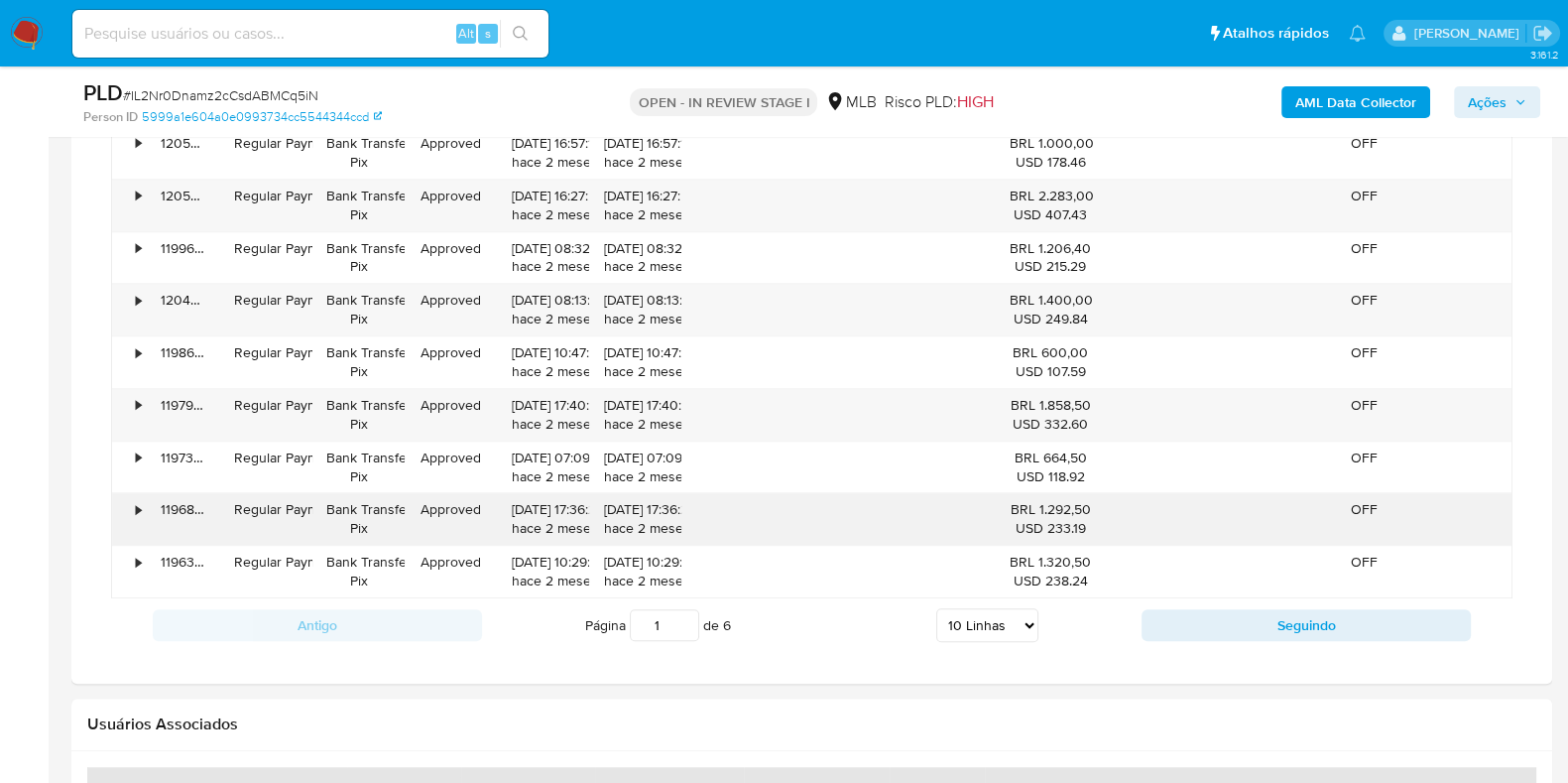
click at [147, 496] on div "119681079019" at bounding box center [184, 519] width 73 height 52
click at [139, 500] on div "•" at bounding box center [138, 509] width 5 height 19
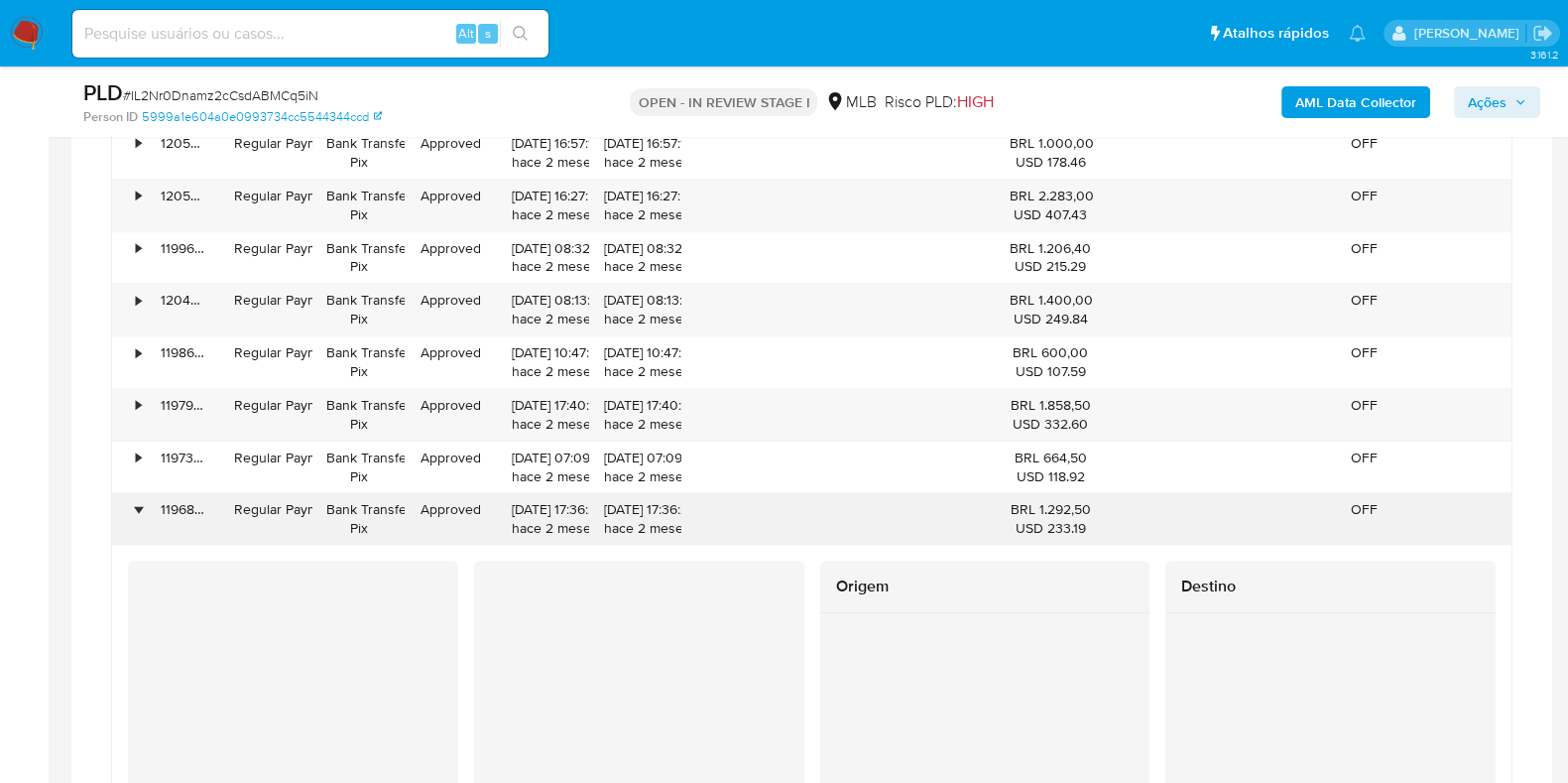
click at [139, 500] on div "•" at bounding box center [138, 509] width 5 height 19
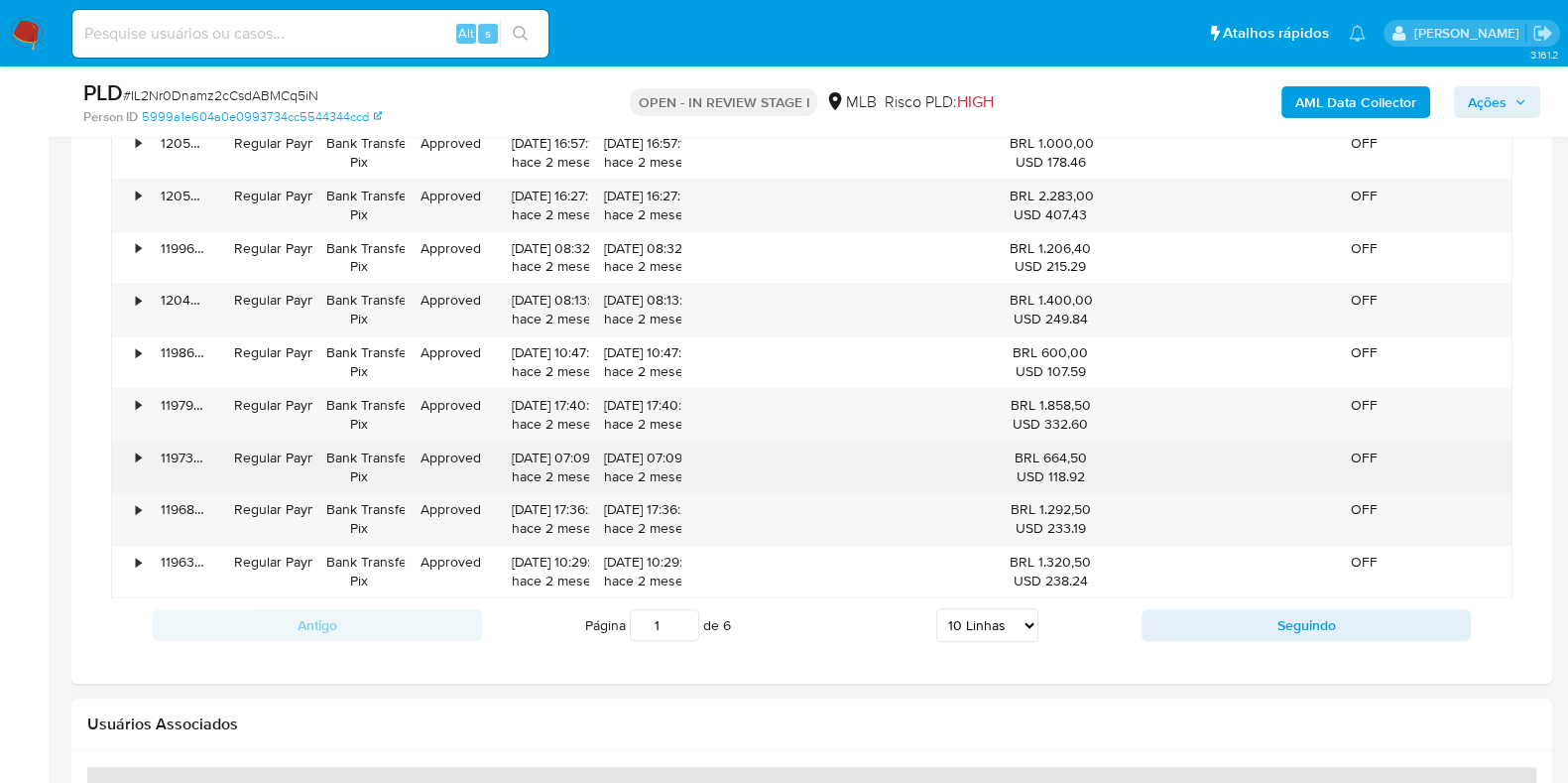
click at [134, 447] on div "•" at bounding box center [129, 467] width 35 height 52
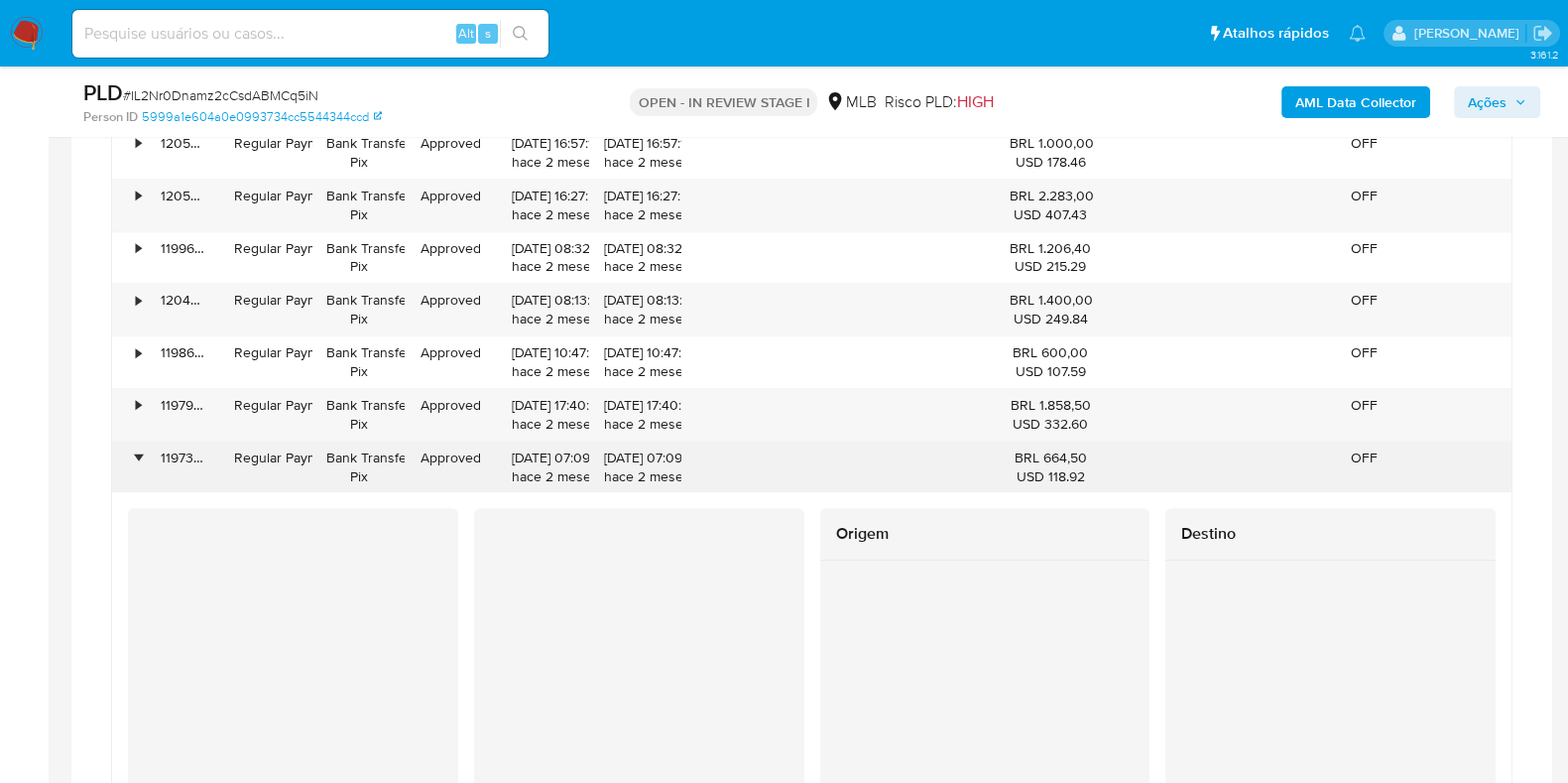
click at [134, 447] on div "•" at bounding box center [129, 467] width 35 height 52
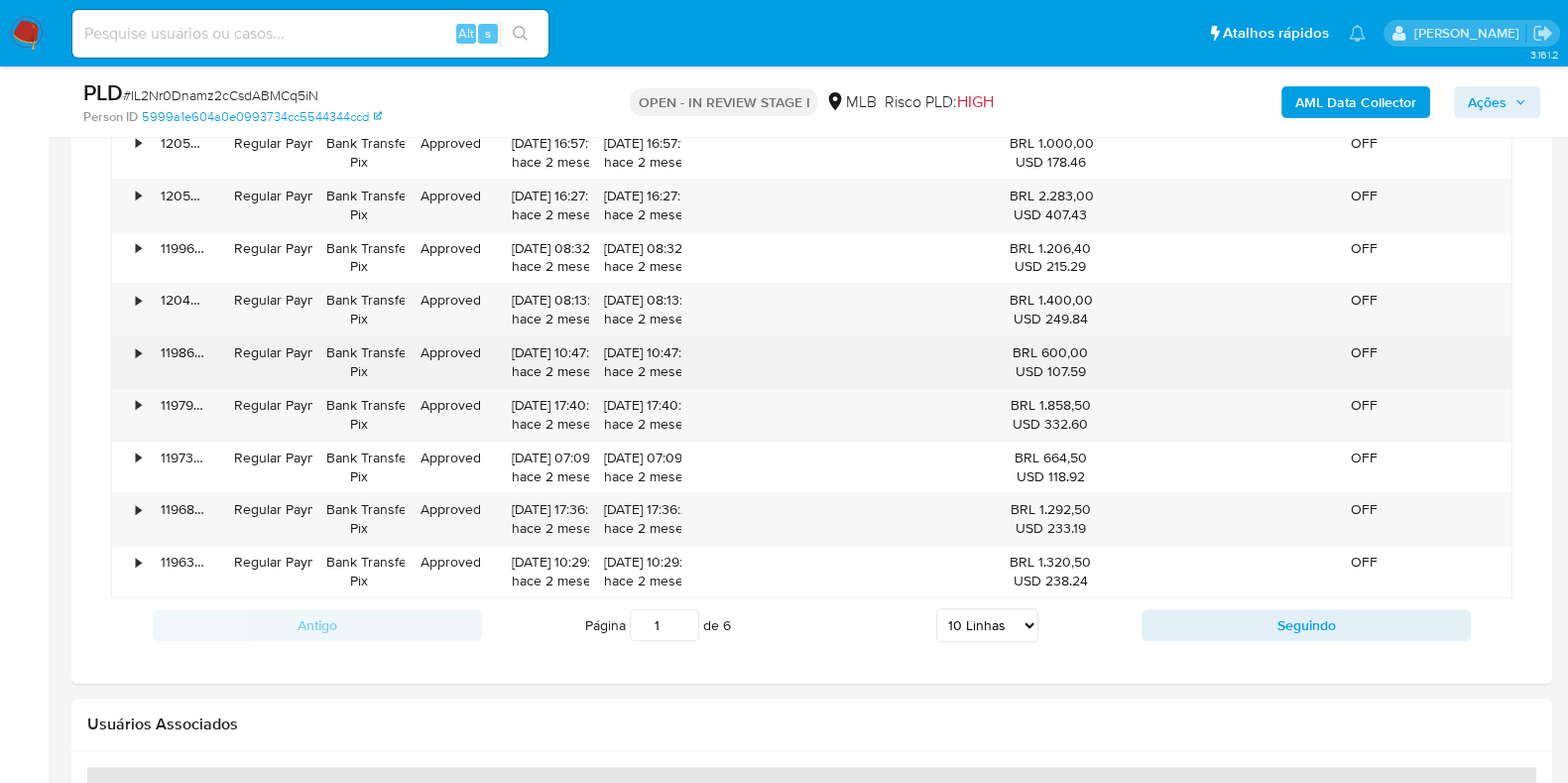
click at [138, 366] on div "•" at bounding box center [129, 363] width 35 height 52
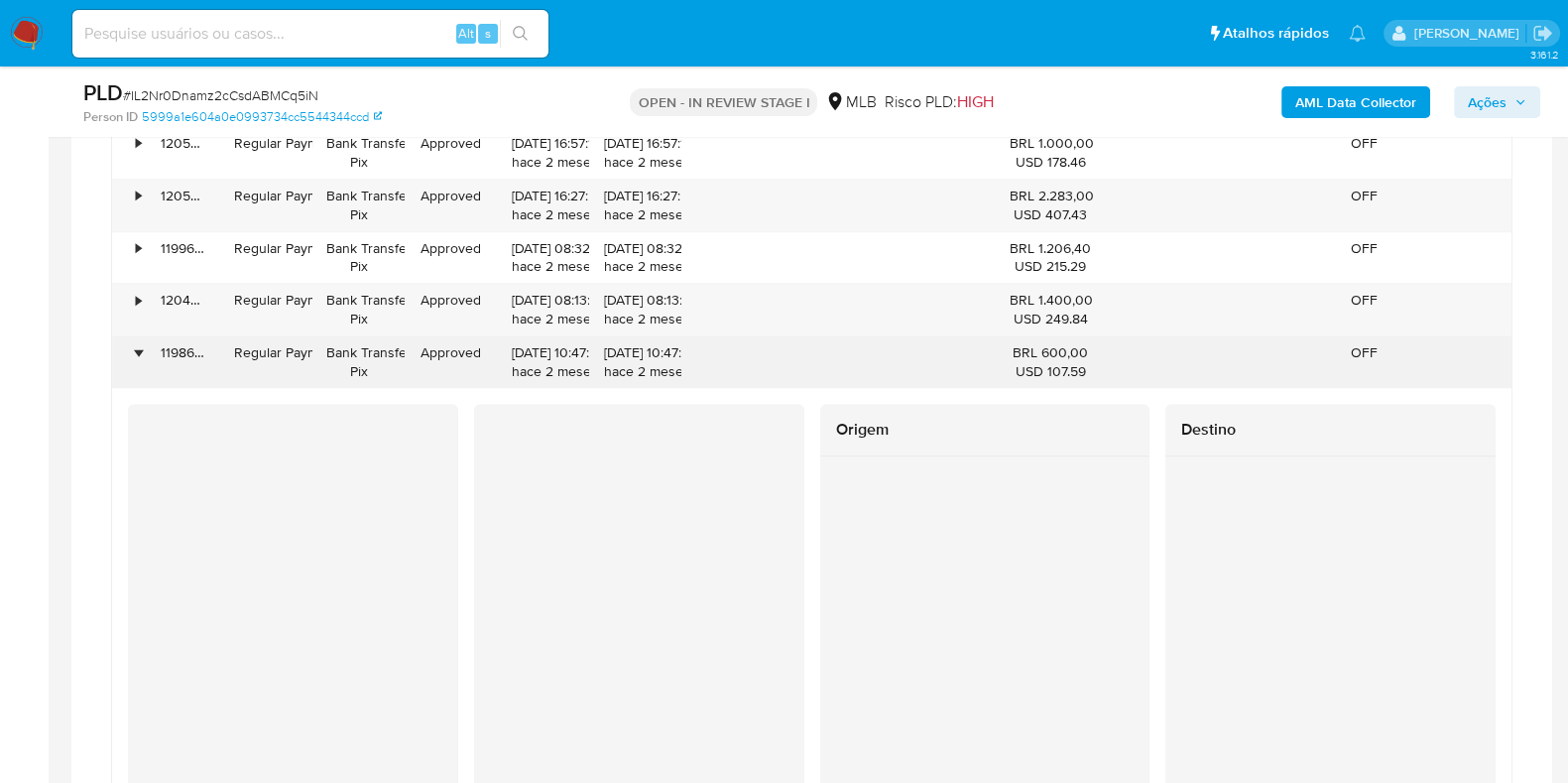
click at [138, 370] on div "•" at bounding box center [129, 363] width 35 height 52
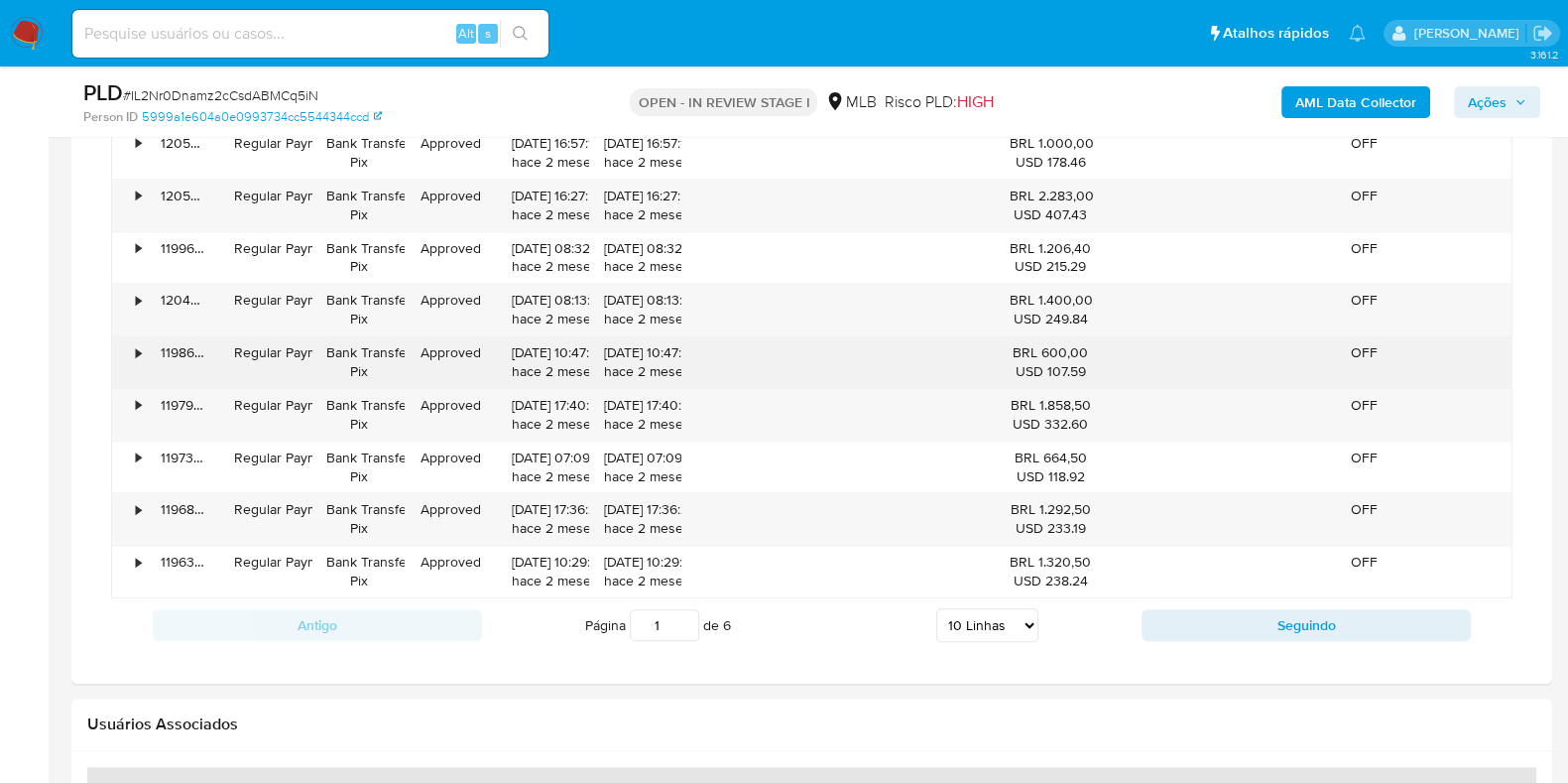
click at [147, 337] on div "119864487153" at bounding box center [184, 363] width 73 height 52
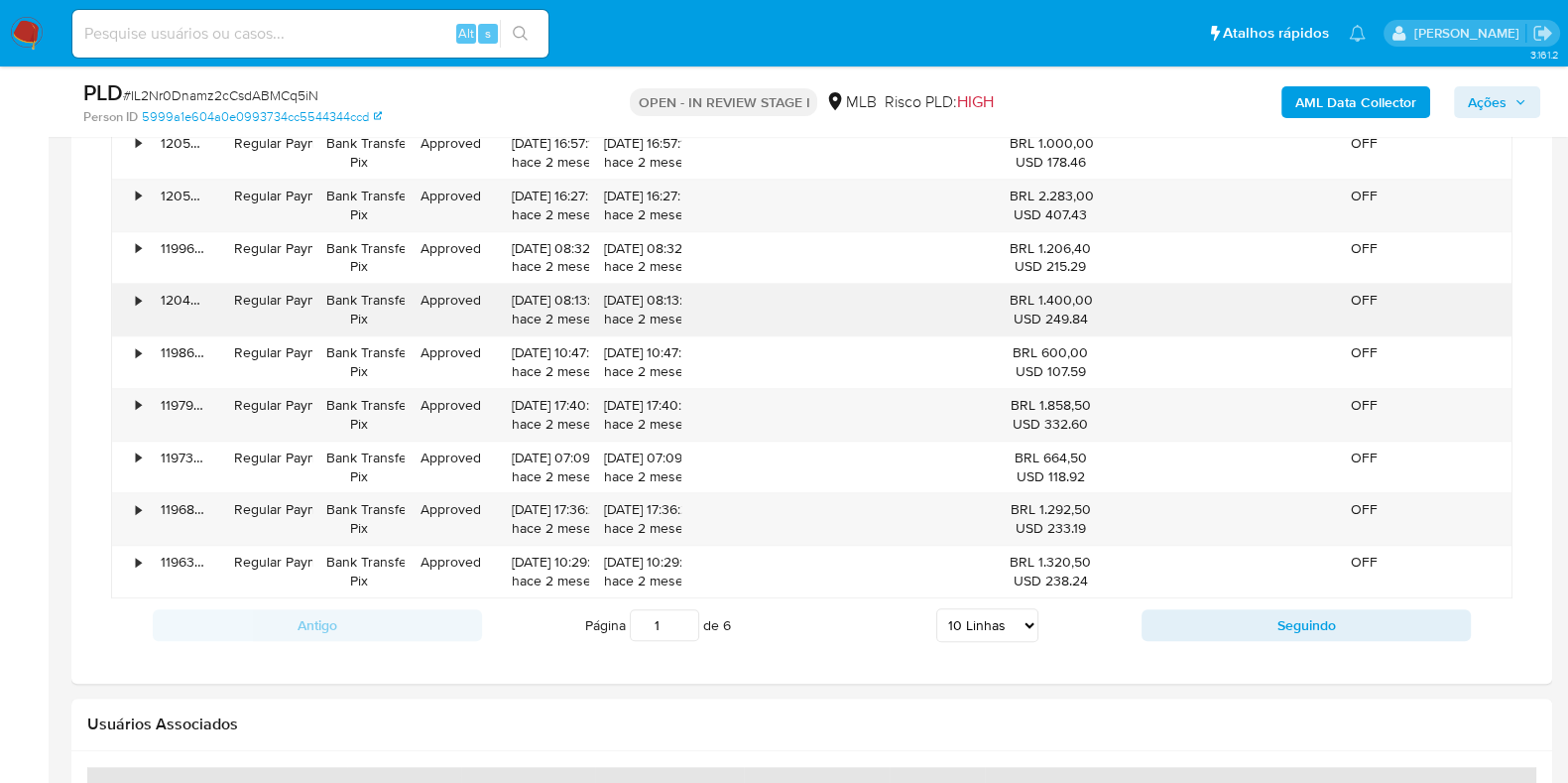
click at [147, 318] on div "120483446696" at bounding box center [184, 310] width 73 height 52
click at [136, 299] on div "•" at bounding box center [138, 300] width 5 height 19
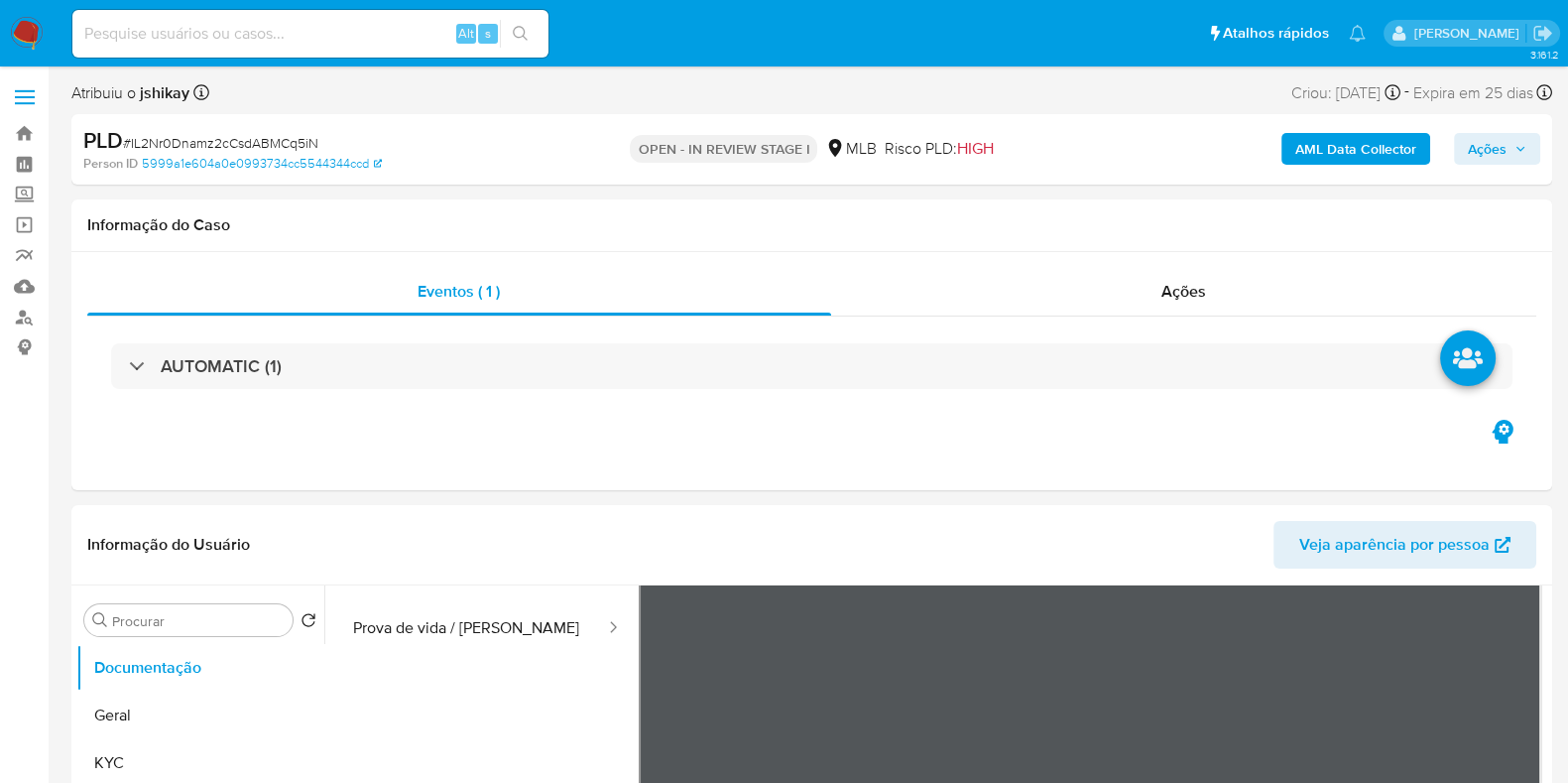
scroll to position [247, 0]
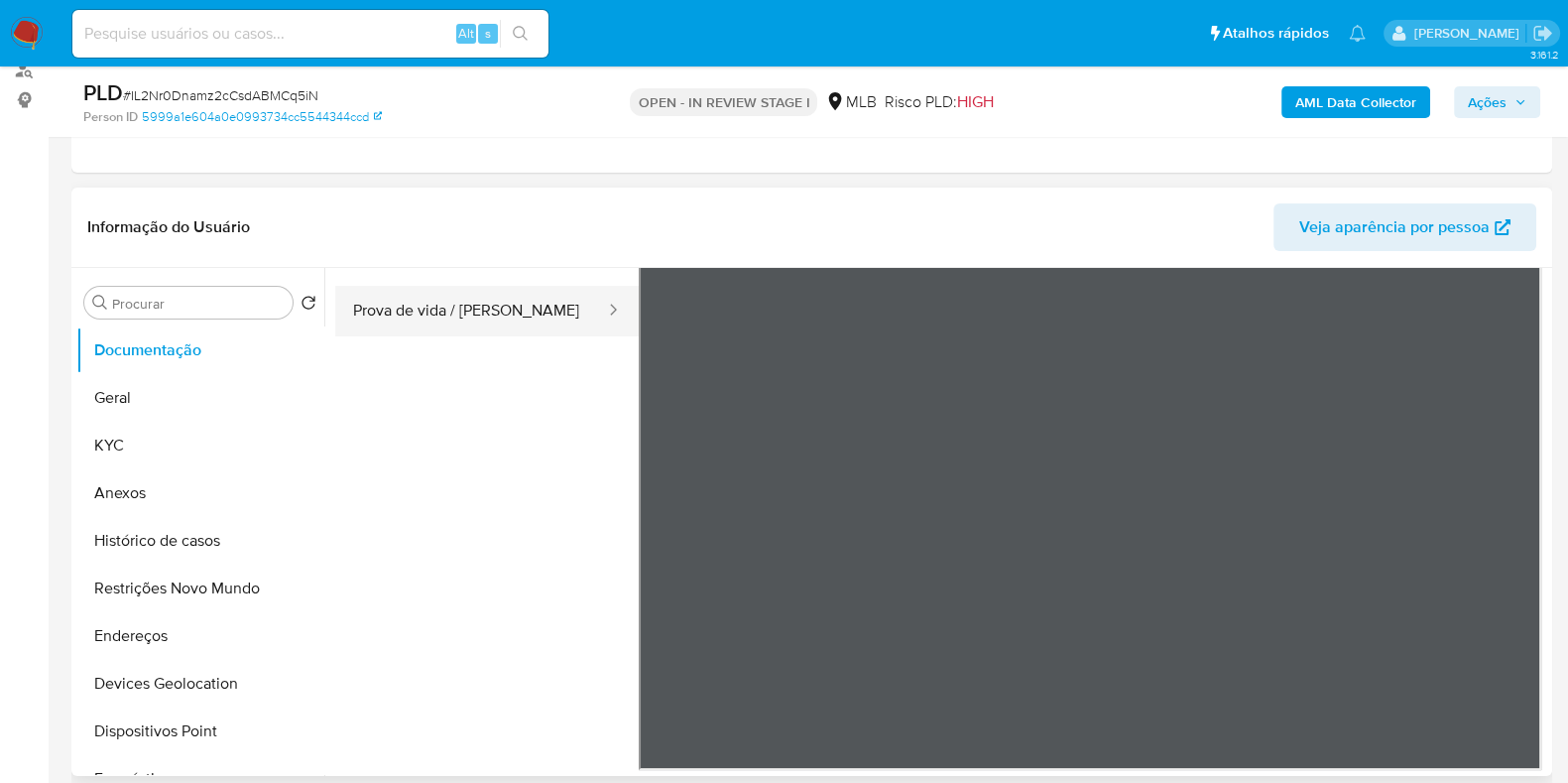
click at [493, 305] on button "Prova de vida / [PERSON_NAME]" at bounding box center [472, 311] width 272 height 51
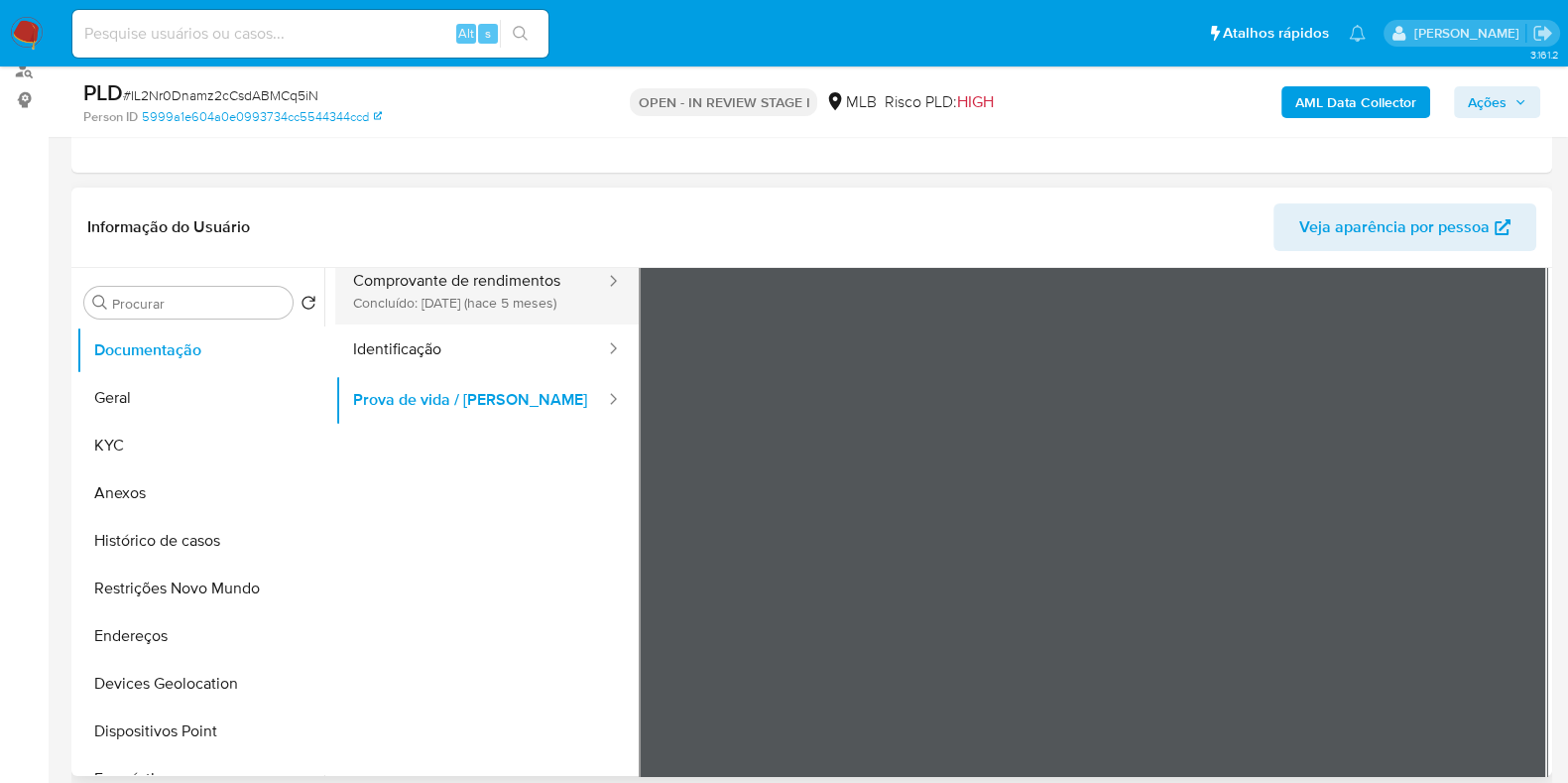
scroll to position [0, 0]
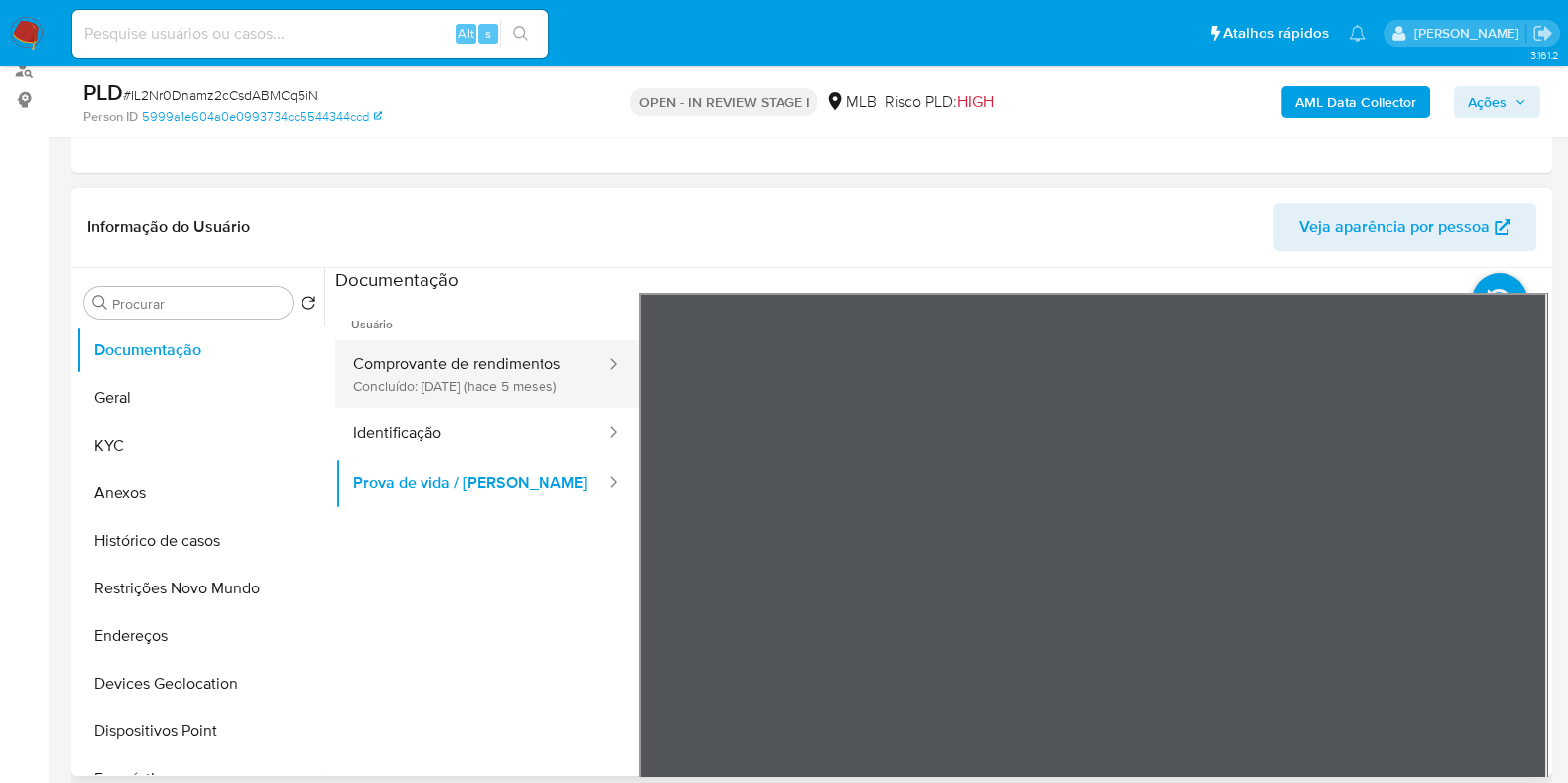
click at [456, 375] on button "Comprovante de rendimentos Concluído: 21/04/2025 (hace 5 meses)" at bounding box center [472, 375] width 272 height 68
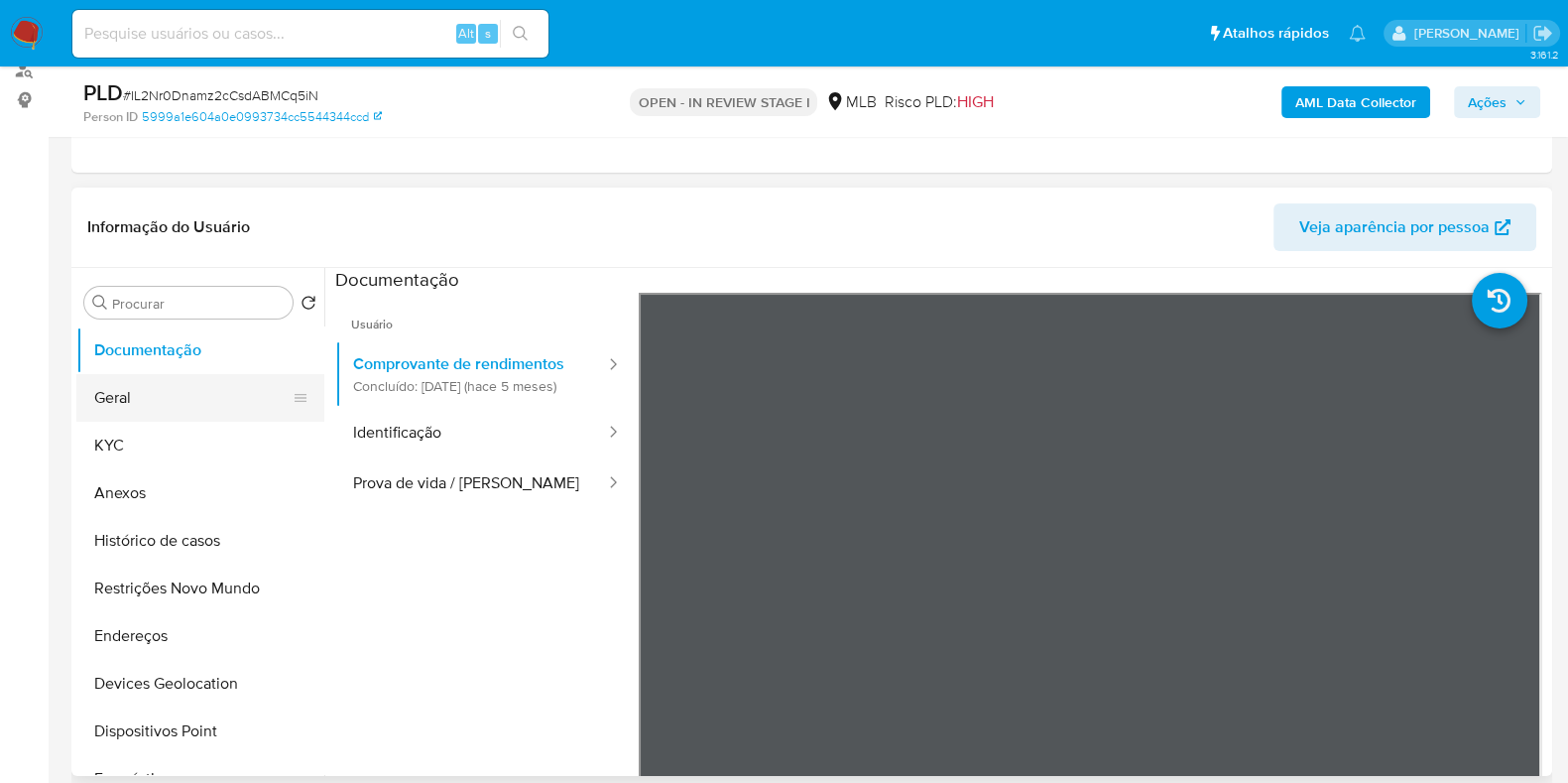
click at [177, 411] on button "Geral" at bounding box center [193, 398] width 232 height 48
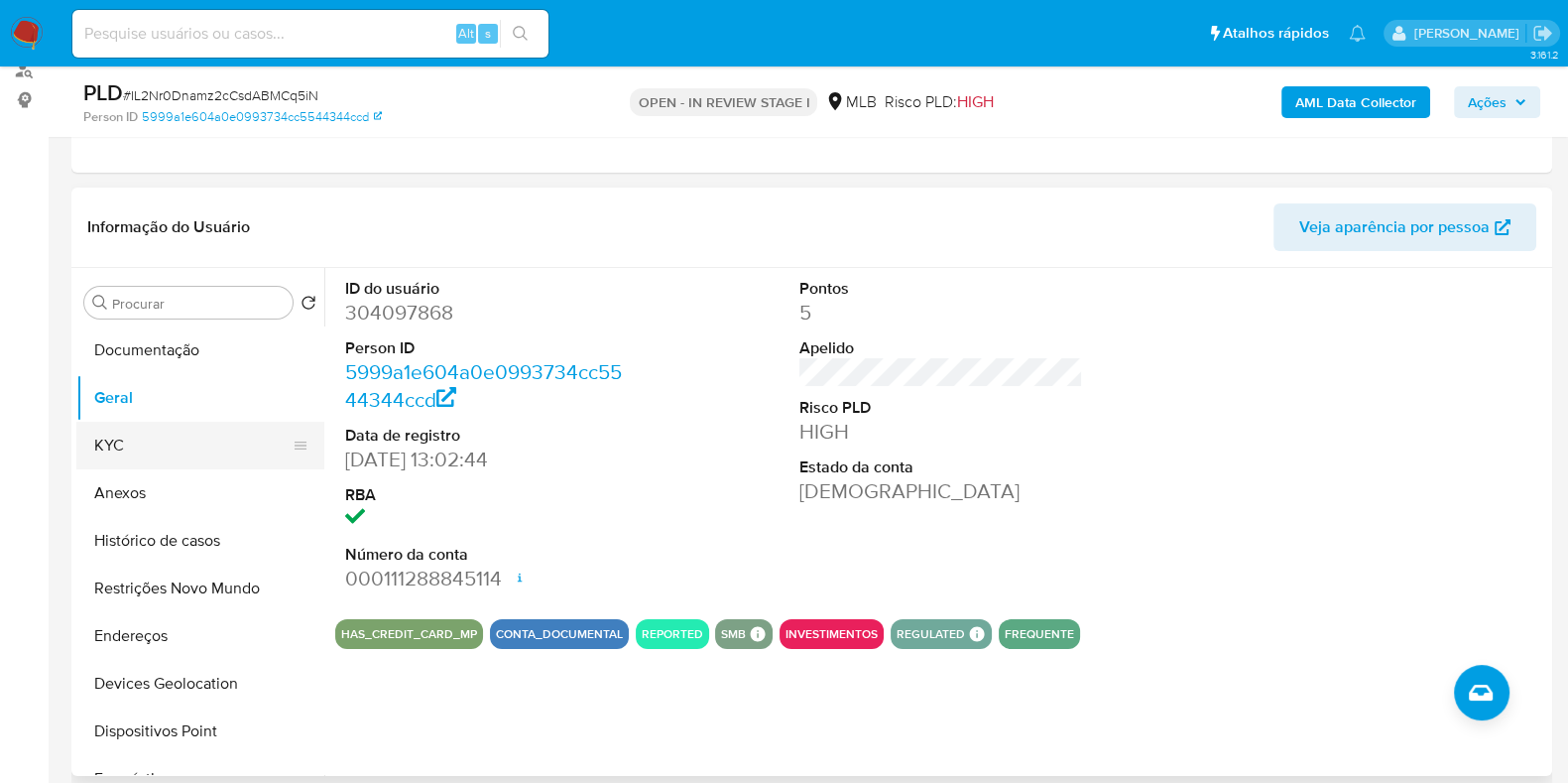
click at [130, 449] on button "KYC" at bounding box center [193, 446] width 232 height 48
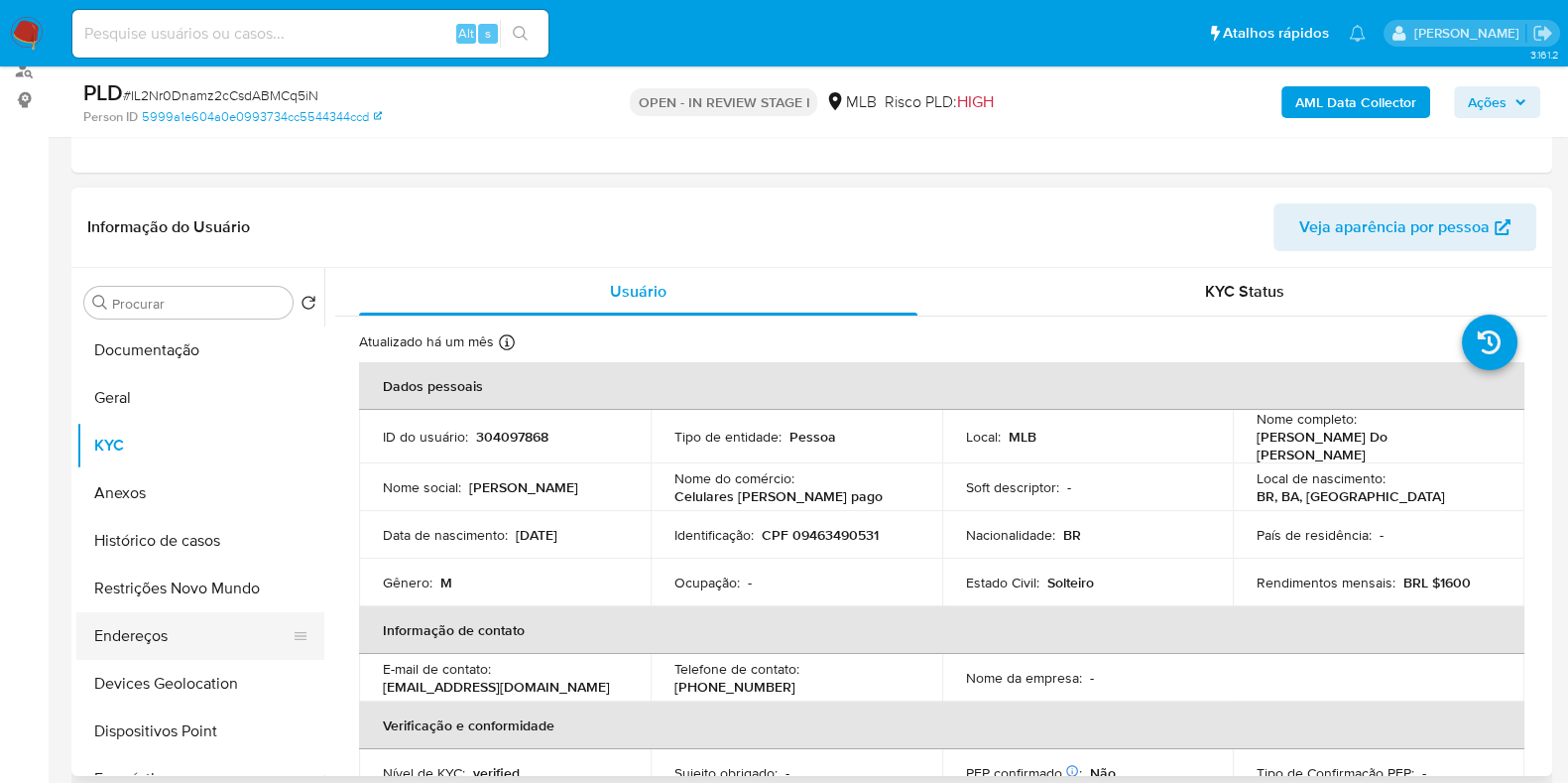
drag, startPoint x: 144, startPoint y: 626, endPoint x: 174, endPoint y: 615, distance: 32.0
click at [144, 626] on button "Endereços" at bounding box center [193, 636] width 232 height 48
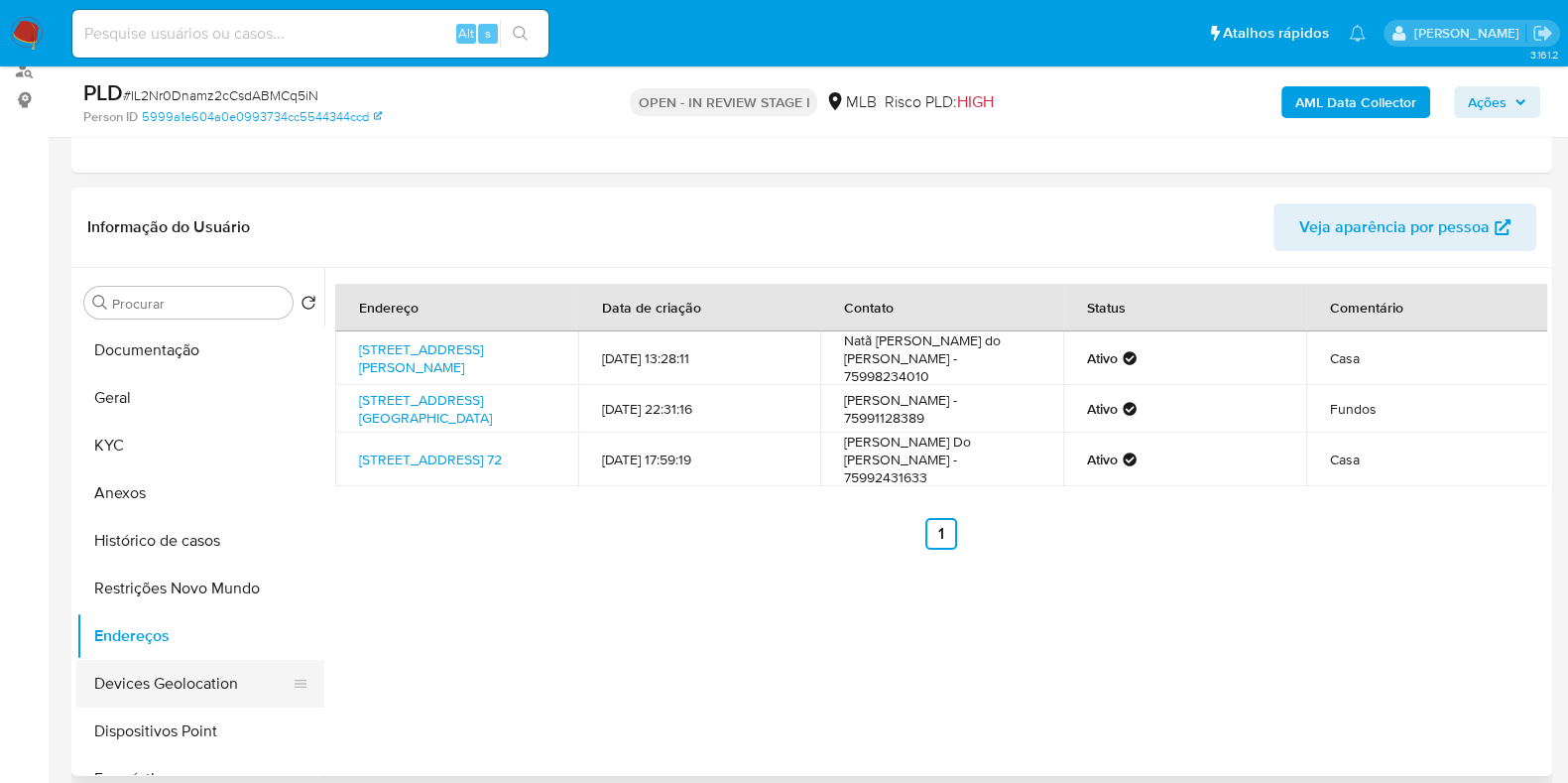
click at [148, 683] on button "Devices Geolocation" at bounding box center [193, 684] width 232 height 48
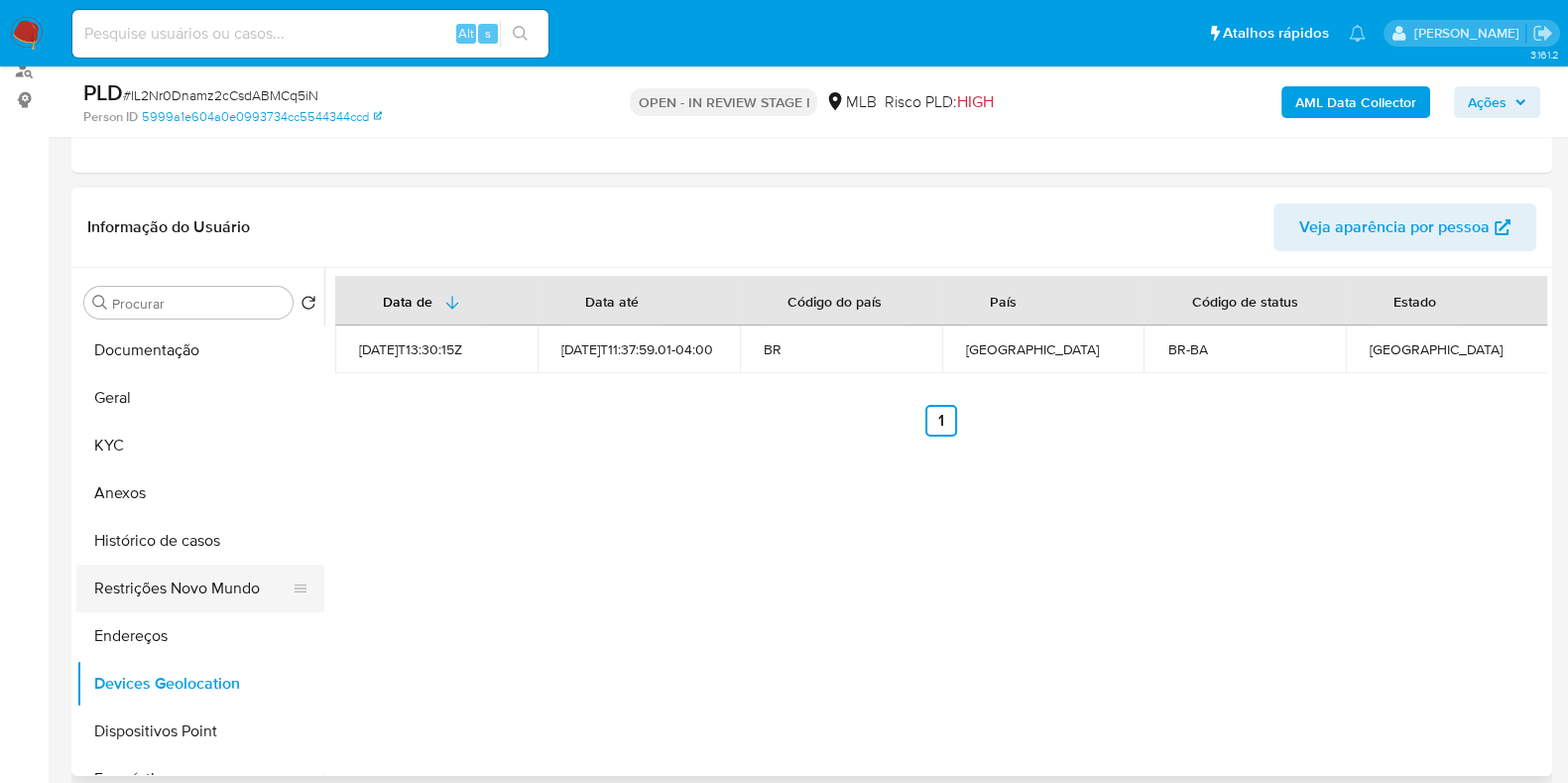
click at [154, 597] on button "Restrições Novo Mundo" at bounding box center [193, 588] width 232 height 48
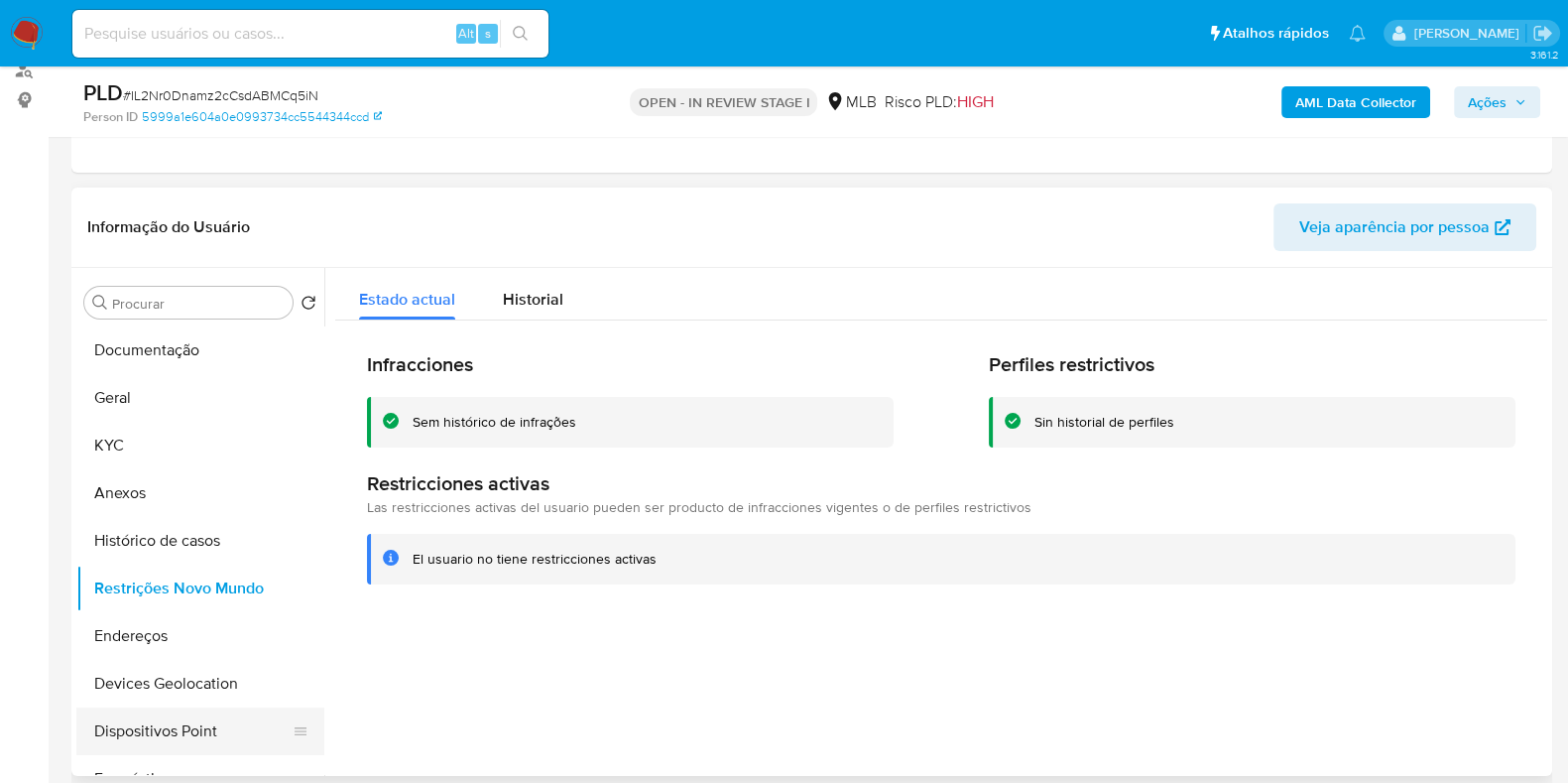
click at [142, 721] on button "Dispositivos Point" at bounding box center [193, 731] width 232 height 48
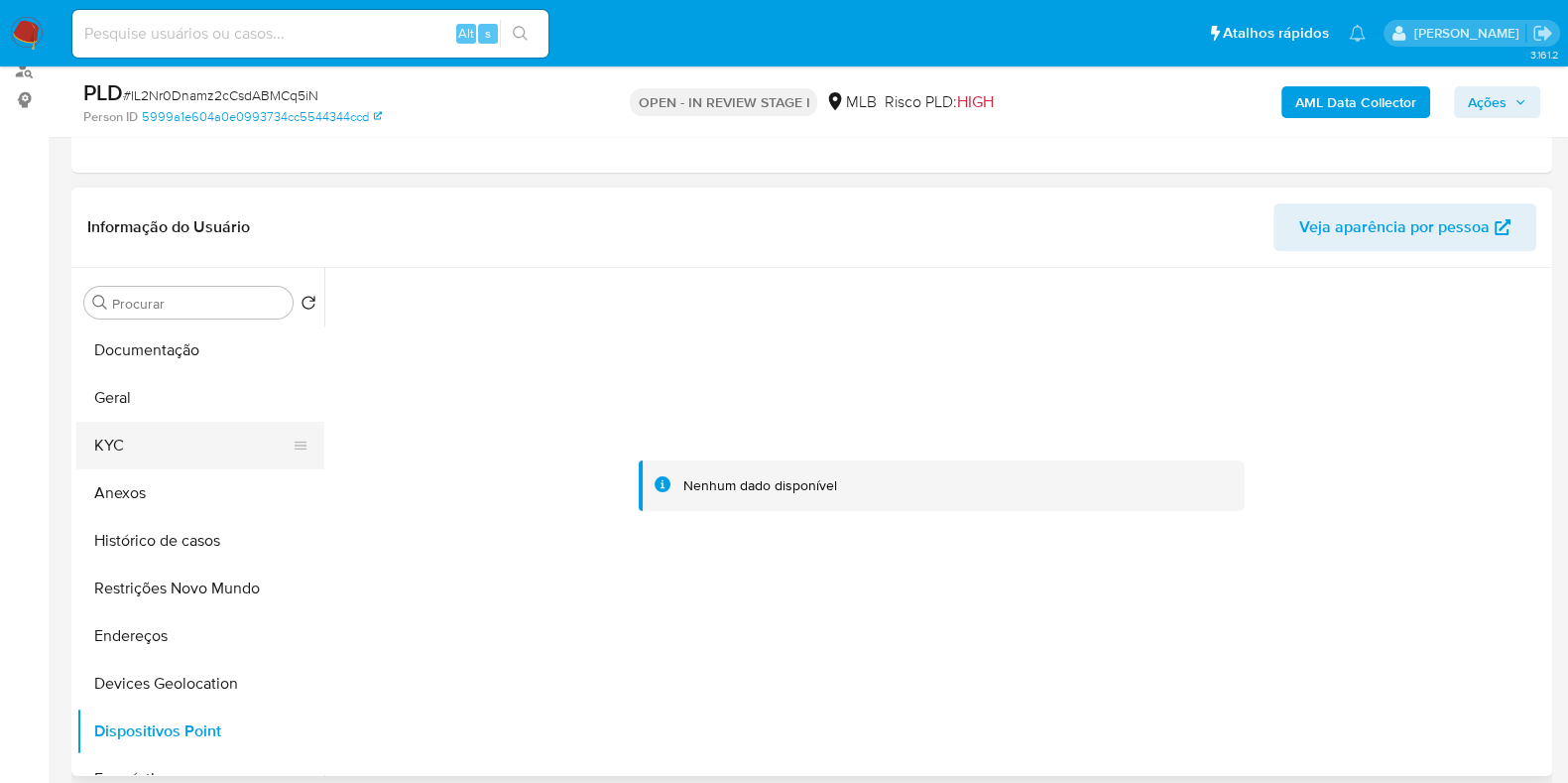
click at [131, 436] on button "KYC" at bounding box center [193, 446] width 232 height 48
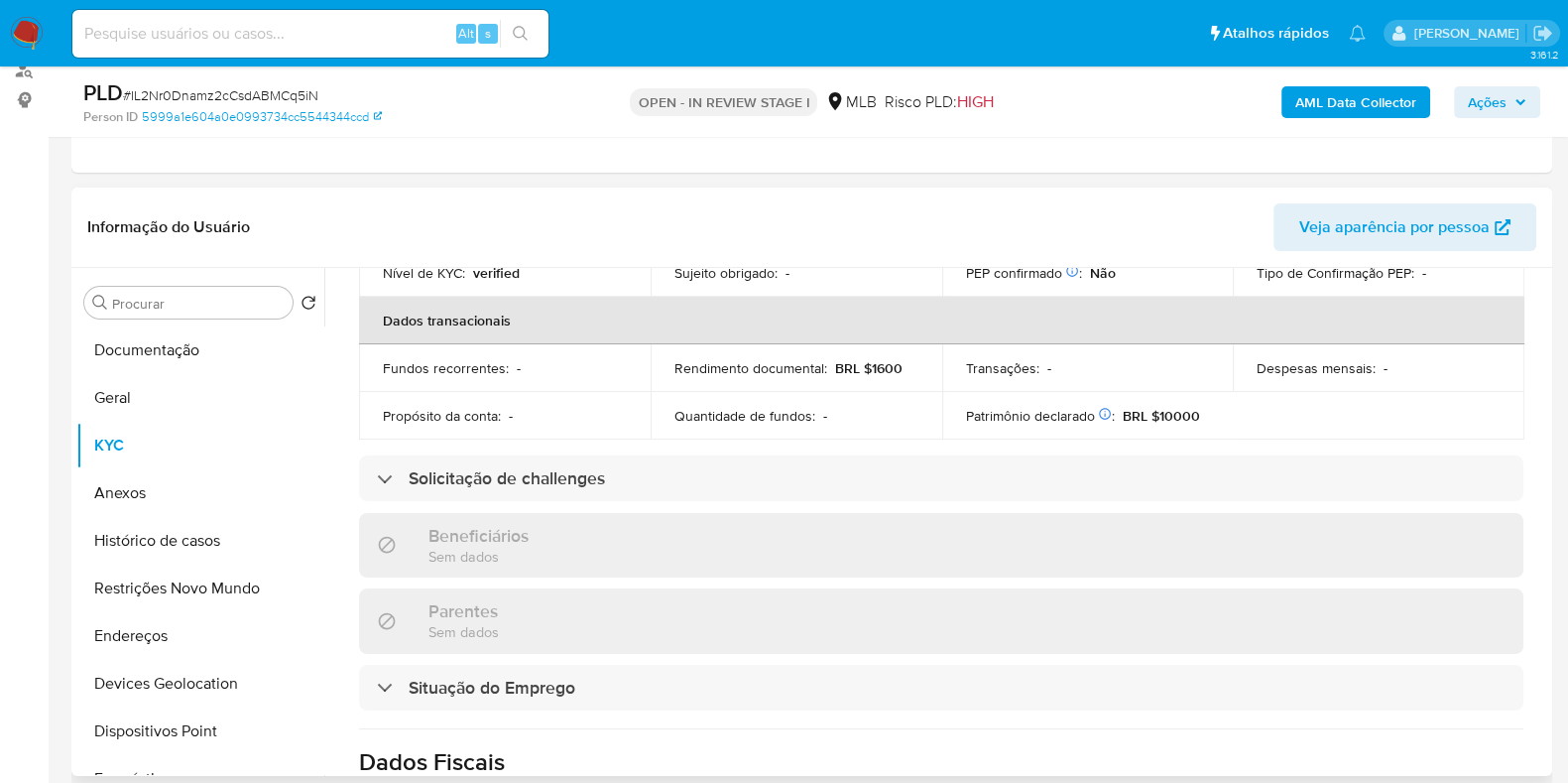
scroll to position [13, 0]
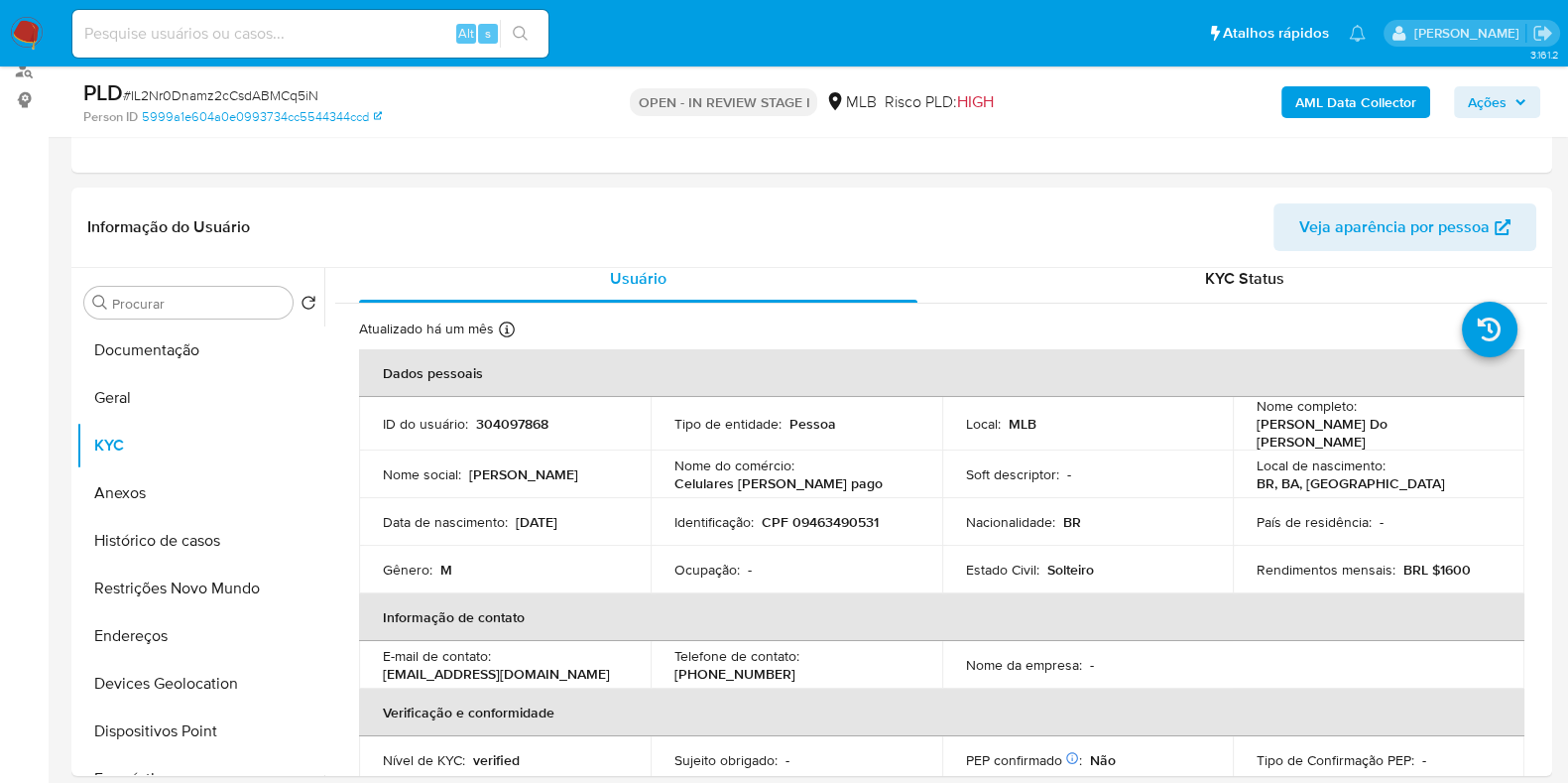
click at [1352, 122] on div "AML Data Collector Ações" at bounding box center [1300, 101] width 480 height 47
click at [1352, 107] on b "AML Data Collector" at bounding box center [1355, 102] width 121 height 32
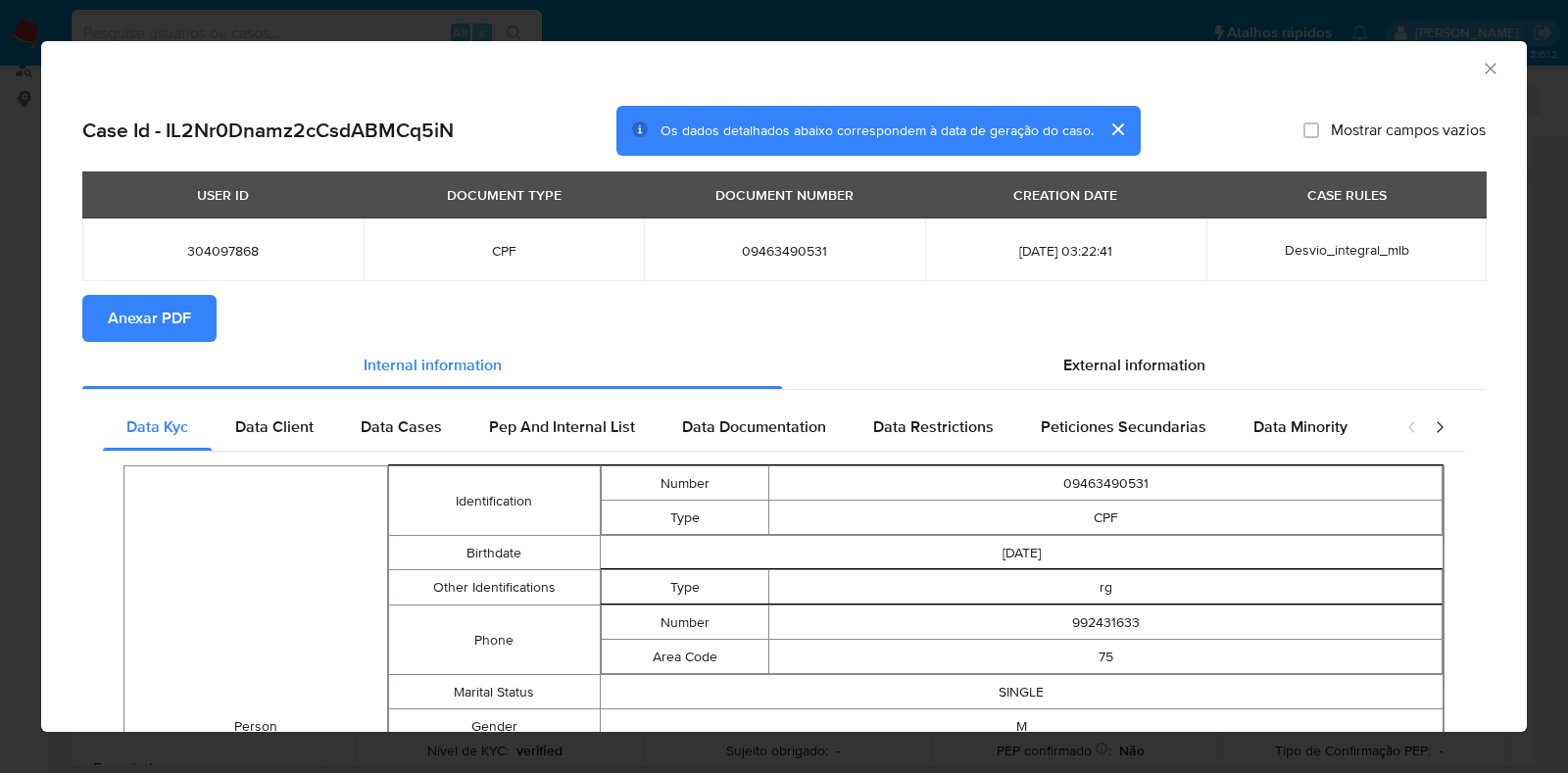
click at [171, 304] on span "Anexar PDF" at bounding box center [149, 319] width 83 height 43
click at [1486, 77] on div "AML Data Collector" at bounding box center [784, 66] width 1486 height 49
click at [1485, 71] on icon "Fechar a janela" at bounding box center [1490, 68] width 11 height 11
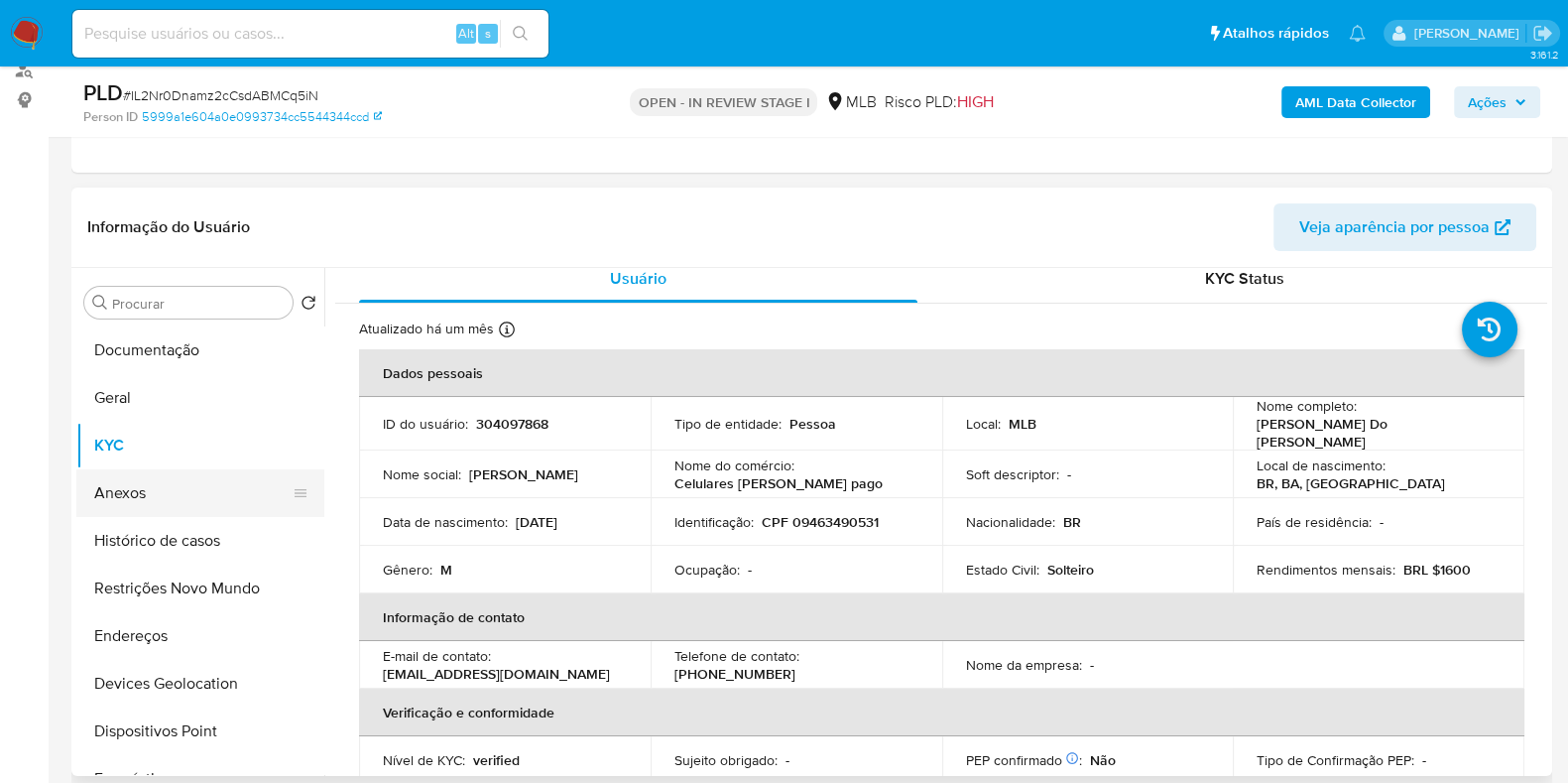
click at [163, 483] on button "Anexos" at bounding box center [193, 493] width 232 height 48
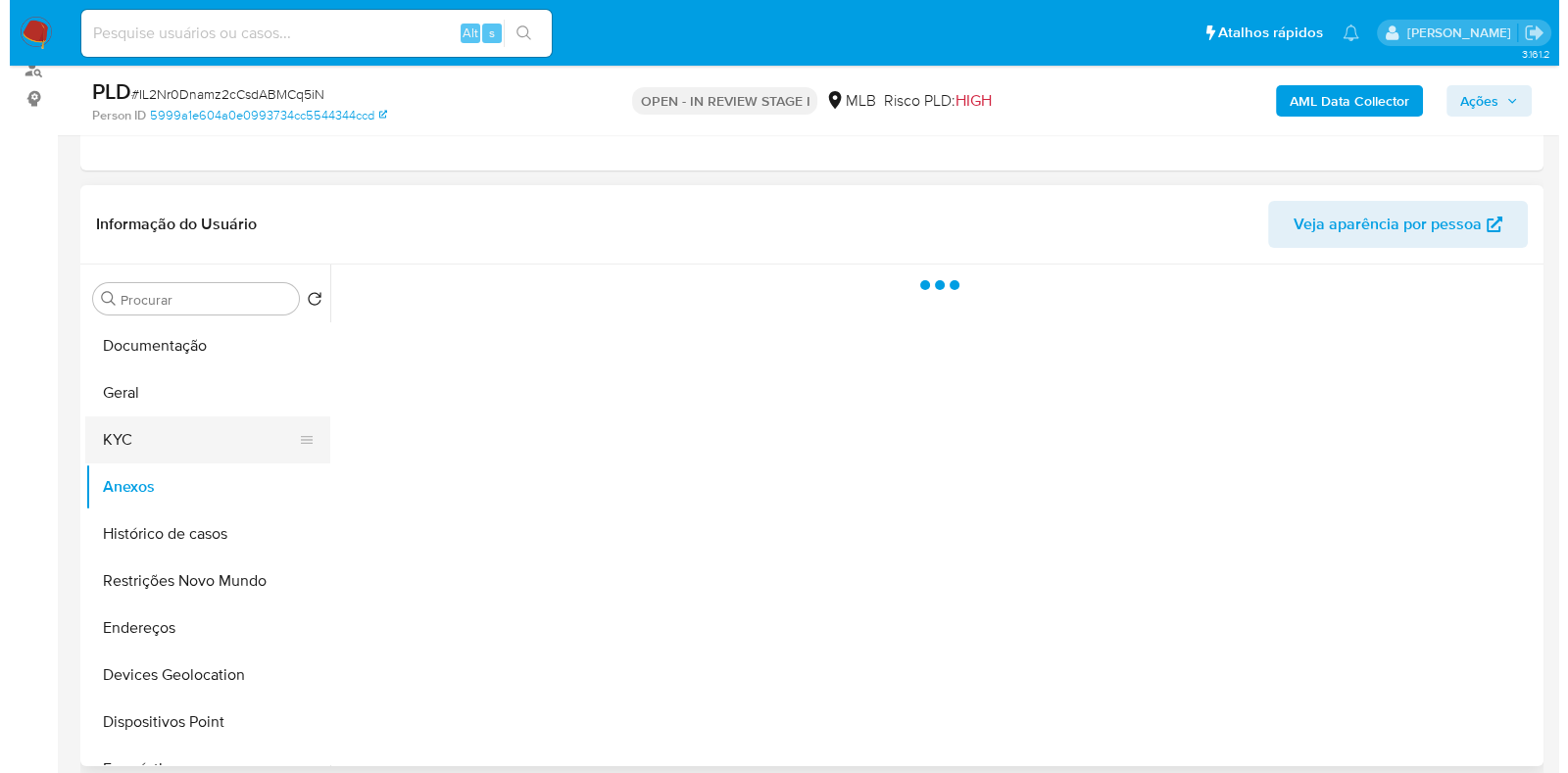
scroll to position [0, 0]
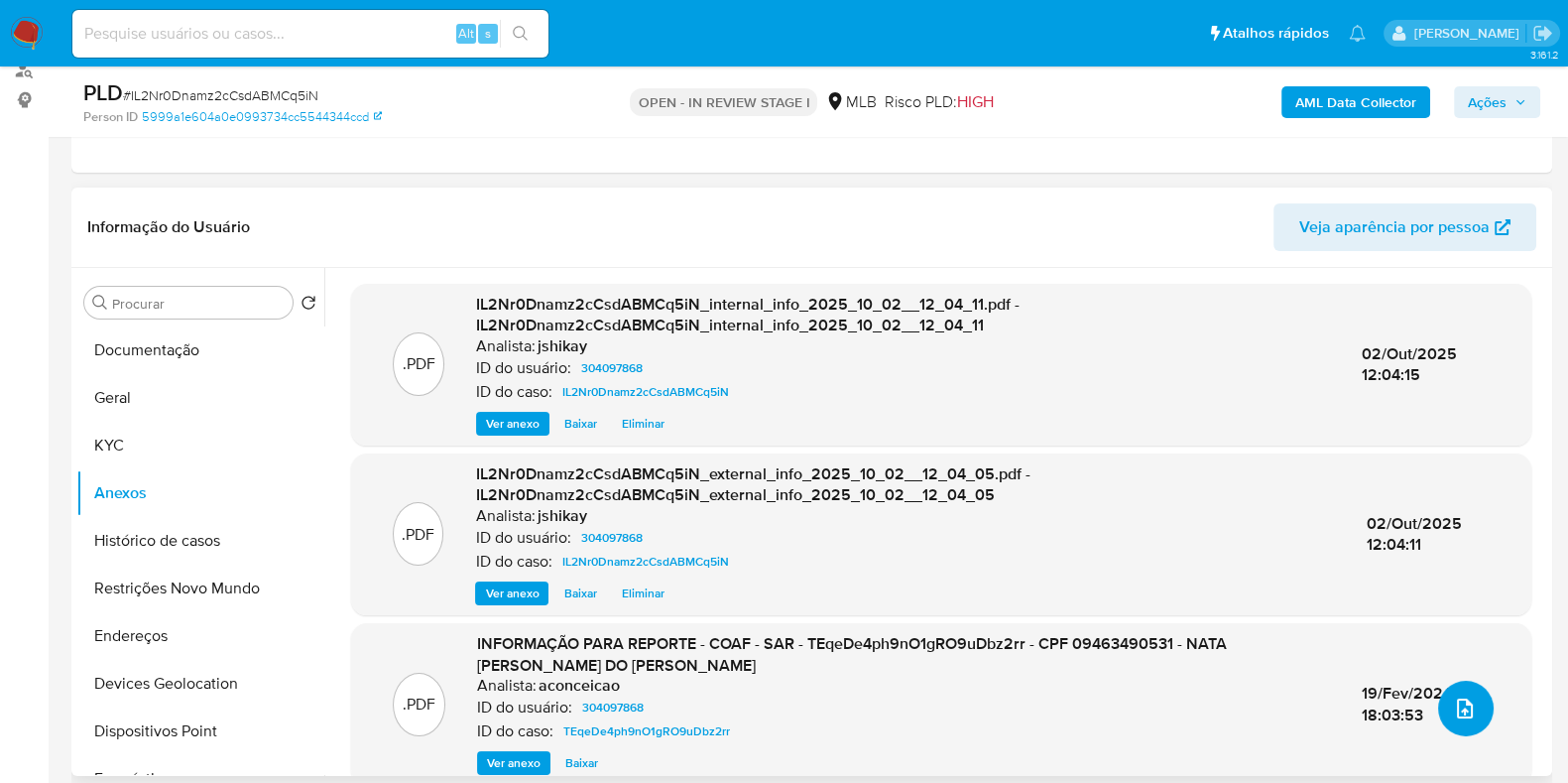
click at [1469, 702] on span "upload-file" at bounding box center [1465, 708] width 24 height 24
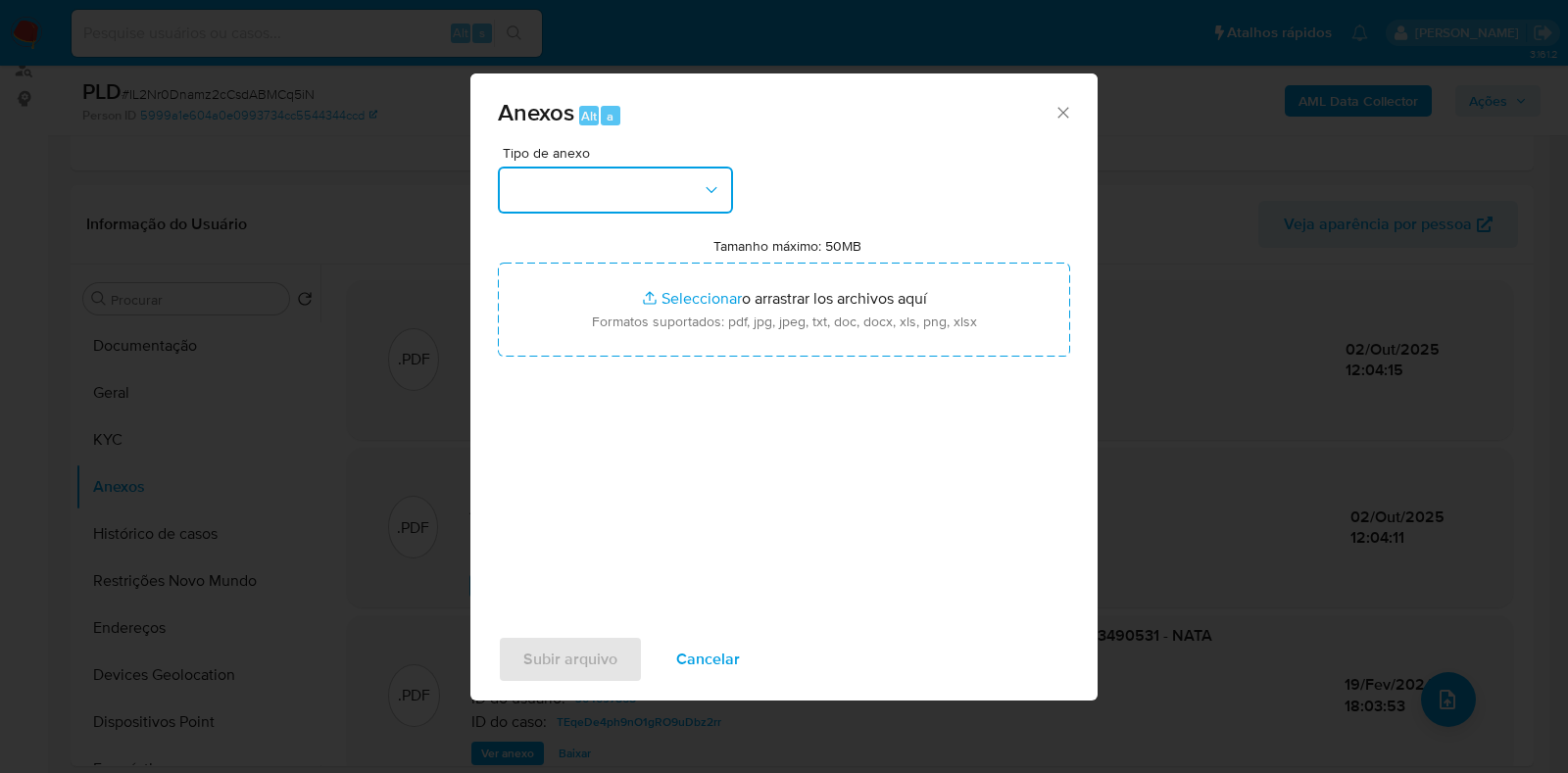
click at [573, 174] on button "button" at bounding box center [615, 190] width 235 height 47
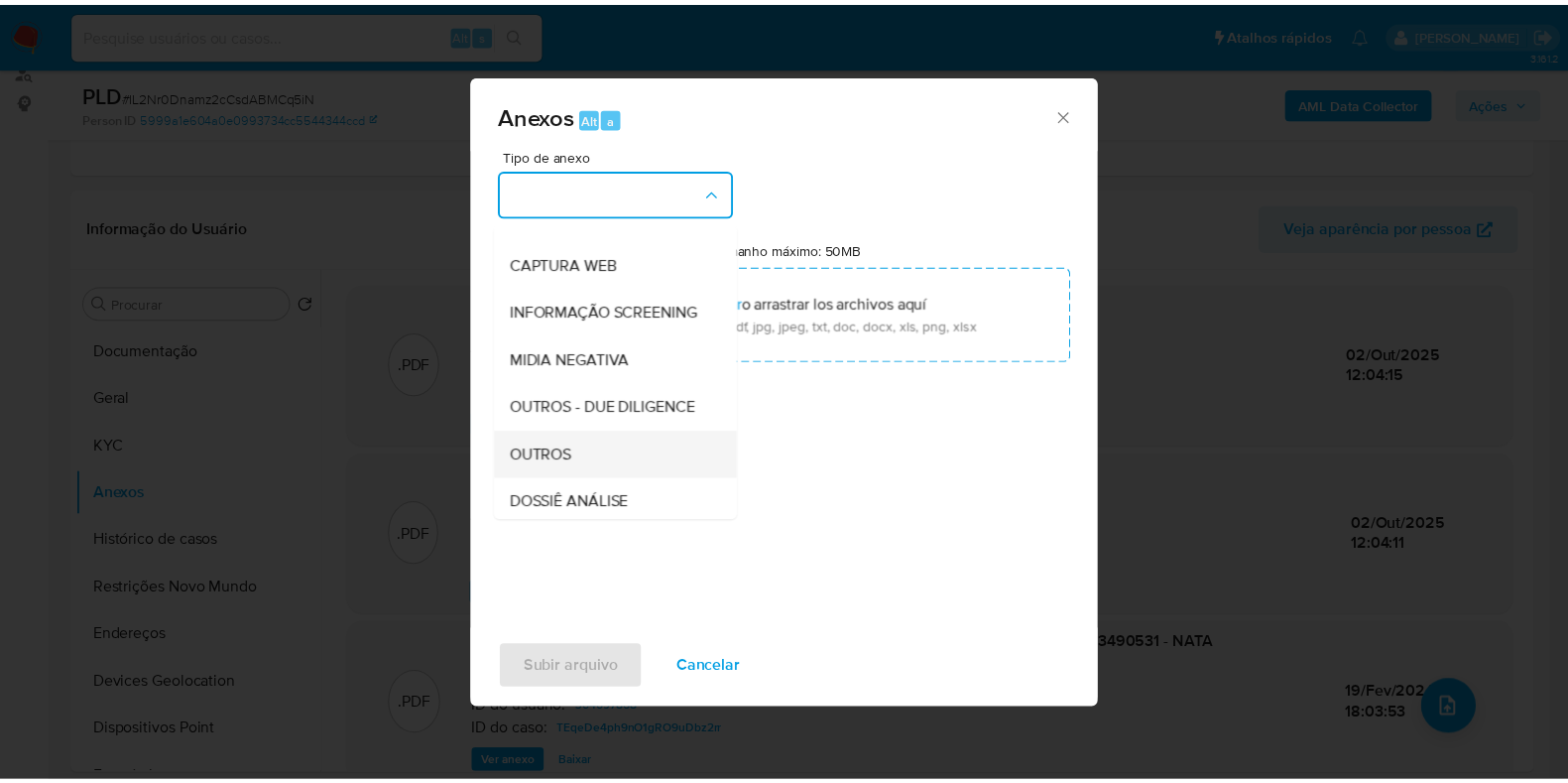
scroll to position [247, 0]
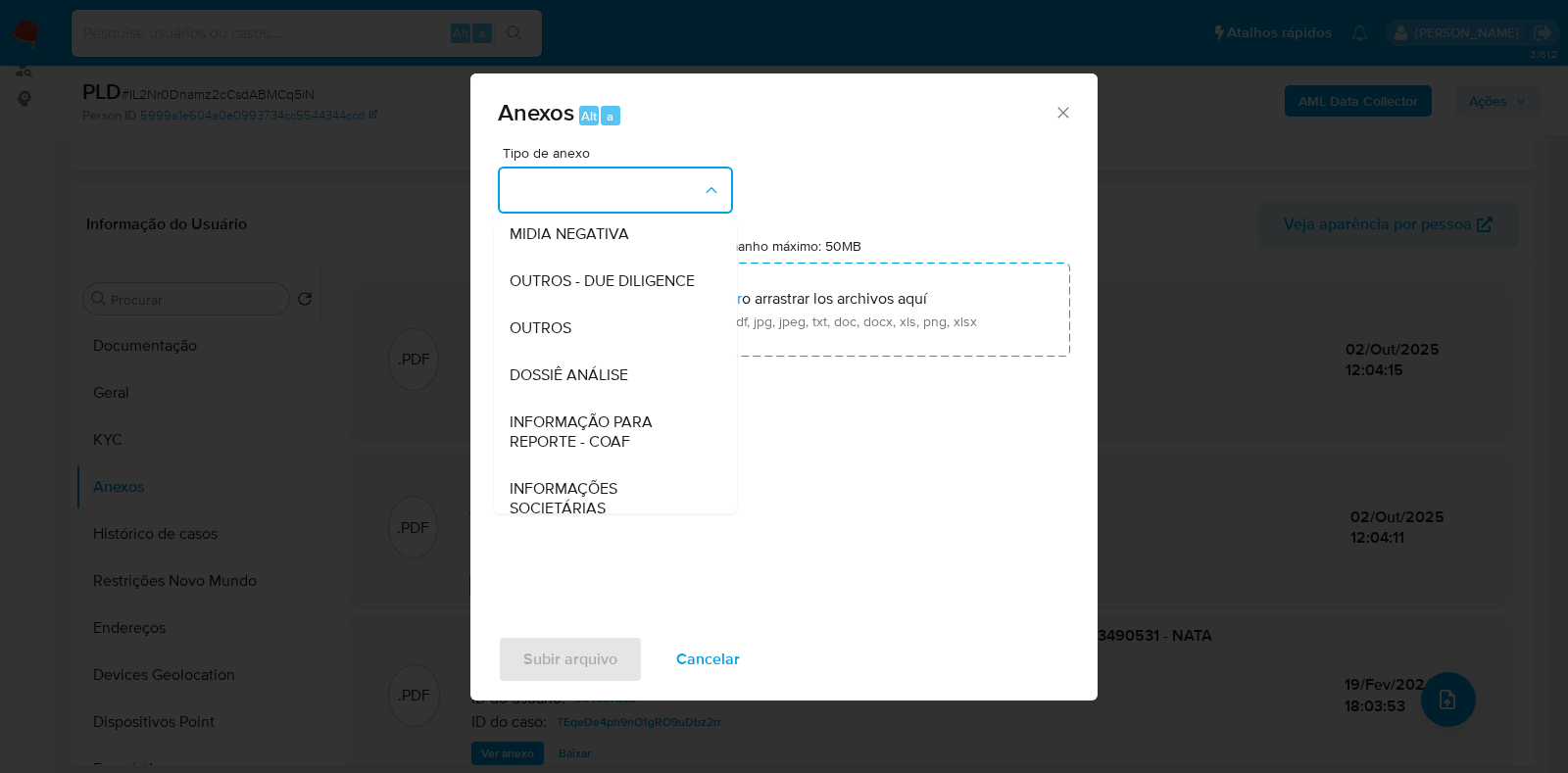
drag, startPoint x: 573, startPoint y: 367, endPoint x: 587, endPoint y: 359, distance: 16.1
click at [574, 352] on div "OUTROS" at bounding box center [609, 329] width 200 height 47
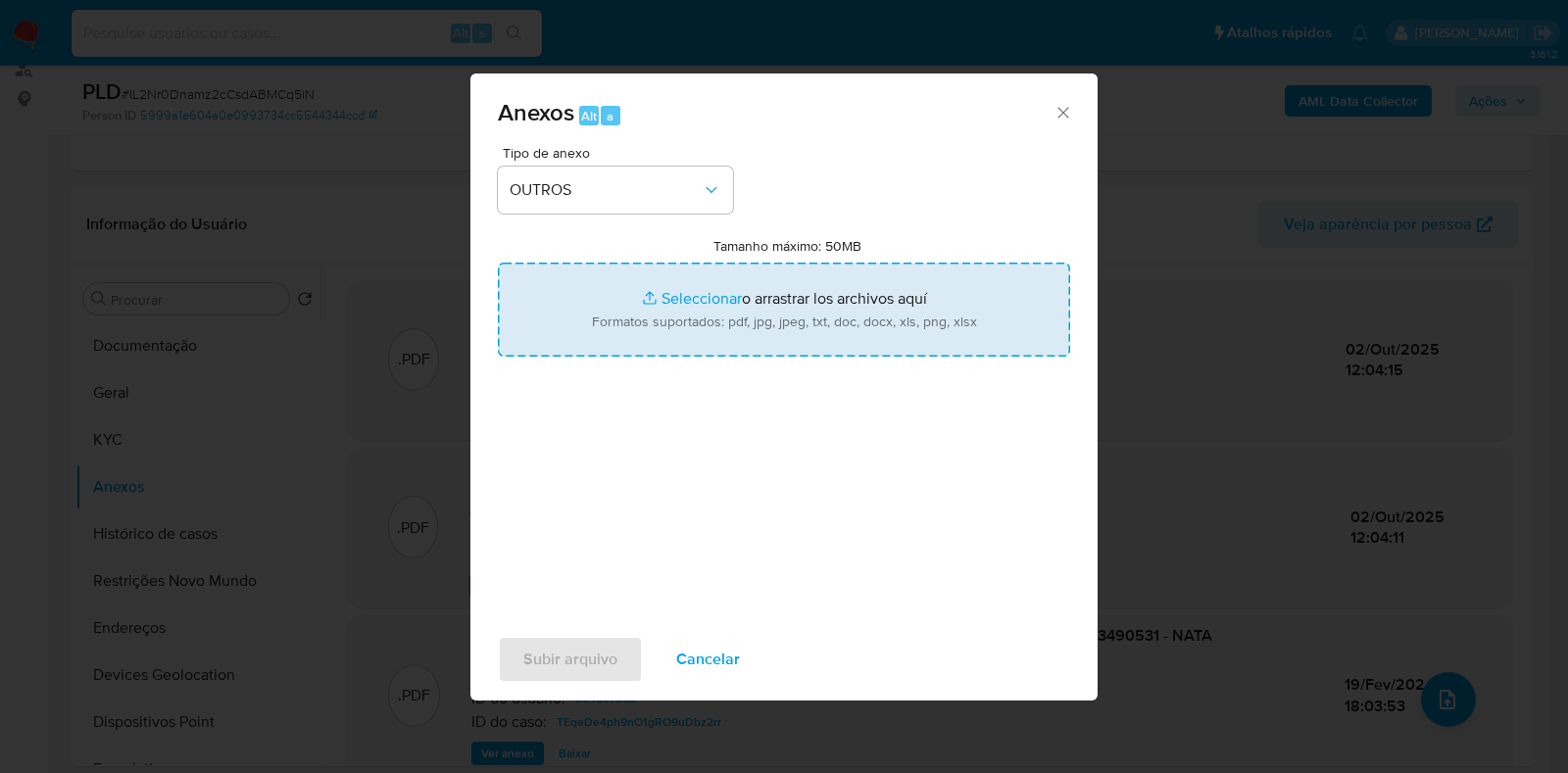
click at [704, 297] on input "Tamanho máximo: 50MB Seleccionar archivos" at bounding box center [783, 310] width 572 height 94
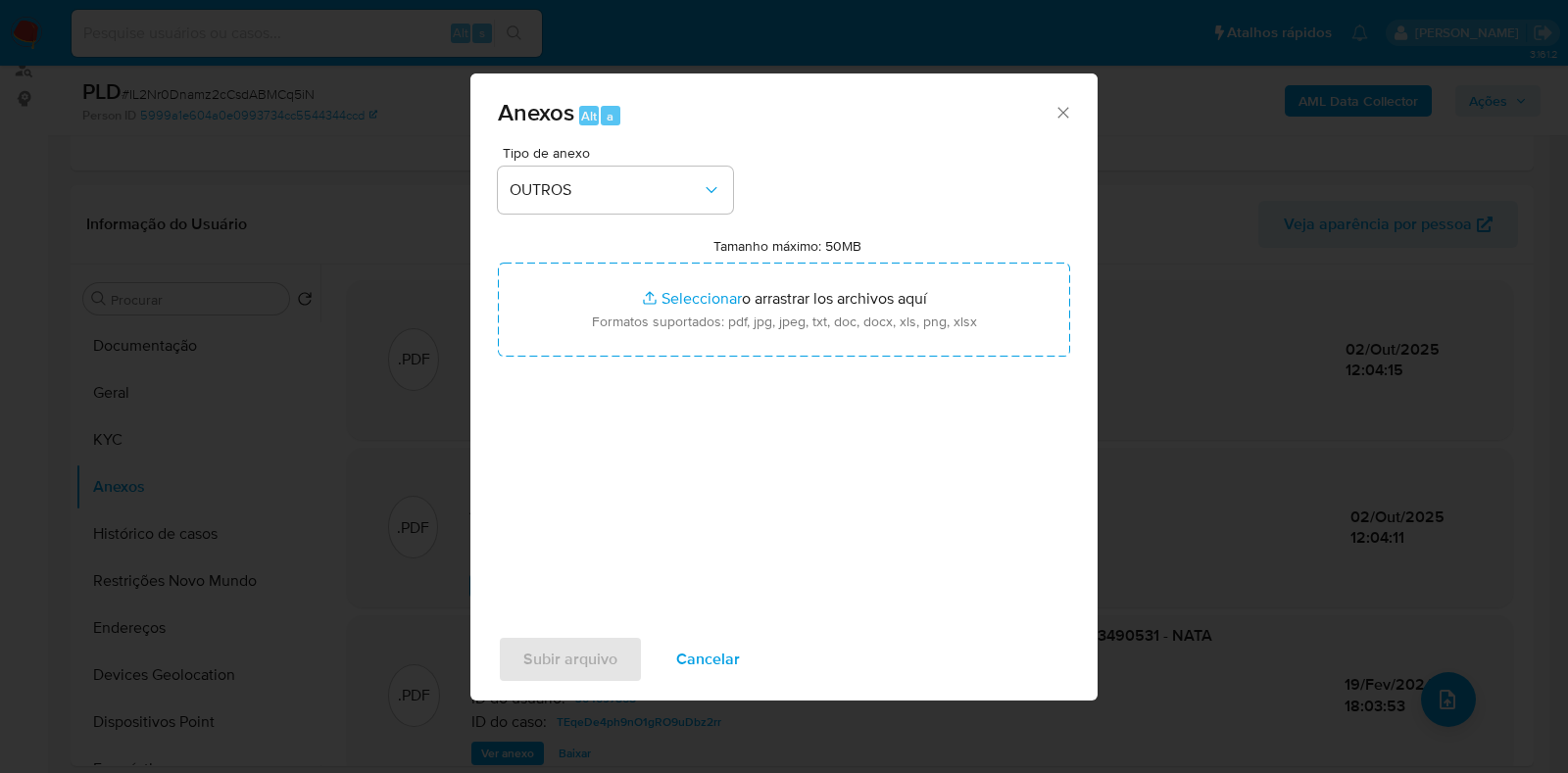
type input "C:\fakepath\Mulan 304097868_2025_10_02_08_18_18 - Resumen TX.pdf"
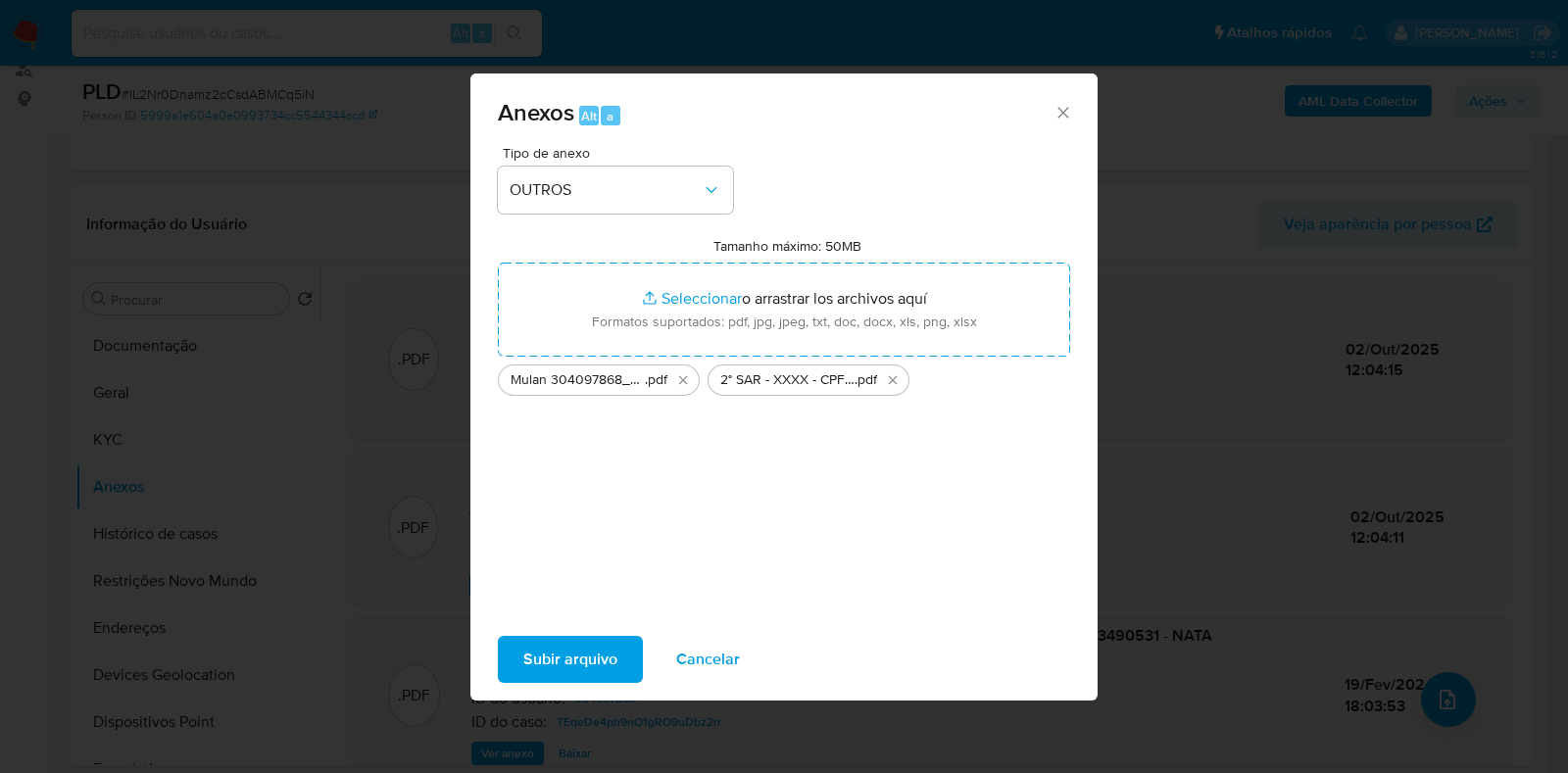
click at [554, 658] on span "Subir arquivo" at bounding box center [570, 659] width 94 height 43
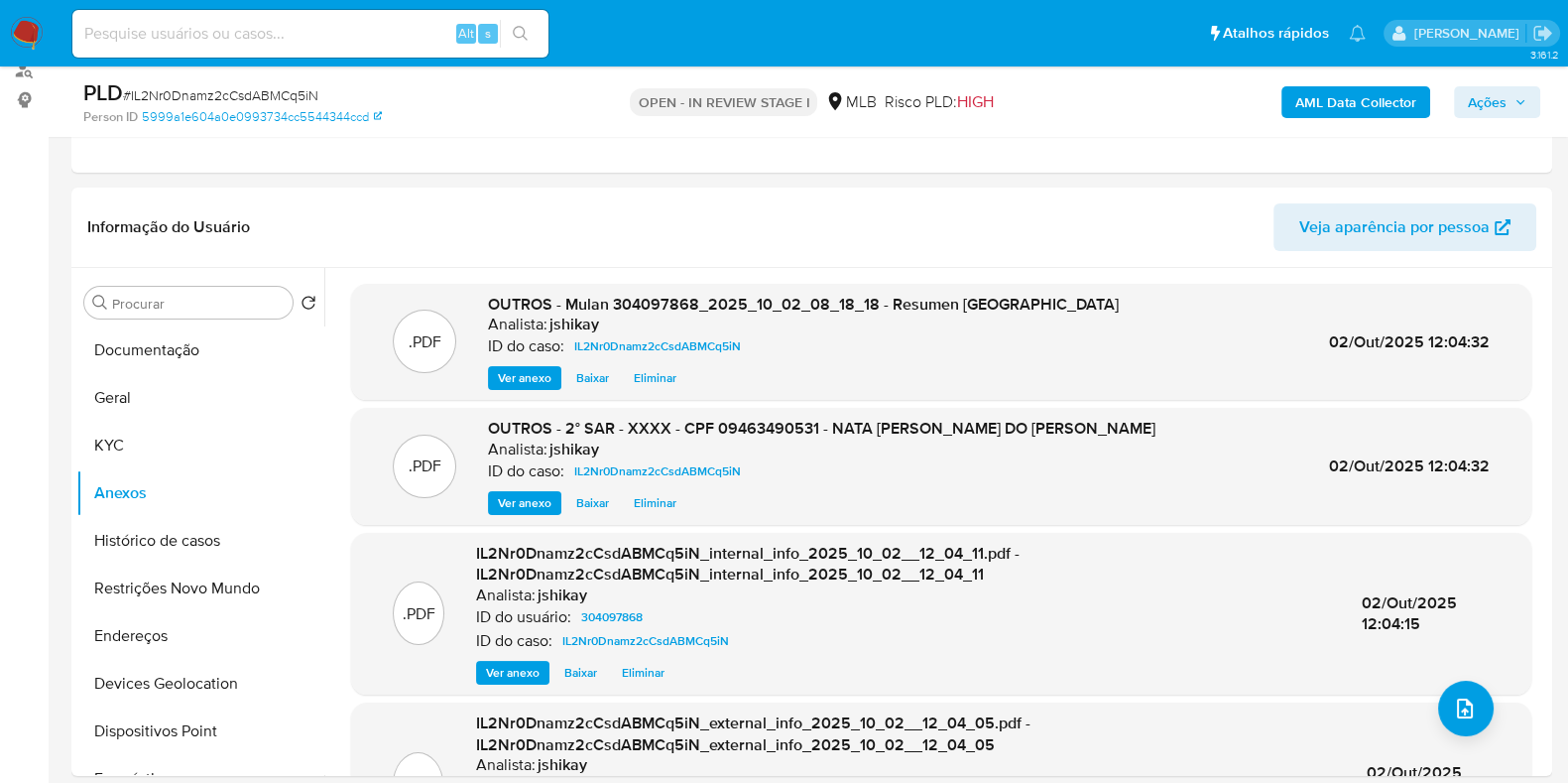
click at [1488, 104] on span "Ações" at bounding box center [1487, 102] width 39 height 32
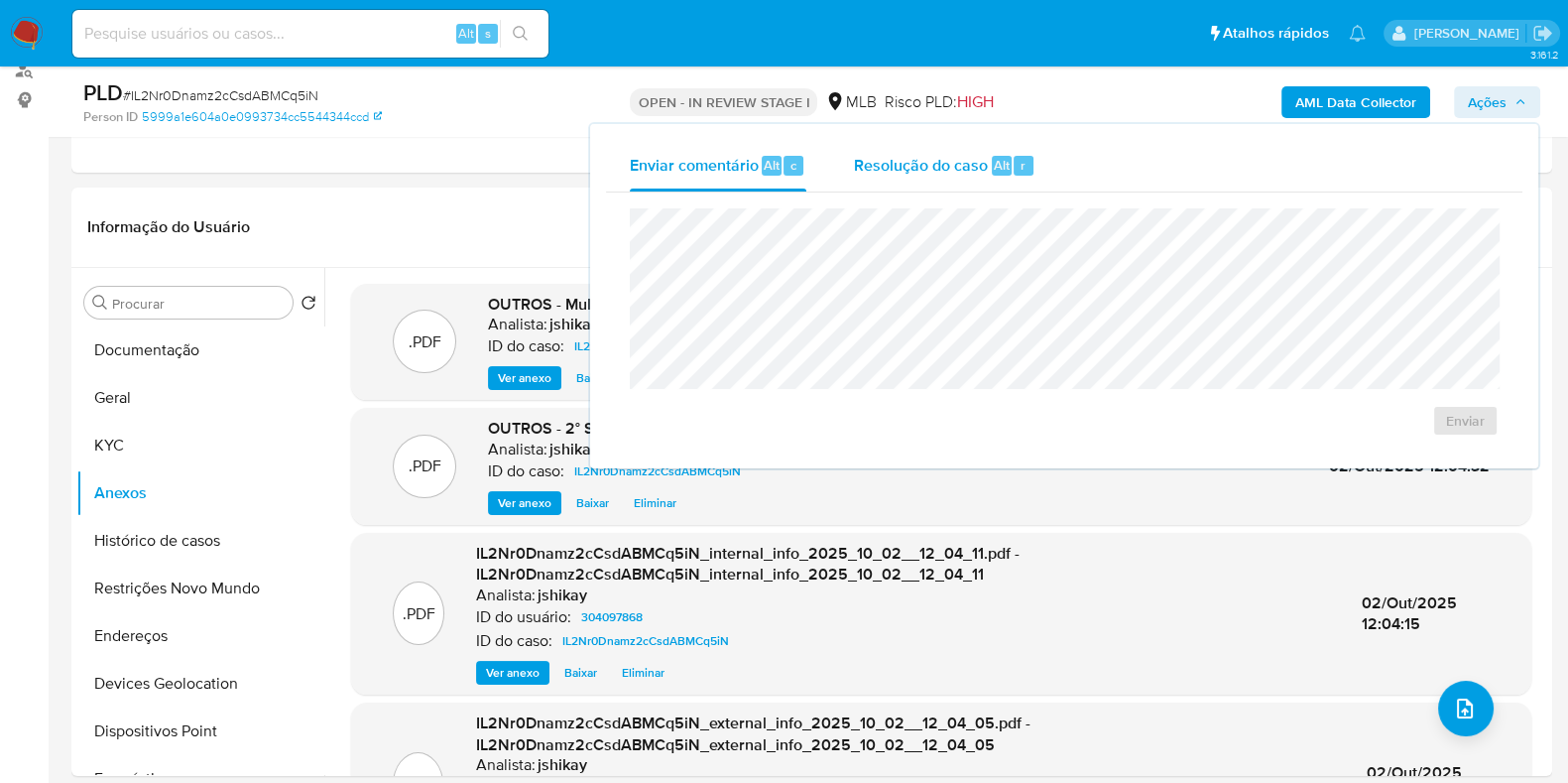
drag, startPoint x: 920, startPoint y: 161, endPoint x: 882, endPoint y: 195, distance: 51.0
click at [921, 161] on span "Resolução do caso" at bounding box center [921, 164] width 134 height 23
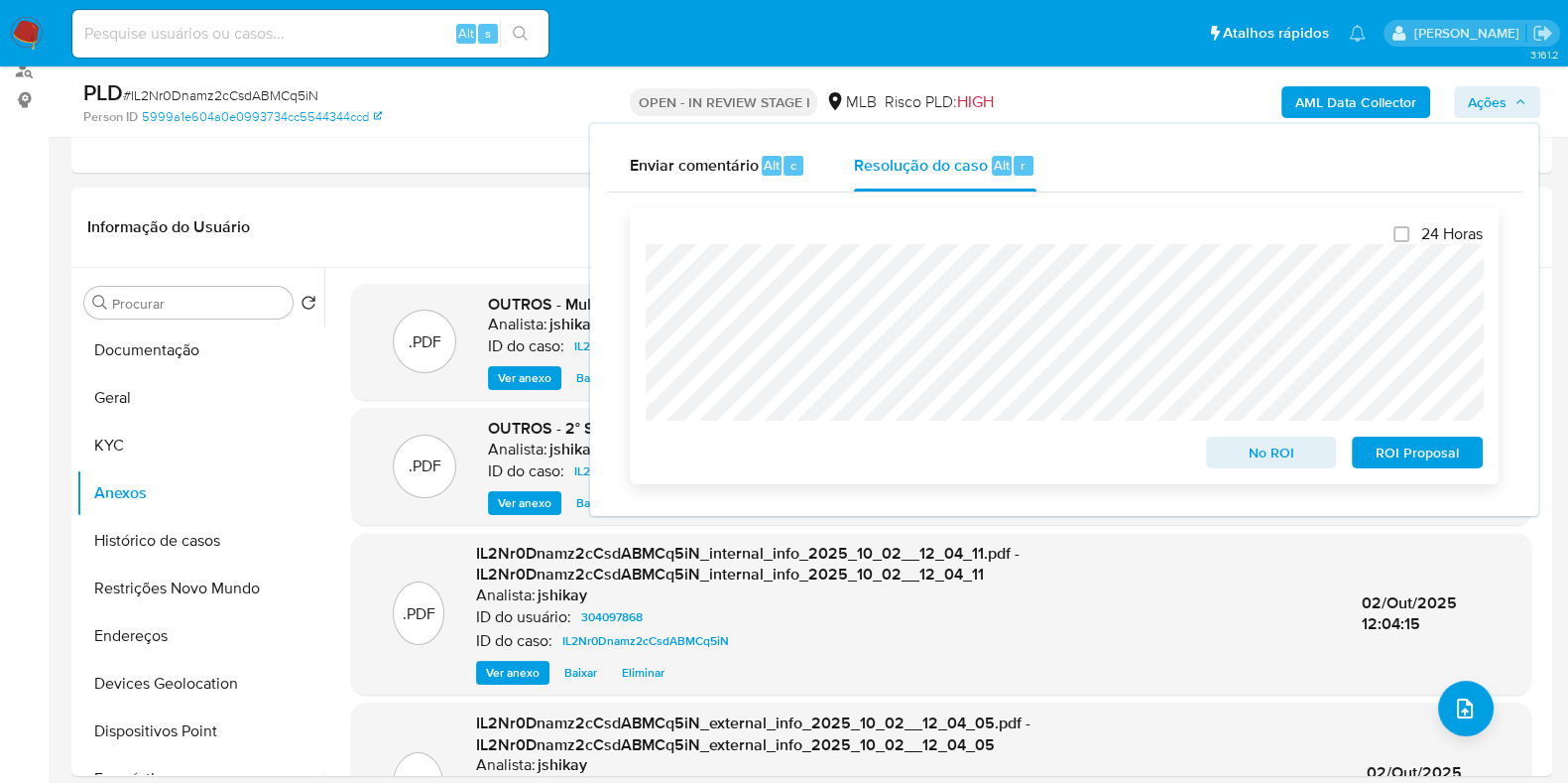
click at [1418, 448] on span "ROI Proposal" at bounding box center [1417, 452] width 103 height 28
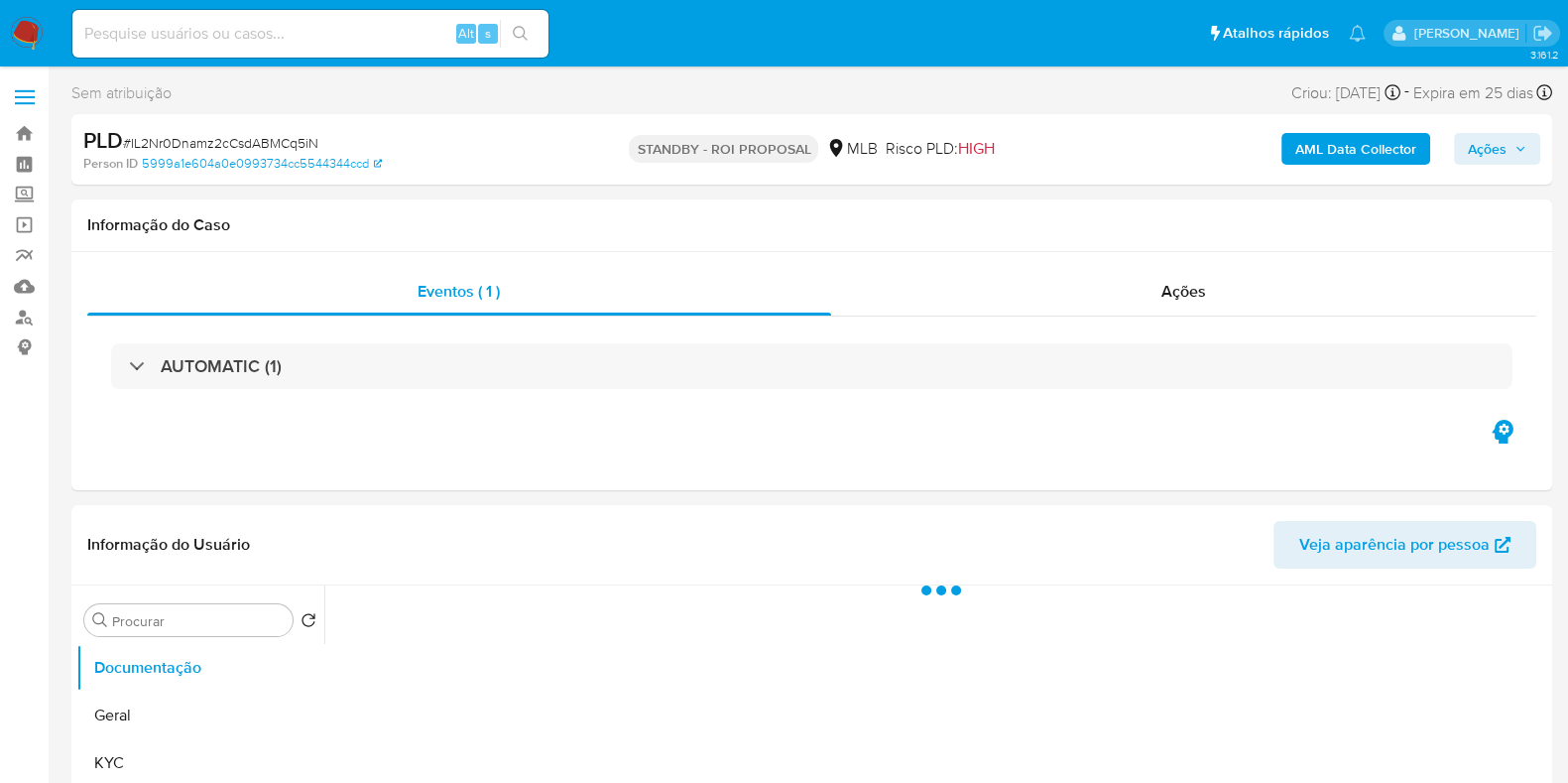
select select "10"
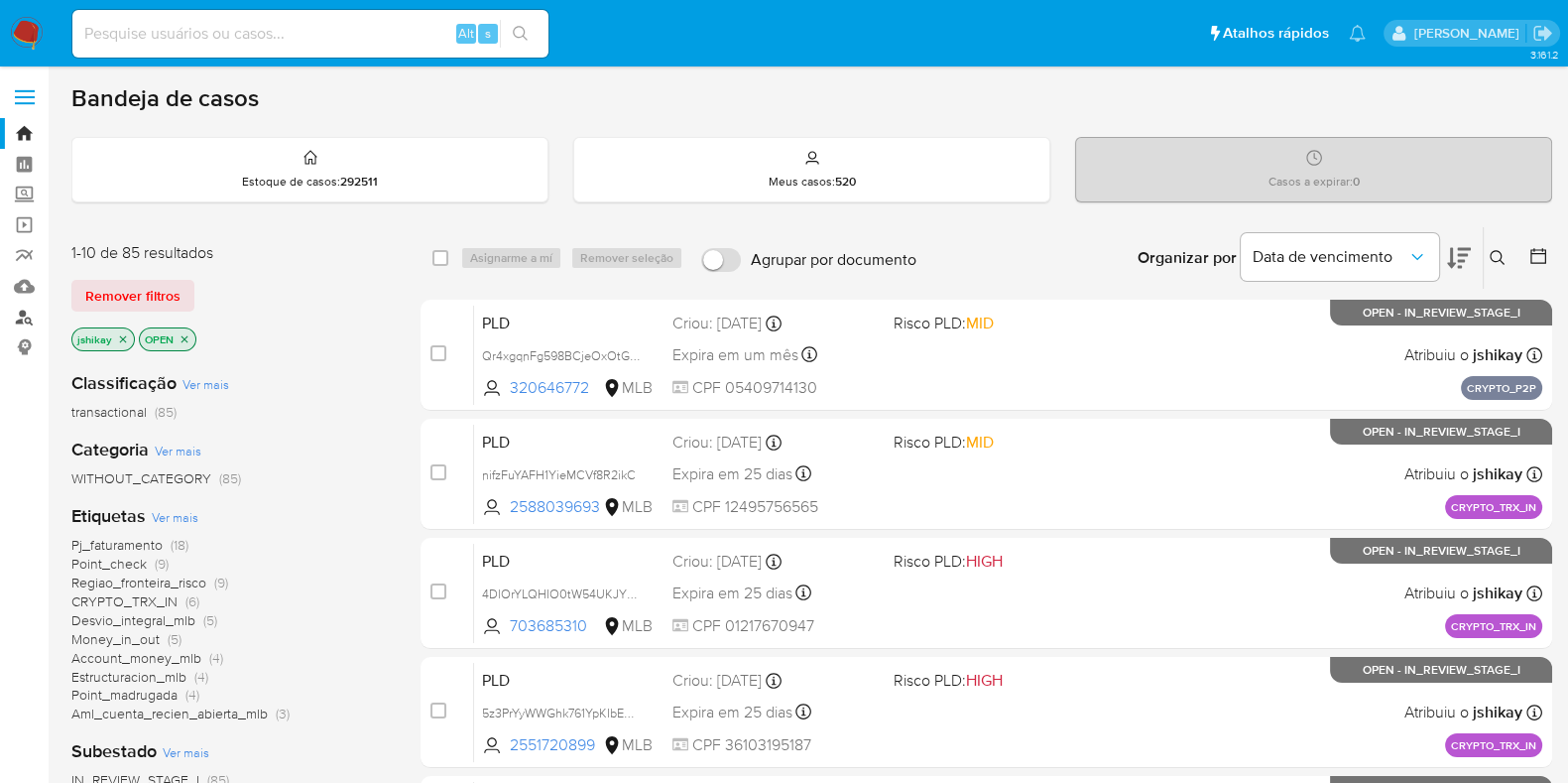
click at [24, 311] on link "Localizador de pessoas" at bounding box center [118, 317] width 236 height 31
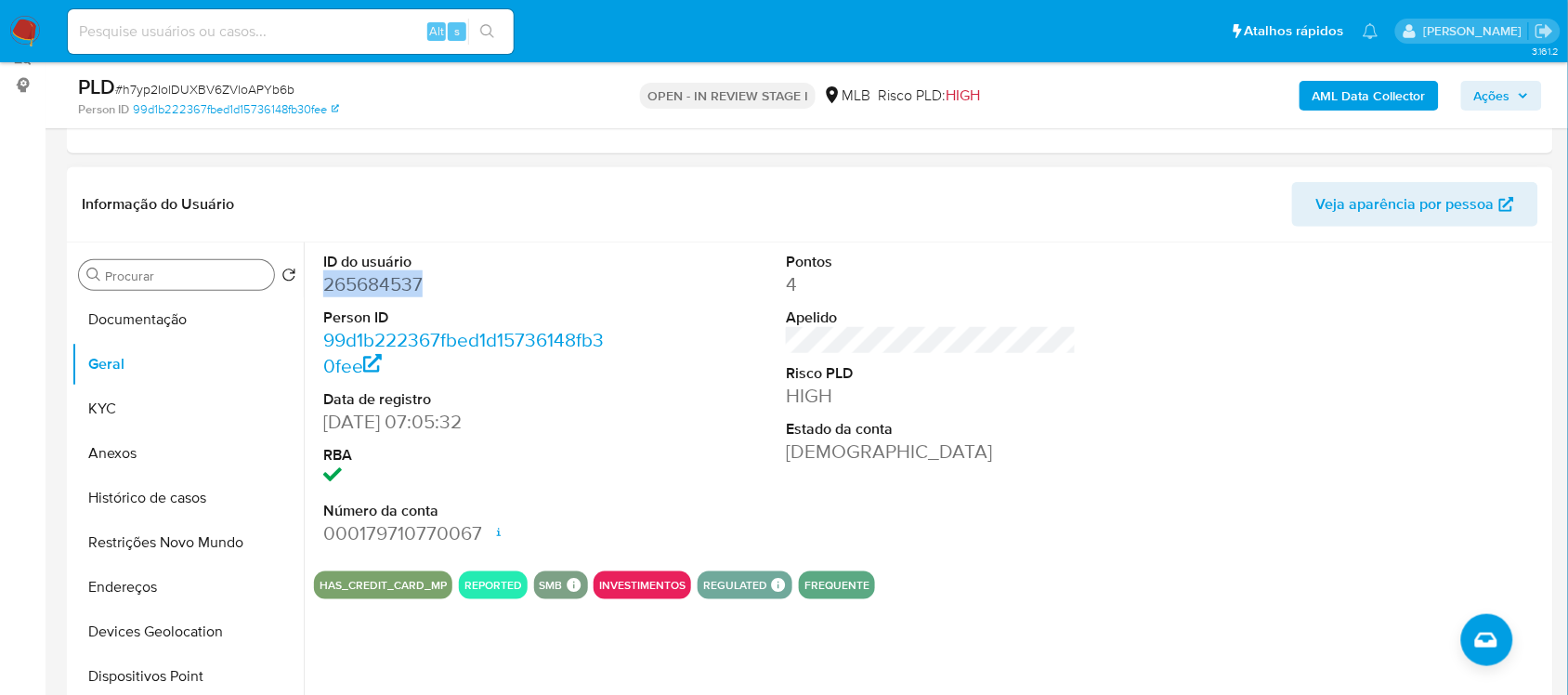
scroll to position [233, 0]
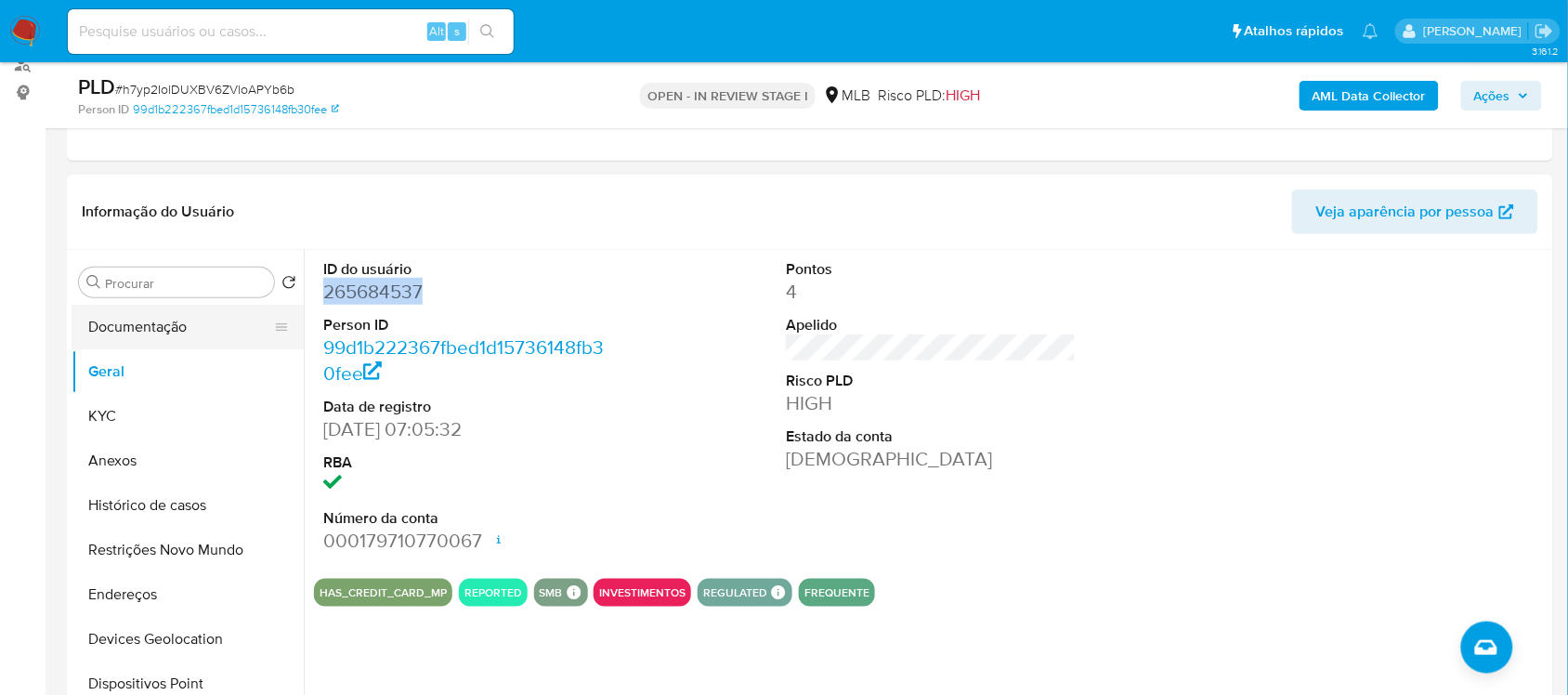
click at [183, 316] on button "Documentação" at bounding box center [180, 327] width 218 height 45
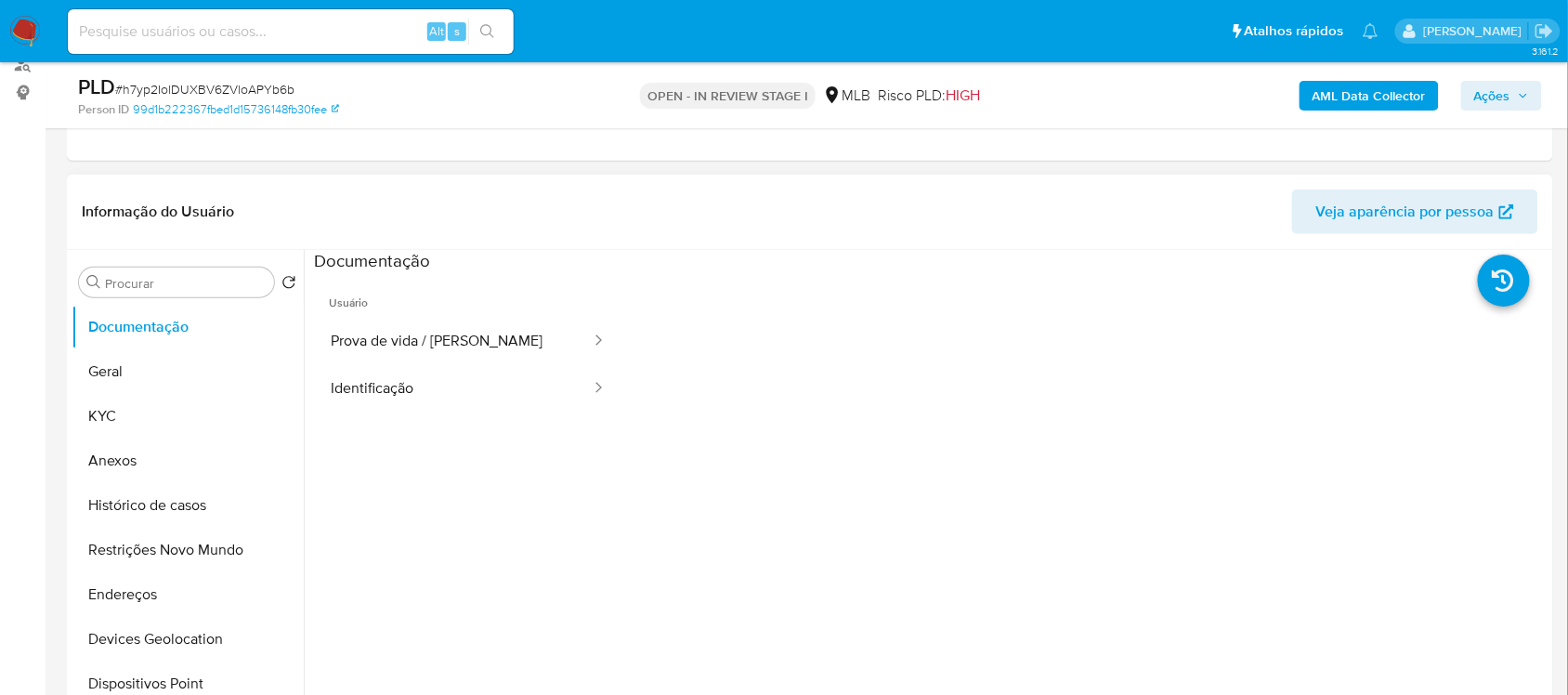
scroll to position [151, 0]
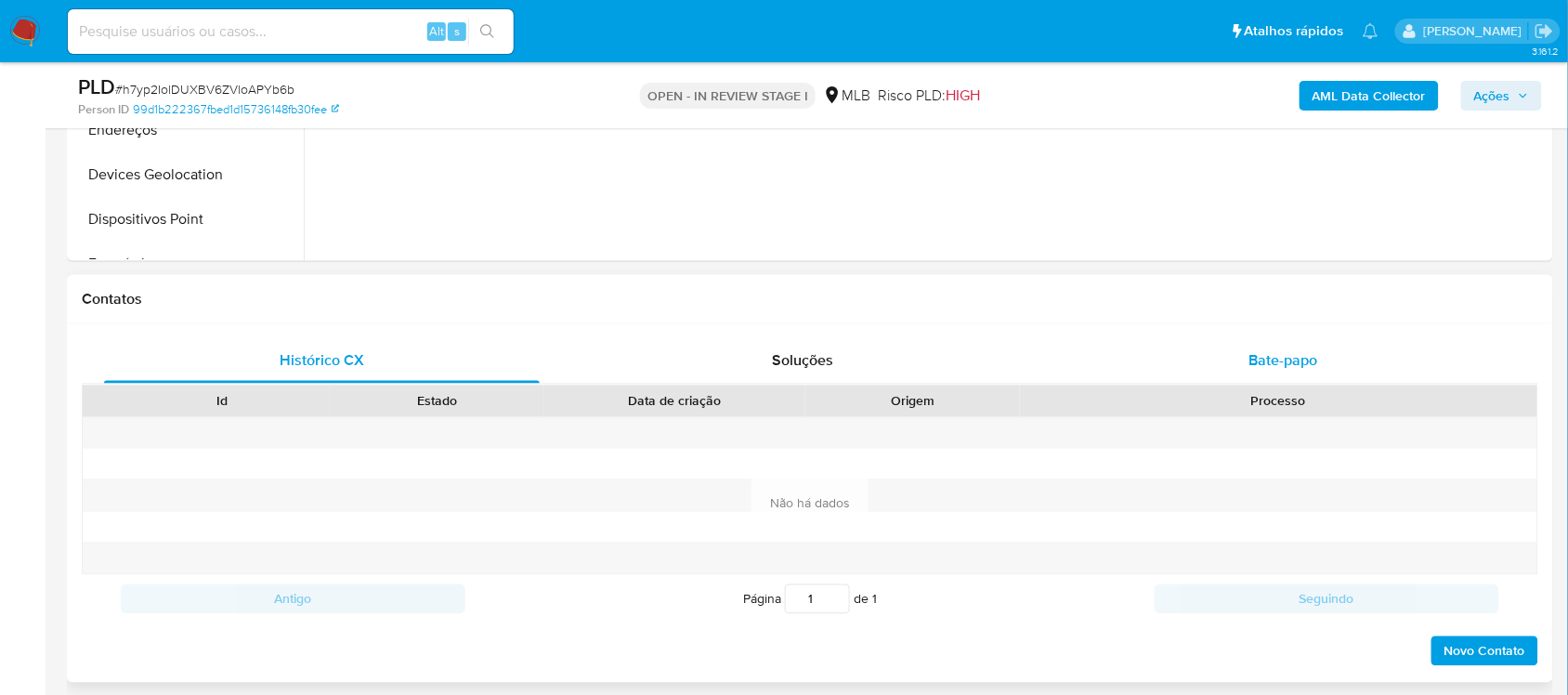
click at [1207, 366] on div "Bate-papo" at bounding box center [1283, 362] width 435 height 45
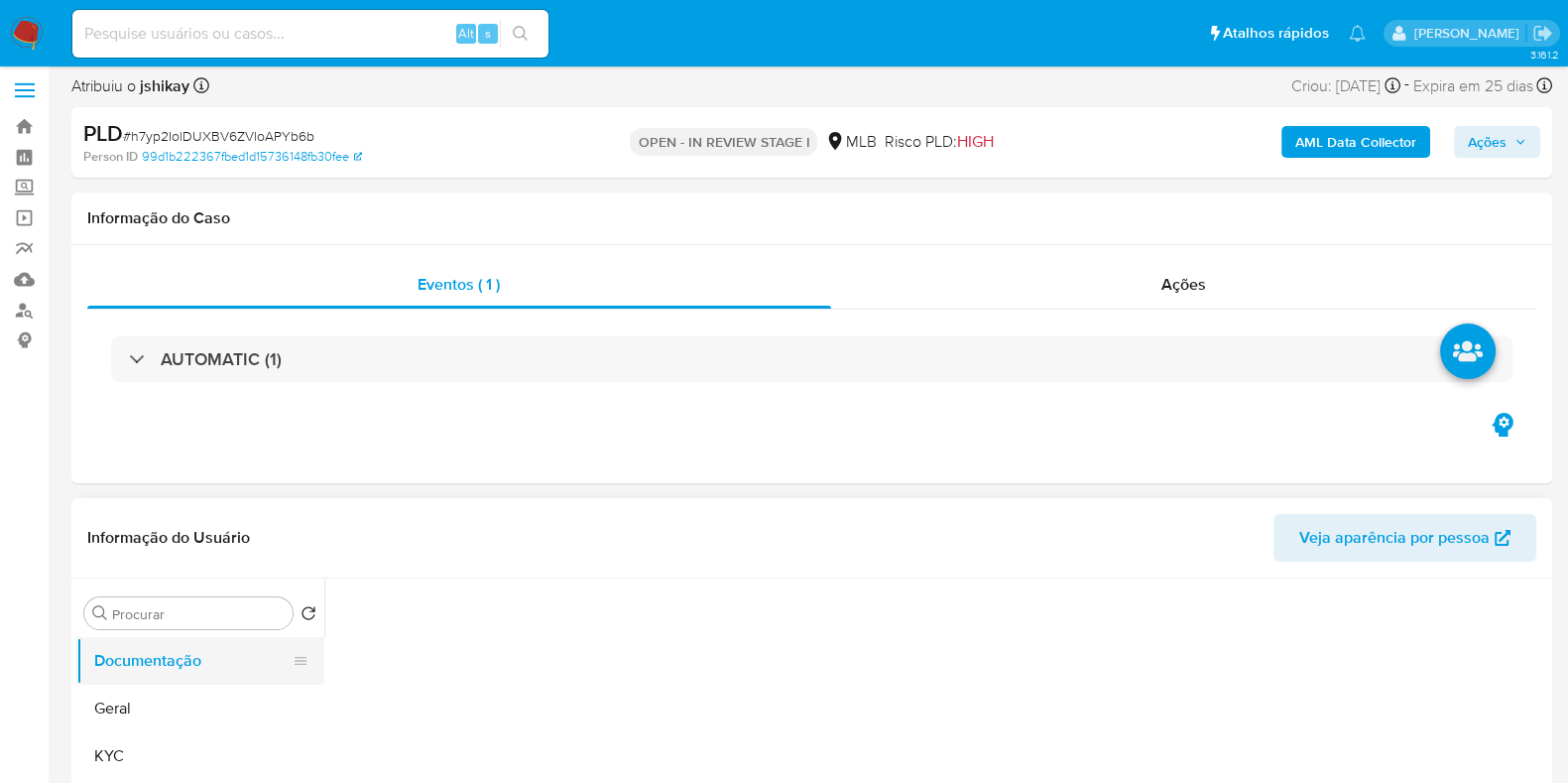
scroll to position [123, 0]
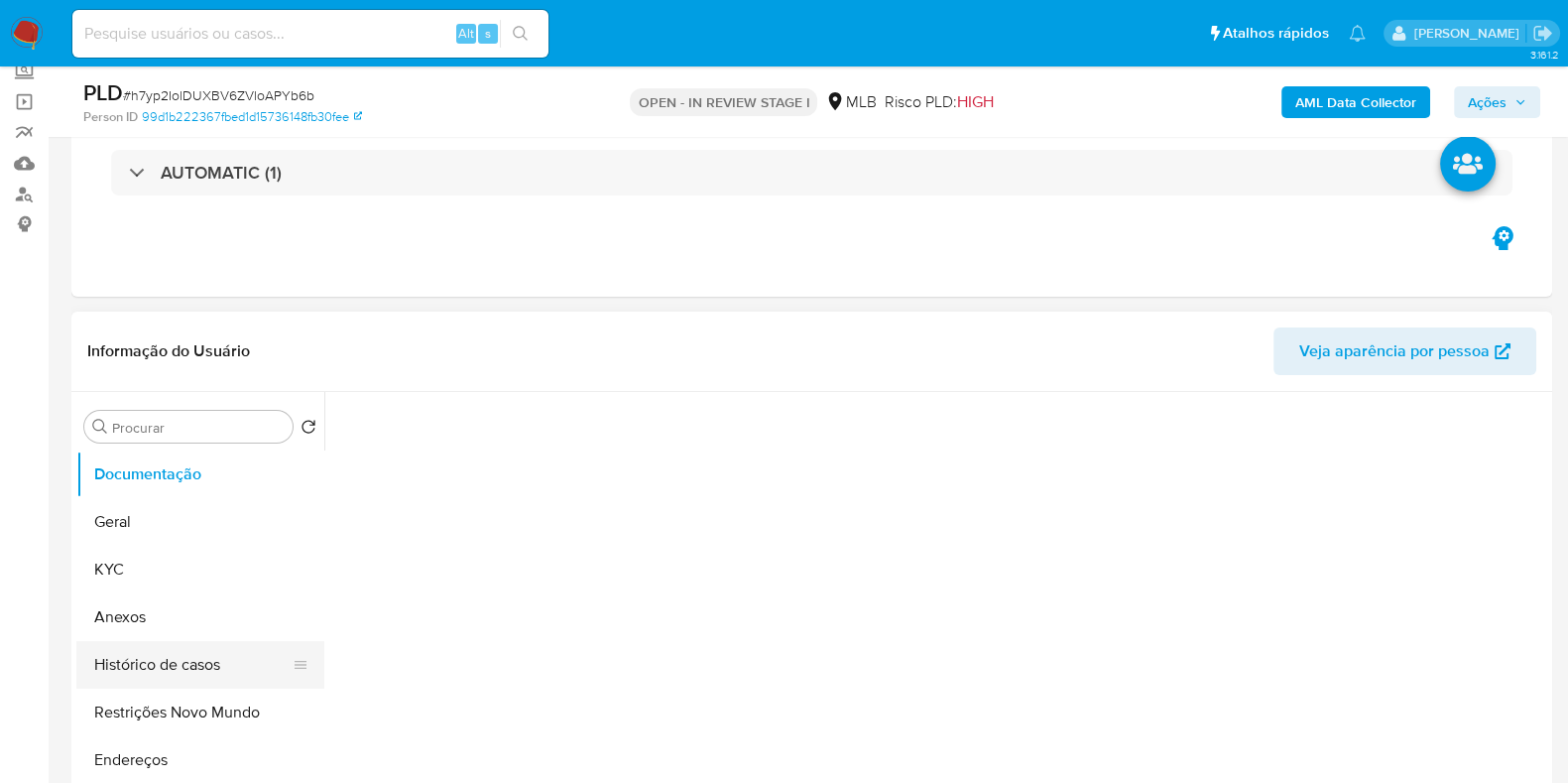
click at [165, 672] on button "Histórico de casos" at bounding box center [193, 665] width 232 height 48
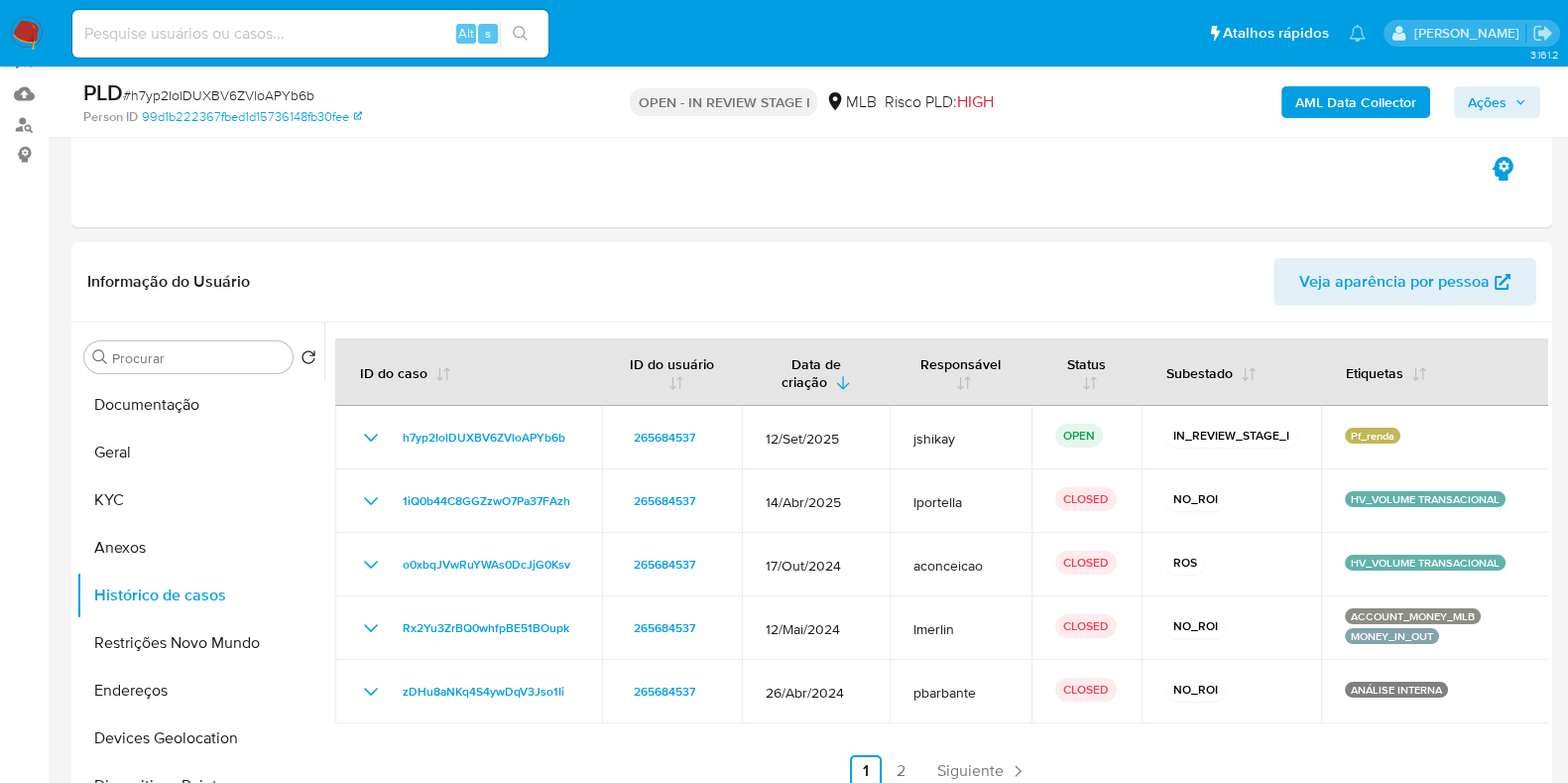
scroll to position [247, 0]
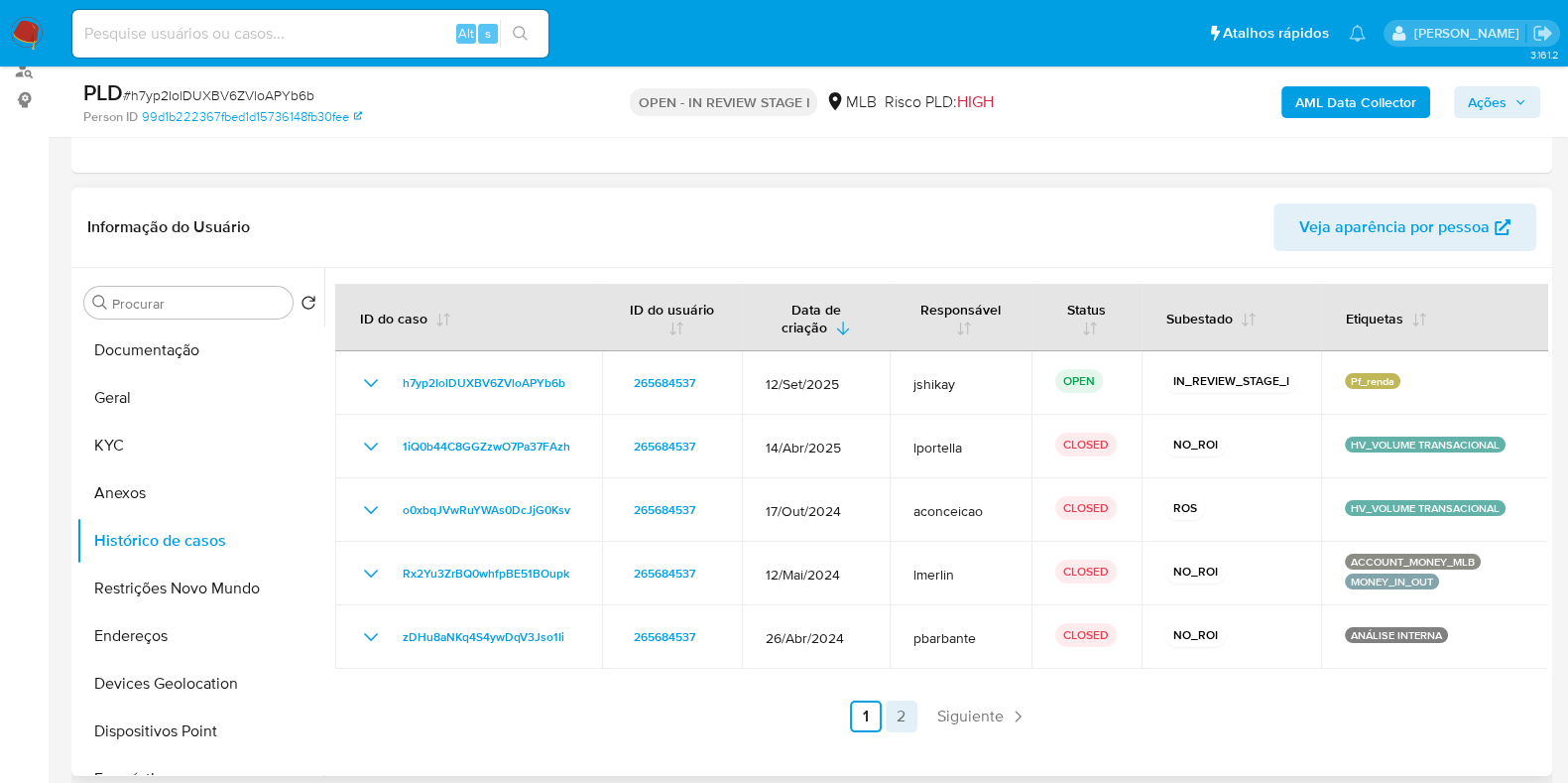
click at [902, 716] on link "2" at bounding box center [902, 716] width 32 height 32
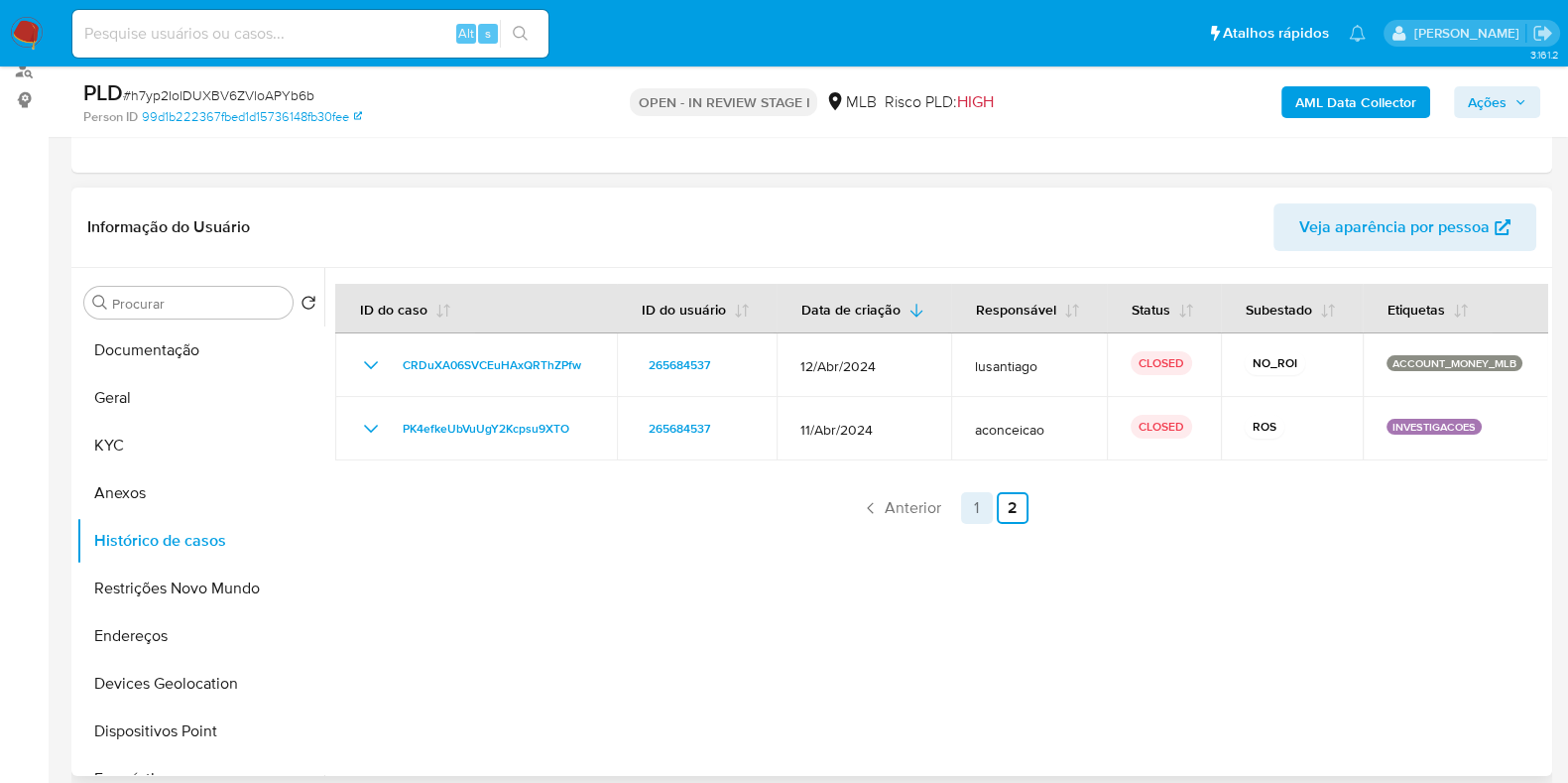
click at [981, 502] on link "1" at bounding box center [977, 508] width 32 height 32
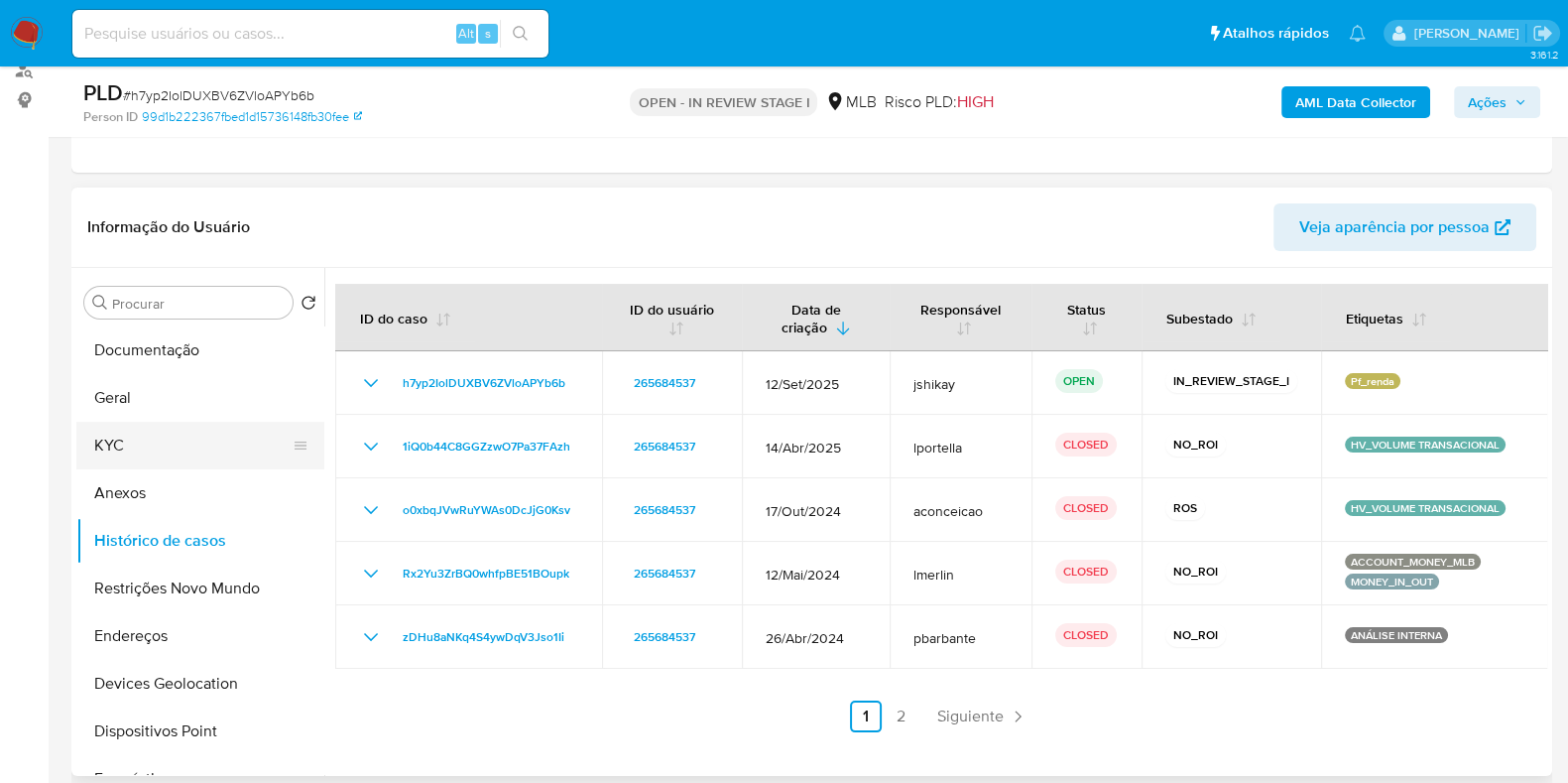
click at [184, 443] on button "KYC" at bounding box center [193, 446] width 232 height 48
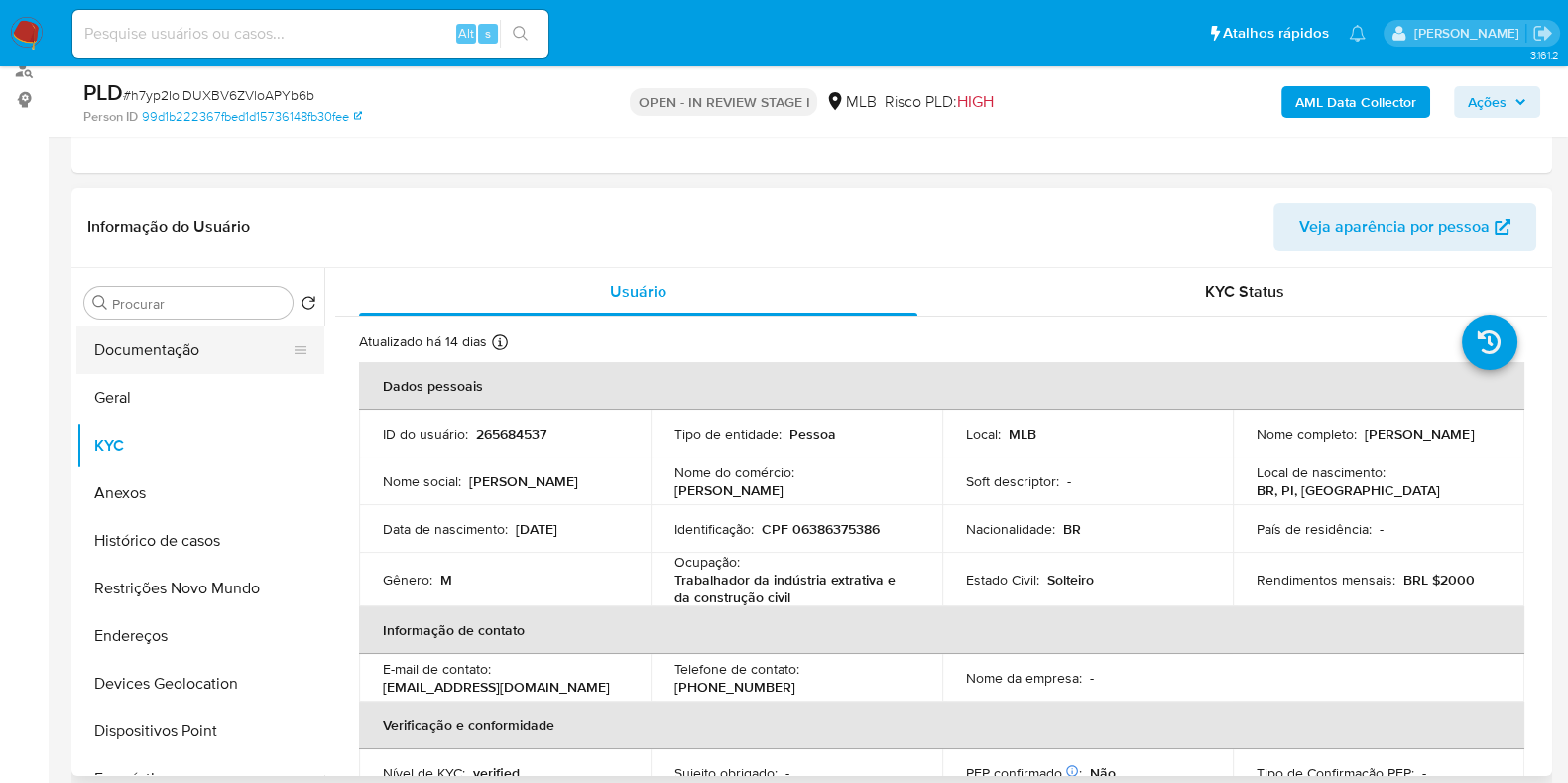
click at [125, 336] on button "Documentação" at bounding box center [193, 351] width 232 height 48
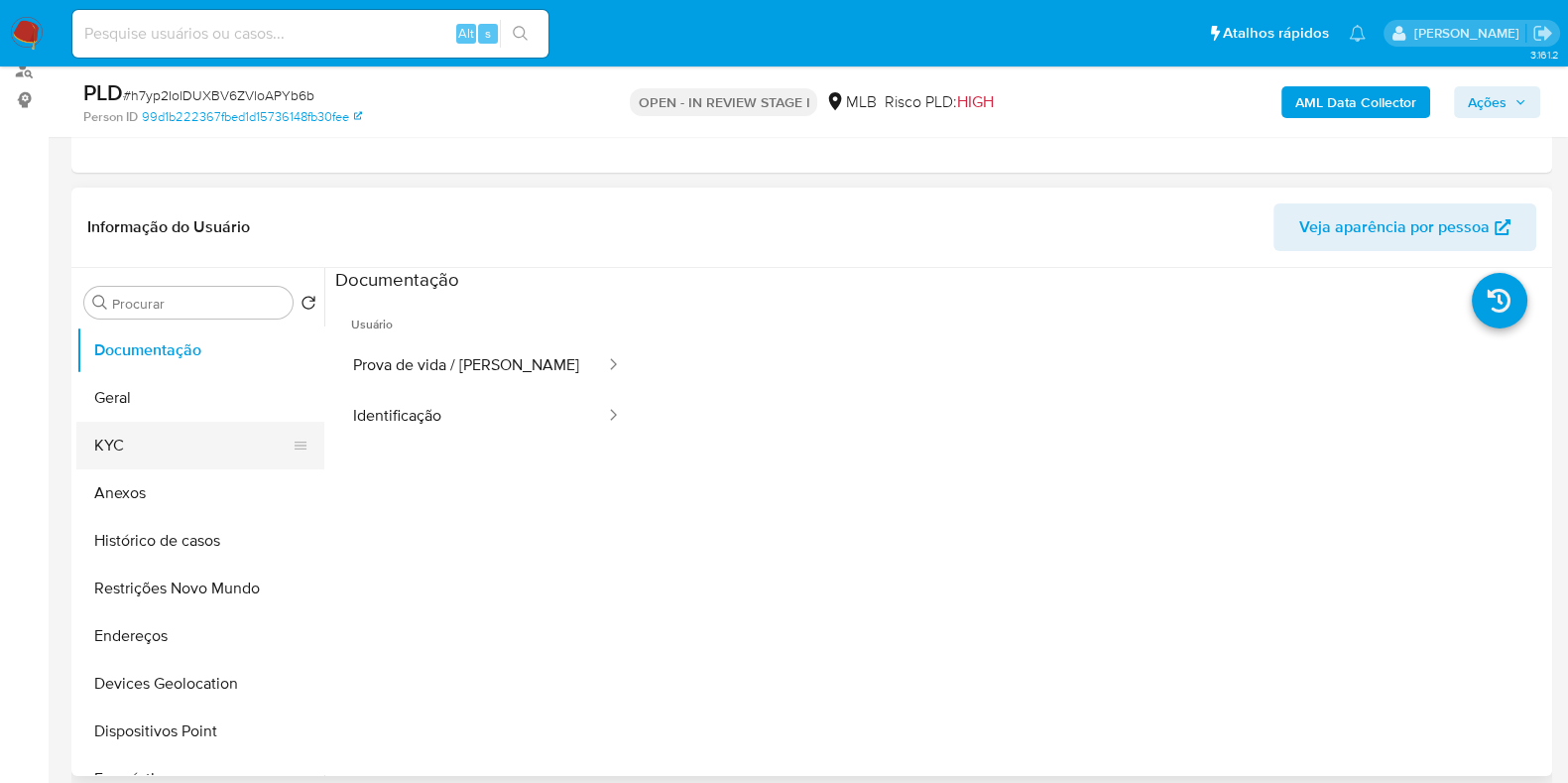
click at [173, 436] on button "KYC" at bounding box center [193, 446] width 232 height 48
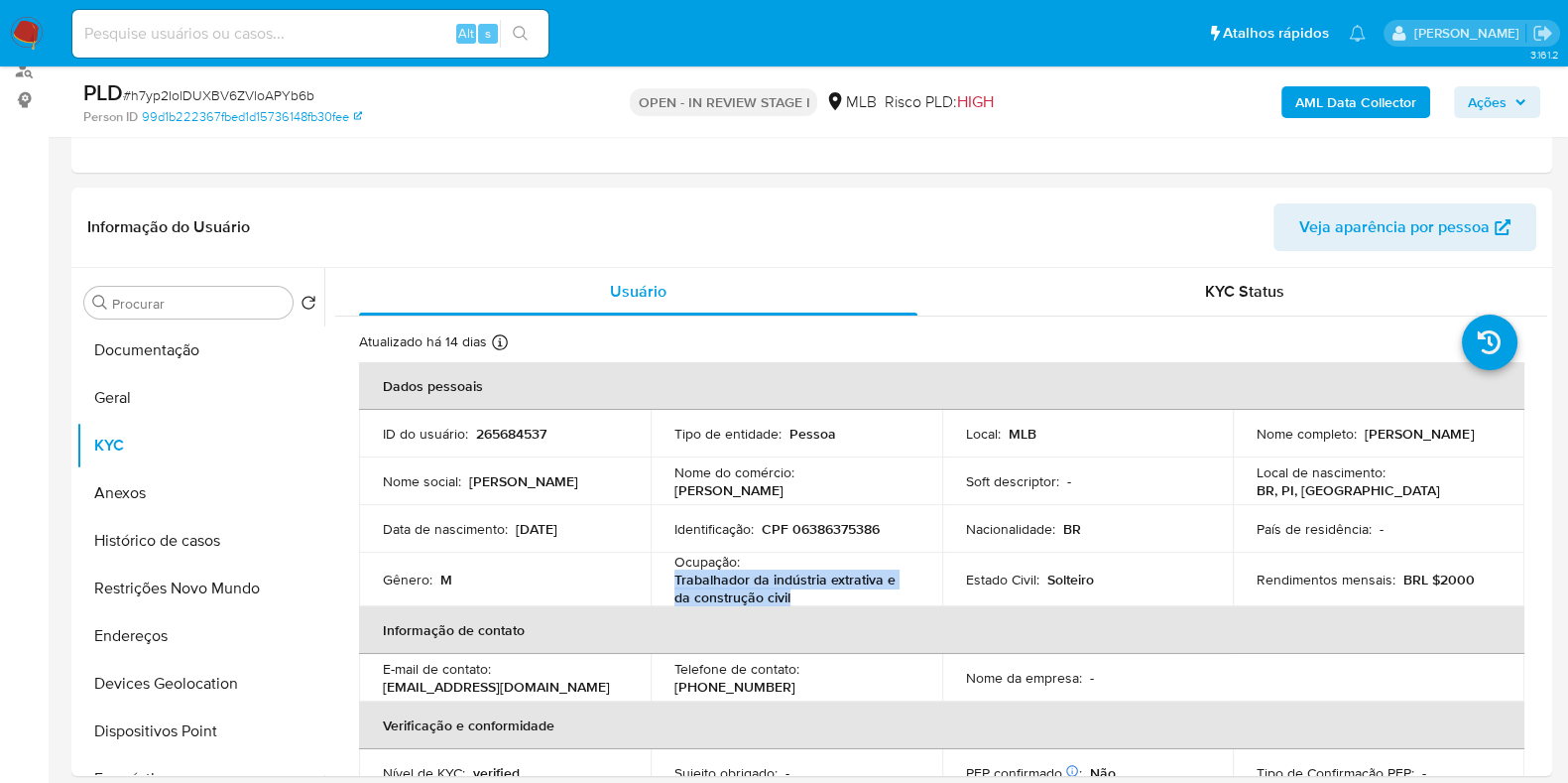
drag, startPoint x: 801, startPoint y: 594, endPoint x: 670, endPoint y: 580, distance: 131.7
click at [670, 580] on td "Ocupação : Trabalhador da indústria extrativa e da construção civil" at bounding box center [796, 579] width 292 height 54
copy p "Trabalhador da indústria extrativa e da construção civil"
drag, startPoint x: 784, startPoint y: 491, endPoint x: 669, endPoint y: 493, distance: 115.0
click at [669, 493] on td "Nome do comércio : [PERSON_NAME]" at bounding box center [796, 481] width 292 height 48
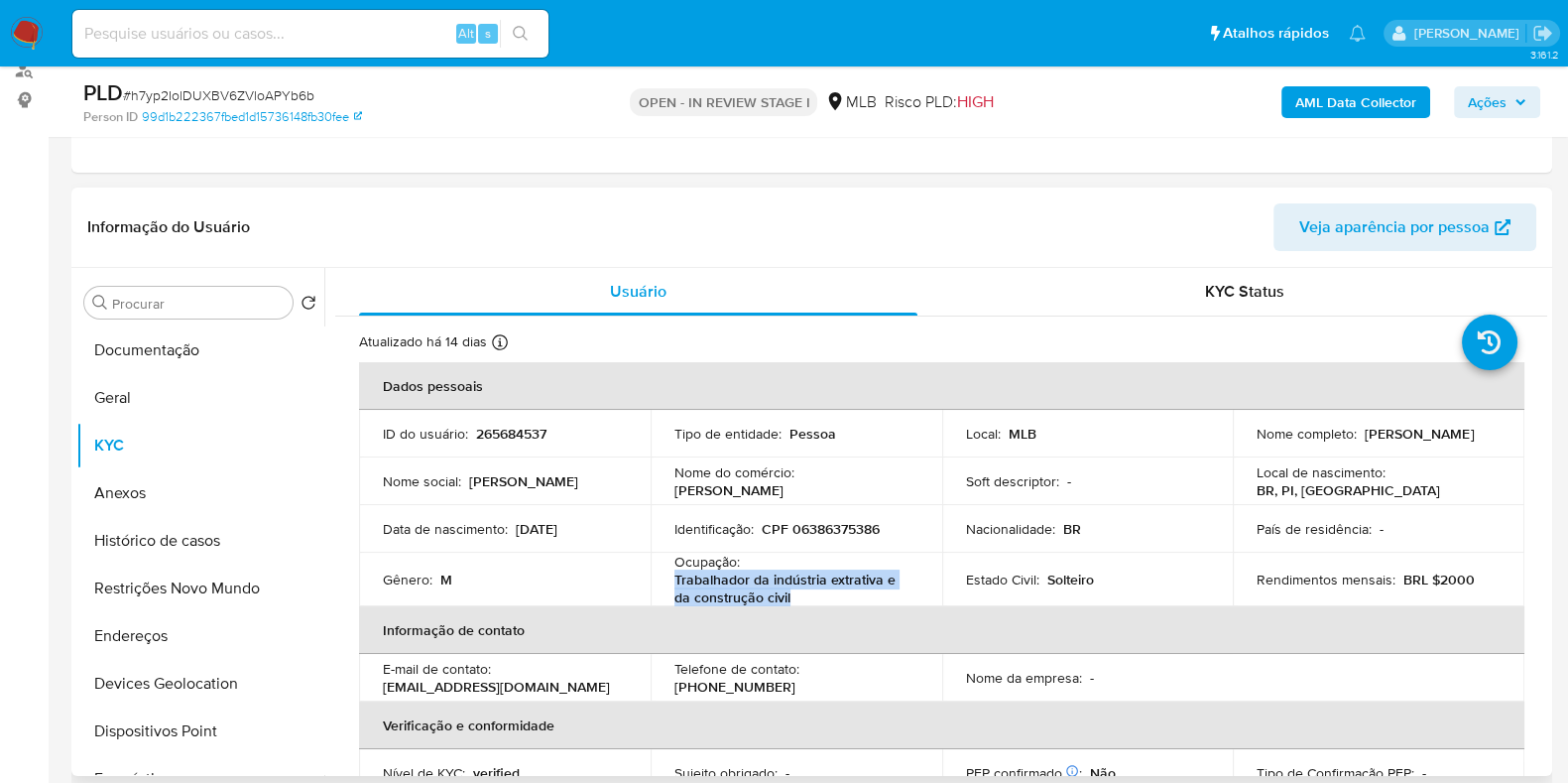
copy p "[PERSON_NAME]"
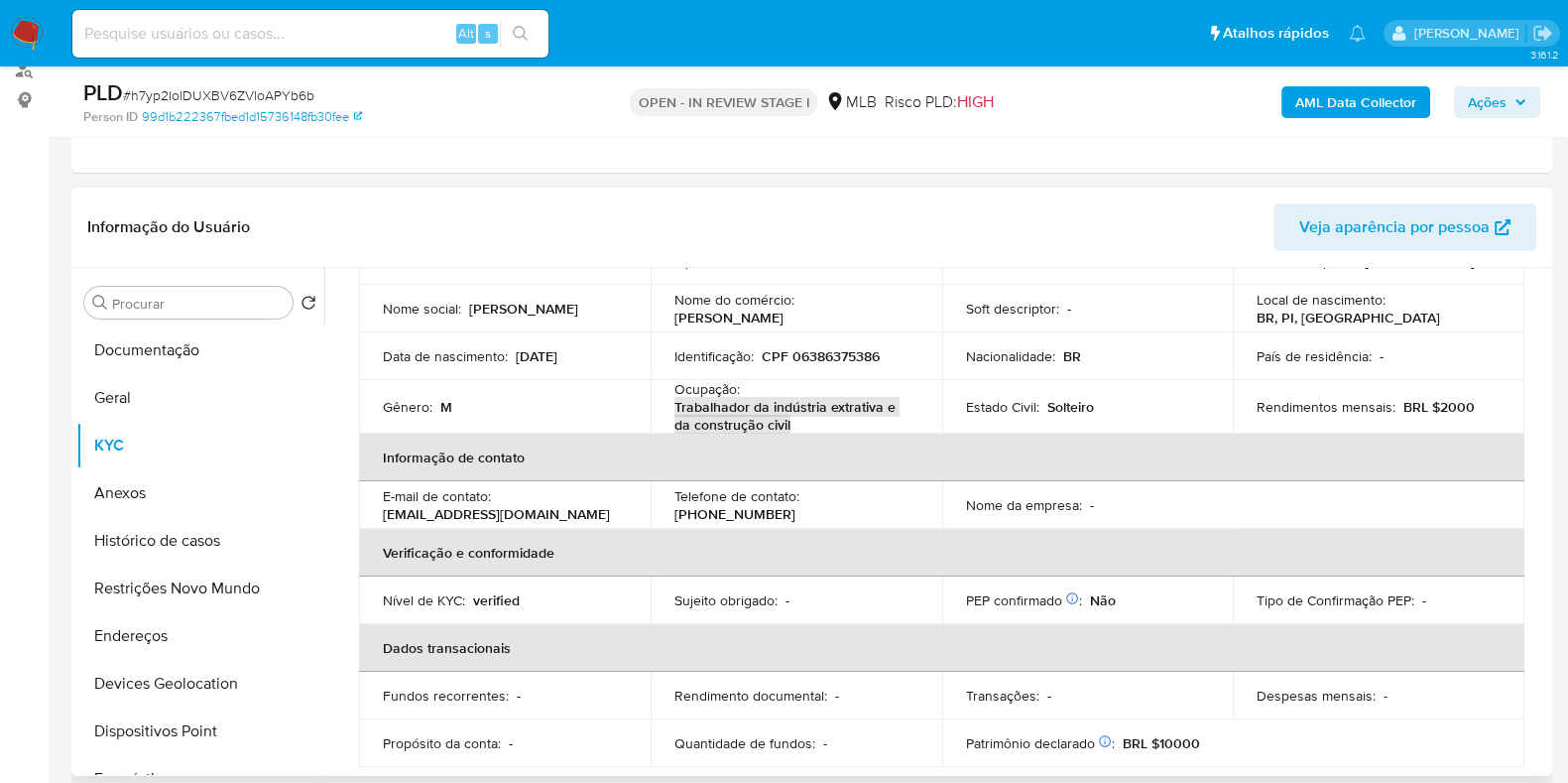
scroll to position [0, 0]
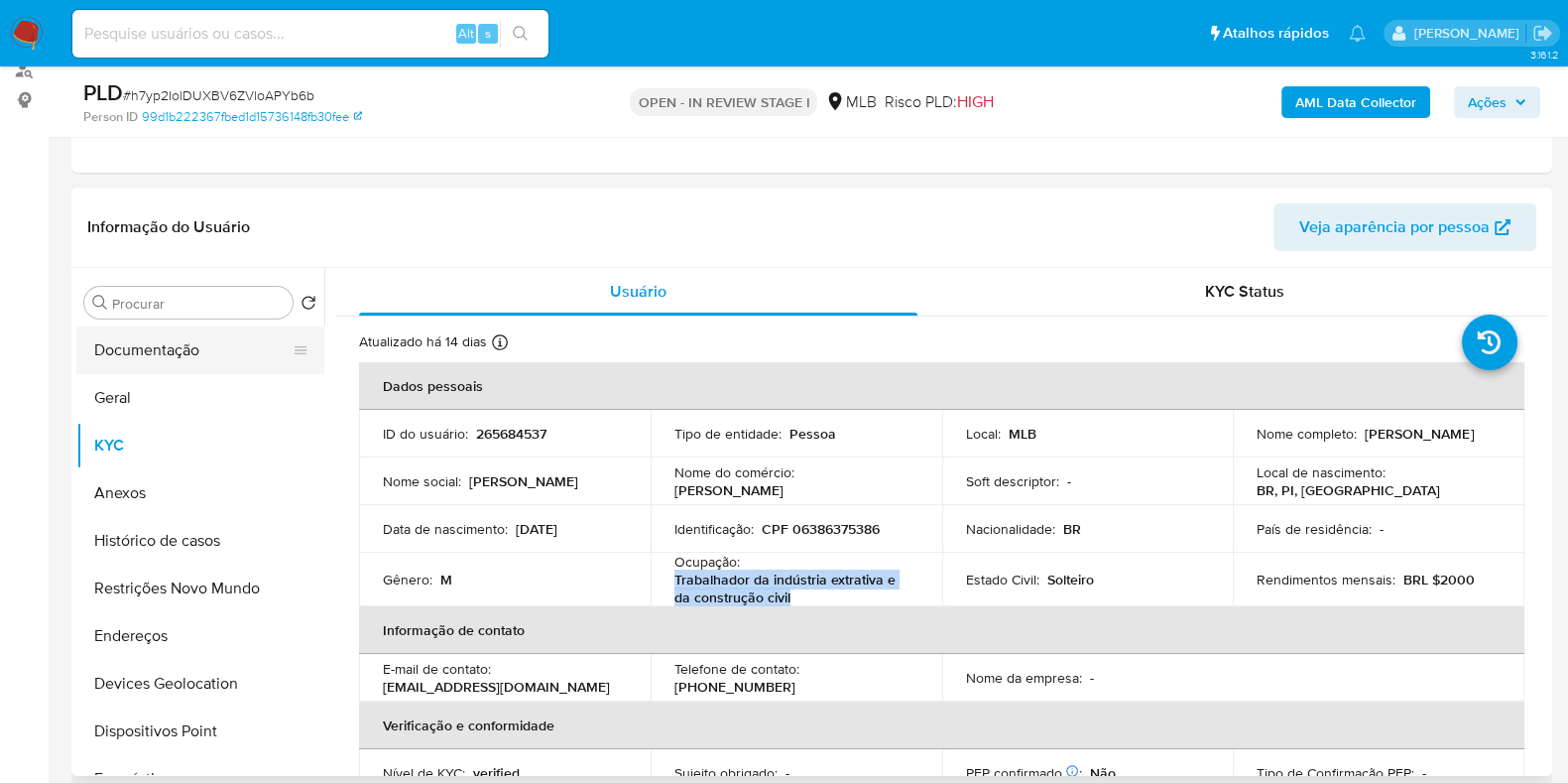
click at [166, 344] on button "Documentação" at bounding box center [193, 351] width 232 height 48
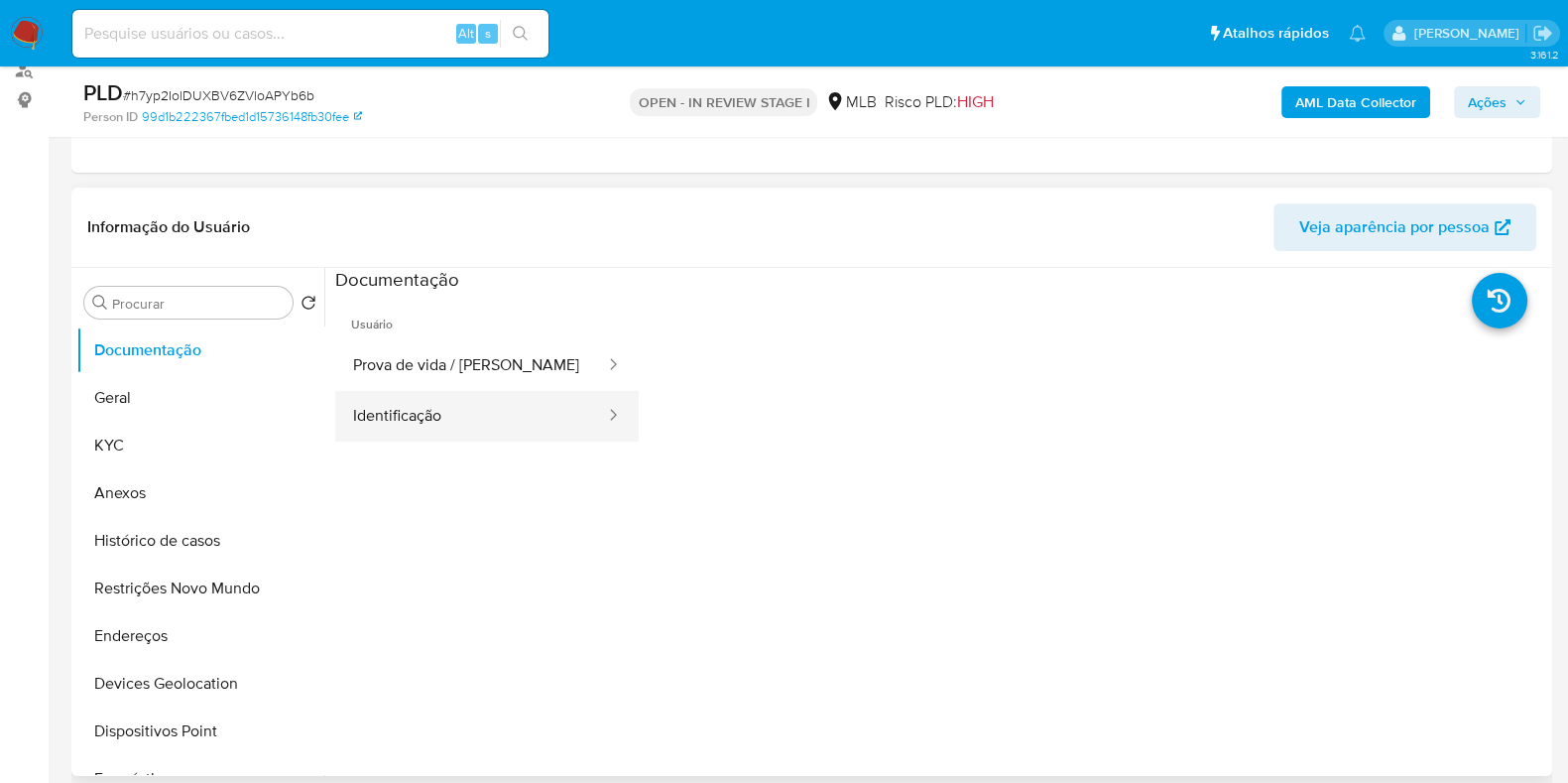
click at [519, 412] on button "Identificação" at bounding box center [472, 416] width 272 height 51
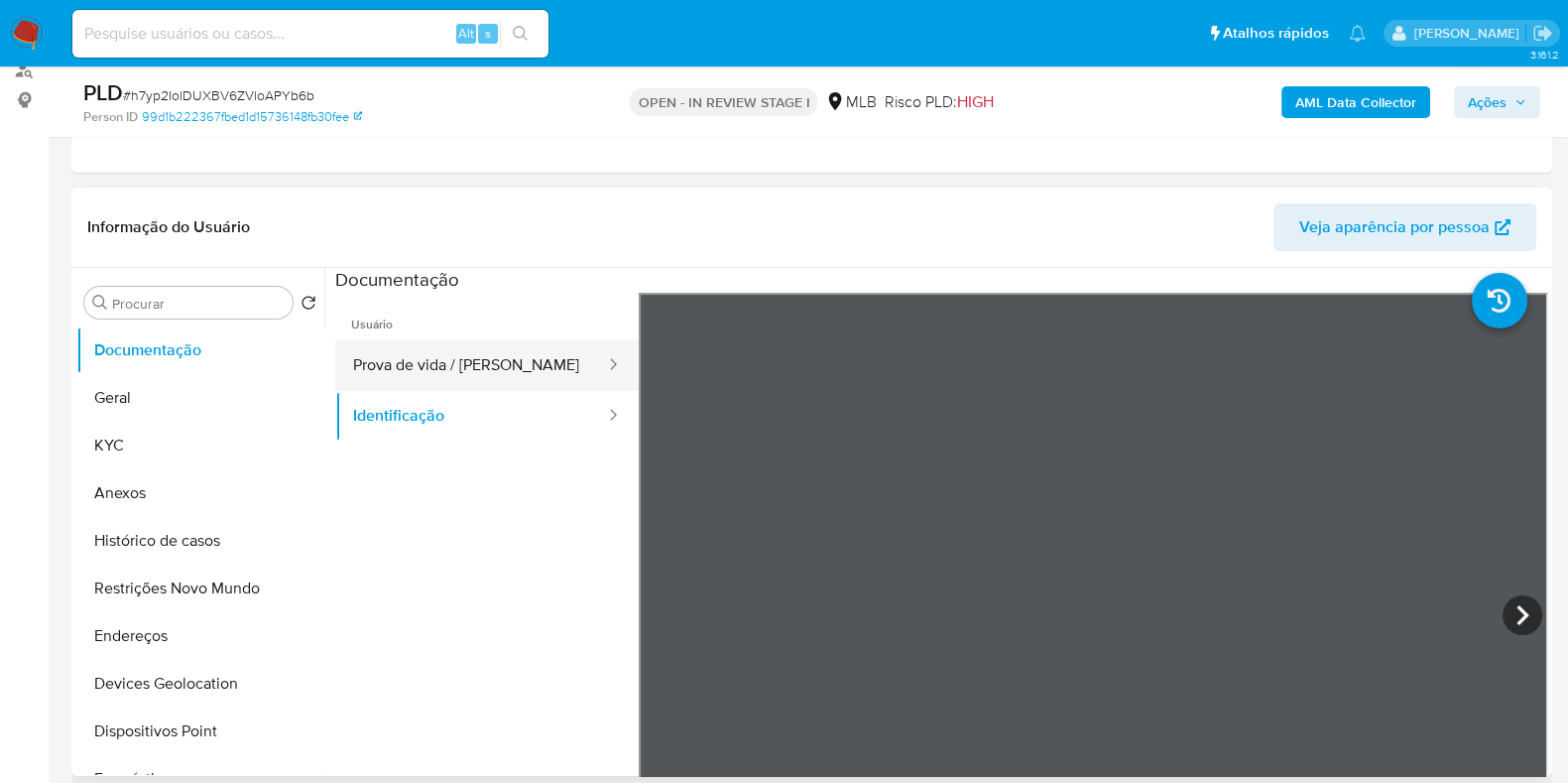
click at [395, 357] on button "Prova de vida / [PERSON_NAME]" at bounding box center [472, 366] width 272 height 51
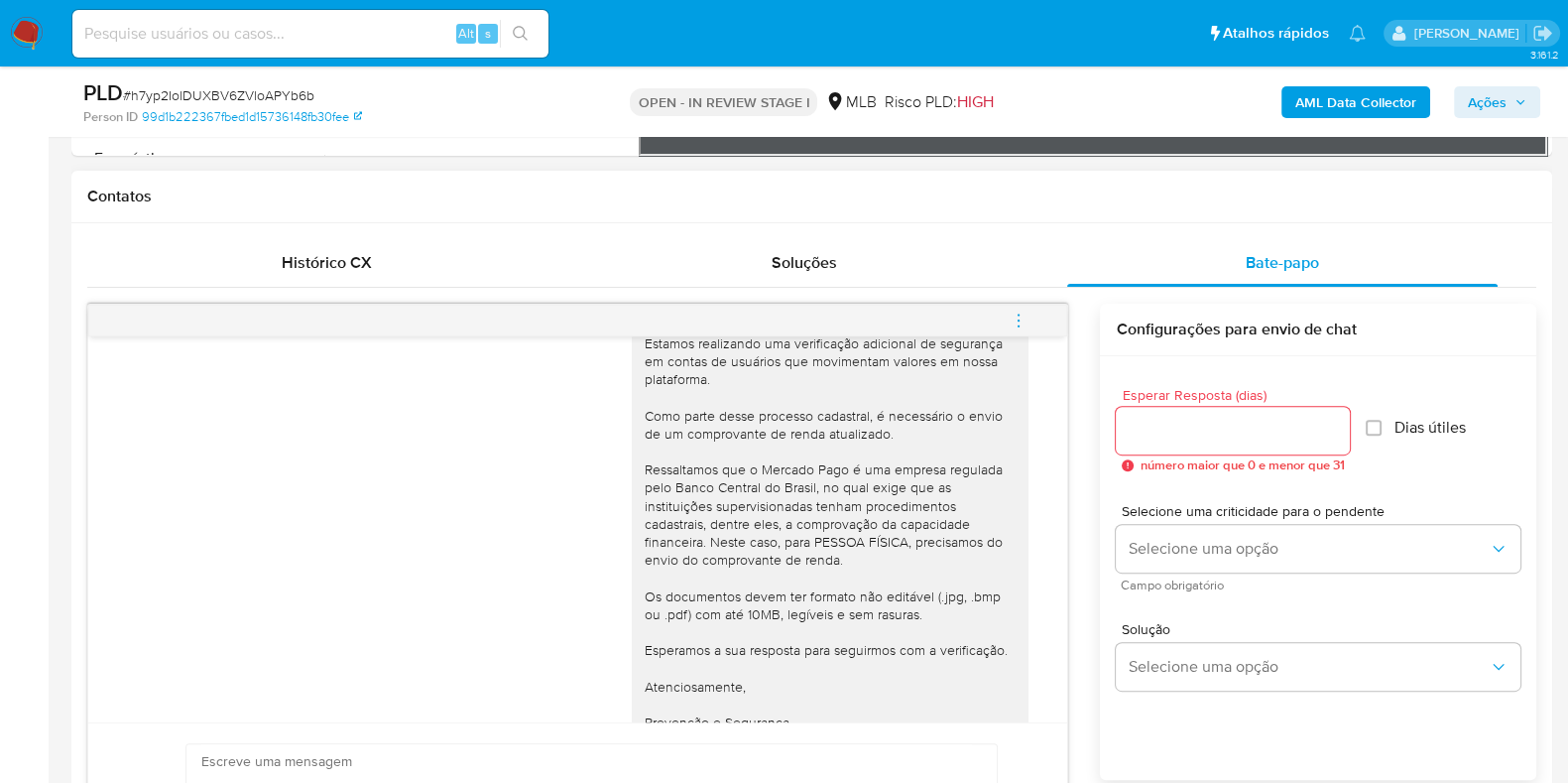
scroll to position [160, 0]
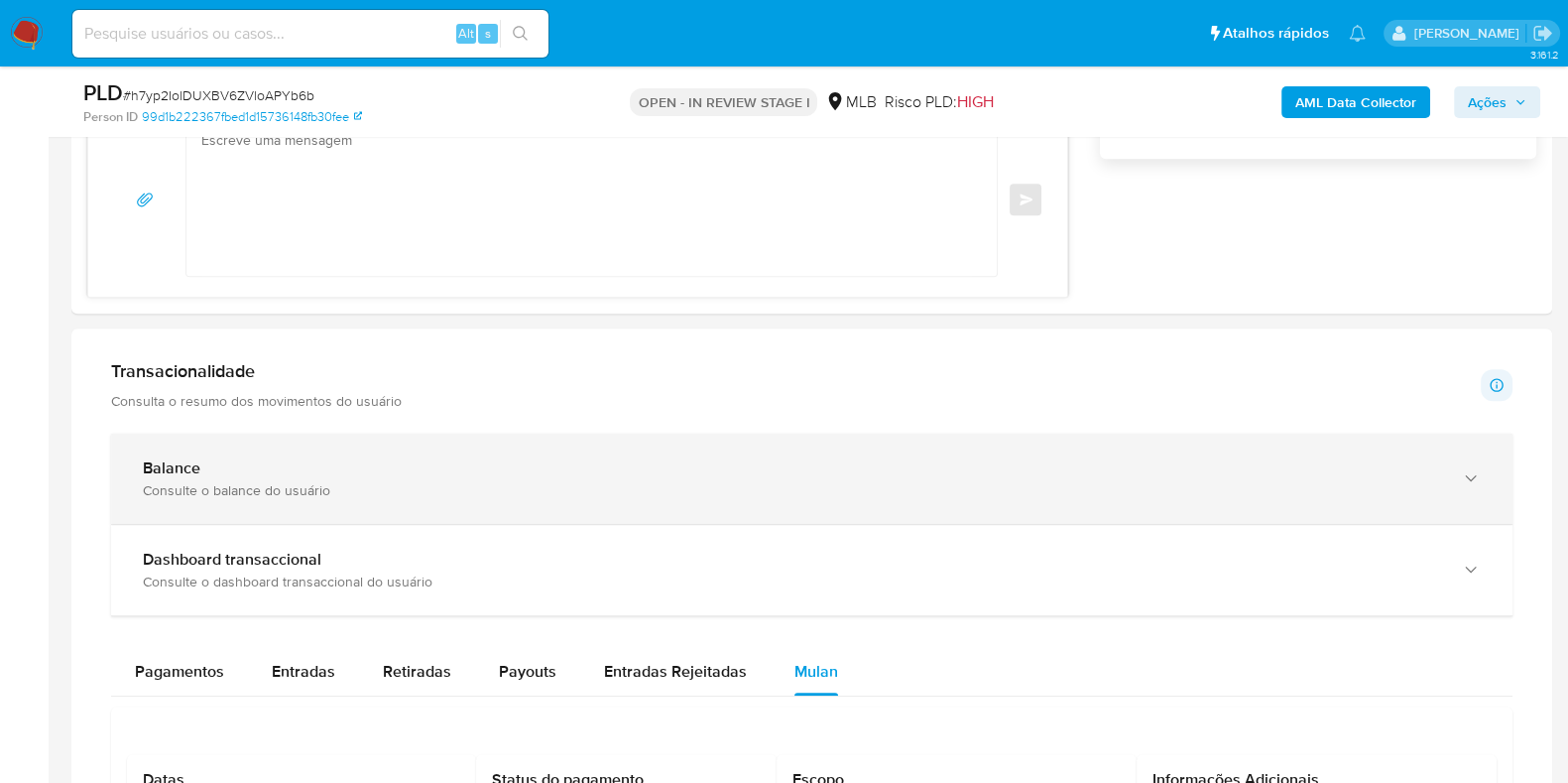
click at [535, 516] on div "Balance Consulte o balance do usuário" at bounding box center [811, 478] width 1401 height 90
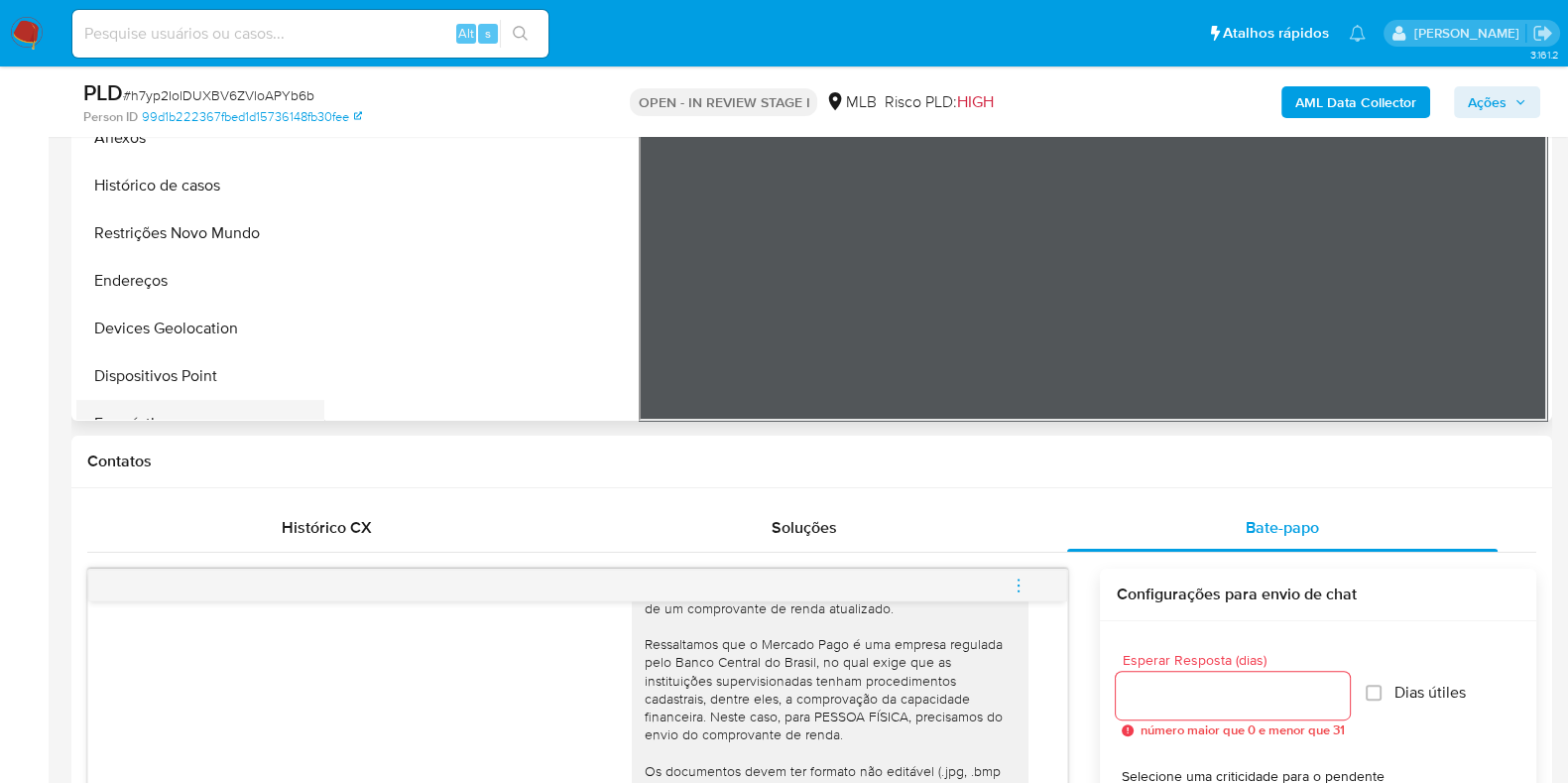
scroll to position [373, 0]
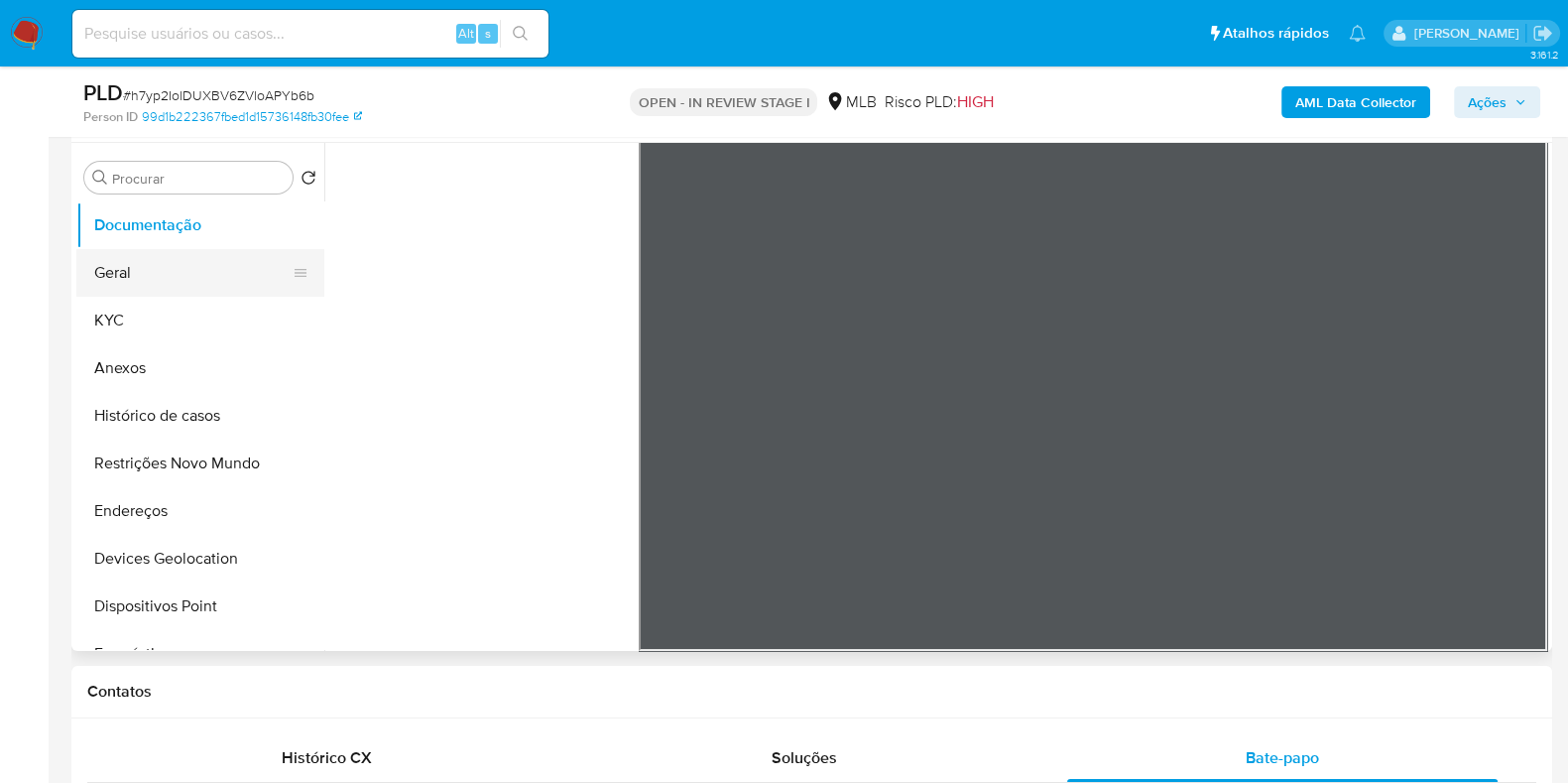
click at [180, 274] on button "Geral" at bounding box center [193, 273] width 232 height 48
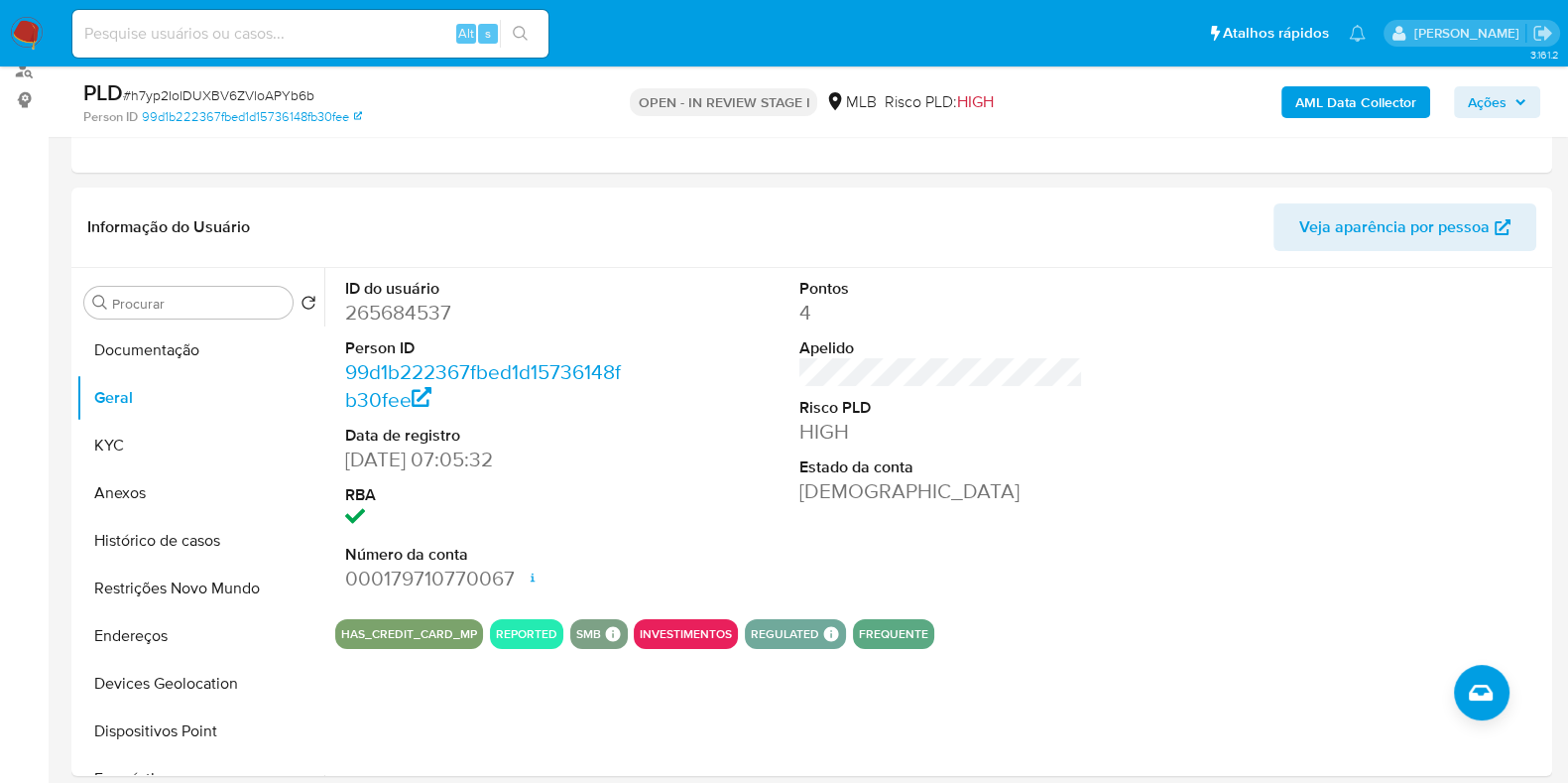
scroll to position [285, 0]
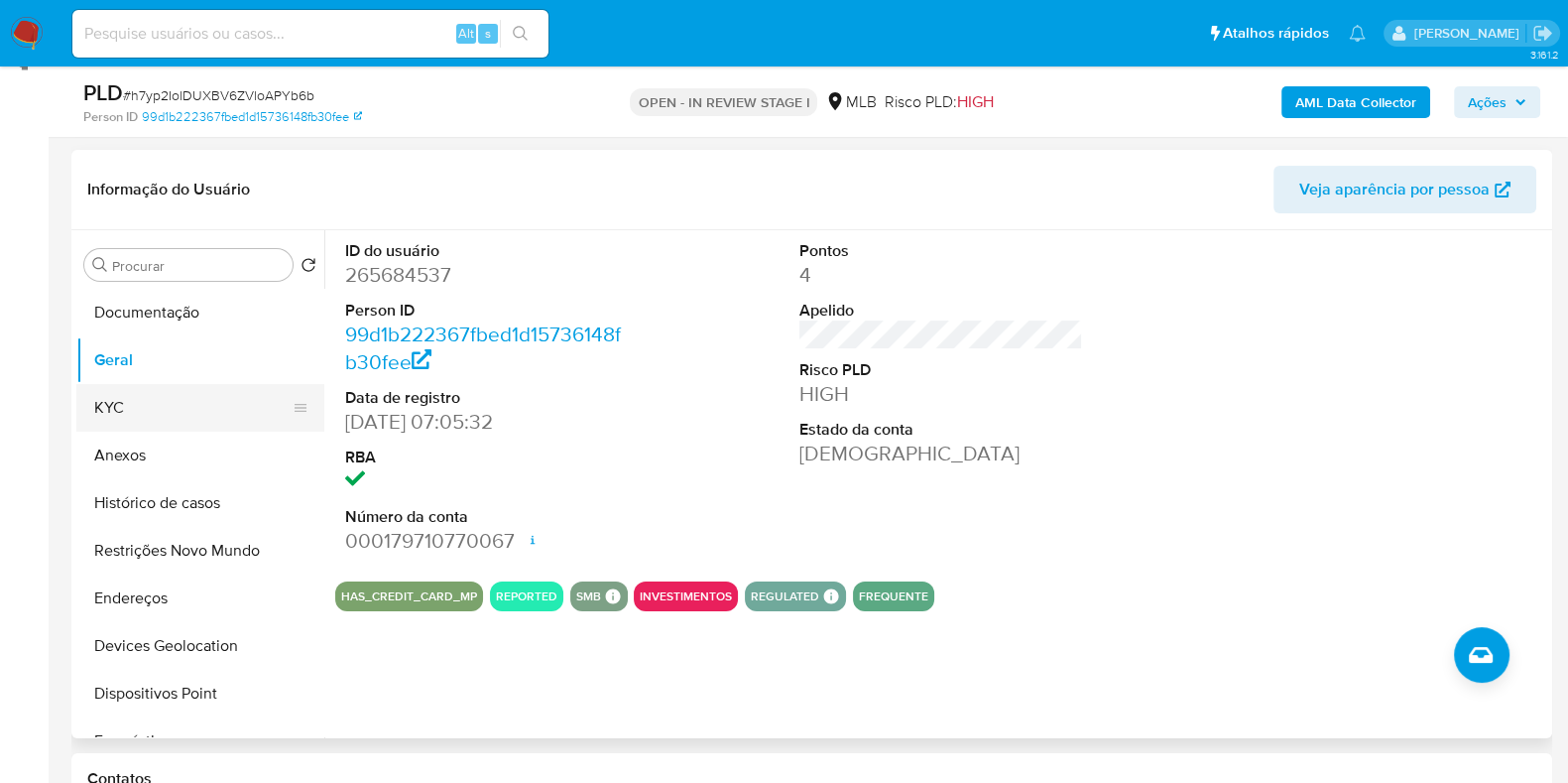
click at [164, 392] on button "KYC" at bounding box center [193, 408] width 232 height 48
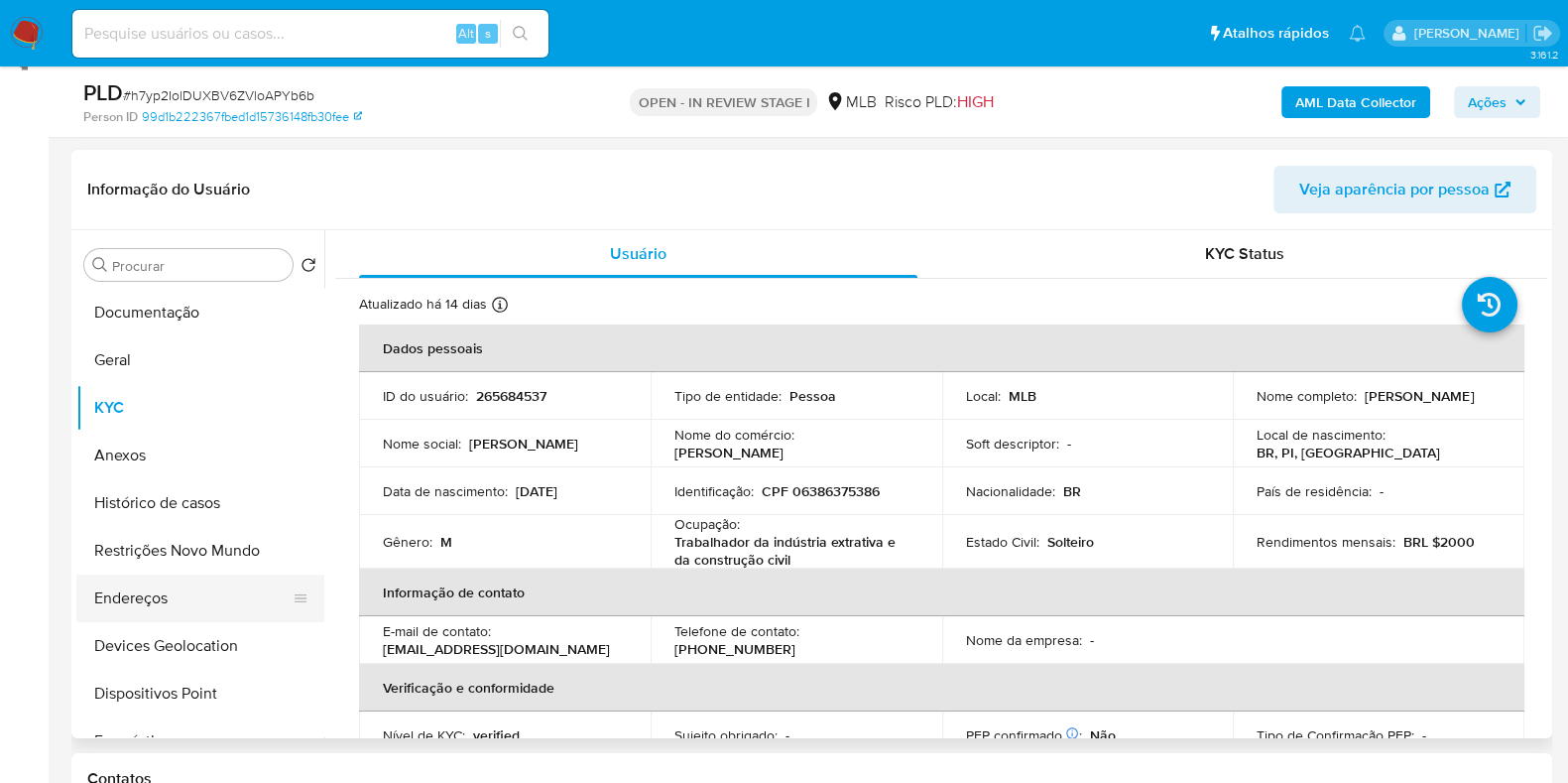
click at [177, 592] on button "Endereços" at bounding box center [193, 598] width 232 height 48
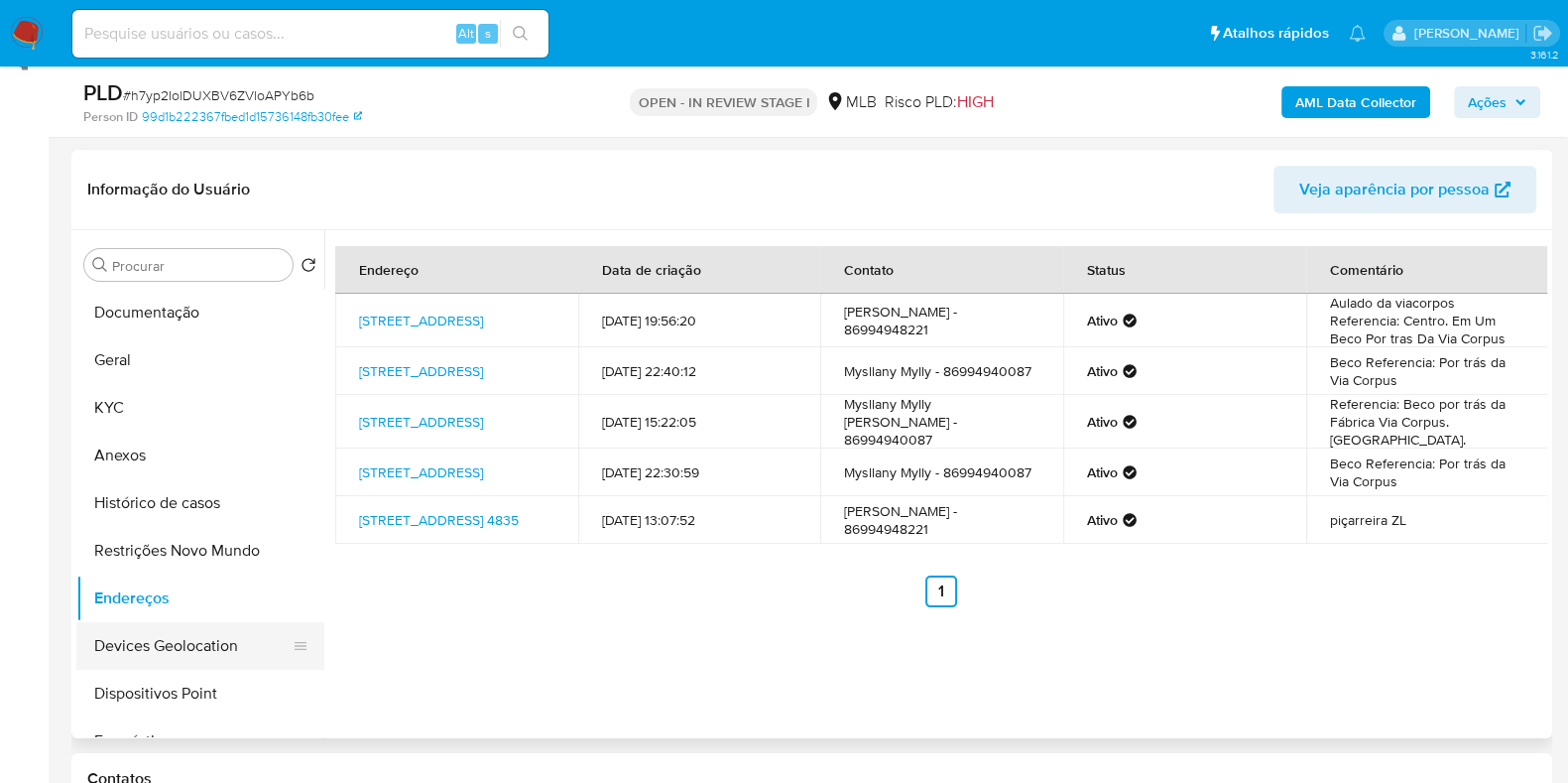
click at [174, 652] on button "Devices Geolocation" at bounding box center [193, 646] width 232 height 48
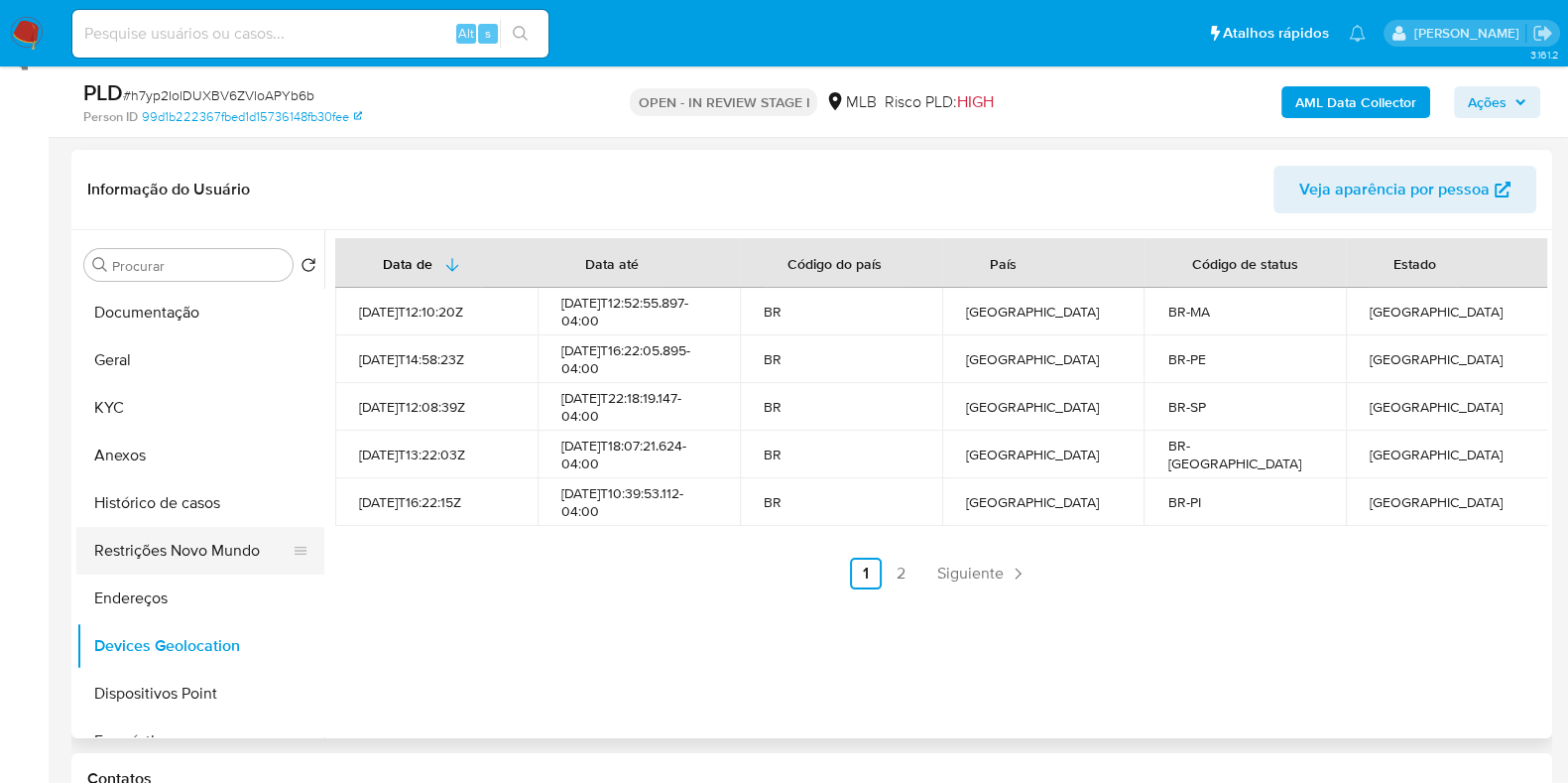
click at [138, 557] on button "Restrições Novo Mundo" at bounding box center [193, 550] width 232 height 48
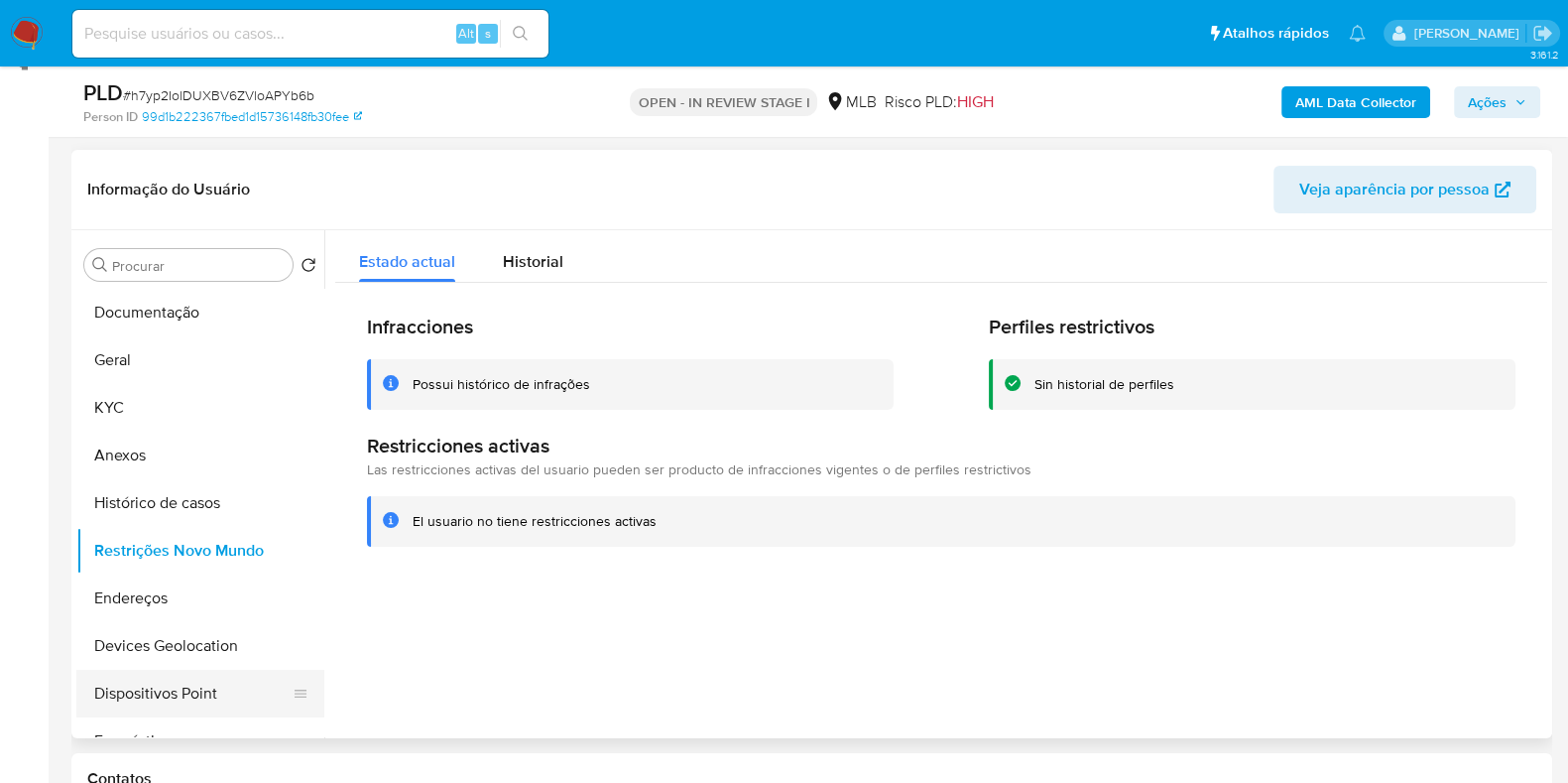
click at [164, 709] on button "Dispositivos Point" at bounding box center [193, 694] width 232 height 48
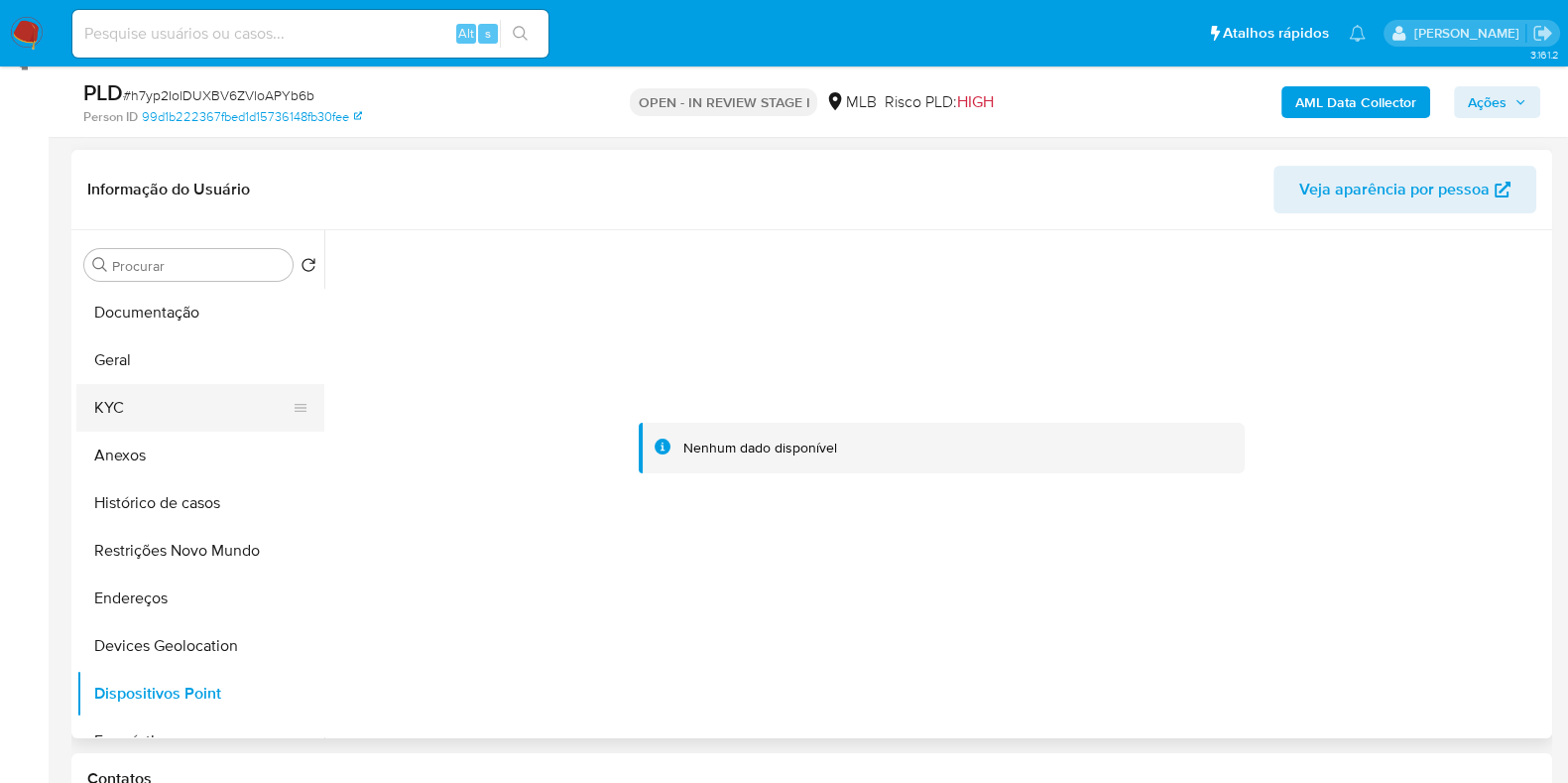
click at [151, 398] on button "KYC" at bounding box center [193, 408] width 232 height 48
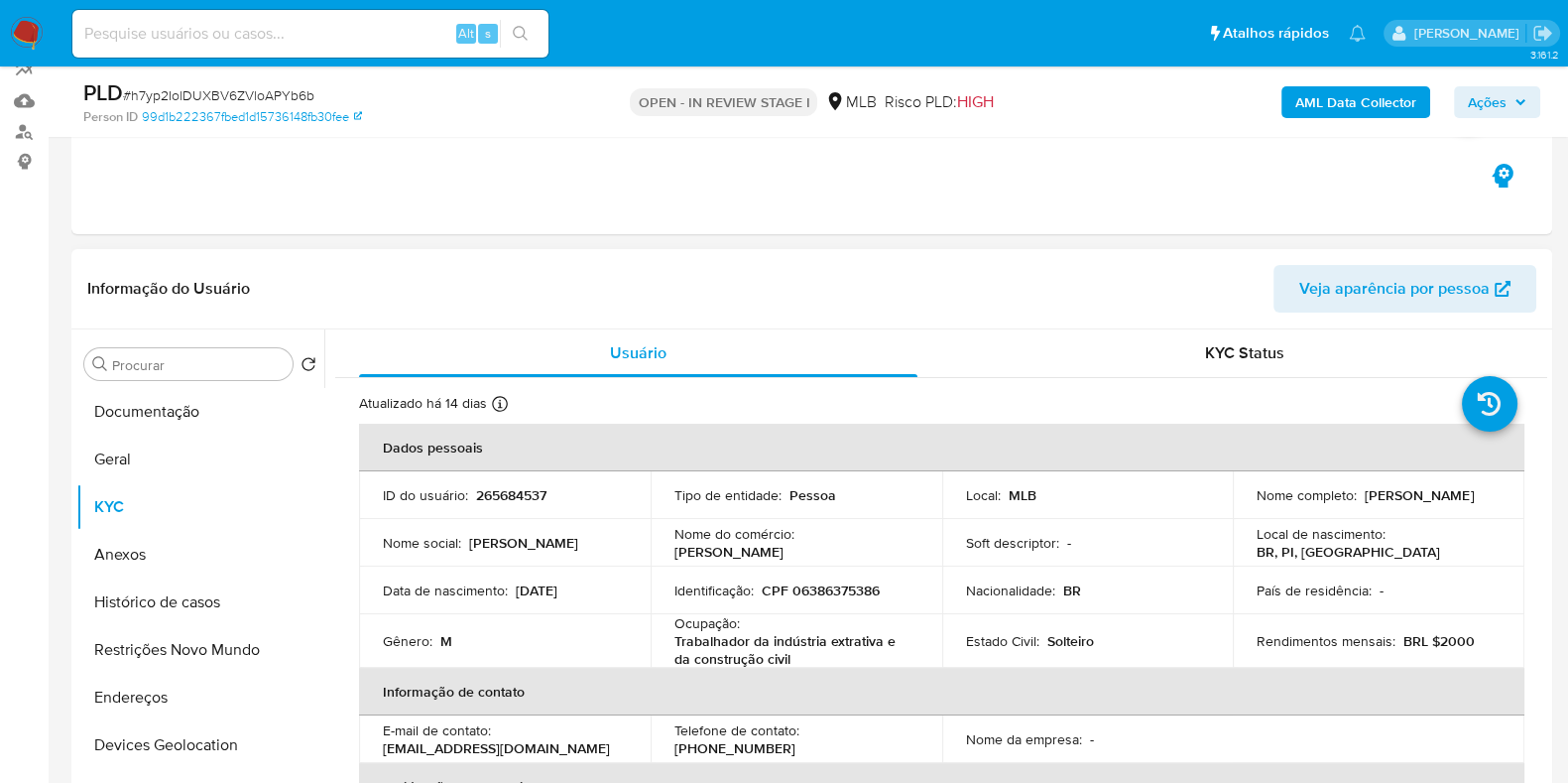
scroll to position [37, 0]
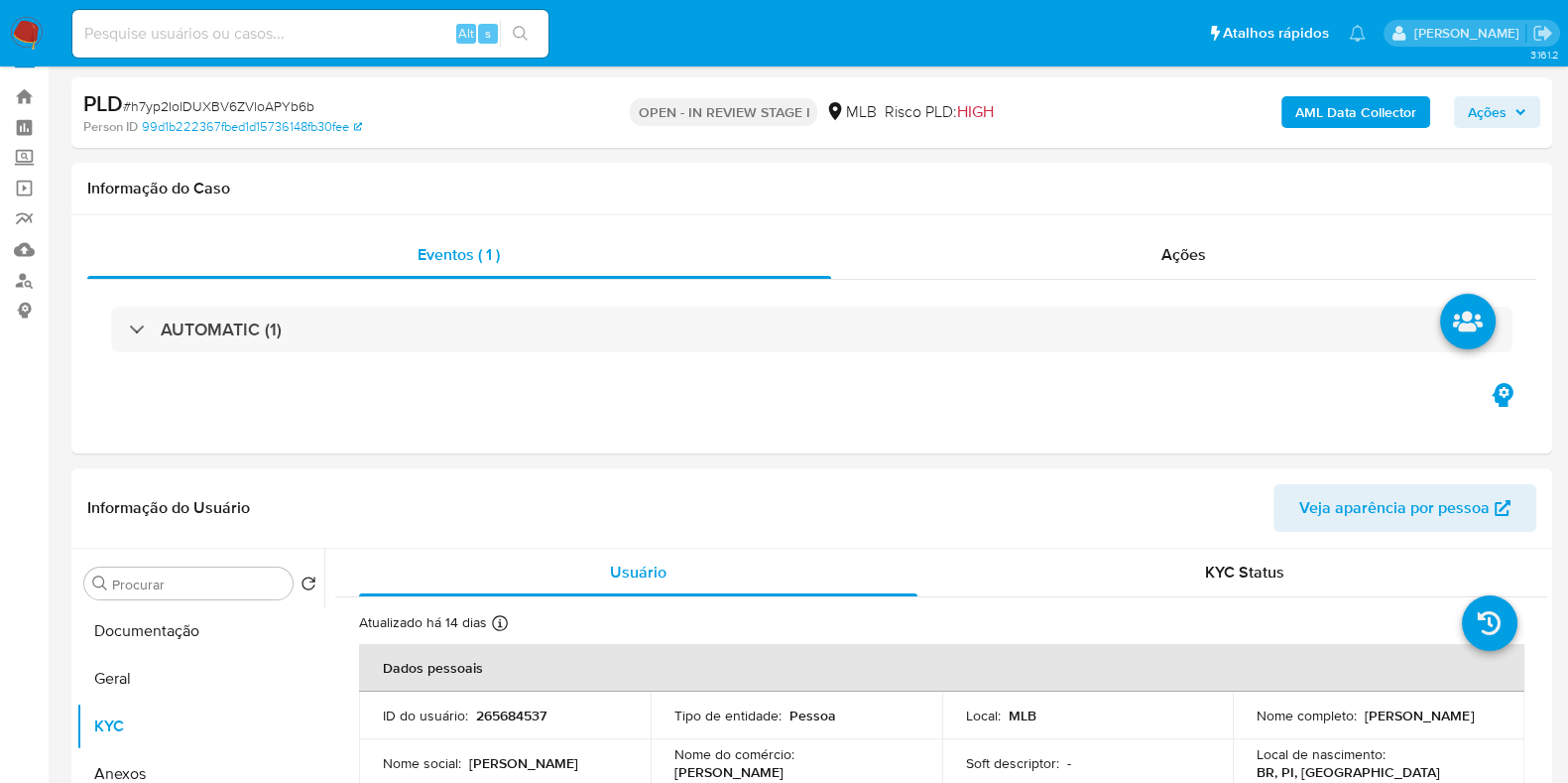
click at [1324, 117] on b "AML Data Collector" at bounding box center [1355, 112] width 121 height 32
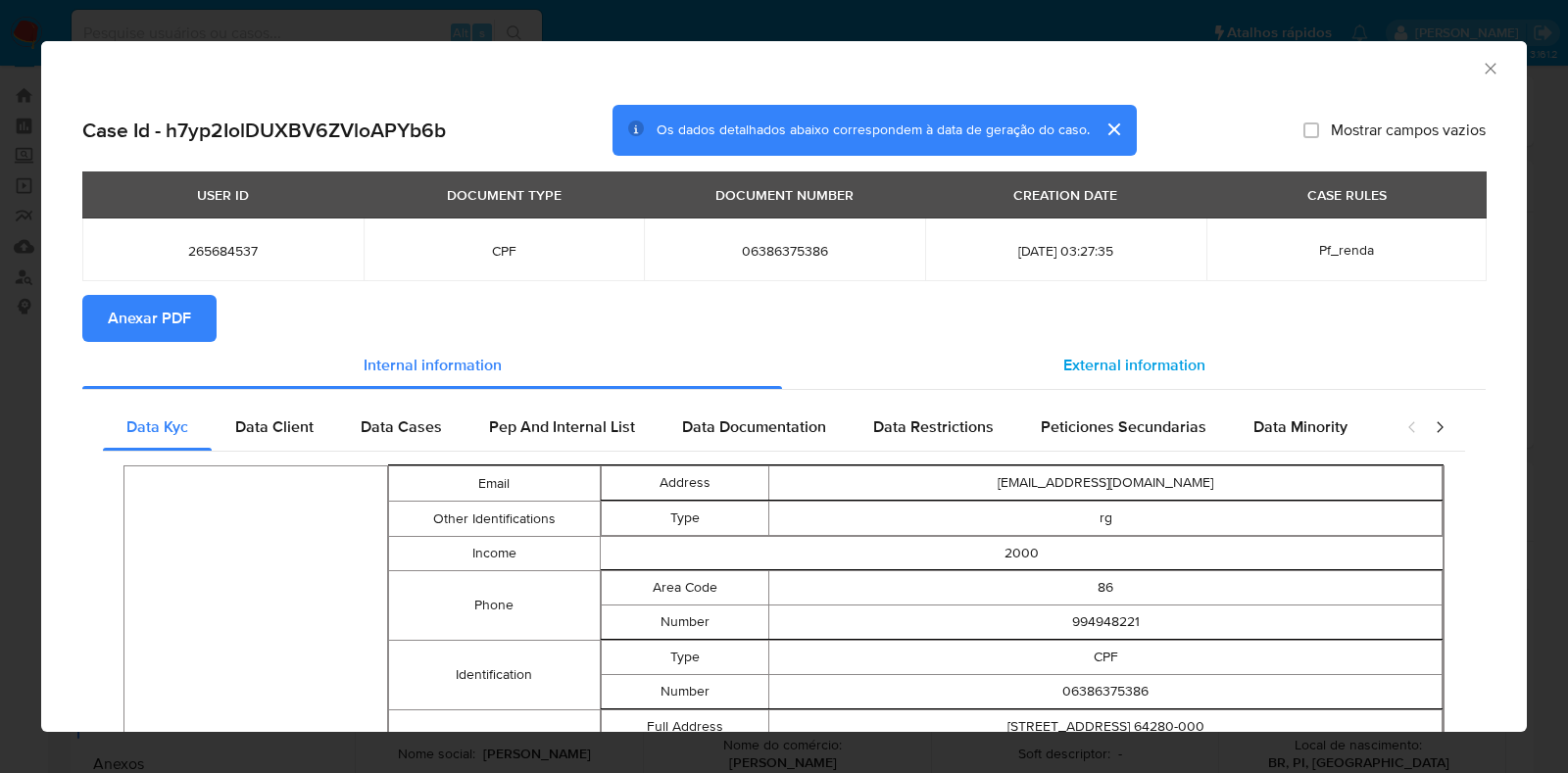
click at [1129, 365] on span "External information" at bounding box center [1134, 365] width 142 height 23
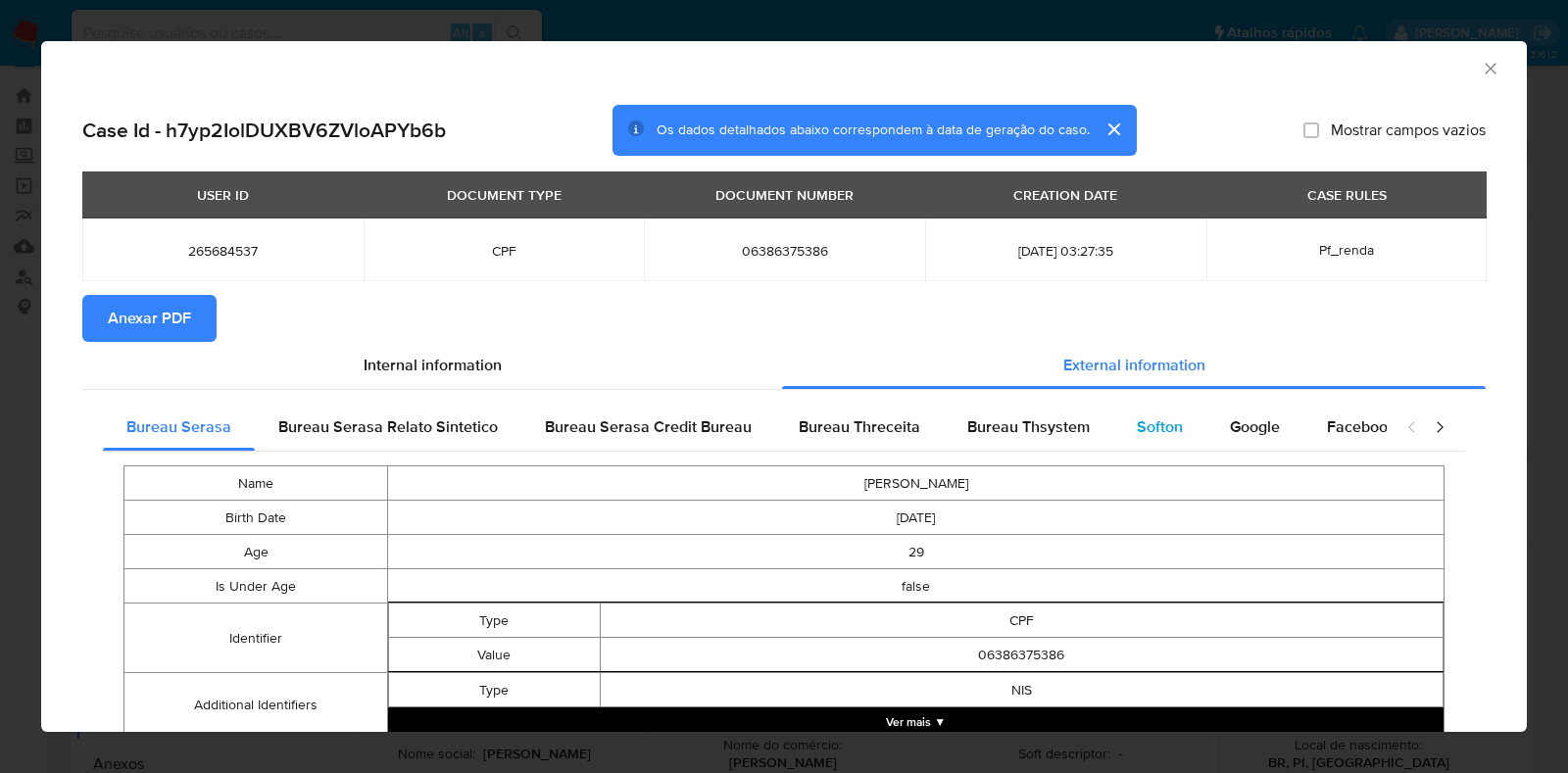
click at [1137, 414] on div "Softon" at bounding box center [1160, 428] width 93 height 47
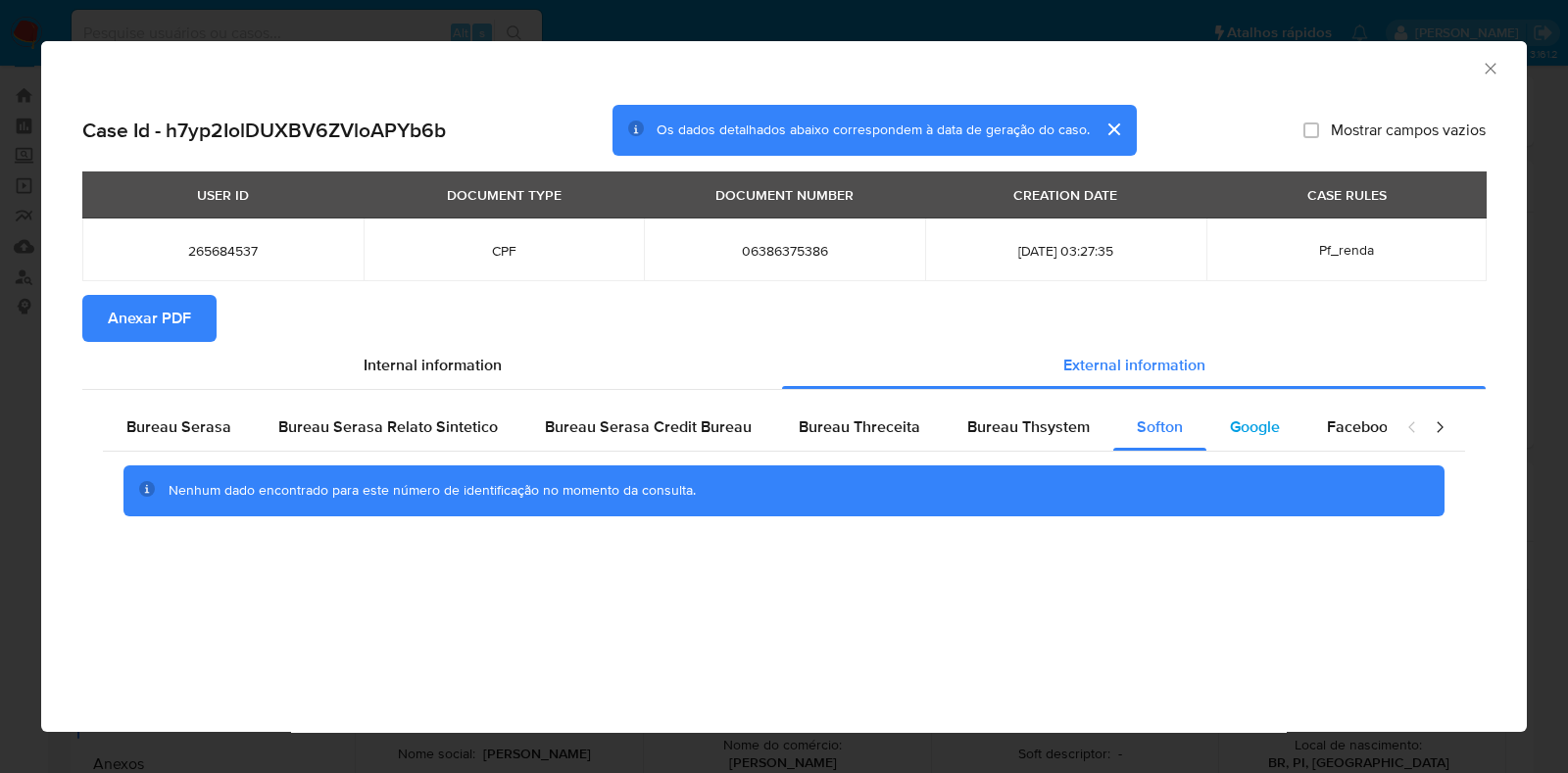
click at [1230, 425] on span "Google" at bounding box center [1255, 427] width 50 height 23
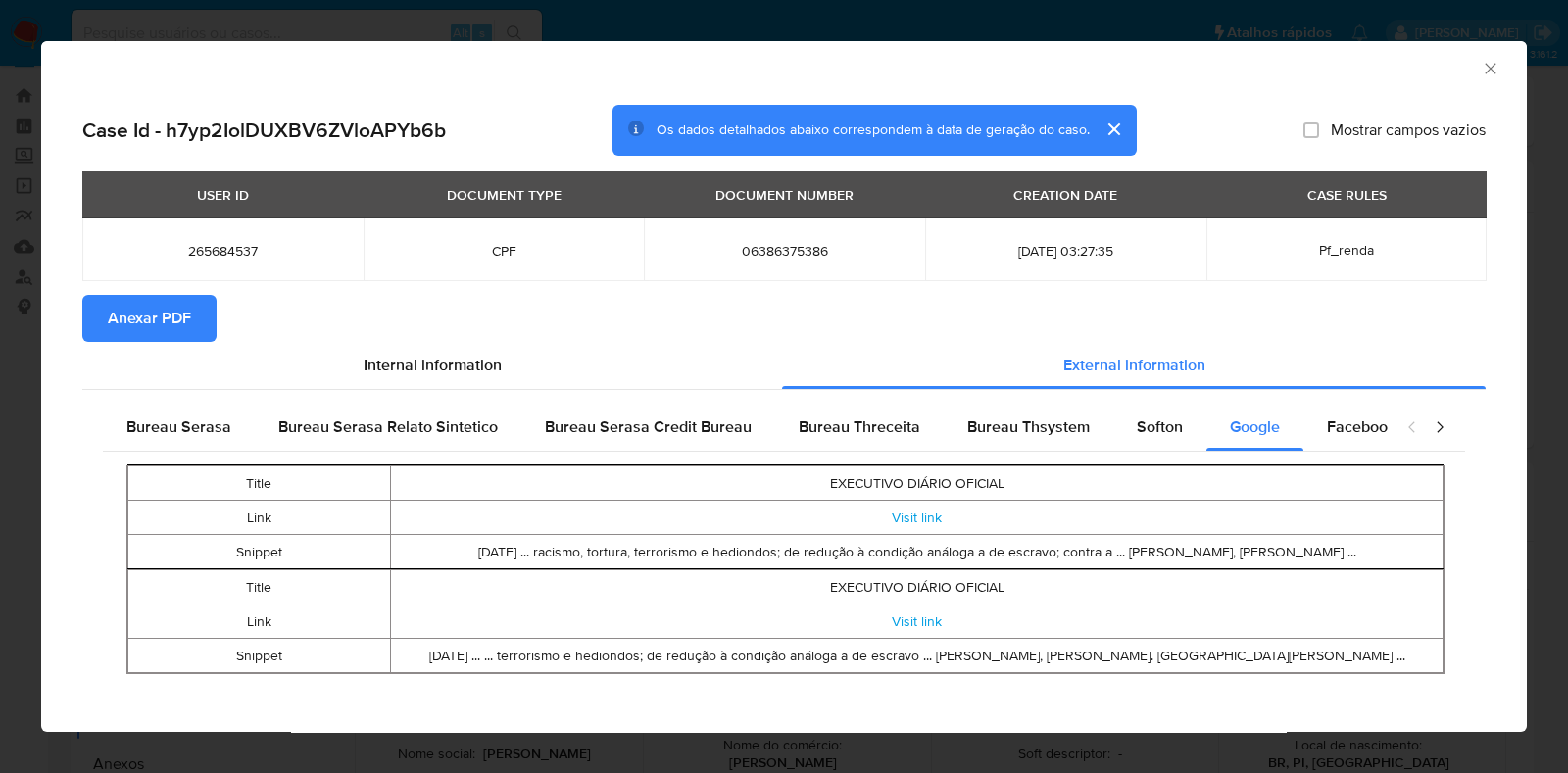
click at [156, 306] on span "Anexar PDF" at bounding box center [149, 319] width 83 height 43
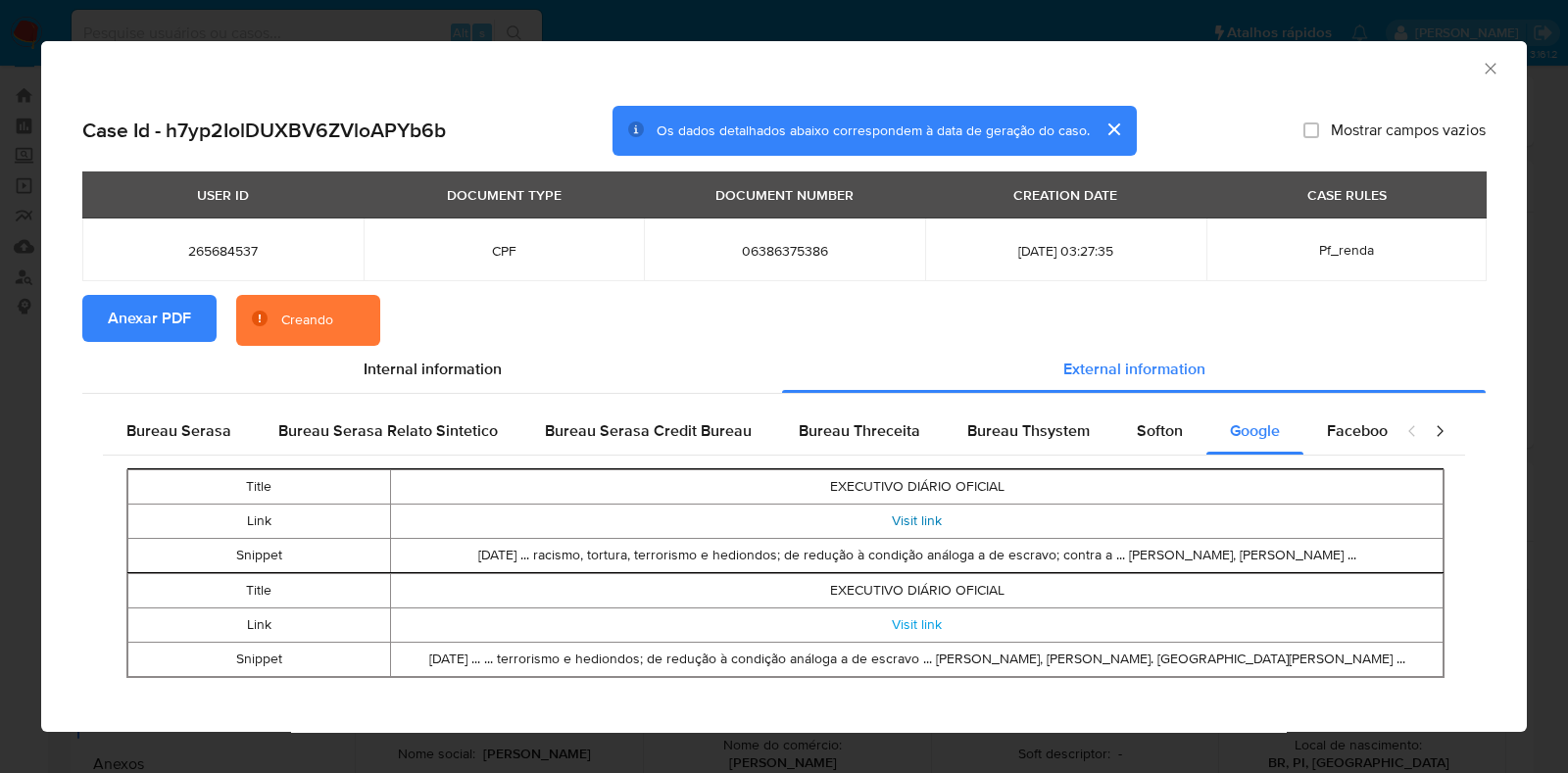
click at [921, 520] on link "Visit link" at bounding box center [916, 520] width 50 height 20
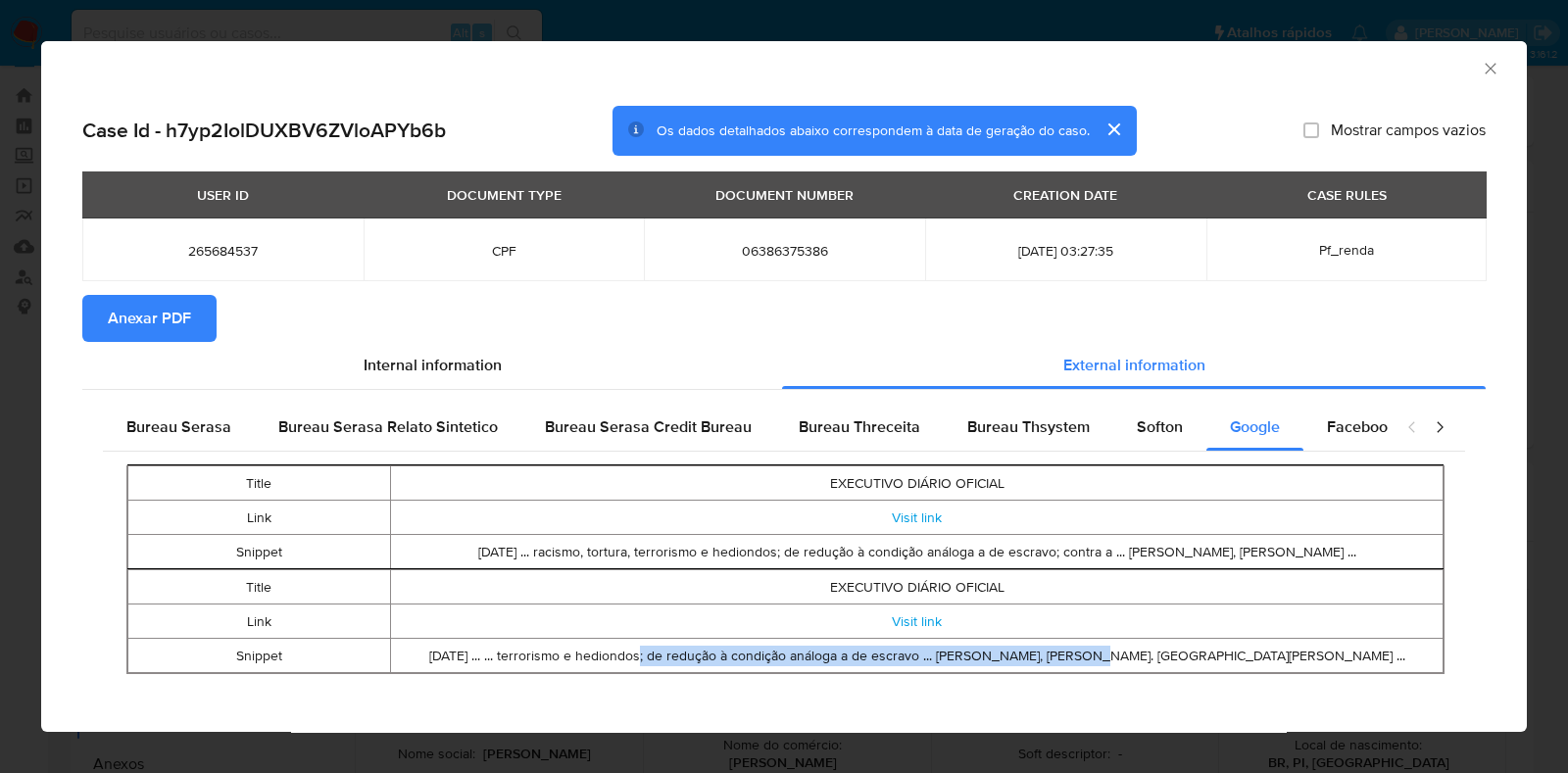
drag, startPoint x: 655, startPoint y: 660, endPoint x: 1098, endPoint y: 672, distance: 443.2
click at [1098, 672] on td "[DATE] ... ... terrorismo e hediondos; de redução à condição análoga a de escra…" at bounding box center [917, 655] width 1053 height 34
click at [1481, 69] on icon "Fechar a janela" at bounding box center [1490, 69] width 20 height 20
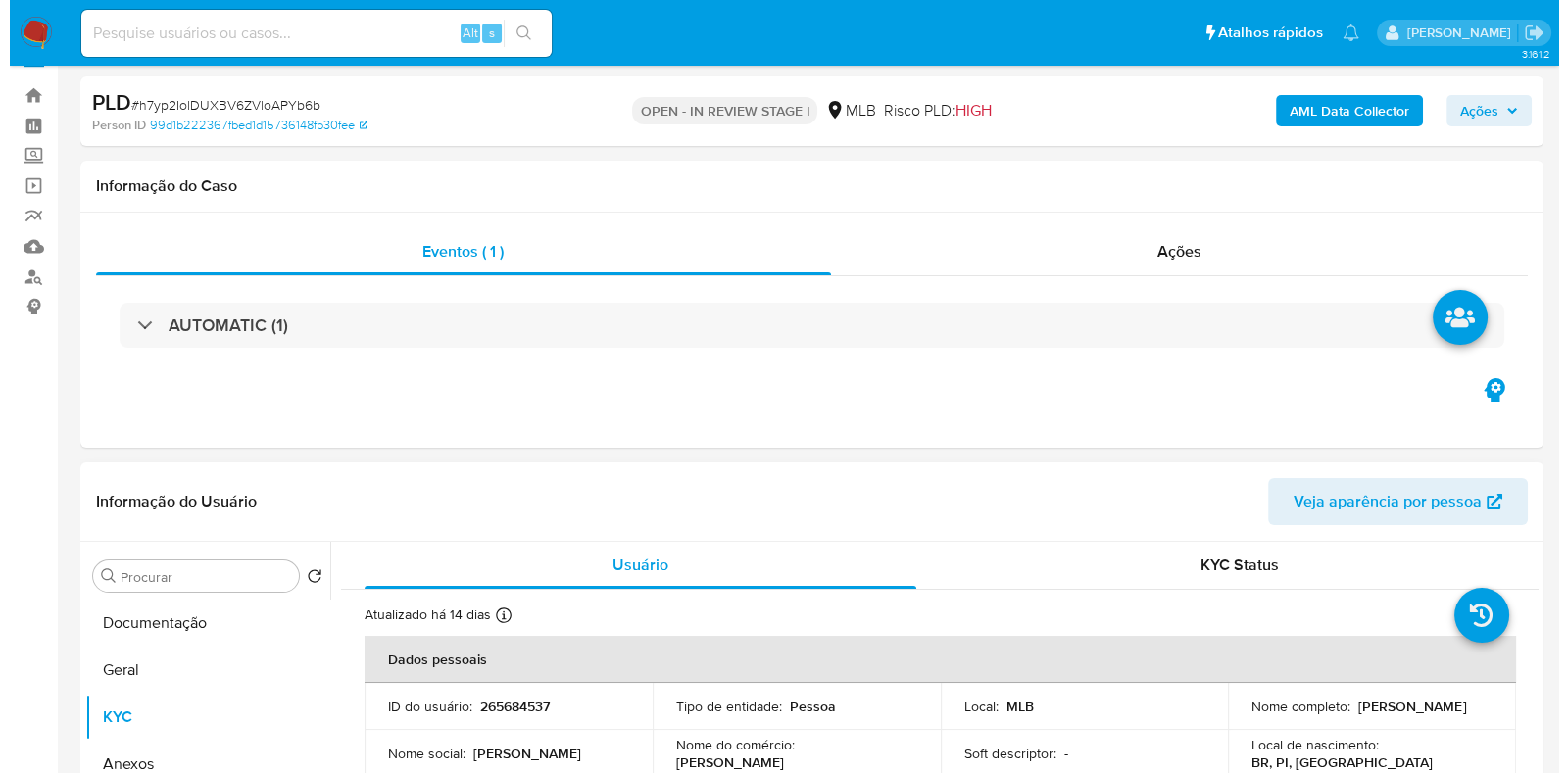
scroll to position [282, 0]
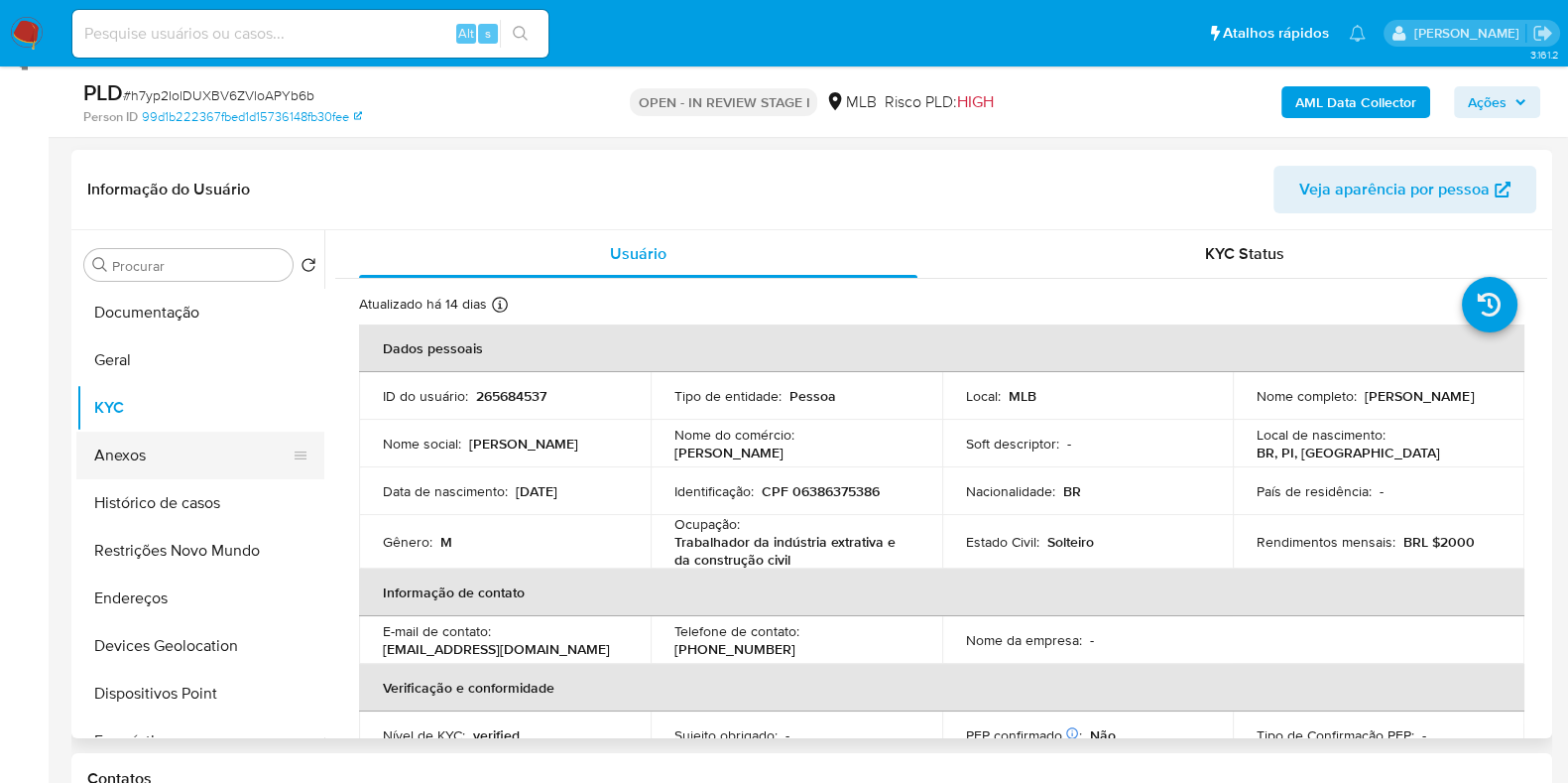
click at [159, 450] on button "Anexos" at bounding box center [193, 455] width 232 height 48
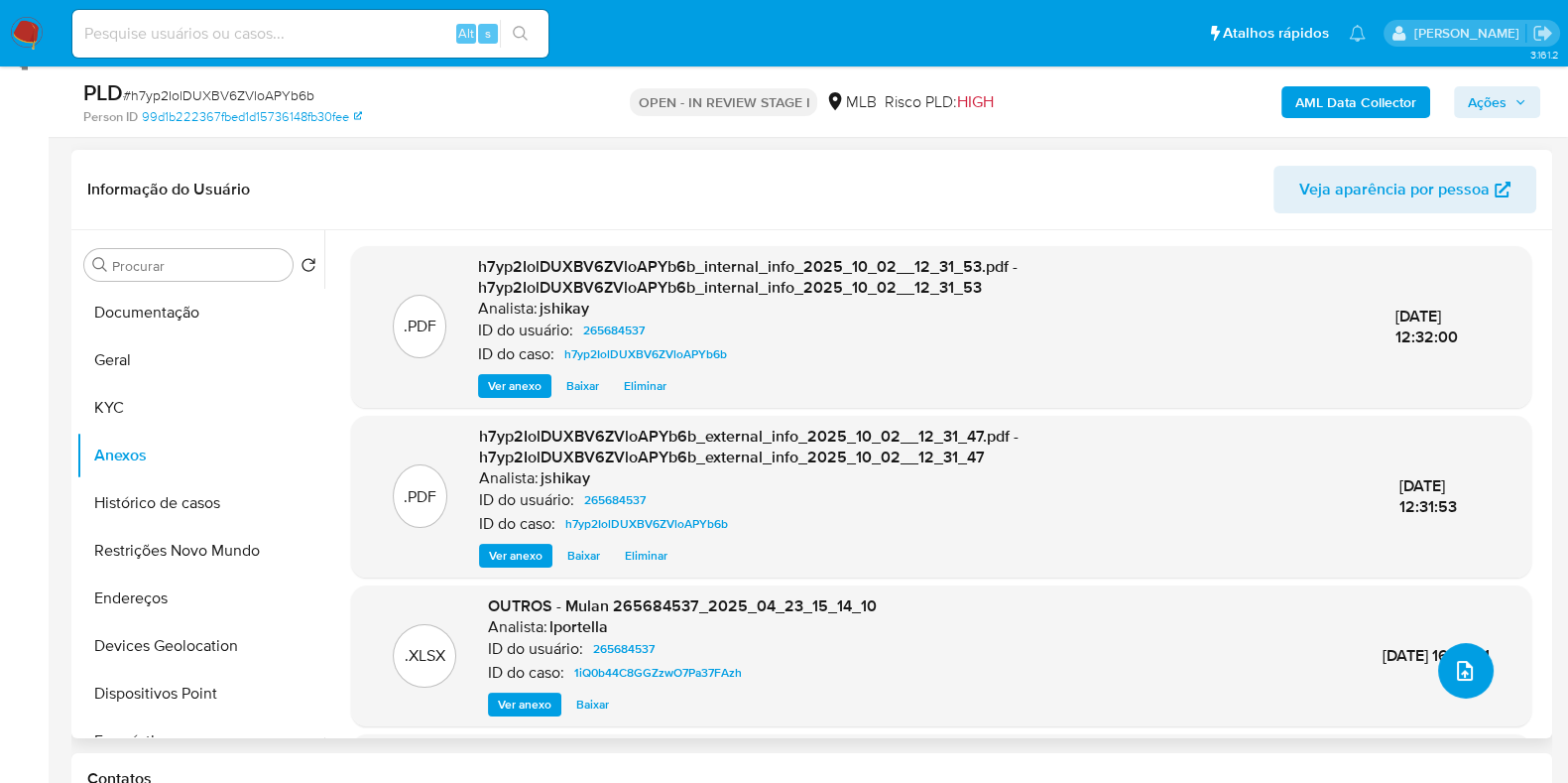
click at [1468, 686] on button "upload-file" at bounding box center [1466, 671] width 56 height 56
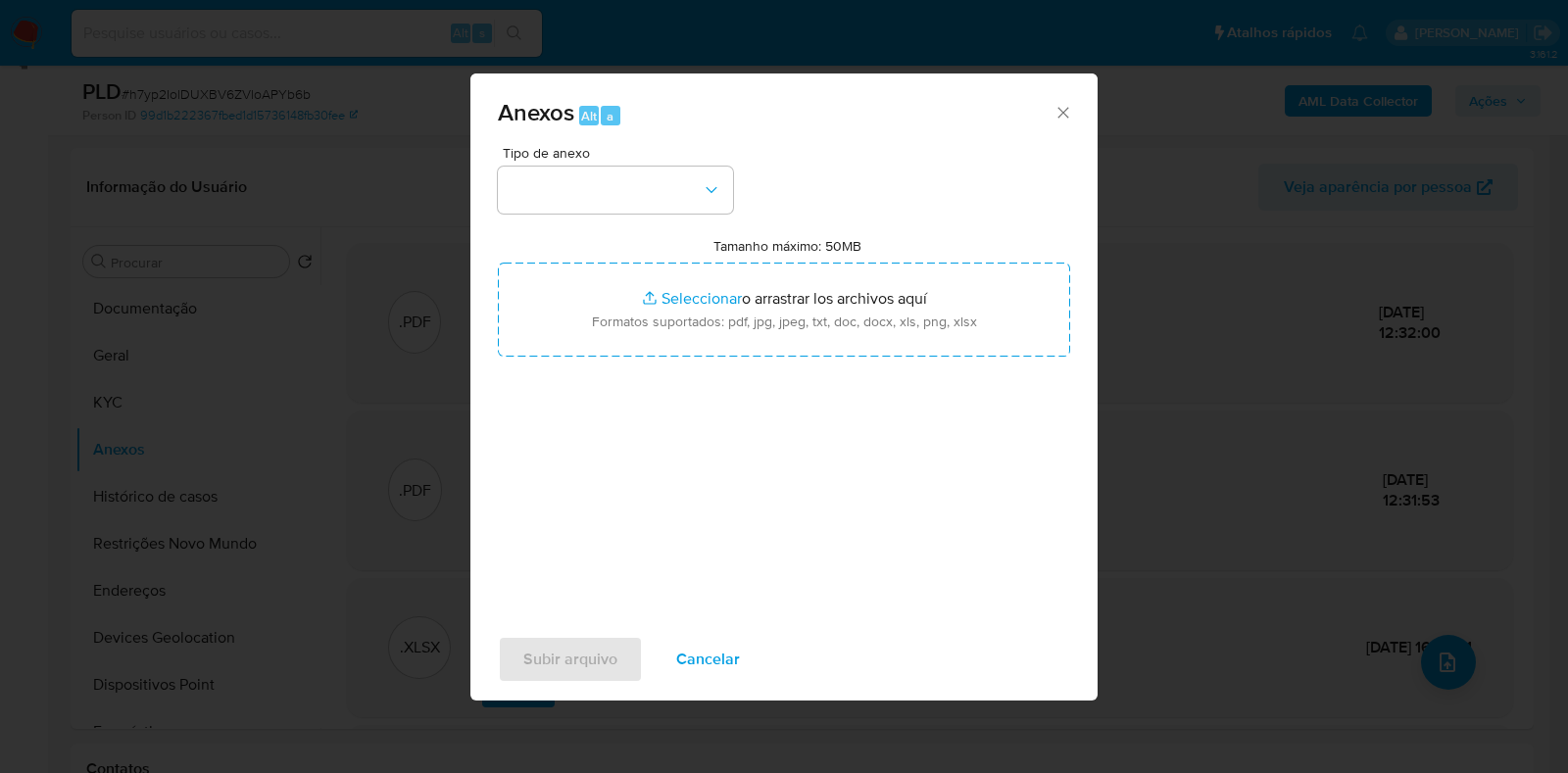
click at [610, 223] on div "Tipo de anexo Tamanho máximo: 50MB Seleccionar archivos Seleccionar o arrastrar…" at bounding box center [783, 377] width 572 height 462
click at [601, 167] on button "button" at bounding box center [615, 190] width 235 height 47
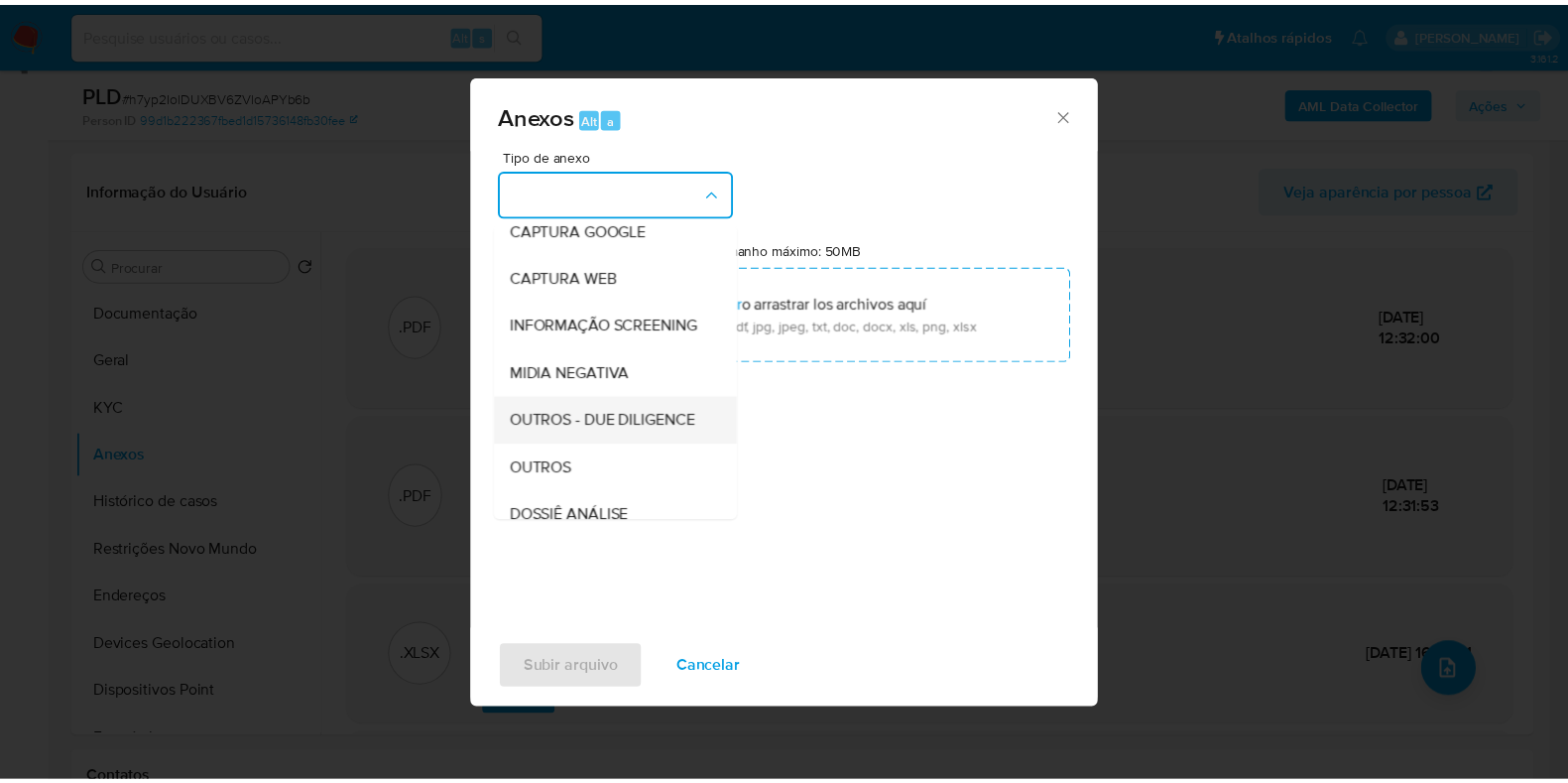
scroll to position [247, 0]
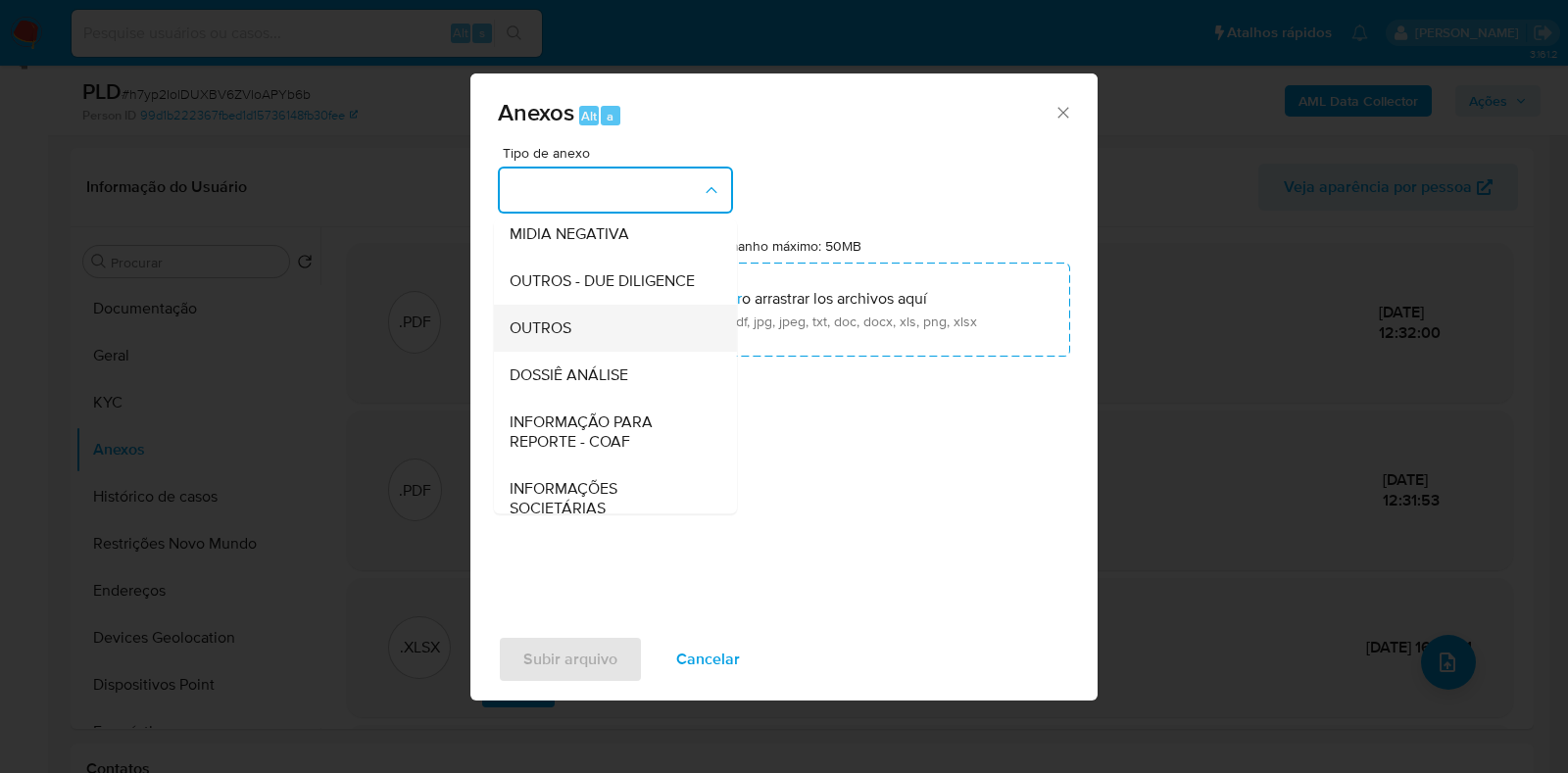
click at [588, 352] on div "OUTROS" at bounding box center [609, 329] width 200 height 47
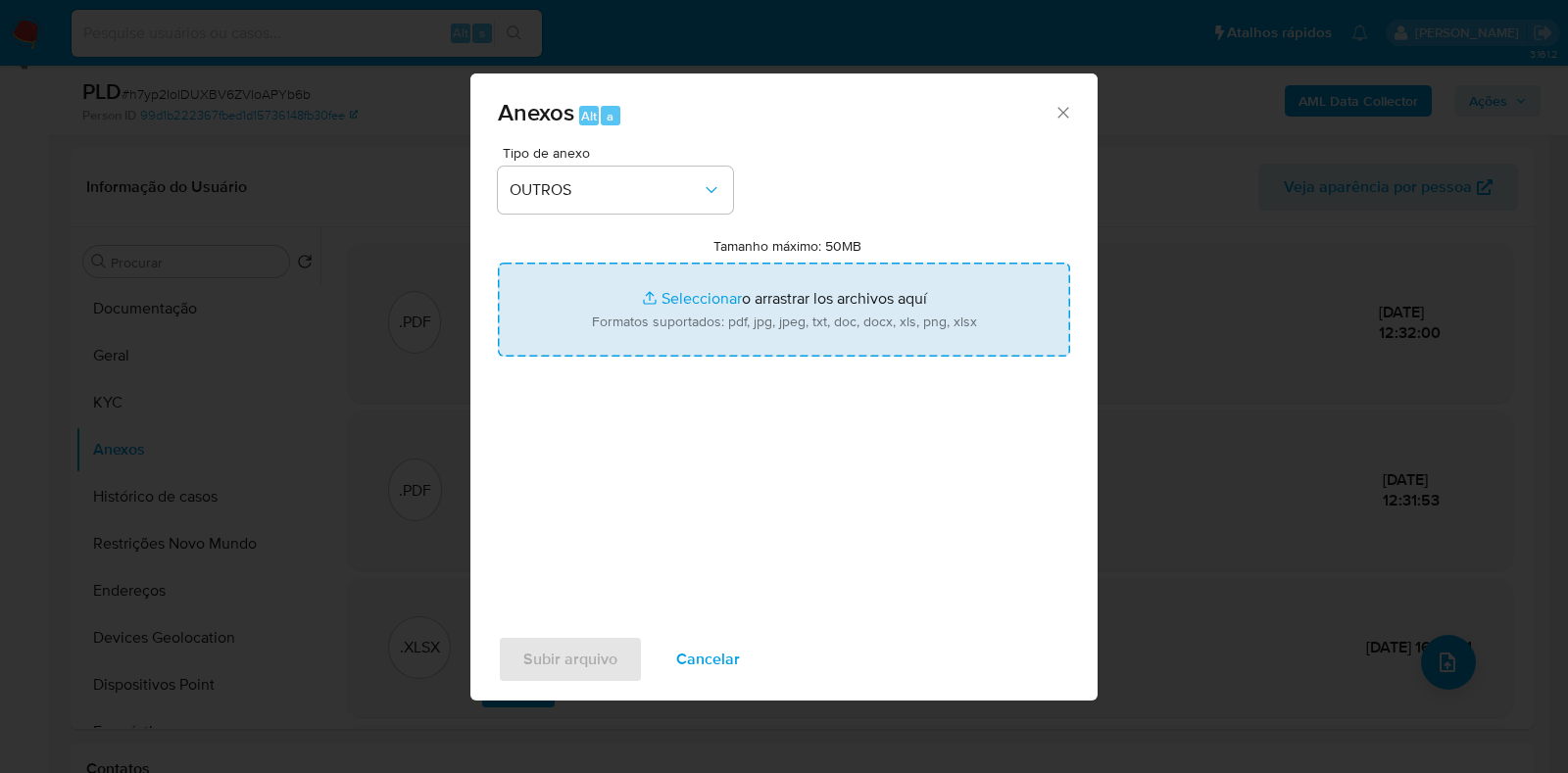
click at [635, 296] on input "Tamanho máximo: 50MB Seleccionar archivos" at bounding box center [783, 310] width 572 height 94
click at [702, 294] on input "Tamanho máximo: 50MB Seleccionar archivos" at bounding box center [783, 310] width 572 height 94
type input "C:\fakepath\3° SAR - h7yp2IolDUXBV6ZVloAPYb6b - CPF 06386375386 - LUCAS DIAS RO…"
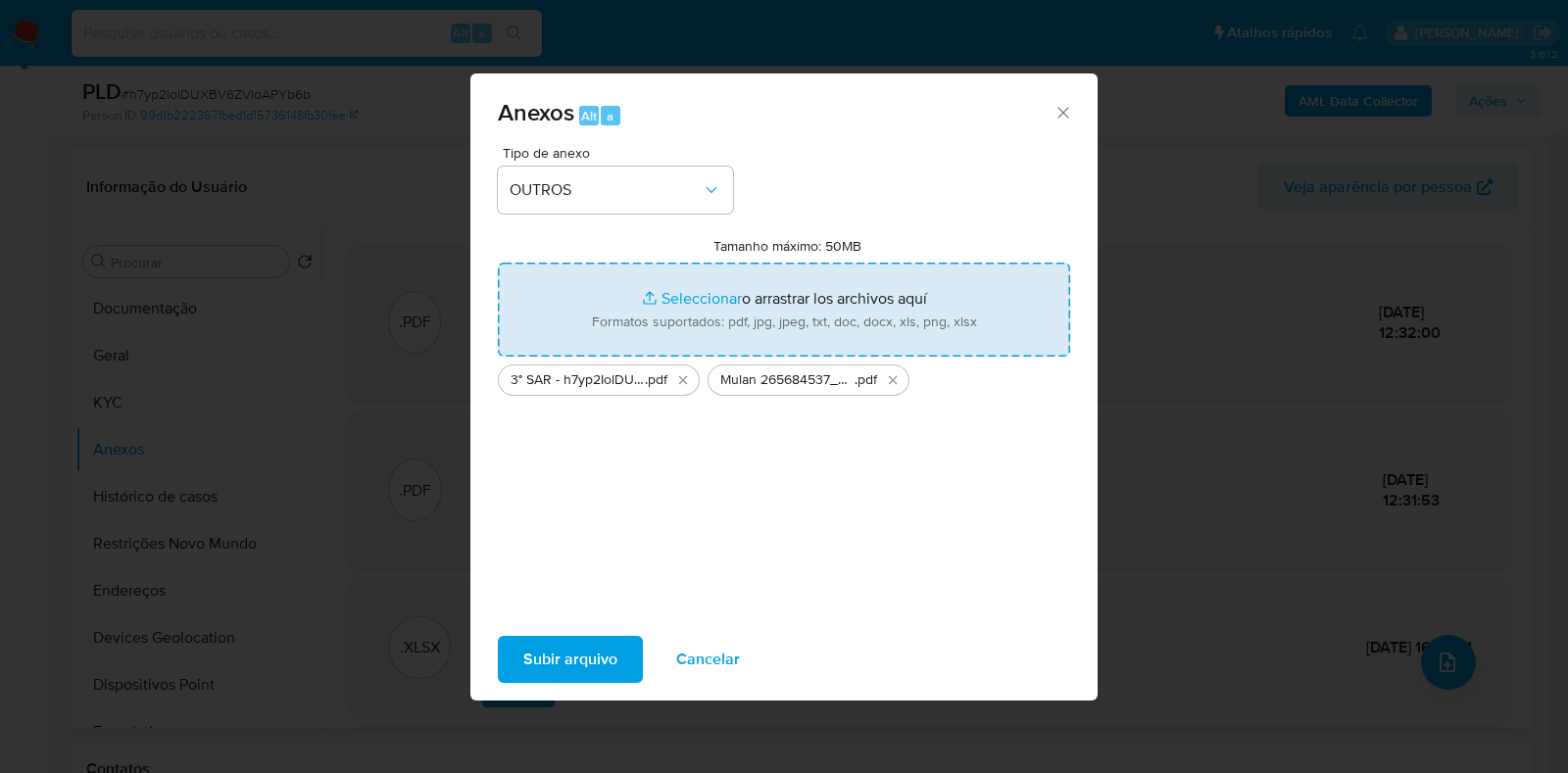
click at [584, 649] on span "Subir arquivo" at bounding box center [570, 659] width 94 height 43
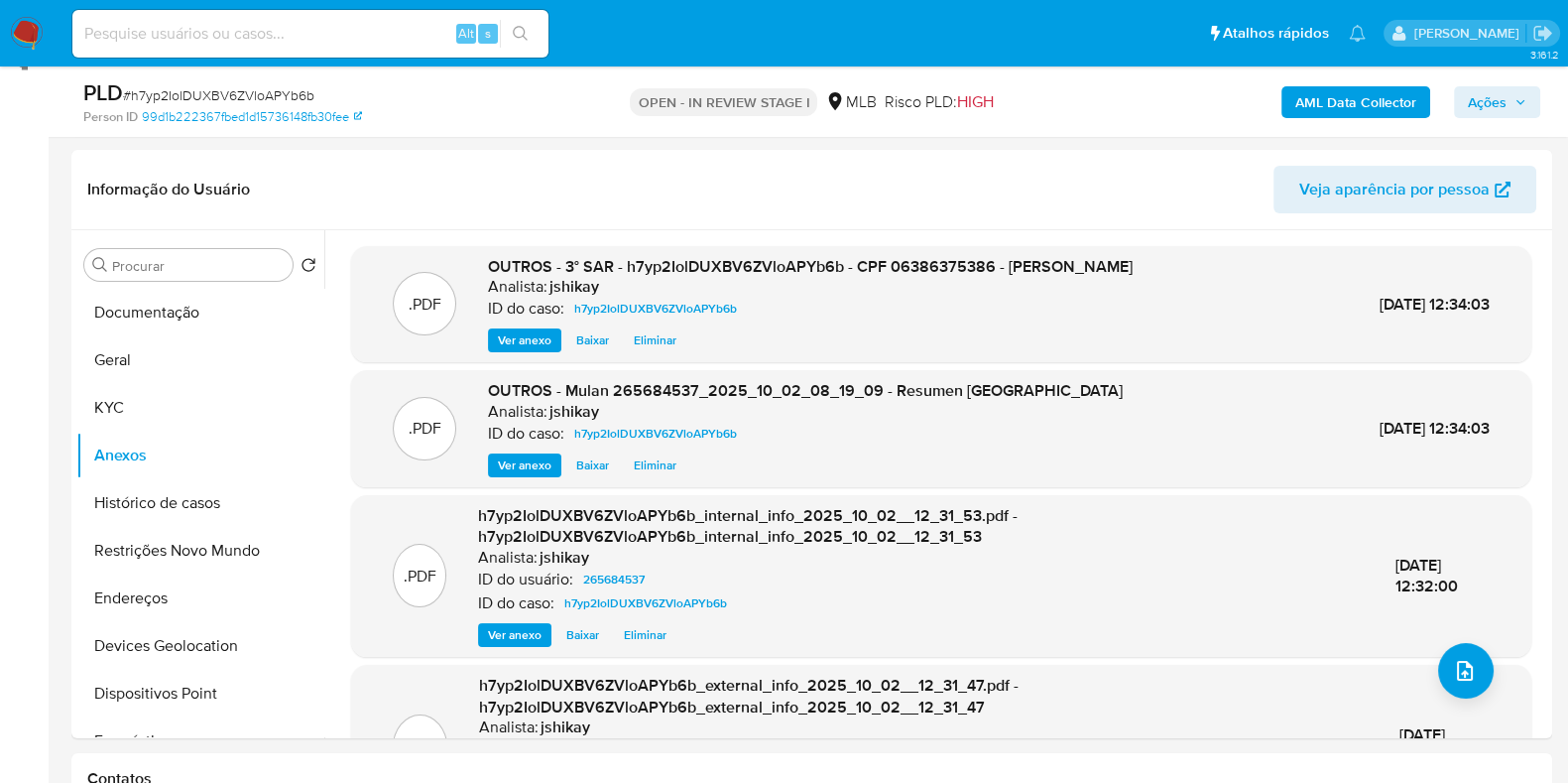
click at [1483, 105] on span "Ações" at bounding box center [1487, 102] width 39 height 32
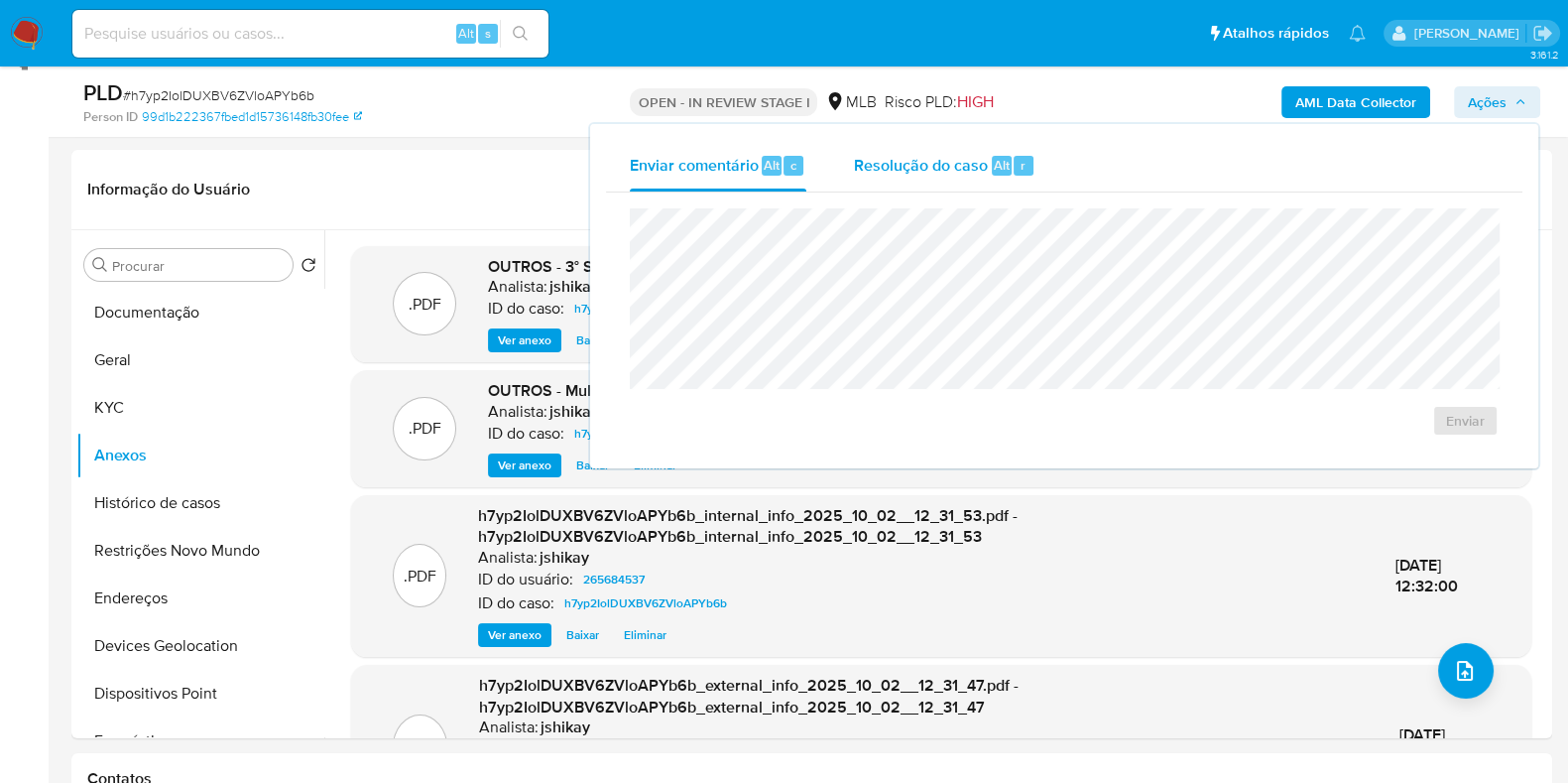
click at [937, 164] on span "Resolução do caso" at bounding box center [921, 164] width 134 height 23
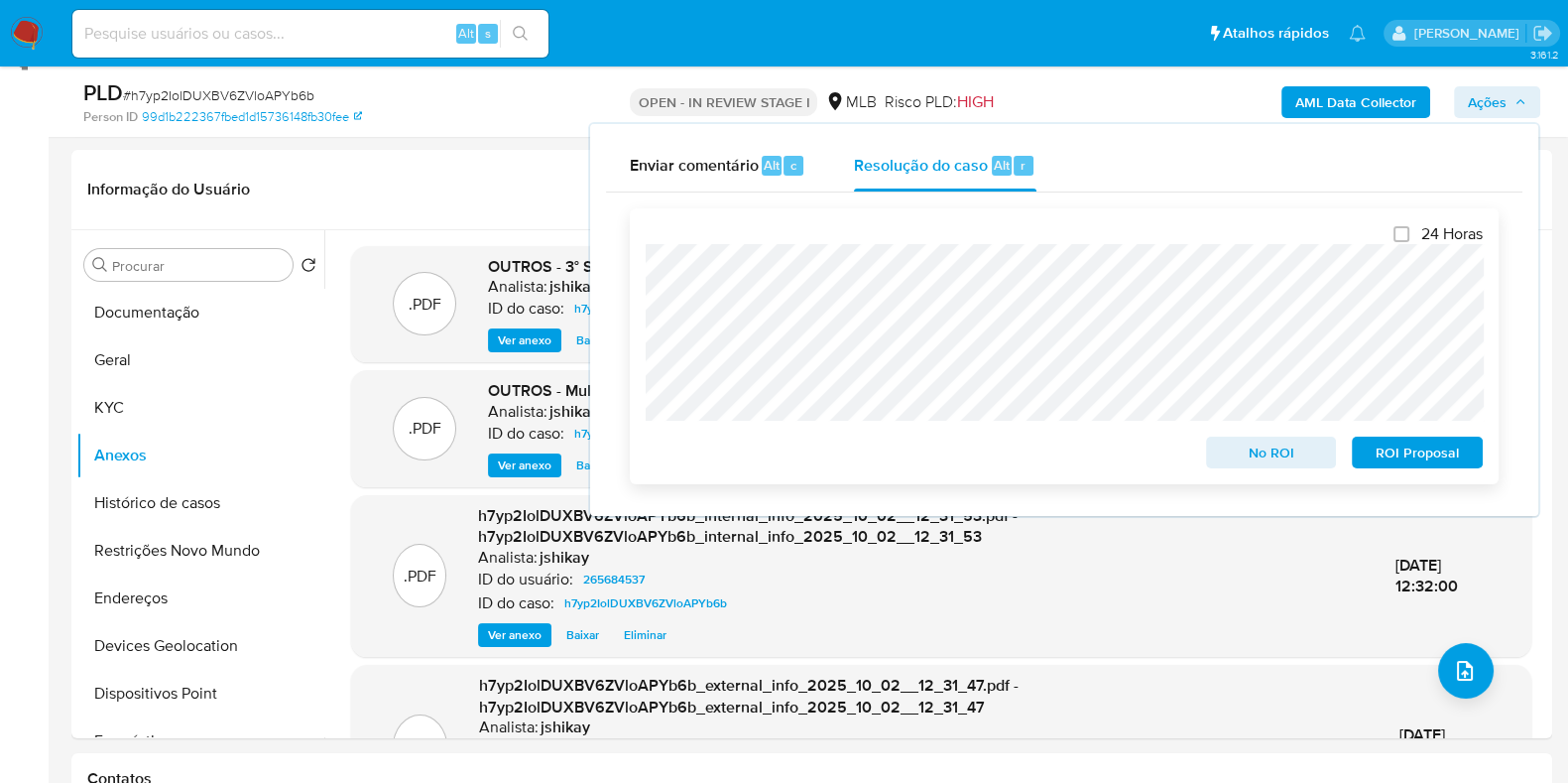
click at [1388, 448] on span "ROI Proposal" at bounding box center [1417, 452] width 103 height 28
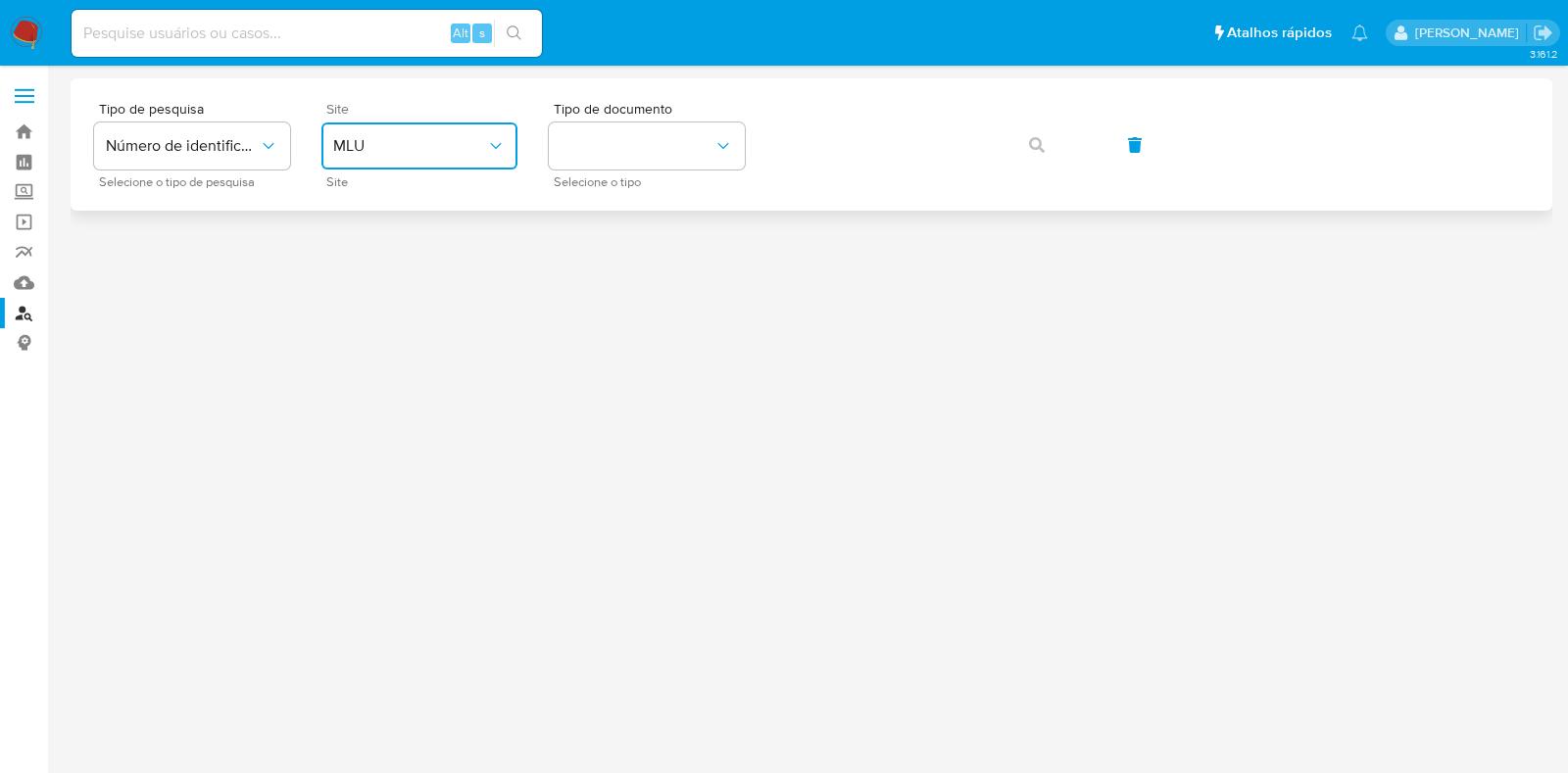
click at [497, 159] on button "MLU" at bounding box center [420, 146] width 196 height 47
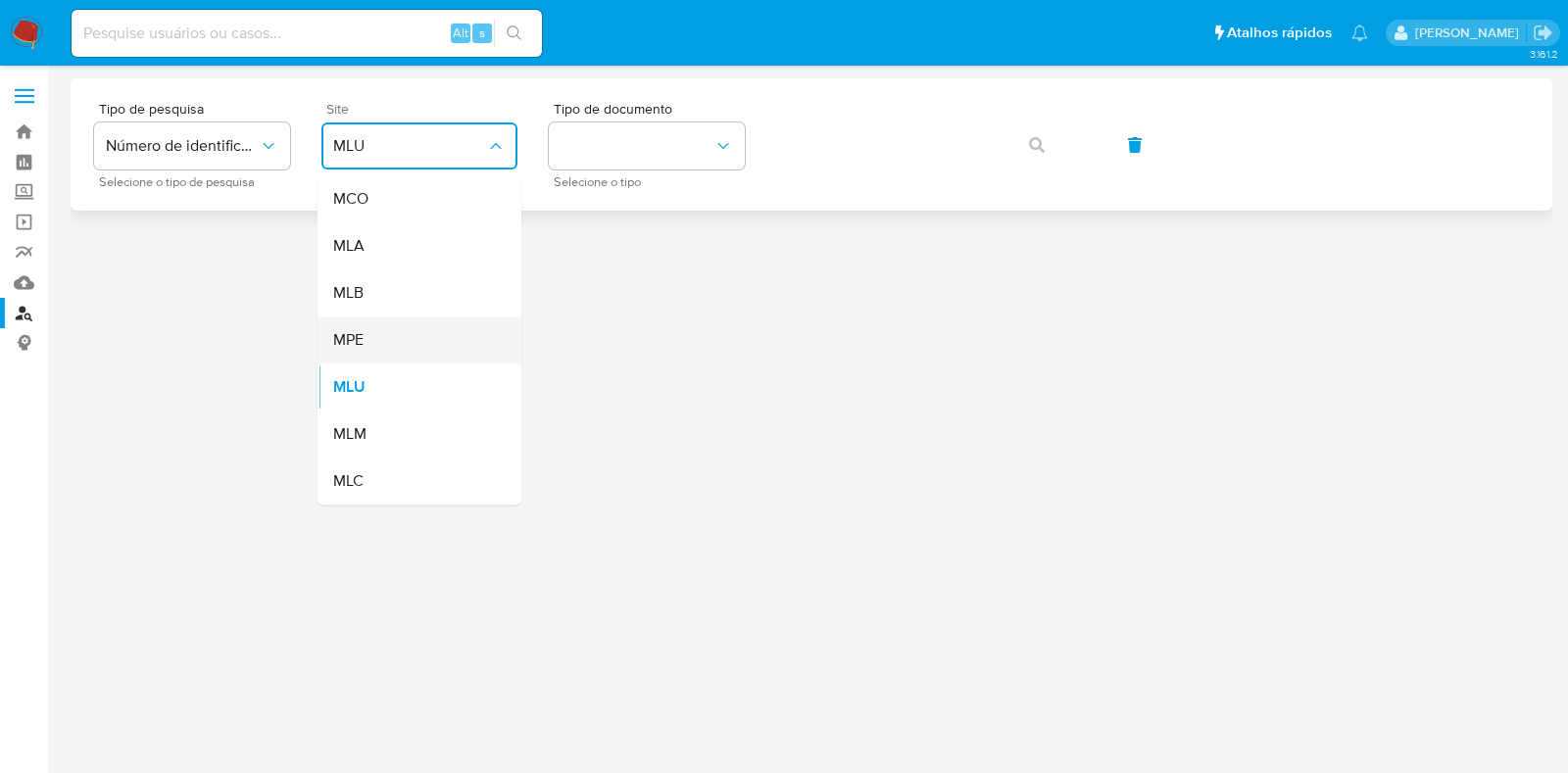
click at [432, 340] on div "MPE" at bounding box center [414, 340] width 161 height 47
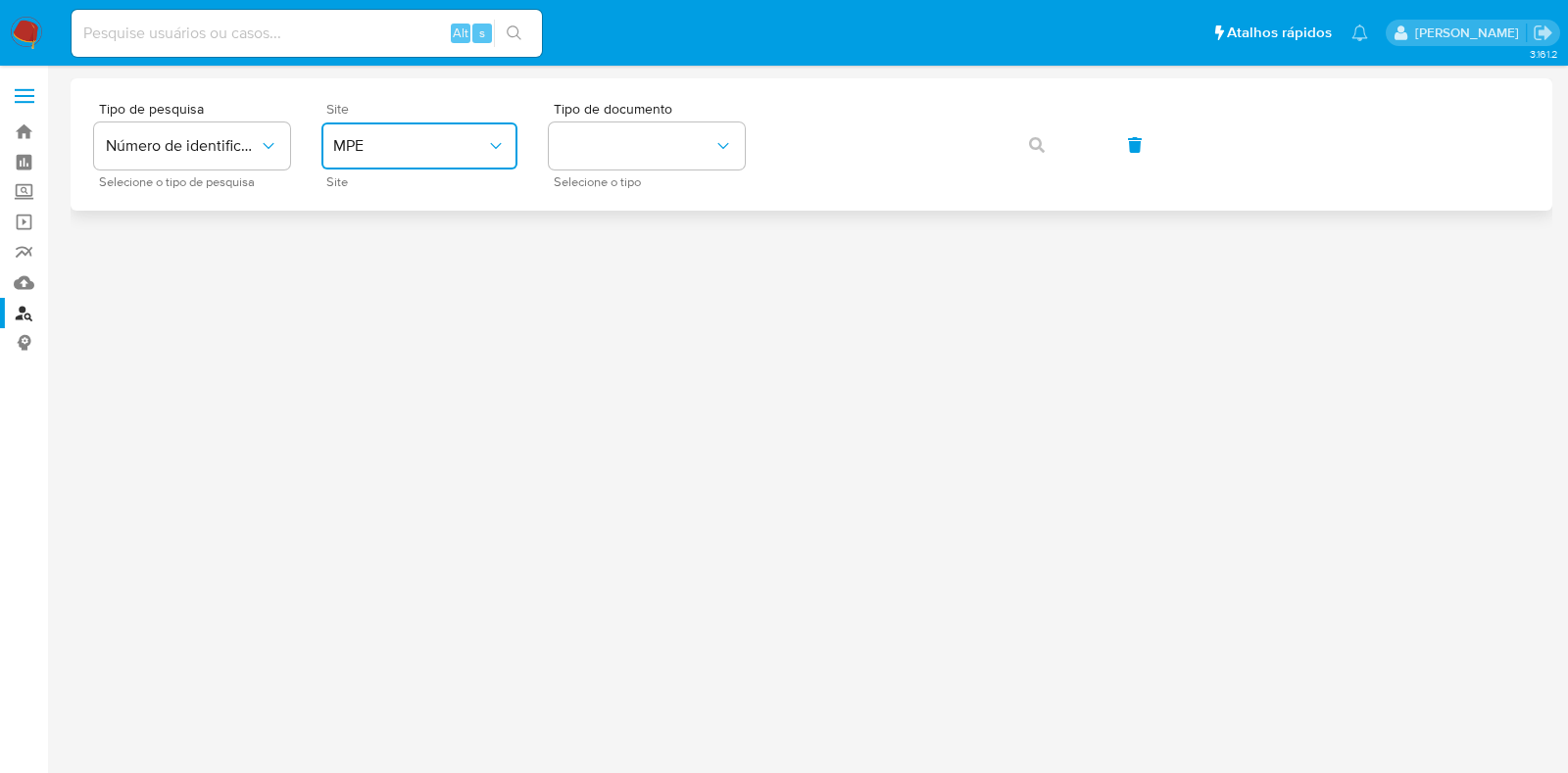
click at [432, 128] on button "MPE" at bounding box center [420, 146] width 196 height 47
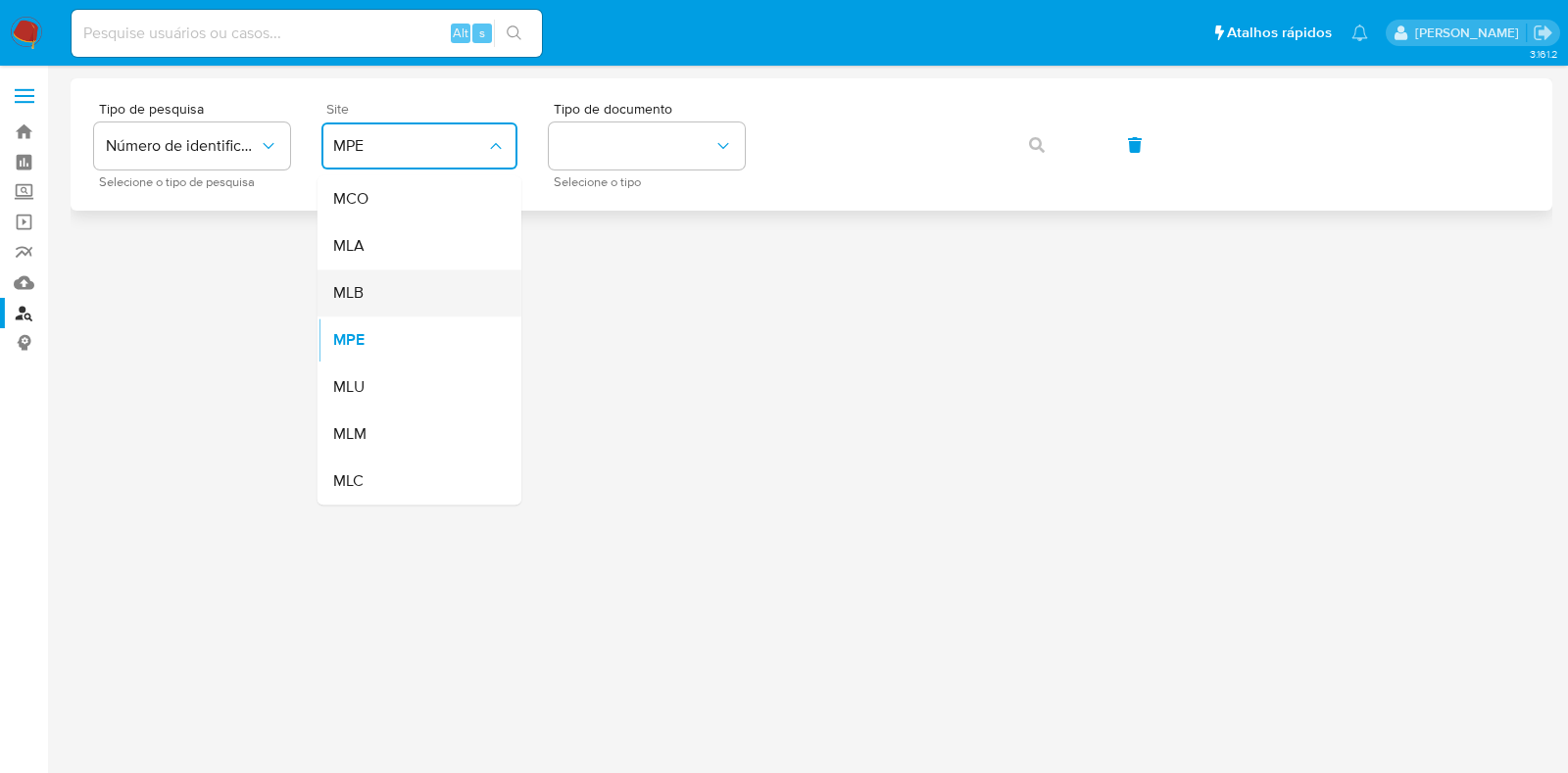
click at [417, 282] on div "MLB" at bounding box center [414, 293] width 161 height 47
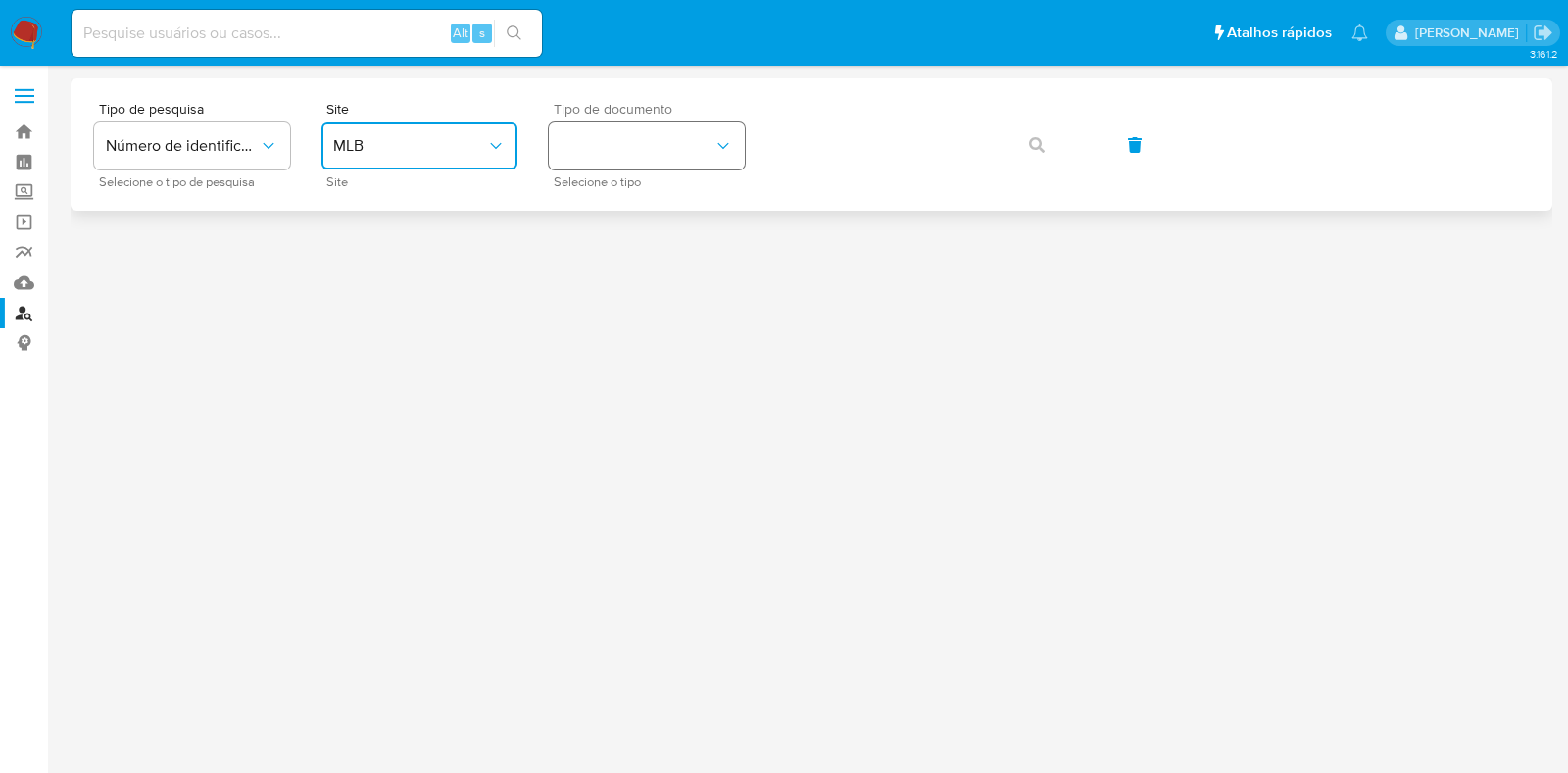
drag, startPoint x: 614, startPoint y: 151, endPoint x: 633, endPoint y: 164, distance: 23.0
click at [615, 151] on button "identificationType" at bounding box center [647, 146] width 196 height 47
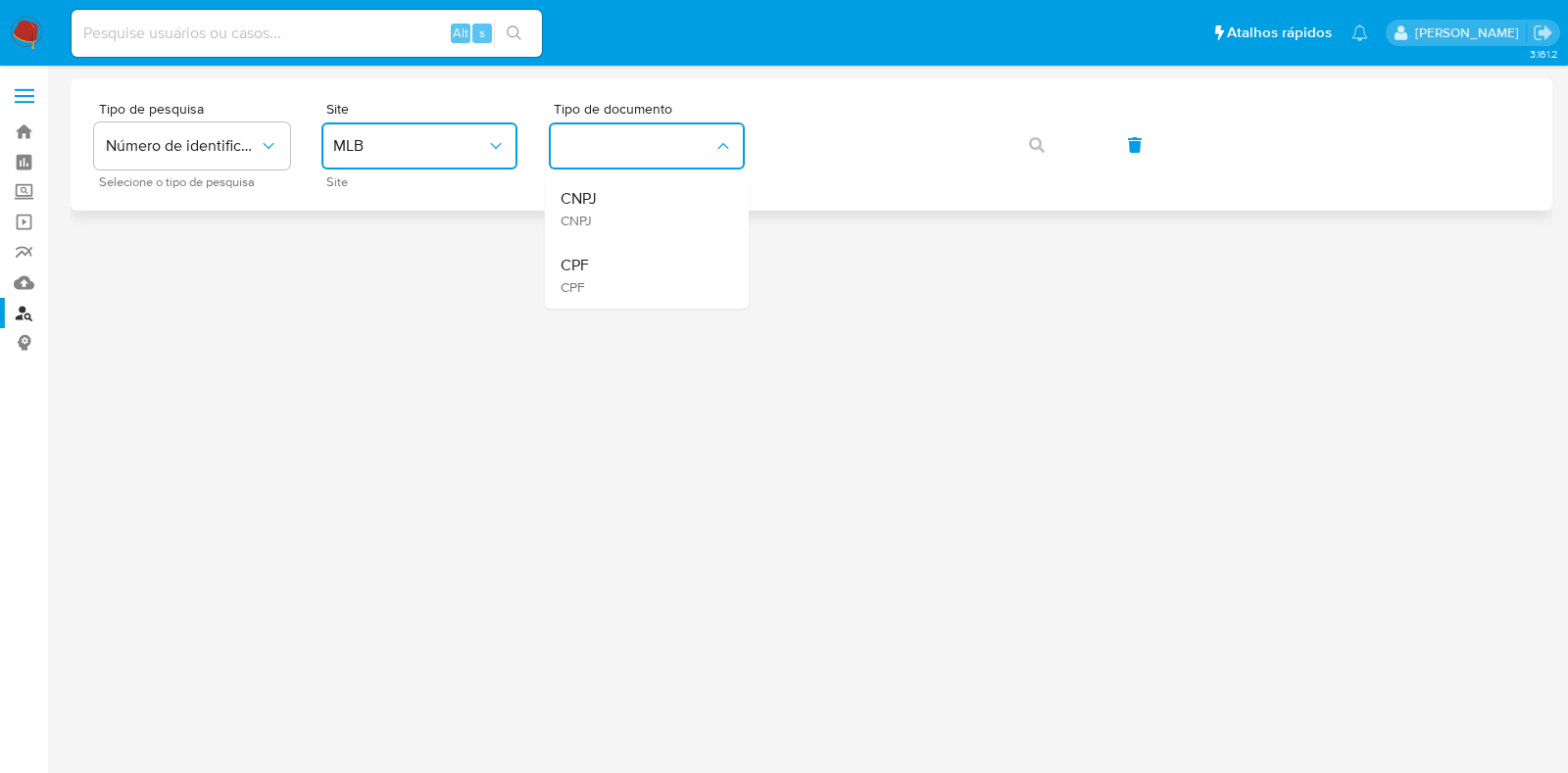
drag, startPoint x: 652, startPoint y: 263, endPoint x: 752, endPoint y: 185, distance: 126.8
click at [652, 256] on div "CPF CPF" at bounding box center [641, 276] width 161 height 67
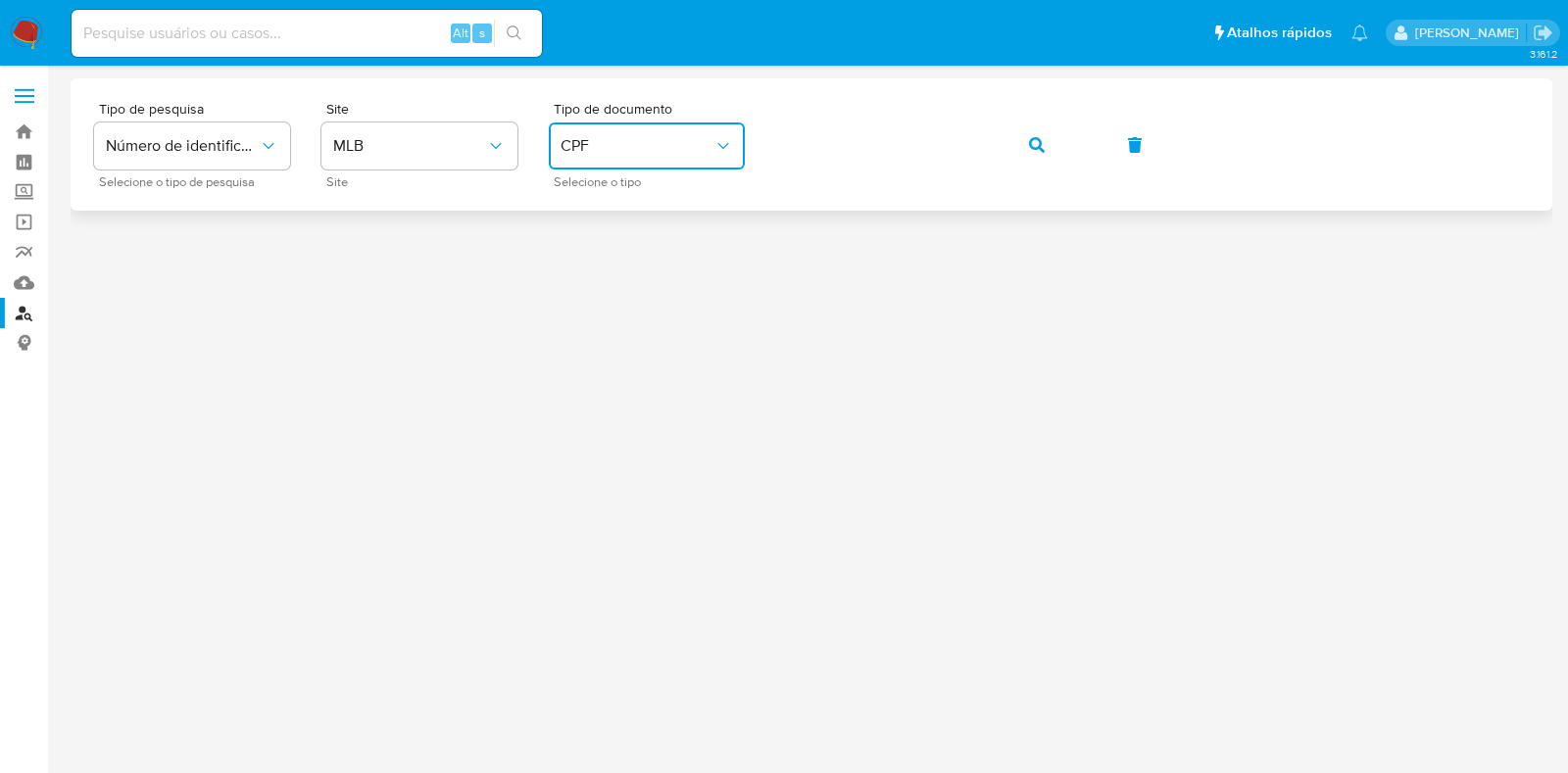
drag, startPoint x: 1021, startPoint y: 138, endPoint x: 1034, endPoint y: 138, distance: 13.0
click at [1022, 138] on button "button" at bounding box center [1037, 145] width 67 height 47
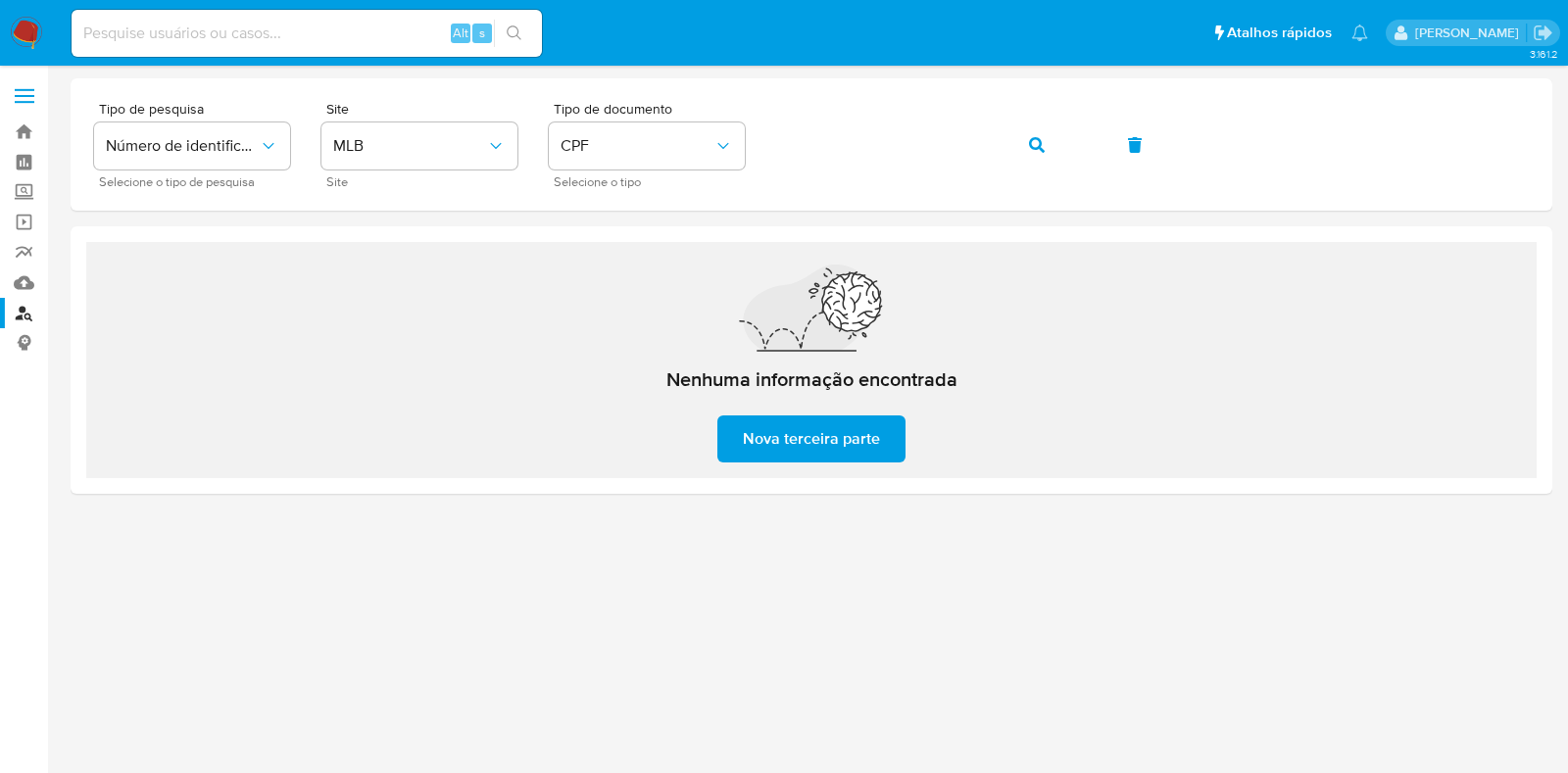
click at [40, 41] on img at bounding box center [26, 33] width 33 height 33
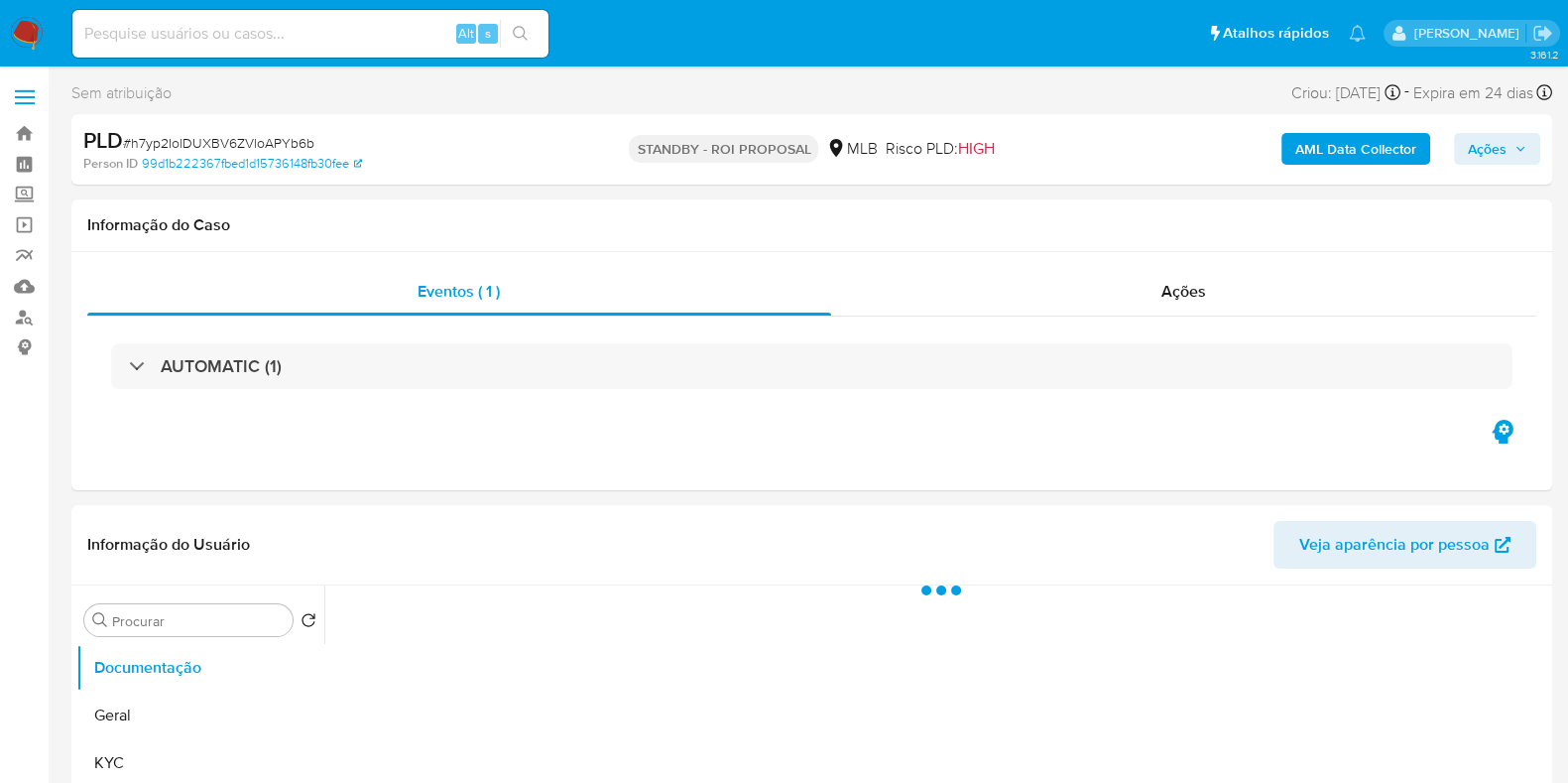
select select "10"
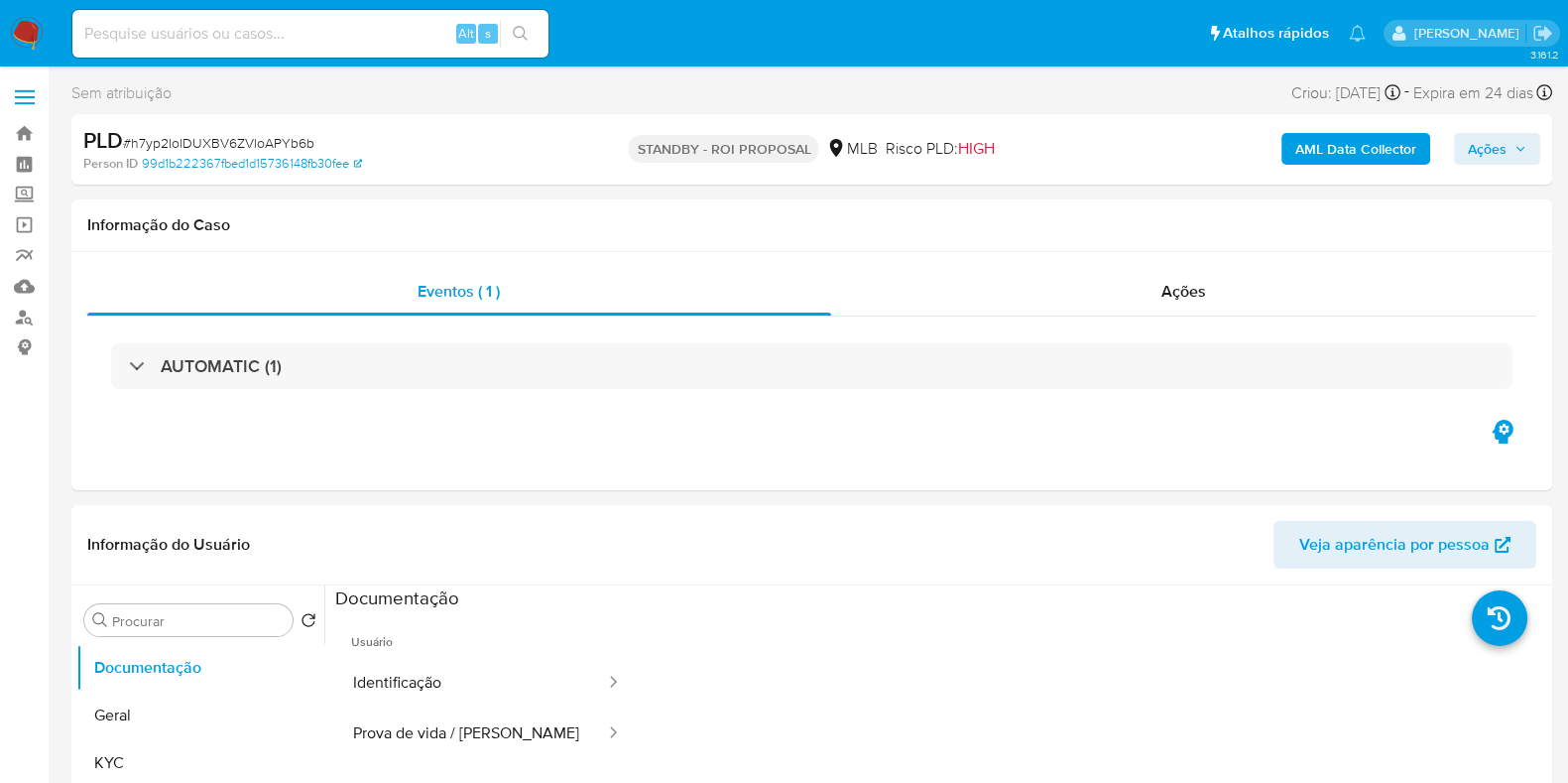
click at [25, 33] on img at bounding box center [27, 34] width 34 height 34
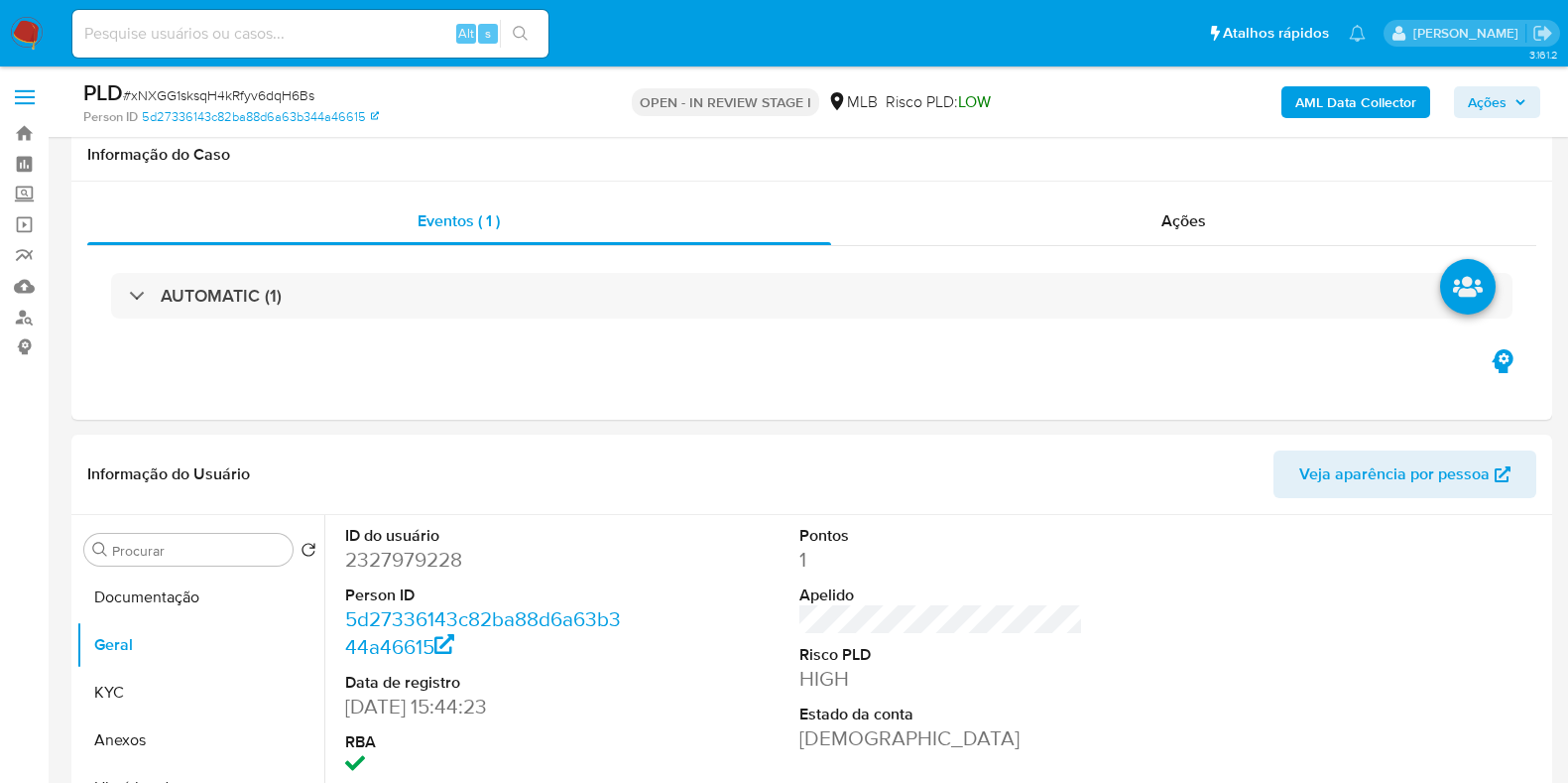
scroll to position [247, 0]
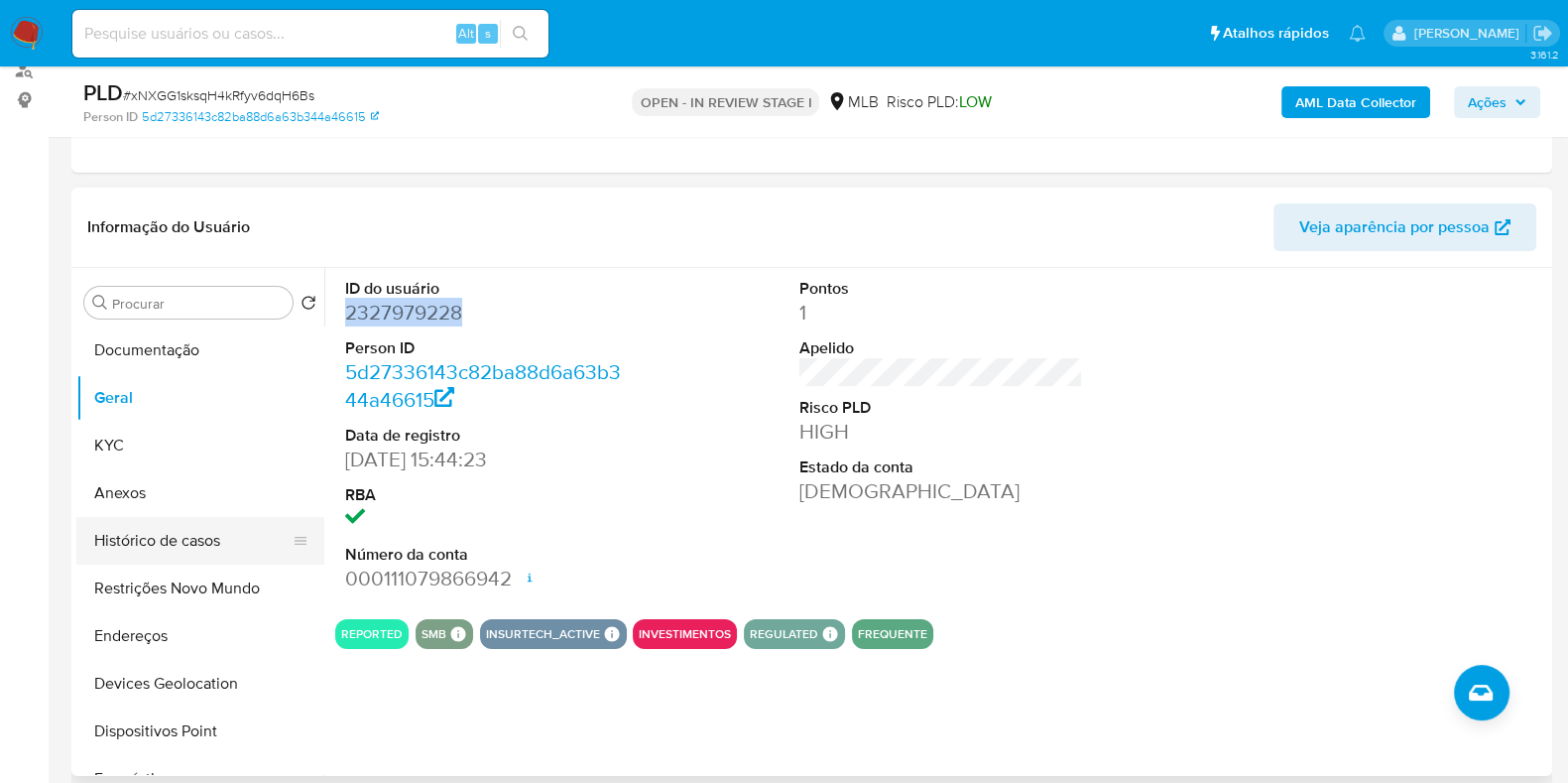
click at [149, 546] on button "Histórico de casos" at bounding box center [193, 541] width 232 height 48
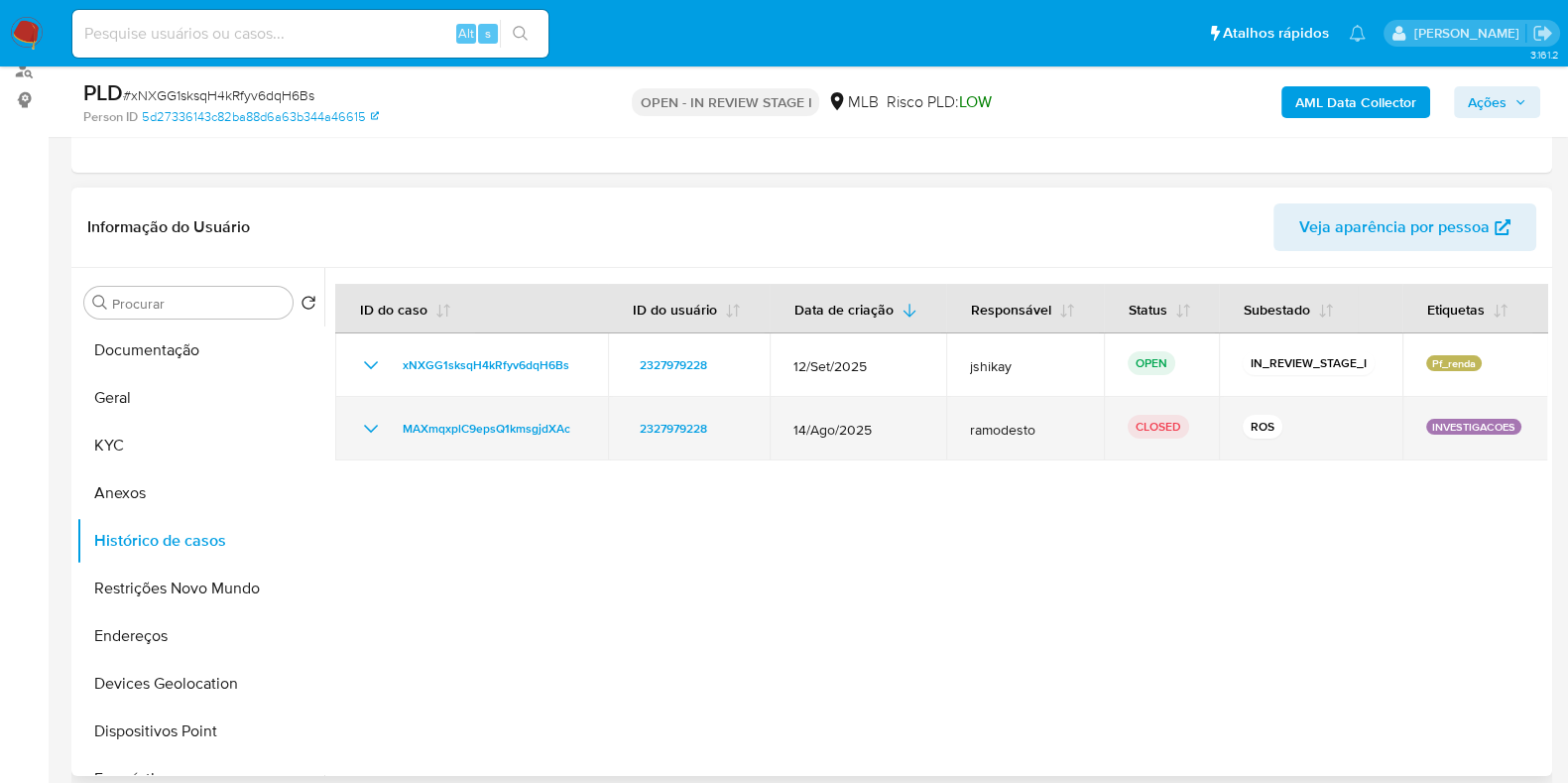
click at [367, 424] on icon "Mostrar/Ocultar" at bounding box center [371, 429] width 24 height 24
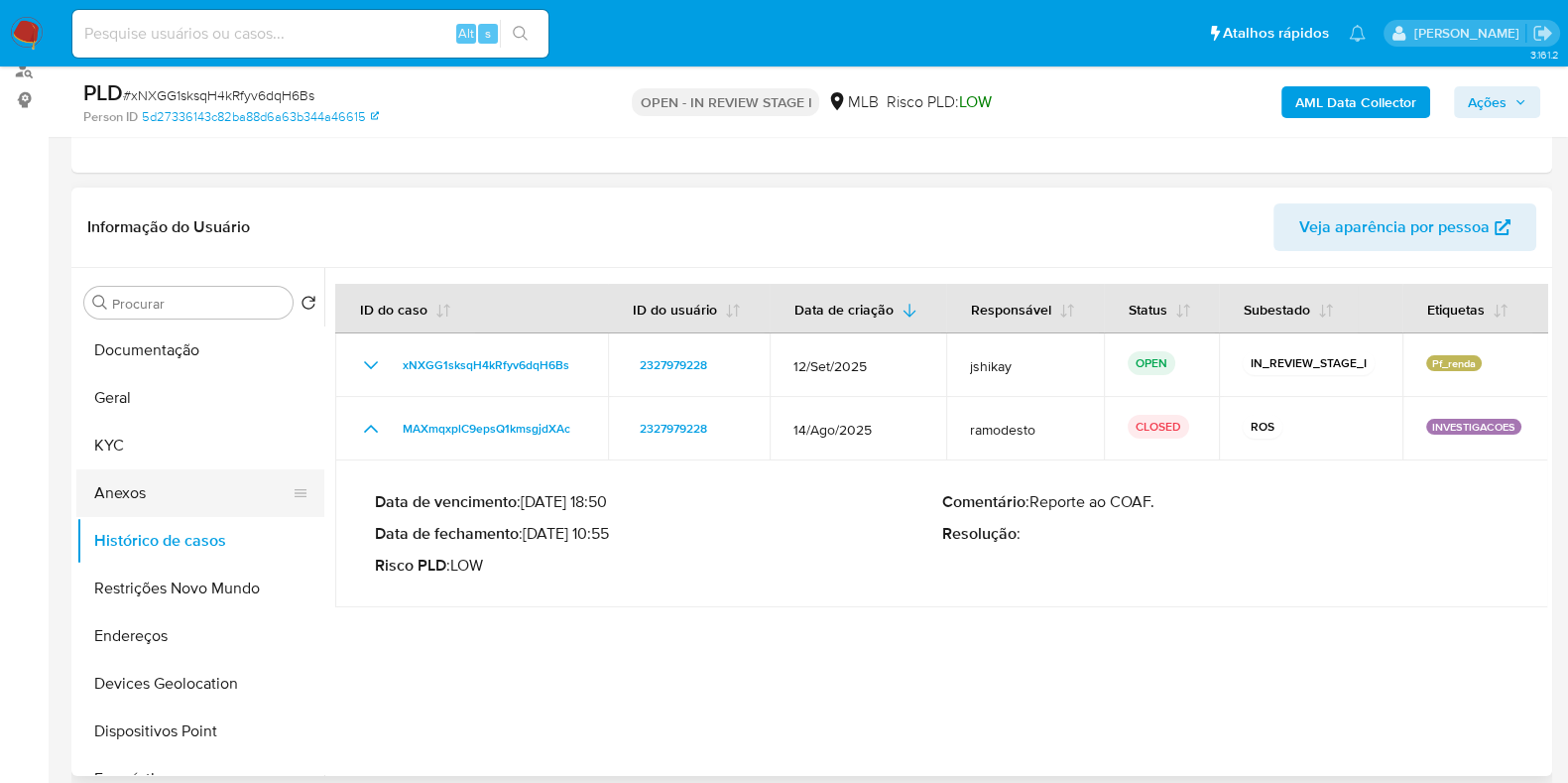
click at [171, 491] on button "Anexos" at bounding box center [193, 493] width 232 height 48
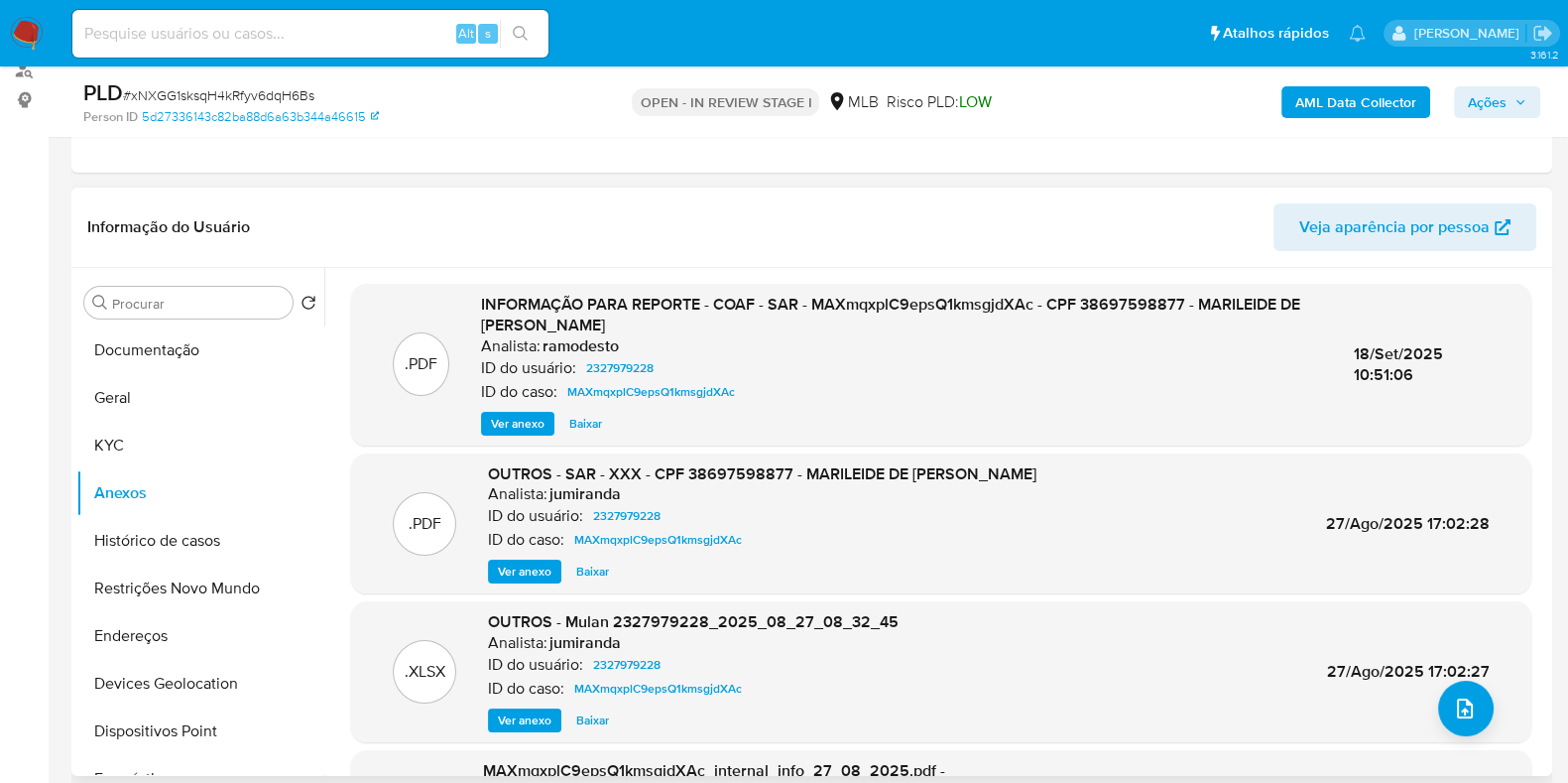
click at [520, 421] on span "Ver anexo" at bounding box center [517, 424] width 54 height 20
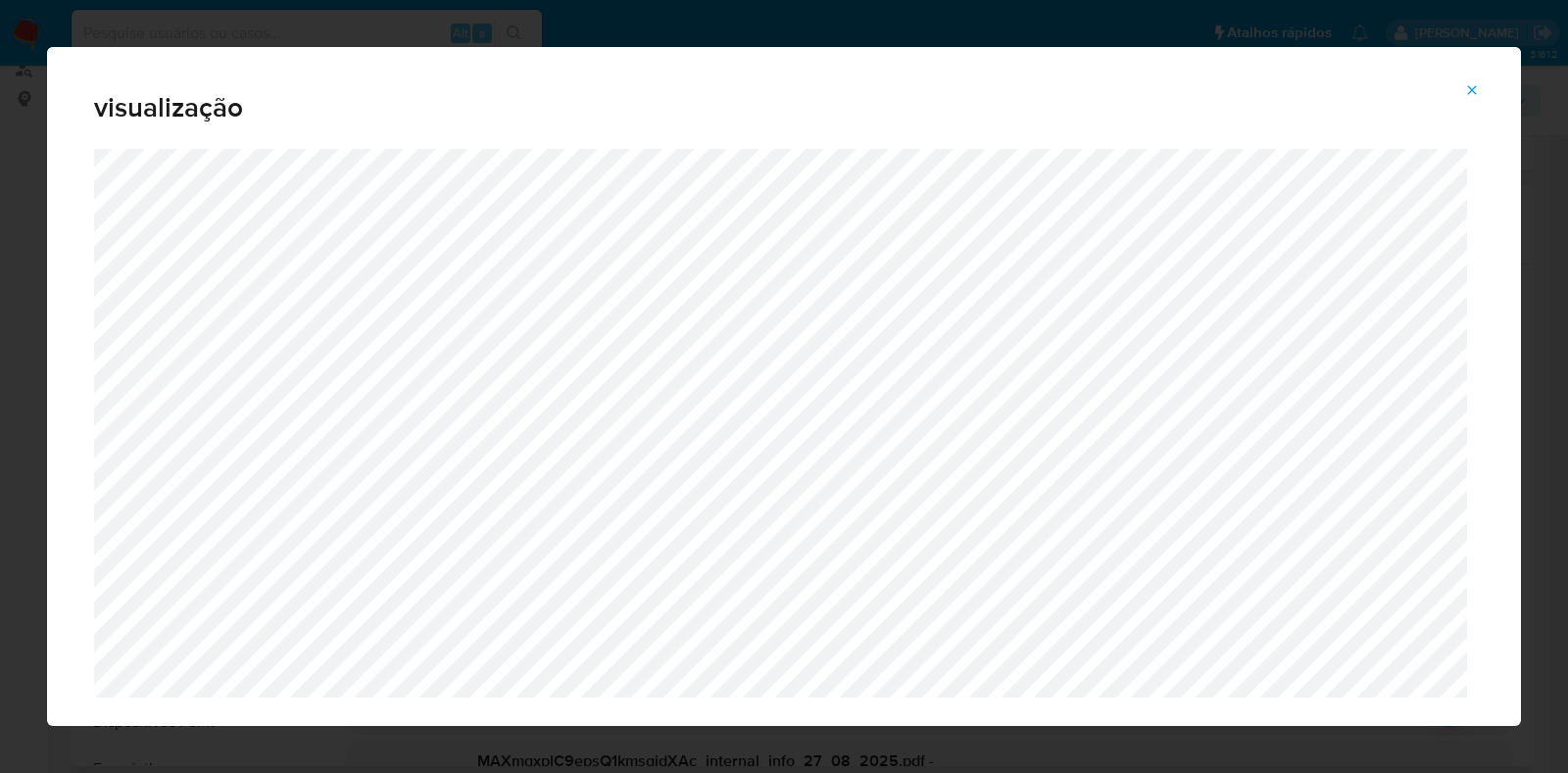
click at [1469, 94] on icon "Attachment preview" at bounding box center [1472, 90] width 16 height 16
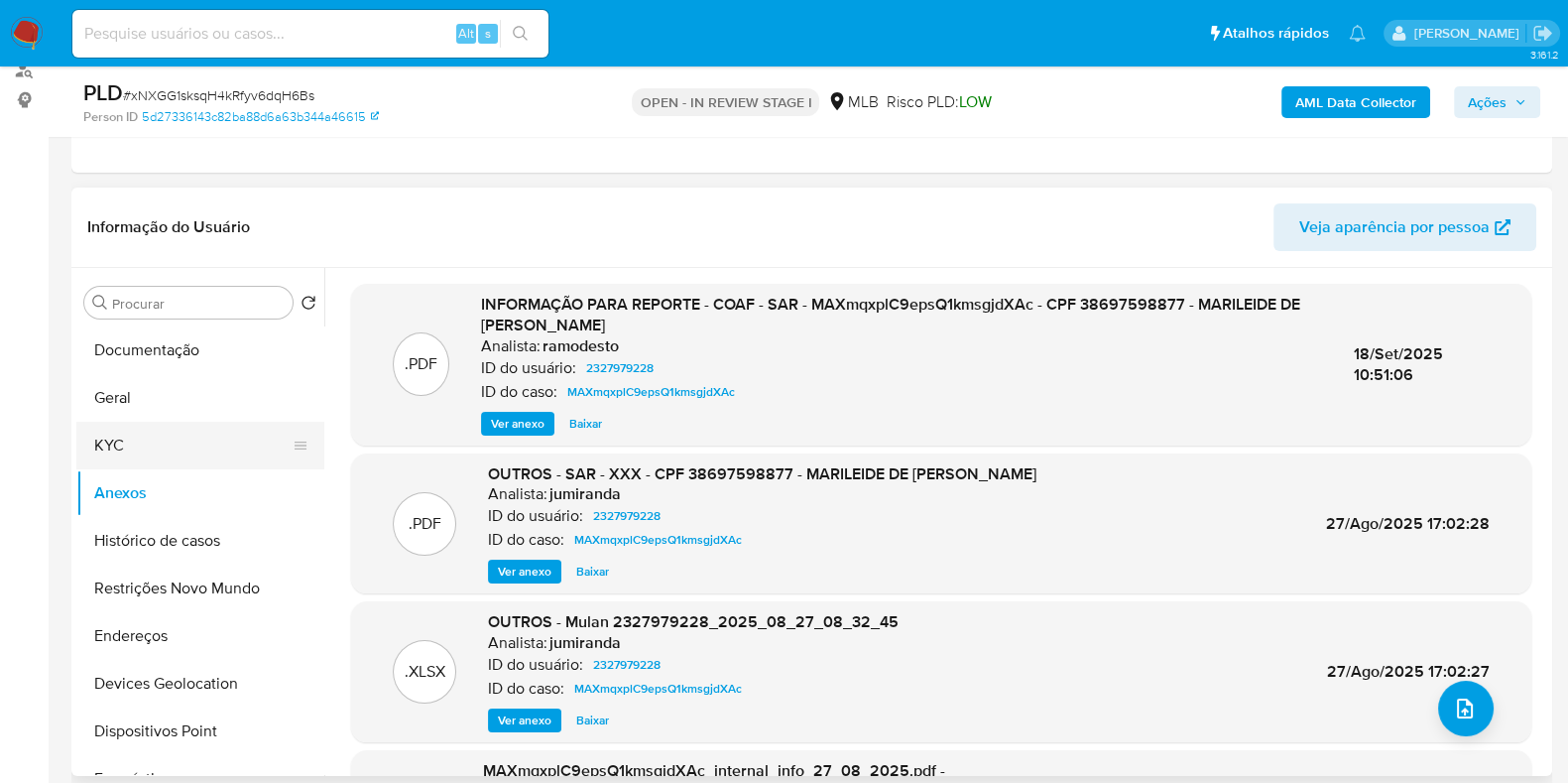
click at [127, 433] on button "KYC" at bounding box center [193, 446] width 232 height 48
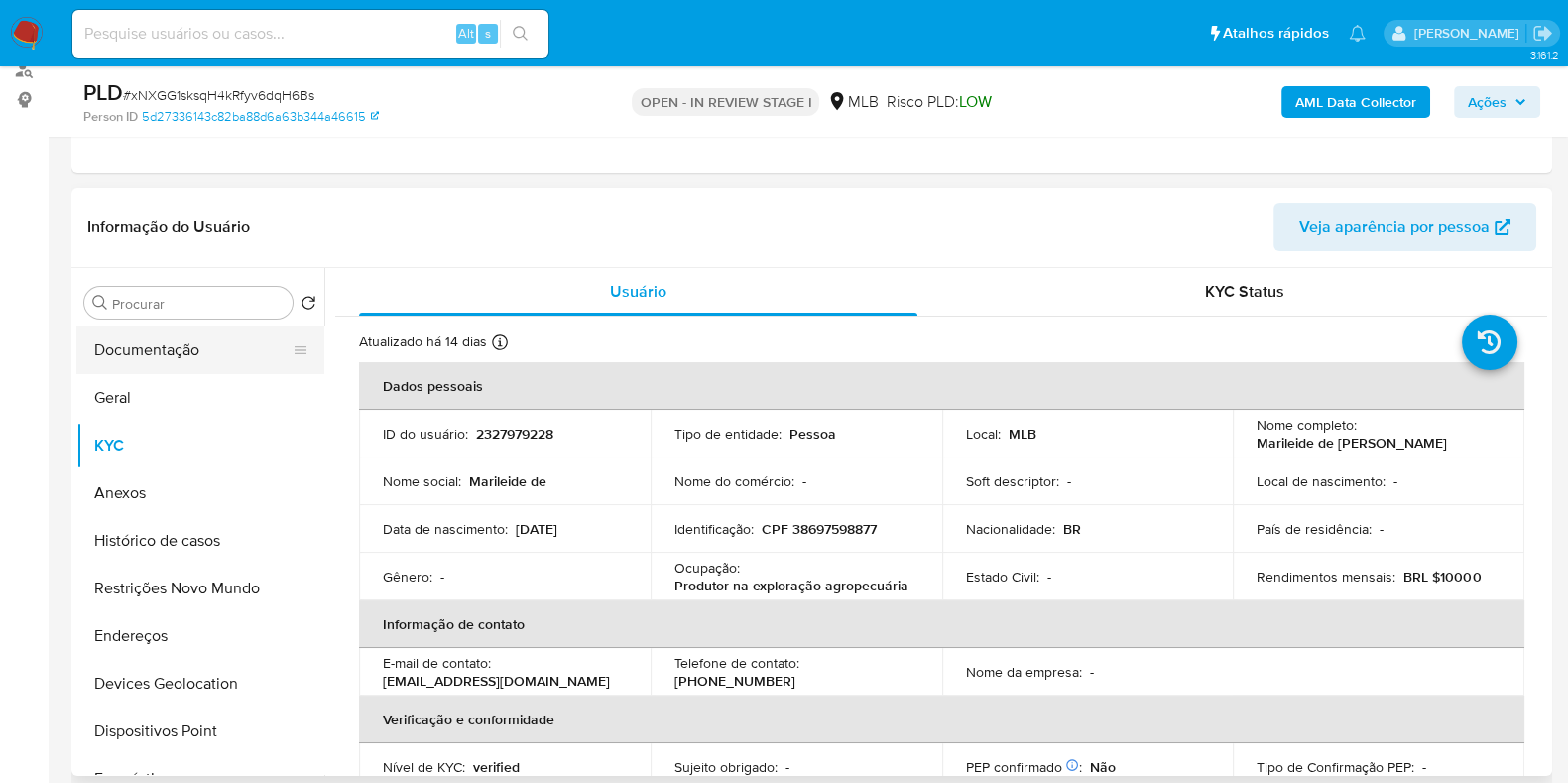
click at [154, 334] on button "Documentação" at bounding box center [193, 351] width 232 height 48
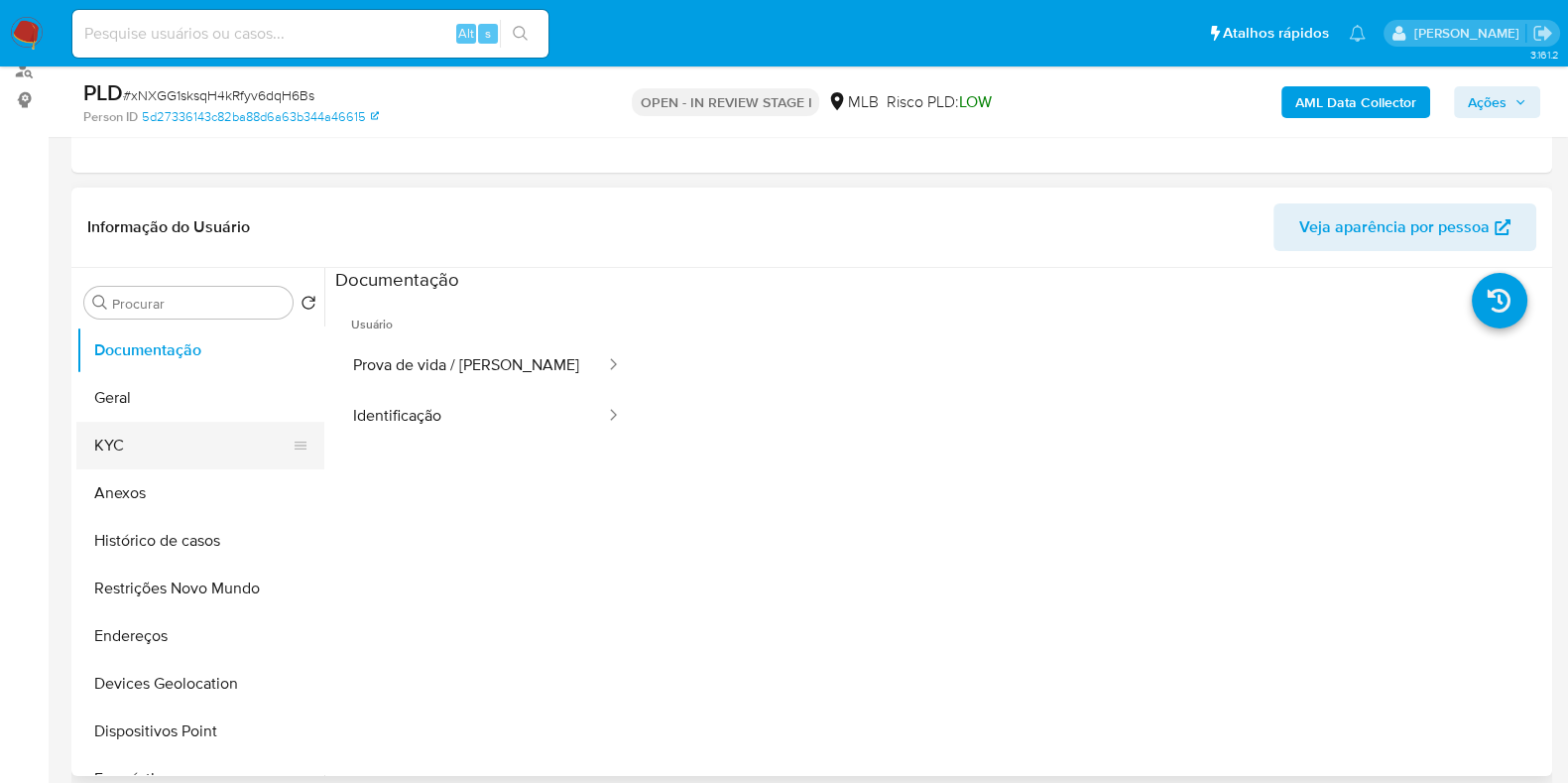
click at [151, 434] on button "KYC" at bounding box center [193, 446] width 232 height 48
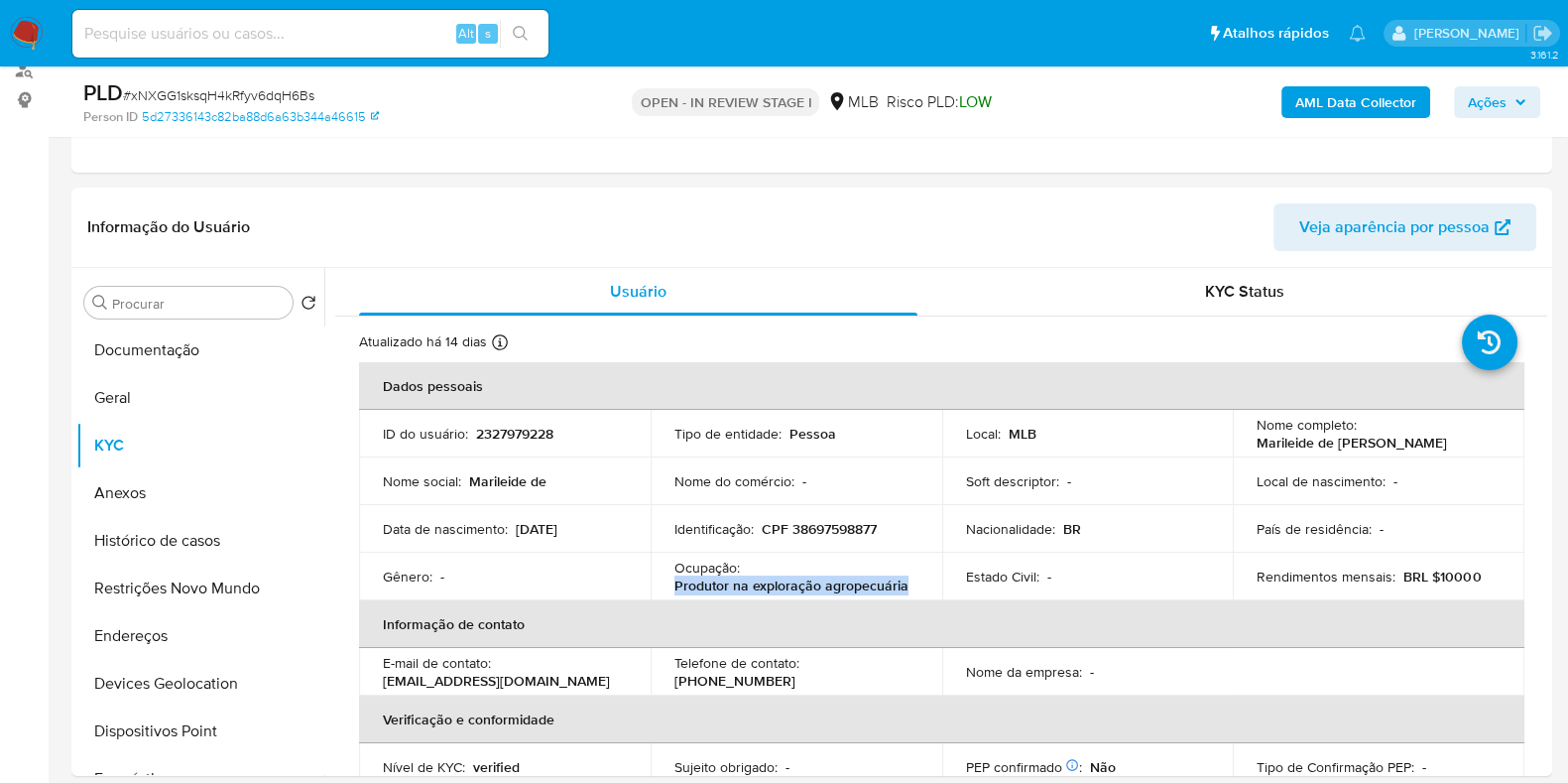
drag, startPoint x: 918, startPoint y: 586, endPoint x: 664, endPoint y: 591, distance: 254.0
click at [664, 591] on td "Ocupação : Produtor na exploração agropecuária" at bounding box center [796, 576] width 292 height 48
copy p "Produtor na exploração agropecuária"
click at [193, 547] on button "Histórico de casos" at bounding box center [193, 541] width 232 height 48
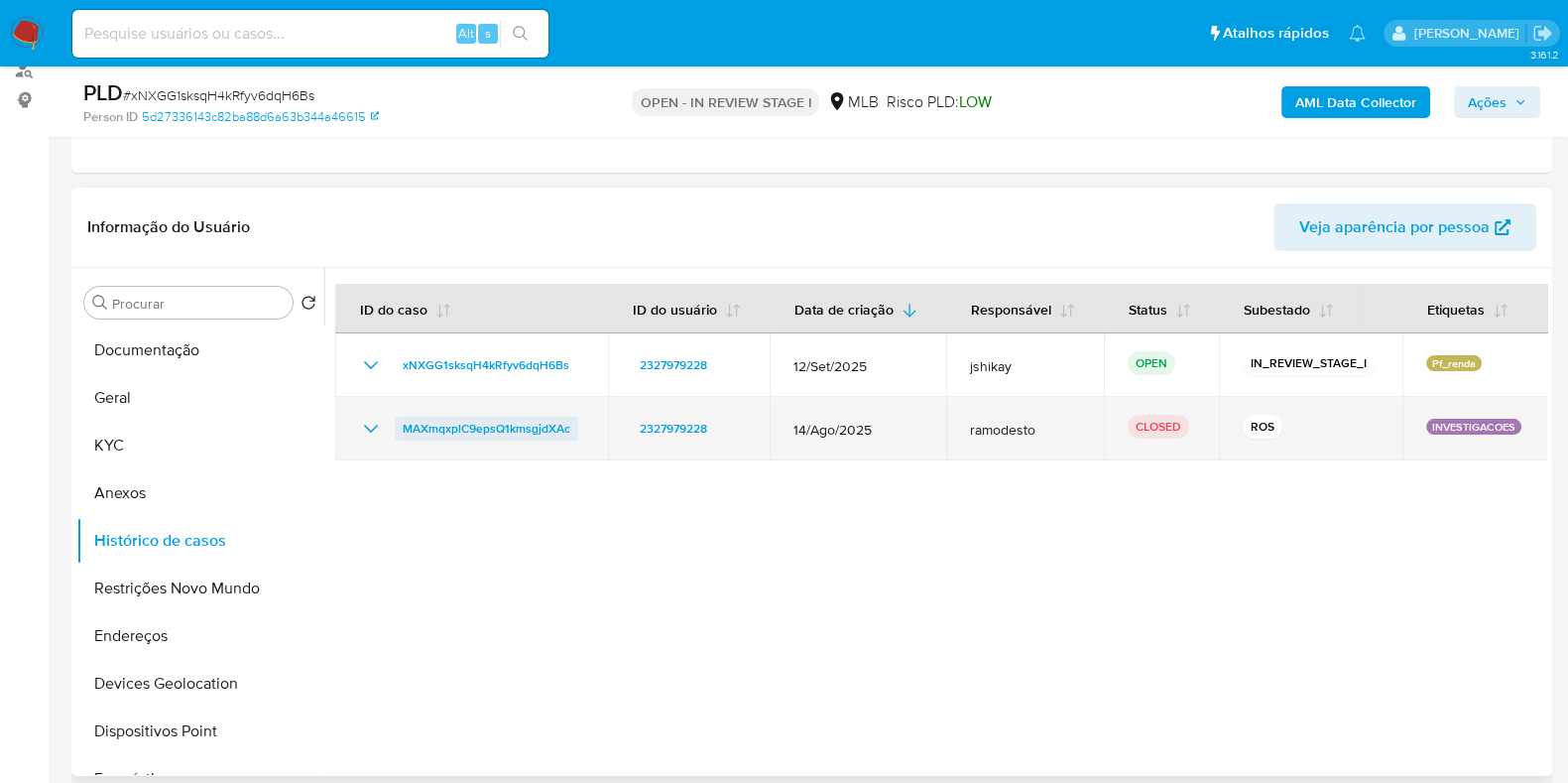
drag, startPoint x: 581, startPoint y: 425, endPoint x: 402, endPoint y: 428, distance: 179.0
click at [402, 428] on div "MAXmqxplC9epsQ1kmsgjdXAc" at bounding box center [472, 429] width 225 height 24
click at [374, 429] on icon "Mostrar/Ocultar" at bounding box center [371, 429] width 24 height 24
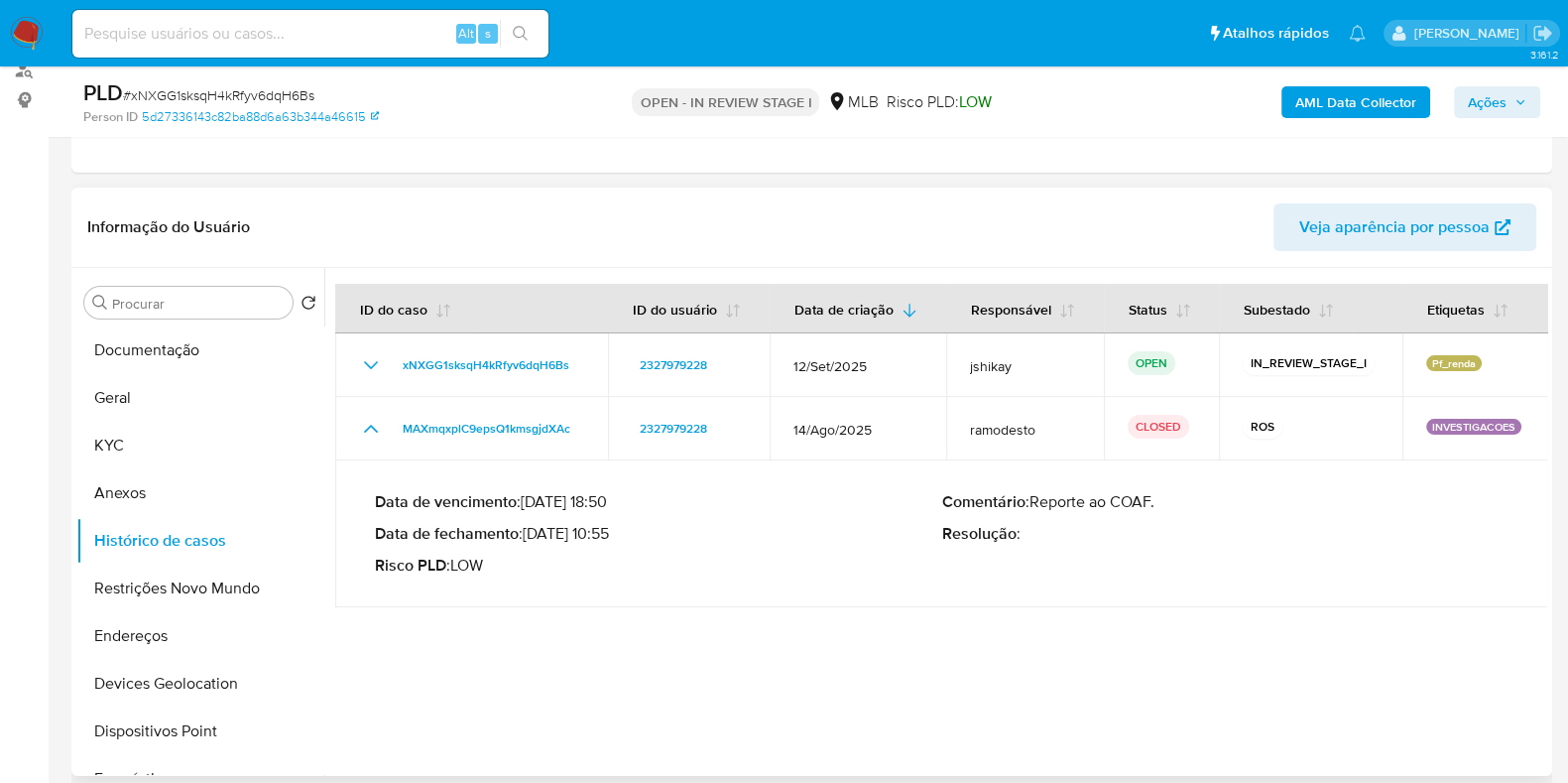
drag, startPoint x: 530, startPoint y: 529, endPoint x: 610, endPoint y: 540, distance: 80.8
click at [610, 540] on p "Data de fechamento : 18/09/2025 10:55" at bounding box center [658, 534] width 567 height 20
click at [137, 407] on button "Geral" at bounding box center [193, 398] width 232 height 48
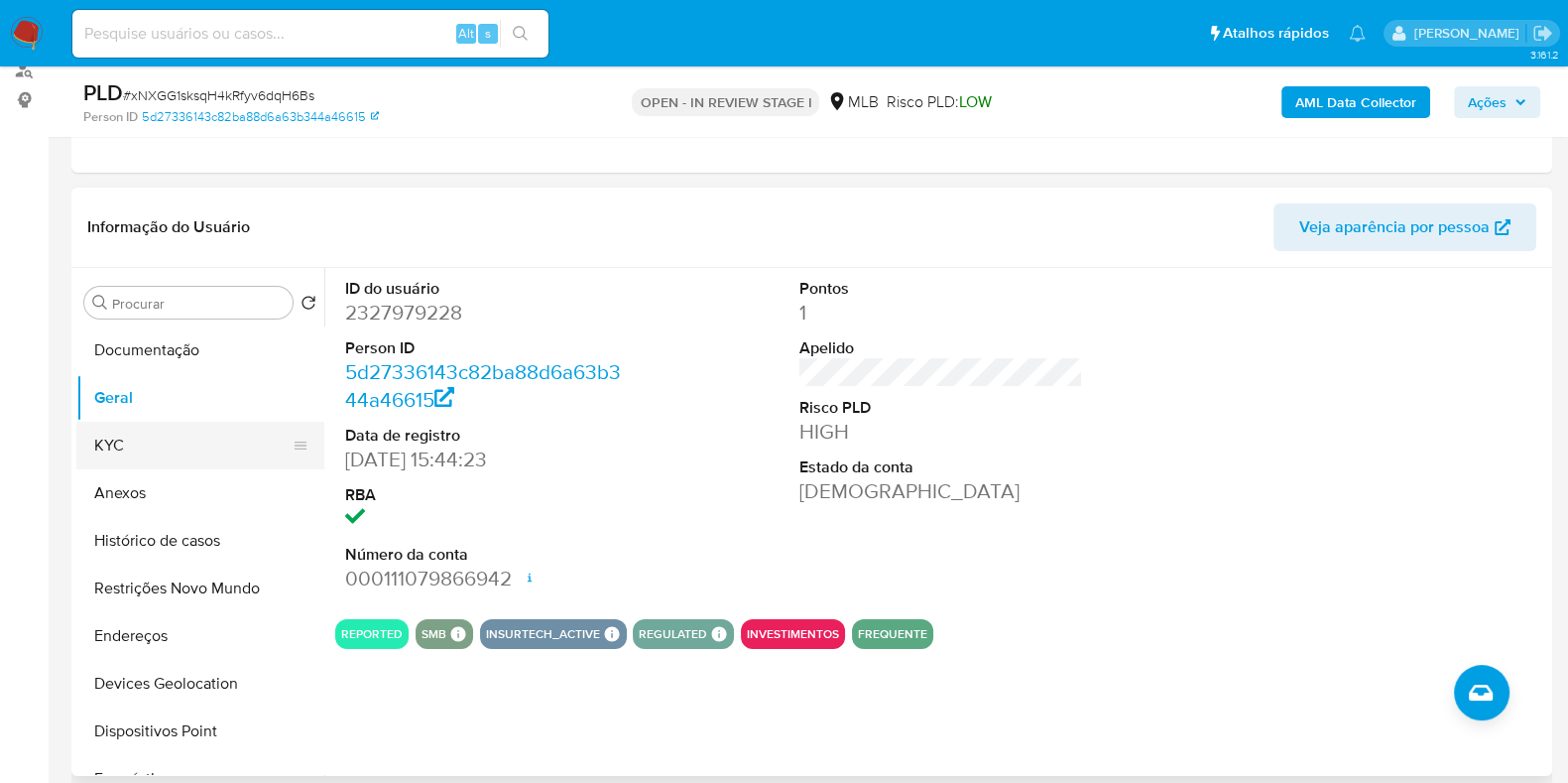
click at [198, 429] on button "KYC" at bounding box center [193, 446] width 232 height 48
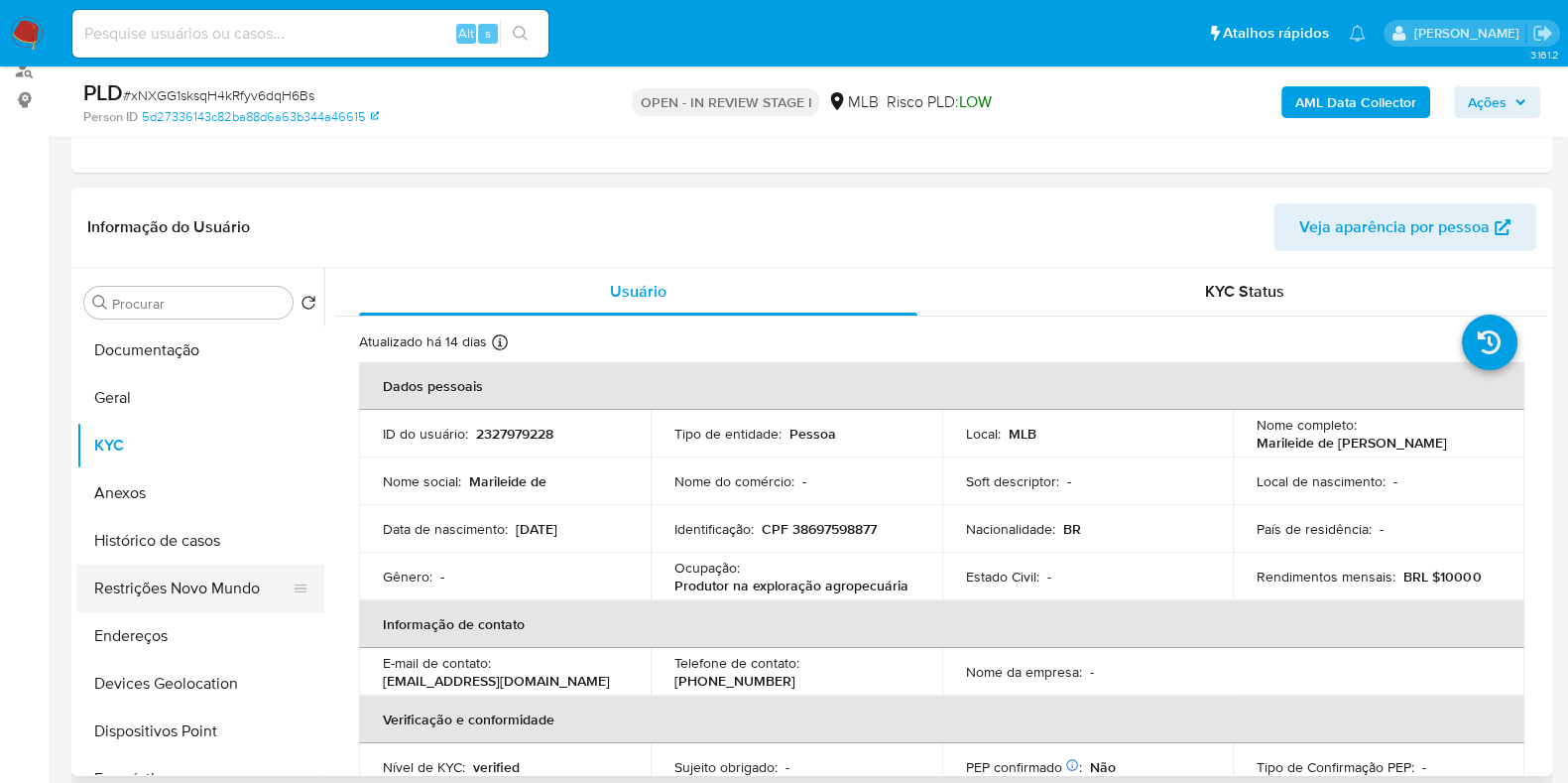
click at [169, 592] on button "Restrições Novo Mundo" at bounding box center [193, 588] width 232 height 48
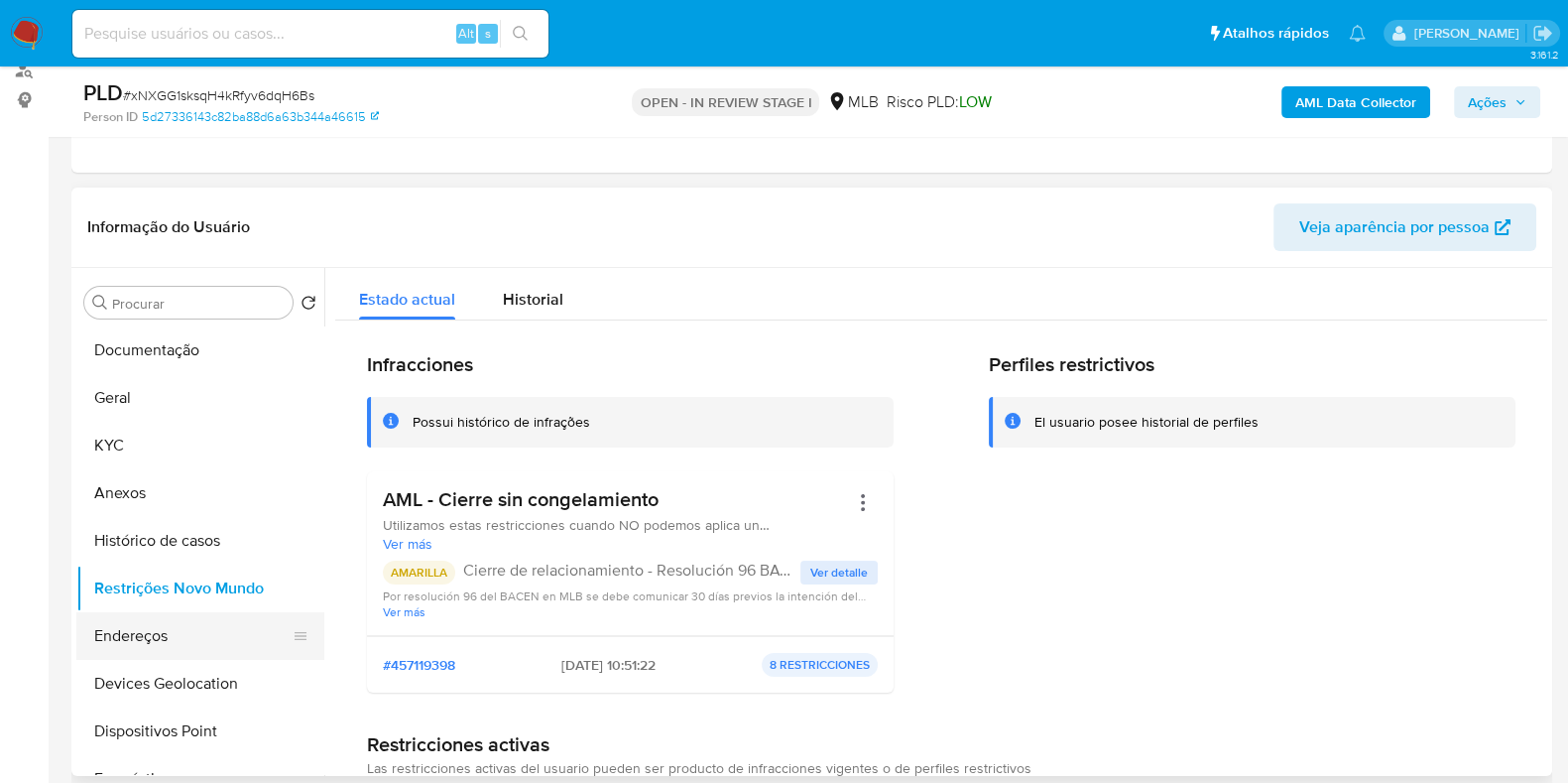
click at [185, 638] on button "Endereços" at bounding box center [193, 636] width 232 height 48
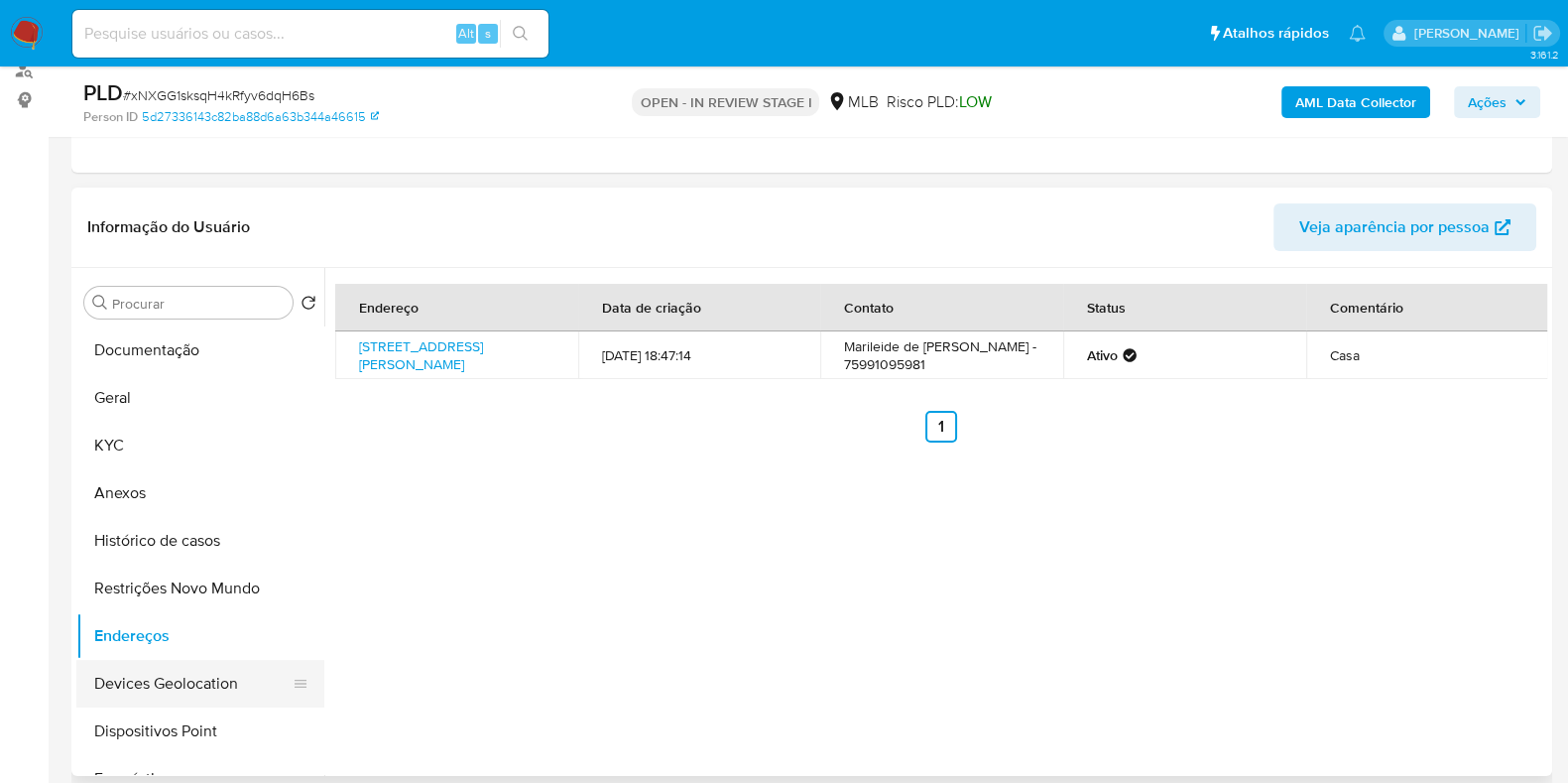
click at [214, 669] on button "Devices Geolocation" at bounding box center [193, 684] width 232 height 48
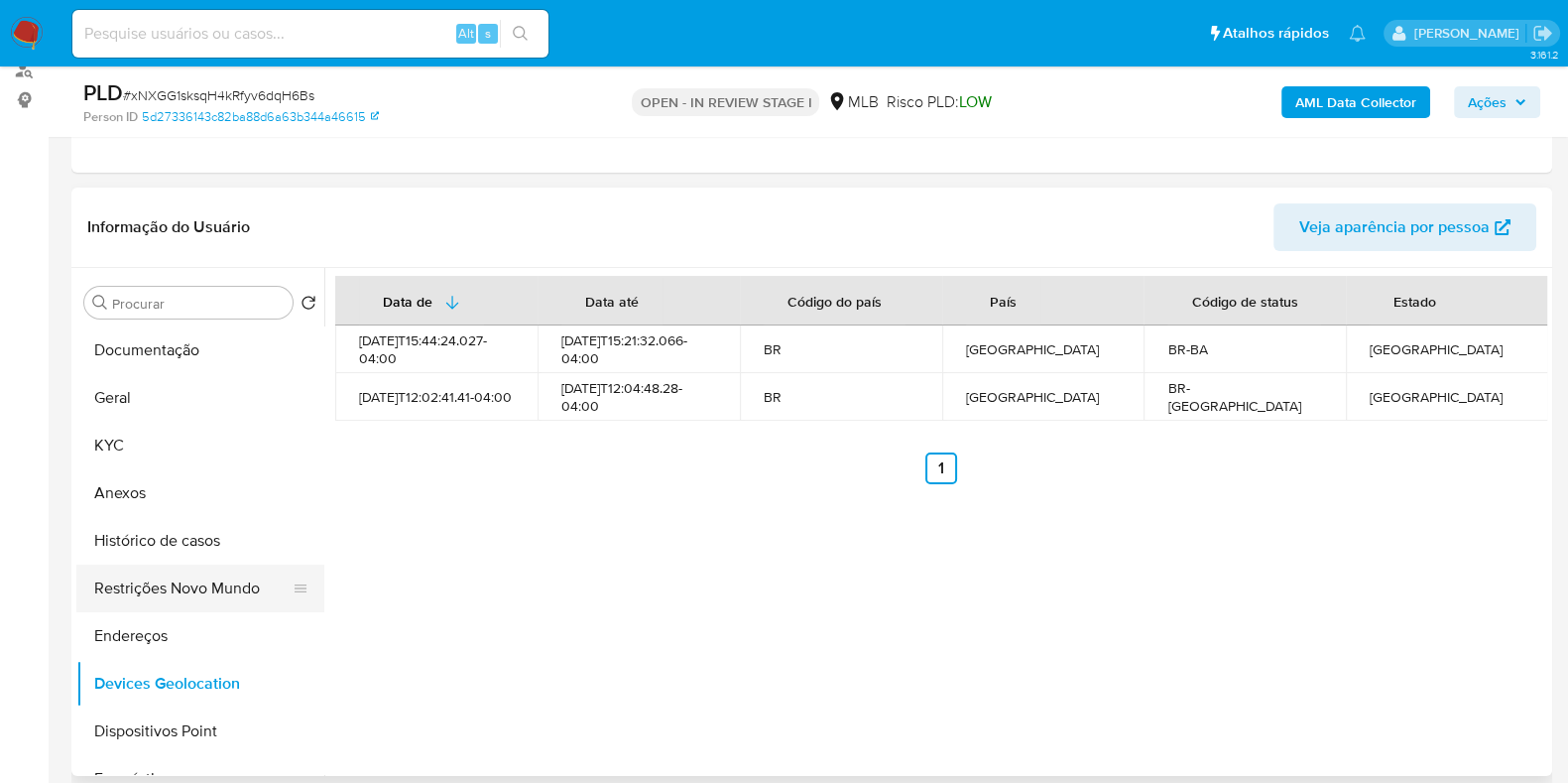
click at [172, 579] on button "Restrições Novo Mundo" at bounding box center [193, 588] width 232 height 48
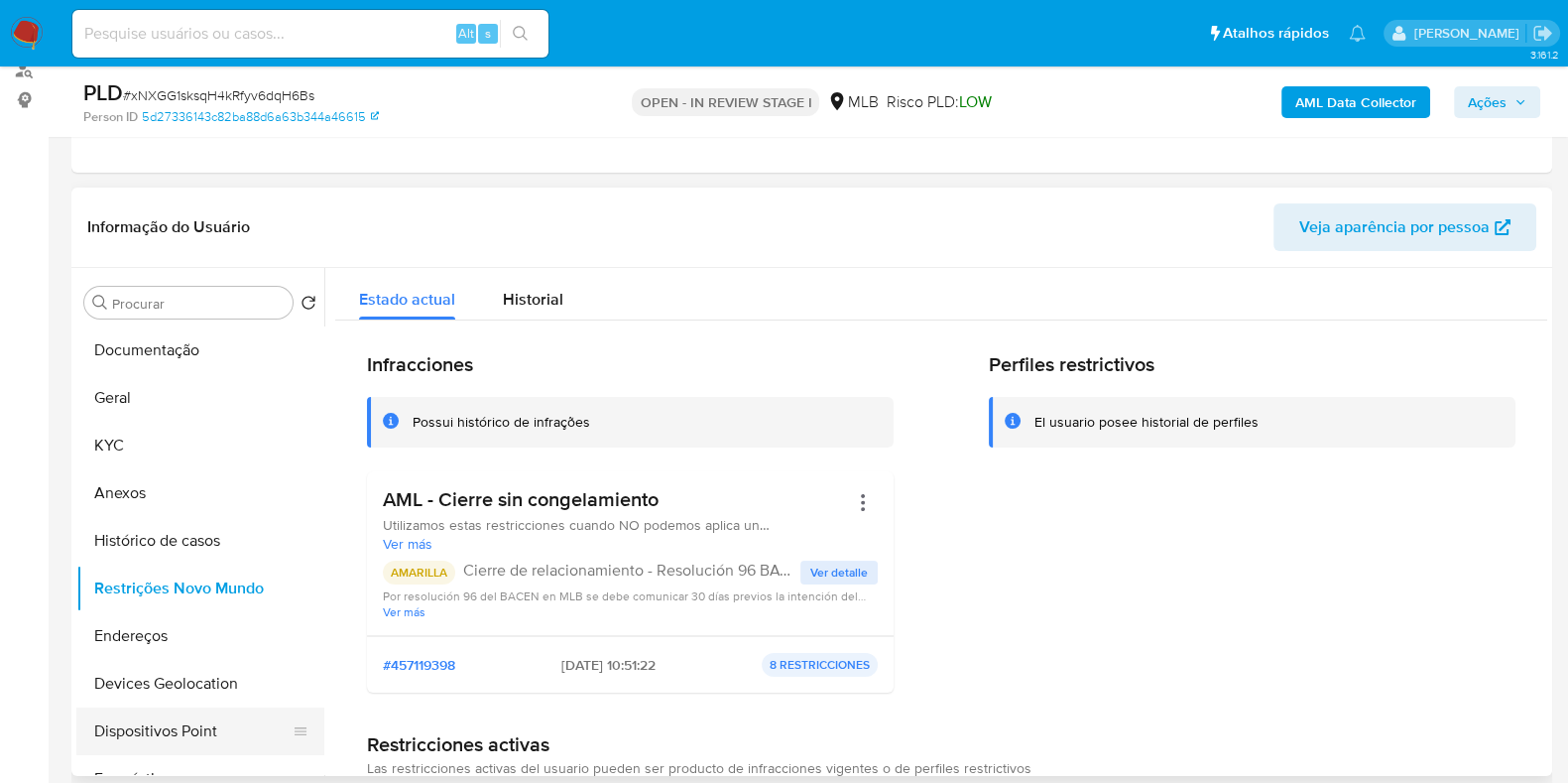
click at [154, 727] on button "Dispositivos Point" at bounding box center [193, 731] width 232 height 48
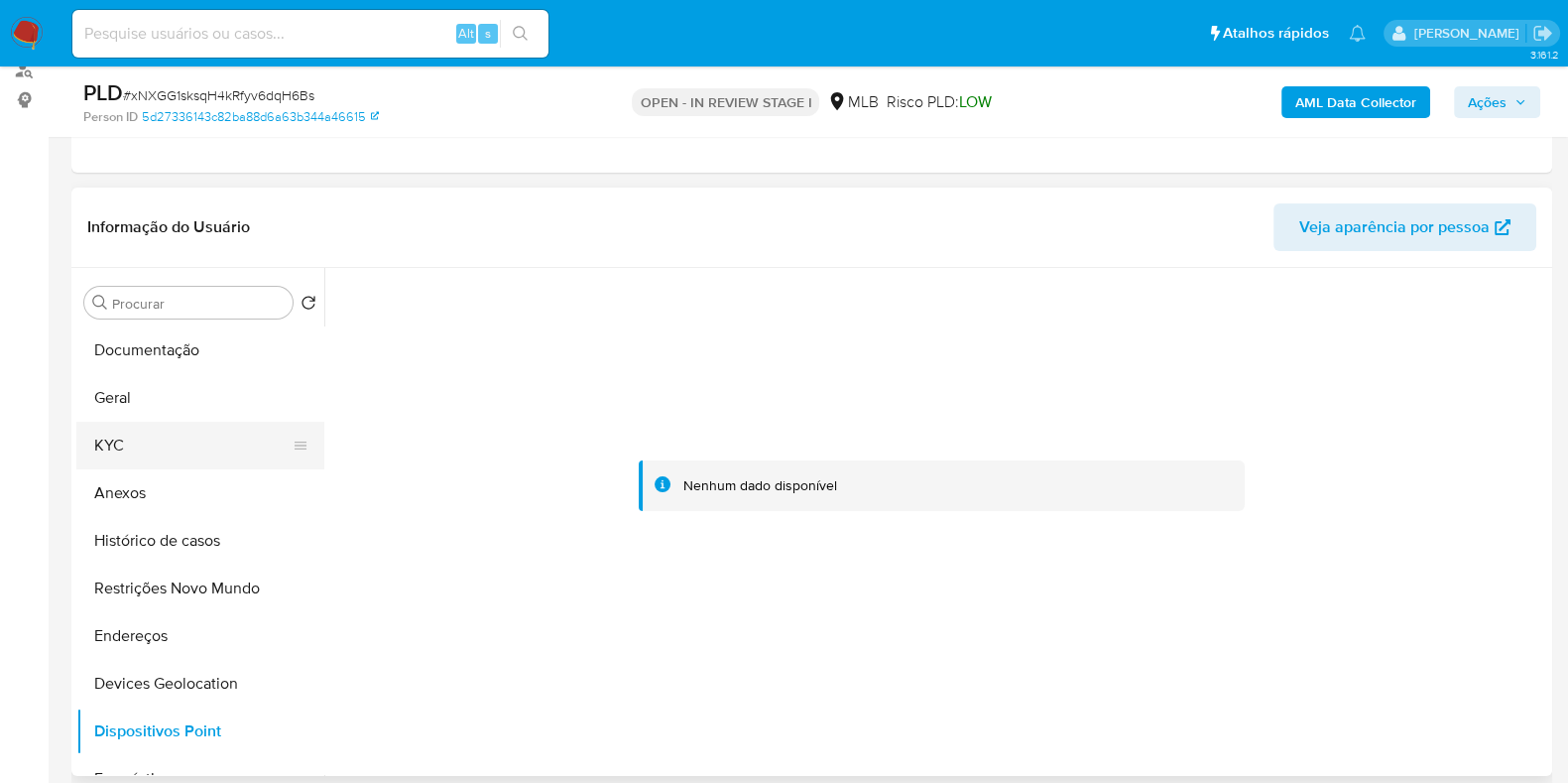
click at [153, 463] on button "KYC" at bounding box center [193, 446] width 232 height 48
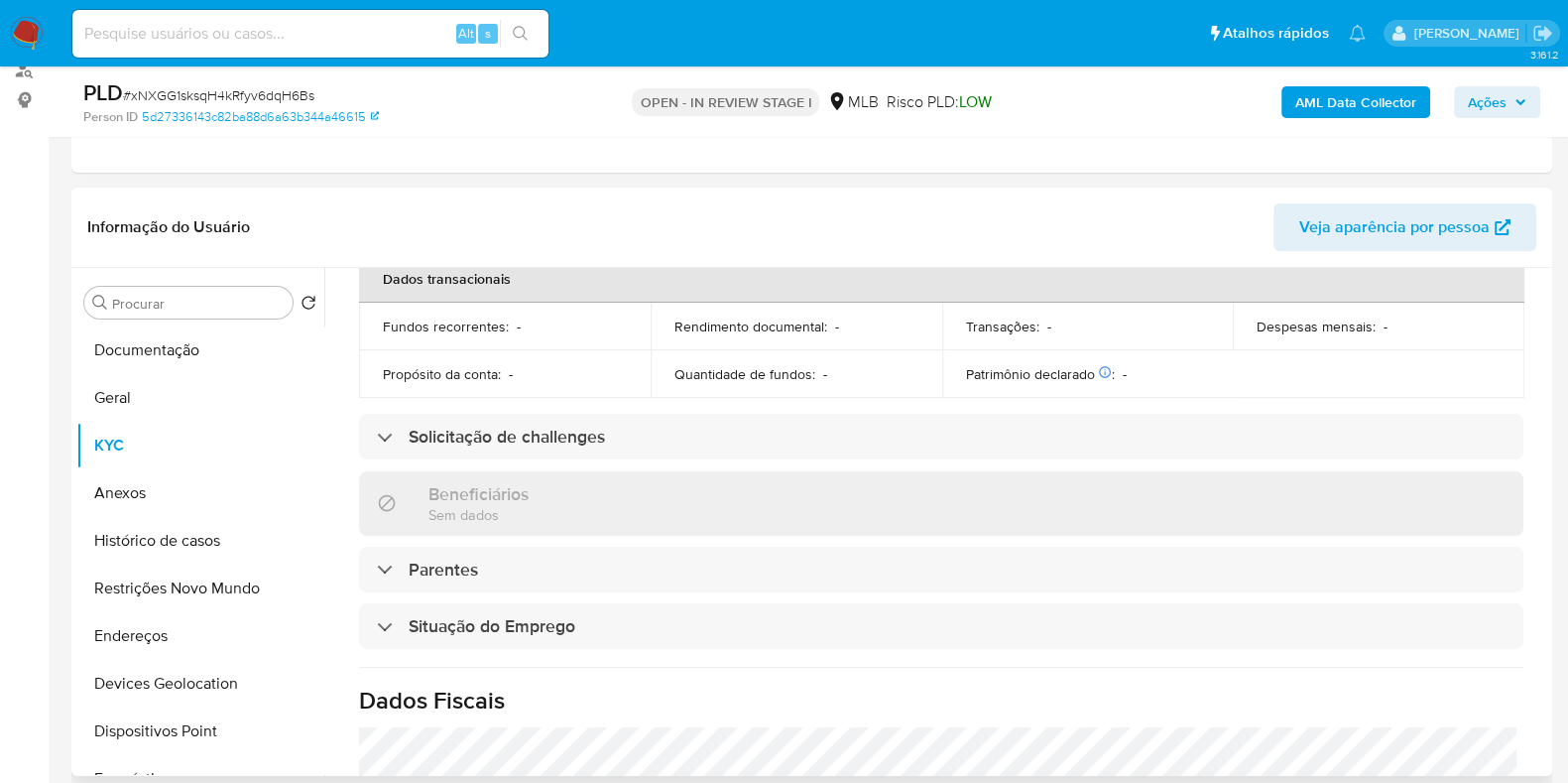
scroll to position [862, 0]
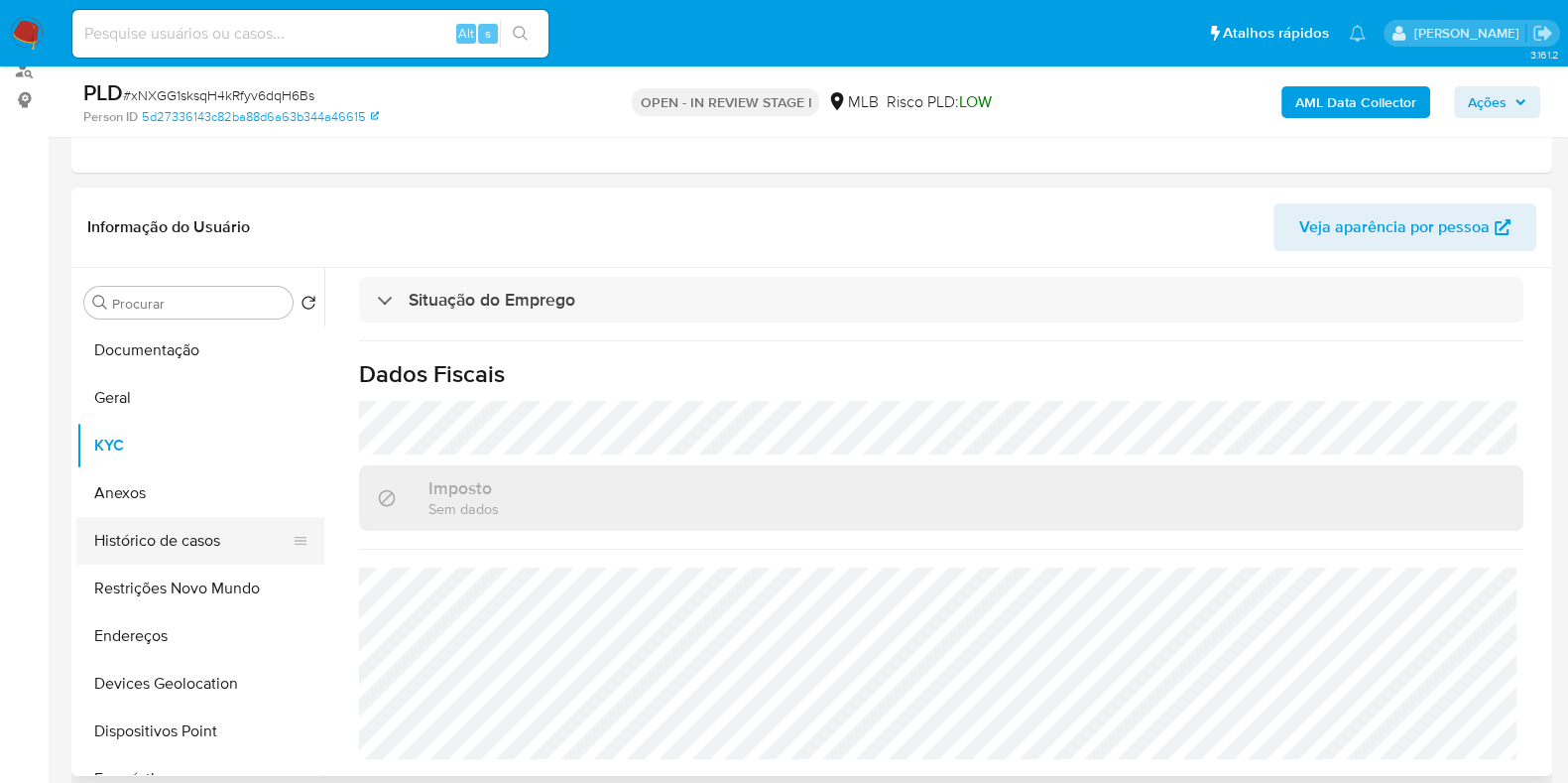
click at [185, 537] on button "Histórico de casos" at bounding box center [193, 541] width 232 height 48
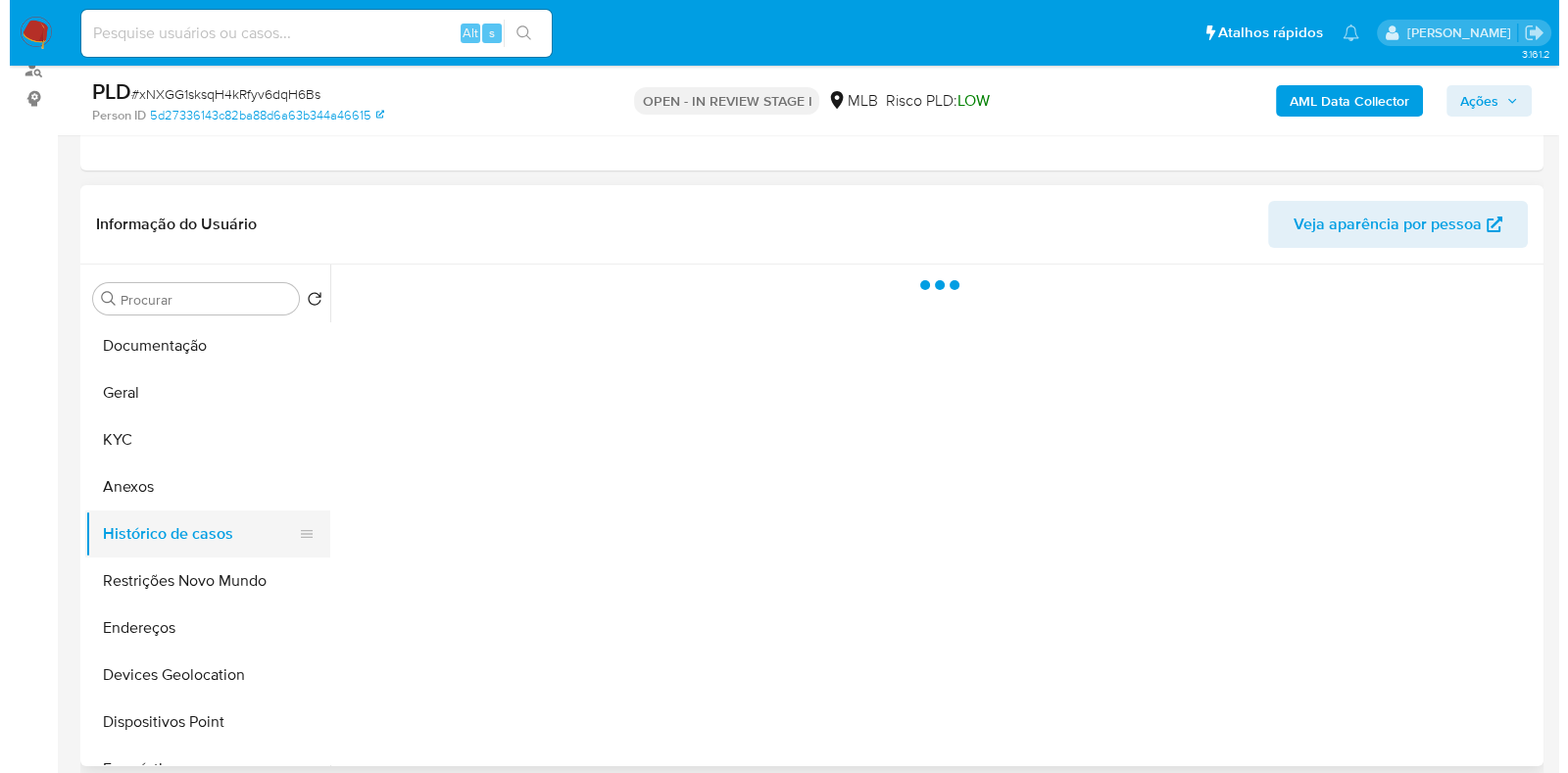
scroll to position [0, 0]
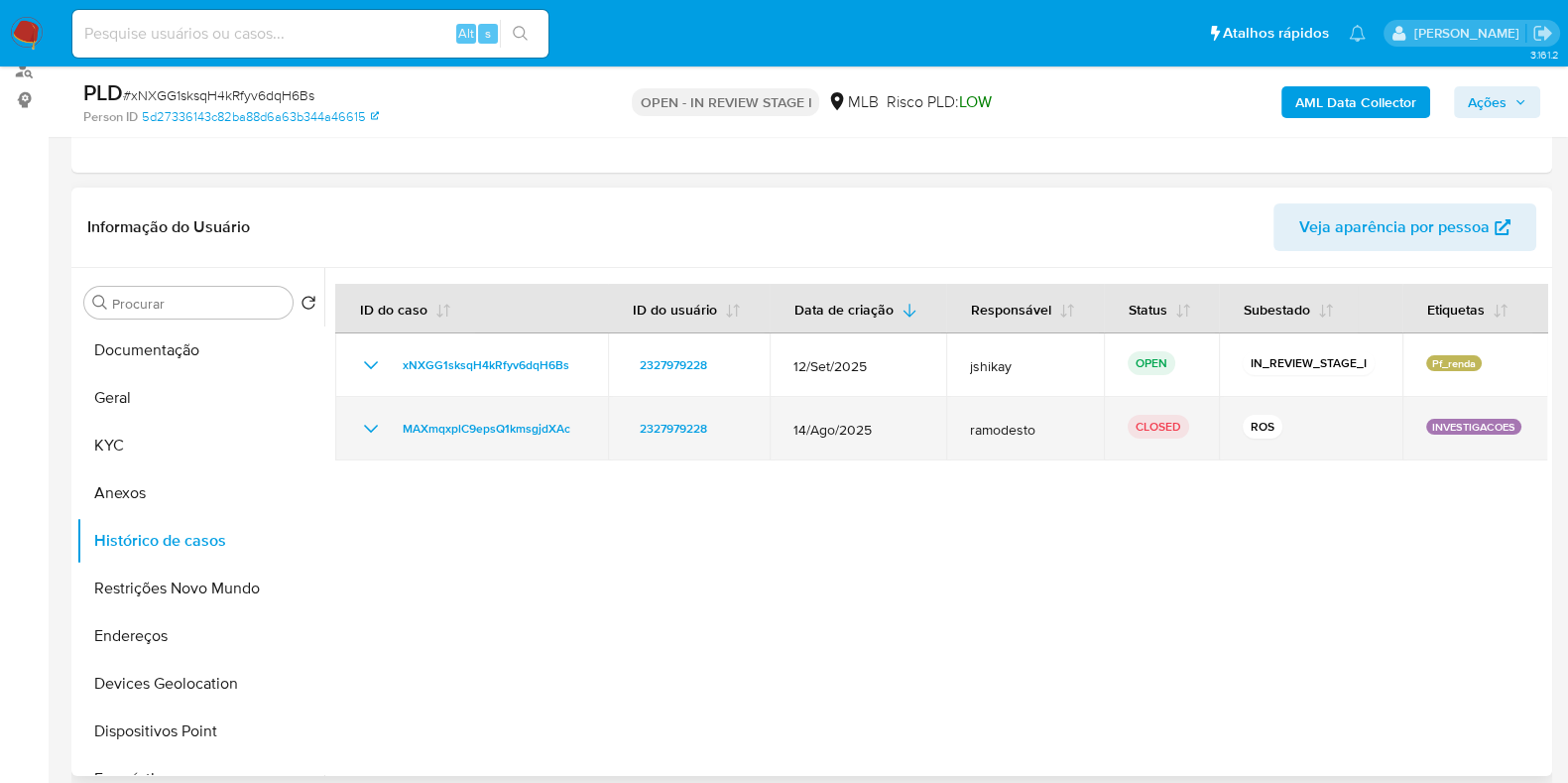
click at [355, 424] on td "MAXmqxplC9epsQ1kmsgjdXAc" at bounding box center [472, 429] width 273 height 64
click at [365, 429] on icon "Mostrar/Ocultar" at bounding box center [371, 429] width 24 height 24
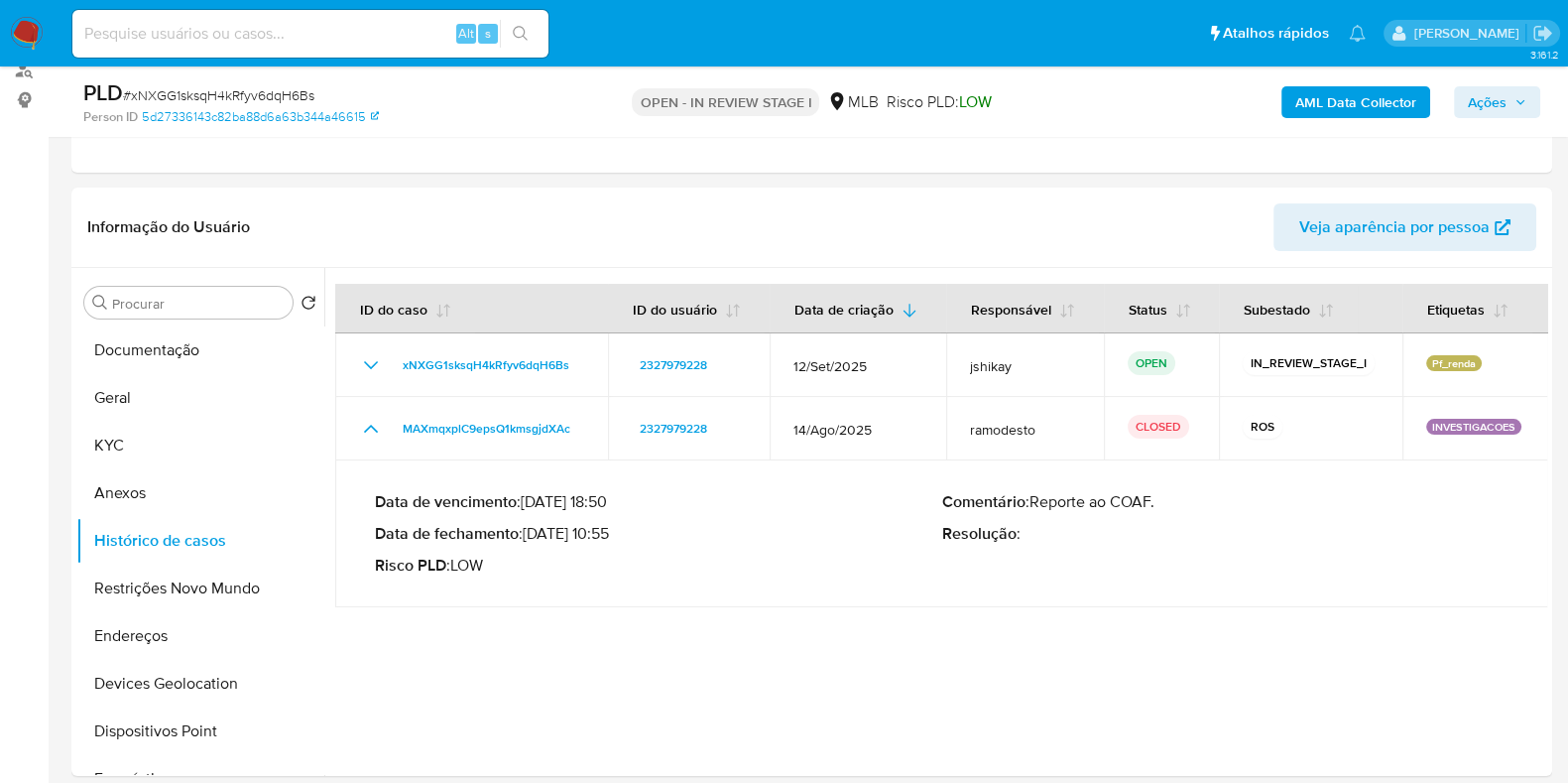
click at [1346, 102] on b "AML Data Collector" at bounding box center [1355, 102] width 121 height 32
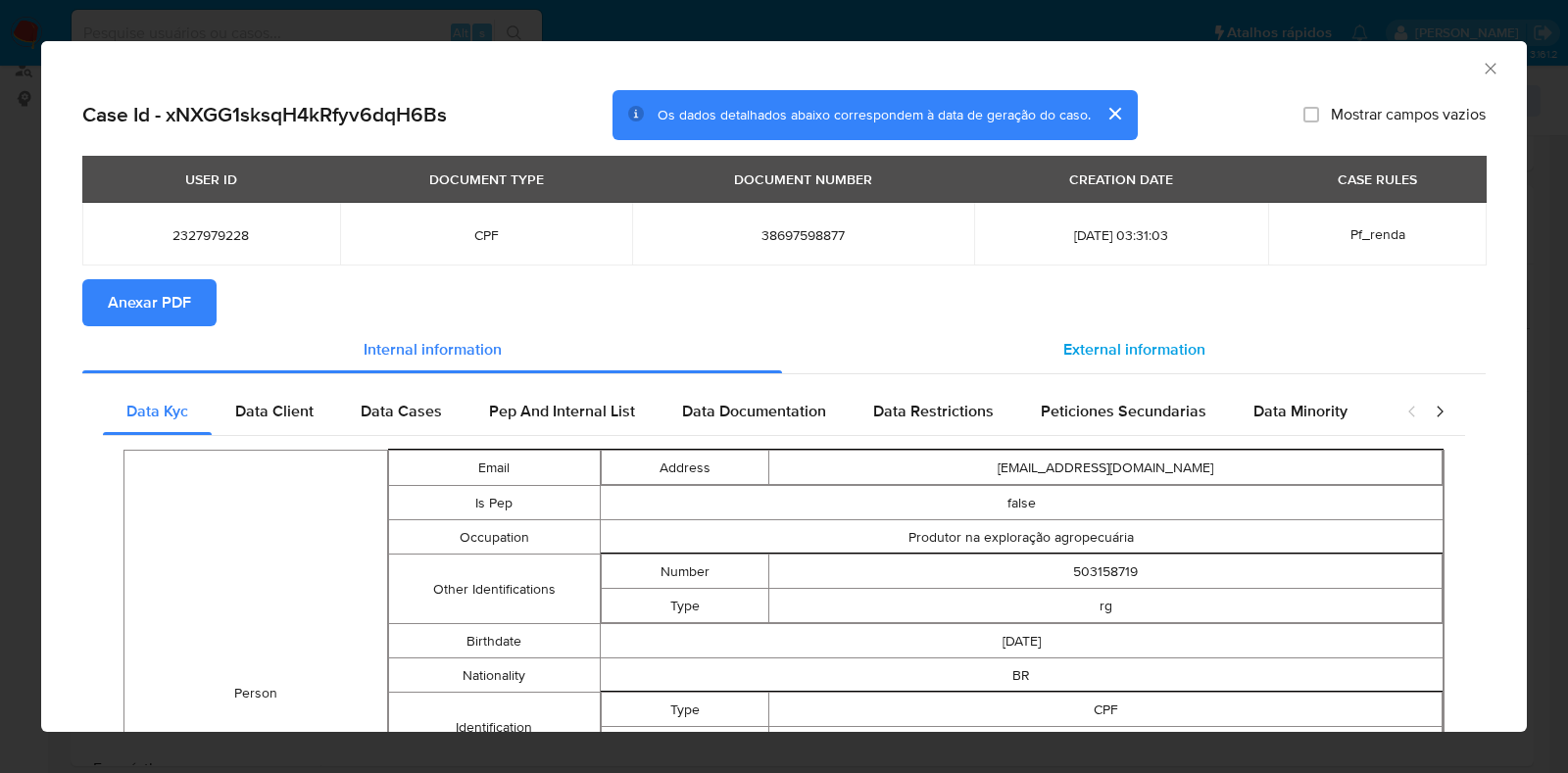
click at [1188, 353] on span "External information" at bounding box center [1134, 349] width 142 height 23
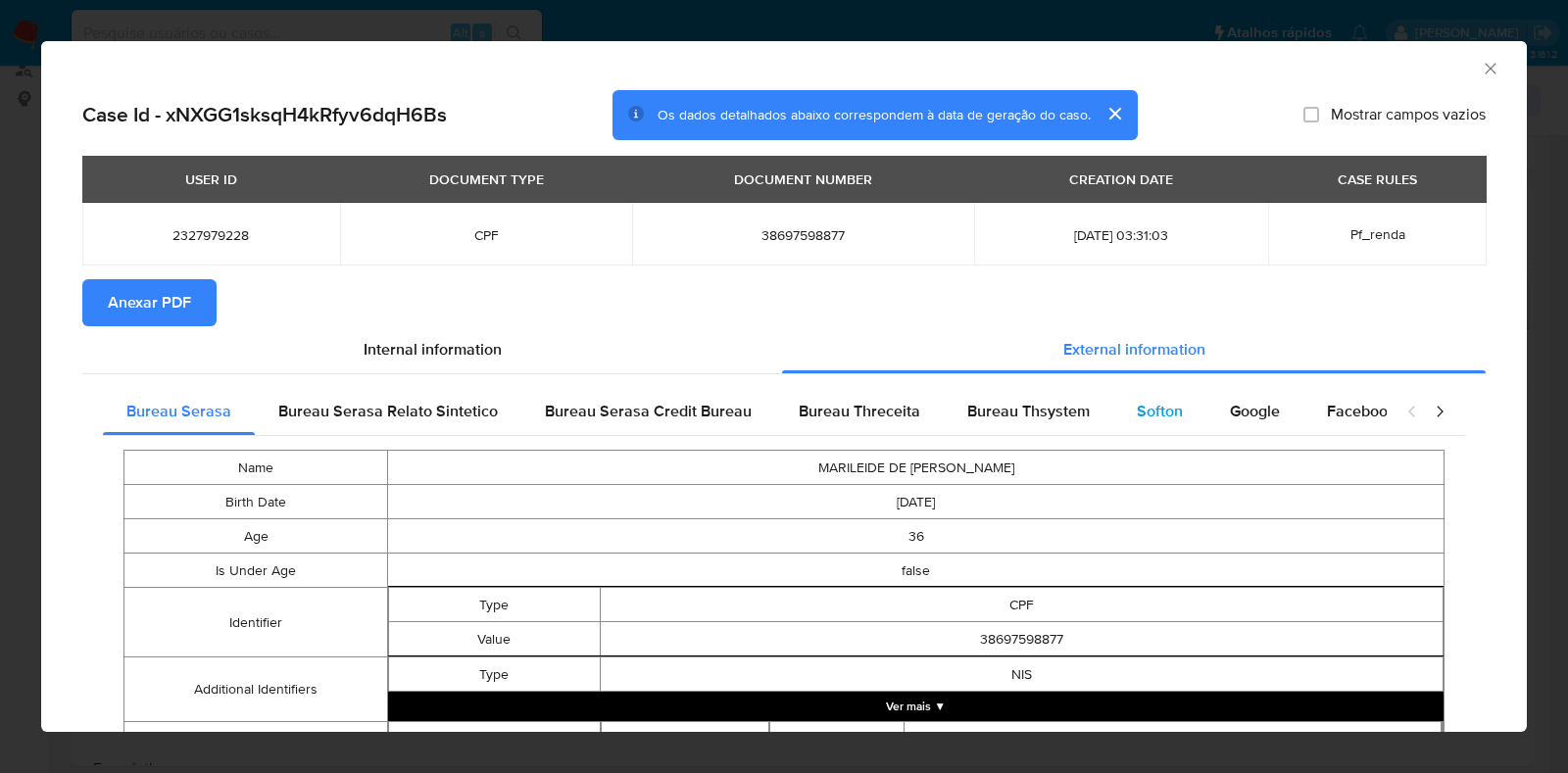
click at [1175, 395] on div "Softon" at bounding box center [1160, 412] width 93 height 47
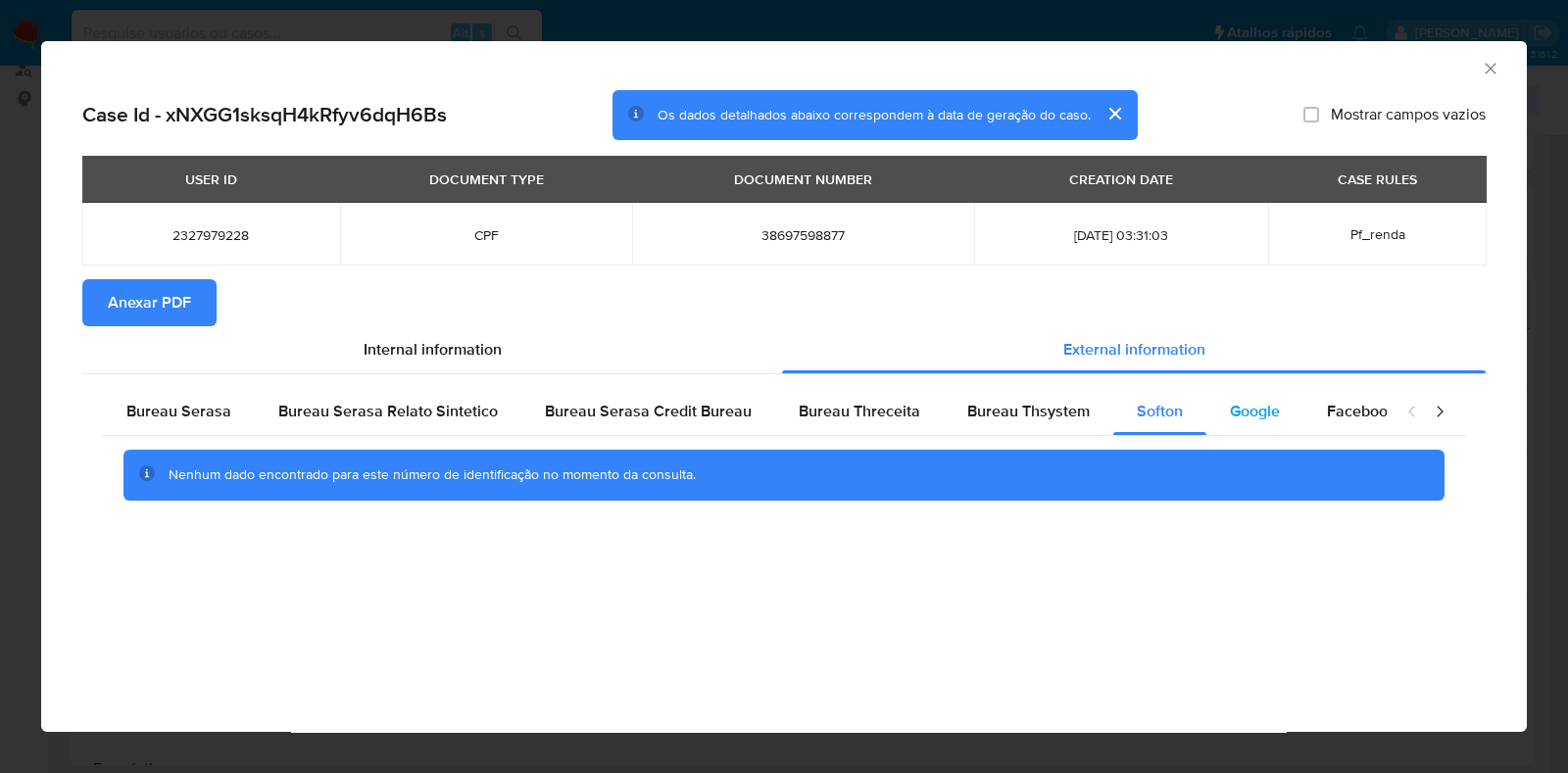
click at [1250, 400] on span "Google" at bounding box center [1255, 411] width 50 height 23
click at [90, 303] on button "Anexar PDF" at bounding box center [149, 303] width 134 height 47
drag, startPoint x: 1490, startPoint y: 72, endPoint x: 1458, endPoint y: 85, distance: 34.5
click at [1490, 72] on icon "Fechar a janela" at bounding box center [1490, 69] width 20 height 20
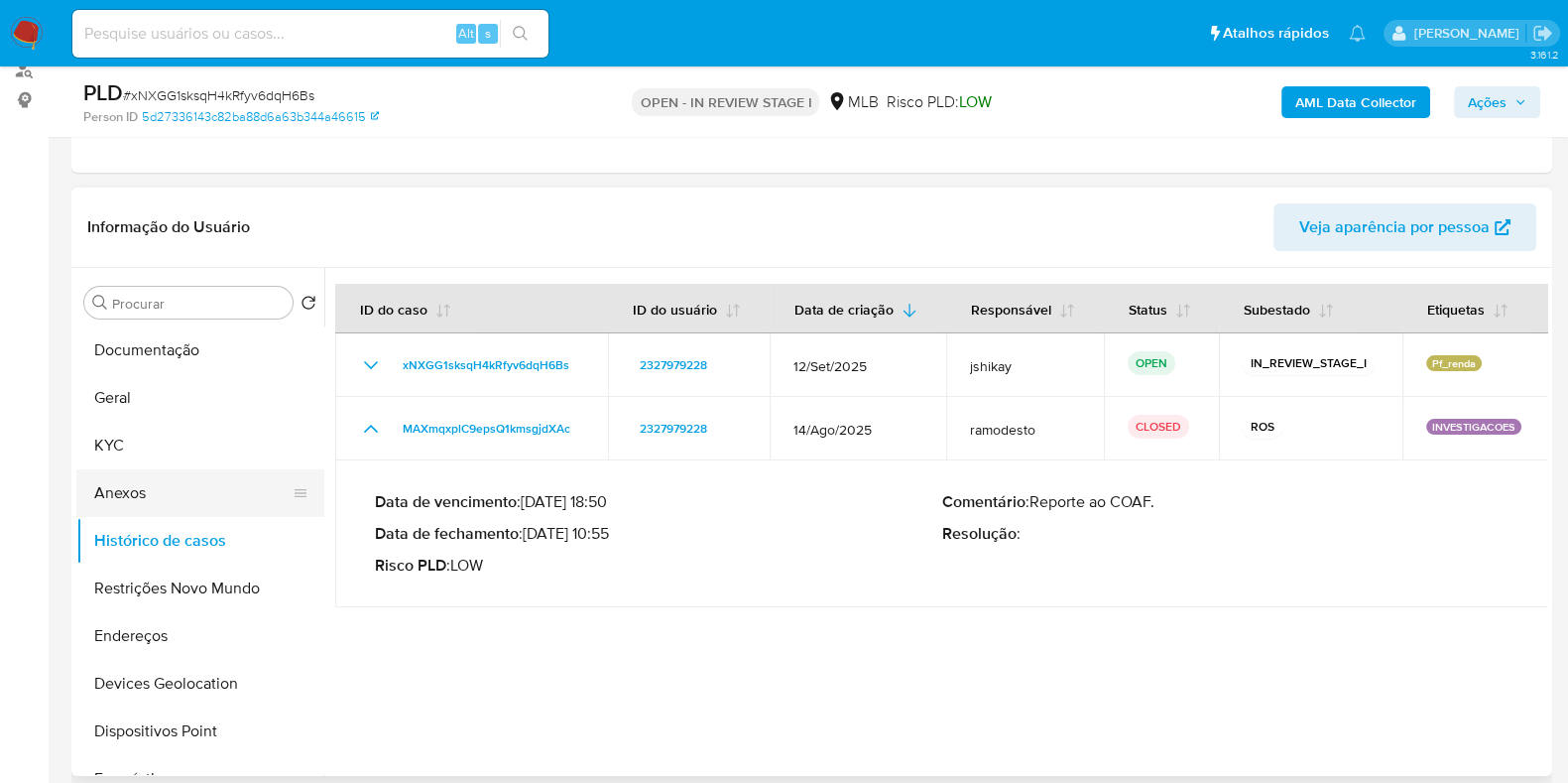
click at [119, 488] on button "Anexos" at bounding box center [193, 493] width 232 height 48
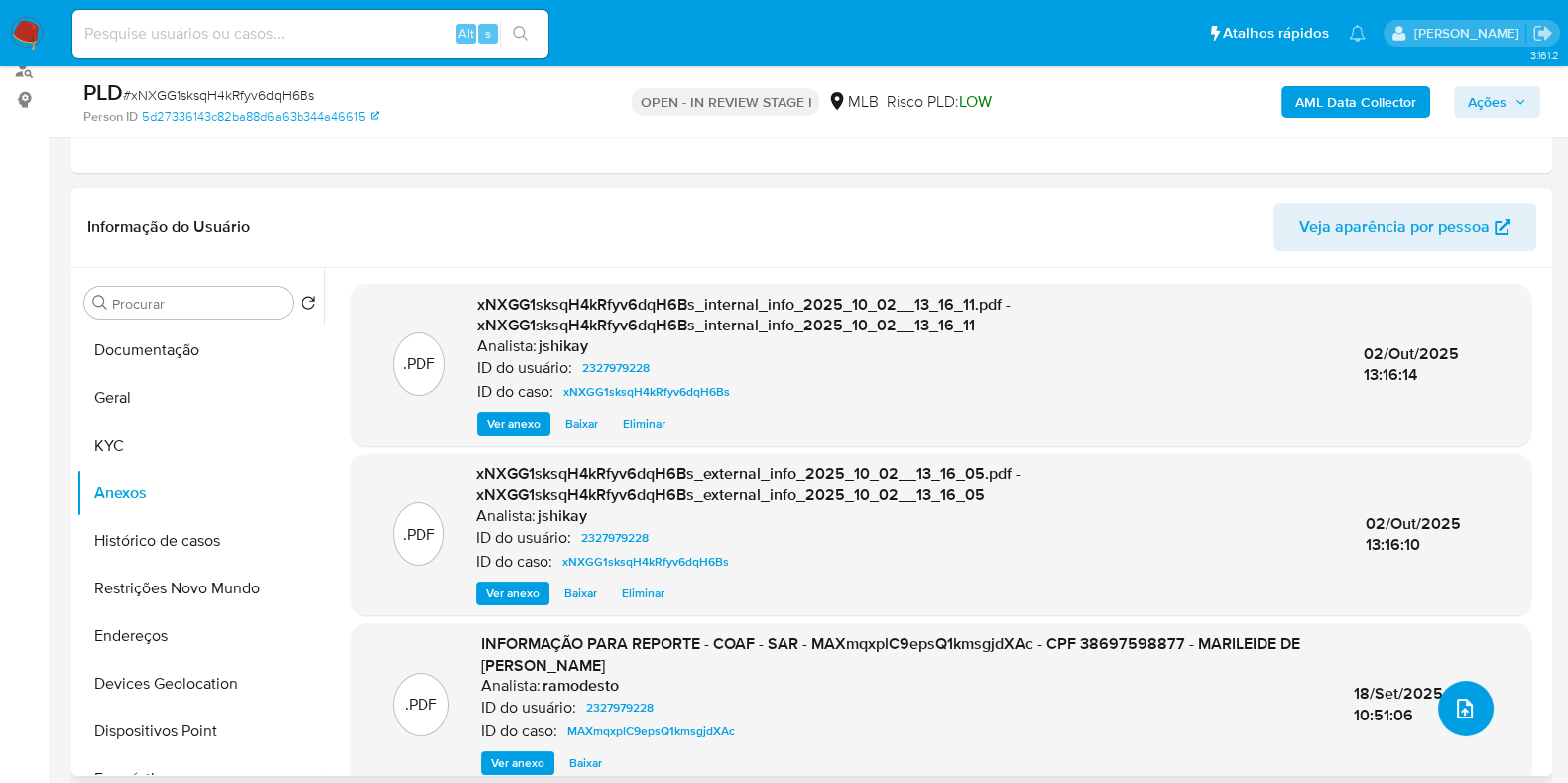
click at [1446, 692] on button "upload-file" at bounding box center [1466, 708] width 56 height 56
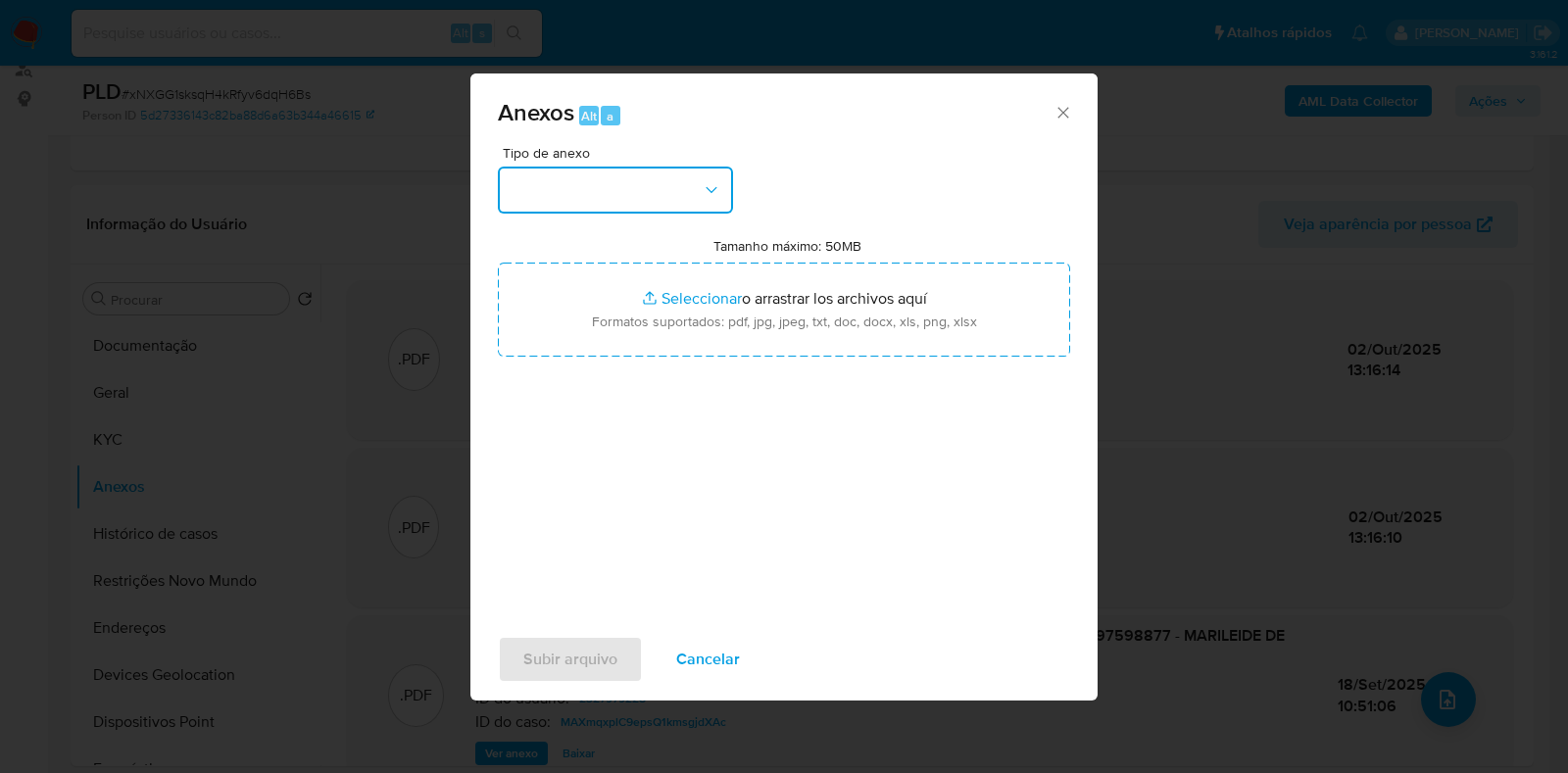
click at [681, 208] on button "button" at bounding box center [615, 190] width 235 height 47
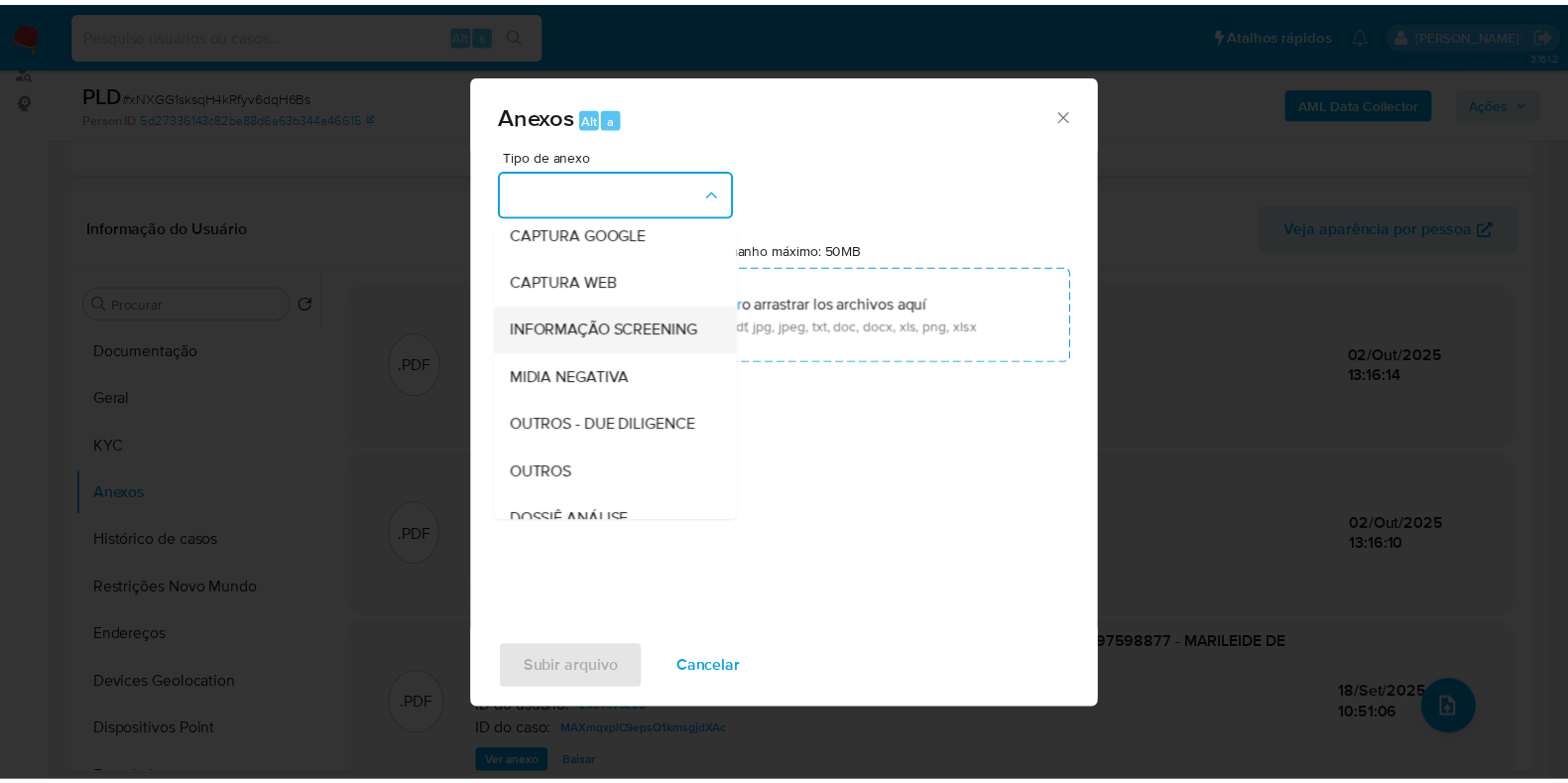
scroll to position [247, 0]
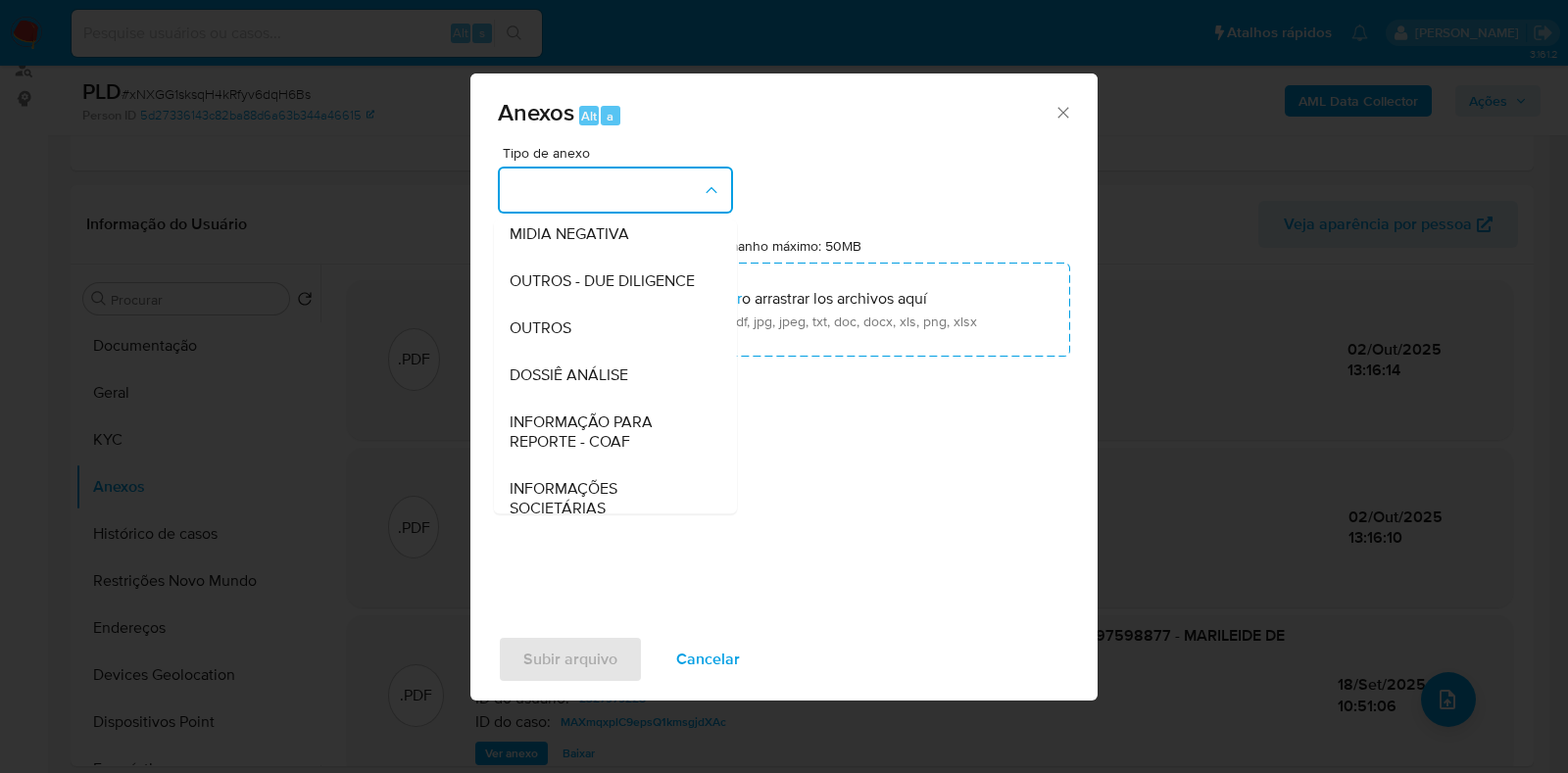
drag, startPoint x: 581, startPoint y: 374, endPoint x: 599, endPoint y: 360, distance: 22.8
click at [581, 352] on div "OUTROS" at bounding box center [609, 329] width 200 height 47
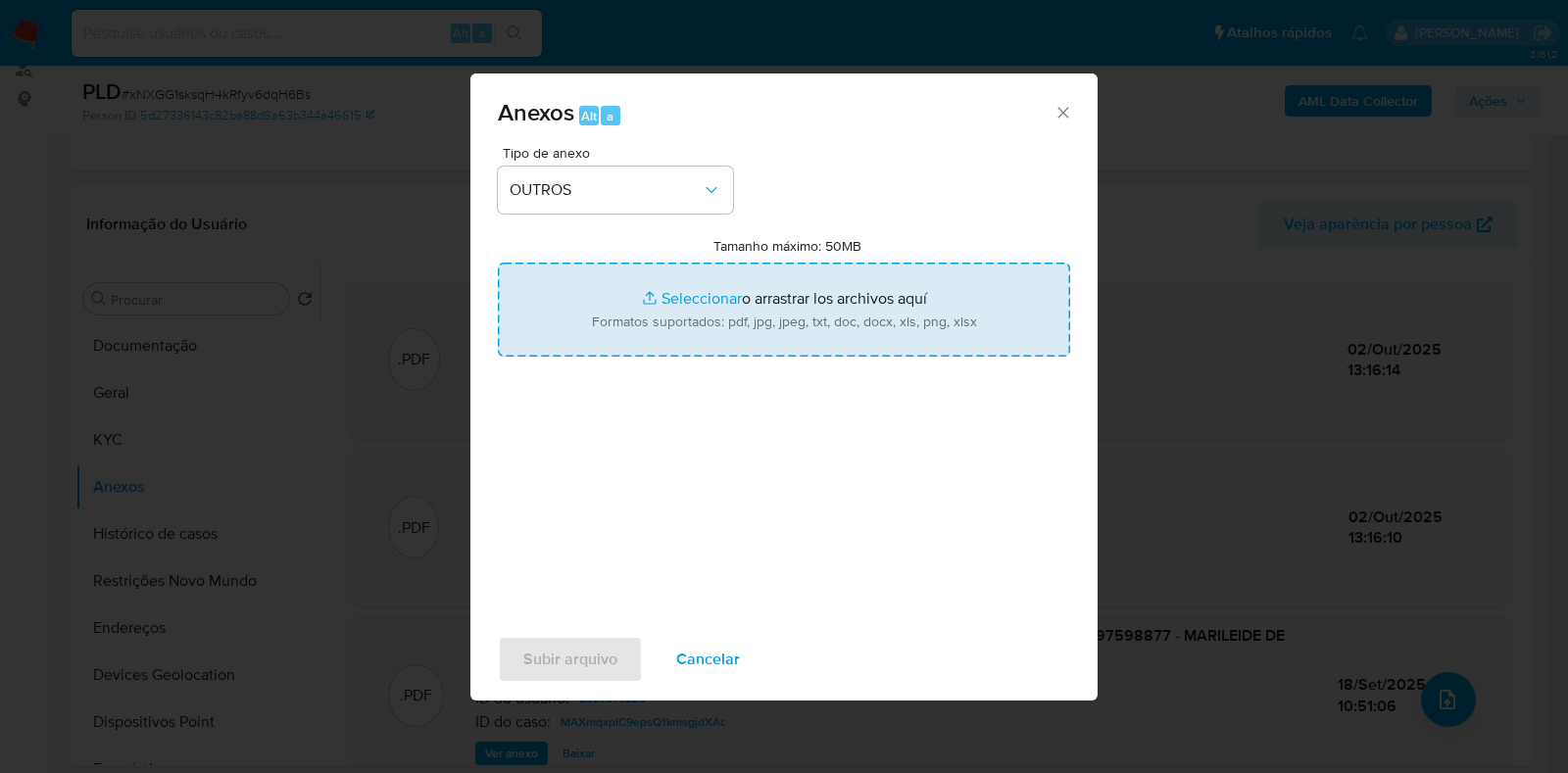
click at [657, 321] on input "Tamanho máximo: 50MB Seleccionar archivos" at bounding box center [783, 310] width 572 height 94
type input "C:\fakepath\Declinio - xNXGG1sksqH4kRfyv6dqH6Bs - CPF 38697598877 - MARILEIDE D…"
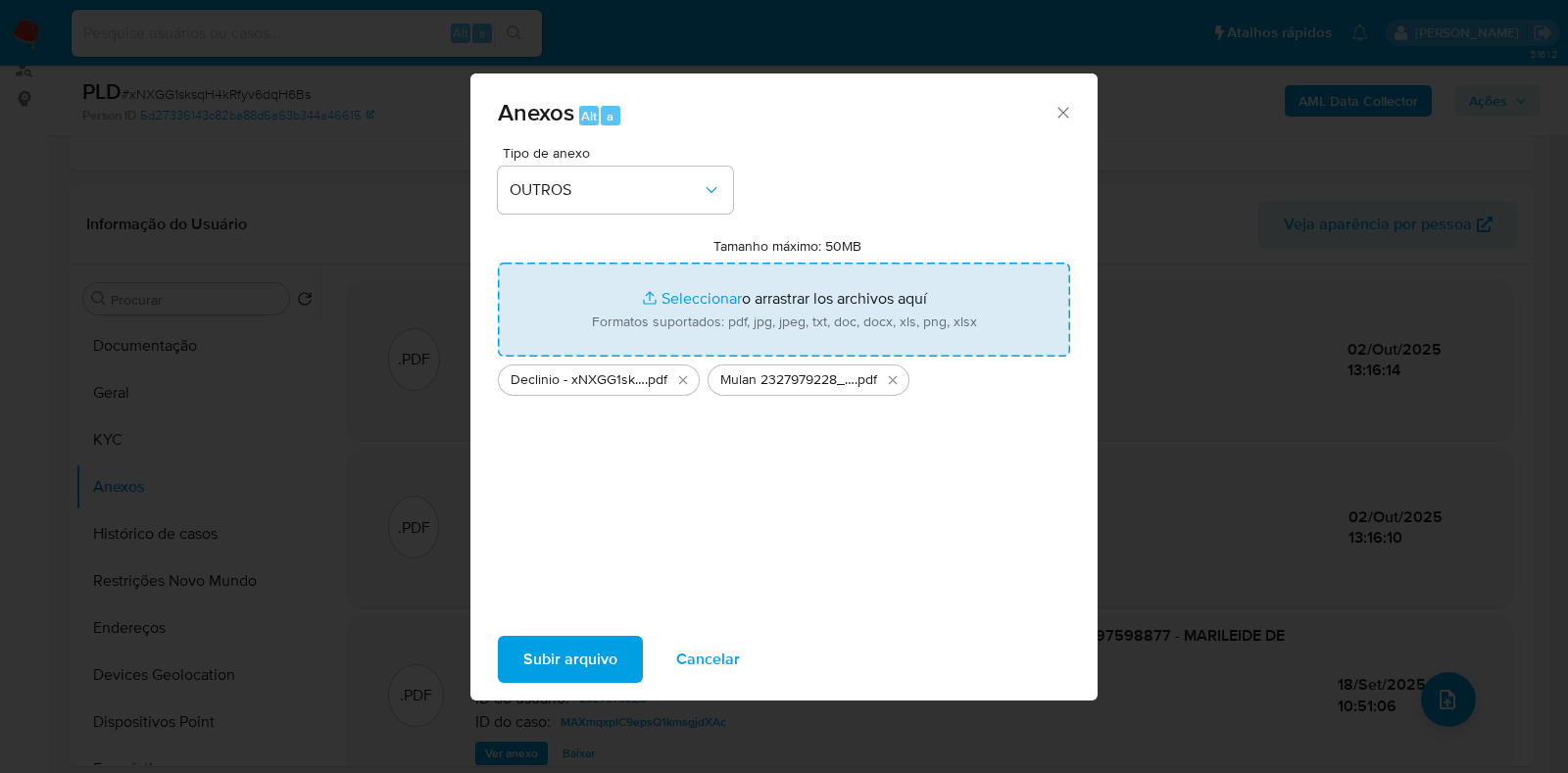
click at [567, 653] on span "Subir arquivo" at bounding box center [570, 659] width 94 height 43
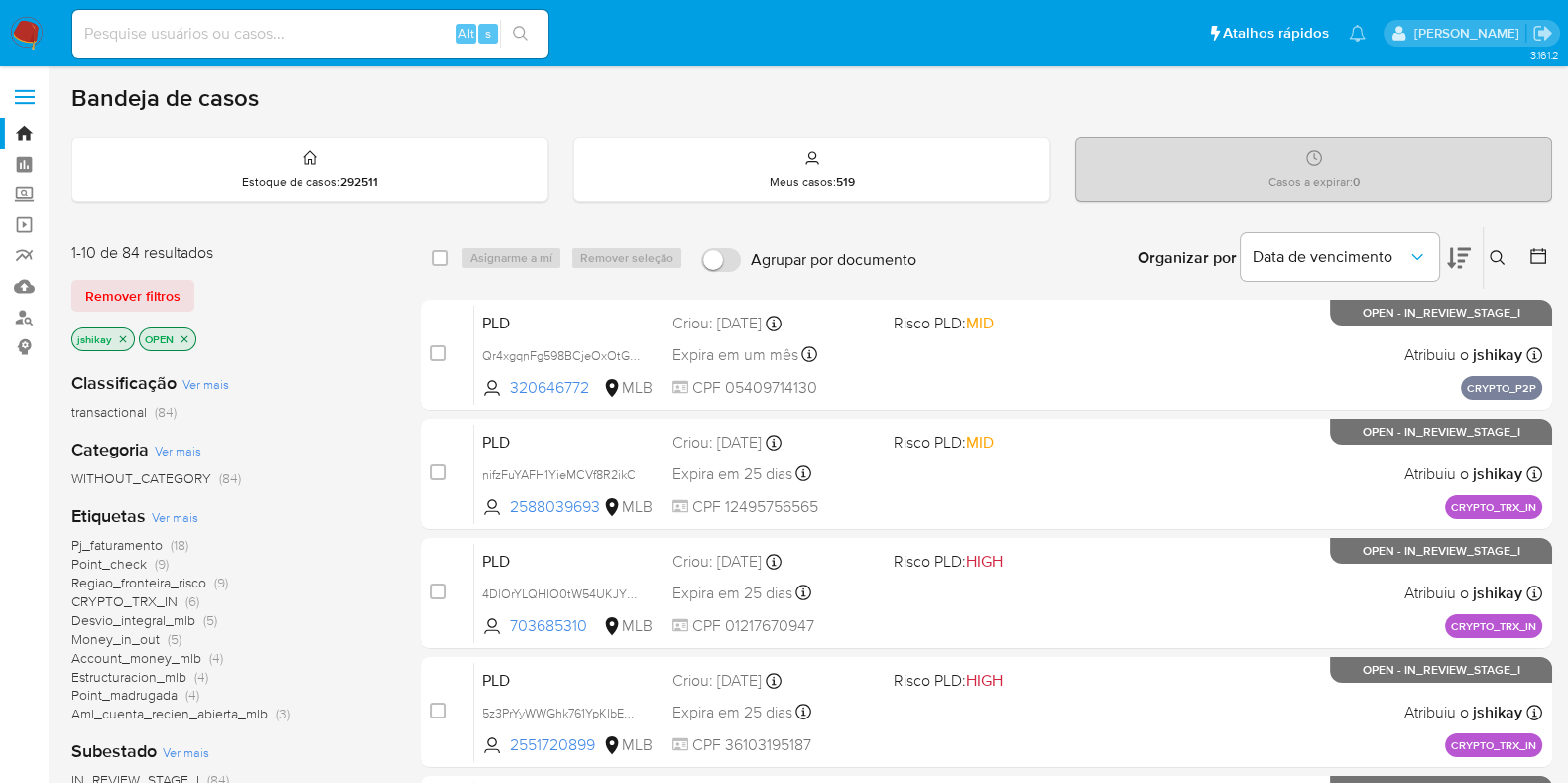
click at [362, 43] on input at bounding box center [310, 34] width 476 height 26
paste input "190987982"
type input "190987982"
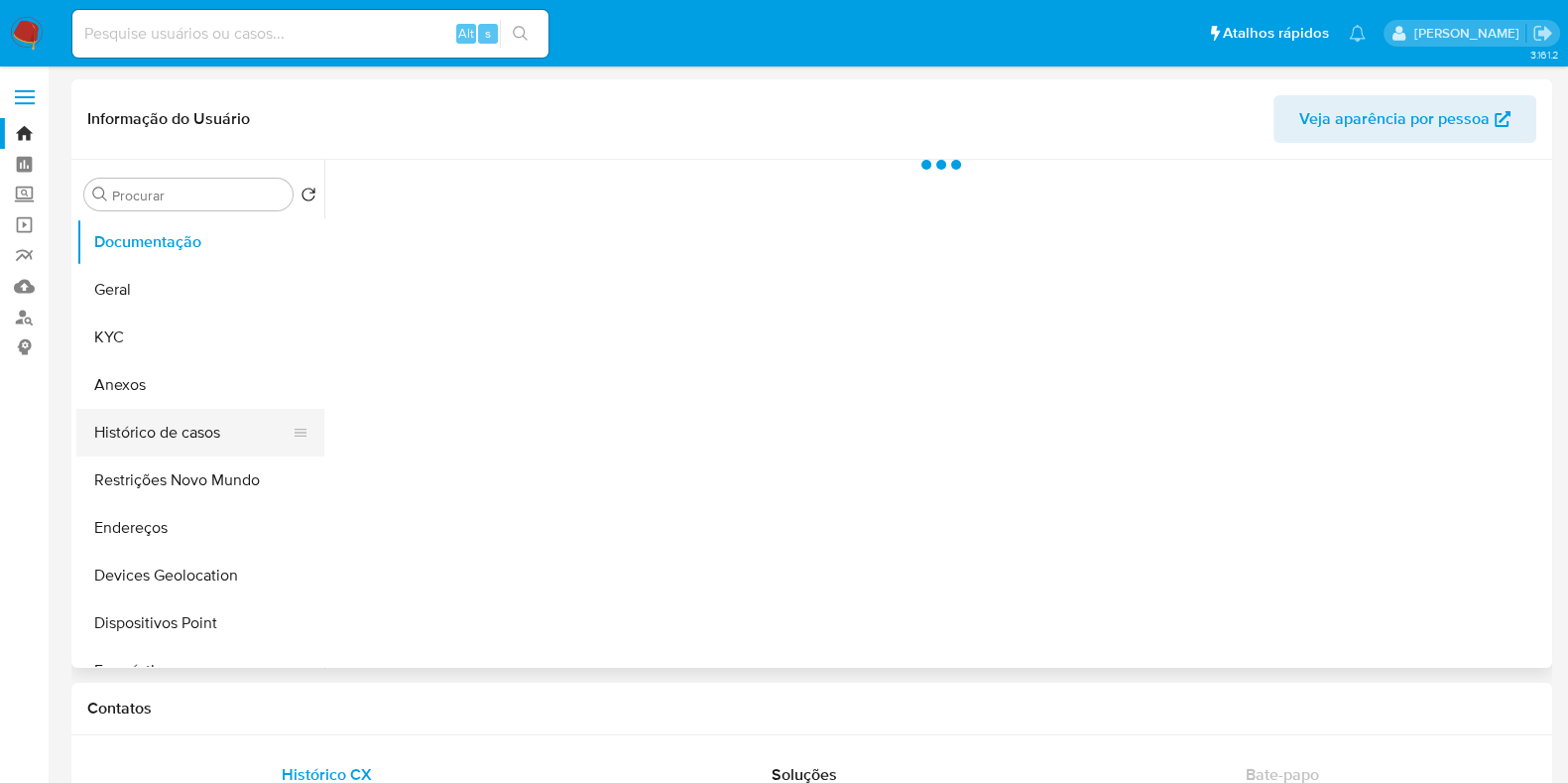
click at [223, 423] on button "Histórico de casos" at bounding box center [193, 433] width 232 height 48
select select "10"
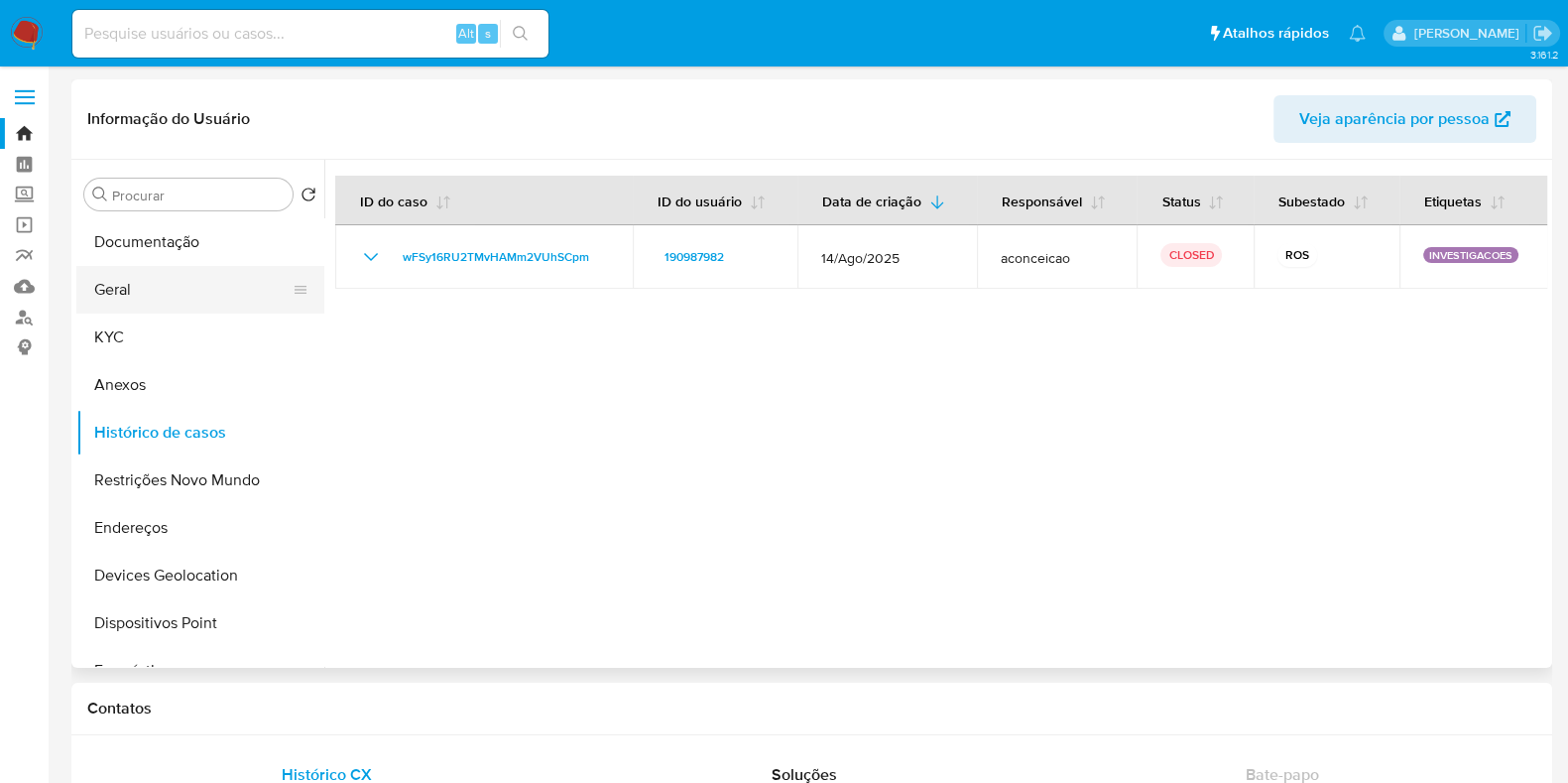
click at [99, 303] on button "Geral" at bounding box center [193, 290] width 232 height 48
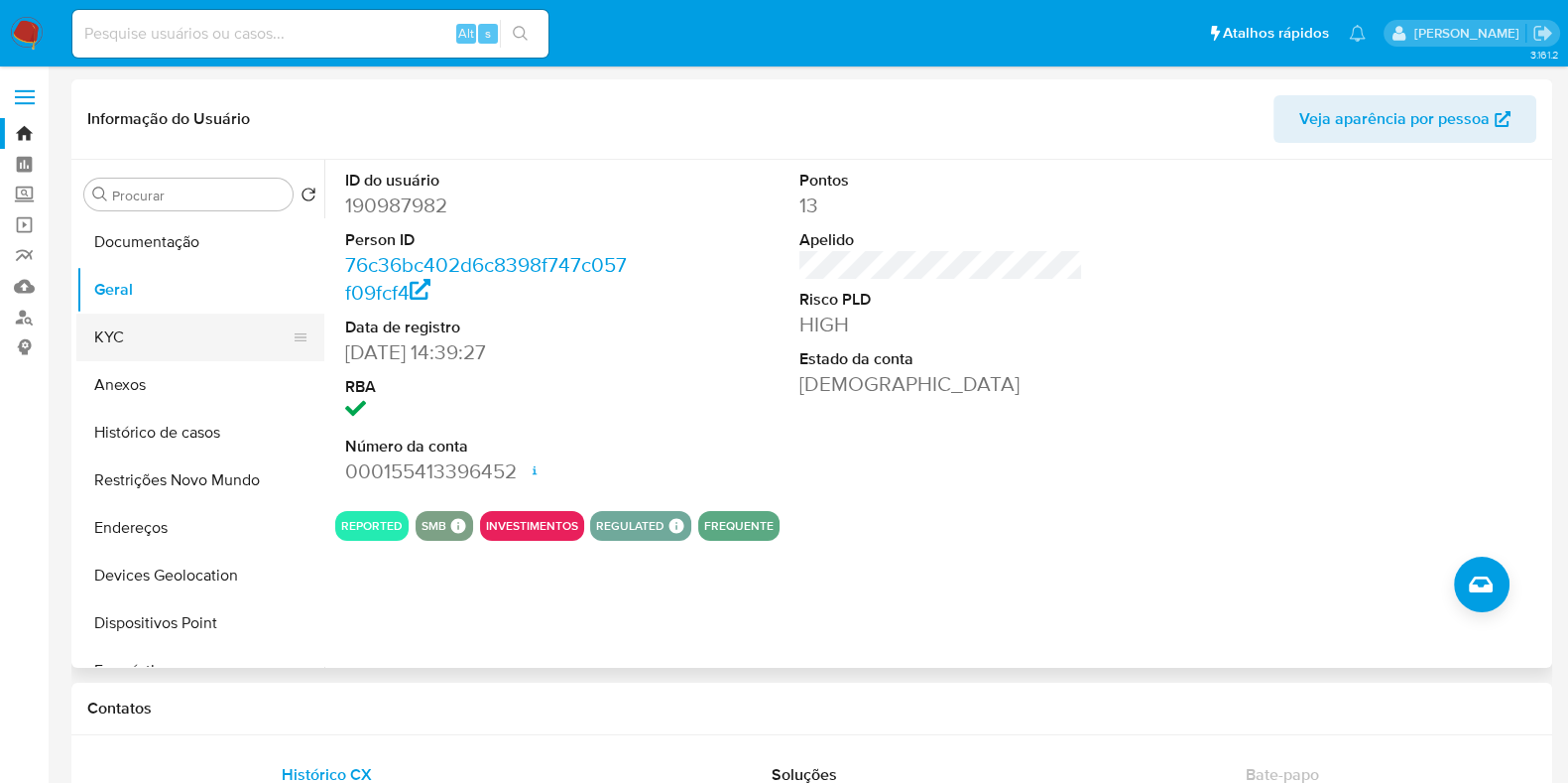
drag, startPoint x: 134, startPoint y: 341, endPoint x: 157, endPoint y: 350, distance: 24.7
click at [134, 341] on button "KYC" at bounding box center [193, 338] width 232 height 48
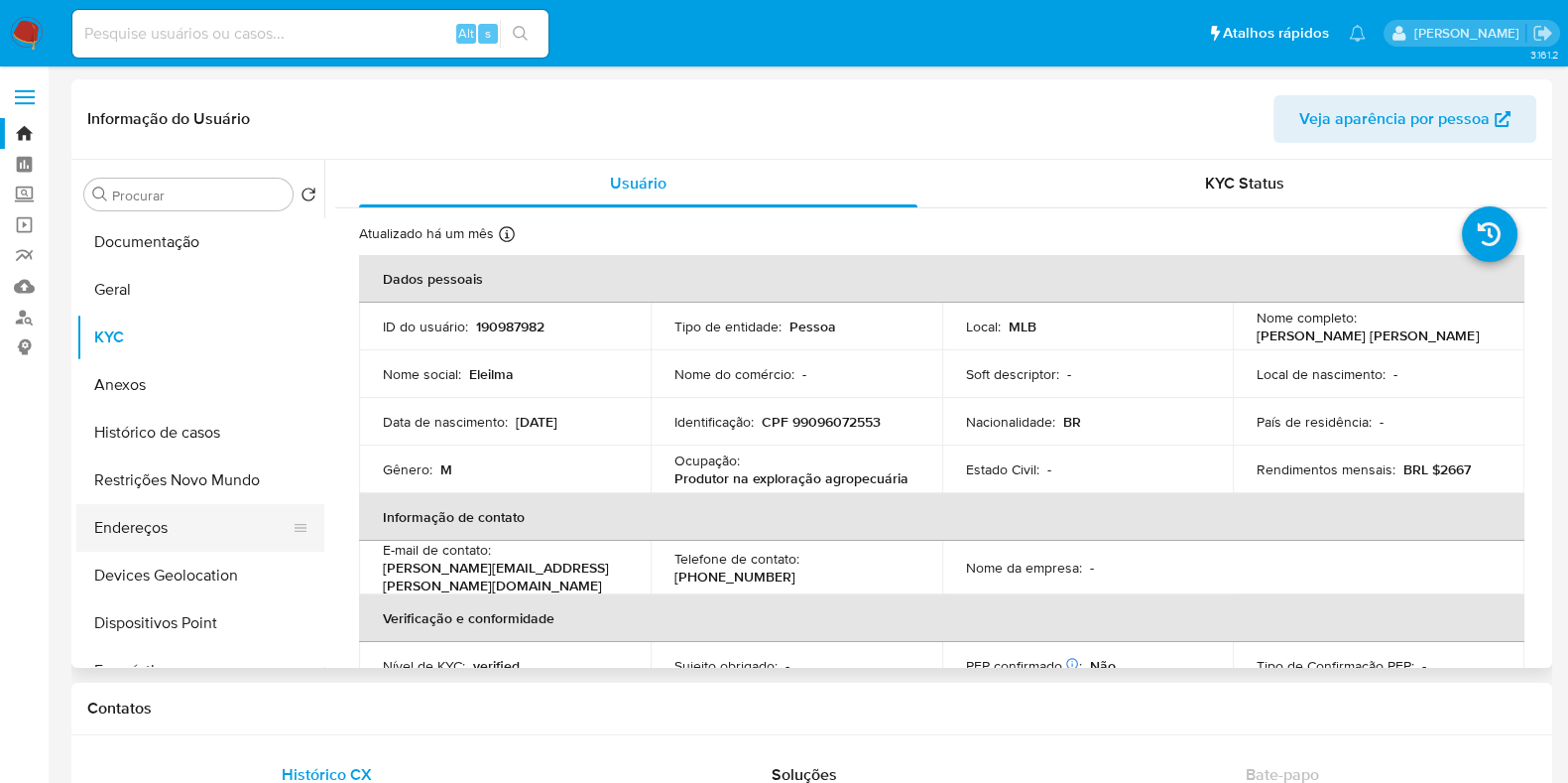
click at [100, 518] on button "Endereços" at bounding box center [193, 528] width 232 height 48
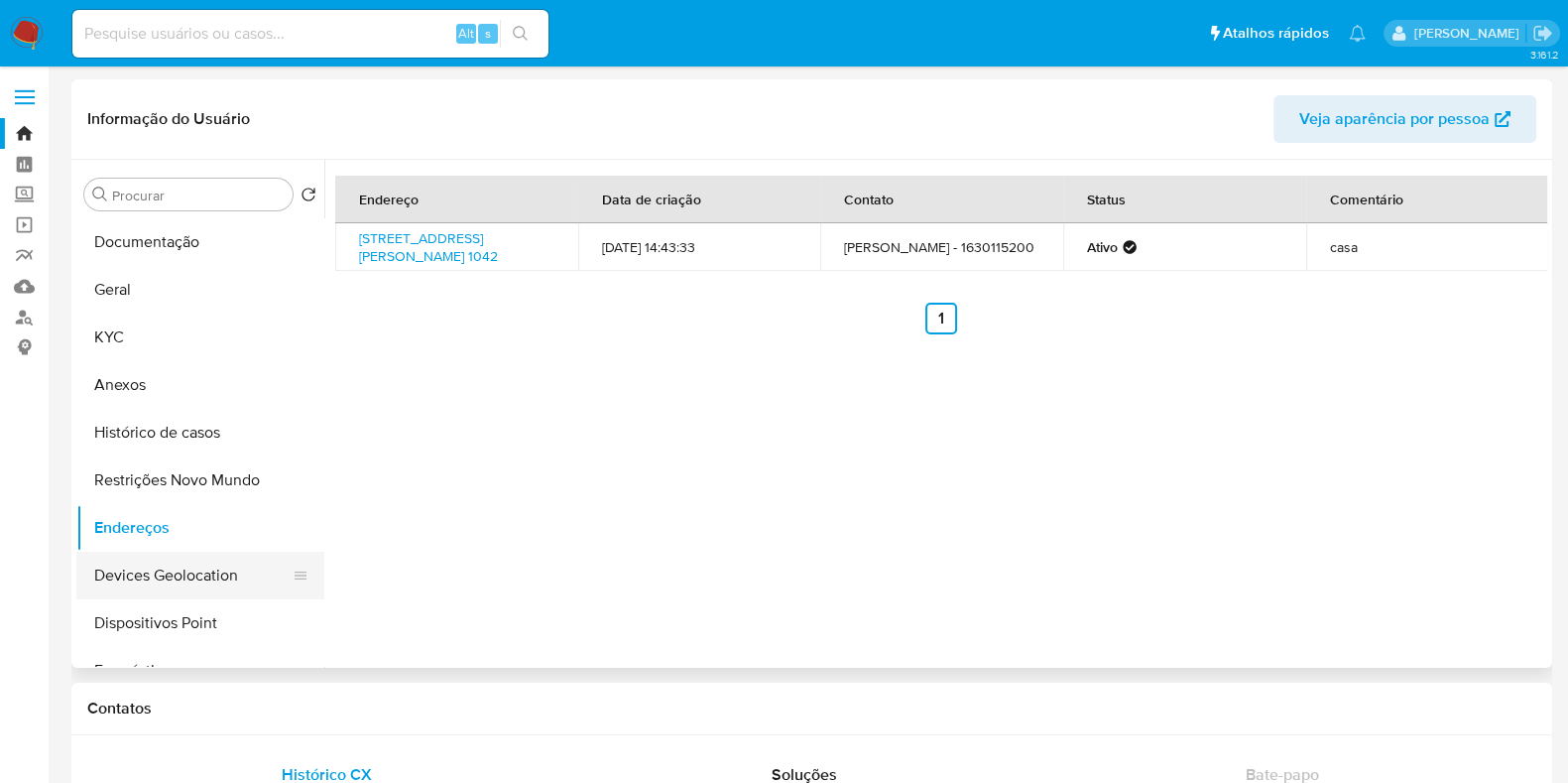
click at [172, 573] on button "Devices Geolocation" at bounding box center [193, 575] width 232 height 48
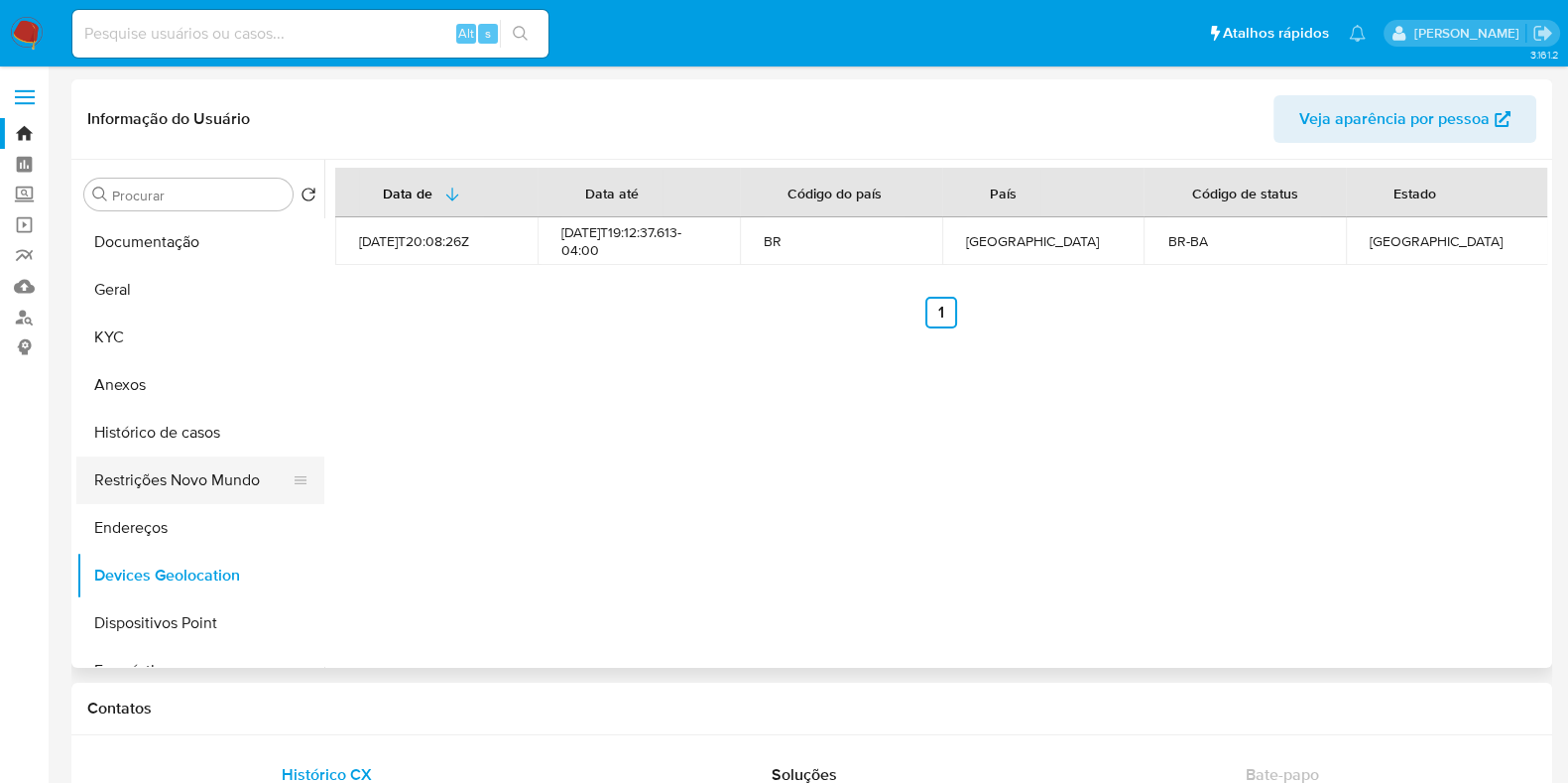
click at [193, 477] on button "Restrições Novo Mundo" at bounding box center [193, 480] width 232 height 48
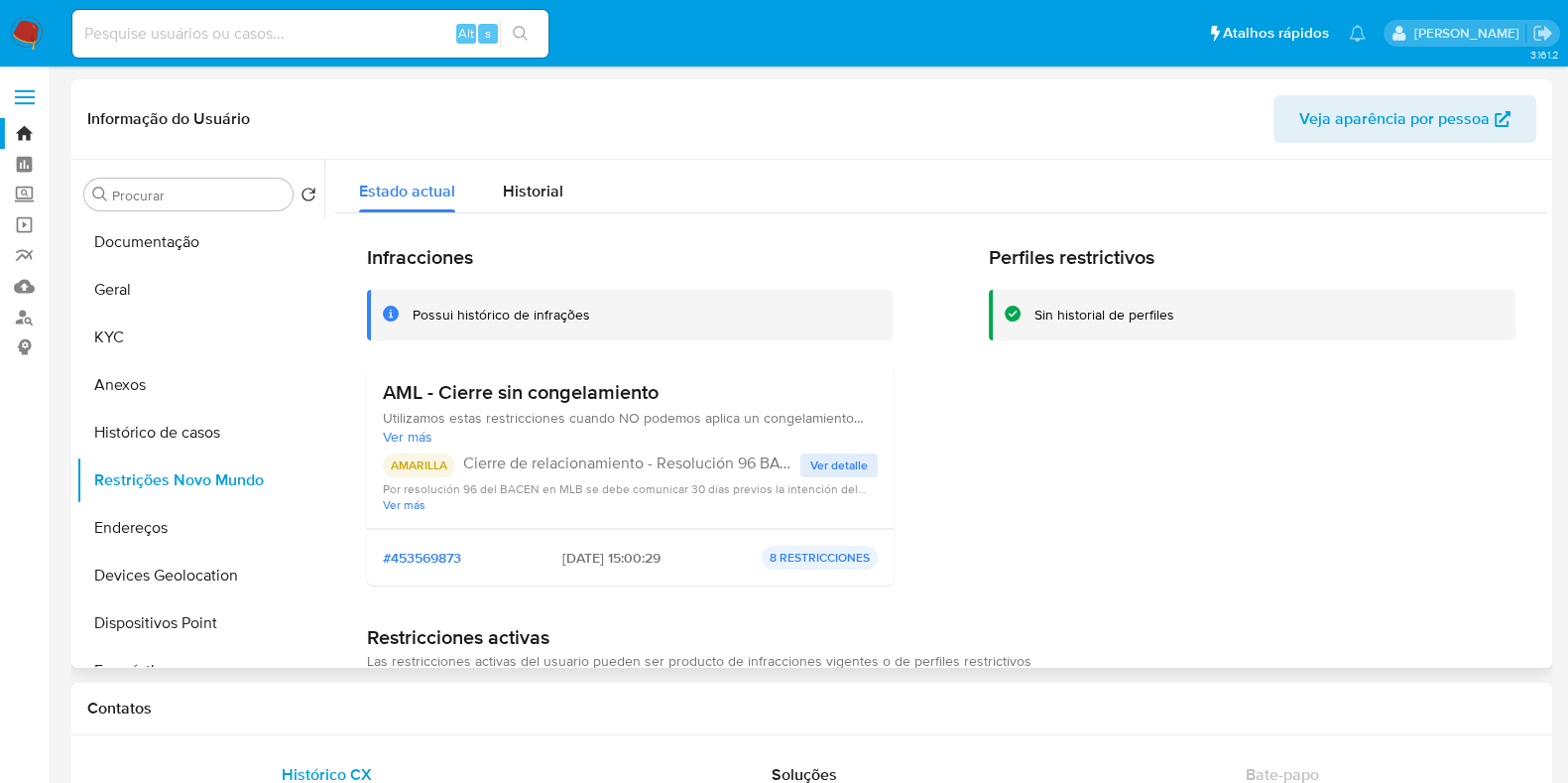
drag, startPoint x: 432, startPoint y: 398, endPoint x: 665, endPoint y: 404, distance: 233.1
click at [665, 404] on div "AML - Cierre sin congelamiento Utilizamos estas restricciones cuando NO podemos…" at bounding box center [631, 447] width 526 height 165
click at [178, 621] on button "Dispositivos Point" at bounding box center [193, 623] width 232 height 48
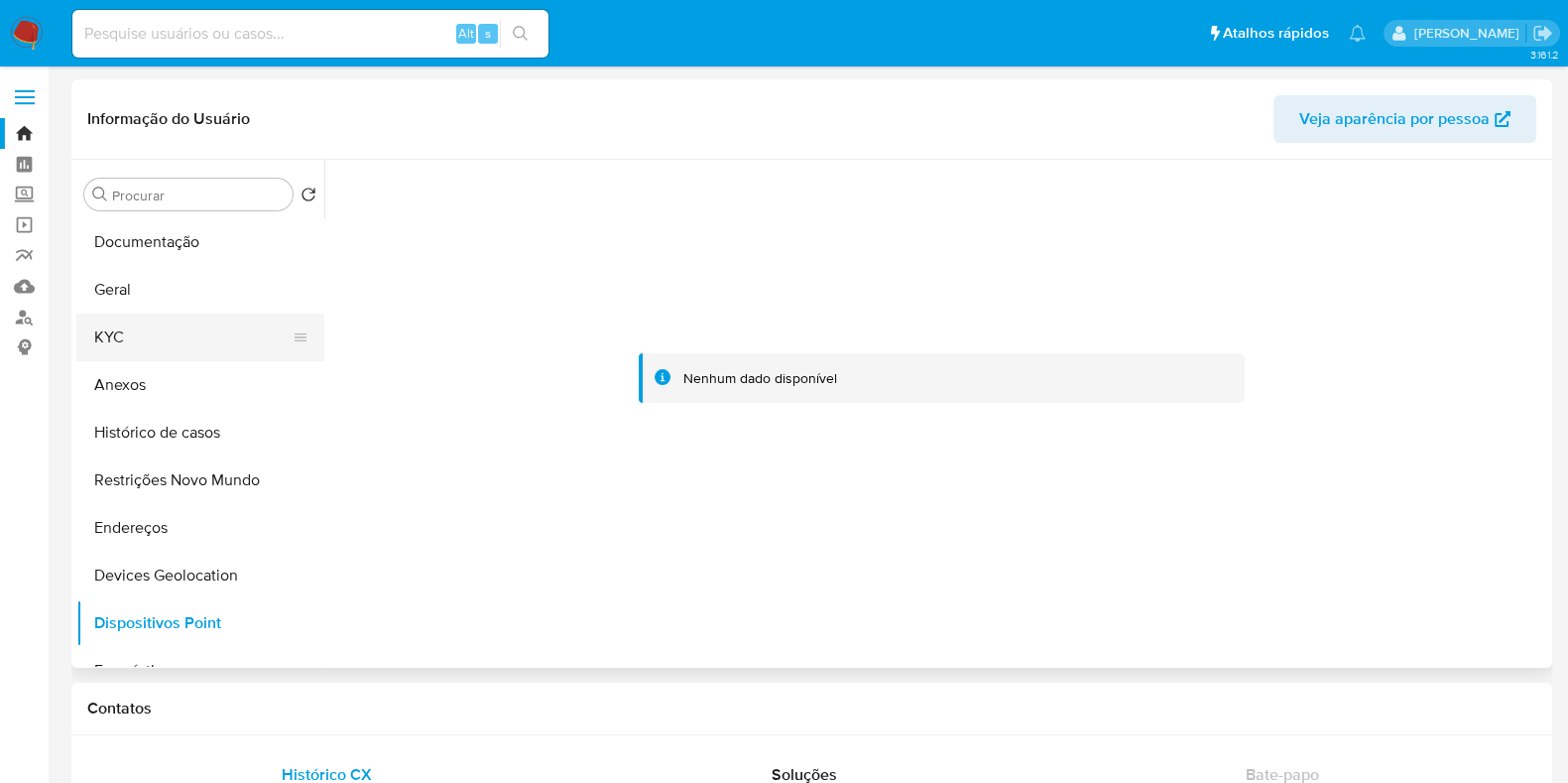
click at [110, 325] on button "KYC" at bounding box center [193, 338] width 232 height 48
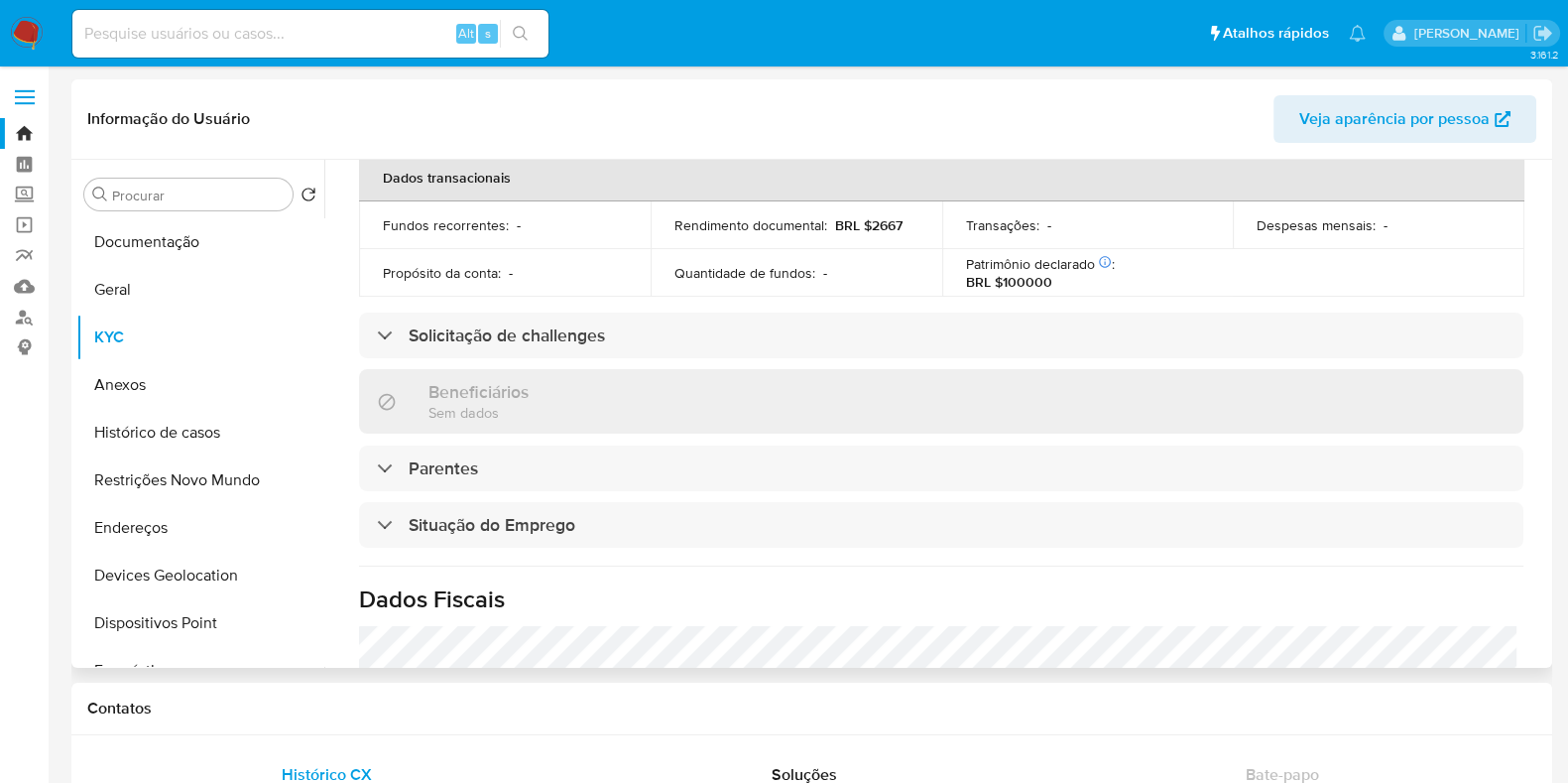
scroll to position [862, 0]
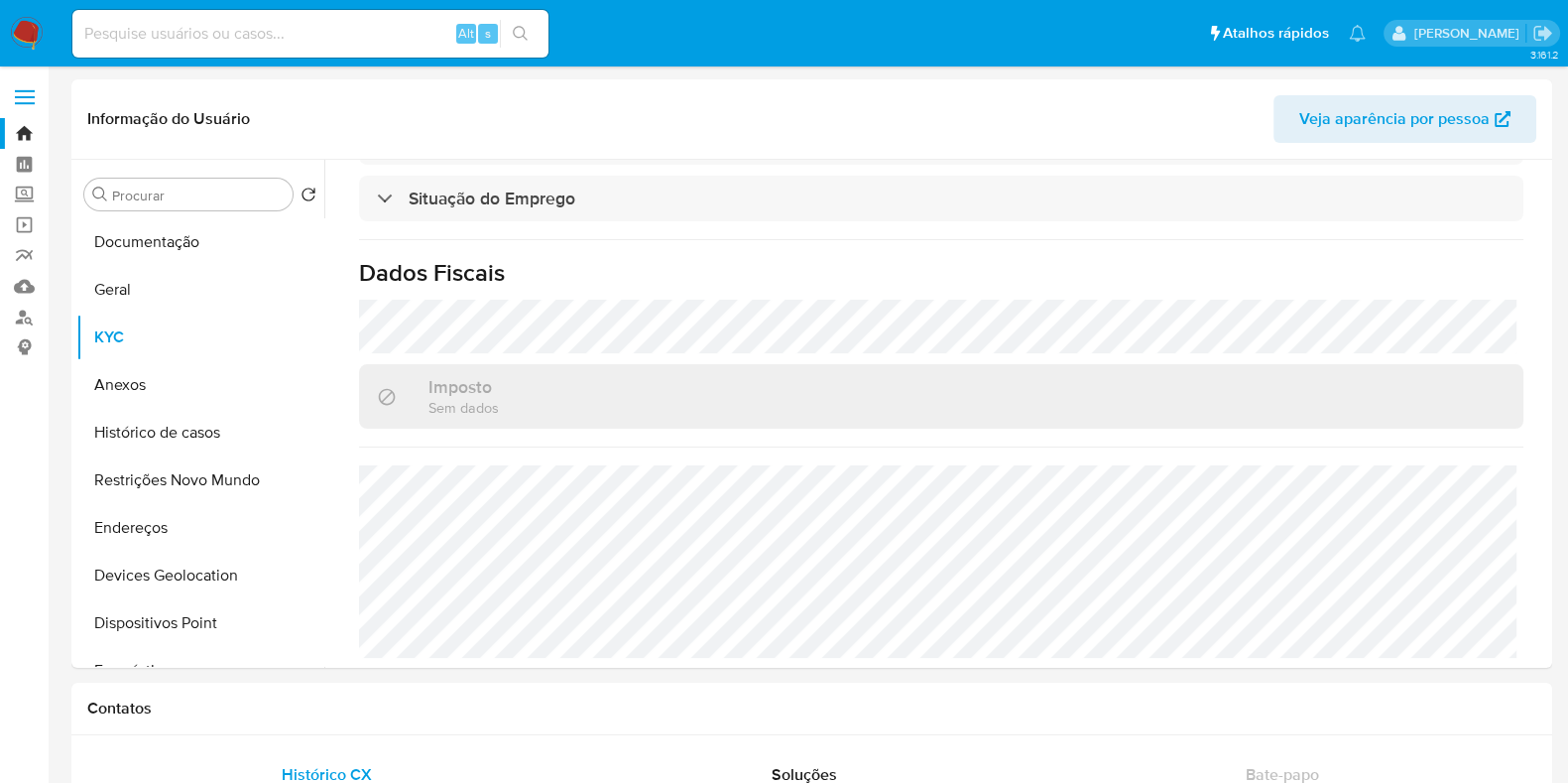
click at [26, 26] on img at bounding box center [27, 34] width 34 height 34
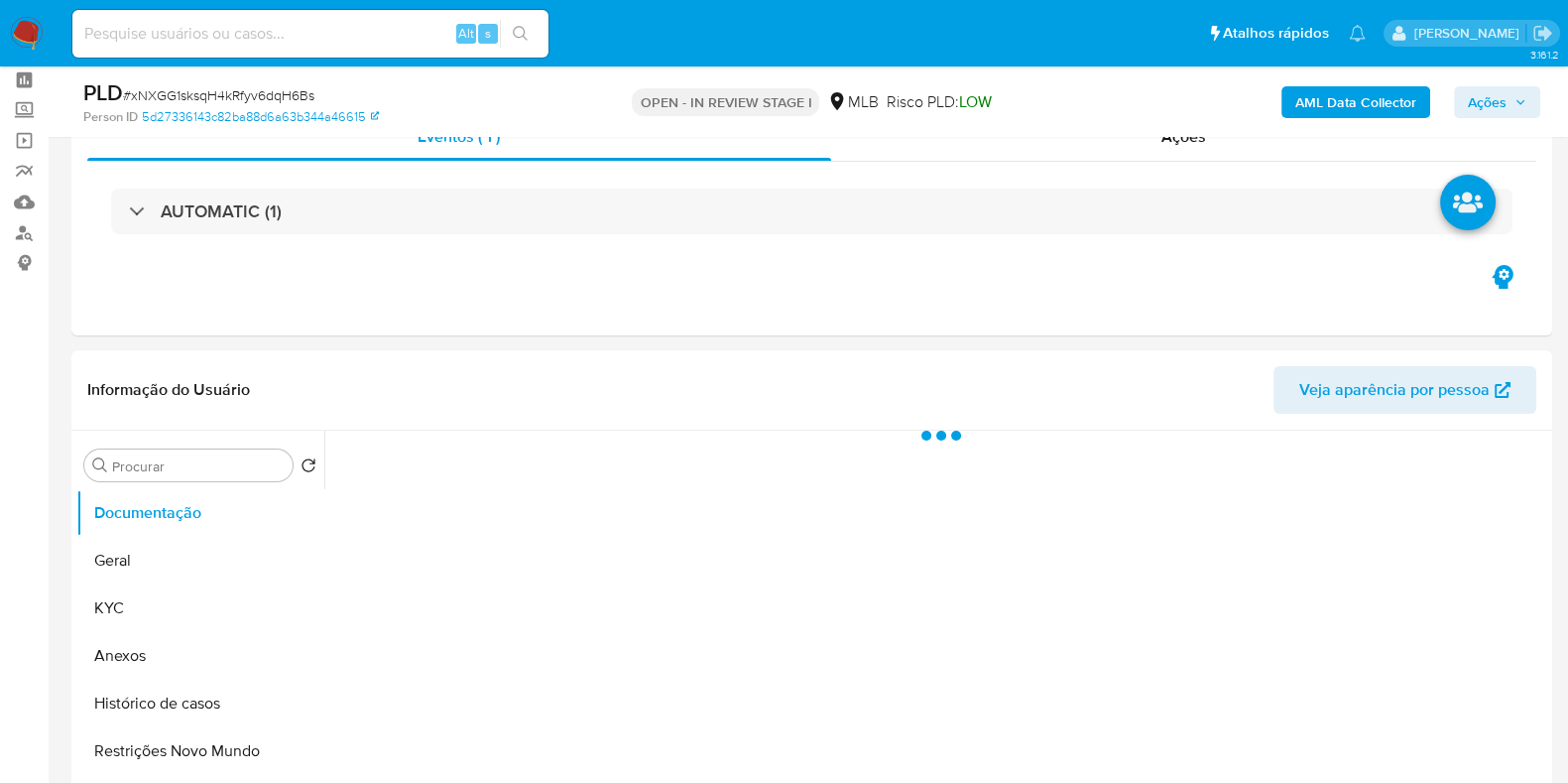
scroll to position [123, 0]
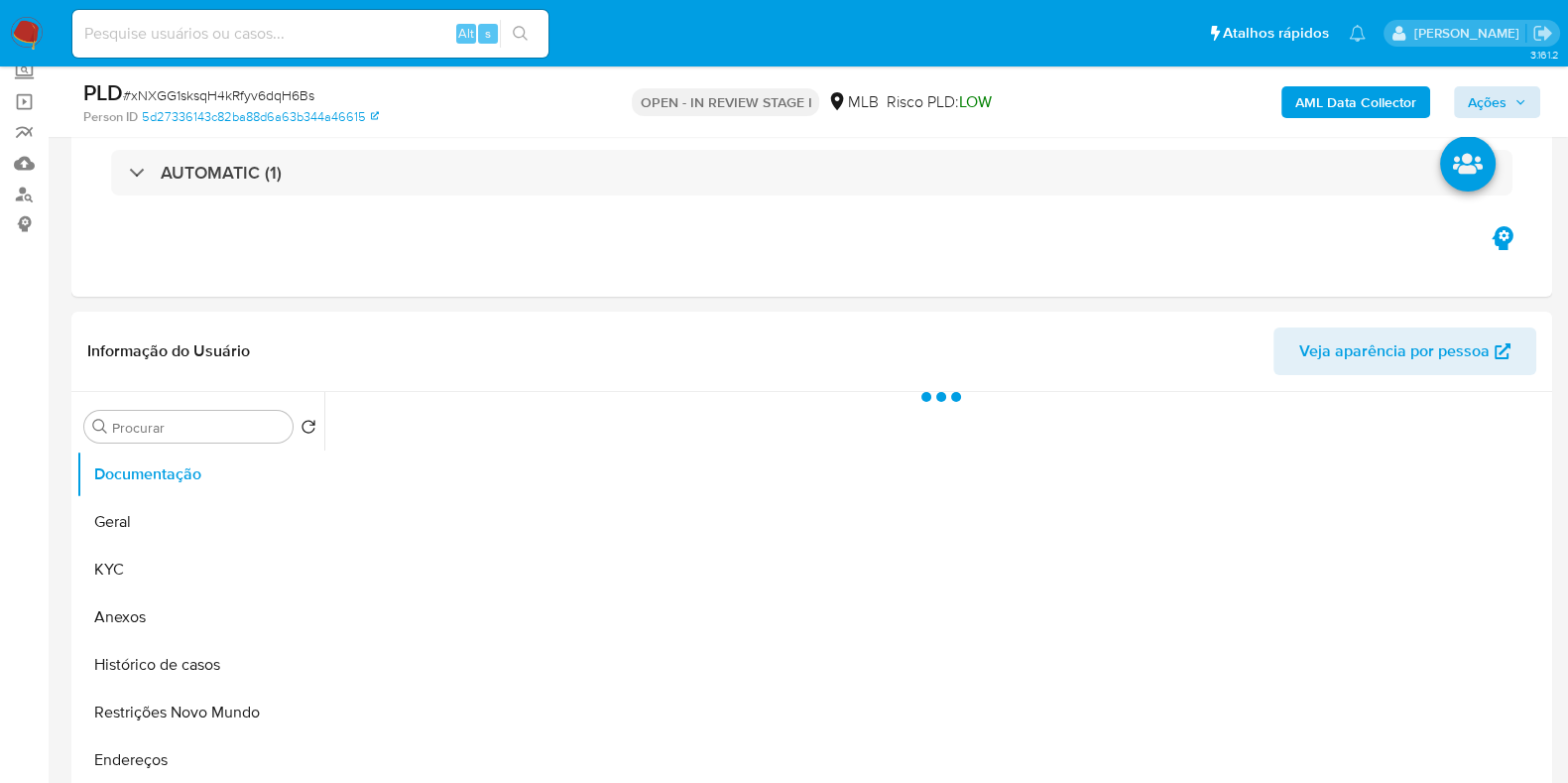
select select "10"
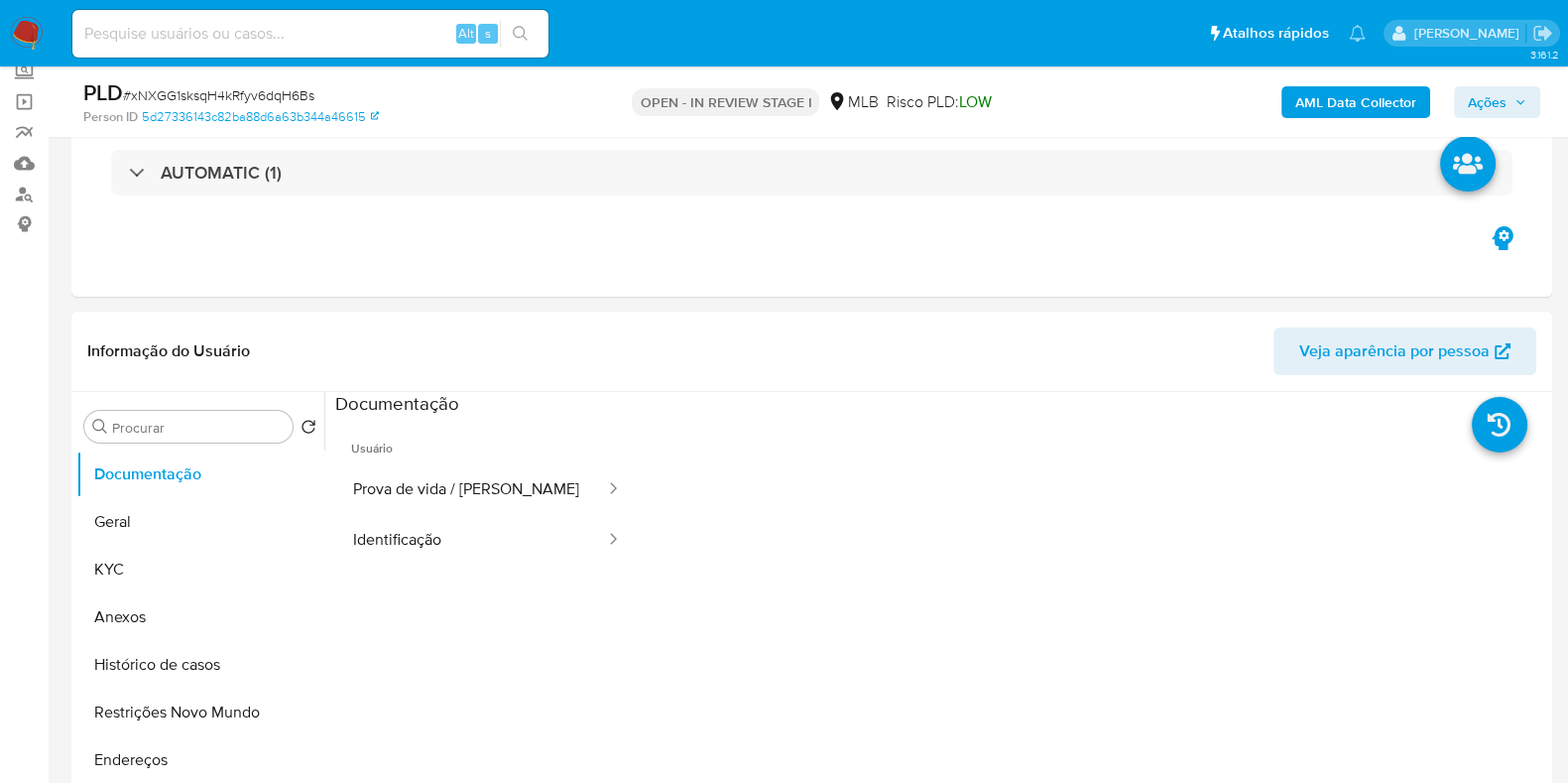
click at [1488, 105] on span "Ações" at bounding box center [1487, 102] width 39 height 32
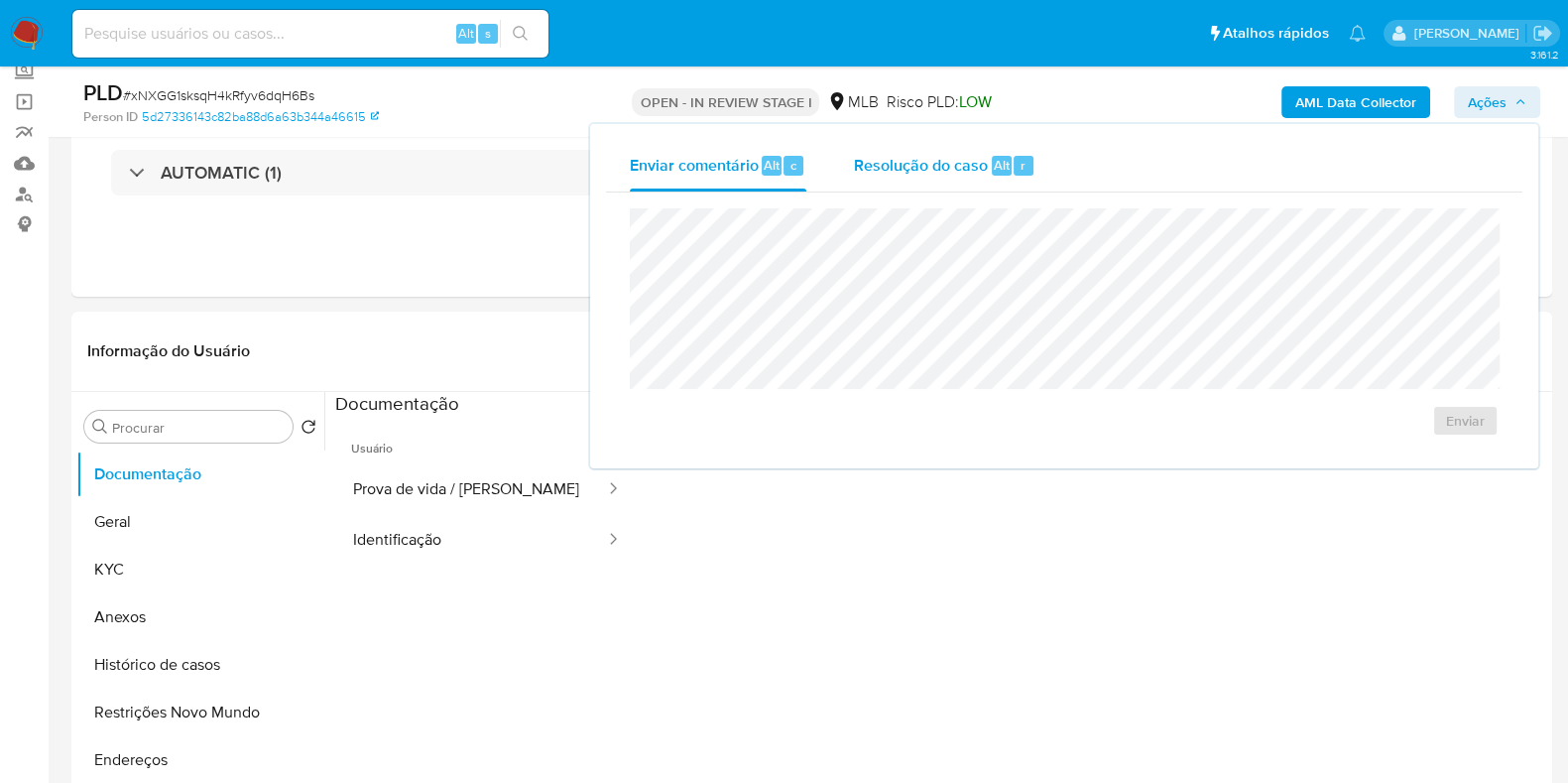
click at [932, 190] on div "Resolução do caso Alt r" at bounding box center [944, 166] width 182 height 52
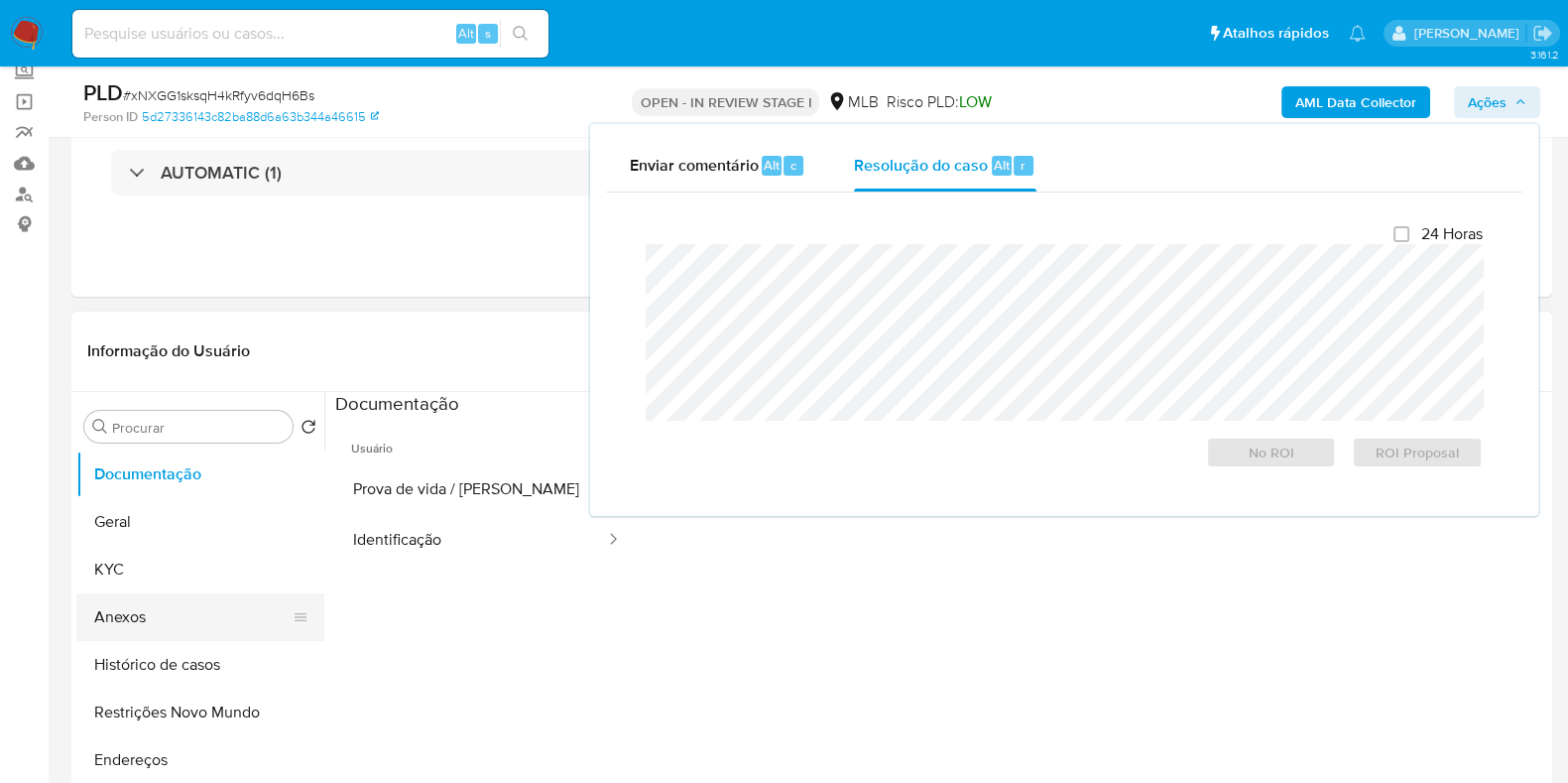
click at [118, 622] on button "Anexos" at bounding box center [193, 617] width 232 height 48
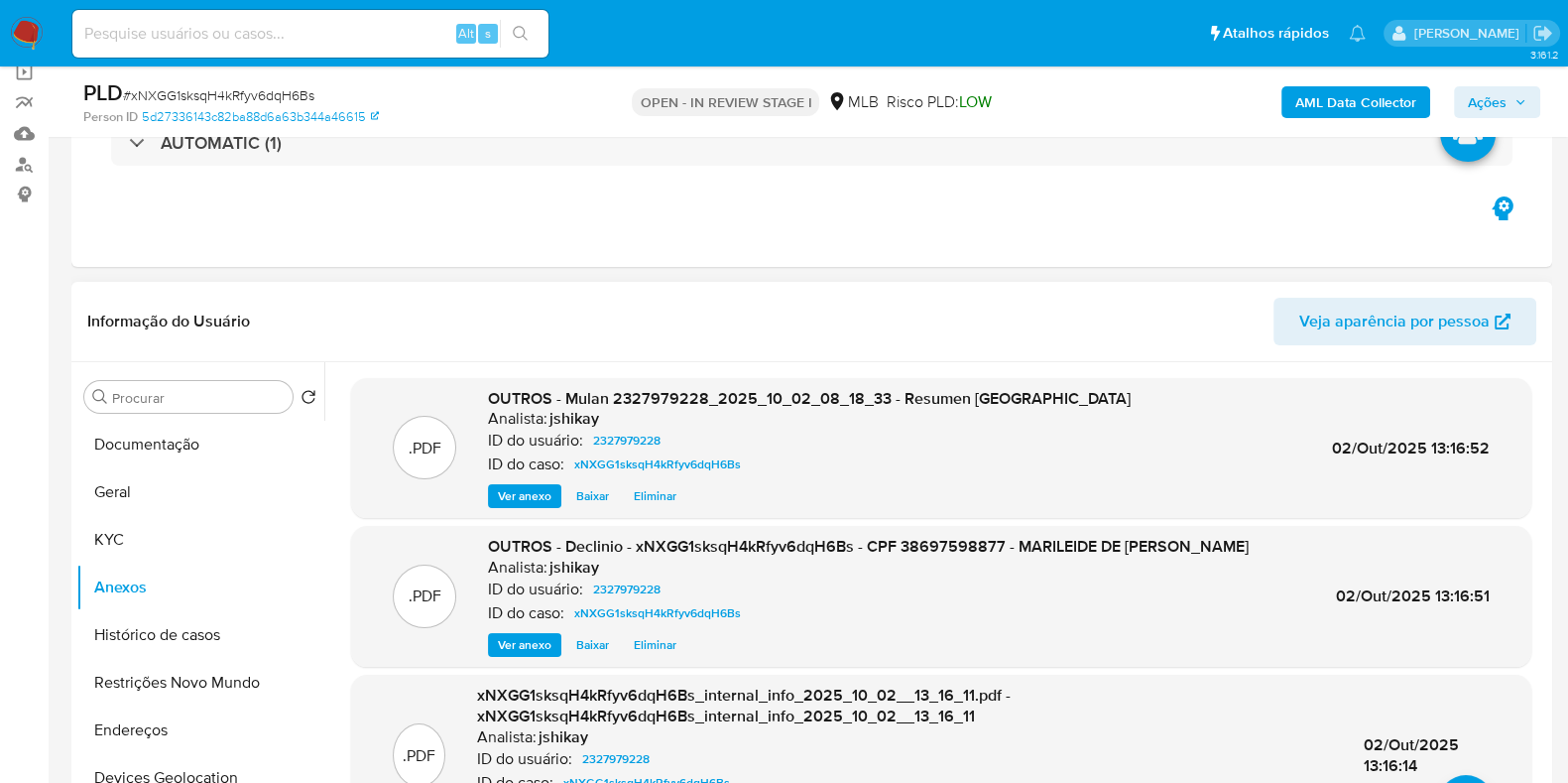
scroll to position [373, 0]
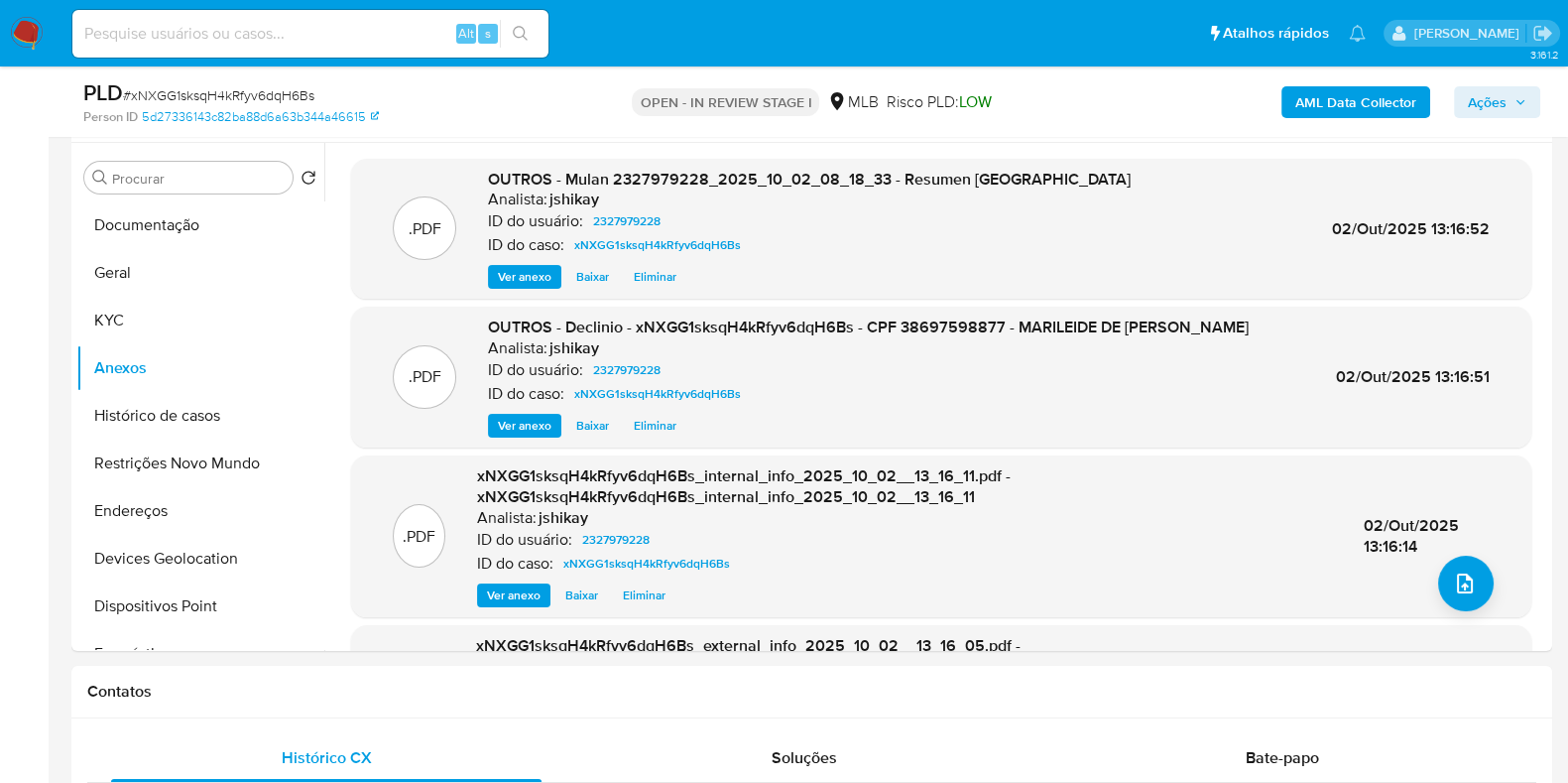
click at [1492, 110] on span "Ações" at bounding box center [1487, 102] width 39 height 32
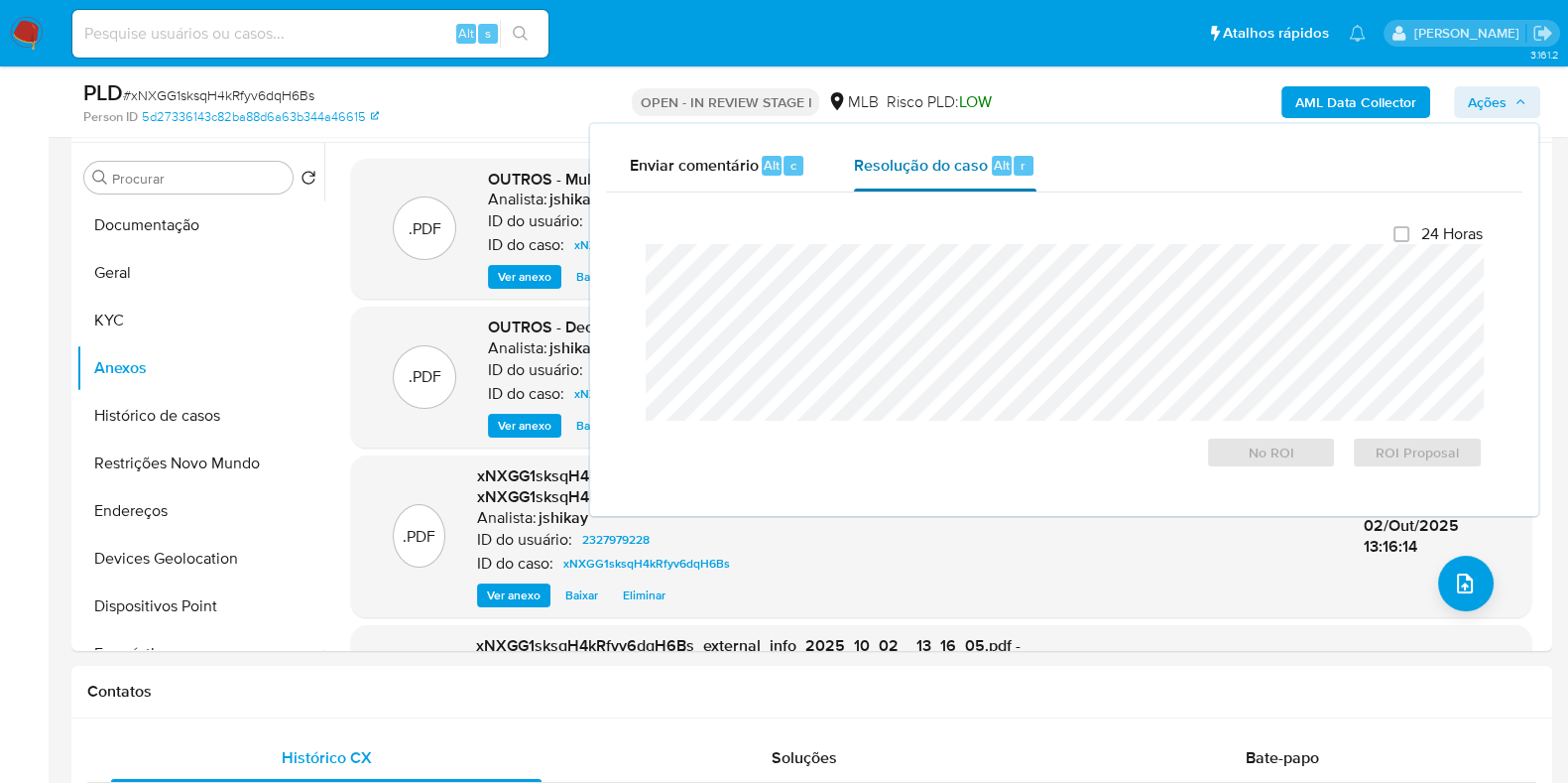
click at [987, 176] on div "Resolução do caso Alt r" at bounding box center [944, 166] width 182 height 52
click at [1239, 448] on span "No ROI" at bounding box center [1272, 452] width 103 height 28
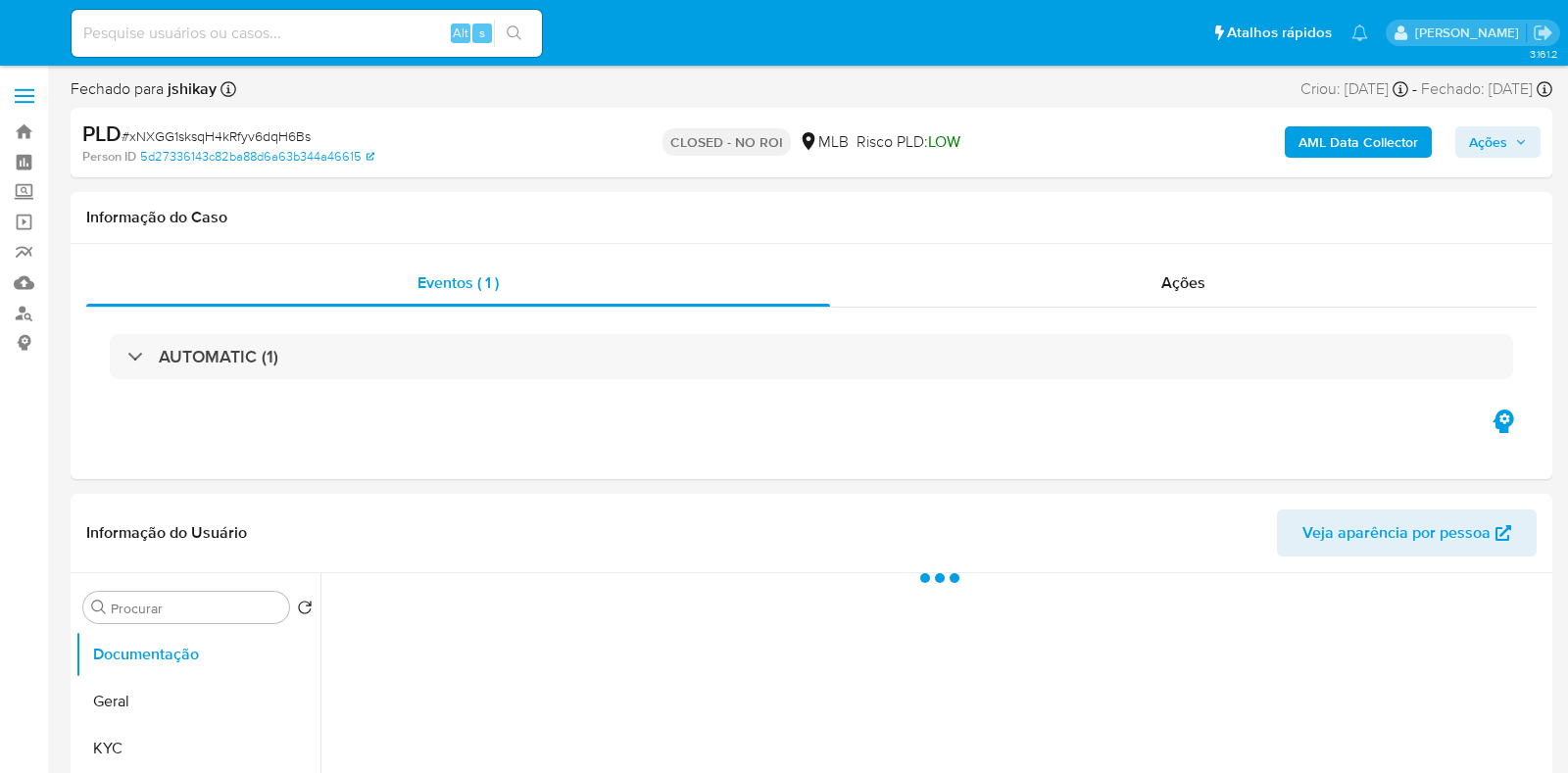
select select "10"
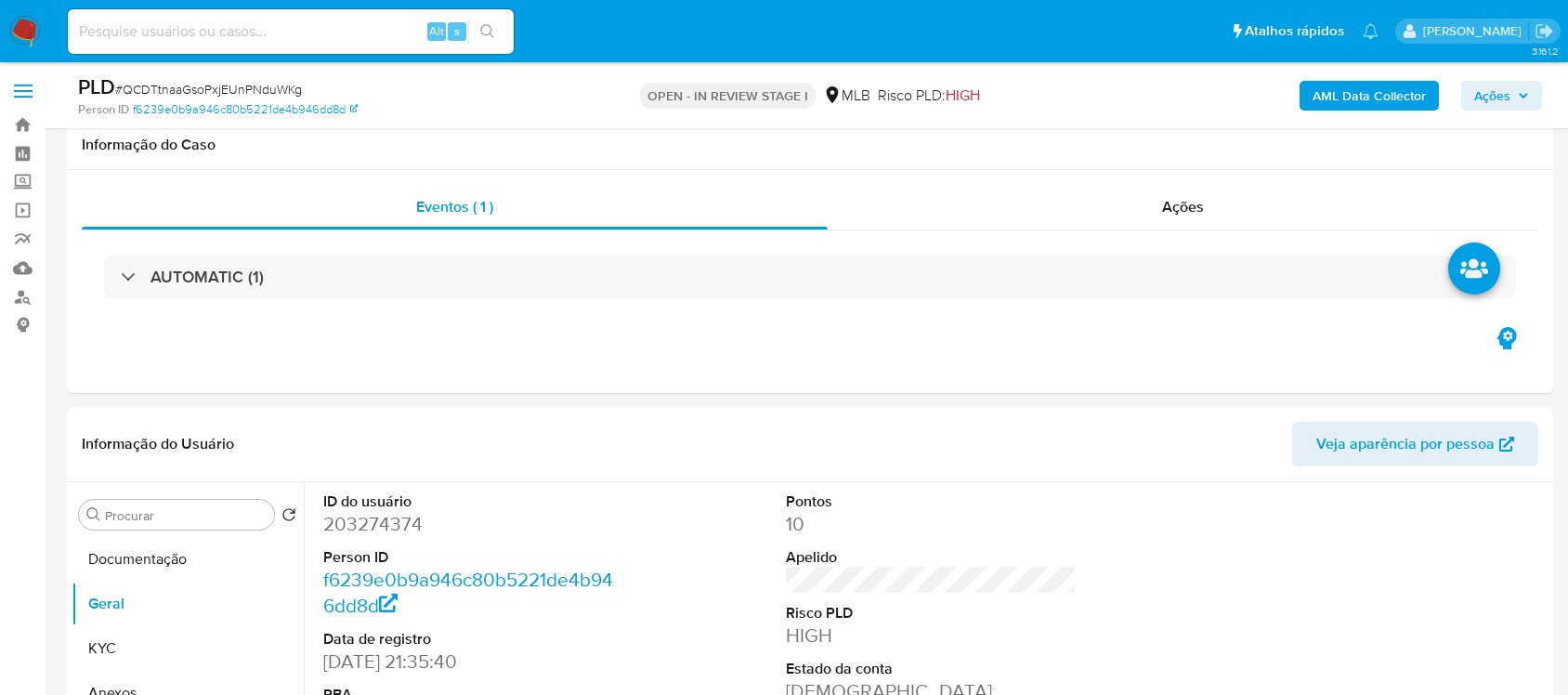
scroll to position [233, 0]
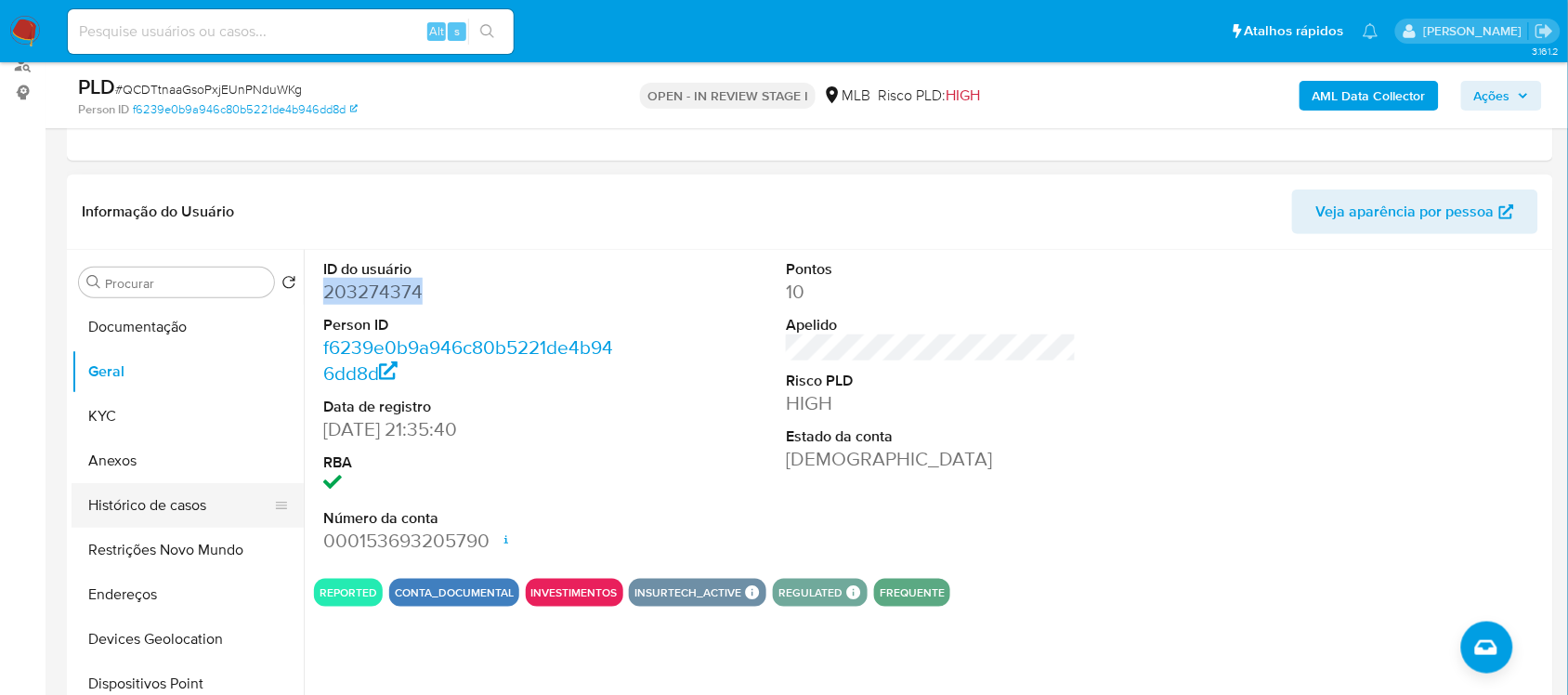
click at [144, 492] on button "Histórico de casos" at bounding box center [180, 505] width 218 height 45
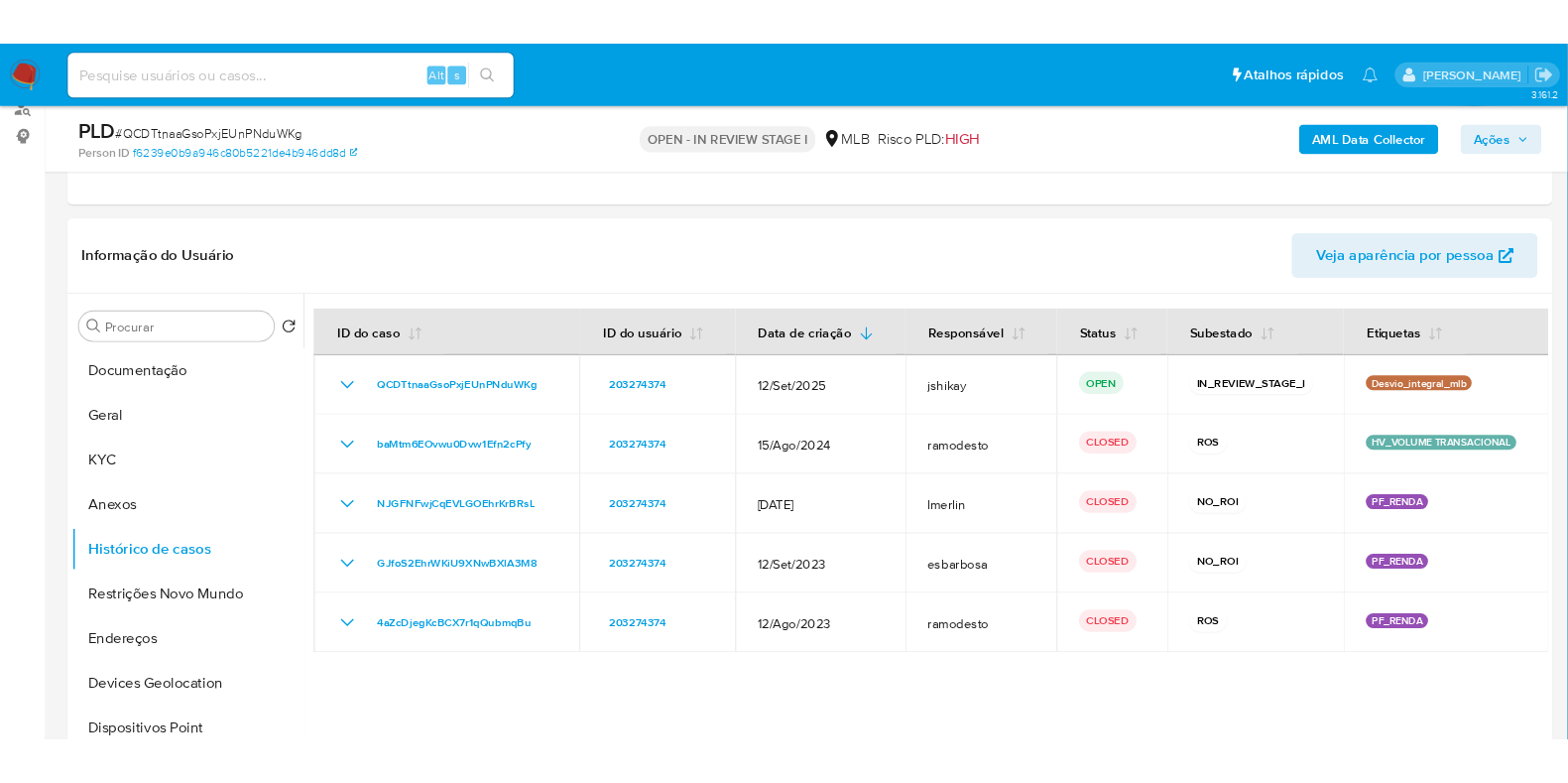
scroll to position [247, 0]
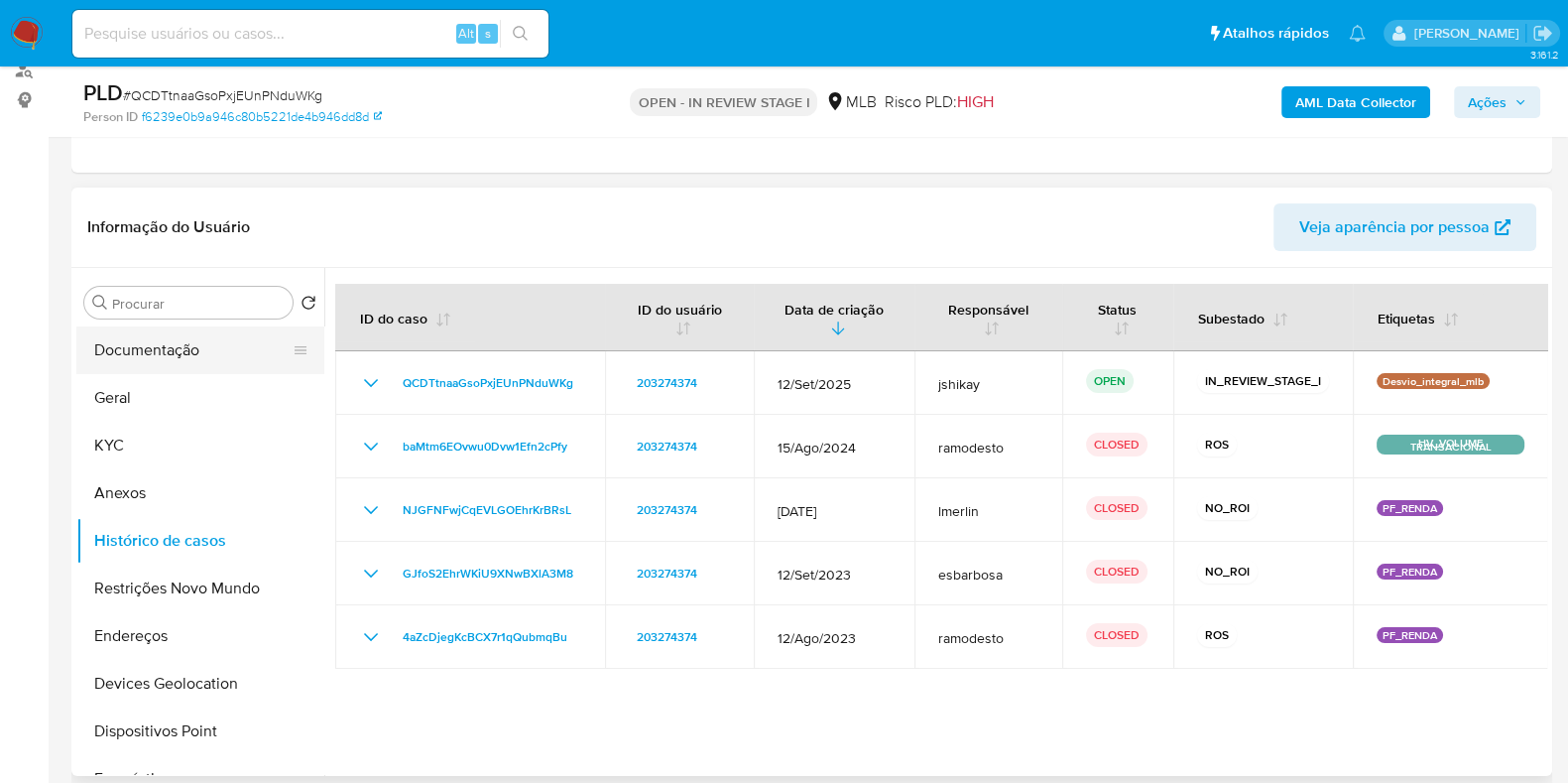
click at [164, 353] on button "Documentação" at bounding box center [193, 351] width 232 height 48
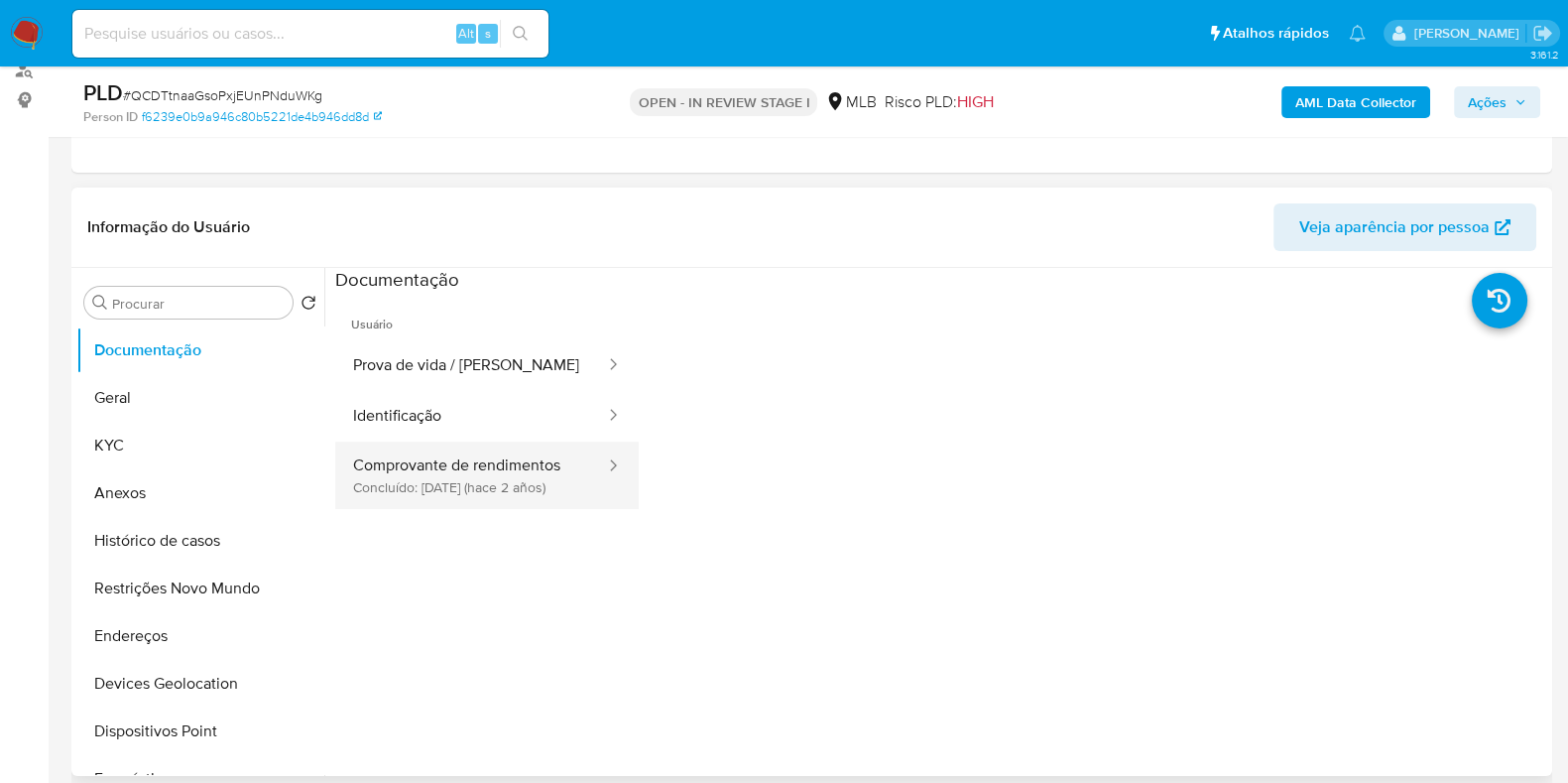
click at [489, 472] on button "Comprovante de rendimentos Concluído: [DATE] (hace 2 años)" at bounding box center [472, 475] width 272 height 68
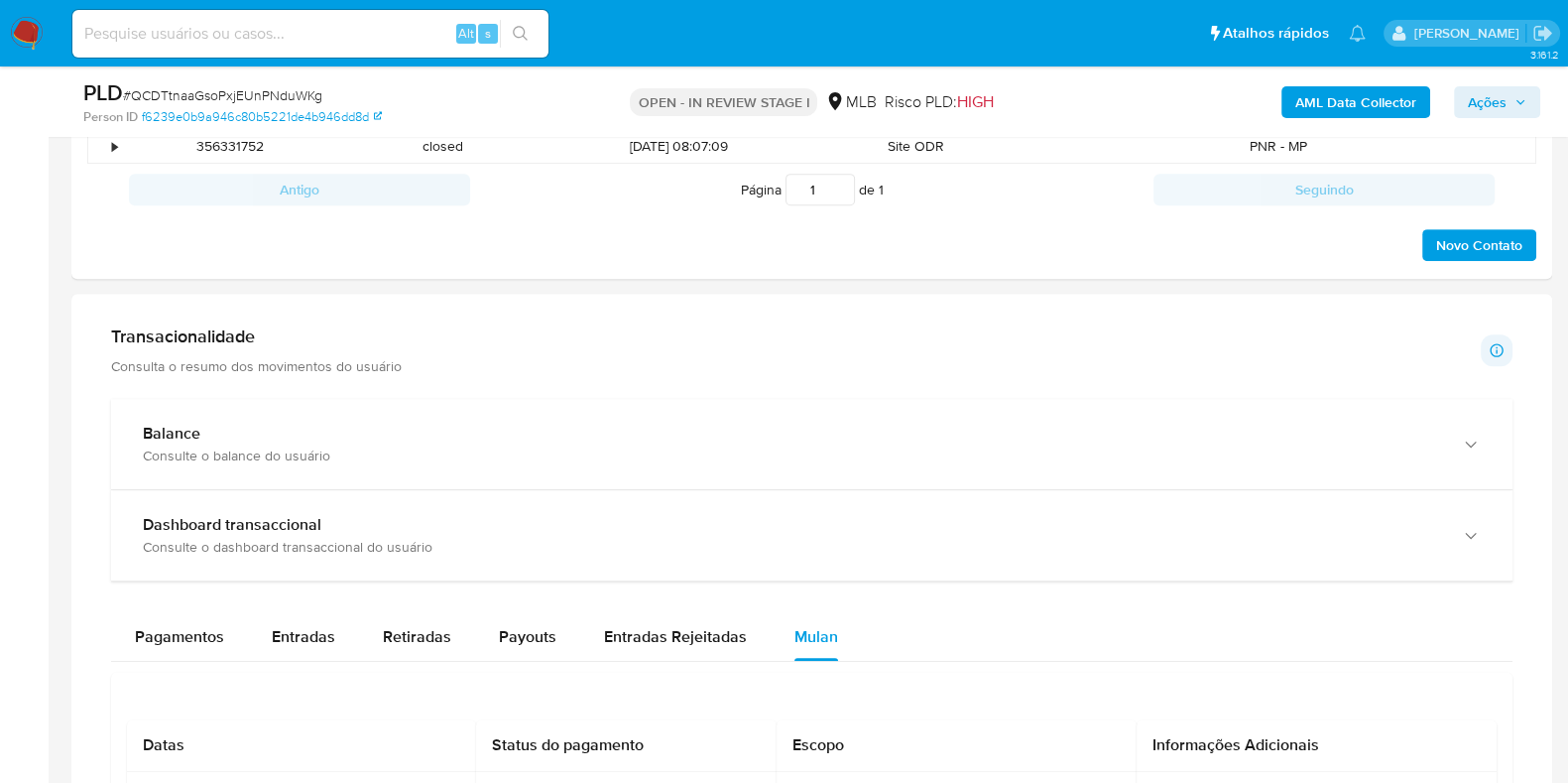
scroll to position [1241, 0]
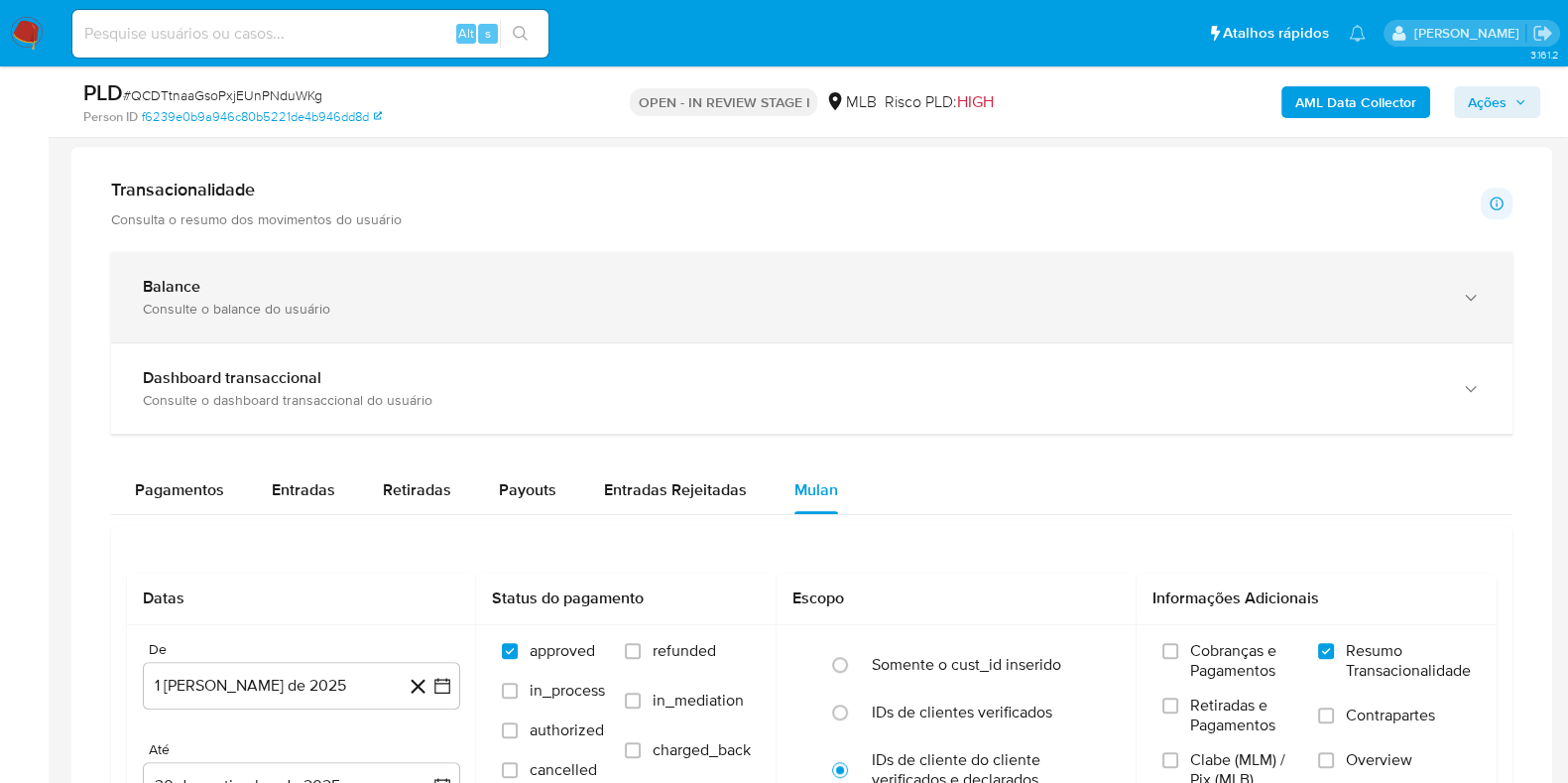
click at [550, 286] on div "Balance" at bounding box center [791, 287] width 1298 height 20
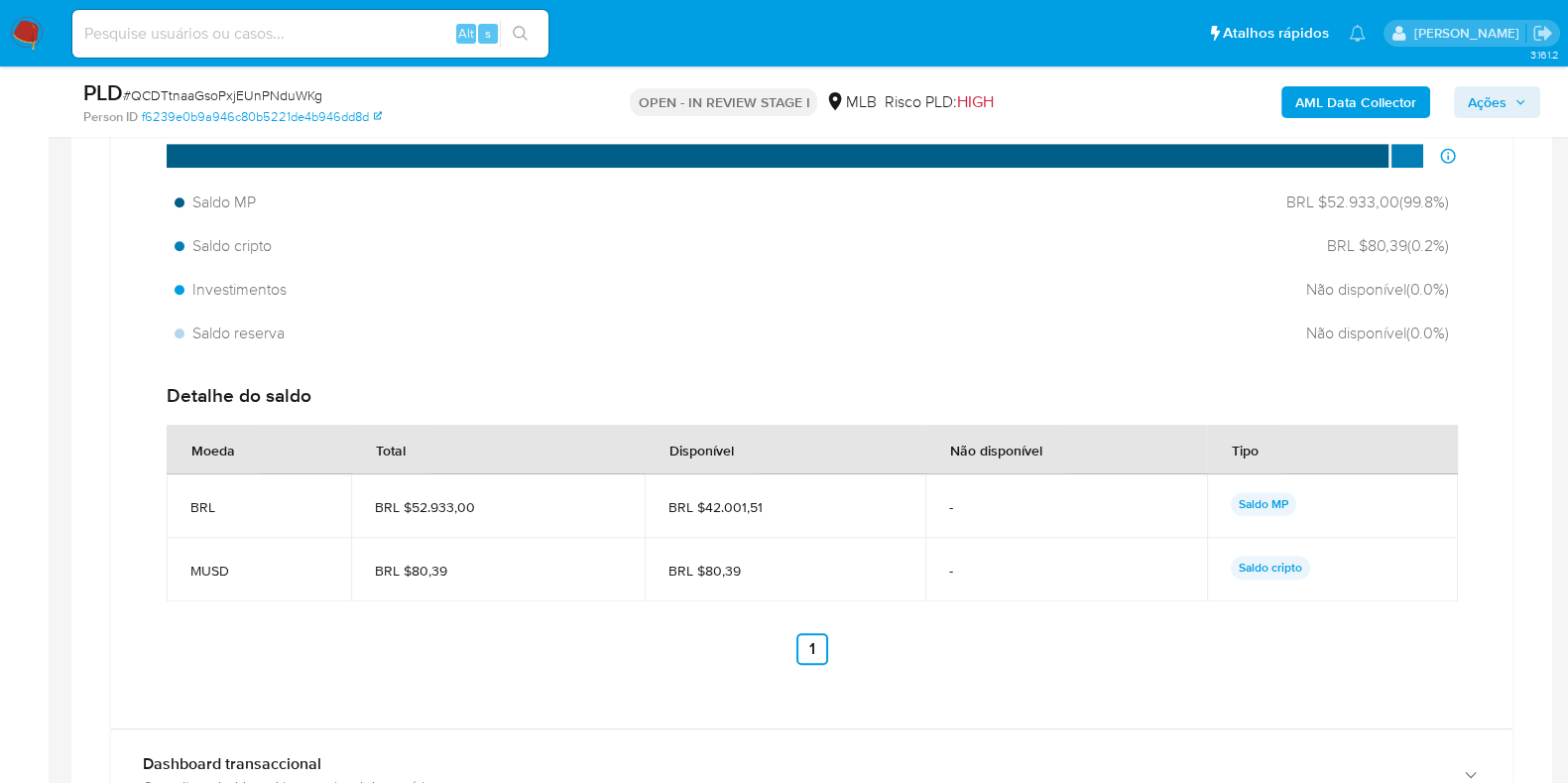
scroll to position [1612, 0]
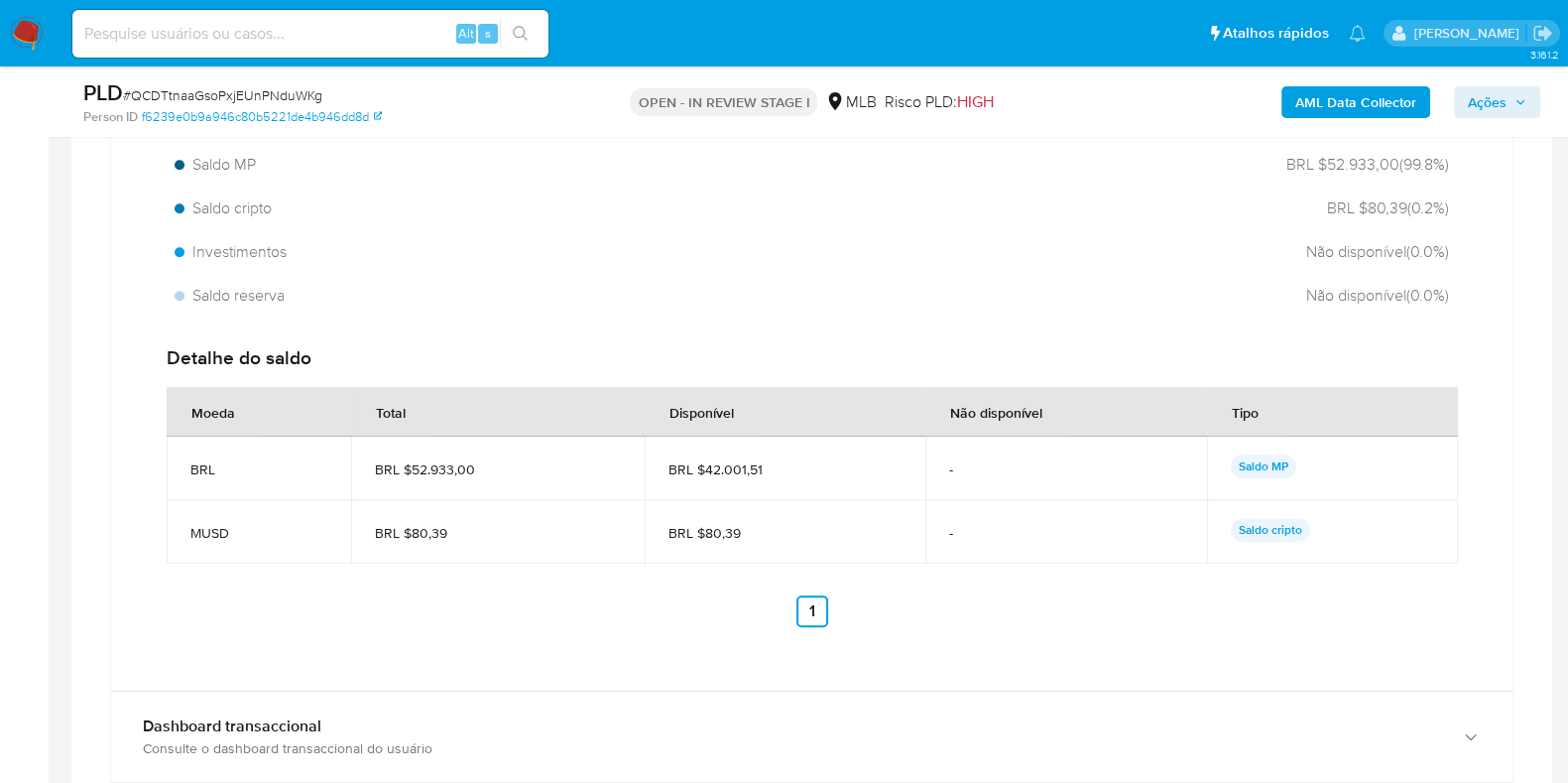
drag, startPoint x: 740, startPoint y: 472, endPoint x: 700, endPoint y: 468, distance: 40.2
click at [700, 468] on span "BRL $42.001,51" at bounding box center [784, 469] width 233 height 18
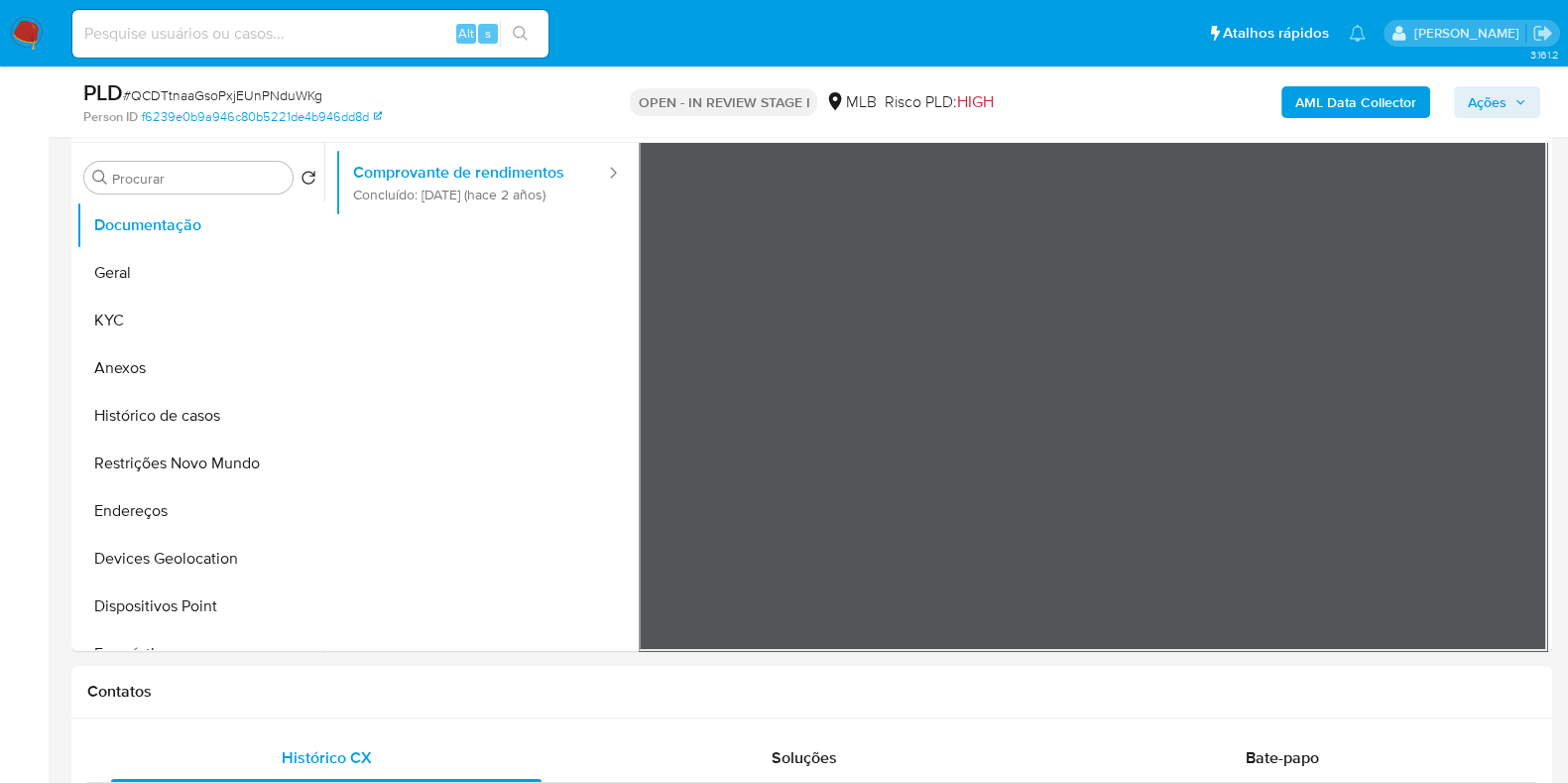
scroll to position [247, 0]
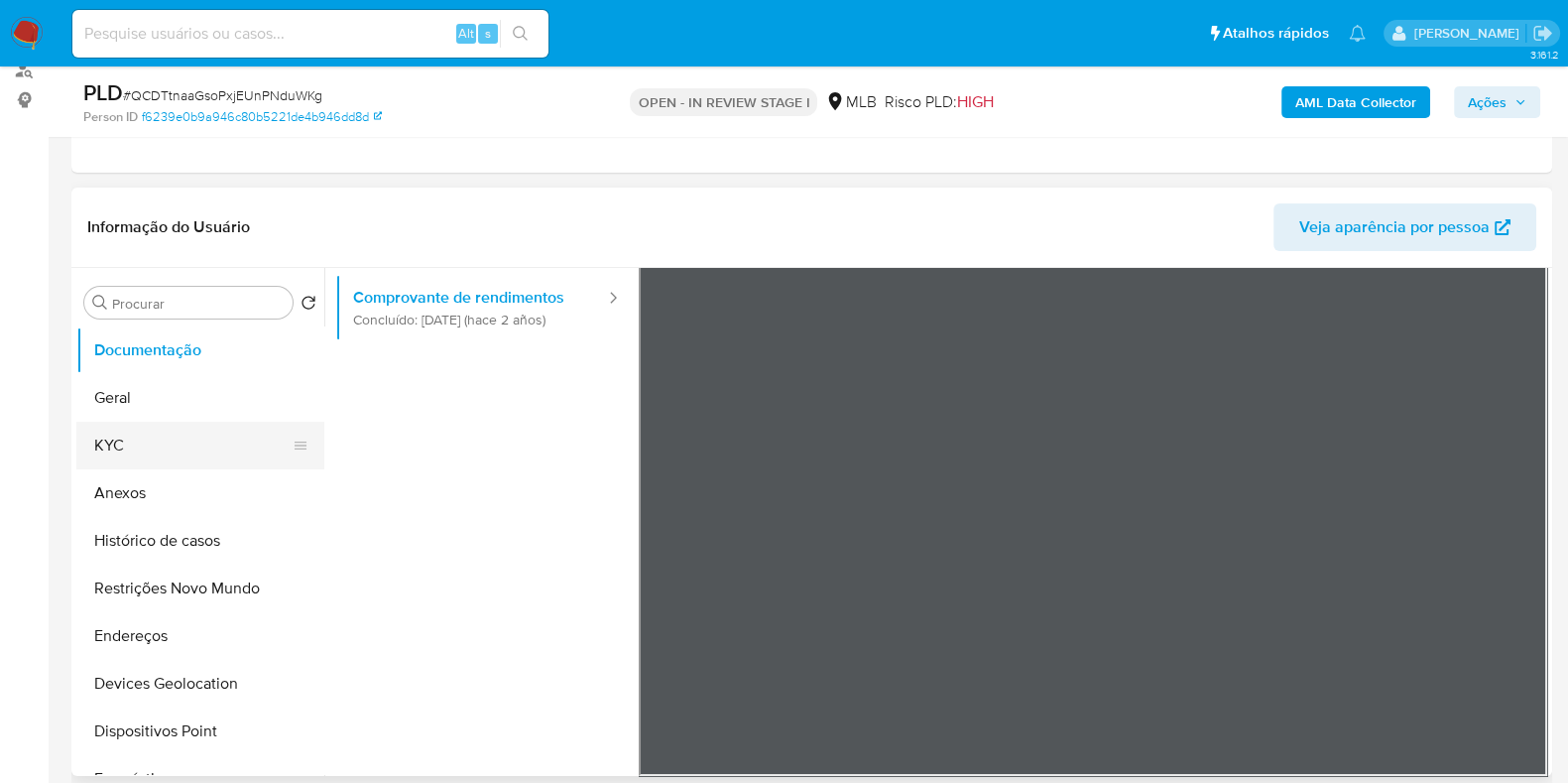
click at [149, 448] on button "KYC" at bounding box center [193, 446] width 232 height 48
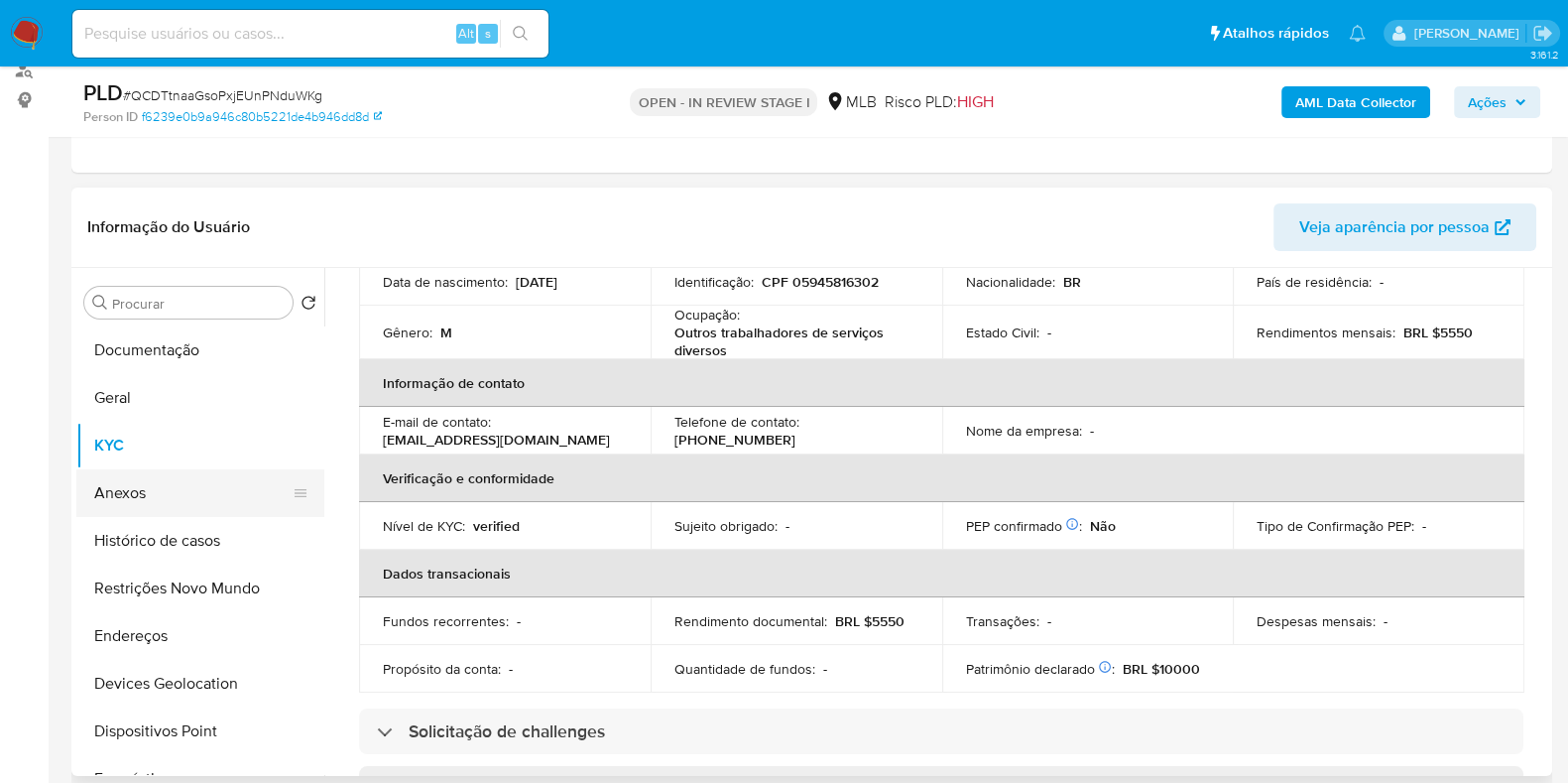
click at [122, 483] on button "Anexos" at bounding box center [193, 493] width 232 height 48
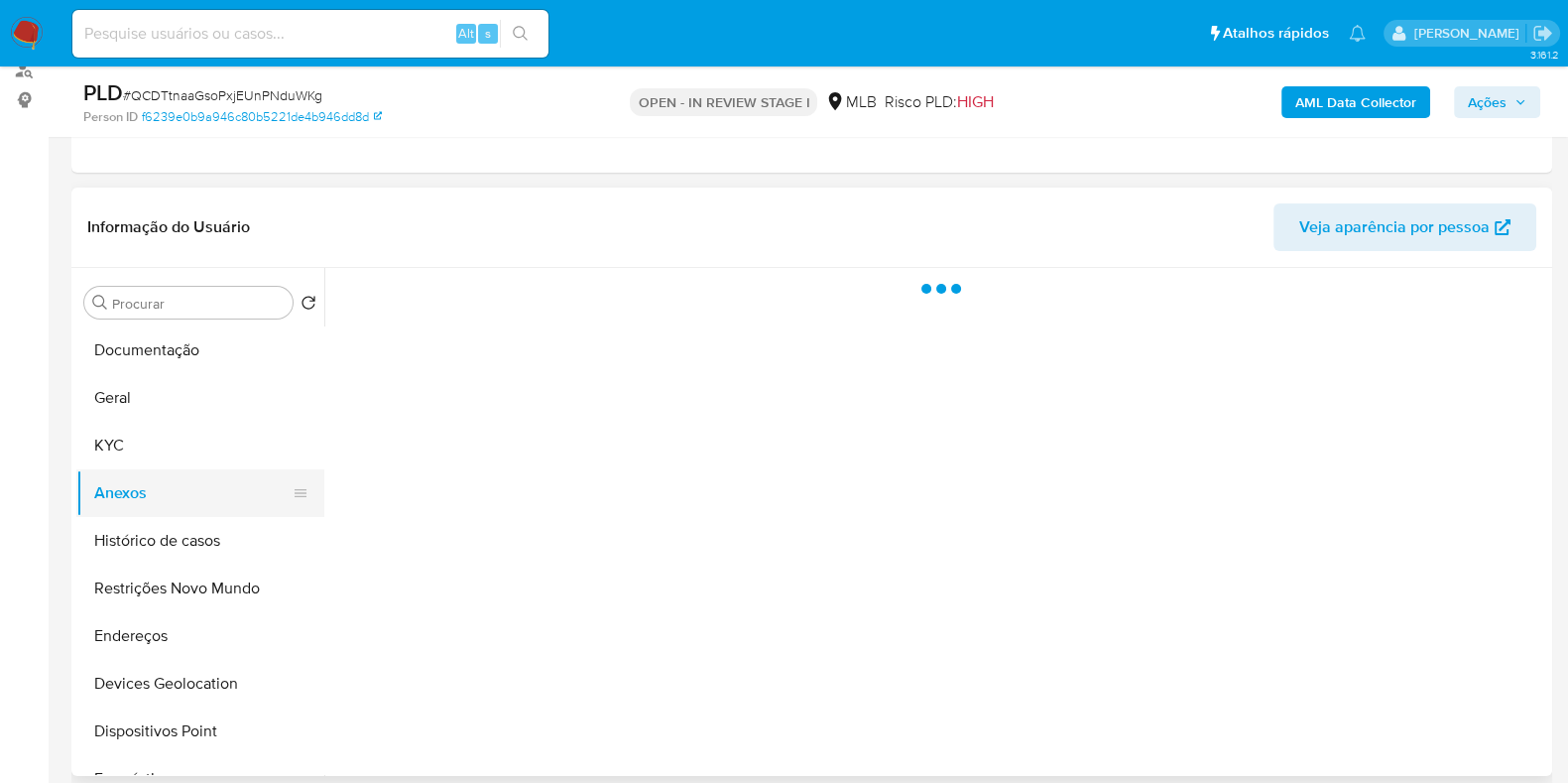
scroll to position [0, 0]
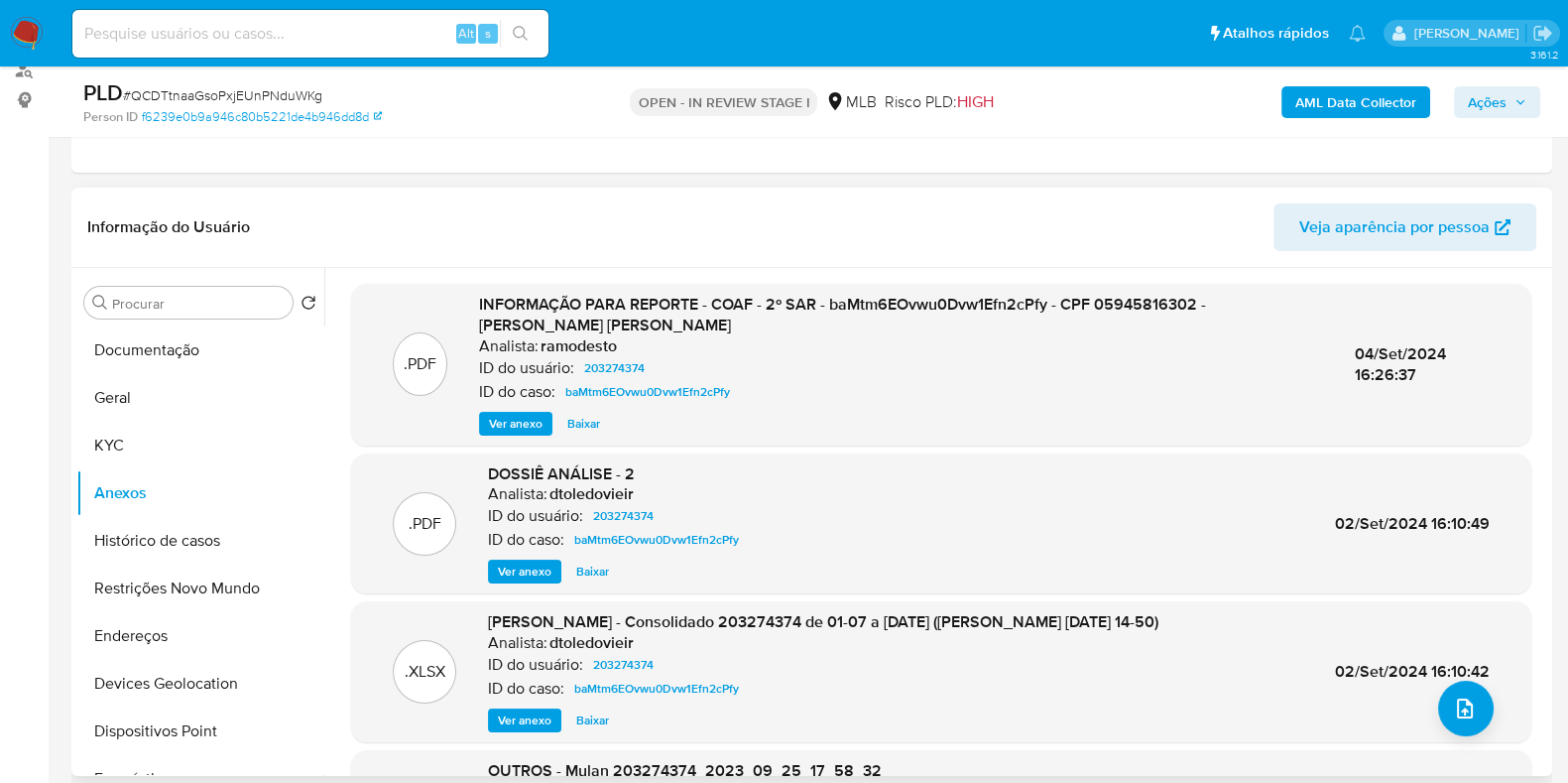
click at [533, 423] on span "Ver anexo" at bounding box center [515, 424] width 54 height 20
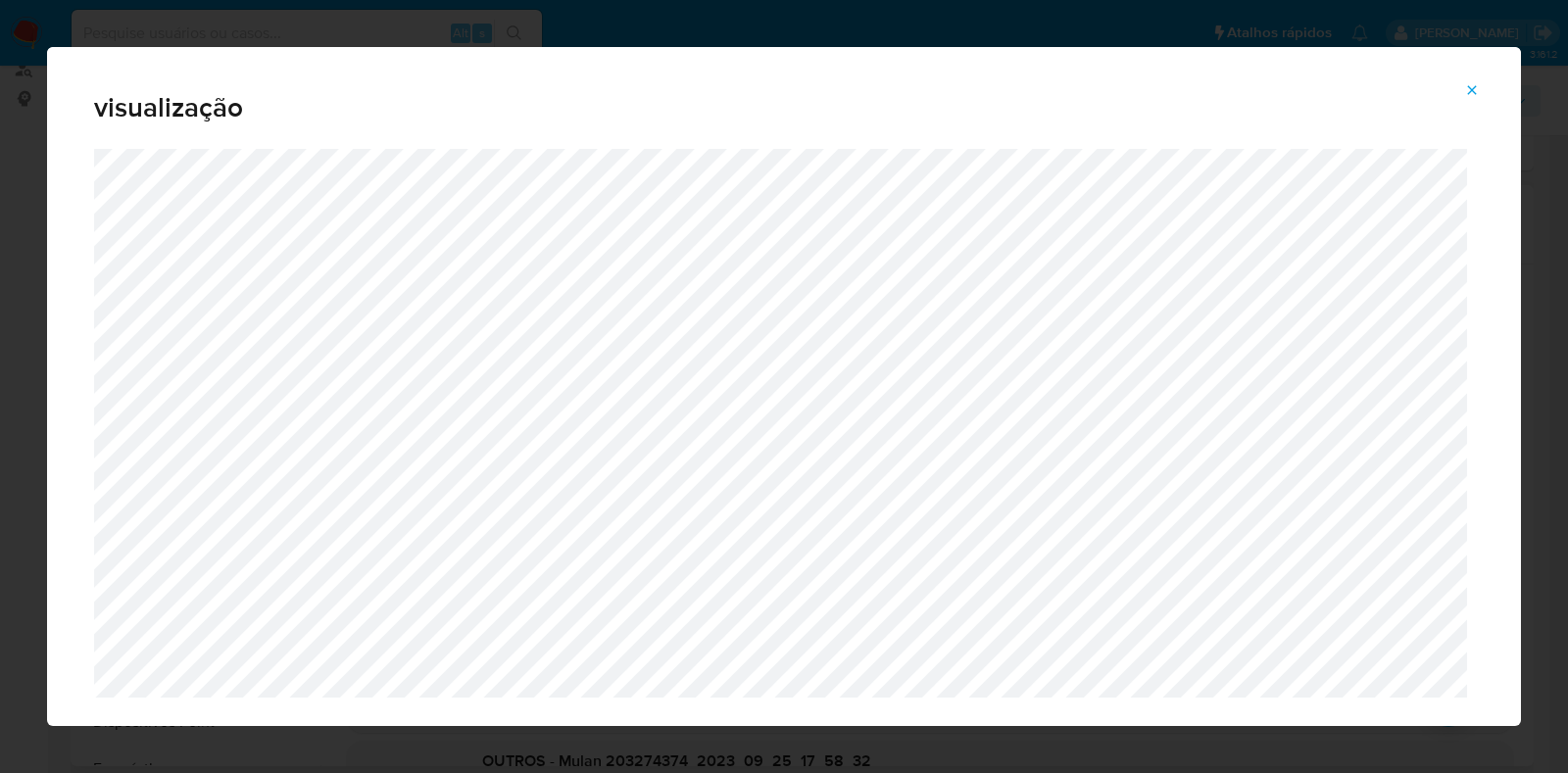
click at [1463, 90] on button "Attachment preview" at bounding box center [1472, 90] width 43 height 31
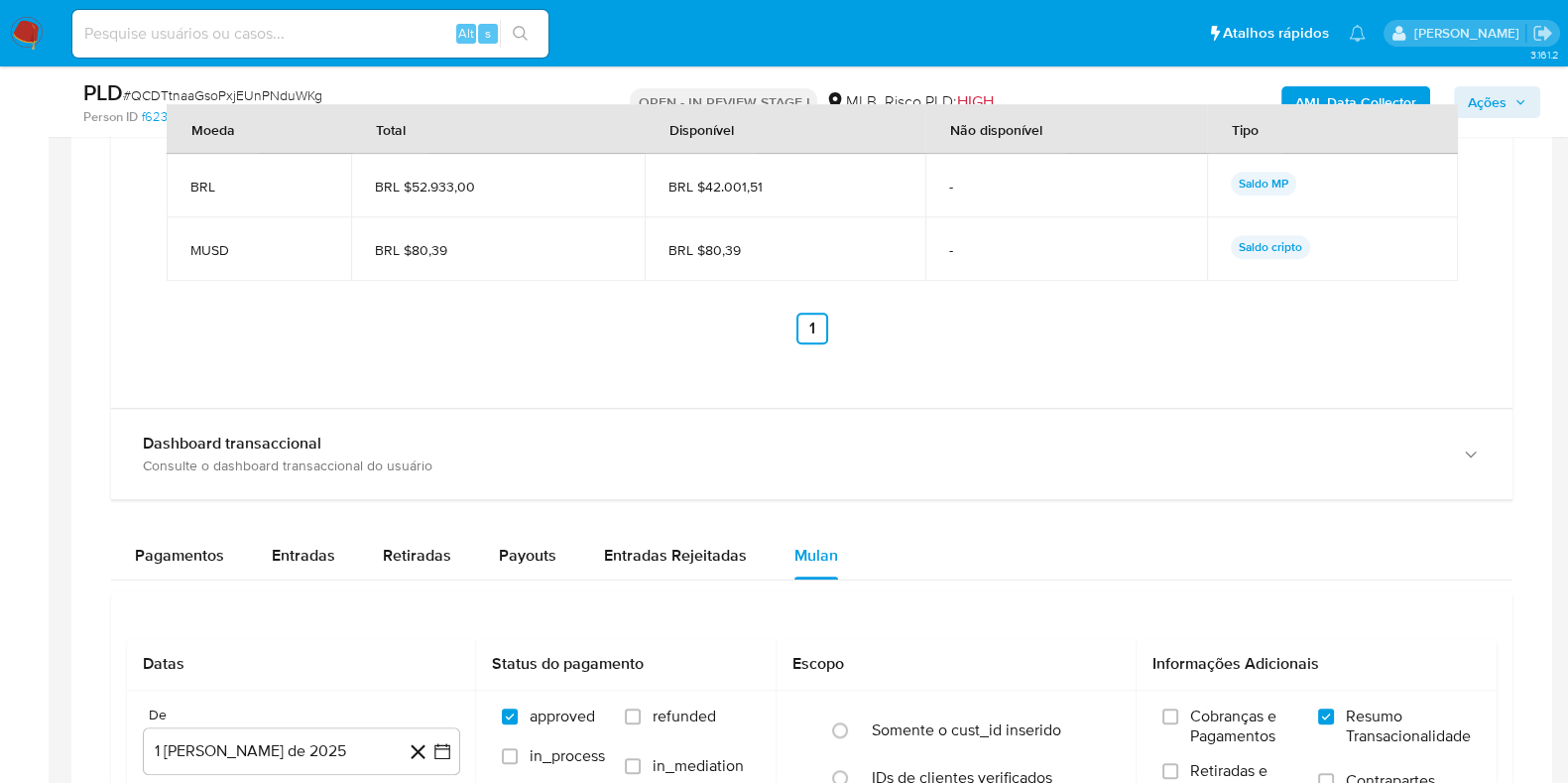
scroll to position [1984, 0]
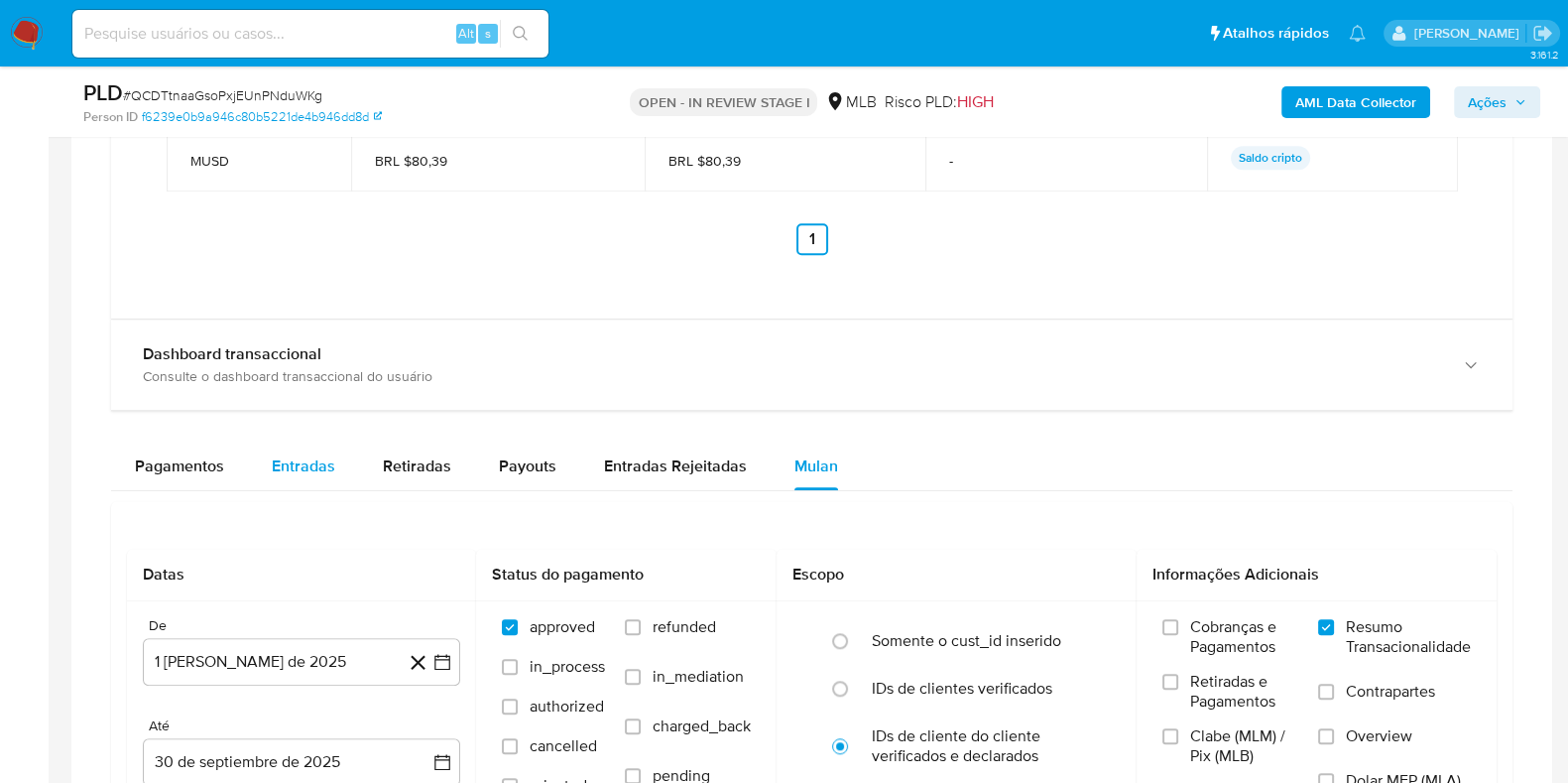
click at [335, 446] on button "Entradas" at bounding box center [304, 466] width 111 height 48
select select "10"
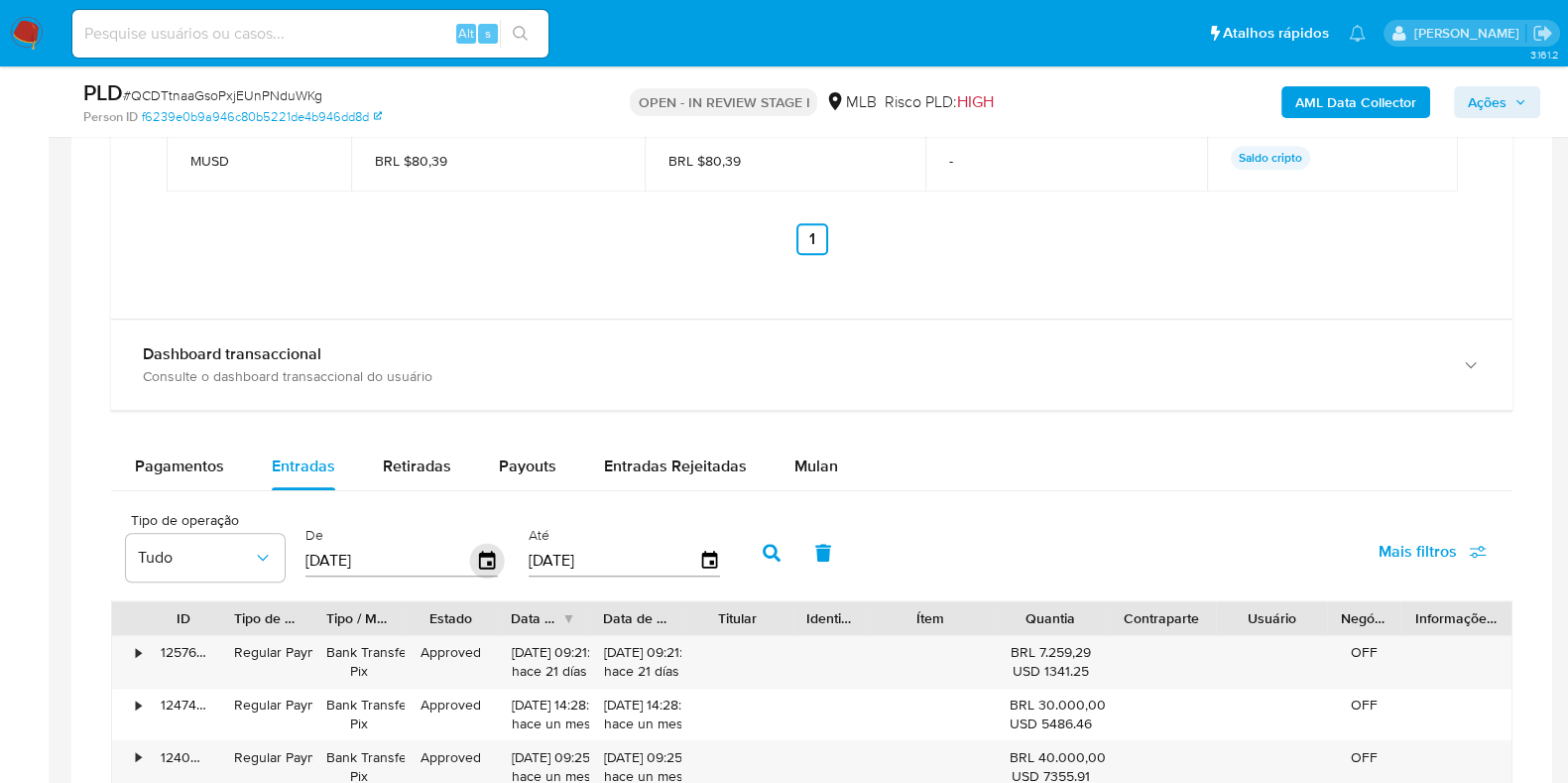
click at [480, 552] on icon "button" at bounding box center [487, 559] width 16 height 18
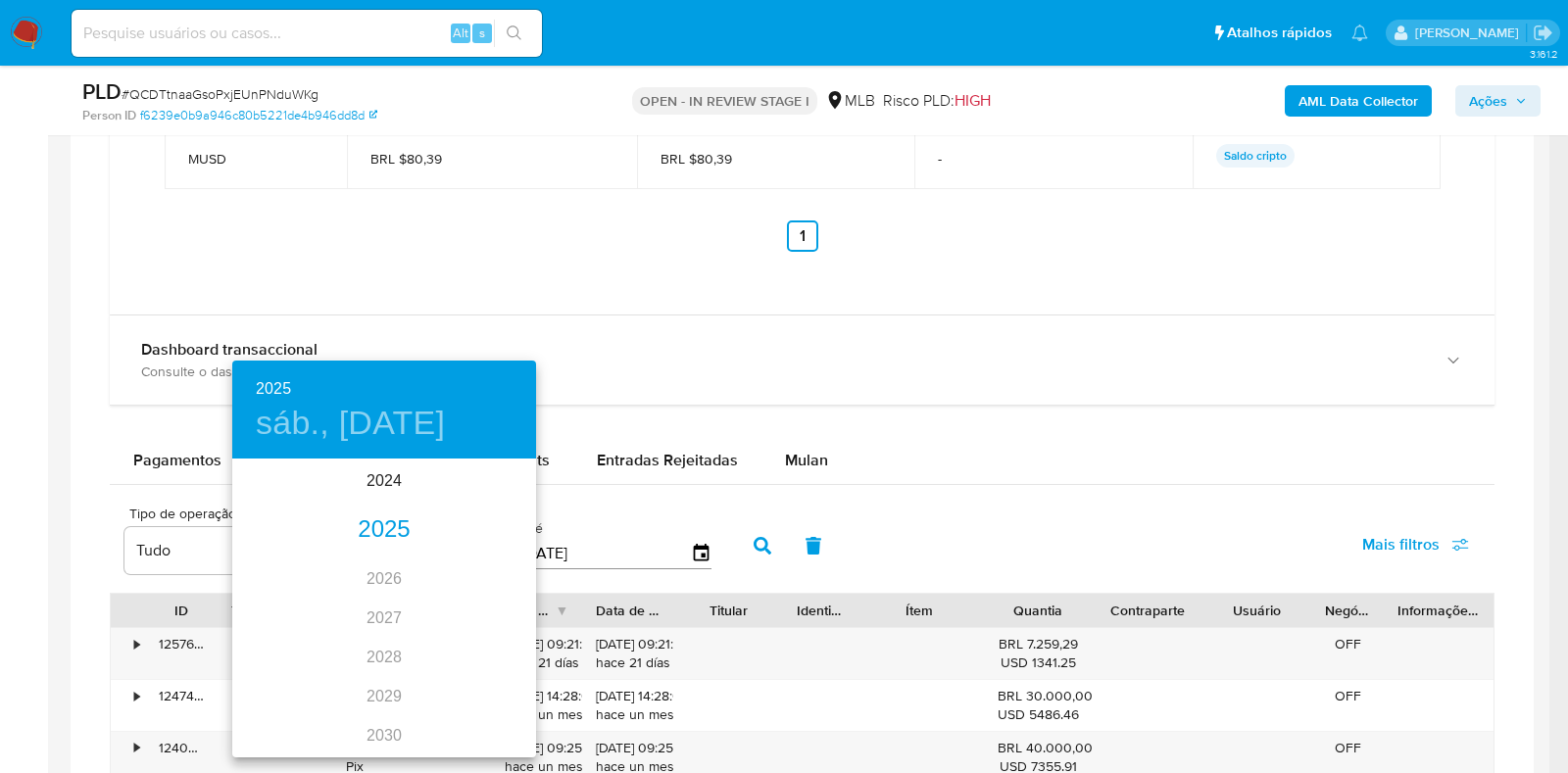
click at [396, 531] on div "2025" at bounding box center [385, 530] width 304 height 39
click at [294, 629] on div "jul." at bounding box center [283, 644] width 101 height 74
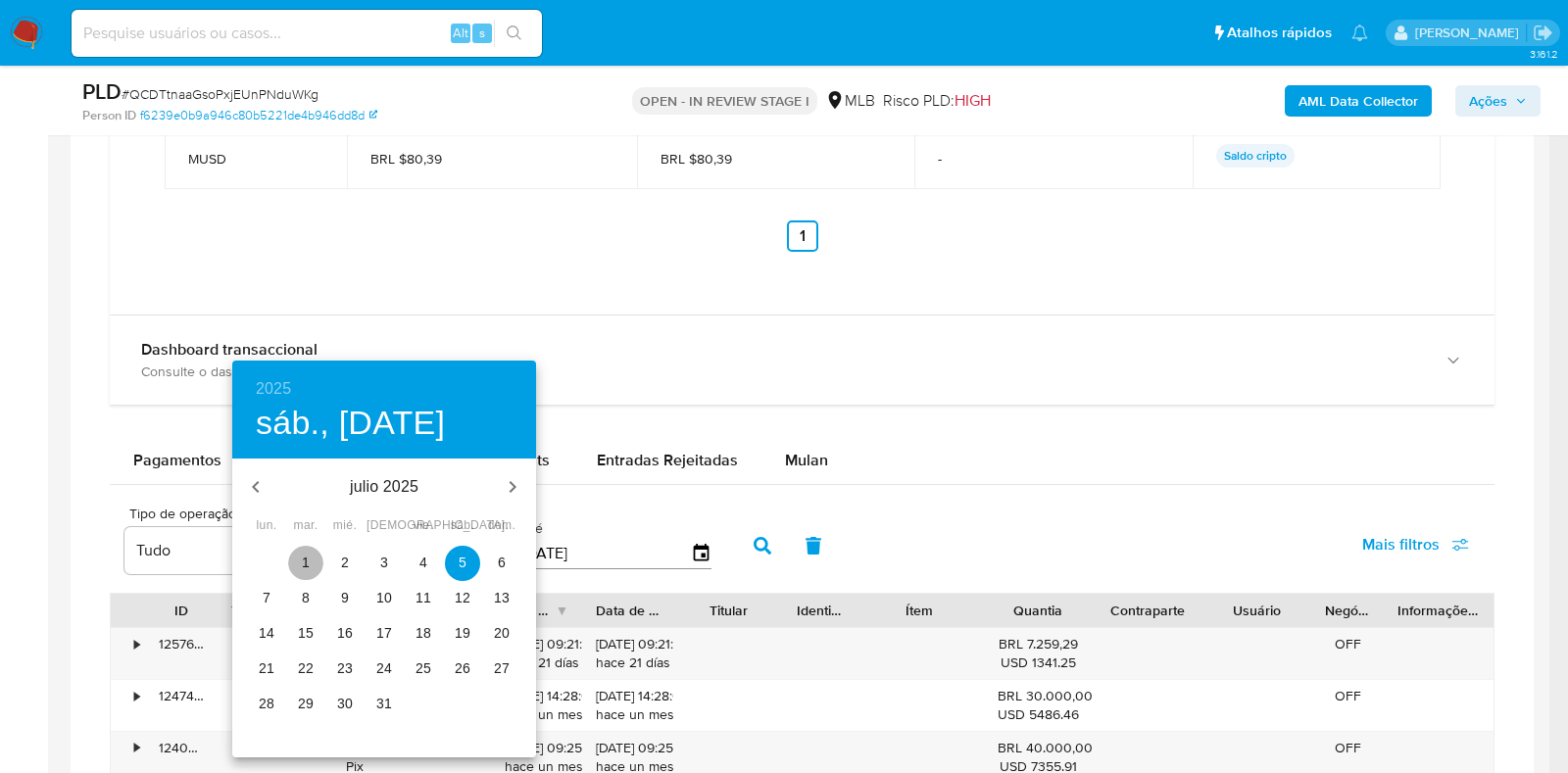
click at [303, 559] on p "1" at bounding box center [306, 562] width 8 height 20
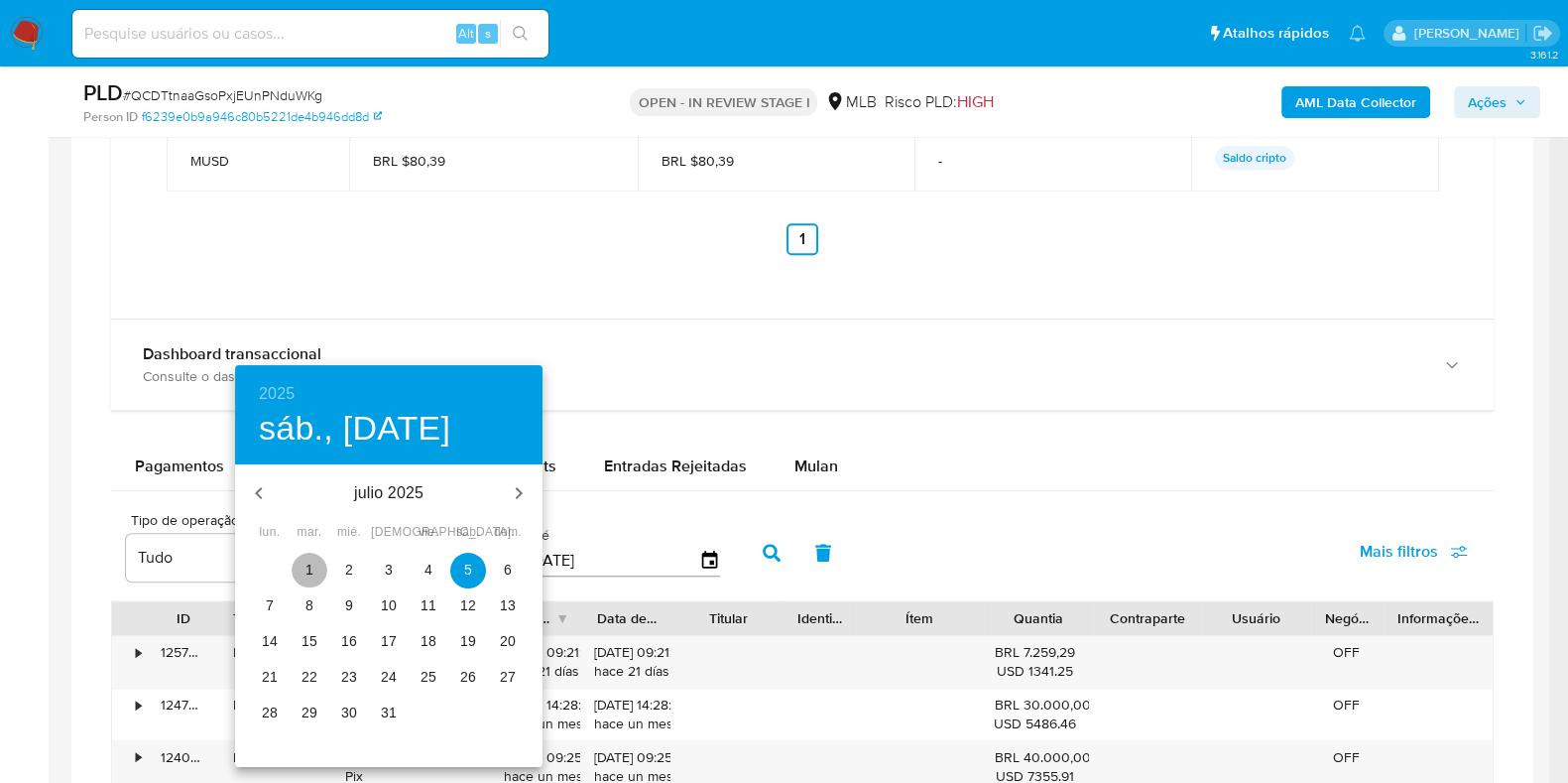
type input "01/07/2025"
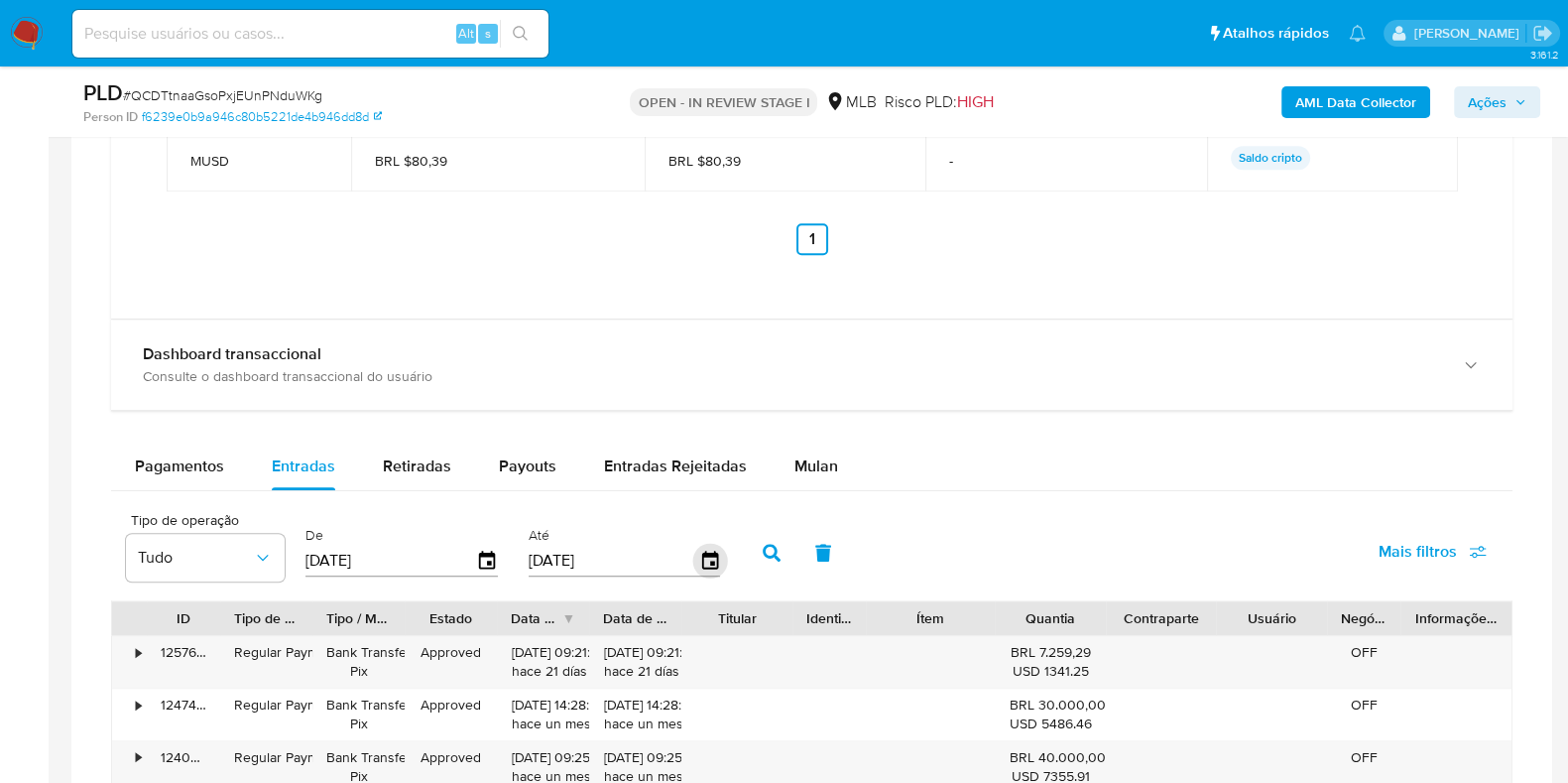
click at [701, 553] on icon "button" at bounding box center [709, 559] width 16 height 18
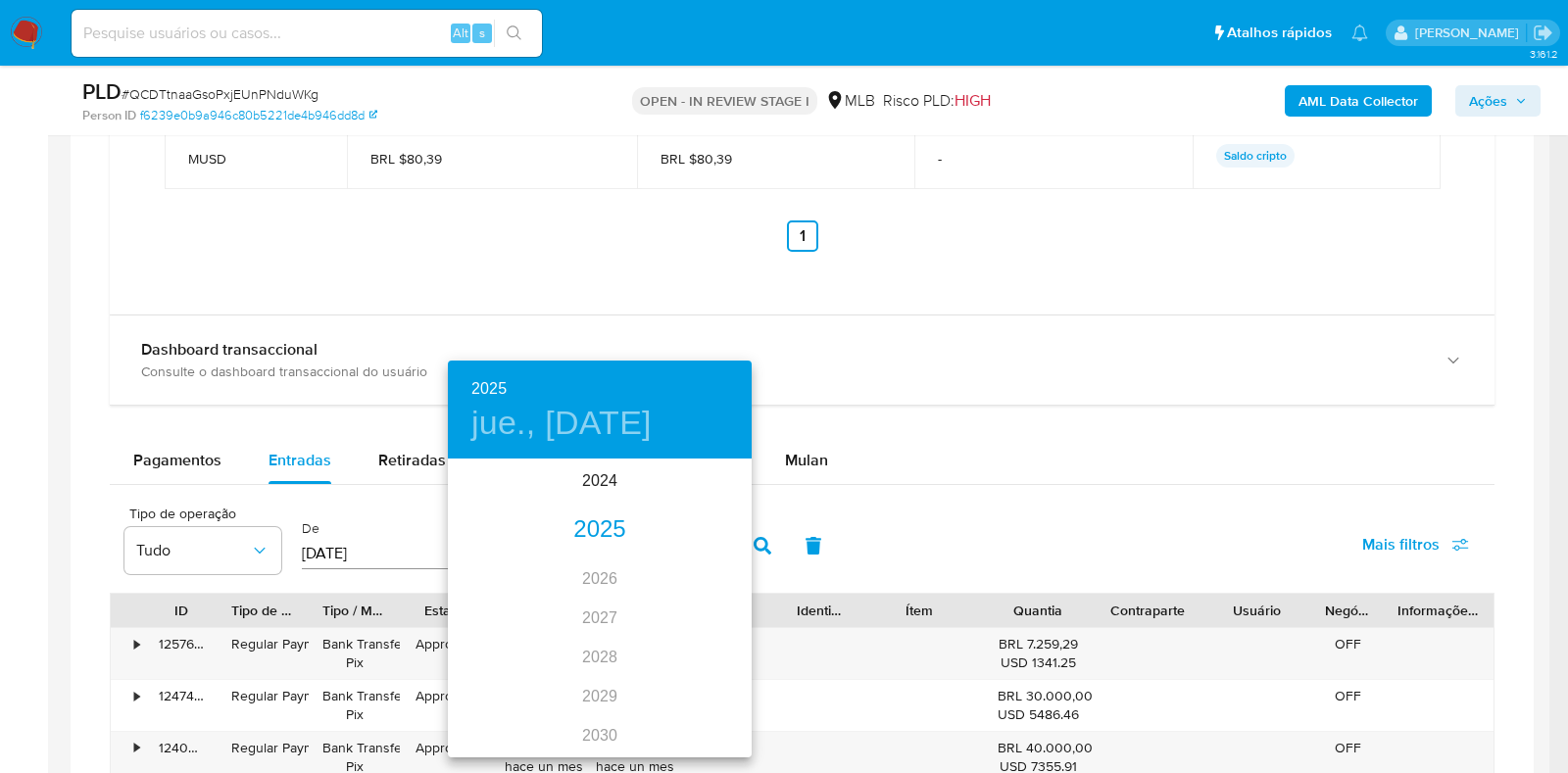
click at [593, 526] on div "2025" at bounding box center [600, 530] width 304 height 39
click at [497, 653] on div "jul." at bounding box center [497, 644] width 101 height 74
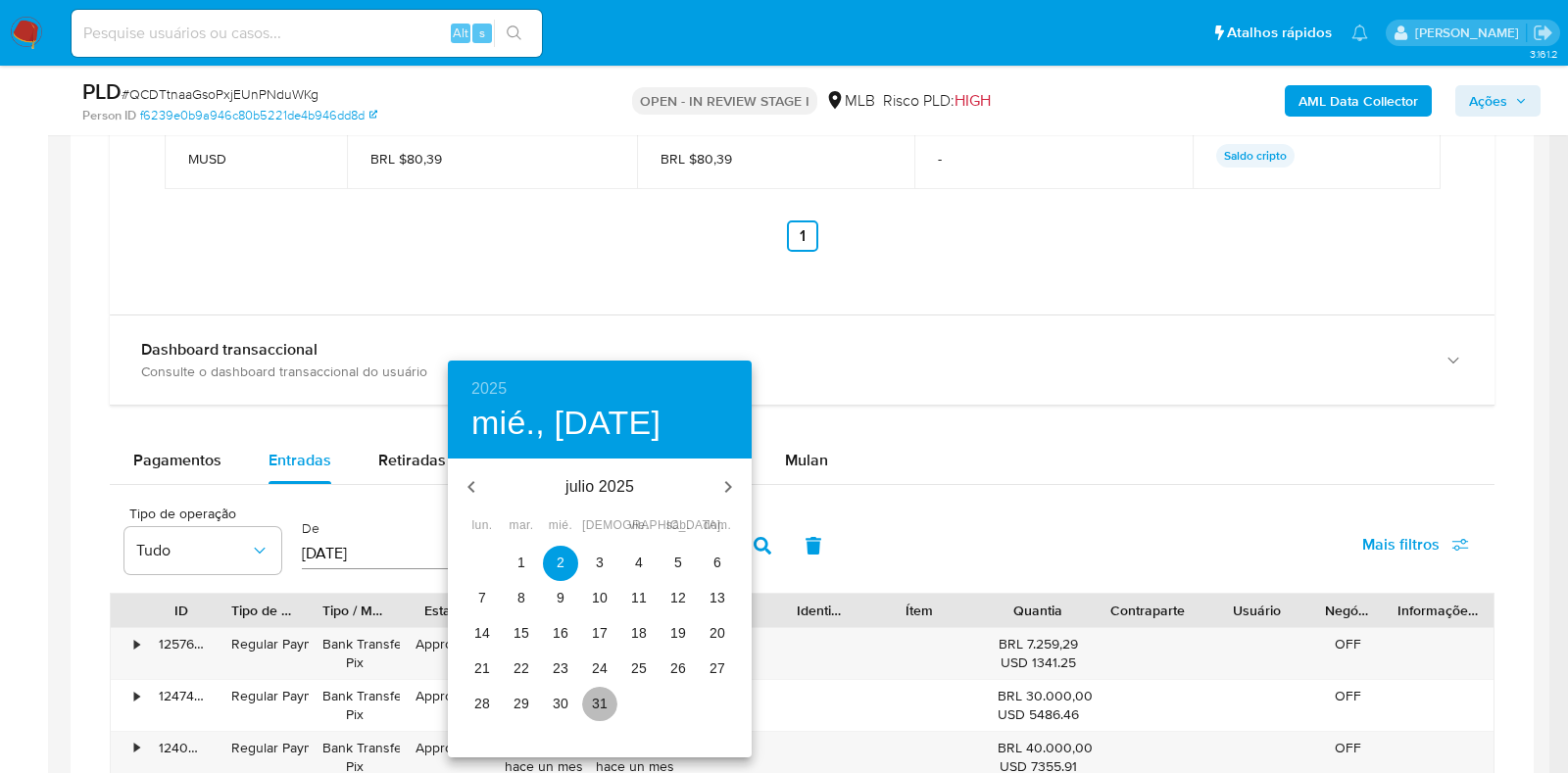
click at [610, 703] on span "31" at bounding box center [600, 703] width 35 height 20
type input "31/07/2025"
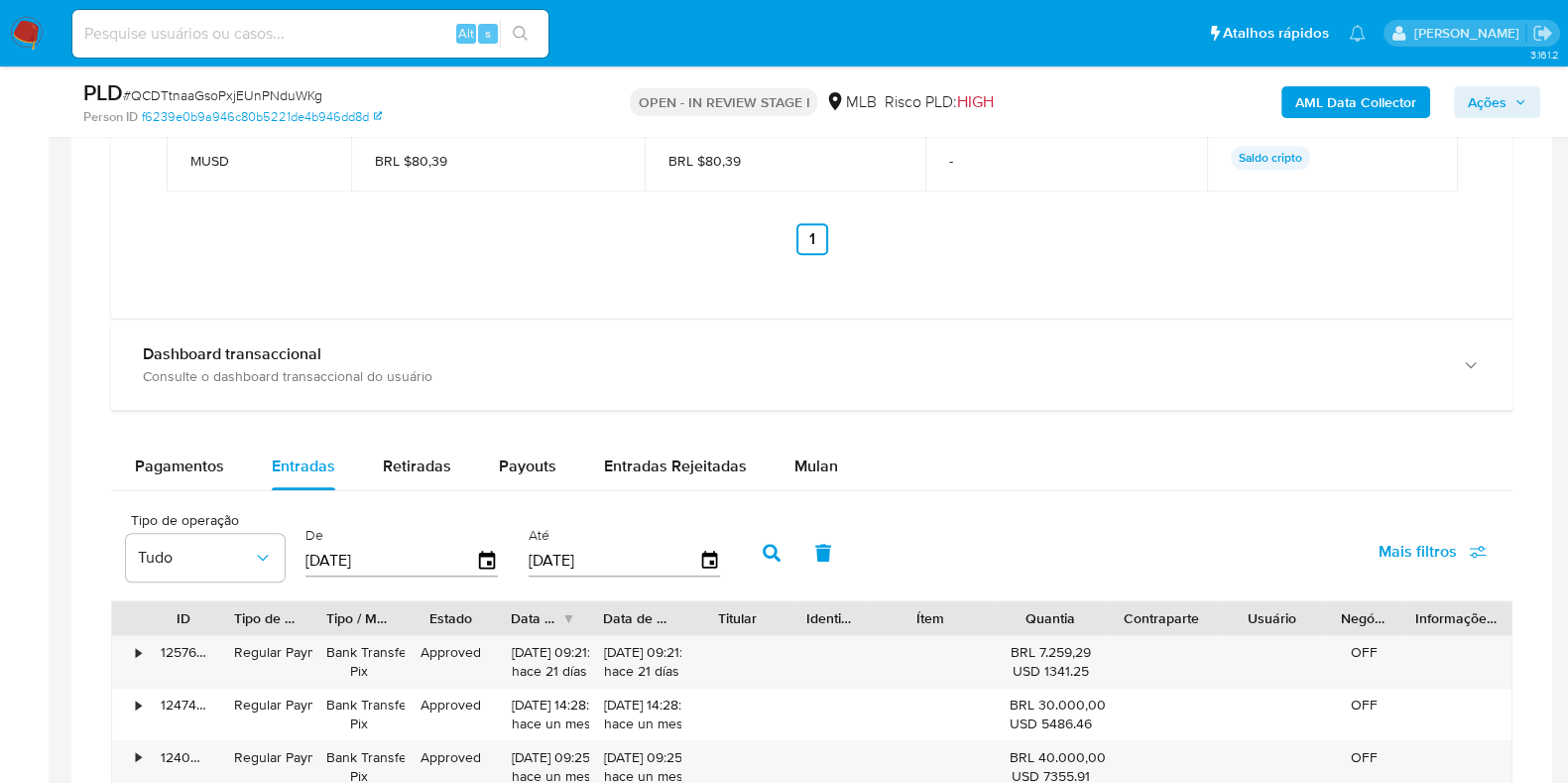
click at [763, 555] on icon "button" at bounding box center [772, 552] width 18 height 18
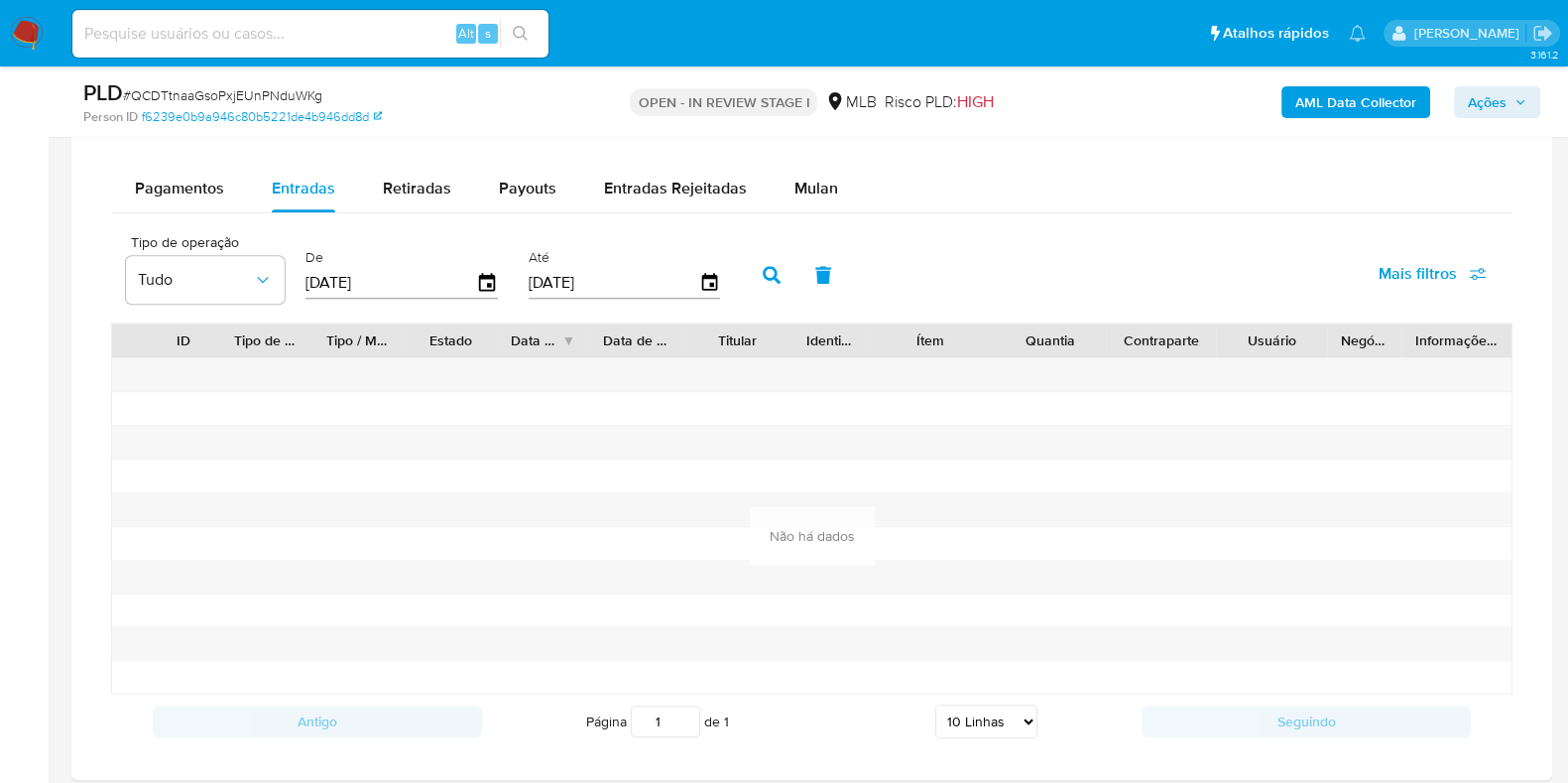
scroll to position [2357, 0]
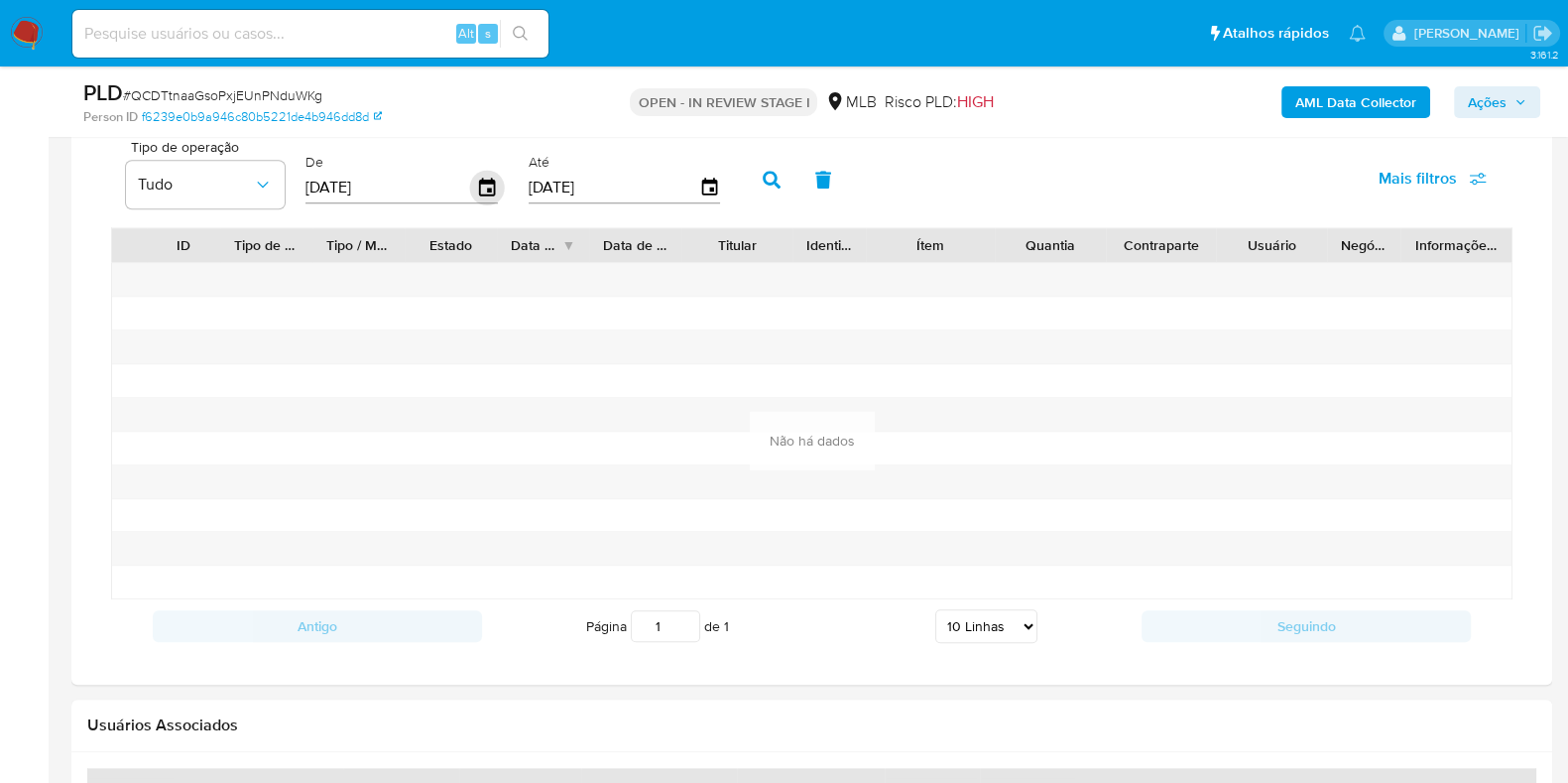
click at [479, 184] on icon "button" at bounding box center [487, 188] width 35 height 35
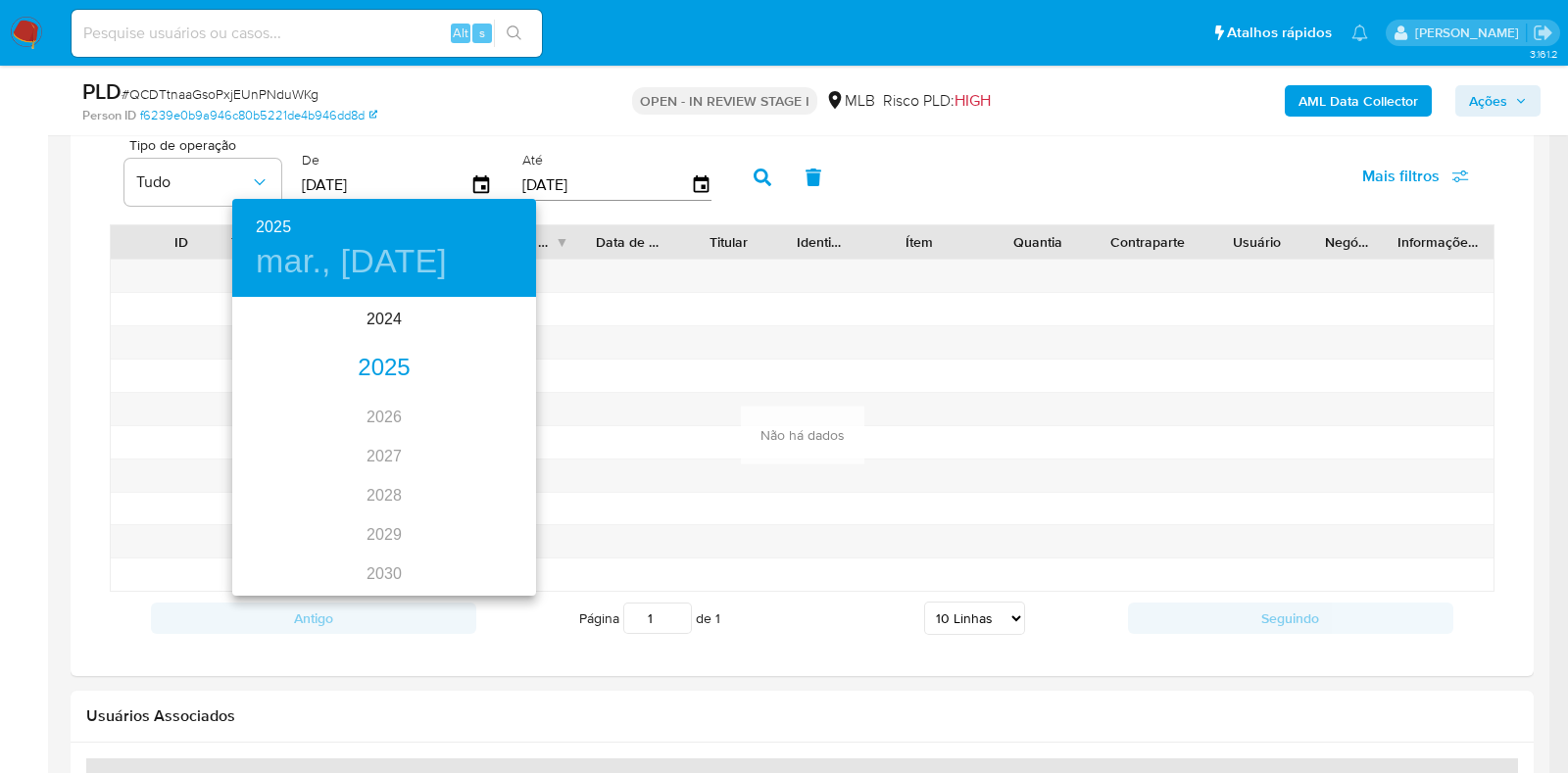
click at [378, 362] on div "2025" at bounding box center [385, 369] width 304 height 39
click at [485, 408] on div "jun." at bounding box center [485, 410] width 101 height 74
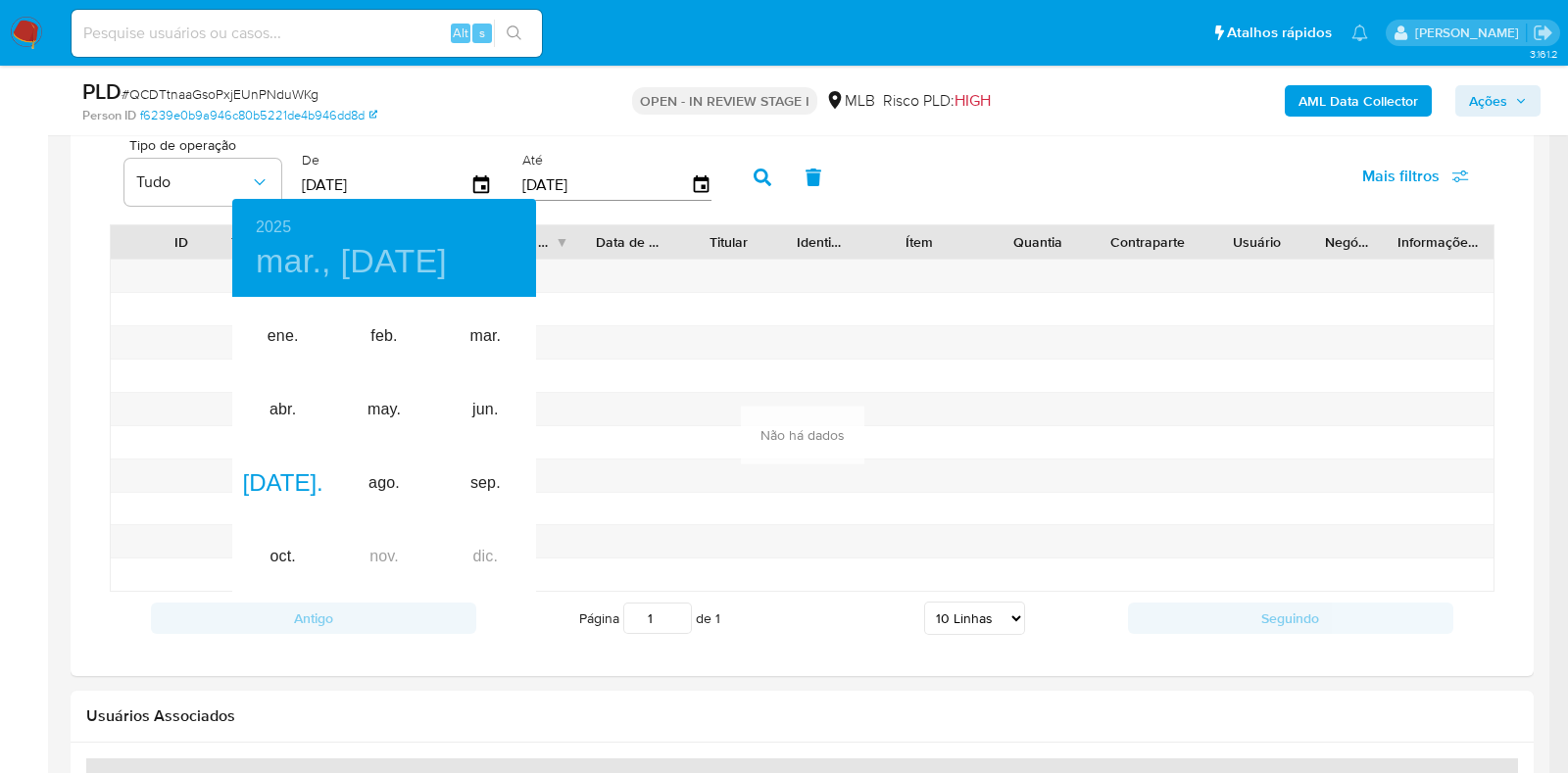
type input "01/06/2025"
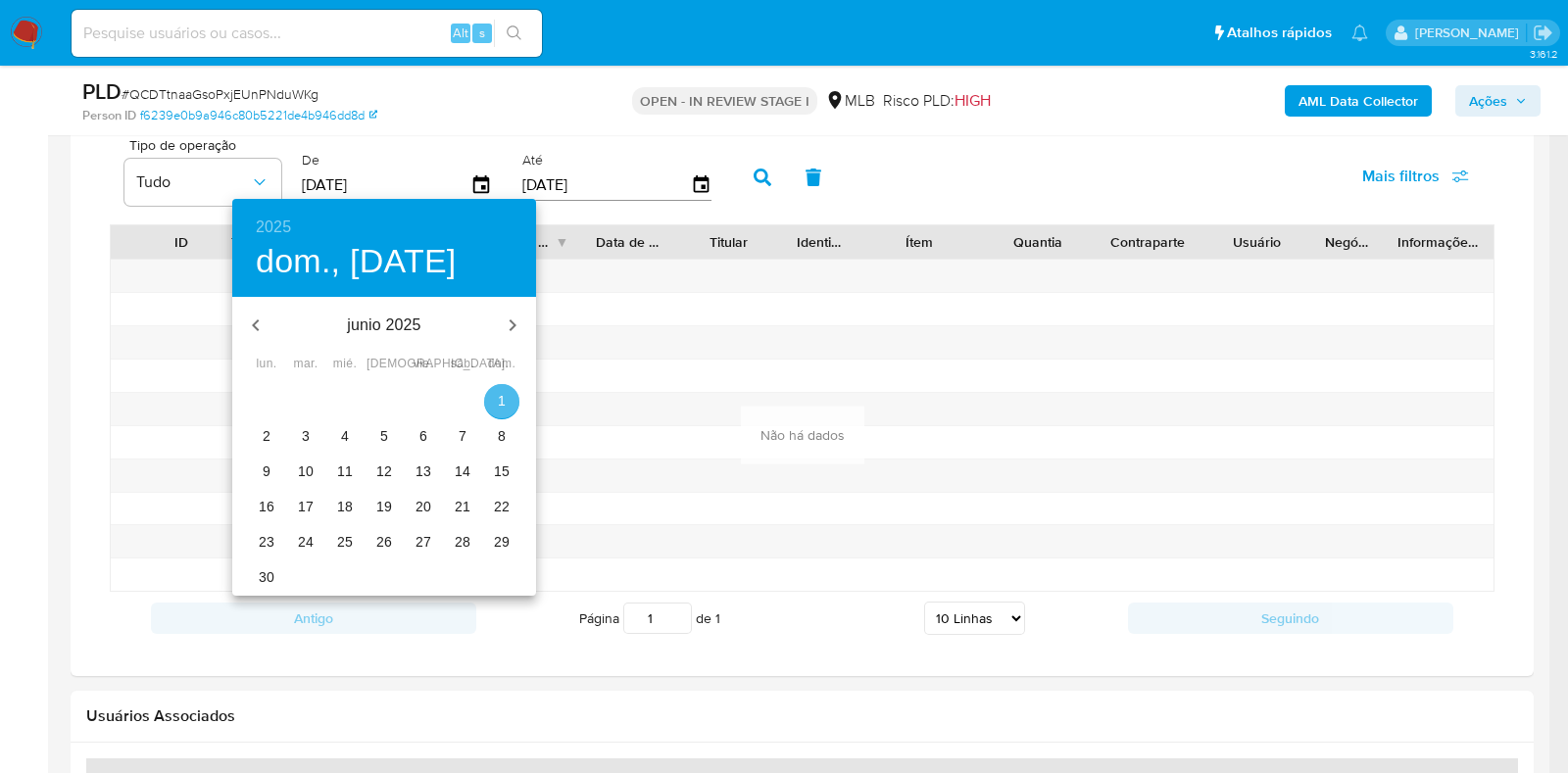
click at [508, 404] on span "1" at bounding box center [501, 401] width 35 height 20
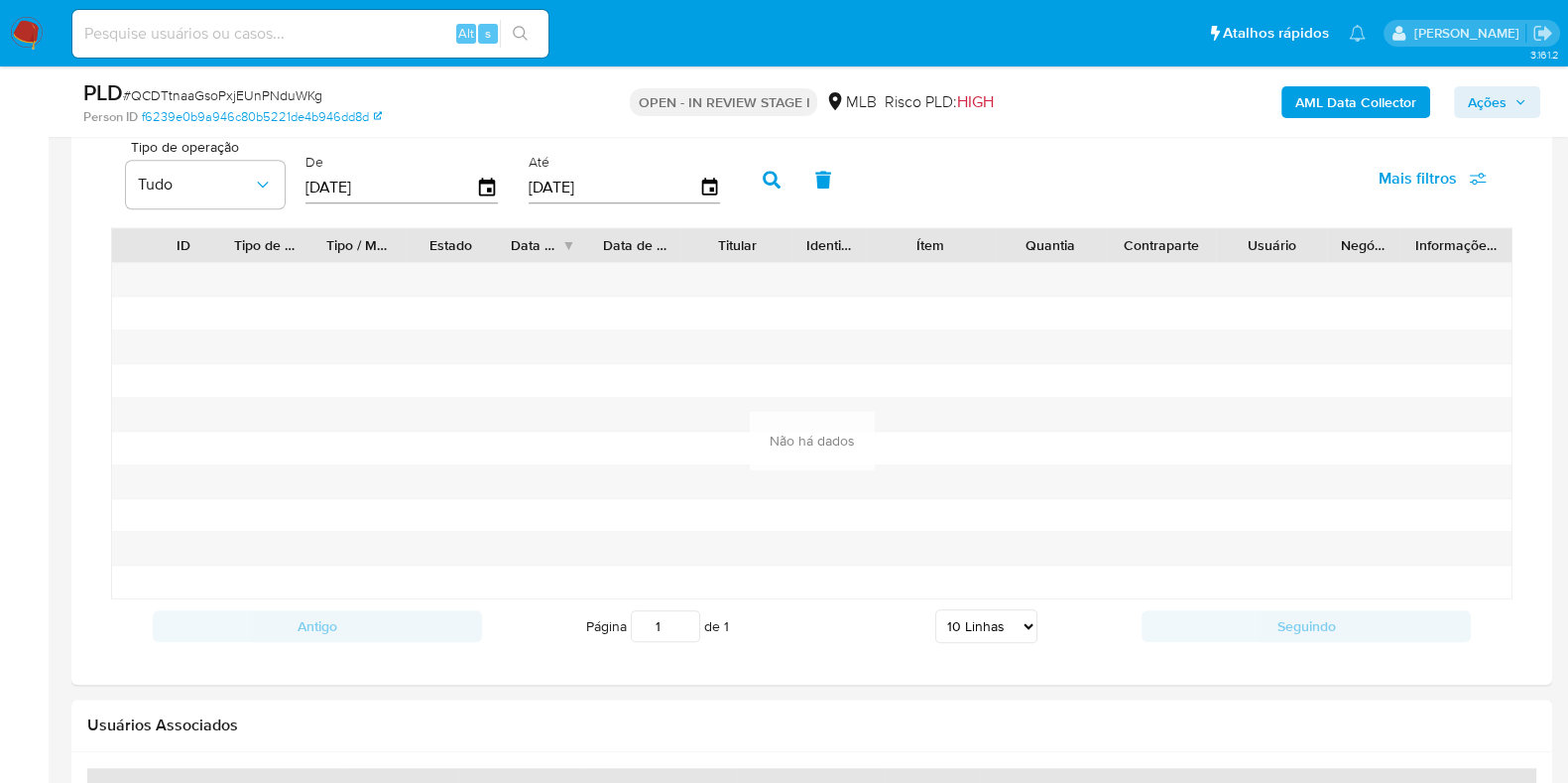
click at [763, 177] on icon "button" at bounding box center [772, 180] width 18 height 18
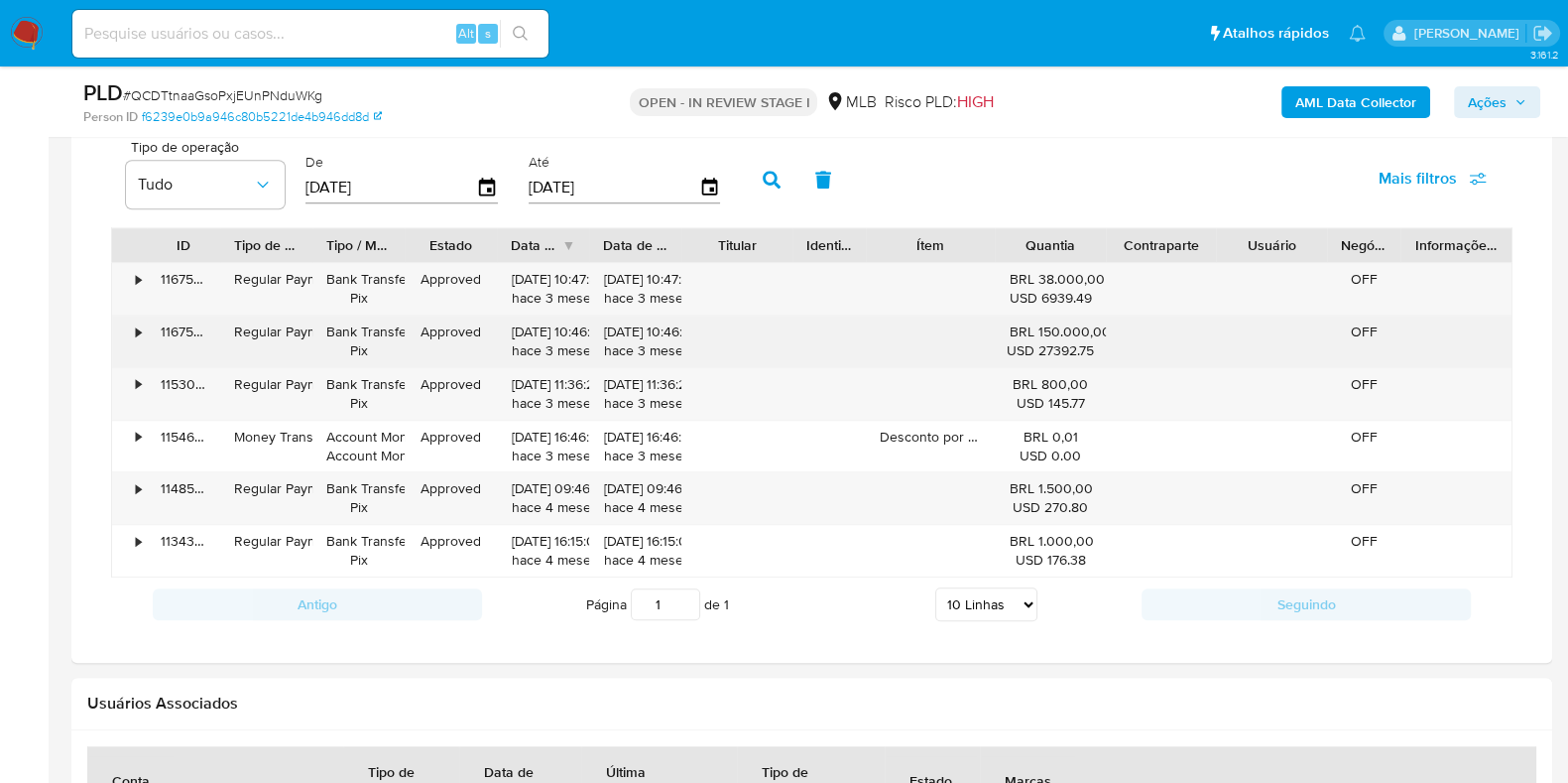
click at [149, 335] on div "116757394846" at bounding box center [184, 342] width 73 height 52
click at [145, 326] on div "•" at bounding box center [129, 342] width 35 height 52
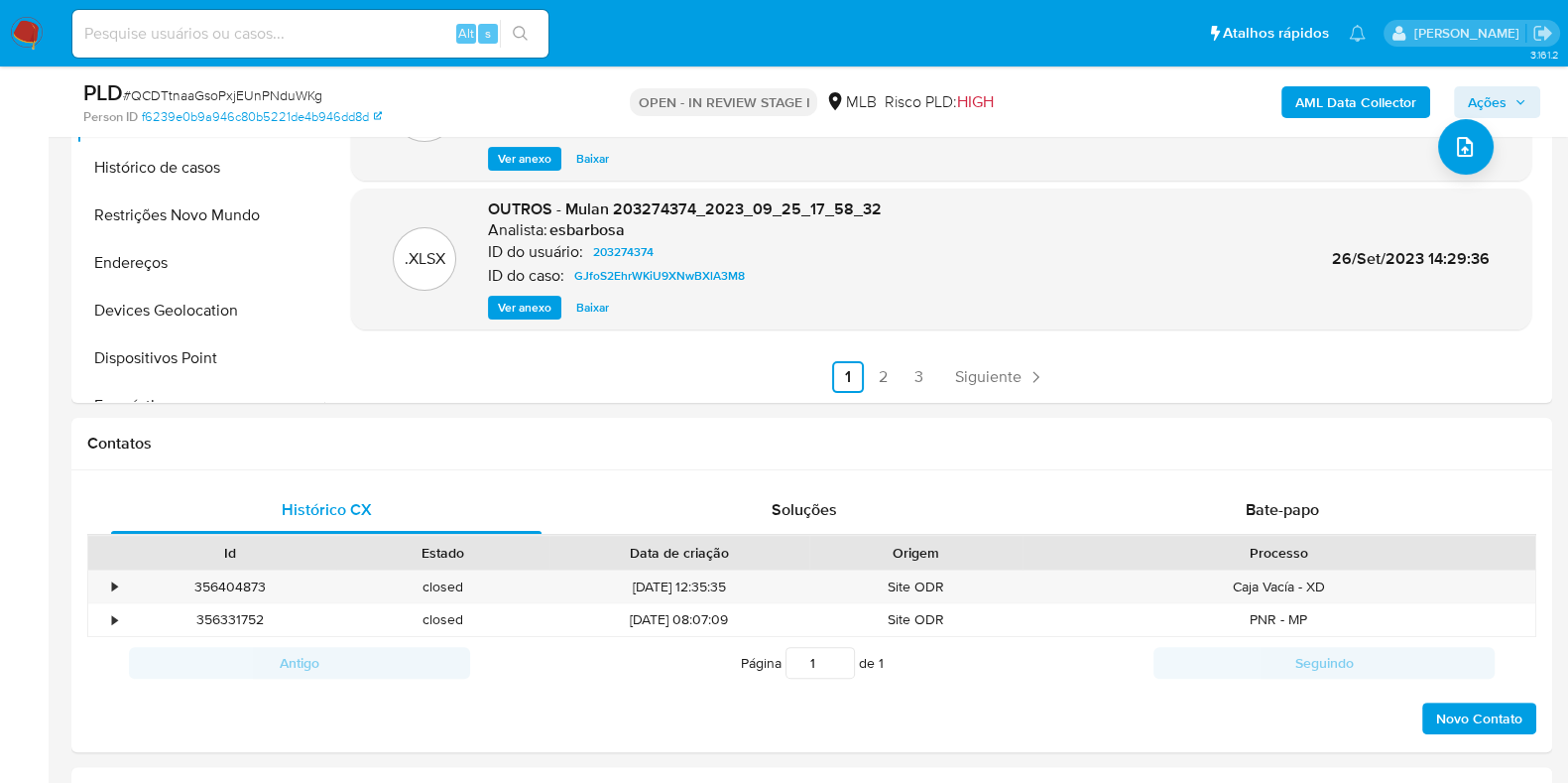
scroll to position [247, 0]
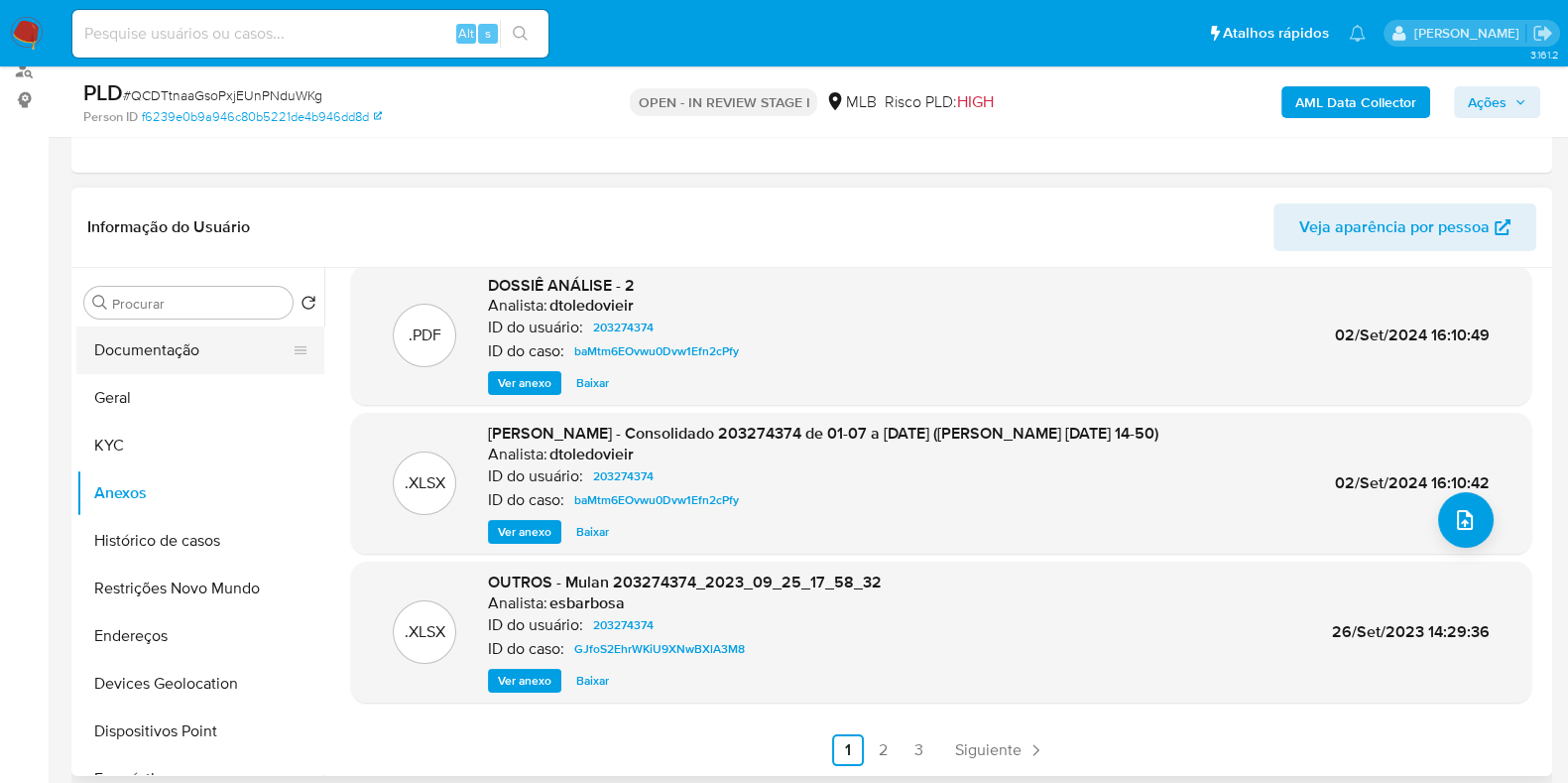
click at [180, 359] on button "Documentação" at bounding box center [193, 351] width 232 height 48
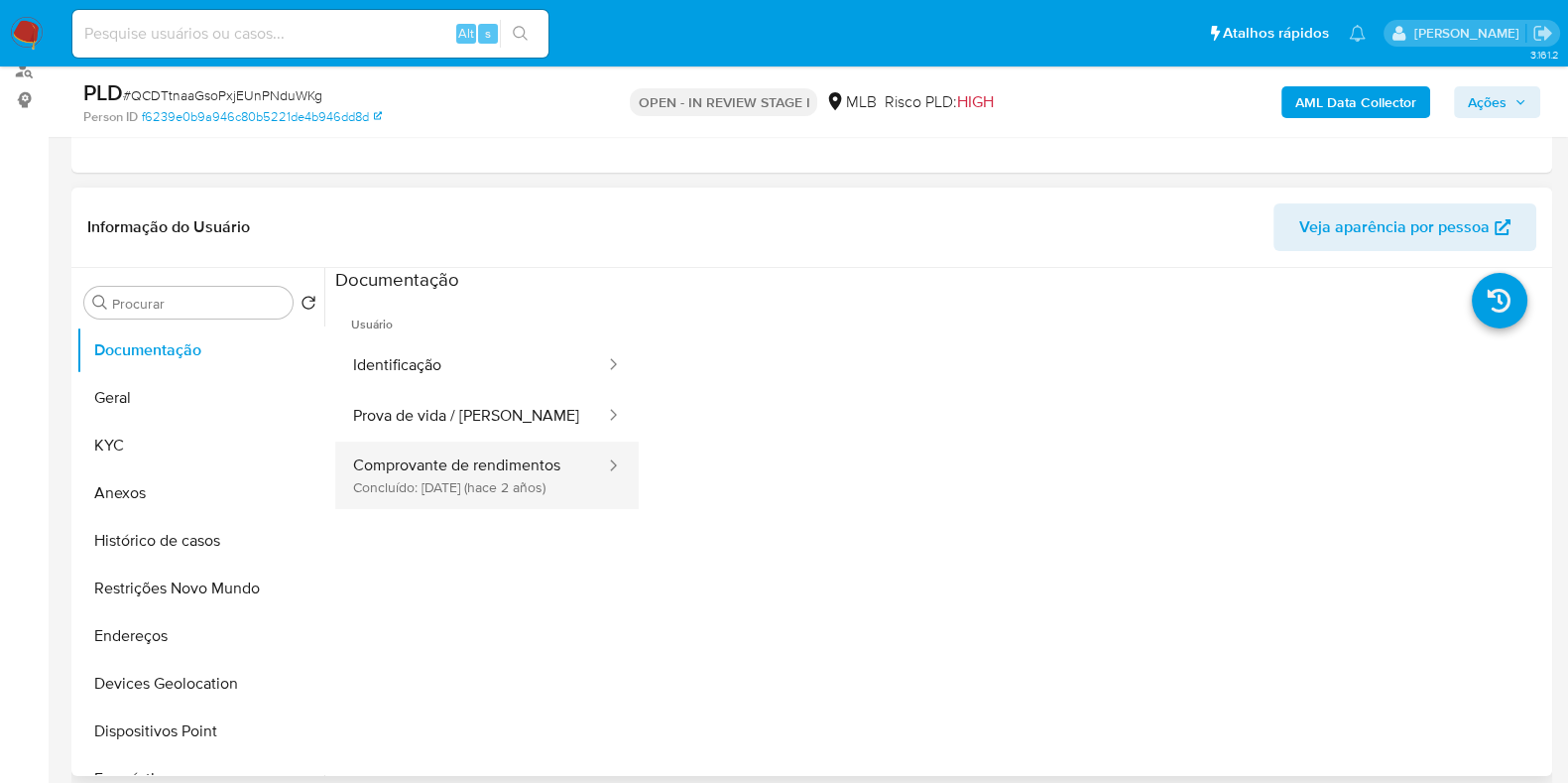
click at [521, 475] on button "Comprovante de rendimentos Concluído: 28/09/2023 (hace 2 años)" at bounding box center [472, 475] width 272 height 68
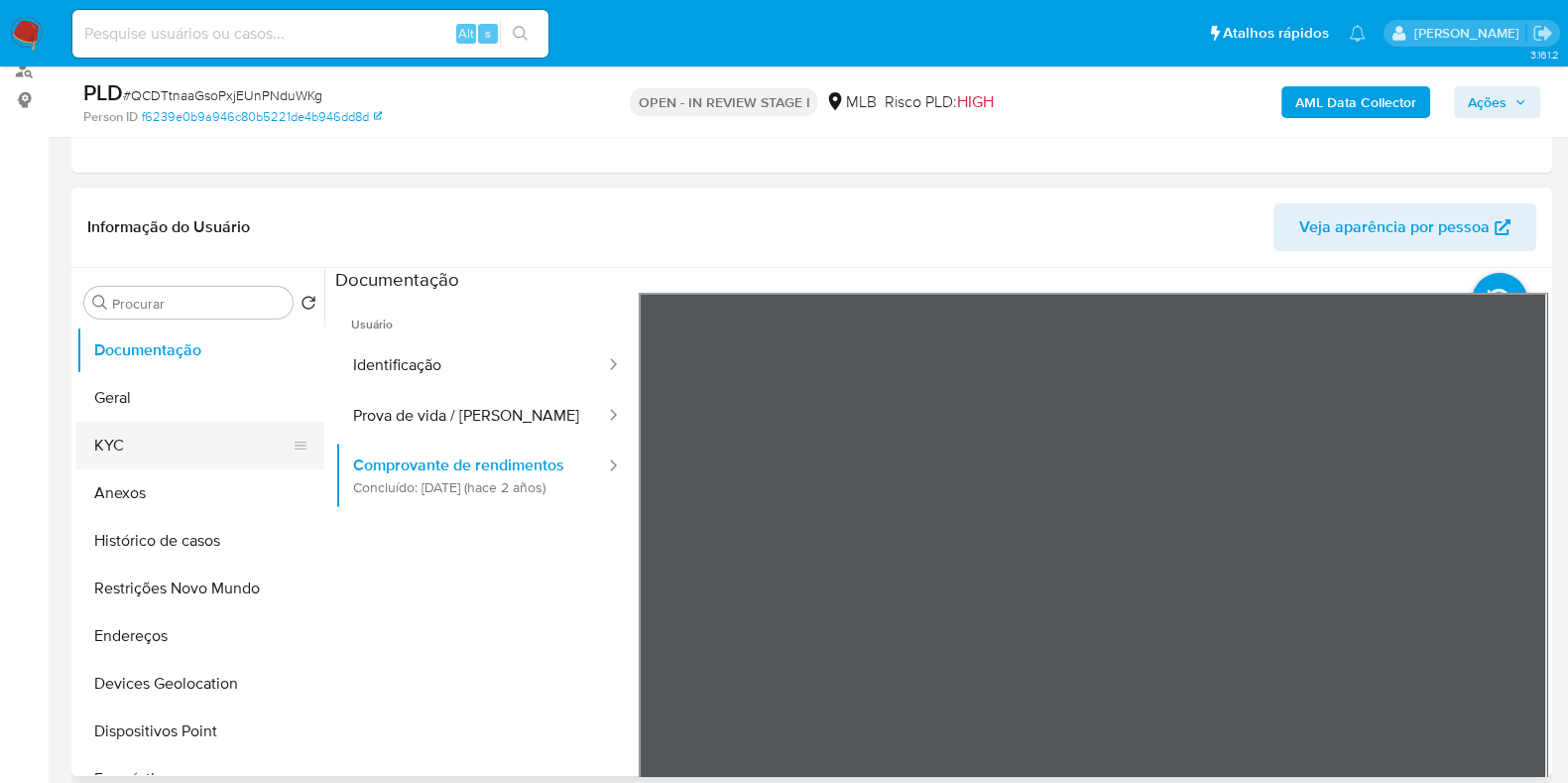
click at [228, 431] on button "KYC" at bounding box center [193, 446] width 232 height 48
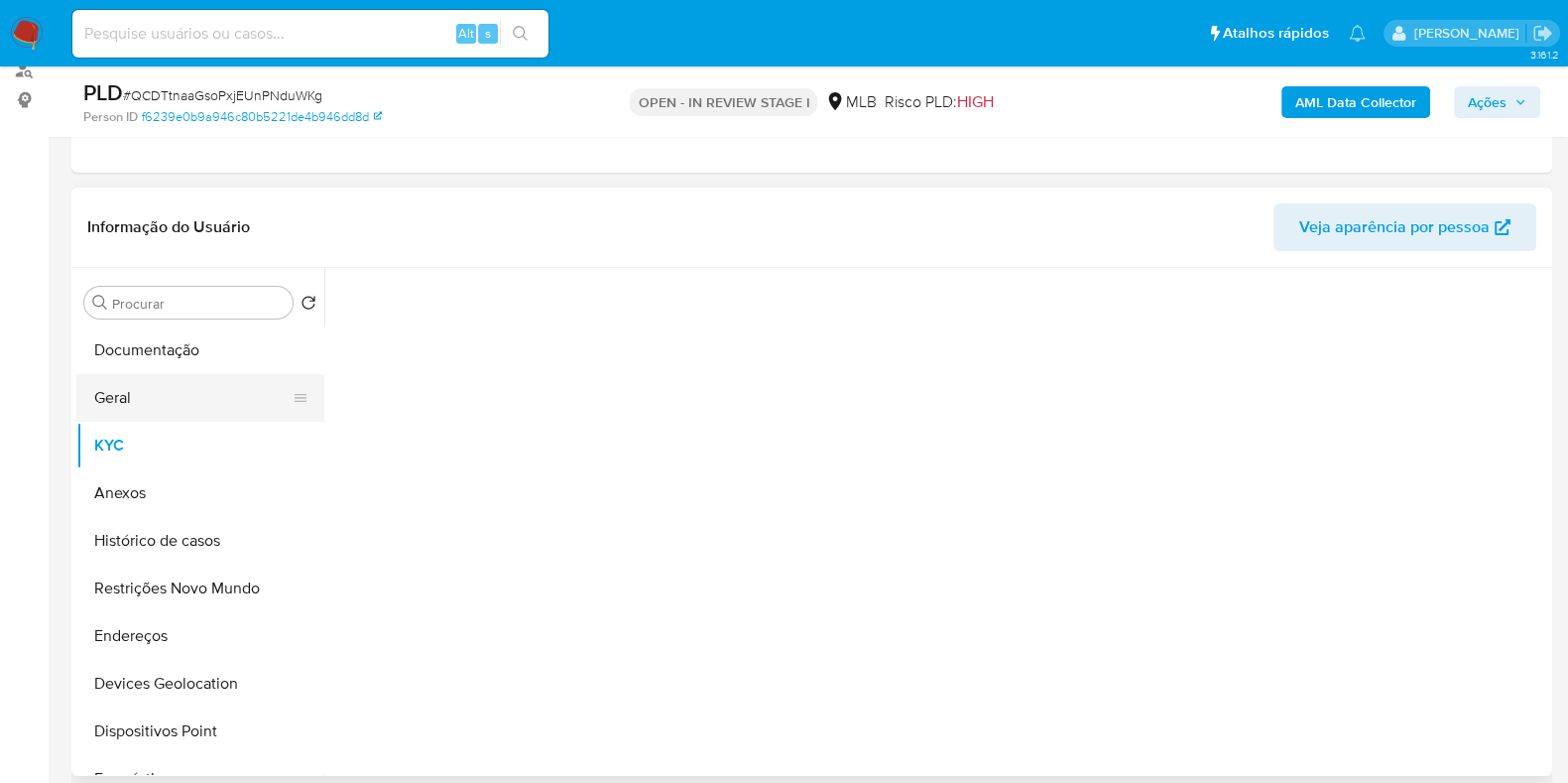
click at [212, 390] on button "Geral" at bounding box center [193, 398] width 232 height 48
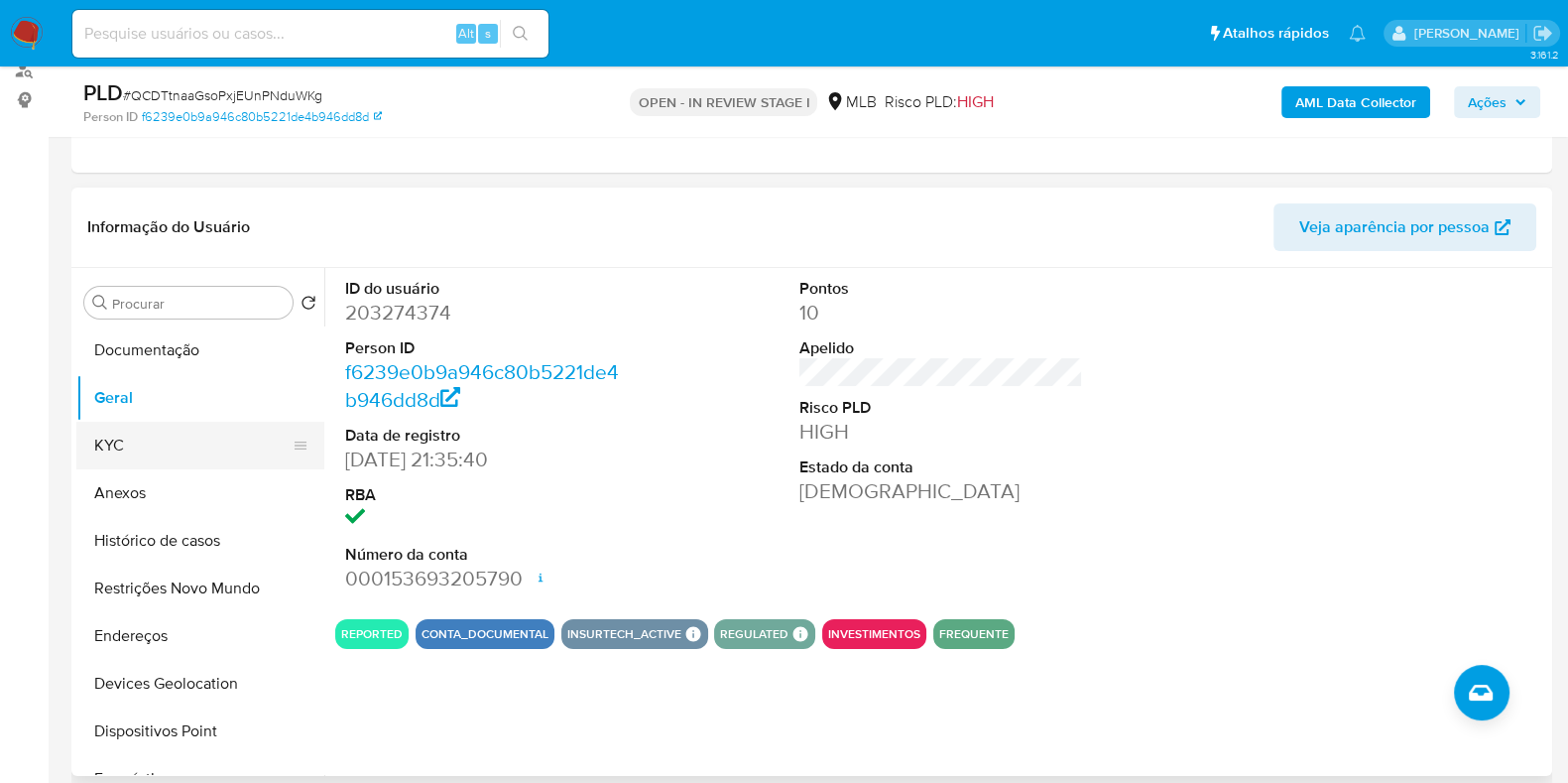
click at [187, 439] on button "KYC" at bounding box center [193, 446] width 232 height 48
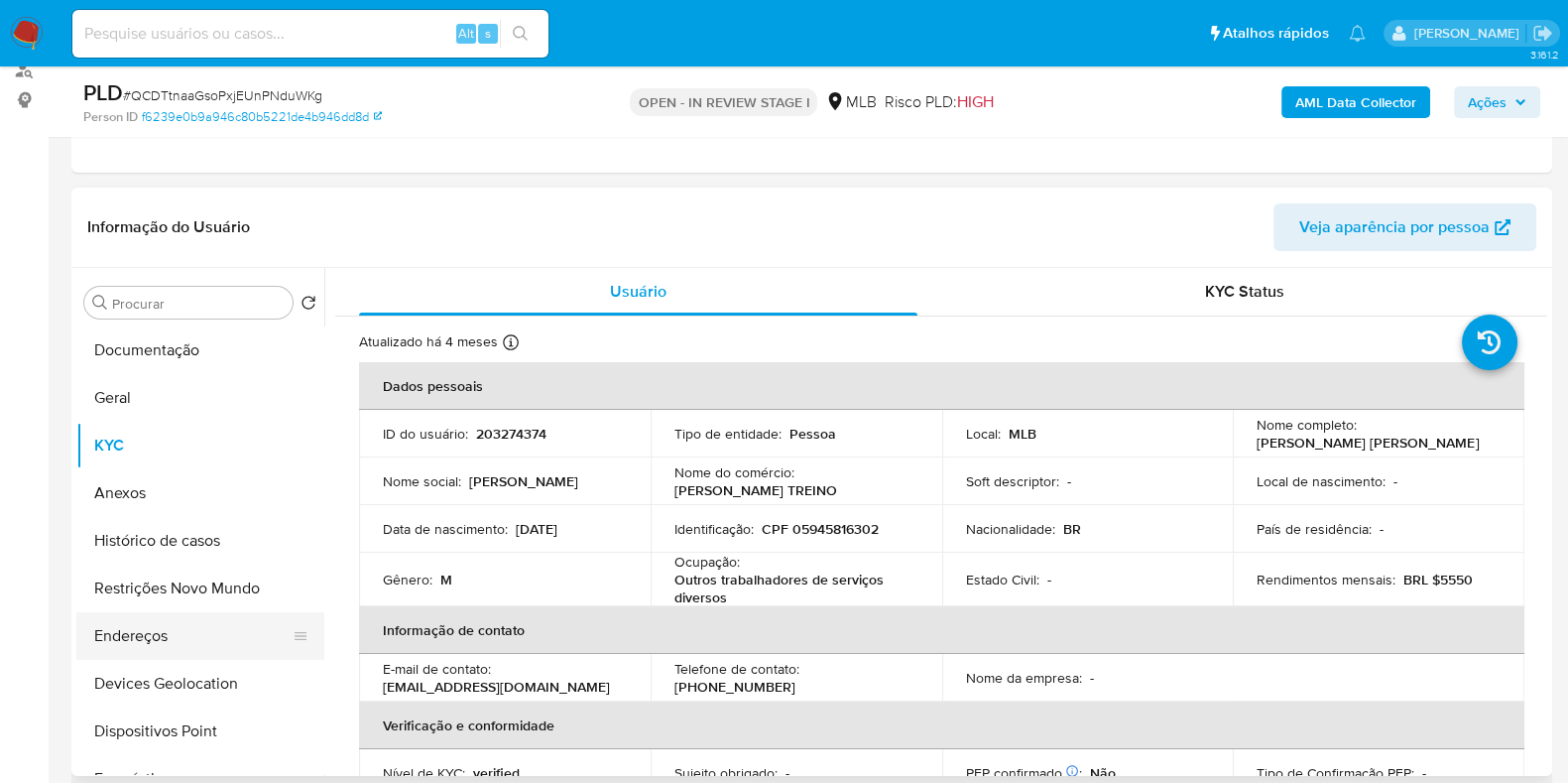
click at [153, 623] on button "Endereços" at bounding box center [193, 636] width 232 height 48
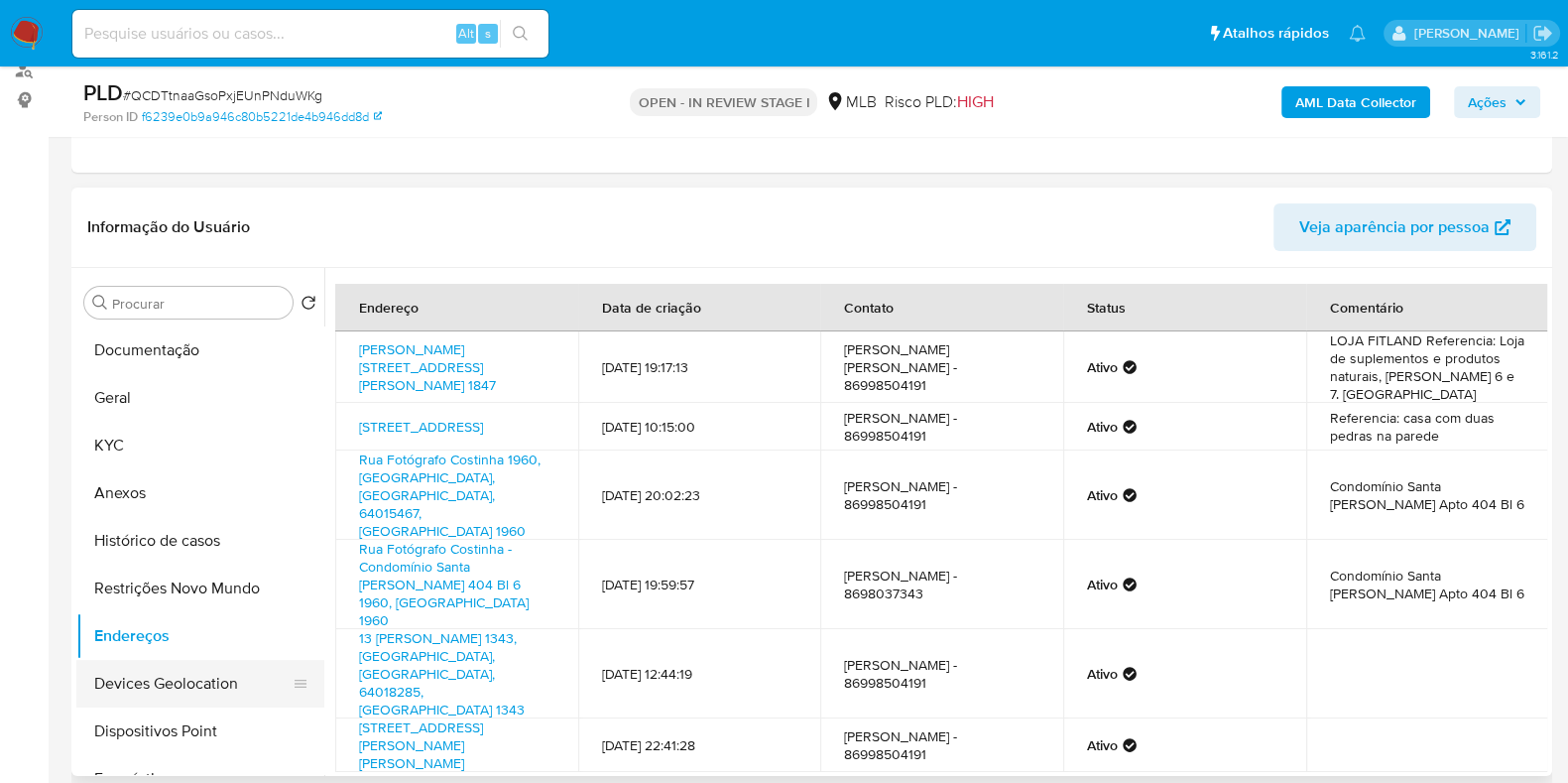
click at [209, 686] on button "Devices Geolocation" at bounding box center [193, 684] width 232 height 48
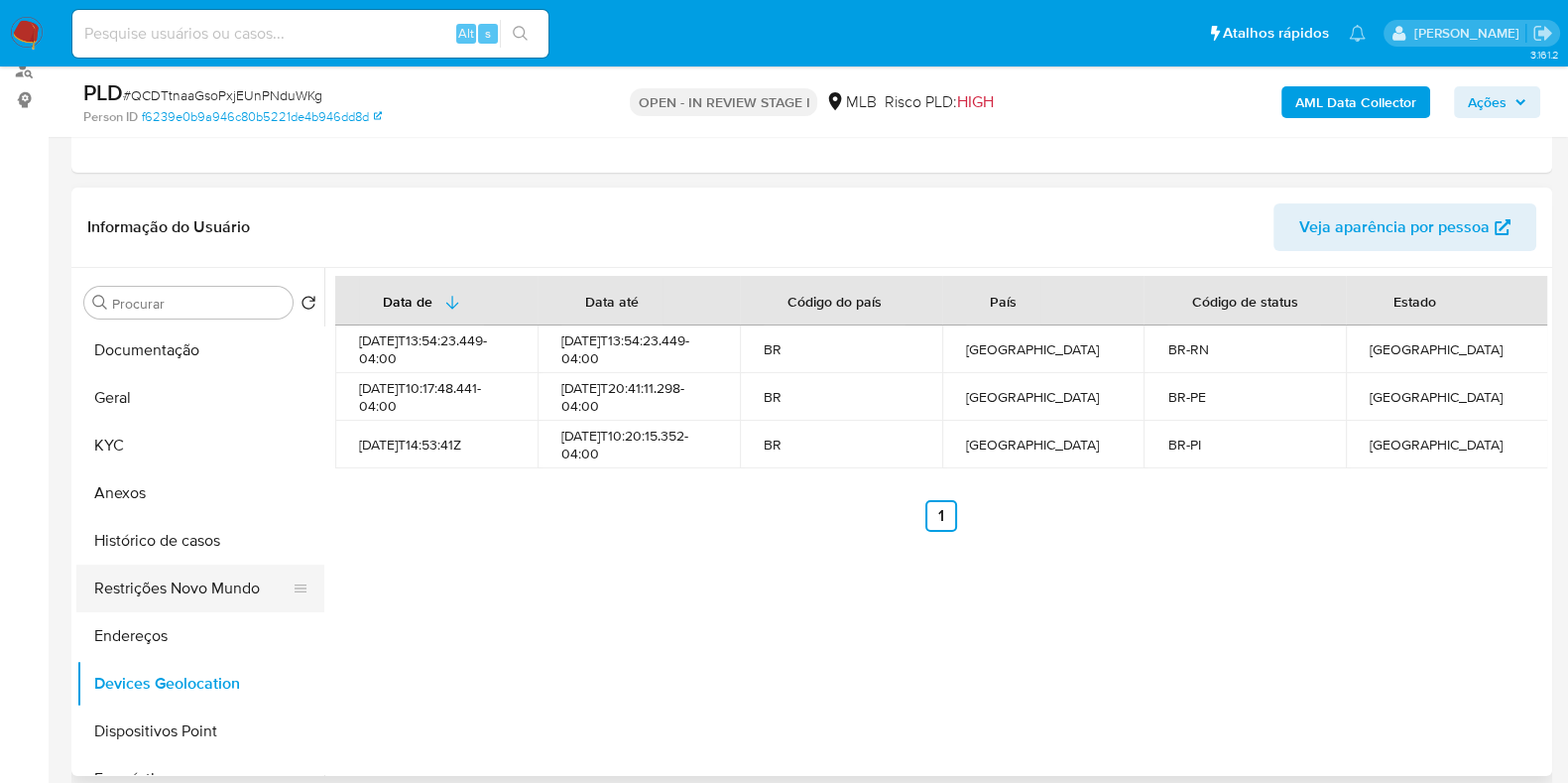
click at [164, 583] on button "Restrições Novo Mundo" at bounding box center [193, 588] width 232 height 48
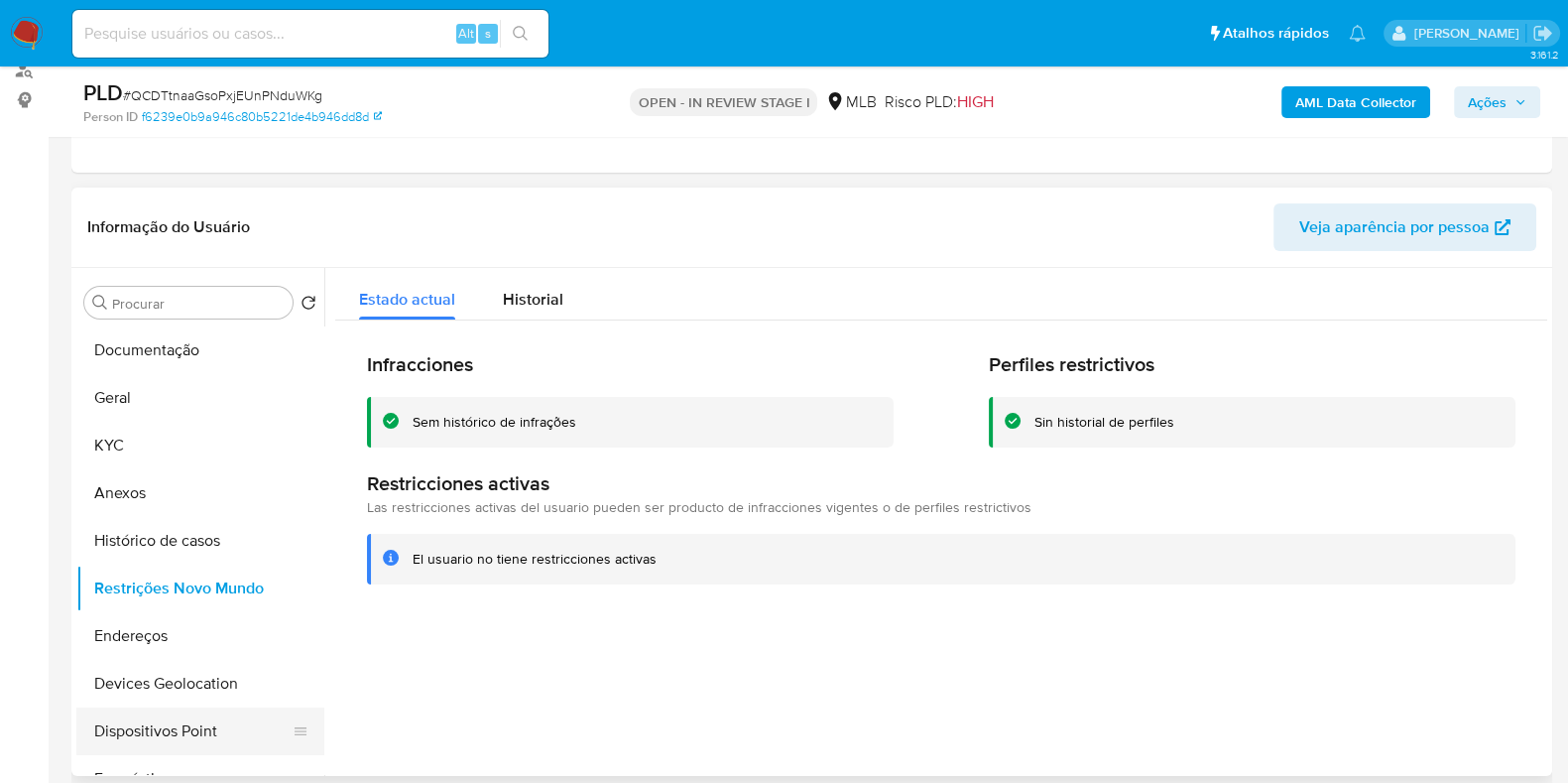
click at [218, 739] on button "Dispositivos Point" at bounding box center [193, 731] width 232 height 48
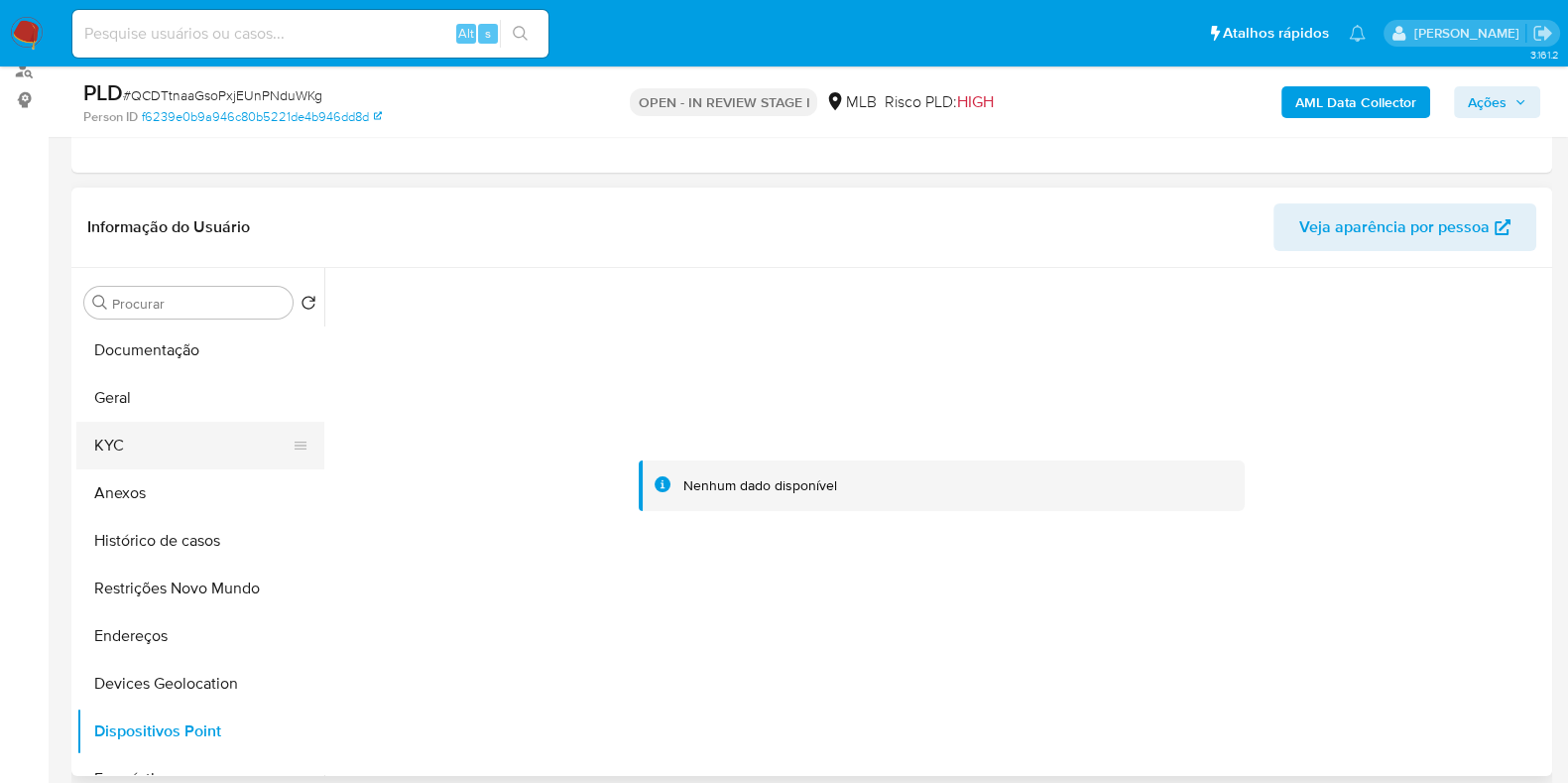
click at [101, 442] on button "KYC" at bounding box center [193, 446] width 232 height 48
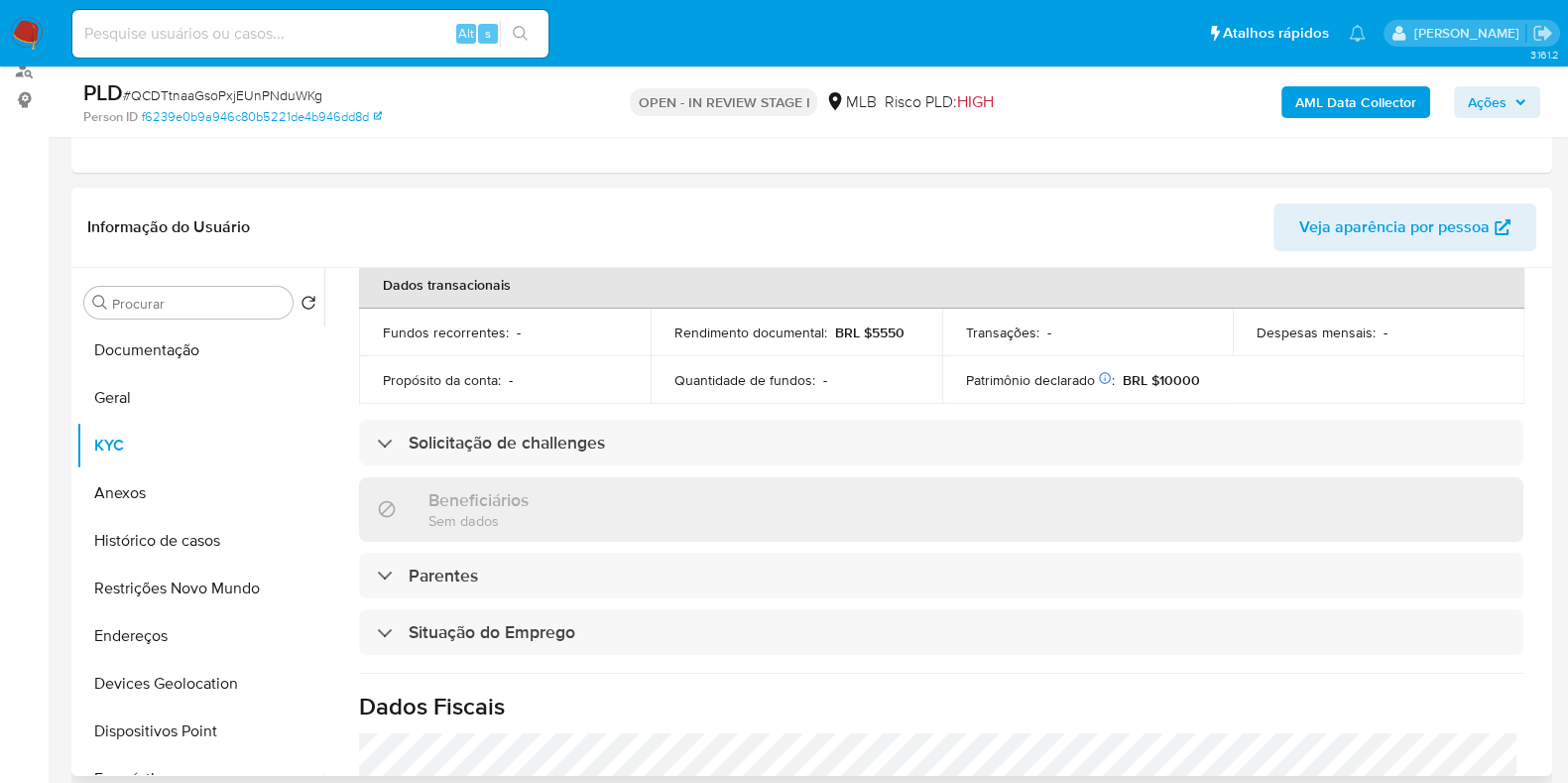
scroll to position [867, 0]
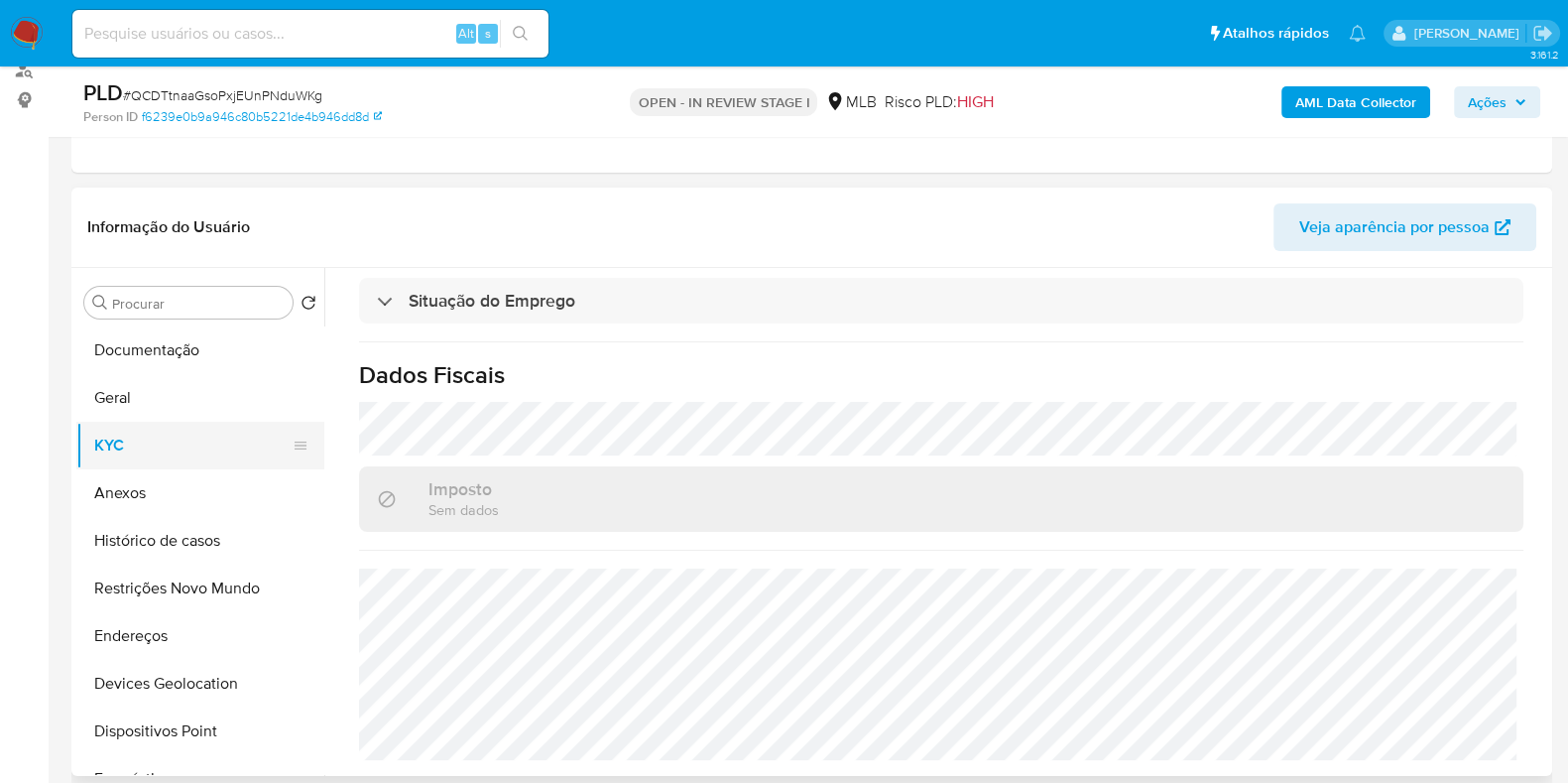
click at [175, 465] on button "KYC" at bounding box center [193, 446] width 232 height 48
click at [175, 493] on button "Anexos" at bounding box center [193, 493] width 232 height 48
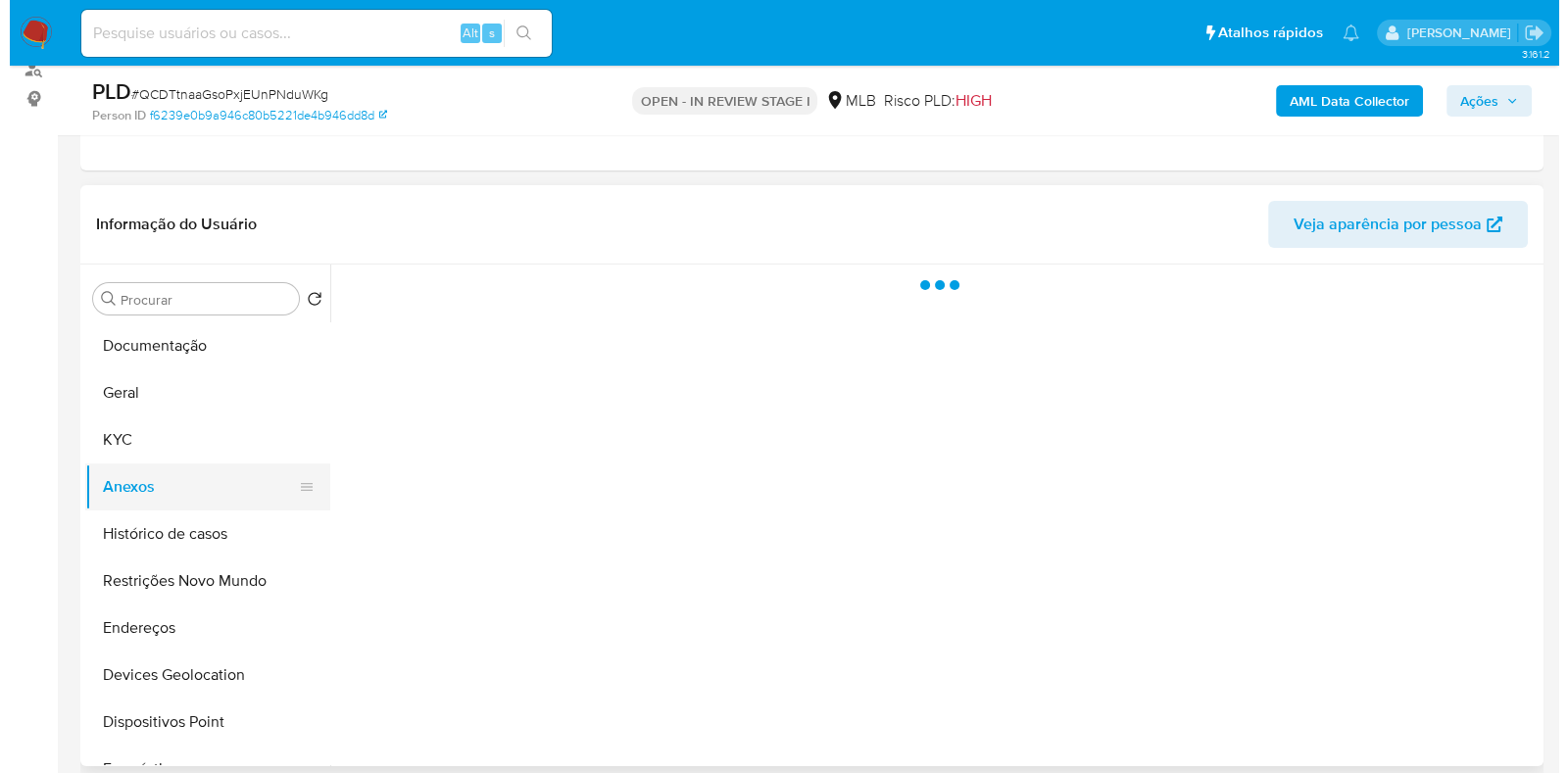
scroll to position [0, 0]
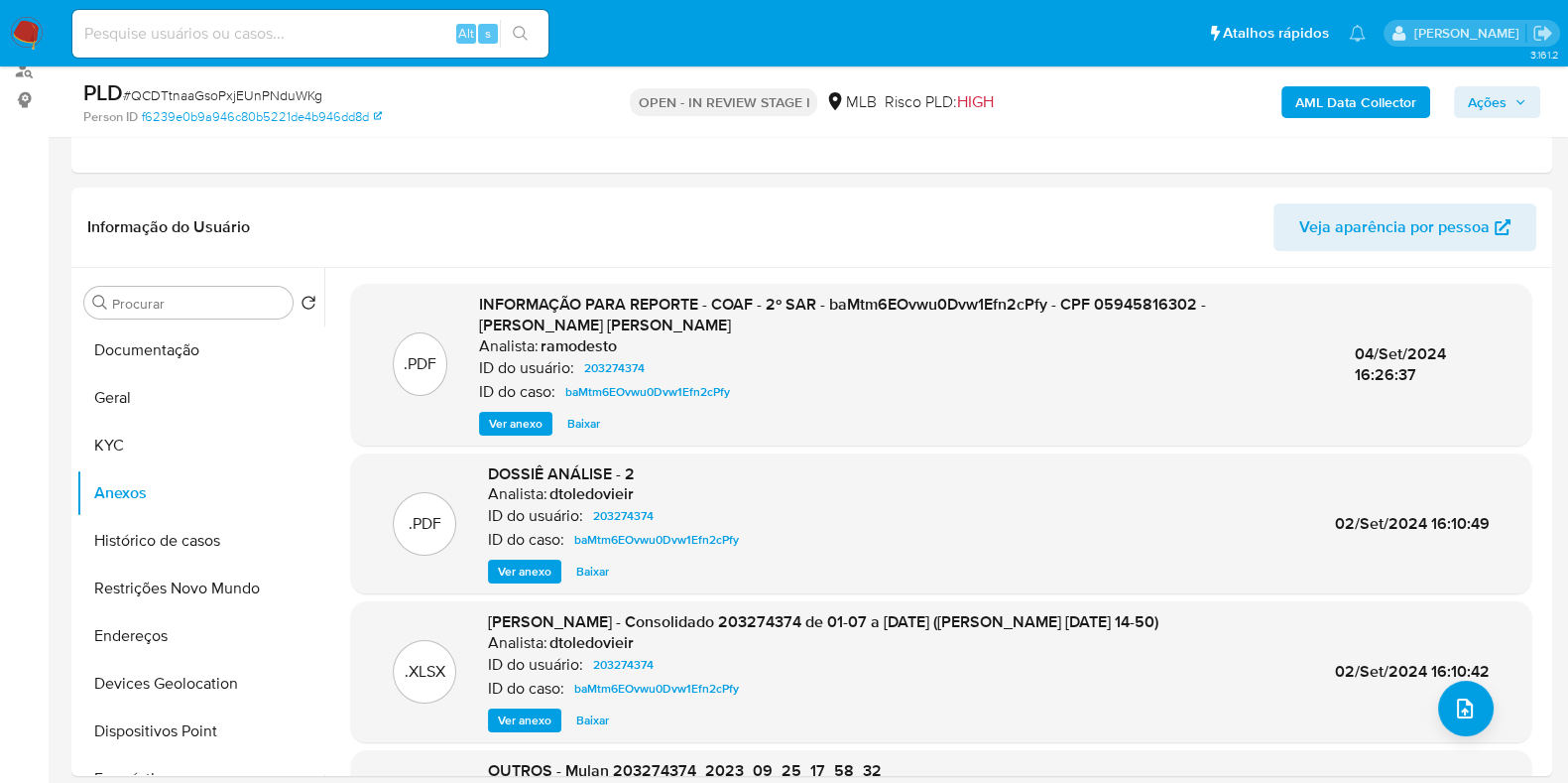
click at [1358, 96] on b "AML Data Collector" at bounding box center [1355, 102] width 121 height 32
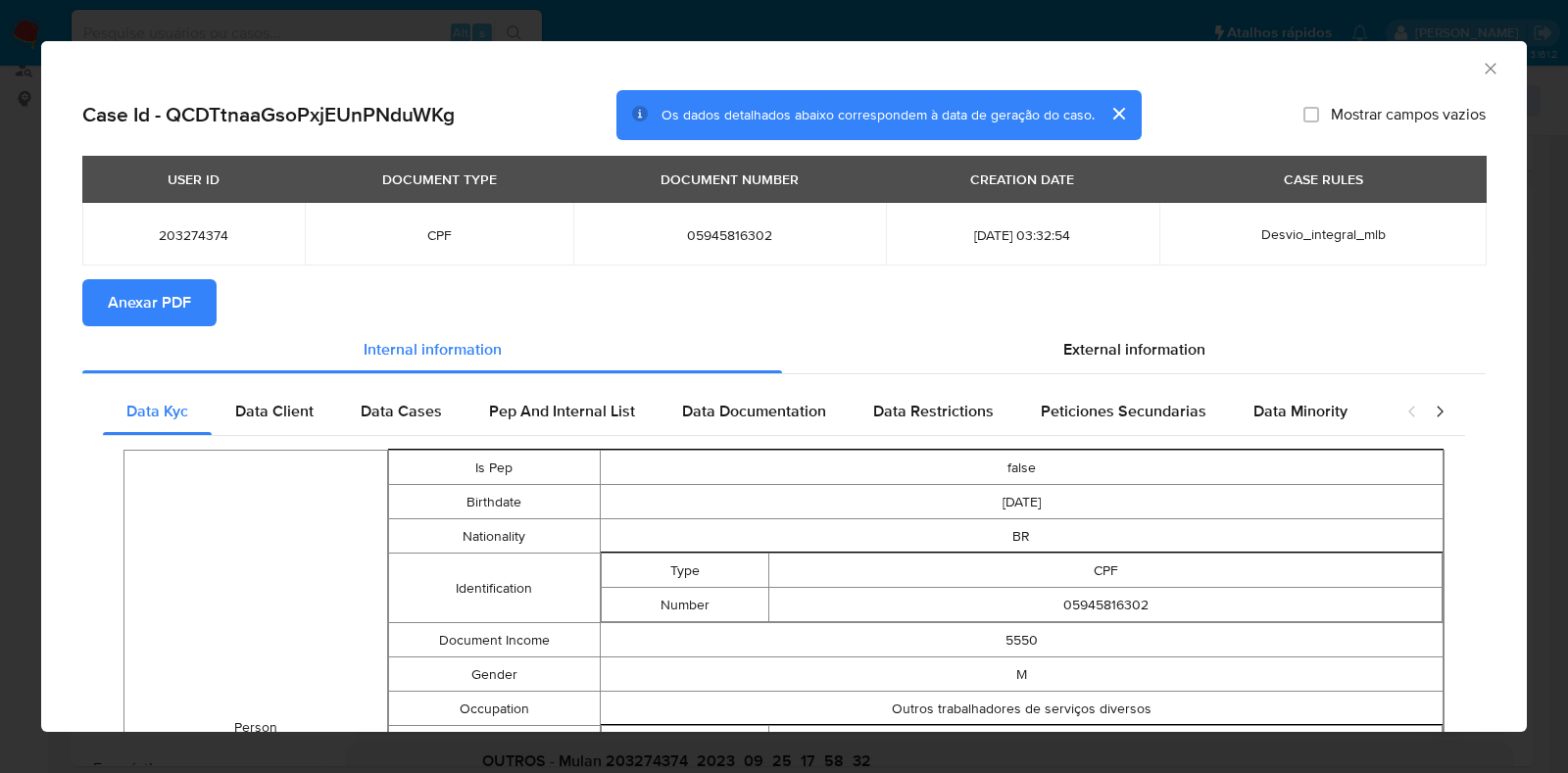
click at [1083, 364] on div "External information" at bounding box center [1133, 350] width 704 height 47
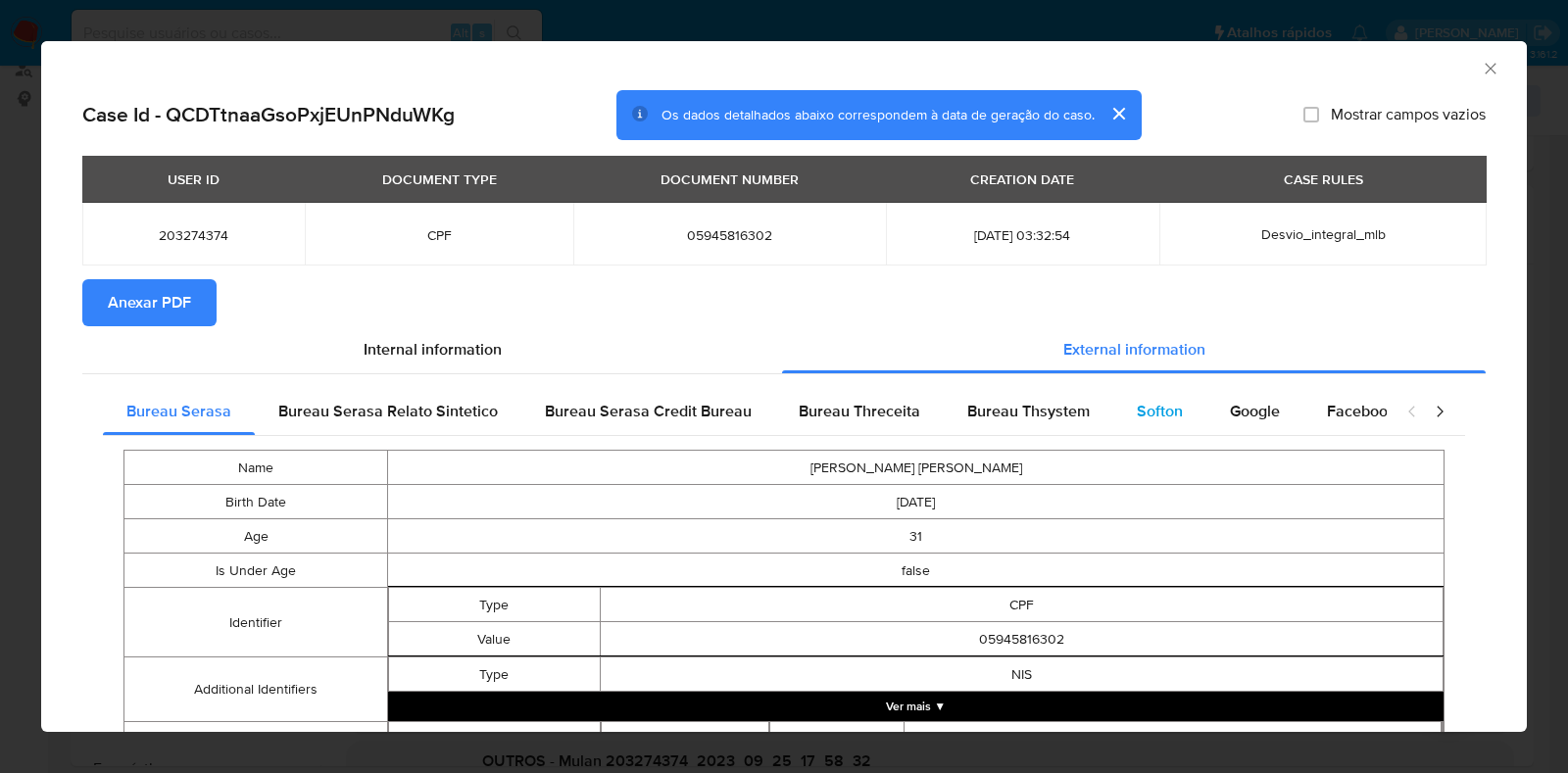
drag, startPoint x: 1100, startPoint y: 410, endPoint x: 1189, endPoint y: 417, distance: 89.3
click at [1101, 412] on div "Bureau Thsystem" at bounding box center [1028, 412] width 170 height 47
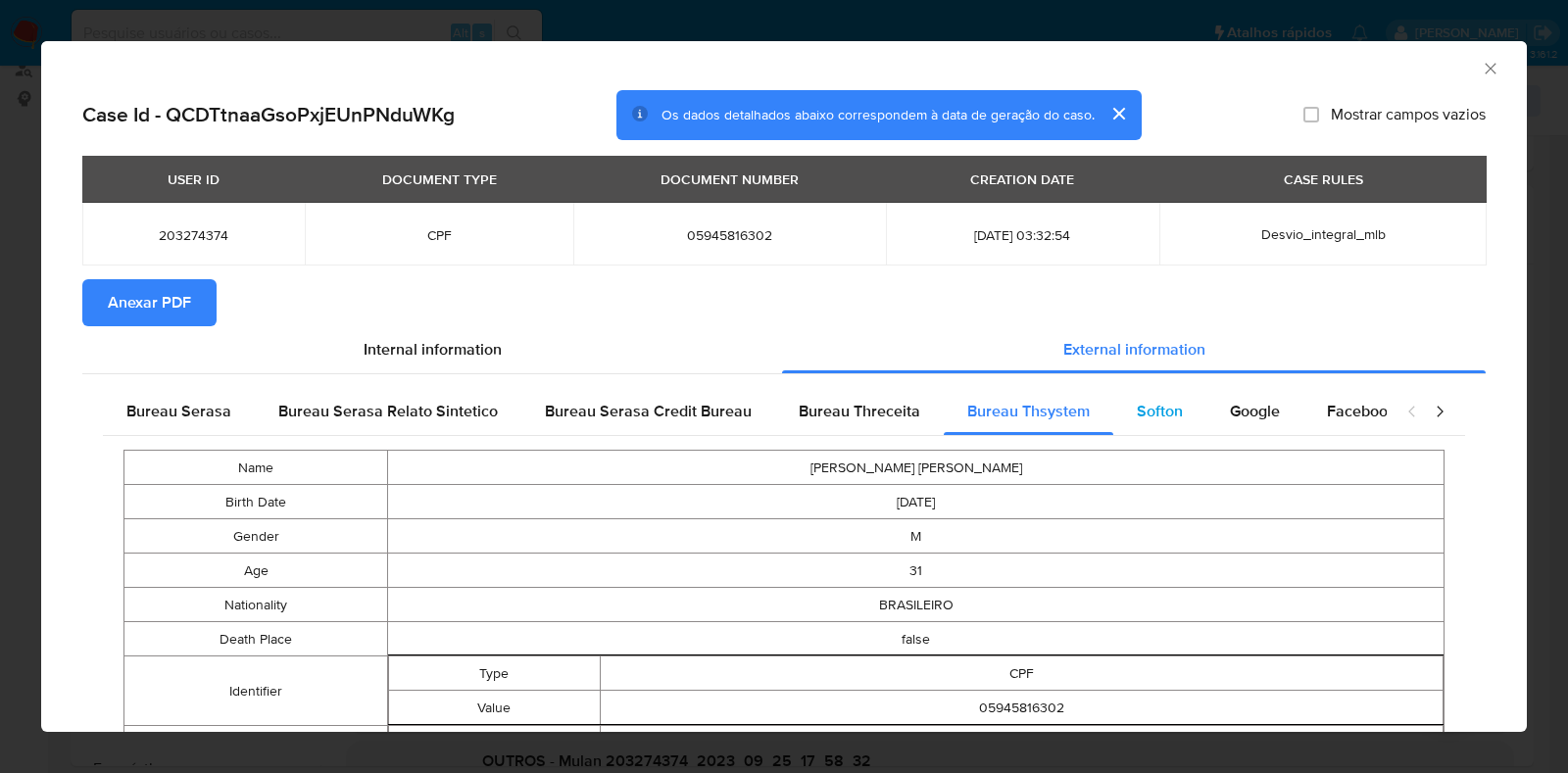
drag, startPoint x: 1135, startPoint y: 409, endPoint x: 1157, endPoint y: 409, distance: 22.0
click at [1140, 409] on span "Softon" at bounding box center [1160, 411] width 46 height 23
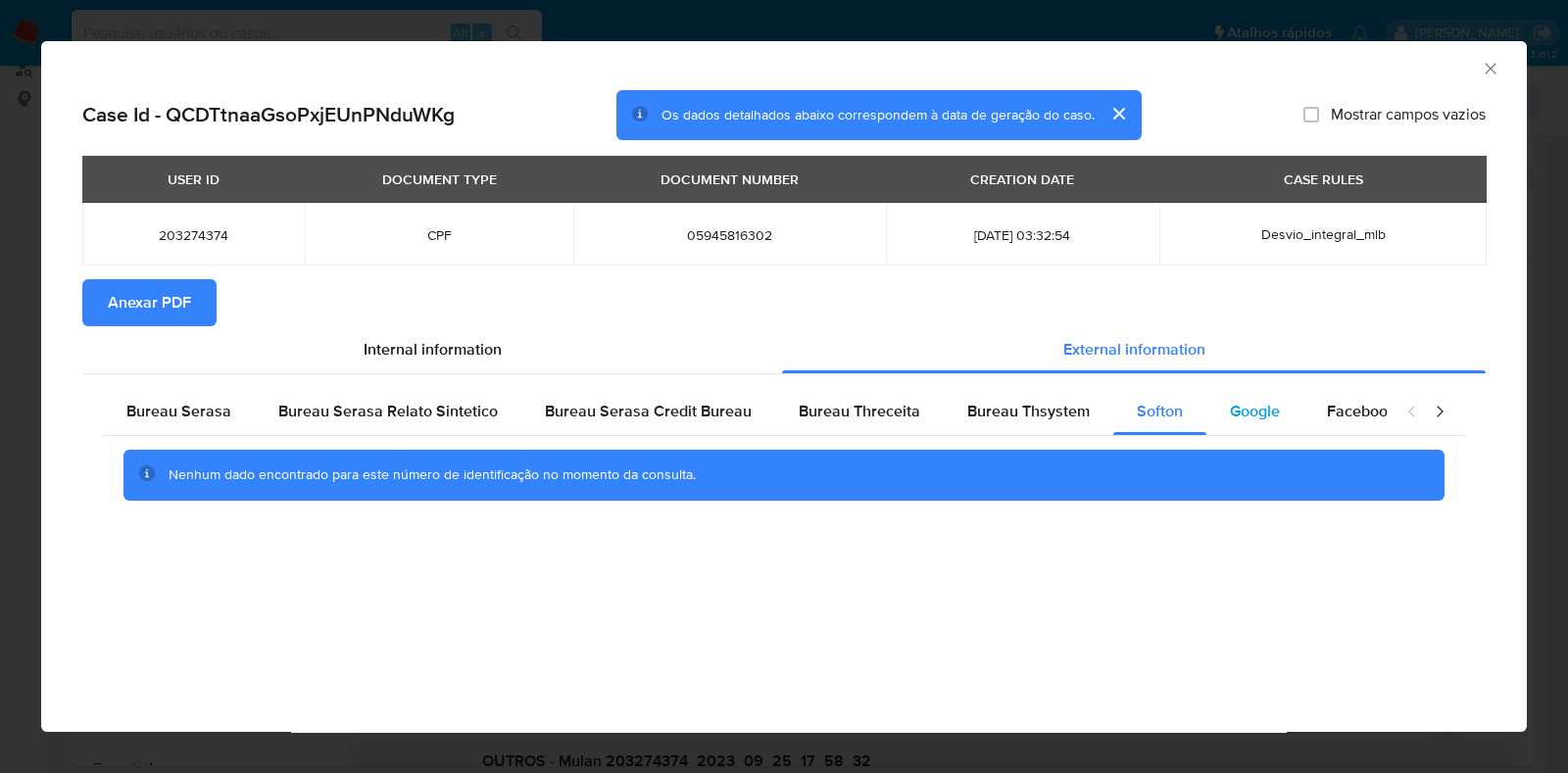
click at [1273, 408] on div "Google" at bounding box center [1255, 412] width 97 height 47
click at [146, 296] on span "Anexar PDF" at bounding box center [149, 303] width 83 height 43
click at [1496, 66] on icon "Fechar a janela" at bounding box center [1490, 69] width 20 height 20
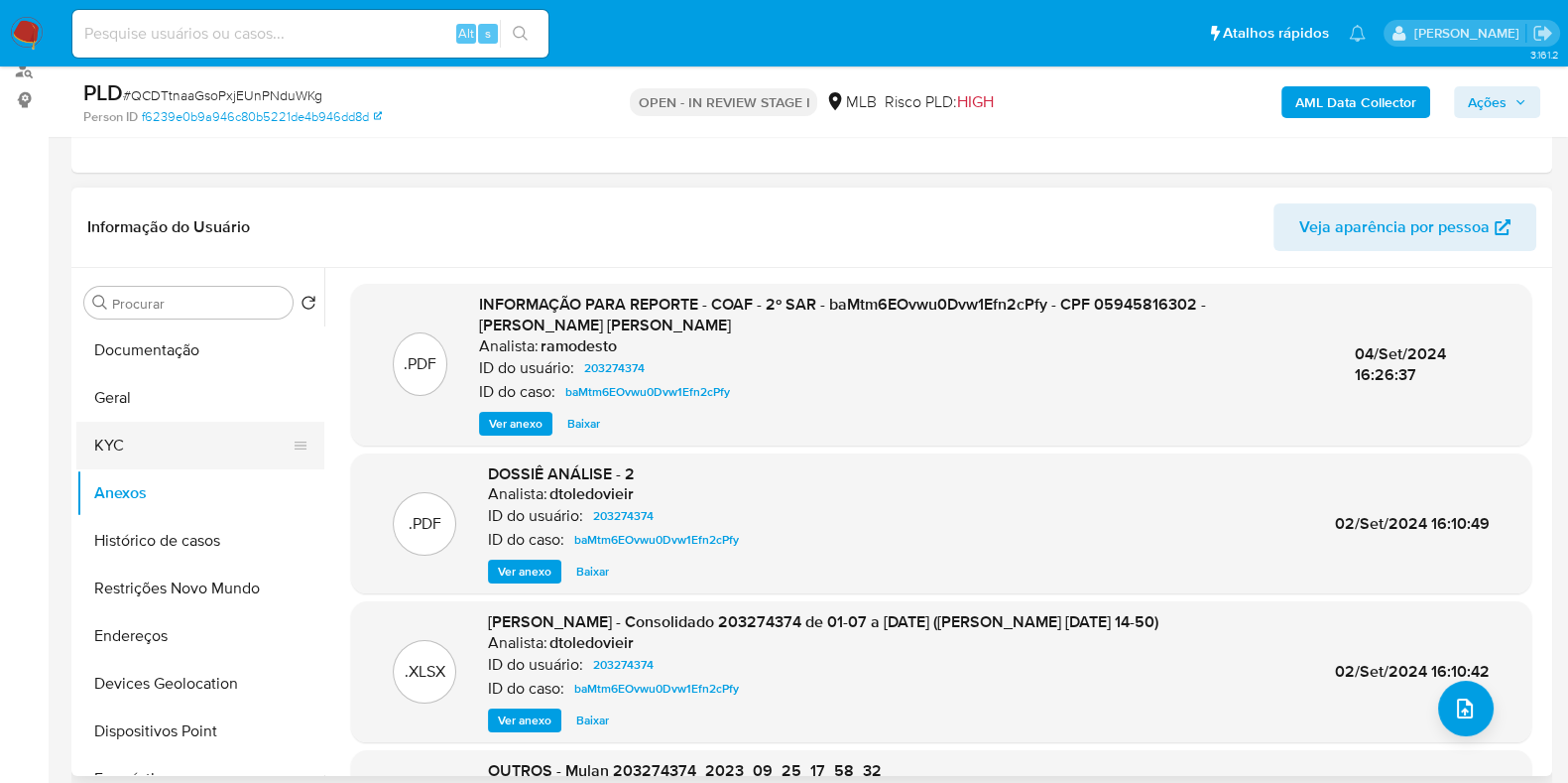
click at [146, 451] on button "KYC" at bounding box center [193, 446] width 232 height 48
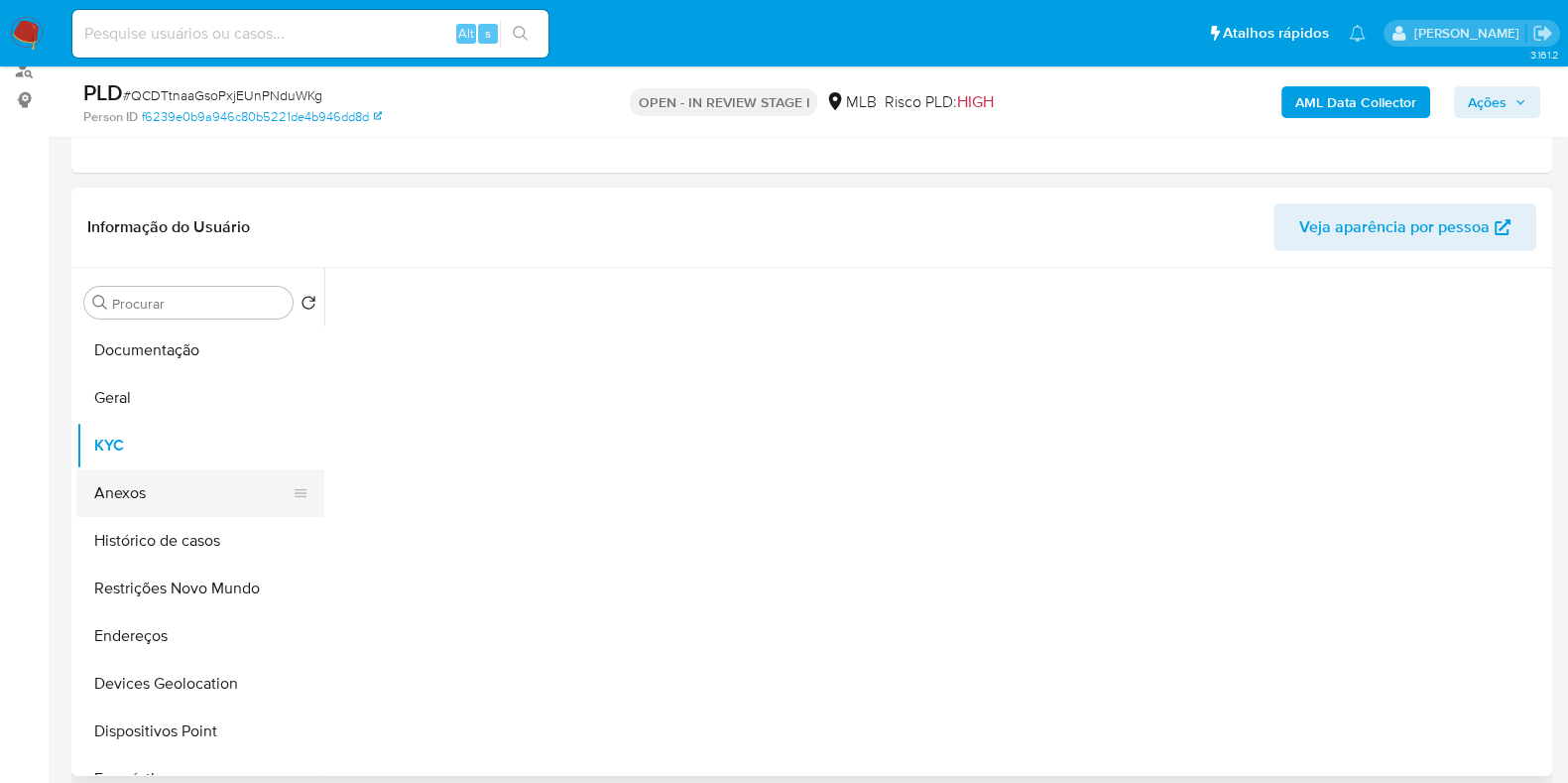
click at [154, 490] on button "Anexos" at bounding box center [193, 493] width 232 height 48
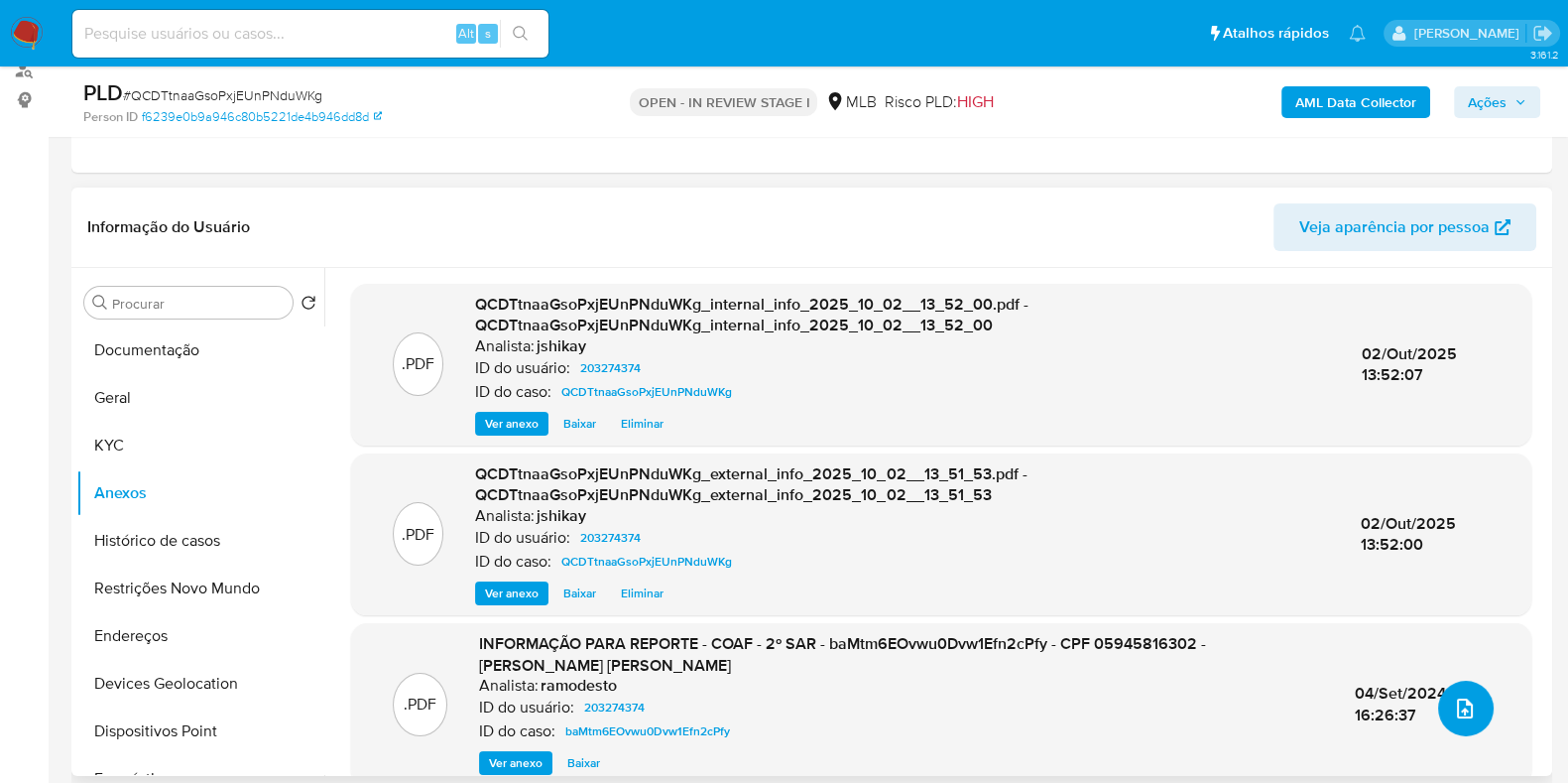
click at [1453, 716] on span "upload-file" at bounding box center [1465, 708] width 24 height 24
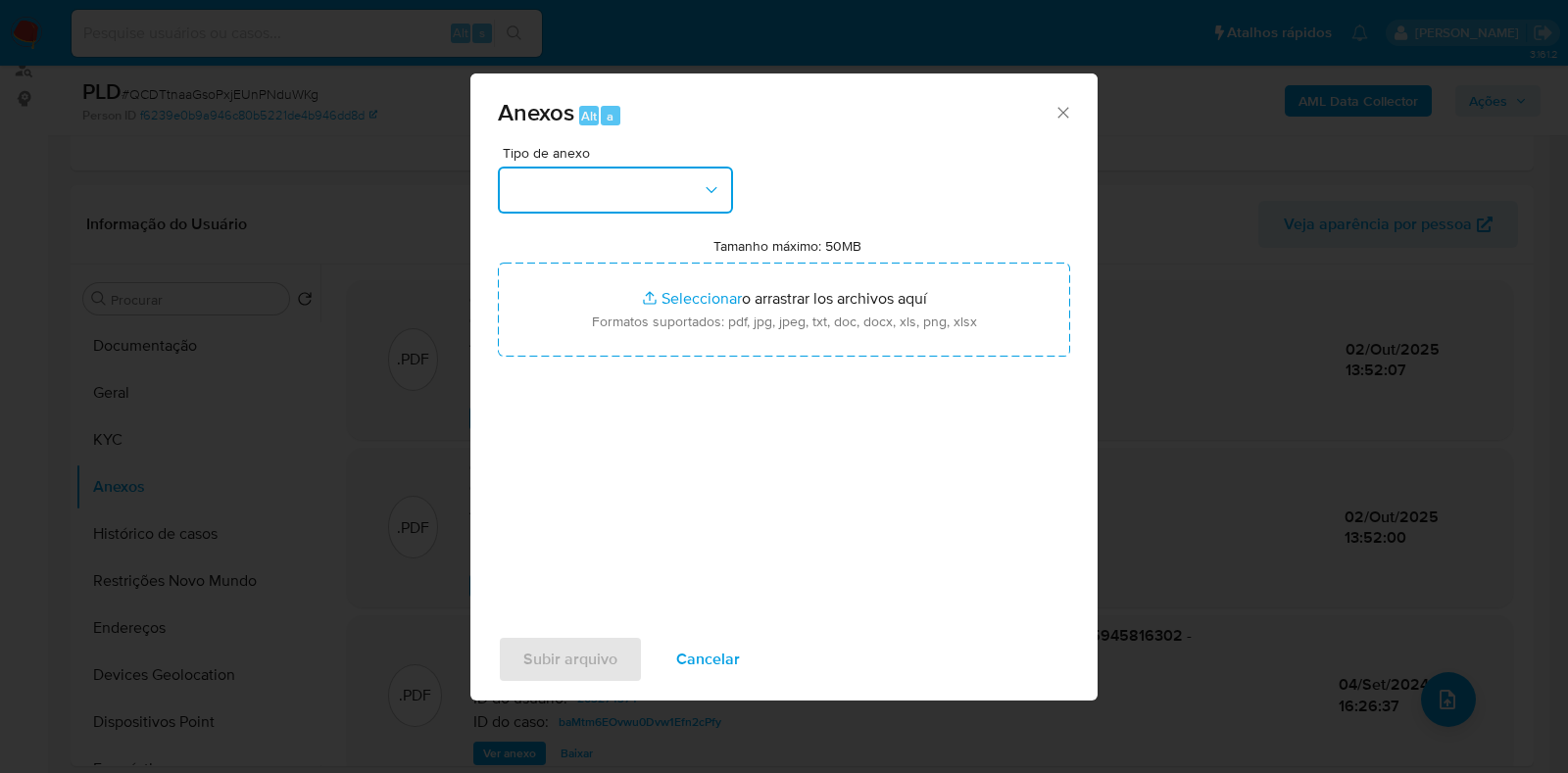
click at [534, 193] on button "button" at bounding box center [615, 190] width 235 height 47
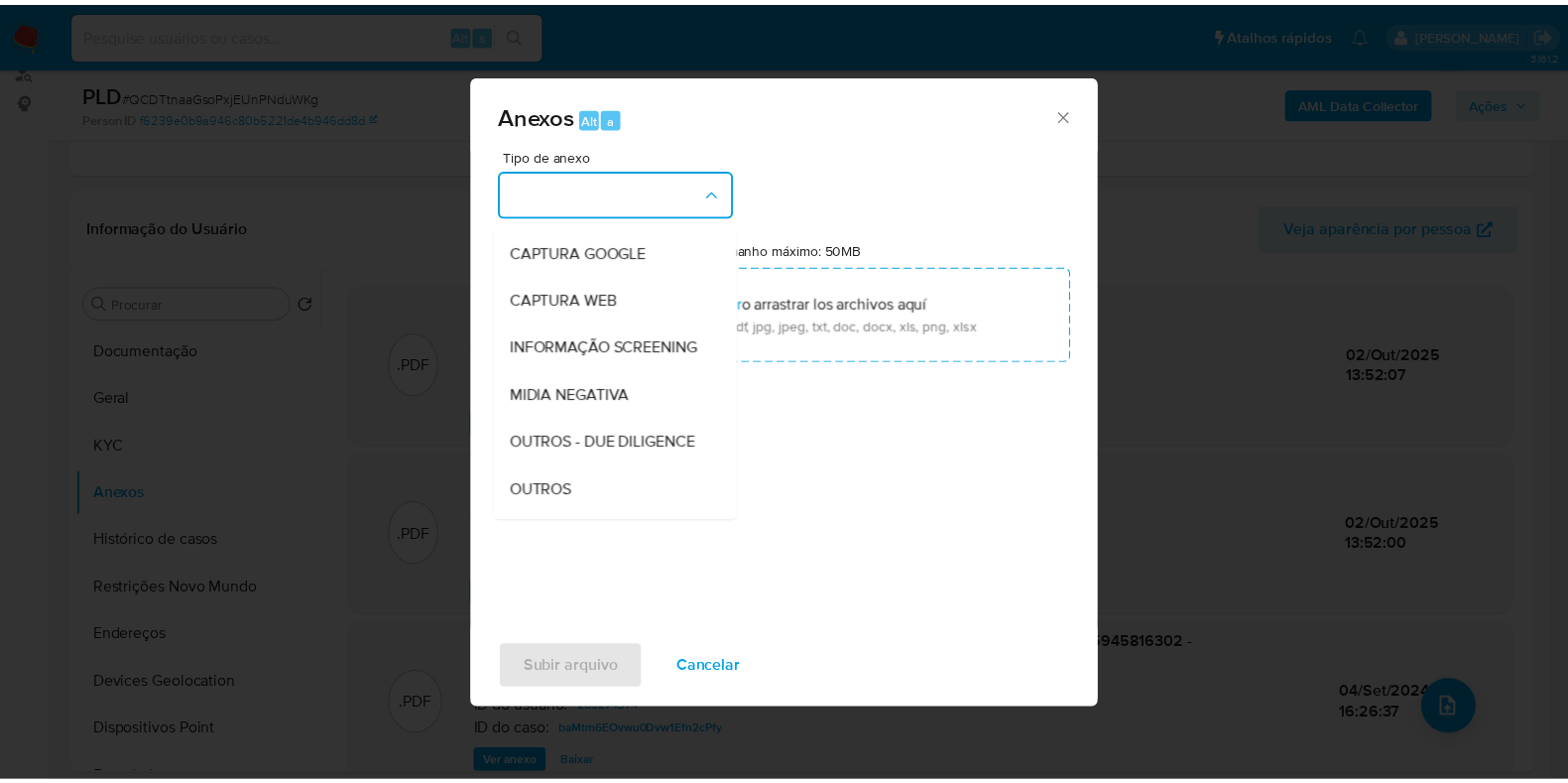
scroll to position [123, 0]
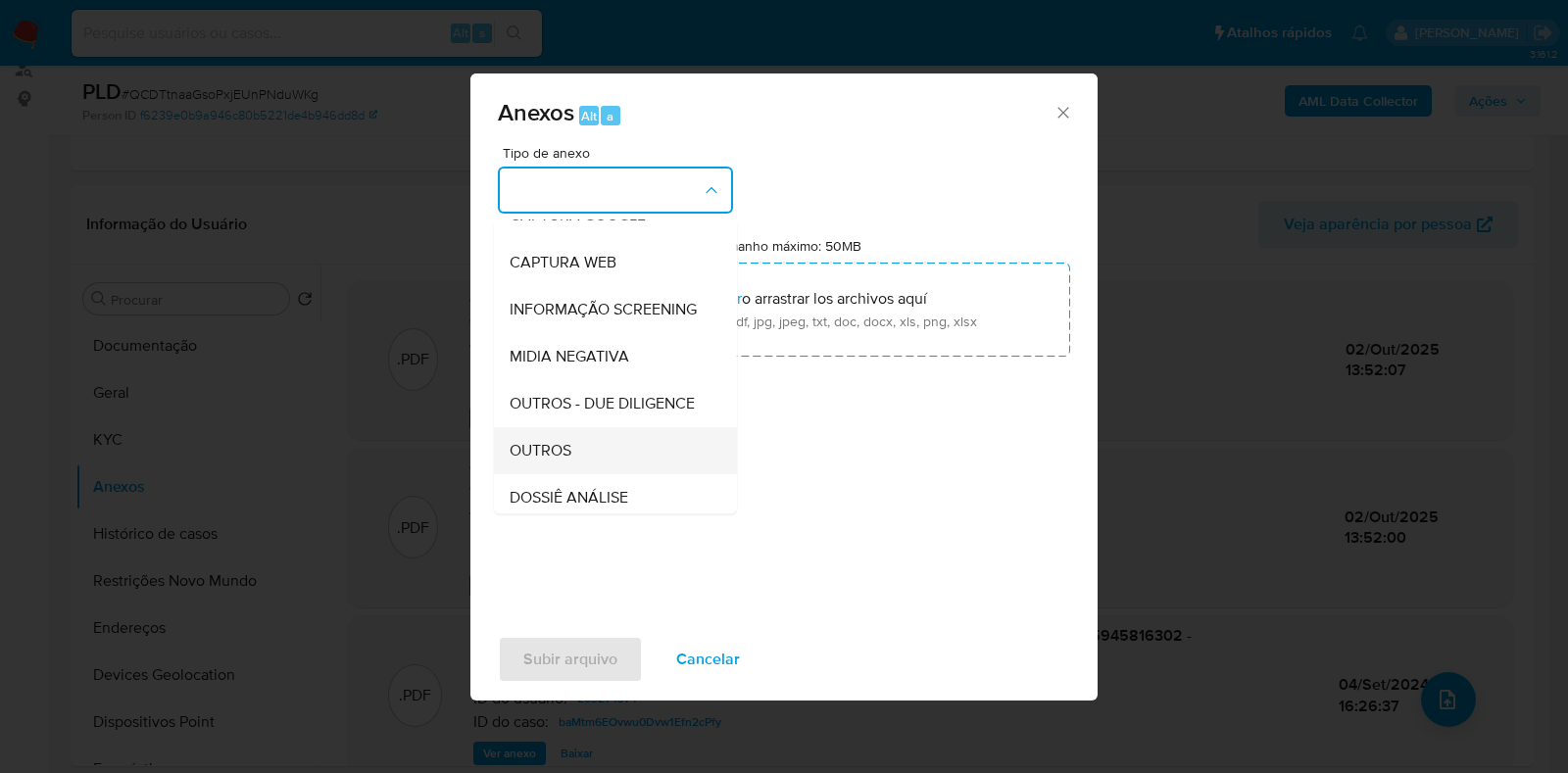
click at [566, 474] on div "OUTROS" at bounding box center [609, 450] width 200 height 47
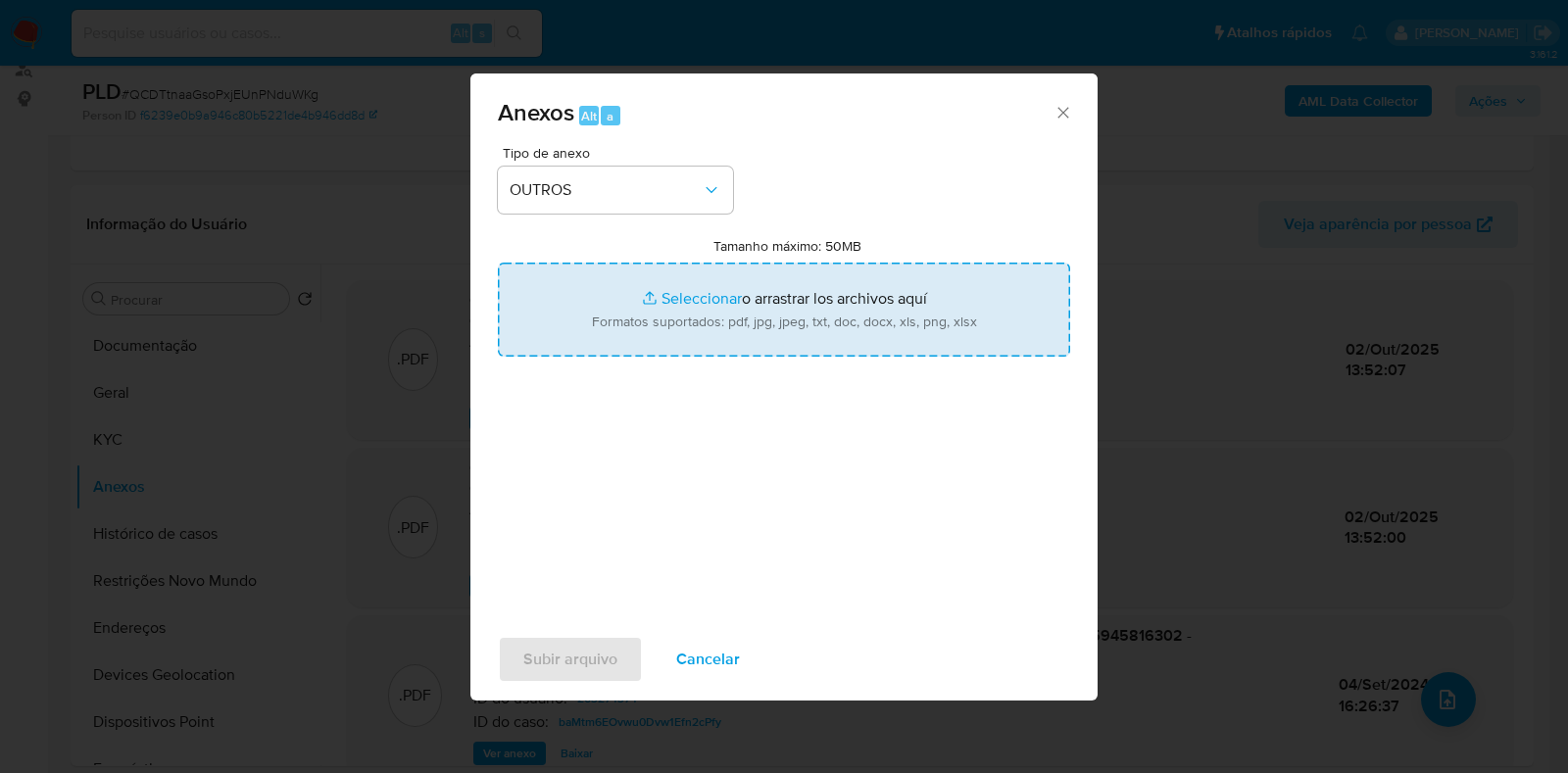
click at [645, 332] on input "Tamanho máximo: 50MB Seleccionar archivos" at bounding box center [783, 310] width 572 height 94
type input "C:\fakepath\Mulan 203274374_2025_10_02_08_22_20 - Resumen TX.pdf"
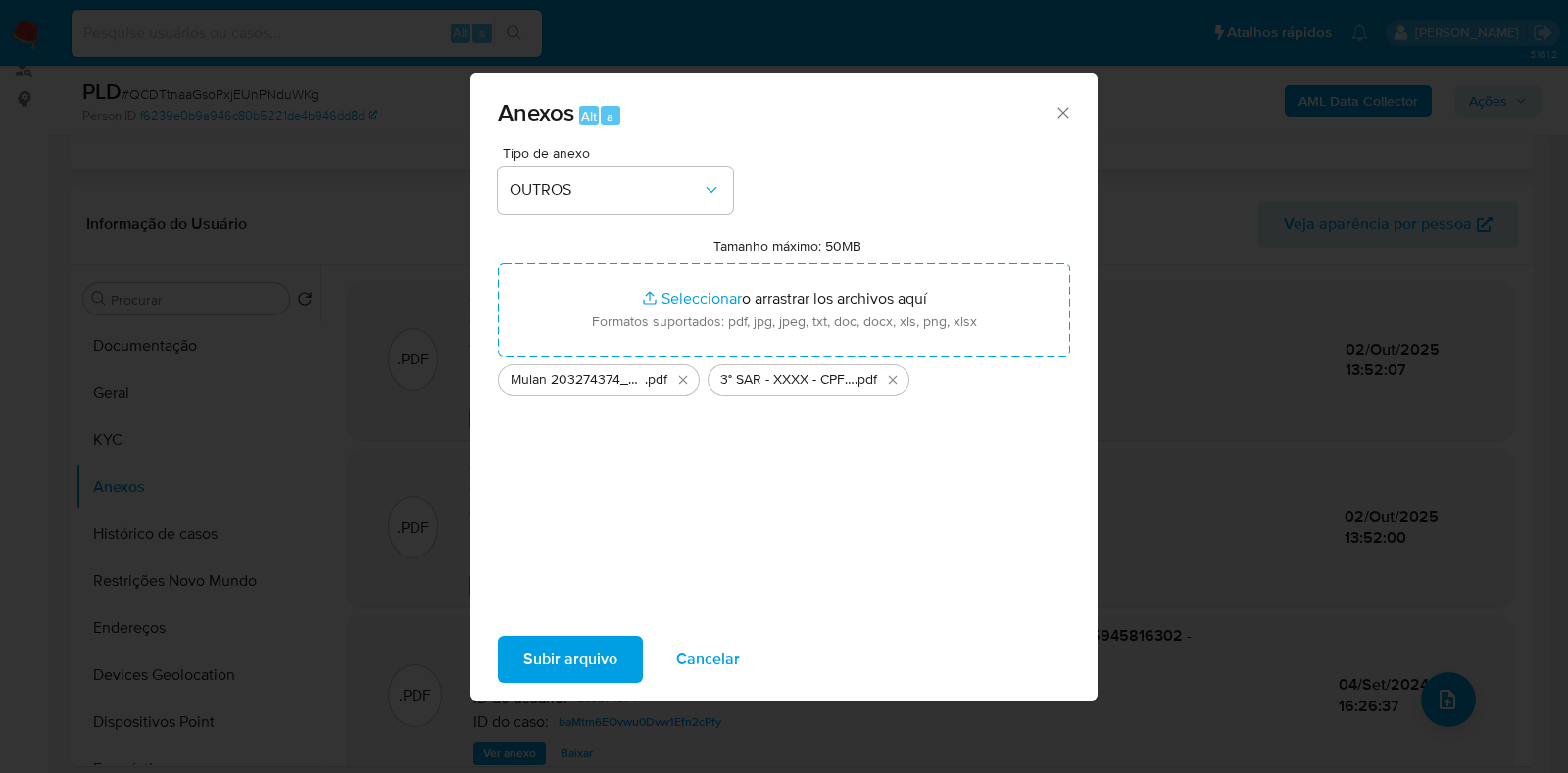
click at [584, 651] on span "Subir arquivo" at bounding box center [570, 659] width 94 height 43
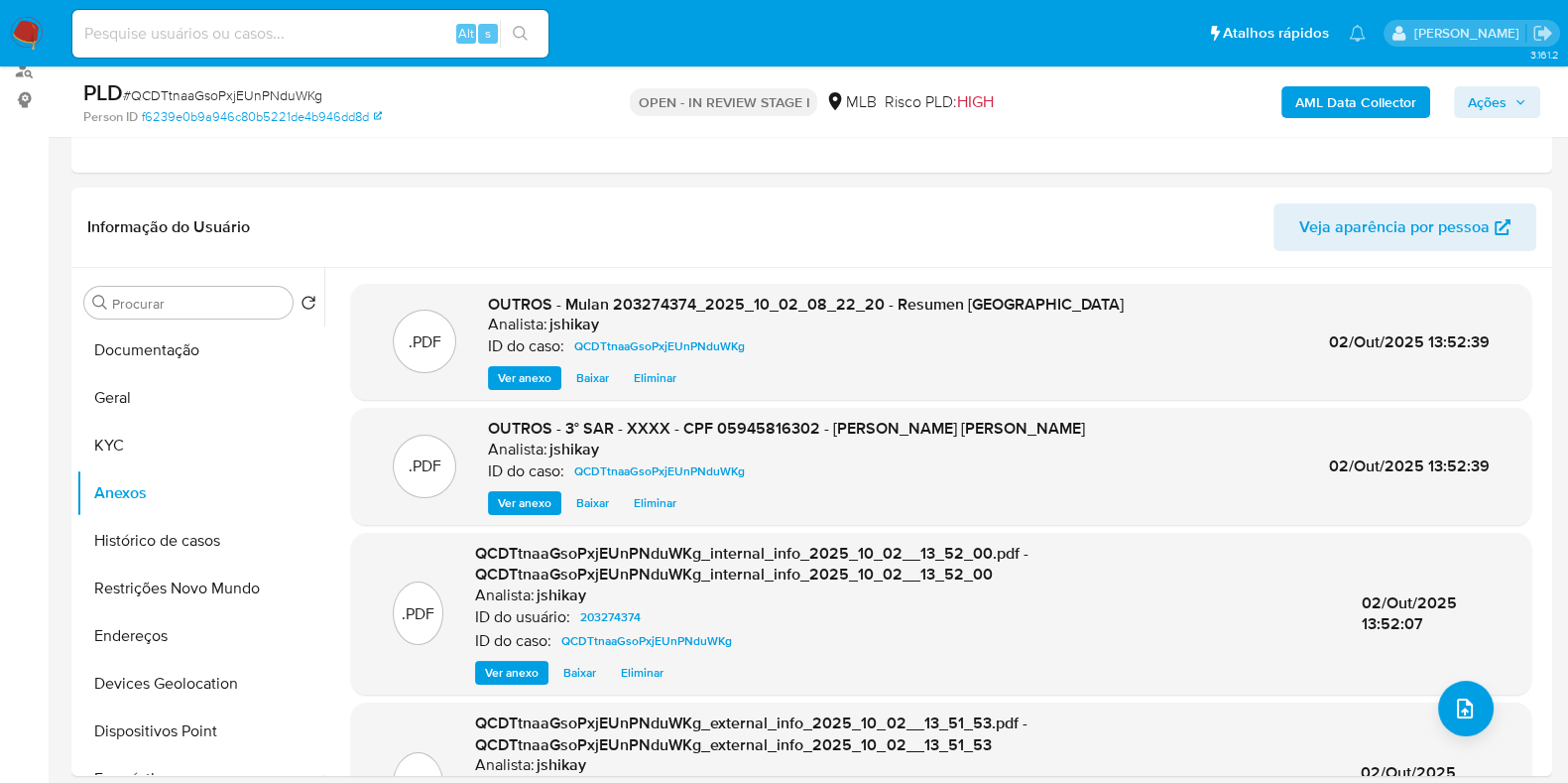
click at [1518, 96] on icon "button" at bounding box center [1520, 102] width 12 height 12
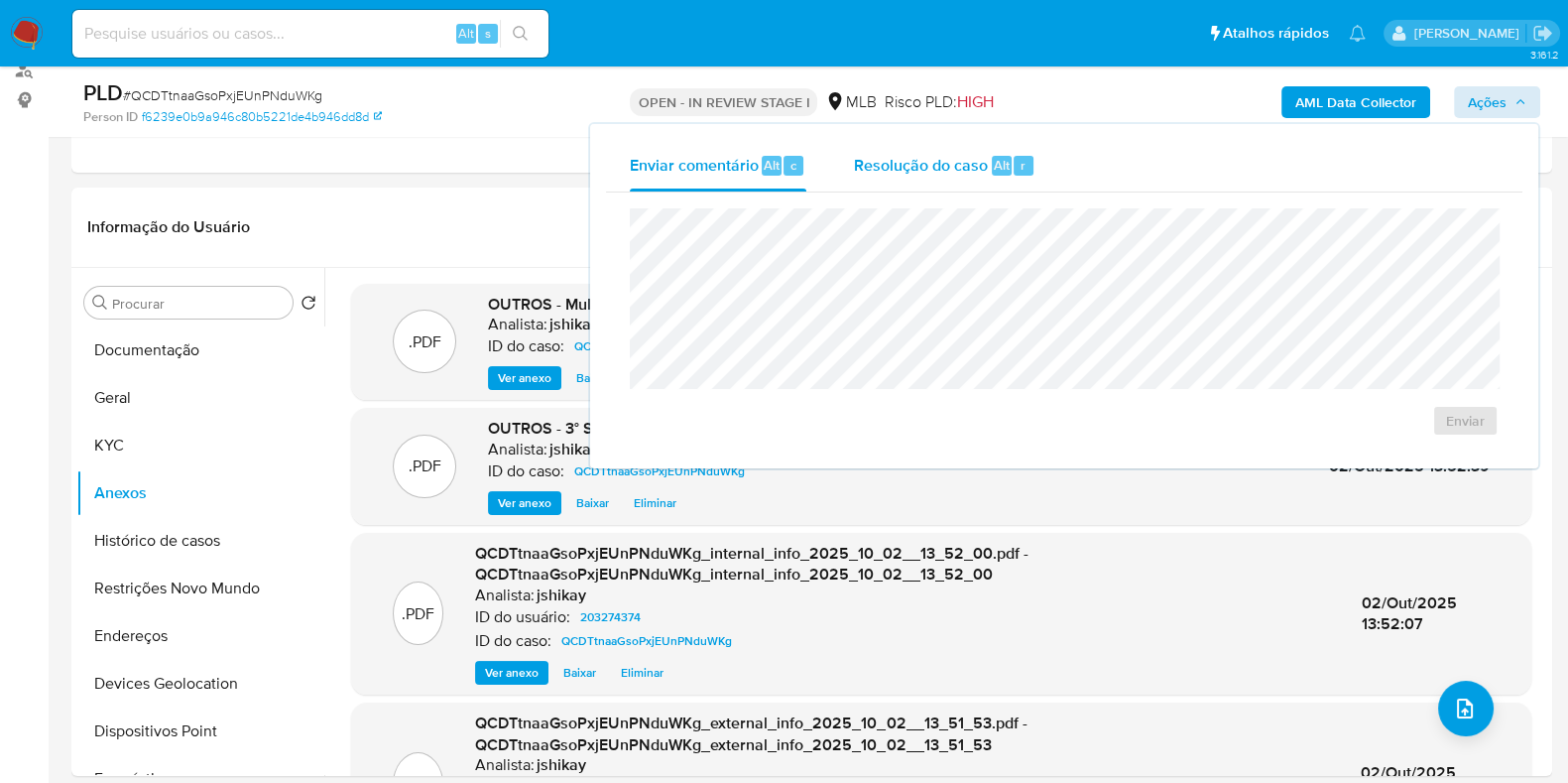
click at [934, 159] on span "Resolução do caso" at bounding box center [921, 164] width 134 height 23
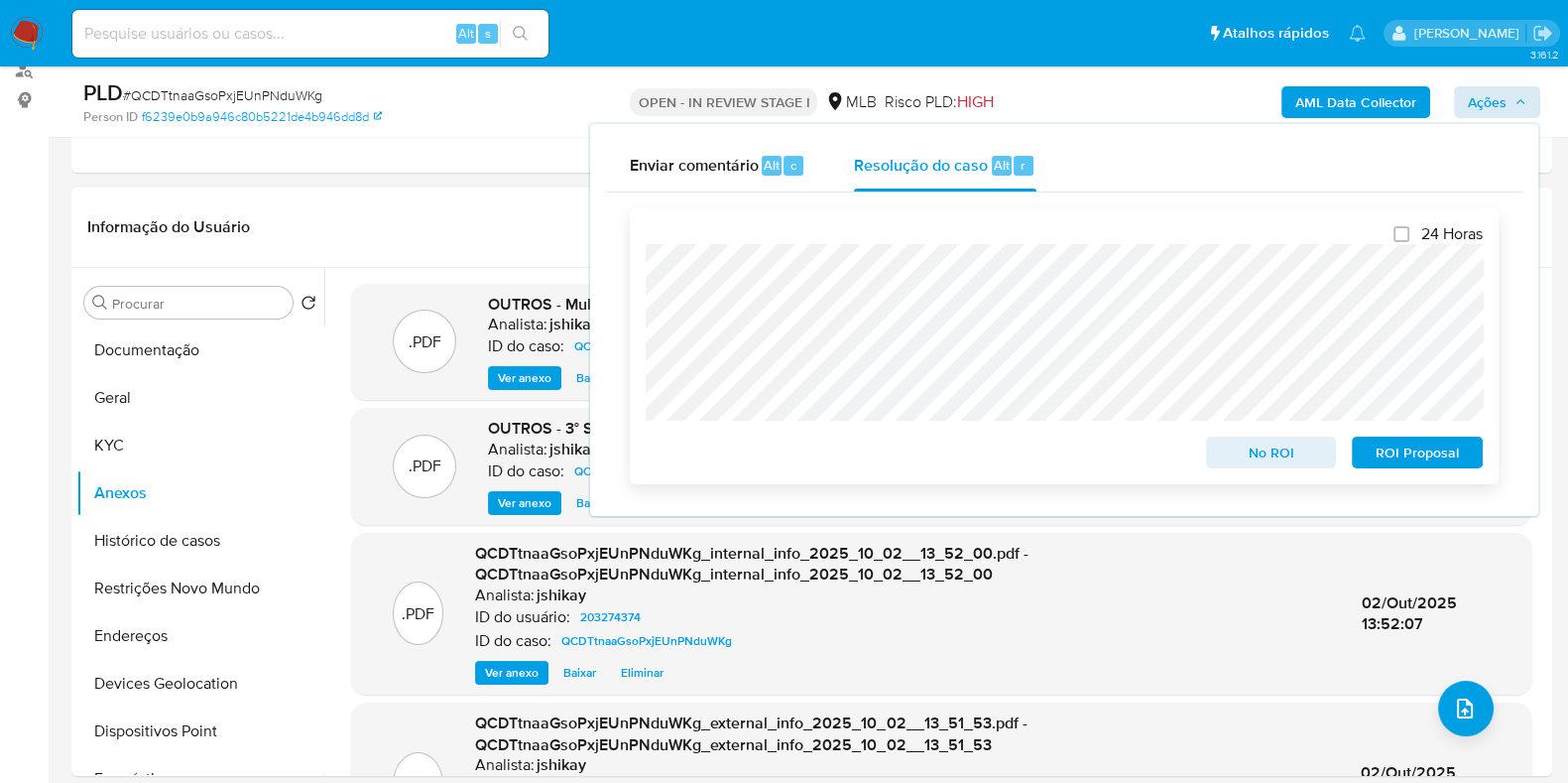
click at [1398, 448] on span "ROI Proposal" at bounding box center [1417, 452] width 103 height 28
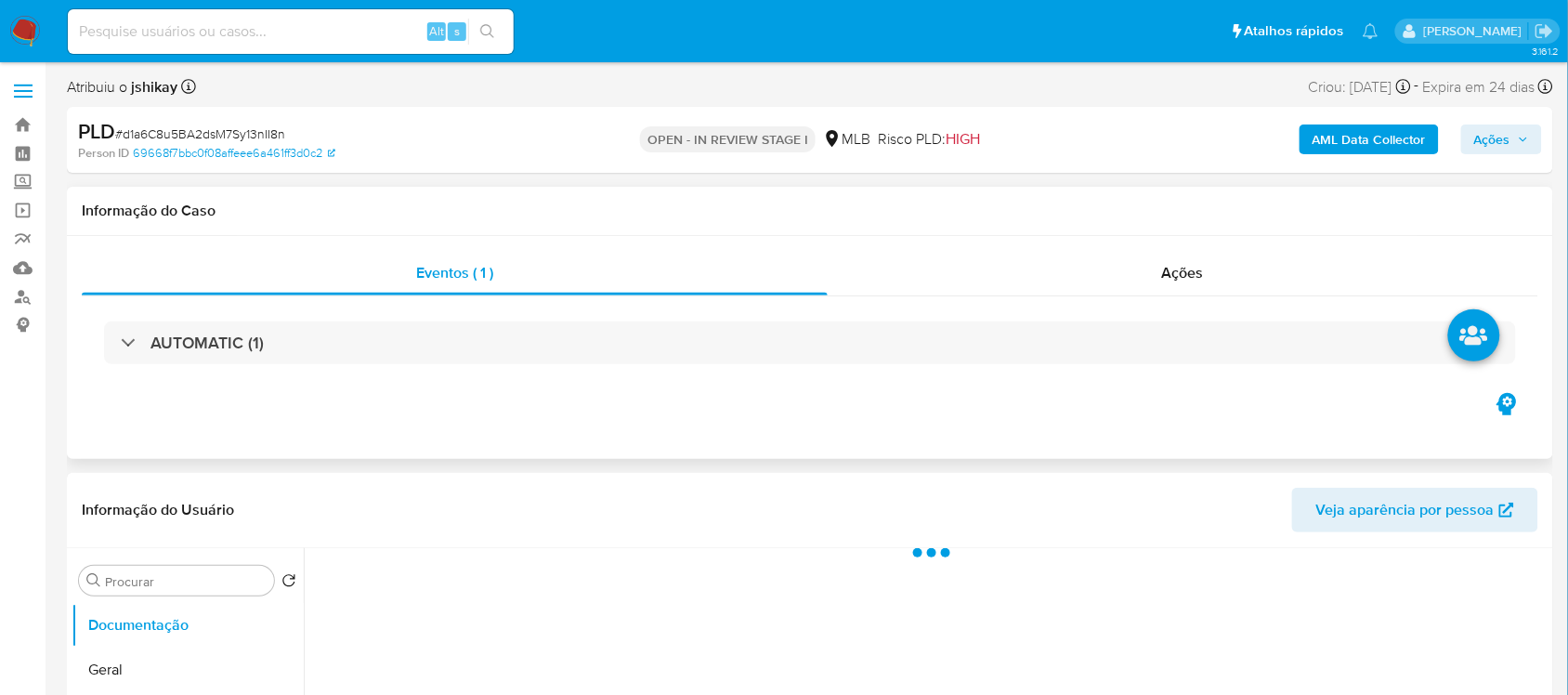
select select "10"
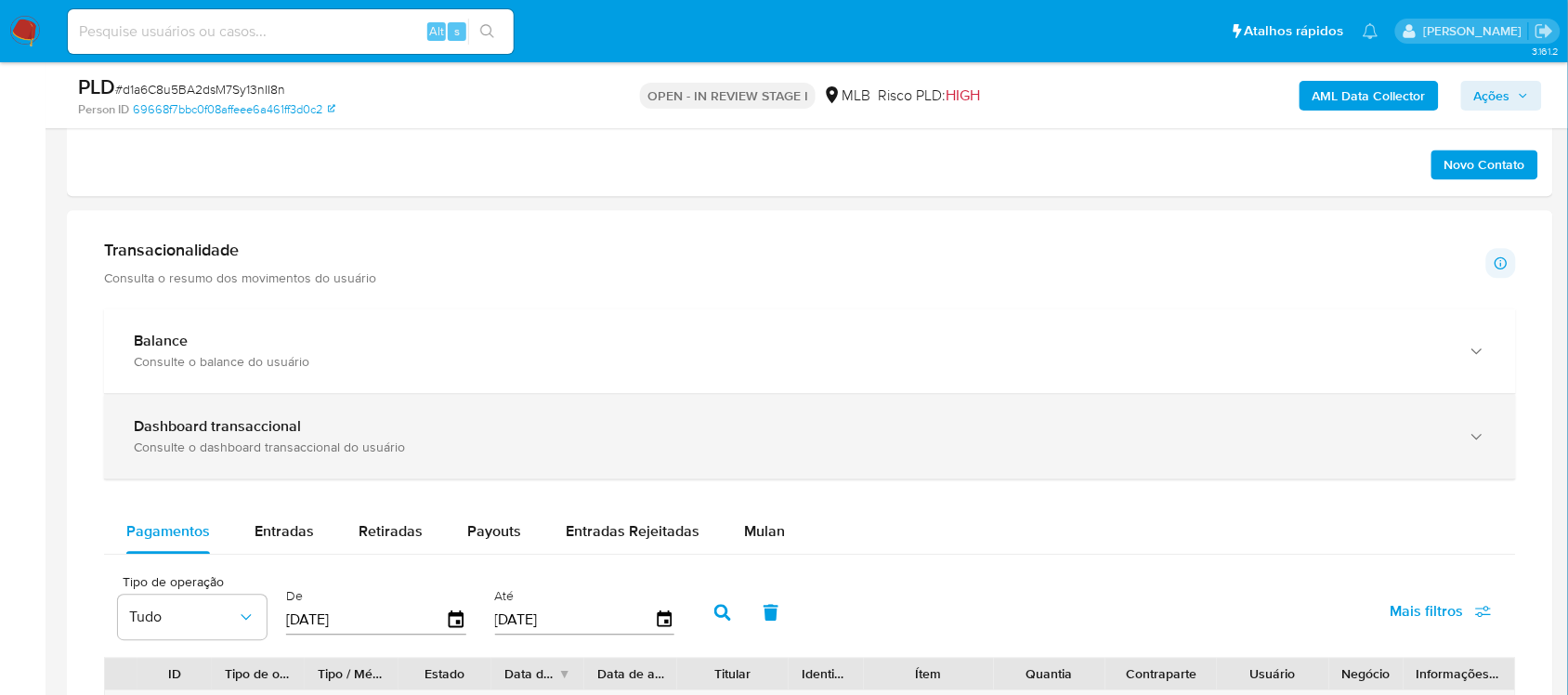
scroll to position [1162, 0]
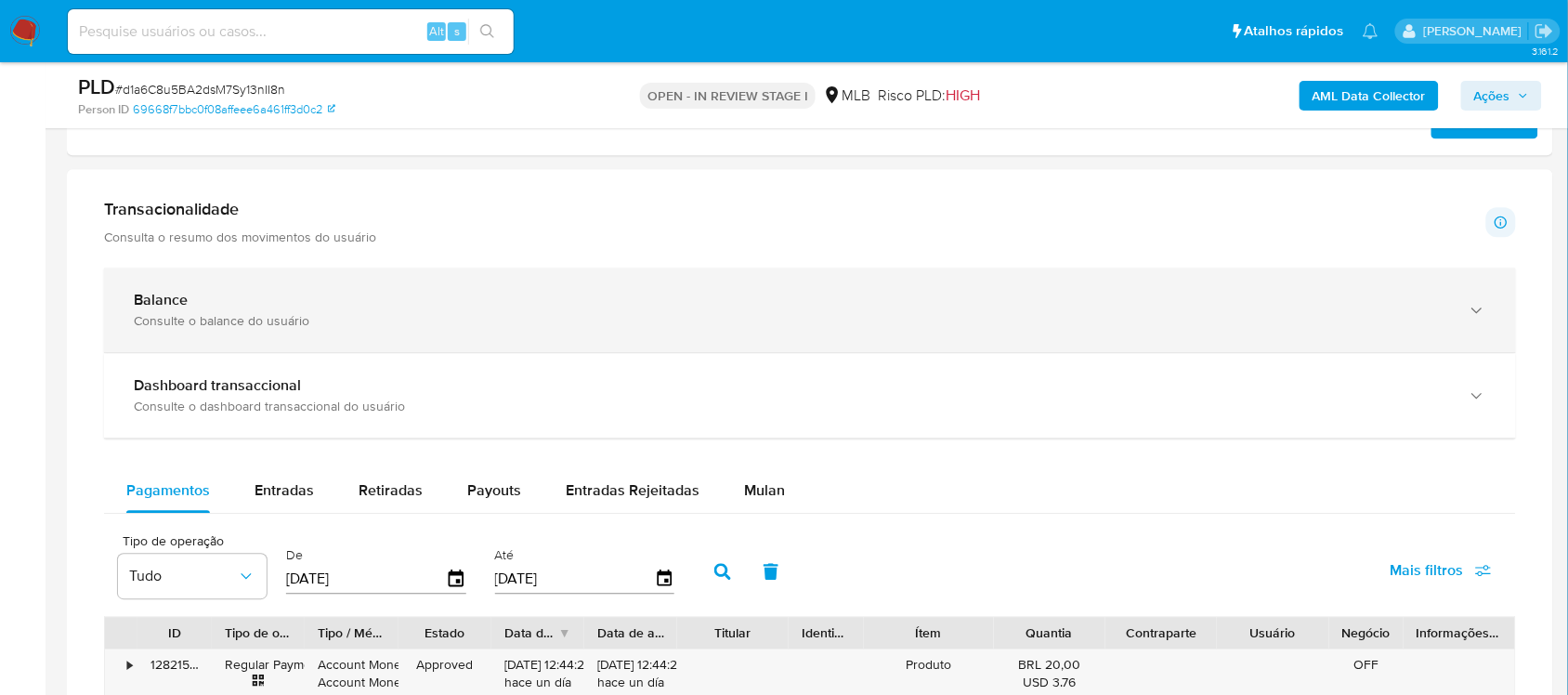
click at [552, 324] on div "Consulte o balance do usuário" at bounding box center [791, 321] width 1315 height 17
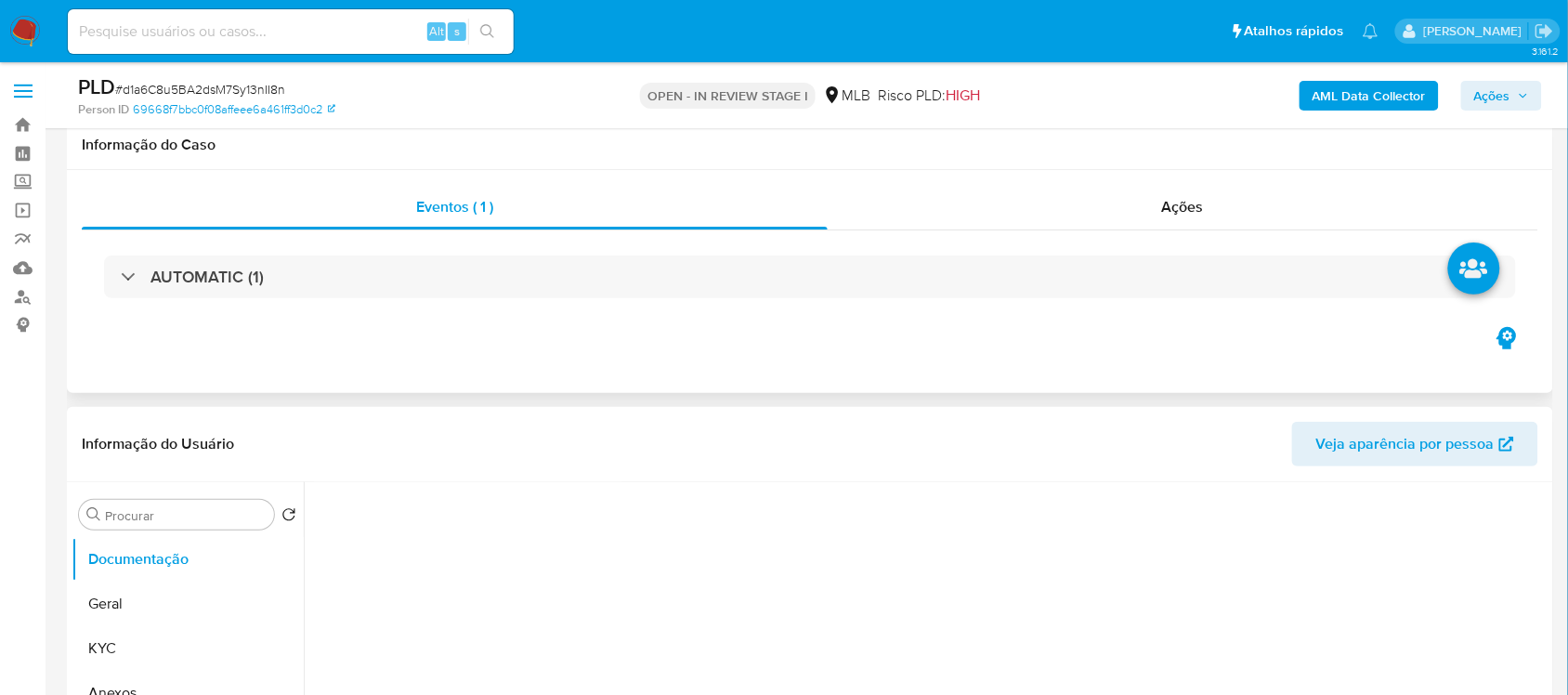
scroll to position [233, 0]
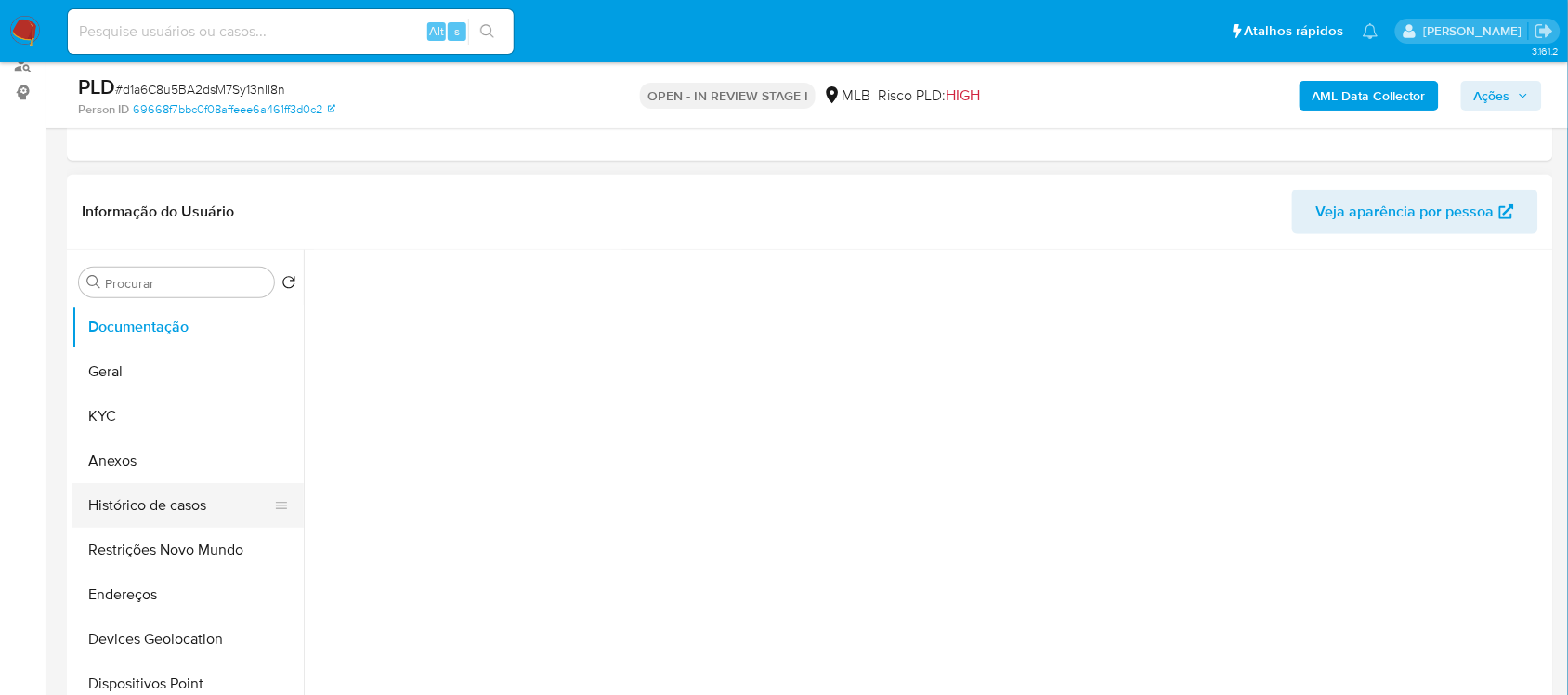
click at [182, 500] on button "Histórico de casos" at bounding box center [180, 505] width 218 height 45
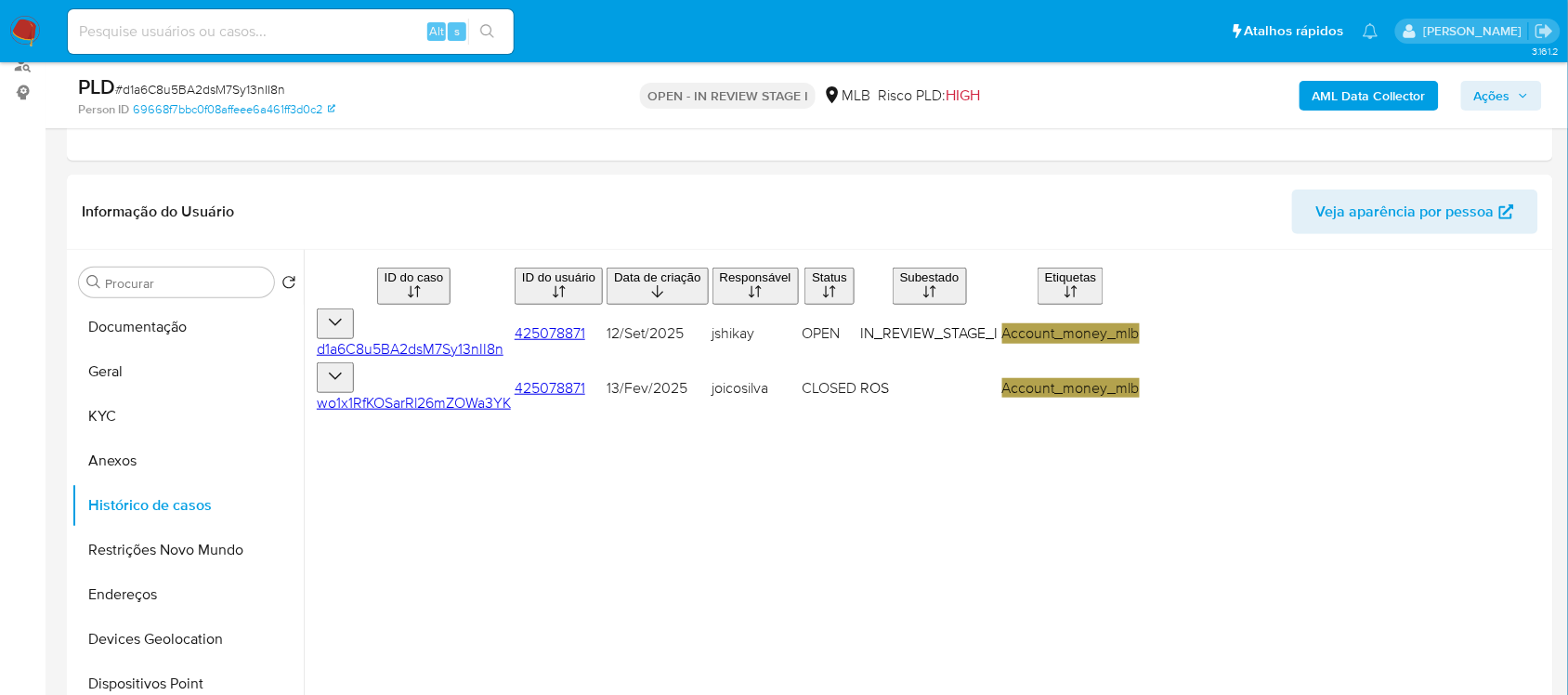
scroll to position [116, 0]
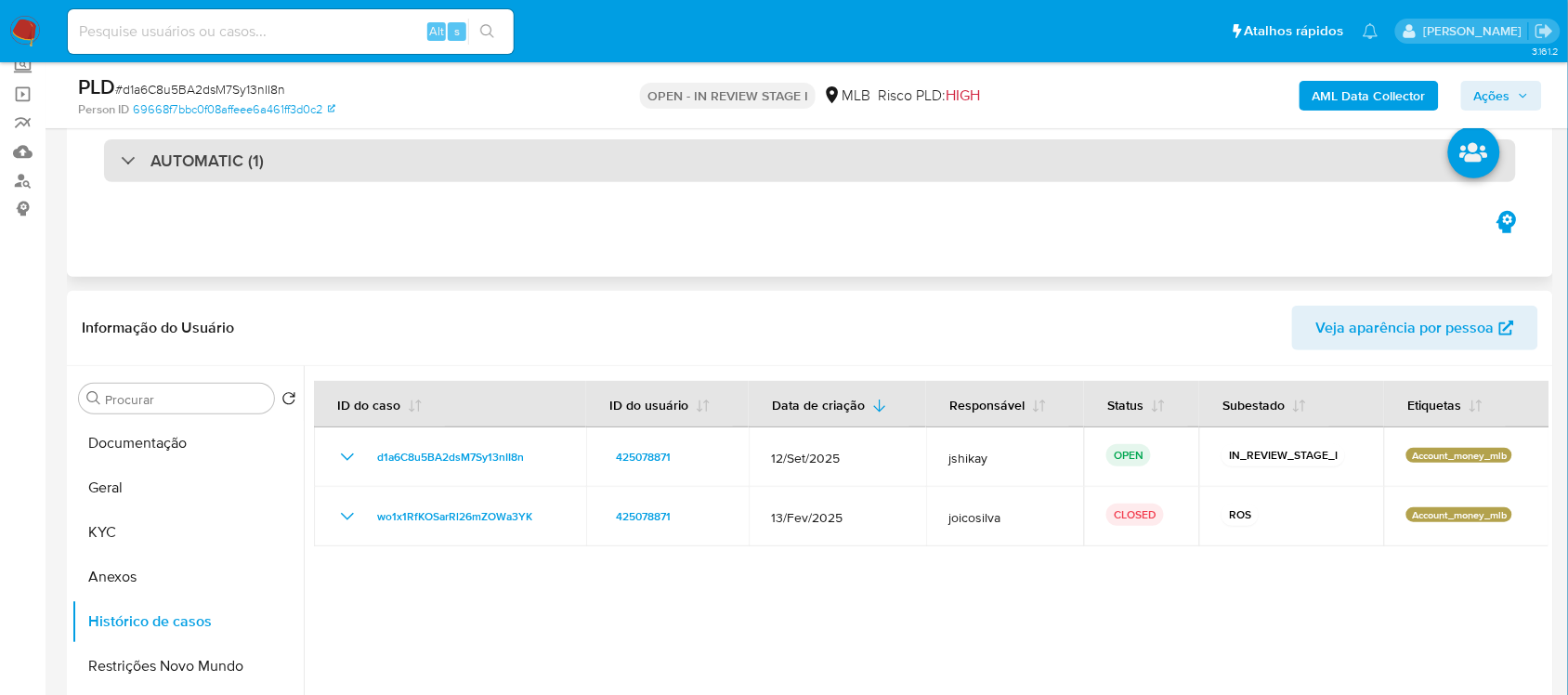
click at [215, 161] on h3 "AUTOMATIC (1)" at bounding box center [207, 161] width 113 height 20
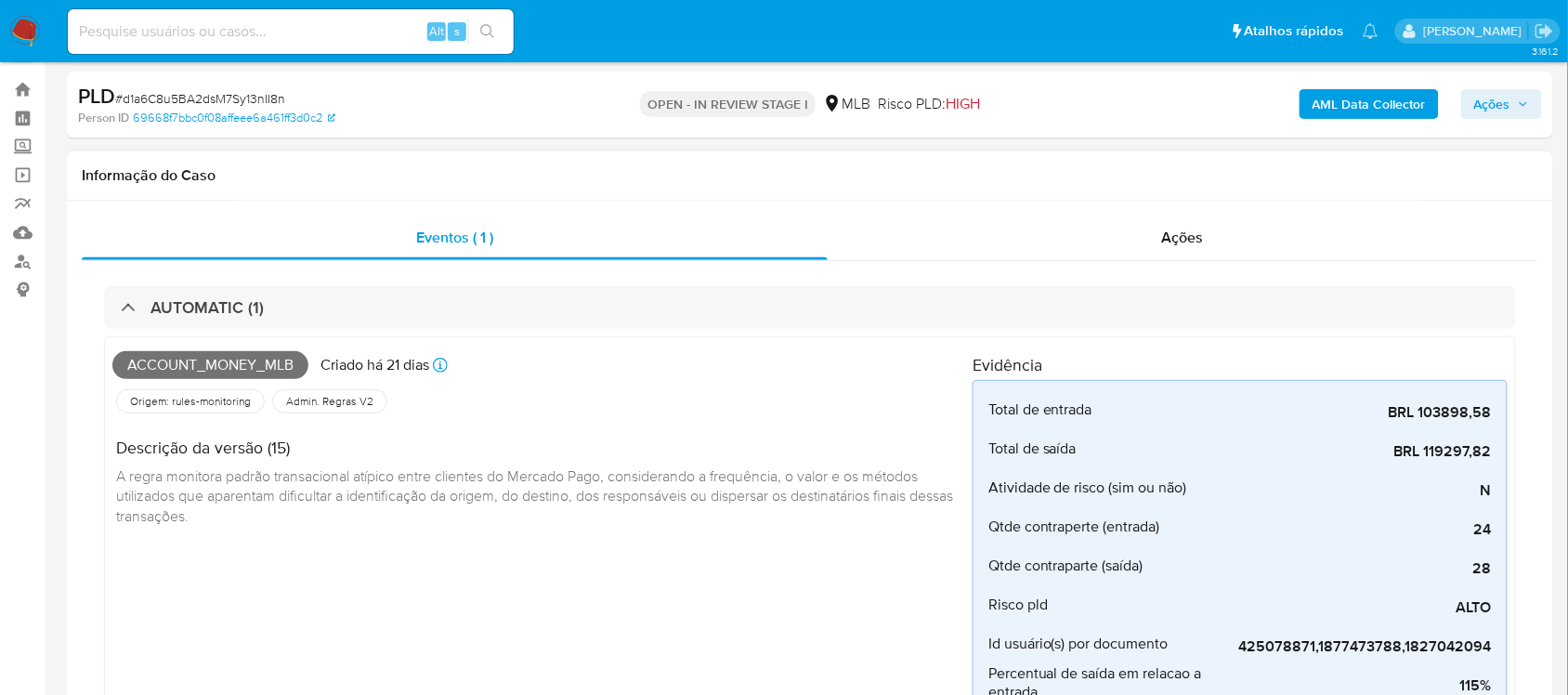
scroll to position [697, 0]
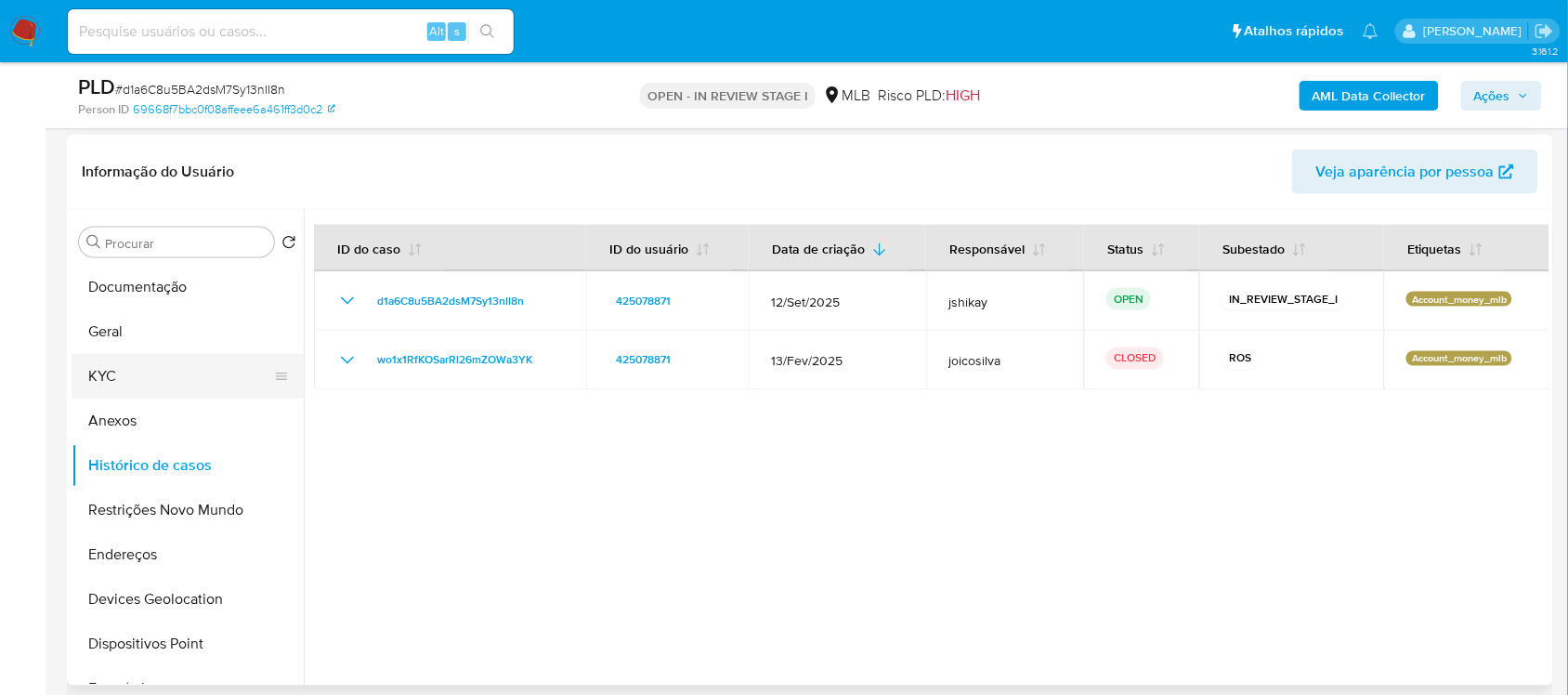
click at [113, 366] on button "KYC" at bounding box center [180, 377] width 218 height 45
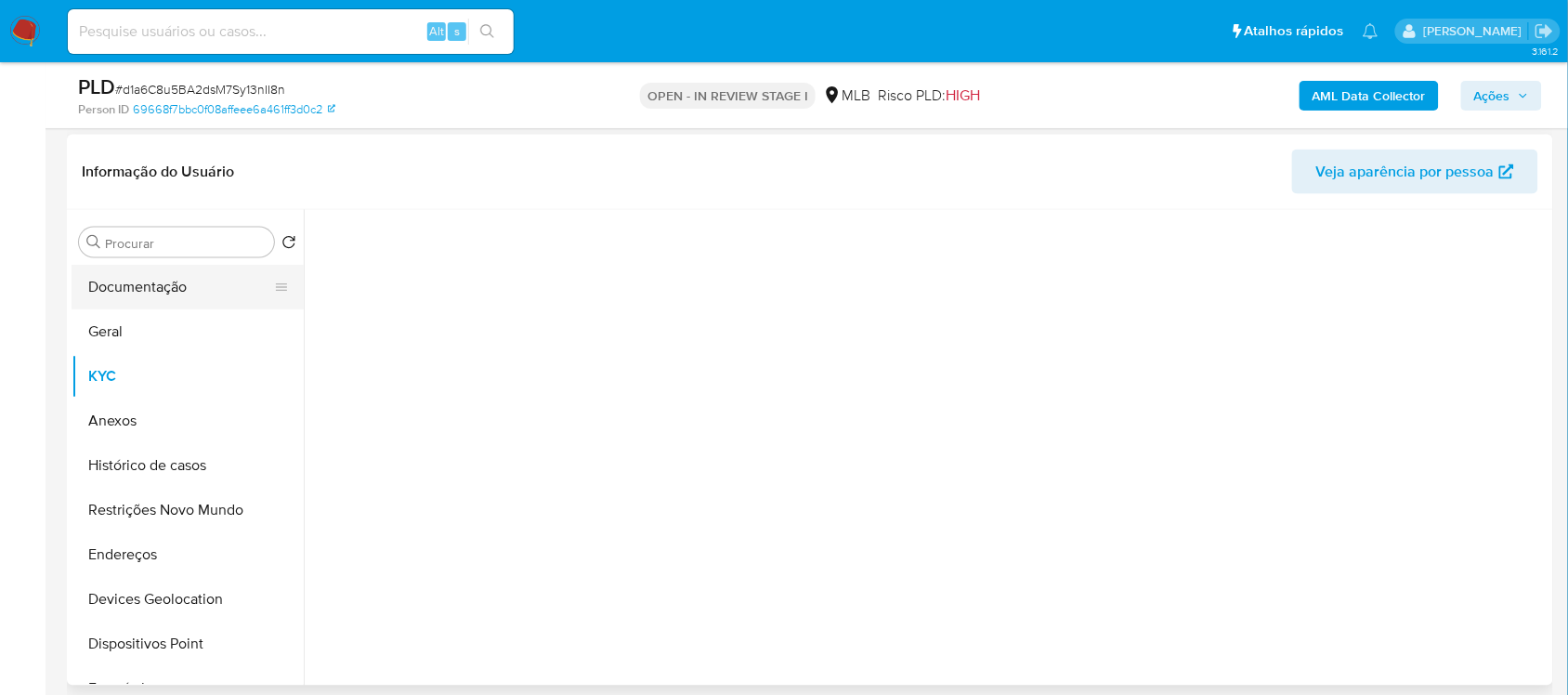
click at [126, 308] on button "Documentação" at bounding box center [180, 287] width 218 height 45
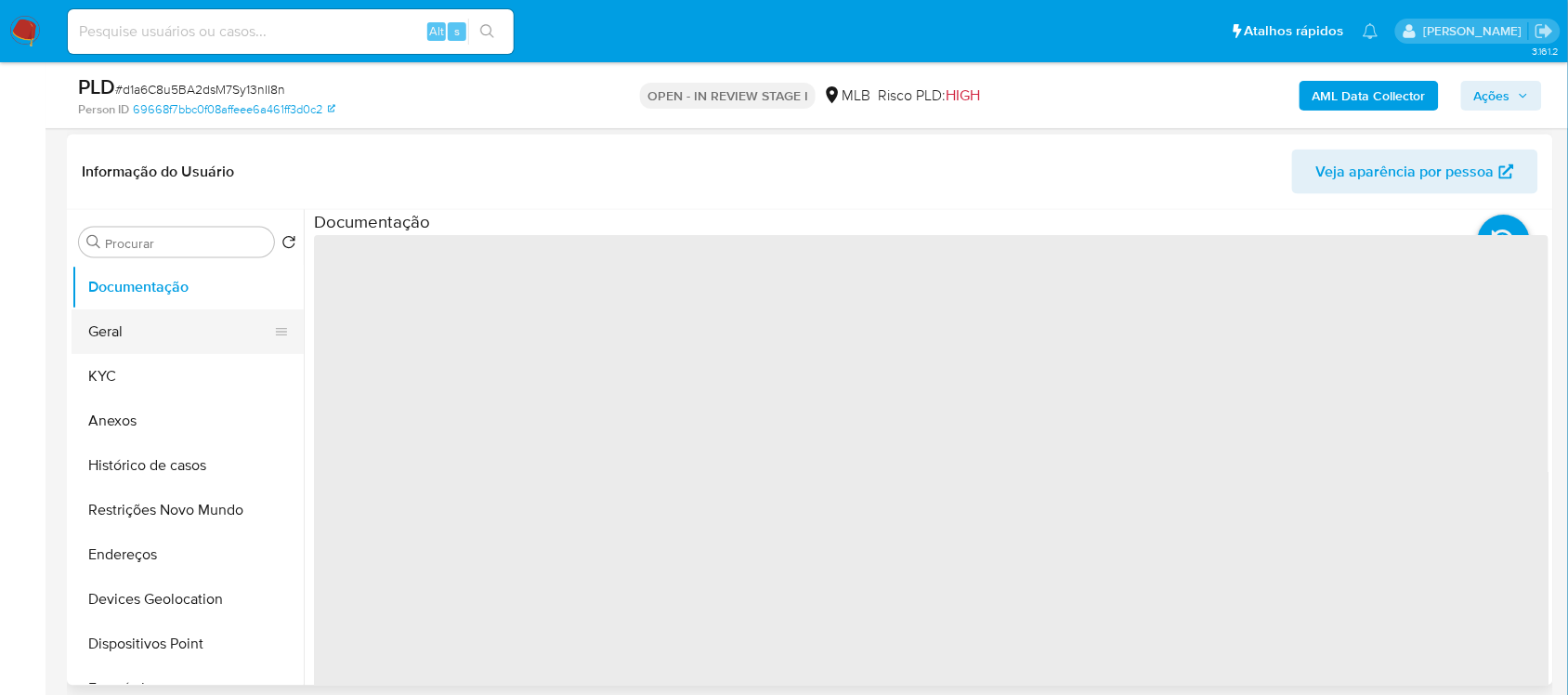
click at [159, 341] on button "Geral" at bounding box center [180, 332] width 218 height 45
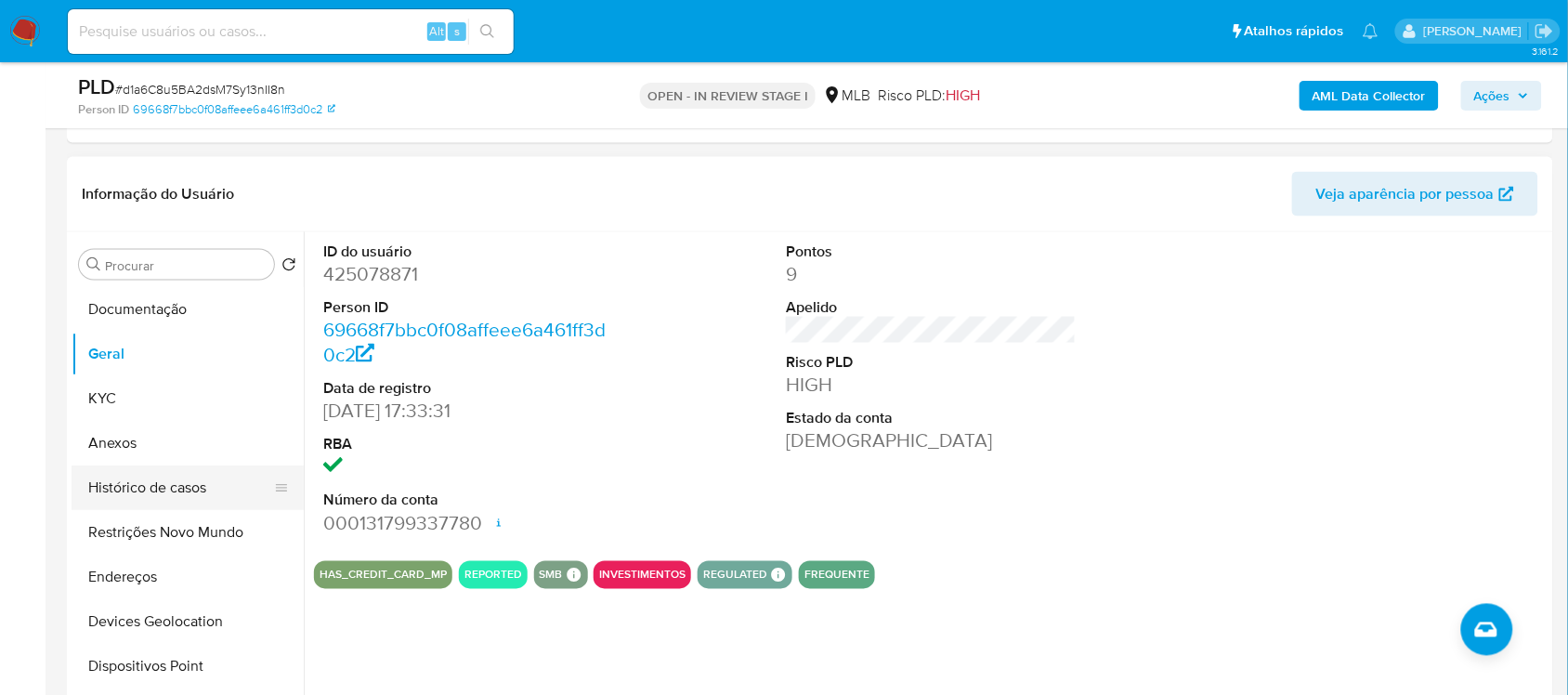
click at [179, 493] on button "Histórico de casos" at bounding box center [180, 488] width 218 height 45
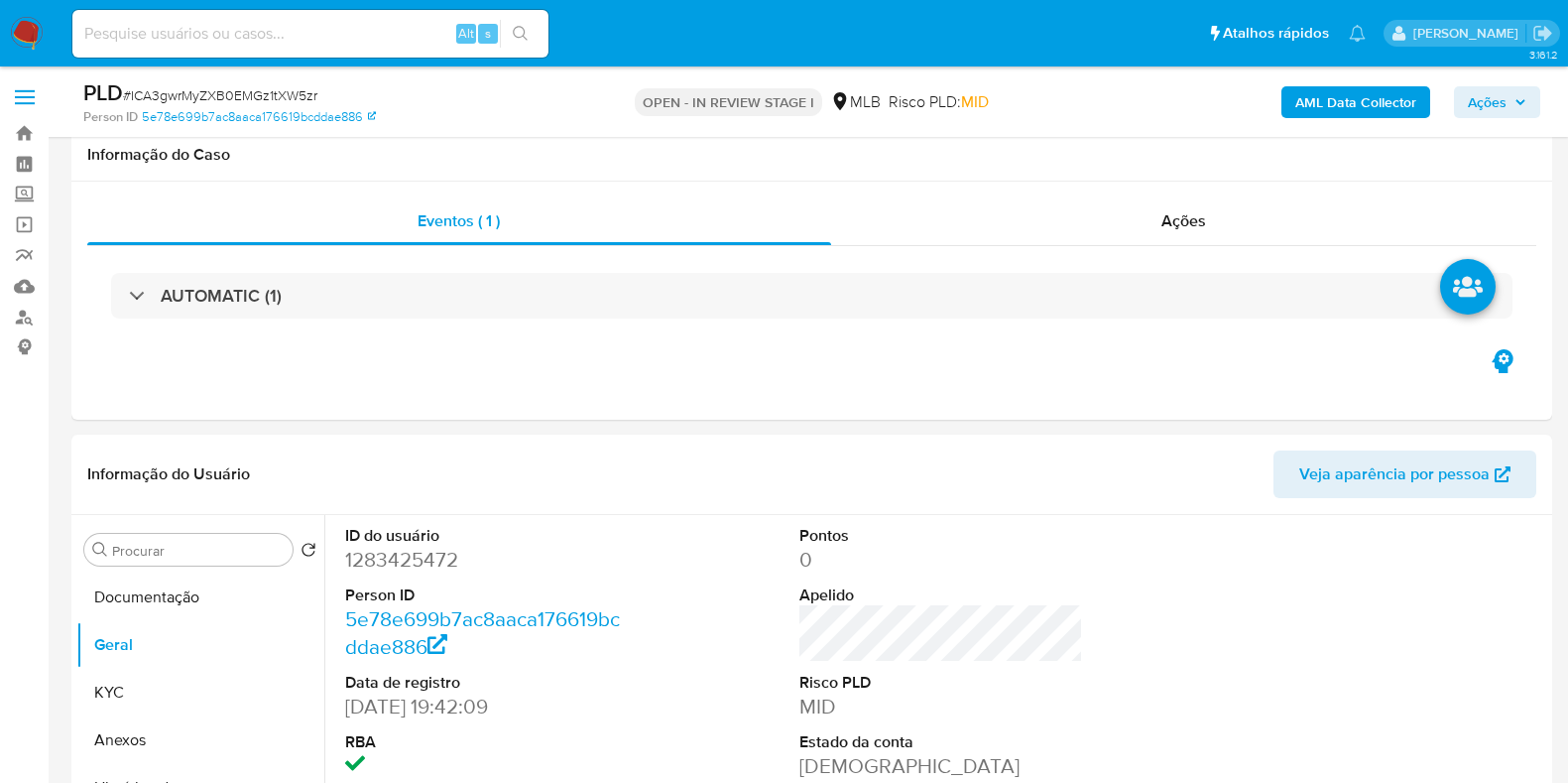
scroll to position [247, 0]
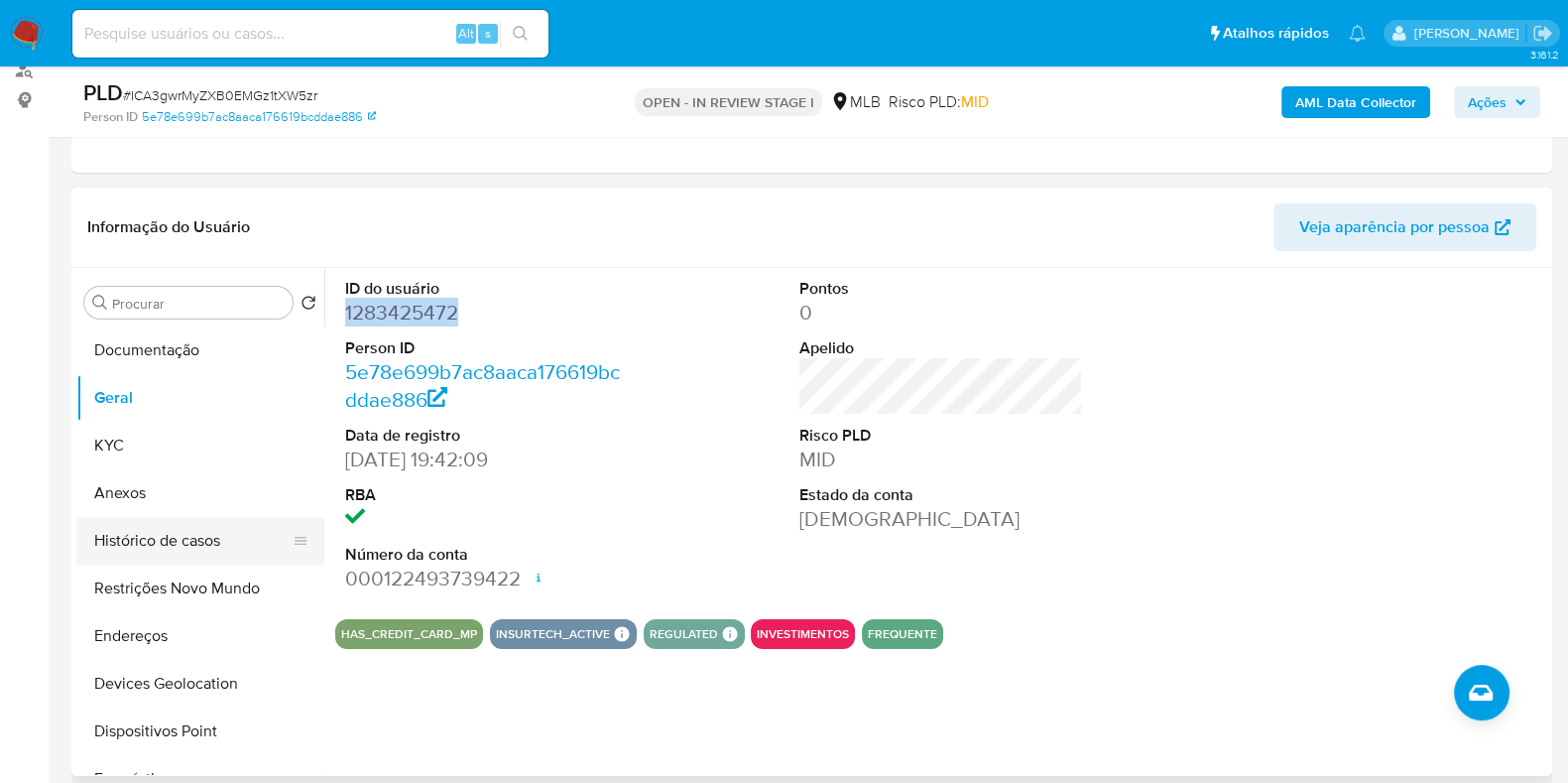
click at [176, 528] on button "Histórico de casos" at bounding box center [193, 541] width 232 height 48
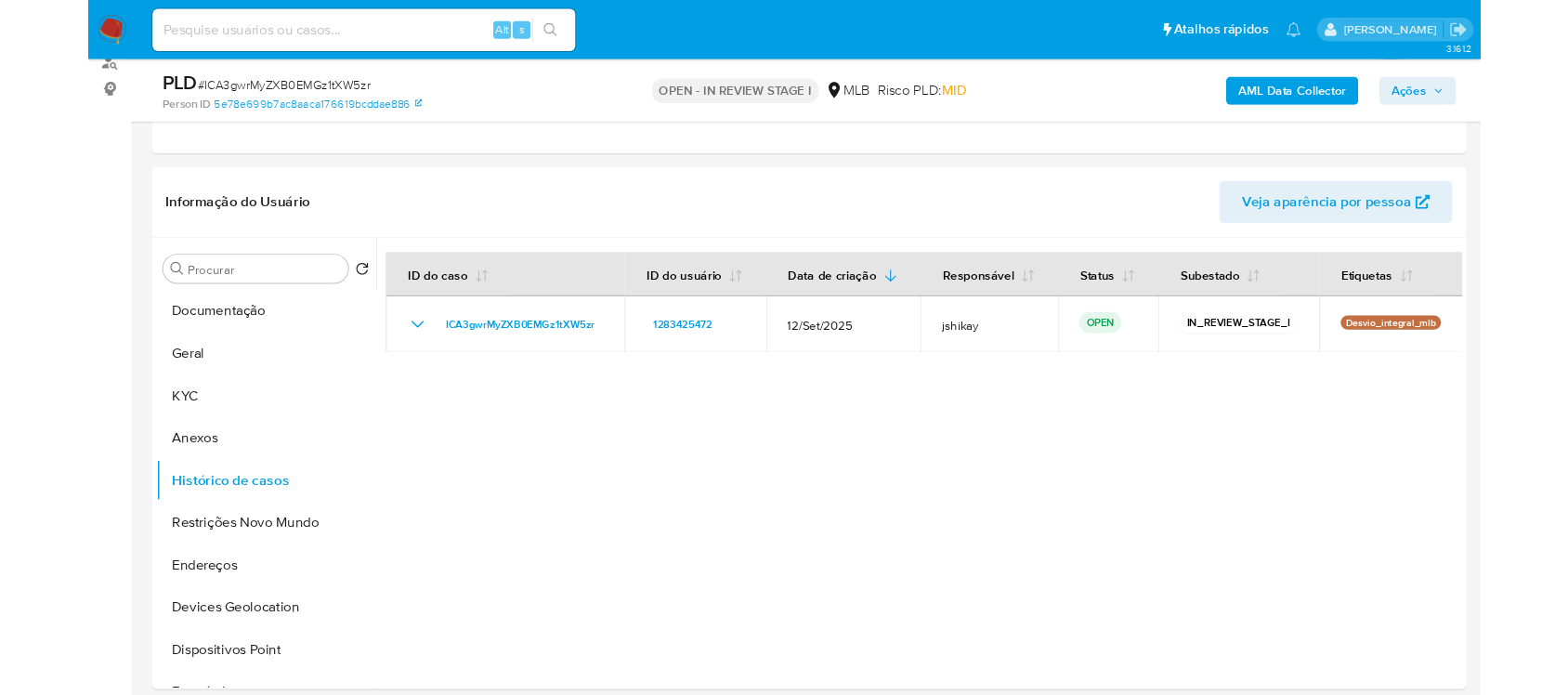
scroll to position [233, 0]
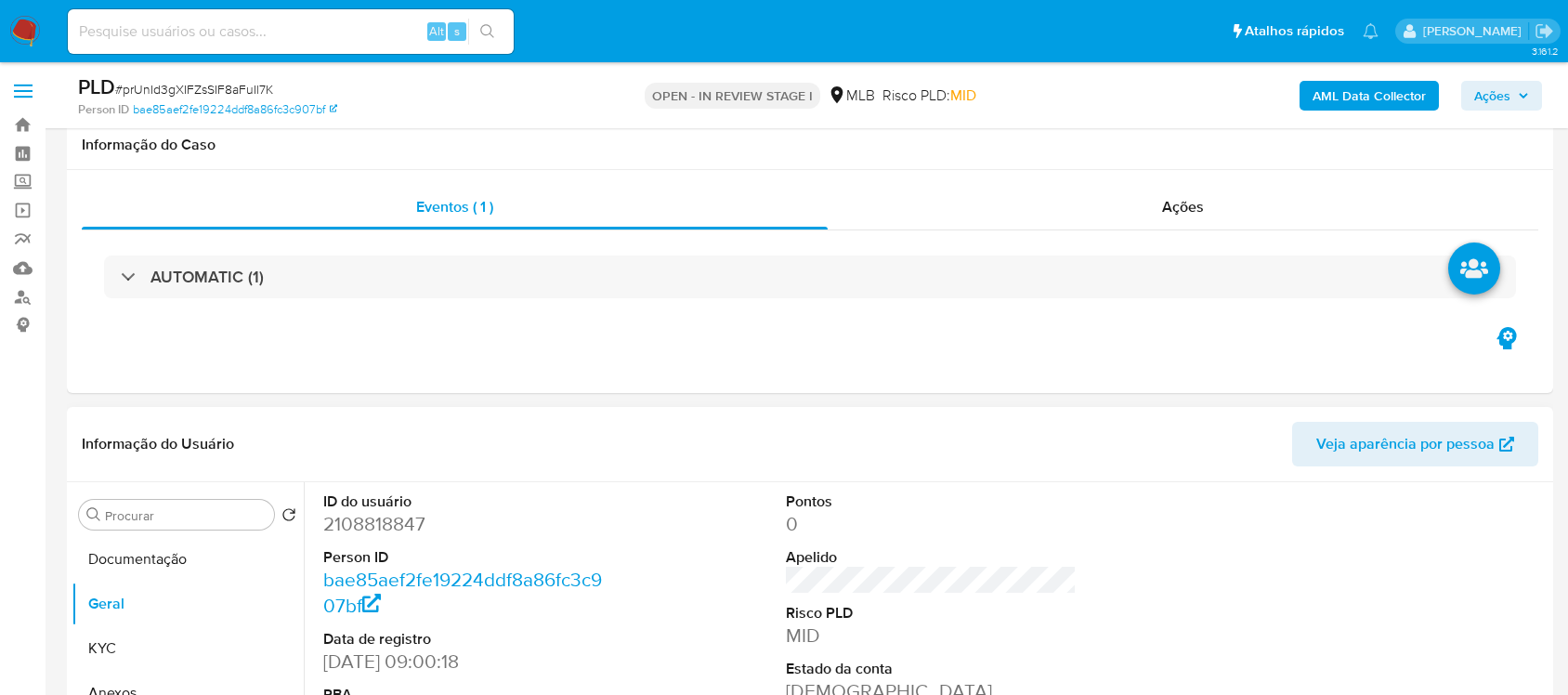
scroll to position [233, 0]
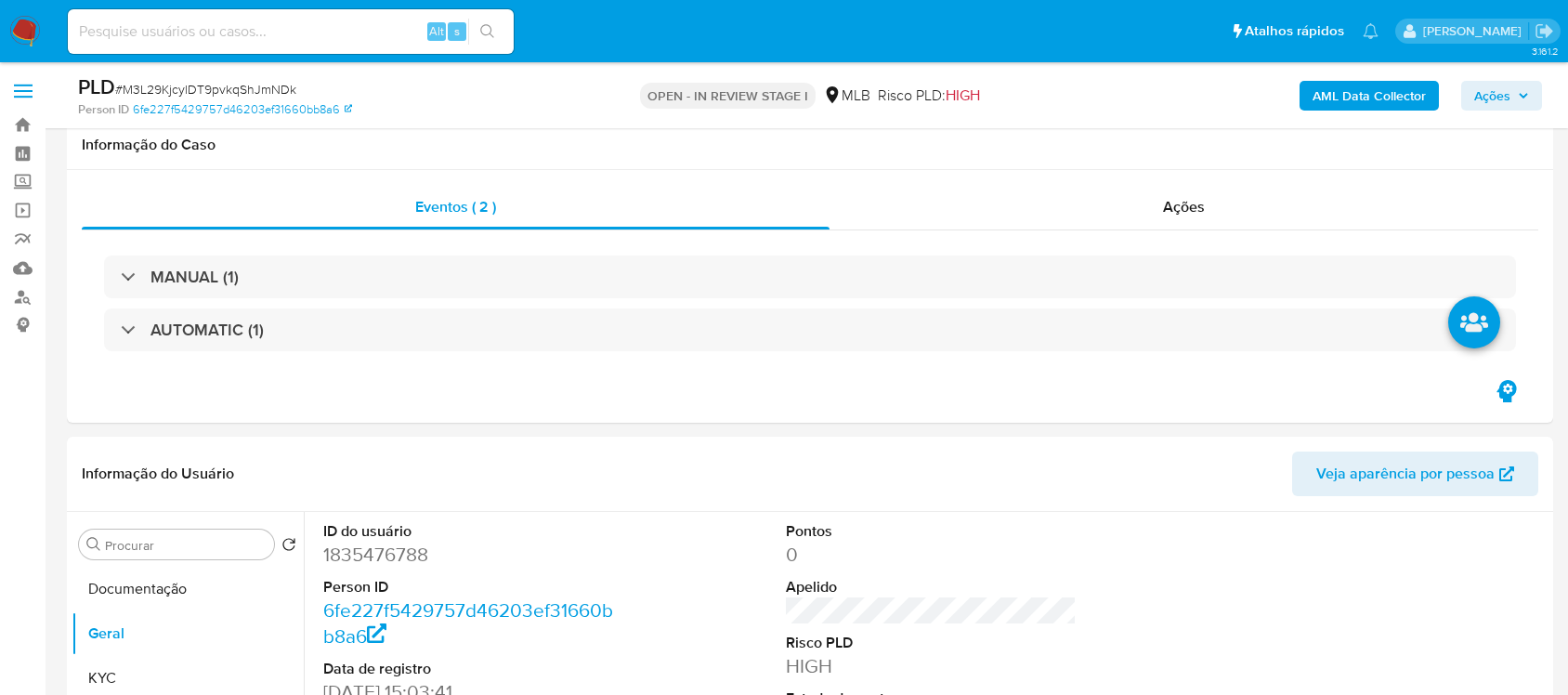
scroll to position [349, 0]
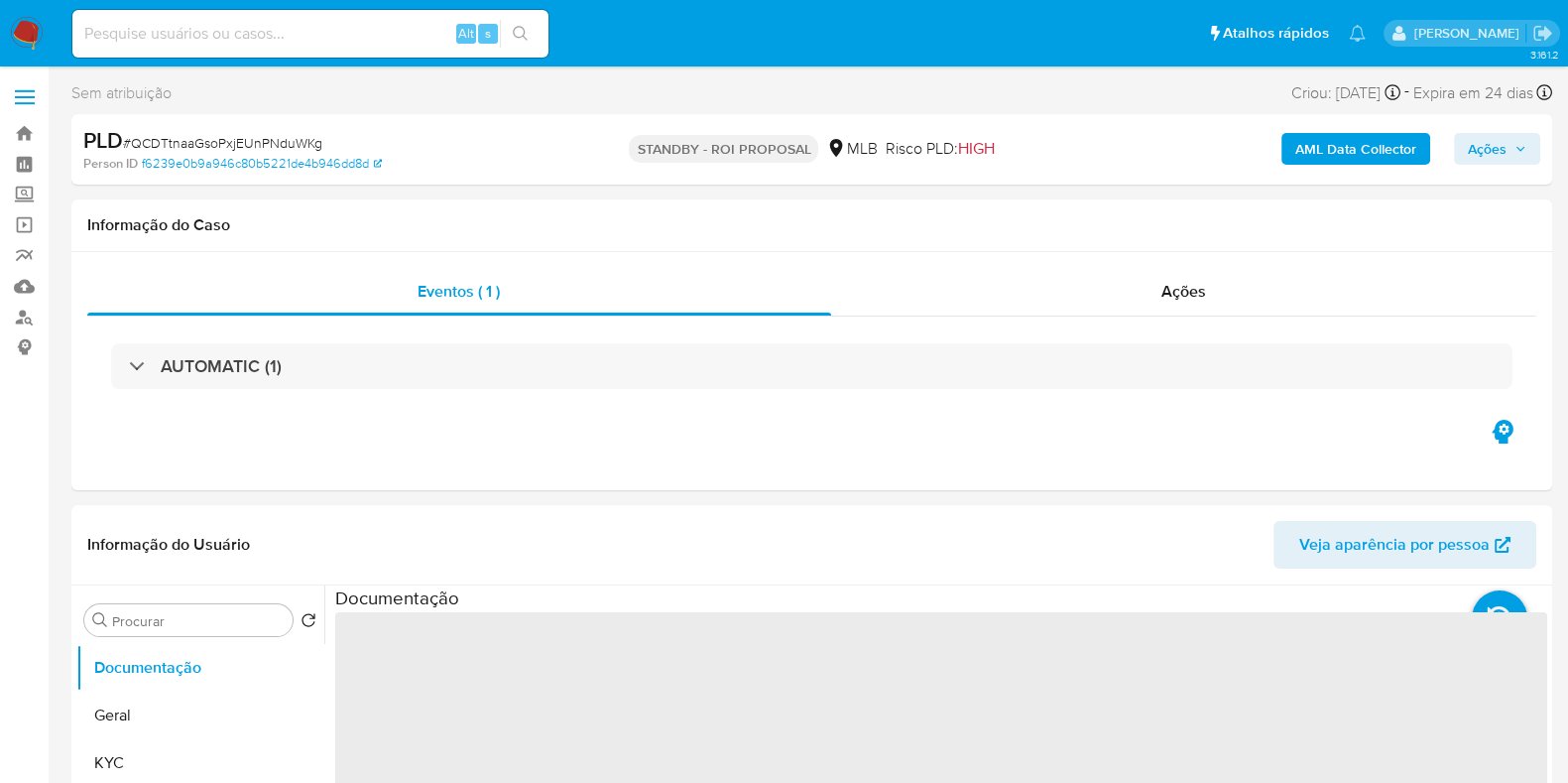
select select "10"
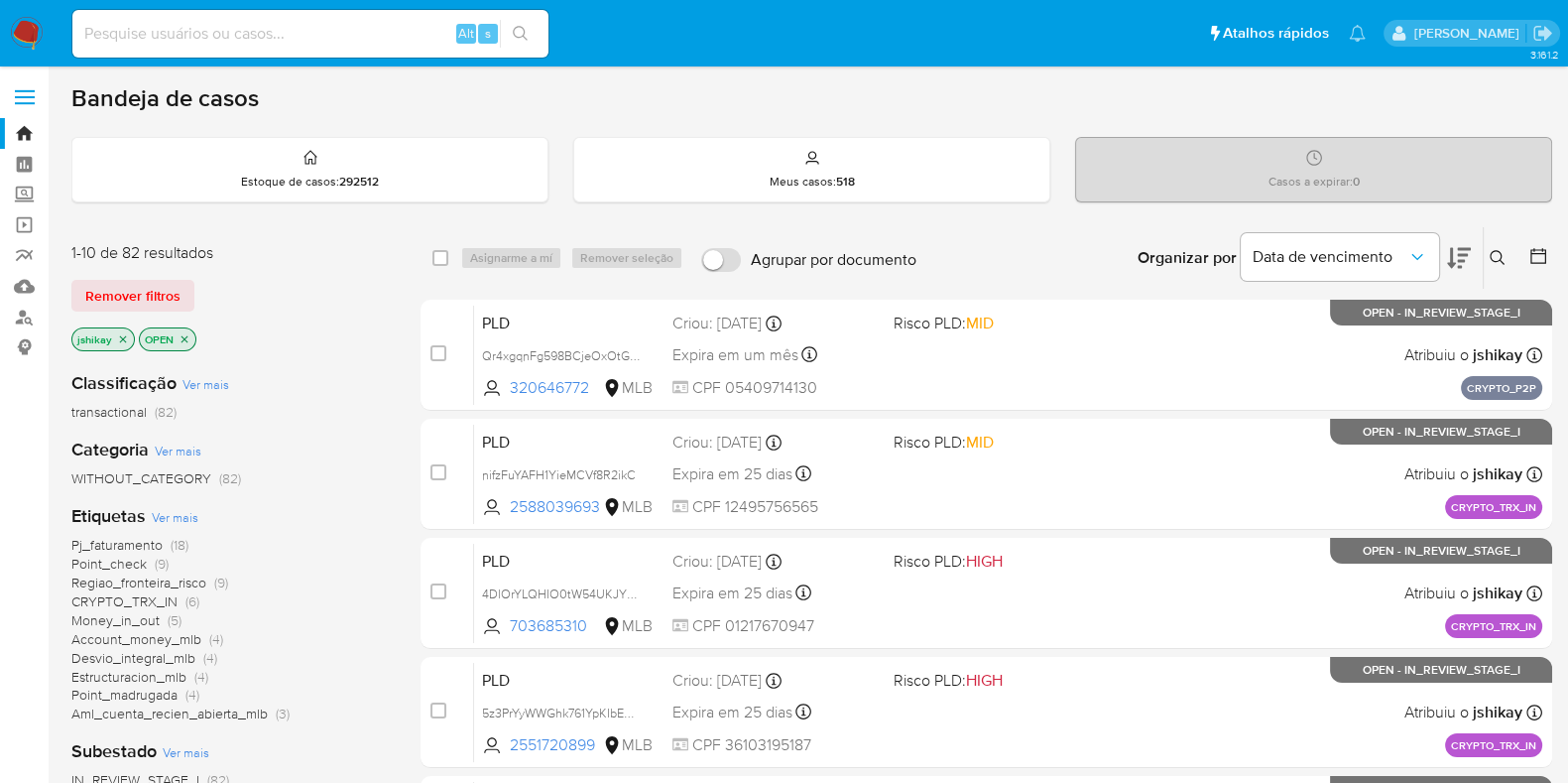
scroll to position [123, 0]
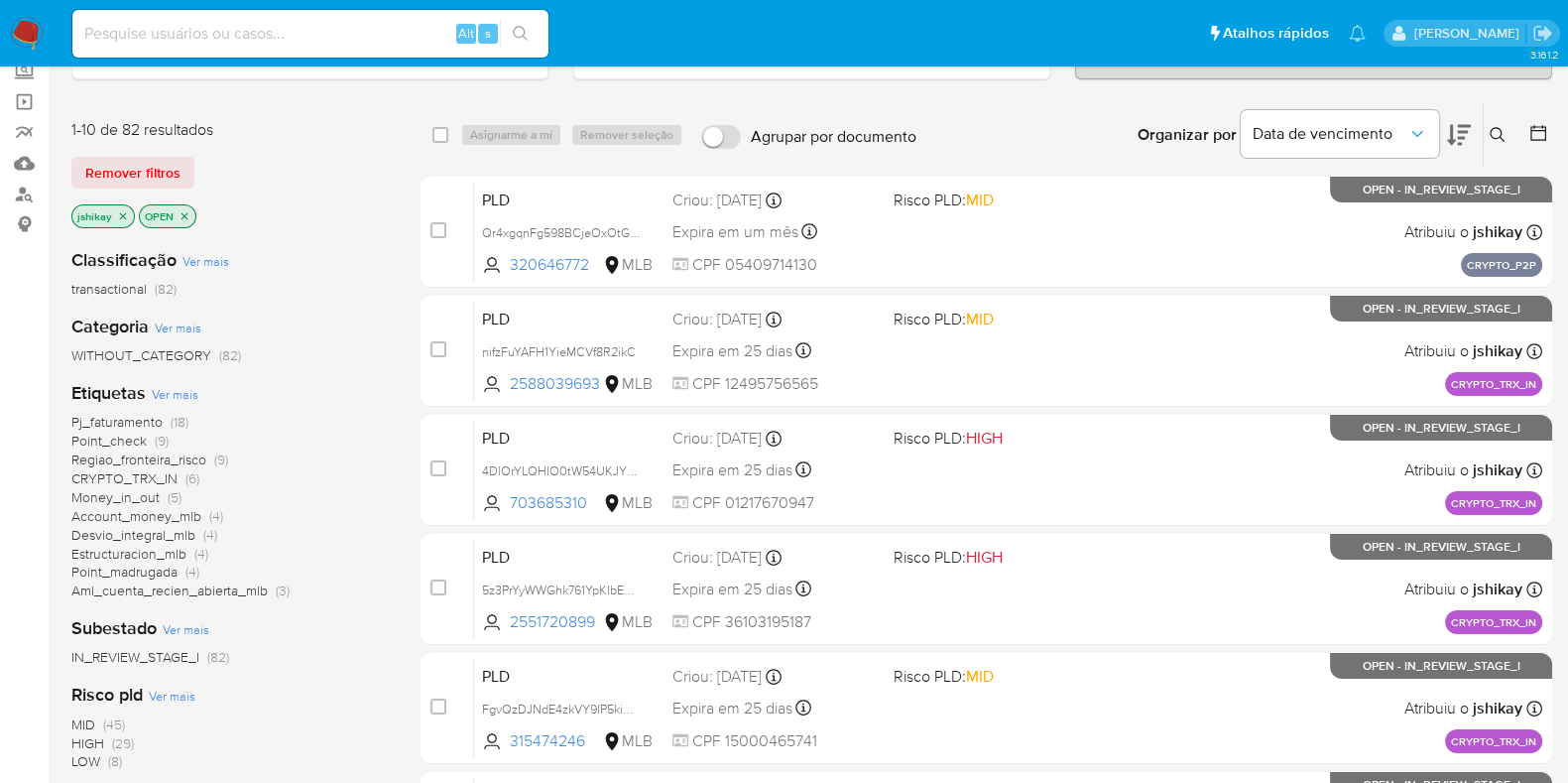
click at [119, 213] on icon "close-filter" at bounding box center [123, 217] width 12 height 12
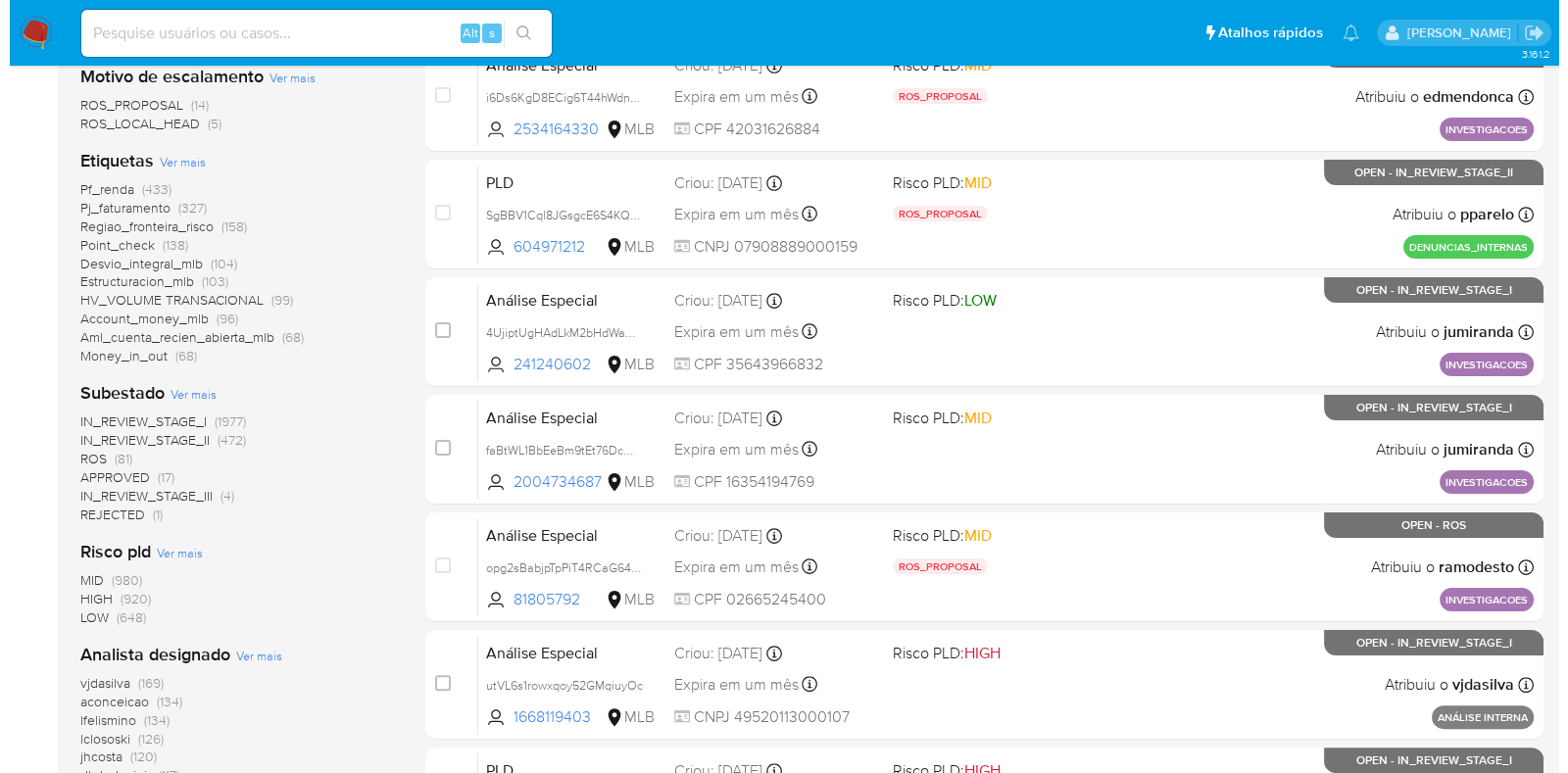
scroll to position [612, 0]
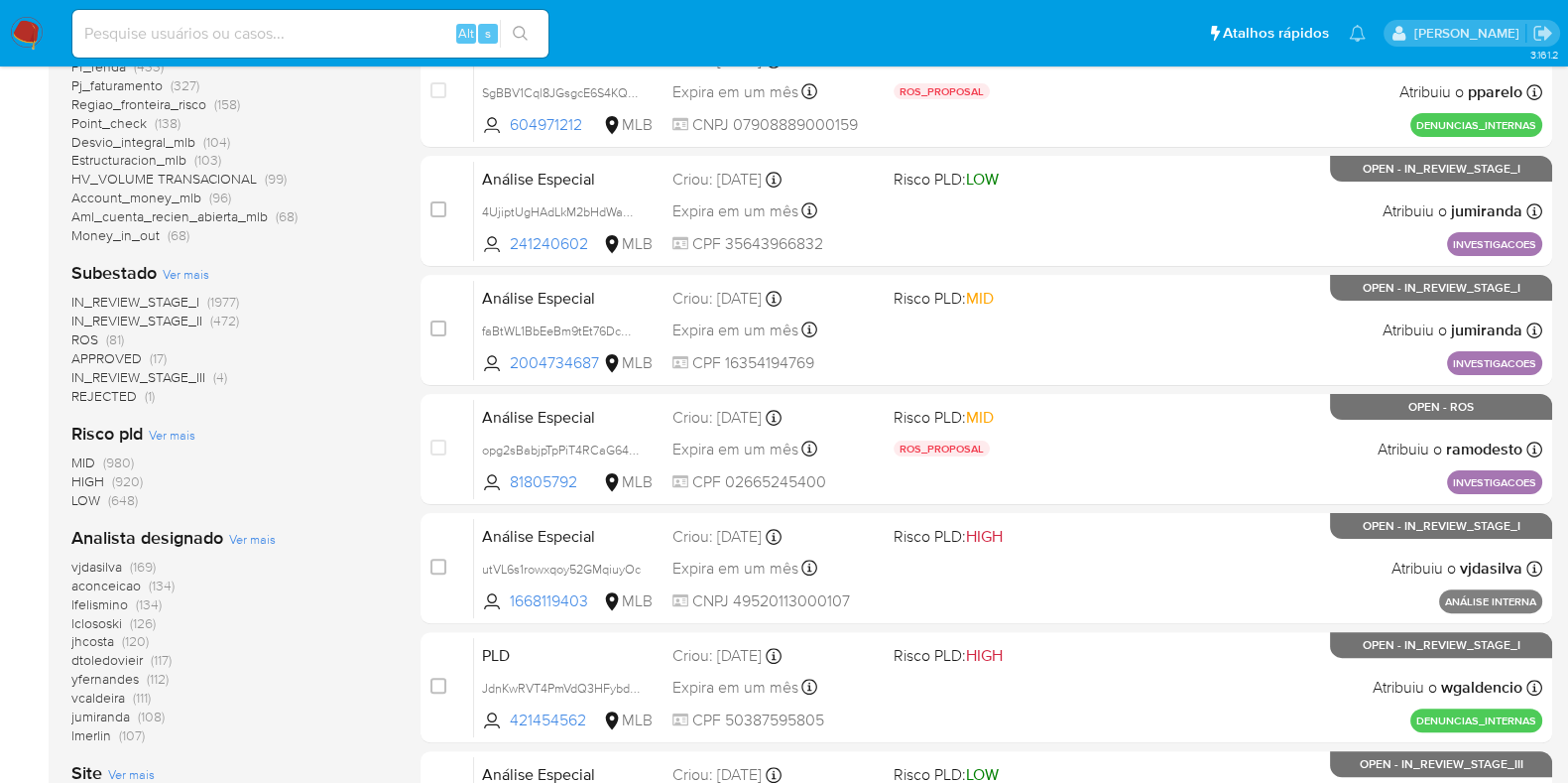
click at [241, 536] on span "Ver mais" at bounding box center [252, 539] width 47 height 18
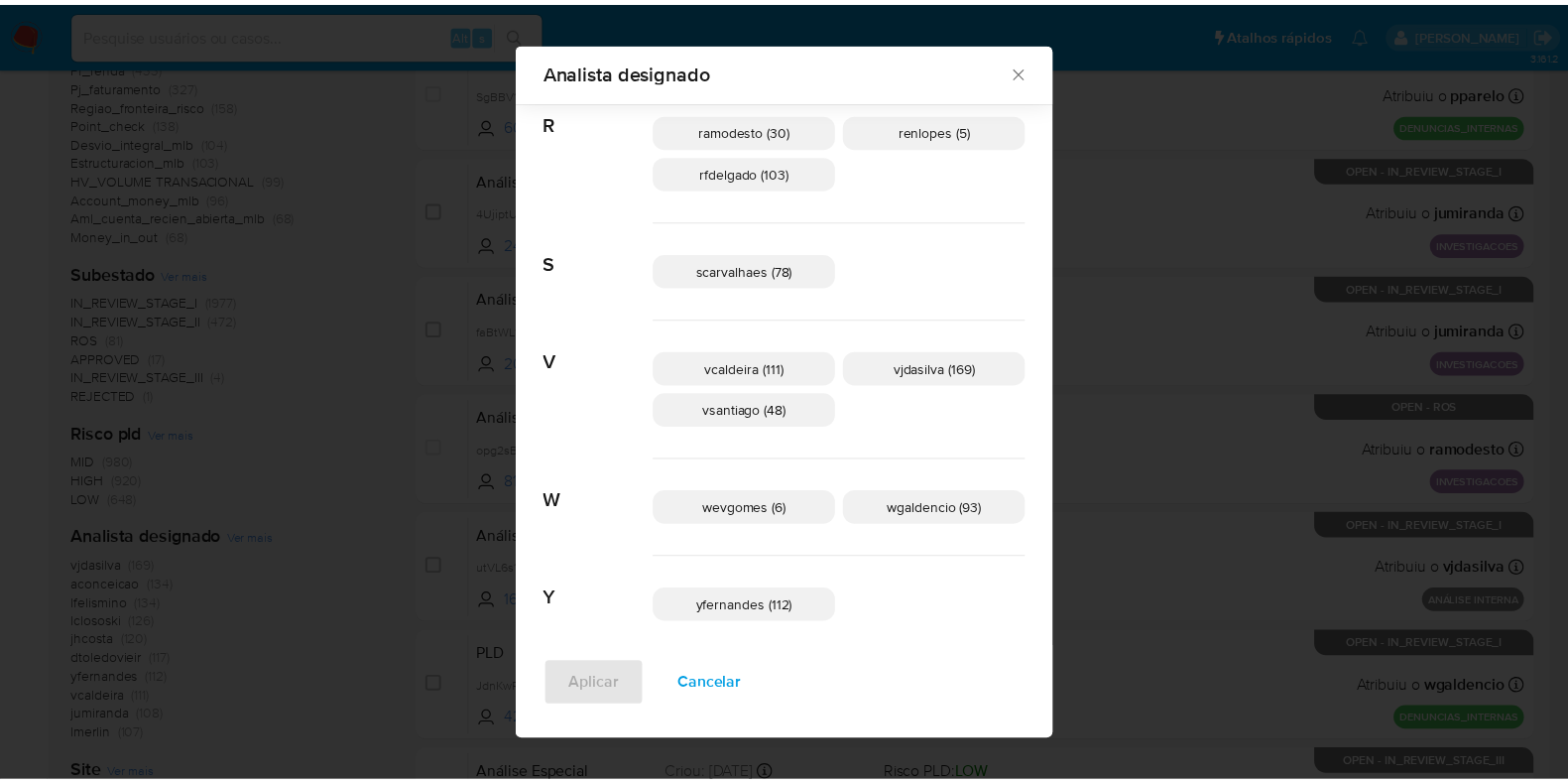
scroll to position [1205, 0]
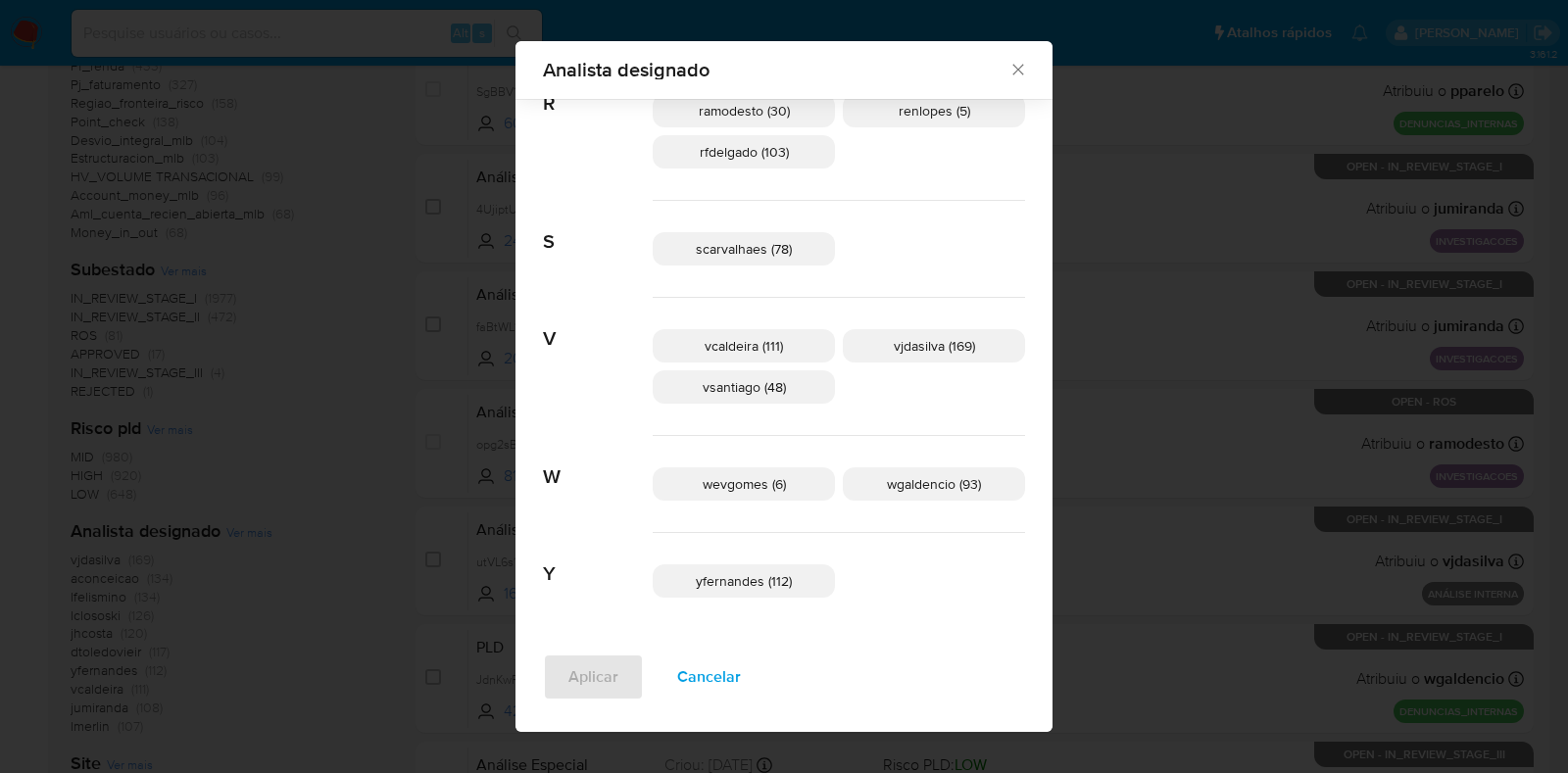
click at [1009, 72] on icon "Fechar" at bounding box center [1019, 70] width 20 height 20
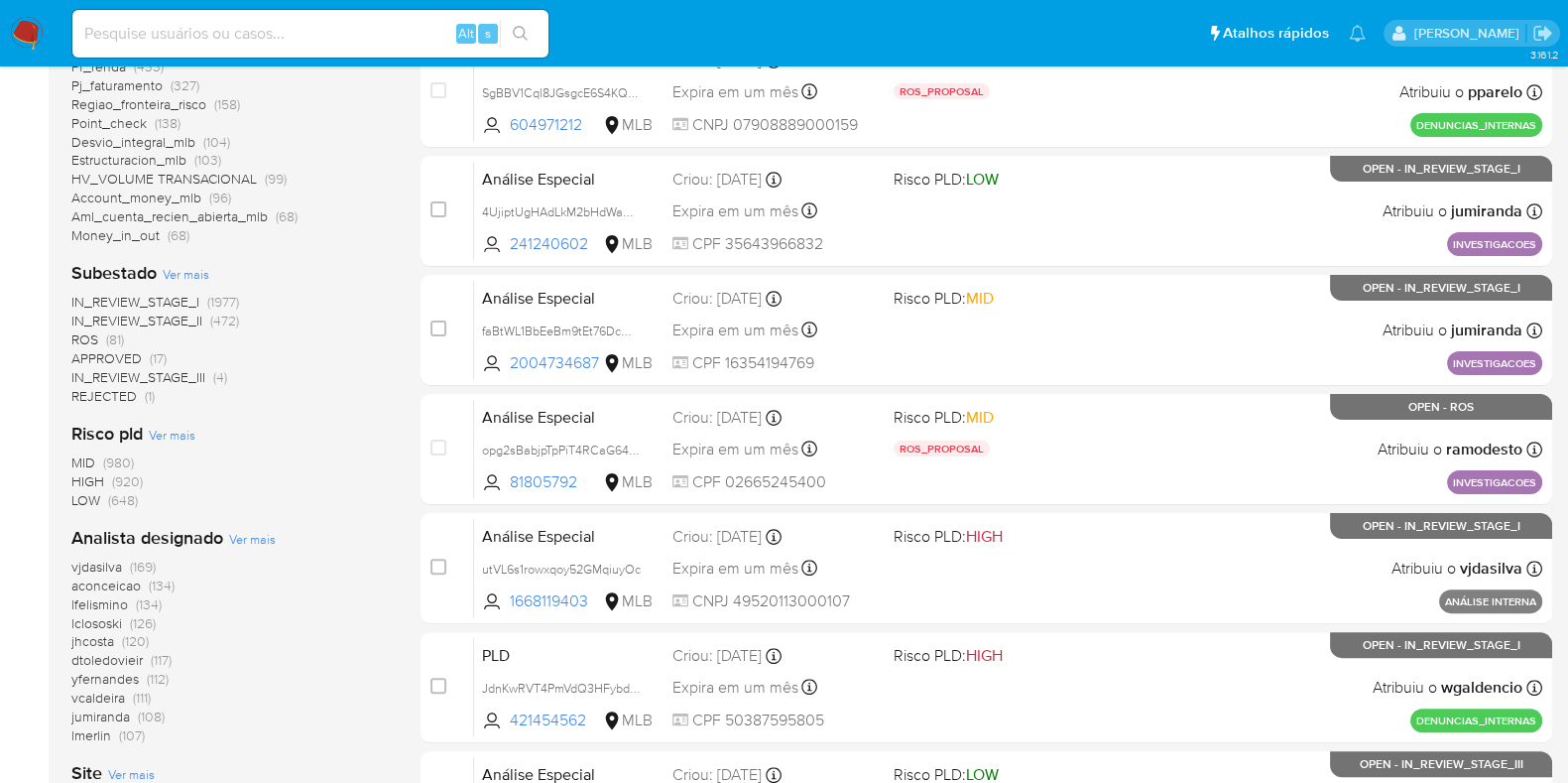
scroll to position [123, 0]
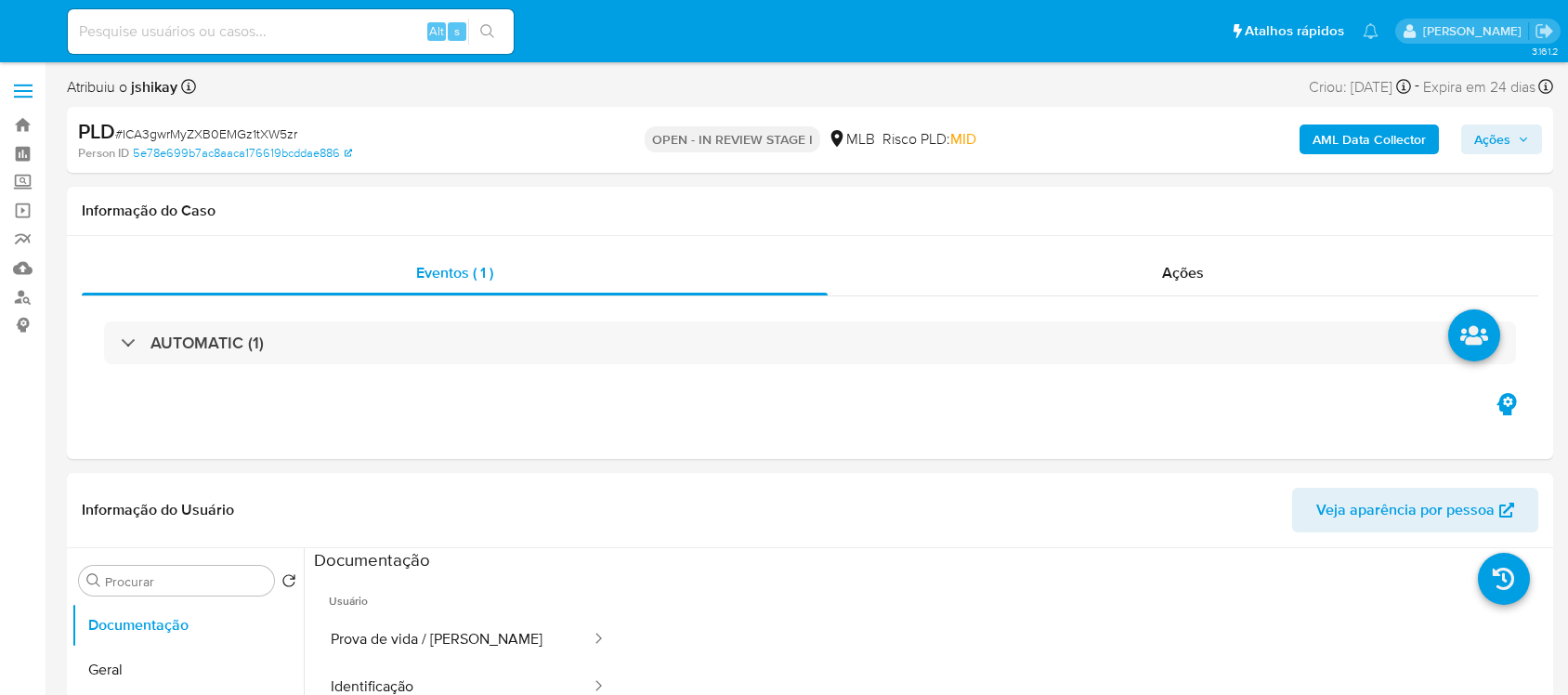
select select "10"
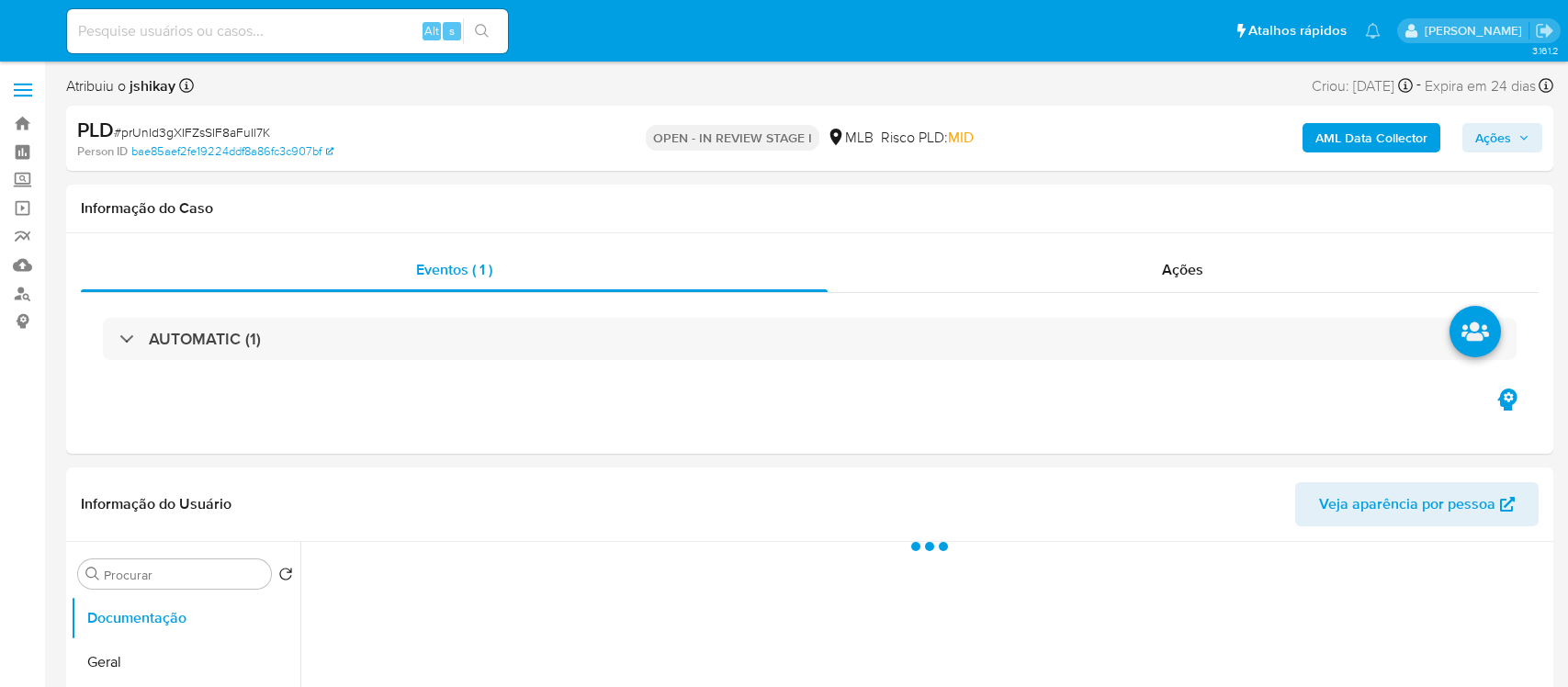
select select "10"
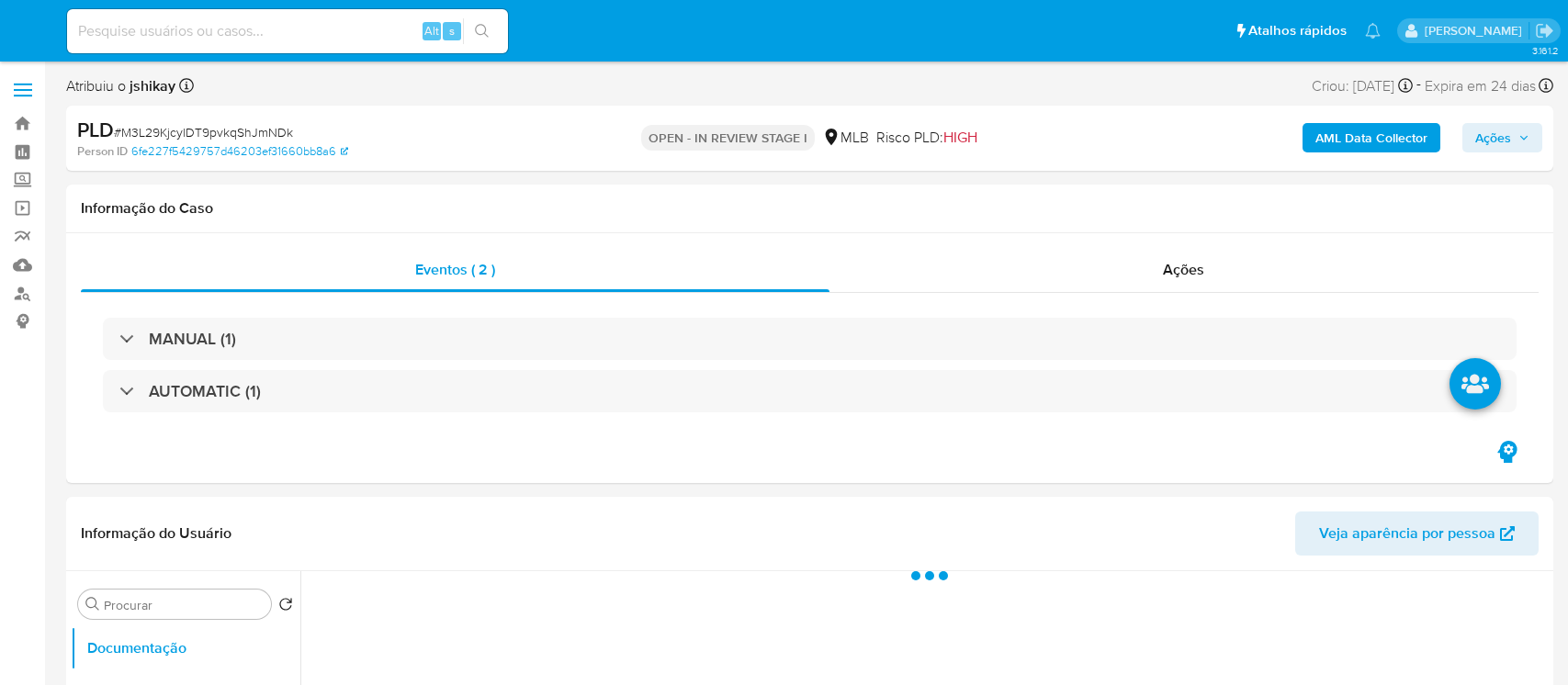
select select "10"
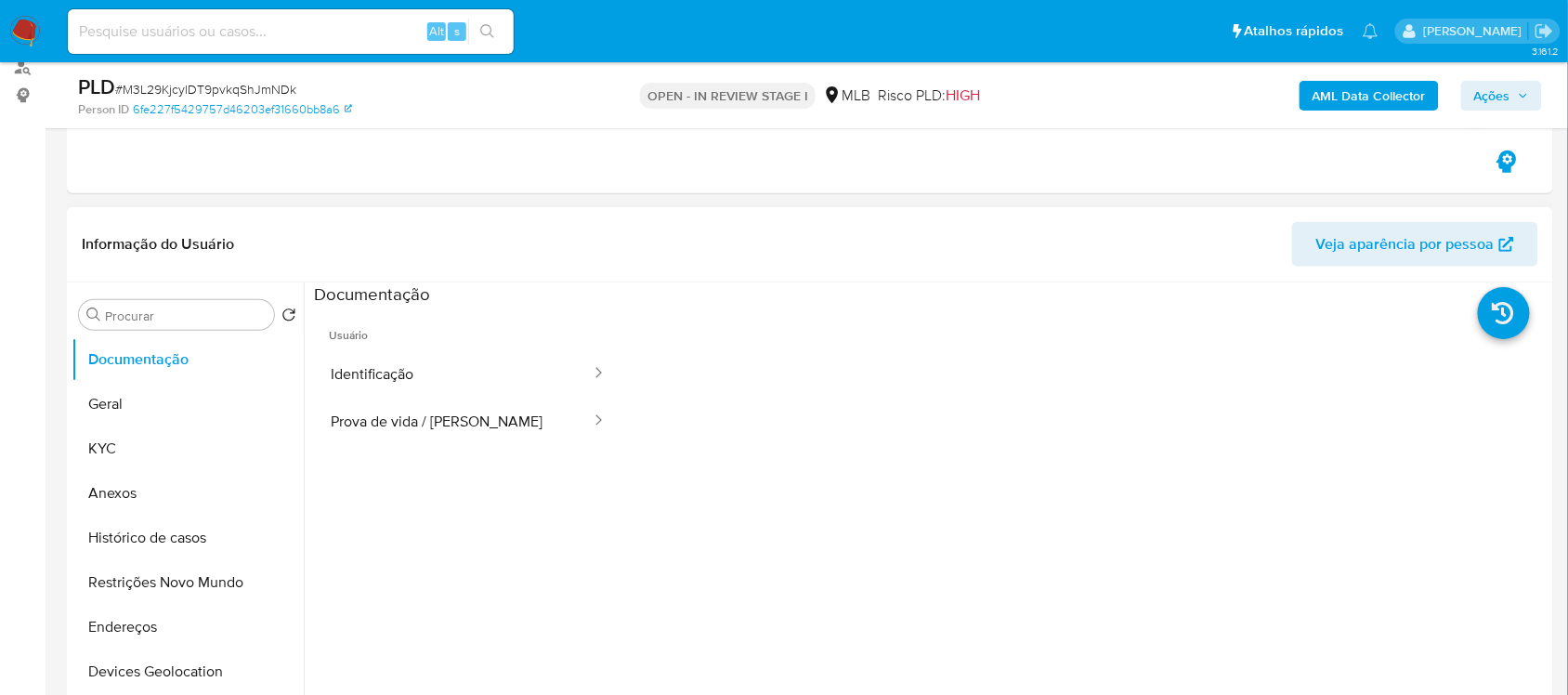
scroll to position [233, 0]
click at [179, 526] on button "Histórico de casos" at bounding box center [180, 535] width 218 height 45
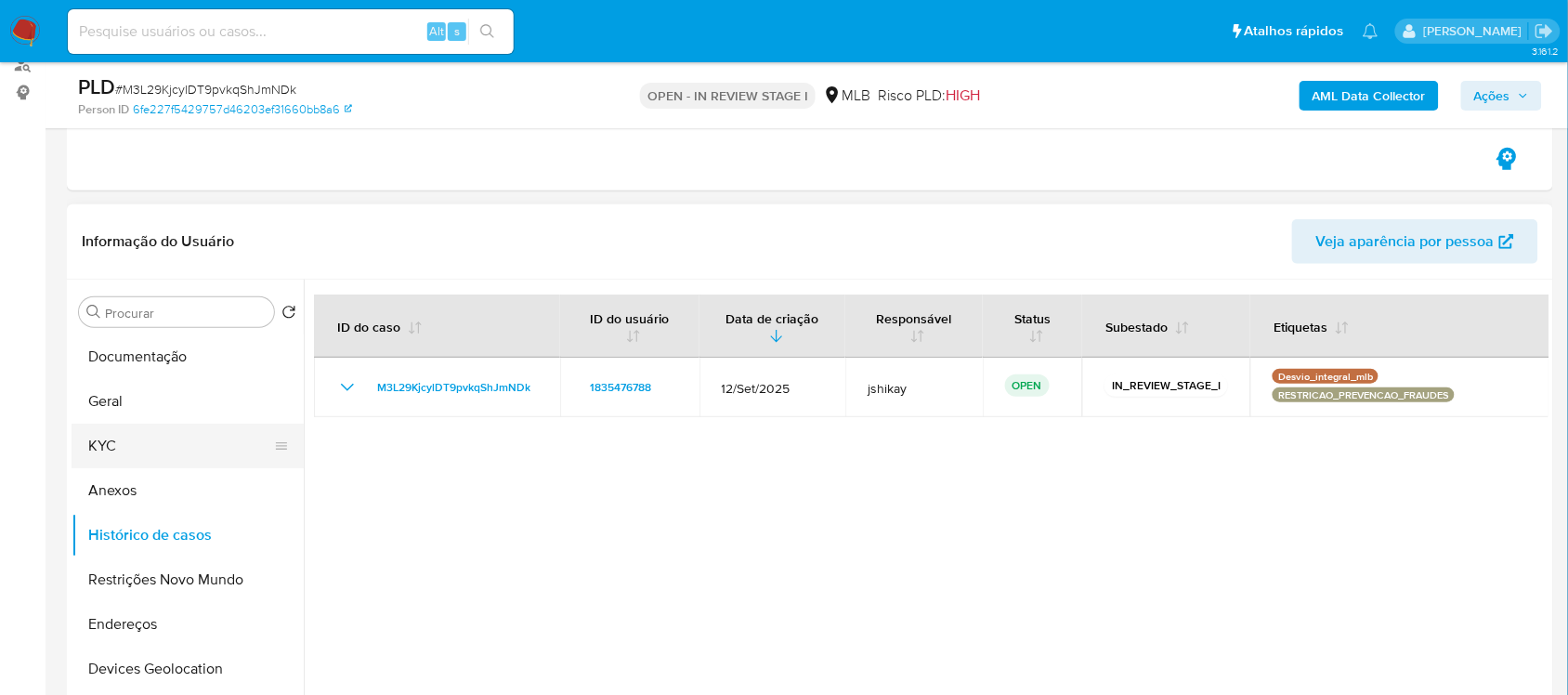
click at [167, 434] on button "KYC" at bounding box center [180, 446] width 218 height 45
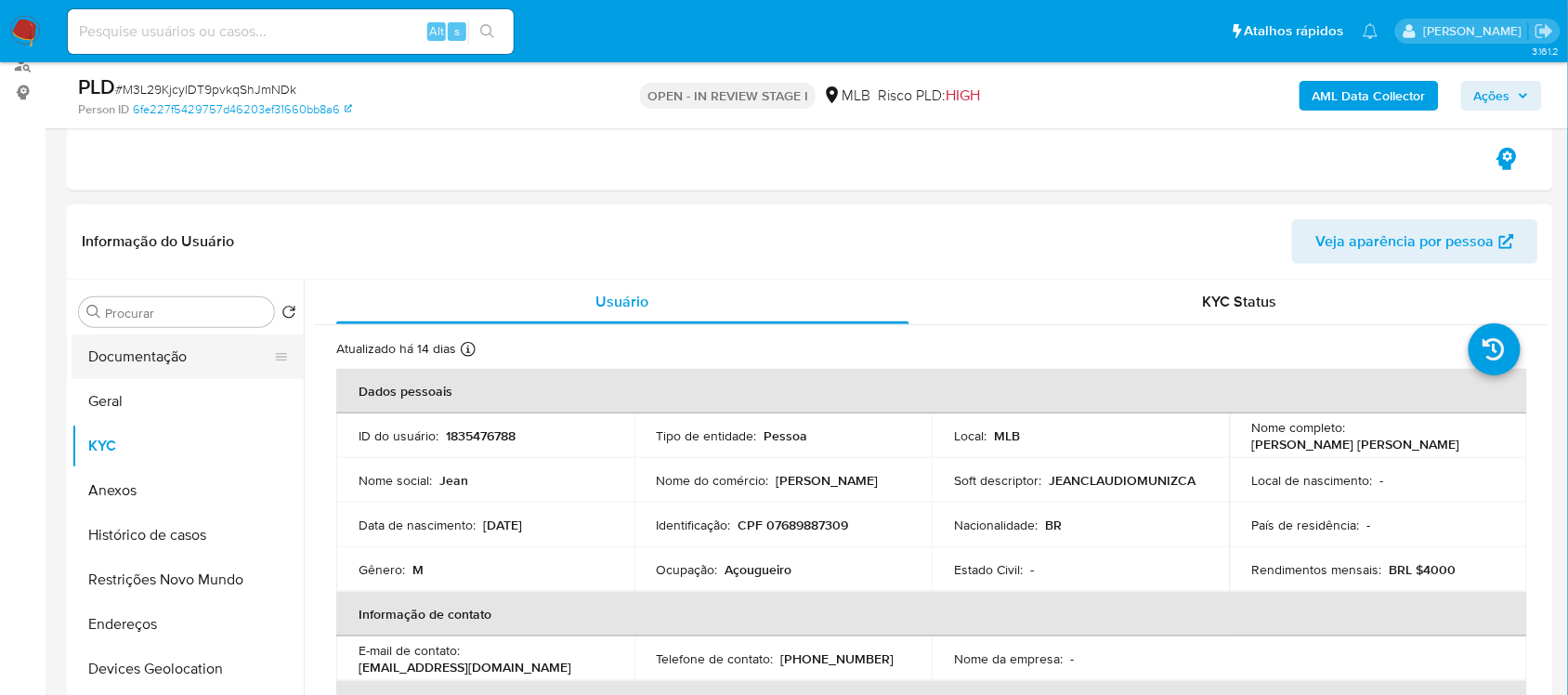
click at [187, 360] on button "Documentação" at bounding box center [180, 357] width 218 height 45
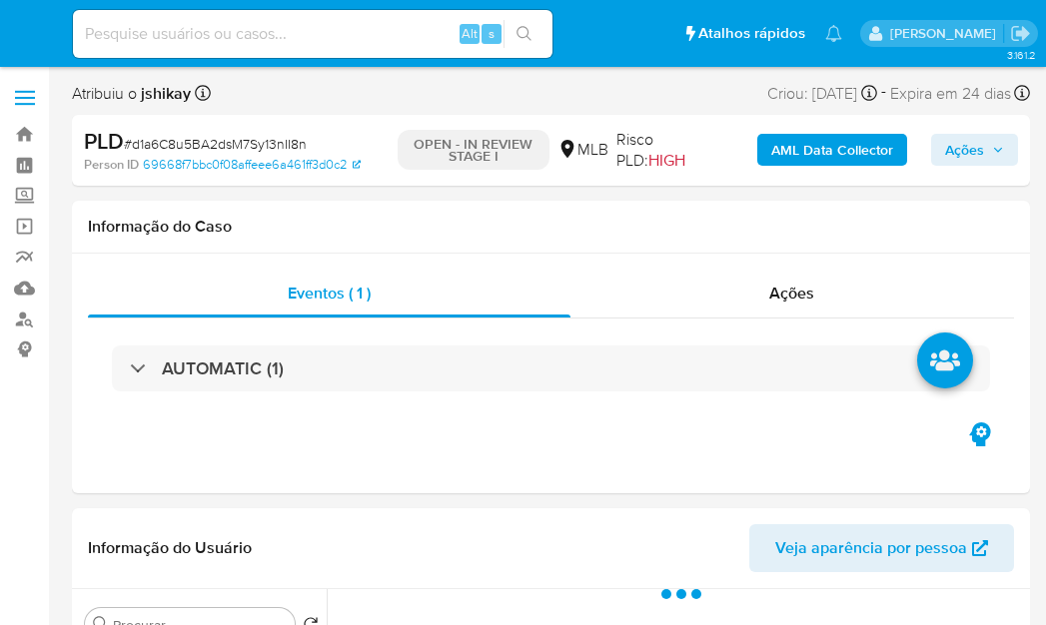
select select "10"
